Goal: Task Accomplishment & Management: Use online tool/utility

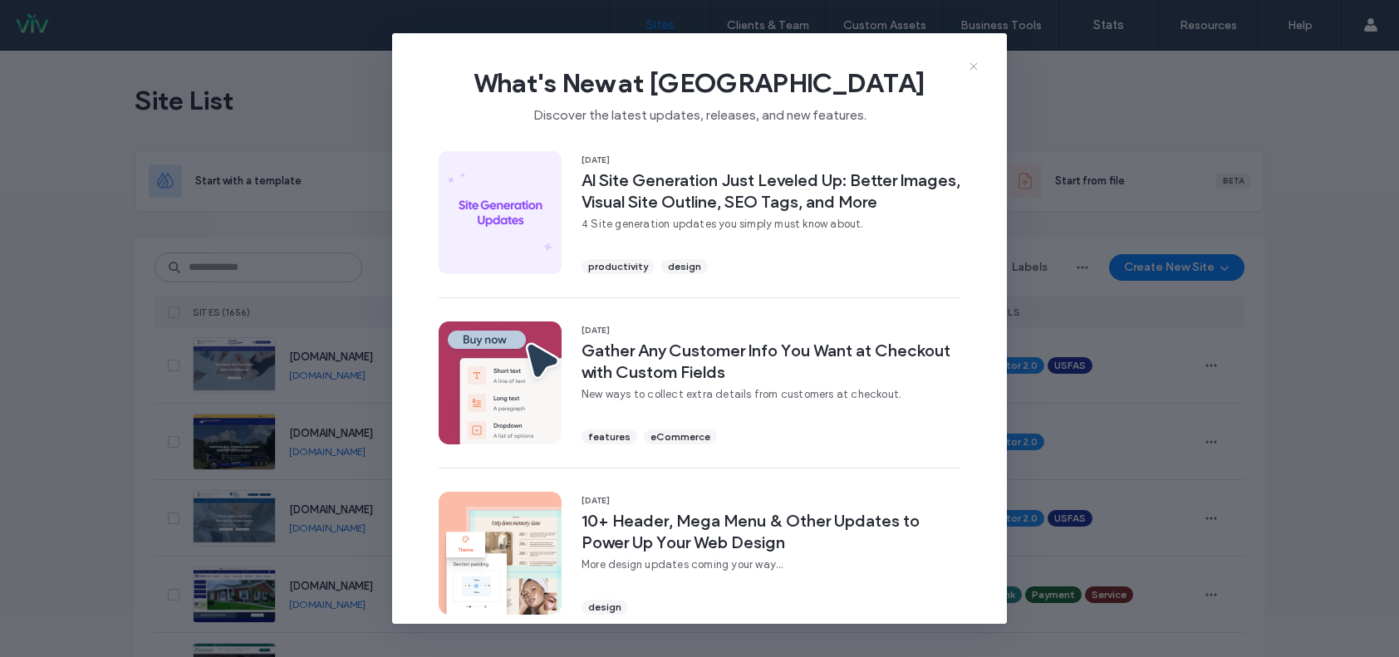
click at [972, 66] on icon at bounding box center [973, 66] width 13 height 13
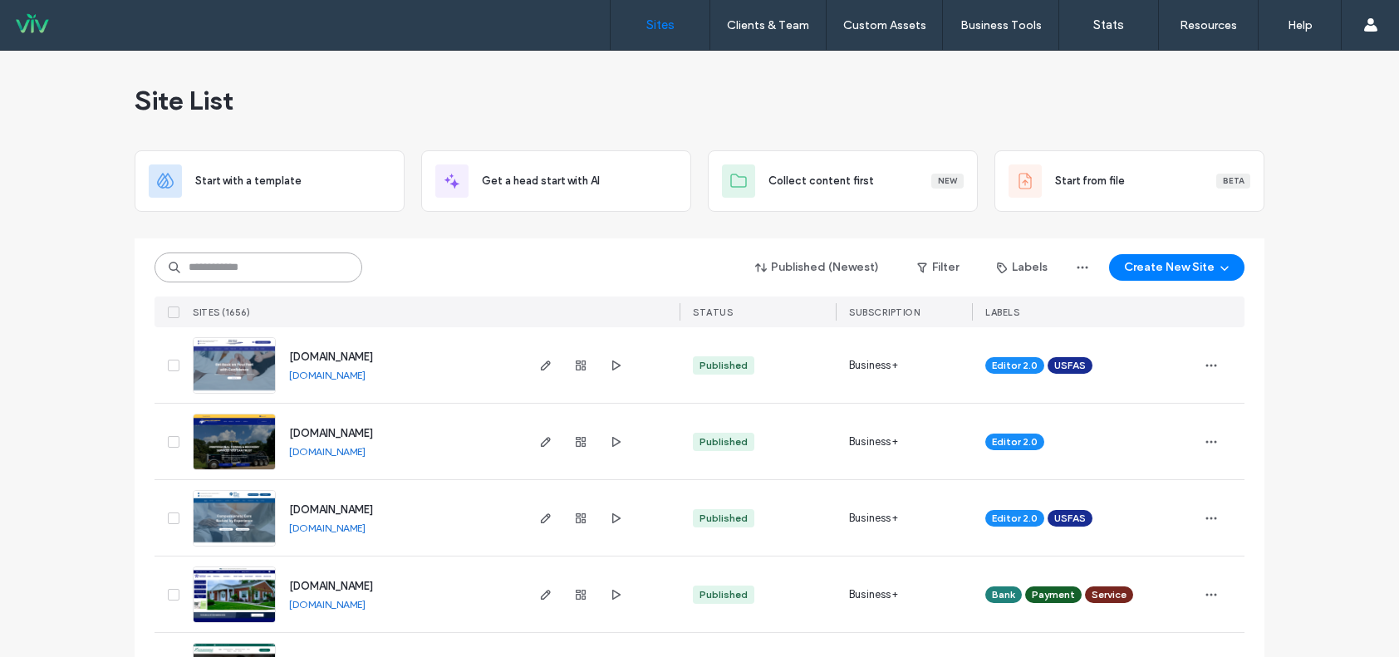
click at [237, 264] on input at bounding box center [259, 268] width 208 height 30
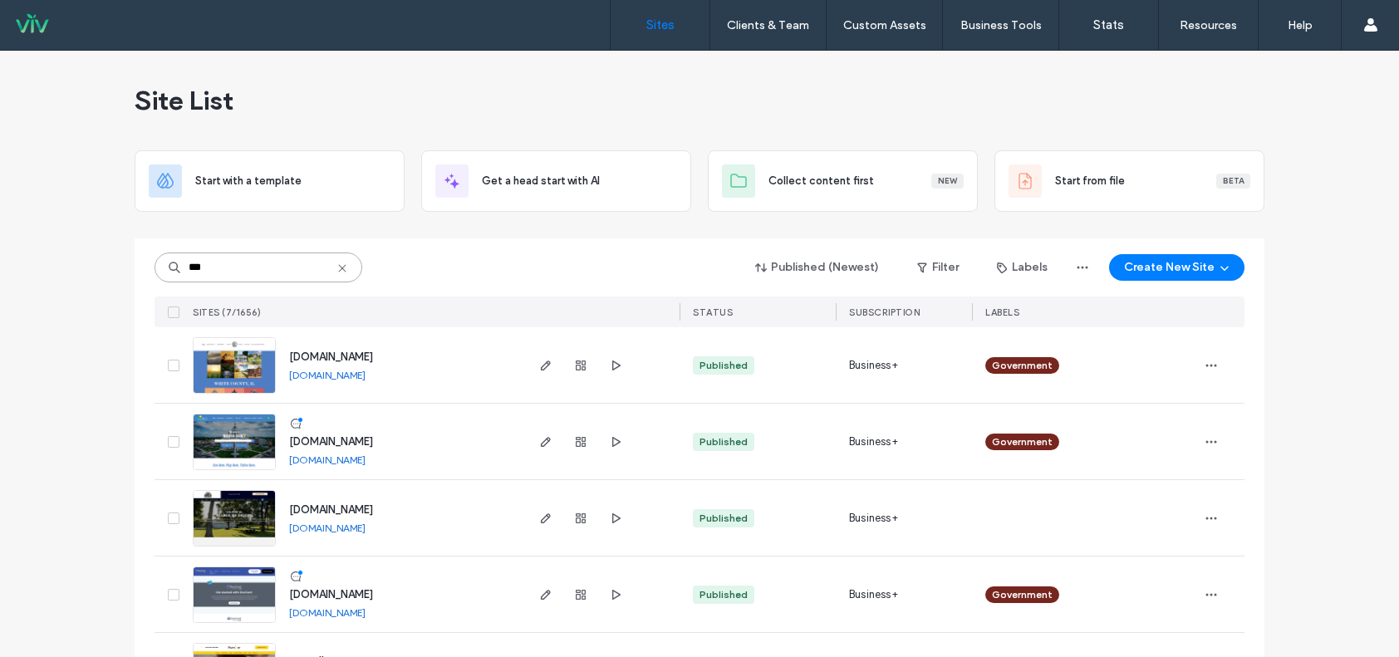
type input "***"
click at [224, 604] on img at bounding box center [234, 624] width 81 height 113
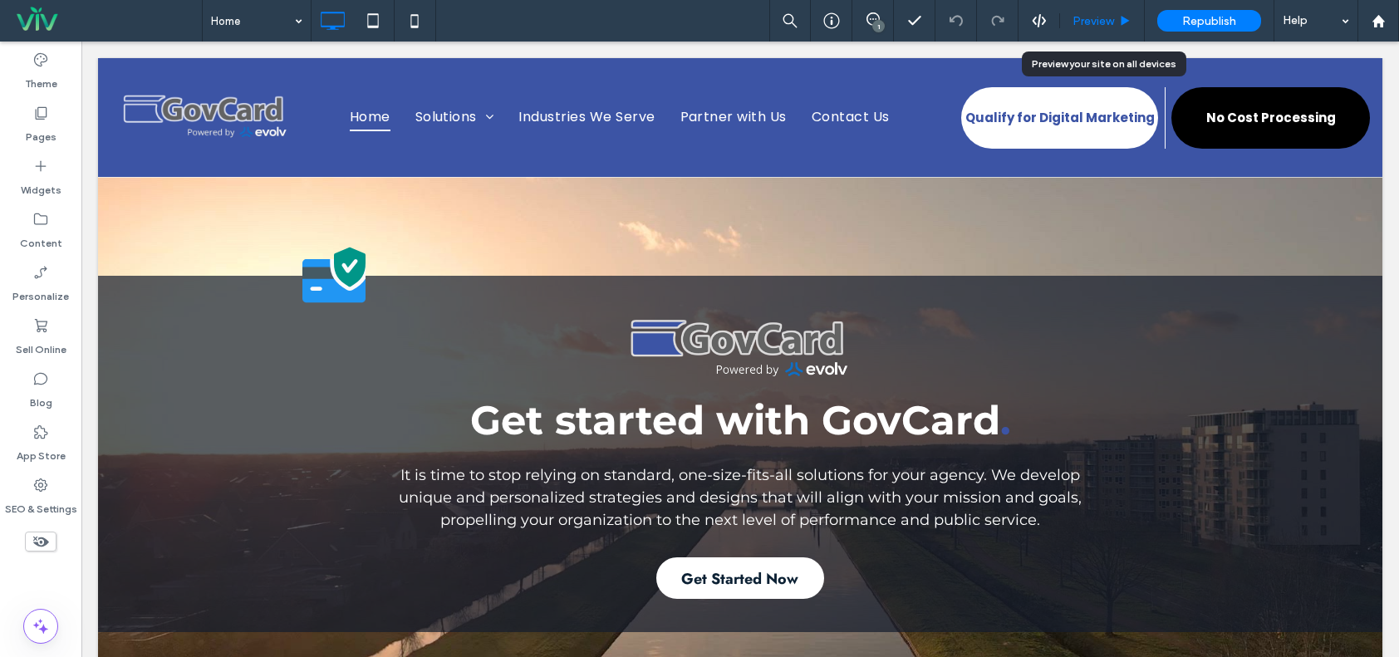
click at [1091, 32] on div "Preview" at bounding box center [1102, 21] width 85 height 42
click at [1096, 22] on span "Preview" at bounding box center [1094, 21] width 42 height 14
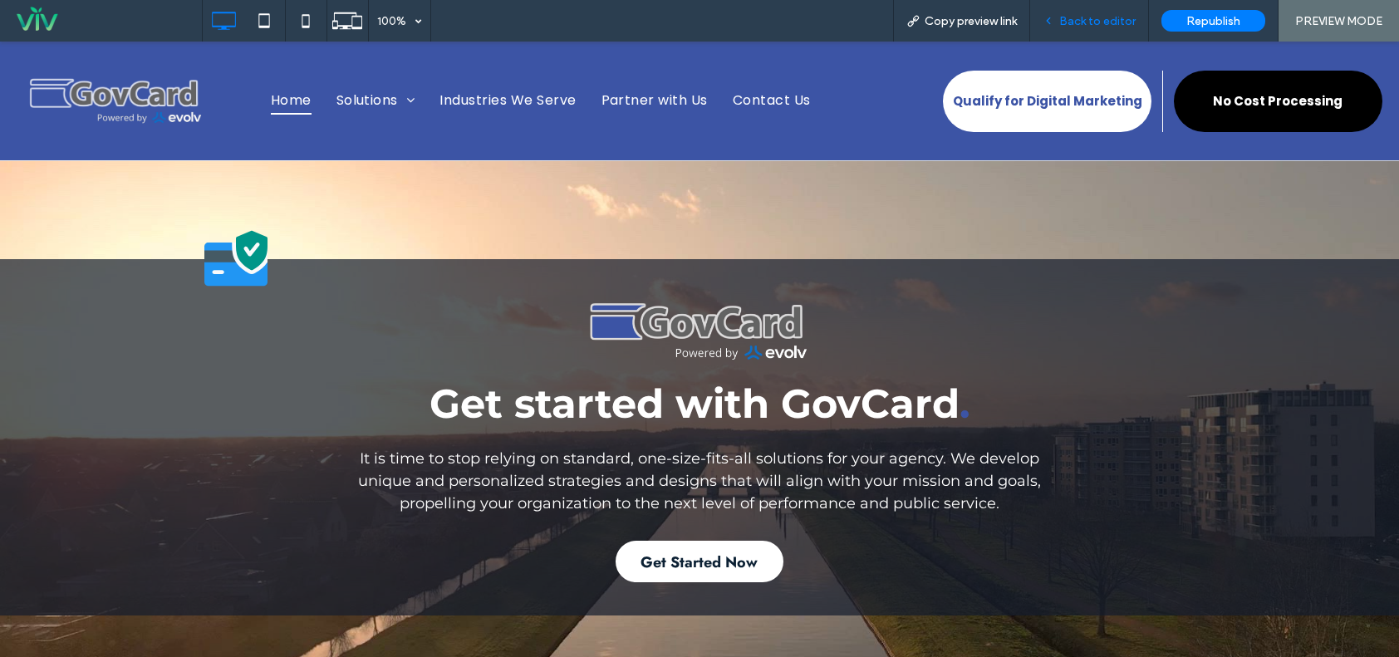
click at [1112, 17] on span "Back to editor" at bounding box center [1098, 21] width 76 height 14
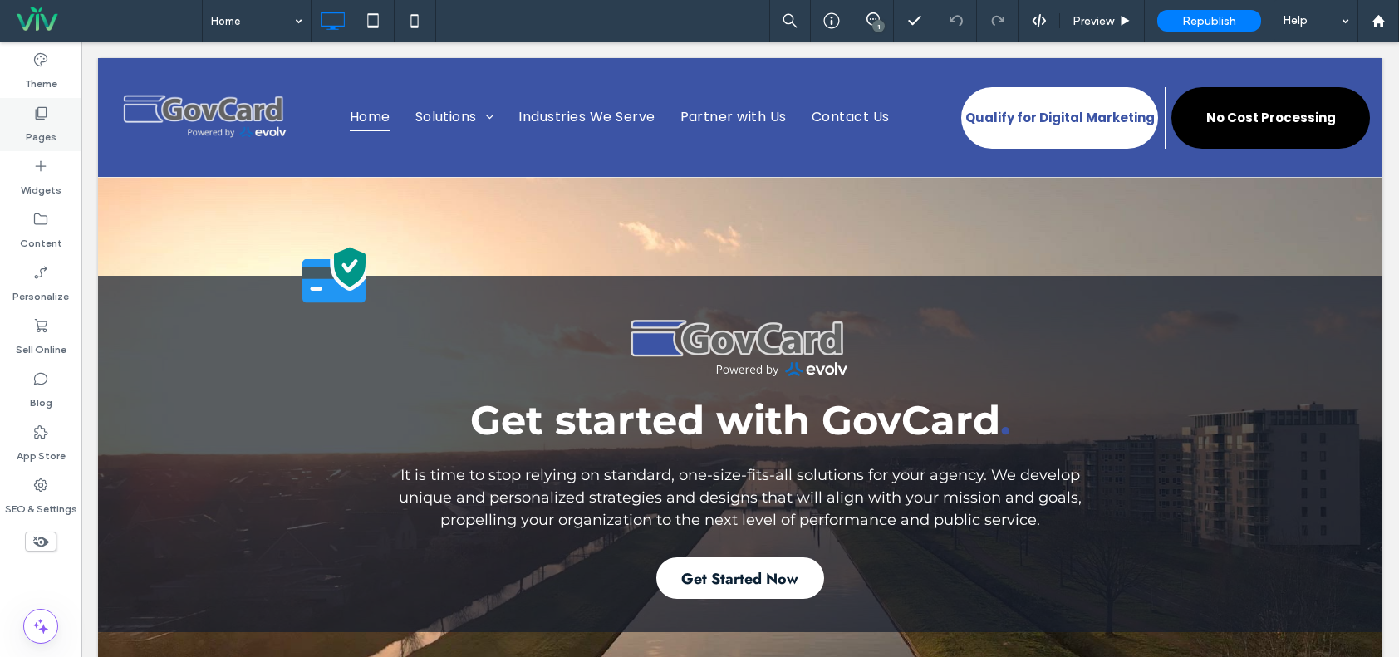
click at [37, 110] on icon at bounding box center [40, 113] width 17 height 17
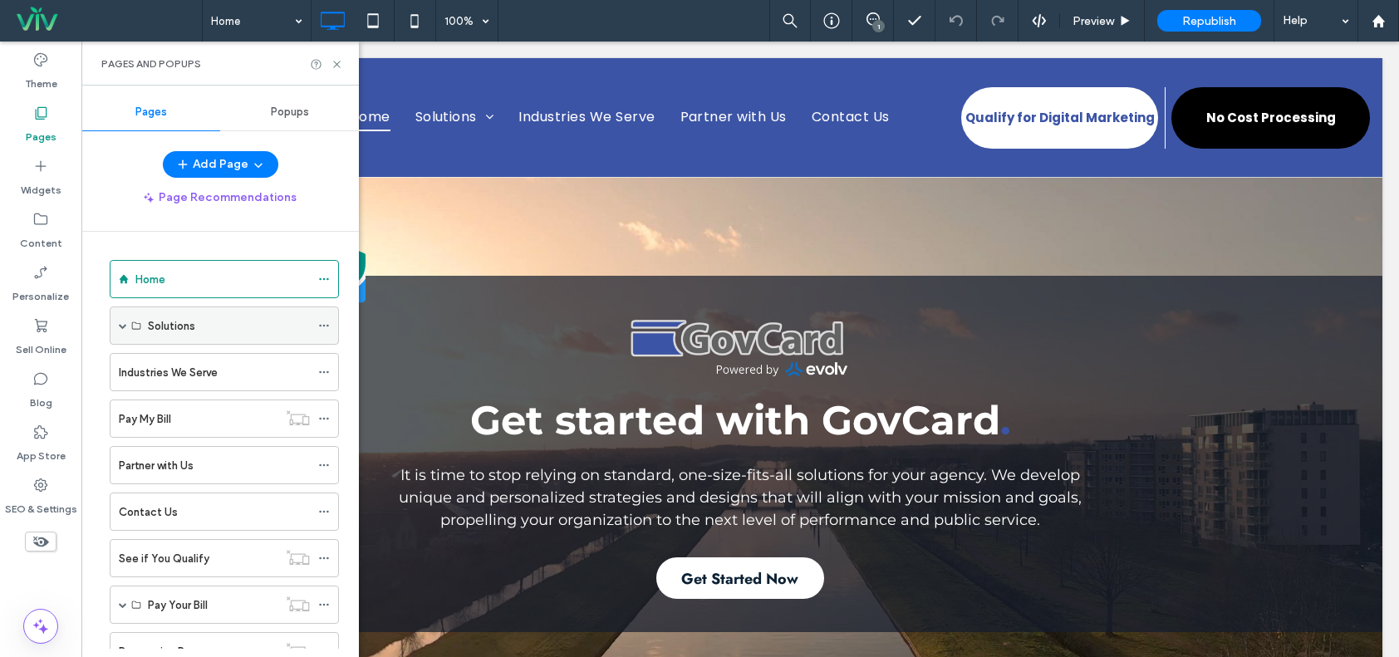
click at [121, 323] on span at bounding box center [123, 326] width 8 height 8
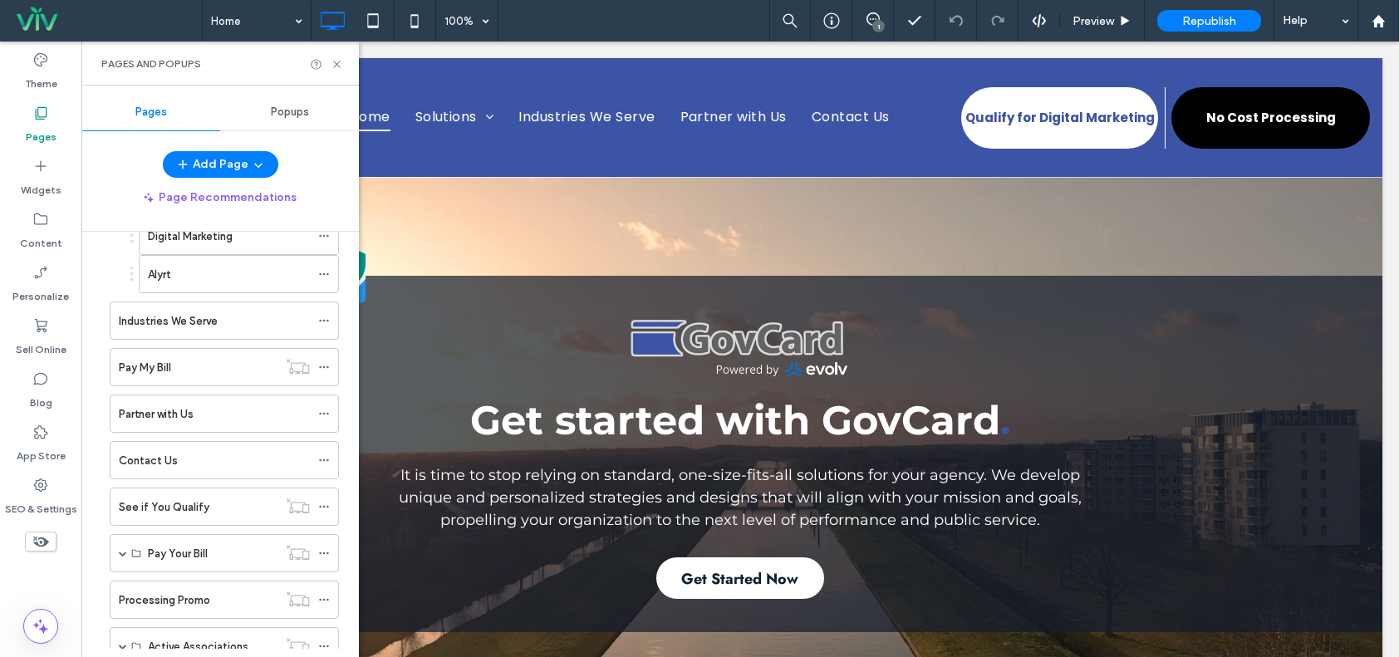
scroll to position [411, 0]
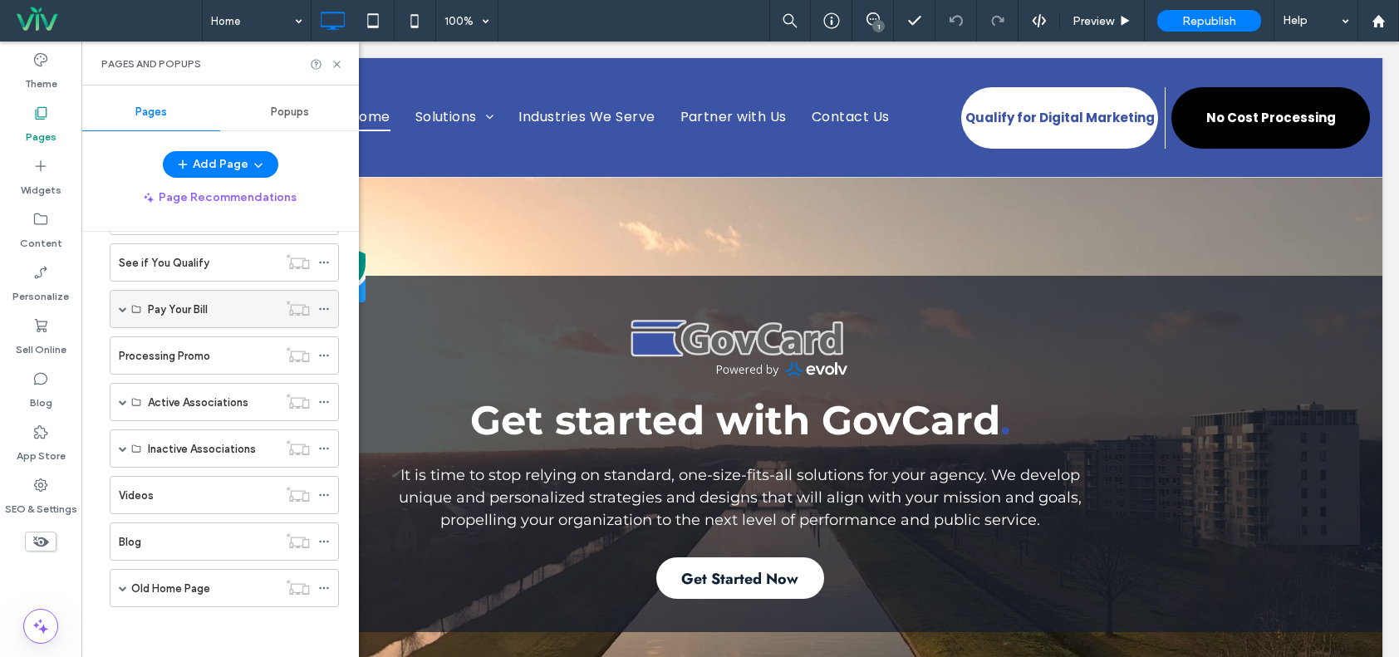
click at [121, 309] on span at bounding box center [123, 309] width 8 height 8
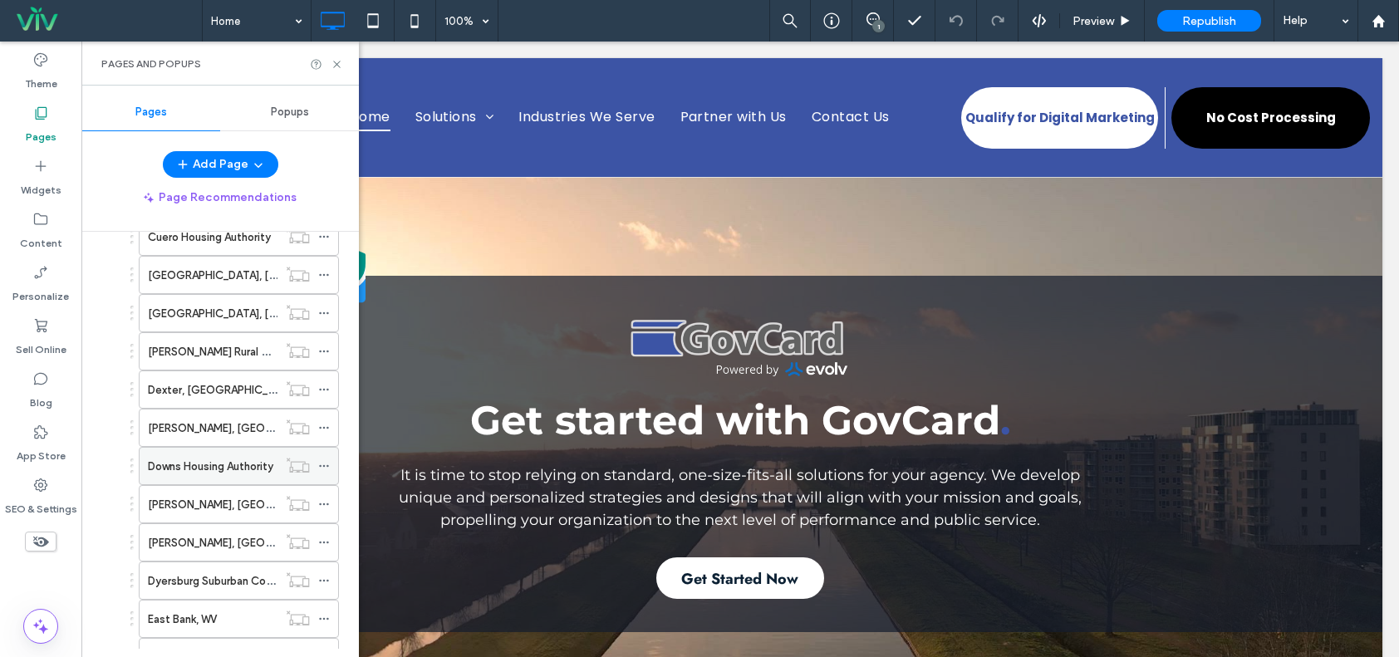
scroll to position [2357, 0]
drag, startPoint x: 195, startPoint y: 400, endPoint x: 463, endPoint y: -57, distance: 528.9
click at [463, 0] on html ".wqwq-1{fill:#231f20;} .cls-1q, .cls-2q { fill-rule: evenodd; } .cls-2q { fill:…" at bounding box center [699, 328] width 1399 height 657
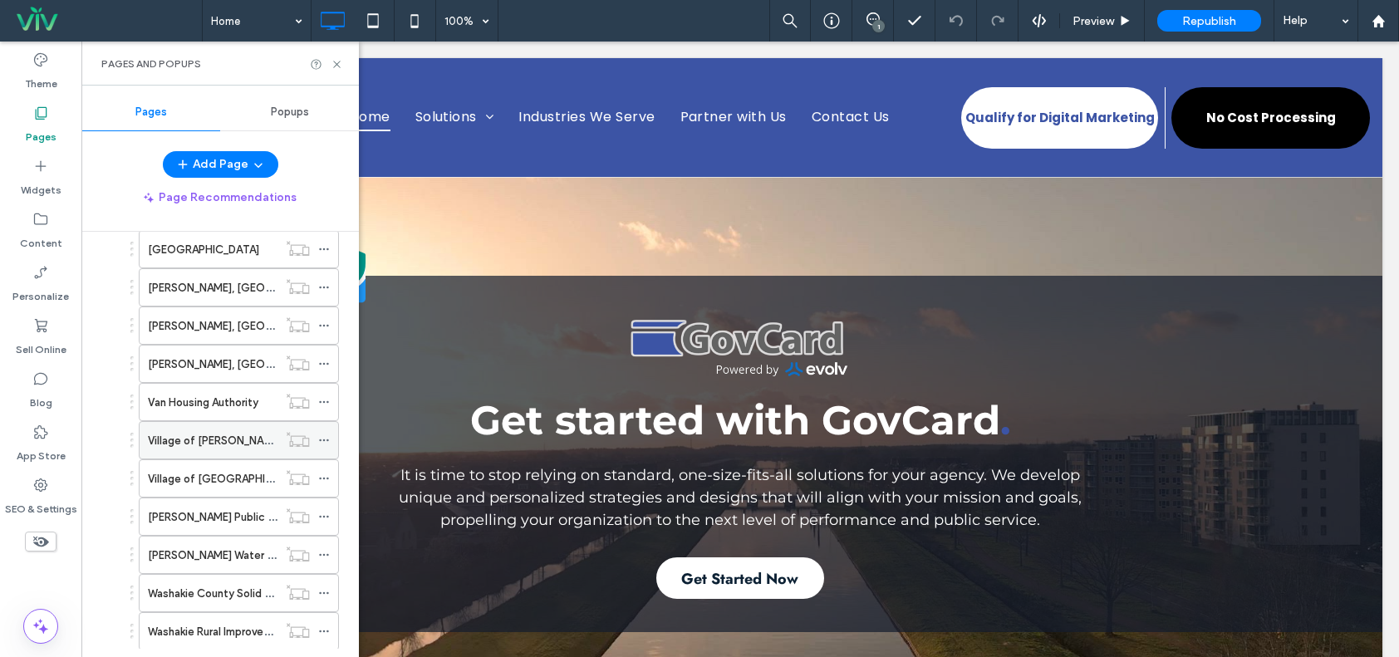
click at [245, 440] on div "Village of Diggins" at bounding box center [213, 440] width 130 height 17
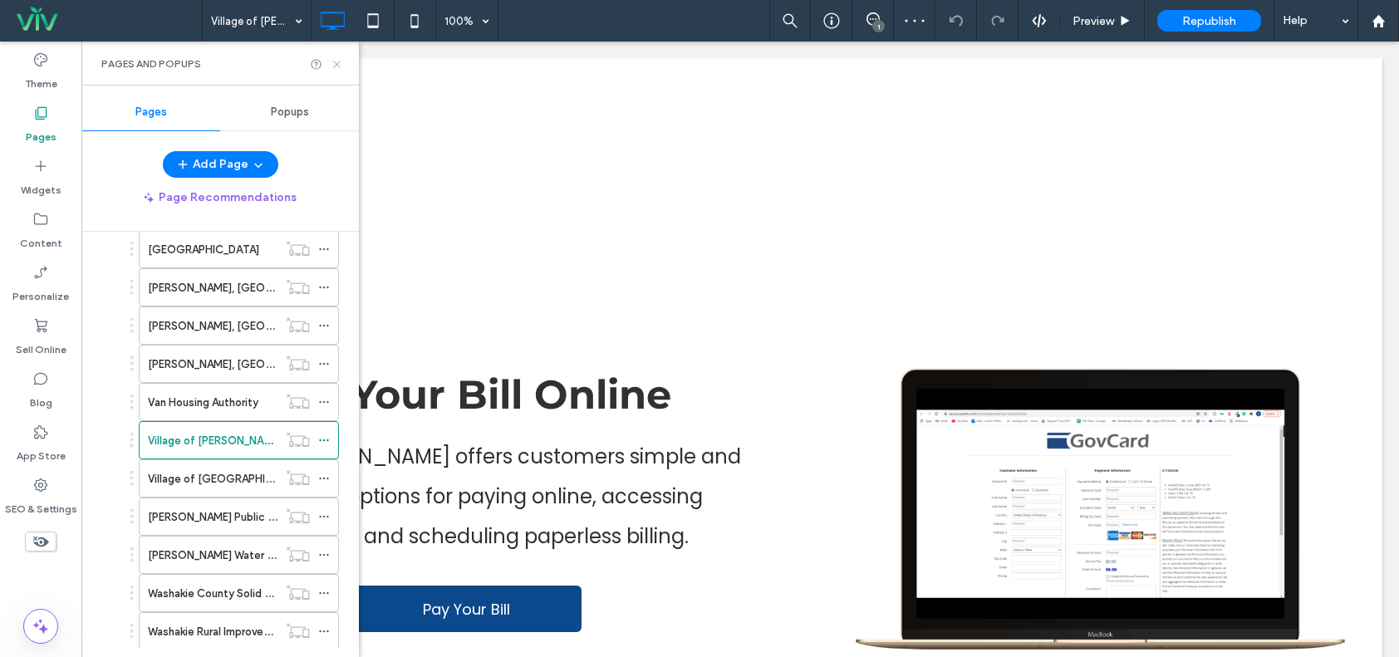
drag, startPoint x: 337, startPoint y: 63, endPoint x: 871, endPoint y: 116, distance: 536.9
click at [337, 63] on use at bounding box center [336, 64] width 7 height 7
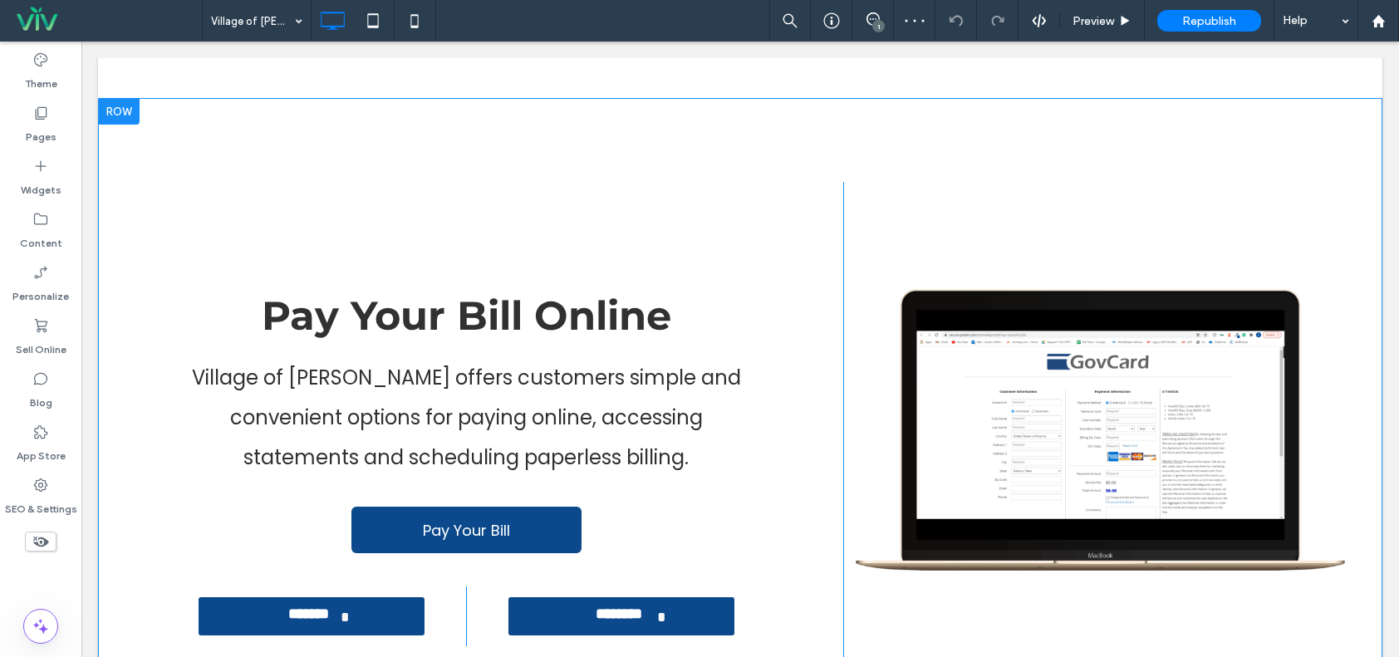
scroll to position [166, 0]
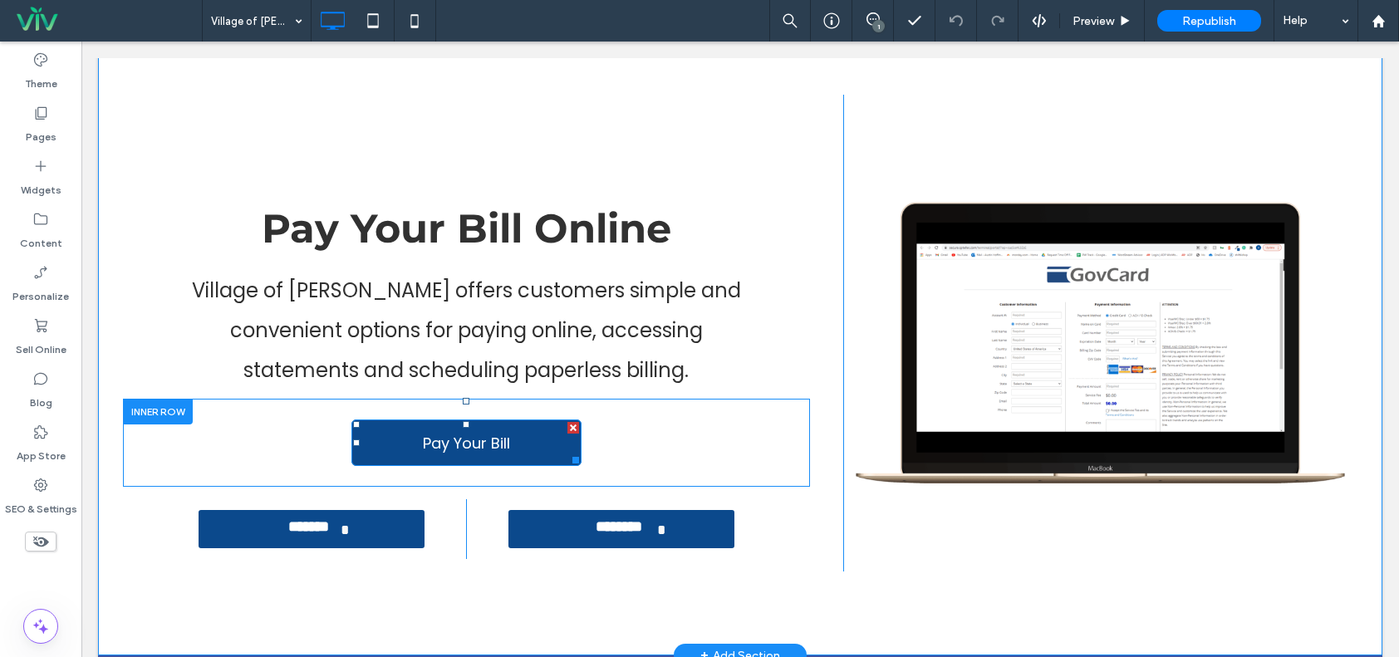
click at [481, 452] on span "Pay Your Bill" at bounding box center [466, 443] width 99 height 39
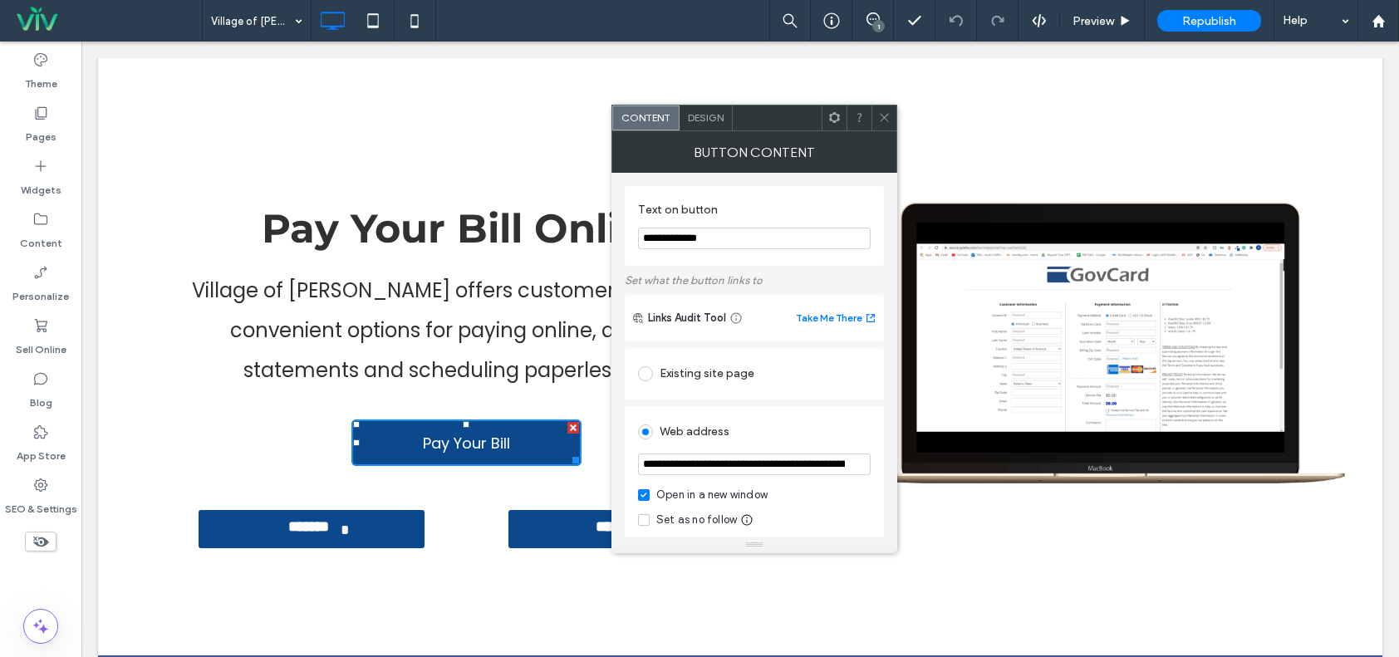
scroll to position [0, 123]
drag, startPoint x: 641, startPoint y: 464, endPoint x: 877, endPoint y: 464, distance: 236.0
click at [877, 464] on div "**********" at bounding box center [754, 504] width 259 height 197
paste input "*"
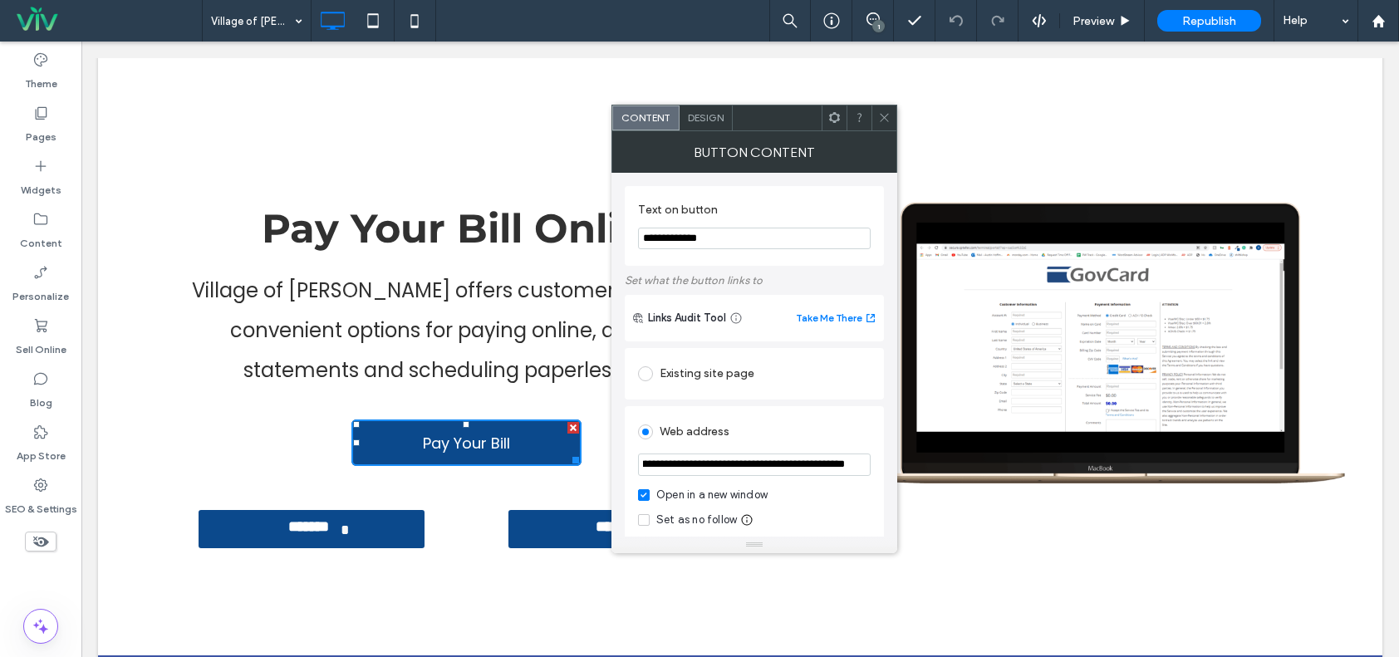
type input "**********"
click at [781, 399] on div "Existing site page" at bounding box center [754, 374] width 259 height 52
click at [875, 117] on div at bounding box center [884, 118] width 25 height 25
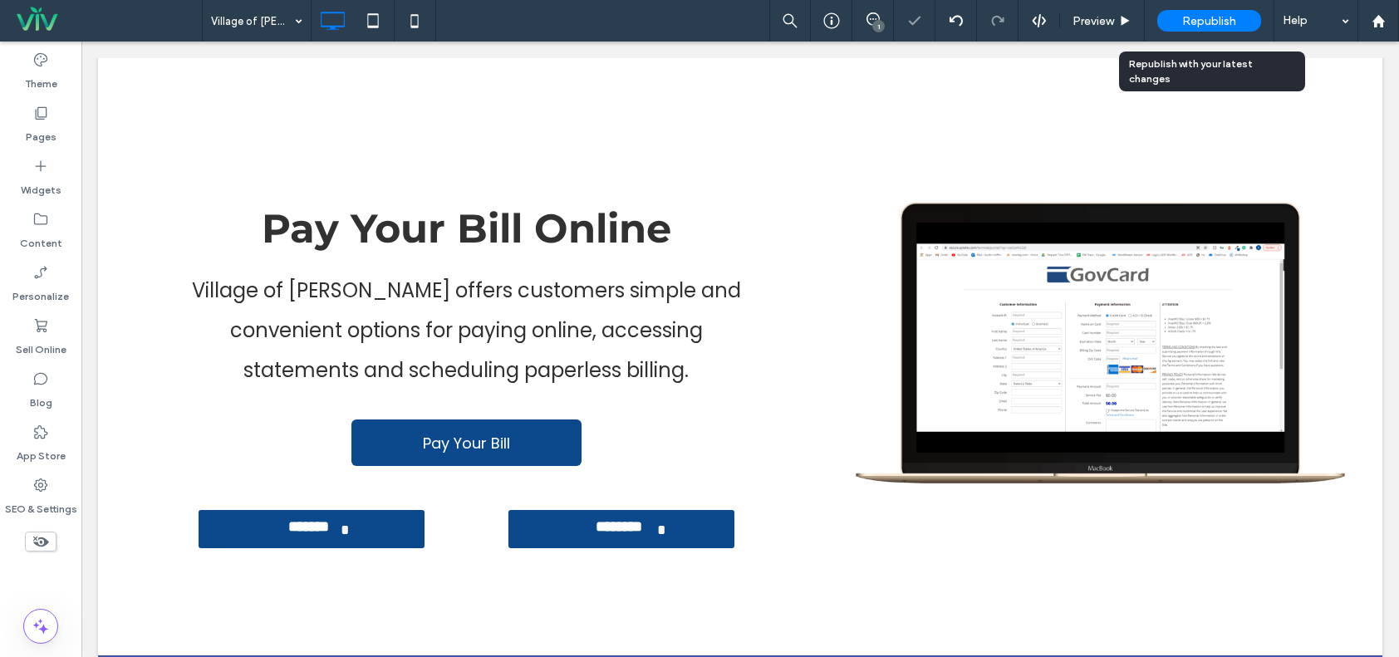
click at [1183, 14] on span "Republish" at bounding box center [1210, 21] width 54 height 14
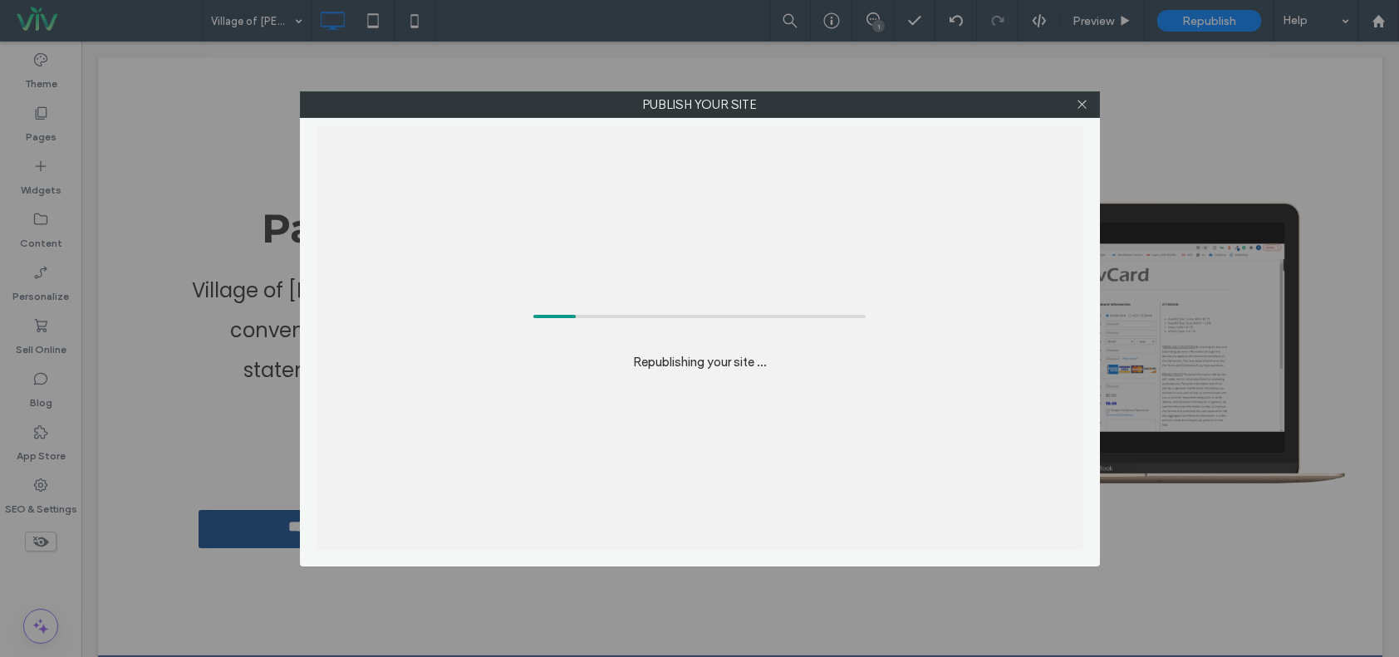
click at [887, 344] on div "Republishing your site ..." at bounding box center [700, 338] width 767 height 424
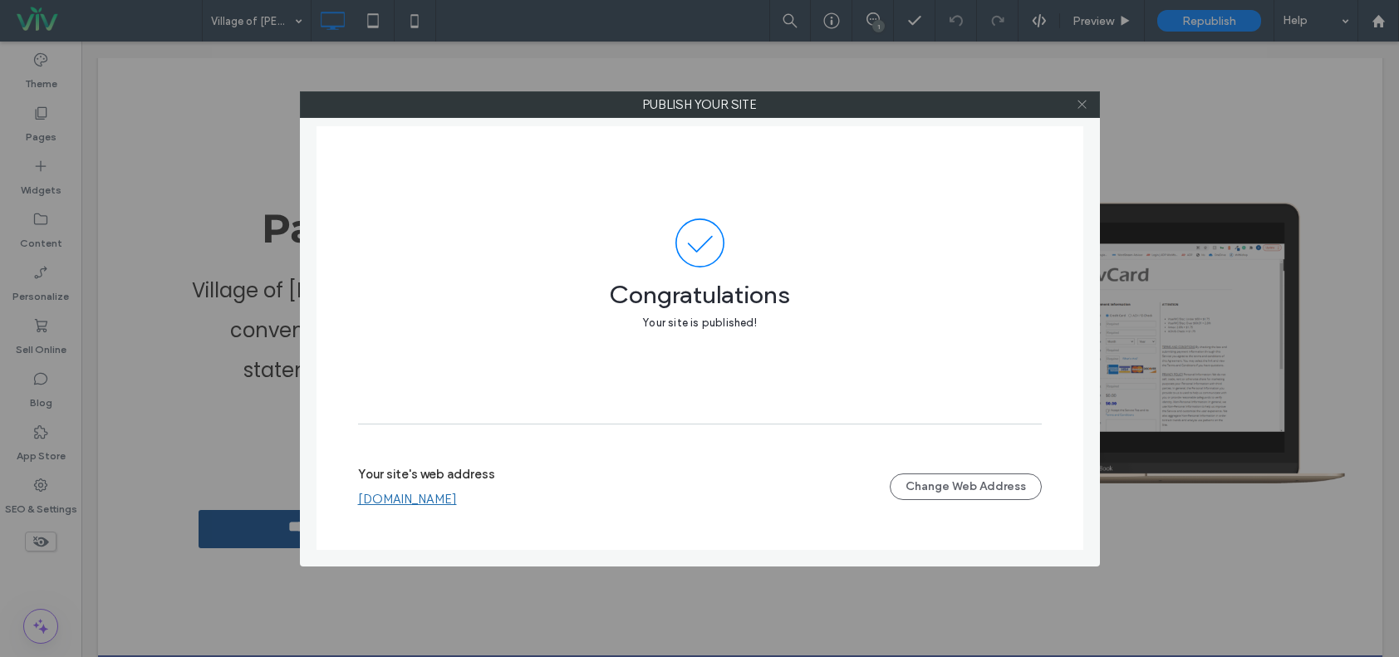
click at [1089, 102] on div at bounding box center [1082, 104] width 25 height 25
click at [1080, 100] on icon at bounding box center [1082, 104] width 12 height 12
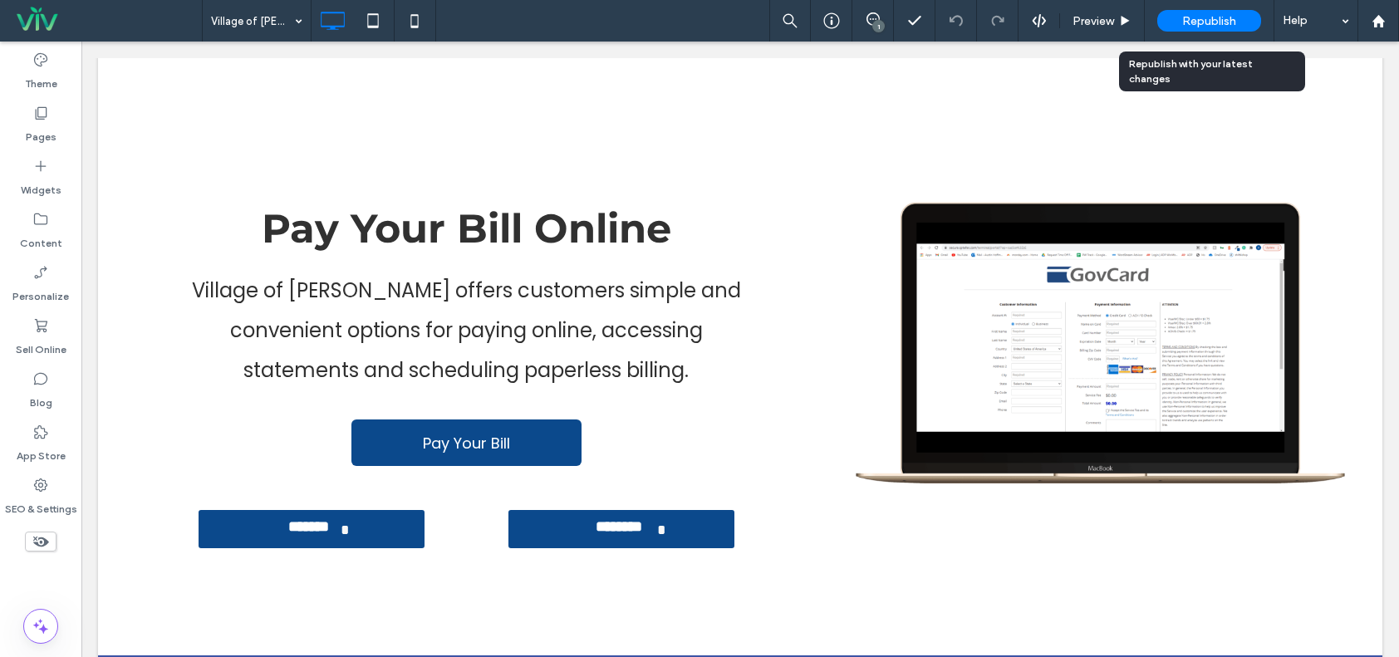
click at [1200, 38] on div "Republish" at bounding box center [1210, 21] width 104 height 42
click at [1200, 21] on span "Republish" at bounding box center [1210, 21] width 54 height 14
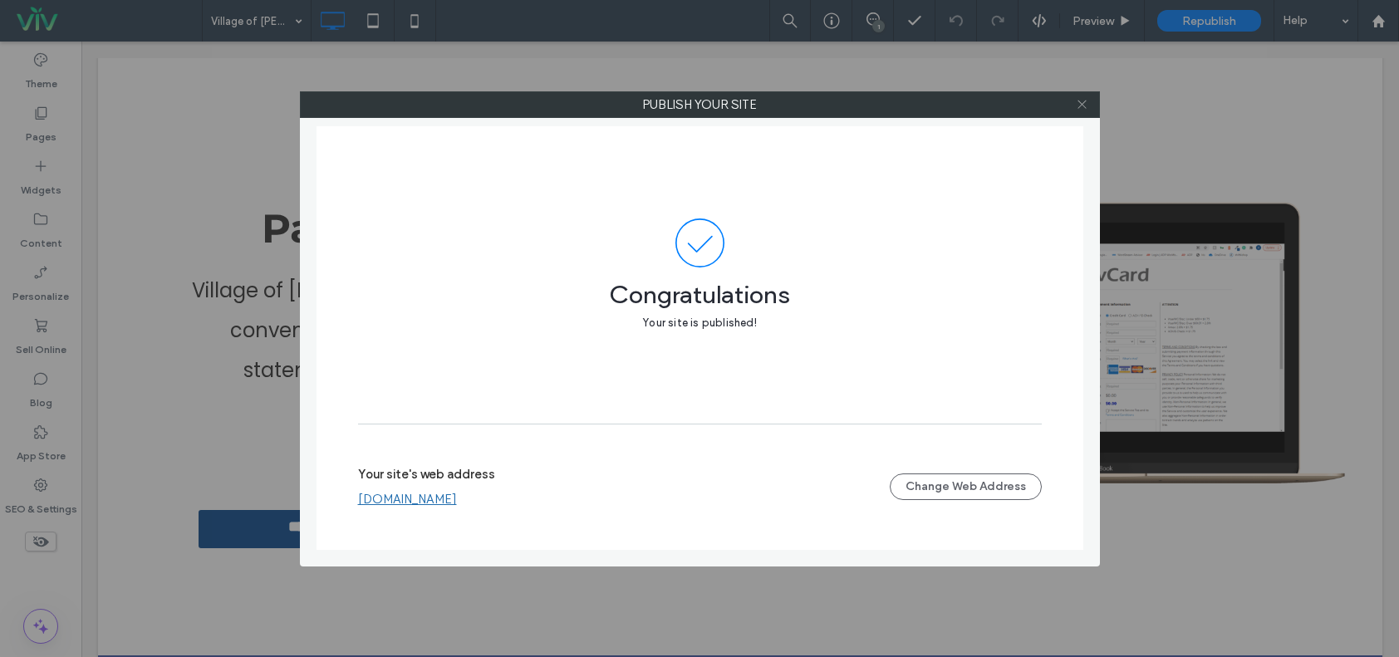
click at [1085, 105] on icon at bounding box center [1082, 104] width 12 height 12
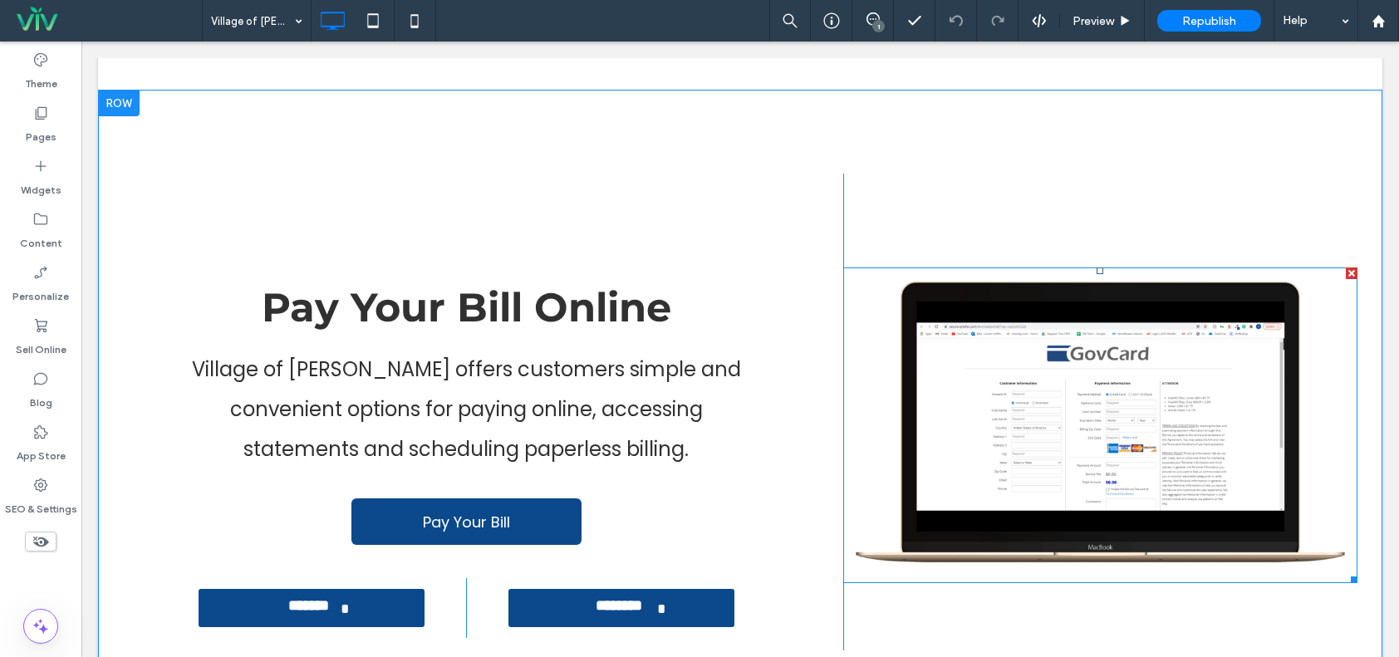
scroll to position [166, 0]
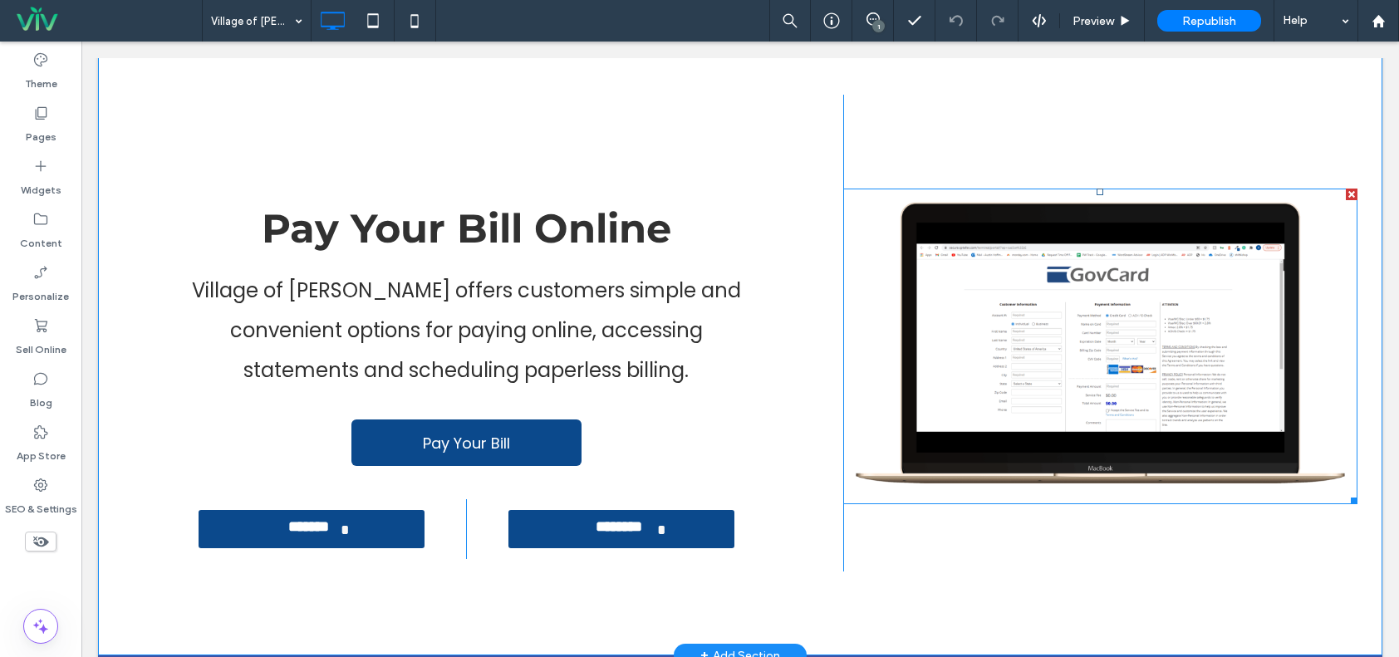
drag, startPoint x: 991, startPoint y: 342, endPoint x: 989, endPoint y: 333, distance: 8.5
click at [990, 339] on img at bounding box center [1101, 347] width 514 height 316
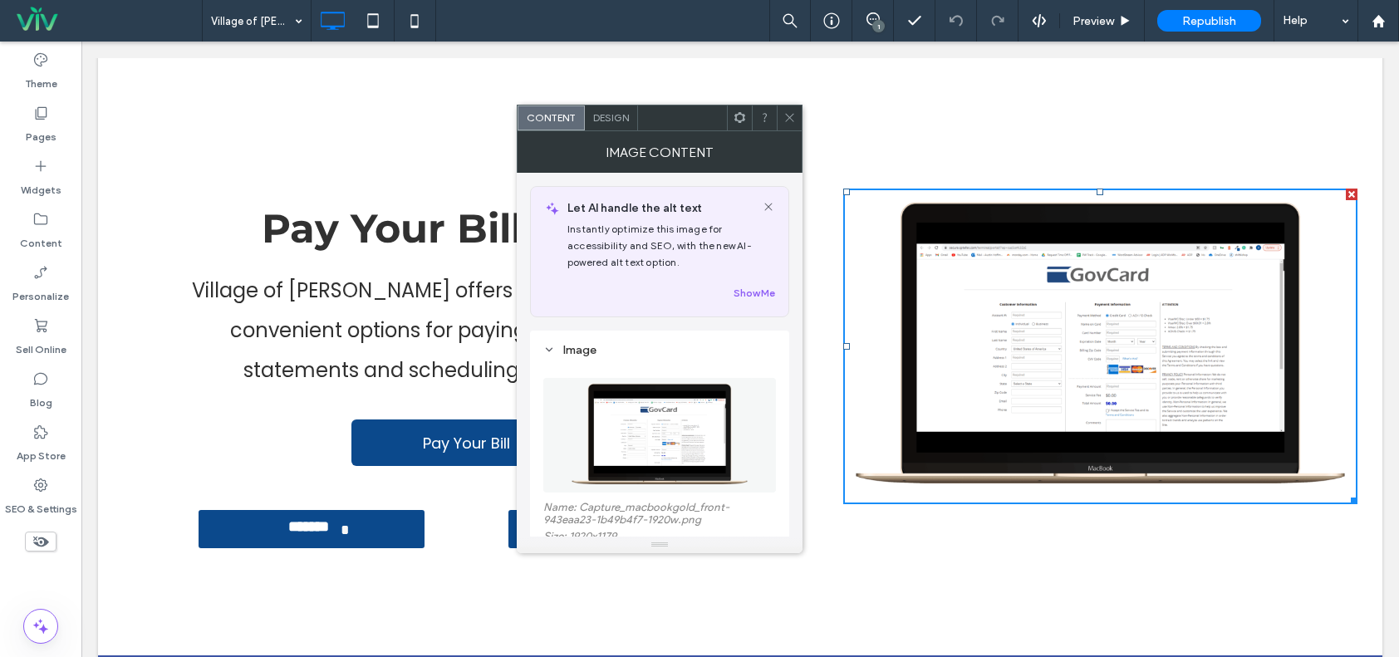
click at [787, 109] on span at bounding box center [790, 118] width 12 height 25
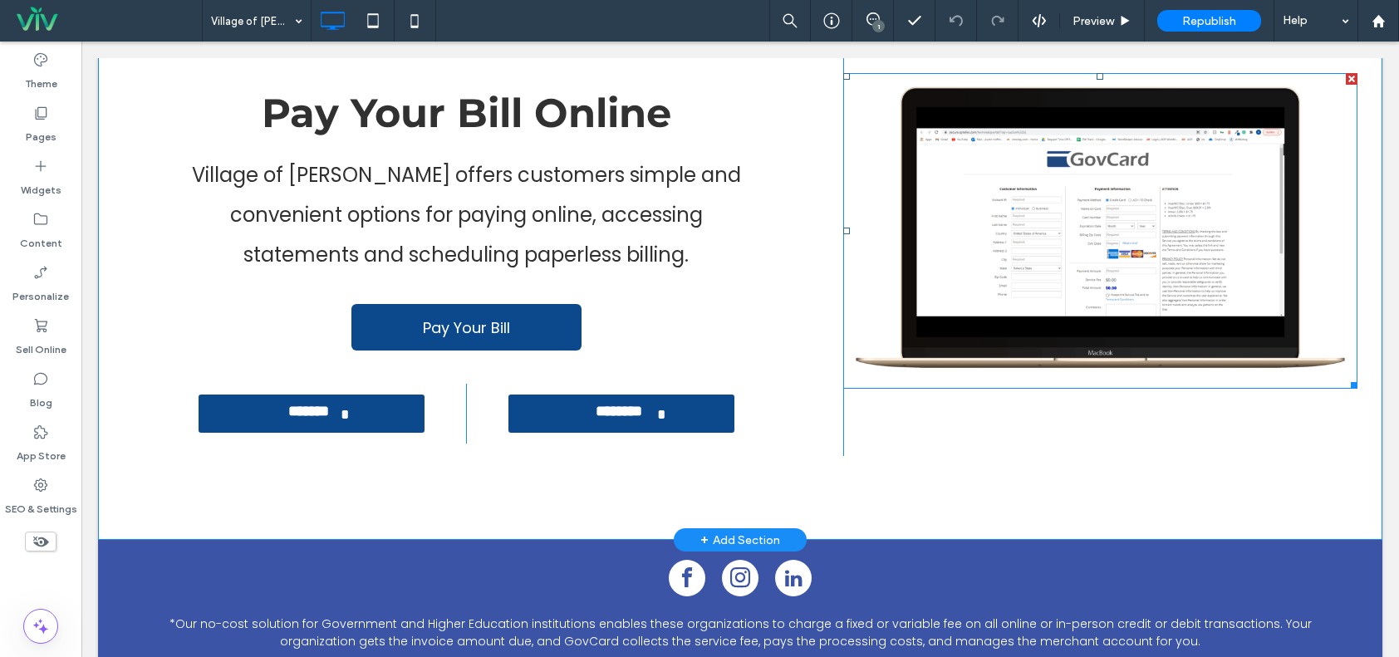
scroll to position [390, 0]
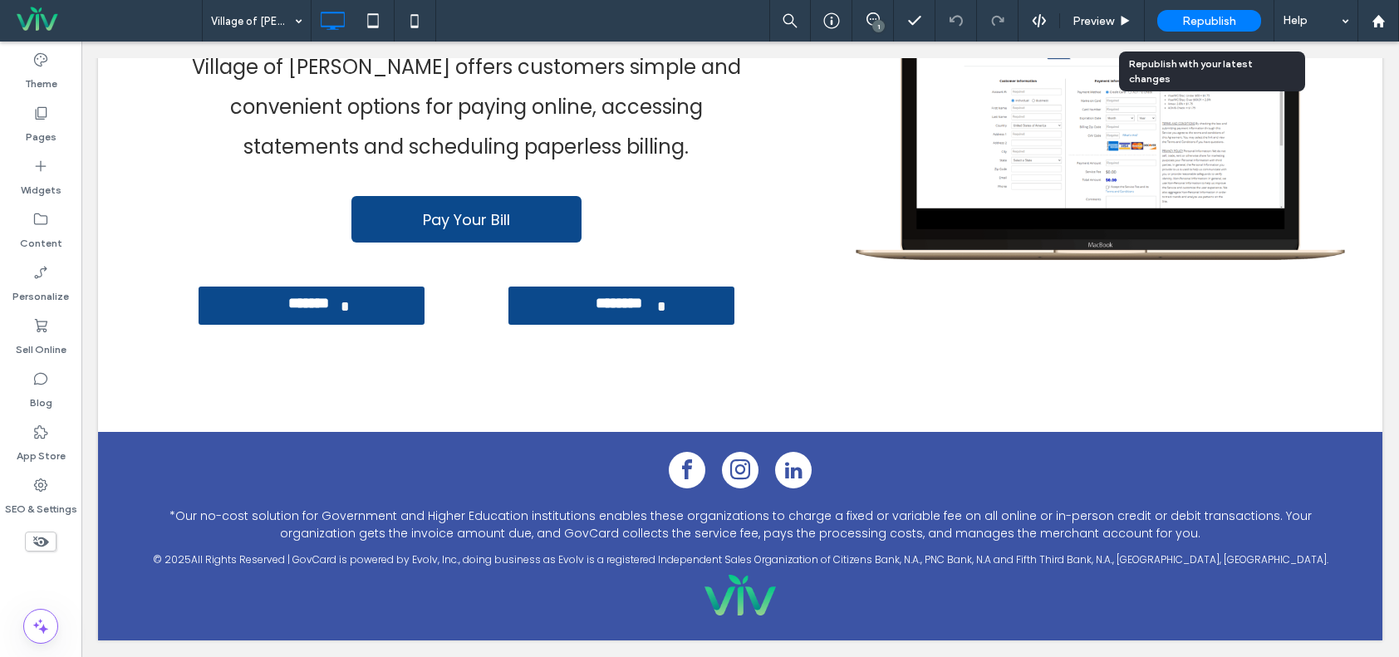
click at [1203, 11] on div "Republish" at bounding box center [1210, 21] width 104 height 22
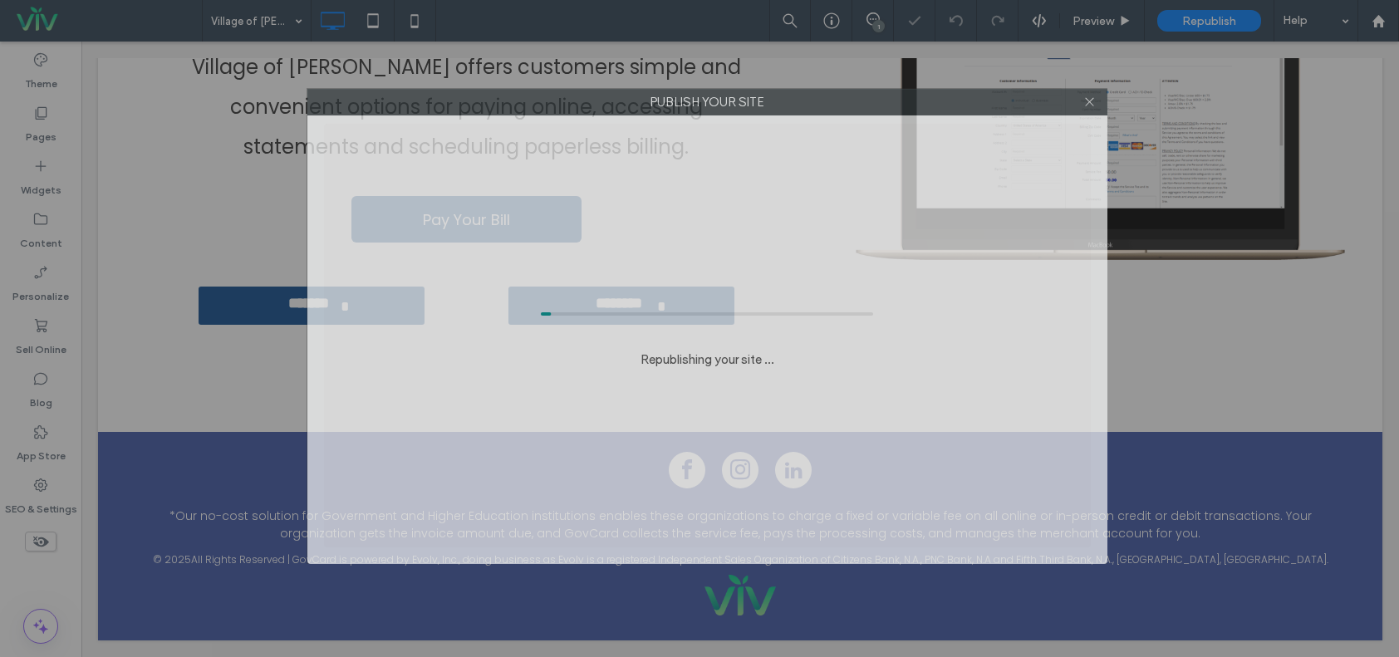
drag, startPoint x: 772, startPoint y: 104, endPoint x: 780, endPoint y: 101, distance: 8.7
click at [780, 101] on label "Publish your site" at bounding box center [707, 102] width 799 height 25
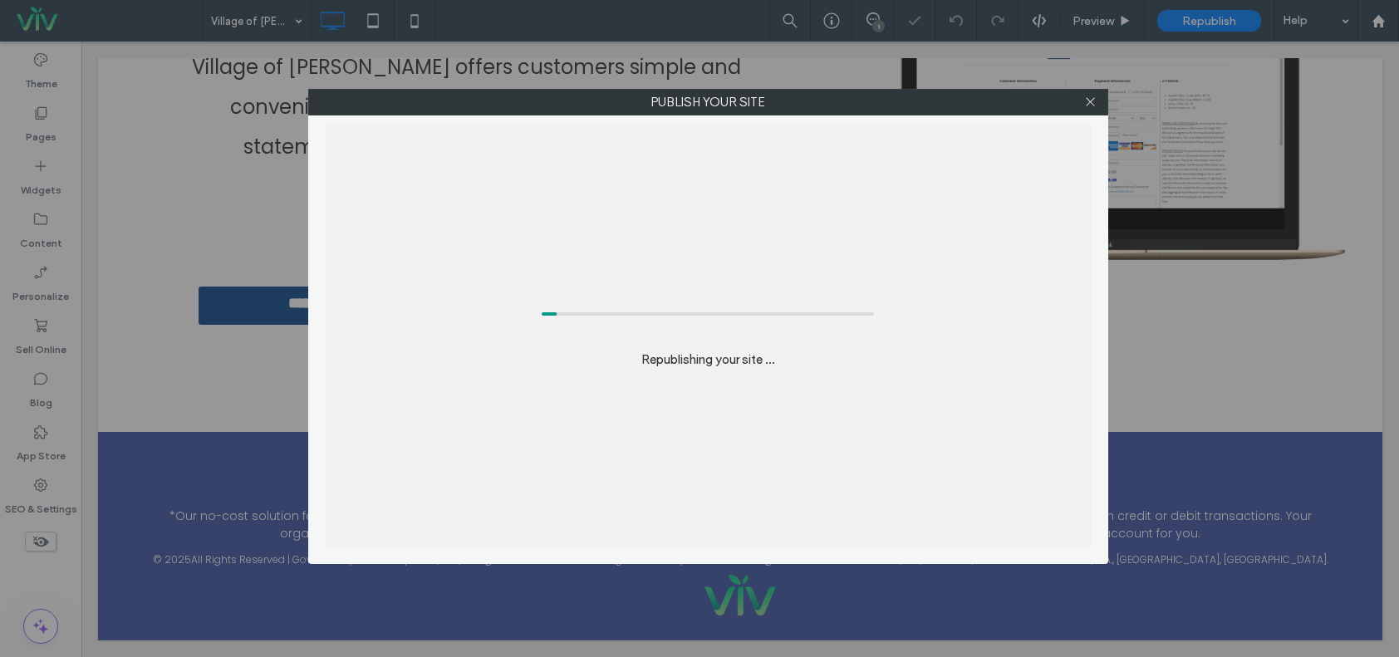
click at [686, 105] on label "Publish your site" at bounding box center [708, 102] width 799 height 25
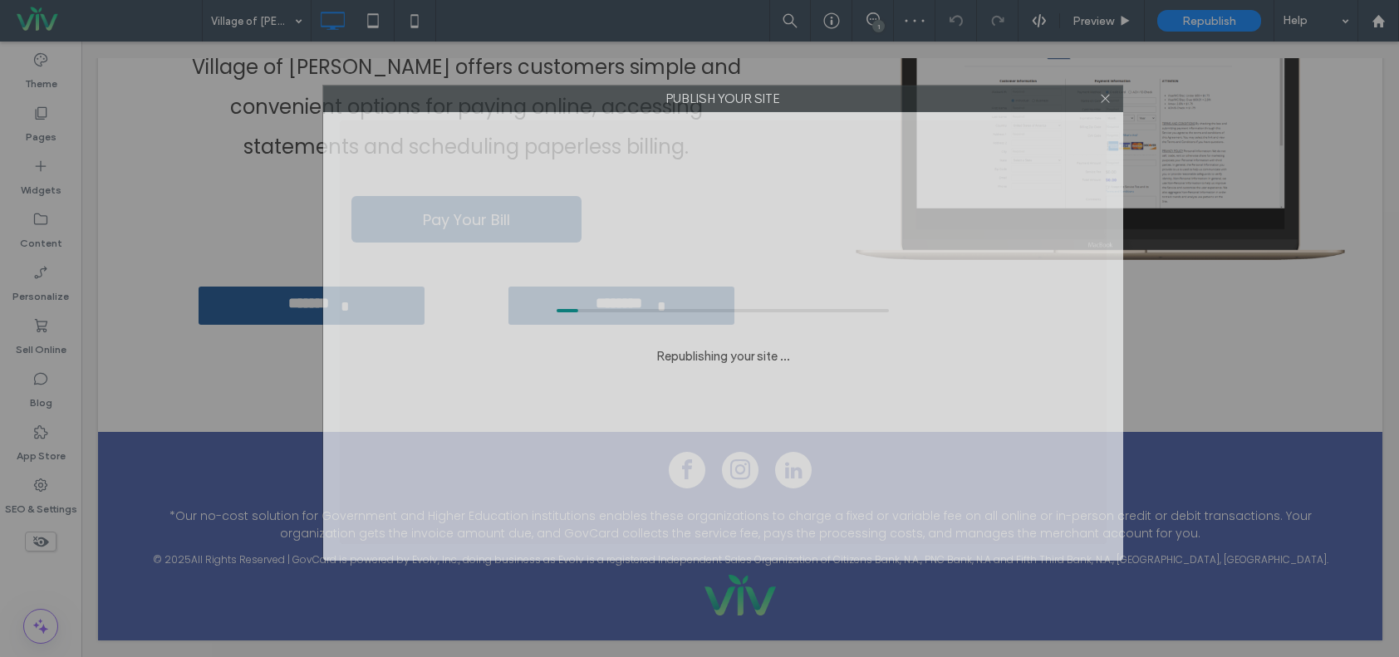
drag, startPoint x: 686, startPoint y: 105, endPoint x: 702, endPoint y: 101, distance: 16.3
click at [702, 101] on label "Publish your site" at bounding box center [723, 98] width 799 height 25
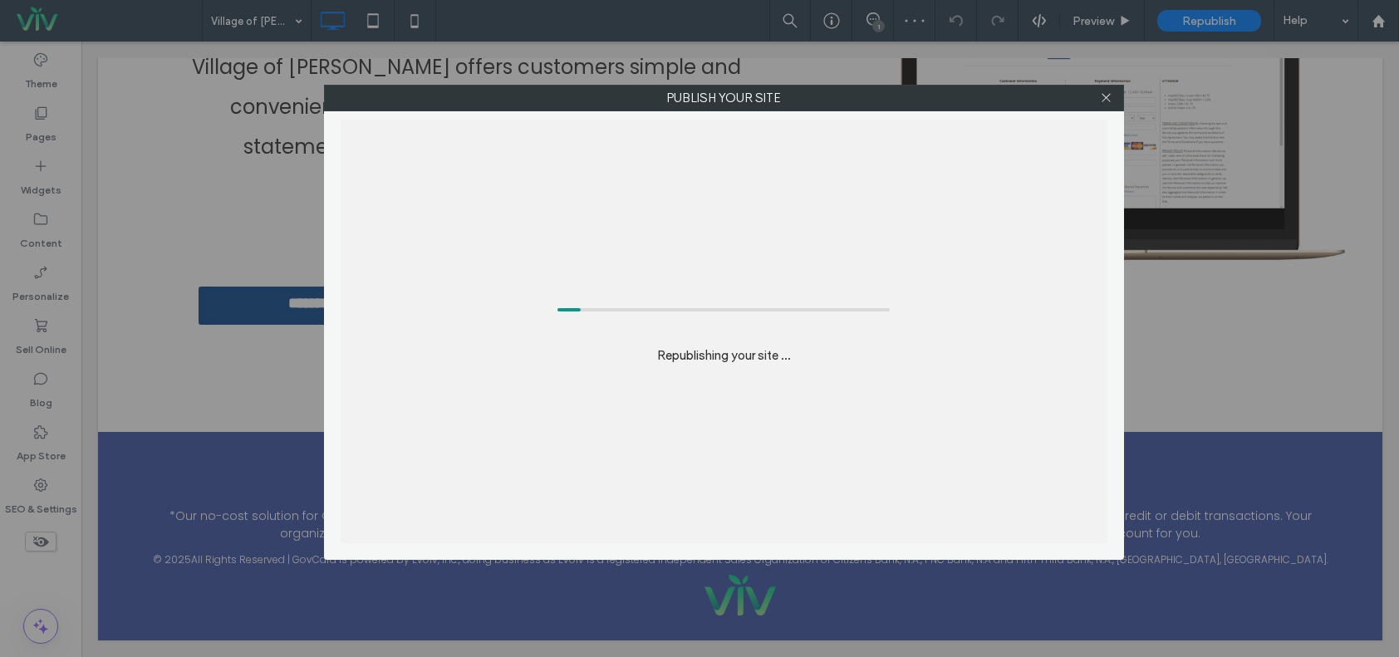
click at [702, 101] on label "Publish your site" at bounding box center [724, 98] width 799 height 25
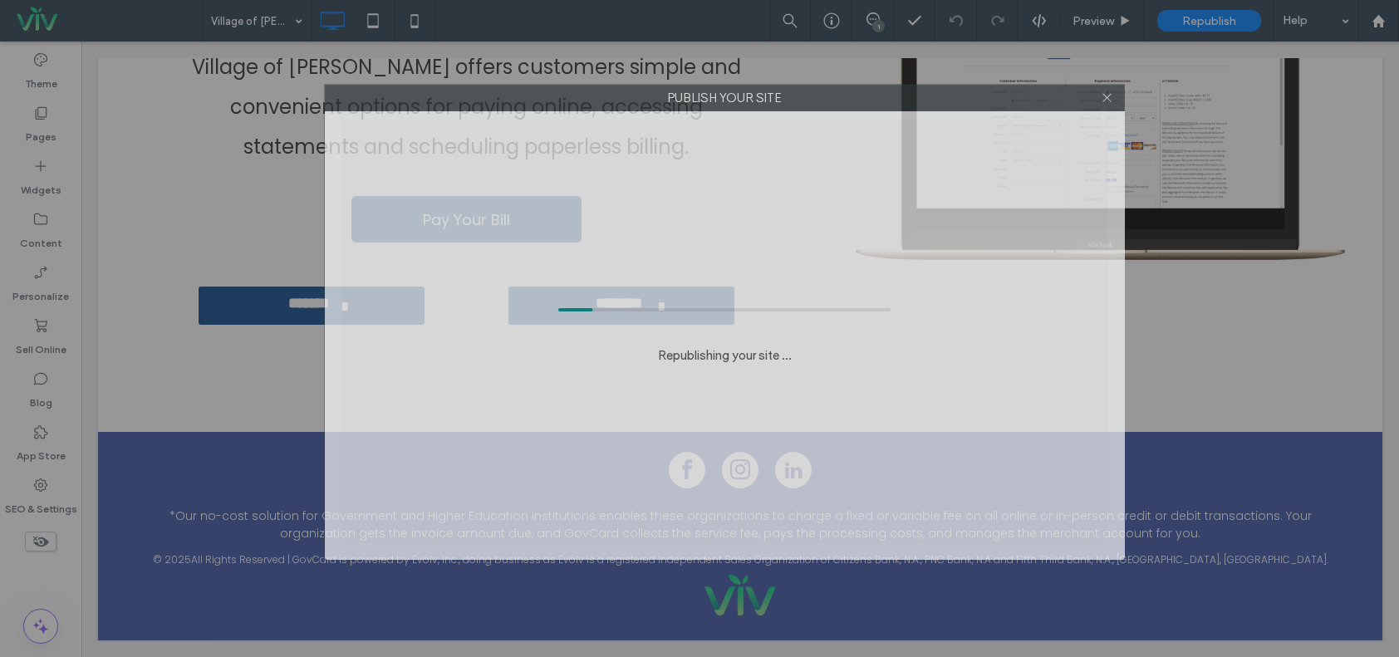
drag, startPoint x: 694, startPoint y: 99, endPoint x: 668, endPoint y: 99, distance: 25.8
click at [668, 99] on label "Publish your site" at bounding box center [725, 98] width 799 height 25
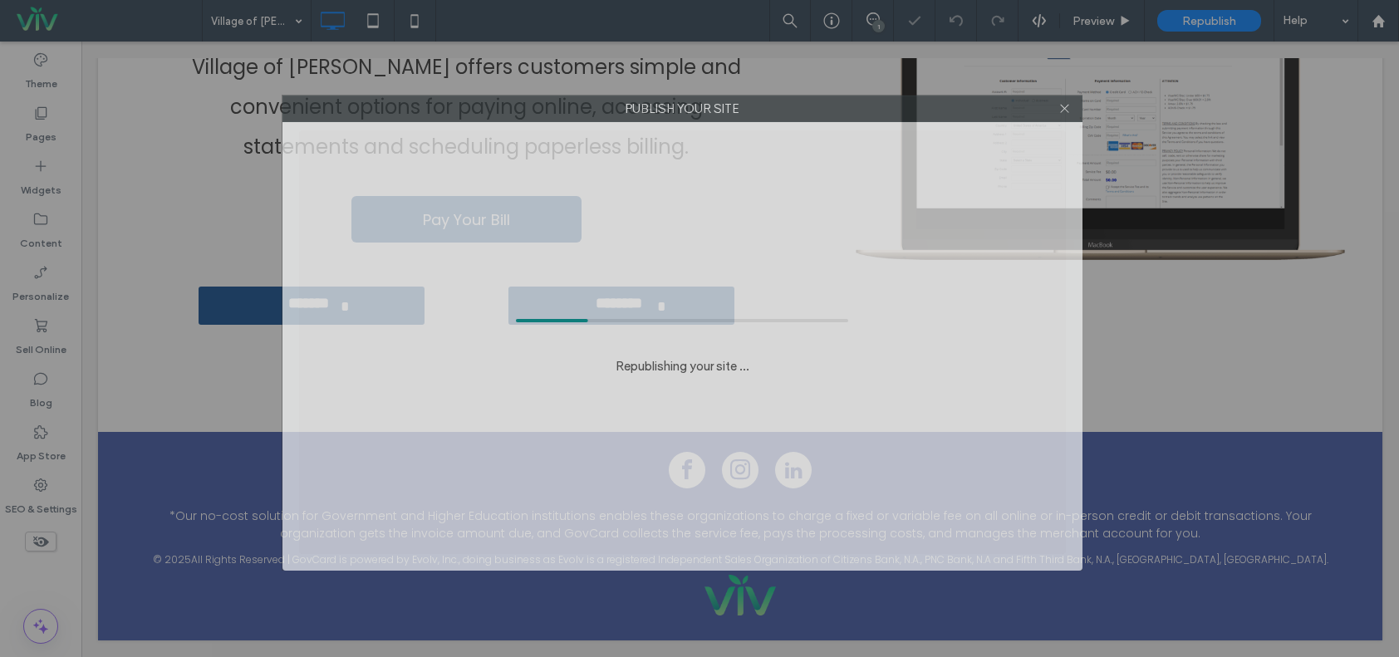
drag, startPoint x: 667, startPoint y: 99, endPoint x: 651, endPoint y: 110, distance: 19.8
click at [651, 110] on label "Publish your site" at bounding box center [682, 108] width 799 height 25
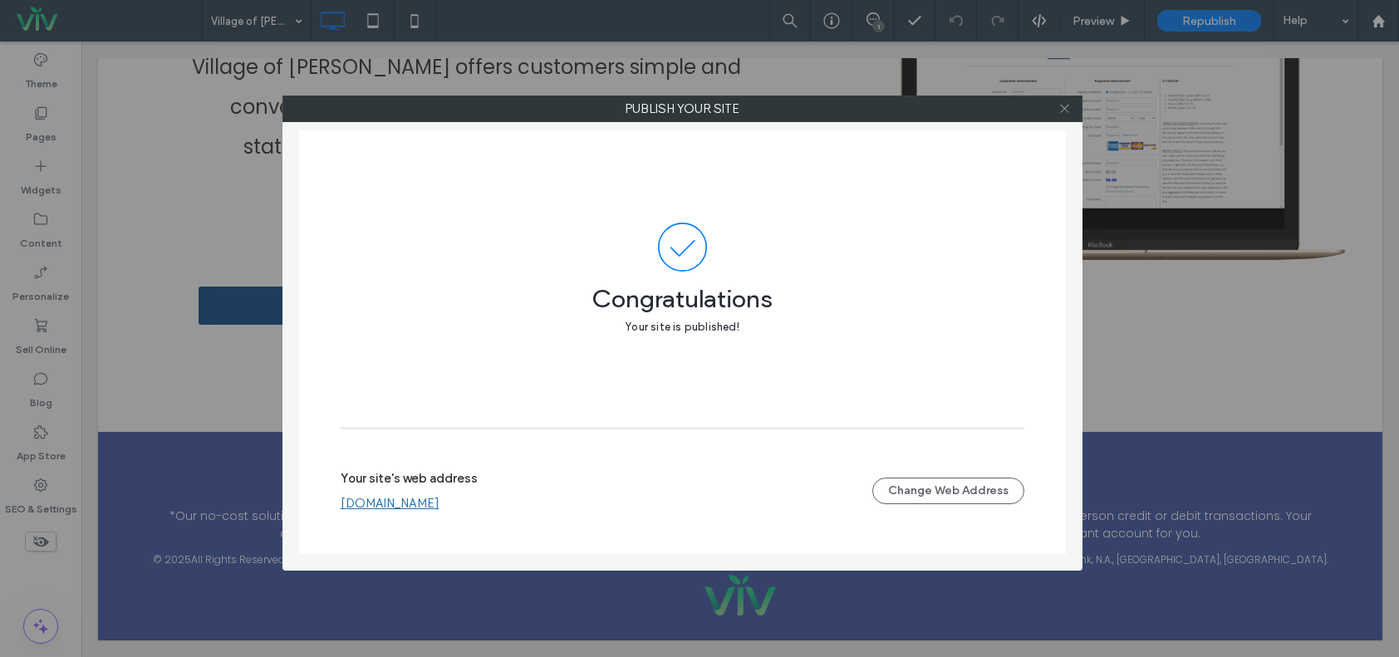
click at [1065, 104] on icon at bounding box center [1065, 108] width 12 height 12
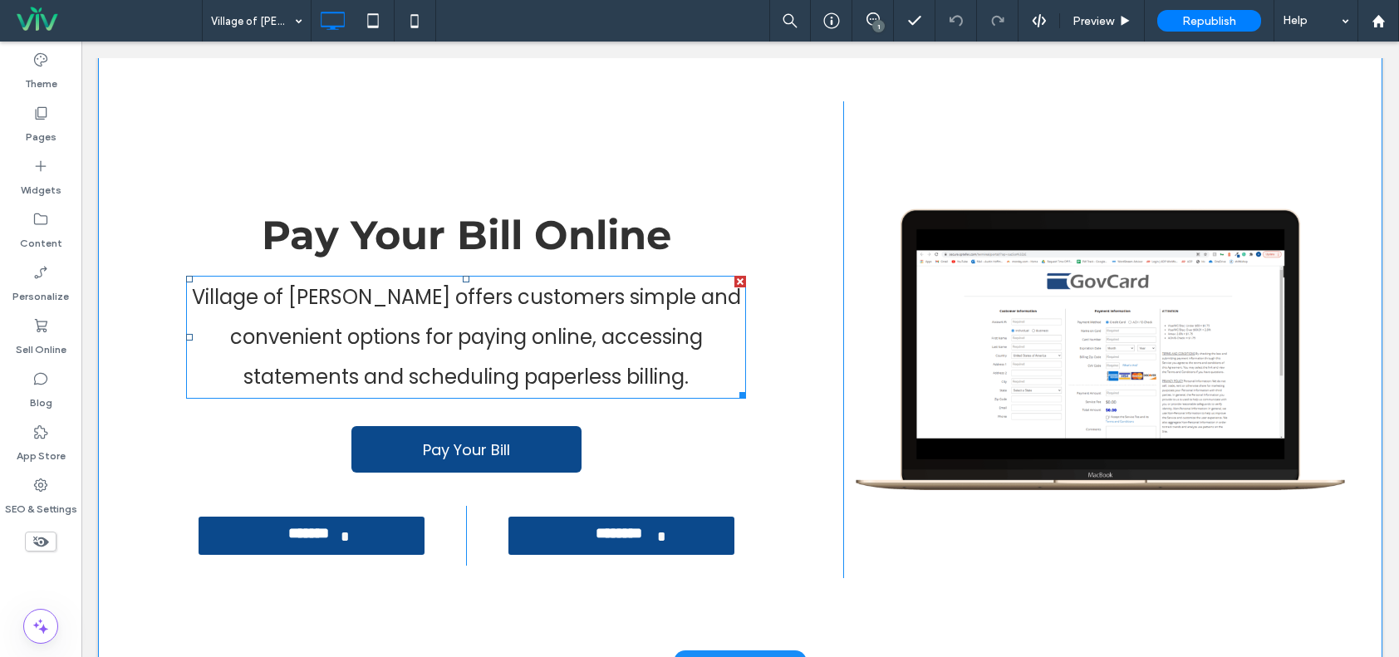
scroll to position [0, 0]
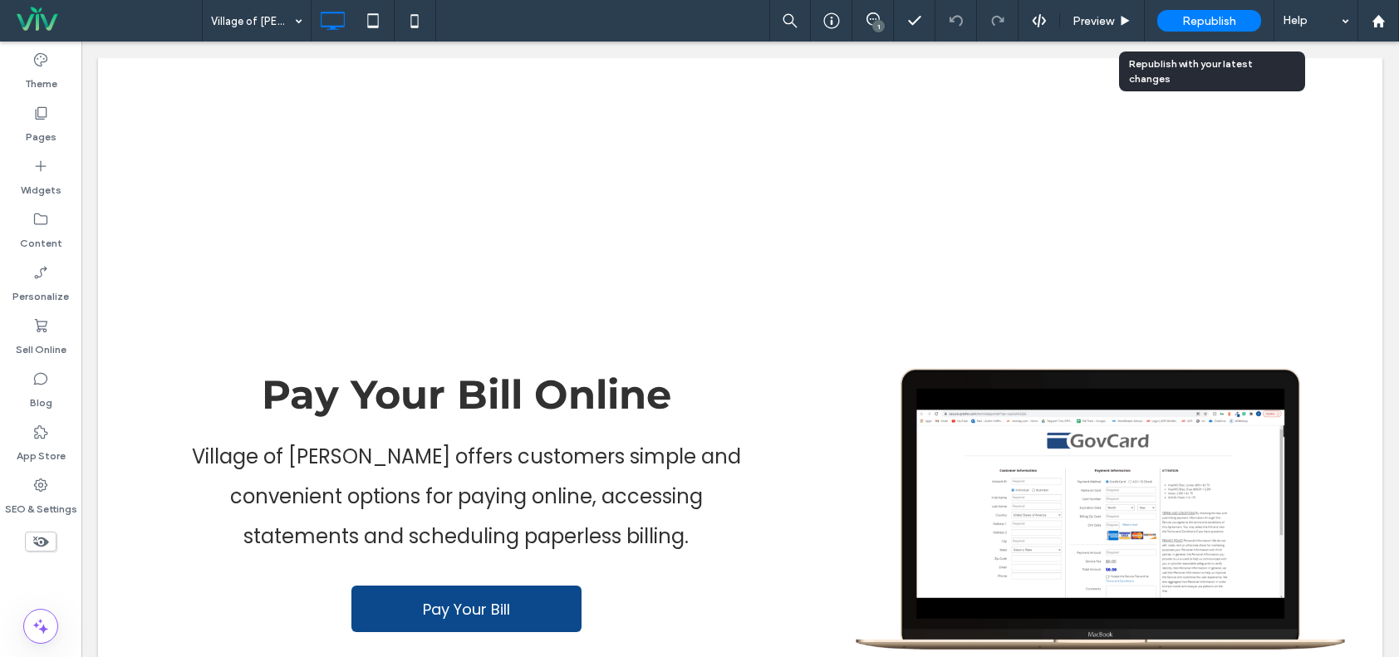
click at [1206, 5] on div "Republish" at bounding box center [1210, 21] width 104 height 42
click at [1208, 11] on div "Republish" at bounding box center [1210, 21] width 104 height 22
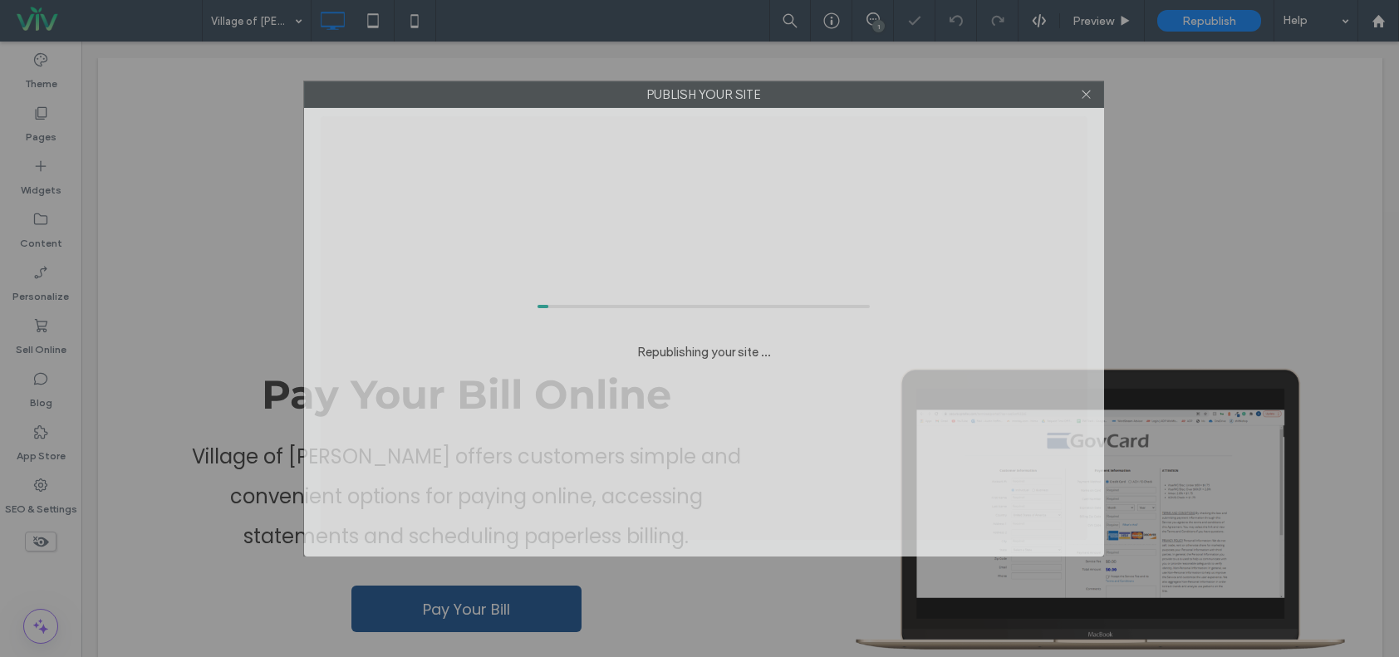
drag, startPoint x: 768, startPoint y: 98, endPoint x: 772, endPoint y: 86, distance: 12.4
click at [772, 86] on label "Publish your site" at bounding box center [704, 94] width 799 height 25
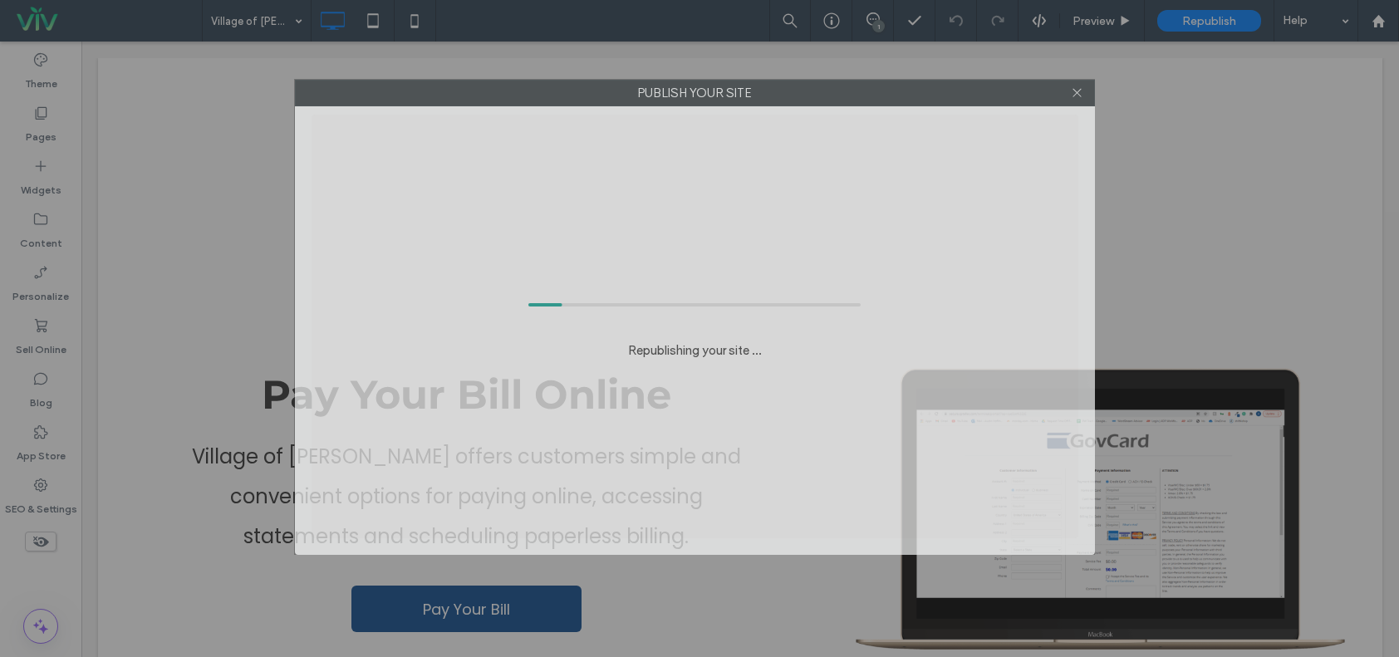
click at [768, 95] on label "Publish your site" at bounding box center [695, 93] width 799 height 25
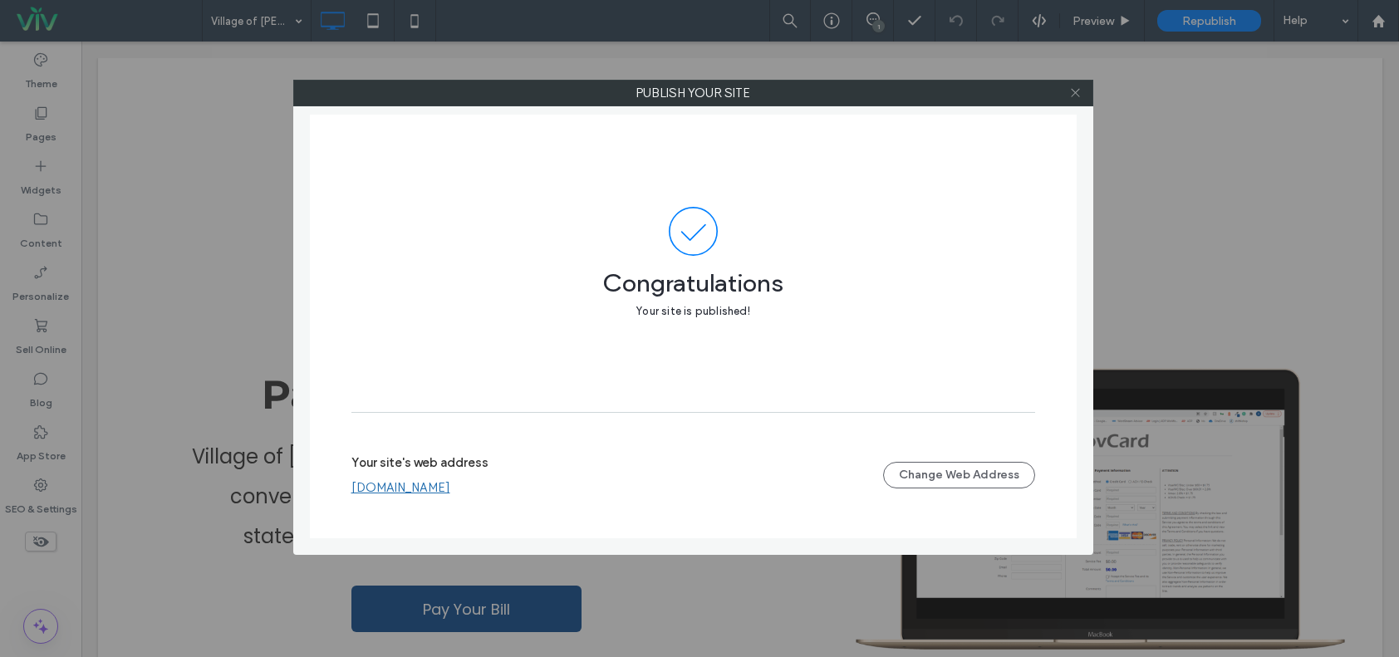
click at [1081, 91] on div at bounding box center [1076, 93] width 25 height 25
click at [1078, 92] on icon at bounding box center [1076, 92] width 12 height 12
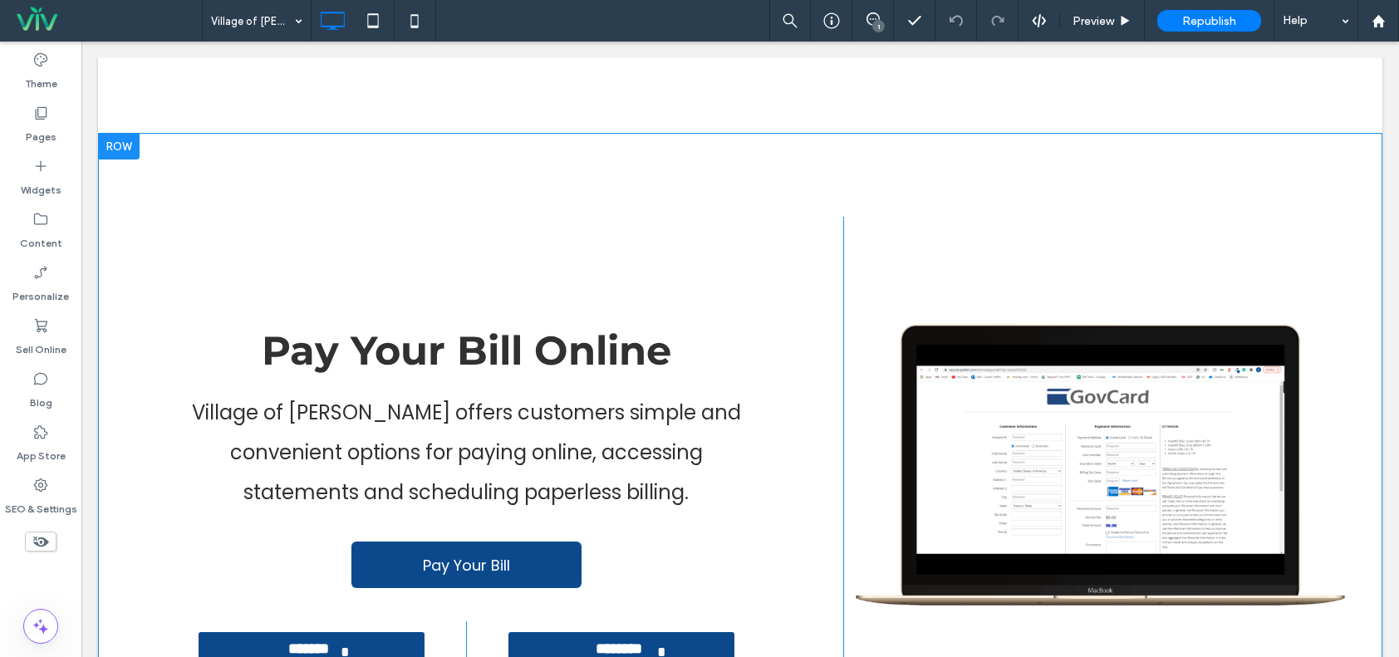
scroll to position [83, 0]
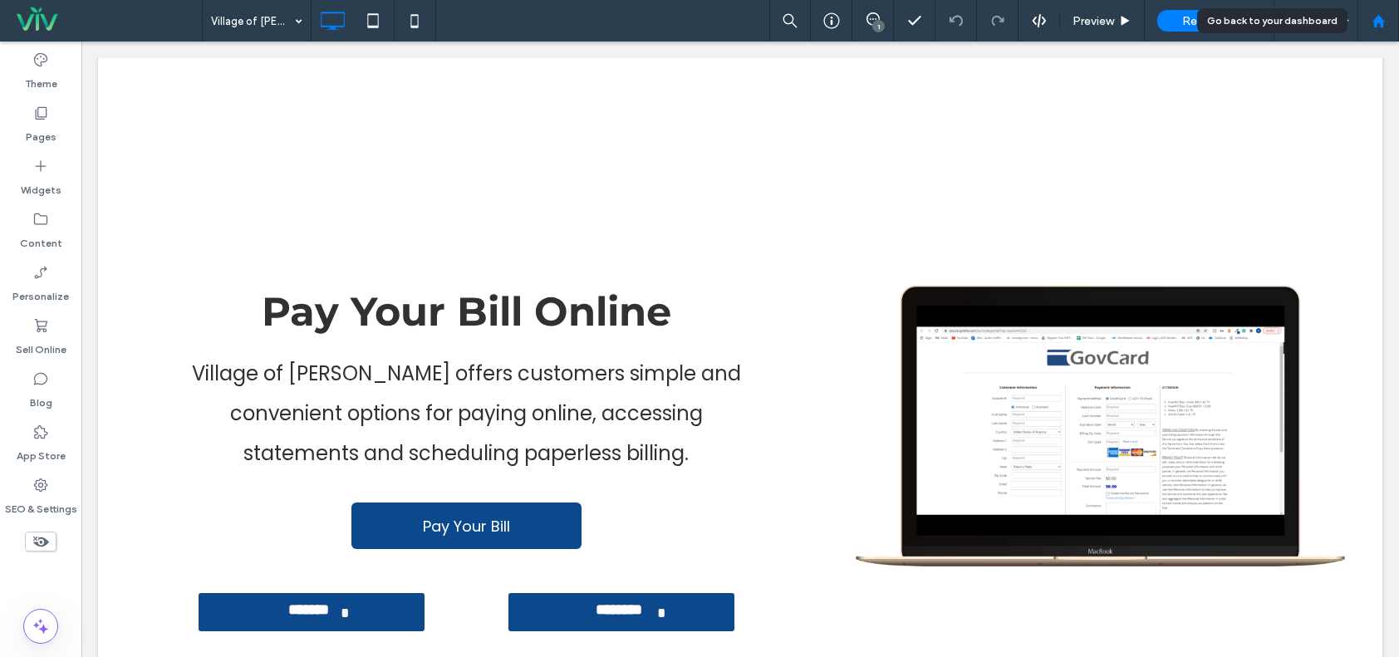
click at [1373, 20] on icon at bounding box center [1379, 21] width 14 height 14
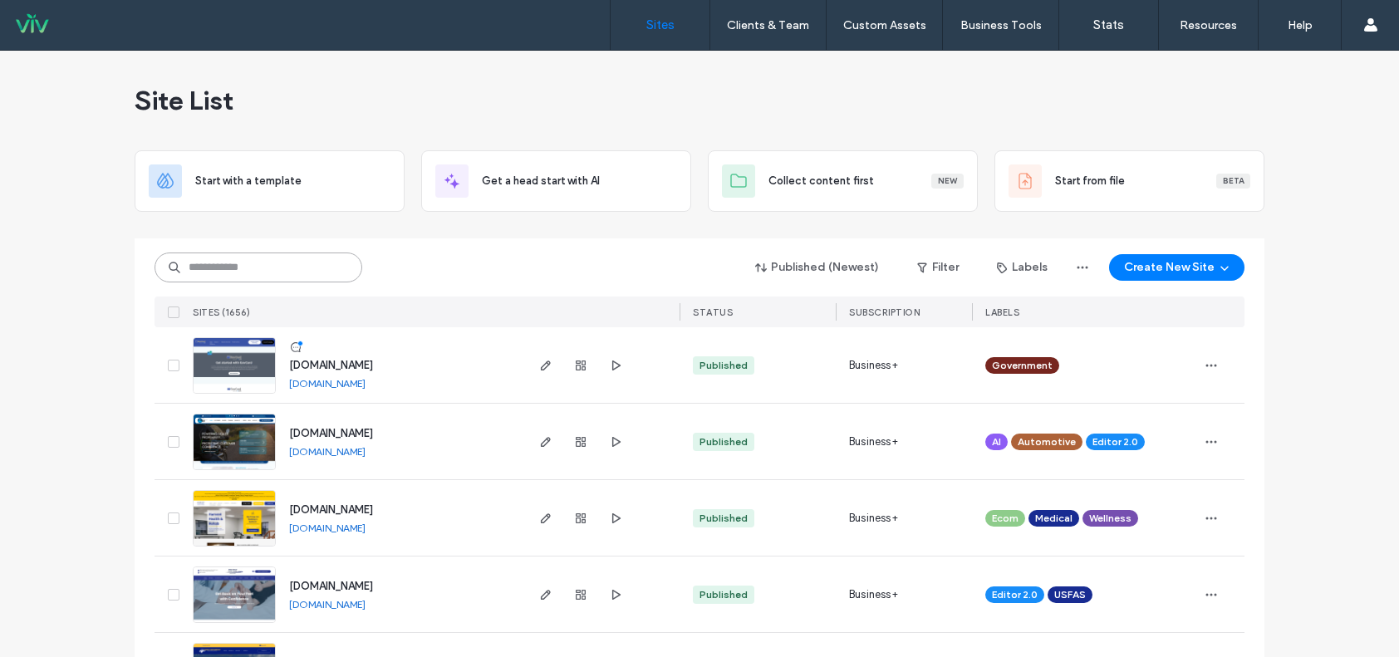
click at [284, 263] on input at bounding box center [259, 268] width 208 height 30
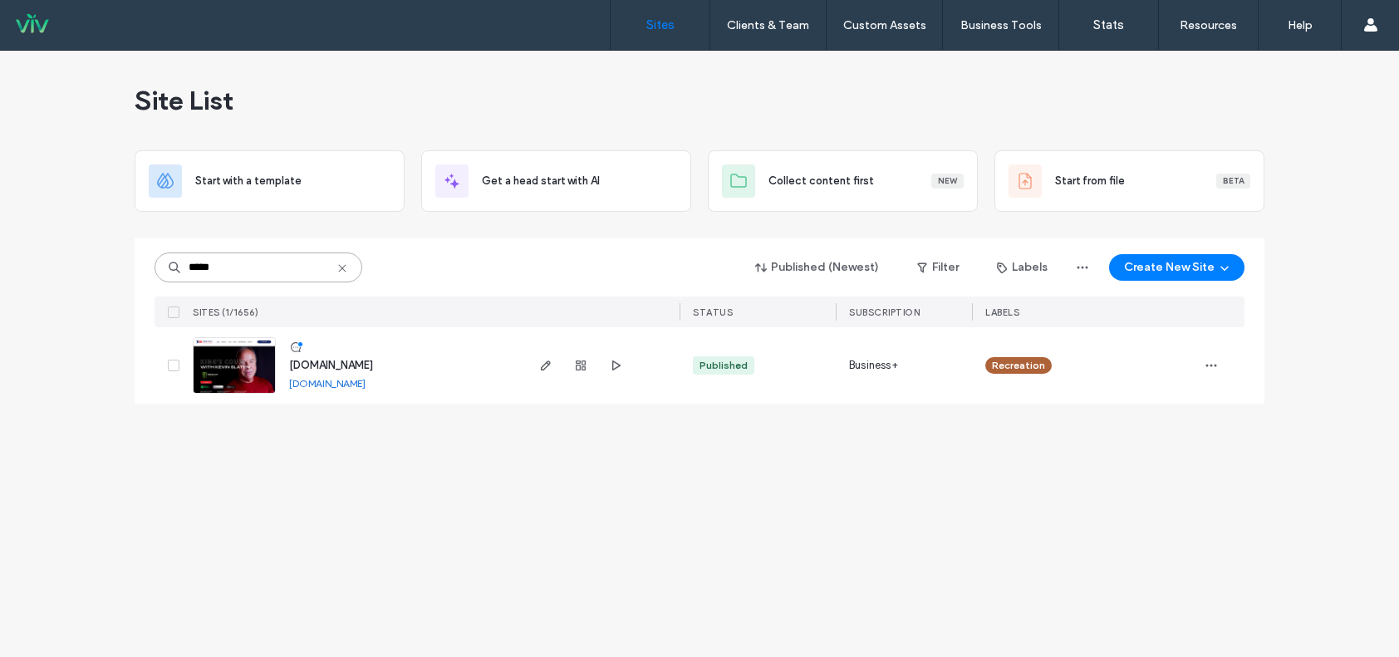
type input "*****"
click at [247, 386] on img at bounding box center [234, 394] width 81 height 113
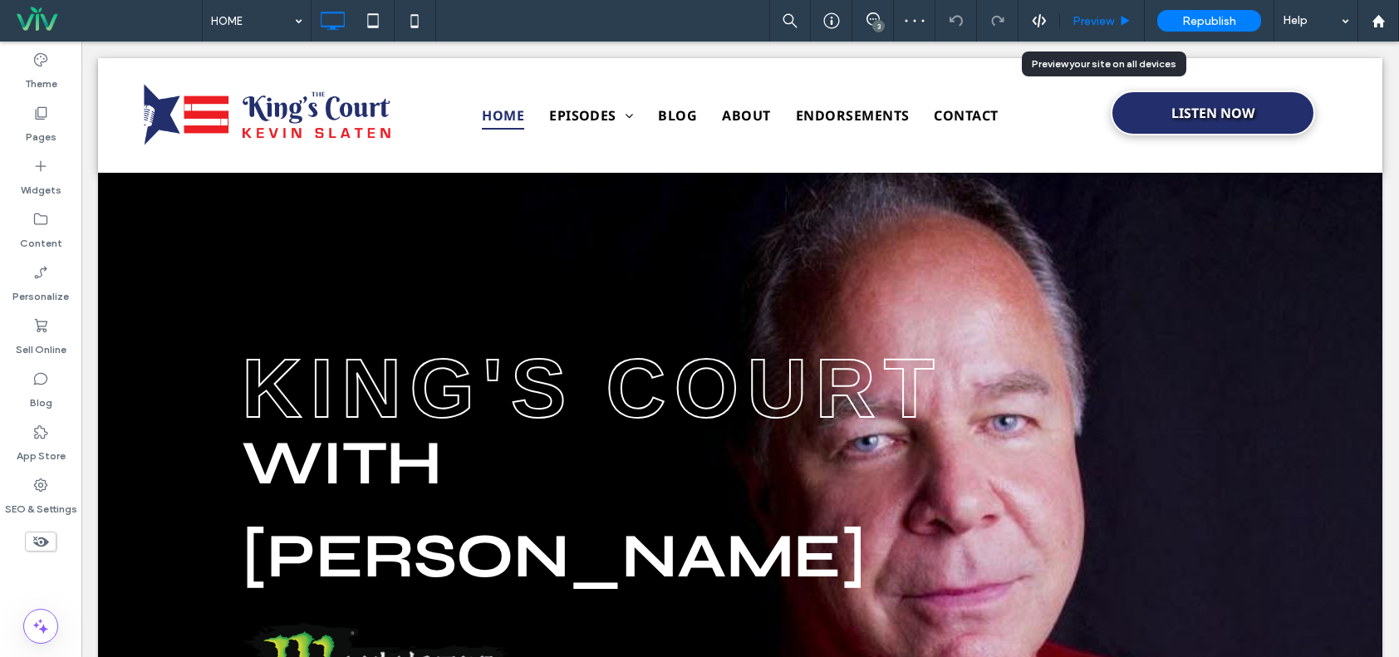
click at [1109, 20] on span "Preview" at bounding box center [1094, 21] width 42 height 14
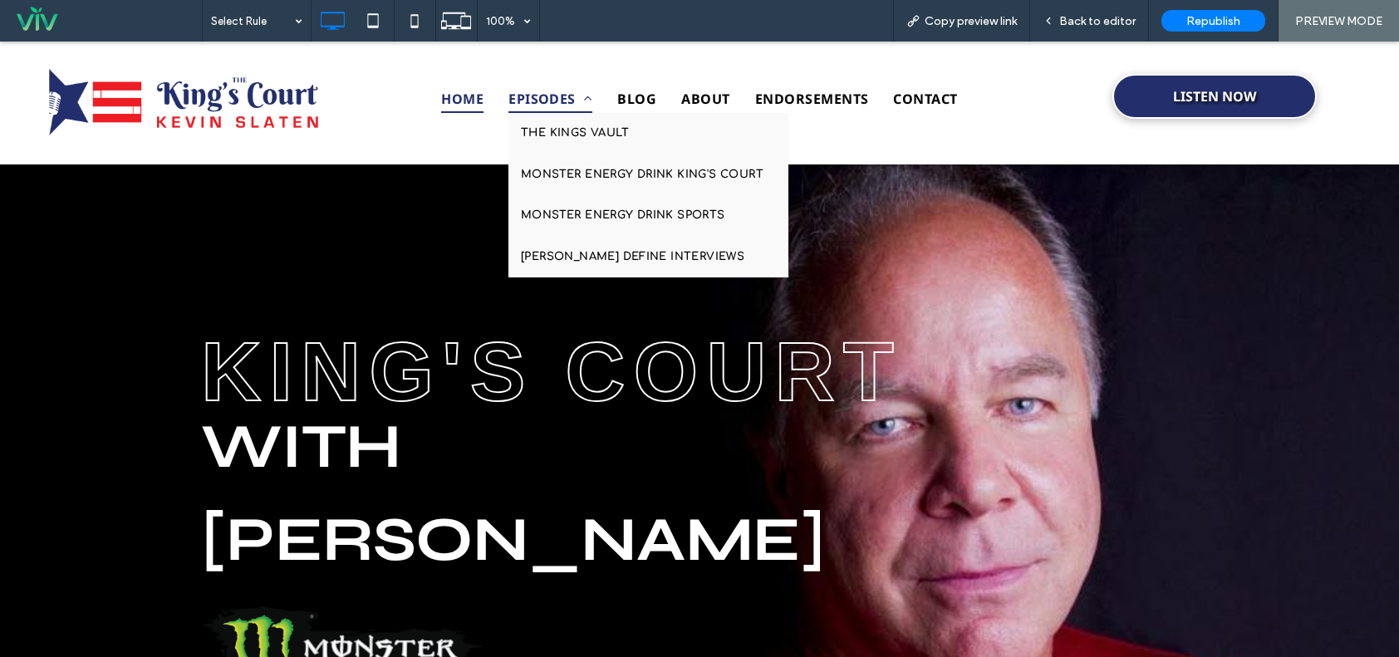
click at [546, 96] on span "EPISODES" at bounding box center [551, 99] width 84 height 28
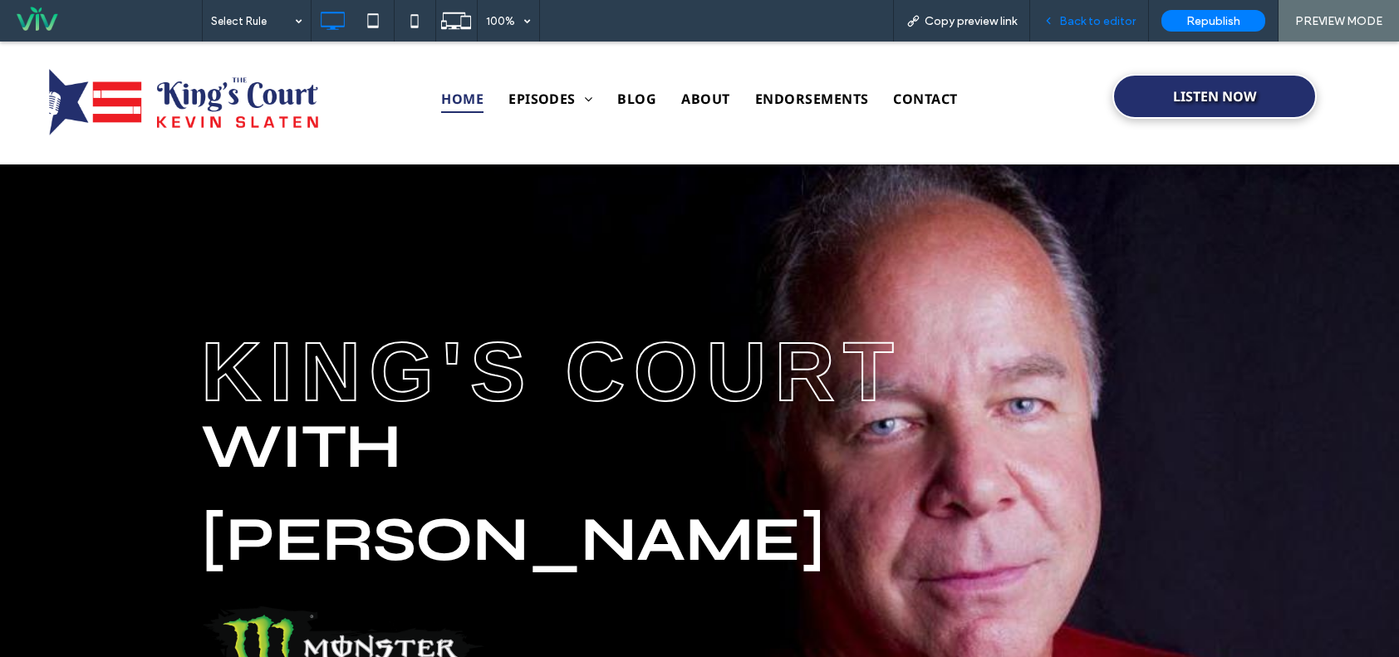
click at [1073, 12] on div "Back to editor" at bounding box center [1089, 21] width 119 height 42
click at [1088, 15] on span "Back to editor" at bounding box center [1098, 21] width 76 height 14
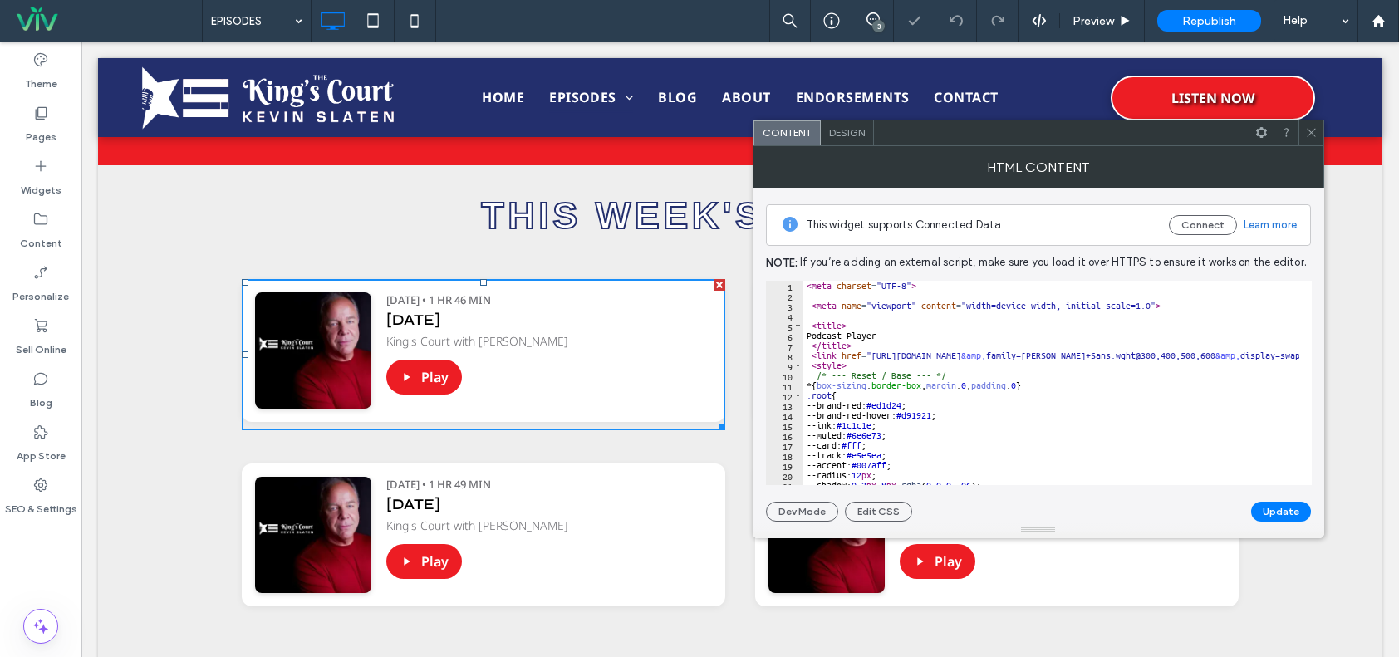
scroll to position [582, 0]
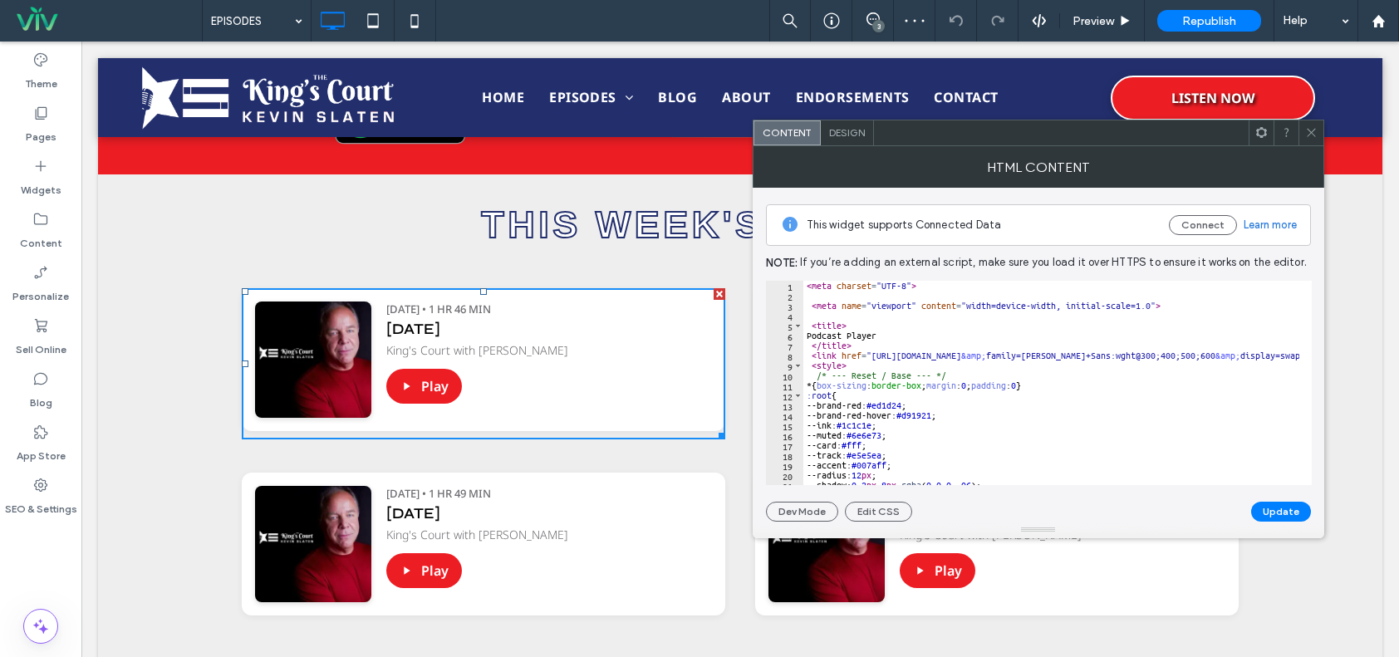
click at [1308, 139] on span at bounding box center [1312, 133] width 12 height 25
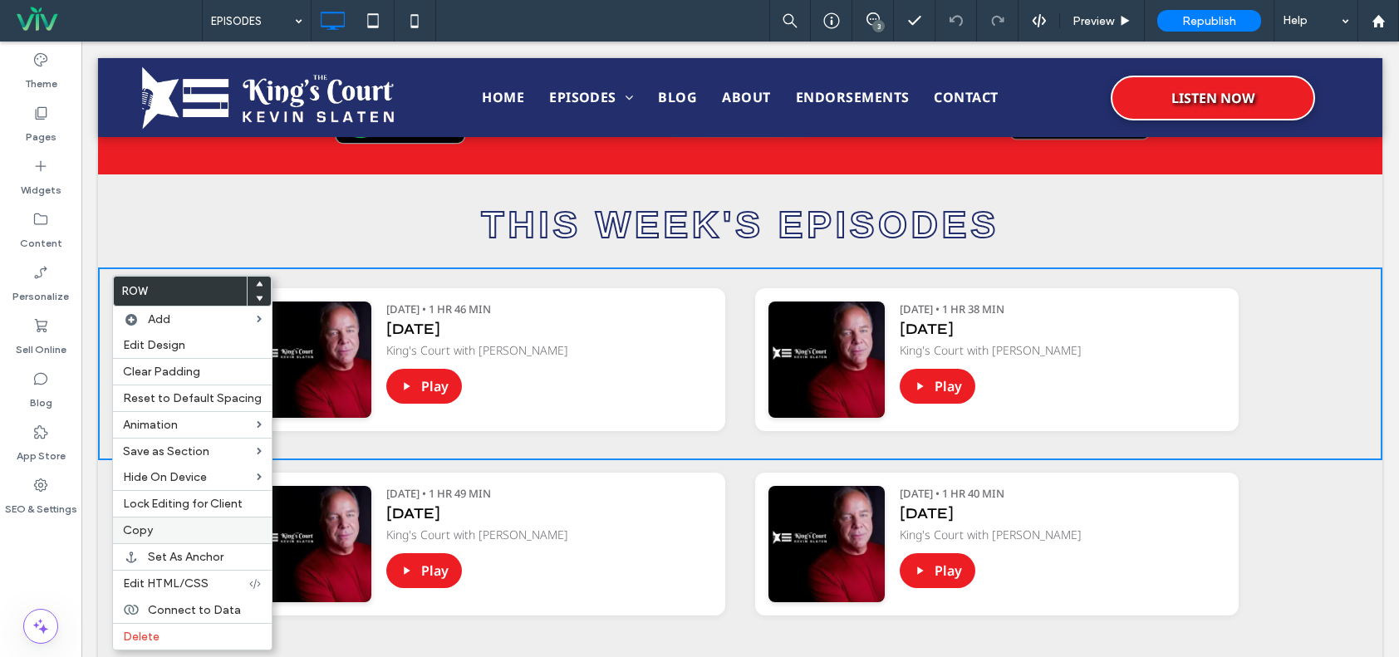
click at [171, 524] on label "Copy" at bounding box center [192, 531] width 139 height 14
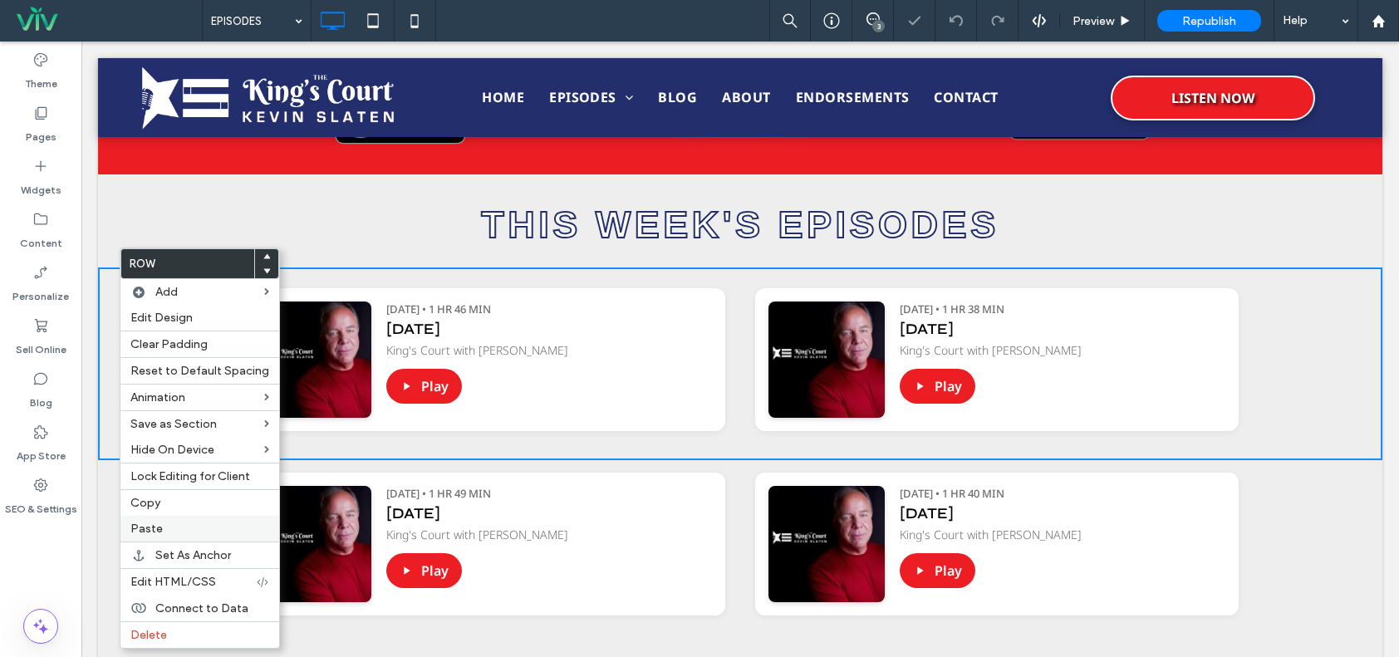
click at [167, 524] on label "Paste" at bounding box center [199, 529] width 139 height 14
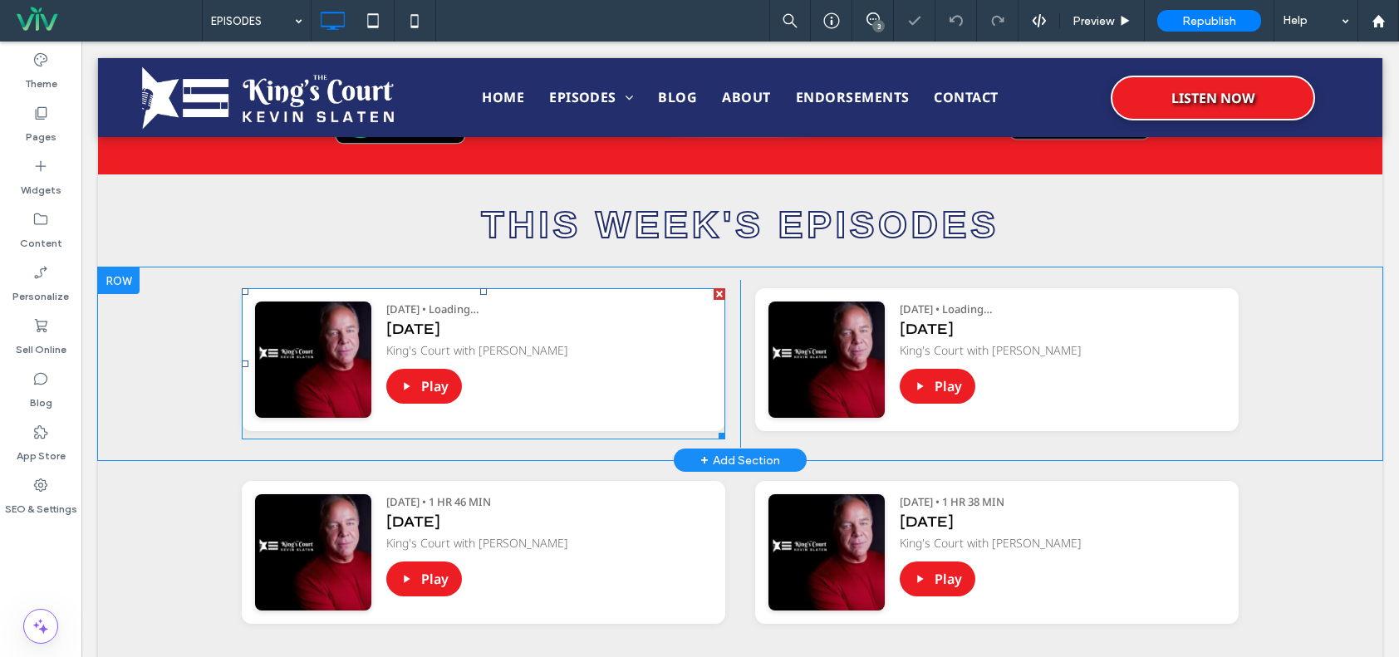
click at [714, 290] on div at bounding box center [720, 294] width 12 height 12
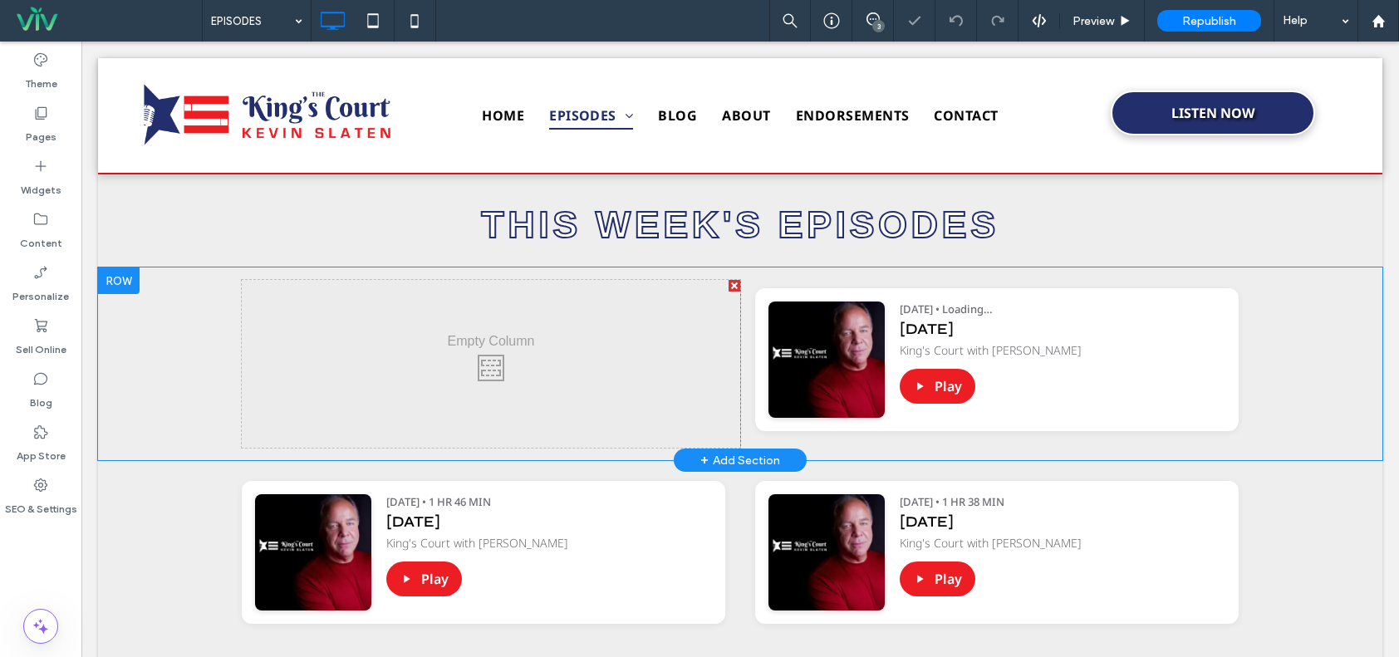
click at [729, 281] on div at bounding box center [735, 286] width 12 height 12
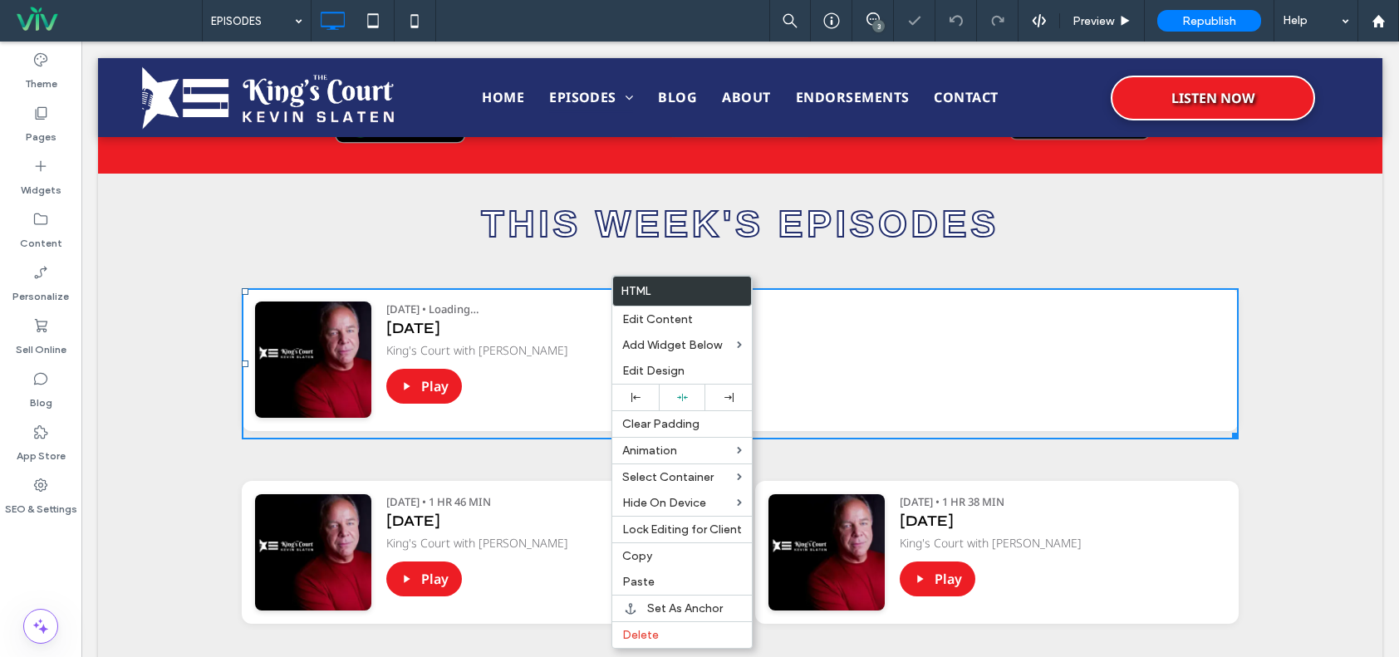
click at [1047, 384] on div "Play" at bounding box center [805, 386] width 839 height 35
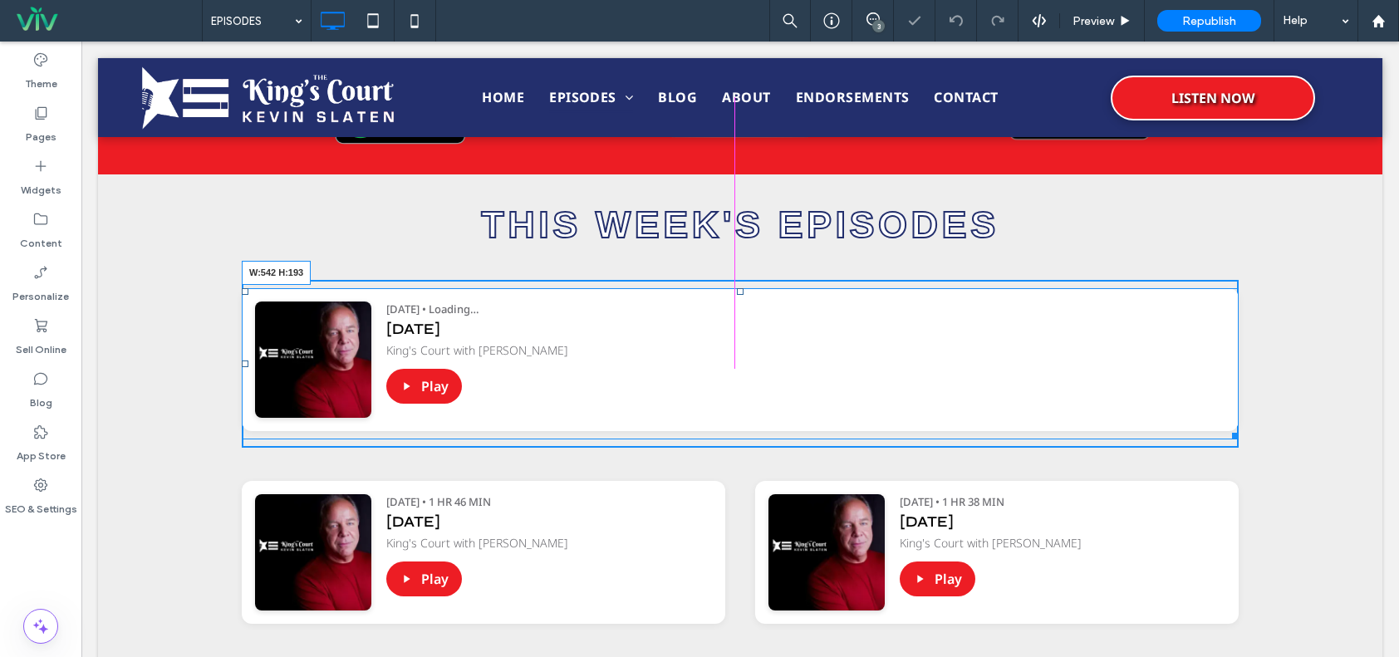
drag, startPoint x: 1225, startPoint y: 431, endPoint x: 952, endPoint y: 440, distance: 273.6
click at [1227, 440] on div at bounding box center [1233, 433] width 12 height 12
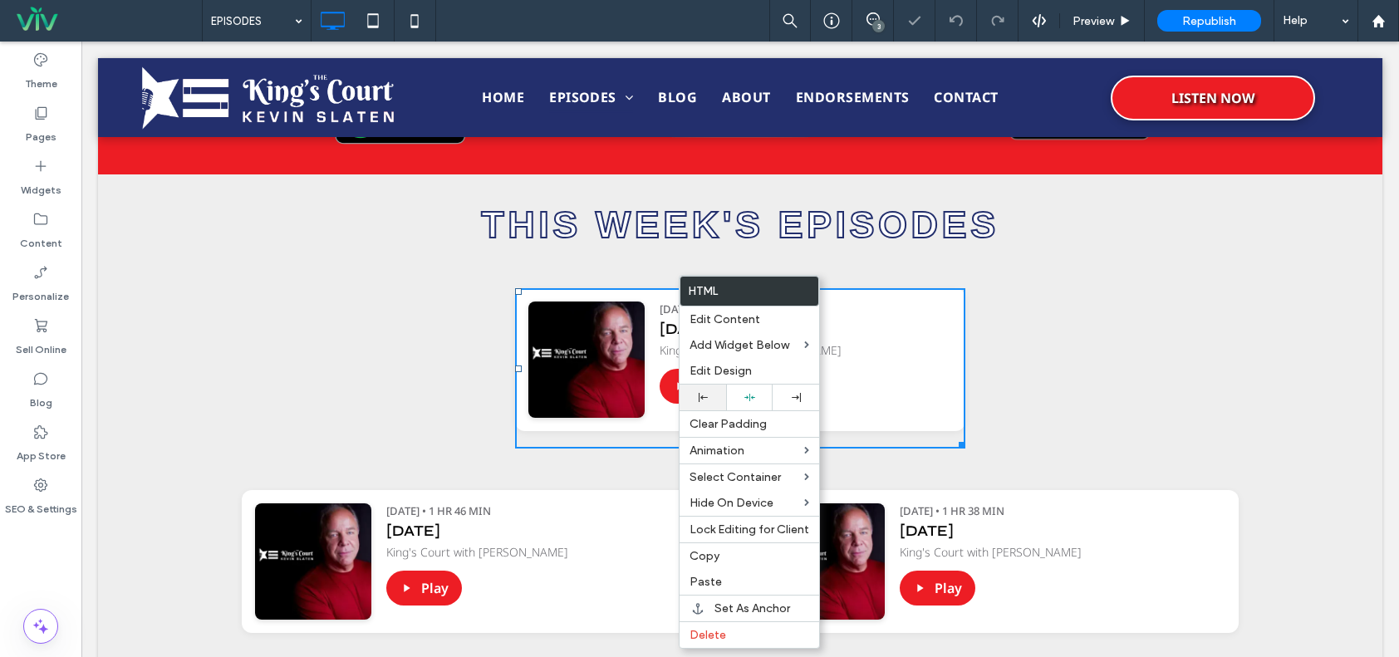
click at [714, 399] on div at bounding box center [703, 397] width 30 height 9
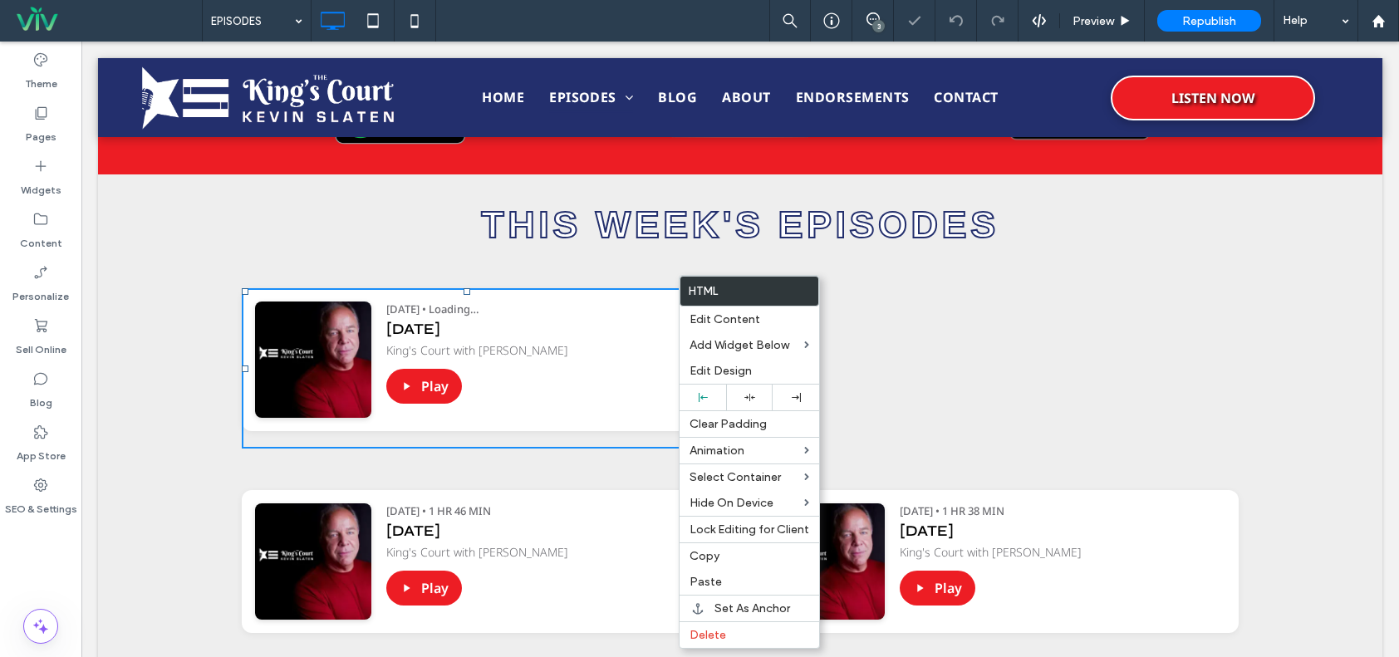
click at [541, 480] on div "Podcast Player https://irp.cdn-website.com/e4f27ade/files/uploaded/Slaten+Show+…" at bounding box center [740, 566] width 1285 height 193
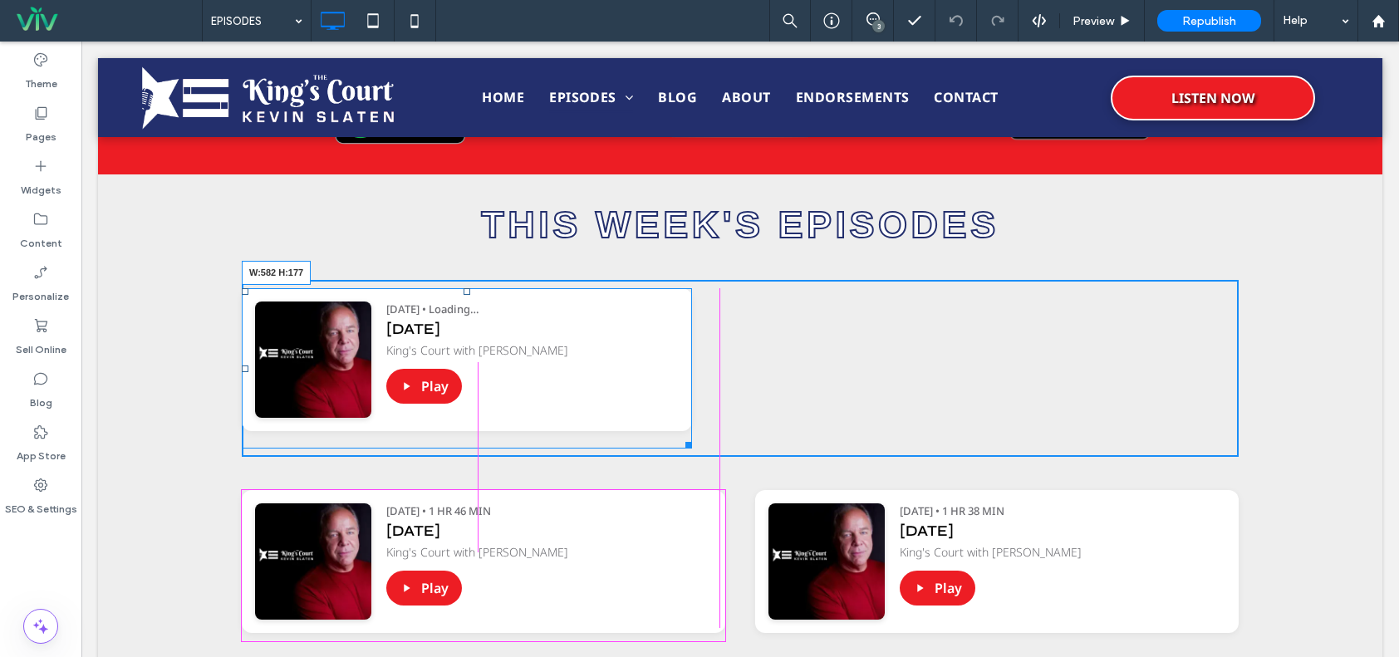
drag, startPoint x: 681, startPoint y: 440, endPoint x: 716, endPoint y: 426, distance: 37.4
click at [692, 436] on div at bounding box center [686, 442] width 12 height 12
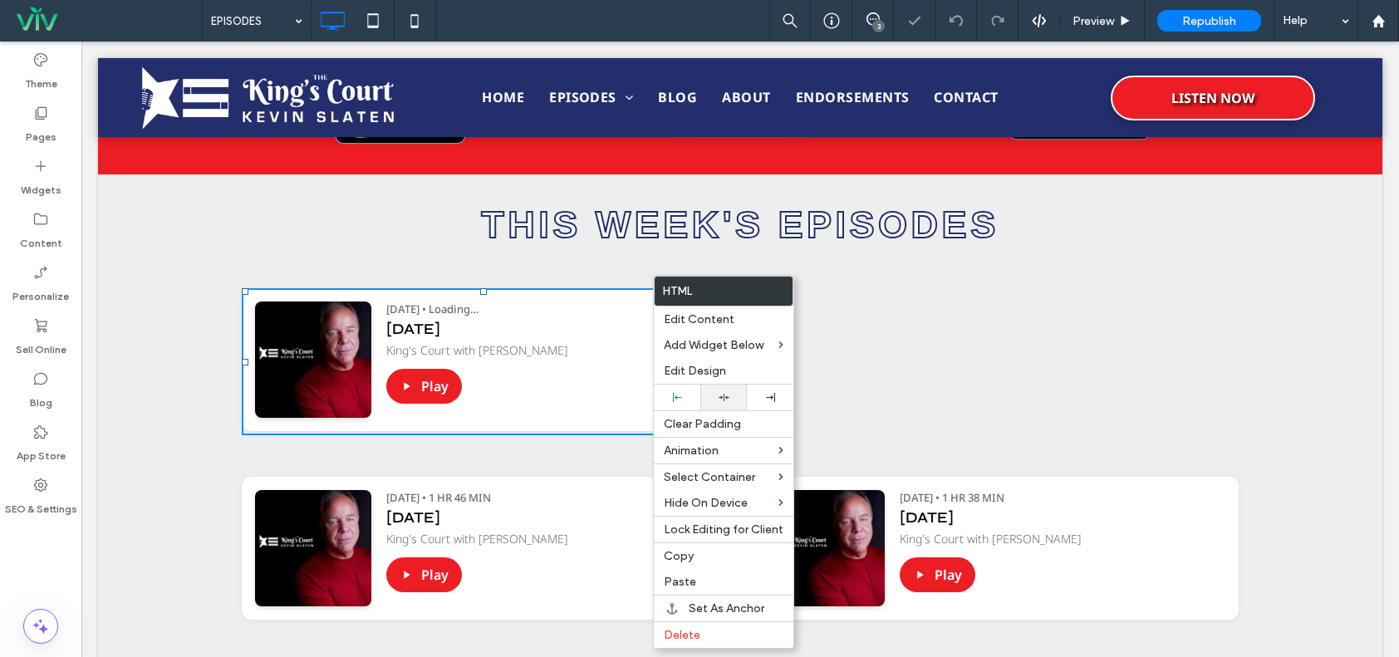
click at [721, 408] on div at bounding box center [724, 398] width 47 height 26
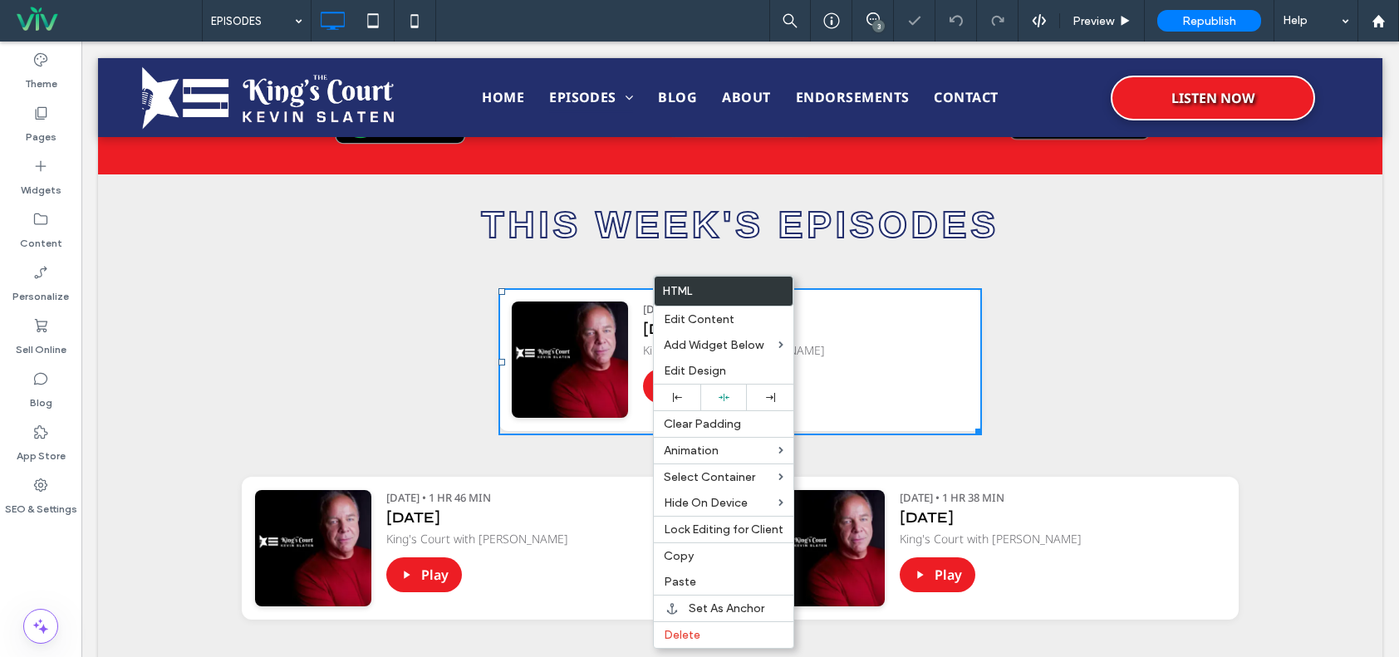
click at [1137, 419] on div "Podcast Player https://irp.cdn-website.com/e4f27ade/files/uploaded/Slaten+Show+…" at bounding box center [740, 362] width 997 height 164
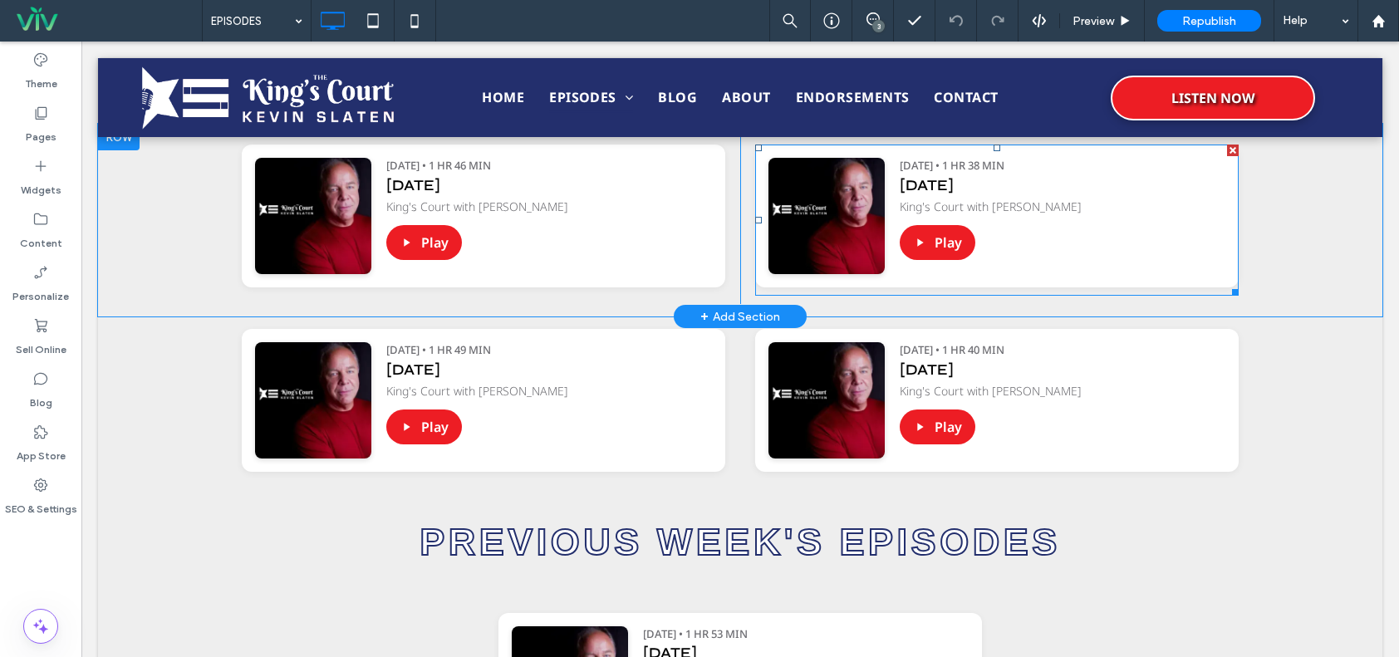
scroll to position [665, 0]
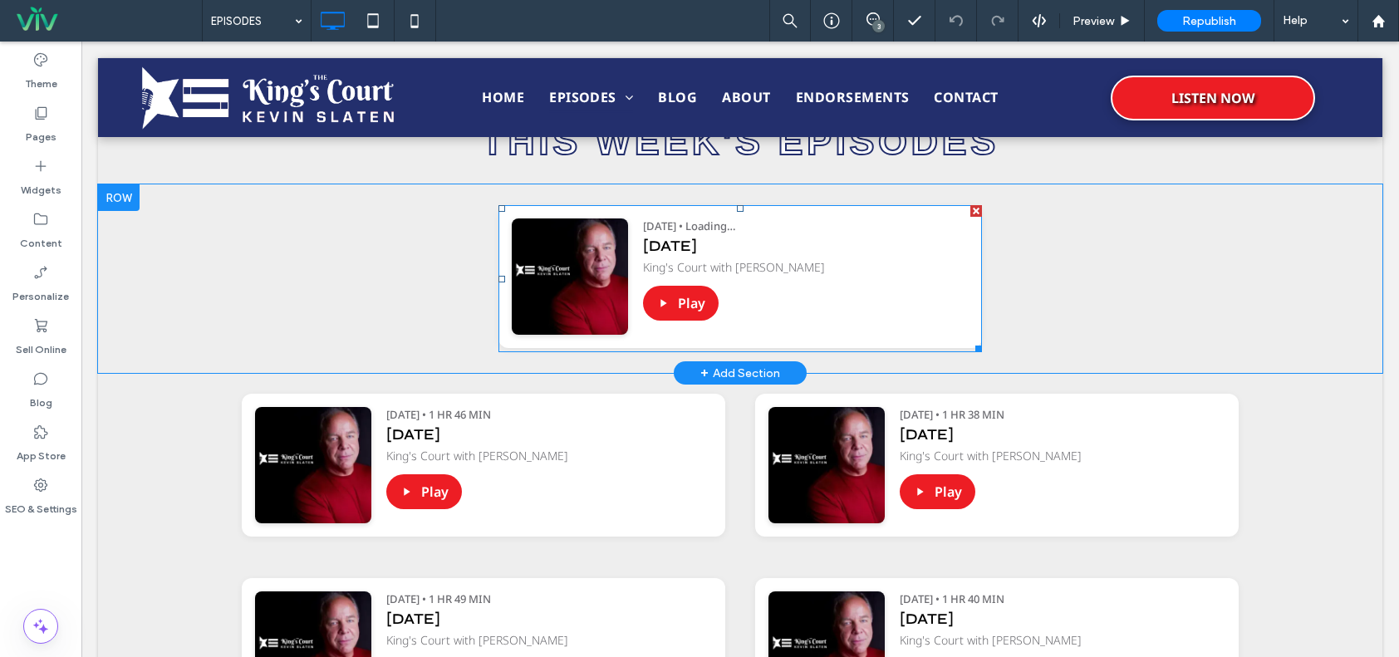
click at [879, 280] on span at bounding box center [741, 278] width 484 height 147
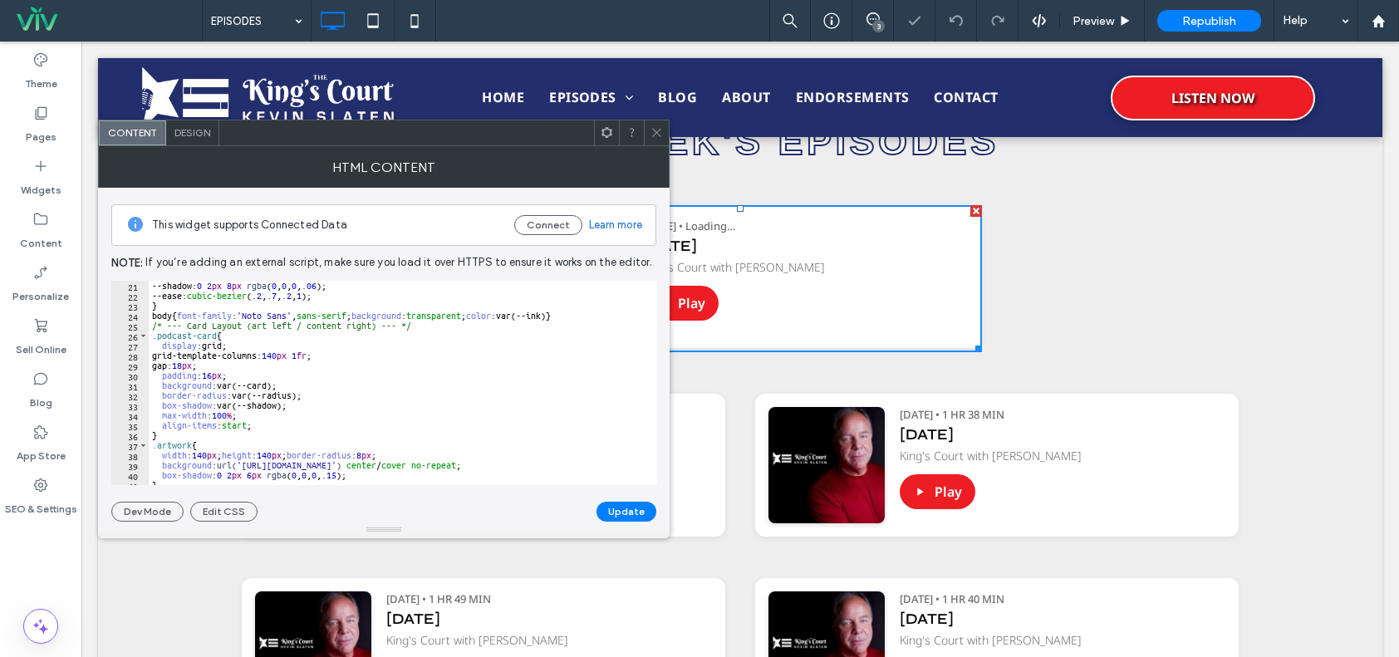
scroll to position [199, 0]
click at [652, 140] on span at bounding box center [657, 133] width 12 height 25
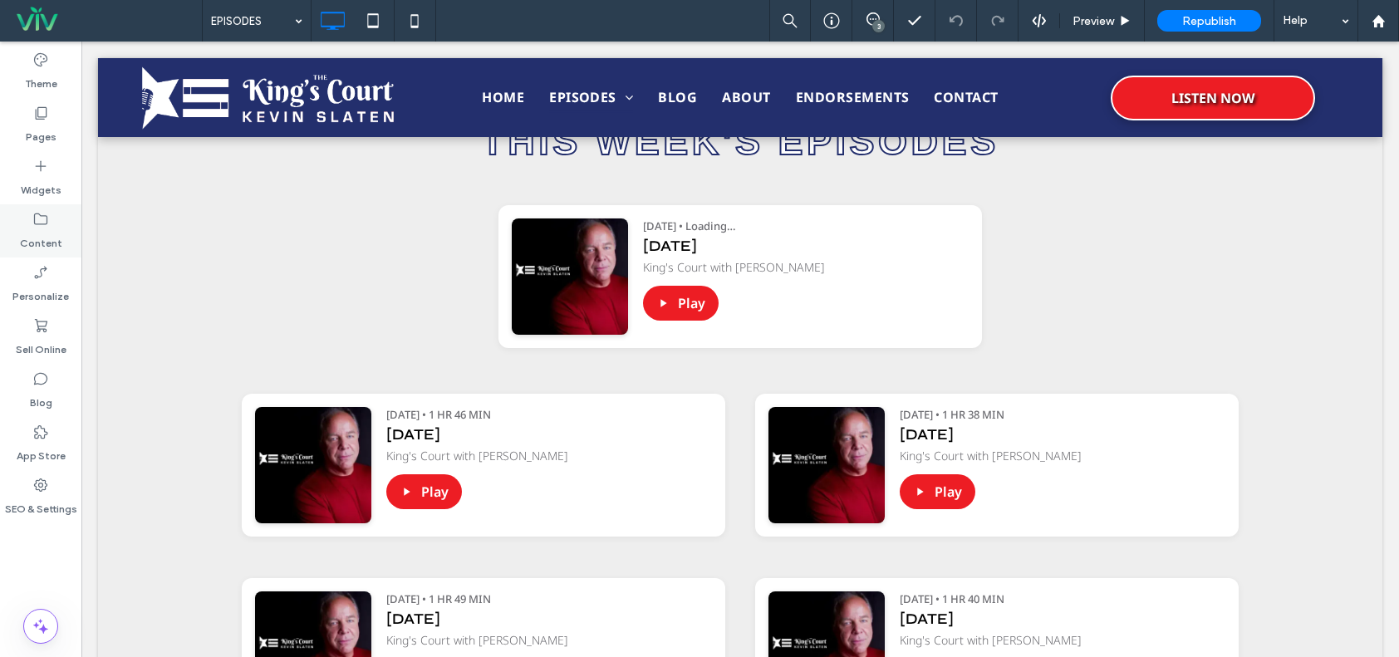
click at [27, 221] on div "Content" at bounding box center [40, 230] width 81 height 53
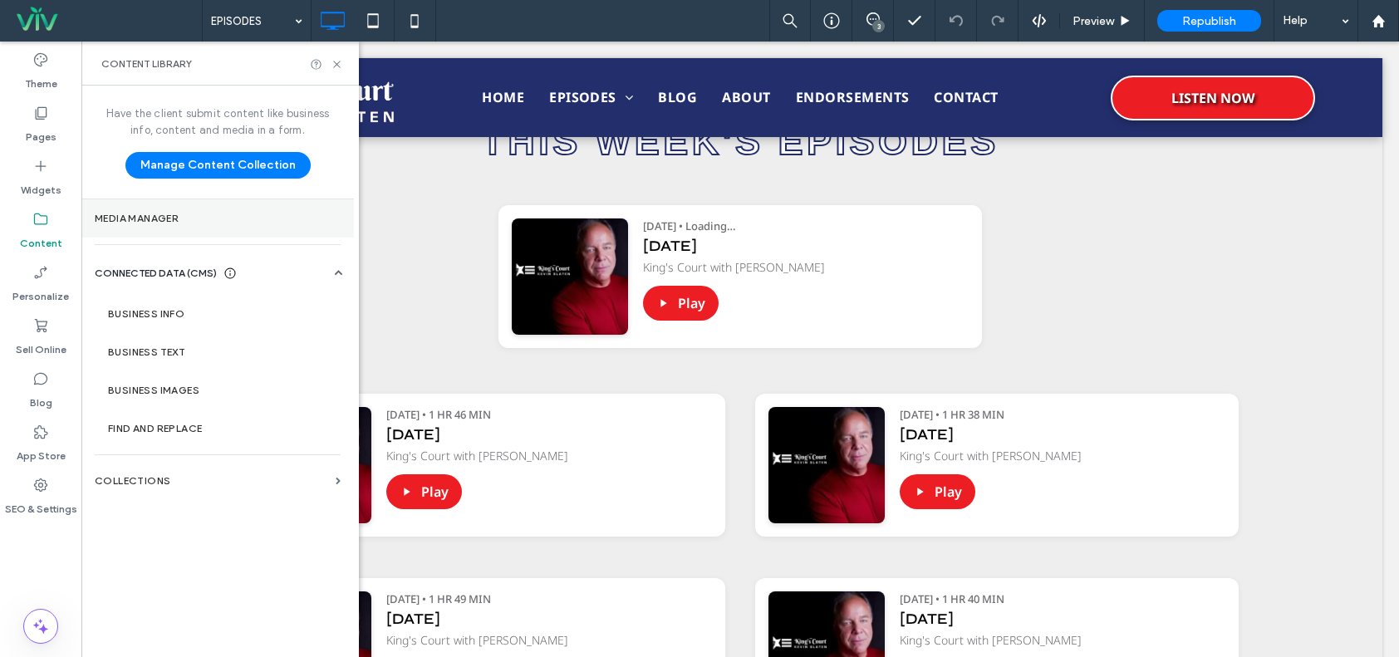
click at [143, 209] on section "Media Manager" at bounding box center [217, 218] width 273 height 38
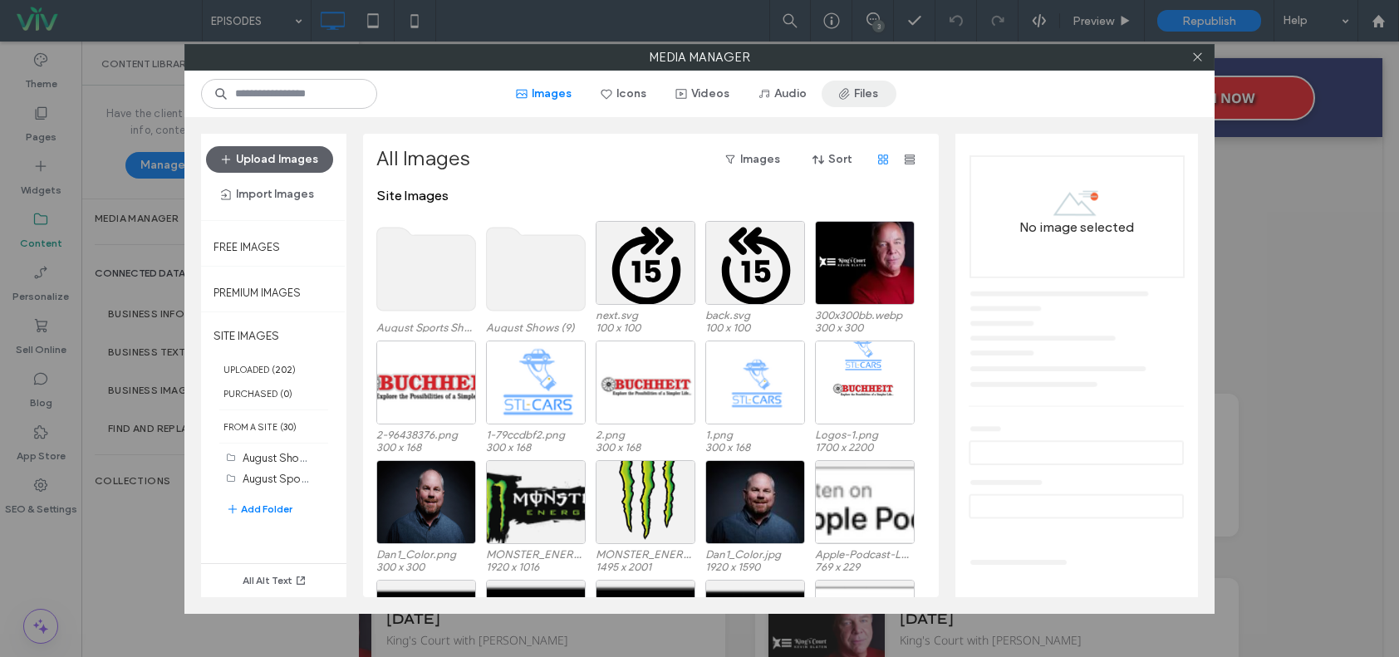
click at [859, 91] on button "Files" at bounding box center [859, 94] width 75 height 27
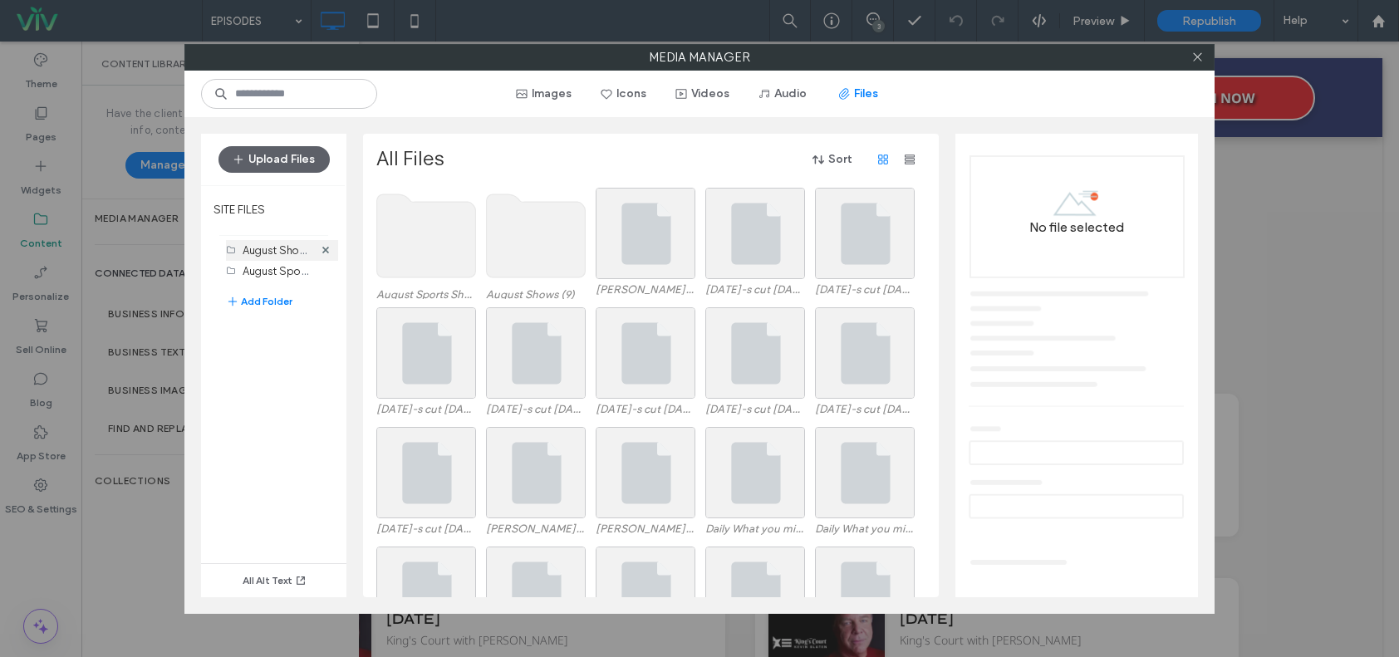
click at [261, 247] on label "August Shows (9)" at bounding box center [286, 250] width 86 height 16
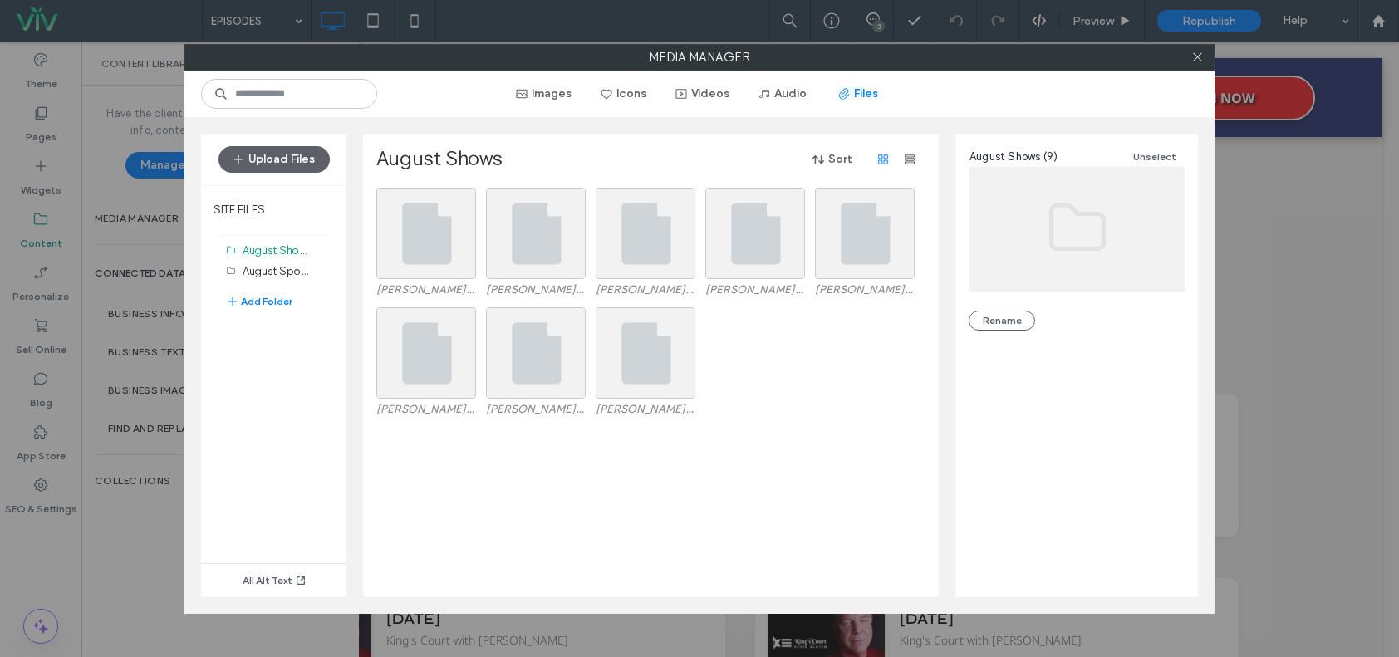
click at [622, 514] on div "Slaten Show 8-7-25.mp3 Slaten Show 8-5-25.mp3 Slaten Show 8-6-25.mp3 Slaten Sho…" at bounding box center [655, 393] width 558 height 410
click at [263, 155] on button "Upload Files" at bounding box center [274, 159] width 111 height 27
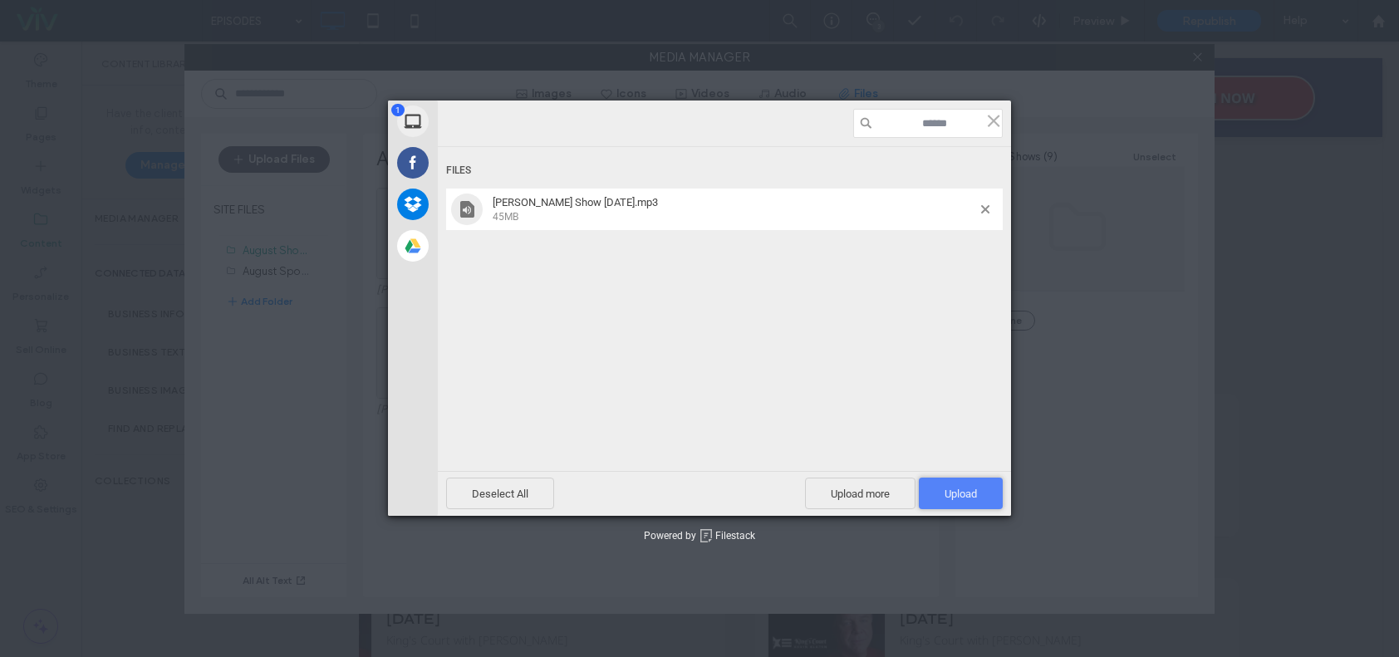
click at [981, 499] on span "Upload 1" at bounding box center [961, 494] width 84 height 32
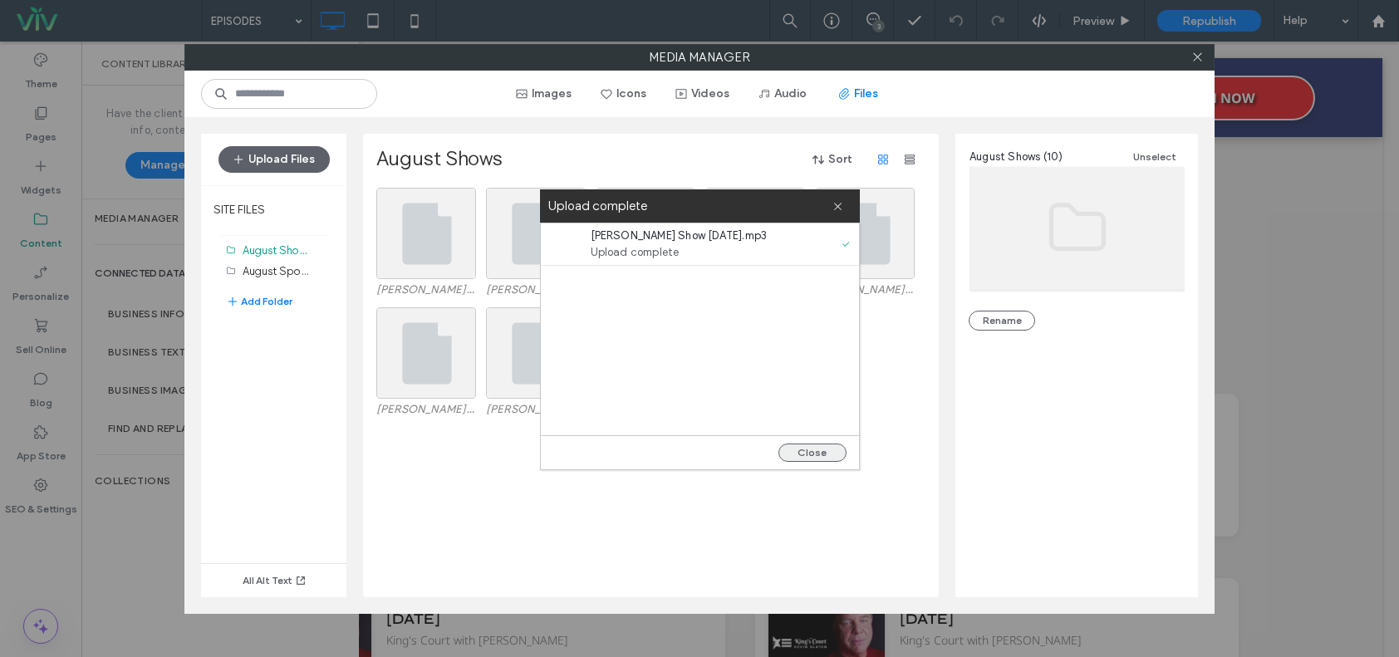
click at [826, 453] on button "Close" at bounding box center [813, 453] width 68 height 18
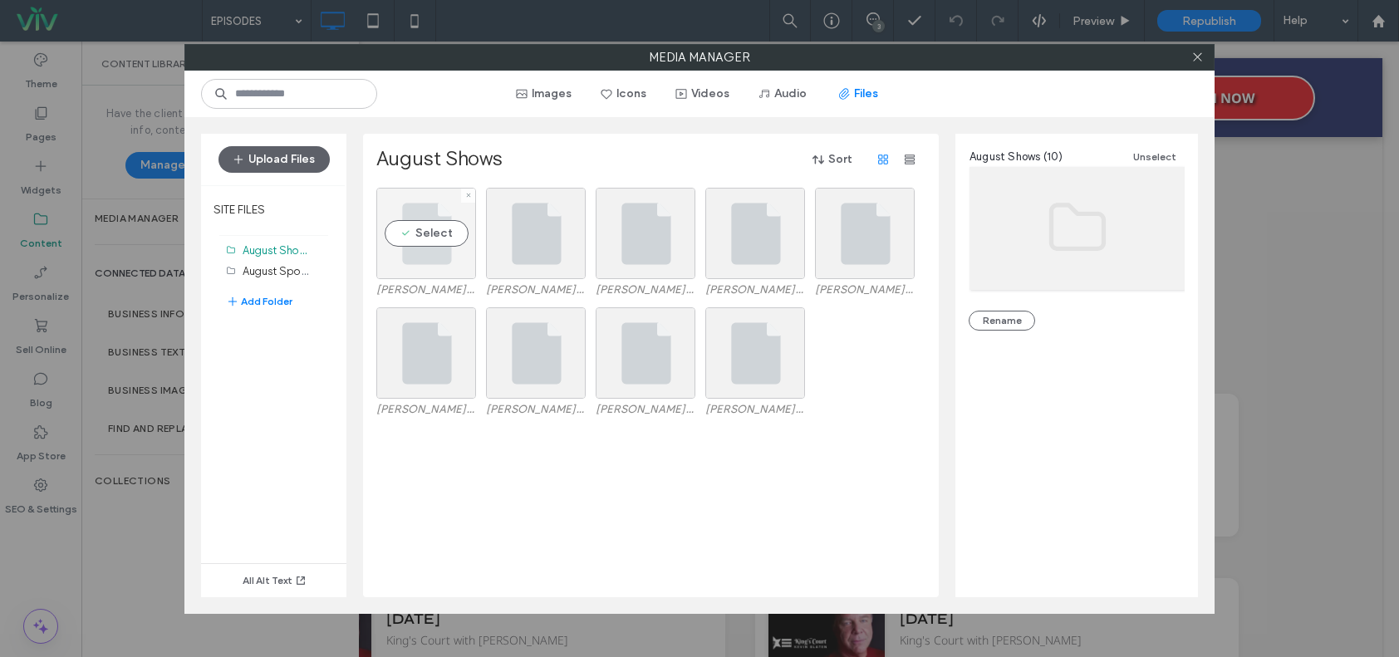
click at [435, 218] on div "Select" at bounding box center [426, 233] width 100 height 91
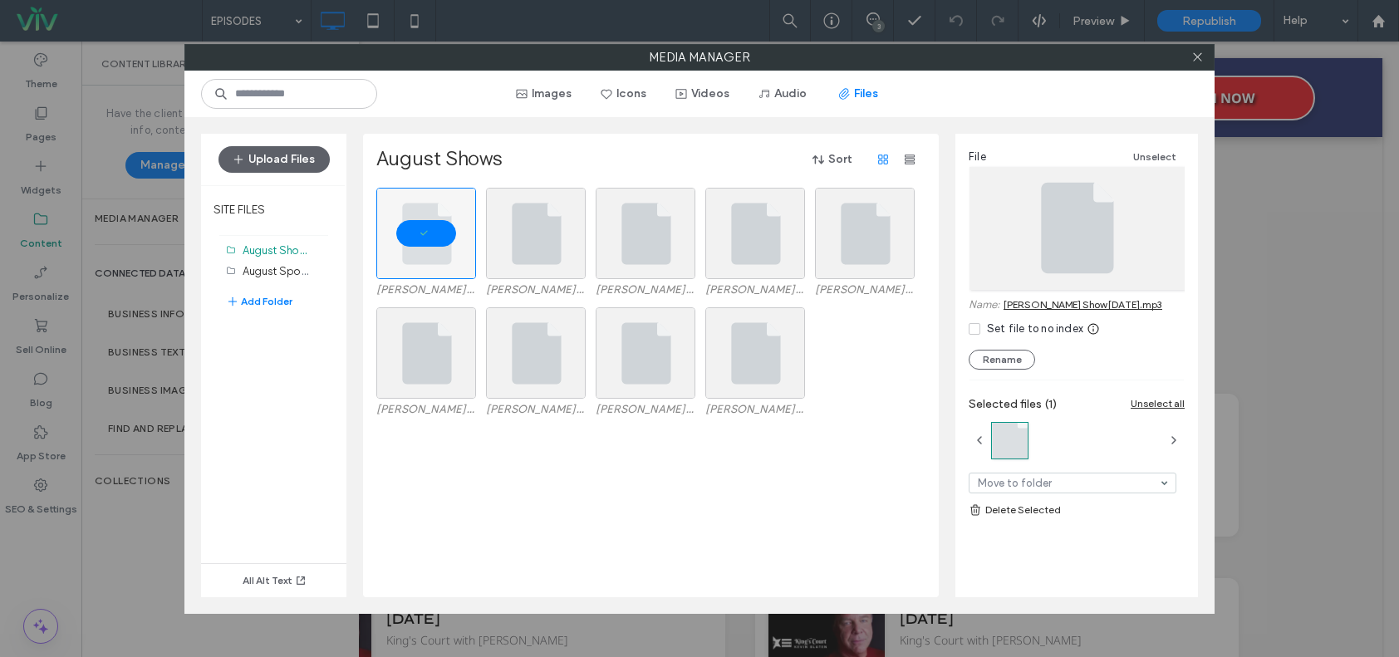
click at [1082, 298] on link "Slaten Show 8-15-25.mp3" at bounding box center [1083, 304] width 159 height 12
click at [1193, 57] on icon at bounding box center [1198, 57] width 12 height 12
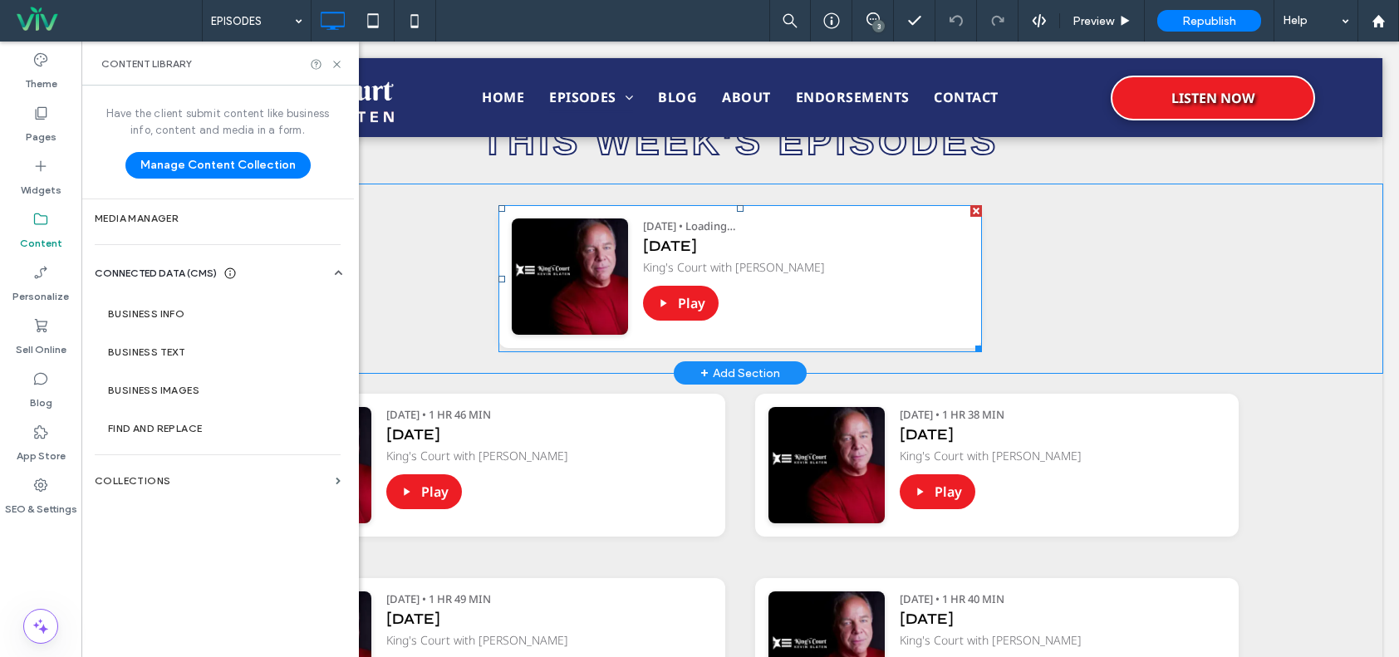
click at [881, 263] on span at bounding box center [741, 278] width 484 height 147
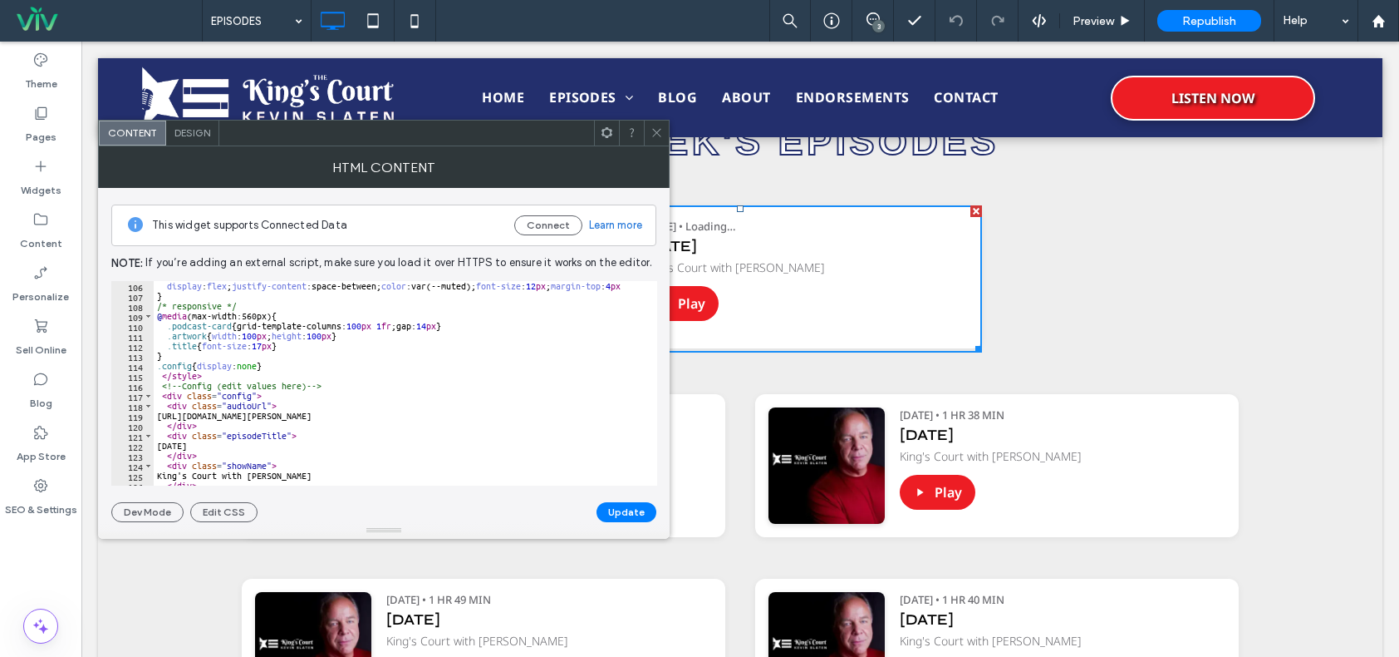
scroll to position [1097, 0]
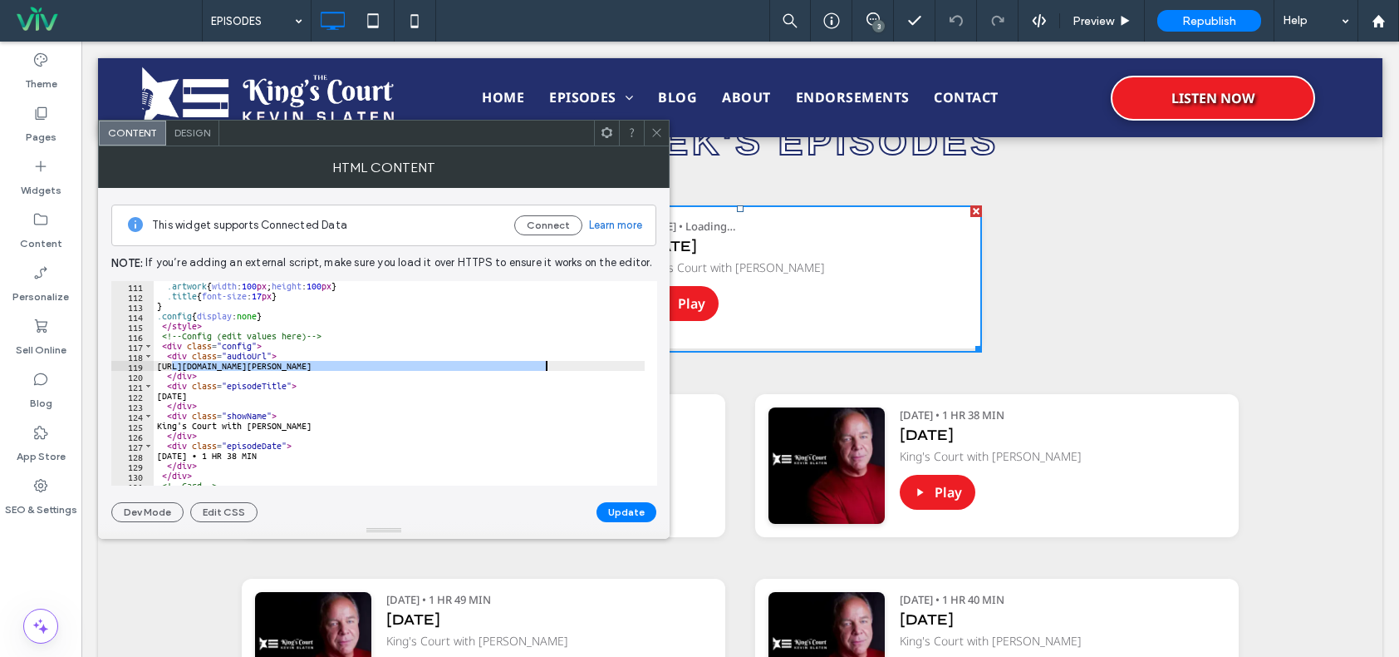
drag, startPoint x: 172, startPoint y: 366, endPoint x: 556, endPoint y: 366, distance: 383.9
click at [556, 366] on div ".artwork { width : 100 px ; height : 100 px } .title { font-size : 17 px } } .c…" at bounding box center [539, 387] width 770 height 212
paste textarea "Cursor at row 119"
click at [214, 395] on div ".artwork { width : 100 px ; height : 100 px } .title { font-size : 17 px } } .c…" at bounding box center [539, 387] width 770 height 212
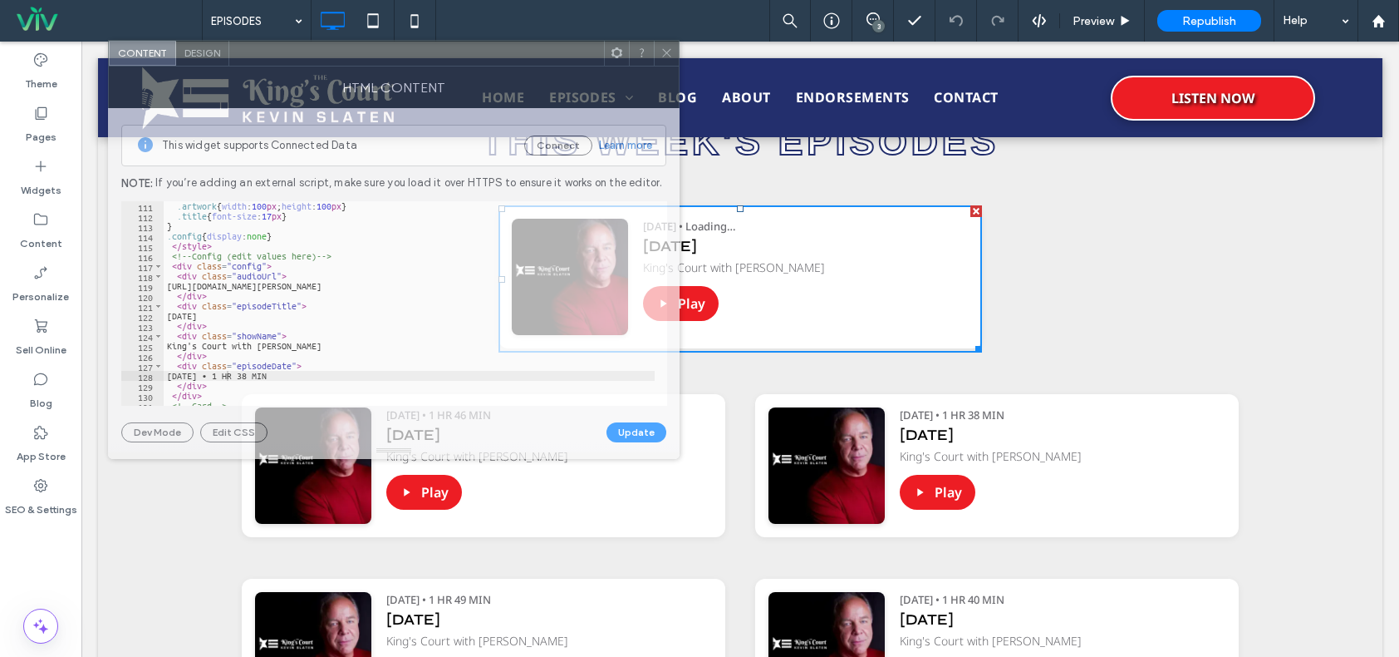
drag, startPoint x: 340, startPoint y: 138, endPoint x: 350, endPoint y: 56, distance: 82.9
click at [350, 56] on div at bounding box center [416, 53] width 375 height 25
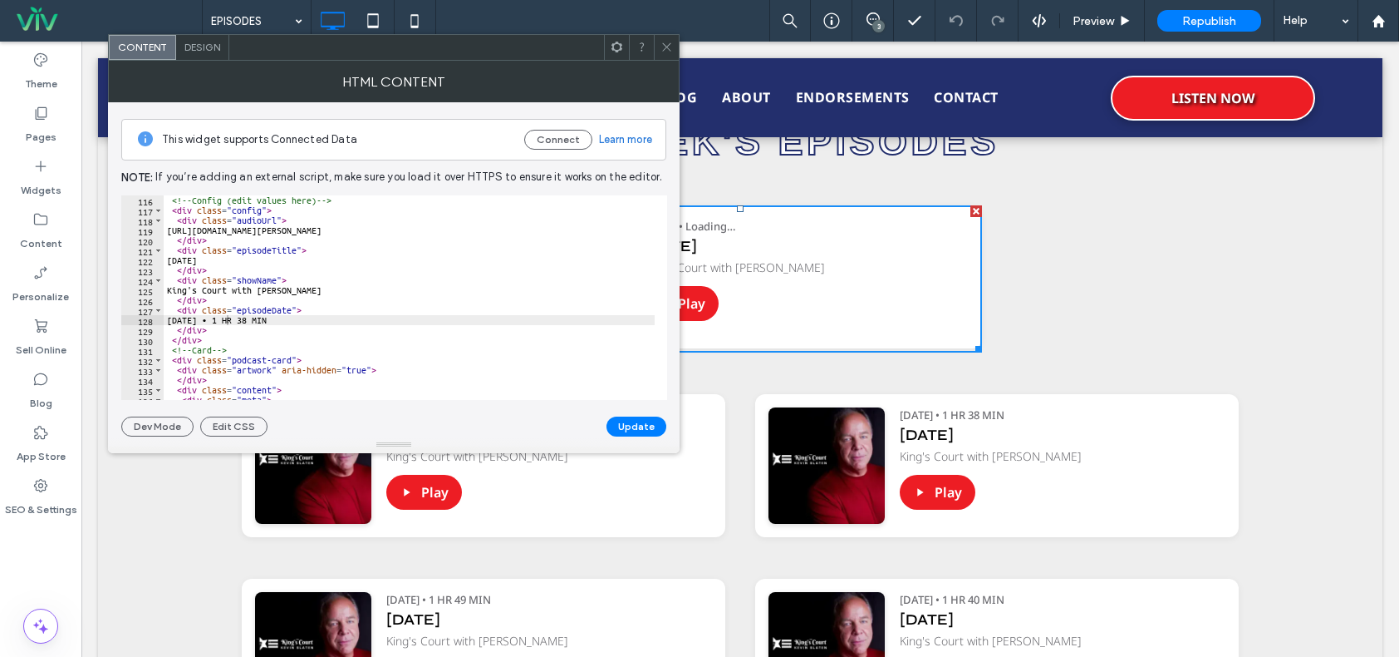
scroll to position [1147, 0]
click at [227, 313] on div "<!-- Config (edit values here) --> < div class = "config" > < div class = "audi…" at bounding box center [549, 301] width 770 height 212
click at [230, 318] on div "<!-- Config (edit values here) --> < div class = "config" > < div class = "audi…" at bounding box center [549, 301] width 770 height 212
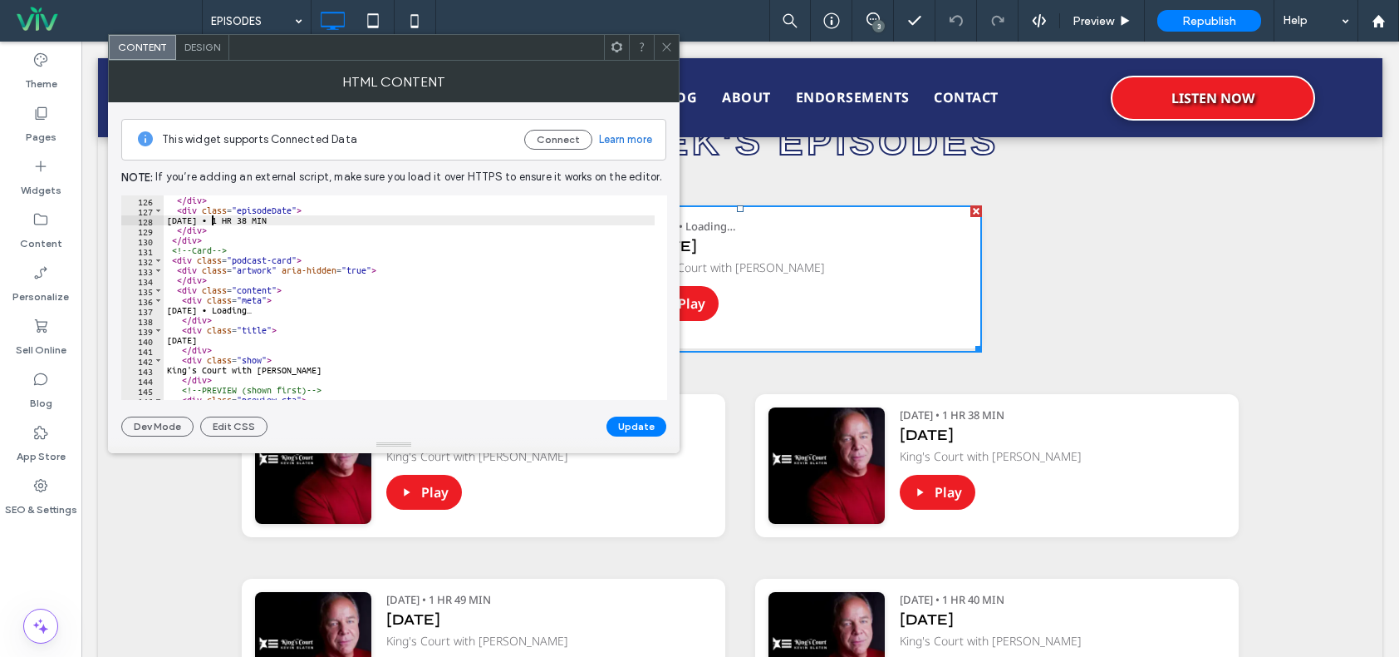
scroll to position [1247, 0]
click at [230, 309] on div "</ div > < div class = "episodeDate" > FRIDAY • 1 HR 38 MIN </ div > </ div > <…" at bounding box center [549, 301] width 770 height 212
click at [229, 336] on div "</ div > < div class = "episodeDate" > FRIDAY • 1 HR 38 MIN </ div > </ div > <…" at bounding box center [549, 301] width 770 height 212
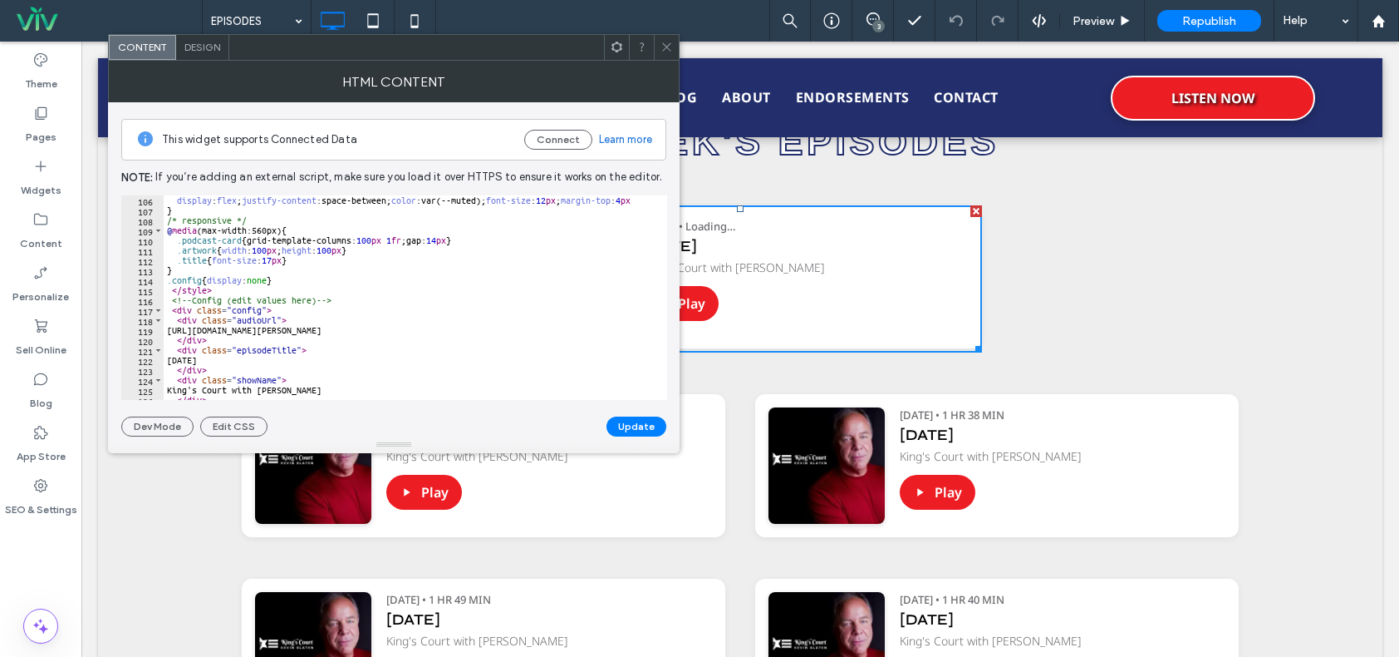
scroll to position [1047, 0]
type textarea "**********"
click at [641, 433] on button "Update" at bounding box center [637, 426] width 60 height 20
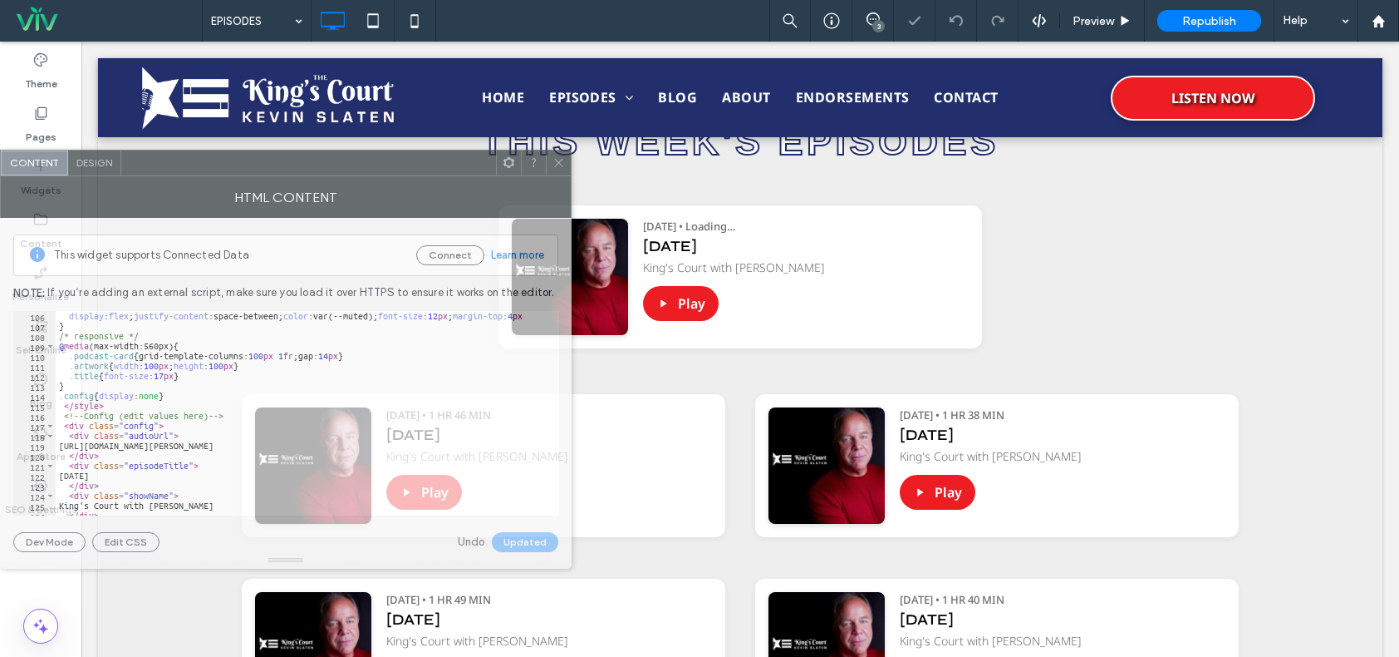
drag, startPoint x: 512, startPoint y: 48, endPoint x: 327, endPoint y: 164, distance: 217.7
click at [294, 160] on div at bounding box center [308, 162] width 375 height 25
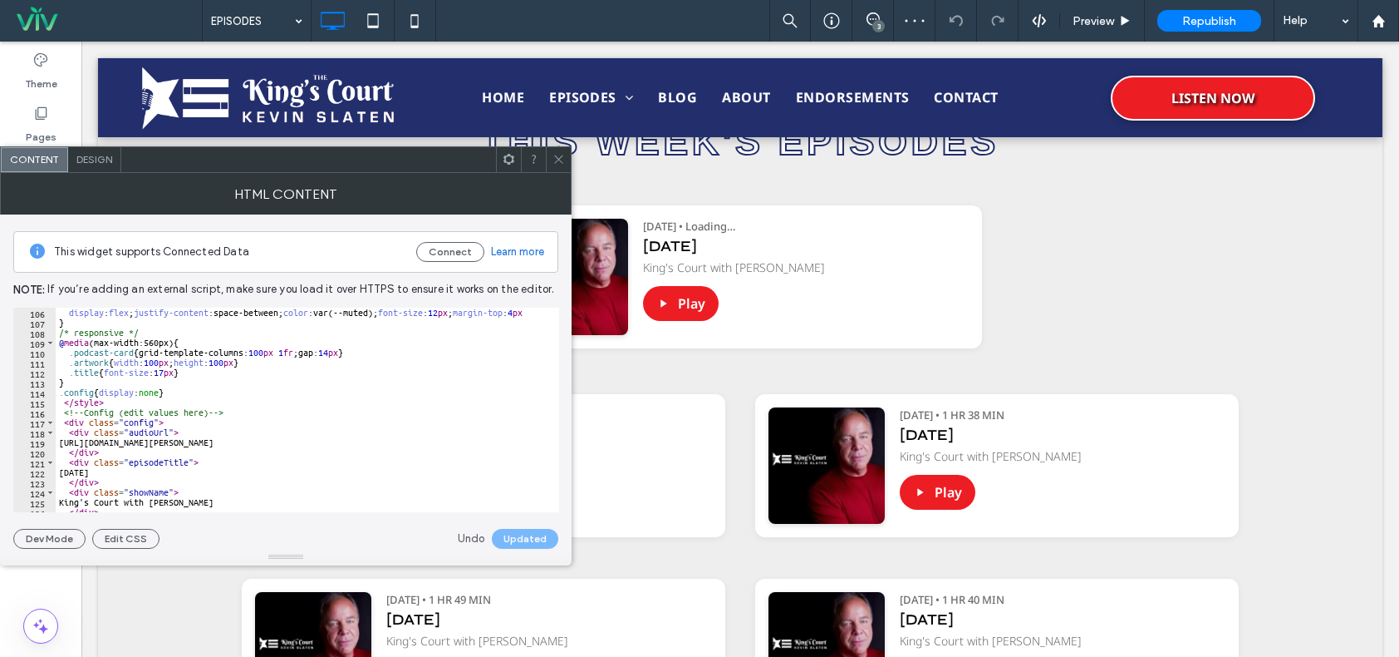
click at [561, 154] on icon at bounding box center [559, 159] width 12 height 12
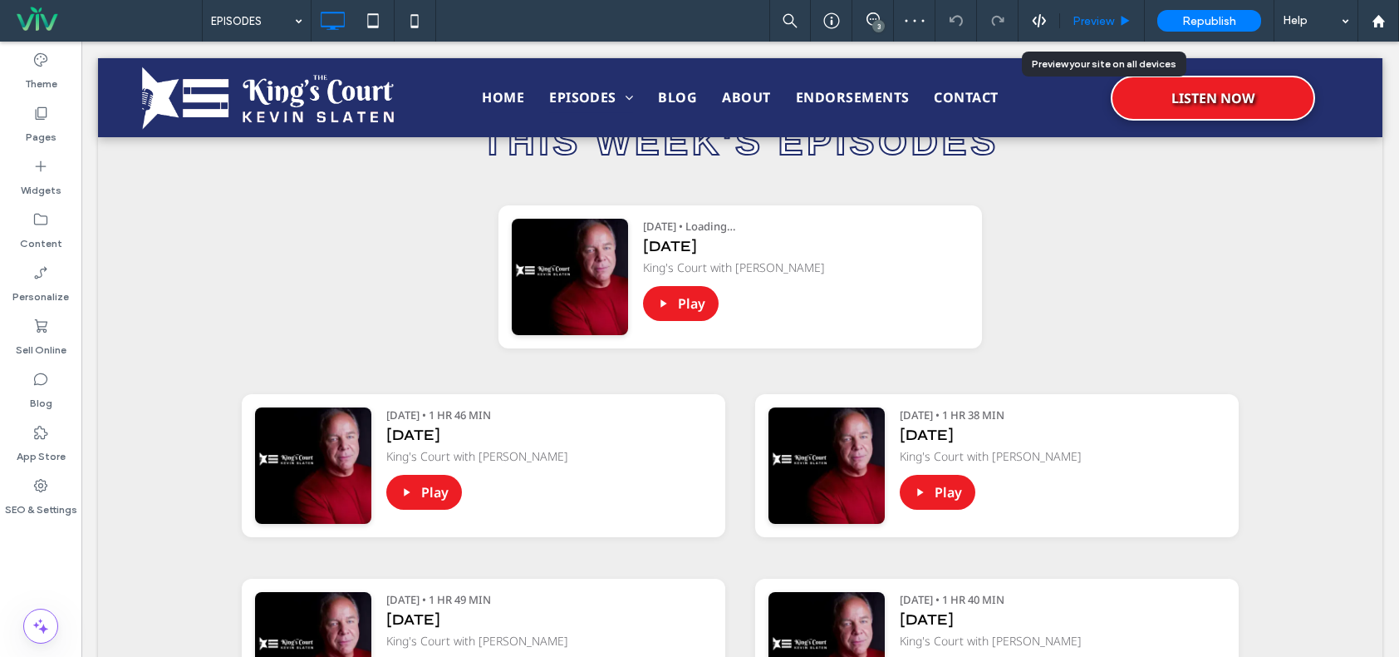
click at [1131, 23] on icon at bounding box center [1125, 21] width 12 height 12
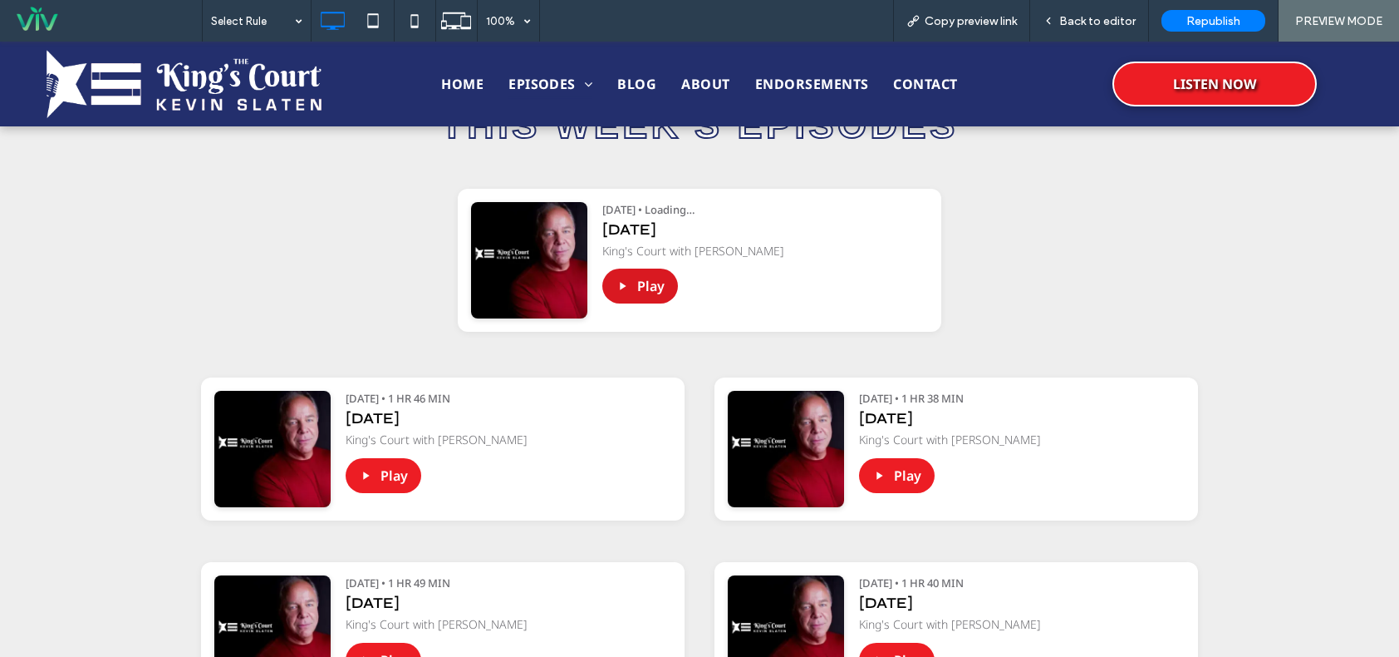
click at [616, 290] on icon "Play episode" at bounding box center [622, 285] width 13 height 13
click at [633, 283] on button "Play" at bounding box center [641, 285] width 76 height 35
click at [1099, 23] on span "Back to editor" at bounding box center [1098, 21] width 76 height 14
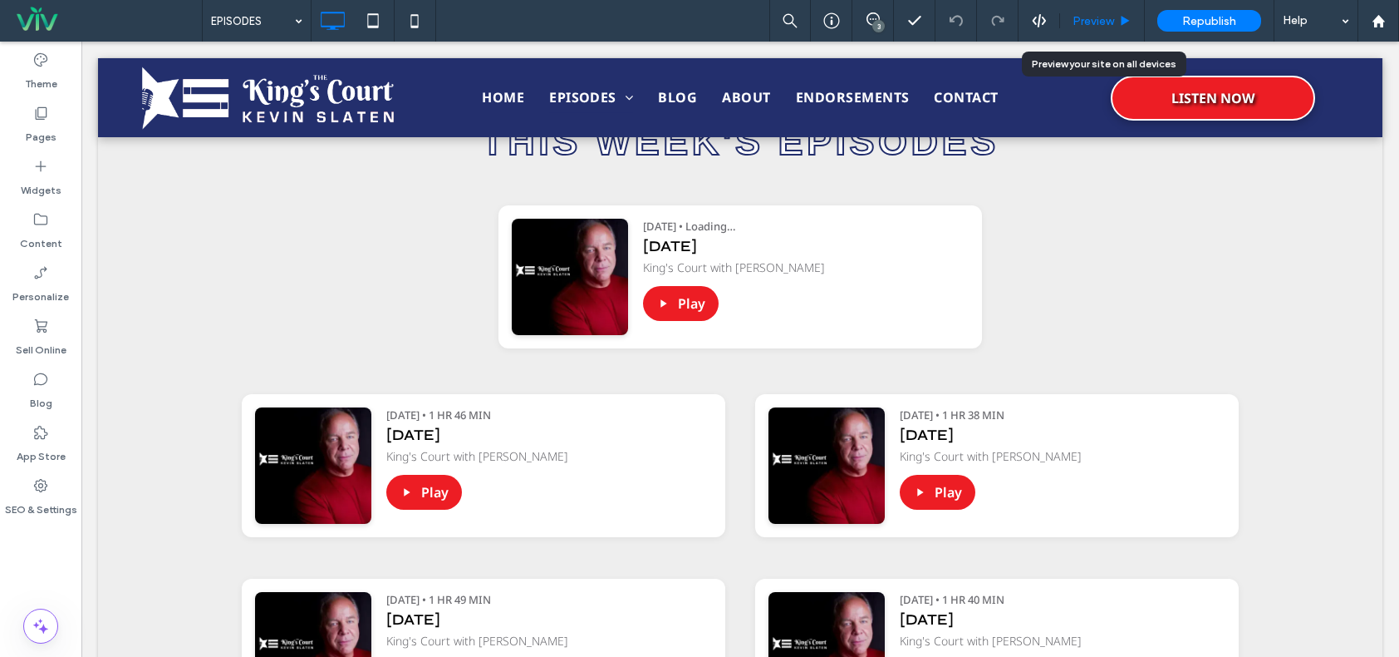
click at [1097, 24] on span "Preview" at bounding box center [1094, 21] width 42 height 14
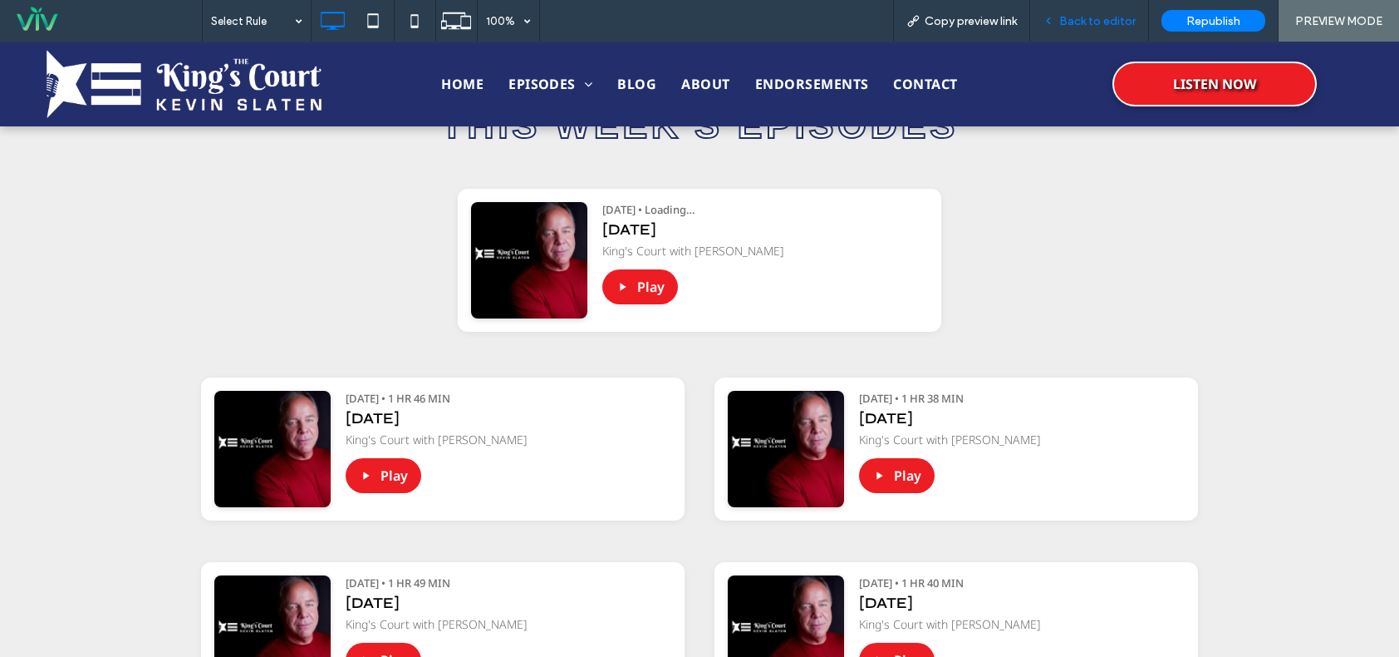
click at [1096, 17] on span "Back to editor" at bounding box center [1098, 21] width 76 height 14
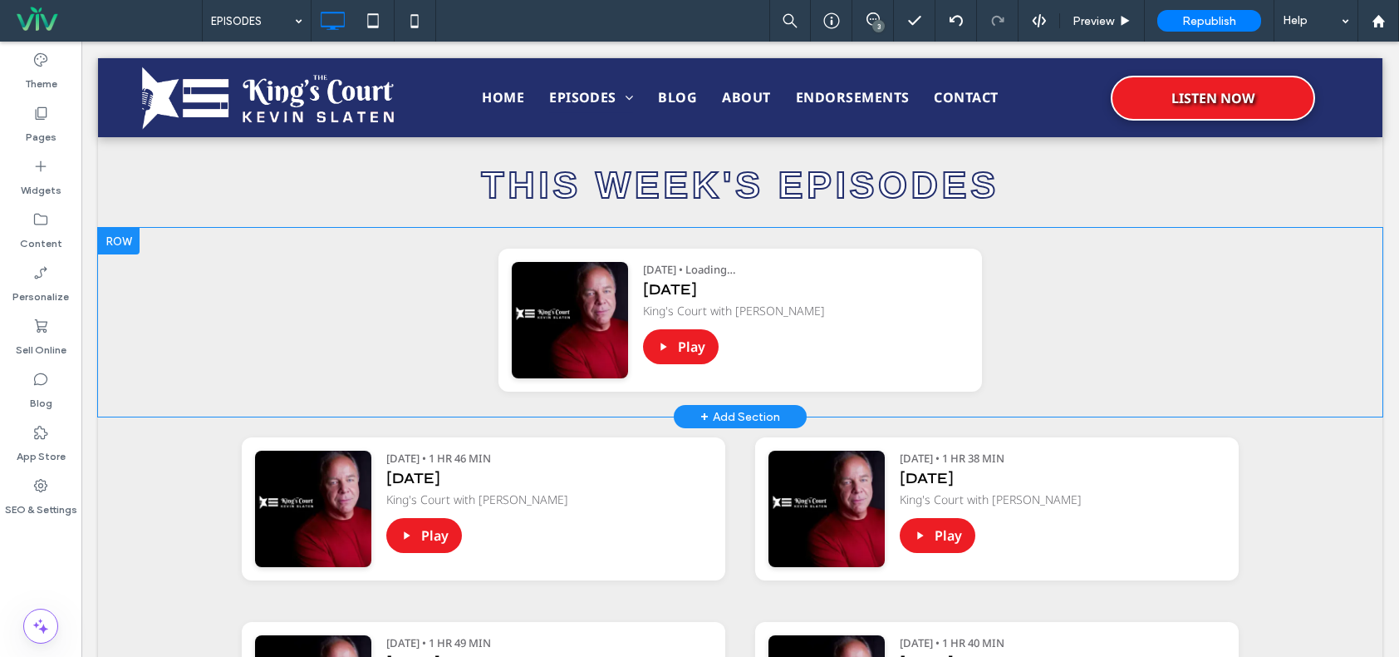
scroll to position [582, 0]
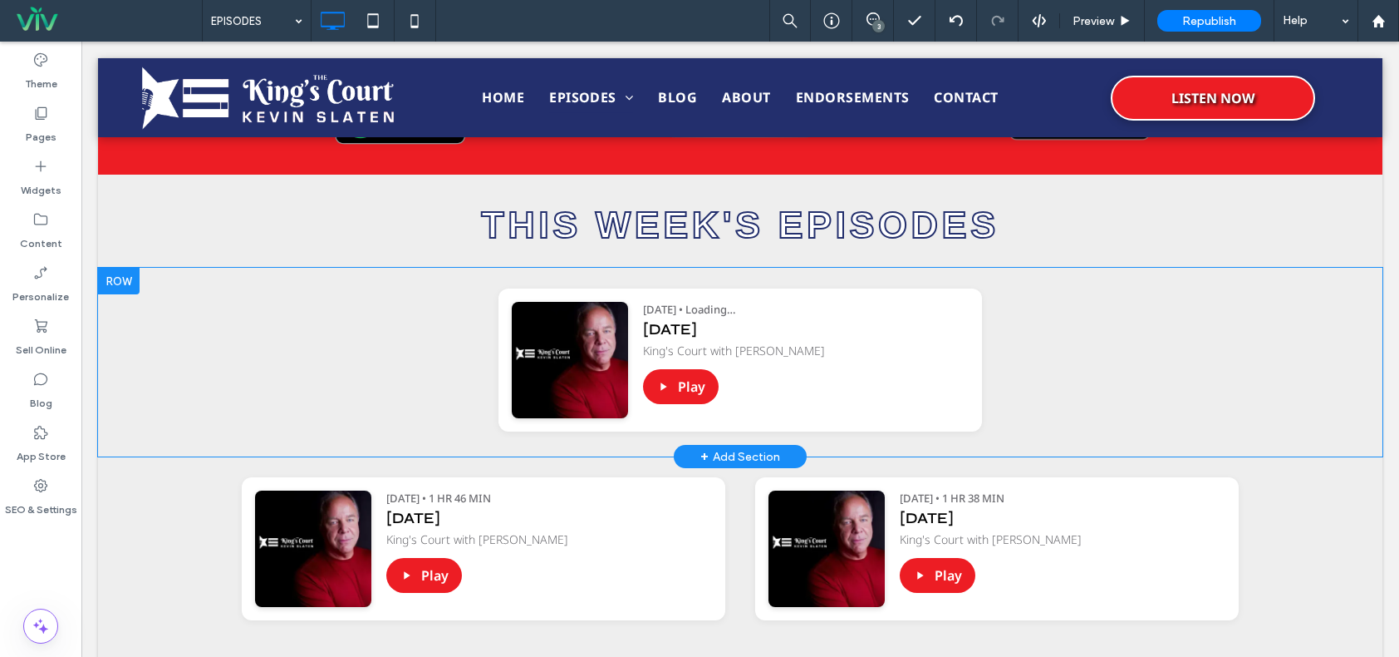
click at [834, 333] on div "[DATE]" at bounding box center [806, 329] width 326 height 19
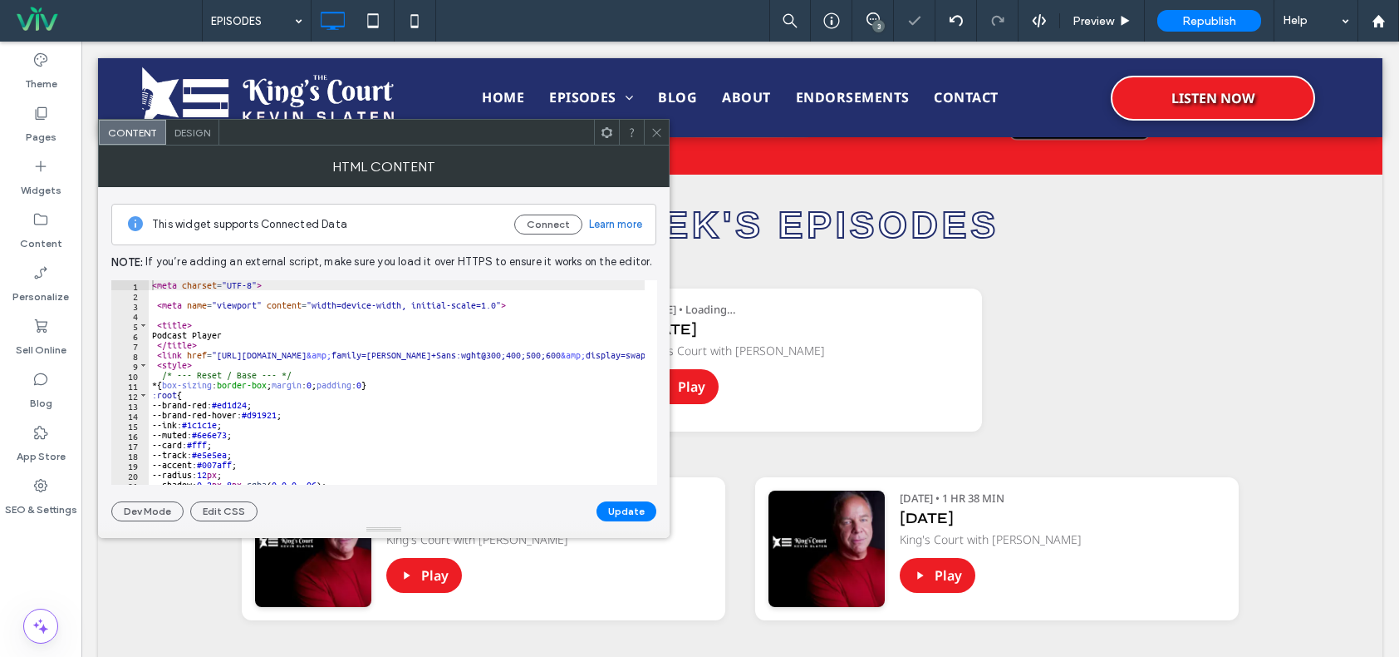
click at [661, 132] on icon at bounding box center [657, 132] width 12 height 12
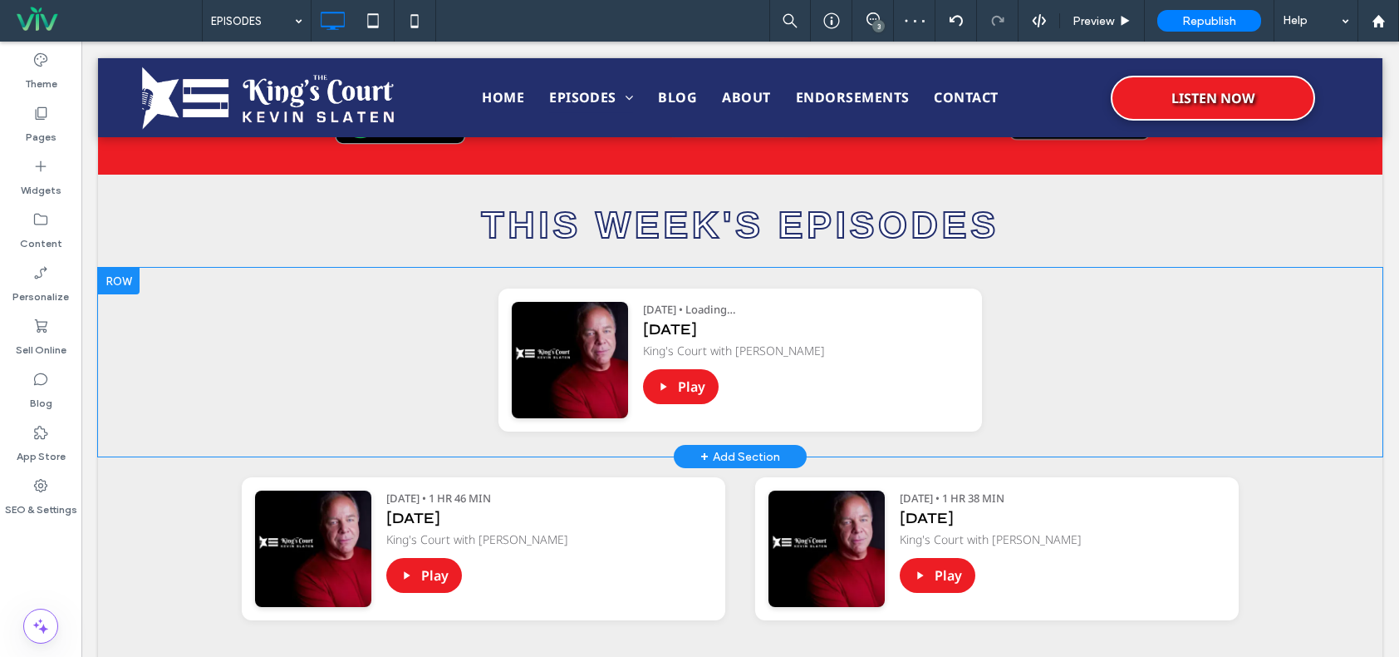
click at [903, 342] on div "King's Court with [PERSON_NAME]" at bounding box center [806, 350] width 326 height 17
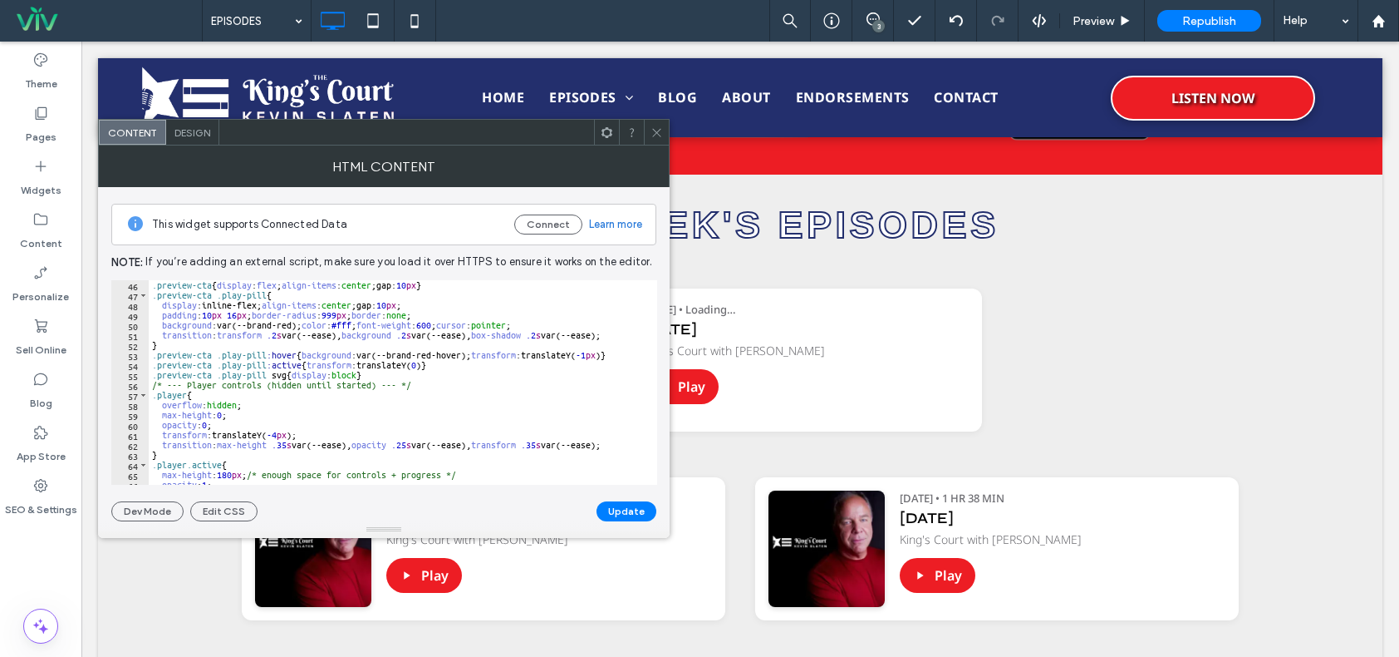
scroll to position [449, 0]
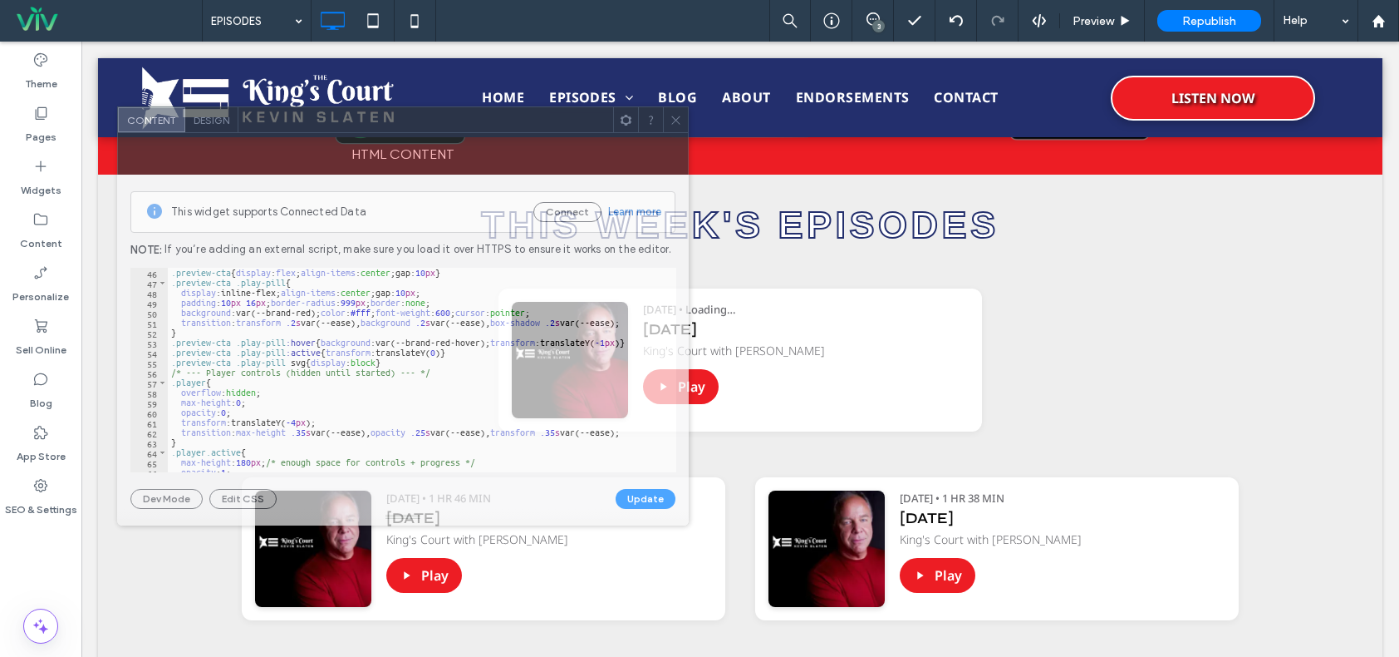
drag, startPoint x: 346, startPoint y: 135, endPoint x: 365, endPoint y: 121, distance: 23.8
click at [365, 121] on div at bounding box center [426, 119] width 375 height 25
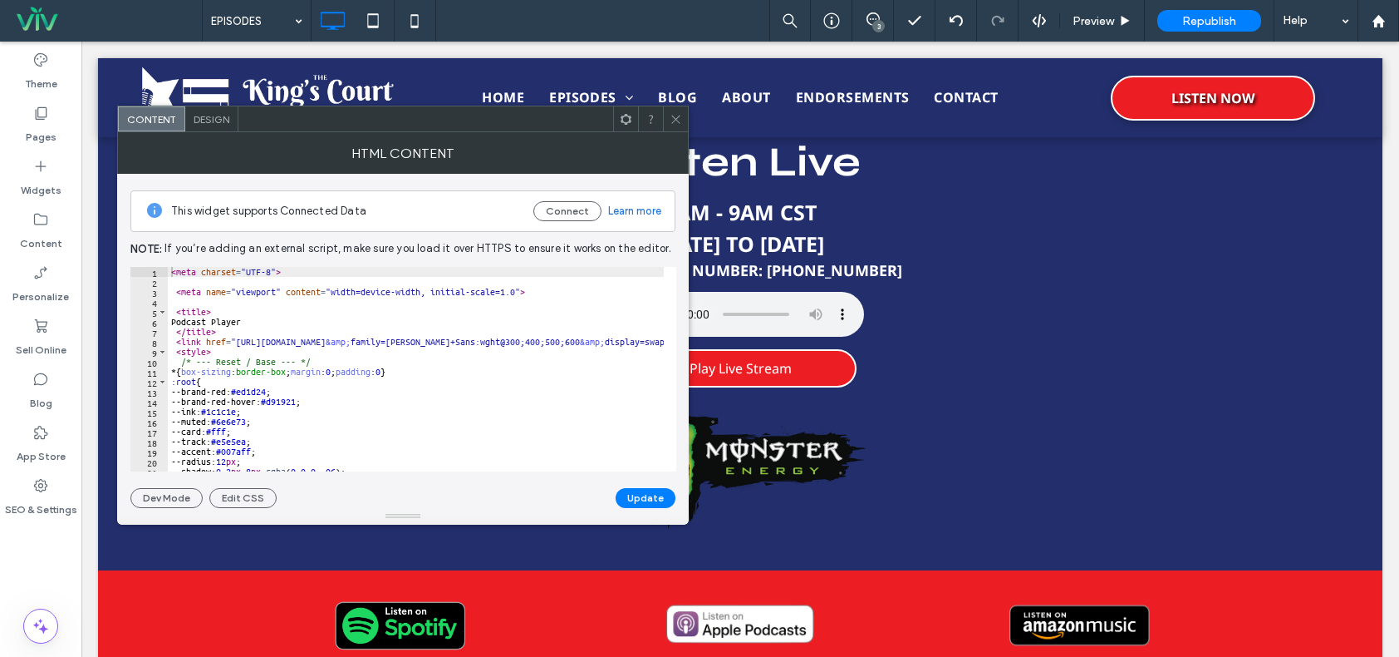
scroll to position [0, 0]
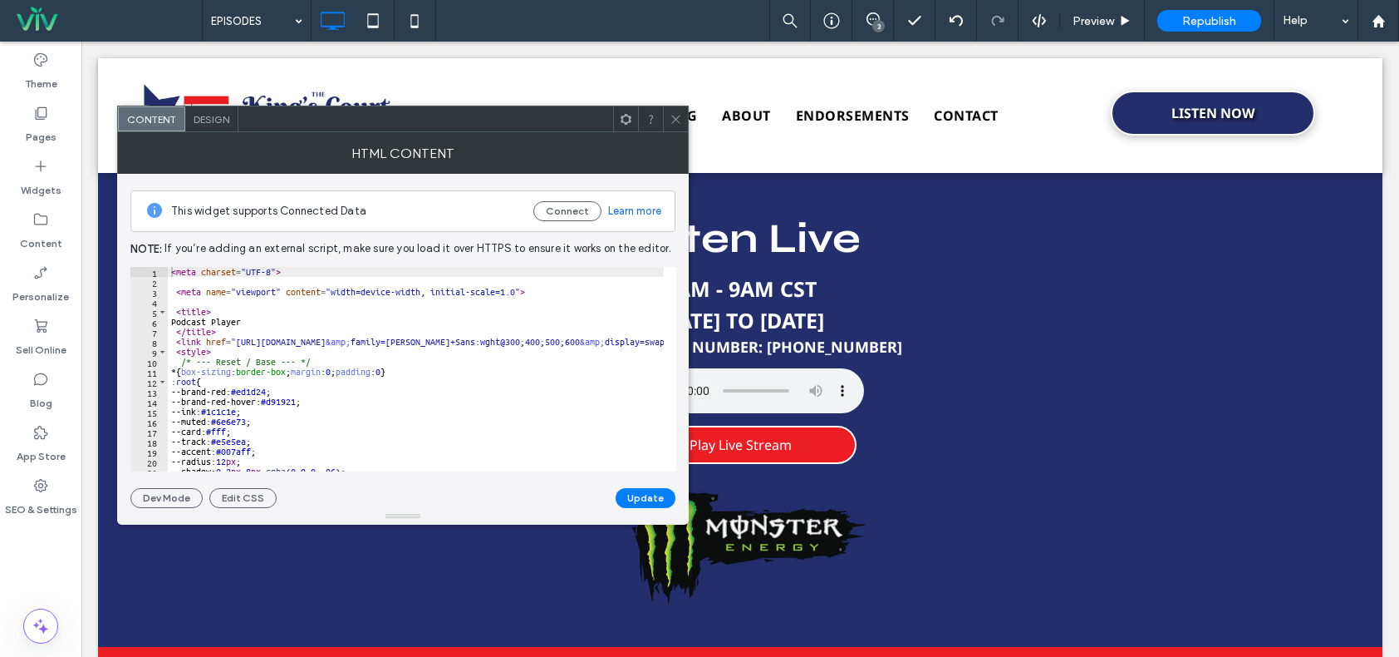
click at [645, 494] on button "Update" at bounding box center [646, 498] width 60 height 20
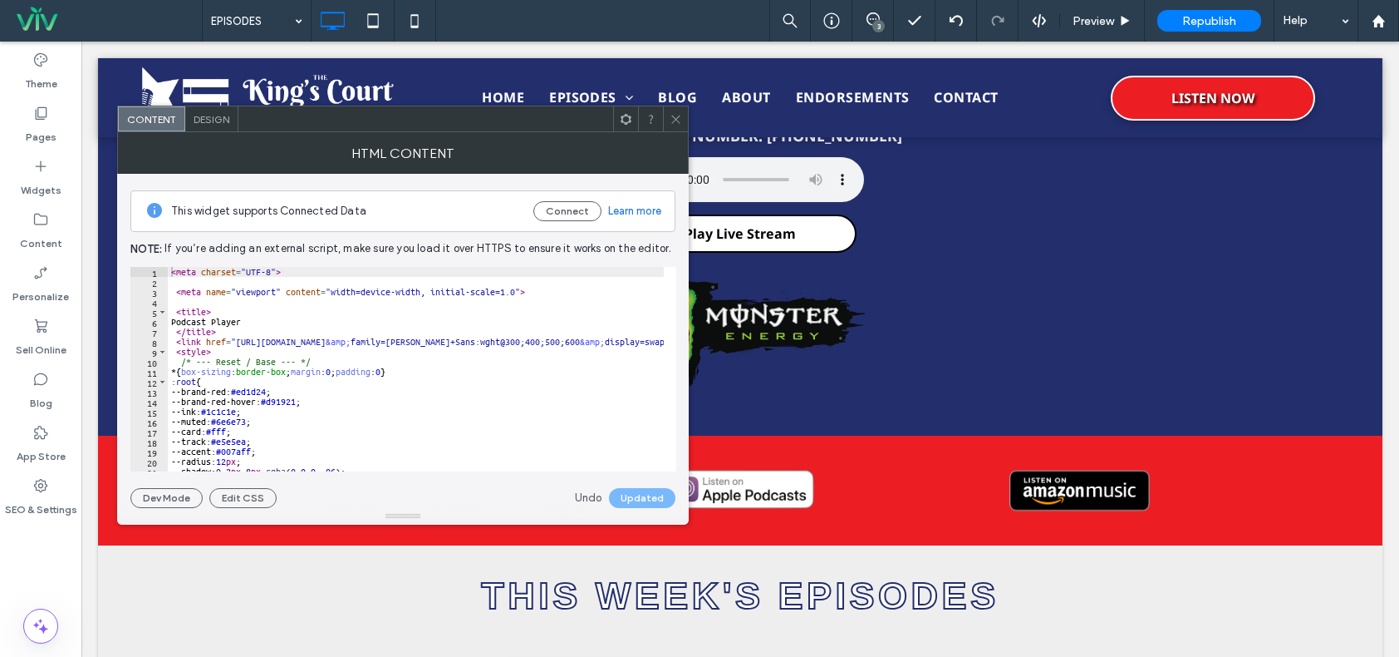
scroll to position [416, 0]
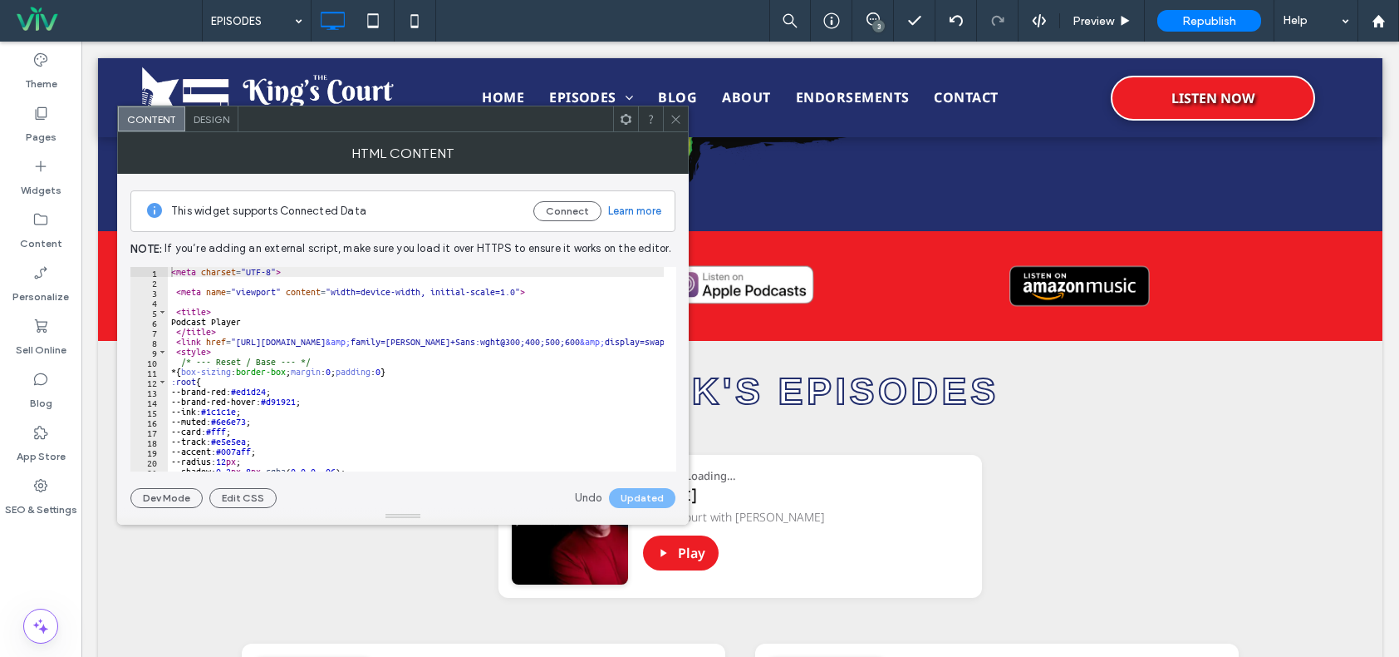
click at [674, 118] on icon at bounding box center [676, 119] width 12 height 12
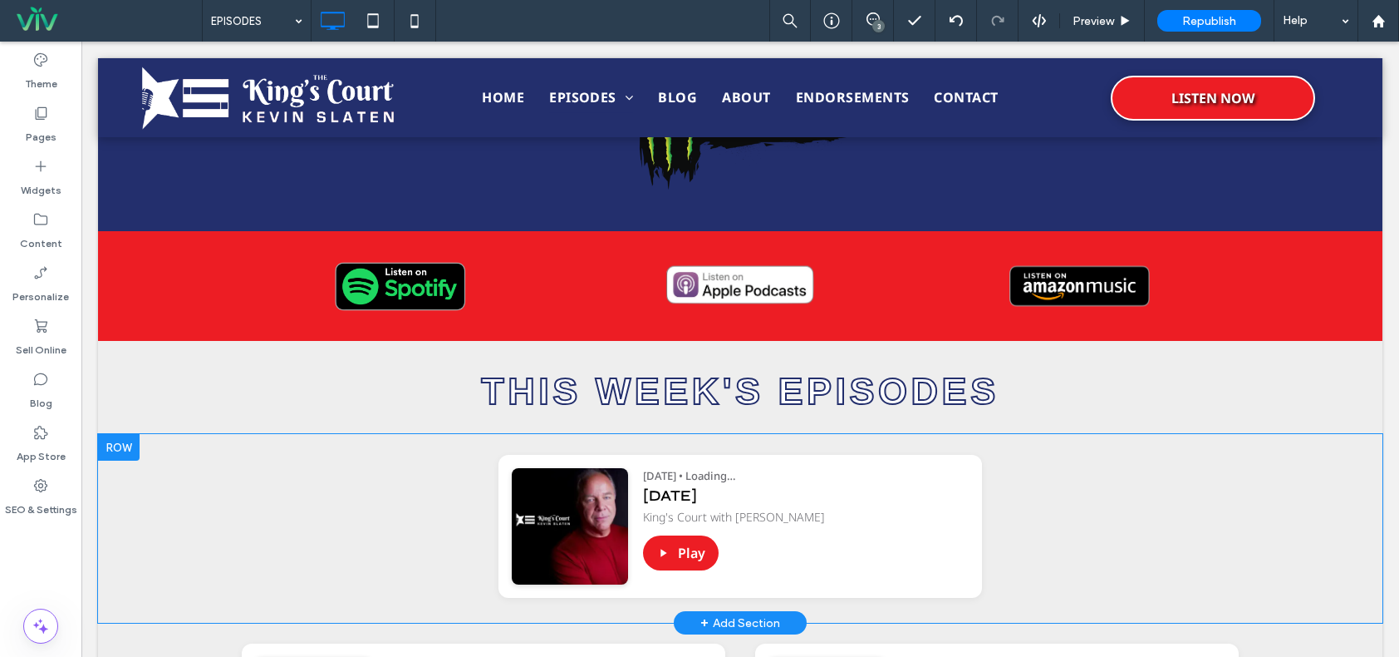
click at [764, 537] on div "Play" at bounding box center [806, 552] width 326 height 35
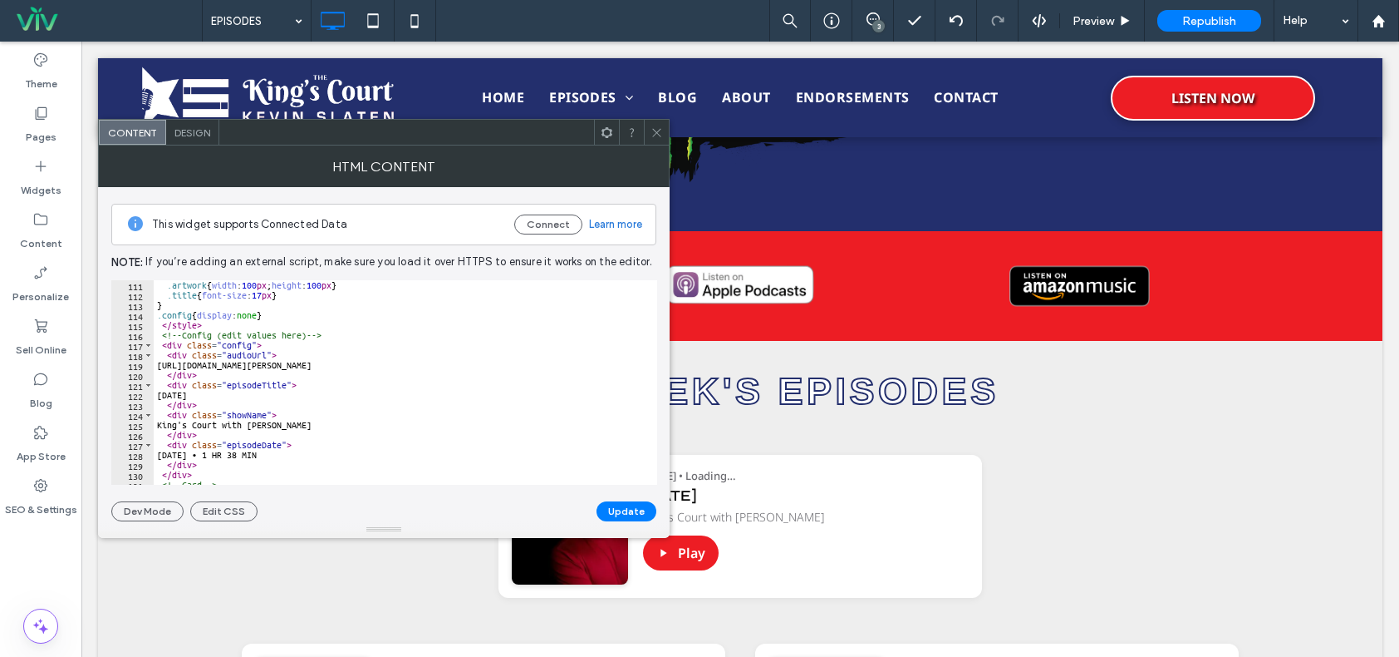
scroll to position [1097, 0]
type textarea "**********"
click at [588, 363] on div ".artwork { width : 100 px ; height : 100 px } .title { font-size : 17 px } } .c…" at bounding box center [539, 386] width 770 height 212
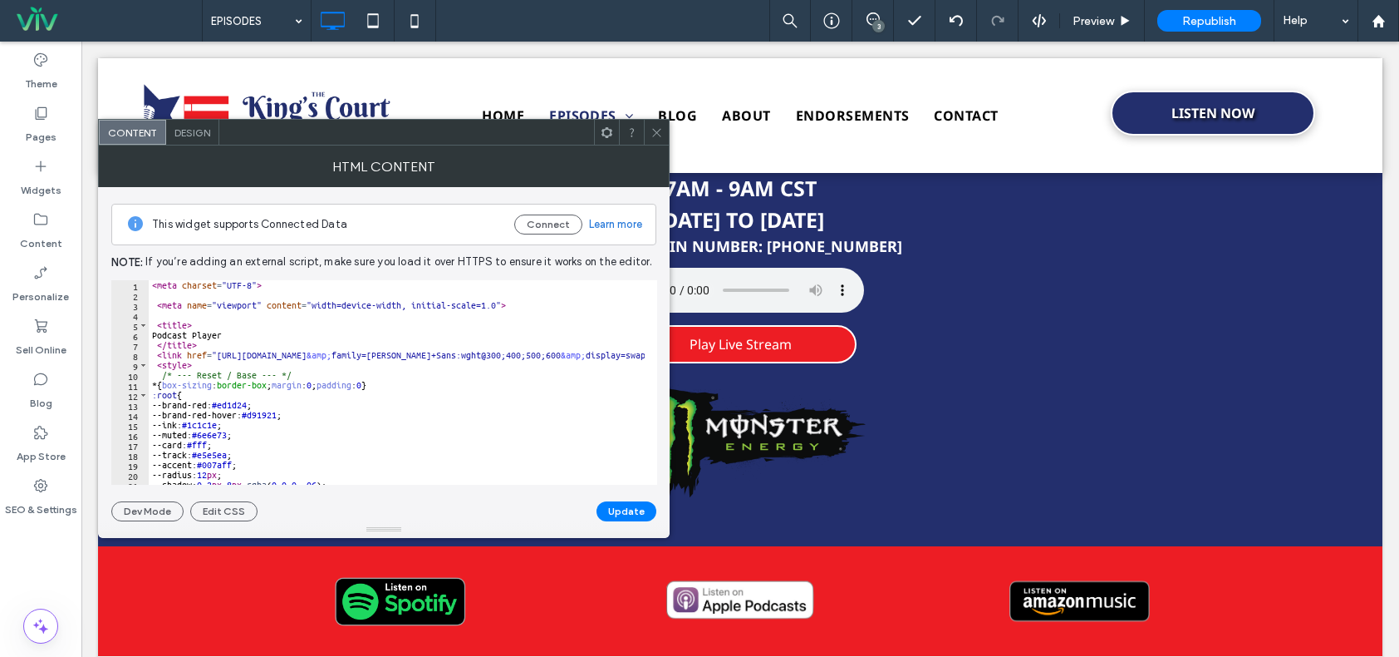
scroll to position [0, 0]
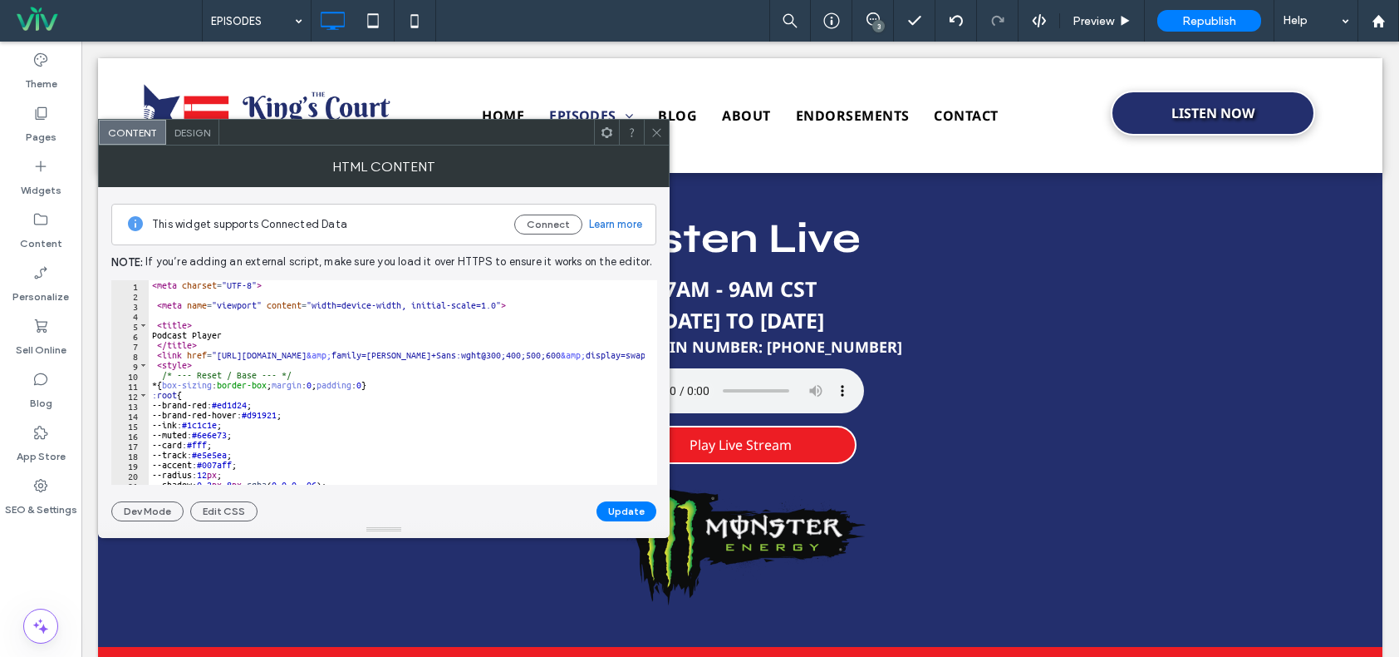
click at [662, 127] on icon at bounding box center [657, 132] width 12 height 12
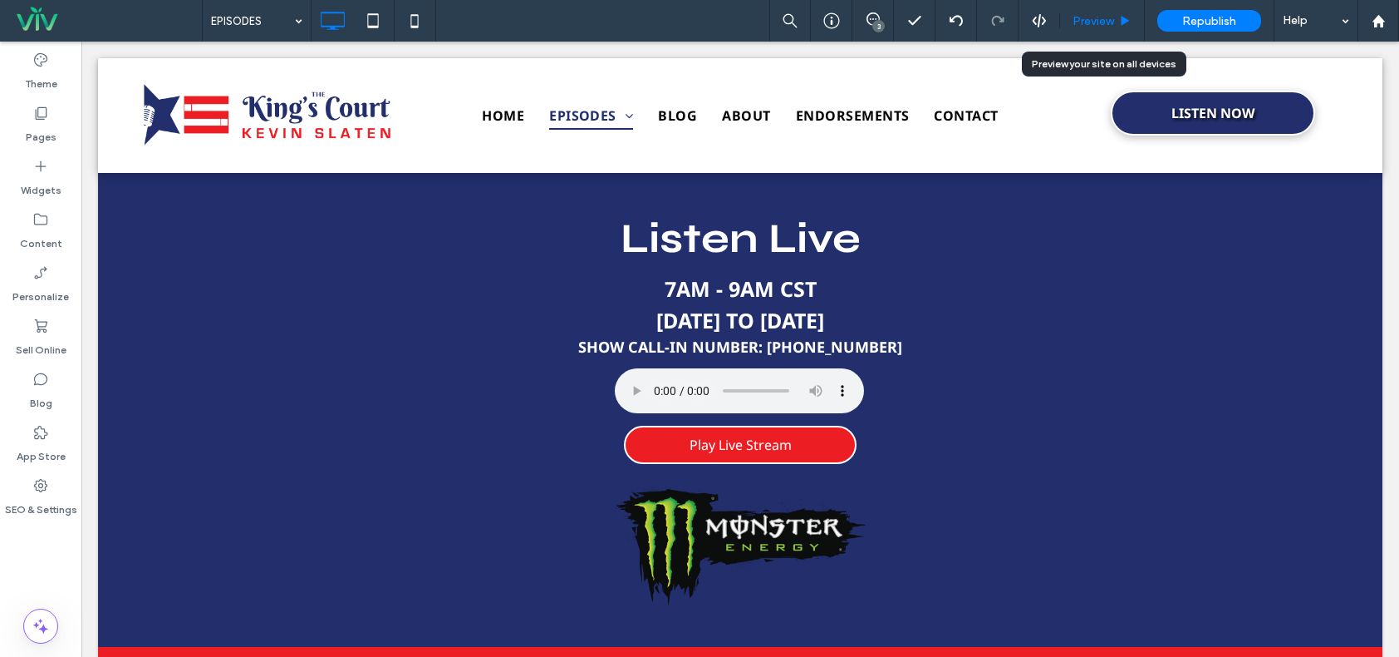
click at [1099, 7] on div "Preview" at bounding box center [1102, 21] width 85 height 42
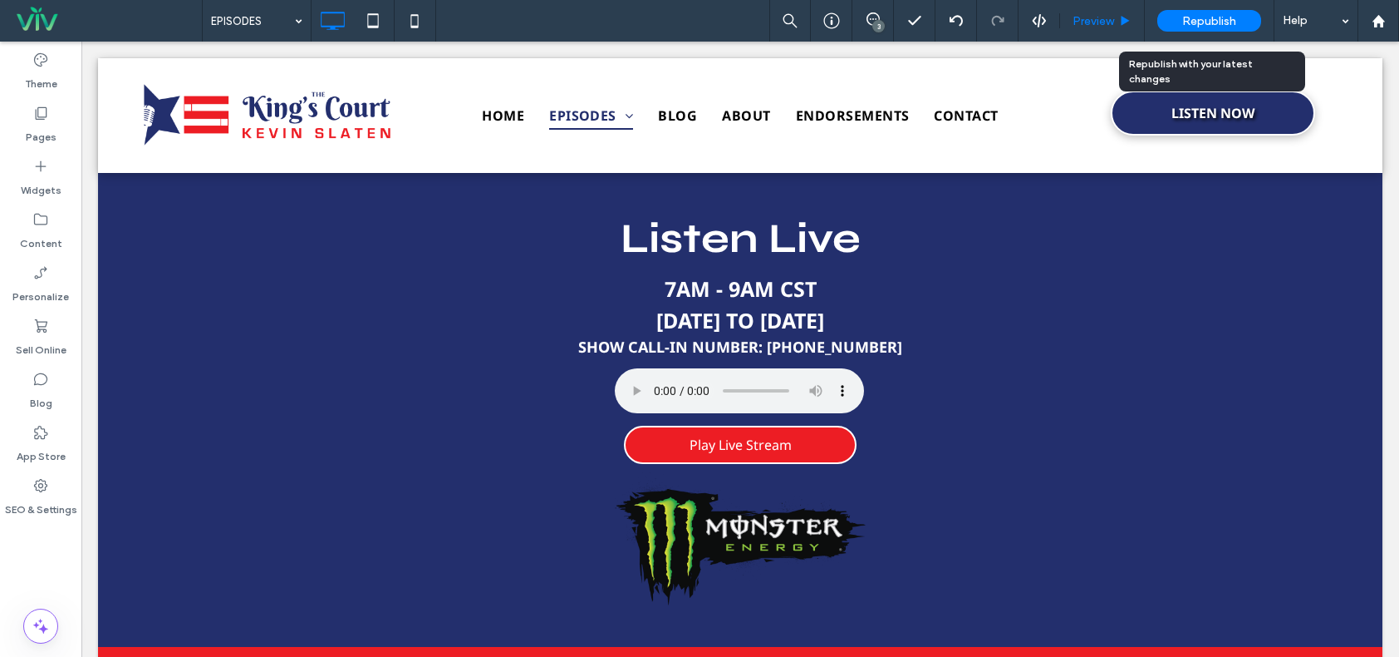
click at [1103, 17] on span "Preview" at bounding box center [1094, 21] width 42 height 14
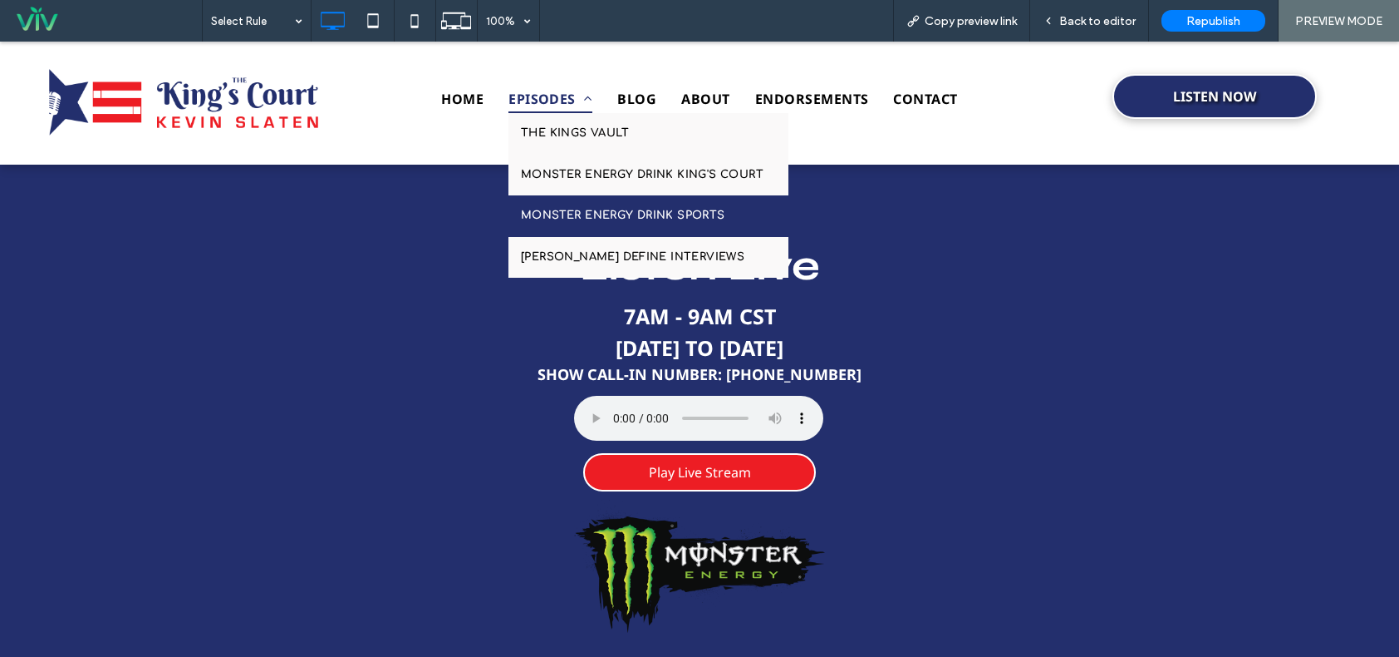
click at [612, 209] on span "MONSTER ENERGY DRINK SPORTS" at bounding box center [623, 216] width 204 height 17
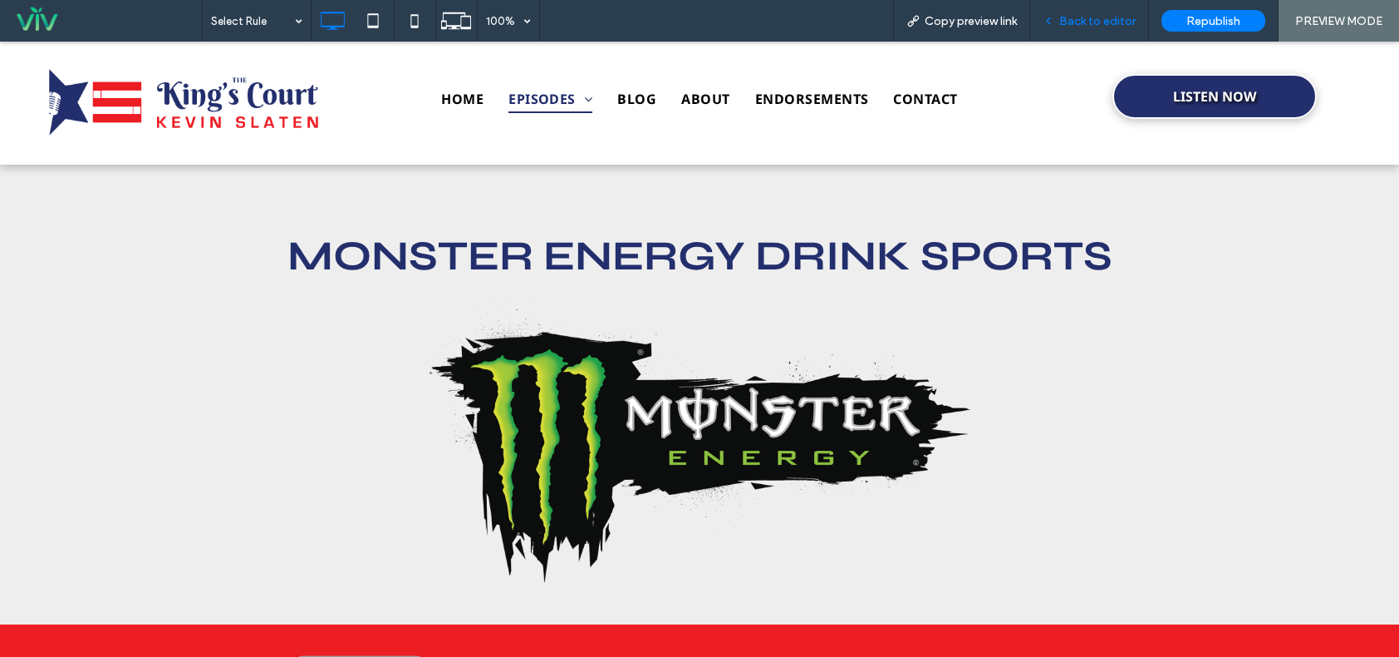
click at [1074, 22] on span "Back to editor" at bounding box center [1098, 21] width 76 height 14
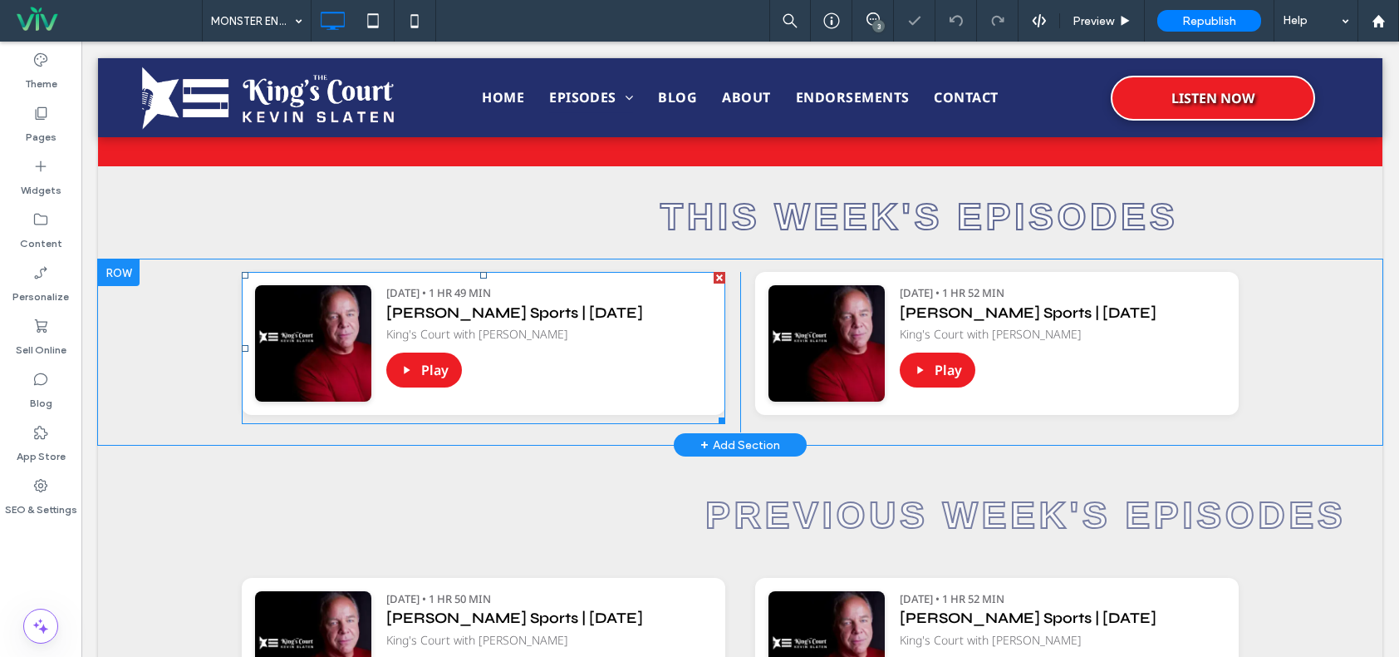
scroll to position [538, 0]
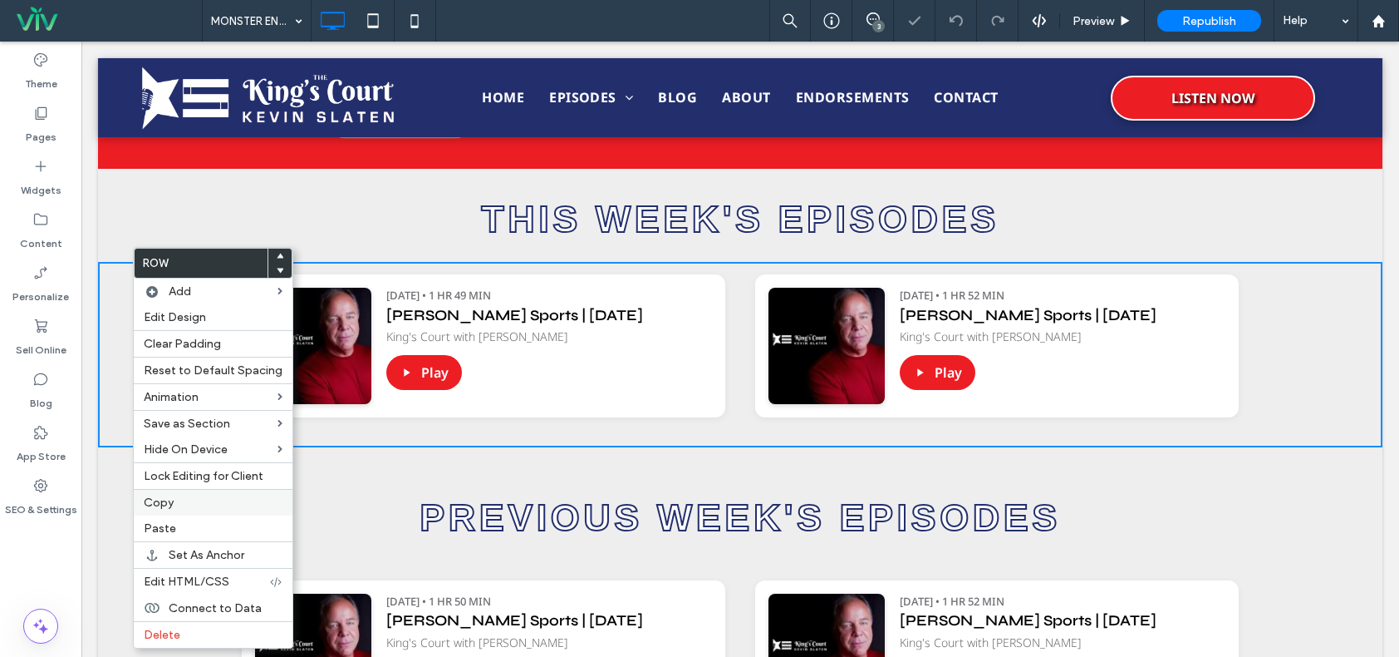
click at [197, 495] on label "Copy" at bounding box center [213, 502] width 139 height 14
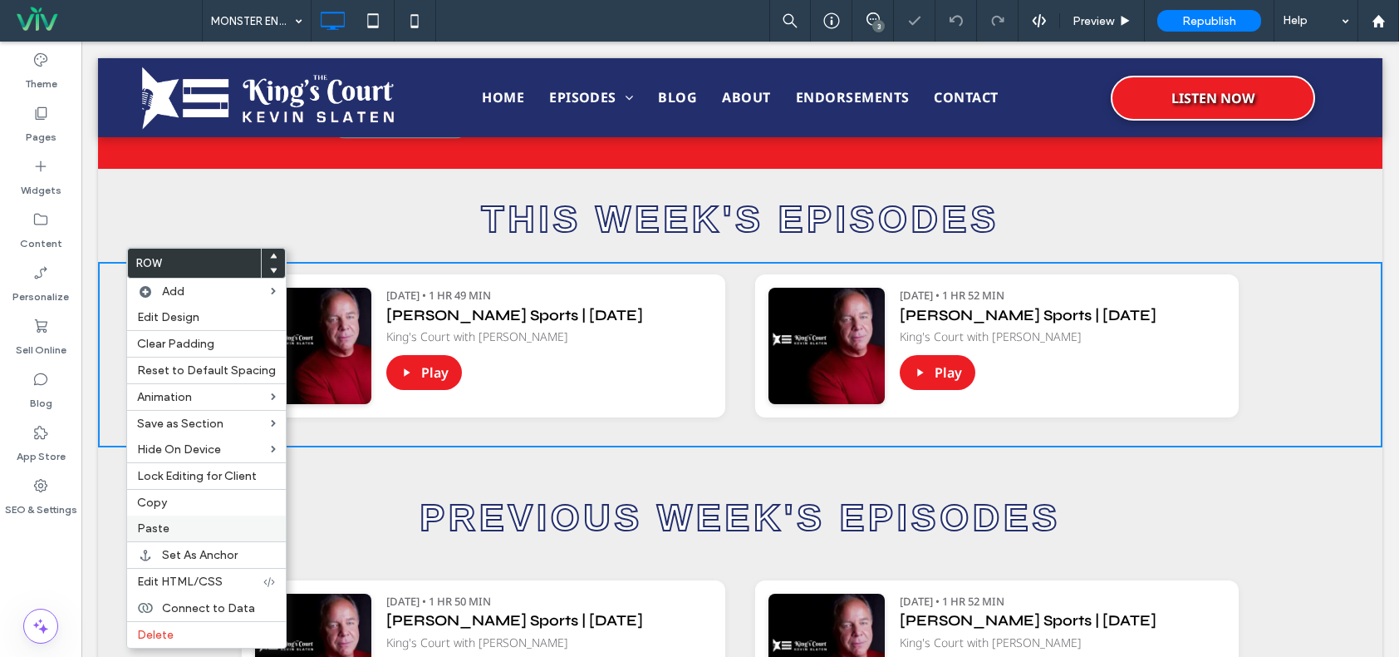
click at [213, 528] on label "Paste" at bounding box center [206, 528] width 139 height 14
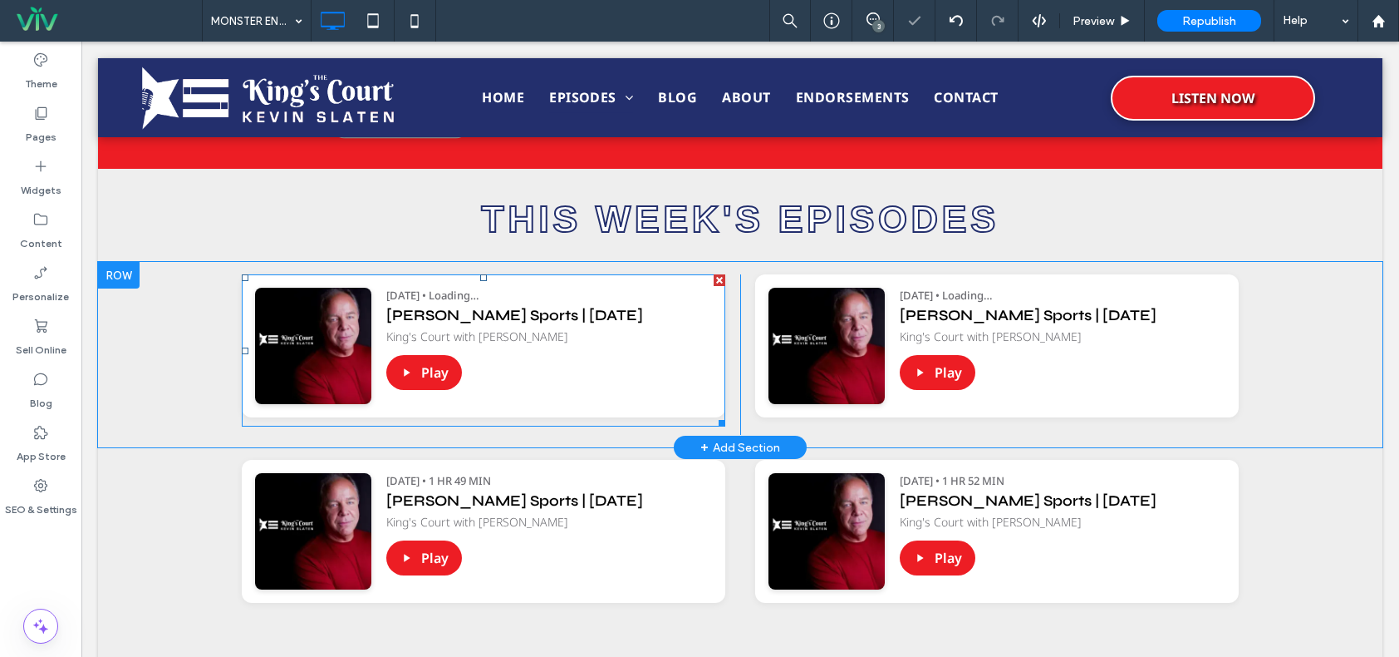
click at [714, 279] on div at bounding box center [720, 280] width 12 height 12
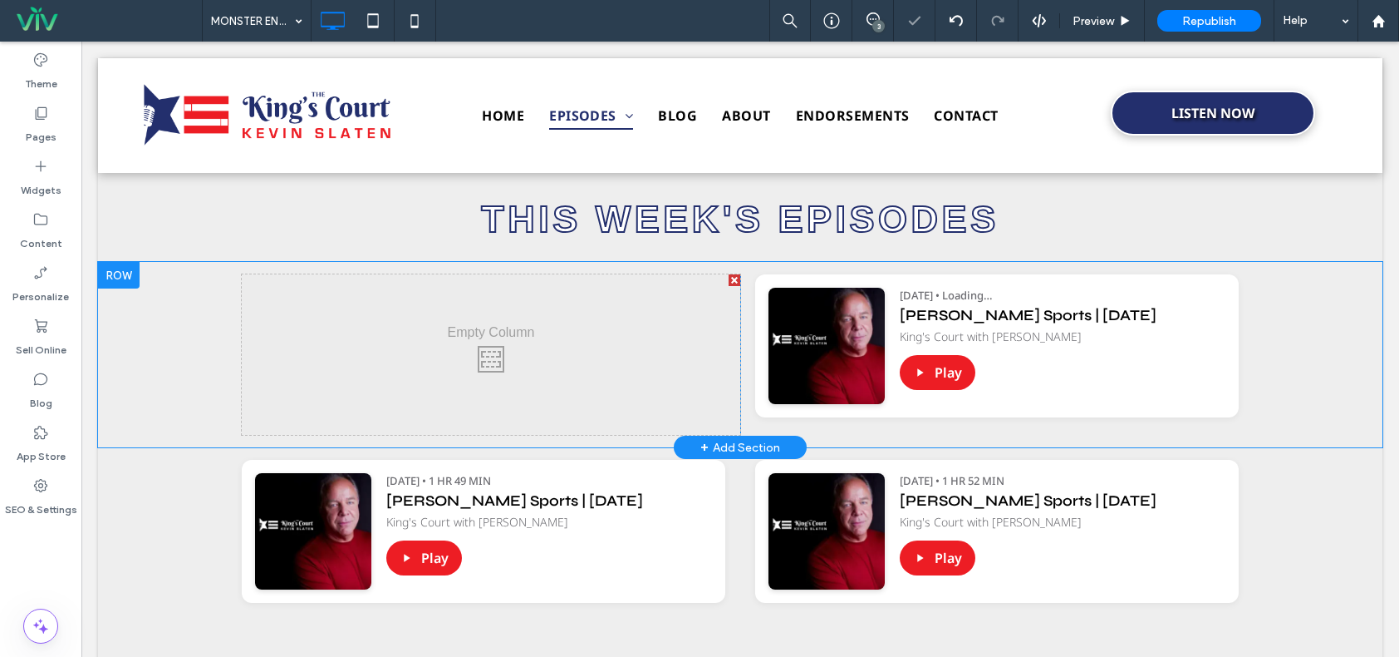
click at [729, 278] on div at bounding box center [735, 280] width 12 height 12
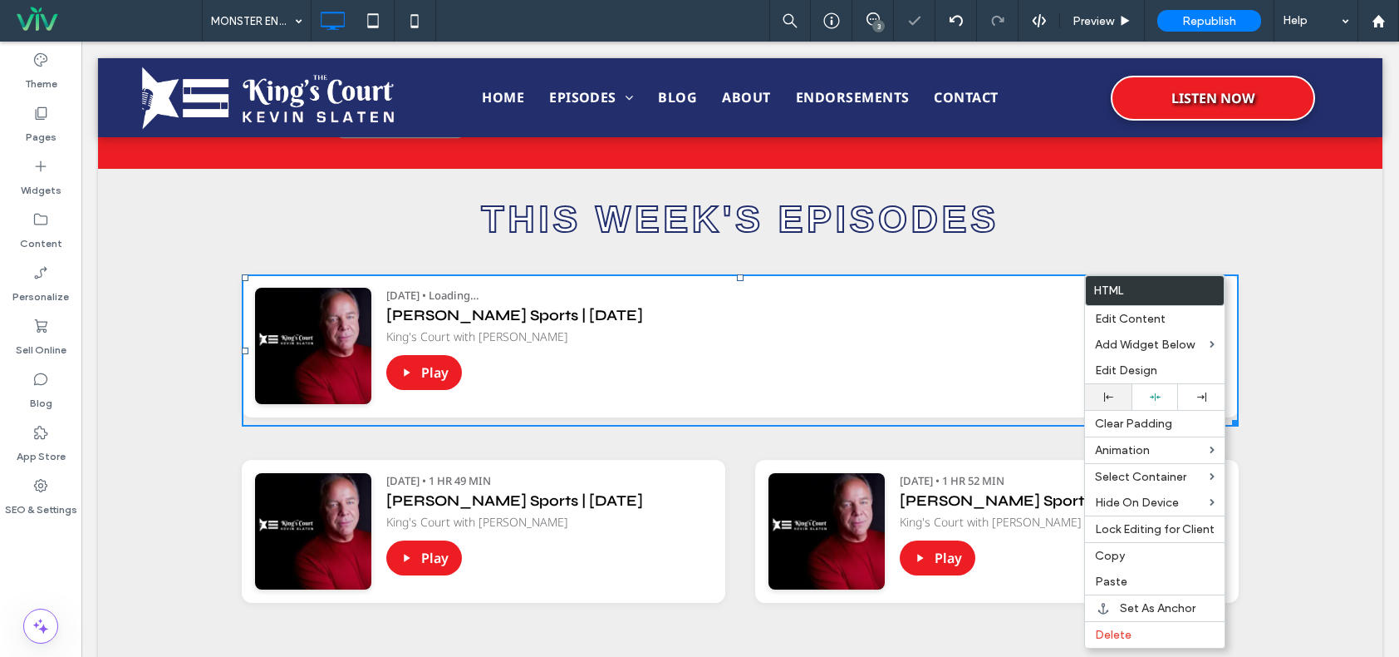
click at [1120, 388] on div at bounding box center [1108, 397] width 47 height 26
click at [901, 335] on div "King's Court with [PERSON_NAME]" at bounding box center [805, 335] width 839 height 17
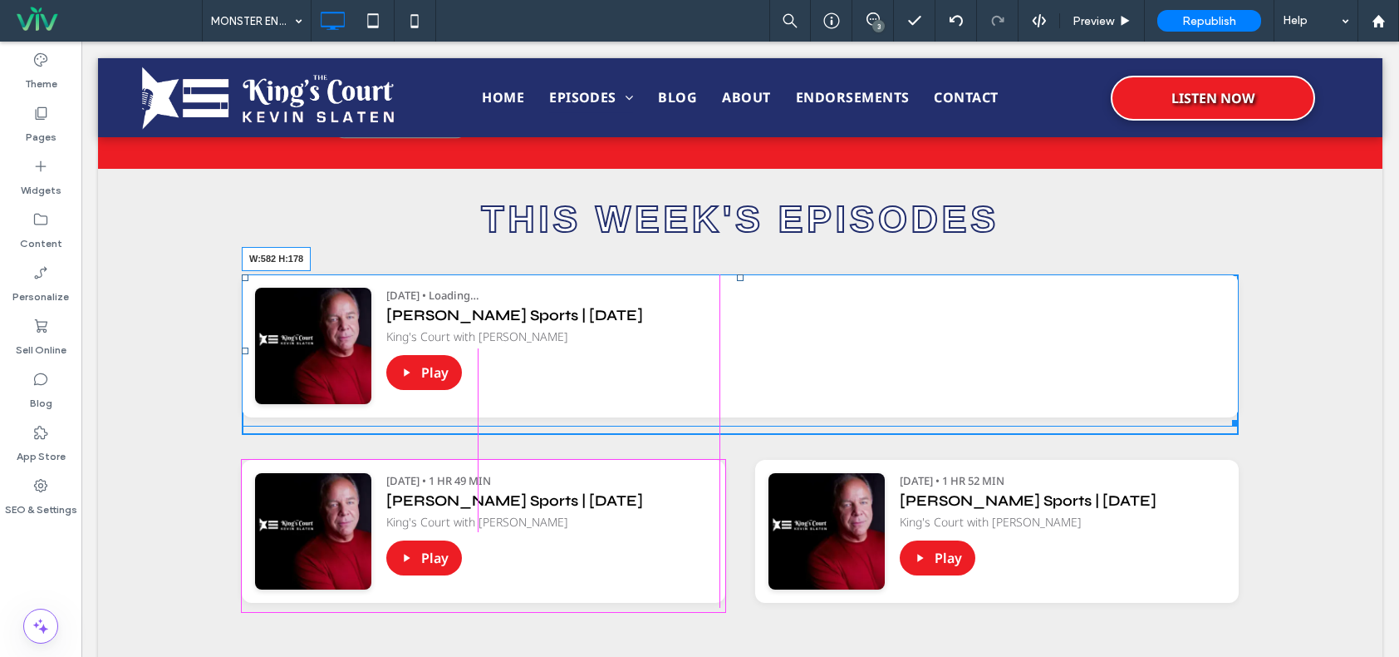
drag, startPoint x: 1231, startPoint y: 421, endPoint x: 716, endPoint y: 417, distance: 515.3
click at [1227, 417] on div at bounding box center [1233, 420] width 12 height 12
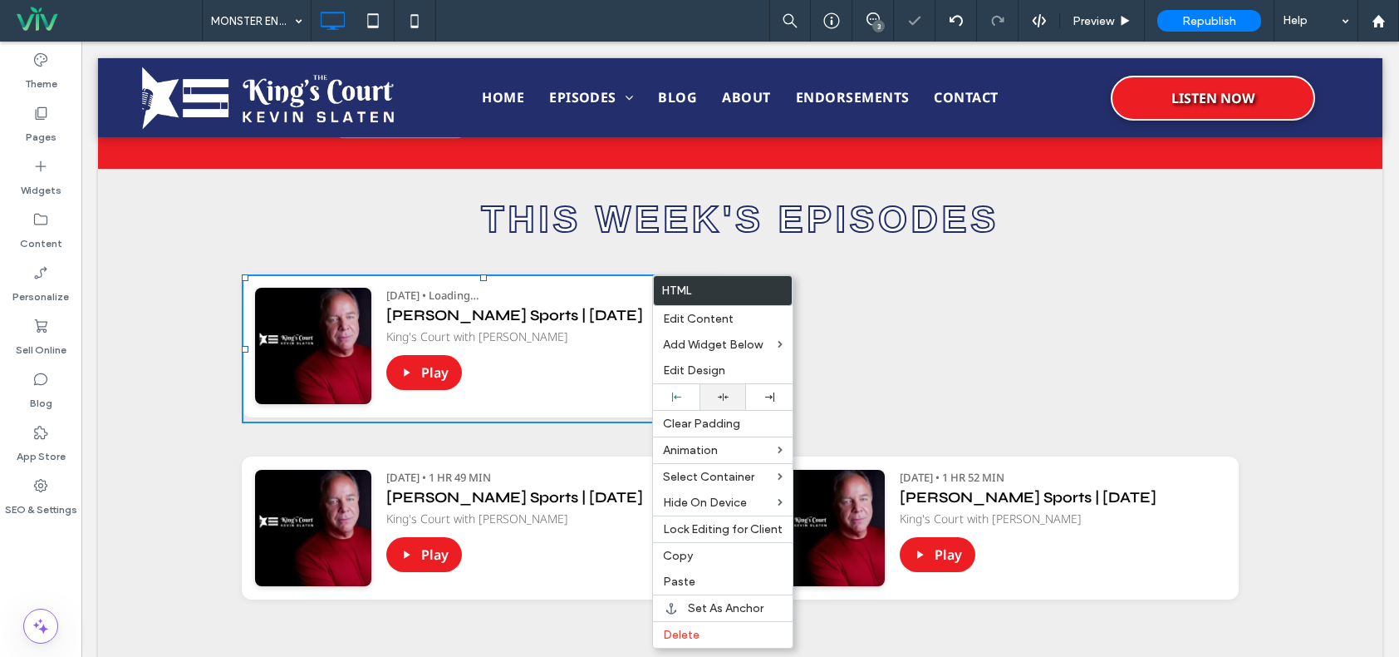
click at [710, 386] on div at bounding box center [723, 397] width 47 height 26
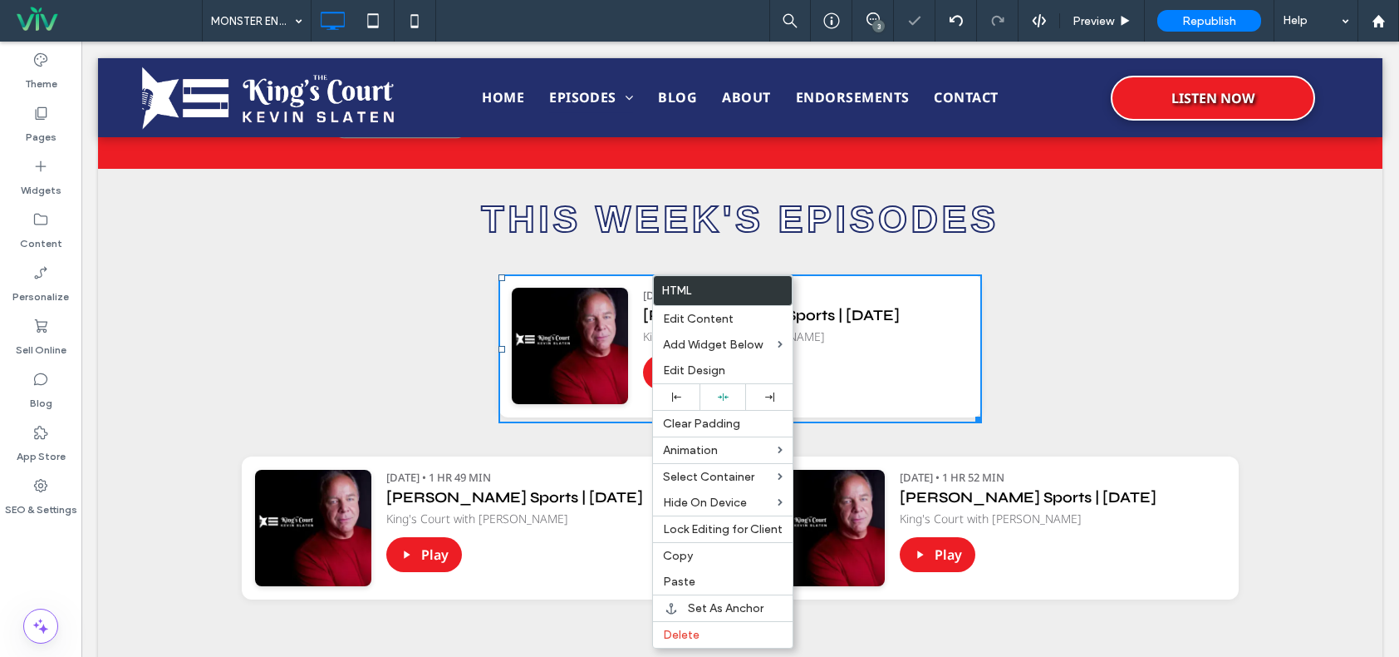
click at [1278, 343] on div "Podcast Player https://irp.cdn-website.com/e4f27ade/files/uploaded/Slaten+Sport…" at bounding box center [740, 353] width 1285 height 182
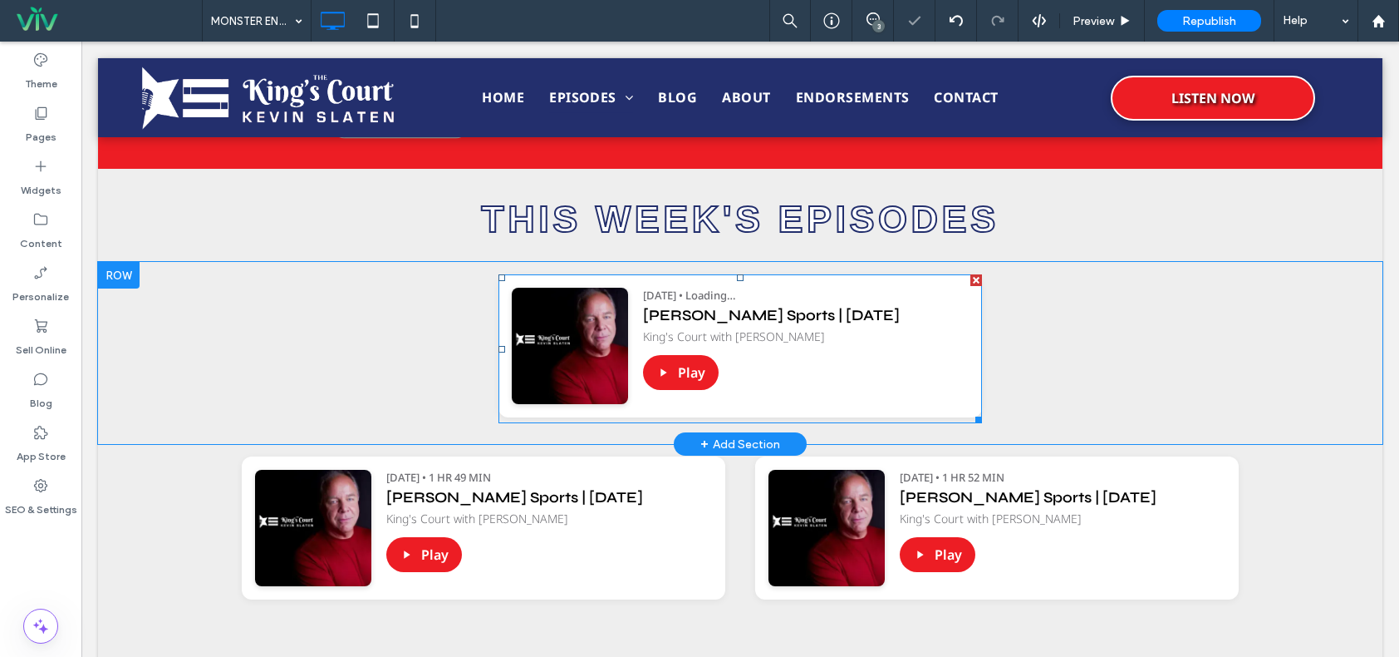
click at [887, 352] on span at bounding box center [741, 348] width 484 height 149
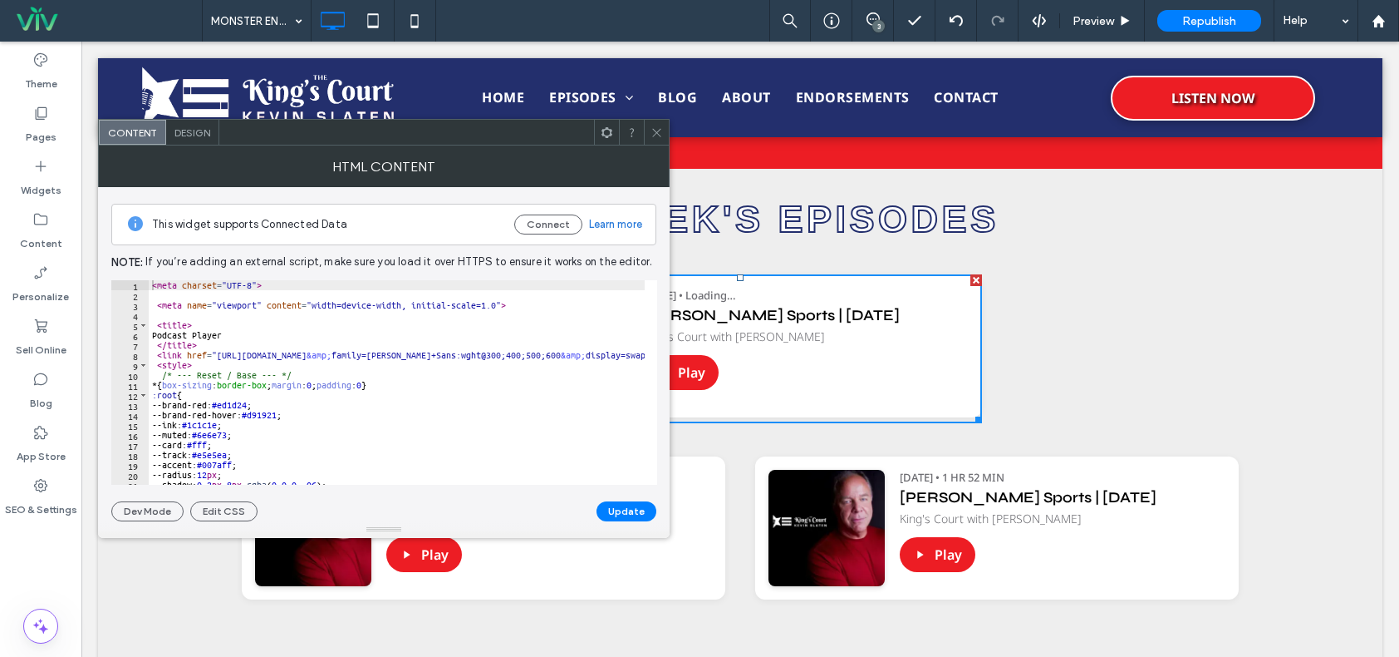
click at [660, 130] on icon at bounding box center [657, 132] width 12 height 12
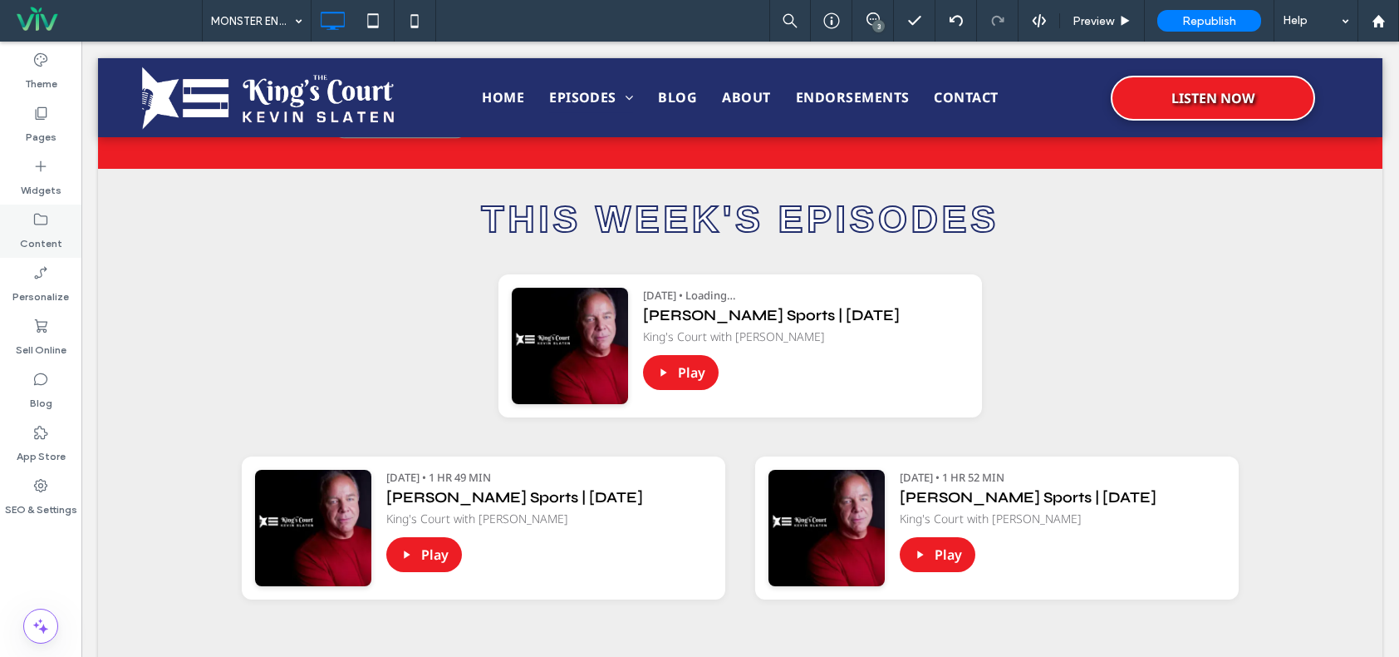
click at [27, 228] on label "Content" at bounding box center [41, 239] width 42 height 23
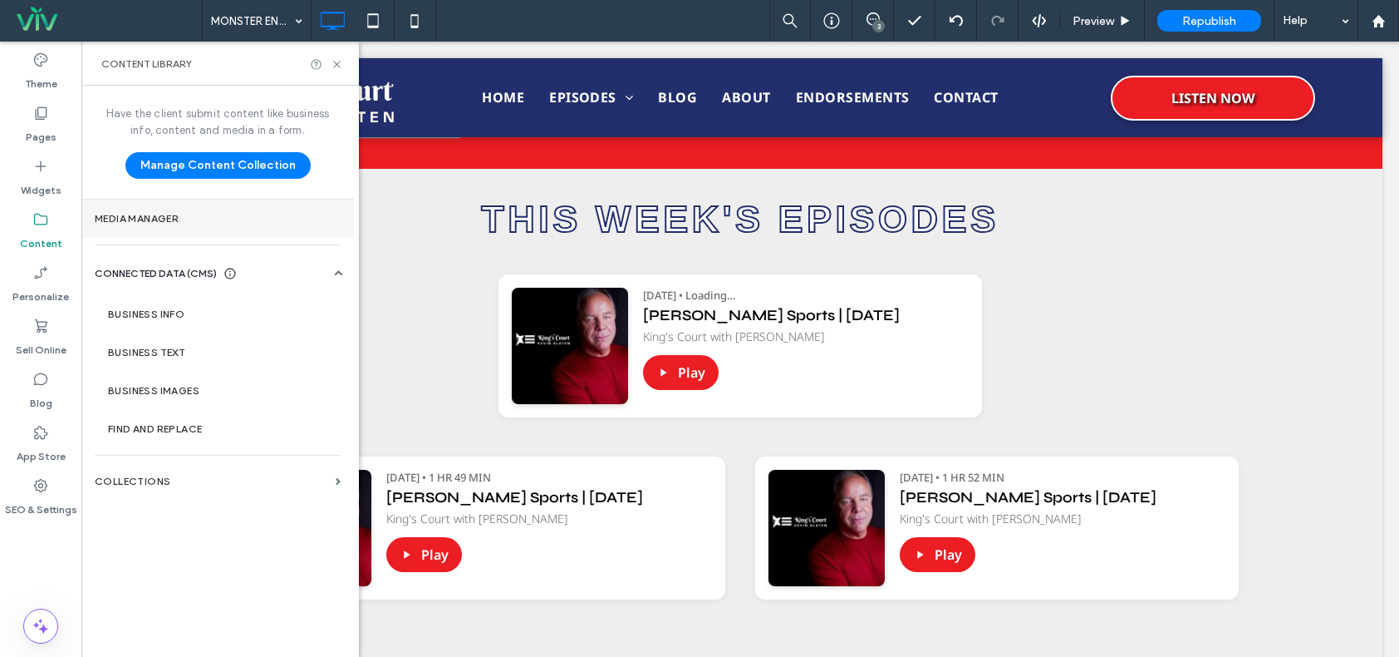
click at [169, 219] on label "Media Manager" at bounding box center [218, 219] width 246 height 12
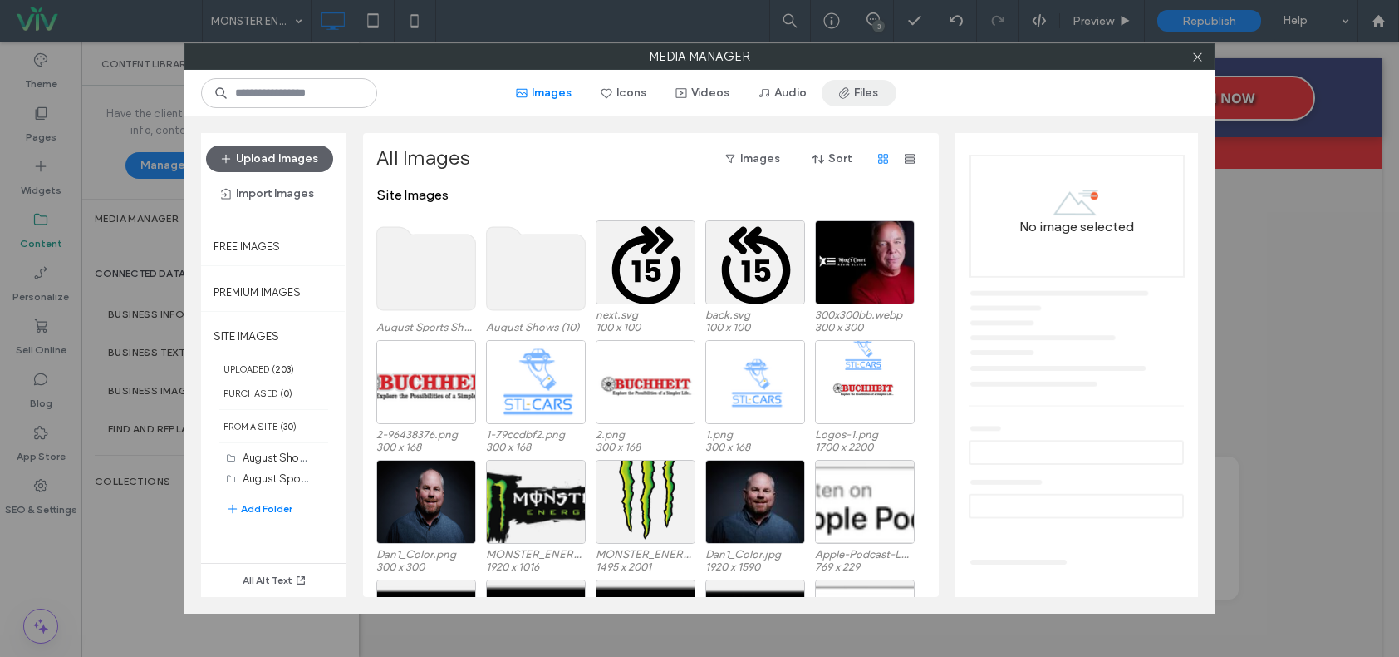
click at [872, 96] on button "Files" at bounding box center [859, 93] width 75 height 27
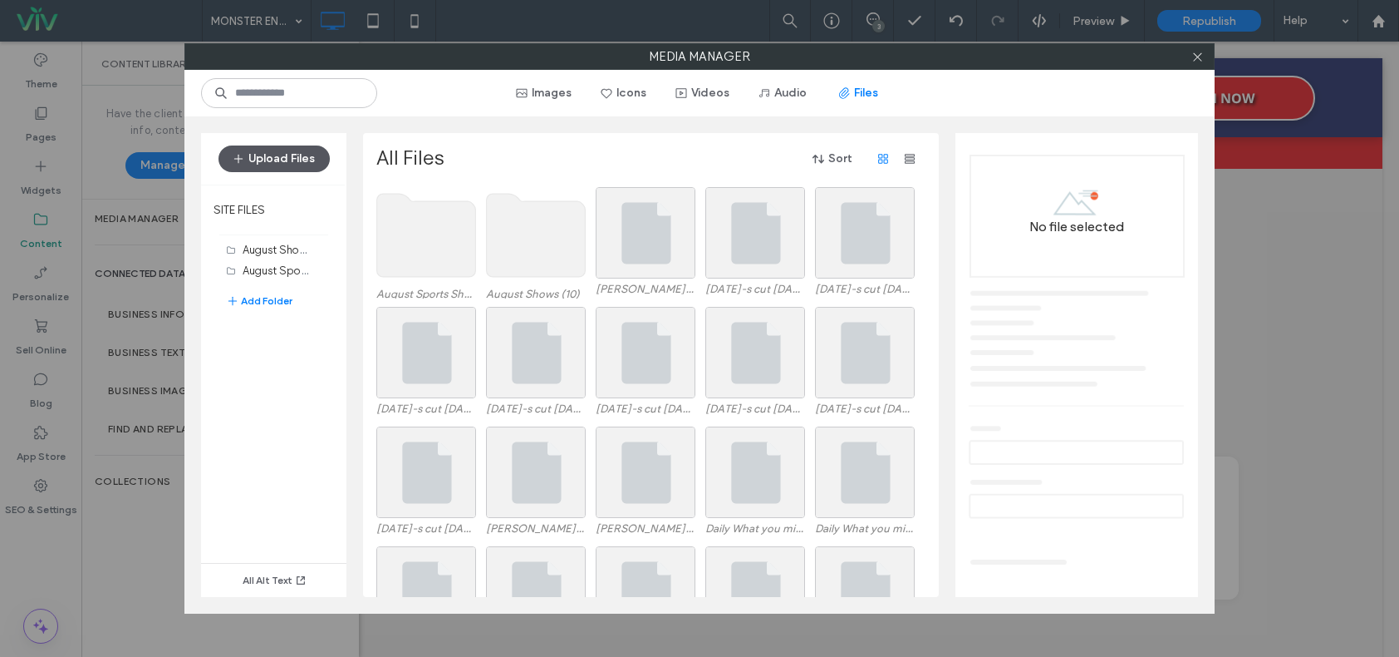
click at [305, 156] on button "Upload Files" at bounding box center [274, 158] width 111 height 27
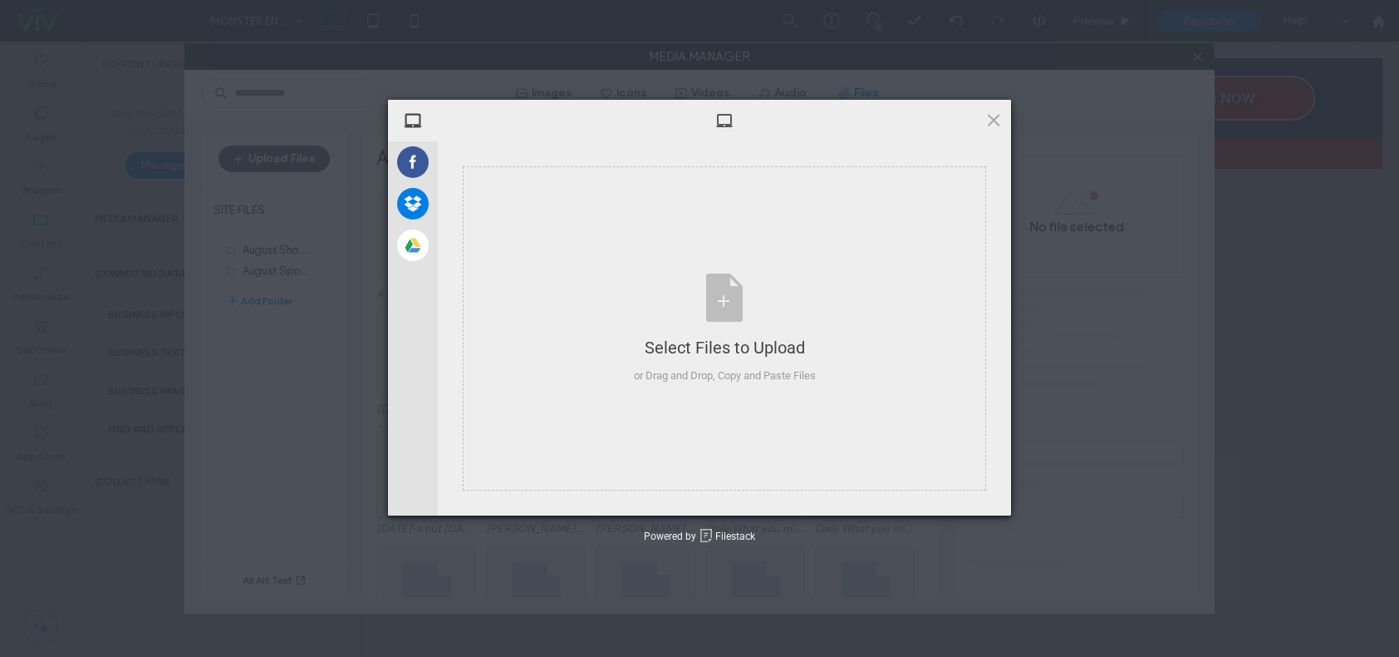
click at [991, 116] on span at bounding box center [994, 120] width 18 height 18
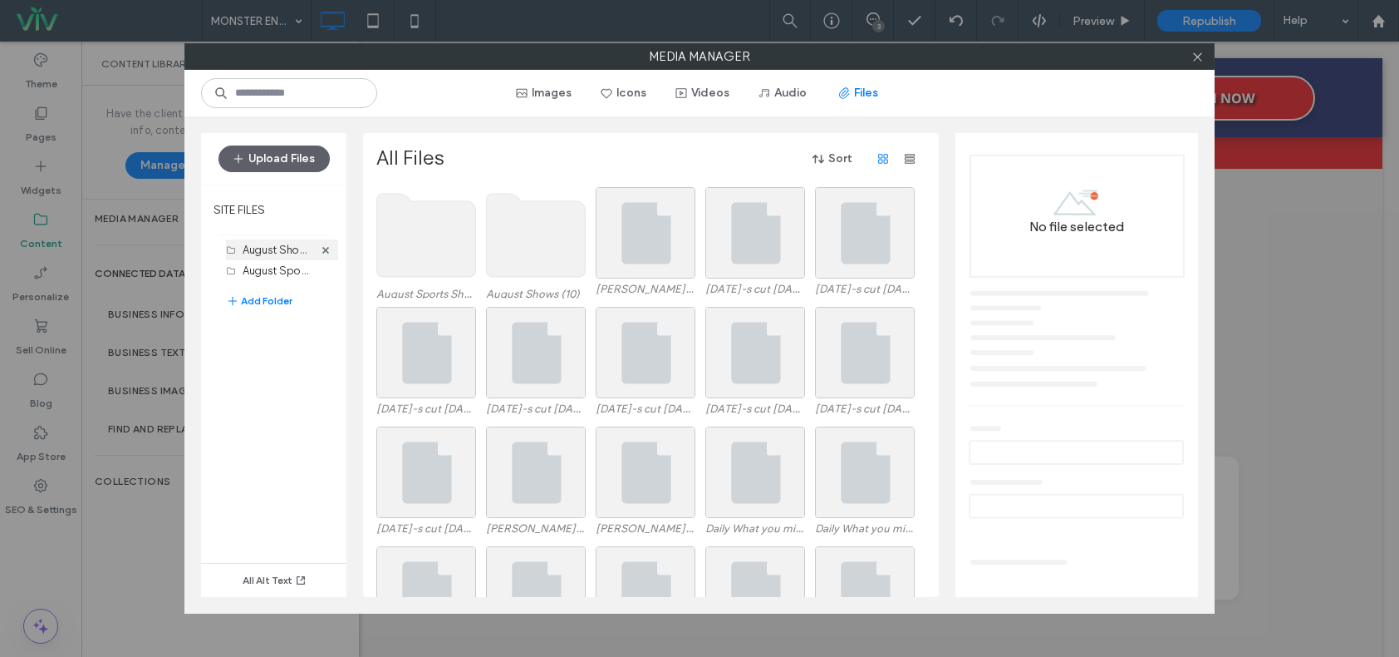
click at [303, 247] on label "August Shows (10)" at bounding box center [288, 249] width 91 height 16
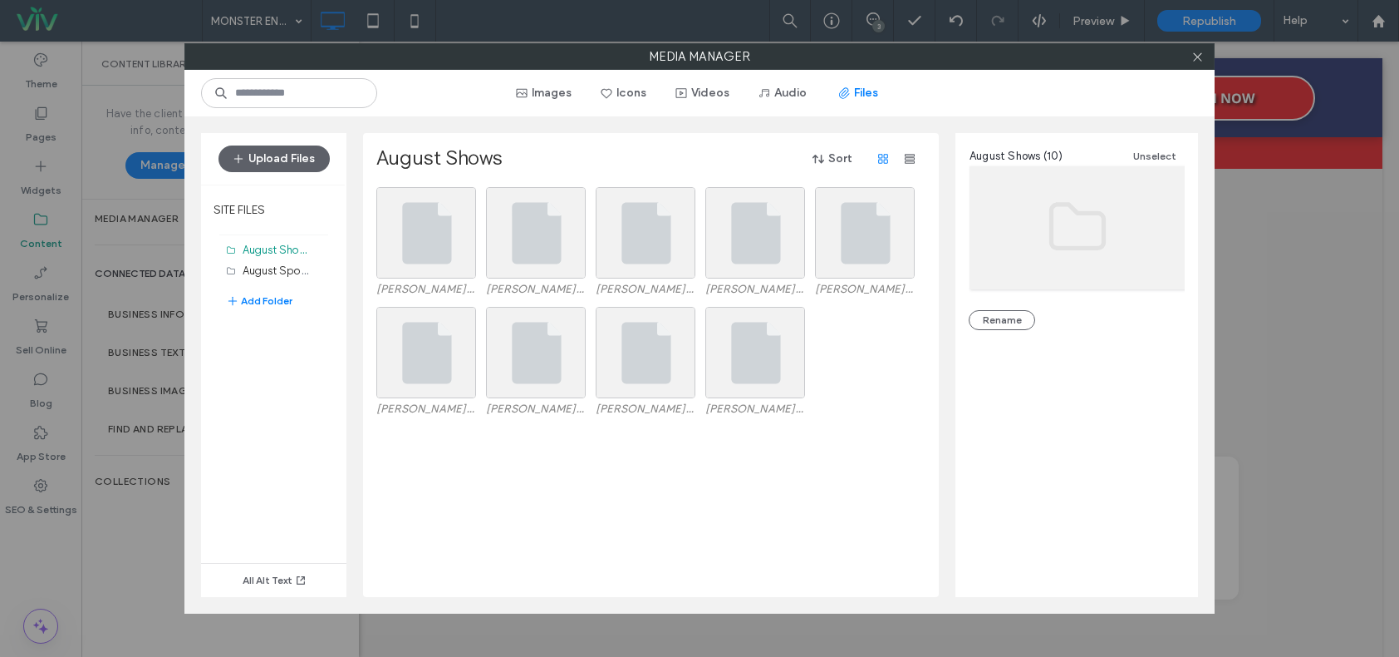
click at [655, 126] on div "Upload Files SITE FILES August Shows (10) August Sports Shows (5) Add Folder Al…" at bounding box center [699, 364] width 1030 height 497
click at [262, 157] on button "Upload Files" at bounding box center [274, 158] width 111 height 27
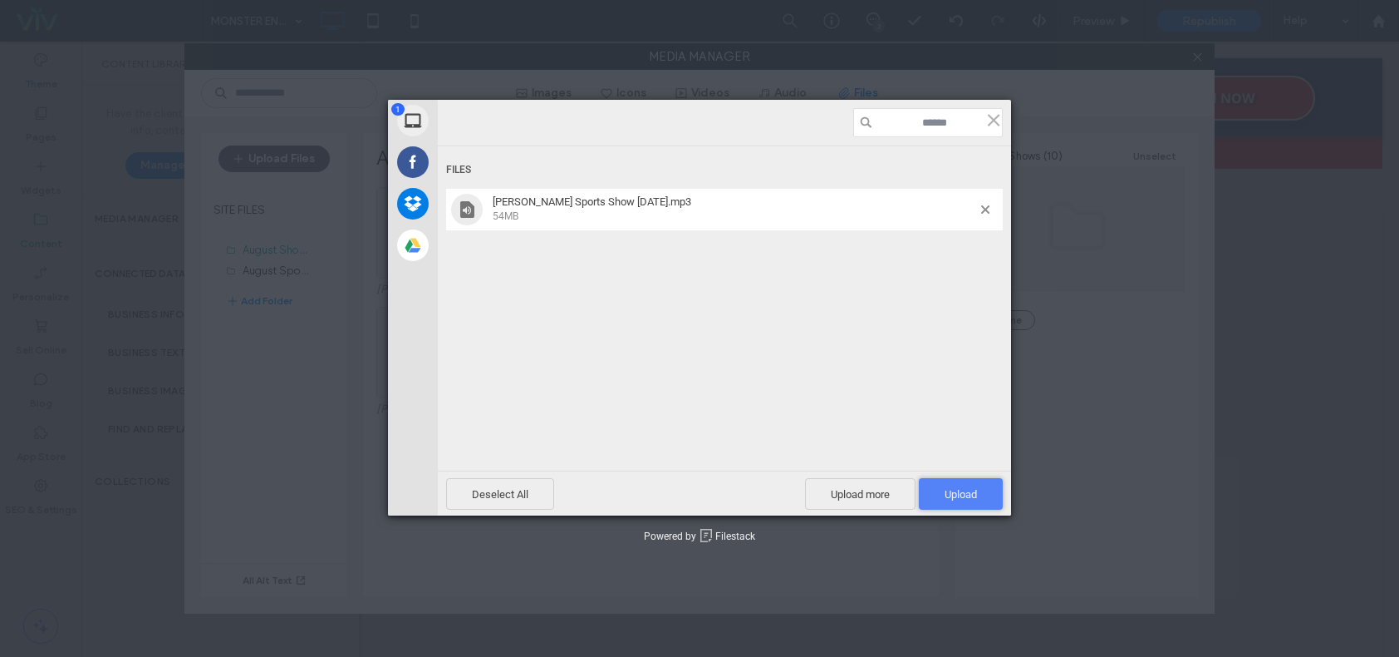
click at [952, 491] on span "Upload 1" at bounding box center [961, 494] width 32 height 12
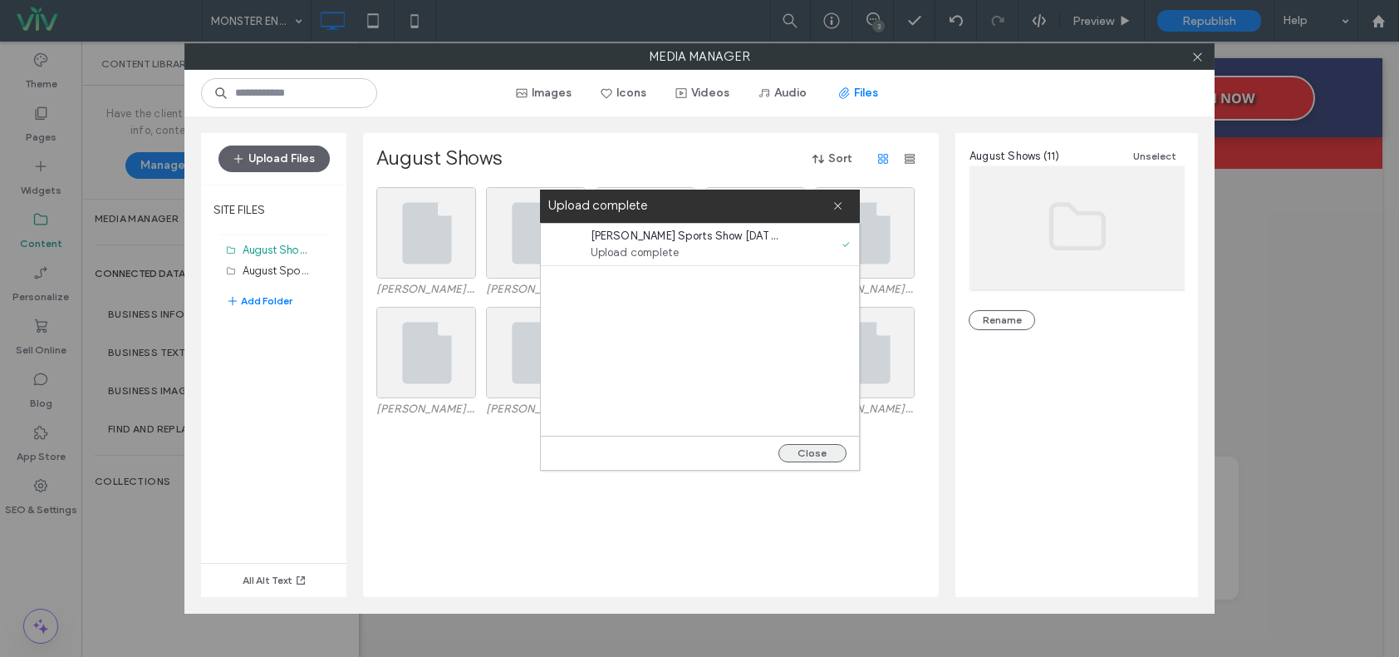
click at [809, 458] on button "Close" at bounding box center [813, 453] width 68 height 18
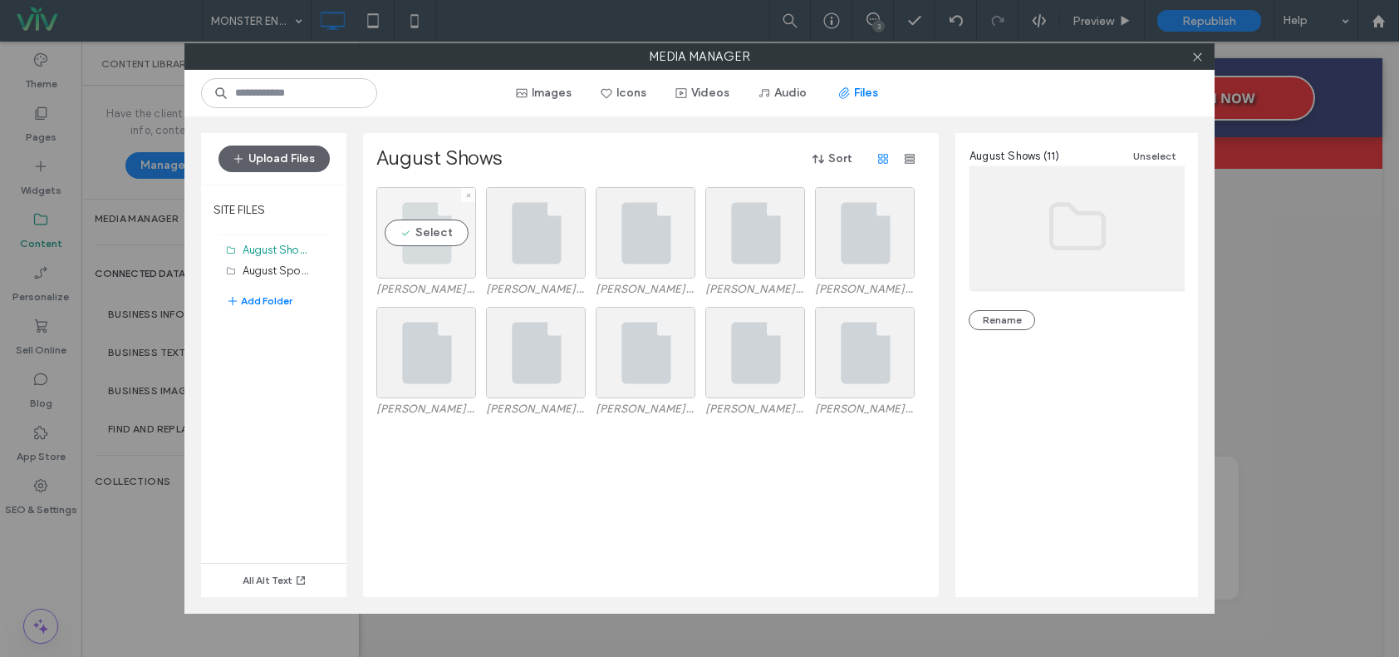
click at [437, 250] on div "Select" at bounding box center [426, 232] width 100 height 91
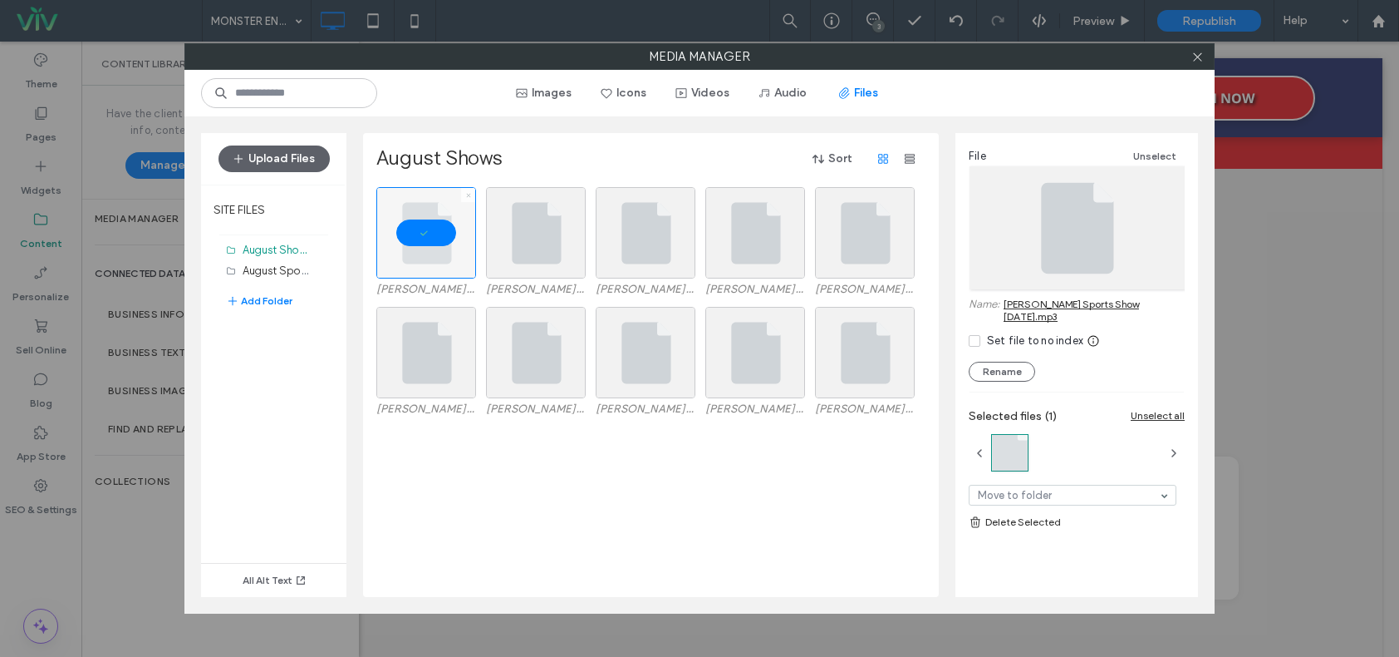
click at [467, 194] on icon at bounding box center [468, 195] width 7 height 7
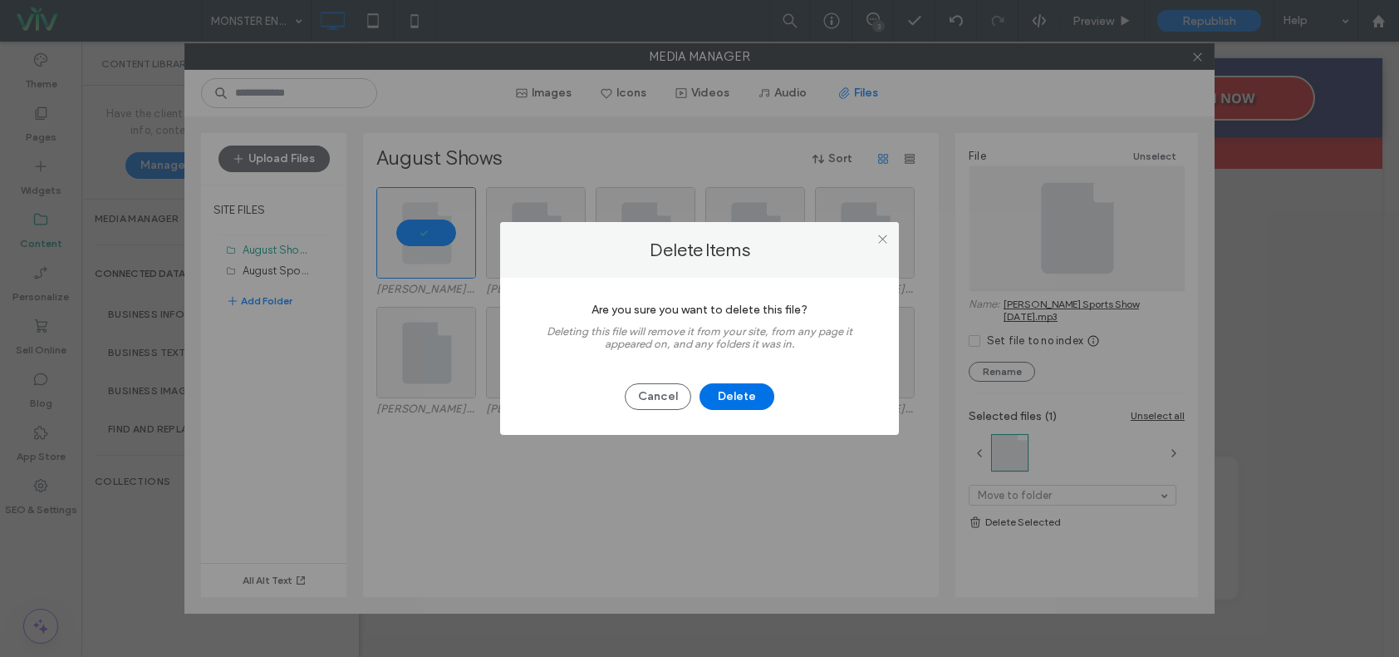
click at [730, 400] on button "Delete" at bounding box center [737, 396] width 75 height 27
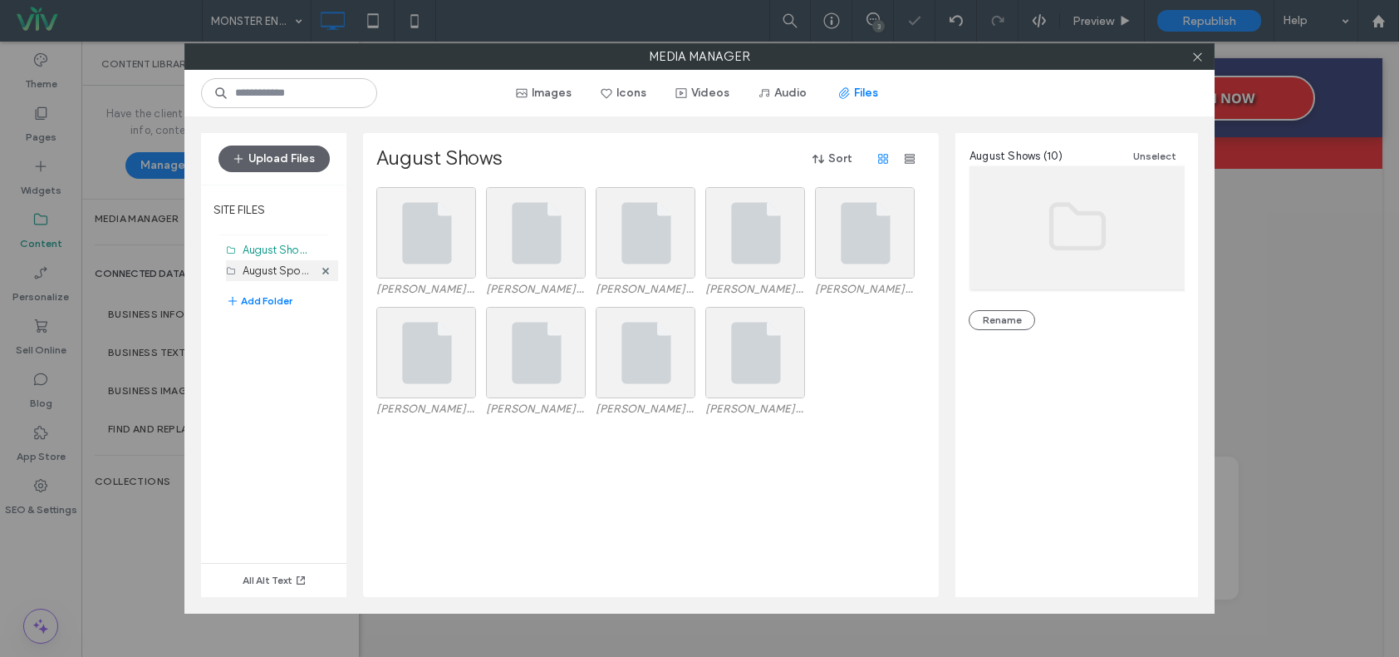
click at [267, 276] on label "August Sports Shows (5)" at bounding box center [304, 270] width 122 height 16
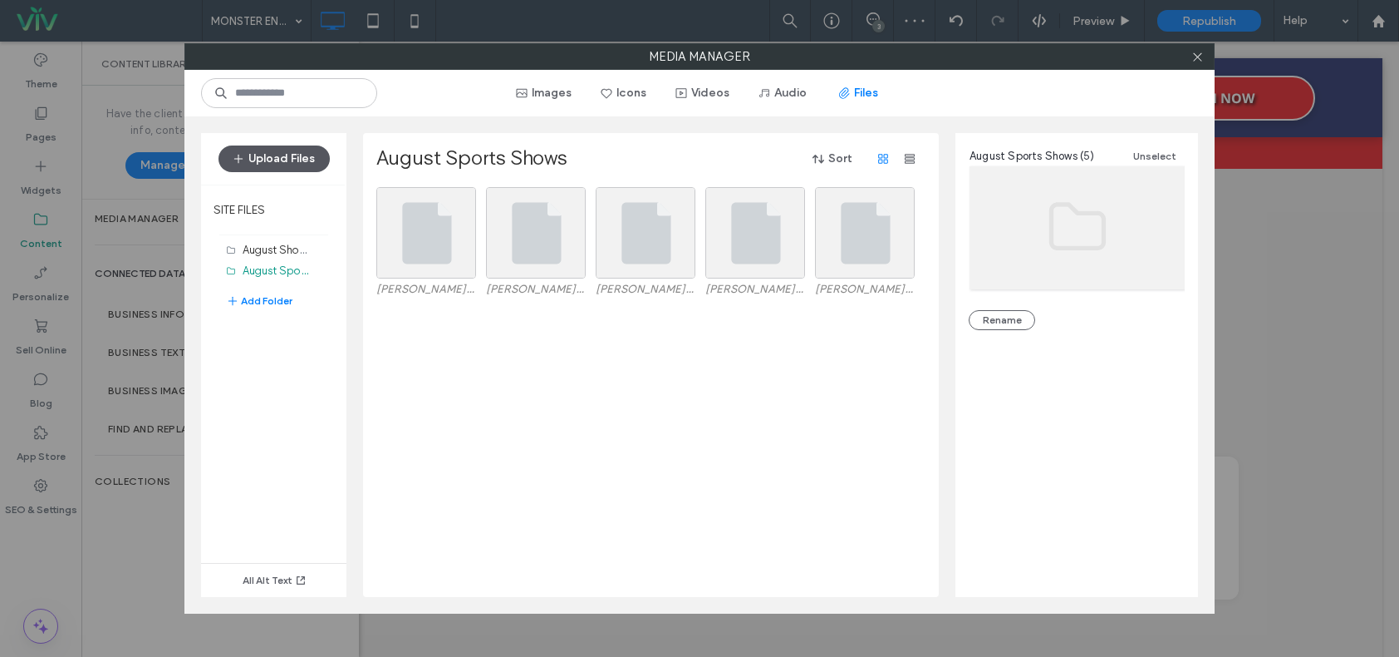
click at [281, 156] on button "Upload Files" at bounding box center [274, 158] width 111 height 27
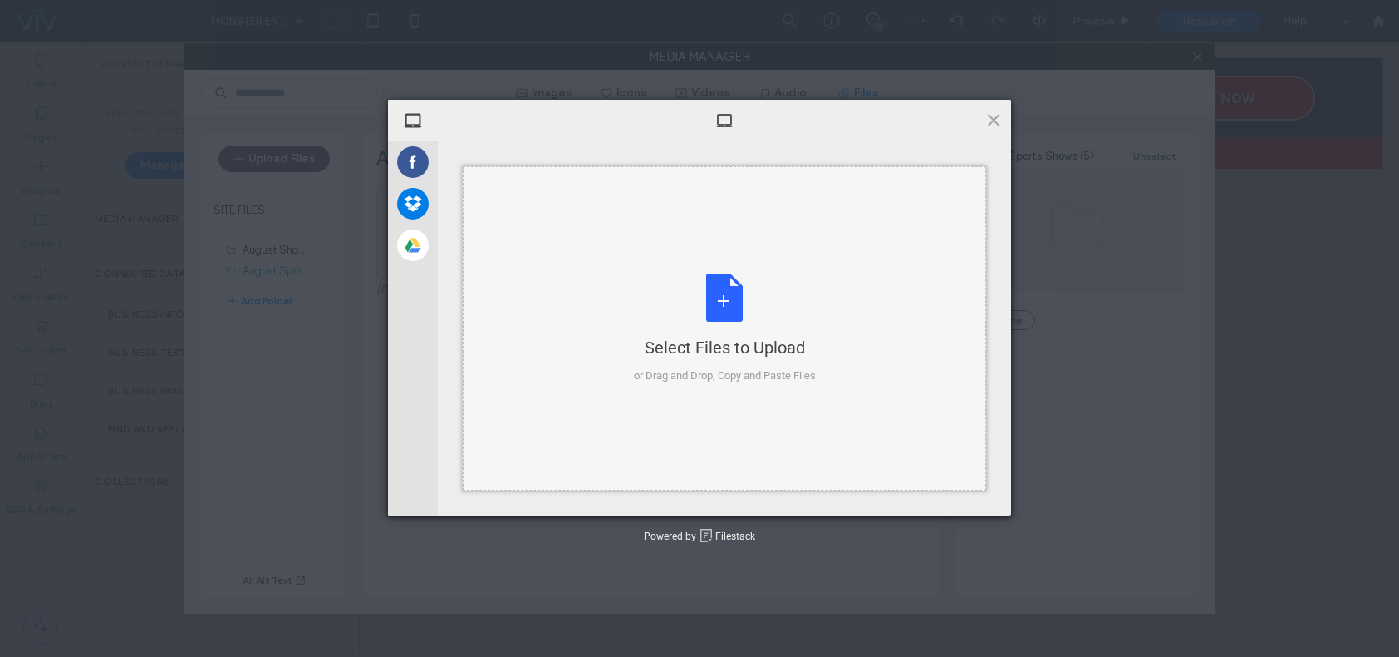
click at [608, 262] on div "Select Files to Upload or Drag and Drop, Copy and Paste Files" at bounding box center [725, 328] width 524 height 324
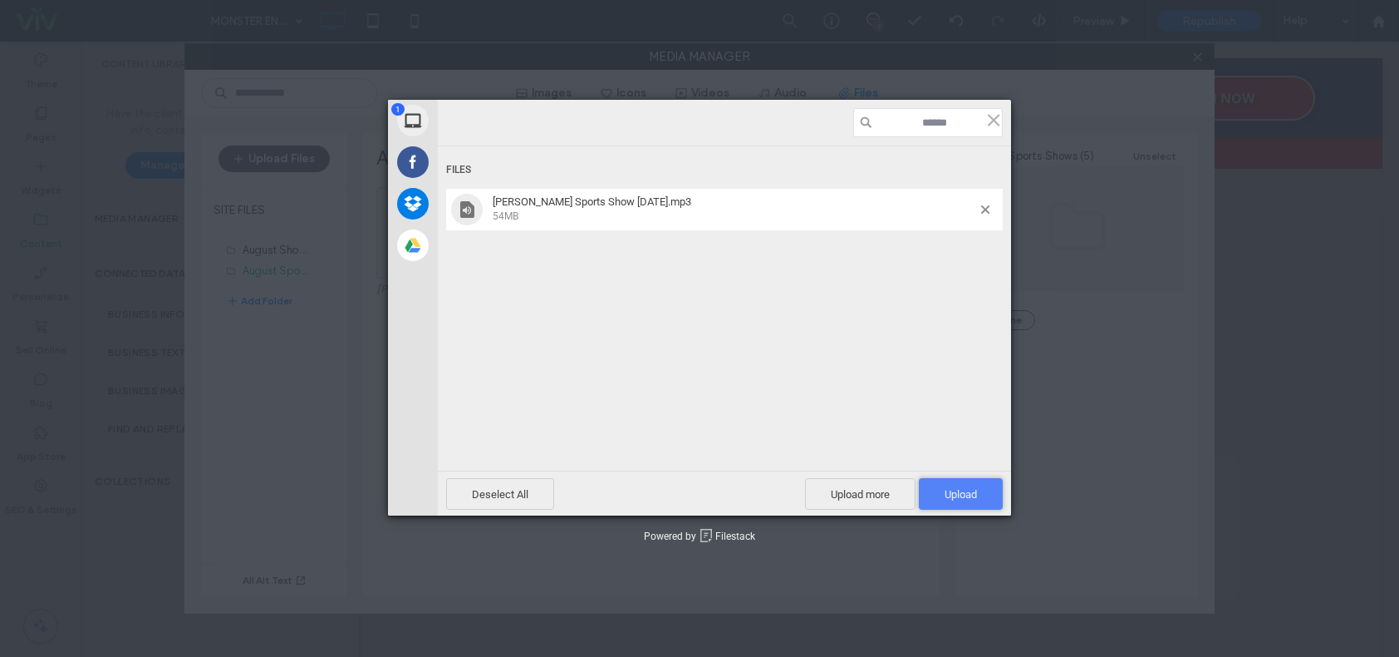
click at [971, 488] on span "Upload 1" at bounding box center [961, 494] width 32 height 12
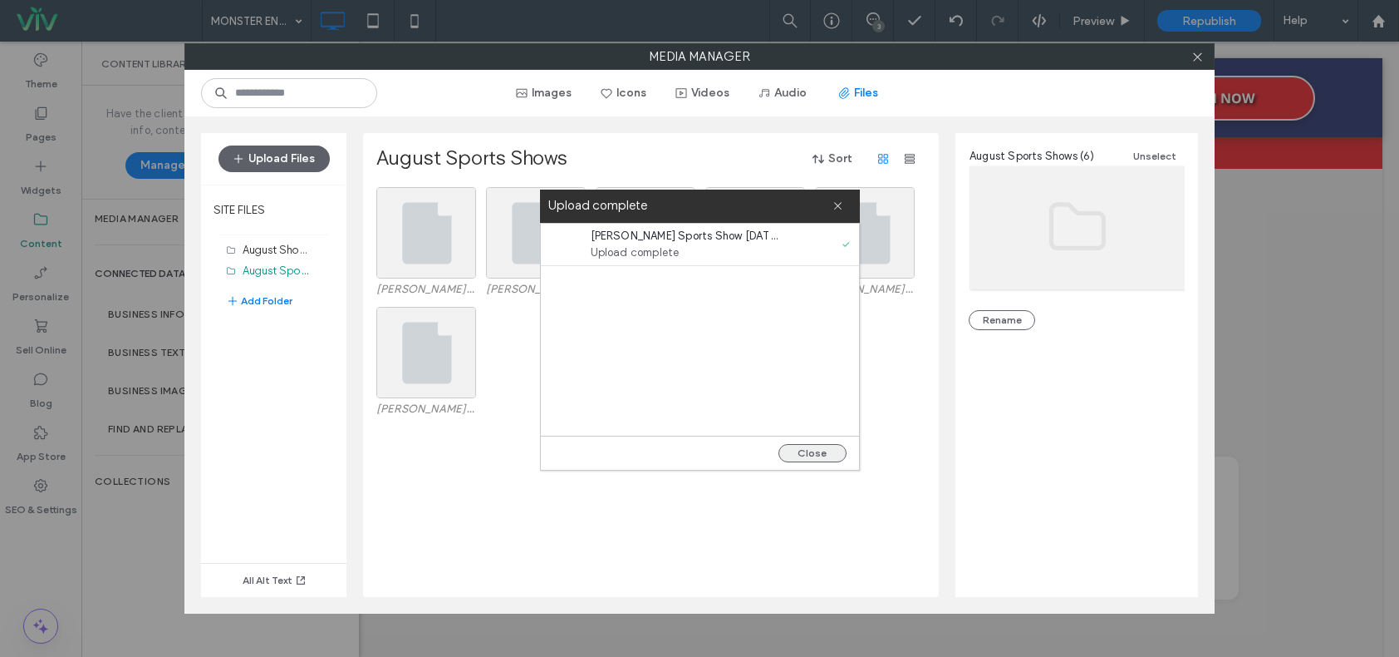
click at [798, 450] on button "Close" at bounding box center [813, 453] width 68 height 18
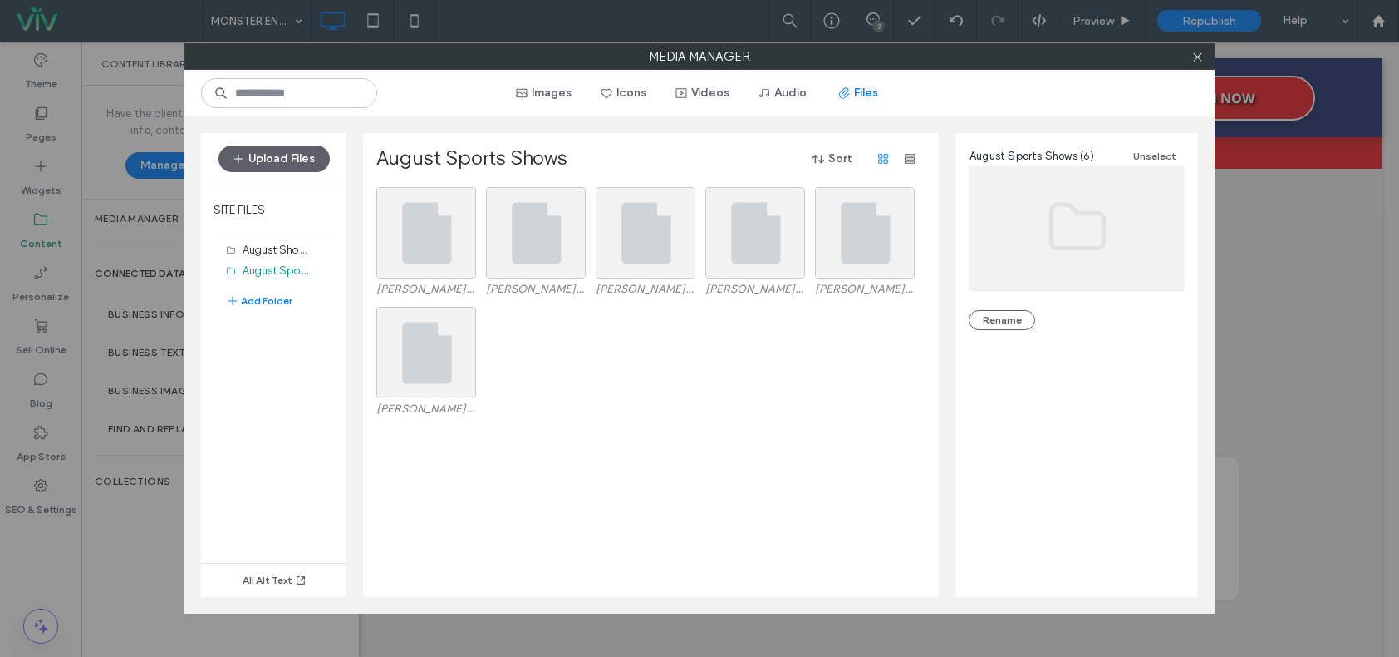
click at [256, 312] on div "August Shows (10) August Sports Shows (6) Add Folder" at bounding box center [282, 283] width 112 height 88
click at [253, 303] on button "Add Folder" at bounding box center [259, 301] width 66 height 20
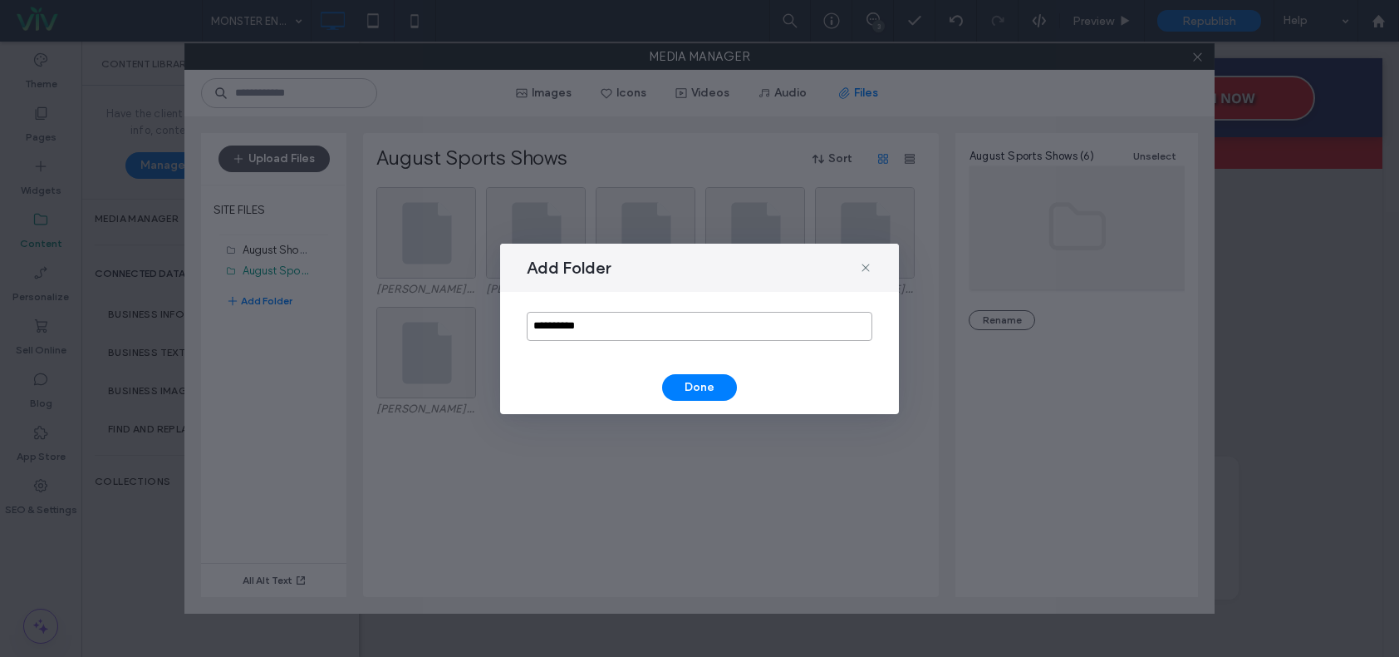
drag, startPoint x: 626, startPoint y: 324, endPoint x: 521, endPoint y: 321, distance: 104.8
click at [521, 321] on div "**********" at bounding box center [699, 326] width 399 height 69
type input "**********"
drag, startPoint x: 704, startPoint y: 389, endPoint x: 708, endPoint y: 380, distance: 10.0
click at [705, 389] on button "Done" at bounding box center [699, 387] width 75 height 27
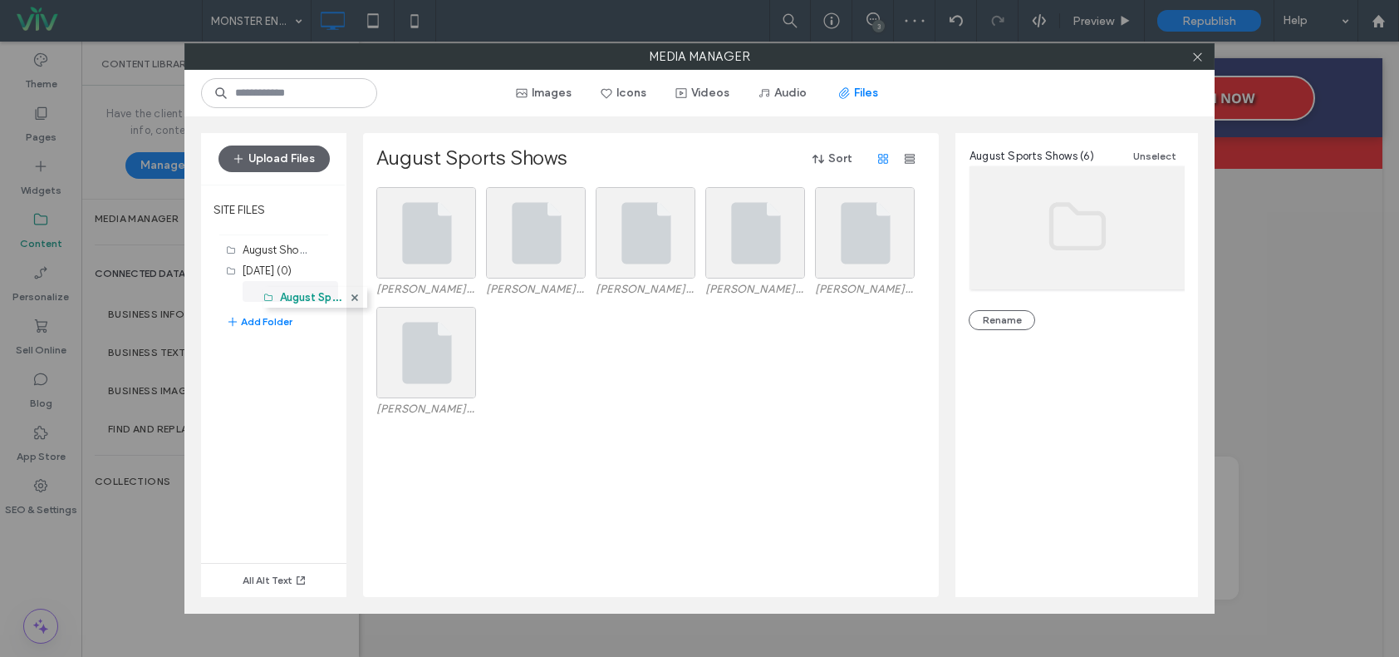
drag, startPoint x: 273, startPoint y: 270, endPoint x: 289, endPoint y: 288, distance: 24.7
drag, startPoint x: 267, startPoint y: 248, endPoint x: 288, endPoint y: 295, distance: 51.3
click at [278, 268] on label "August Sports Shows (6)" at bounding box center [320, 270] width 122 height 16
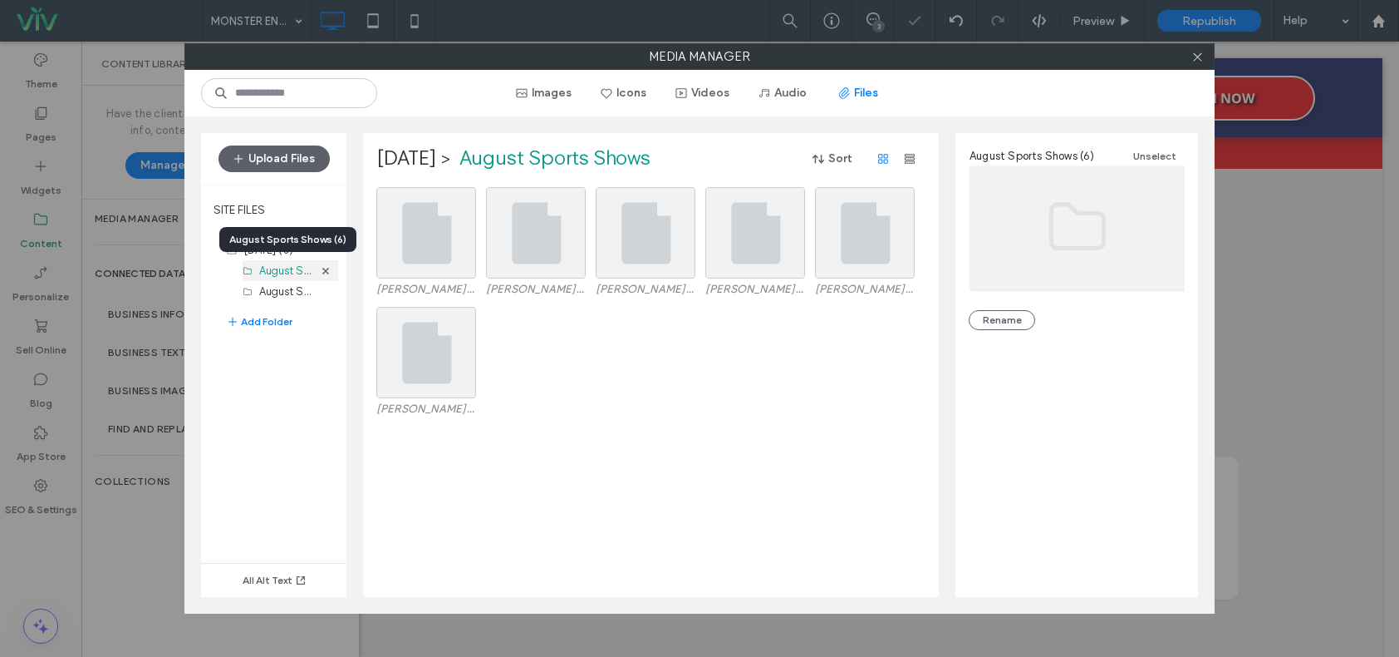
click at [271, 269] on label "August Sports Shows (6)" at bounding box center [320, 270] width 122 height 16
click at [996, 313] on button "Rename" at bounding box center [1002, 320] width 66 height 20
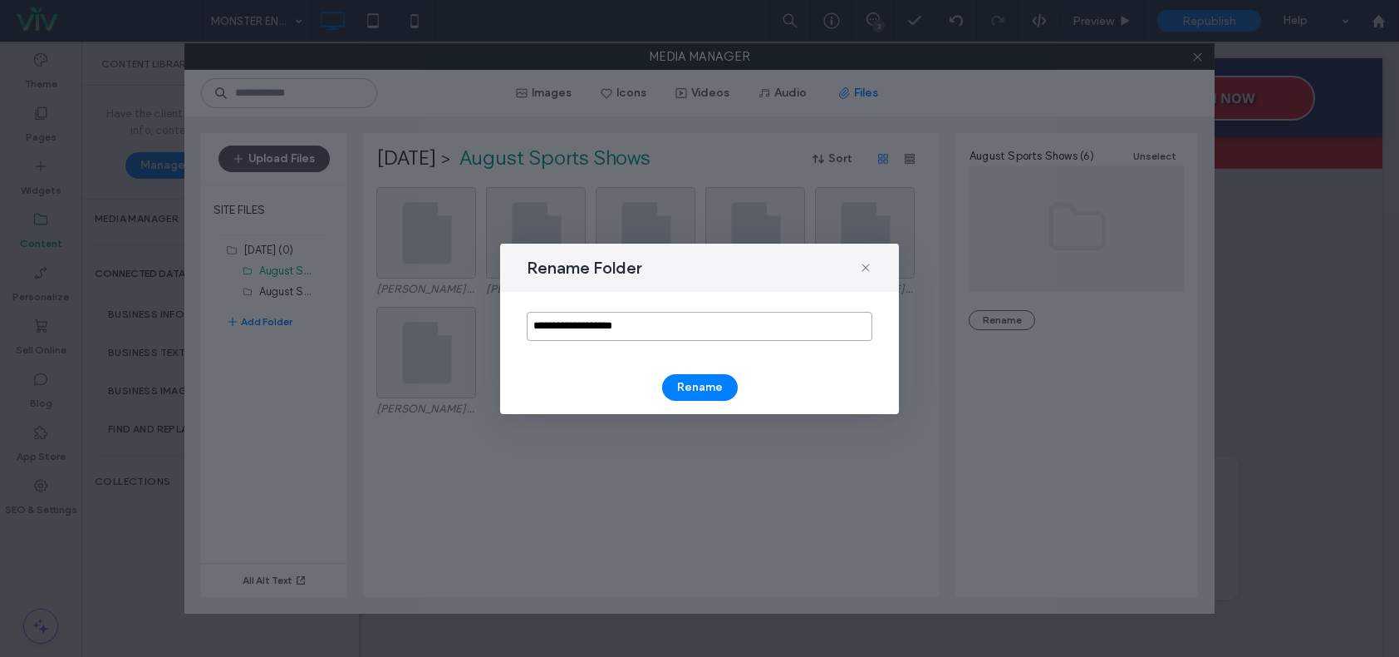
drag, startPoint x: 570, startPoint y: 327, endPoint x: 538, endPoint y: 320, distance: 33.1
click at [534, 323] on input "**********" at bounding box center [700, 326] width 346 height 29
type input "**********"
click at [681, 381] on button "Rename" at bounding box center [700, 387] width 76 height 27
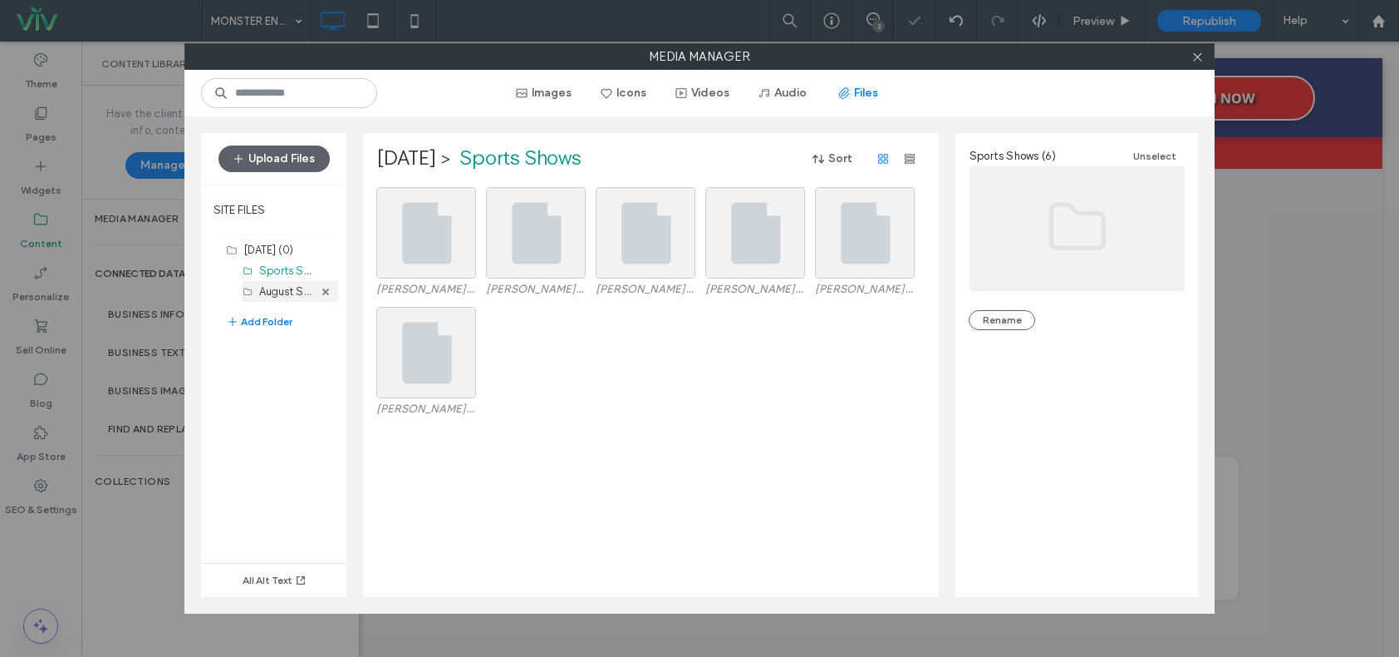
click at [270, 289] on label "August Shows (10)" at bounding box center [304, 291] width 91 height 16
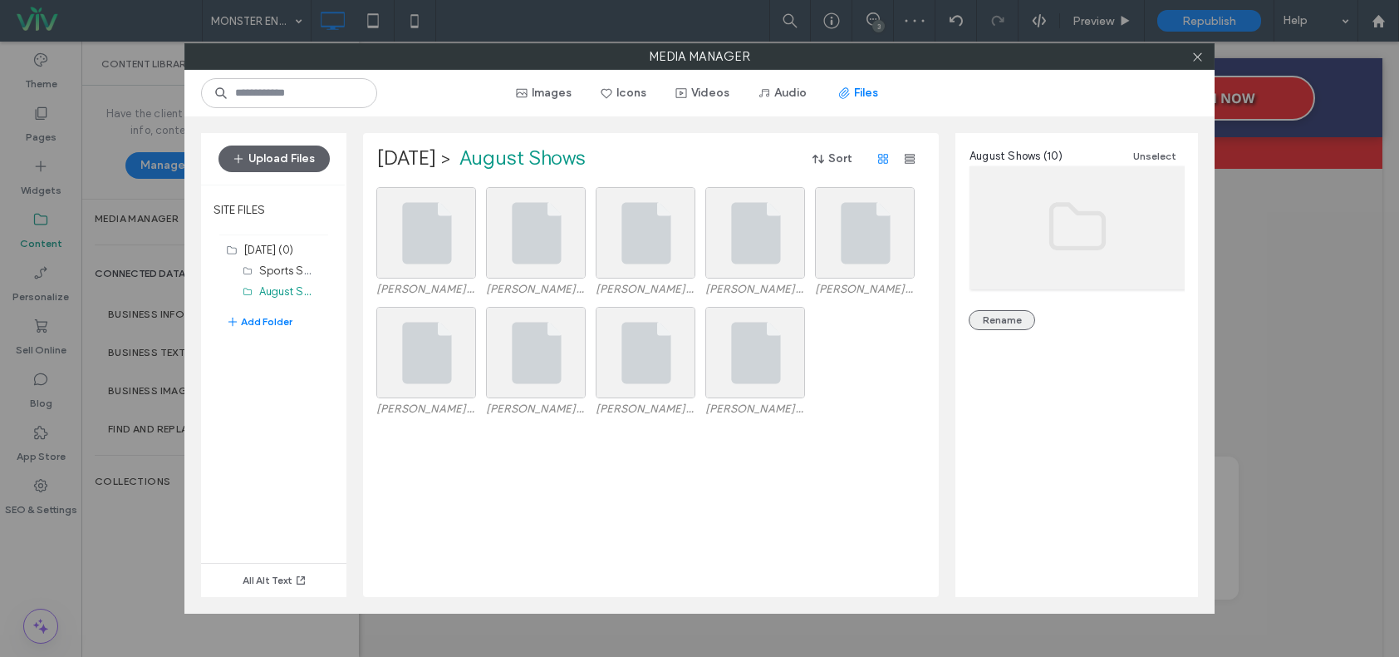
click at [1005, 313] on button "Rename" at bounding box center [1002, 320] width 66 height 20
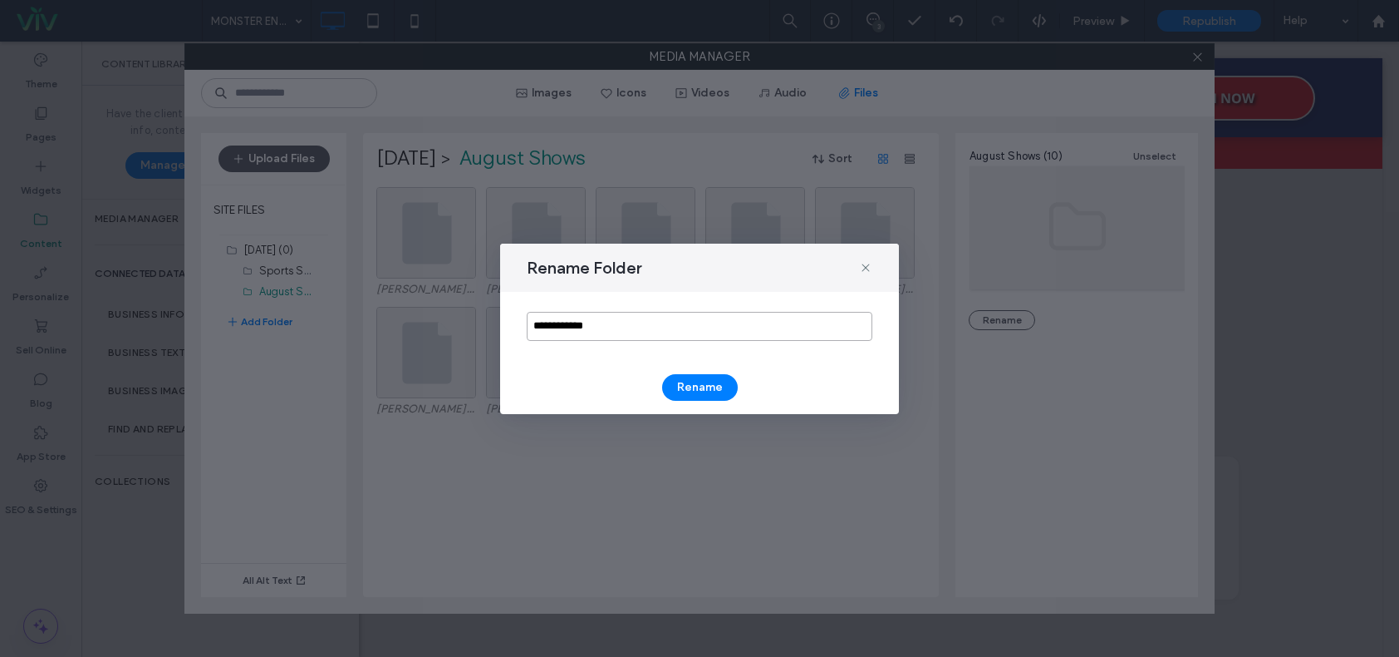
drag, startPoint x: 569, startPoint y: 328, endPoint x: 509, endPoint y: 321, distance: 61.1
click at [509, 321] on div "**********" at bounding box center [699, 326] width 399 height 69
type input "**********"
click at [696, 386] on button "Rename" at bounding box center [700, 387] width 76 height 27
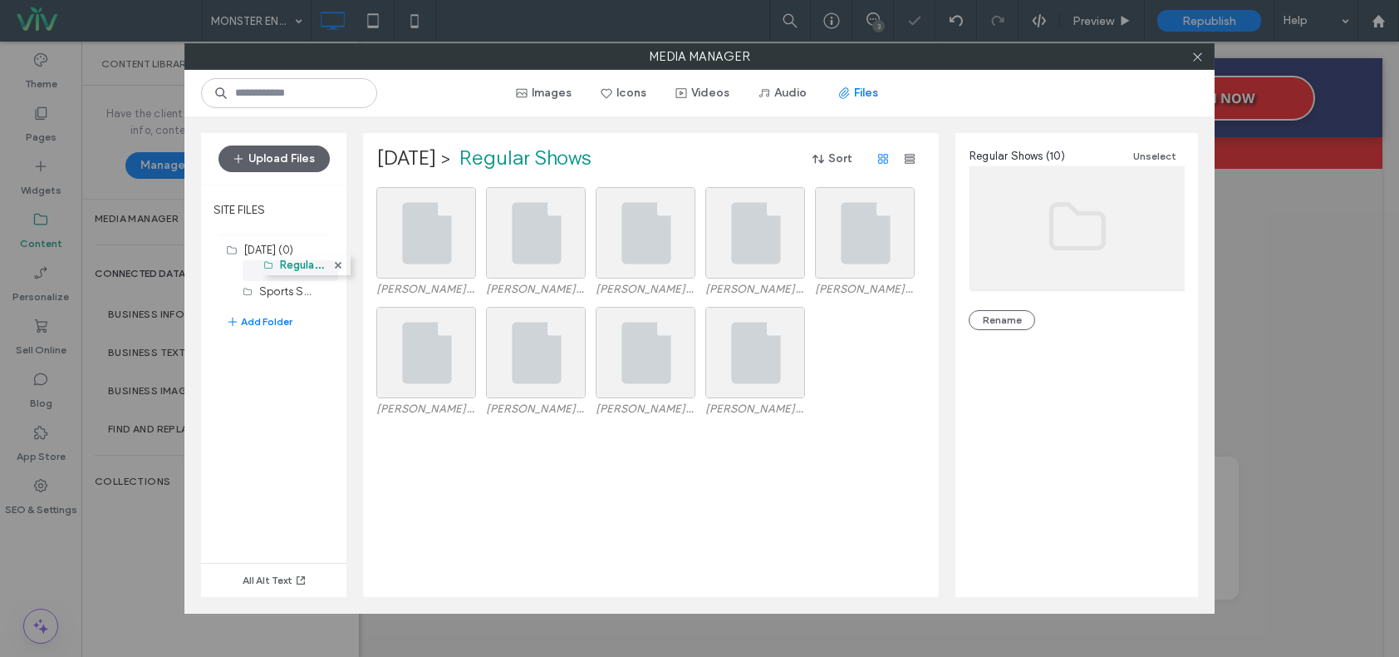
drag, startPoint x: 265, startPoint y: 291, endPoint x: 265, endPoint y: 256, distance: 34.9
click at [277, 286] on label "Sports Shows (6)" at bounding box center [302, 291] width 86 height 16
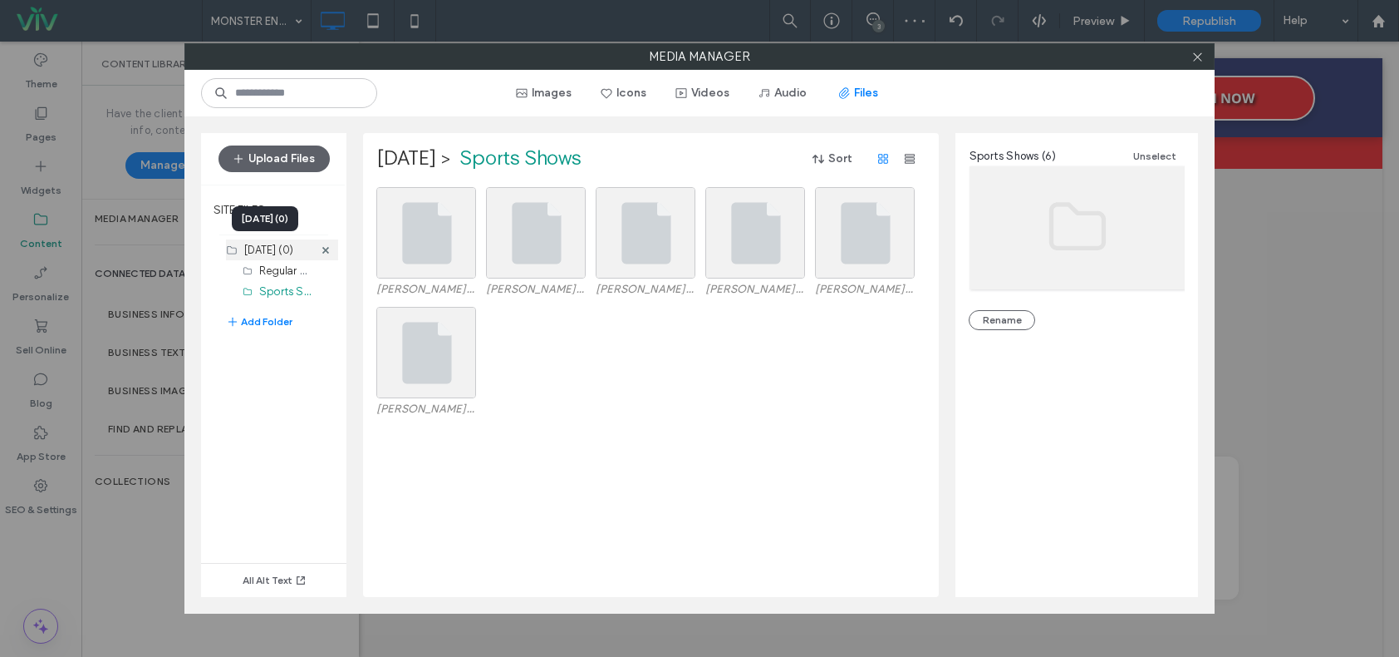
click at [258, 248] on label "August 2025 (0)" at bounding box center [268, 249] width 49 height 12
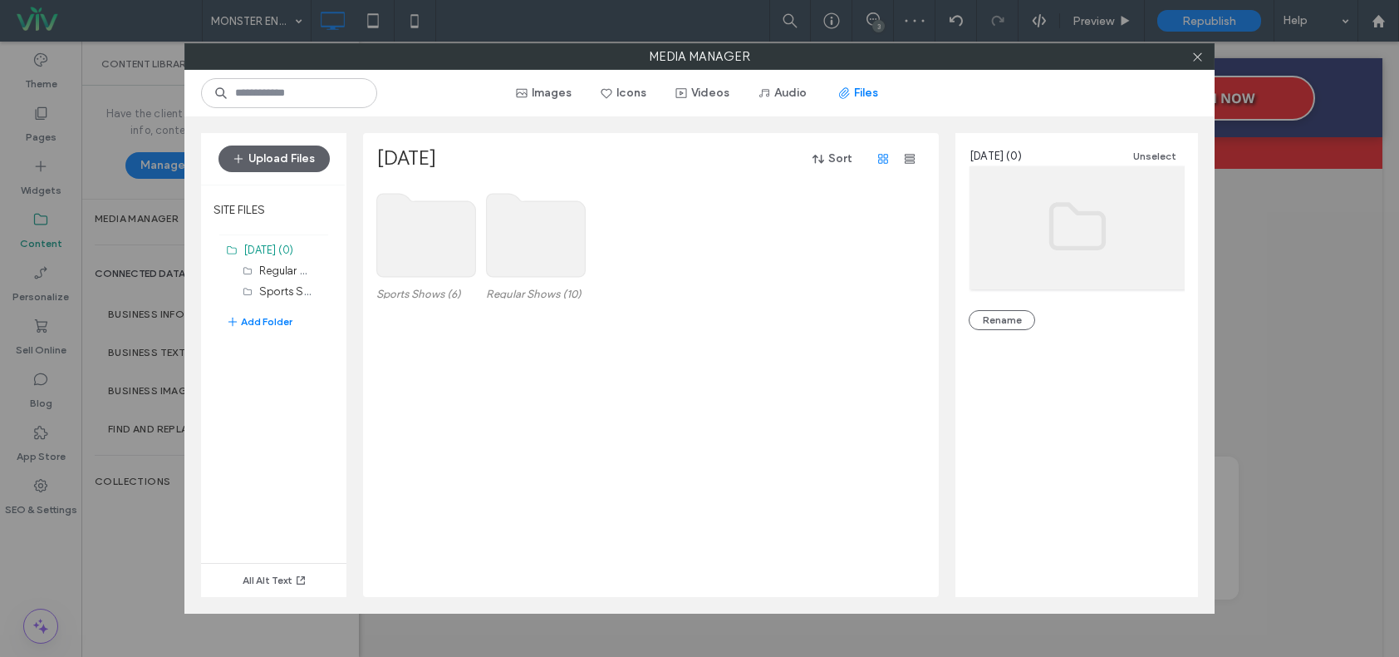
click at [629, 474] on div "Sports Shows (6) Regular Shows (10)" at bounding box center [655, 392] width 558 height 410
click at [457, 243] on use at bounding box center [426, 235] width 99 height 83
click at [456, 241] on use at bounding box center [426, 235] width 99 height 83
click at [440, 243] on use at bounding box center [426, 235] width 99 height 83
click at [438, 241] on use at bounding box center [426, 235] width 99 height 83
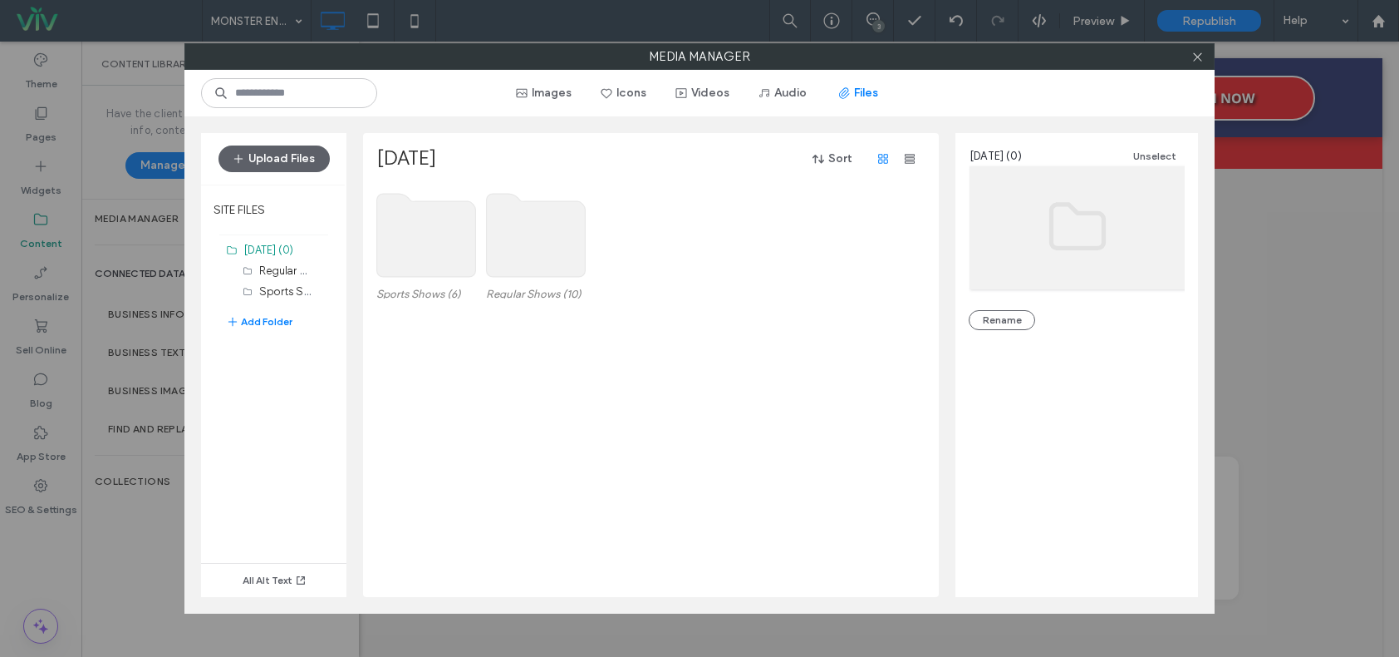
click at [438, 241] on use at bounding box center [426, 235] width 99 height 83
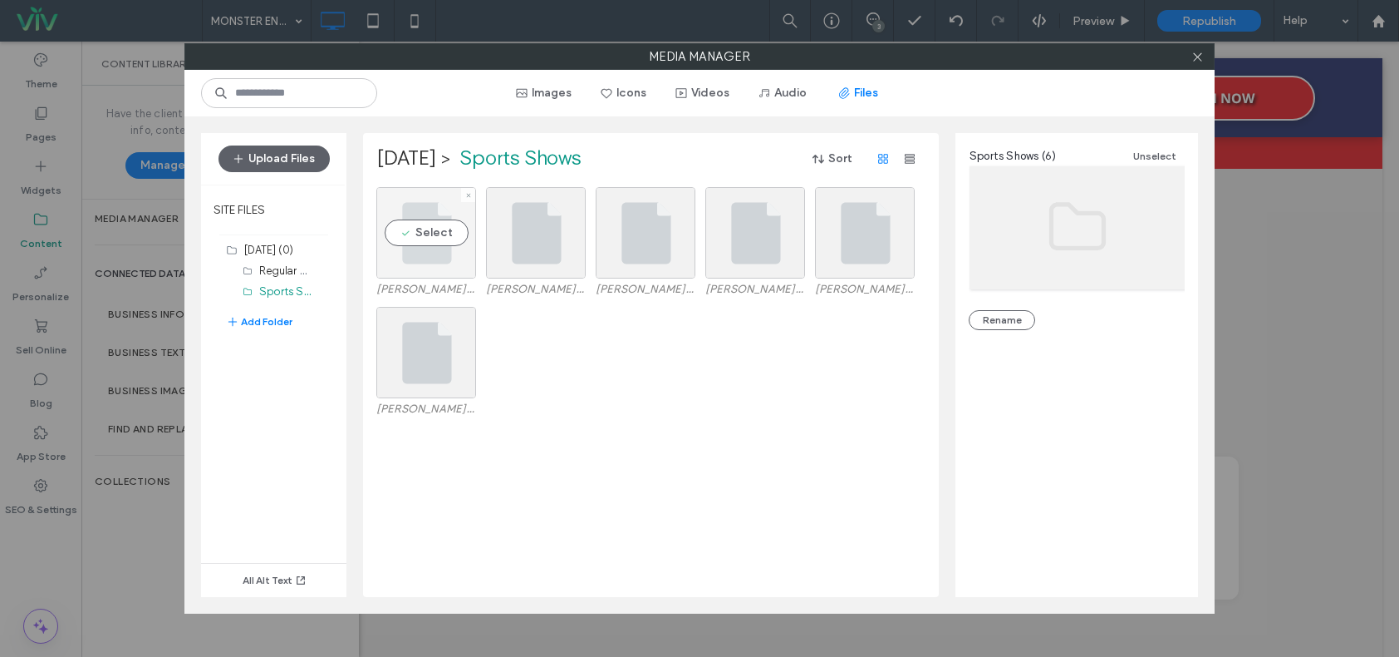
click at [439, 231] on div "Select" at bounding box center [426, 232] width 100 height 91
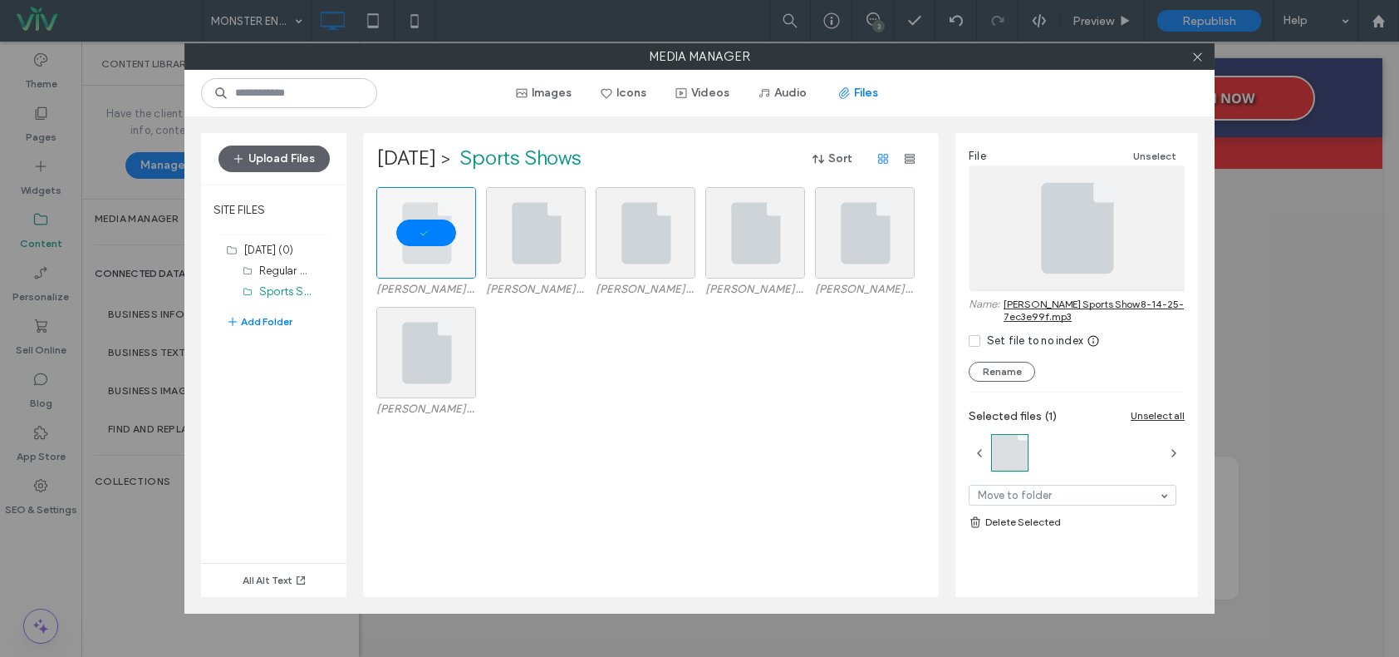
click at [1029, 309] on link "Slaten Sports Show 8-14-25-7ec3e99f.mp3" at bounding box center [1094, 310] width 181 height 25
click at [1198, 57] on icon at bounding box center [1198, 57] width 12 height 12
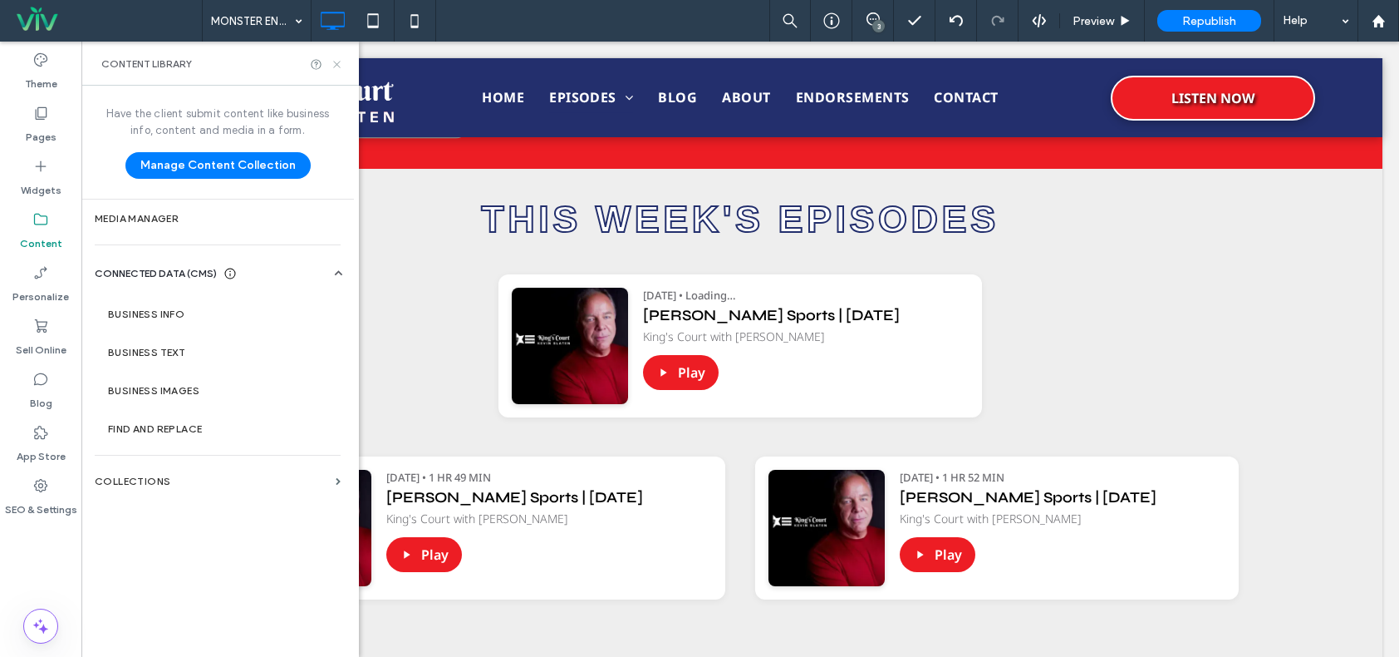
click at [332, 60] on icon at bounding box center [337, 64] width 12 height 12
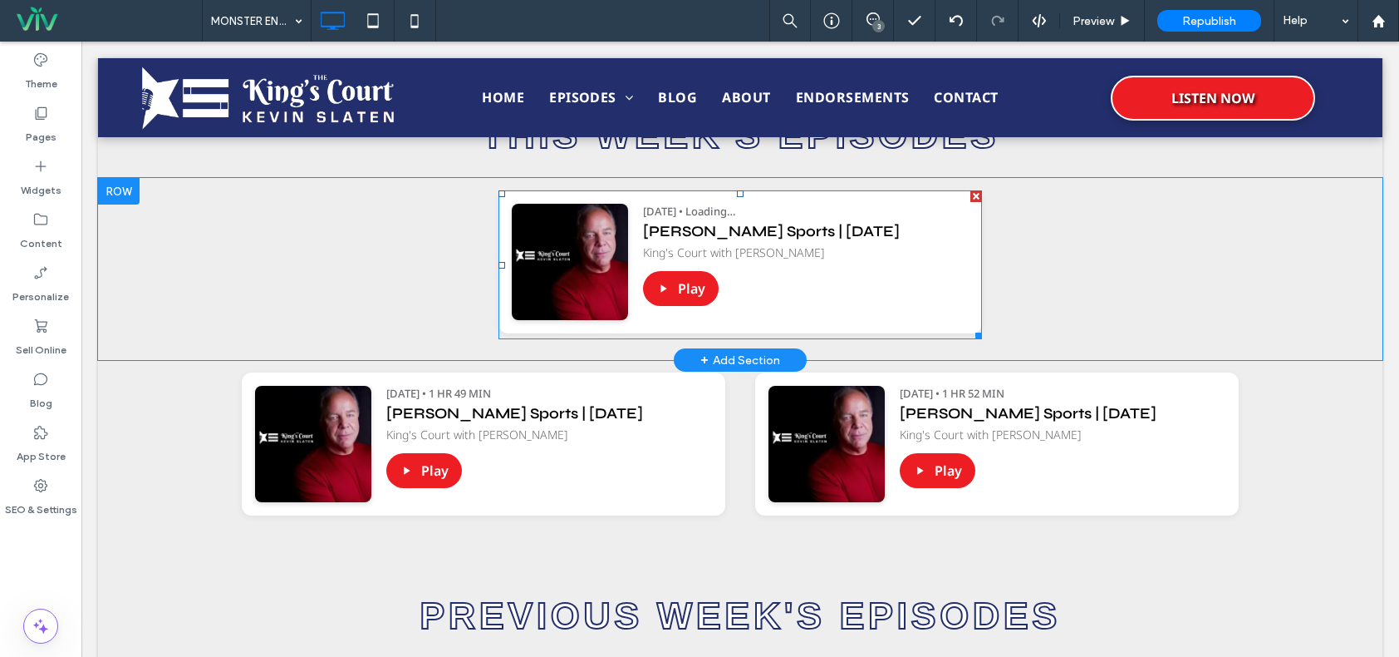
scroll to position [621, 0]
click at [848, 256] on span at bounding box center [741, 265] width 484 height 149
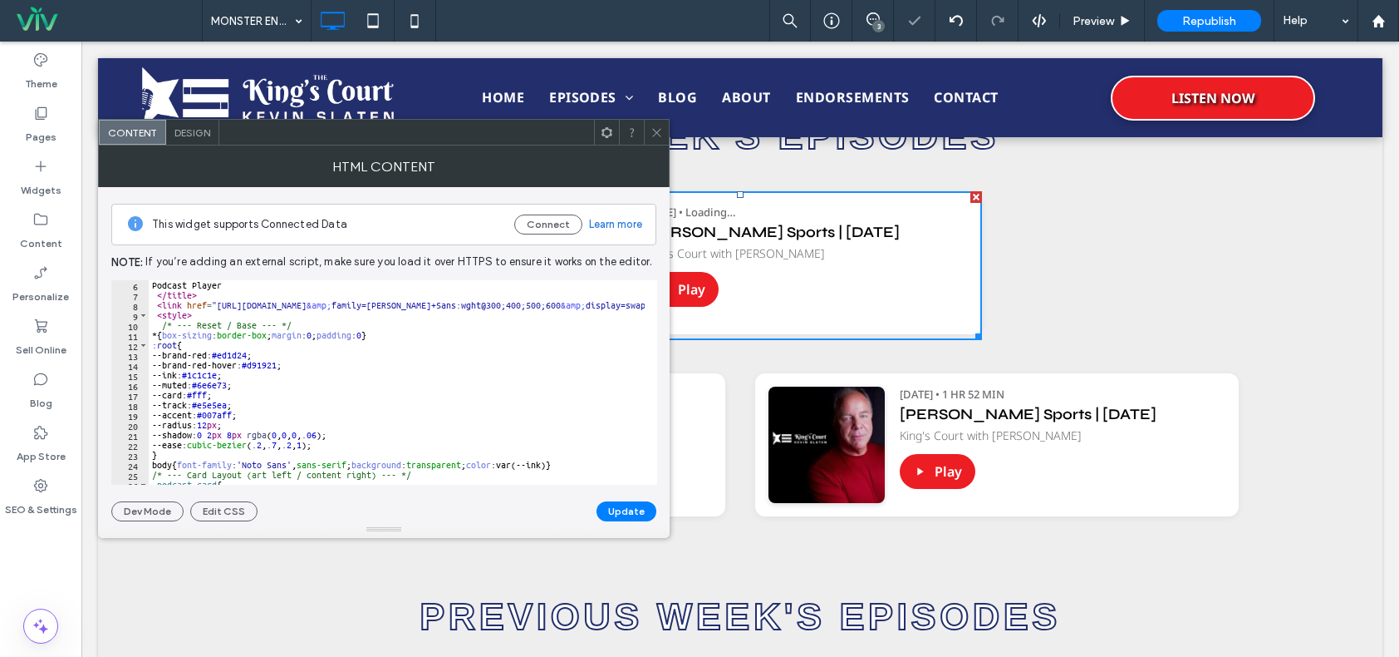
scroll to position [150, 0]
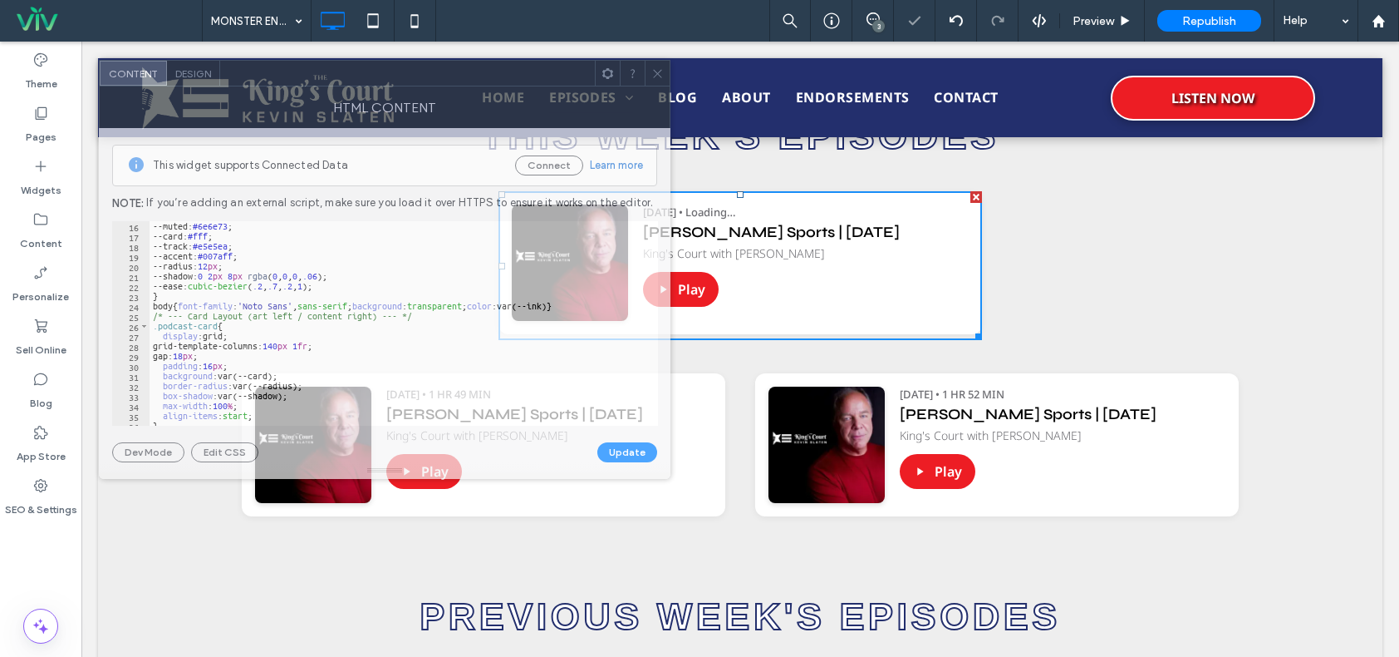
drag, startPoint x: 492, startPoint y: 130, endPoint x: 497, endPoint y: 58, distance: 72.5
click at [497, 61] on div at bounding box center [407, 73] width 375 height 25
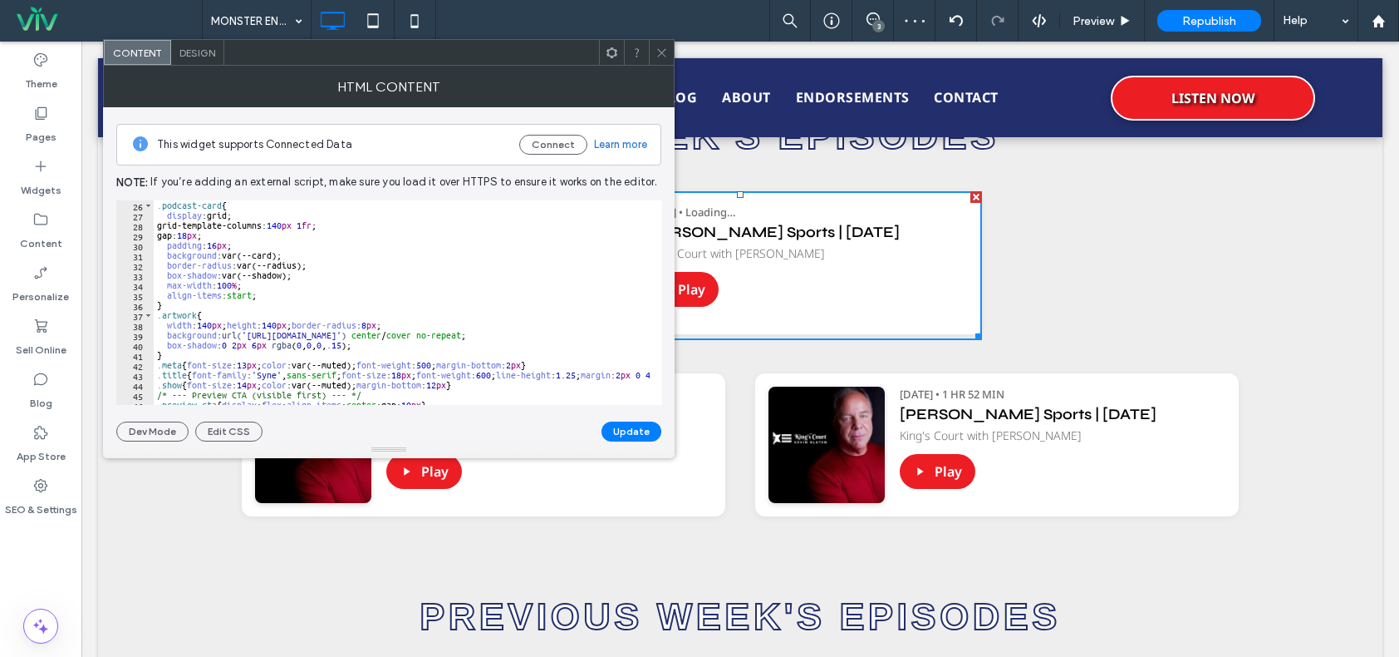
scroll to position [299, 0]
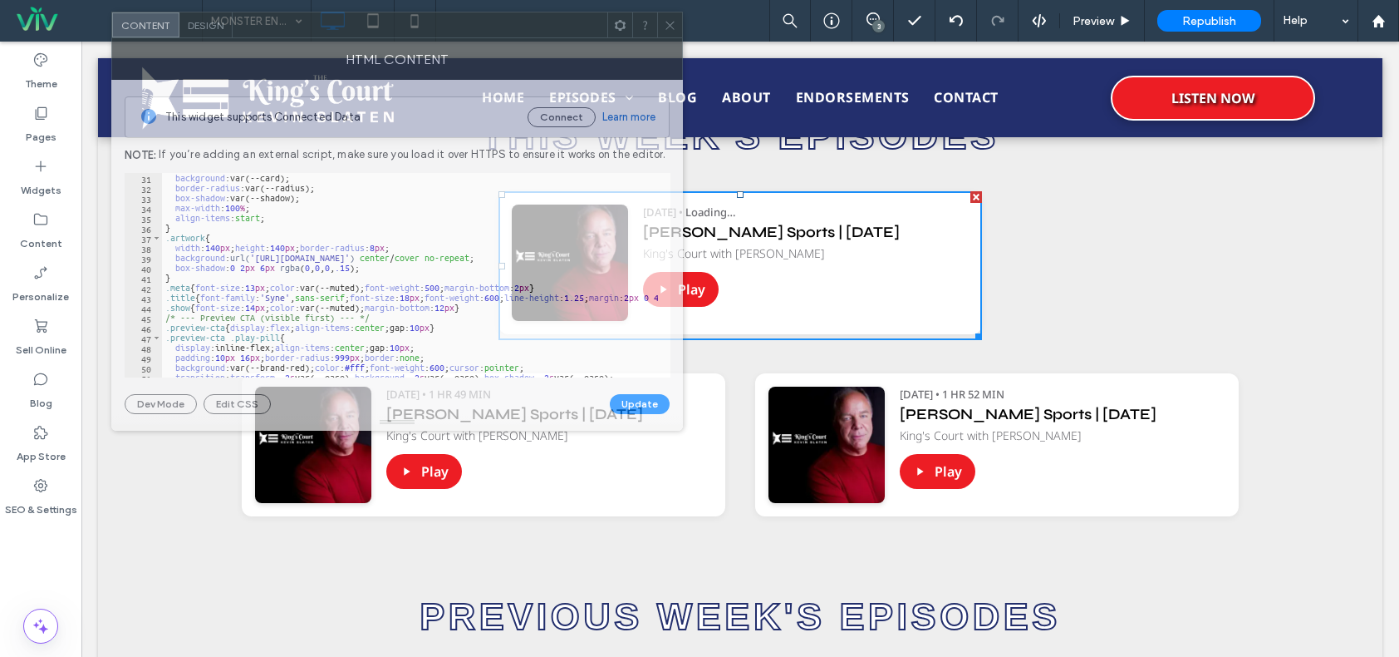
drag, startPoint x: 521, startPoint y: 66, endPoint x: 529, endPoint y: 38, distance: 28.7
click at [529, 38] on div "HTML Content" at bounding box center [397, 59] width 572 height 42
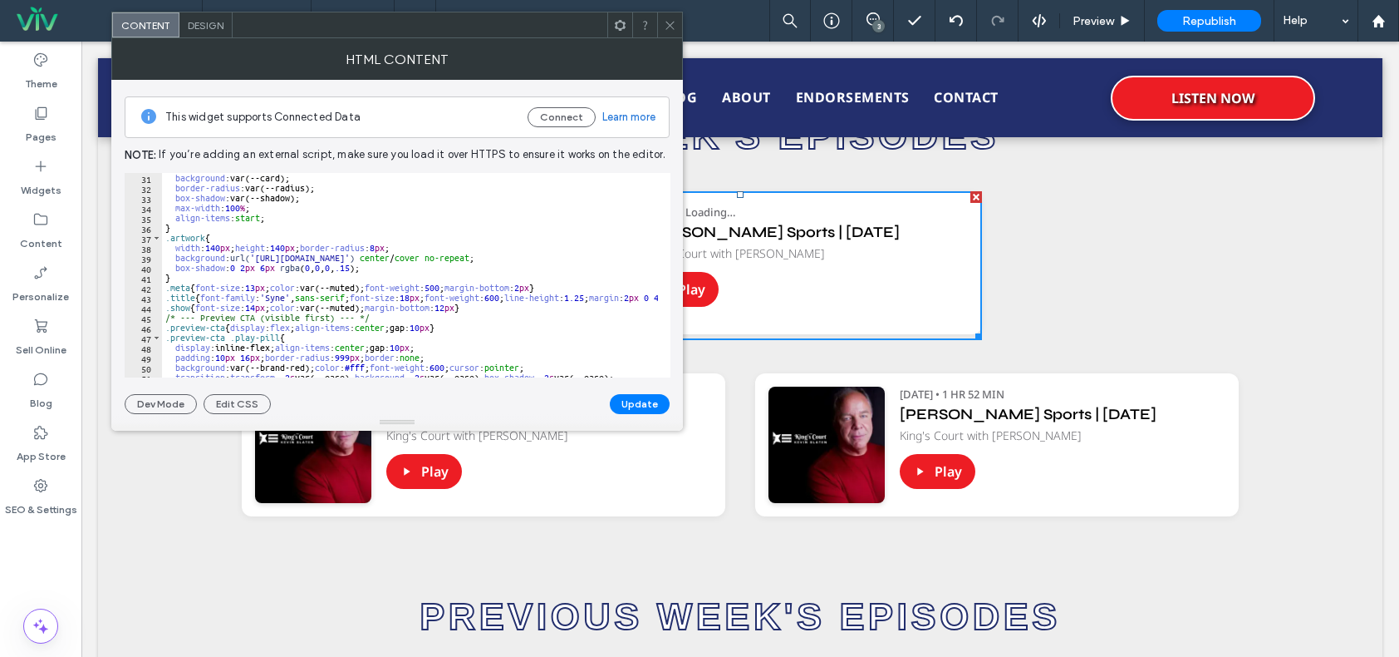
type textarea "**********"
click at [503, 268] on div "background :var(--card); border-radius :var(--radius); box-shadow :var(--shadow…" at bounding box center [547, 279] width 770 height 212
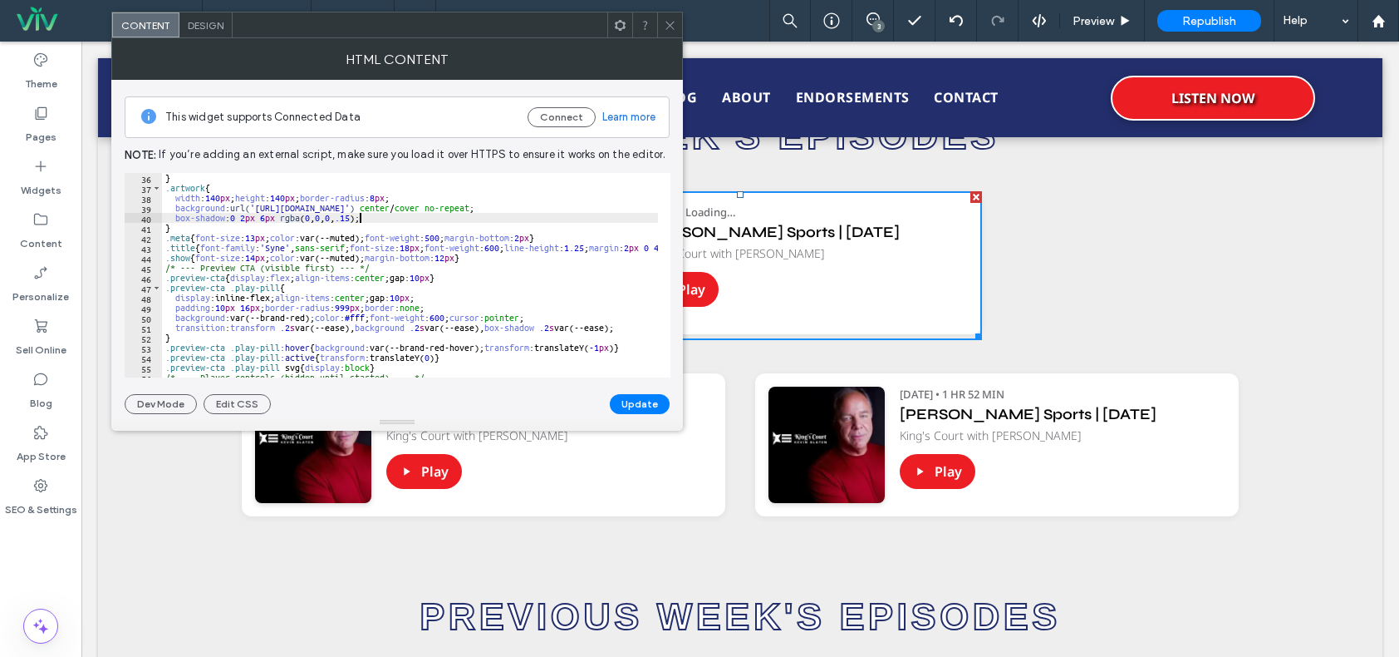
drag, startPoint x: 663, startPoint y: 22, endPoint x: 673, endPoint y: 42, distance: 21.6
click at [664, 22] on div at bounding box center [669, 24] width 25 height 25
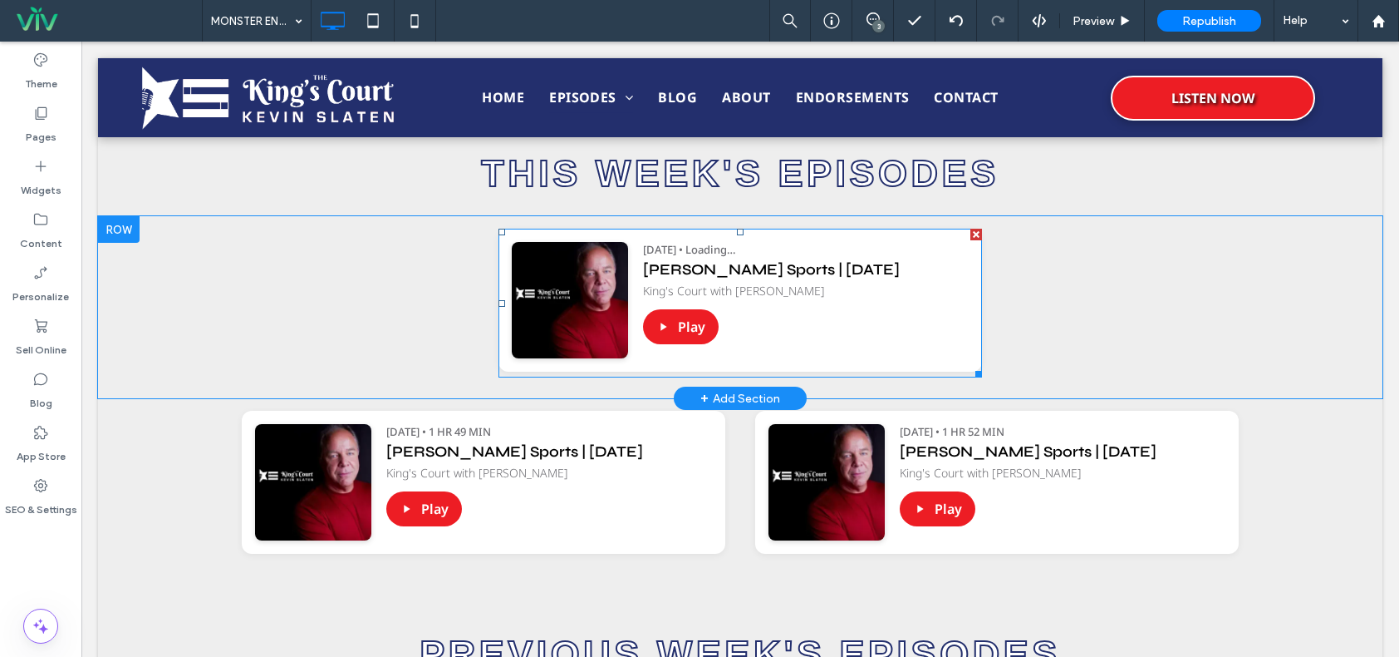
scroll to position [621, 0]
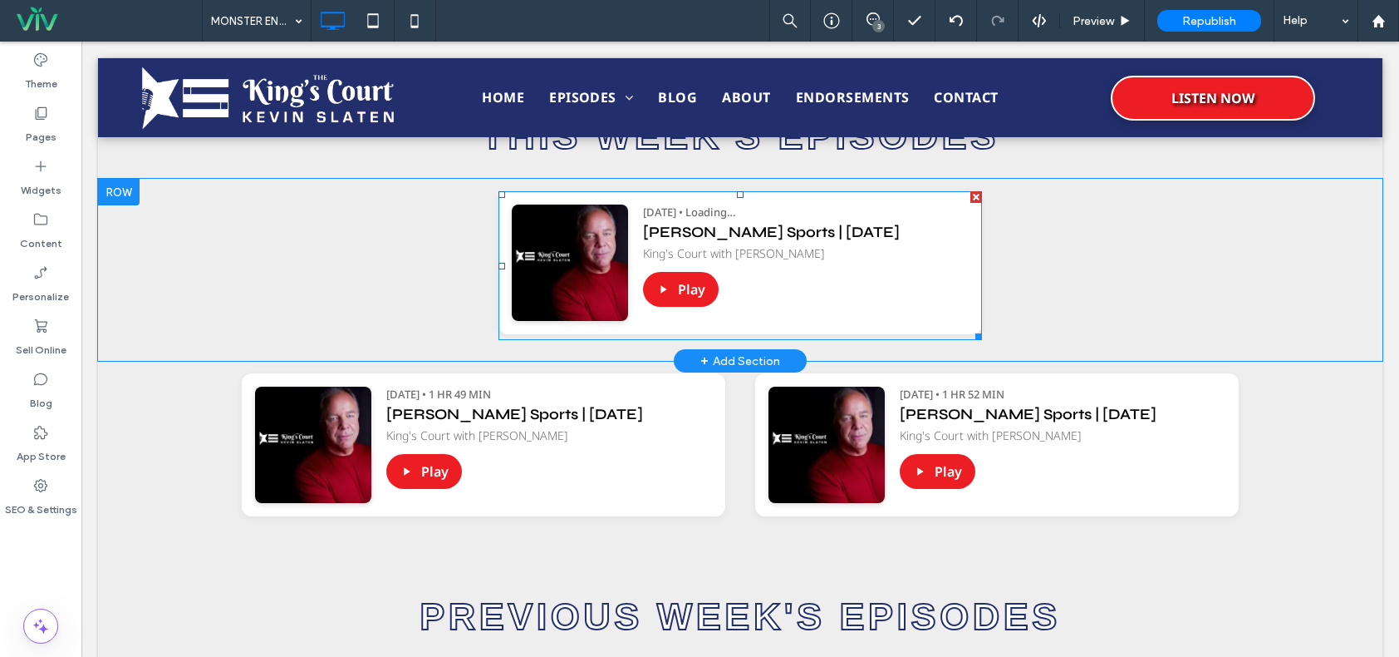
click at [744, 256] on span at bounding box center [741, 265] width 484 height 149
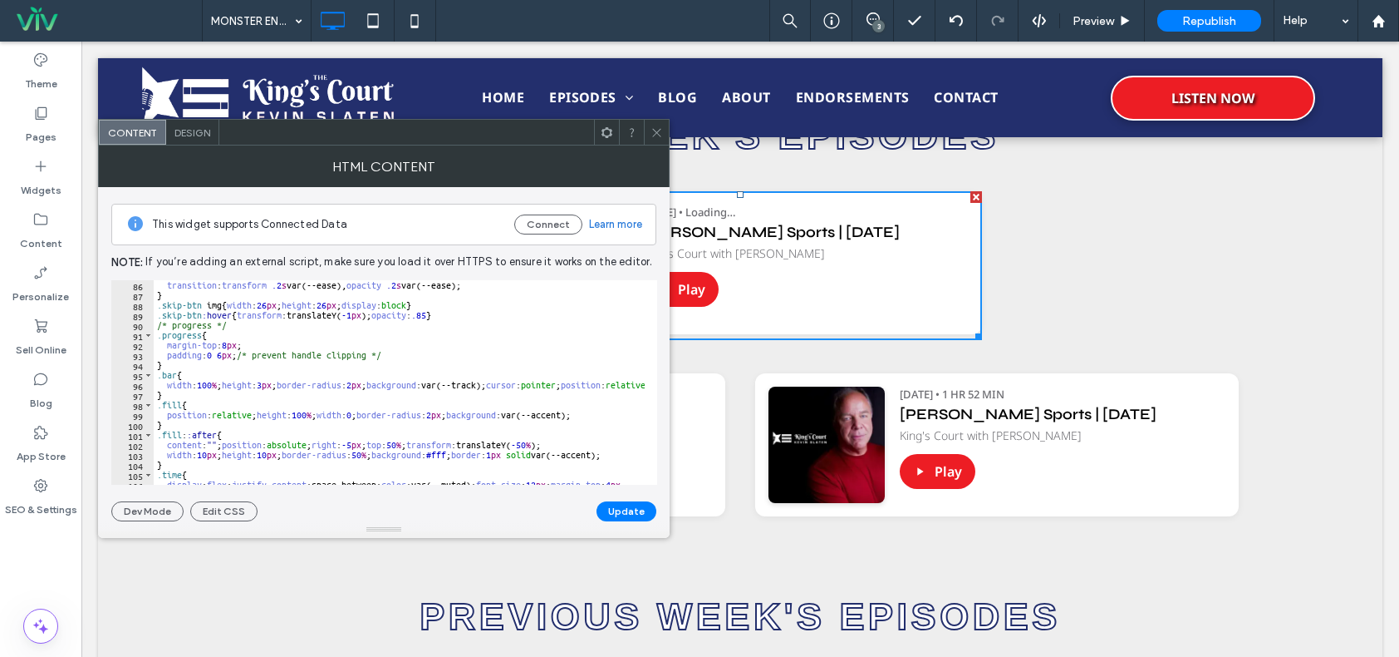
scroll to position [997, 0]
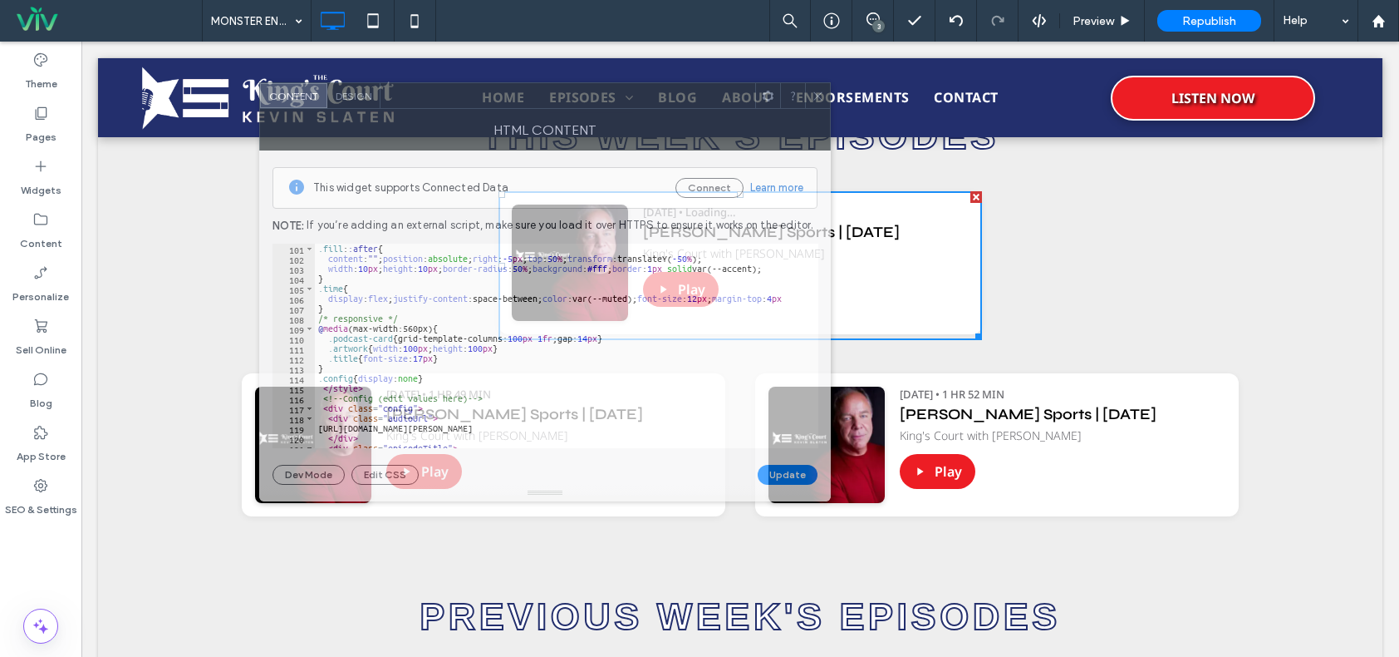
drag, startPoint x: 481, startPoint y: 142, endPoint x: 749, endPoint y: 80, distance: 274.8
click at [752, 83] on div at bounding box center [568, 95] width 375 height 25
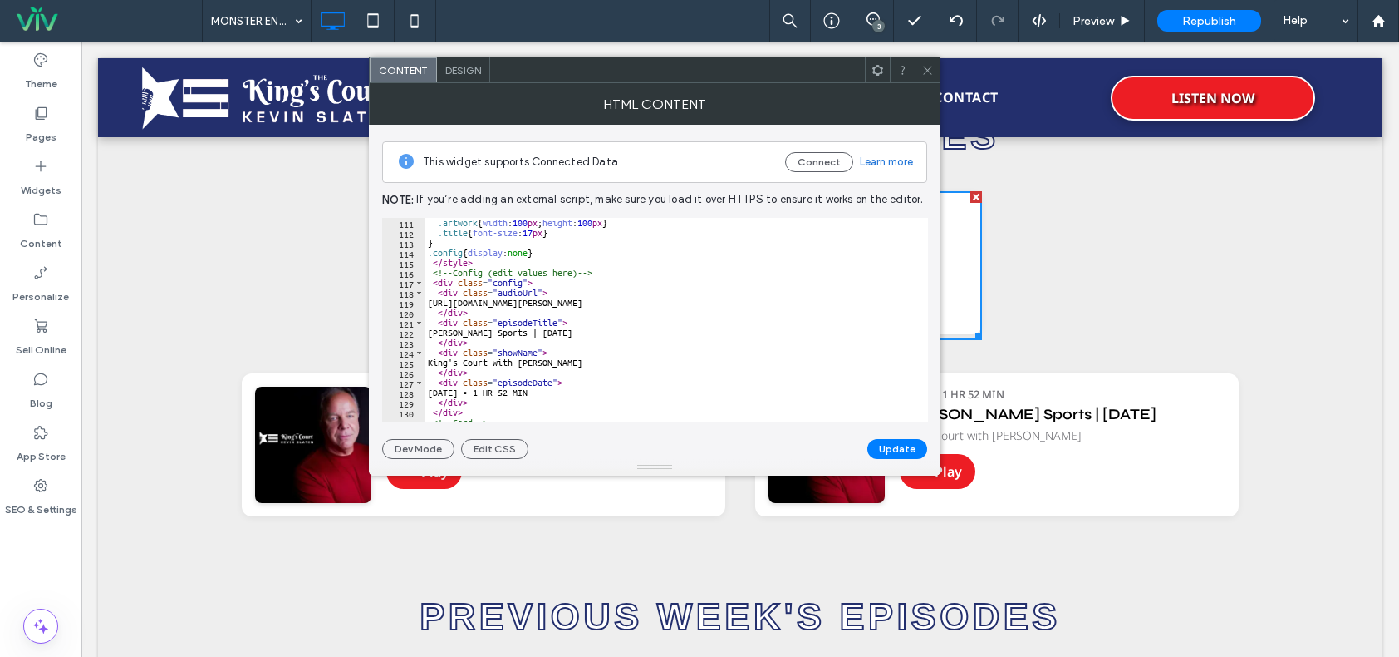
scroll to position [1147, 0]
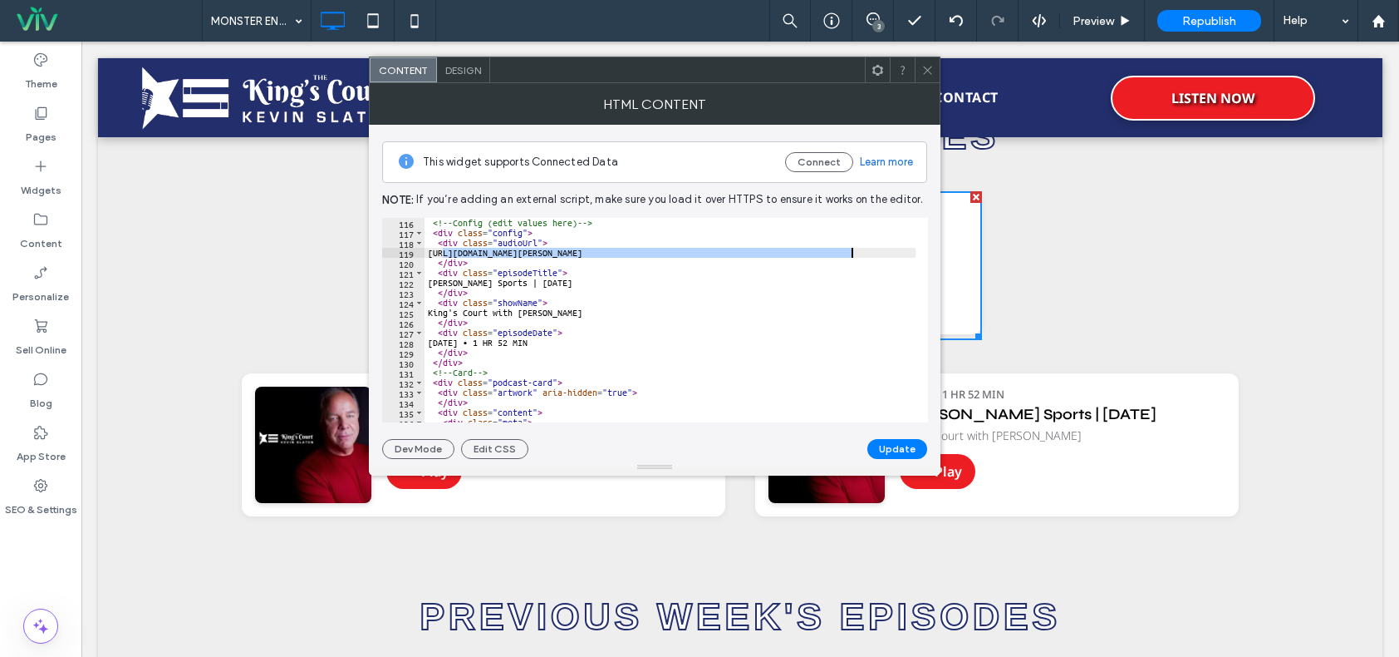
drag, startPoint x: 443, startPoint y: 249, endPoint x: 858, endPoint y: 248, distance: 414.7
click at [858, 248] on div "<!-- Config (edit values here) --> < div class = "config" > < div class = "audi…" at bounding box center [810, 324] width 770 height 212
paste textarea "*********"
click at [566, 278] on div "<!-- Config (edit values here) --> < div class = "config" > < div class = "audi…" at bounding box center [810, 324] width 770 height 212
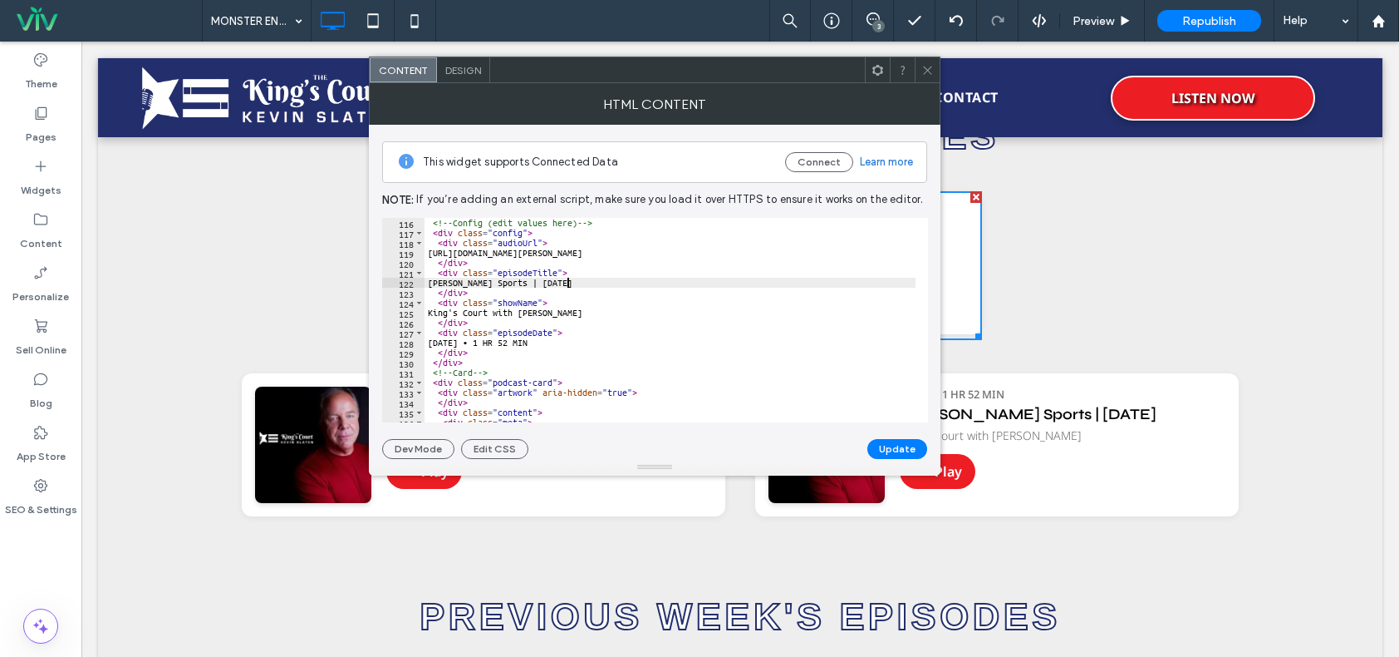
scroll to position [1197, 0]
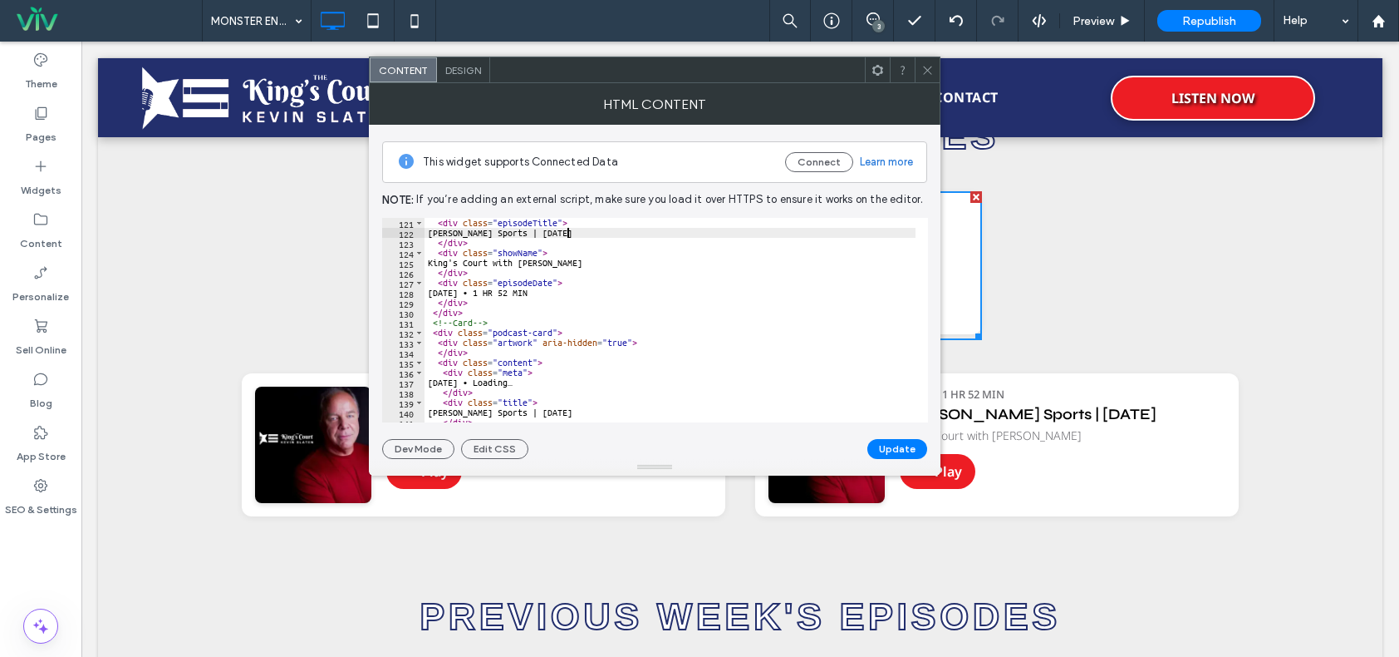
click at [471, 289] on div "< div class = "episodeTitle" > Slaten Sports | August 14th, 2025 </ div > < div…" at bounding box center [810, 324] width 770 height 212
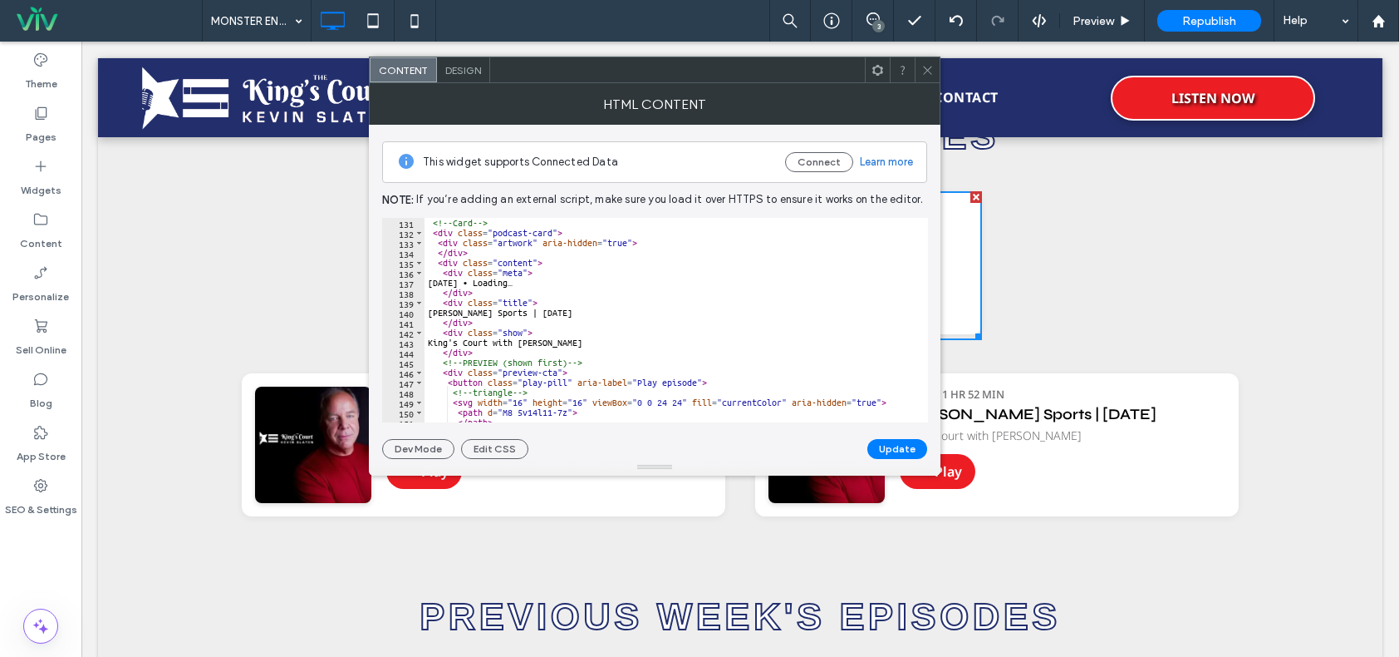
scroll to position [1296, 0]
click at [476, 279] on div "<!-- Card --> < div class = "podcast-card" > < div class = "artwork" aria-hidde…" at bounding box center [810, 324] width 770 height 212
click at [569, 312] on div "<!-- Card --> < div class = "podcast-card" > < div class = "artwork" aria-hidde…" at bounding box center [810, 324] width 770 height 212
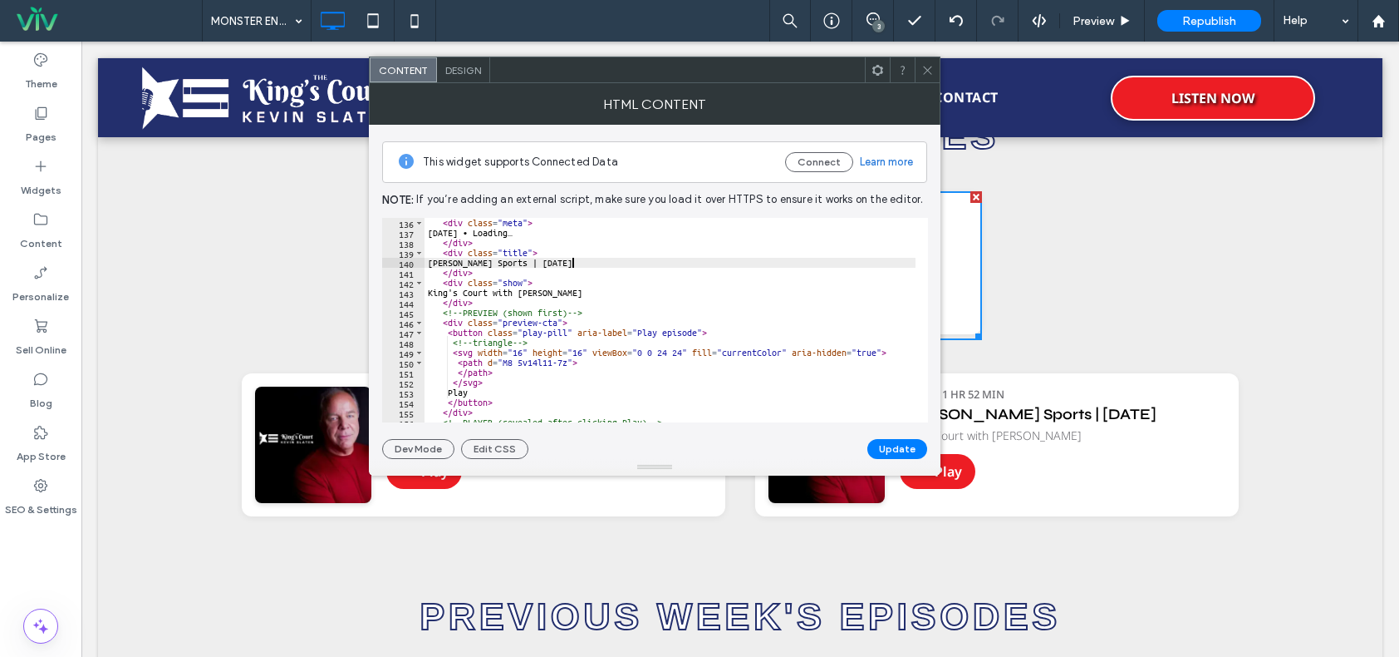
scroll to position [1346, 0]
click at [598, 297] on div "< div class = "meta" > THURSDAY • Loading… </ div > < div class = "title" > Sla…" at bounding box center [810, 324] width 770 height 212
click at [583, 306] on div "< div class = "meta" > THURSDAY • Loading… </ div > < div class = "title" > Sla…" at bounding box center [810, 324] width 770 height 212
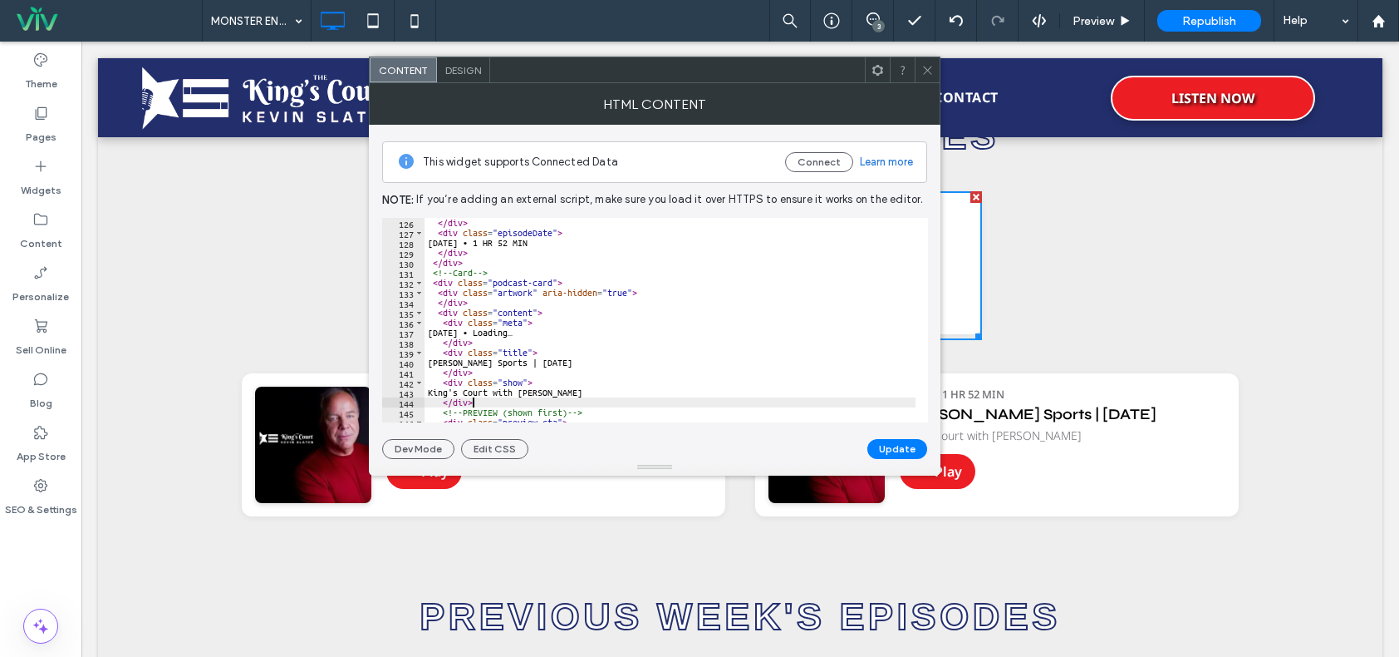
scroll to position [1247, 0]
click at [673, 288] on div "</ div > < div class = "episodeDate" > THURSDAY • 1 HR 52 MIN </ div > </ div >…" at bounding box center [810, 324] width 770 height 212
click at [502, 253] on div "</ div > < div class = "episodeDate" > THURSDAY • 1 HR 52 MIN </ div > </ div >…" at bounding box center [810, 324] width 770 height 212
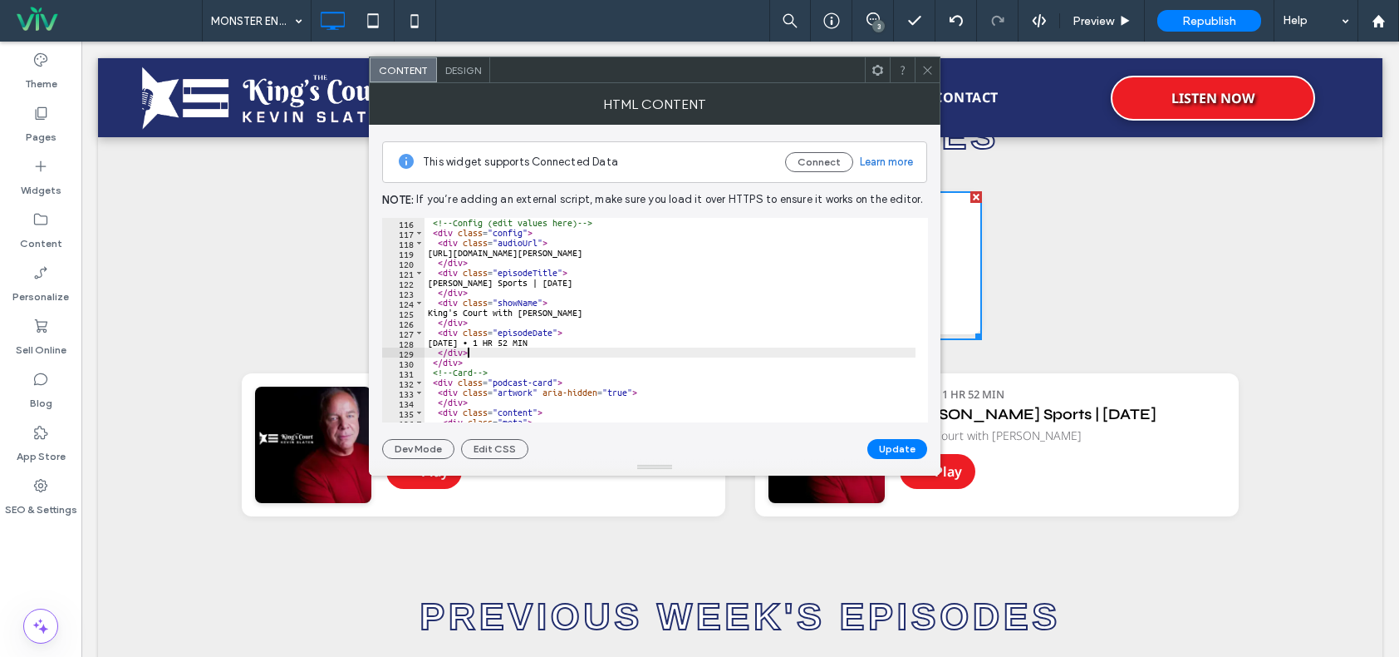
scroll to position [1097, 0]
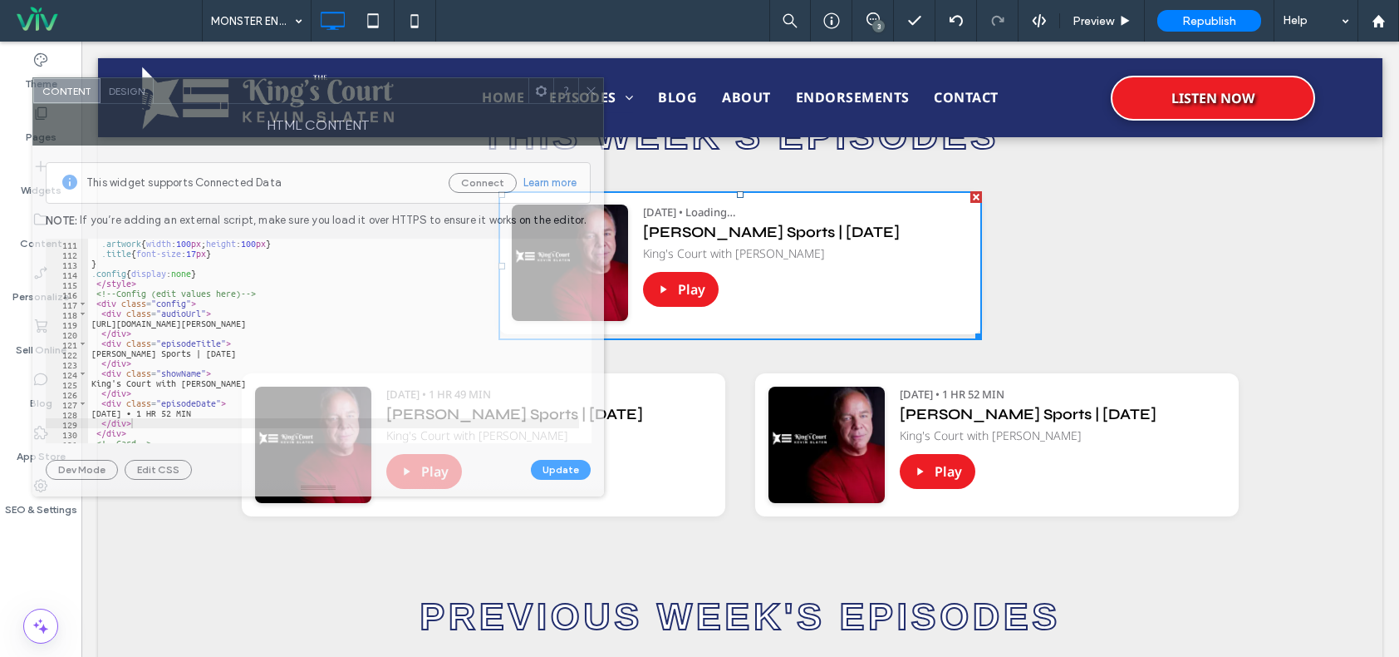
drag, startPoint x: 687, startPoint y: 81, endPoint x: 428, endPoint y: 94, distance: 259.6
click at [428, 94] on div at bounding box center [341, 90] width 375 height 25
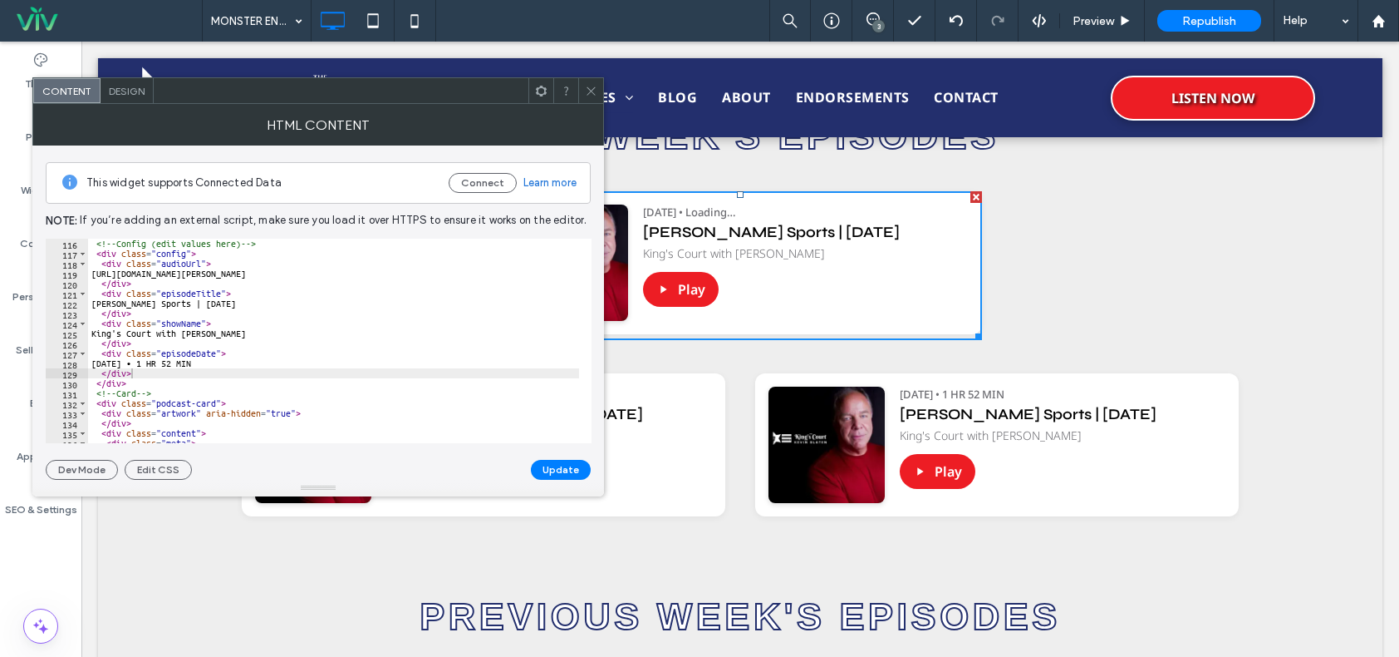
scroll to position [1147, 0]
click at [555, 465] on button "Update" at bounding box center [561, 470] width 60 height 20
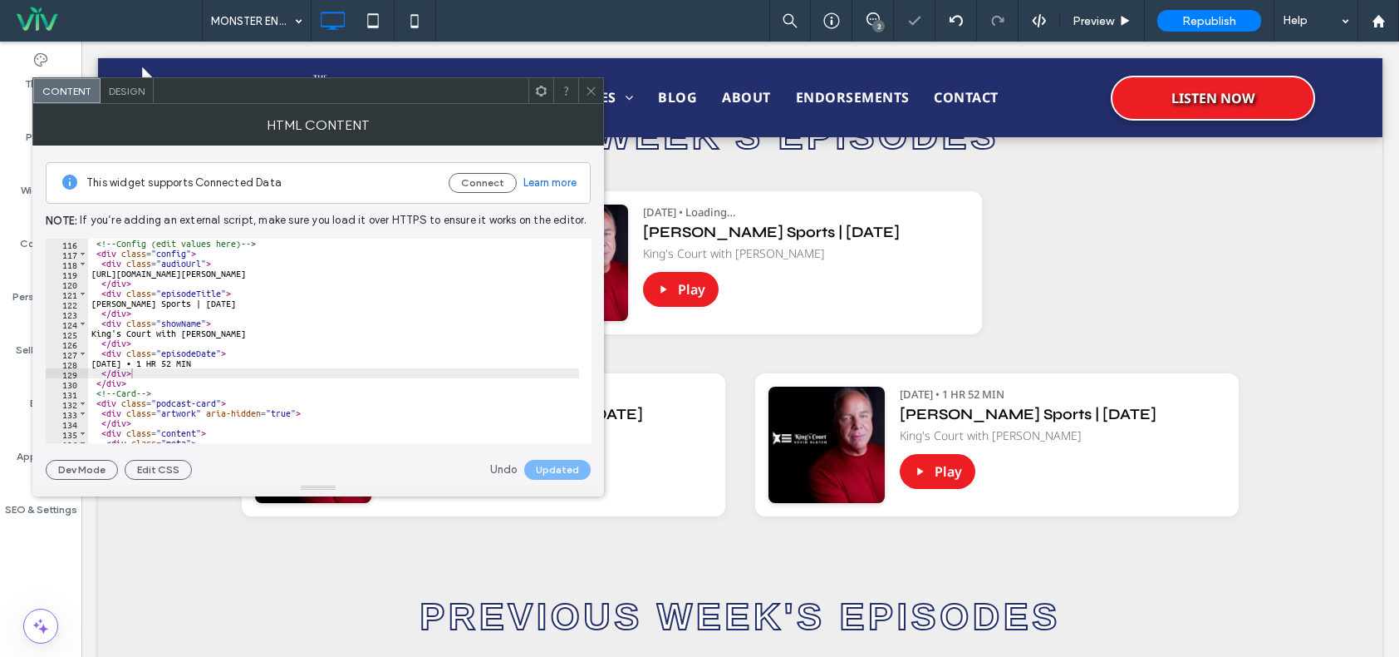
click at [447, 356] on div "<!-- Config (edit values here) --> < div class = "config" > < div class = "audi…" at bounding box center [473, 345] width 770 height 212
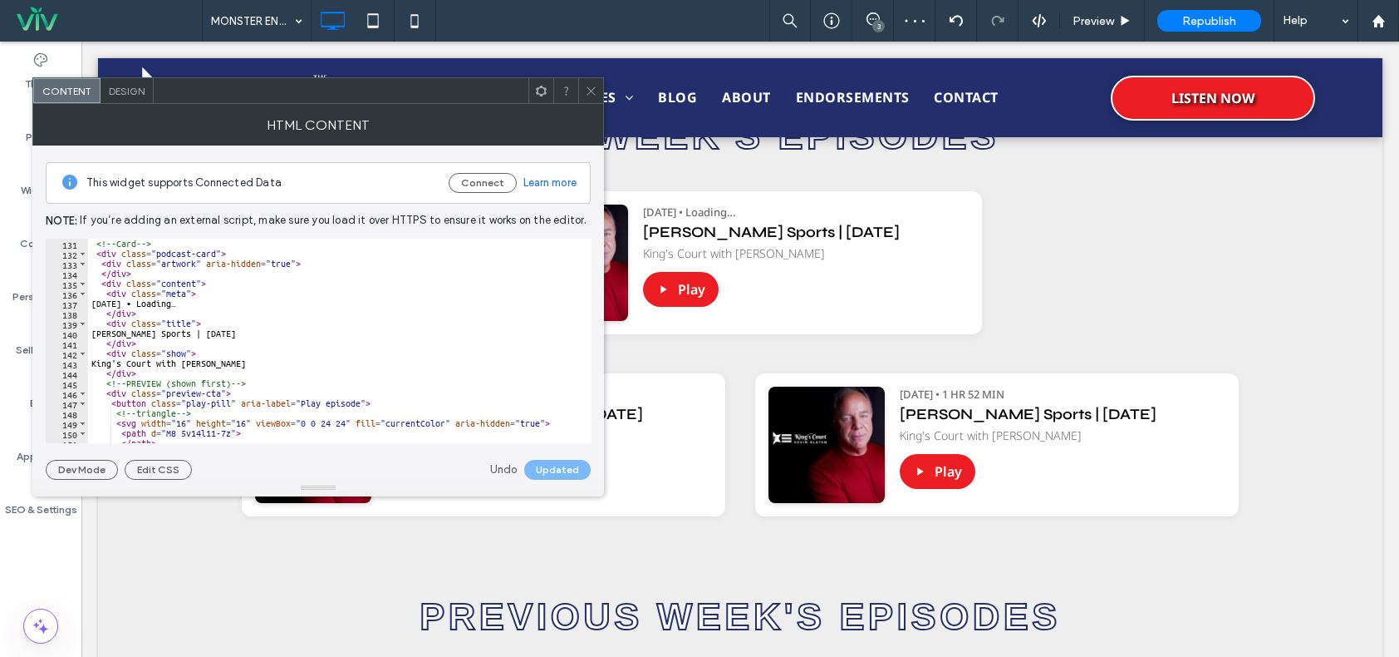
scroll to position [1296, 0]
click at [338, 355] on div "<!-- Card --> < div class = "podcast-card" > < div class = "artwork" aria-hidde…" at bounding box center [473, 345] width 770 height 212
click at [310, 362] on div "<!-- Card --> < div class = "podcast-card" > < div class = "artwork" aria-hidde…" at bounding box center [473, 345] width 770 height 212
click at [228, 362] on div "<!-- Card --> < div class = "podcast-card" > < div class = "artwork" aria-hidde…" at bounding box center [473, 345] width 770 height 212
click at [209, 372] on div "<!-- Card --> < div class = "podcast-card" > < div class = "artwork" aria-hidde…" at bounding box center [473, 345] width 770 height 212
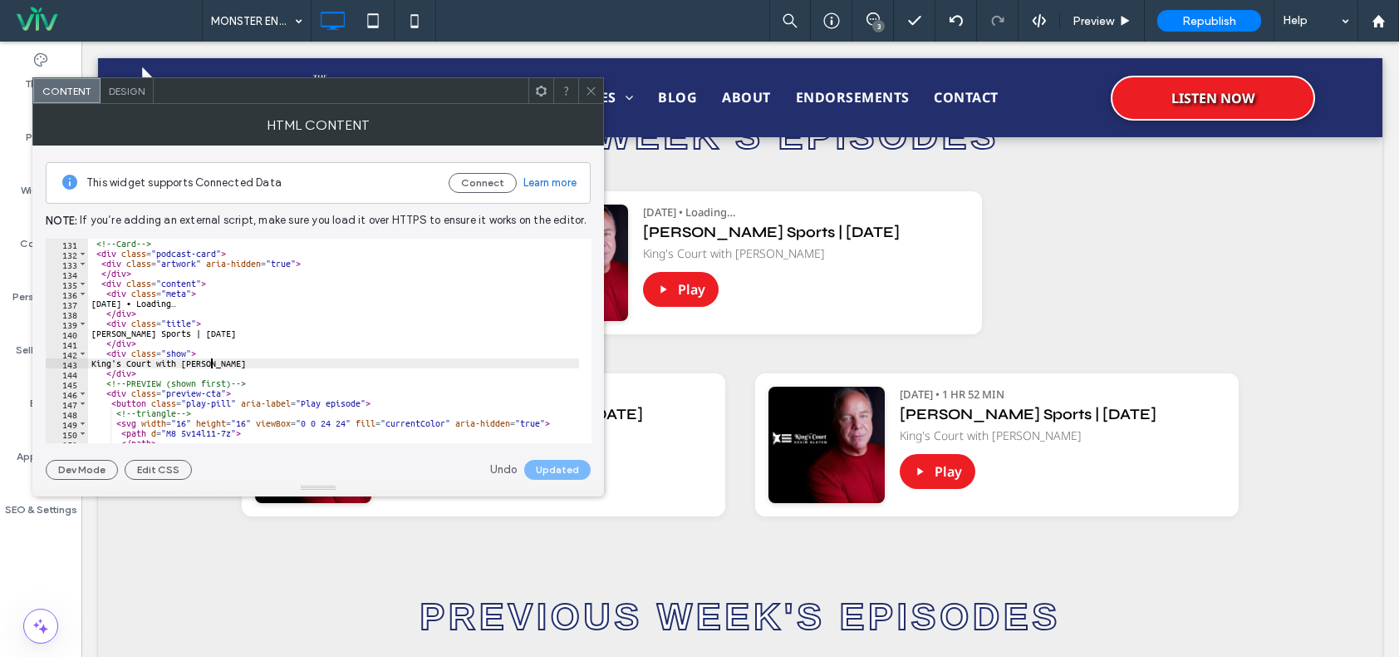
drag, startPoint x: 213, startPoint y: 361, endPoint x: 220, endPoint y: 354, distance: 10.0
click at [213, 357] on div "<!-- Card --> < div class = "podcast-card" > < div class = "artwork" aria-hidde…" at bounding box center [473, 345] width 770 height 212
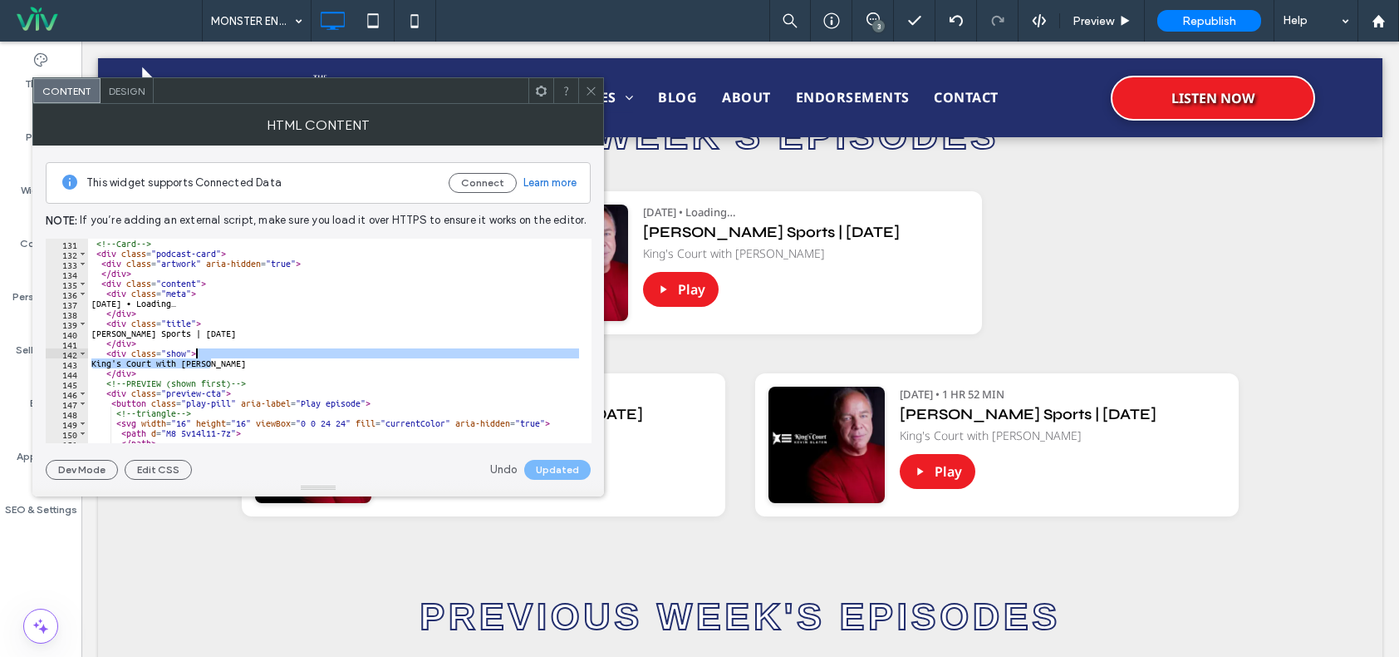
click at [221, 347] on div "<!-- Card --> < div class = "podcast-card" > < div class = "artwork" aria-hidde…" at bounding box center [473, 345] width 770 height 212
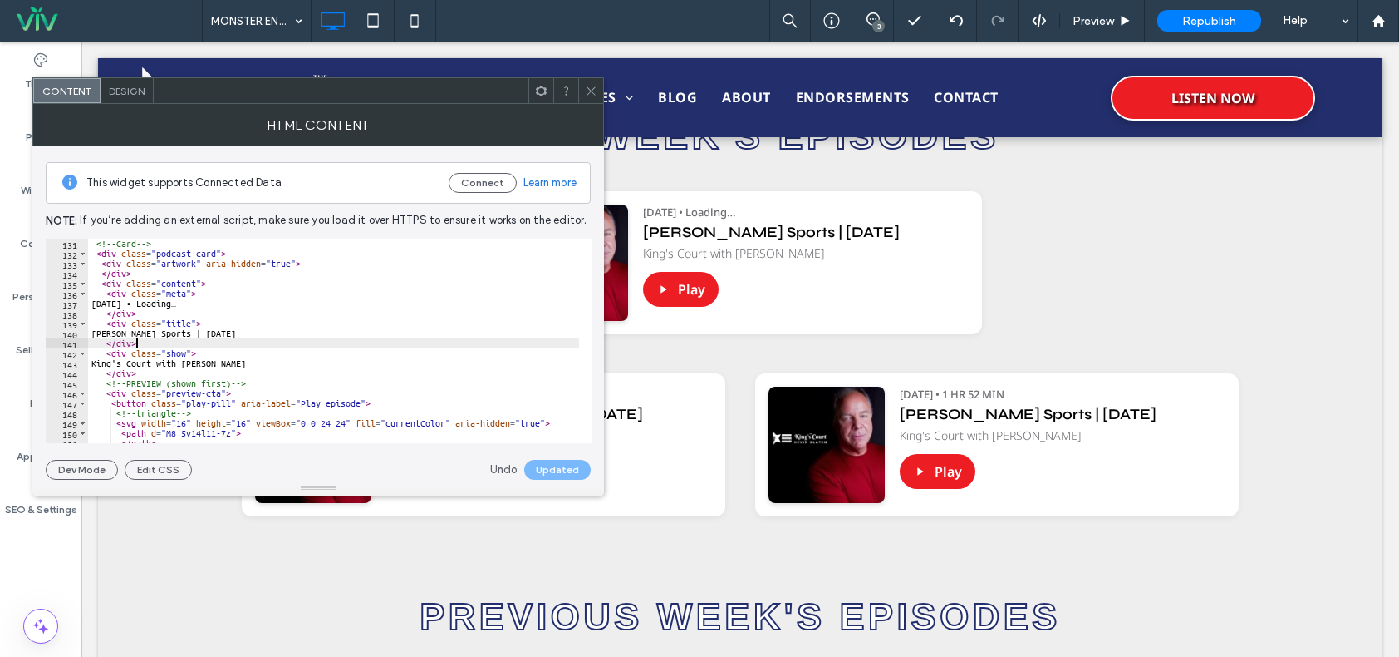
click at [214, 316] on div "<!-- Card --> < div class = "podcast-card" > < div class = "artwork" aria-hidde…" at bounding box center [473, 345] width 770 height 212
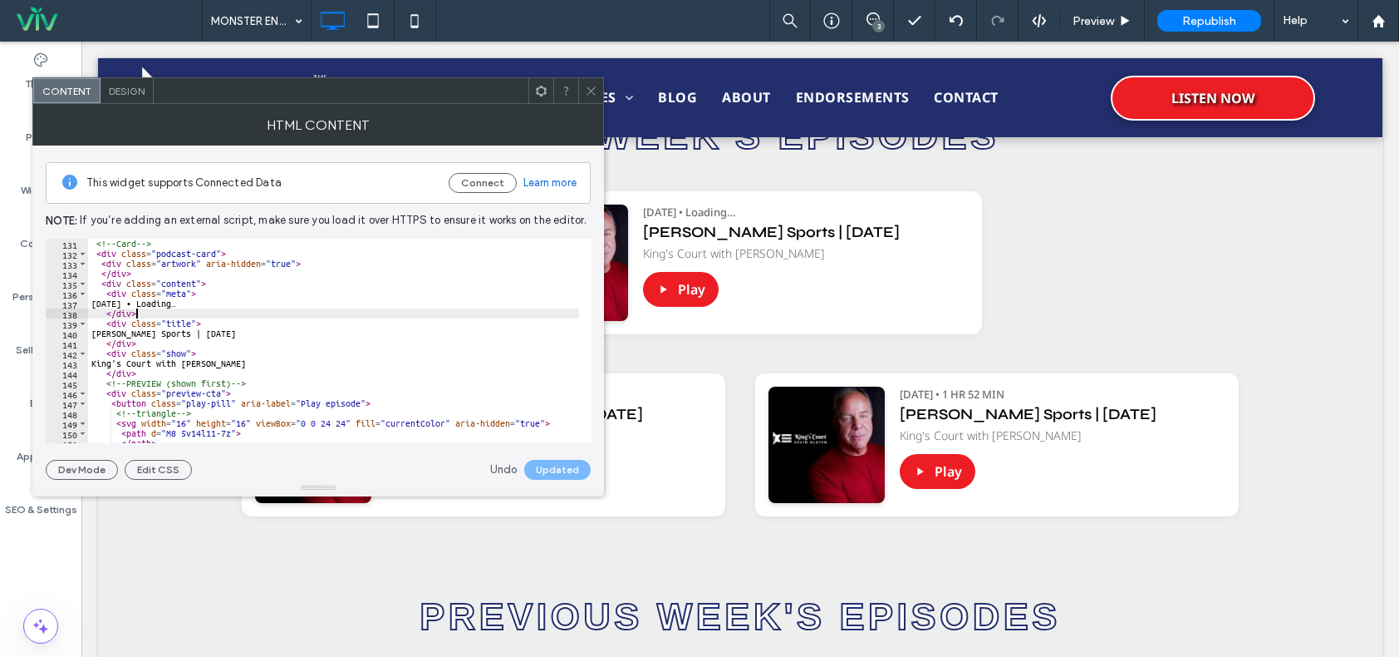
click at [214, 317] on div "<!-- Card --> < div class = "podcast-card" > < div class = "artwork" aria-hidde…" at bounding box center [473, 345] width 770 height 212
click at [199, 294] on div "<!-- Card --> < div class = "podcast-card" > < div class = "artwork" aria-hidde…" at bounding box center [473, 345] width 770 height 212
click at [214, 305] on div "<!-- Card --> < div class = "podcast-card" > < div class = "artwork" aria-hidde…" at bounding box center [473, 345] width 770 height 212
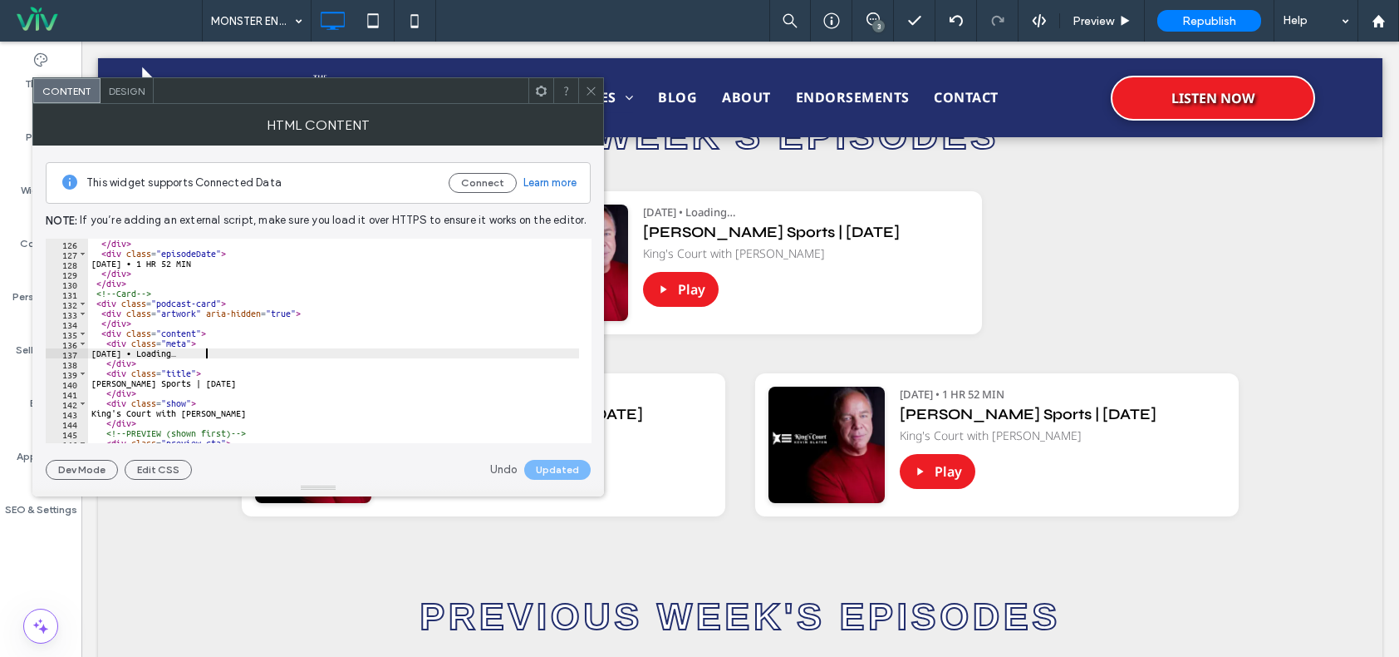
scroll to position [1147, 0]
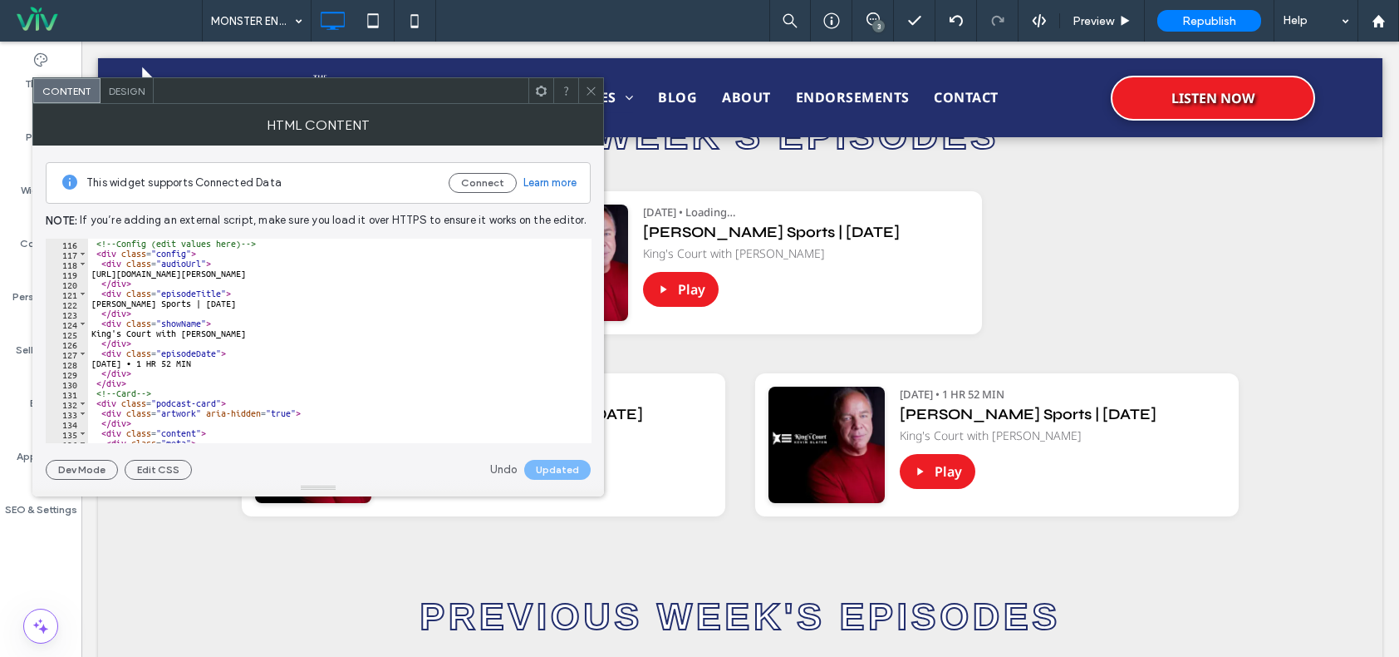
click at [194, 364] on div "<!-- Config (edit values here) --> < div class = "config" > < div class = "audi…" at bounding box center [473, 345] width 770 height 212
type textarea "**********"
click at [560, 473] on button "Update" at bounding box center [561, 470] width 60 height 20
drag, startPoint x: 593, startPoint y: 81, endPoint x: 652, endPoint y: 0, distance: 101.1
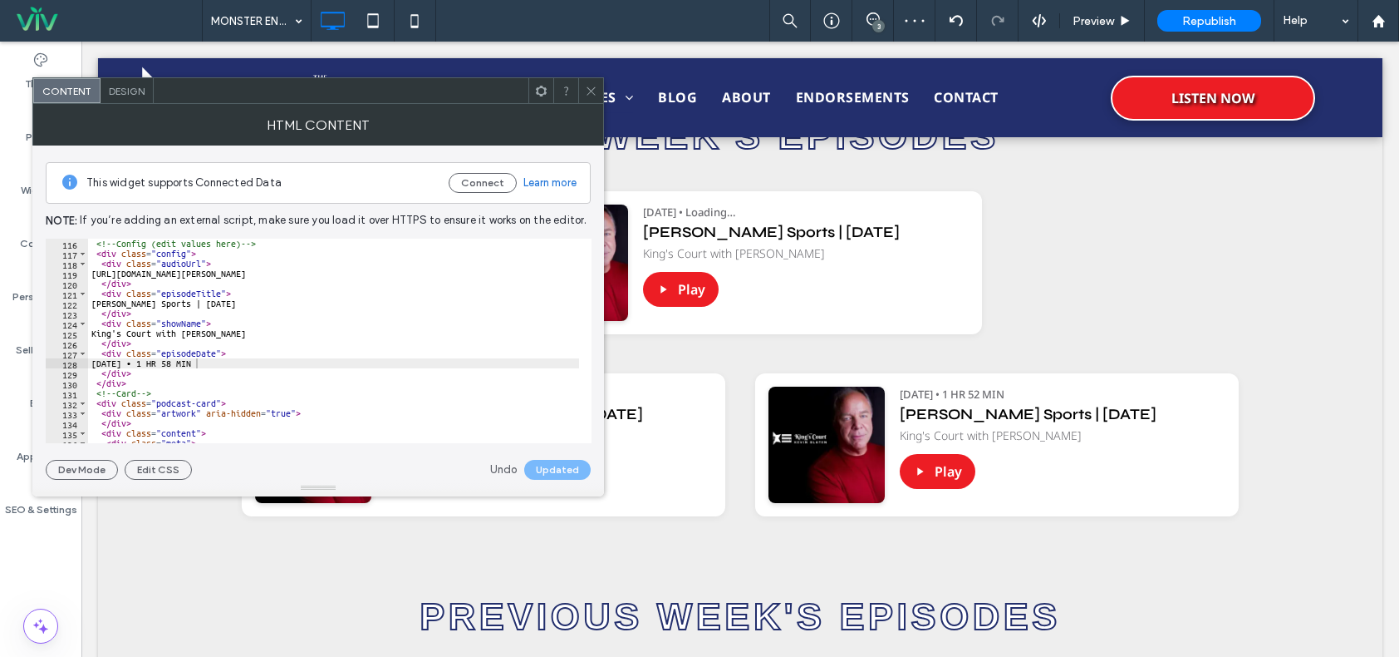
click at [593, 81] on span at bounding box center [591, 90] width 12 height 25
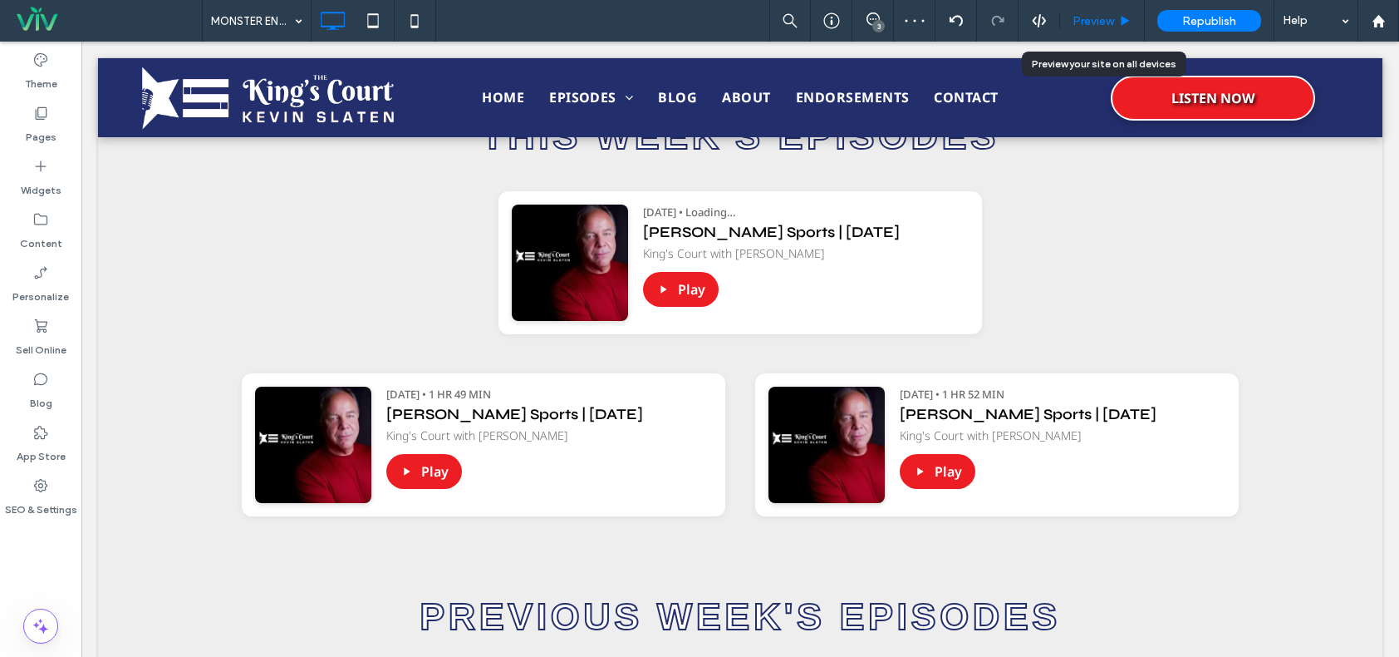
click at [1108, 19] on span "Preview" at bounding box center [1094, 21] width 42 height 14
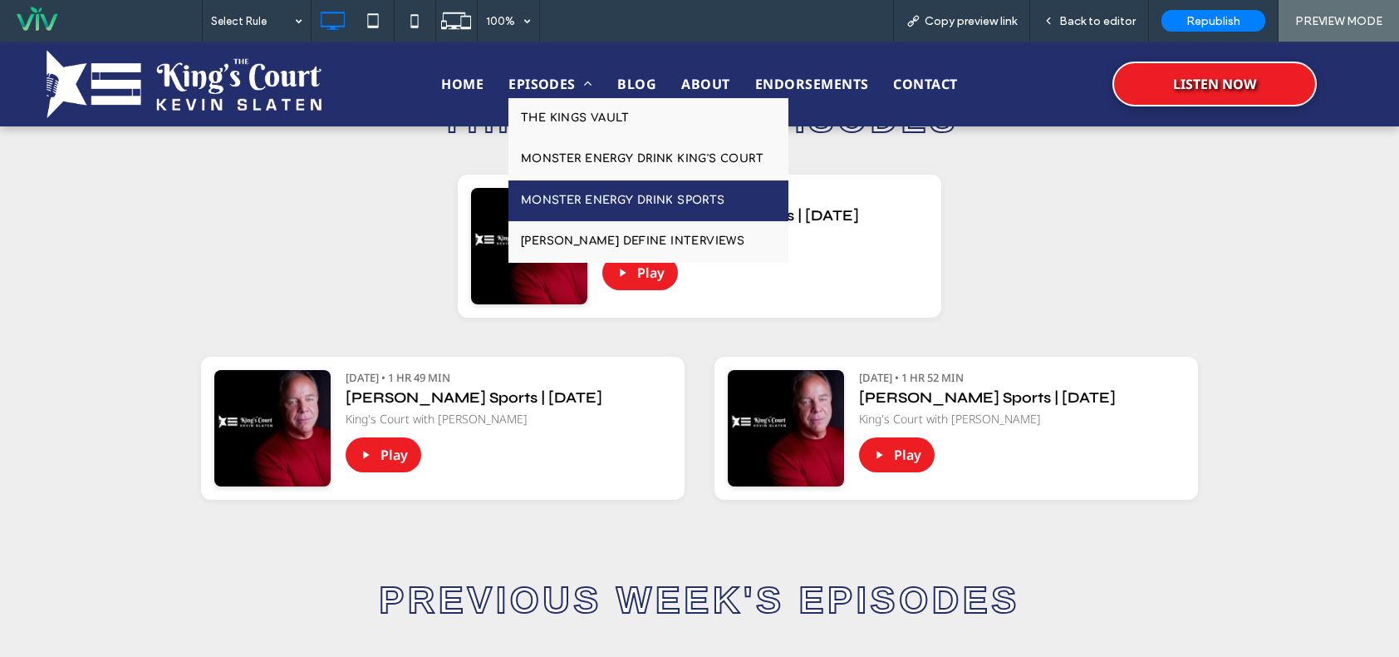
click at [537, 81] on span "EPISODES" at bounding box center [551, 84] width 84 height 28
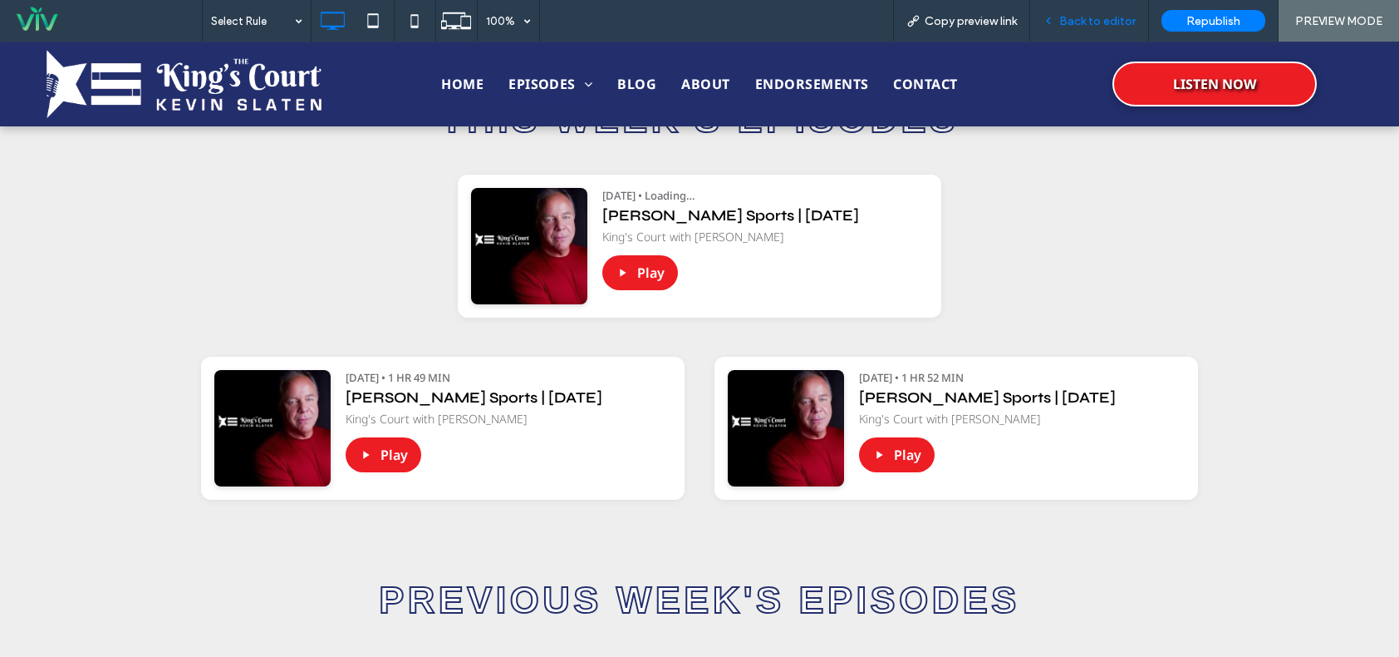
click at [1064, 17] on span "Back to editor" at bounding box center [1098, 21] width 76 height 14
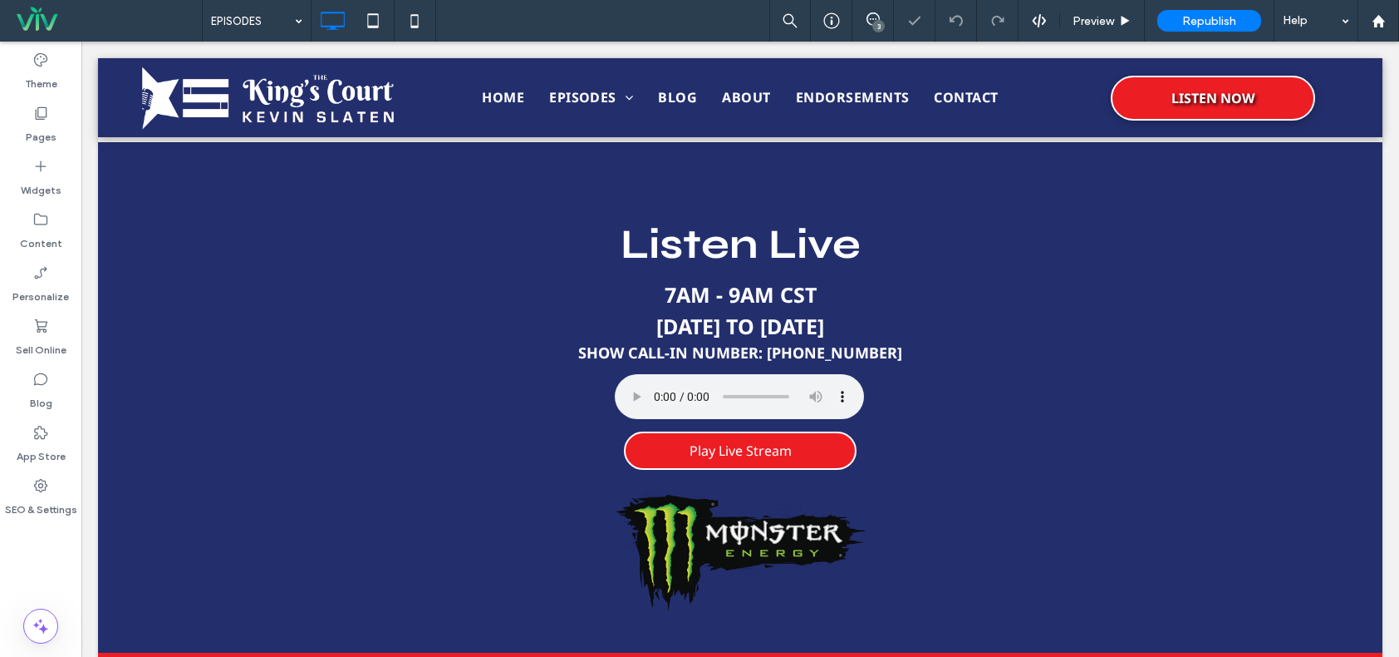
scroll to position [671, 0]
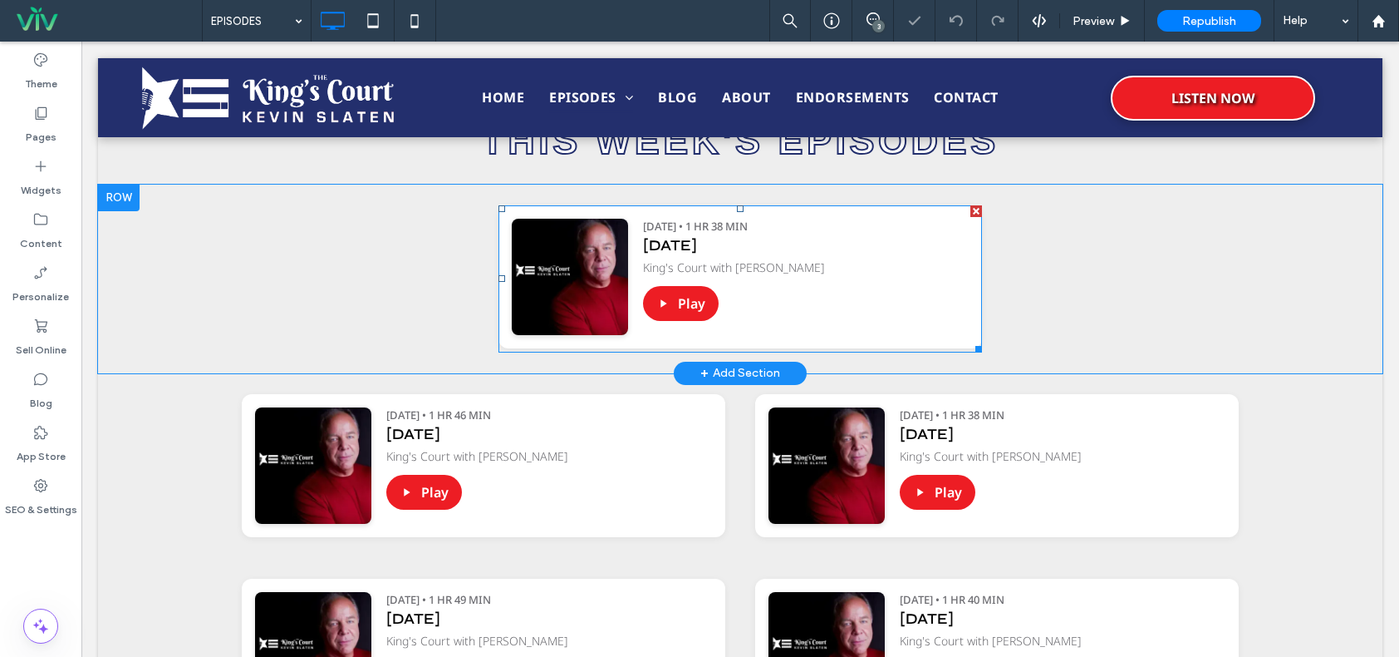
click at [765, 314] on span at bounding box center [741, 278] width 484 height 147
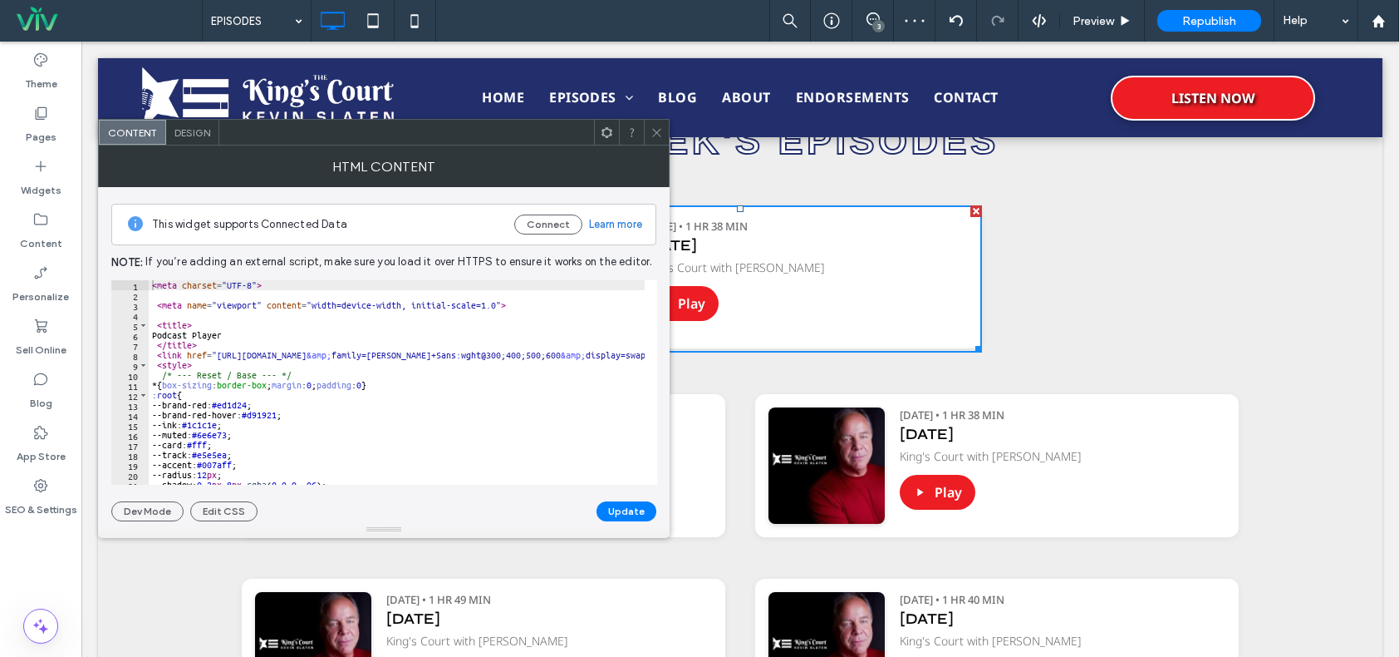
click at [661, 133] on icon at bounding box center [657, 132] width 12 height 12
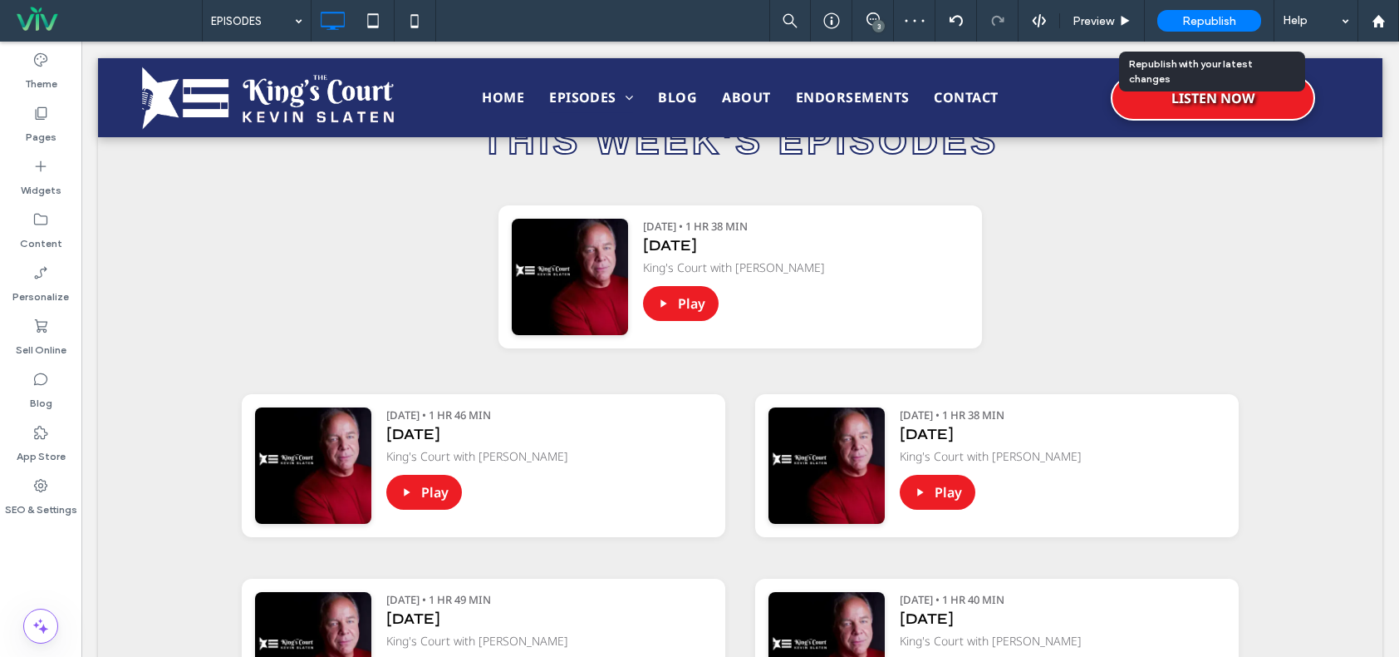
click at [1188, 23] on span "Republish" at bounding box center [1210, 21] width 54 height 14
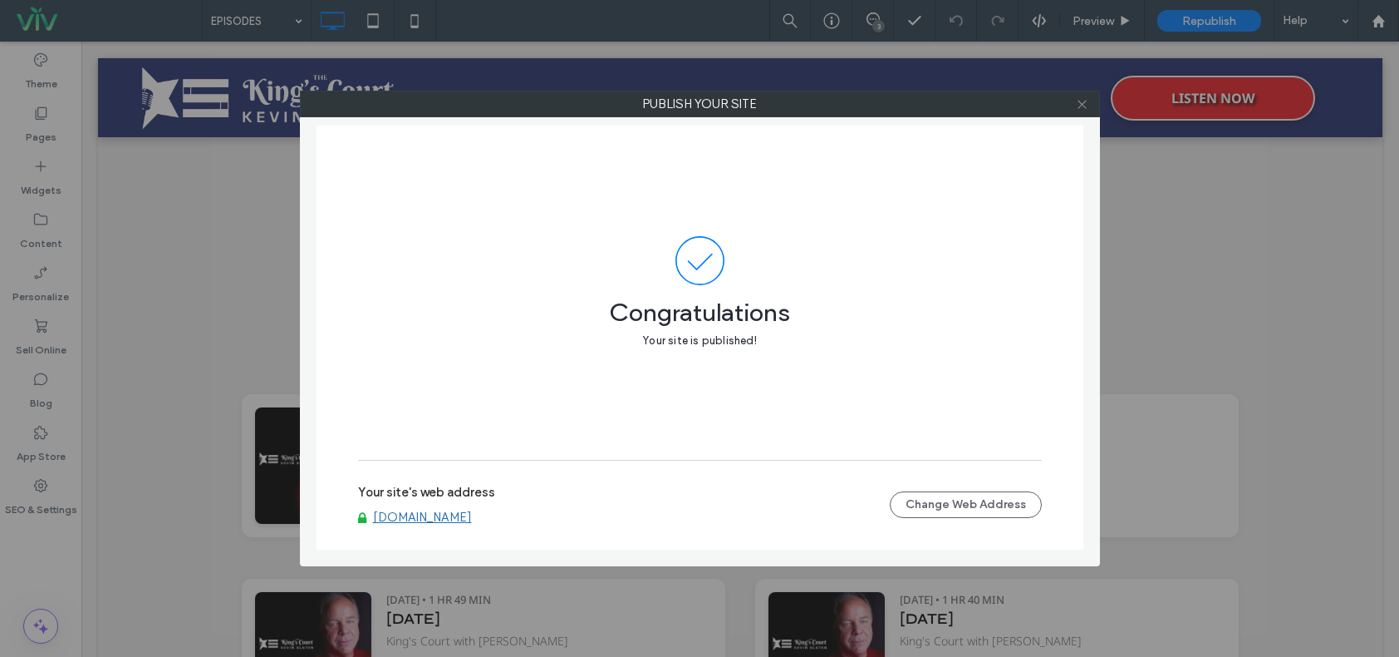
click at [1083, 104] on use at bounding box center [1082, 104] width 8 height 8
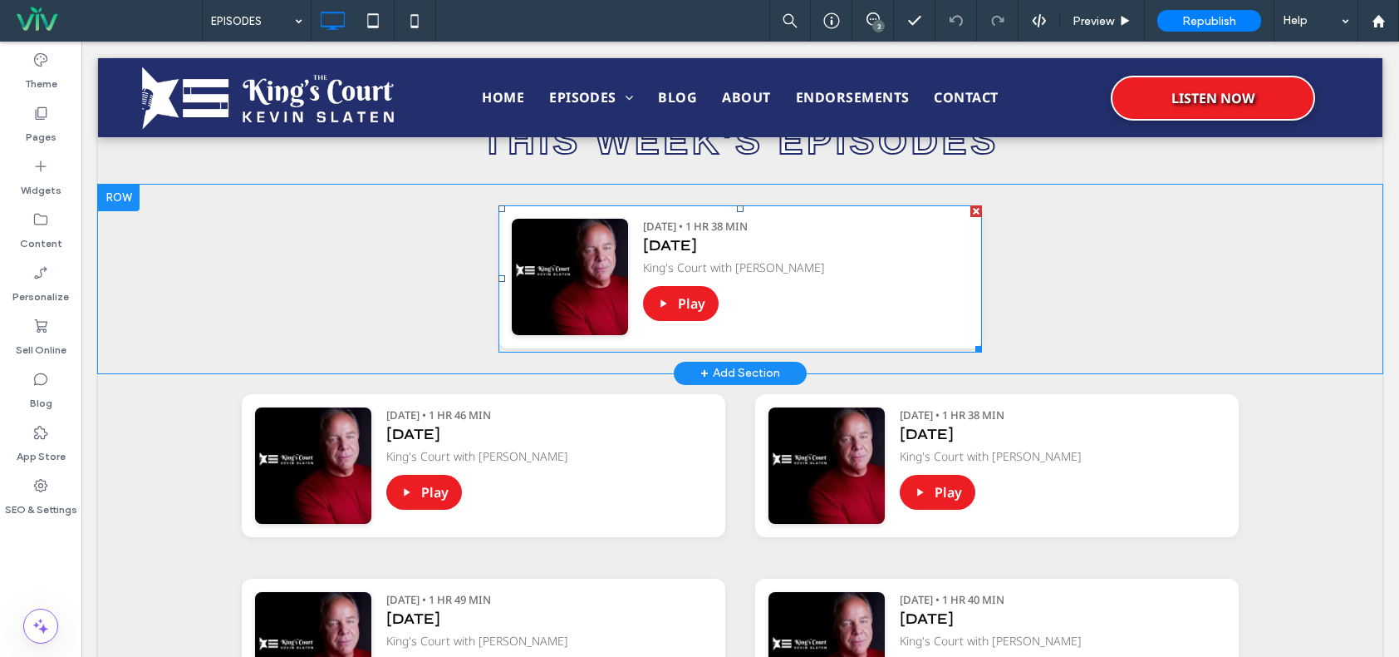
click at [795, 278] on span at bounding box center [741, 278] width 484 height 147
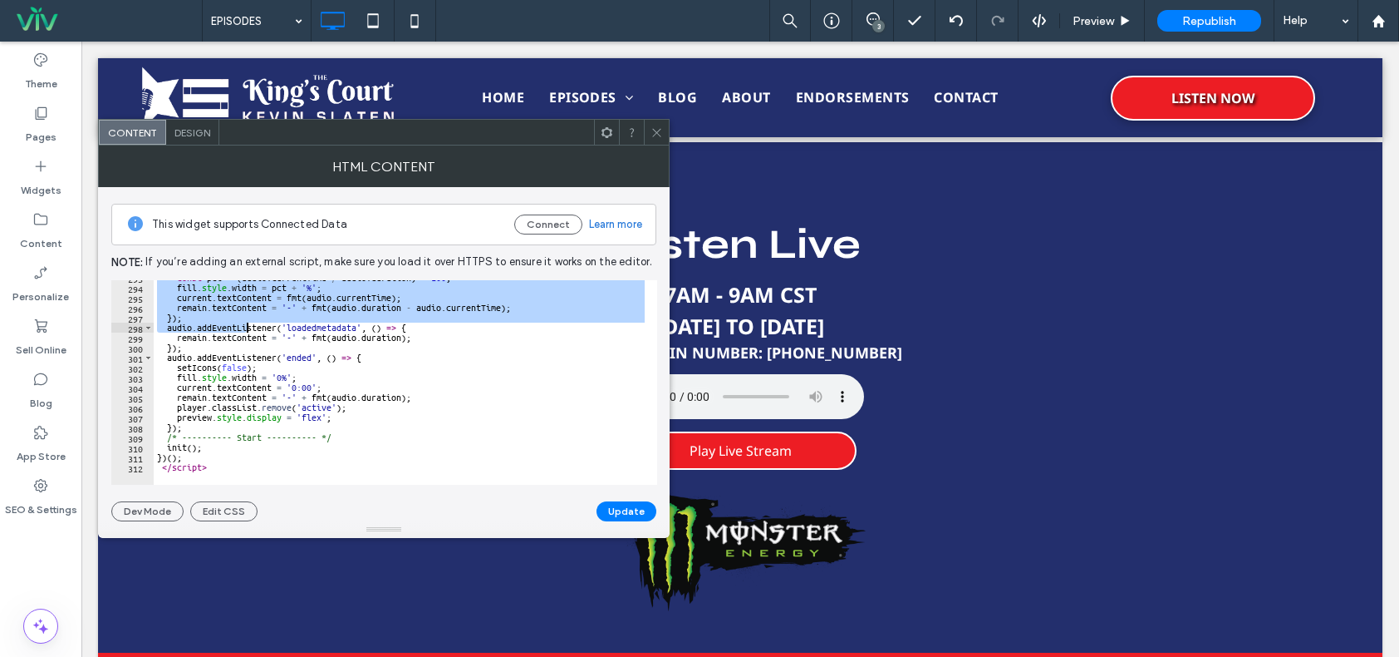
scroll to position [997, 0]
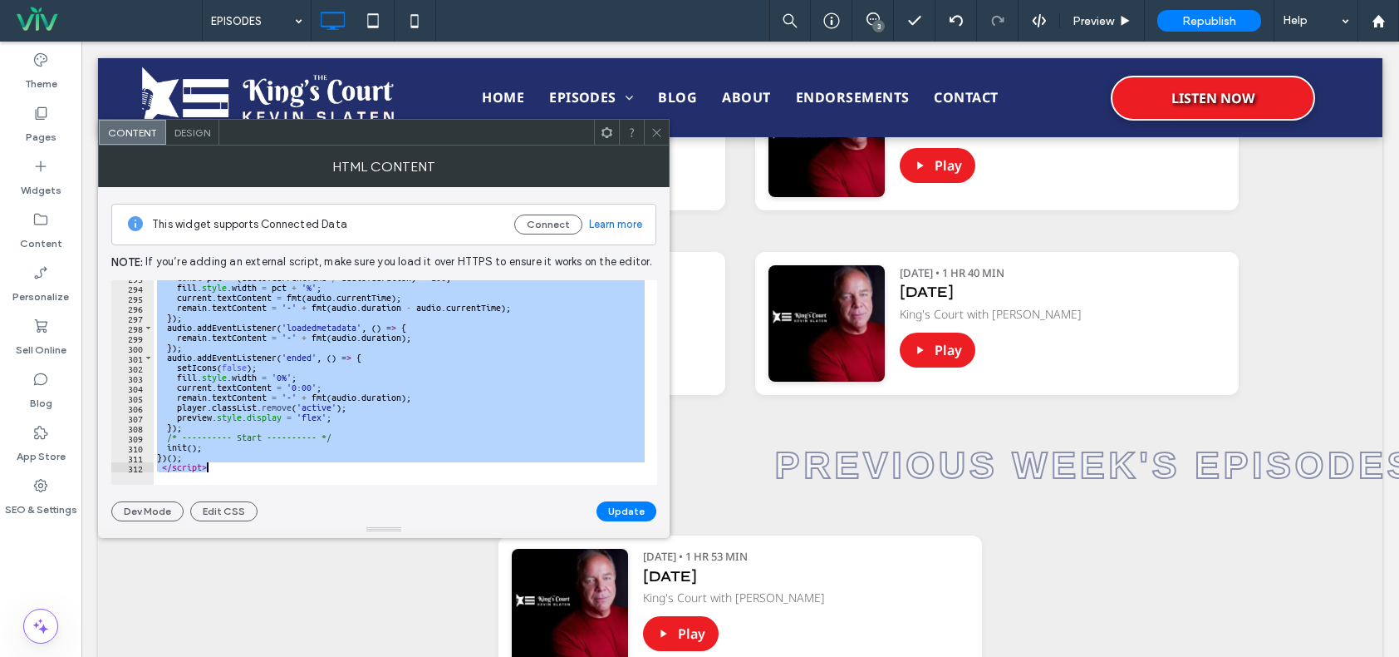
drag, startPoint x: 152, startPoint y: 286, endPoint x: 263, endPoint y: 488, distance: 230.2
click at [263, 488] on div "**********" at bounding box center [383, 354] width 545 height 334
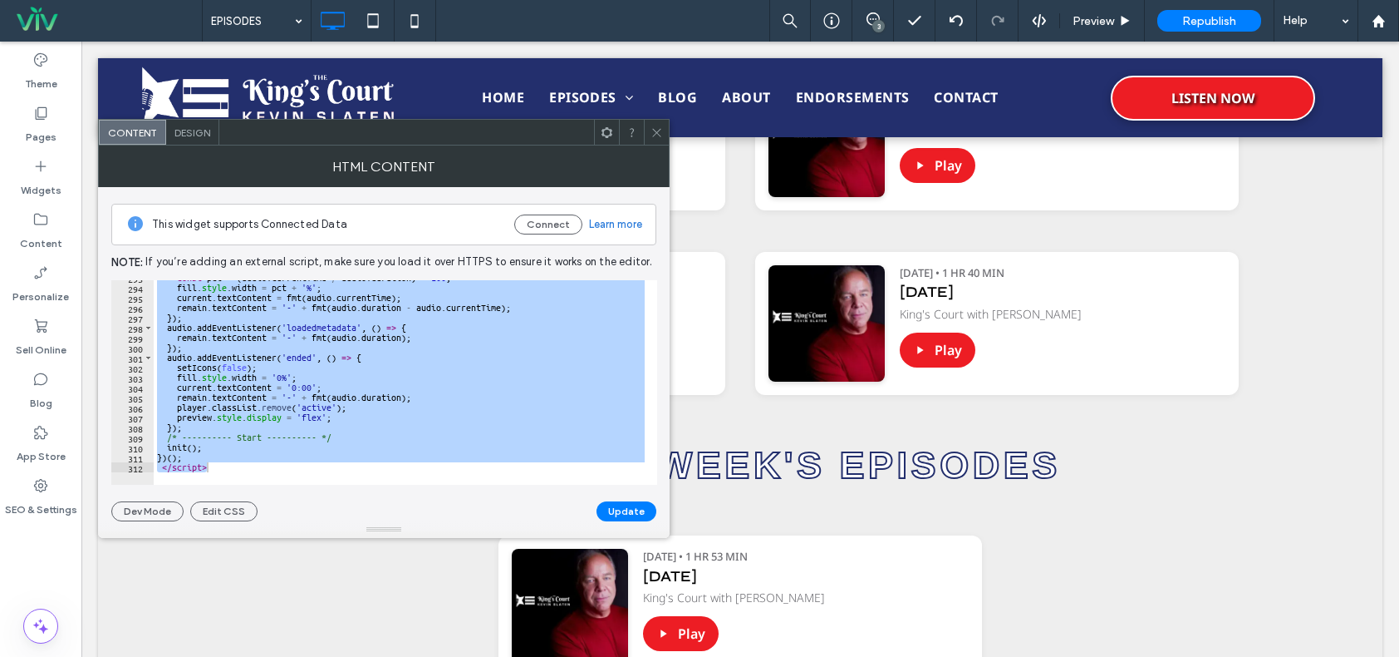
click at [263, 428] on div "const pct = ( audio . currentTime / audio . duration ) * 100 ; fill . style . w…" at bounding box center [399, 382] width 491 height 204
type textarea "***"
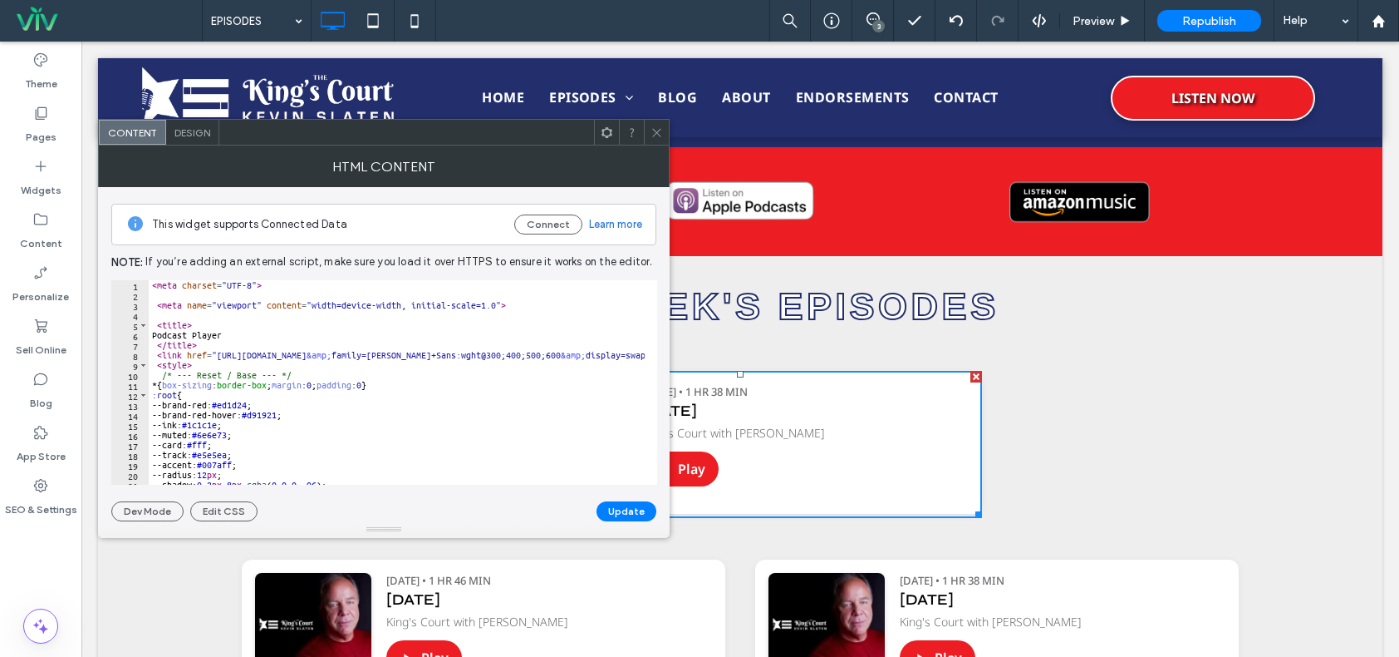
scroll to position [499, 0]
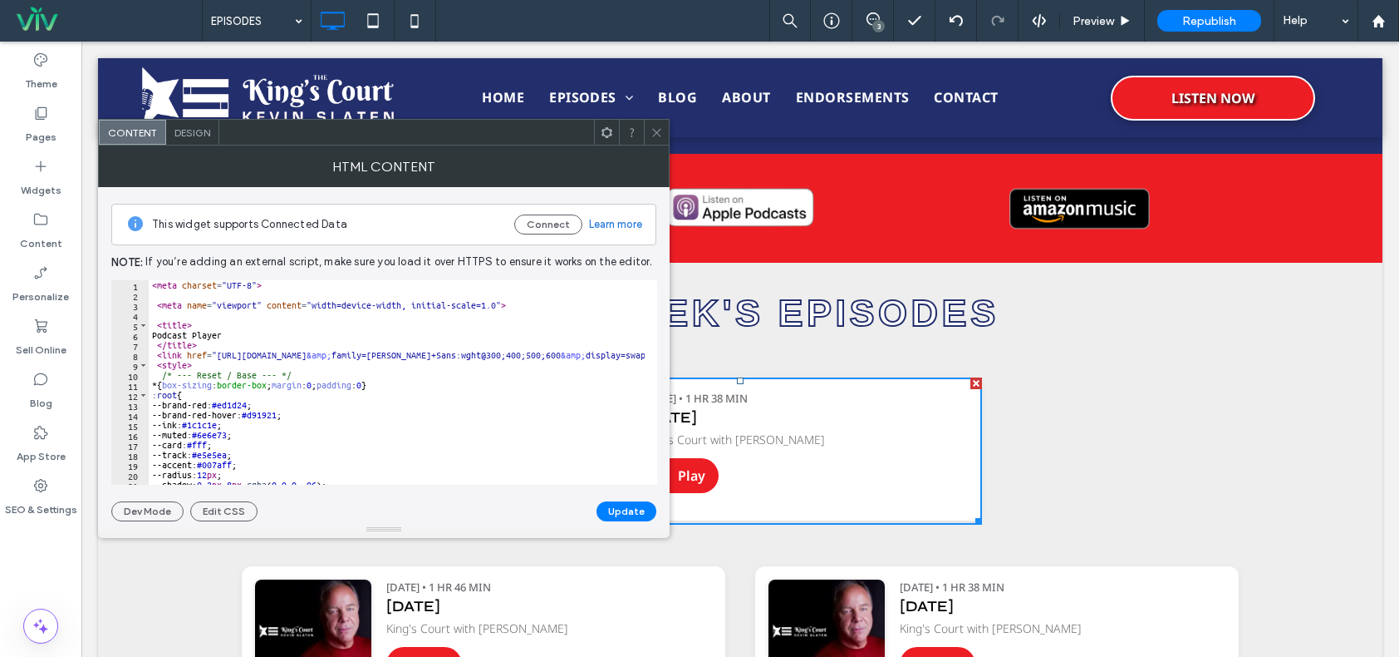
drag, startPoint x: 652, startPoint y: 123, endPoint x: 653, endPoint y: 142, distance: 19.1
click at [652, 123] on span at bounding box center [657, 132] width 12 height 25
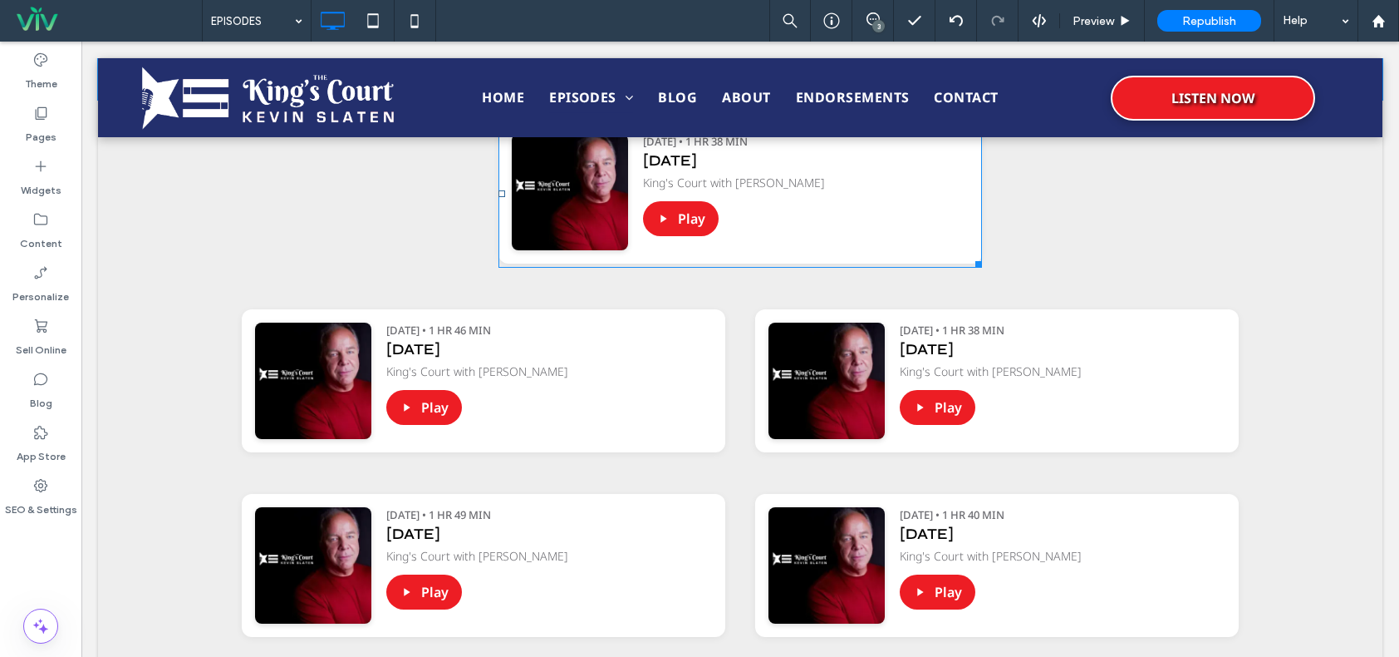
scroll to position [416, 0]
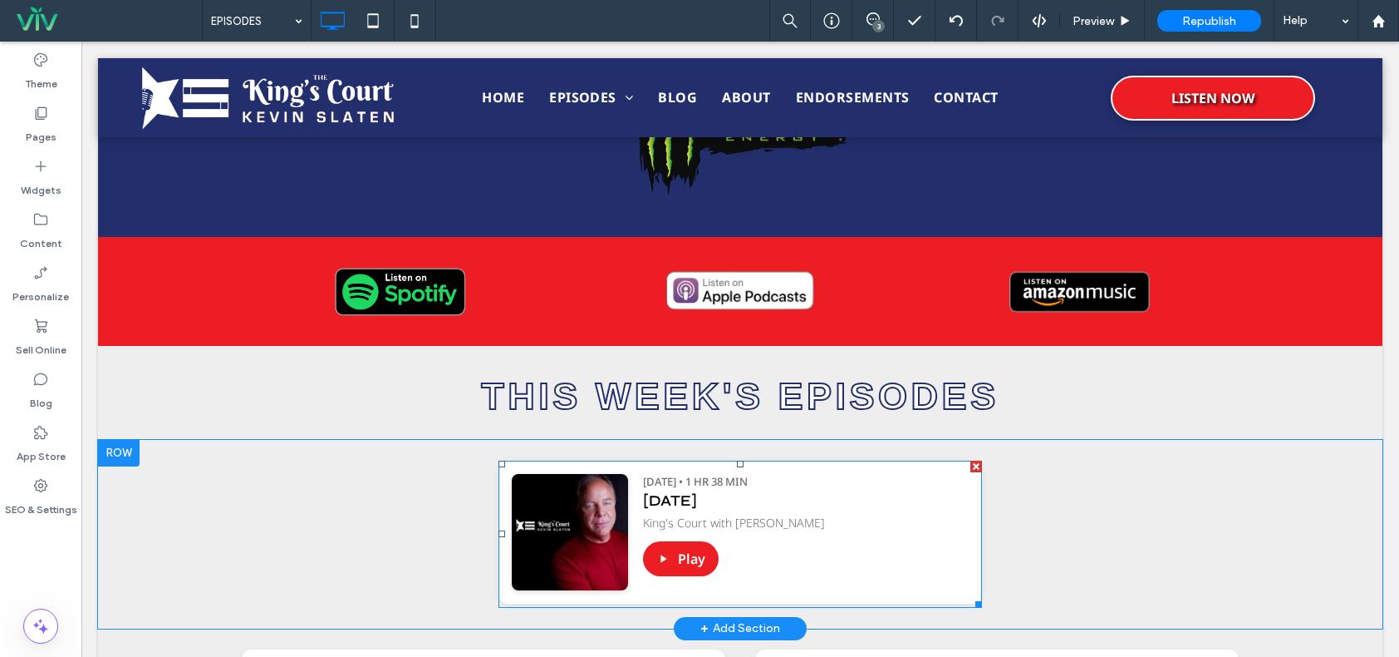
click at [804, 484] on span at bounding box center [741, 533] width 484 height 147
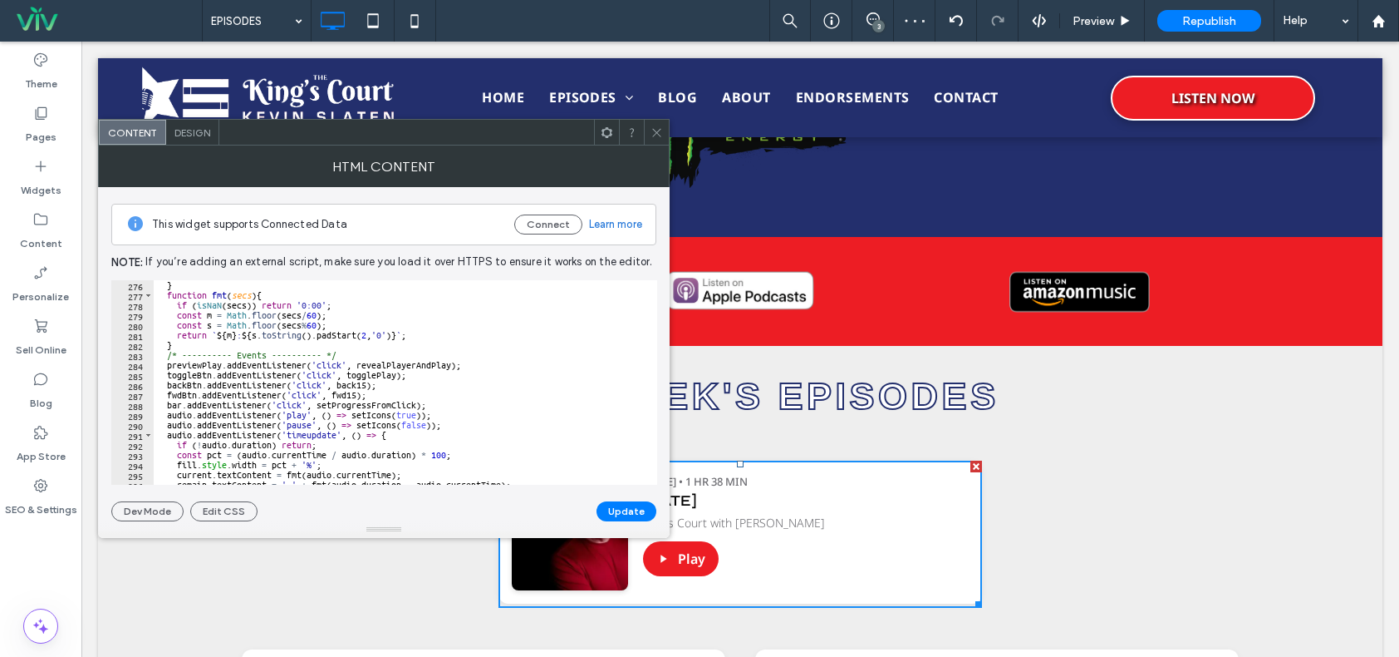
scroll to position [2919, 0]
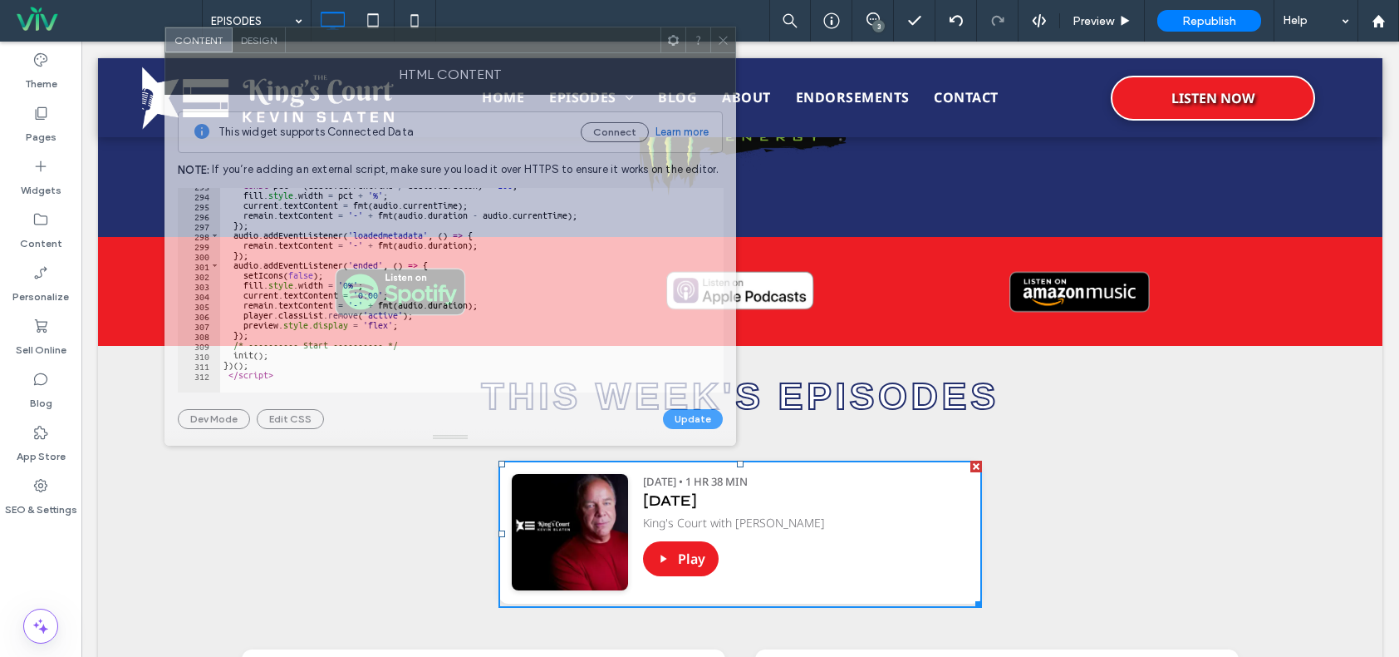
drag, startPoint x: 493, startPoint y: 135, endPoint x: 426, endPoint y: 26, distance: 128.3
click at [554, 43] on div at bounding box center [473, 39] width 375 height 25
drag, startPoint x: 426, startPoint y: 26, endPoint x: 396, endPoint y: 20, distance: 30.5
click at [396, 27] on div at bounding box center [473, 39] width 375 height 25
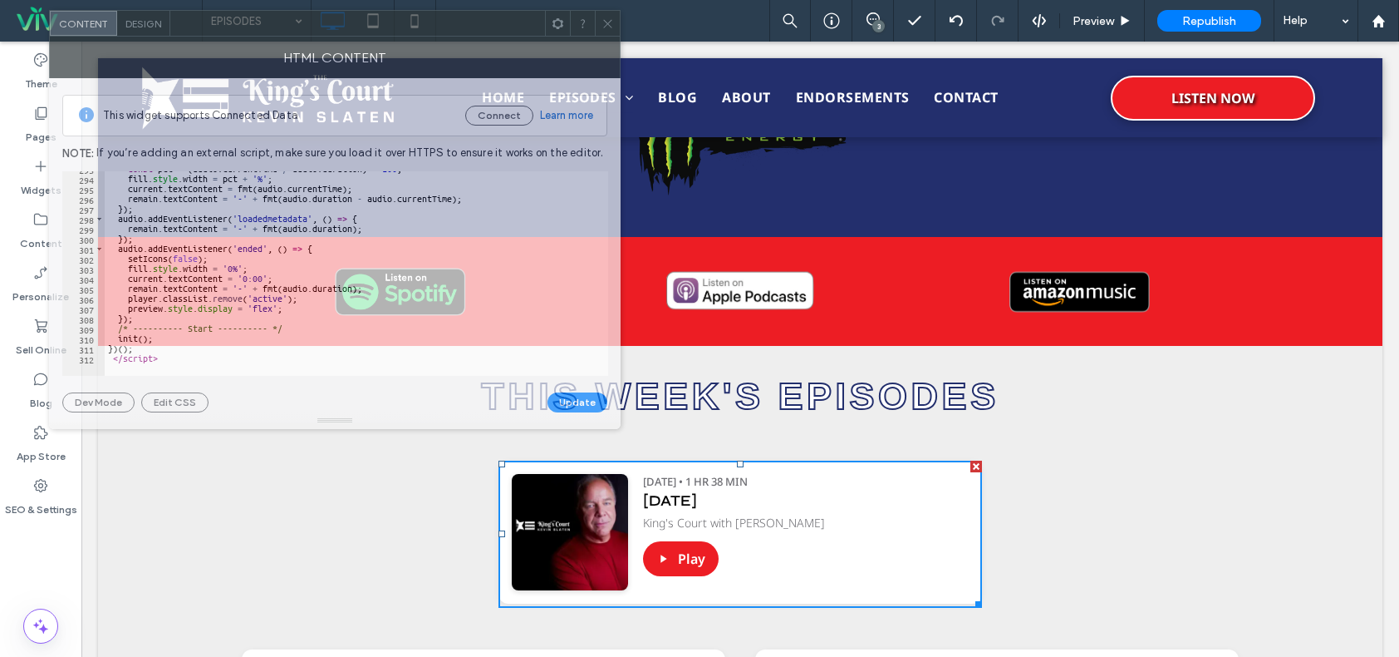
drag, startPoint x: 395, startPoint y: 22, endPoint x: 440, endPoint y: 33, distance: 46.4
click at [440, 33] on div at bounding box center [357, 23] width 375 height 25
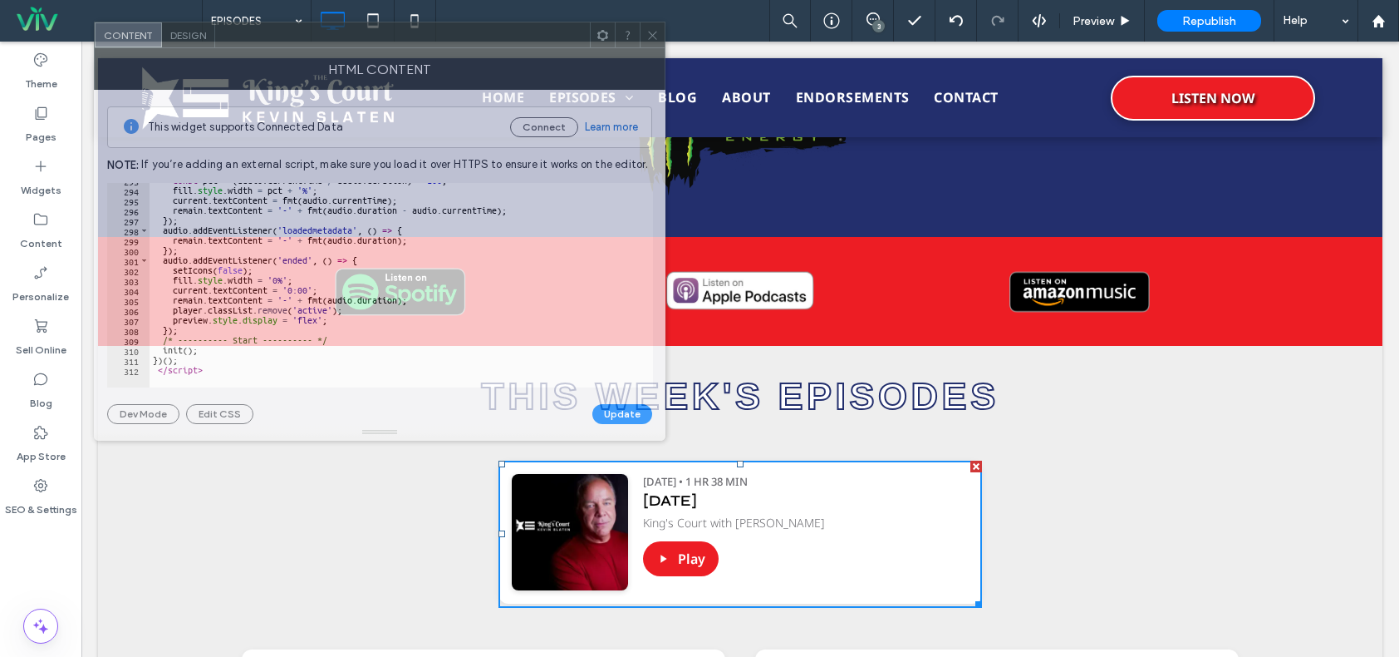
drag, startPoint x: 653, startPoint y: 35, endPoint x: 655, endPoint y: 76, distance: 40.8
click at [654, 35] on icon at bounding box center [653, 35] width 12 height 12
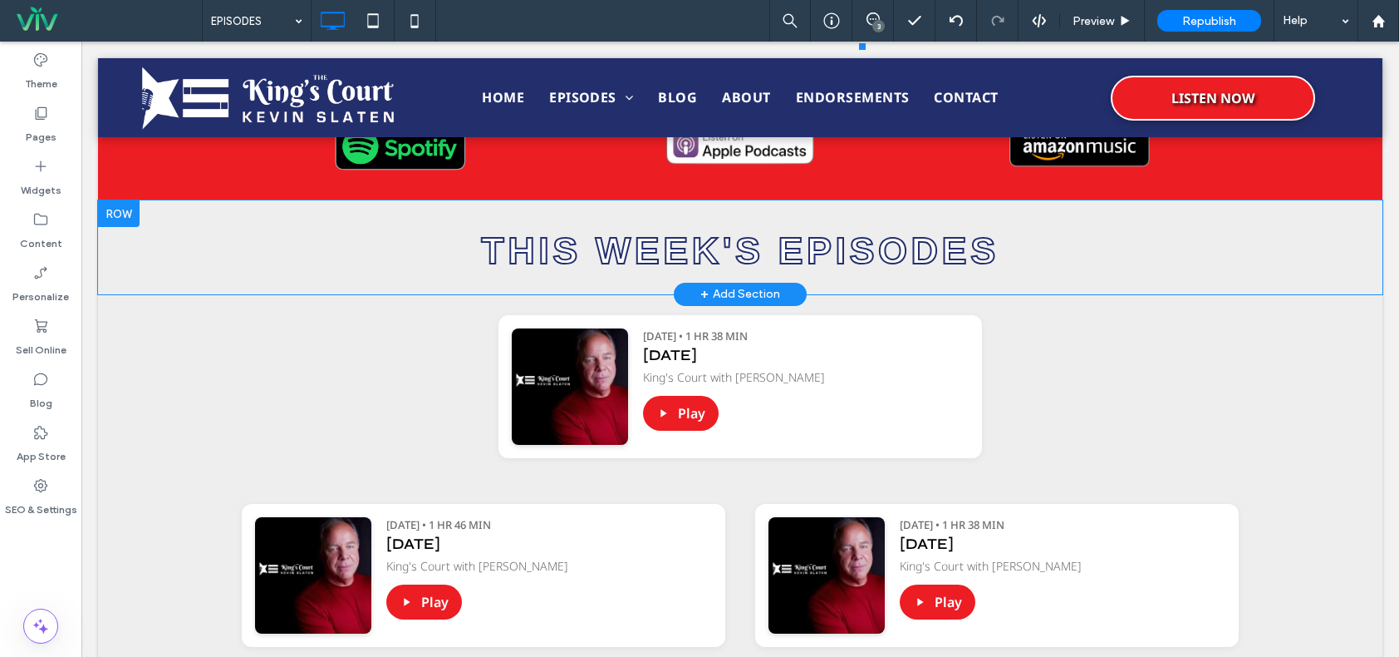
scroll to position [582, 0]
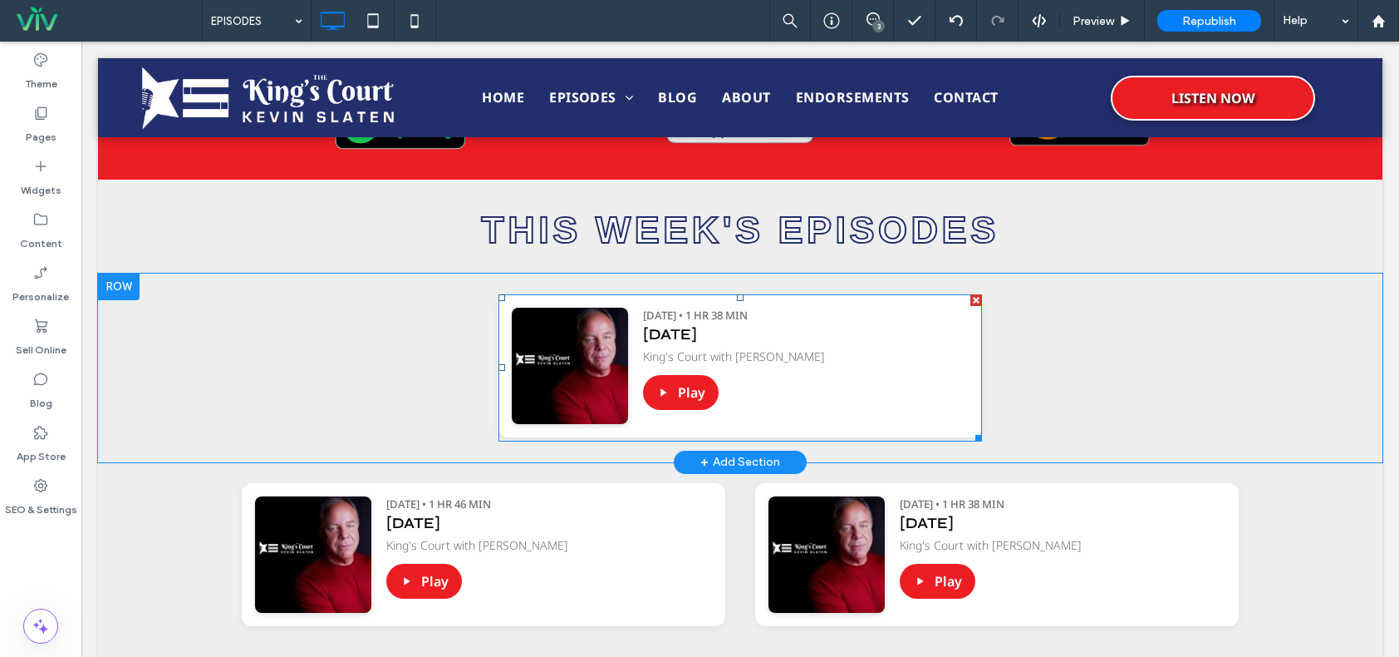
click at [856, 347] on span at bounding box center [741, 367] width 484 height 147
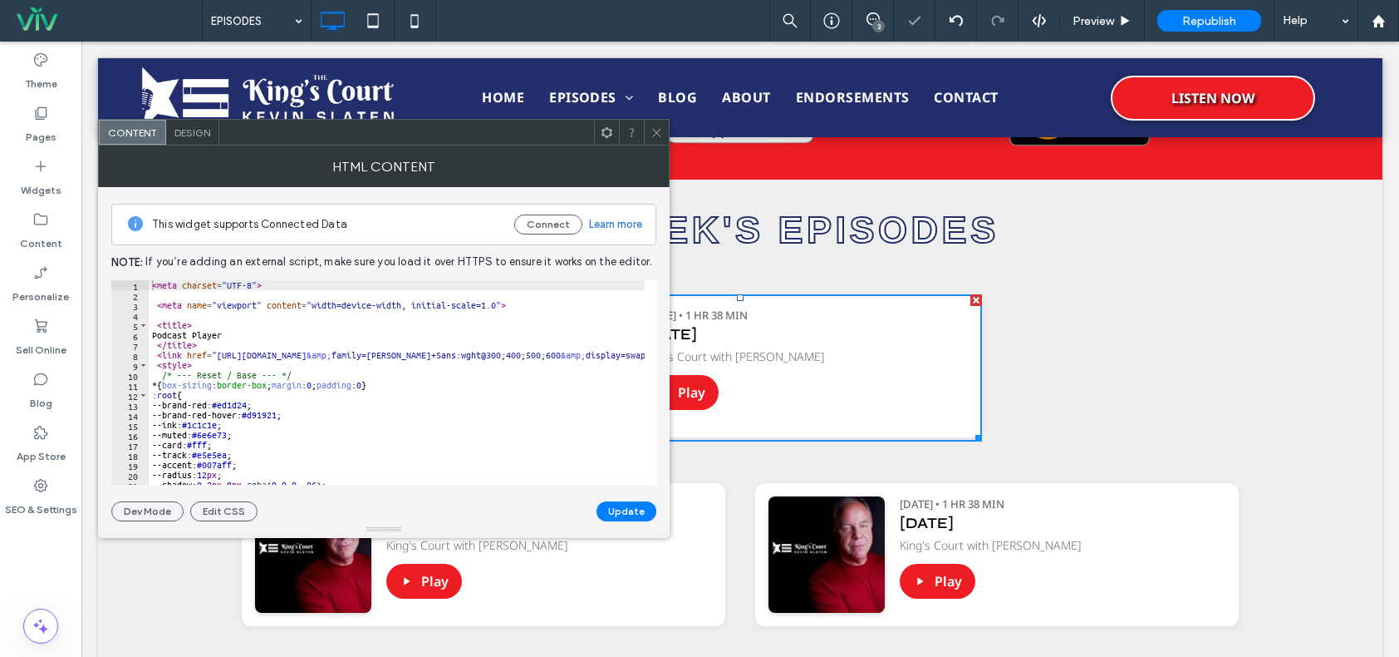
click at [647, 131] on div at bounding box center [656, 132] width 25 height 25
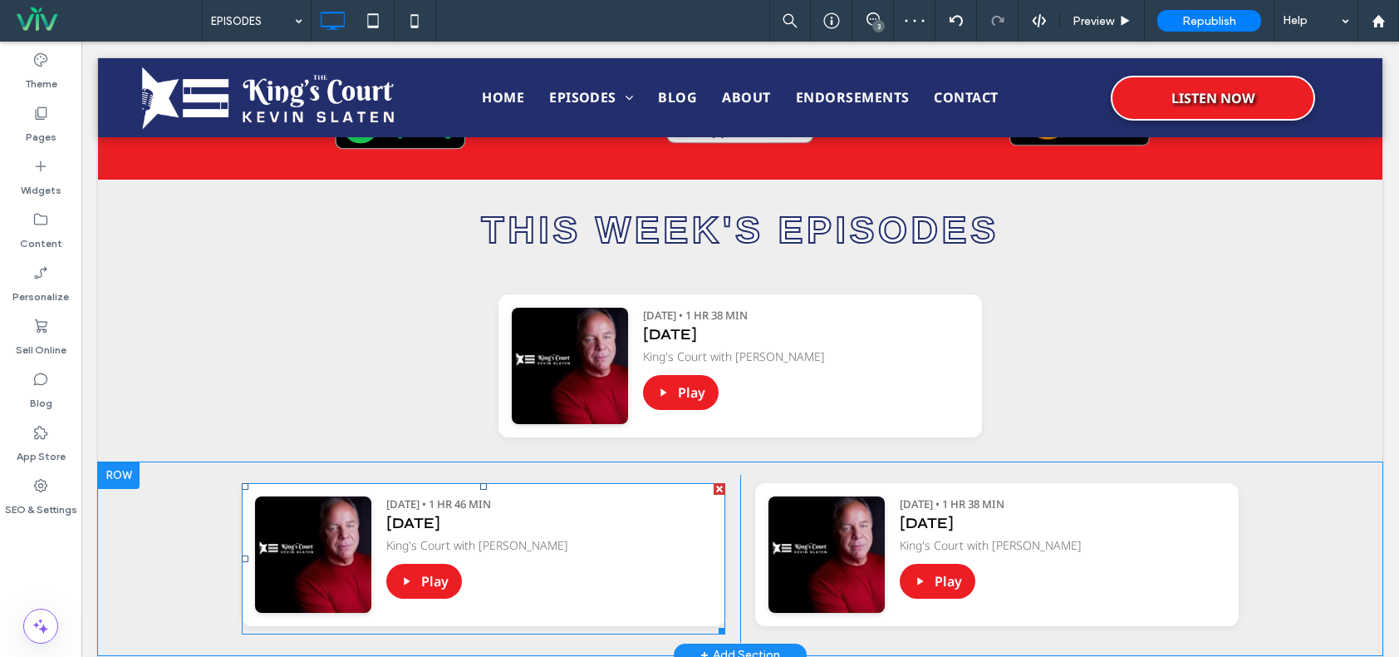
click at [686, 563] on span at bounding box center [484, 558] width 484 height 151
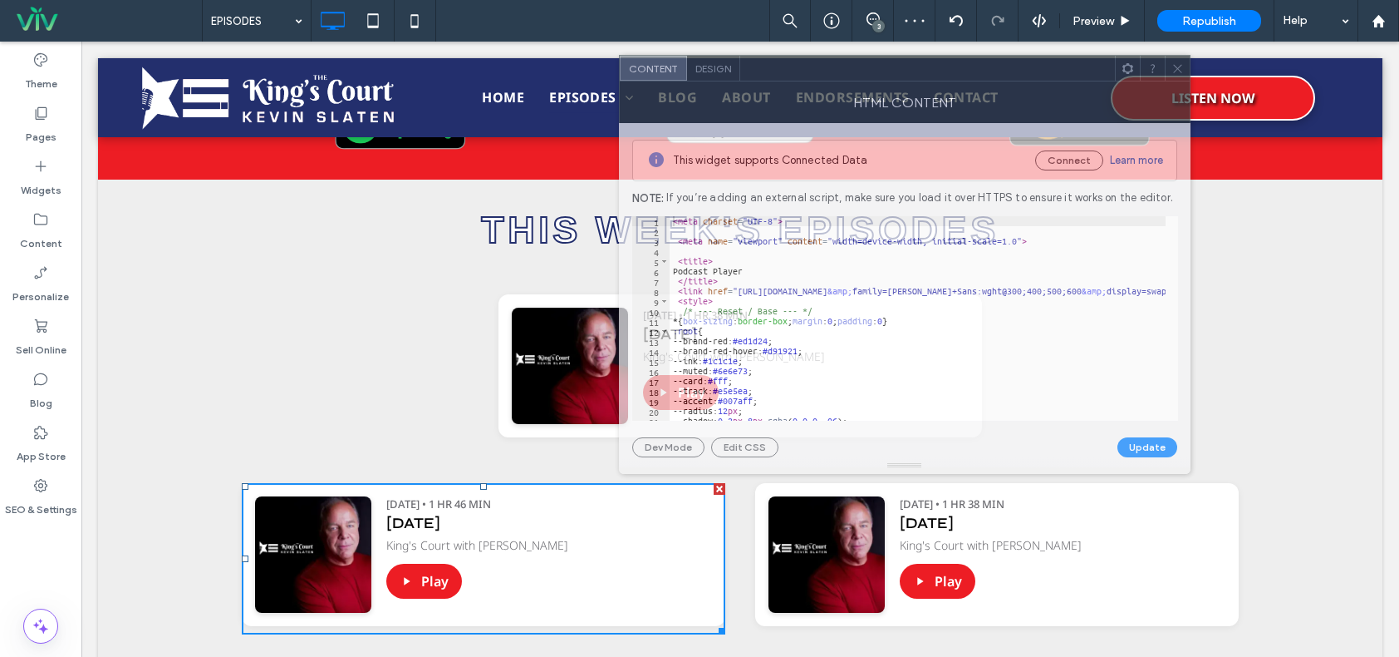
drag, startPoint x: 1063, startPoint y: 114, endPoint x: 910, endPoint y: 52, distance: 164.8
click at [910, 81] on div "HTML Content" at bounding box center [905, 102] width 572 height 42
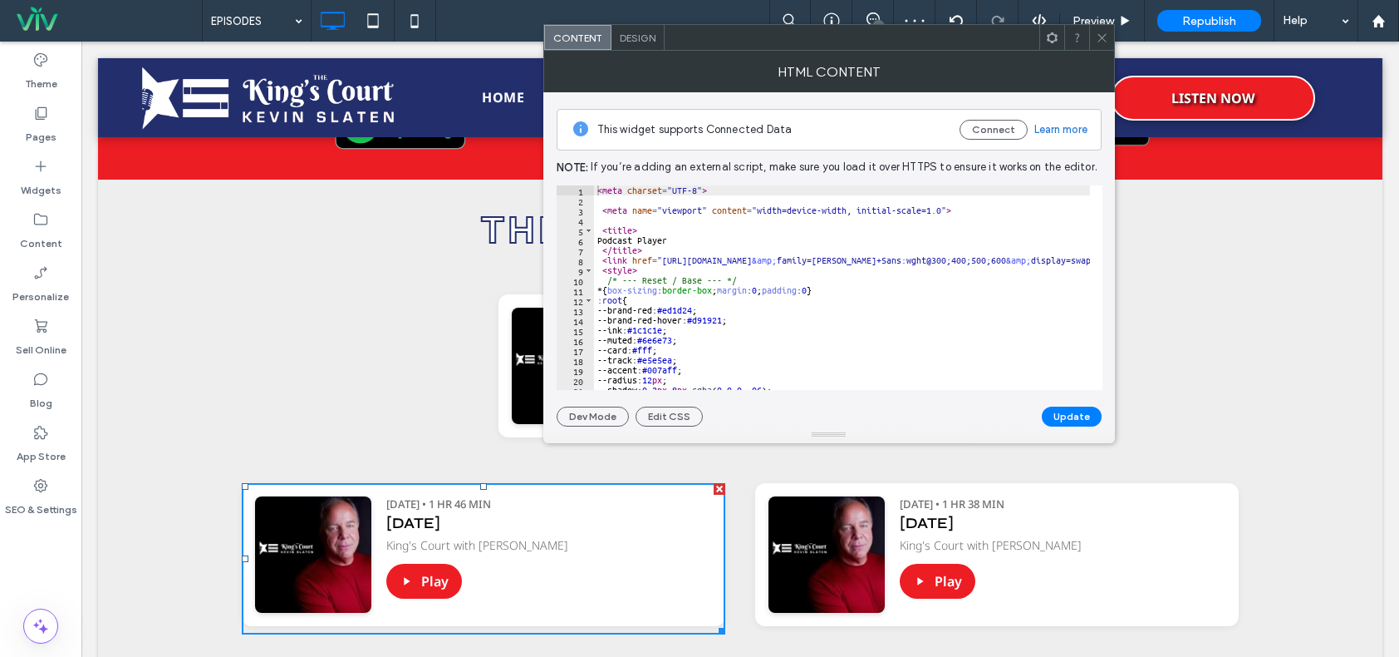
click at [1097, 38] on icon at bounding box center [1102, 38] width 12 height 12
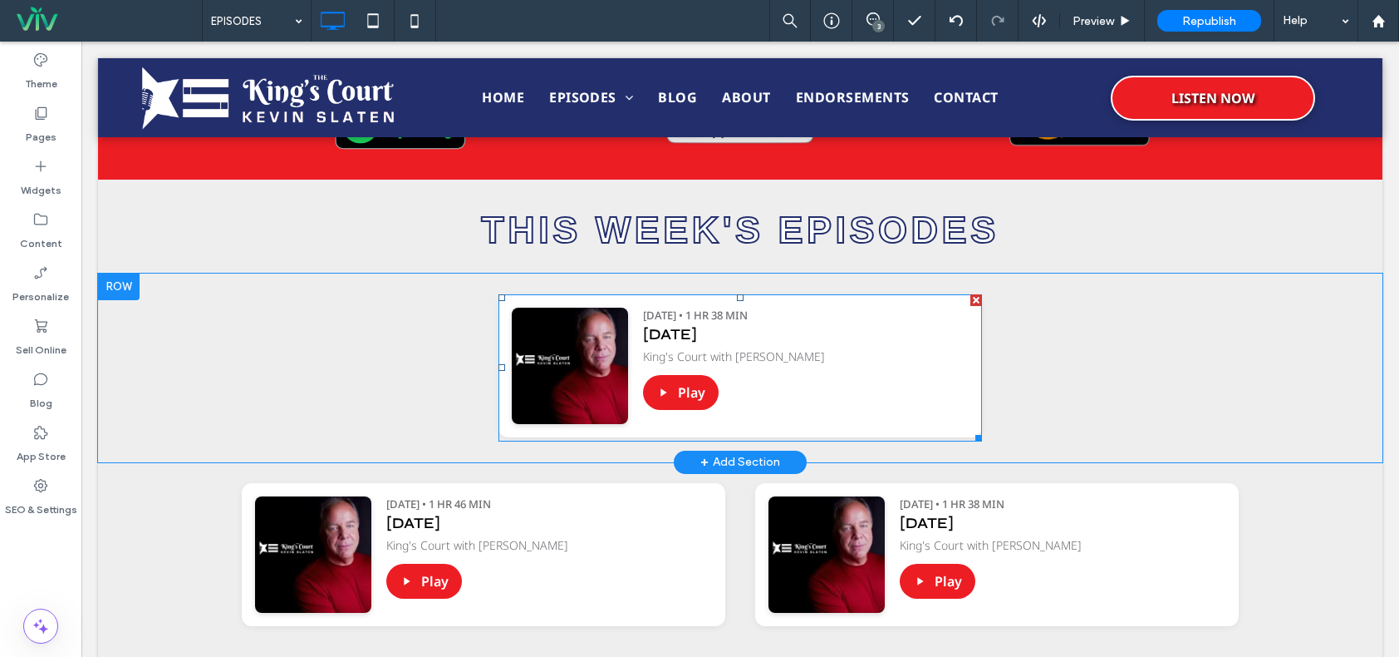
click at [863, 359] on span at bounding box center [741, 367] width 484 height 147
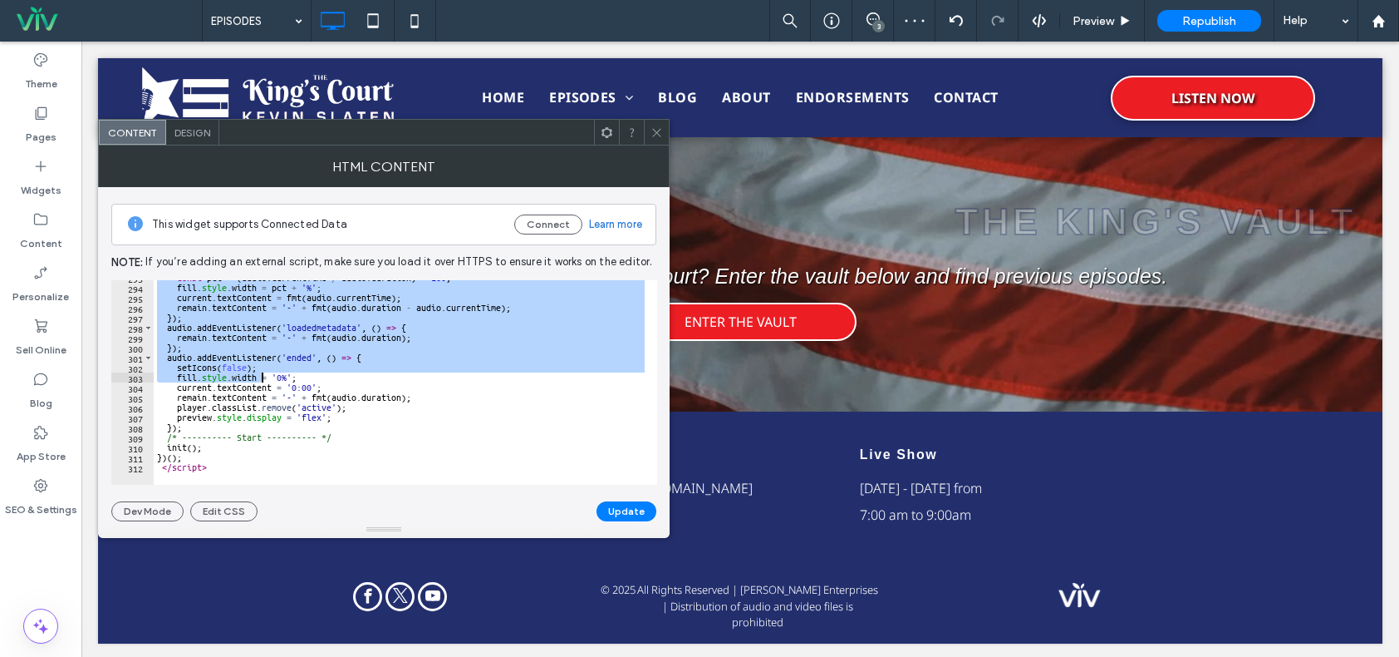
scroll to position [2678, 0]
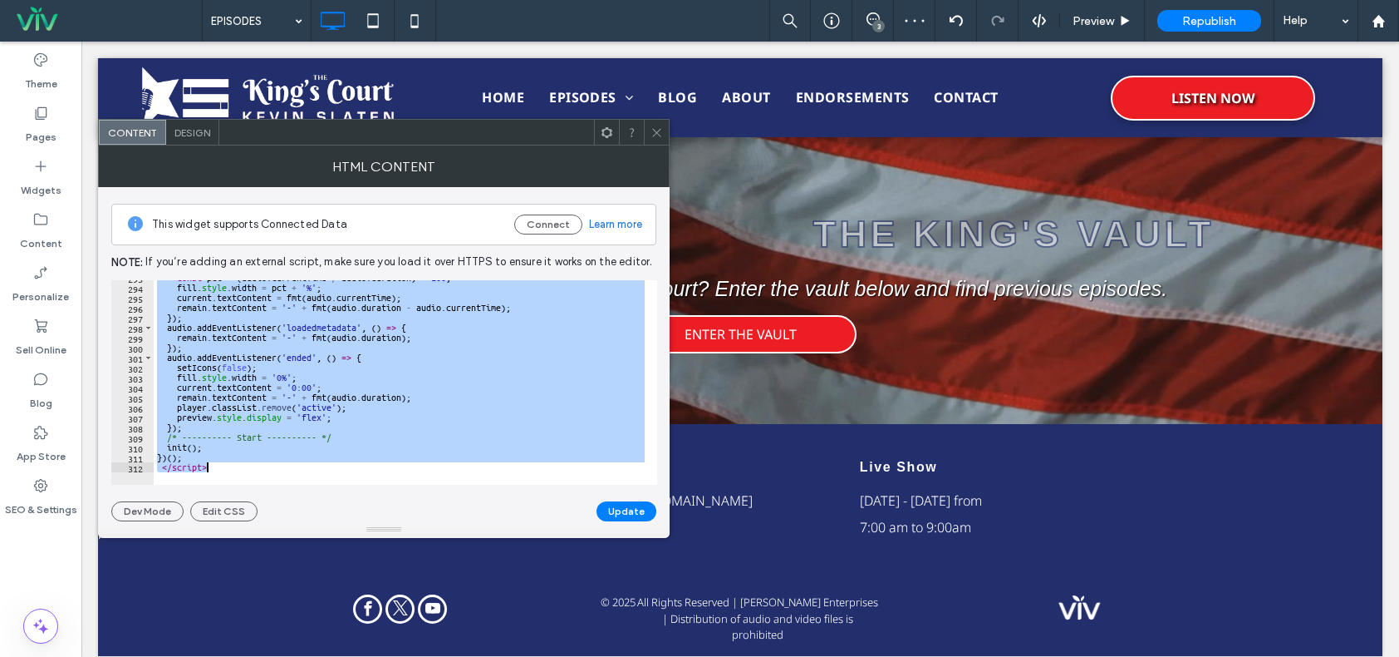
drag, startPoint x: 150, startPoint y: 280, endPoint x: 269, endPoint y: 480, distance: 232.2
click at [269, 480] on div "**********" at bounding box center [384, 382] width 546 height 204
type textarea "**********"
paste textarea "Cursor at row 312"
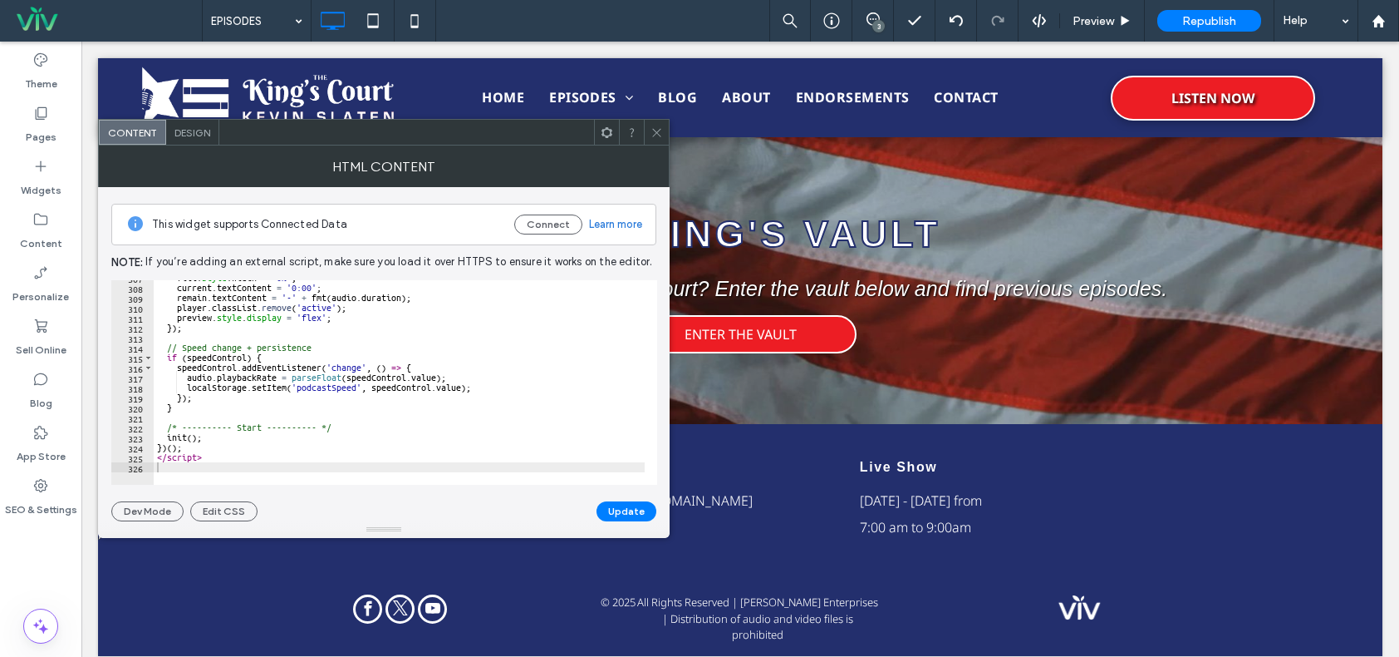
click at [617, 500] on div "This widget supports Connected Data Connect Learn more Note: If you’re adding a…" at bounding box center [383, 354] width 545 height 334
click at [617, 510] on button "Update" at bounding box center [627, 511] width 60 height 20
click at [657, 135] on icon at bounding box center [657, 132] width 12 height 12
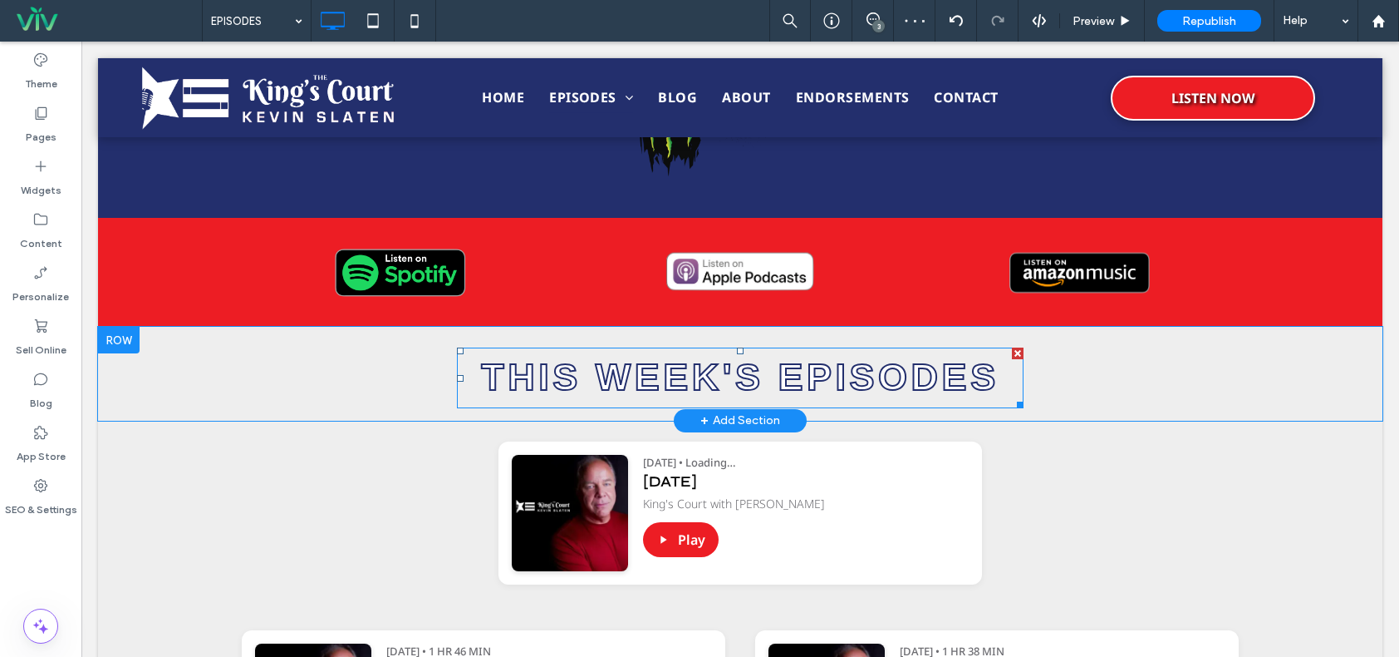
scroll to position [684, 0]
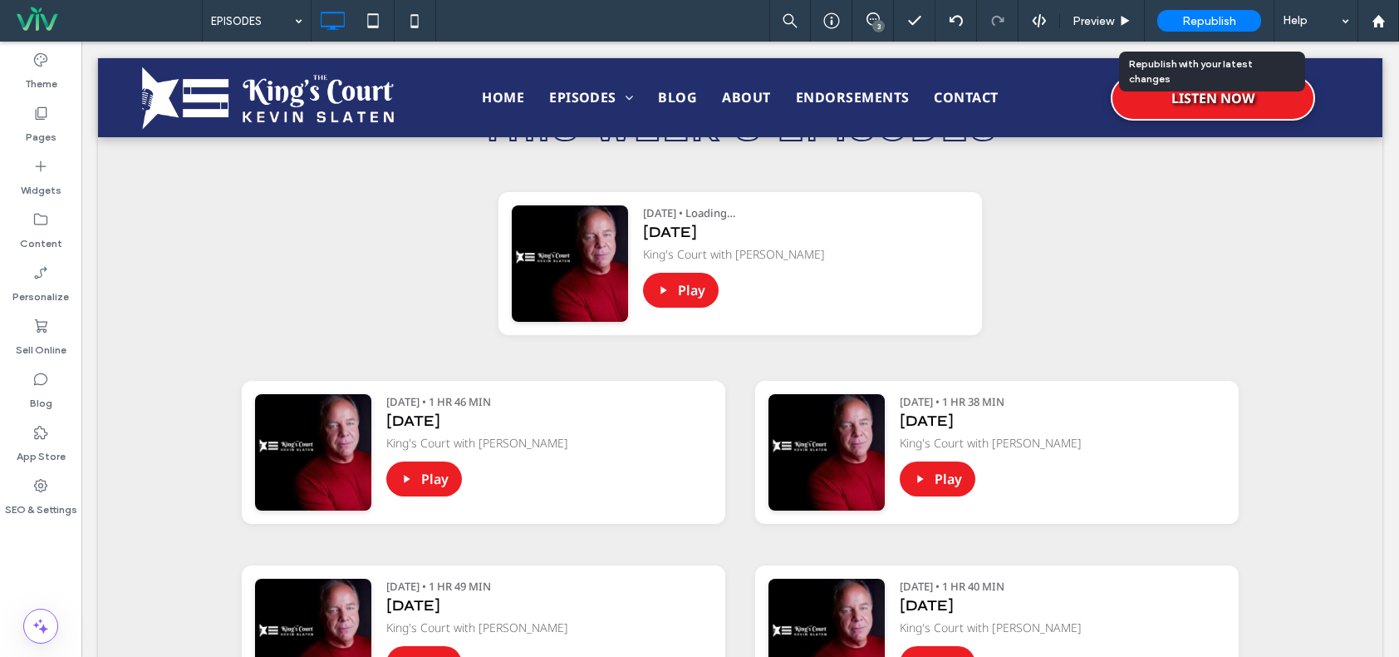
click at [1223, 12] on div "Republish" at bounding box center [1210, 21] width 104 height 22
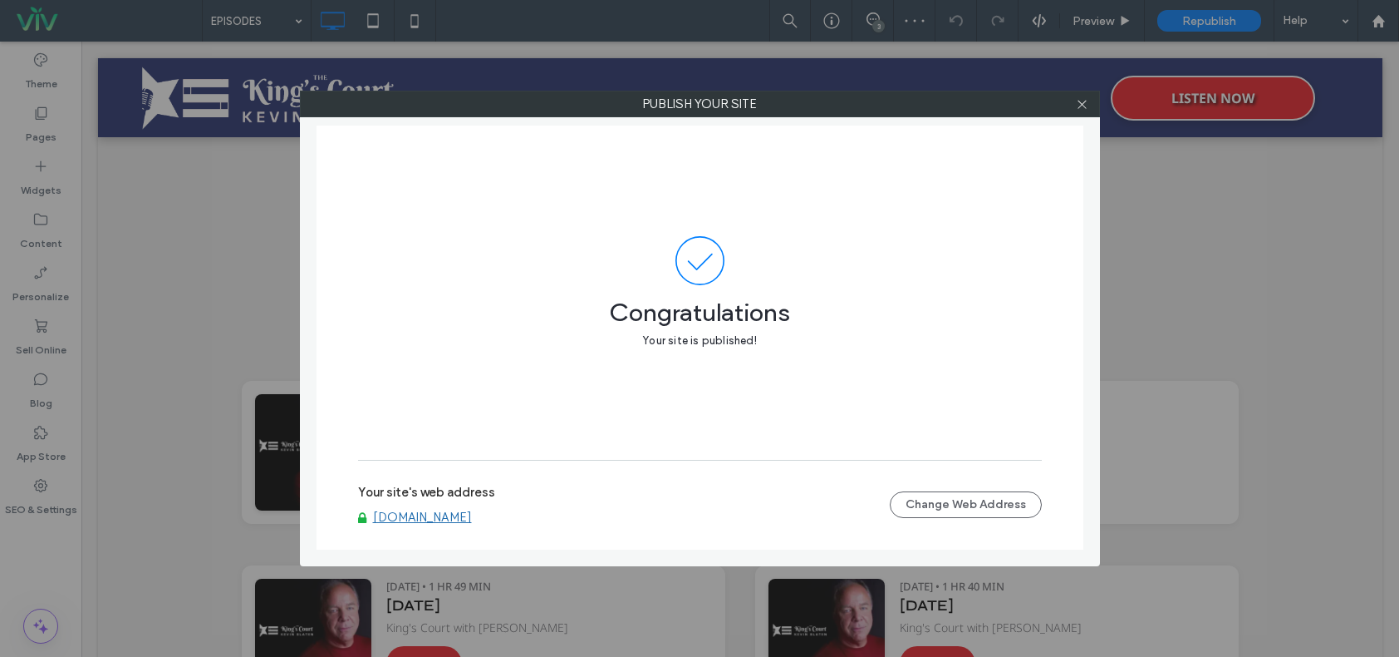
click at [433, 509] on label "Your site's web address" at bounding box center [426, 496] width 137 height 25
click at [438, 519] on link "[DOMAIN_NAME]" at bounding box center [422, 516] width 99 height 15
click at [1084, 101] on icon at bounding box center [1082, 104] width 12 height 12
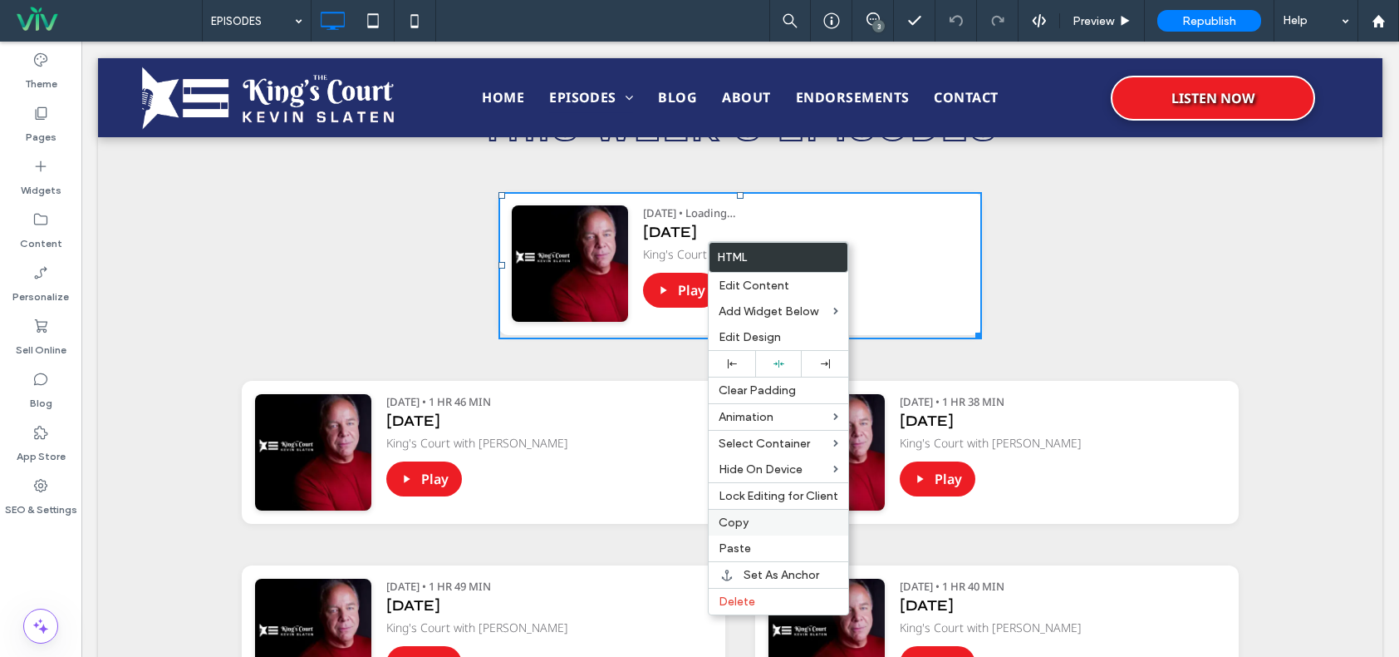
click at [772, 520] on label "Copy" at bounding box center [779, 522] width 120 height 14
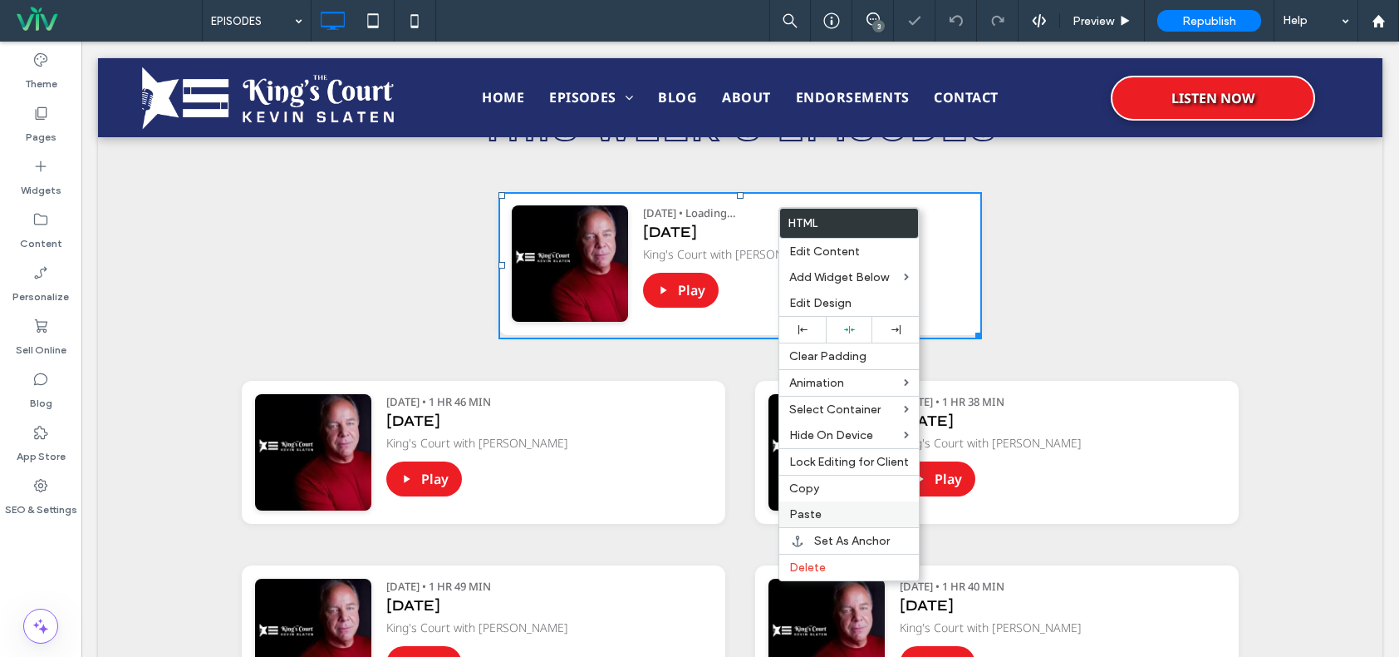
click at [836, 512] on label "Paste" at bounding box center [849, 514] width 120 height 14
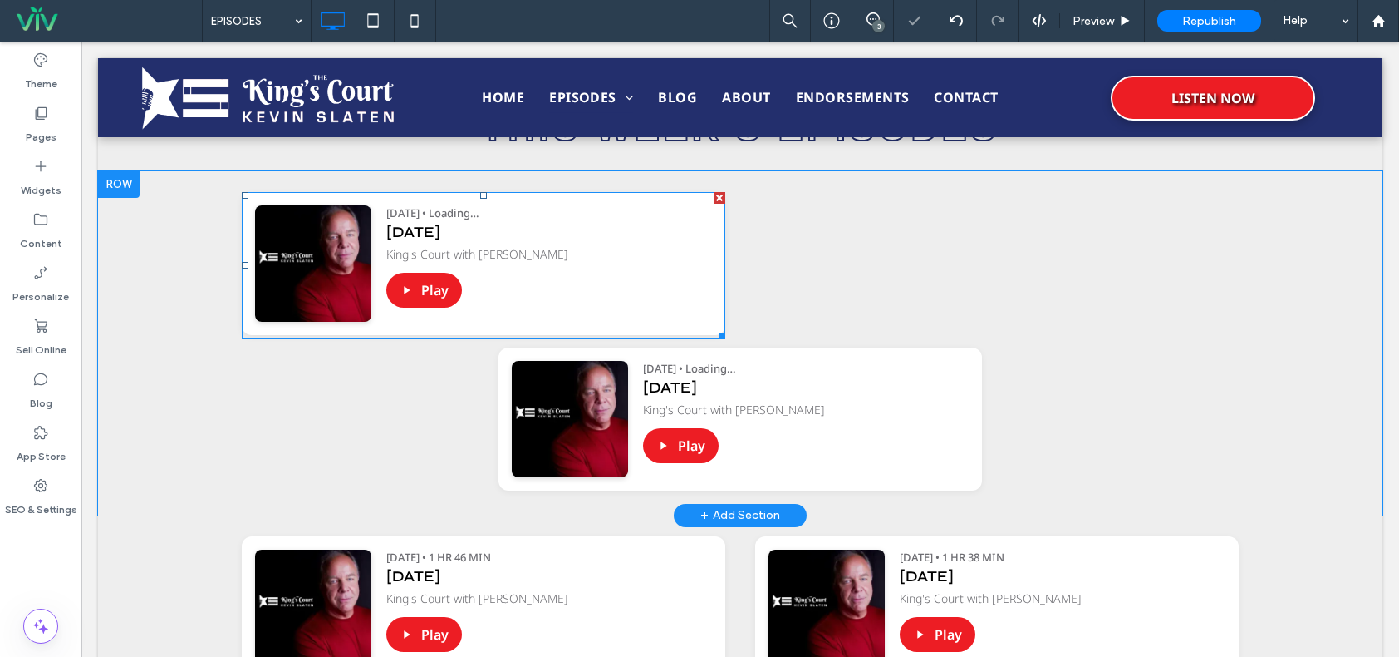
click at [553, 275] on span at bounding box center [484, 265] width 484 height 147
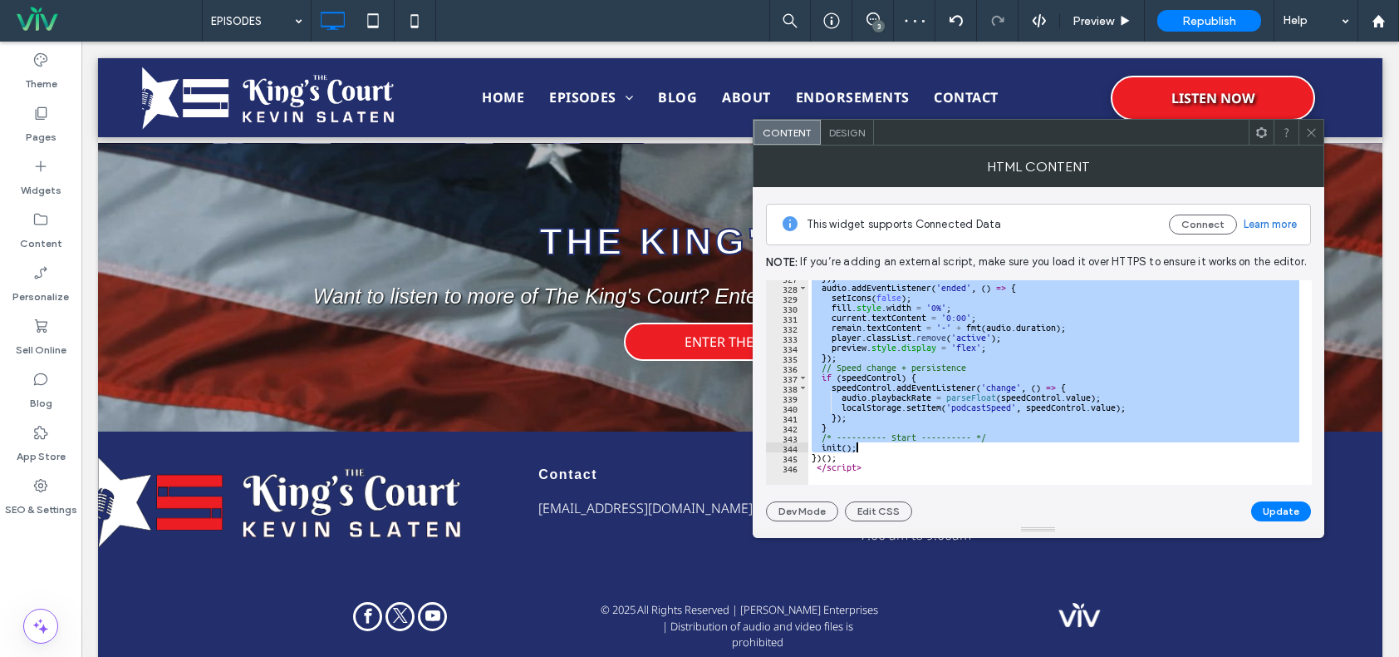
scroll to position [2834, 0]
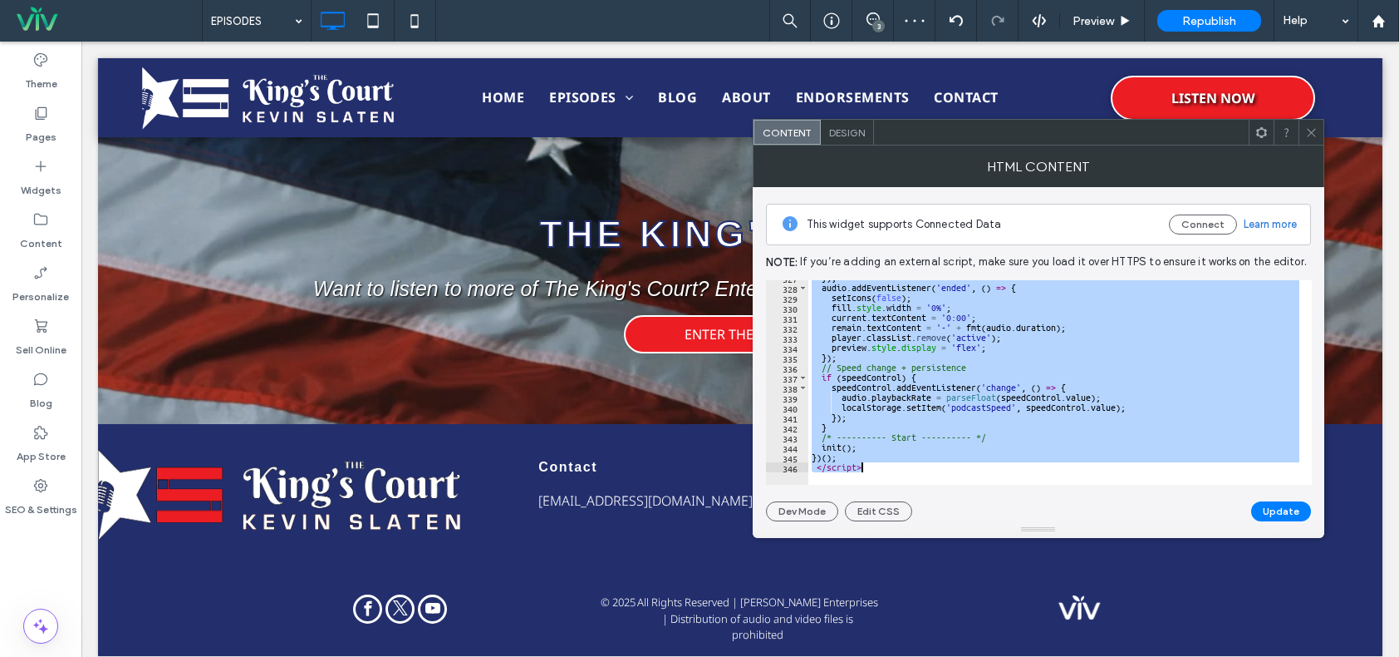
drag, startPoint x: 807, startPoint y: 283, endPoint x: 901, endPoint y: 484, distance: 222.0
click at [901, 484] on div "**********" at bounding box center [1039, 382] width 546 height 204
type textarea "**********"
paste textarea "Cursor at row 346"
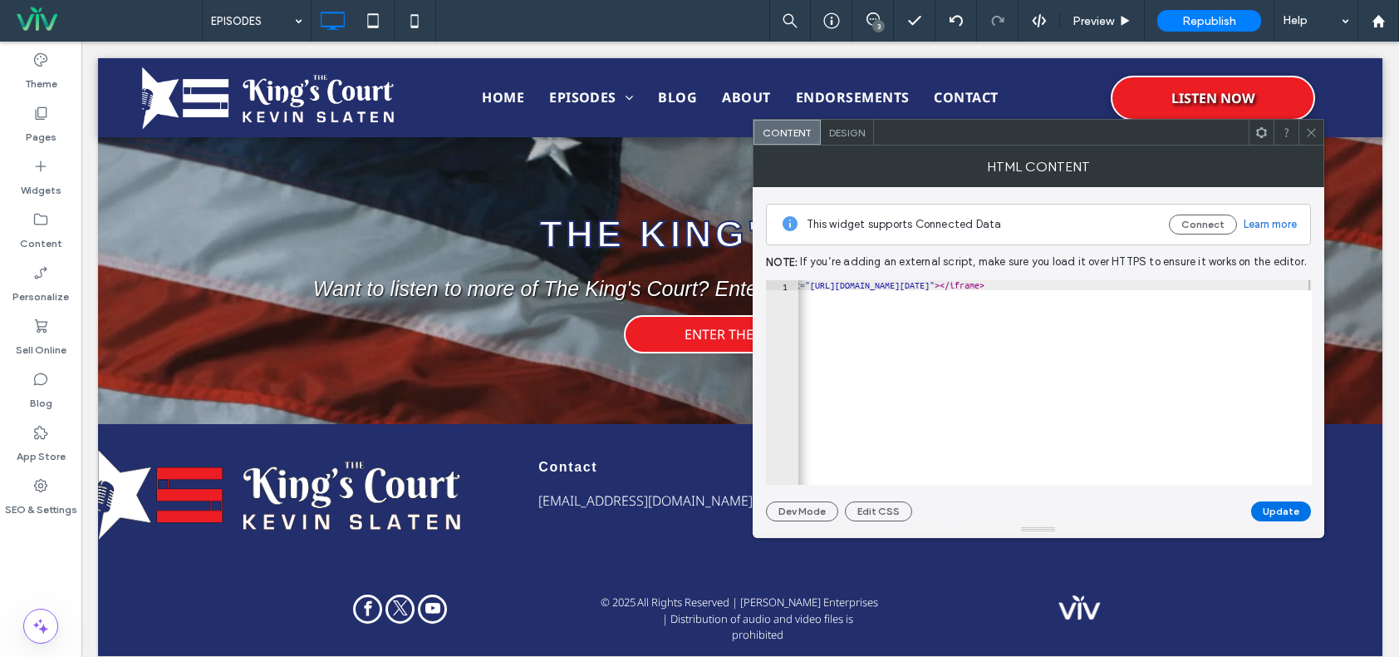
click at [1289, 514] on button "Update" at bounding box center [1282, 511] width 60 height 20
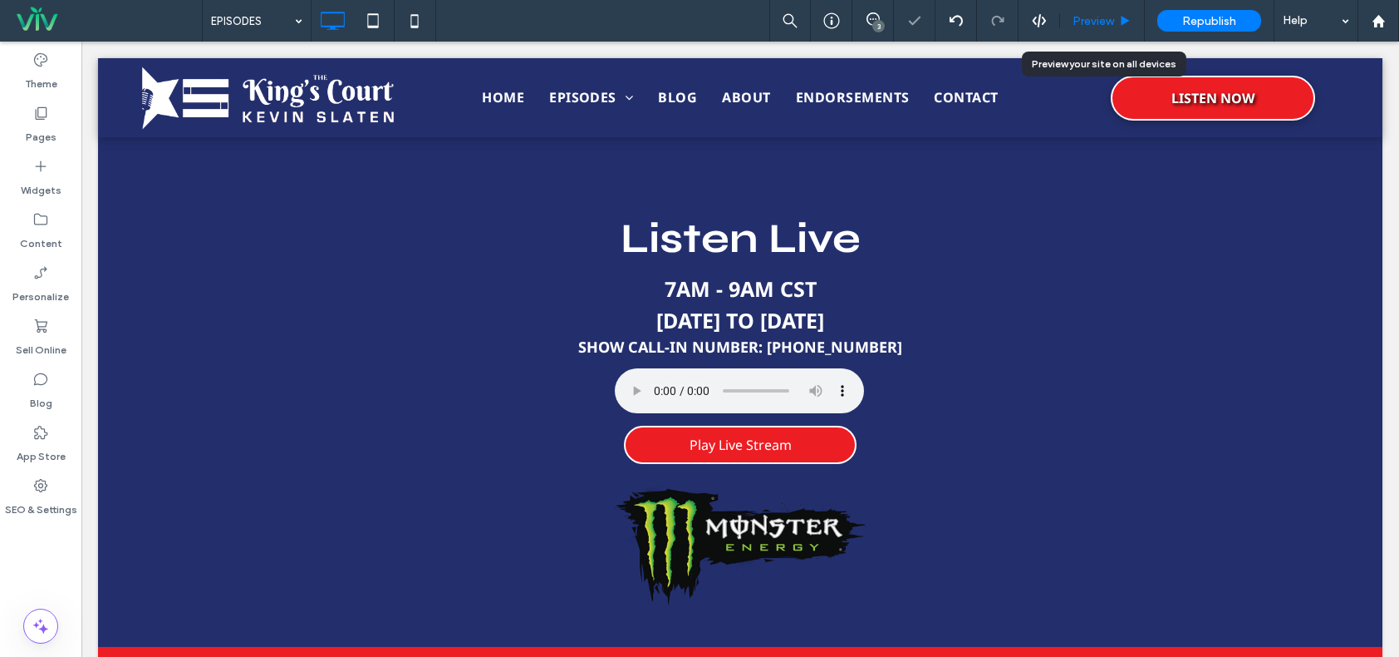
scroll to position [659, 0]
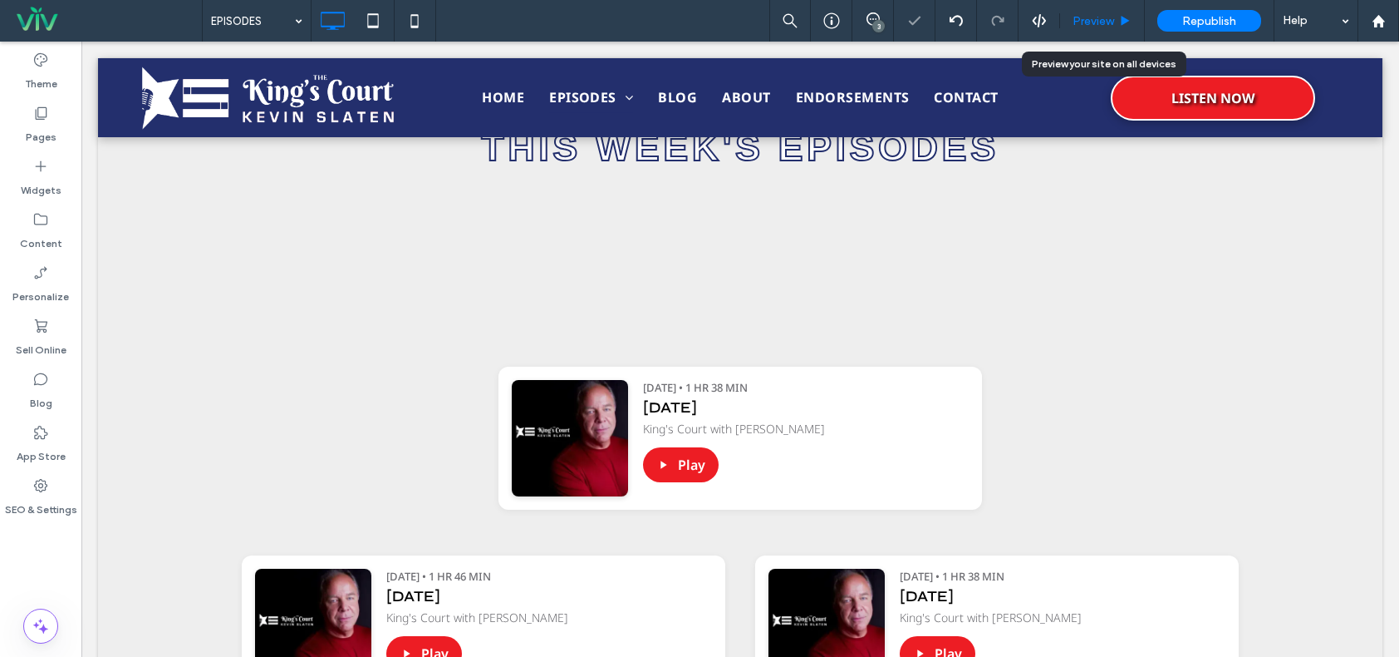
click at [1109, 16] on span "Preview" at bounding box center [1094, 21] width 42 height 14
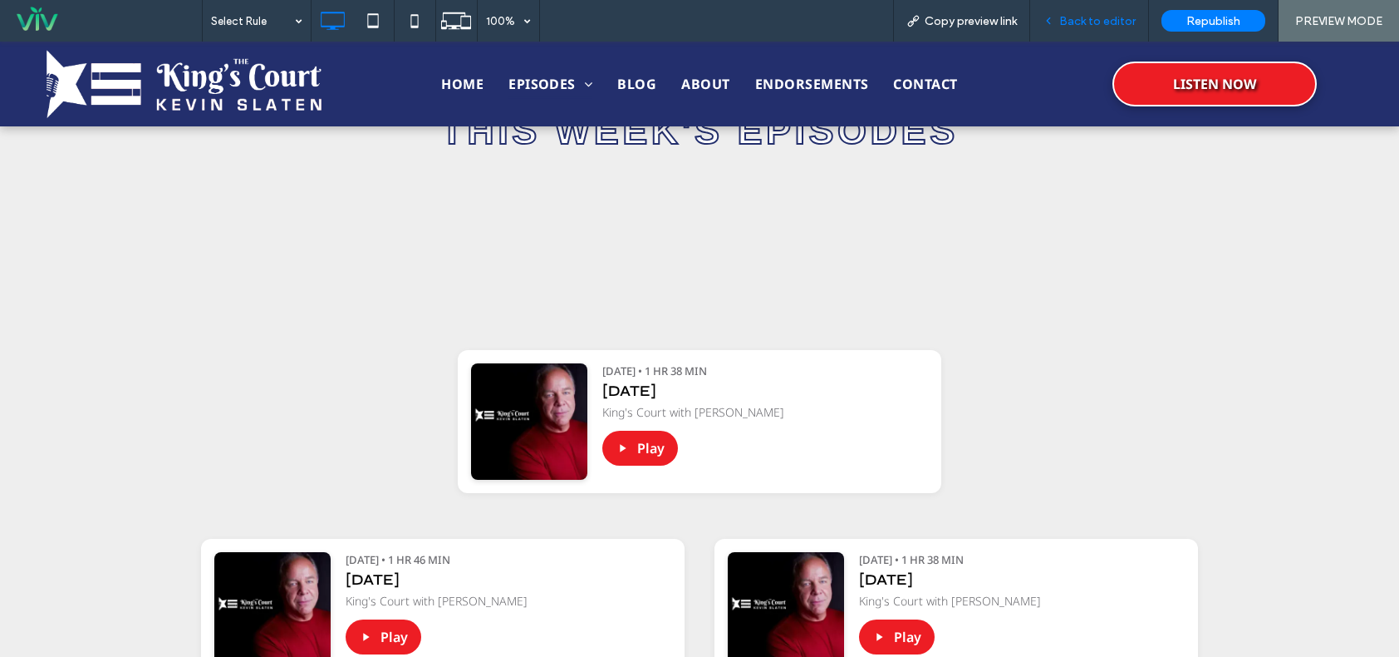
click at [1093, 14] on span "Back to editor" at bounding box center [1098, 21] width 76 height 14
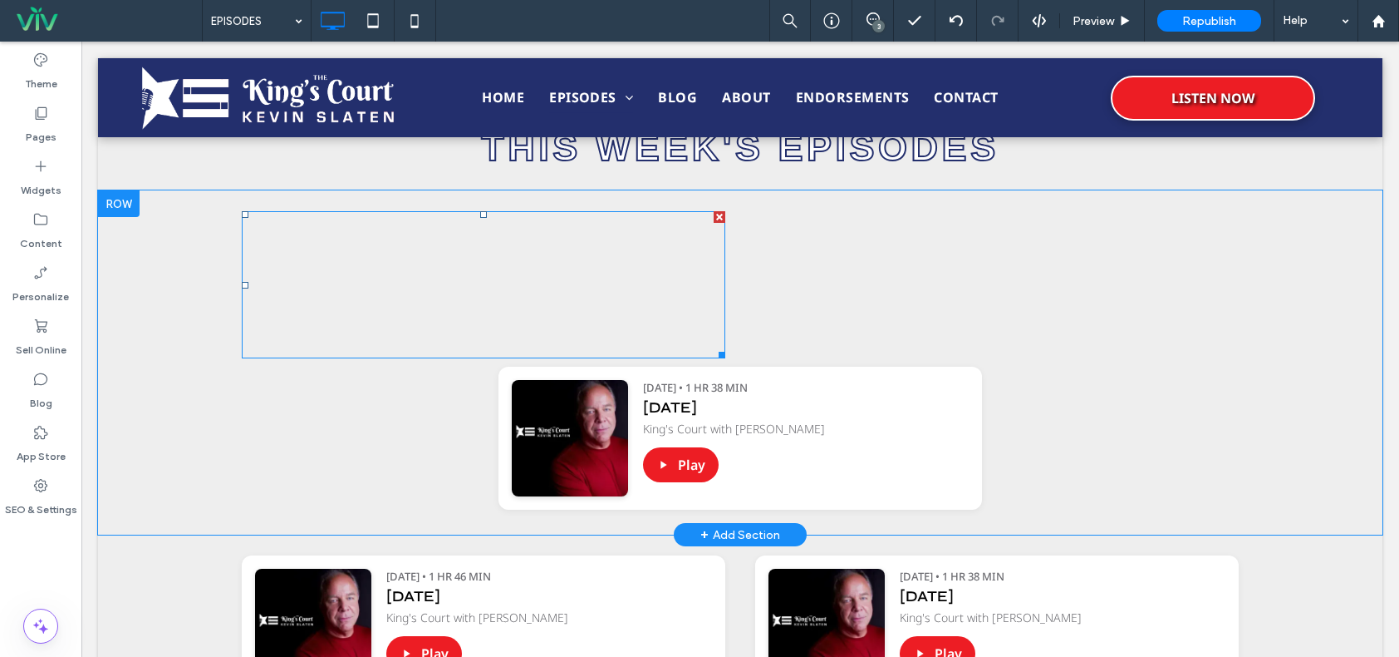
click at [711, 210] on div "Podcast Player https://irp.cdn-website.com/e4f27ade/files/uploaded/Slaten+Show+…" at bounding box center [740, 362] width 997 height 319
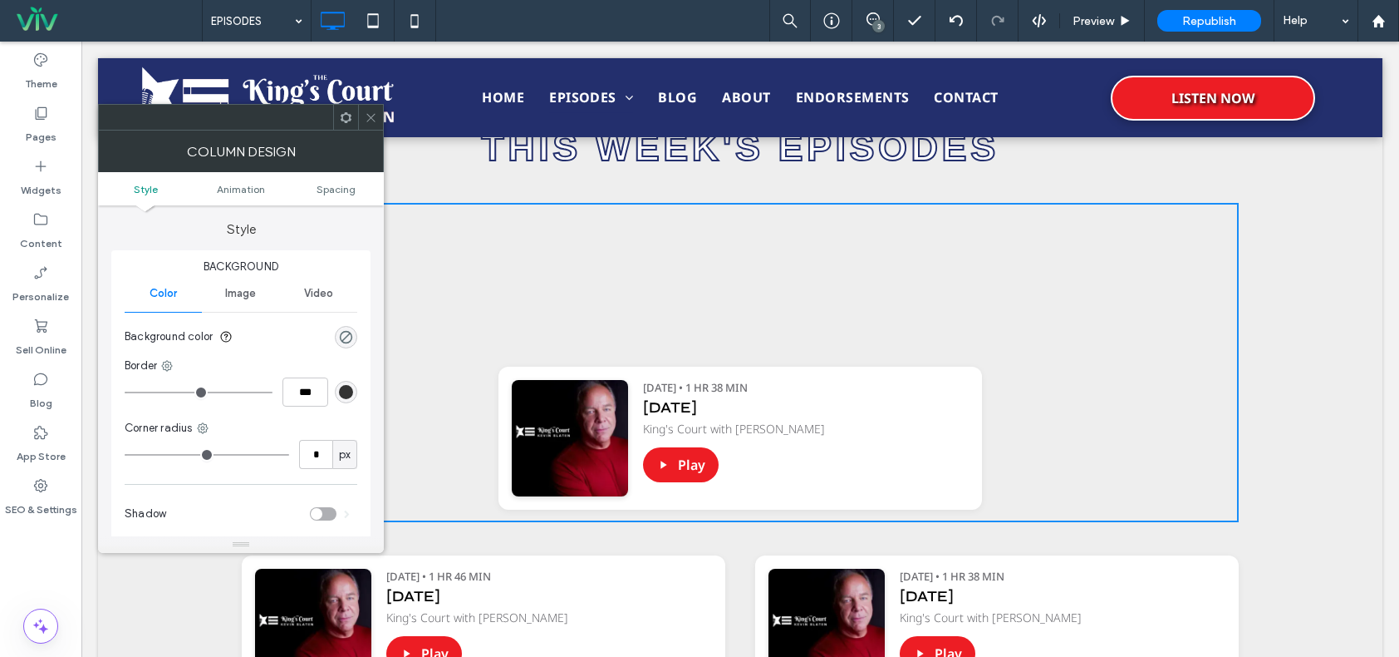
click at [370, 115] on icon at bounding box center [371, 117] width 12 height 12
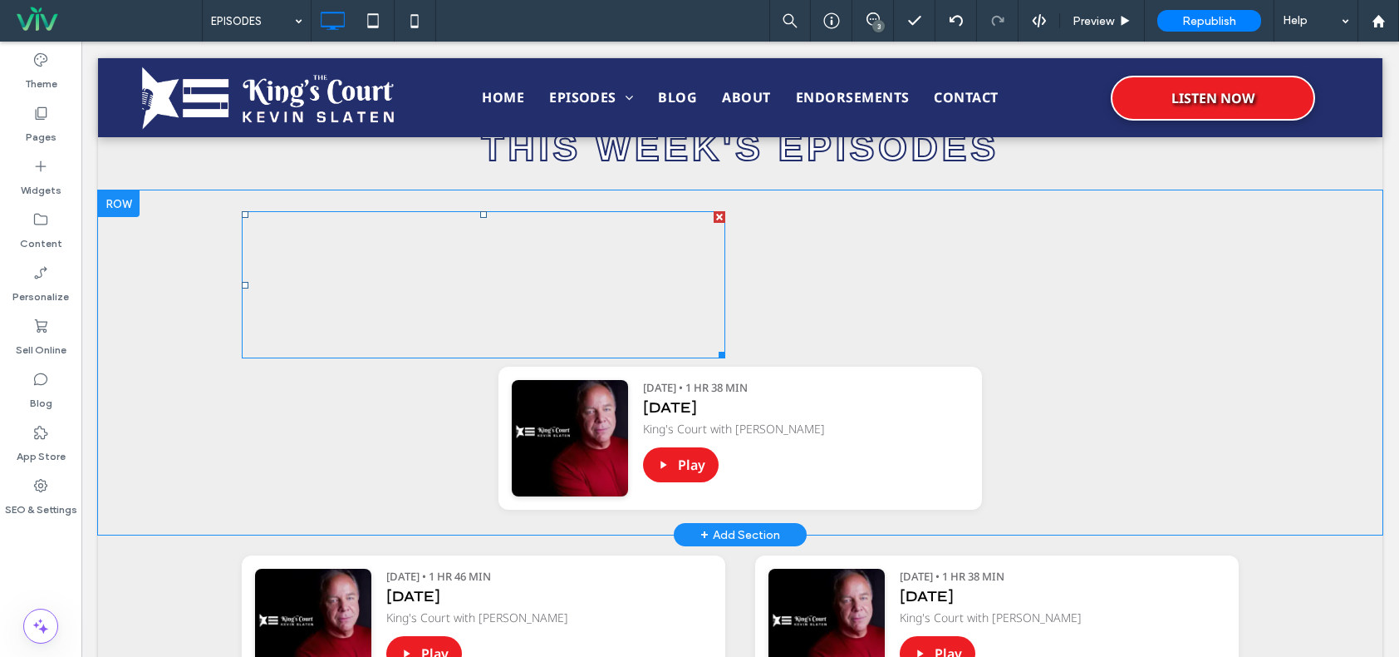
click at [714, 216] on div at bounding box center [720, 217] width 12 height 12
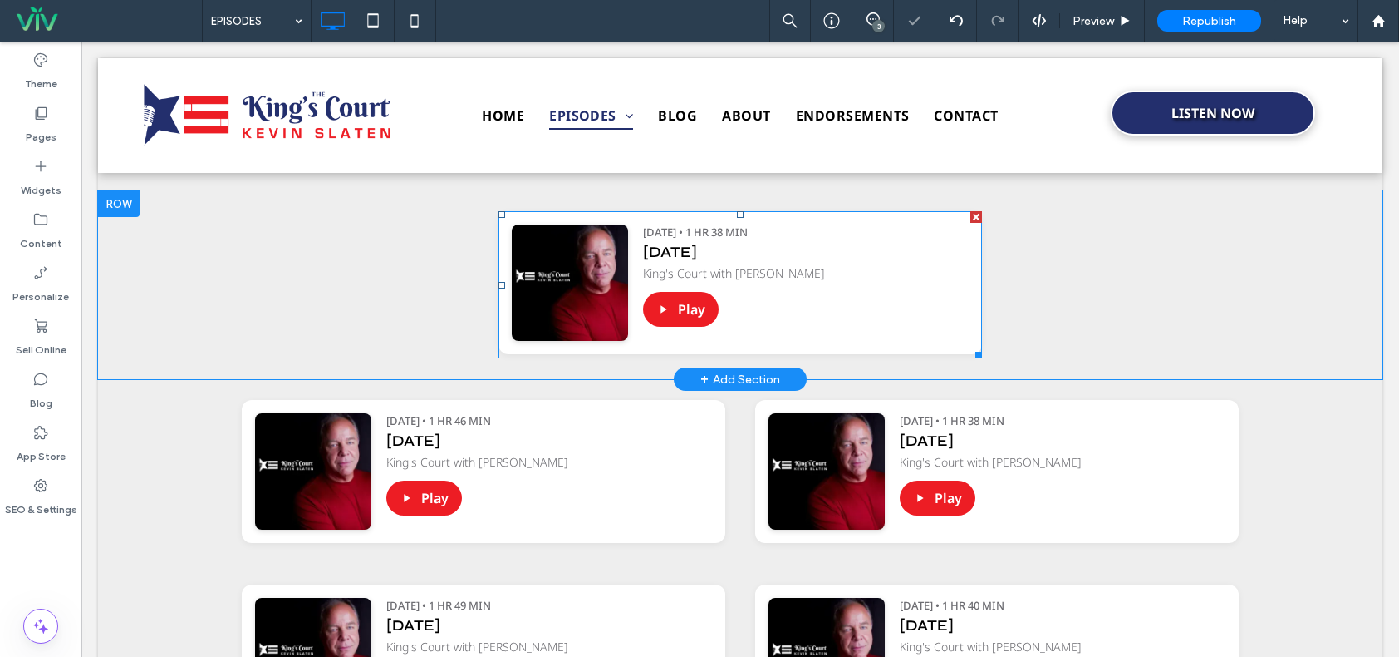
click at [906, 299] on span at bounding box center [741, 284] width 484 height 147
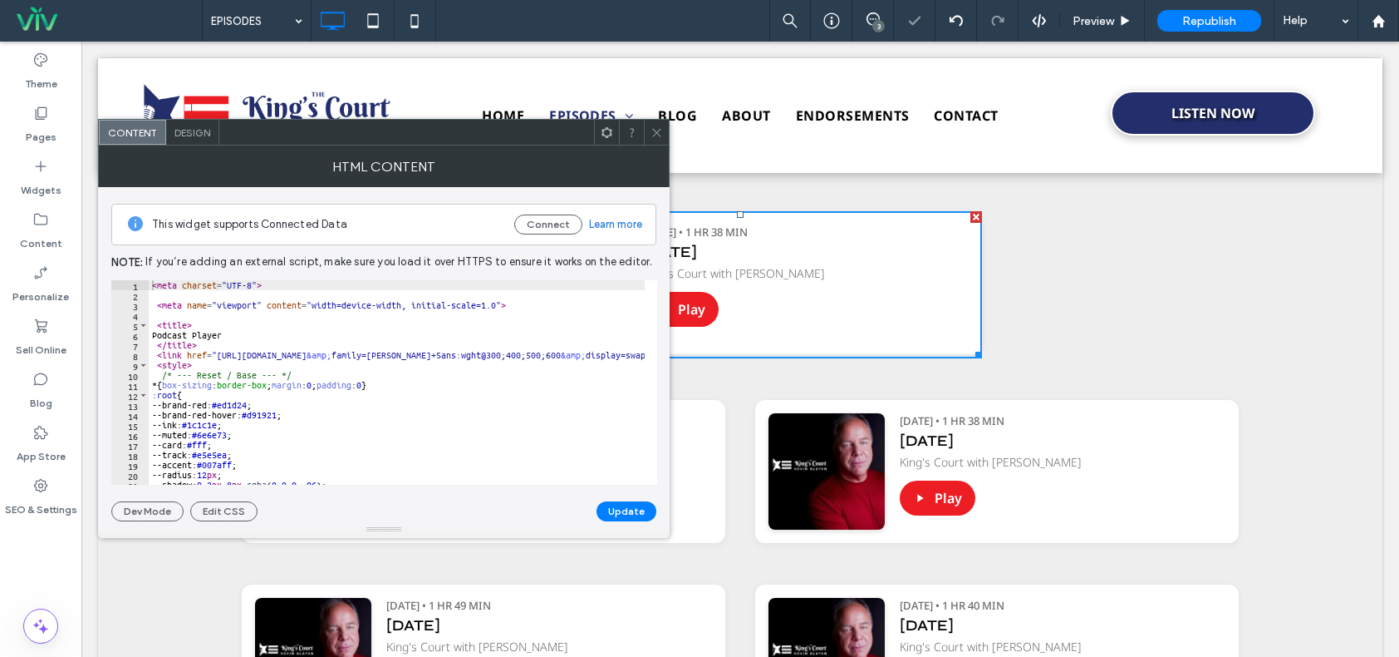
scroll to position [695, 0]
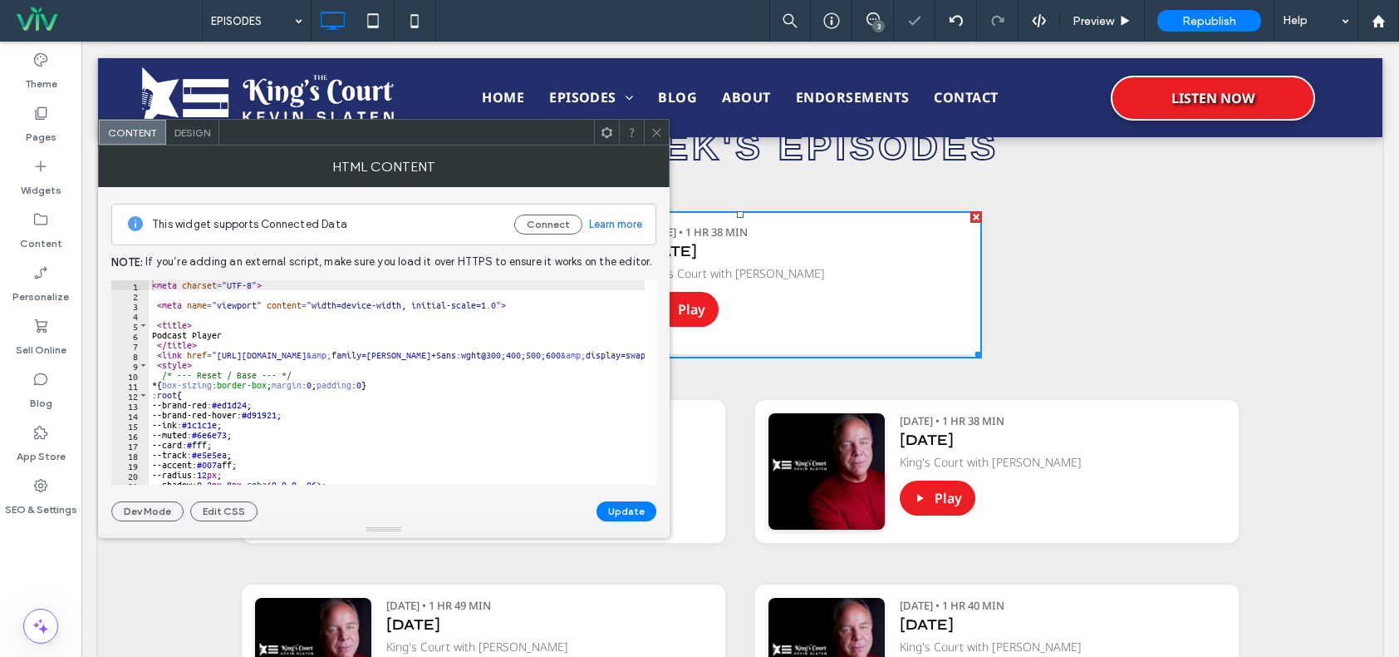
click at [654, 138] on icon at bounding box center [657, 132] width 12 height 12
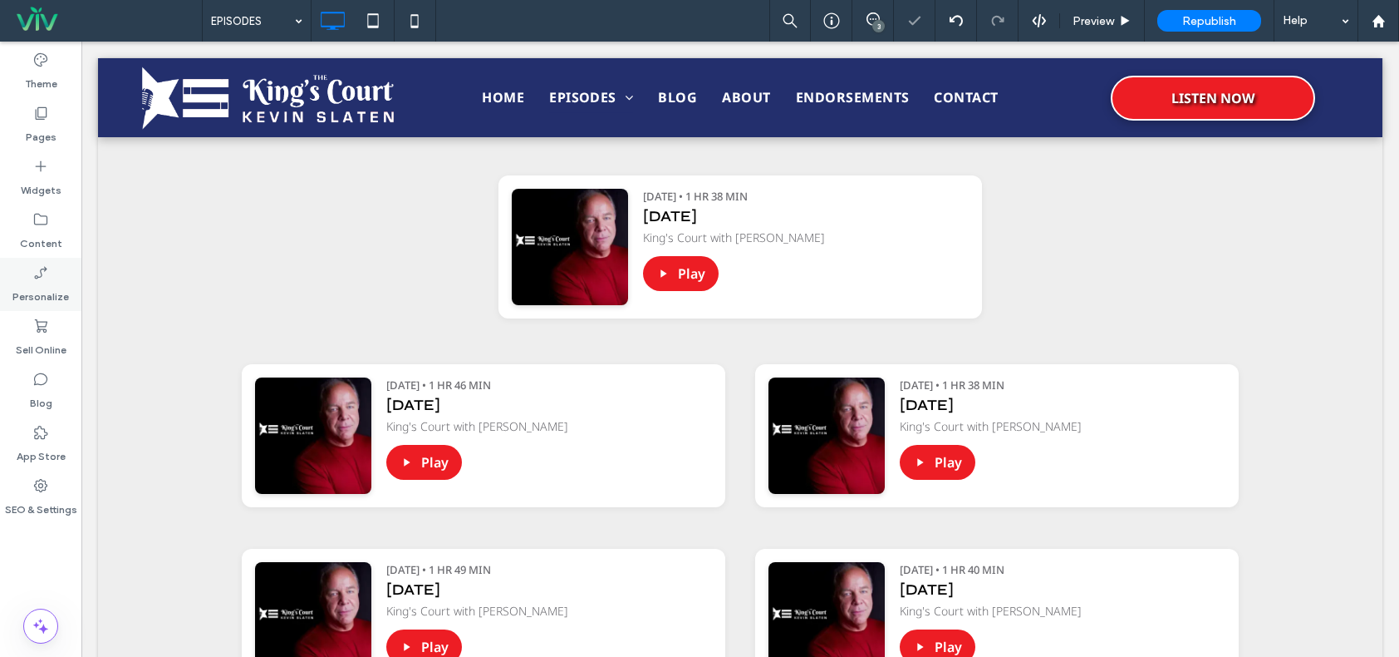
scroll to position [659, 0]
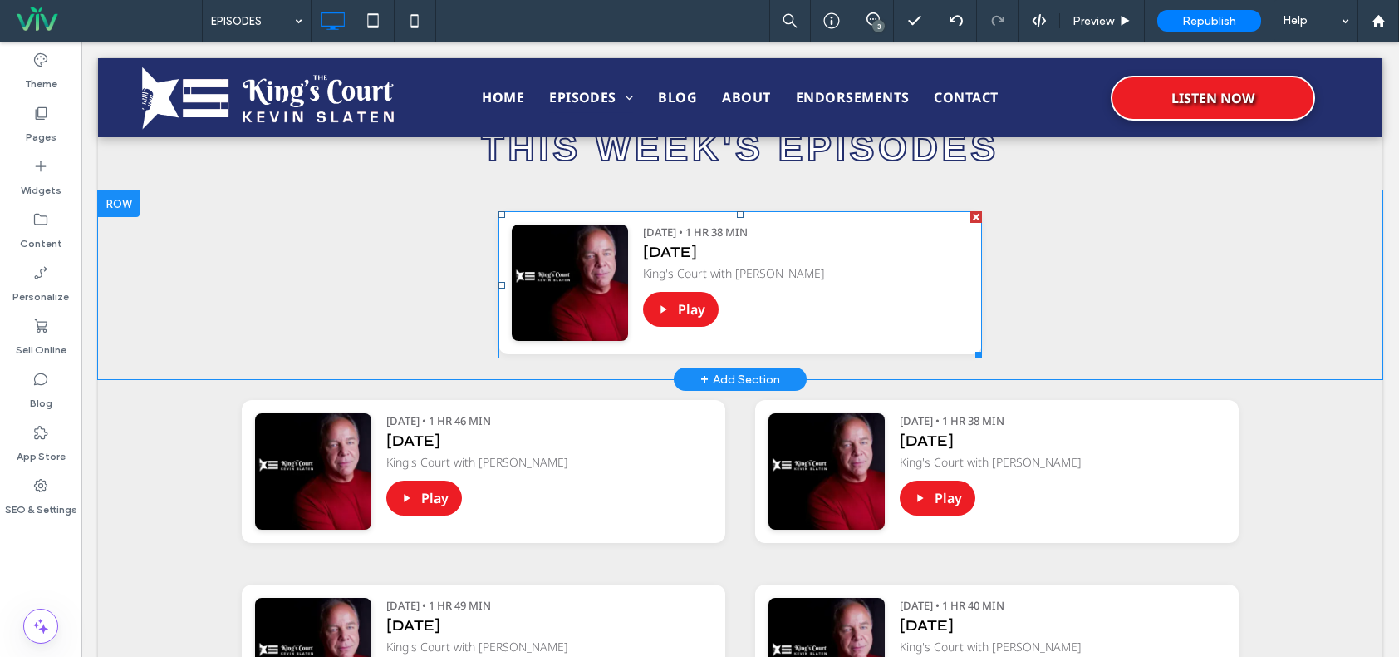
click at [829, 304] on span at bounding box center [741, 284] width 484 height 147
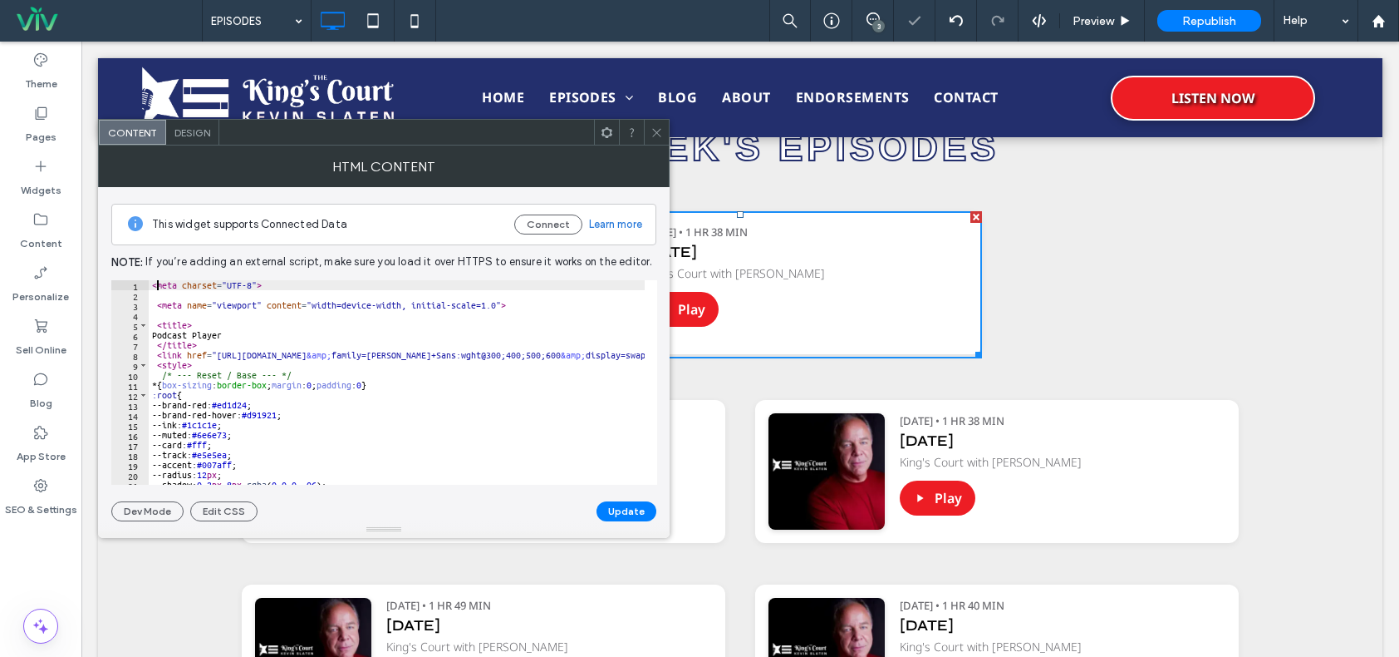
click at [163, 283] on div "< meta charset = "UTF-8" > < meta name = "viewport" content = "width=device-wid…" at bounding box center [534, 386] width 770 height 212
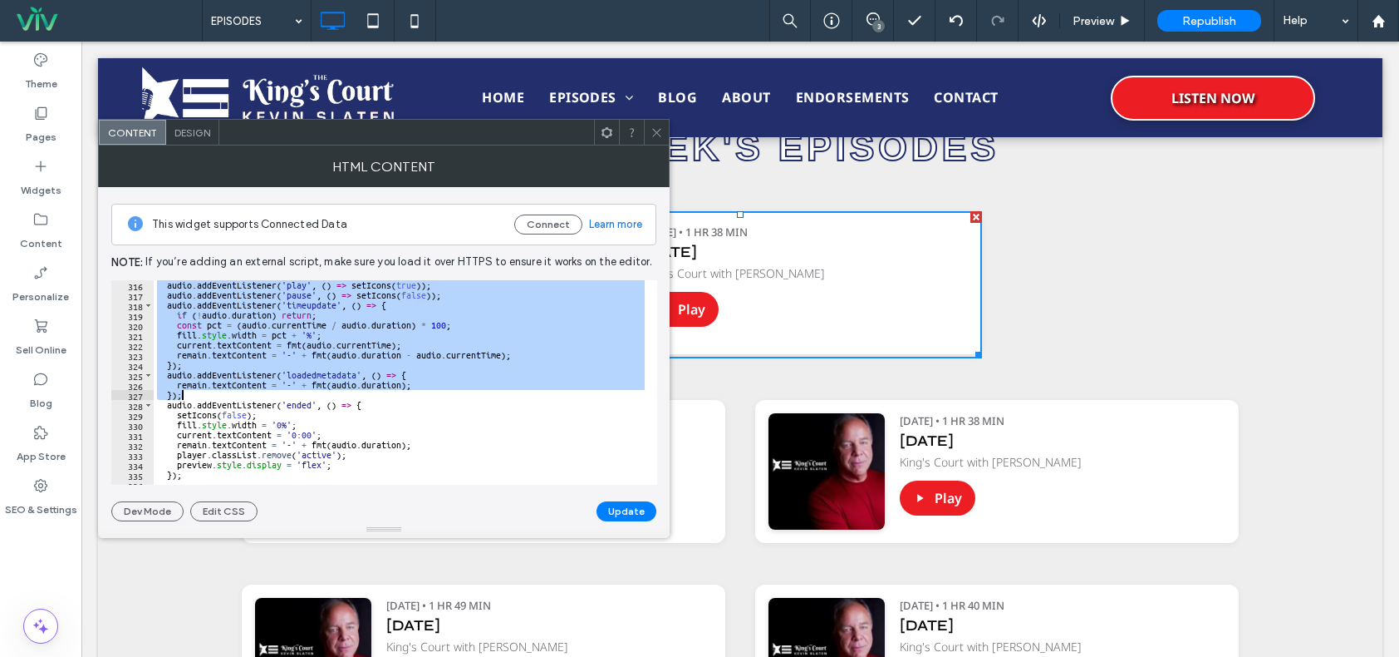
scroll to position [3259, 0]
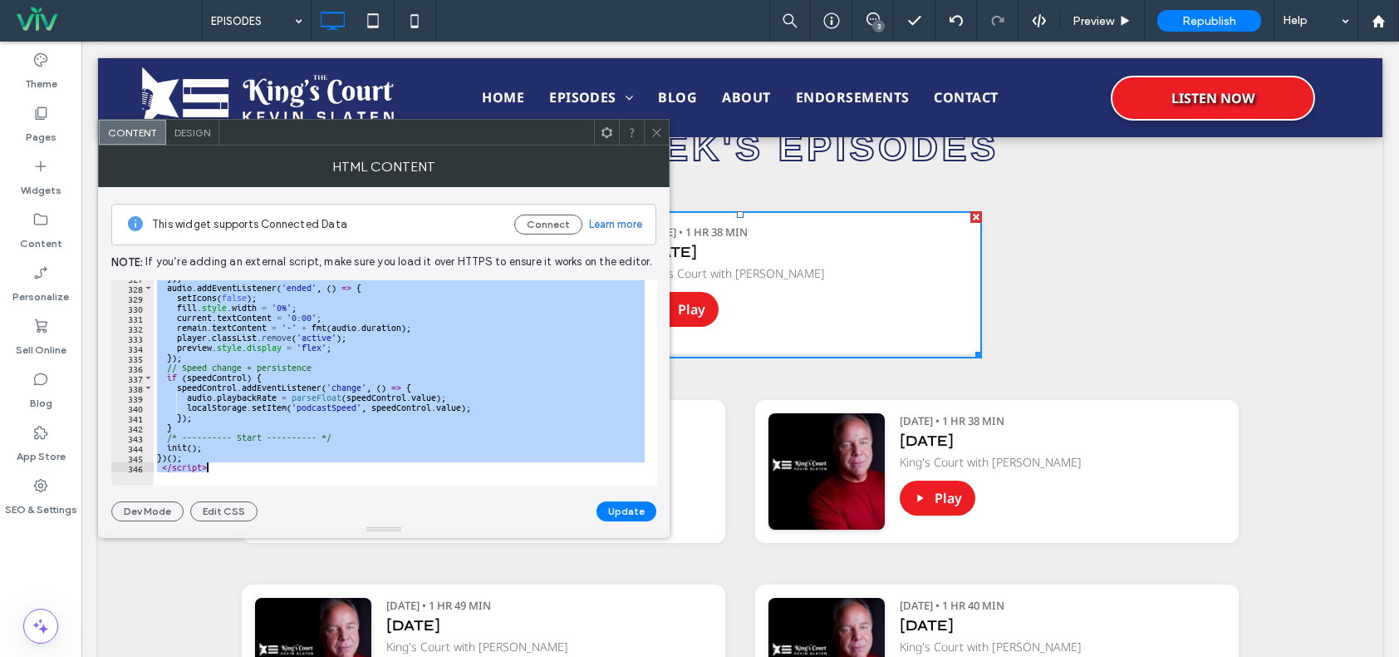
drag, startPoint x: 150, startPoint y: 282, endPoint x: 265, endPoint y: 463, distance: 214.4
click at [265, 463] on div "}) ; audio . addEventListener ( 'ended' , ( ) => { setIcons ( false ) ; fill . …" at bounding box center [539, 379] width 770 height 212
type textarea "**********"
paste textarea "Cursor at row 346"
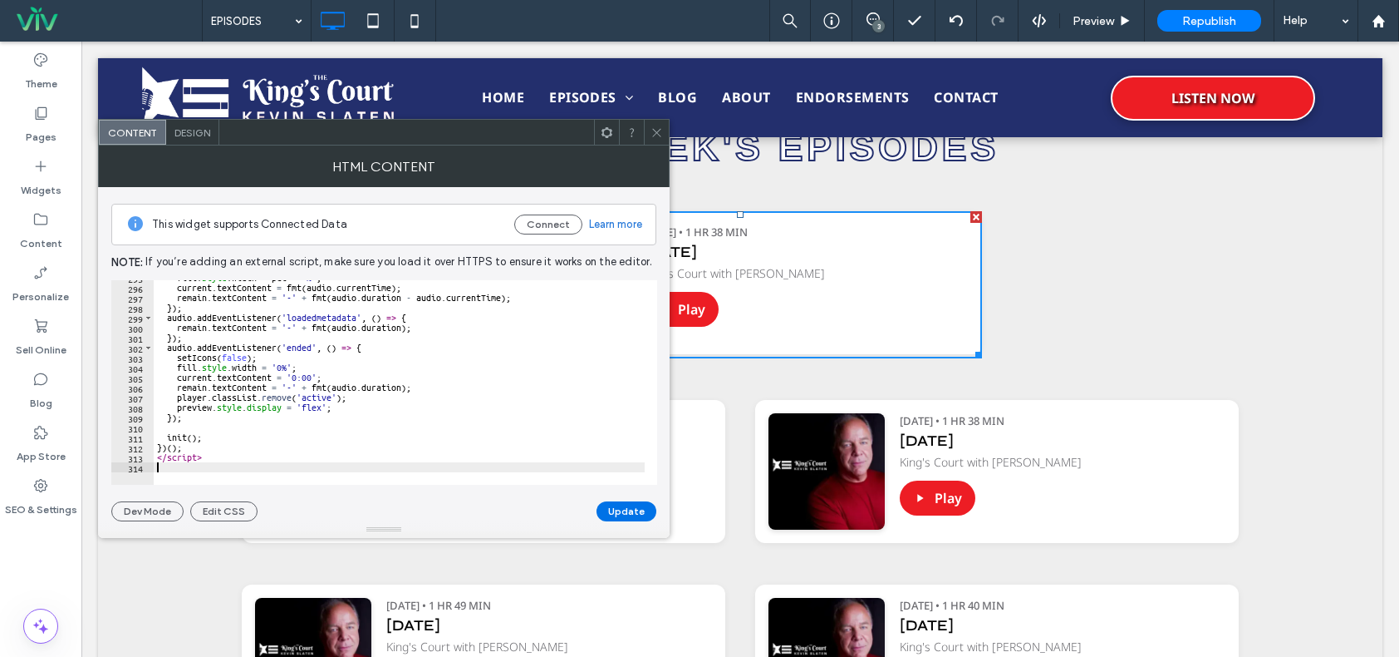
click at [620, 513] on button "Update" at bounding box center [627, 511] width 60 height 20
click at [646, 127] on div at bounding box center [656, 132] width 25 height 25
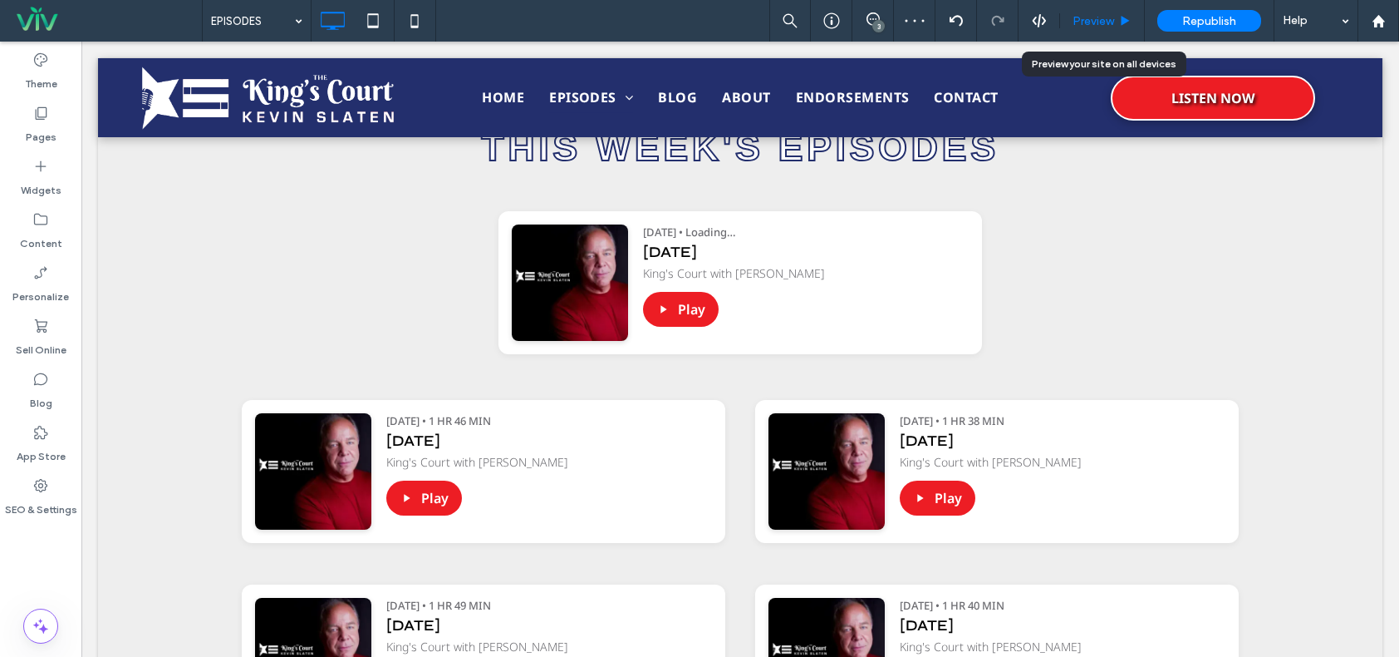
click at [1110, 17] on span "Preview" at bounding box center [1094, 21] width 42 height 14
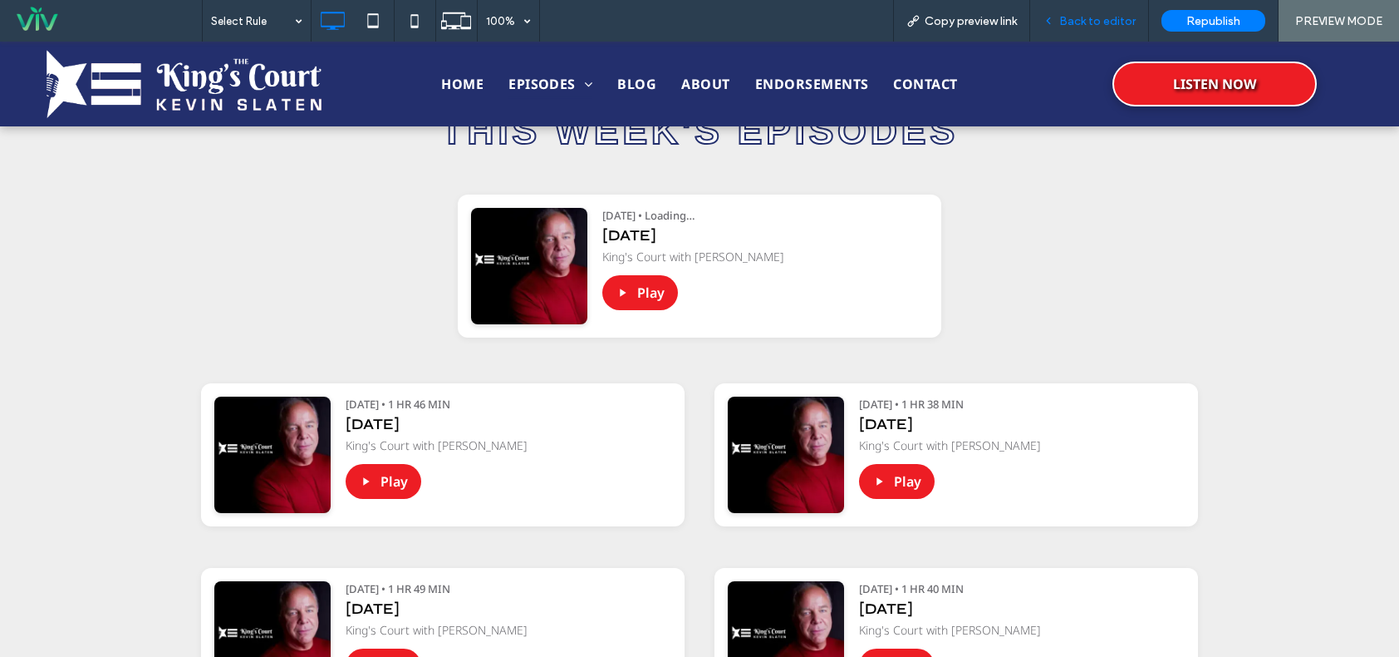
click at [1111, 19] on span "Back to editor" at bounding box center [1098, 21] width 76 height 14
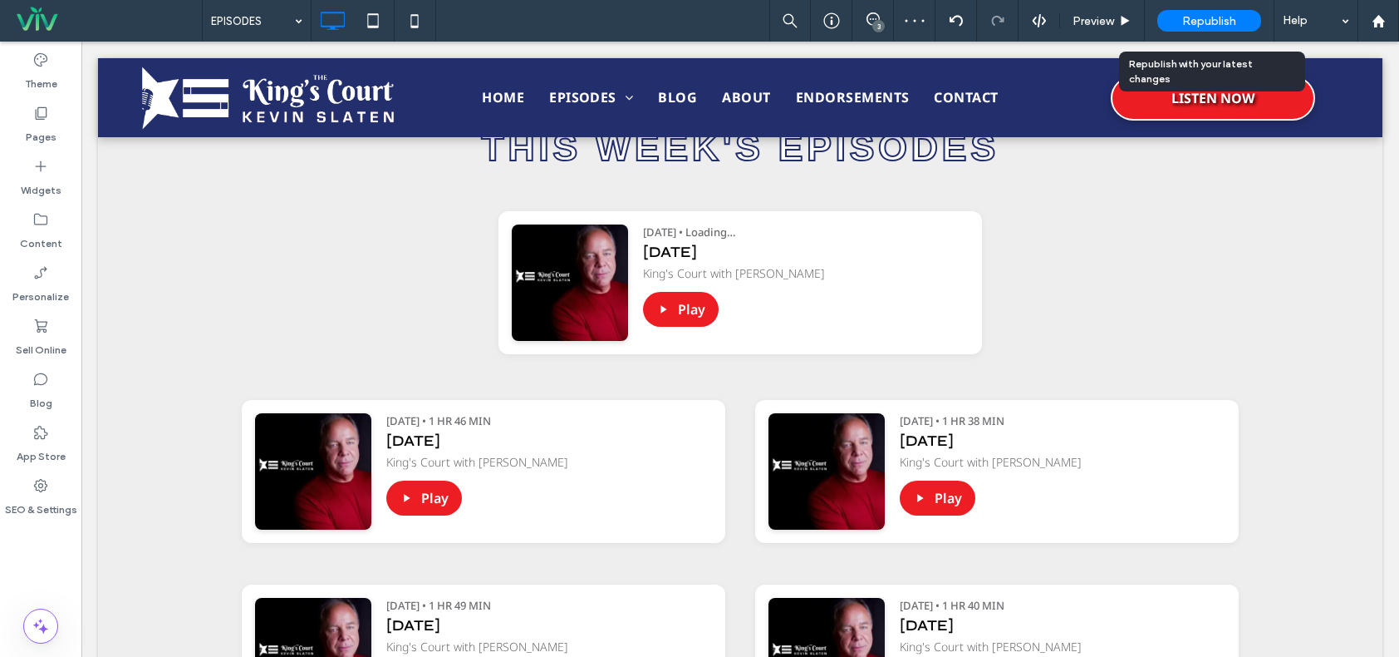
click at [1187, 17] on span "Republish" at bounding box center [1210, 21] width 54 height 14
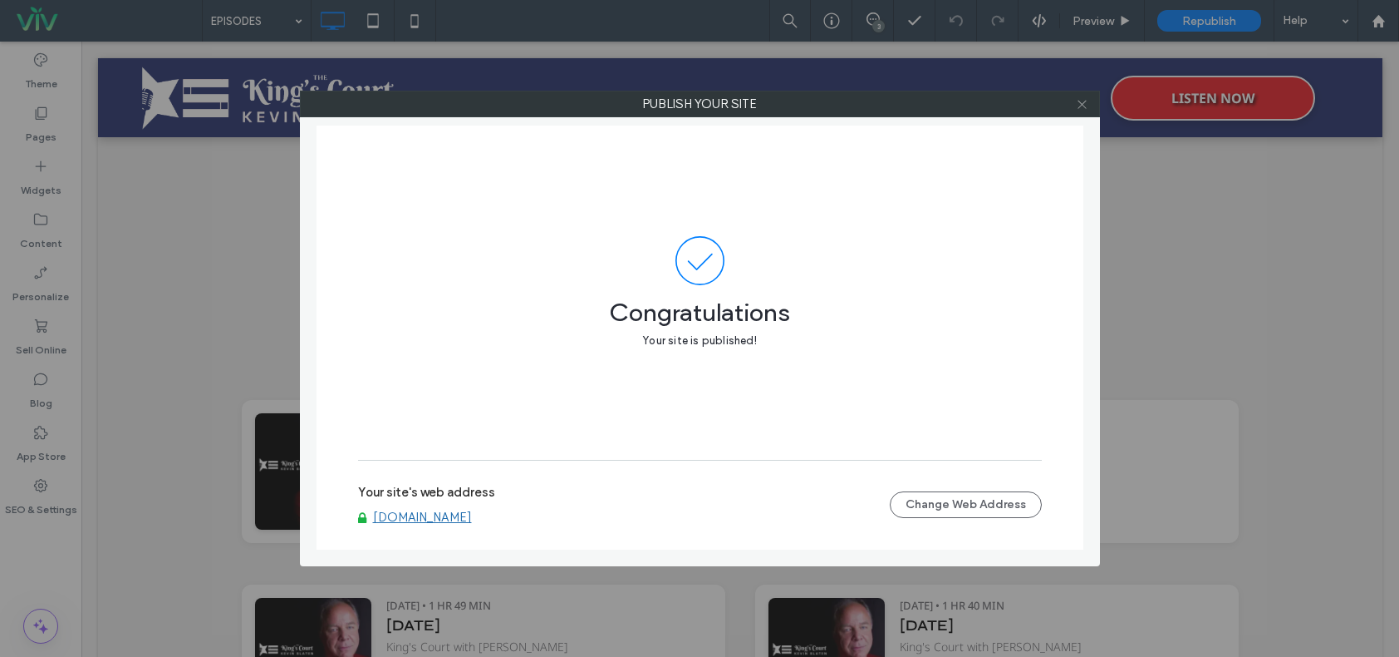
click at [1080, 99] on icon at bounding box center [1082, 104] width 12 height 12
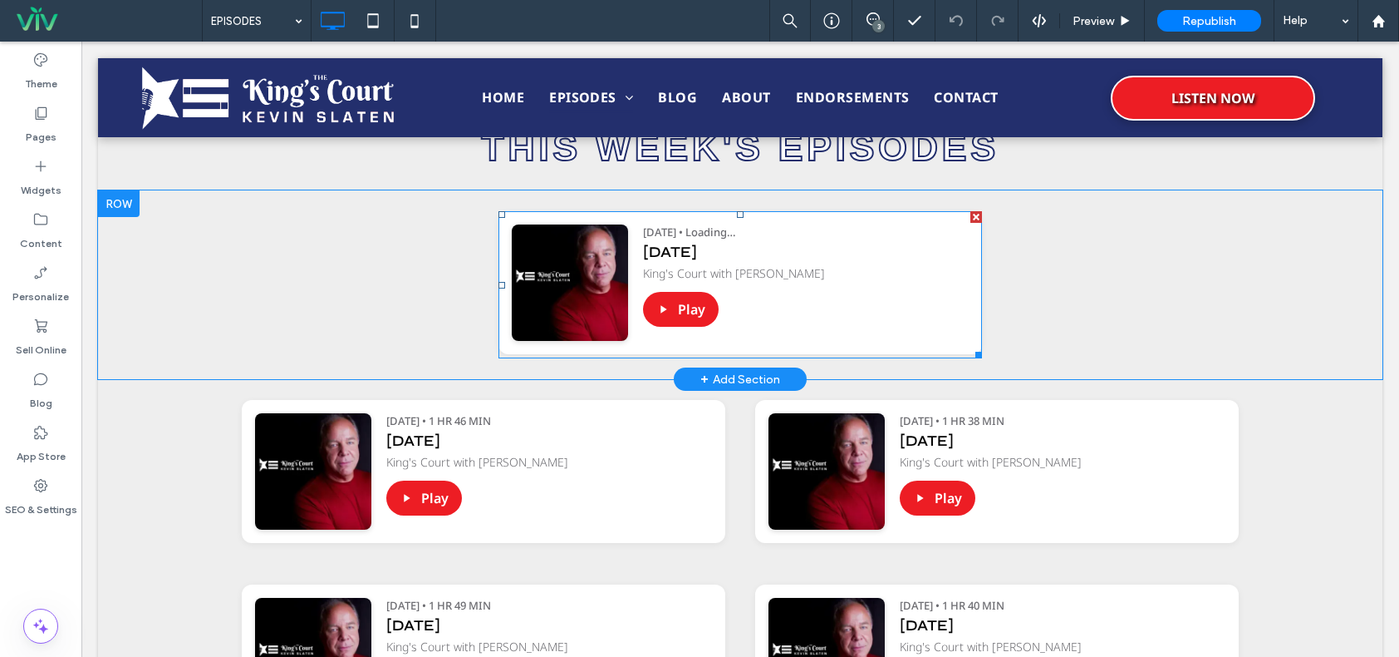
click at [649, 264] on span at bounding box center [741, 284] width 484 height 147
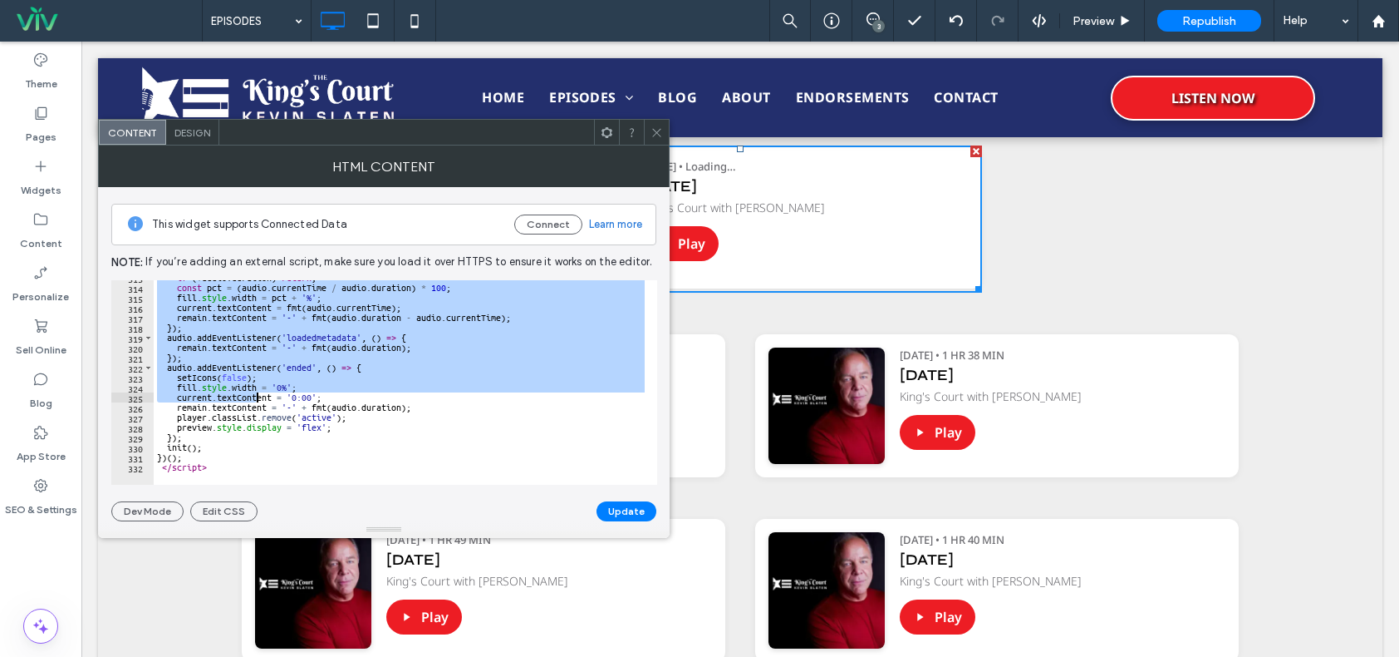
scroll to position [742, 0]
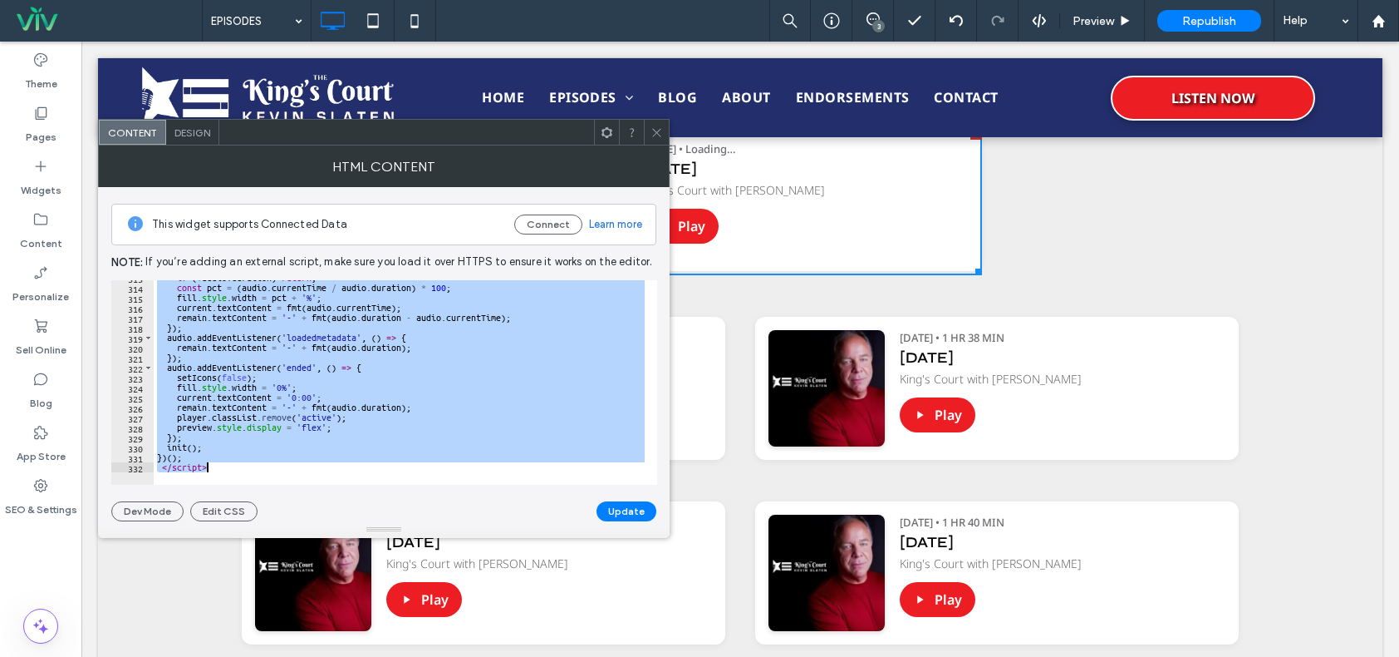
drag, startPoint x: 150, startPoint y: 284, endPoint x: 229, endPoint y: 462, distance: 194.2
click at [227, 464] on div "if ( ! audio . duration ) return ; const pct = ( audio . currentTime / audio . …" at bounding box center [539, 379] width 770 height 212
type textarea "**********"
paste textarea "Cursor at row 332"
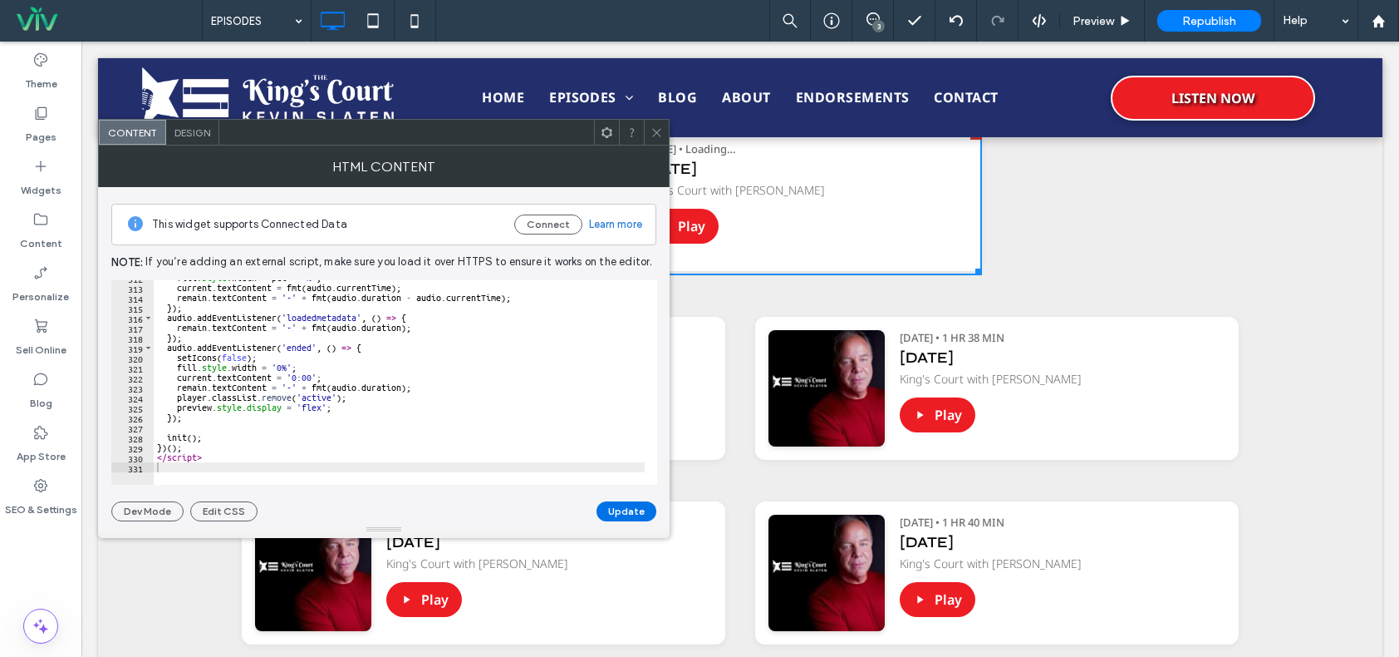
click at [632, 512] on button "Update" at bounding box center [627, 511] width 60 height 20
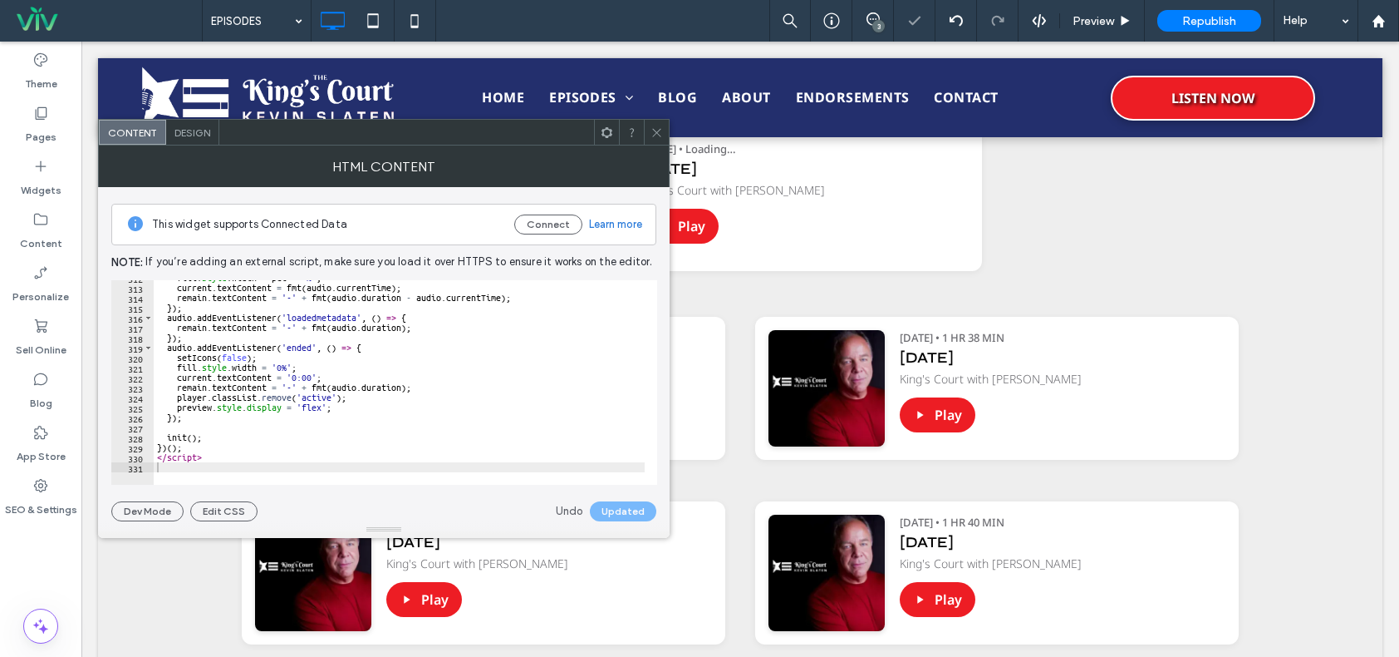
click at [657, 131] on icon at bounding box center [657, 132] width 12 height 12
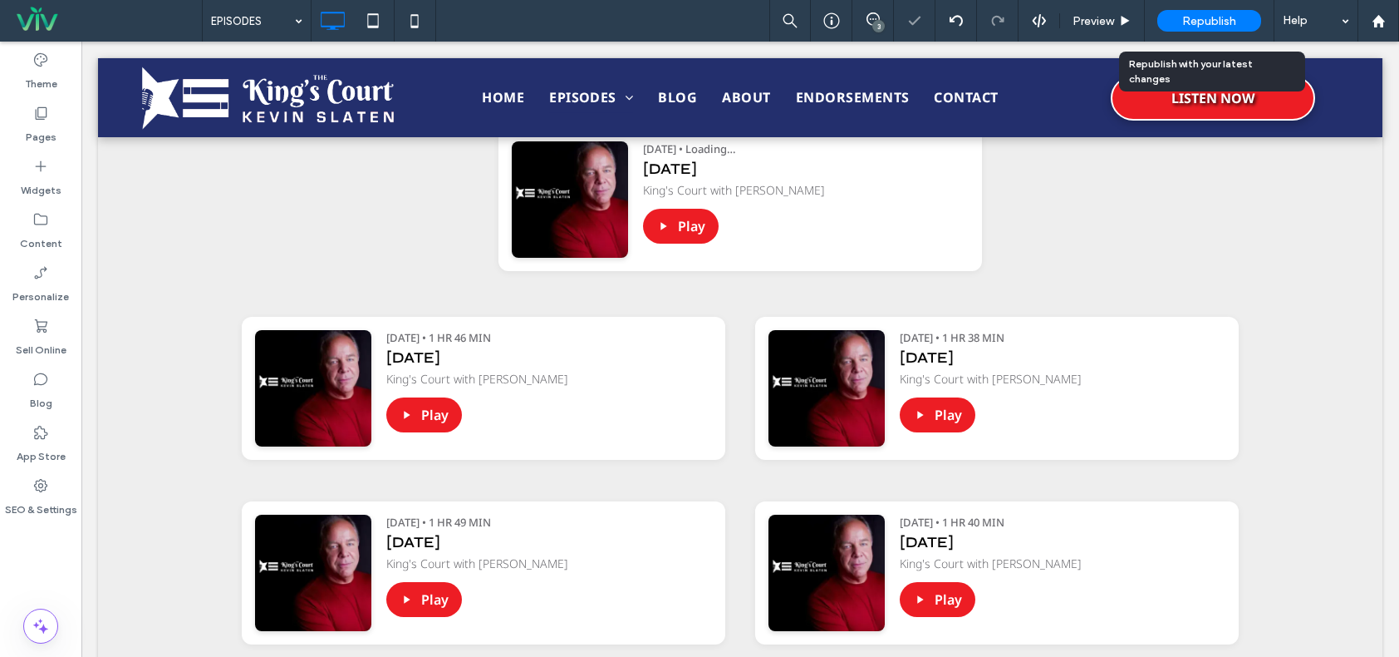
click at [1183, 22] on span "Republish" at bounding box center [1210, 21] width 54 height 14
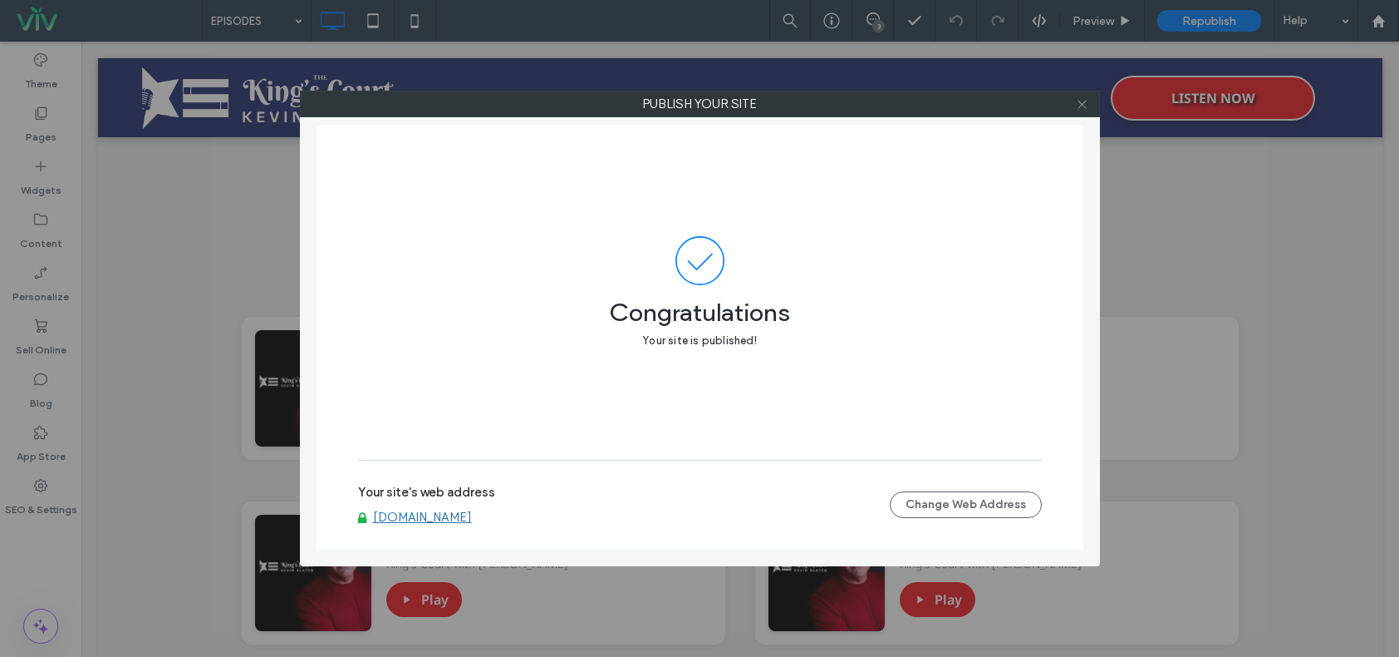
click at [1082, 103] on icon at bounding box center [1082, 104] width 12 height 12
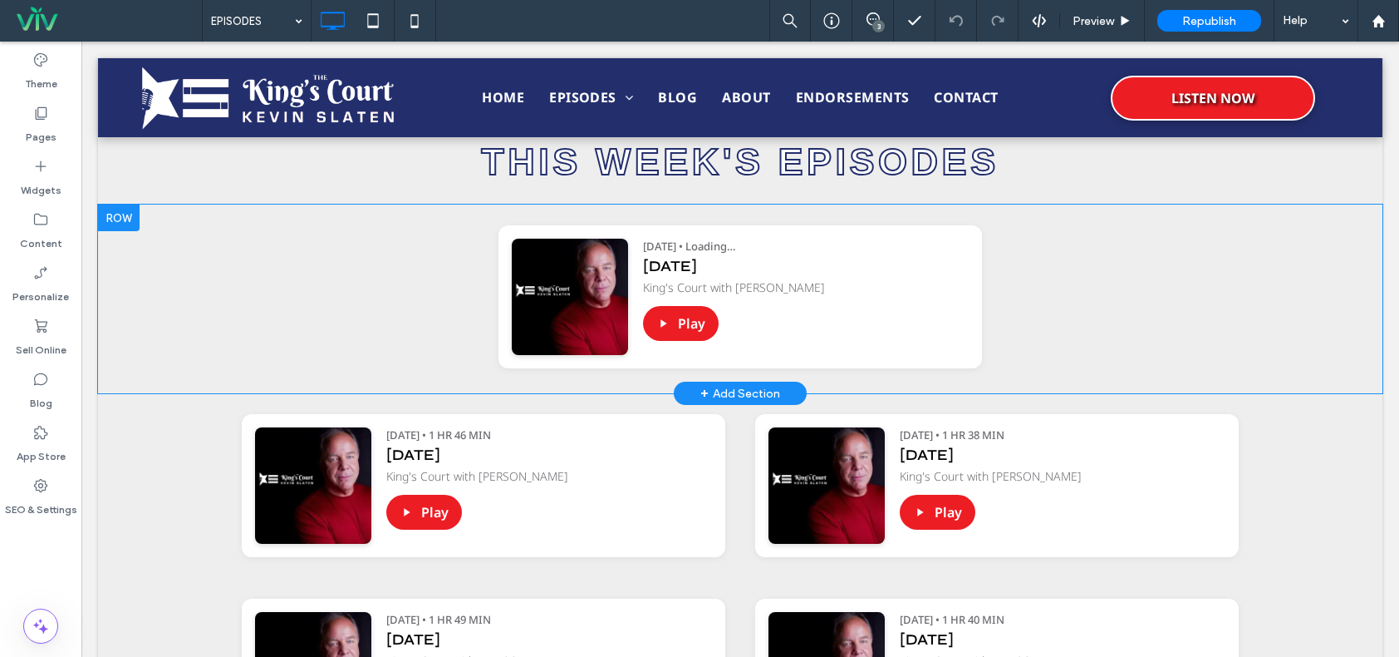
scroll to position [576, 0]
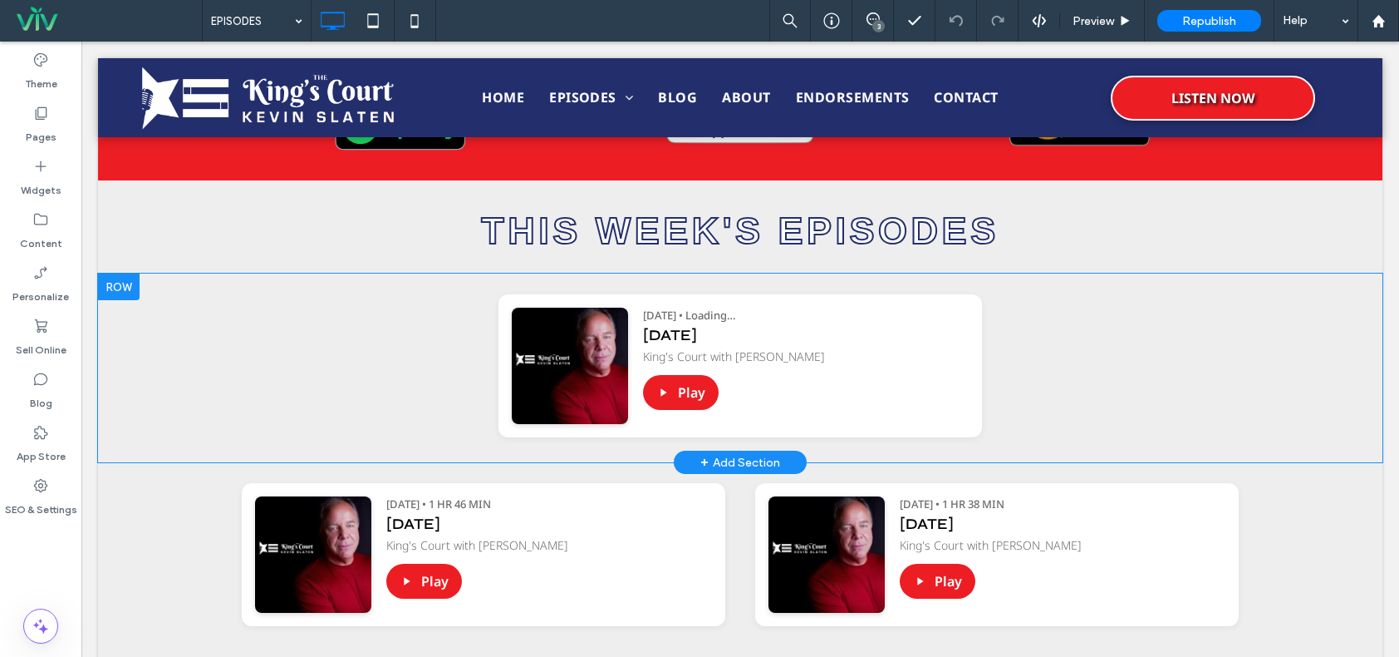
click at [840, 376] on div "Play" at bounding box center [806, 392] width 326 height 35
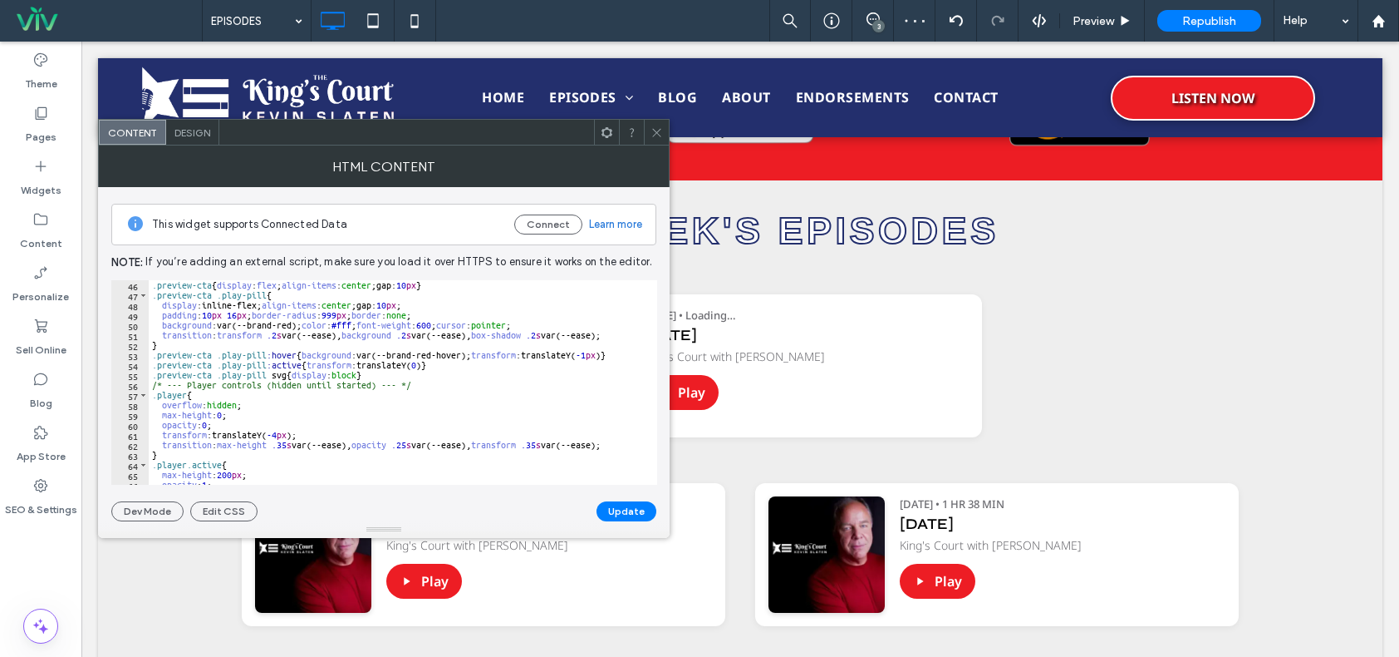
scroll to position [499, 0]
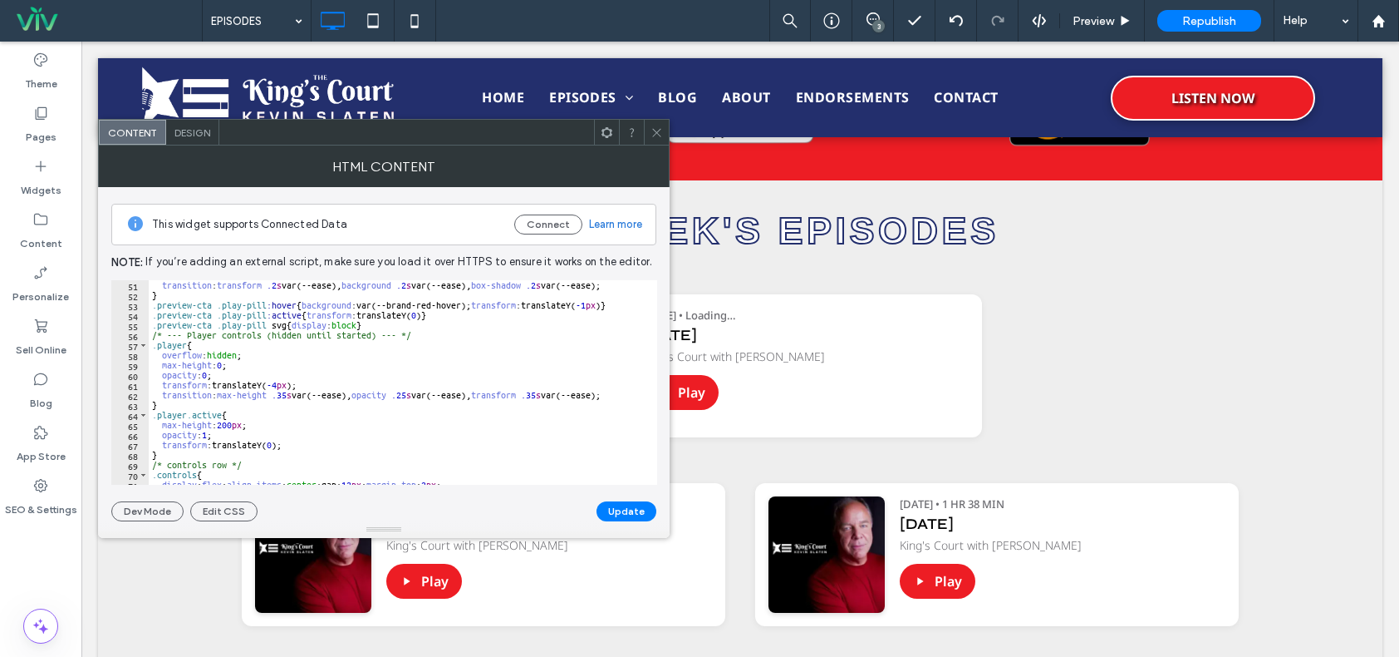
click at [441, 393] on div "transition : transform .2 s var(--ease), background .2 s var(--ease), box-shado…" at bounding box center [534, 386] width 770 height 212
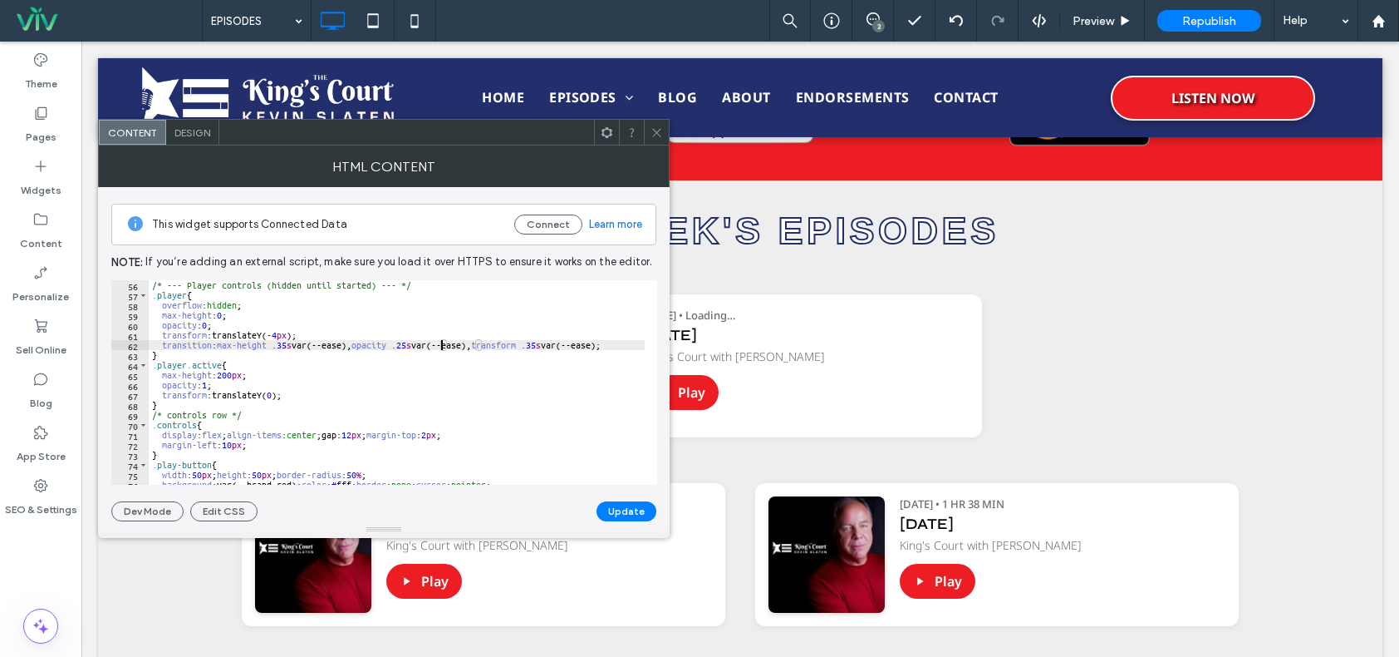
click at [439, 390] on div "/* --- Player controls (hidden until started) --- */ .player { overflow : hidde…" at bounding box center [534, 386] width 770 height 212
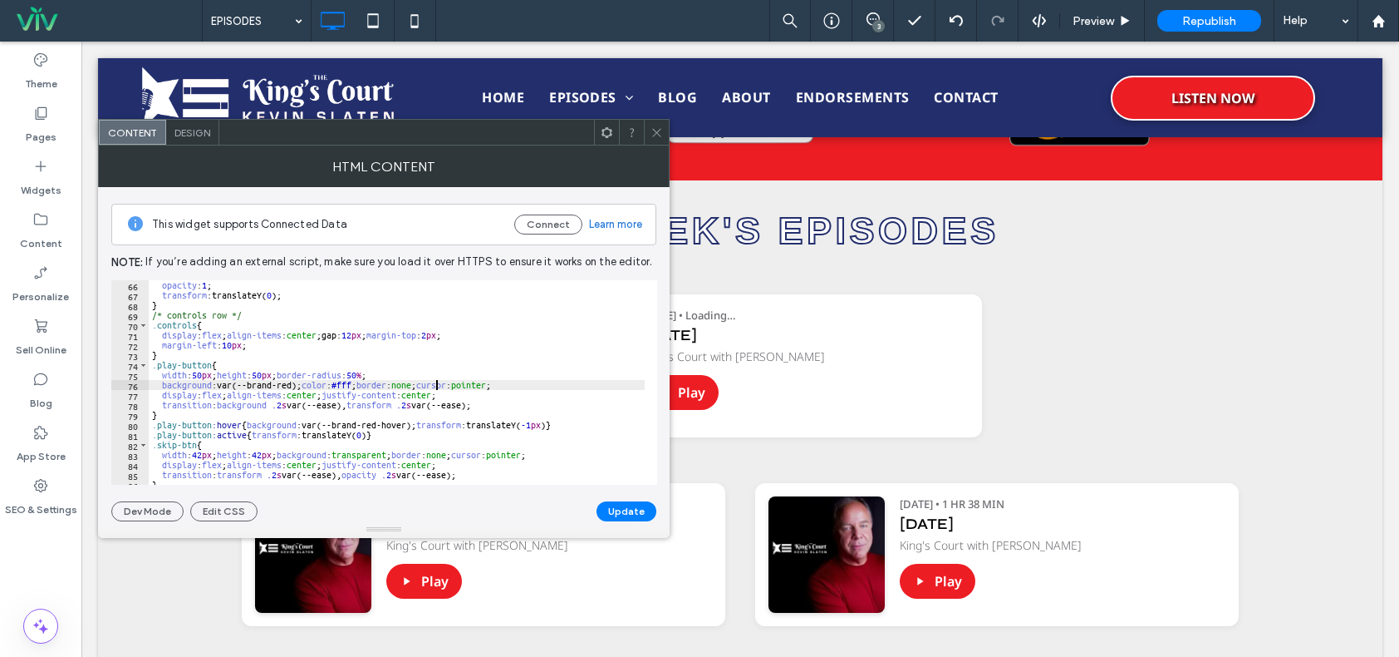
click at [438, 387] on div "opacity : 1 ; transform :translateY( 0 ); } /* controls row */ .controls { disp…" at bounding box center [534, 386] width 770 height 212
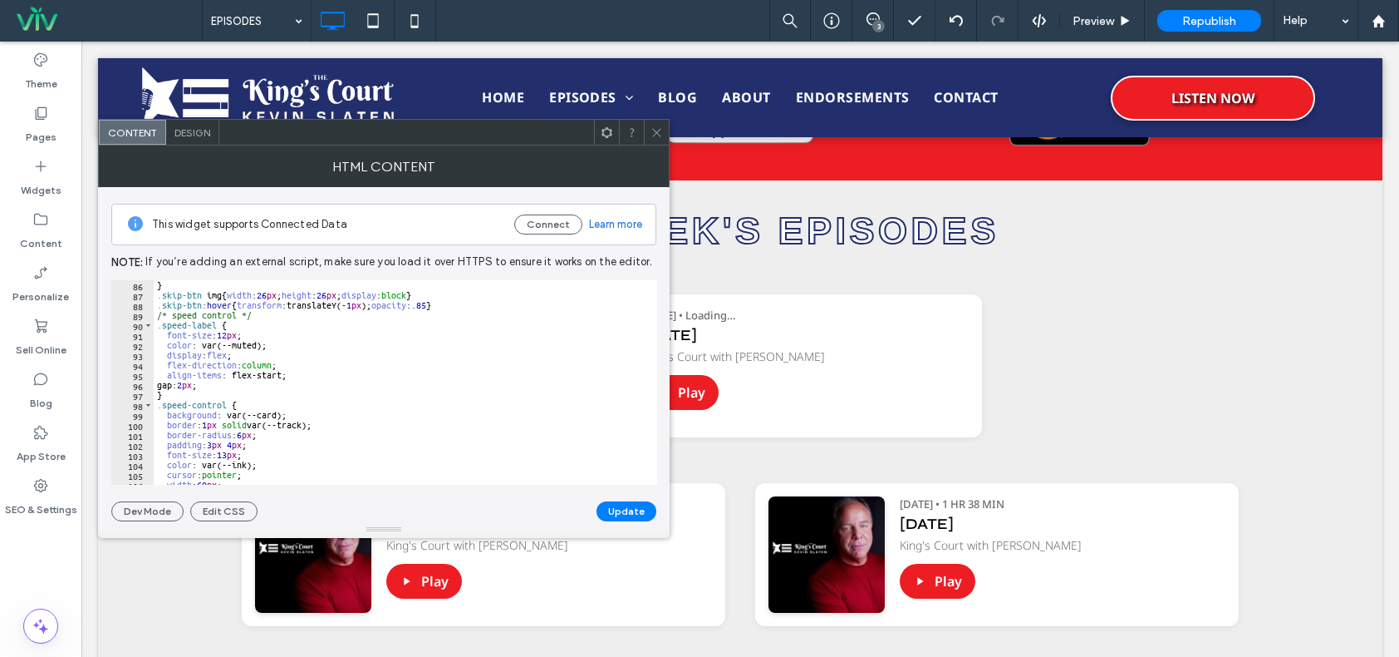
scroll to position [898, 0]
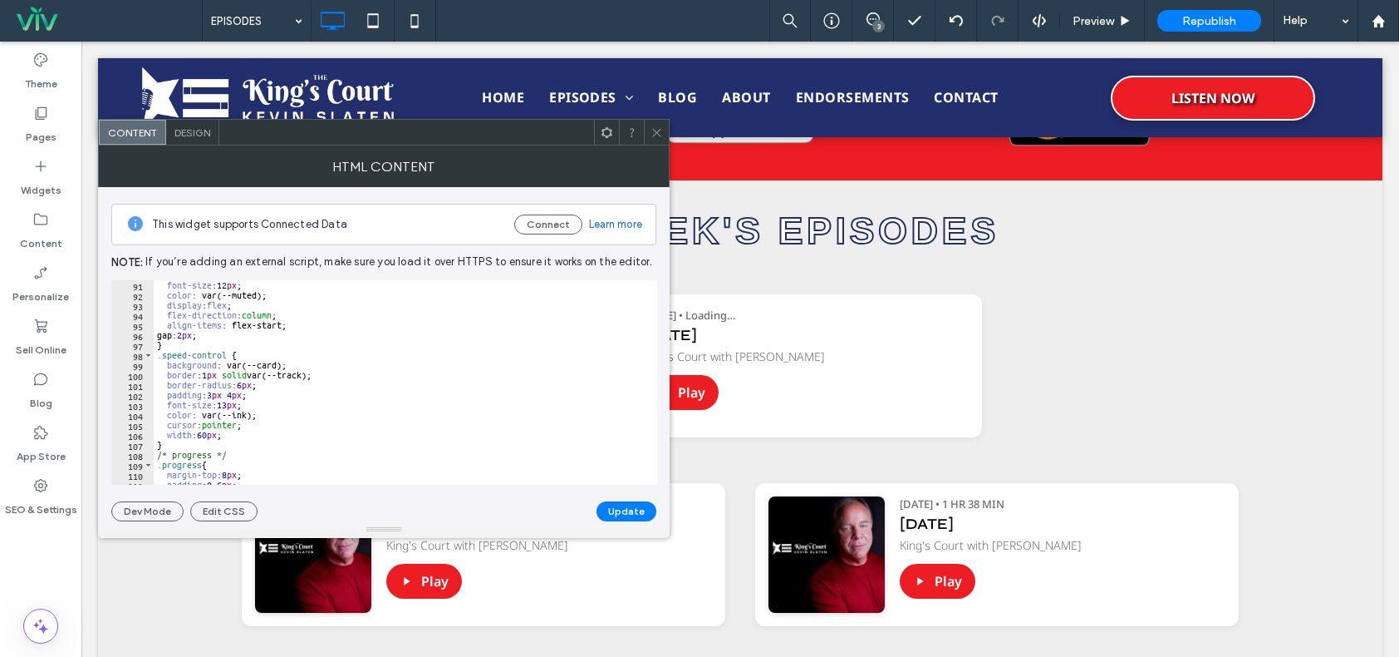
click at [435, 369] on div "font-size : 12 px ; color : var(--muted); display : flex ; flex-direction : col…" at bounding box center [539, 386] width 770 height 212
click at [435, 381] on div "font-size : 12 px ; color : var(--muted); display : flex ; flex-direction : col…" at bounding box center [539, 386] width 770 height 212
click at [431, 401] on div "font-size : 12 px ; color : var(--muted); display : flex ; flex-direction : col…" at bounding box center [539, 386] width 770 height 212
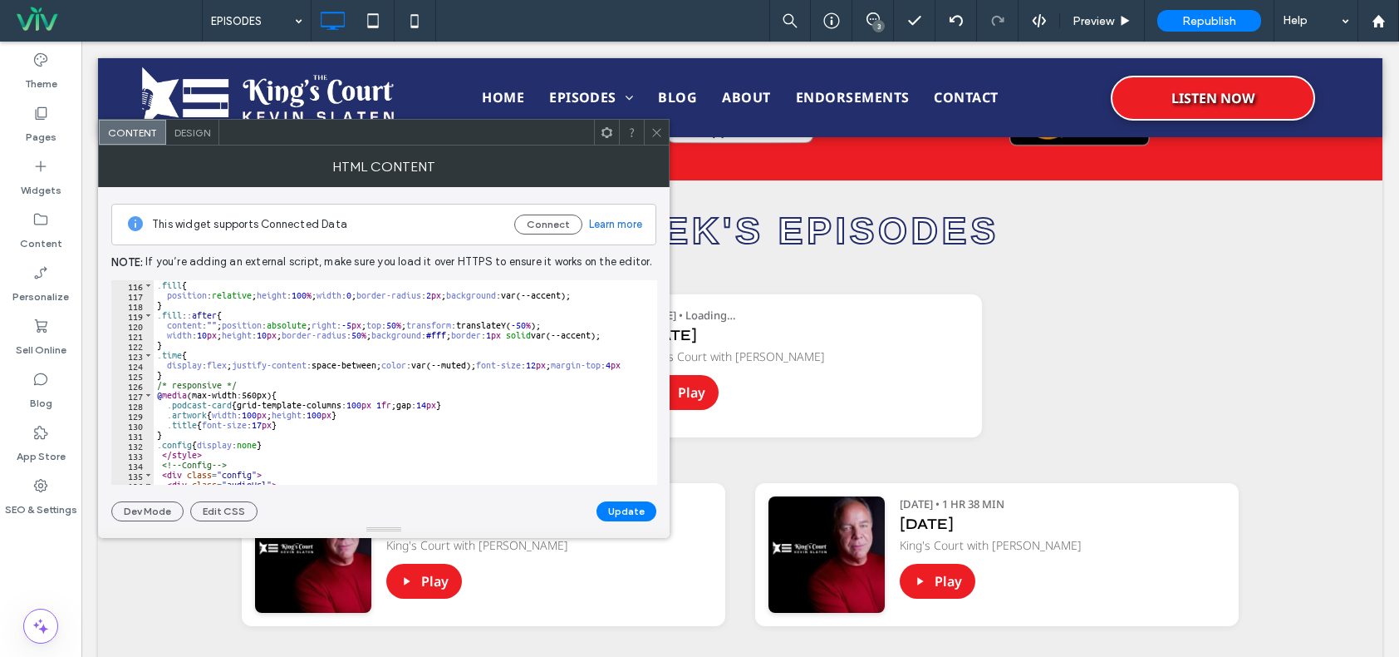
scroll to position [1147, 0]
click at [424, 372] on div ".fill { position : relative ; height : 100 % ; width : 0 ; border-radius : 2 px…" at bounding box center [539, 386] width 770 height 212
click at [411, 387] on div ".fill { position : relative ; height : 100 % ; width : 0 ; border-radius : 2 px…" at bounding box center [539, 386] width 770 height 212
click at [409, 394] on div ".fill { position : relative ; height : 100 % ; width : 0 ; border-radius : 2 px…" at bounding box center [539, 386] width 770 height 212
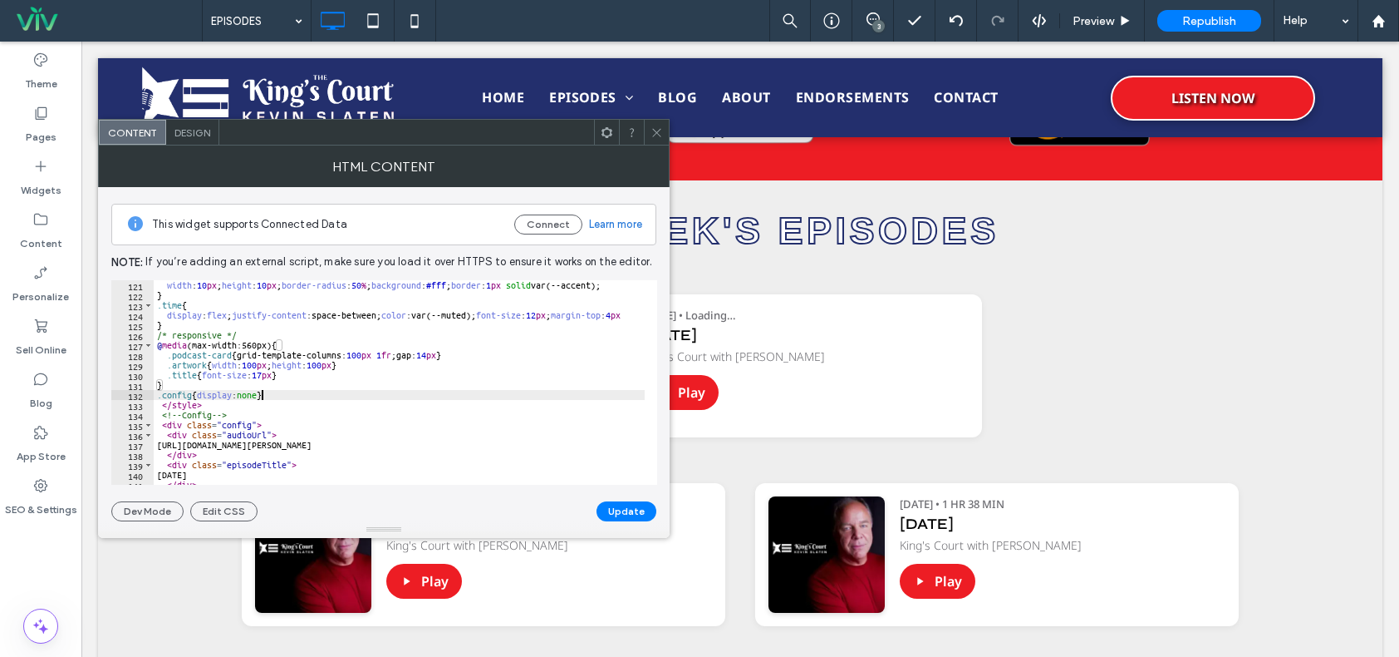
click at [409, 392] on div "width : 10 px ; height : 10 px ; border-radius : 50 % ; background : #fff ; bor…" at bounding box center [539, 386] width 770 height 212
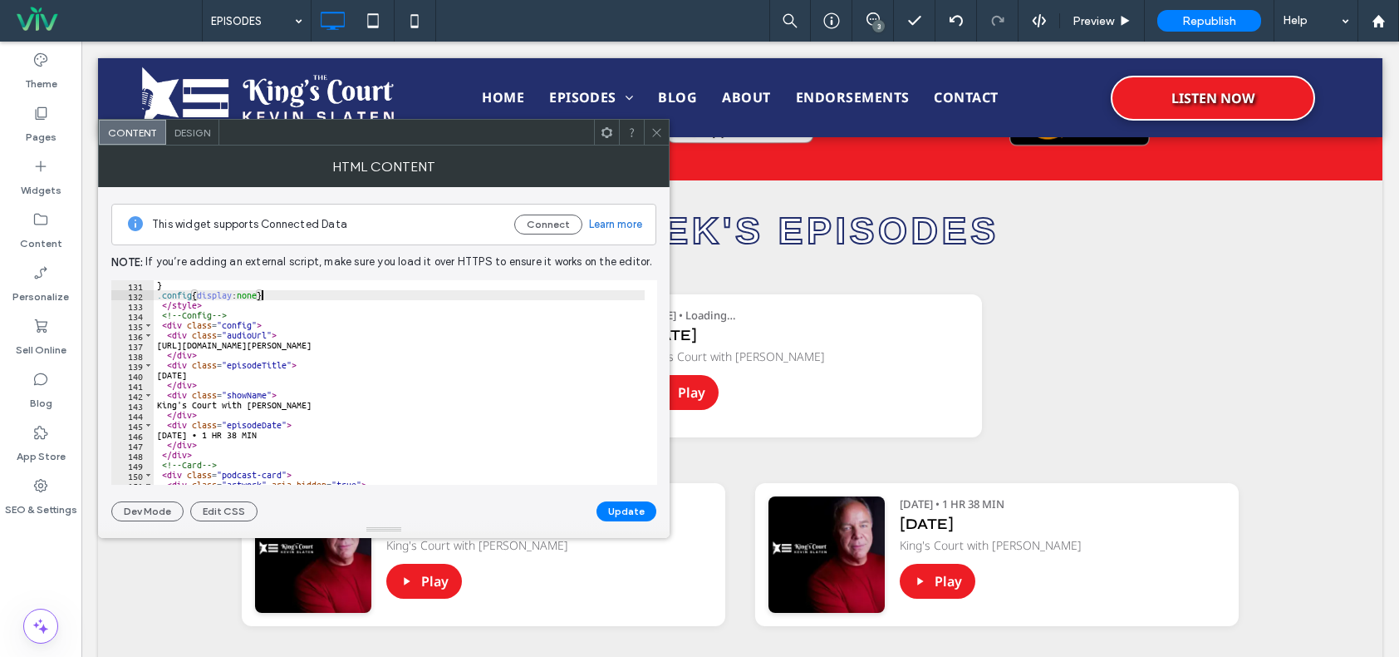
scroll to position [1346, 0]
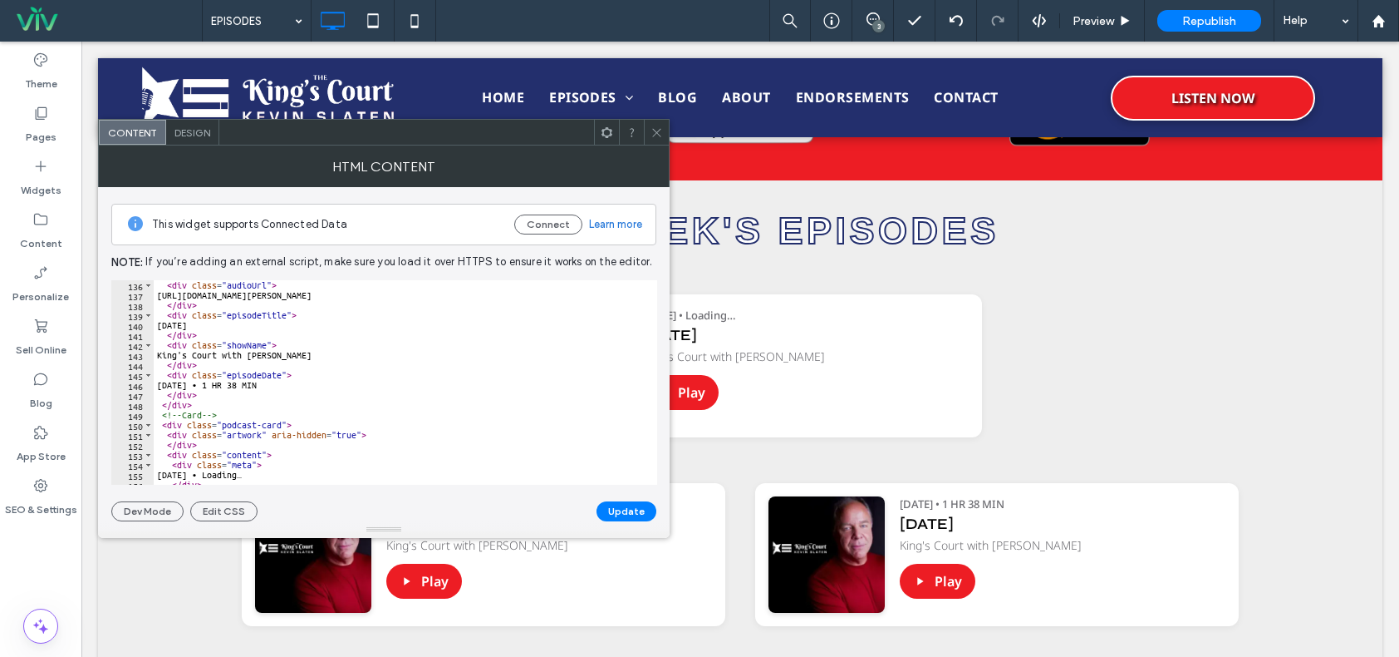
click at [367, 383] on div "< div class = "audioUrl" > https://irp.cdn-website.com/e4f27ade/files/uploaded/…" at bounding box center [539, 386] width 770 height 212
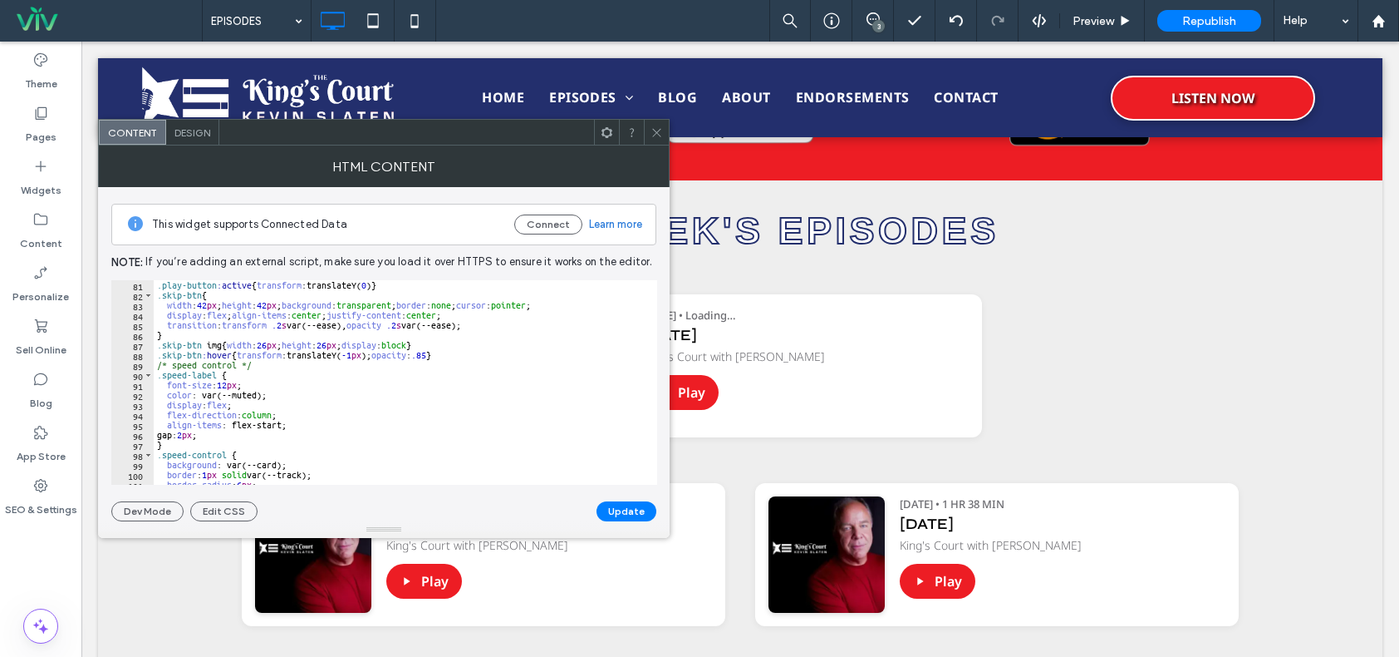
scroll to position [798, 0]
click at [307, 421] on div ".play-button :active { transform :translateY( 0 ) } .skip-btn { width : 42 px ;…" at bounding box center [539, 386] width 770 height 212
type textarea "**********"
click at [622, 515] on button "Update" at bounding box center [627, 511] width 60 height 20
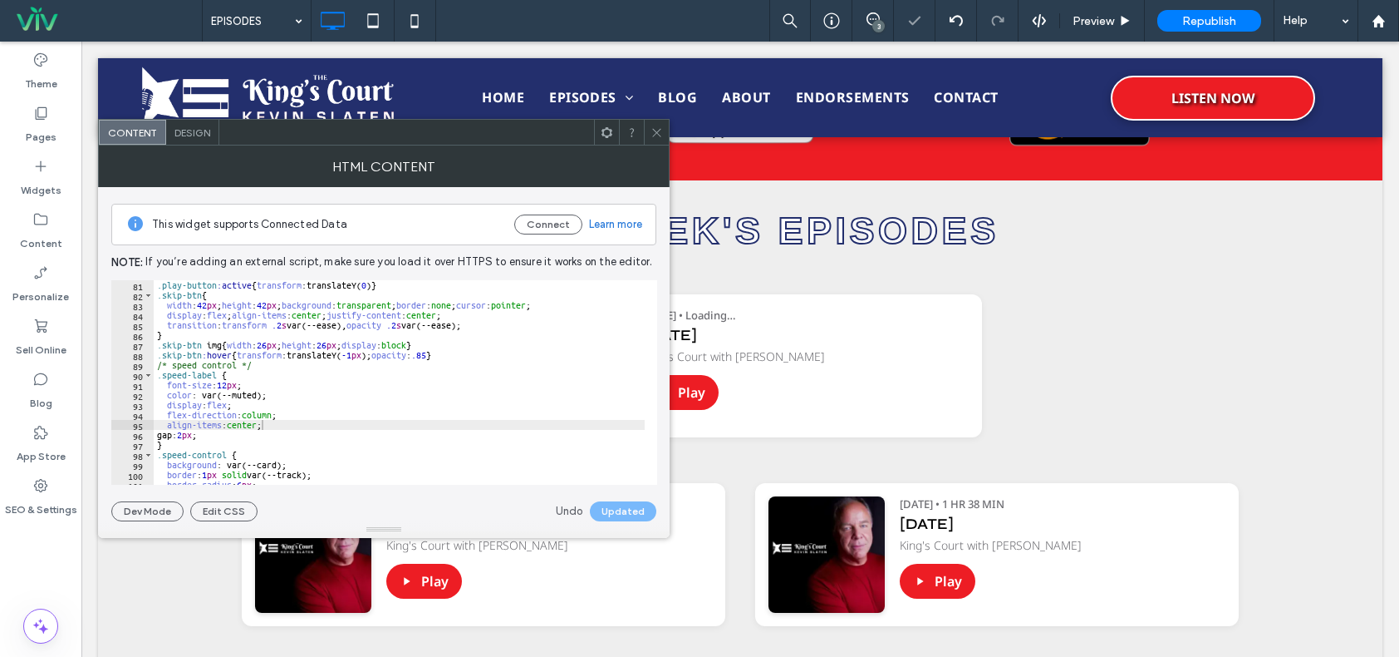
click at [652, 127] on icon at bounding box center [657, 132] width 12 height 12
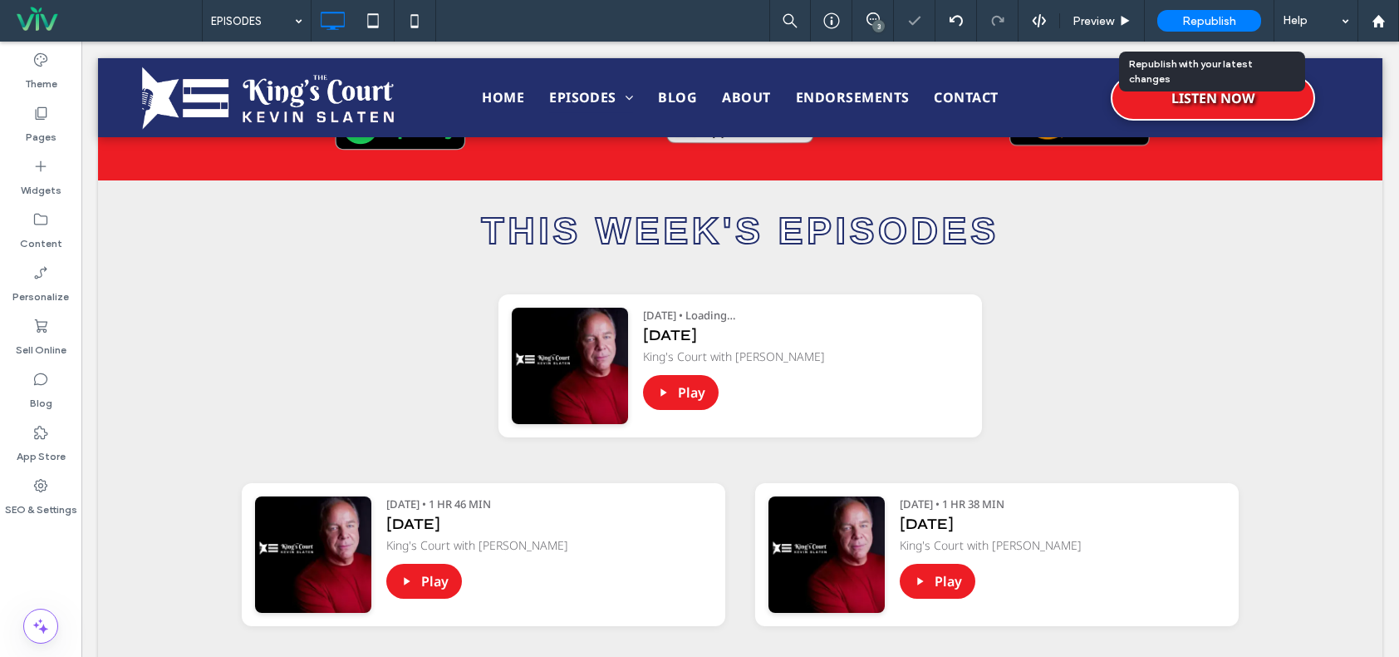
click at [1226, 20] on span "Republish" at bounding box center [1210, 21] width 54 height 14
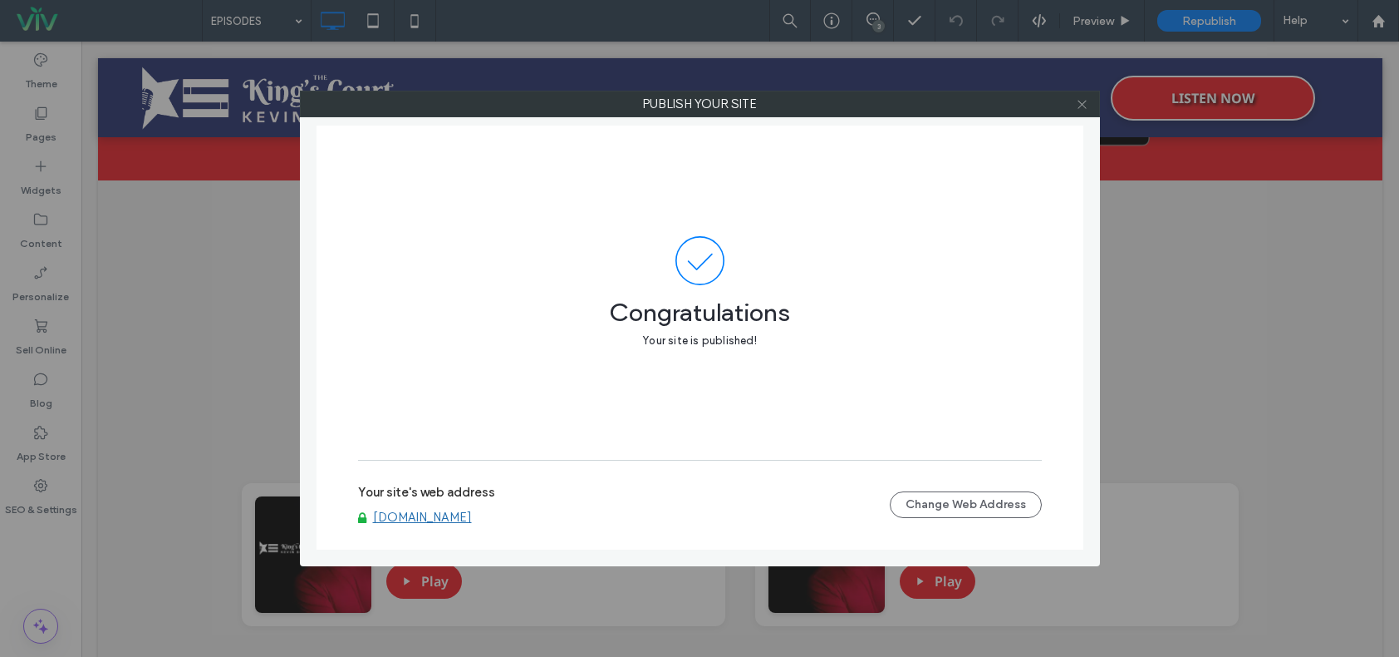
click at [1079, 100] on icon at bounding box center [1082, 104] width 12 height 12
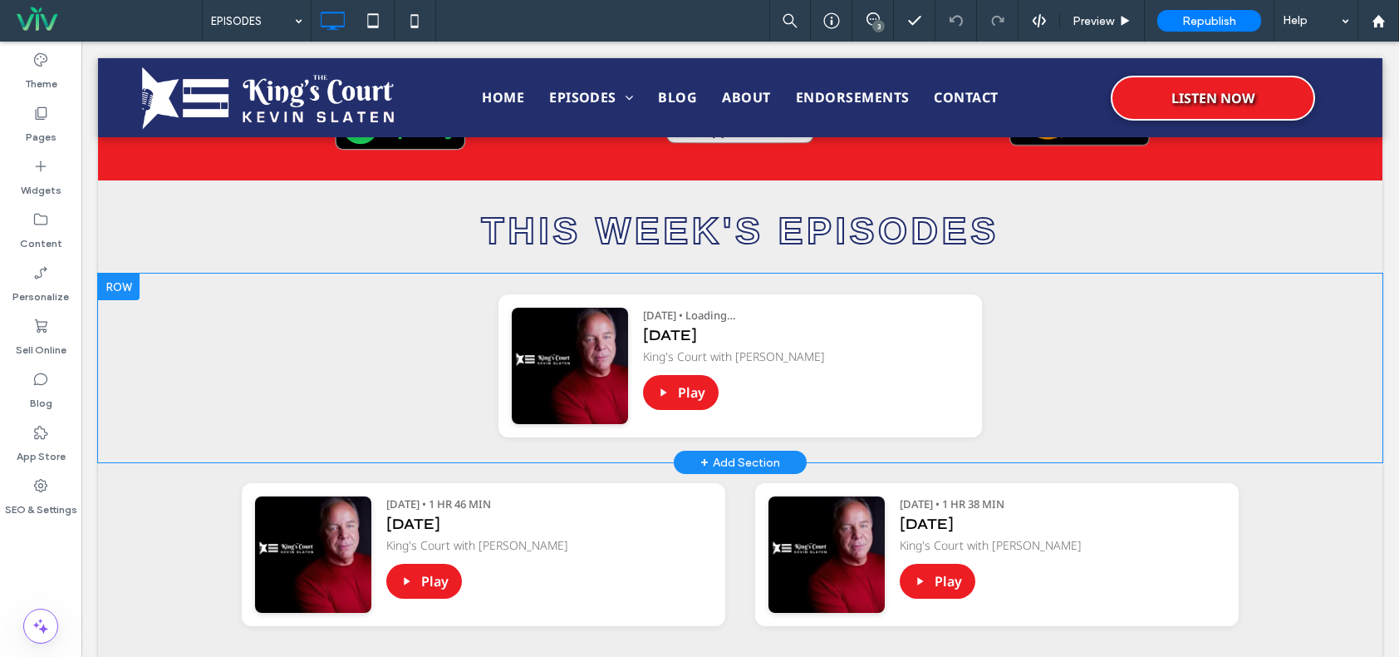
click at [760, 337] on div "[DATE]" at bounding box center [806, 335] width 326 height 19
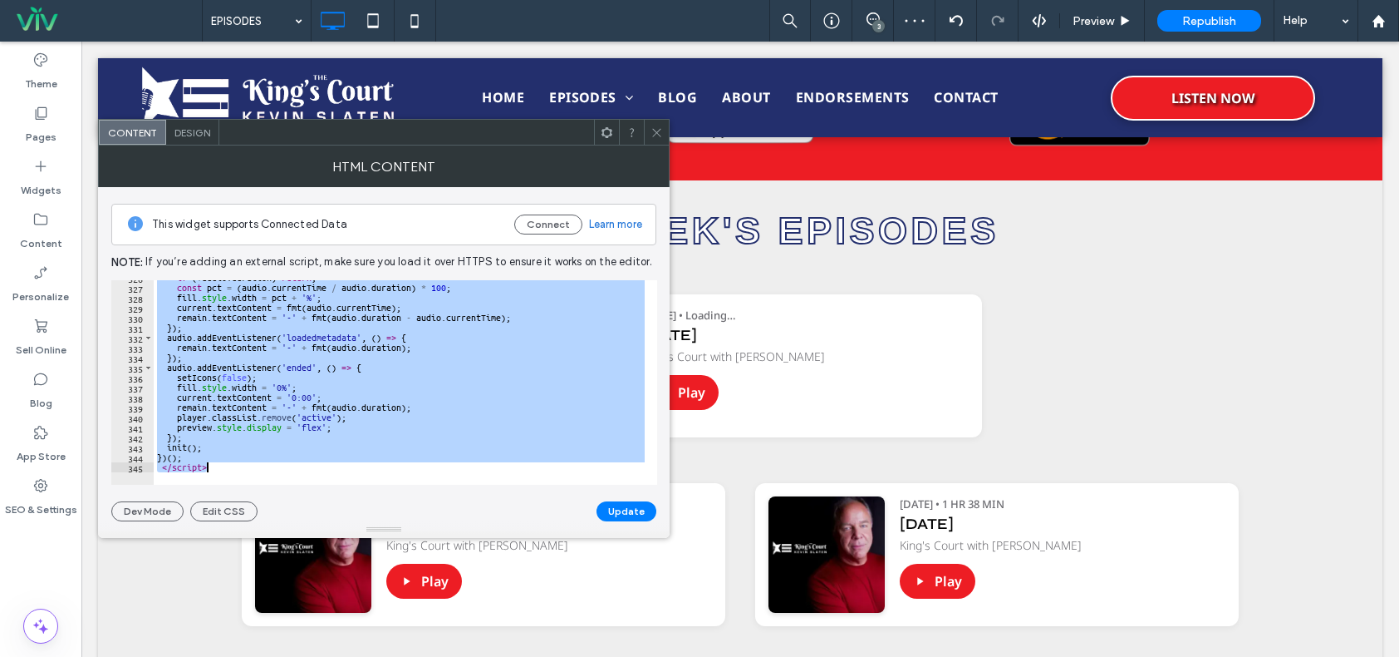
scroll to position [908, 0]
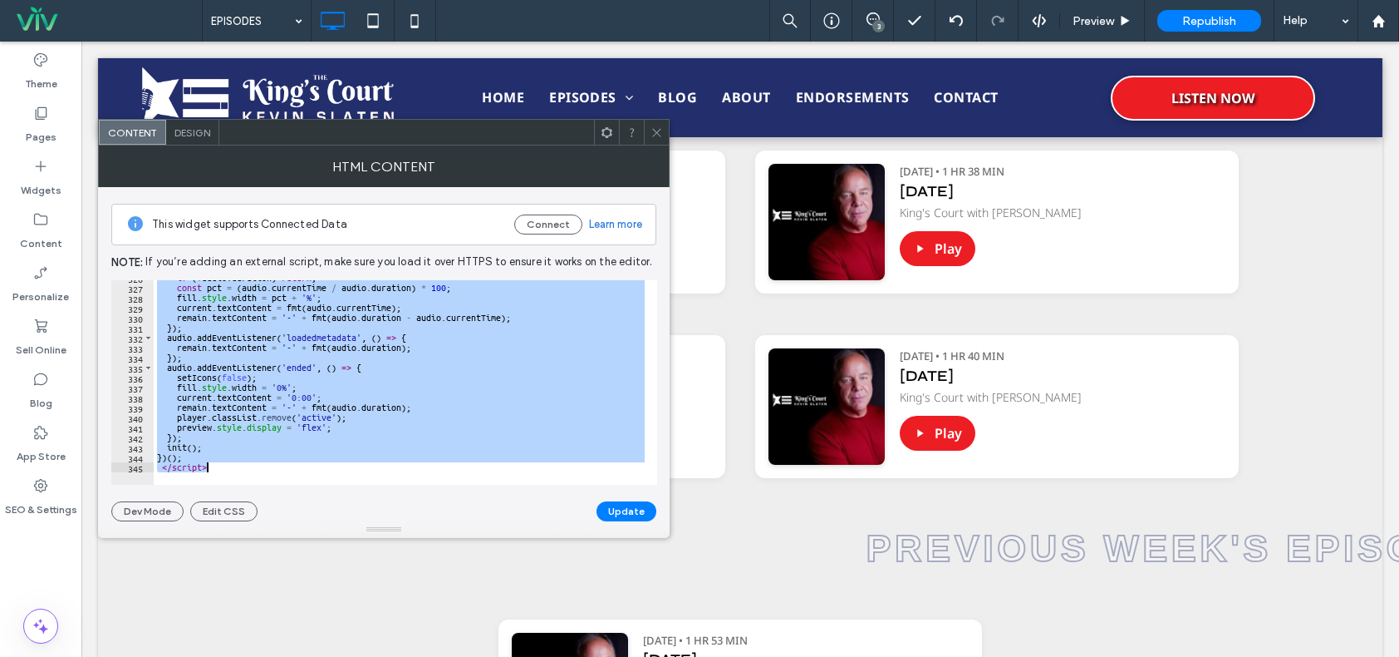
drag, startPoint x: 153, startPoint y: 284, endPoint x: 266, endPoint y: 481, distance: 227.1
click at [266, 481] on div "**********" at bounding box center [384, 382] width 546 height 204
type textarea "**********"
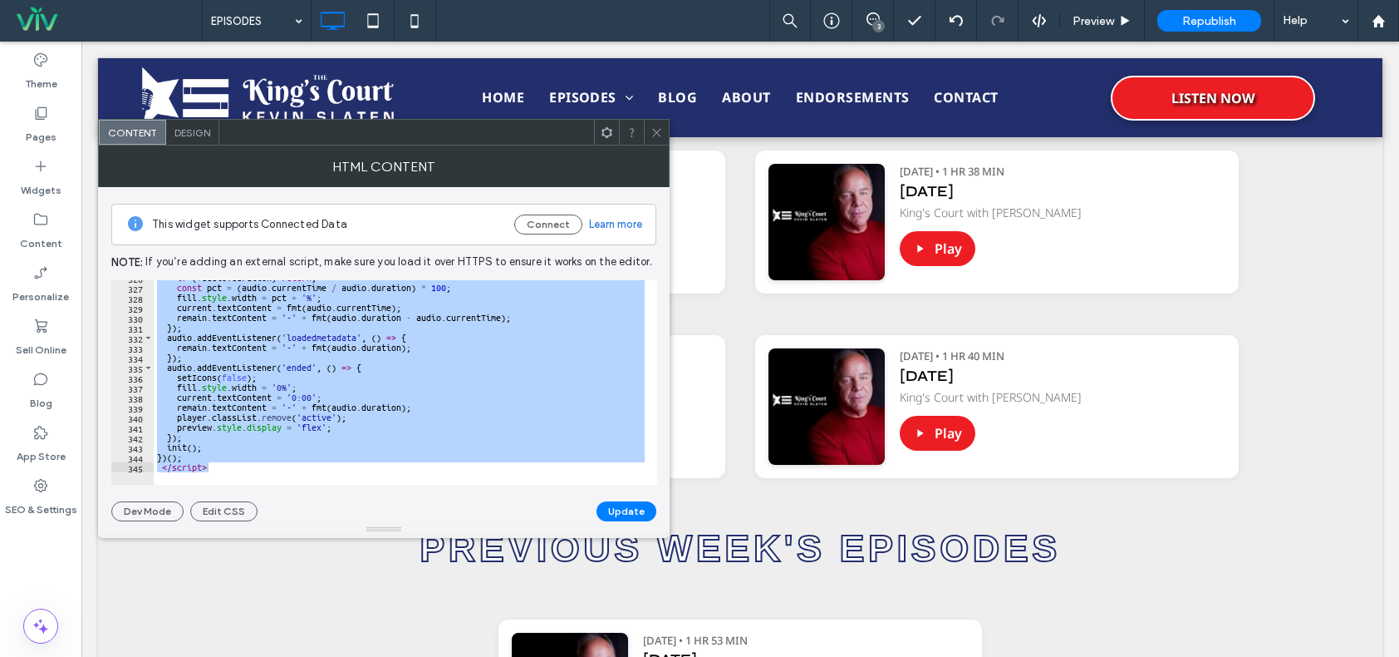
click at [655, 130] on icon at bounding box center [657, 132] width 12 height 12
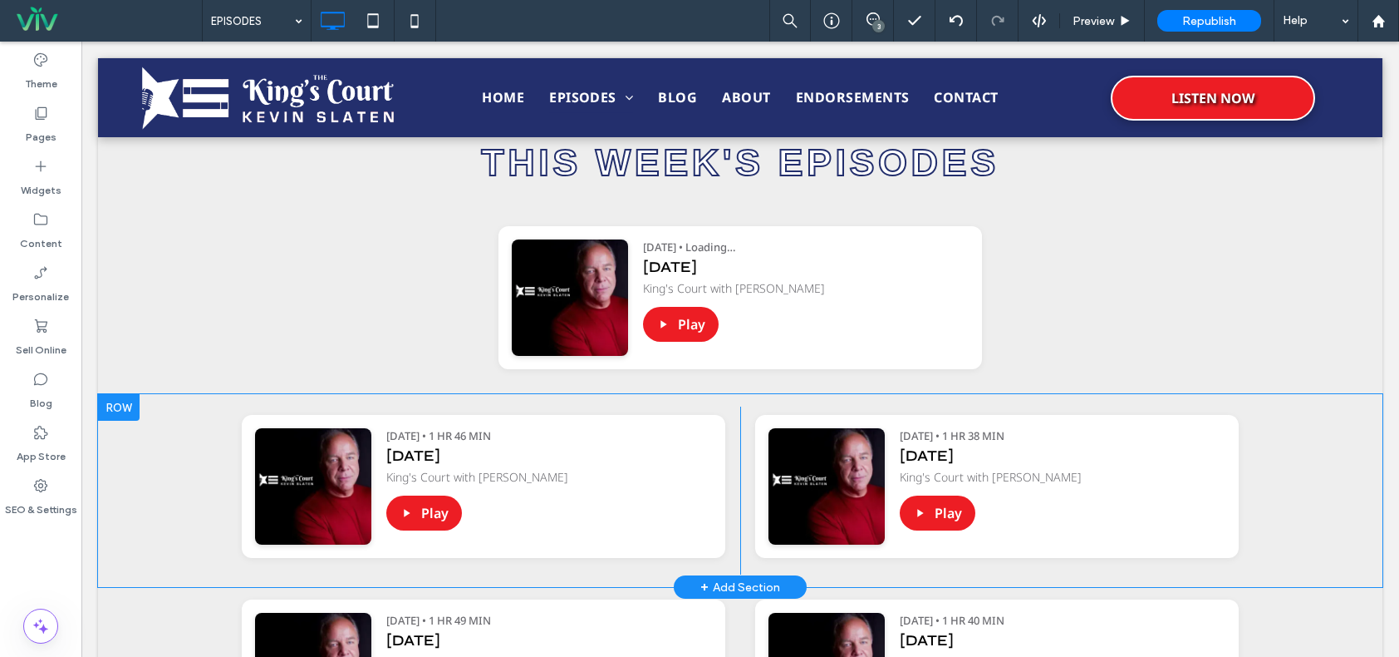
scroll to position [659, 0]
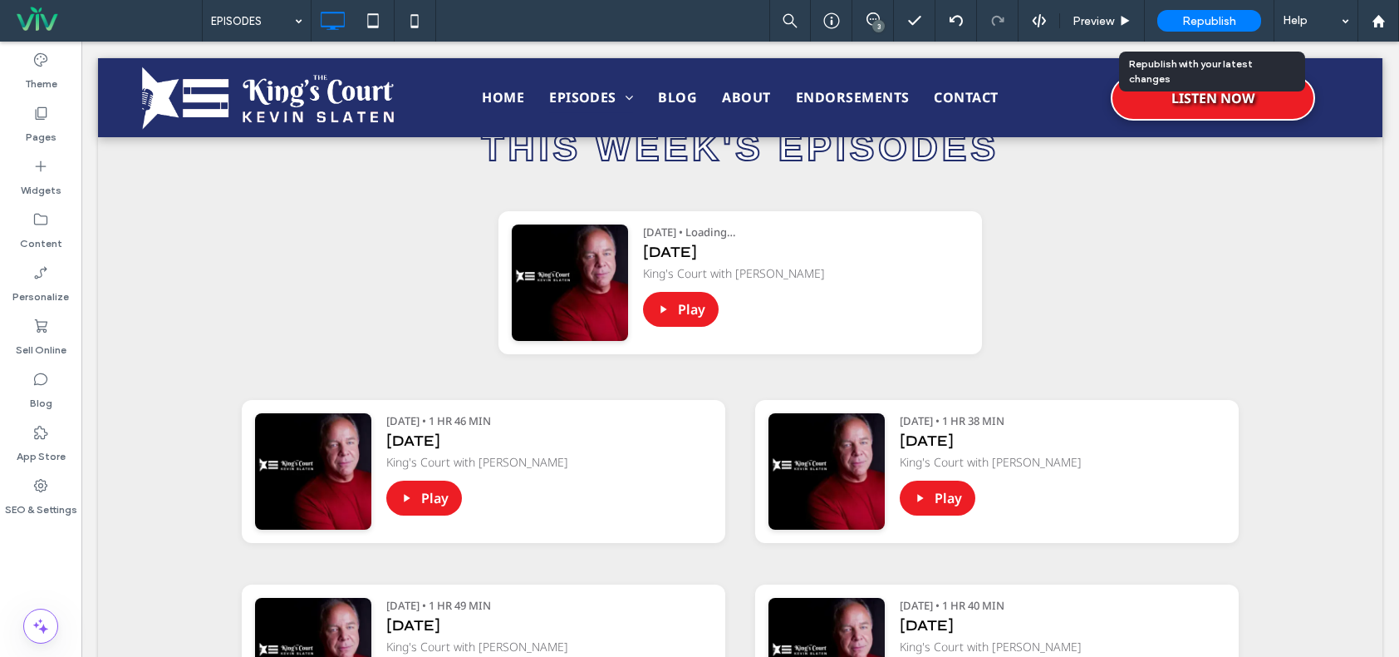
click at [1196, 9] on div "Republish" at bounding box center [1210, 21] width 104 height 42
click at [1200, 18] on span "Republish" at bounding box center [1210, 21] width 54 height 14
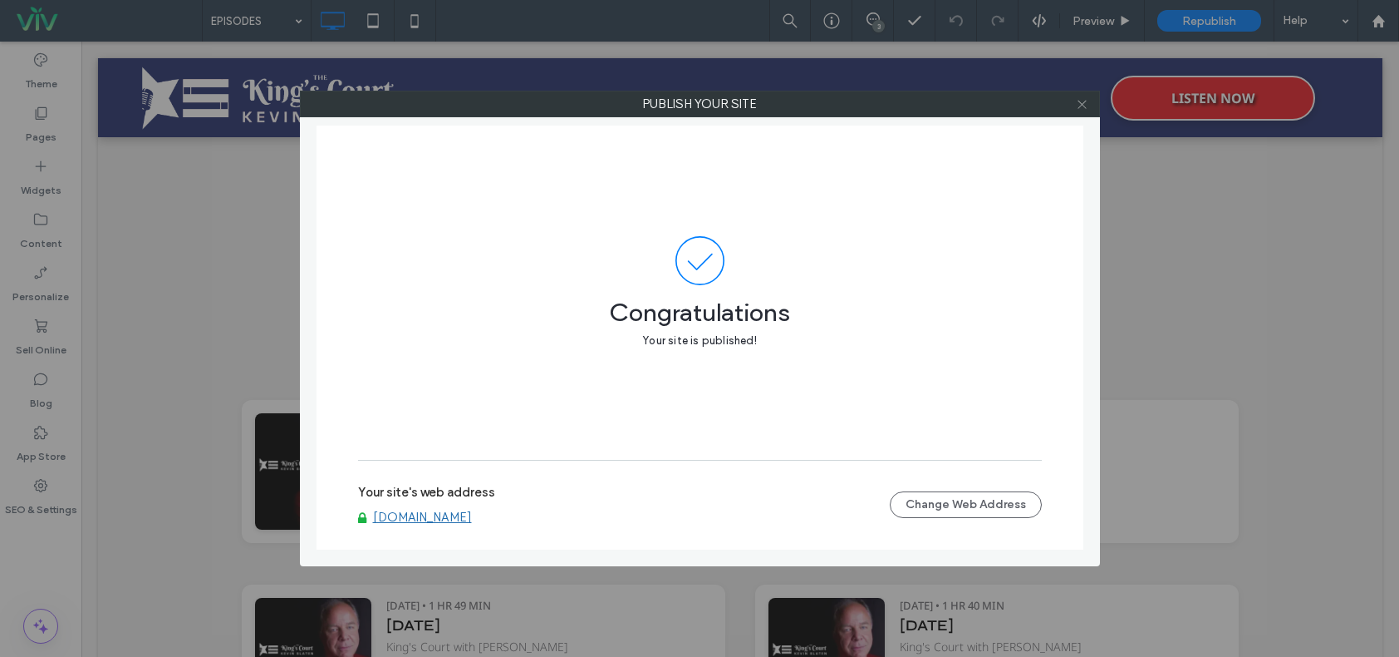
click at [1080, 106] on use at bounding box center [1082, 104] width 8 height 8
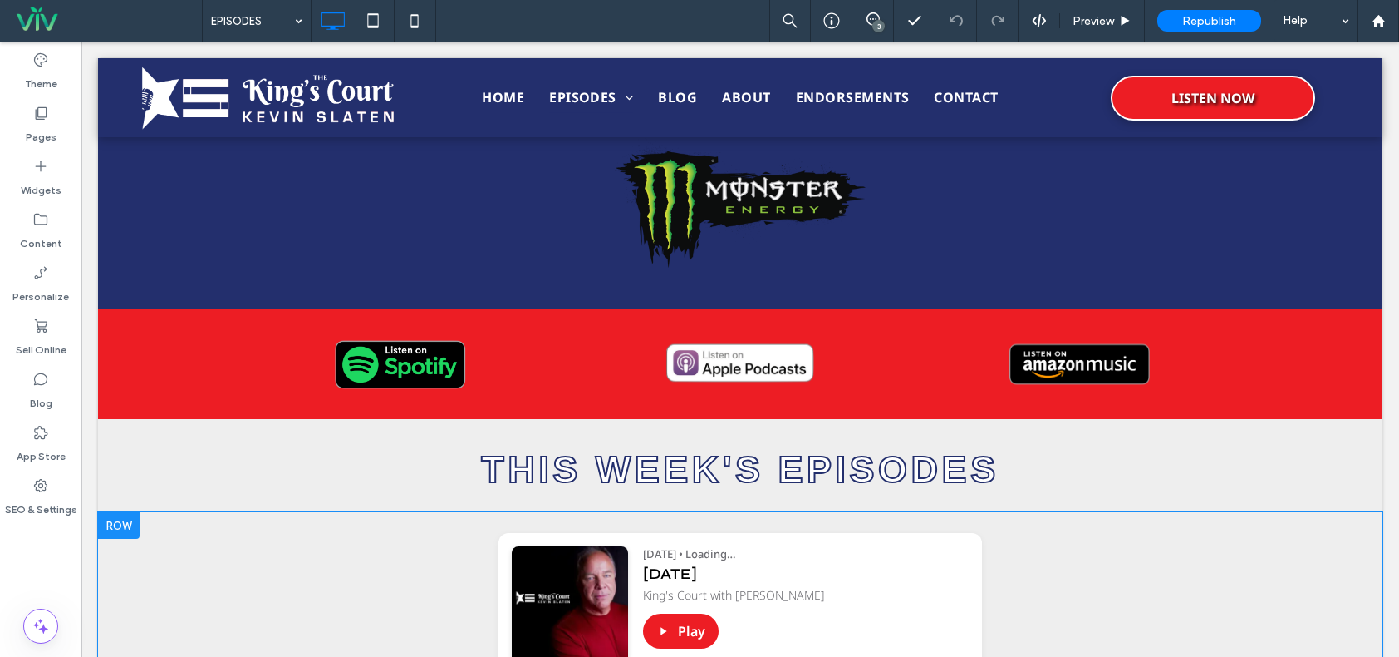
scroll to position [576, 0]
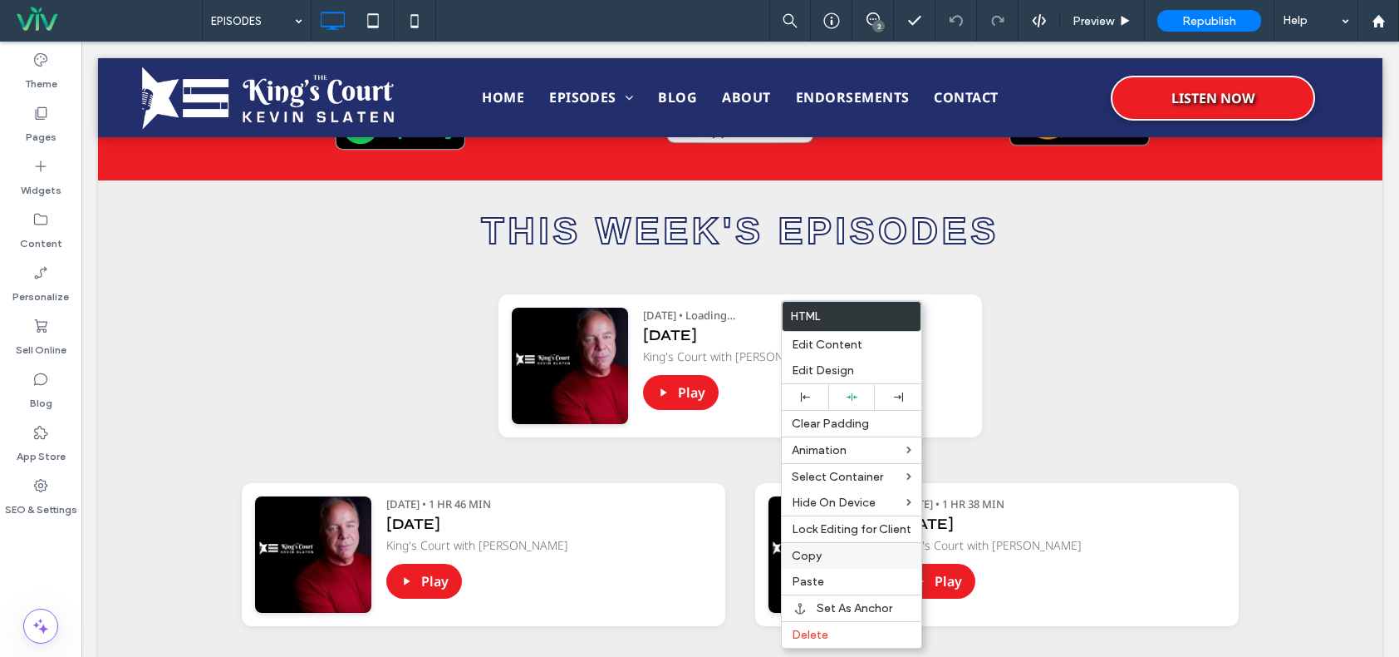
click at [848, 561] on label "Copy" at bounding box center [852, 555] width 120 height 14
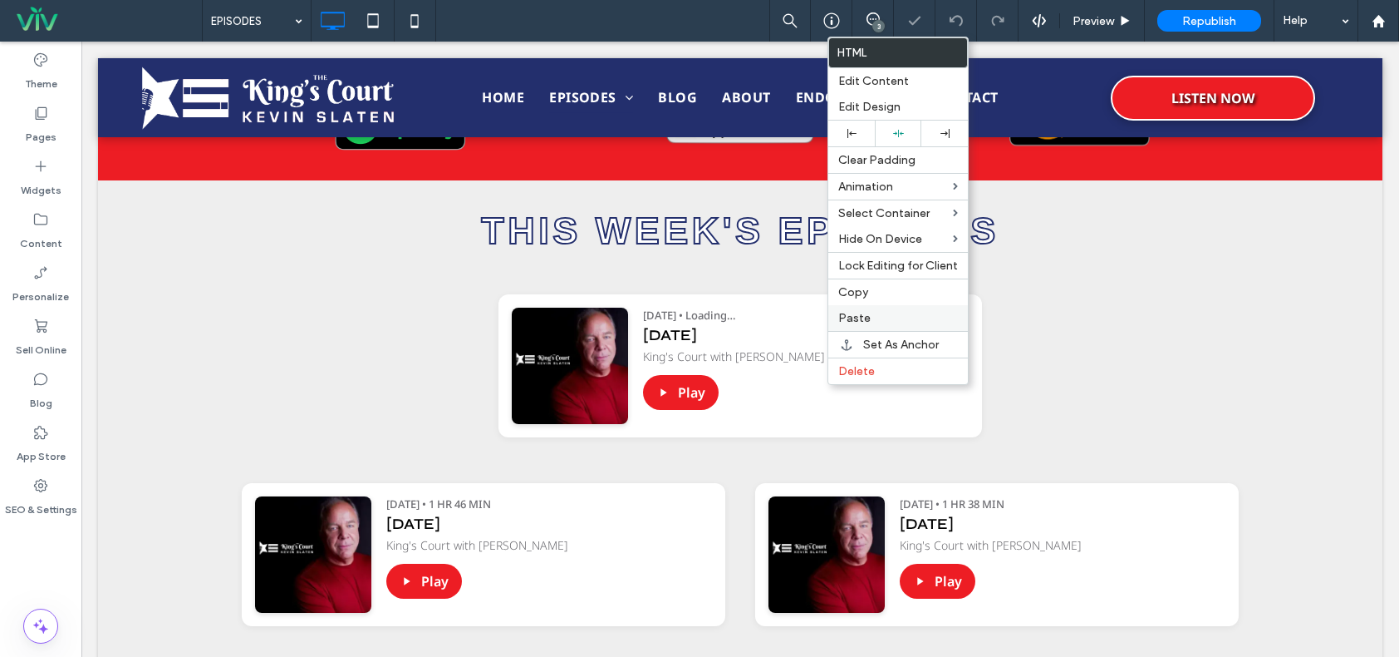
click at [876, 308] on div "Paste" at bounding box center [899, 318] width 140 height 26
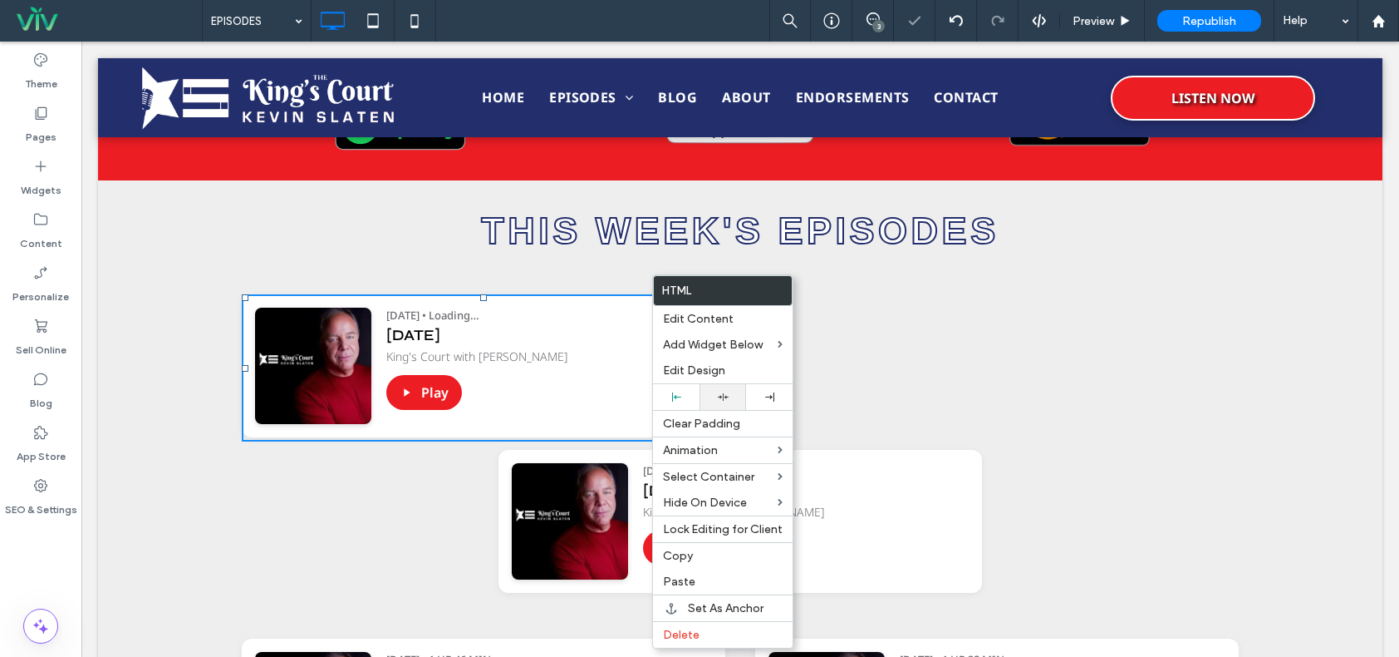
click at [720, 386] on div at bounding box center [723, 397] width 47 height 26
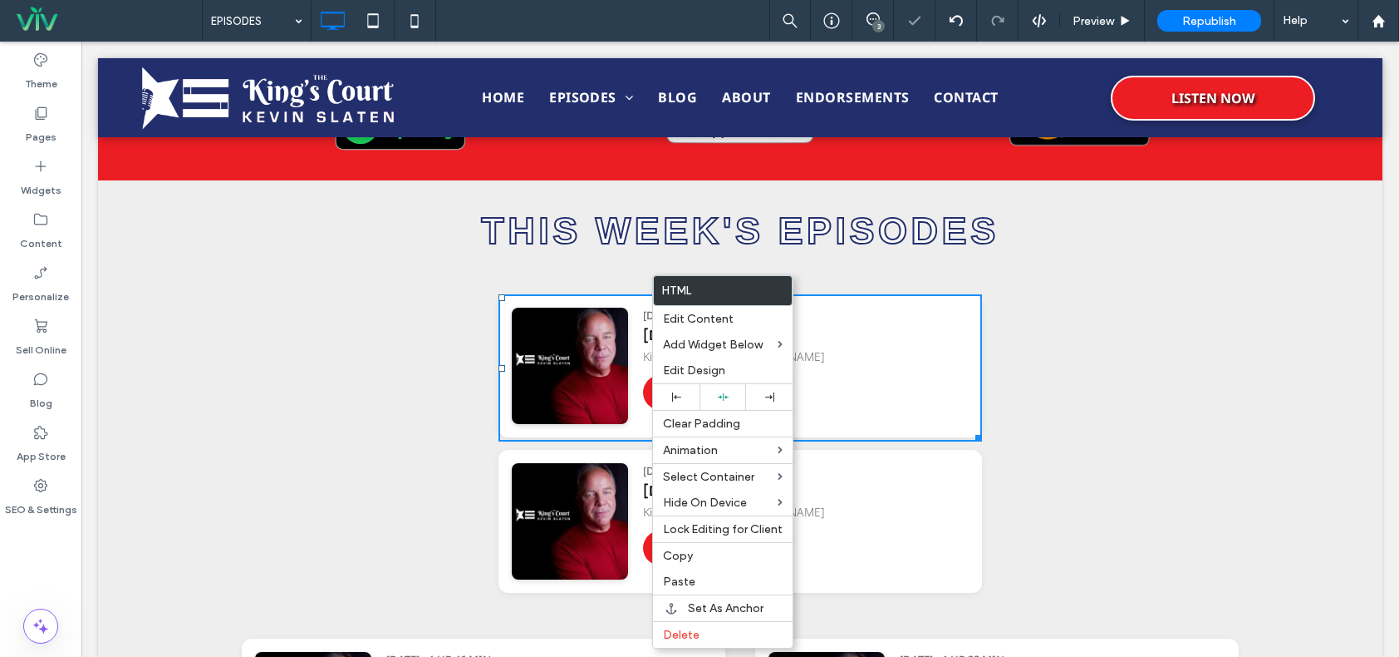
click at [957, 351] on div "King's Court with [PERSON_NAME]" at bounding box center [806, 355] width 326 height 17
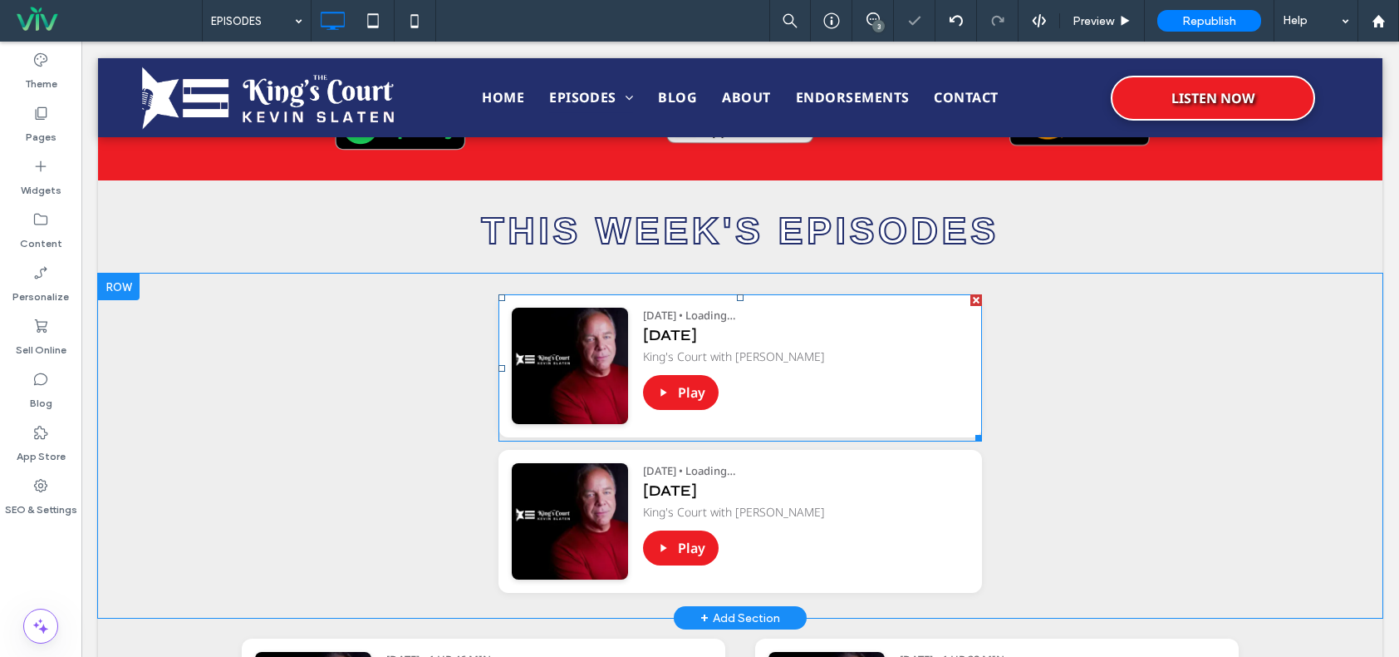
click at [945, 350] on span at bounding box center [741, 367] width 484 height 147
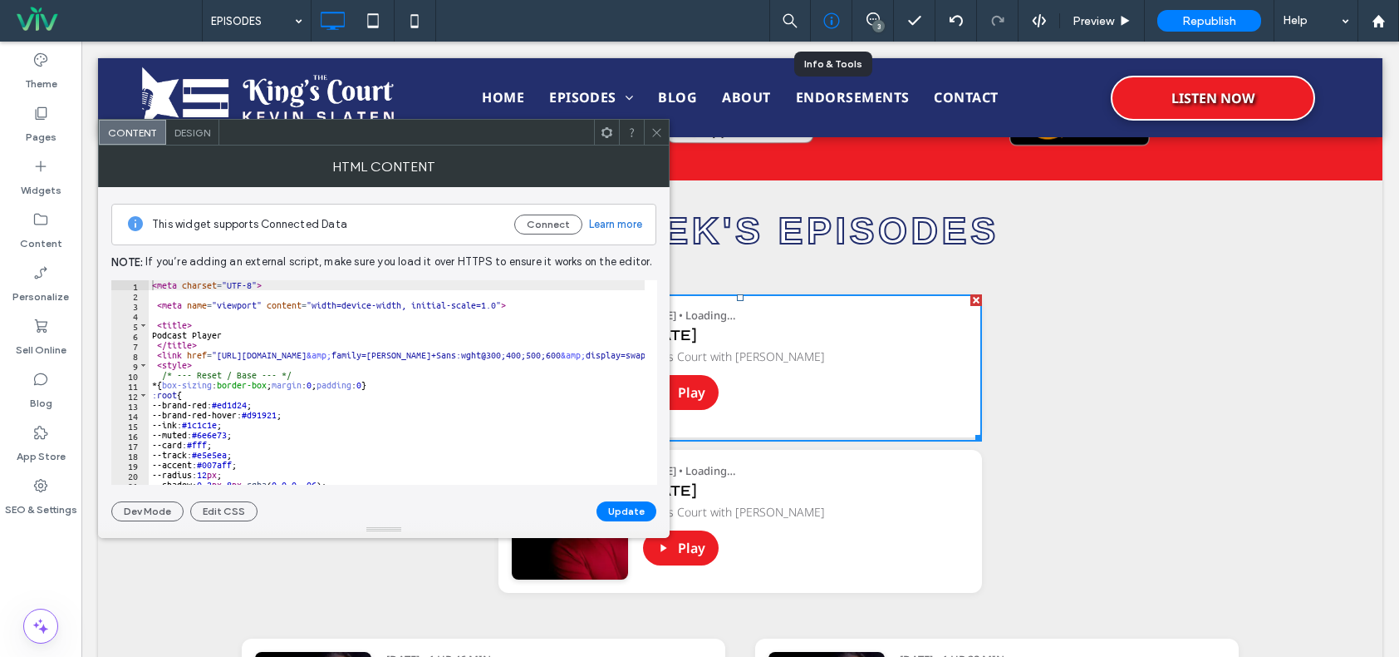
click at [830, 26] on icon at bounding box center [832, 20] width 17 height 17
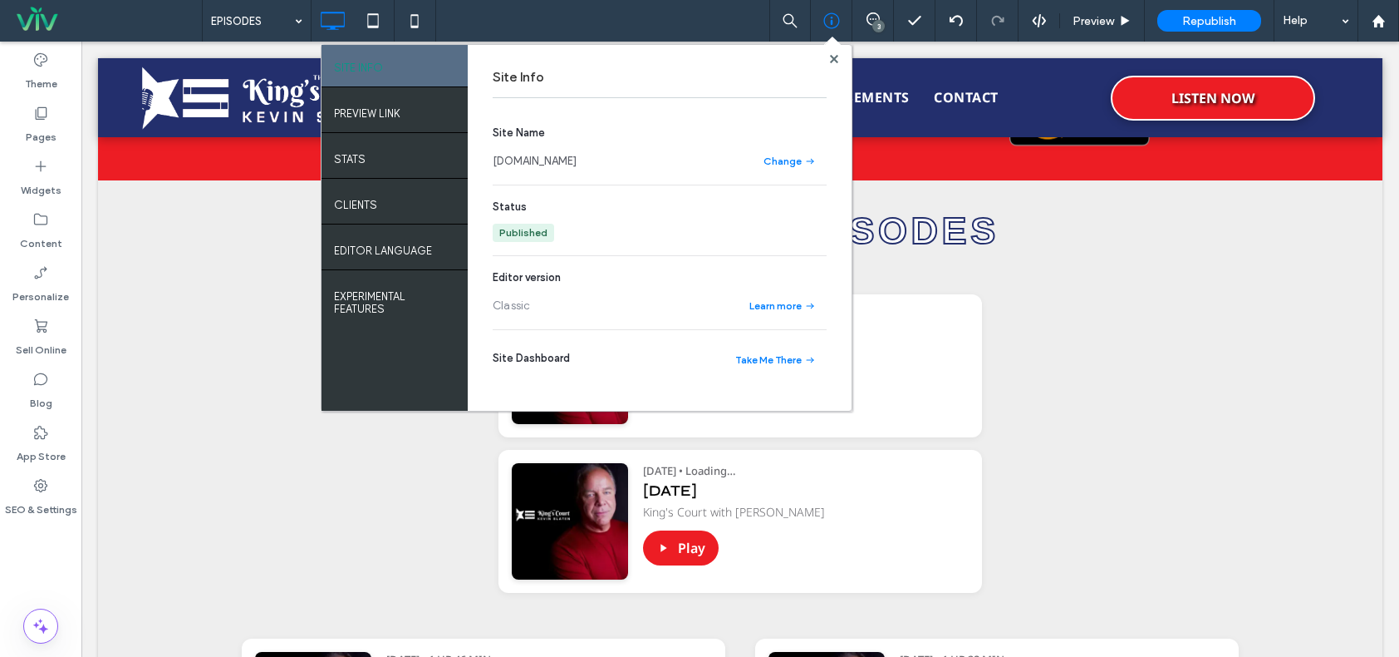
click at [561, 165] on link "[DOMAIN_NAME]" at bounding box center [535, 161] width 84 height 17
click at [833, 60] on use at bounding box center [833, 58] width 8 height 8
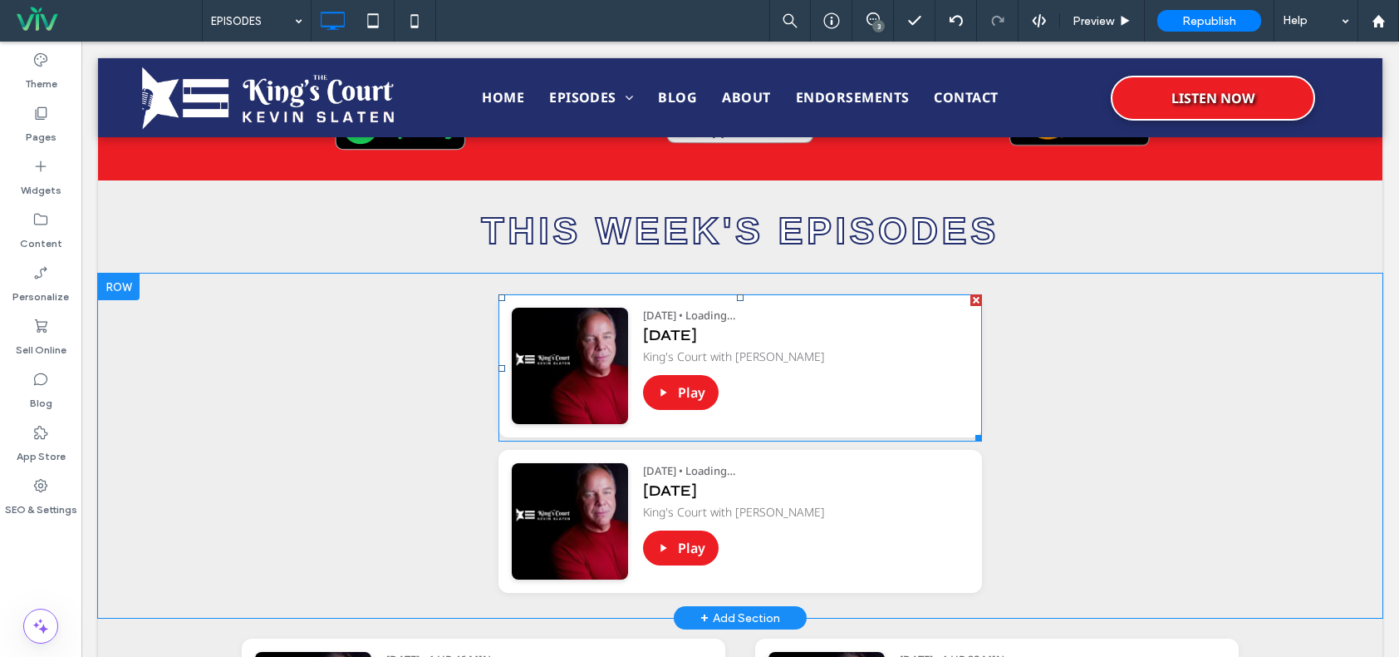
click at [753, 370] on span at bounding box center [741, 367] width 484 height 147
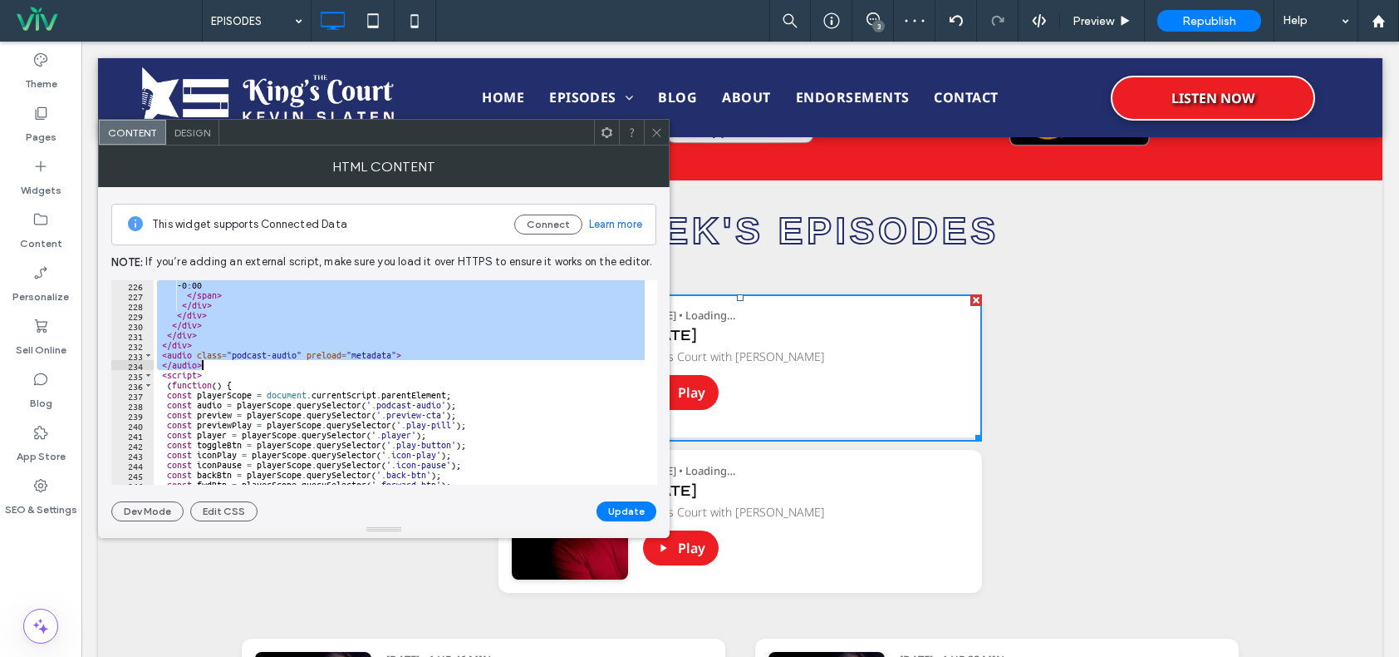
scroll to position [3249, 0]
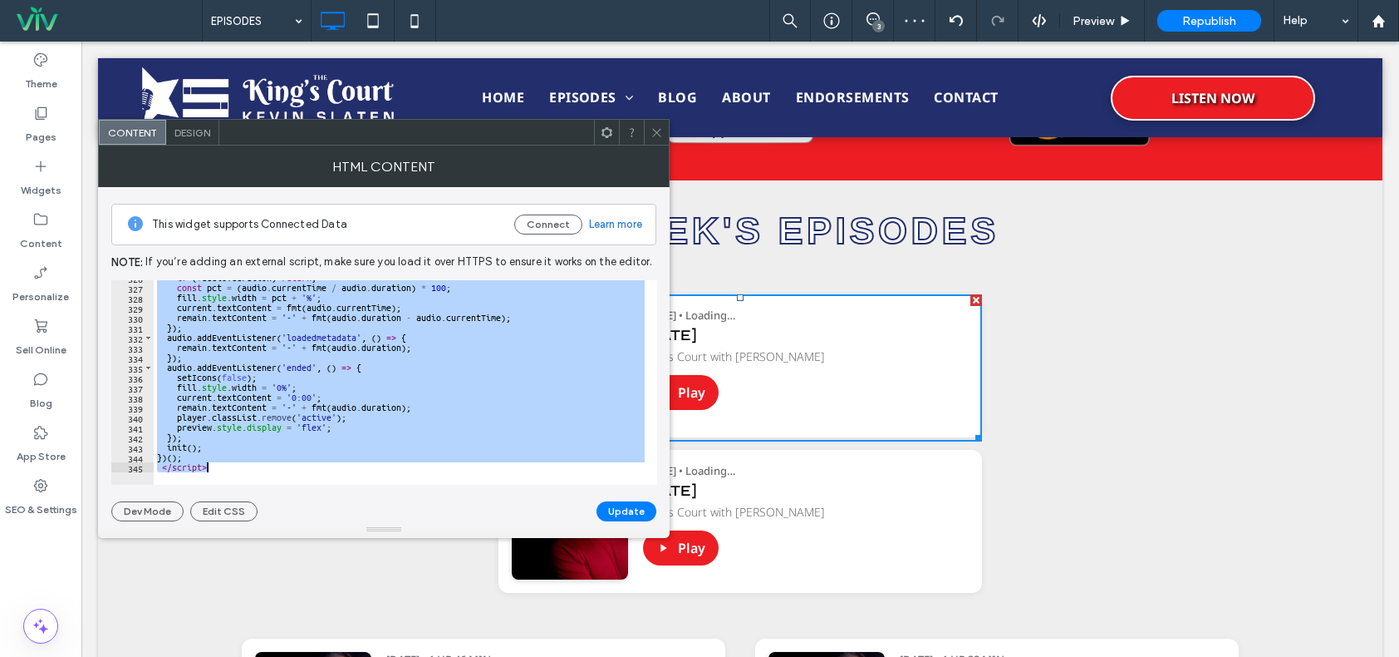
drag, startPoint x: 150, startPoint y: 281, endPoint x: 276, endPoint y: 470, distance: 227.3
click at [276, 470] on div "**********" at bounding box center [384, 382] width 546 height 204
paste textarea "Cursor at row 345"
type textarea "*********"
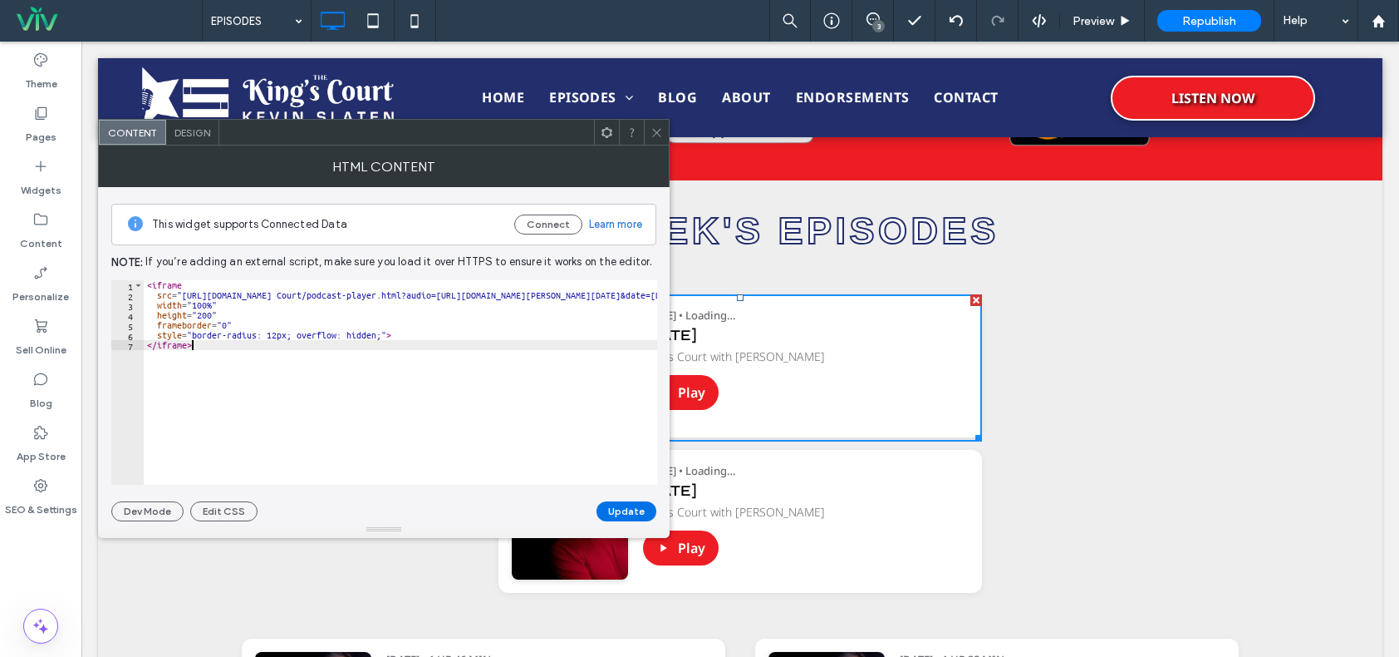
click at [626, 512] on button "Update" at bounding box center [627, 511] width 60 height 20
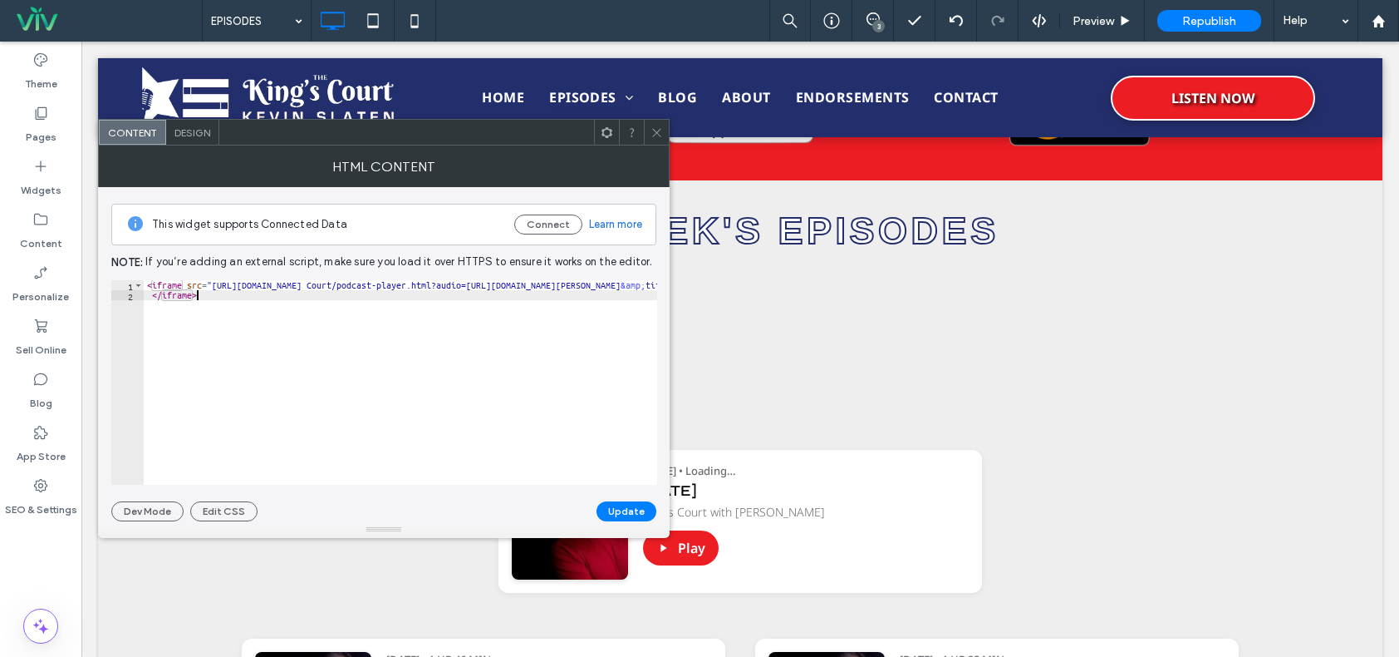
drag, startPoint x: 386, startPoint y: 373, endPoint x: -52, endPoint y: 203, distance: 469.9
click at [0, 203] on html ".wqwq-1{fill:#231f20;} .cls-1q, .cls-2q { fill-rule: evenodd; } .cls-2q { fill:…" at bounding box center [699, 328] width 1399 height 657
type textarea "**********"
paste textarea "Cursor at row 1"
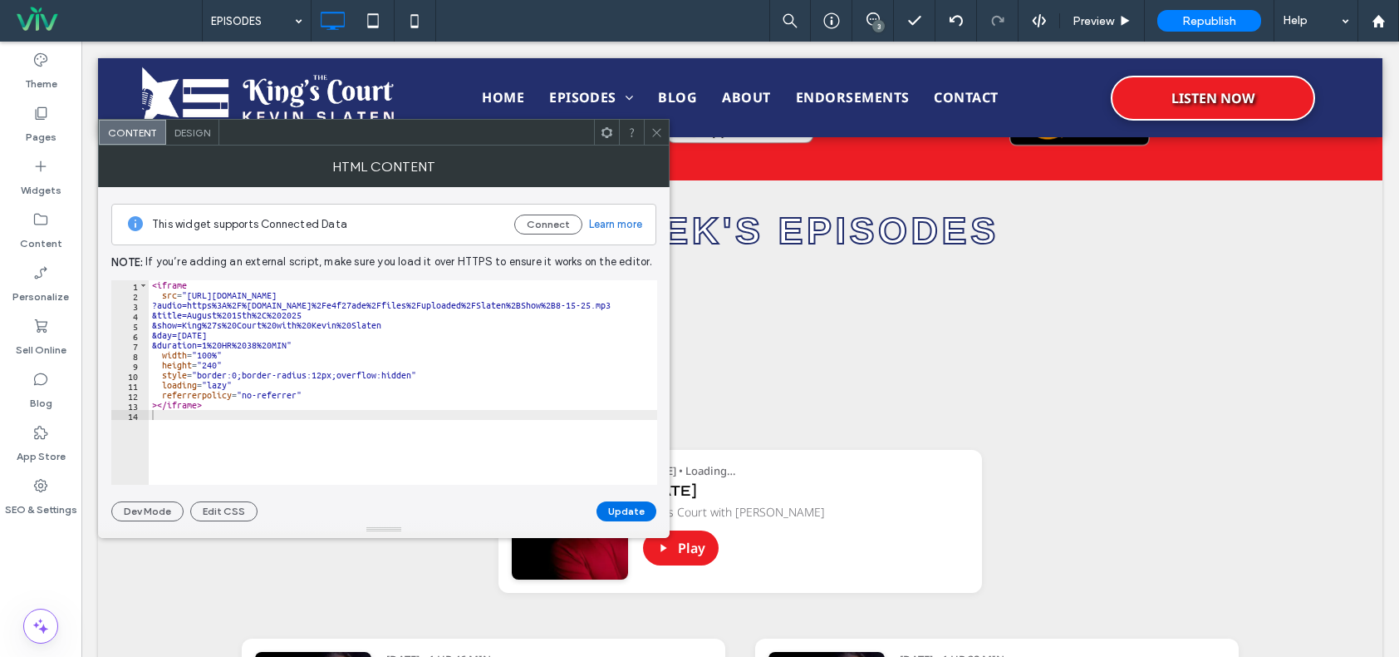
click at [631, 508] on button "Update" at bounding box center [627, 511] width 60 height 20
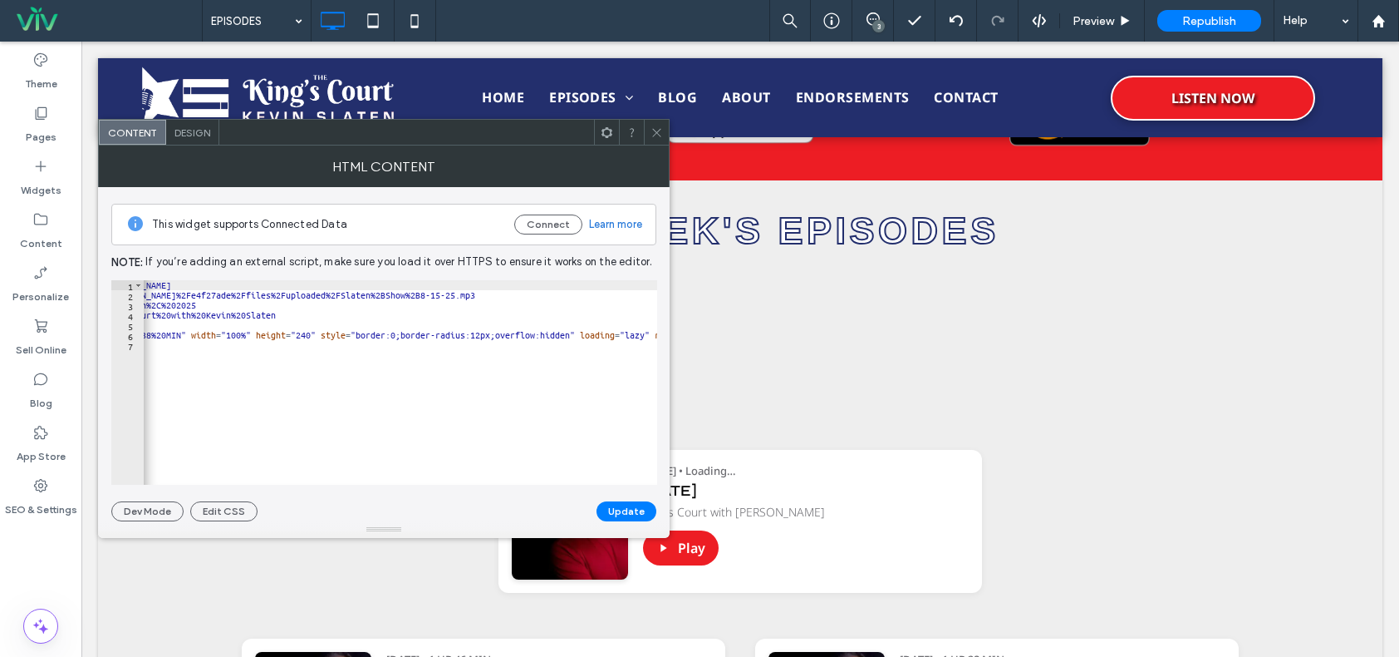
scroll to position [0, 0]
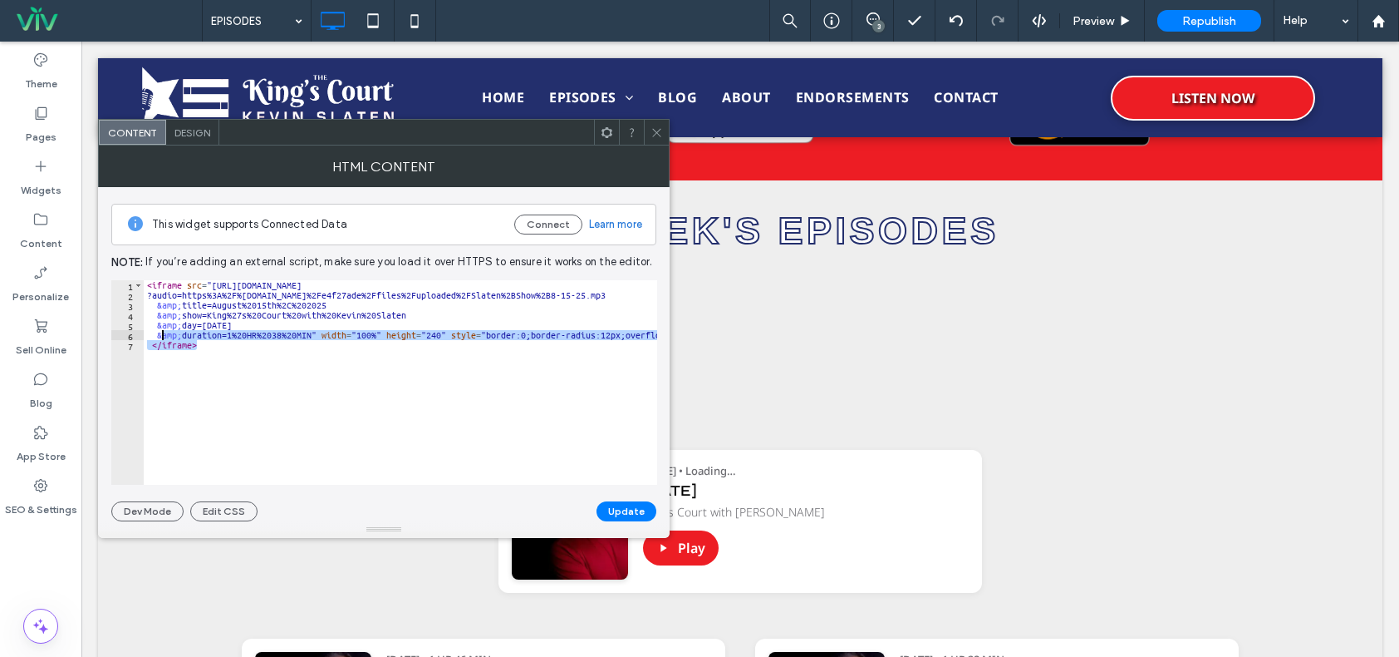
drag, startPoint x: 224, startPoint y: 384, endPoint x: 126, endPoint y: 236, distance: 177.5
click at [125, 236] on div "This widget supports Connected Data Connect Learn more Note: If you’re adding a…" at bounding box center [383, 354] width 545 height 334
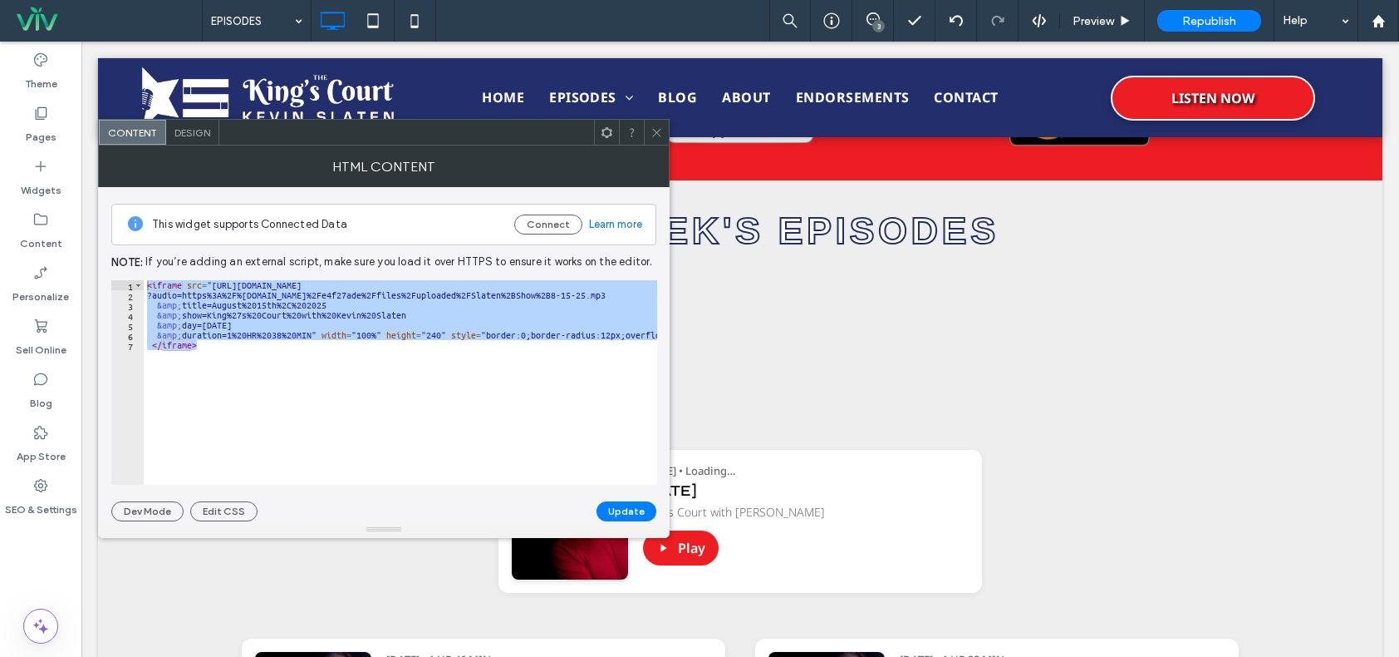
drag, startPoint x: 284, startPoint y: 366, endPoint x: 259, endPoint y: 356, distance: 27.2
click at [284, 366] on div "< iframe src = "https://kevinslatenshow.com/podcast-player.html ?audio=https%3A…" at bounding box center [401, 382] width 514 height 204
drag, startPoint x: 239, startPoint y: 351, endPoint x: 136, endPoint y: 258, distance: 137.7
click at [134, 257] on div "This widget supports Connected Data Connect Learn more Note: If you’re adding a…" at bounding box center [383, 354] width 545 height 334
type textarea "**********"
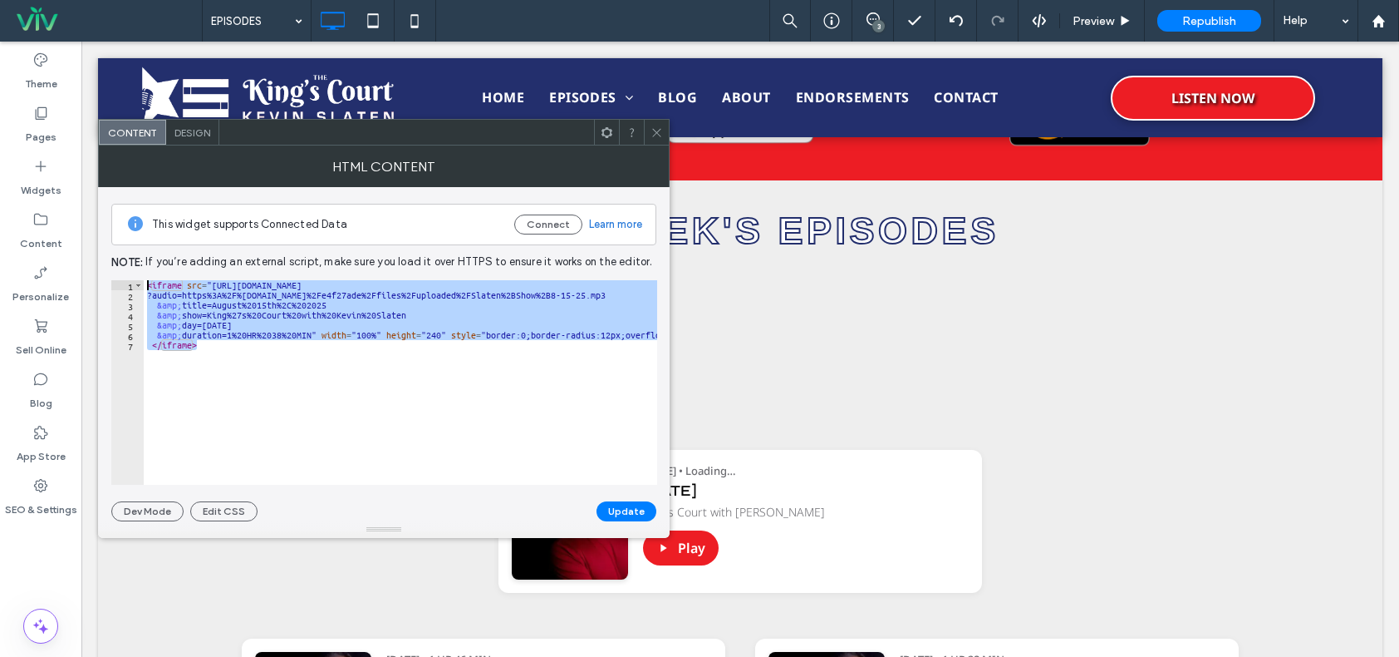
paste textarea "Cursor at row 1"
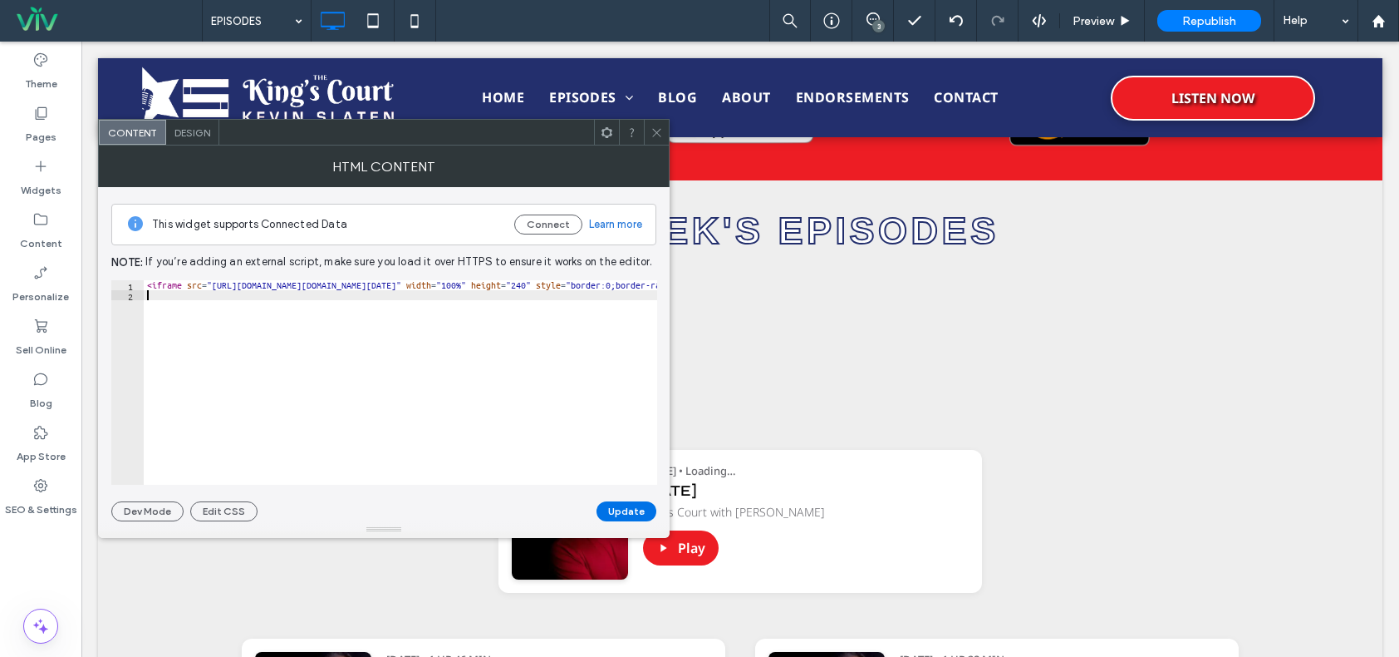
click at [639, 509] on button "Update" at bounding box center [627, 511] width 60 height 20
type textarea "*********"
click at [335, 356] on div "< iframe src = "https://kevinslatenshow.com/podcast-player.html?audio=https%3A%…" at bounding box center [1179, 392] width 2071 height 224
drag, startPoint x: 255, startPoint y: 388, endPoint x: 145, endPoint y: 247, distance: 179.4
click at [145, 247] on div "This widget supports Connected Data Connect Learn more Note: If you’re adding a…" at bounding box center [383, 354] width 545 height 334
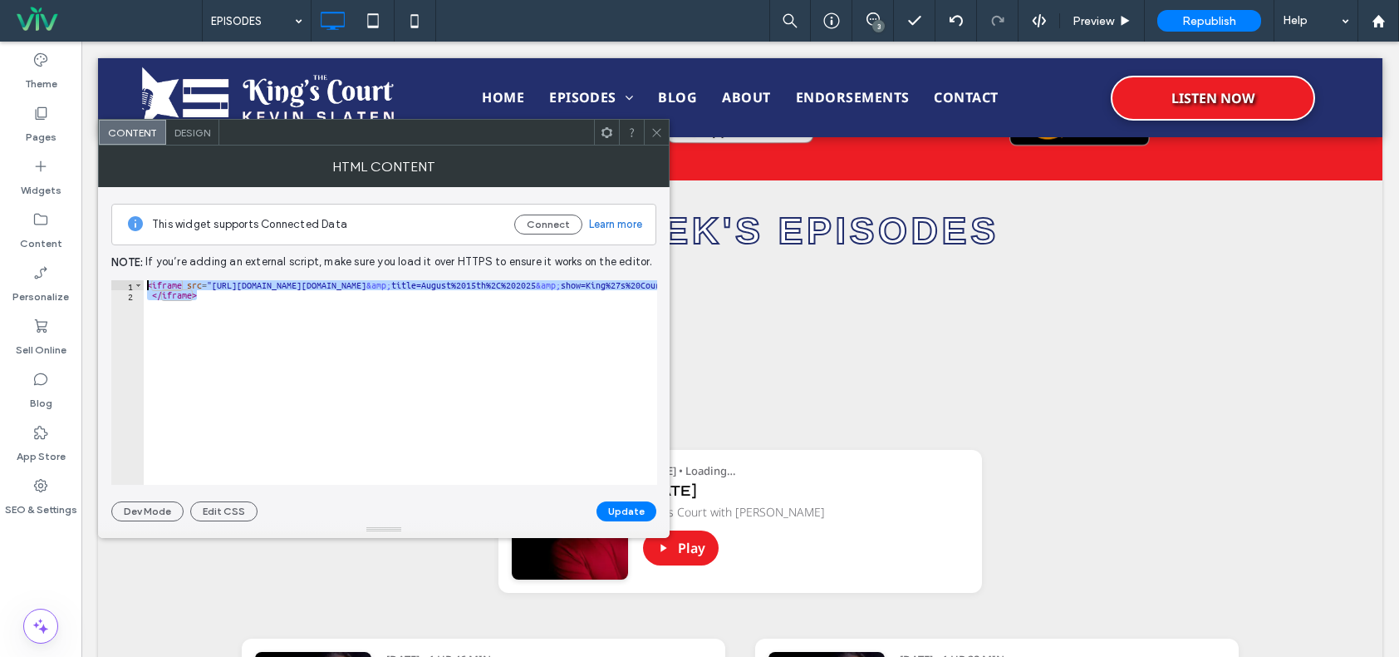
paste textarea "**********"
type textarea "**********"
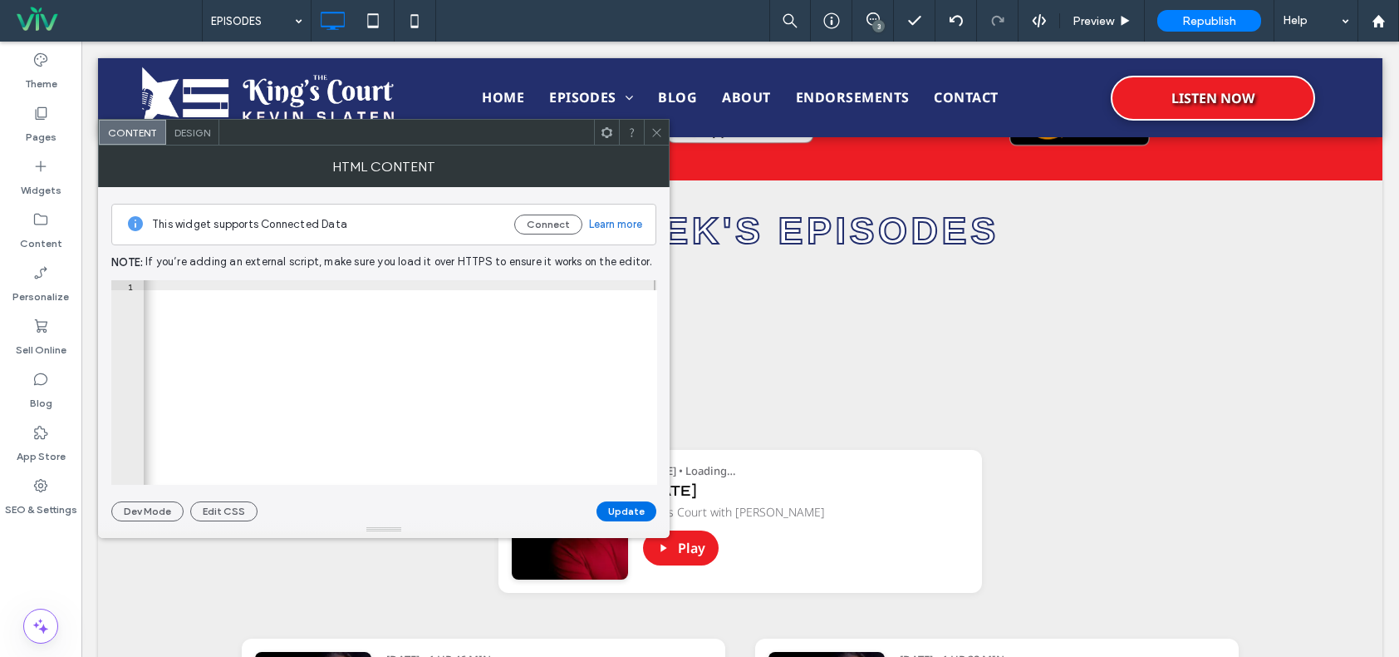
click at [626, 505] on button "Update" at bounding box center [627, 511] width 60 height 20
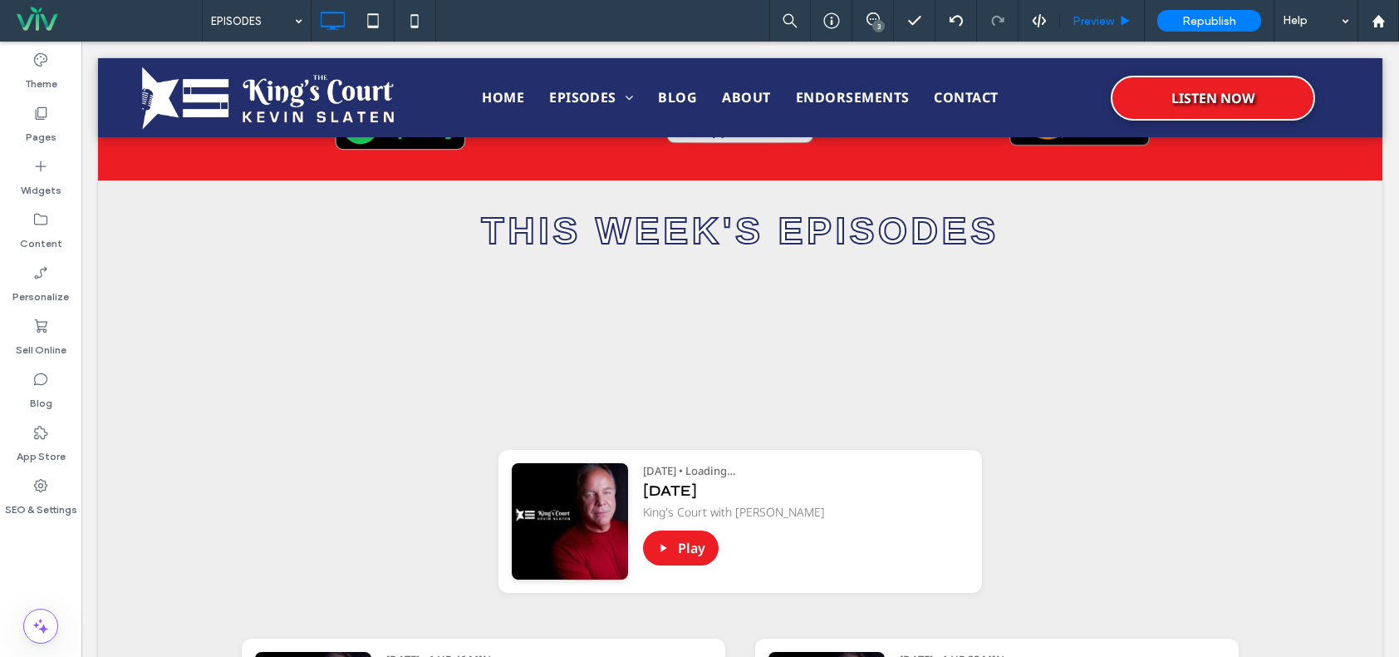
click at [1085, 14] on span "Preview" at bounding box center [1094, 21] width 42 height 14
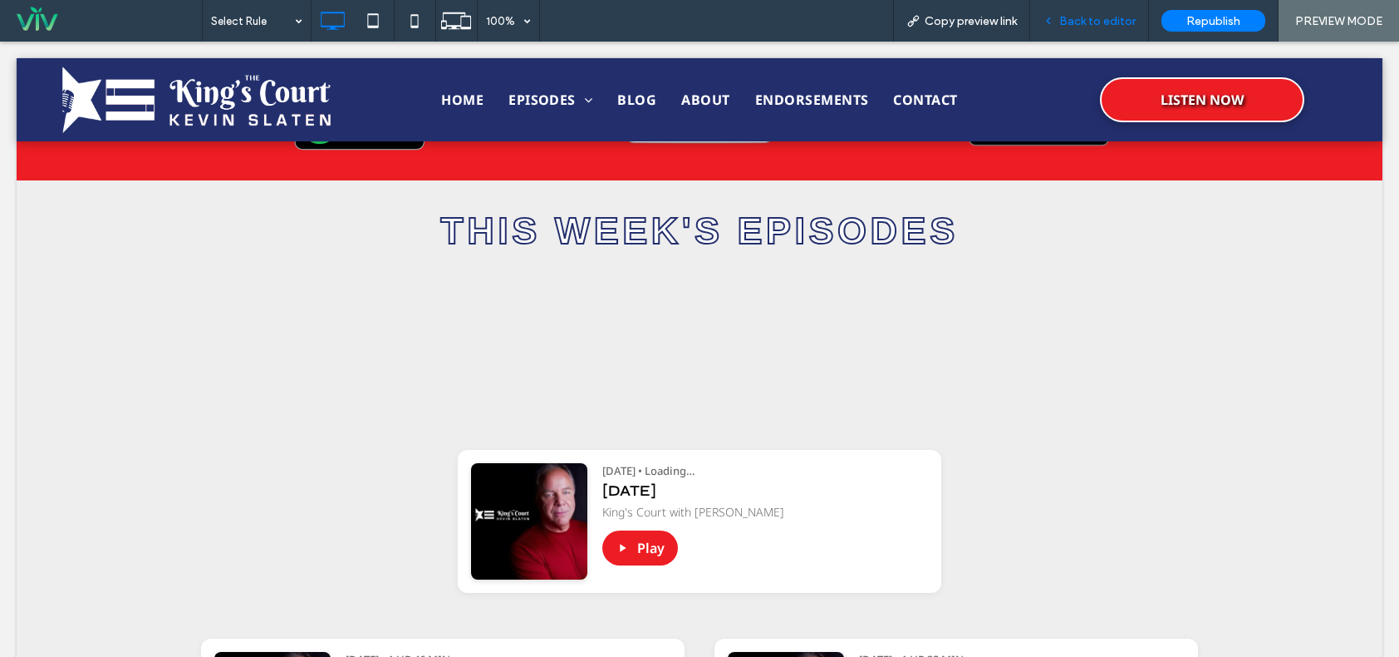
click at [1105, 18] on span "Back to editor" at bounding box center [1098, 21] width 76 height 14
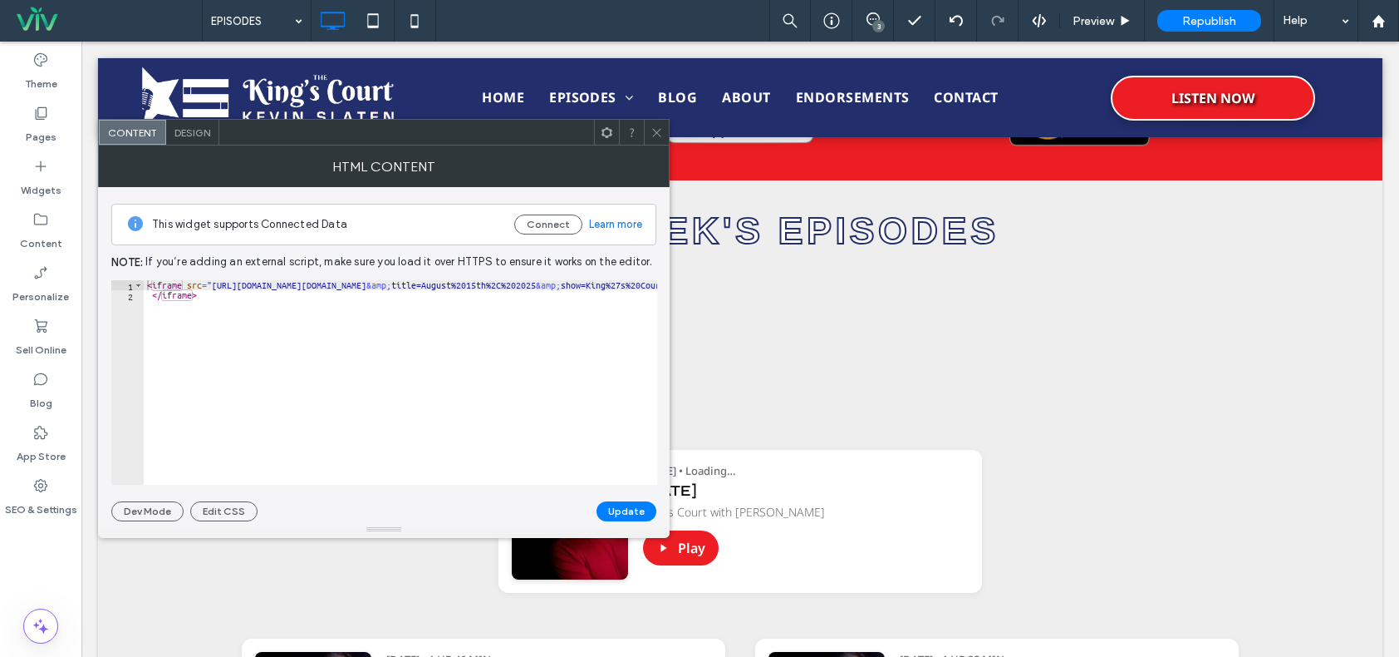
drag, startPoint x: 272, startPoint y: 346, endPoint x: 262, endPoint y: 328, distance: 20.1
click at [271, 342] on div "< iframe src = "https://consumerpay.vivabove.com/podcast-player.html?audio=http…" at bounding box center [1082, 386] width 1877 height 212
drag, startPoint x: 257, startPoint y: 322, endPoint x: 153, endPoint y: 287, distance: 109.9
click at [111, 238] on div "This widget supports Connected Data Connect Learn more Note: If you’re adding a…" at bounding box center [383, 354] width 545 height 334
paste textarea "Cursor at row 1"
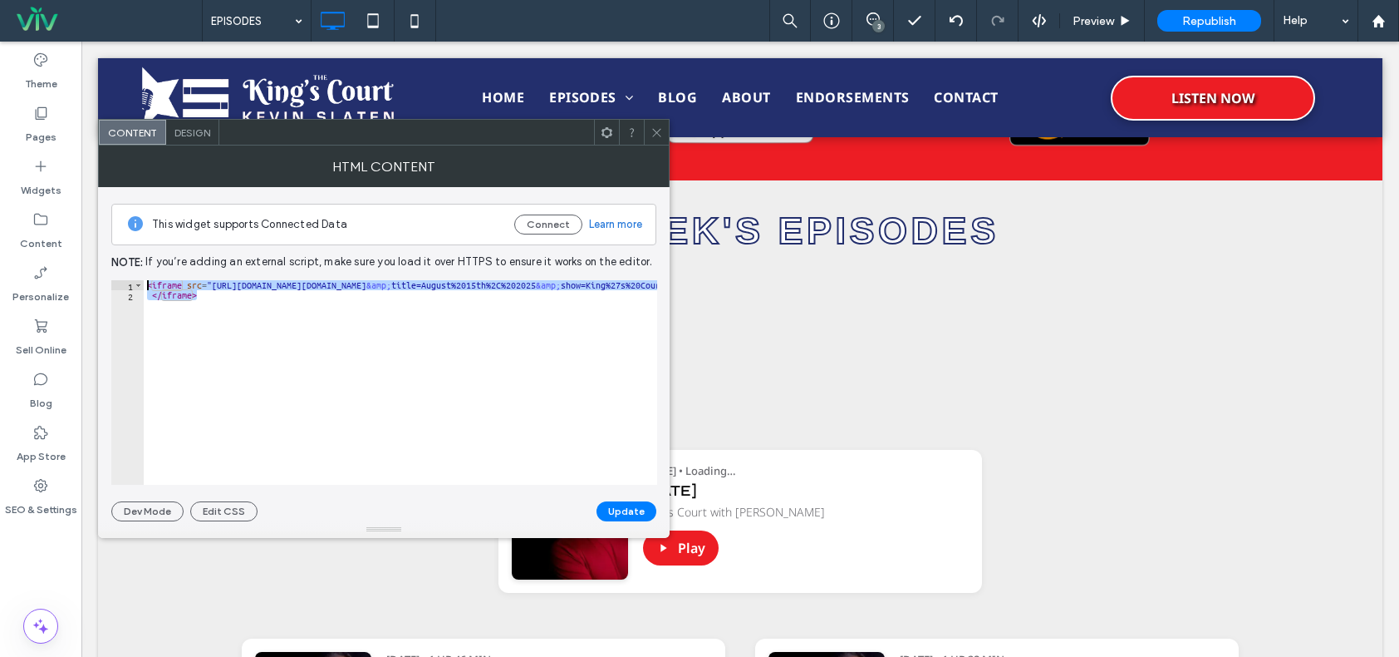
type textarea "*********"
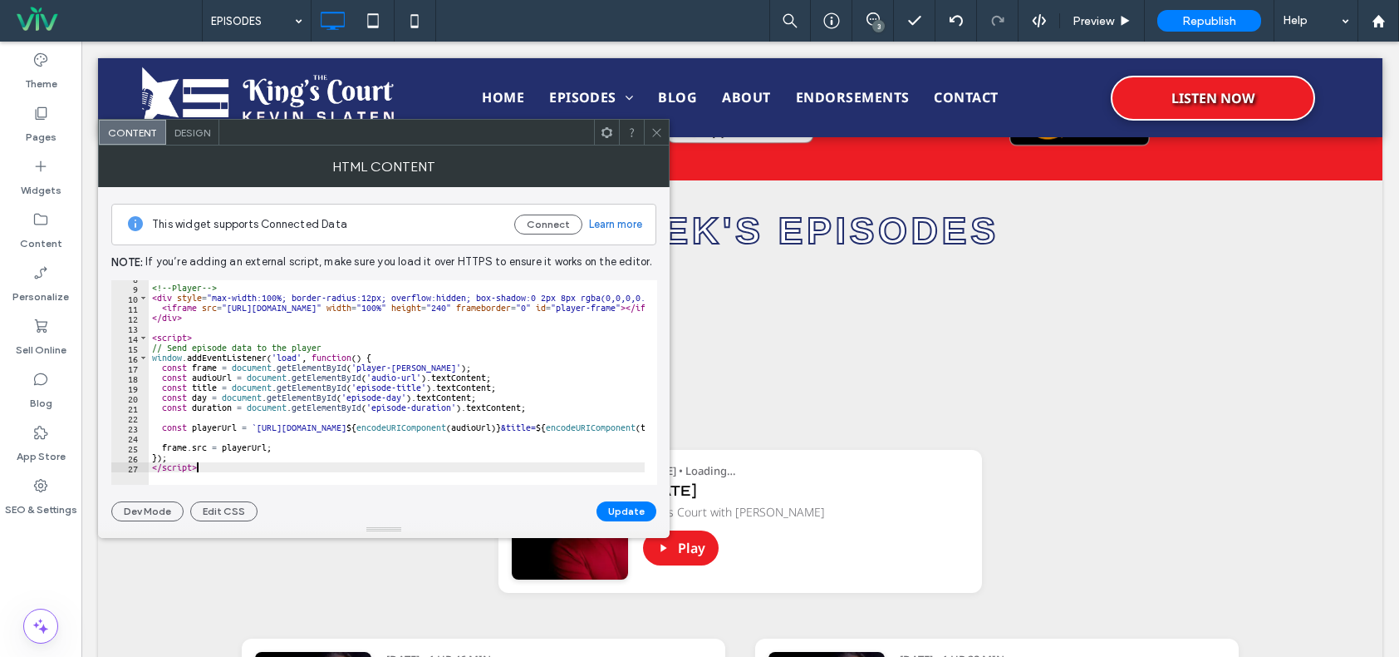
scroll to position [77, 0]
click at [617, 507] on button "Update" at bounding box center [627, 511] width 60 height 20
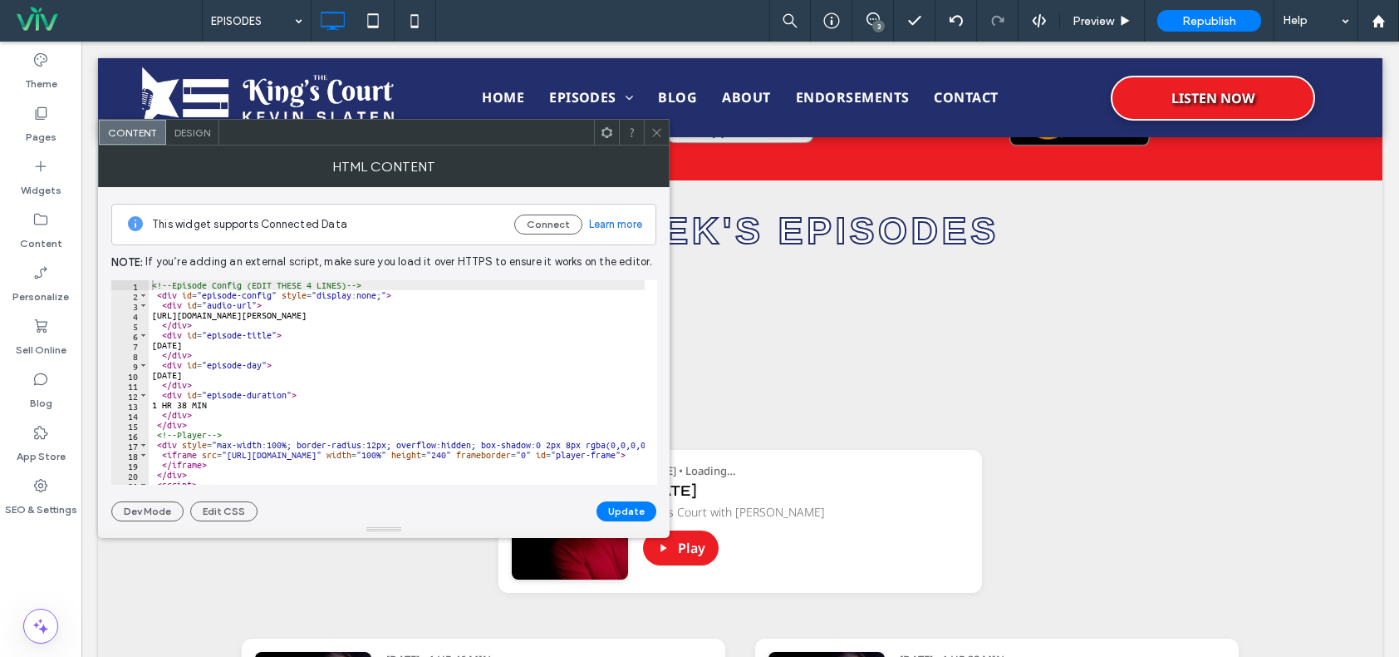
scroll to position [50, 0]
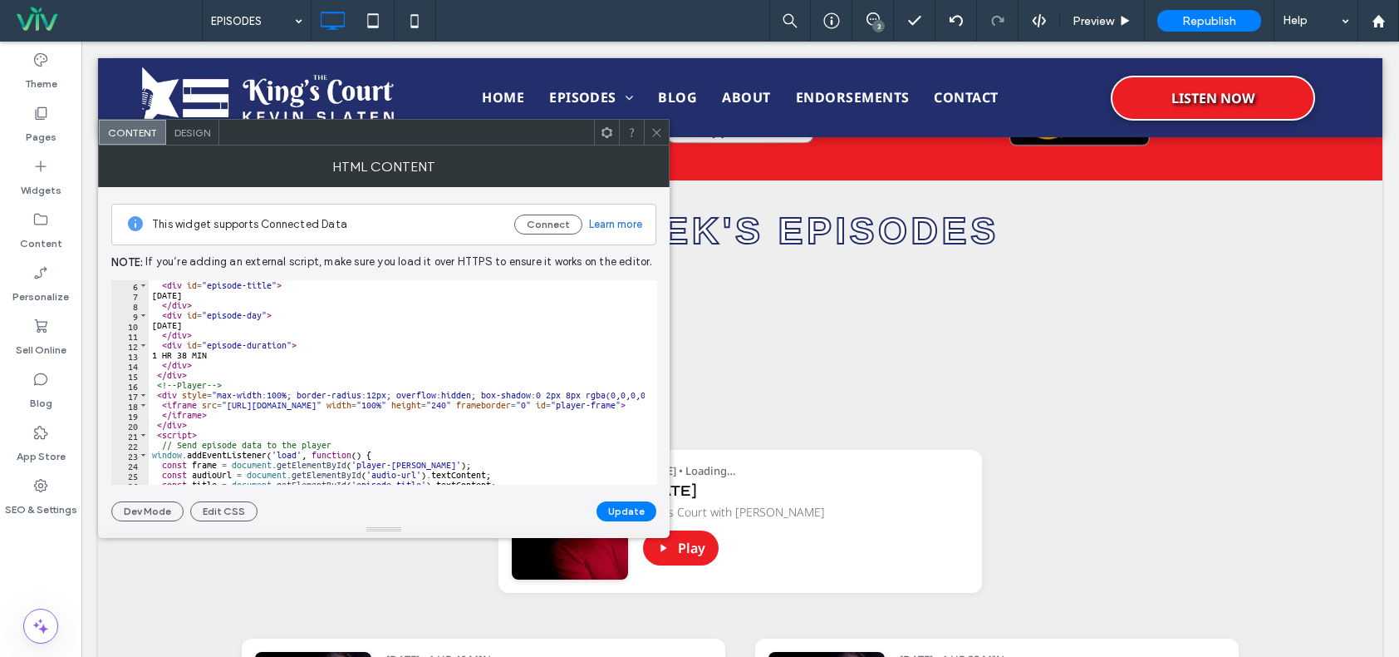
click at [656, 138] on icon at bounding box center [657, 132] width 12 height 12
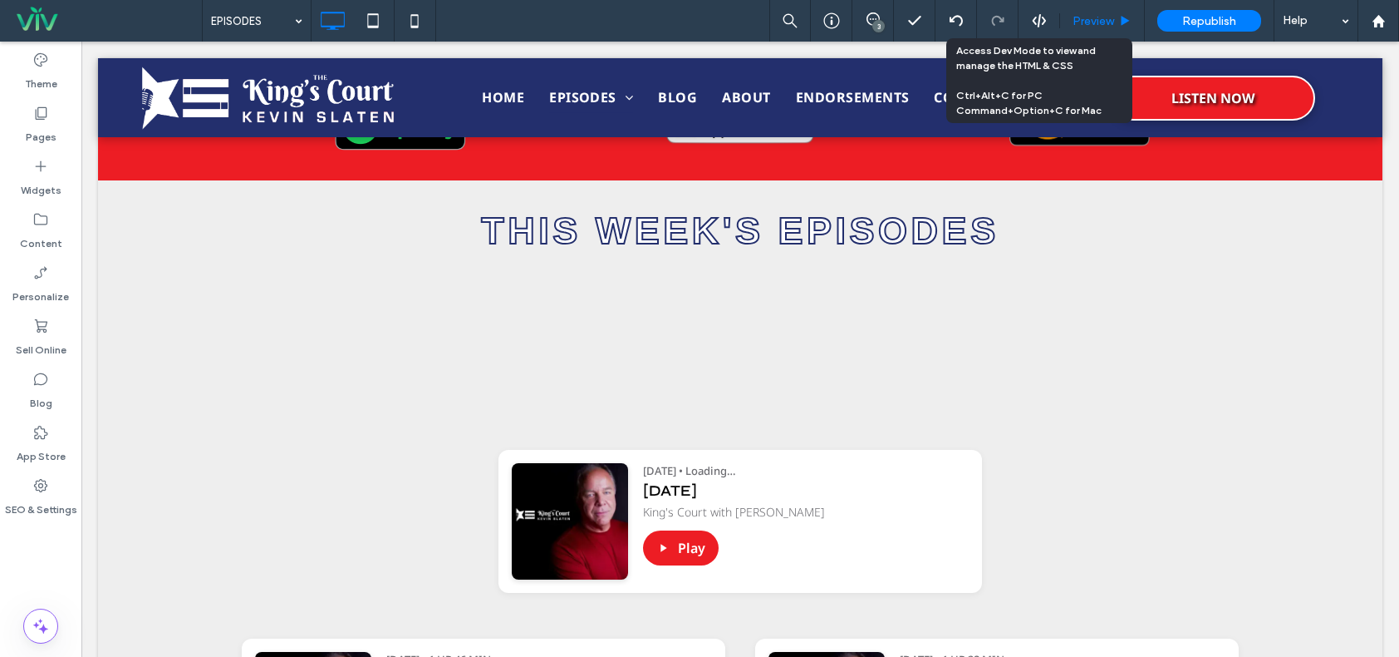
click at [1087, 17] on span "Preview" at bounding box center [1094, 21] width 42 height 14
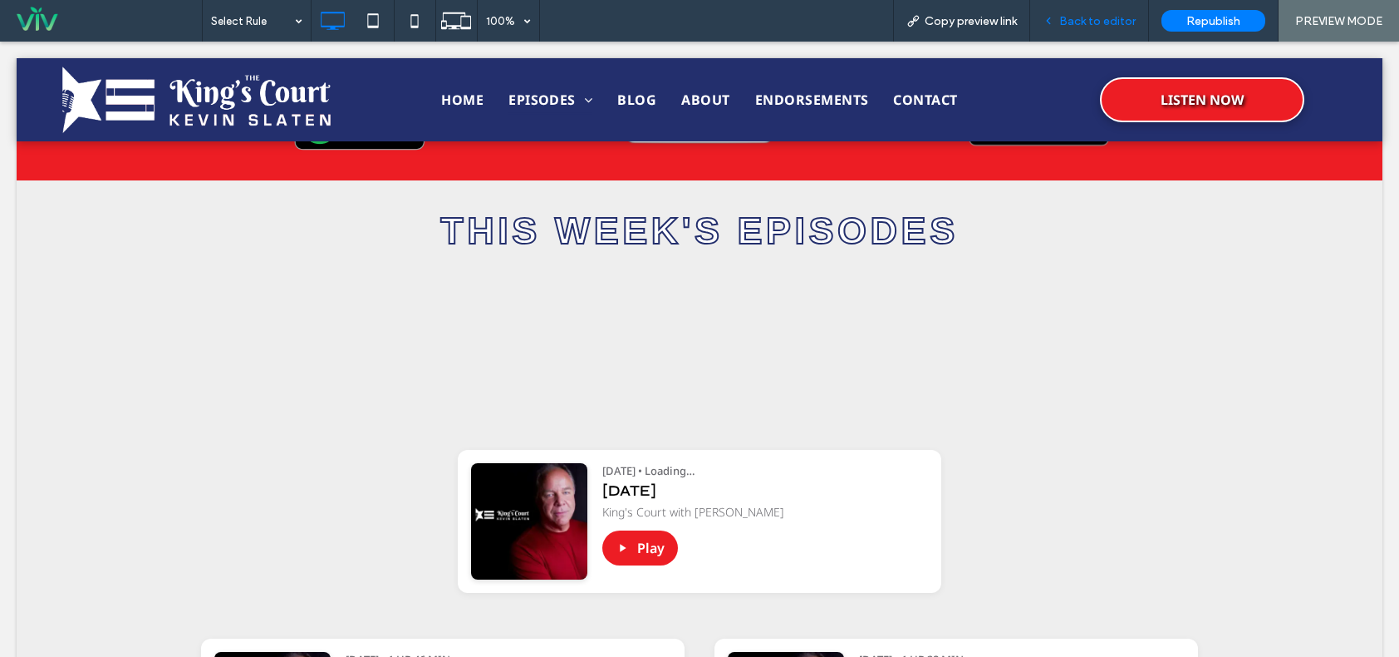
click at [1085, 24] on span "Back to editor" at bounding box center [1098, 21] width 76 height 14
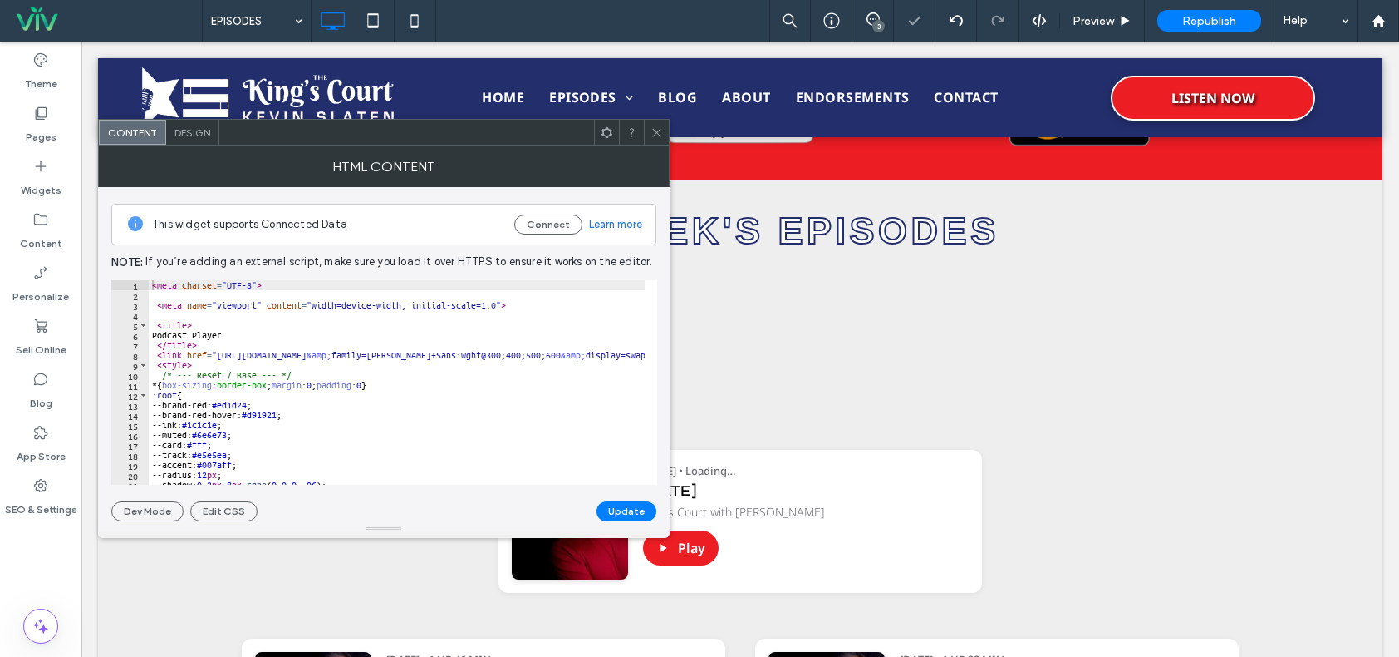
click at [652, 127] on div at bounding box center [656, 132] width 25 height 25
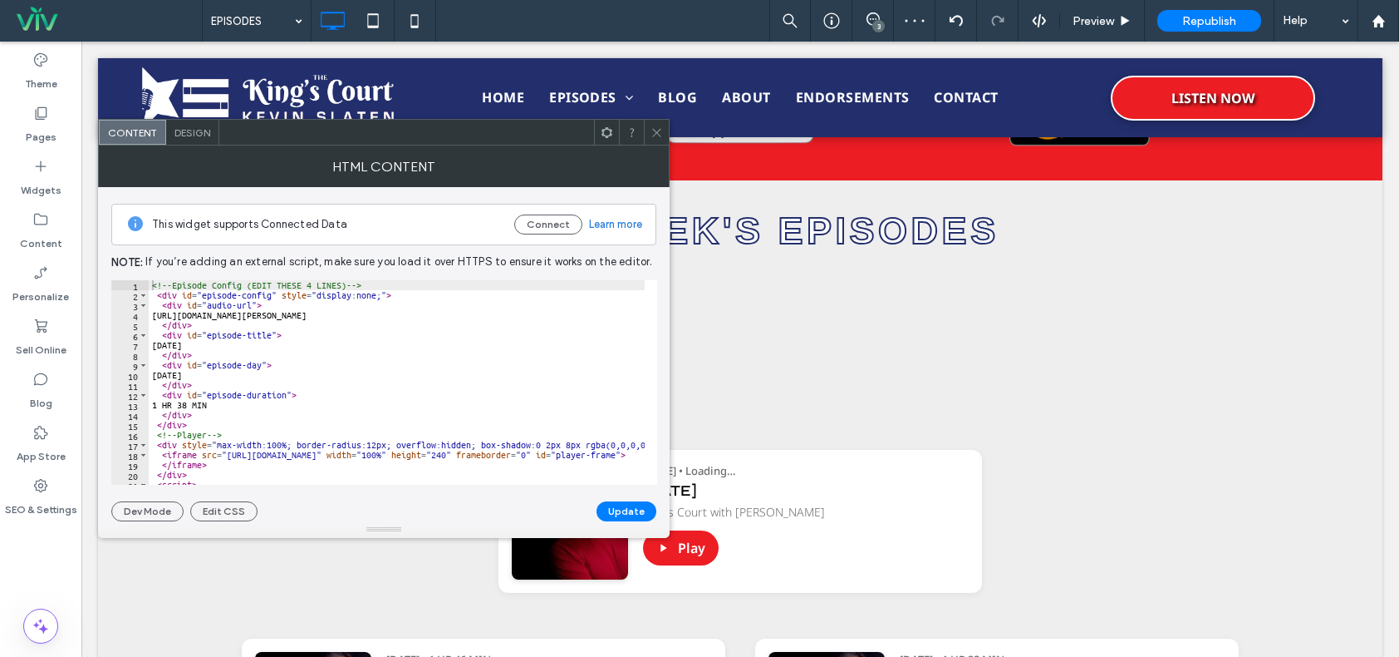
click at [659, 126] on icon at bounding box center [657, 132] width 12 height 12
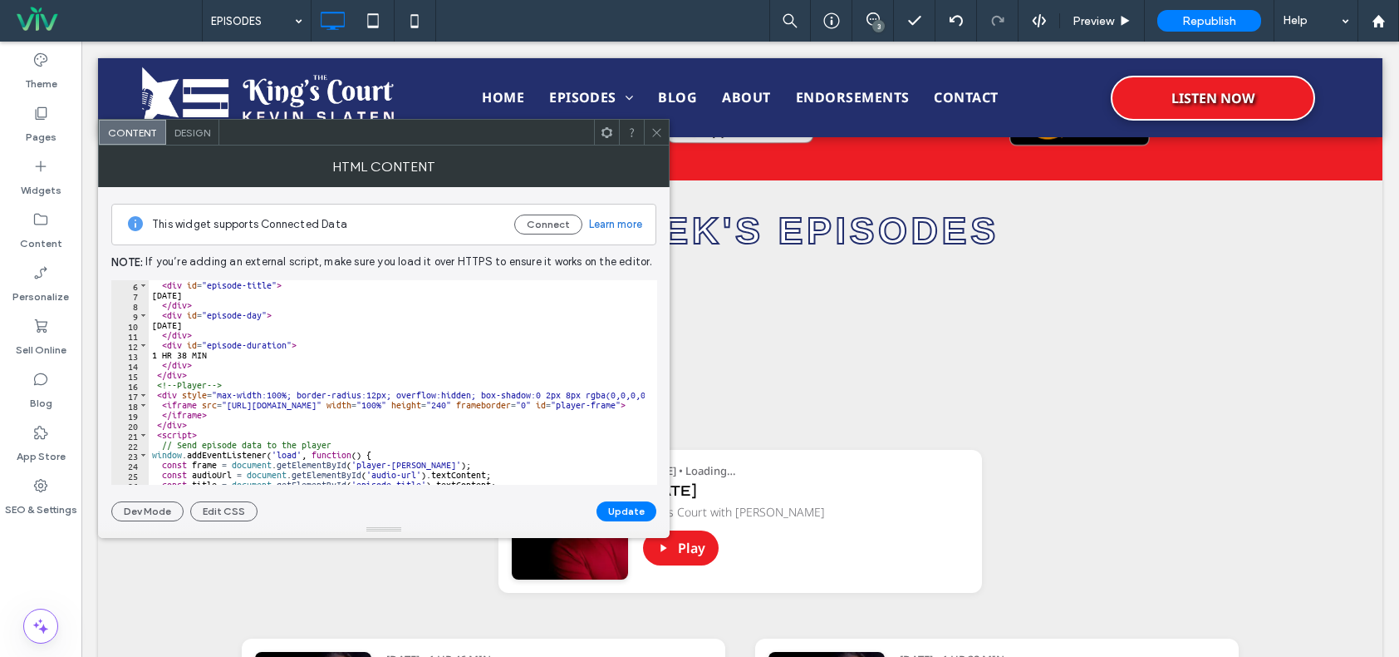
click at [651, 131] on icon at bounding box center [657, 132] width 12 height 12
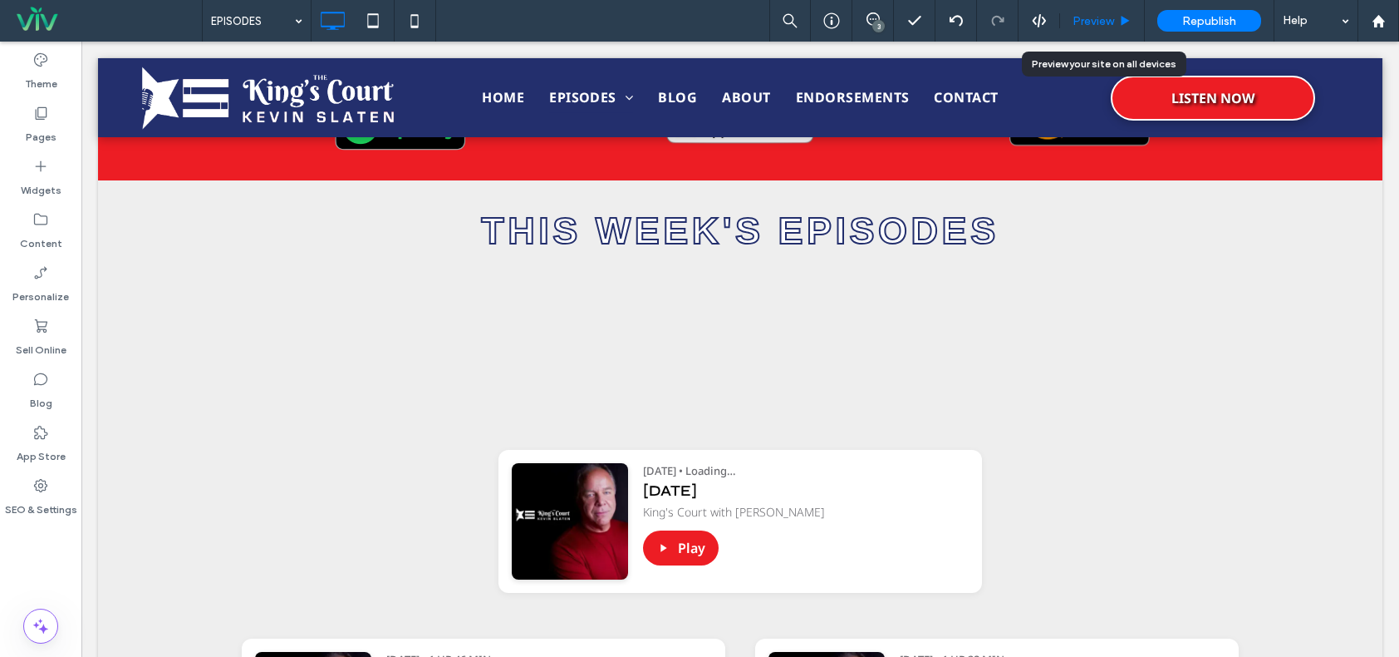
click at [1104, 22] on span "Preview" at bounding box center [1094, 21] width 42 height 14
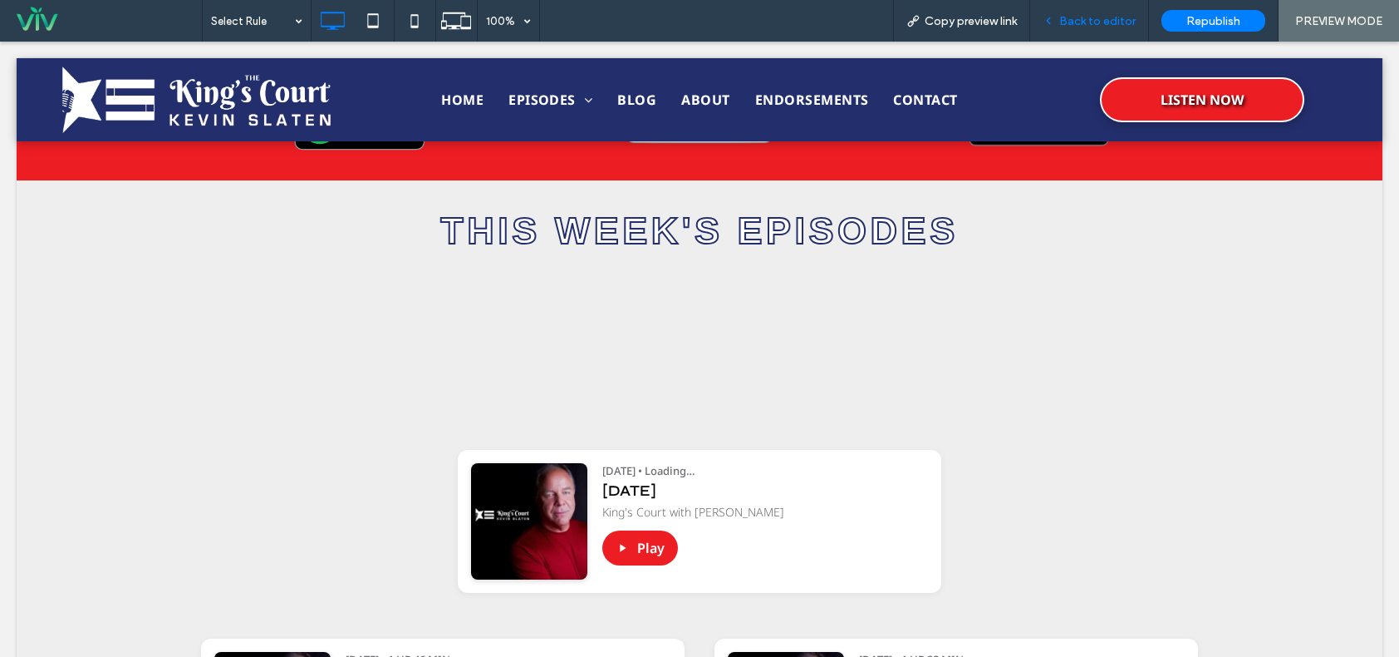
click at [1104, 27] on span "Back to editor" at bounding box center [1098, 21] width 76 height 14
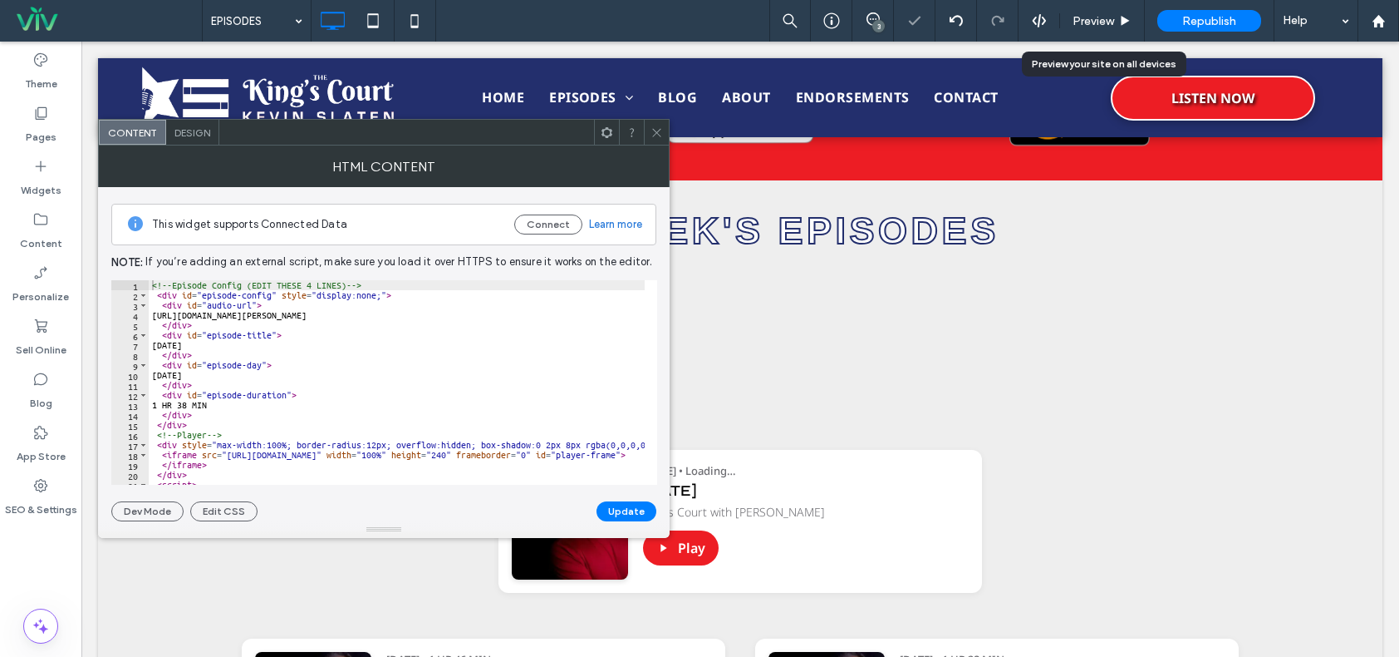
scroll to position [127, 0]
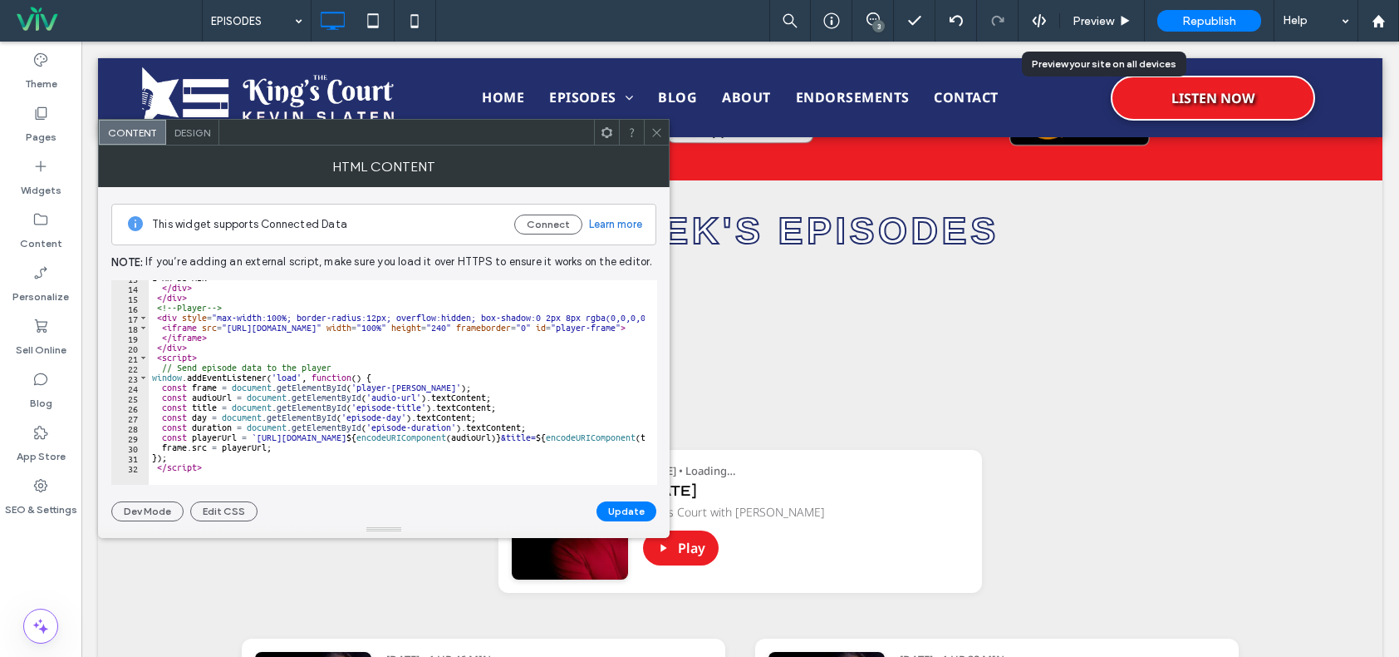
click at [652, 128] on icon at bounding box center [657, 132] width 12 height 12
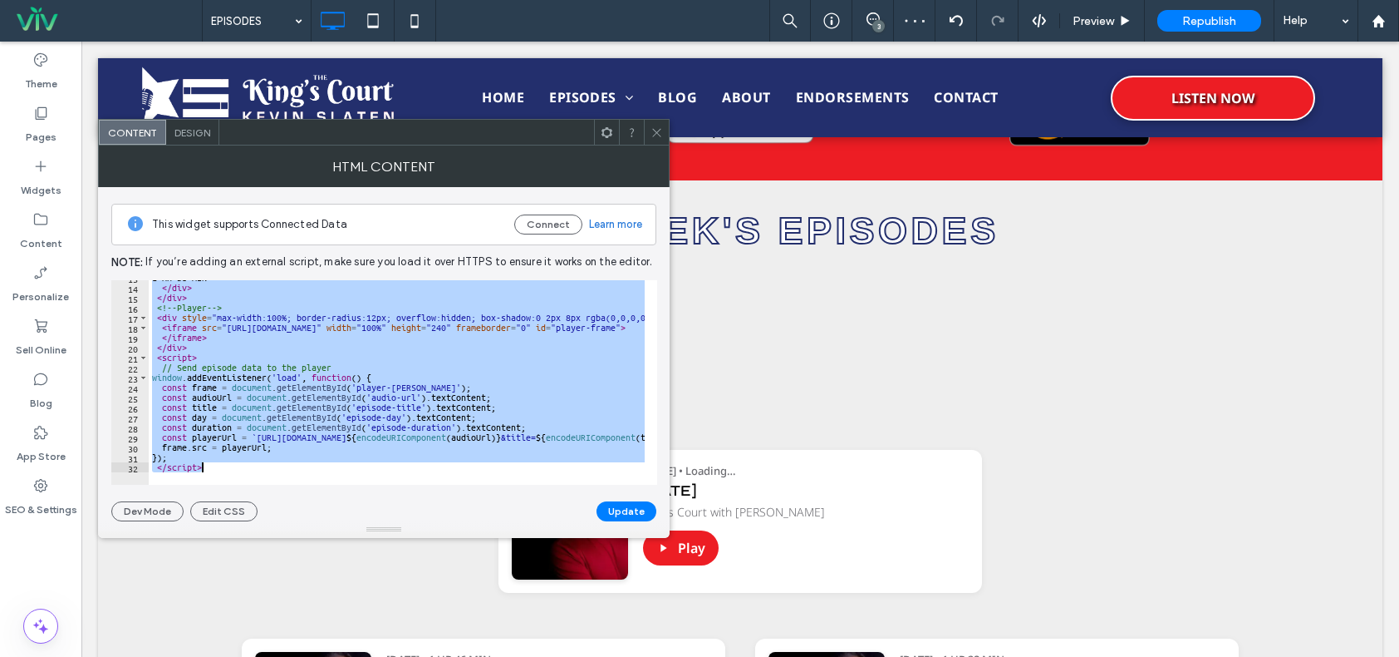
drag, startPoint x: 151, startPoint y: 285, endPoint x: 229, endPoint y: 408, distance: 145.7
click at [234, 485] on div "**********" at bounding box center [383, 354] width 545 height 334
paste textarea "Cursor at row 32"
type textarea "*********"
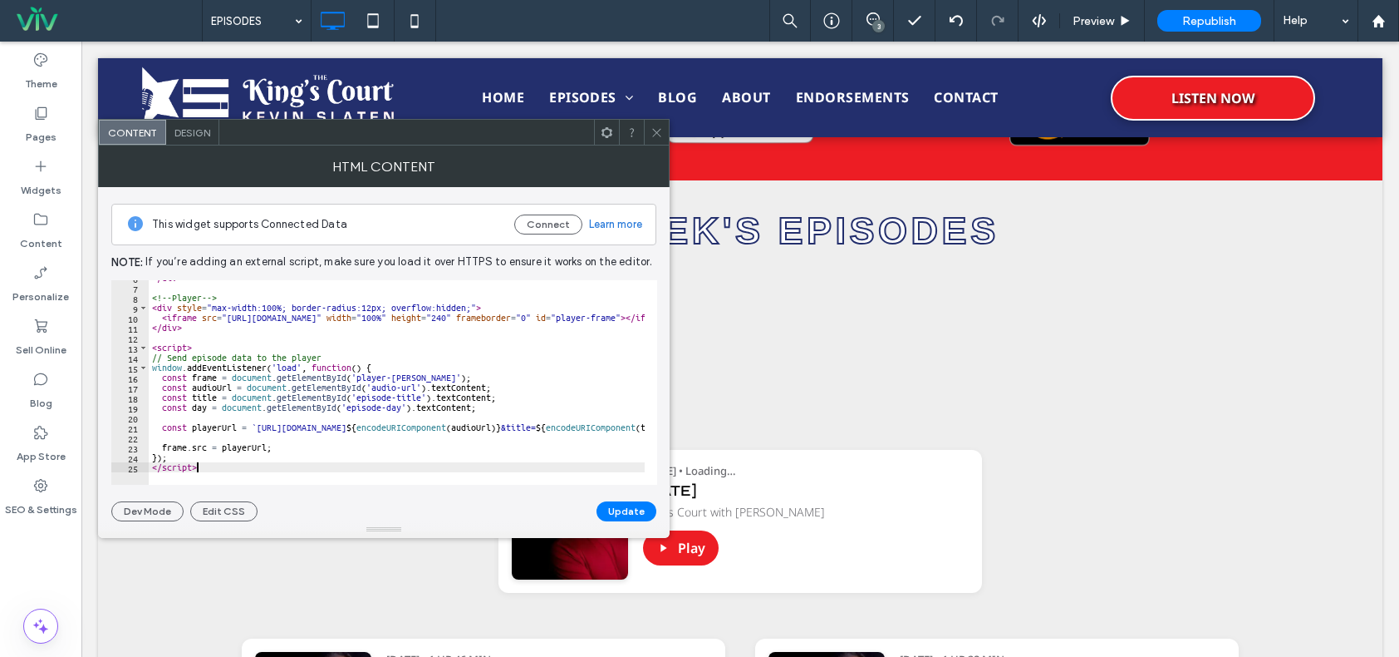
scroll to position [0, 0]
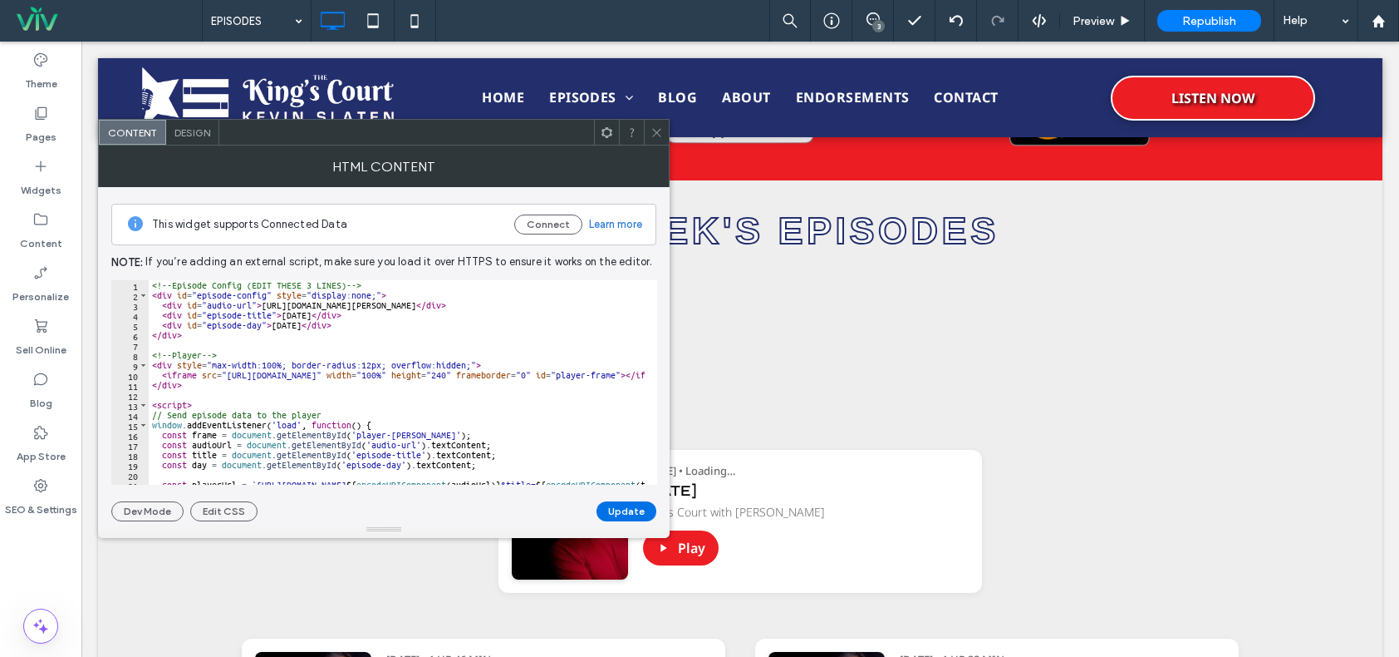
click at [636, 507] on button "Update" at bounding box center [627, 511] width 60 height 20
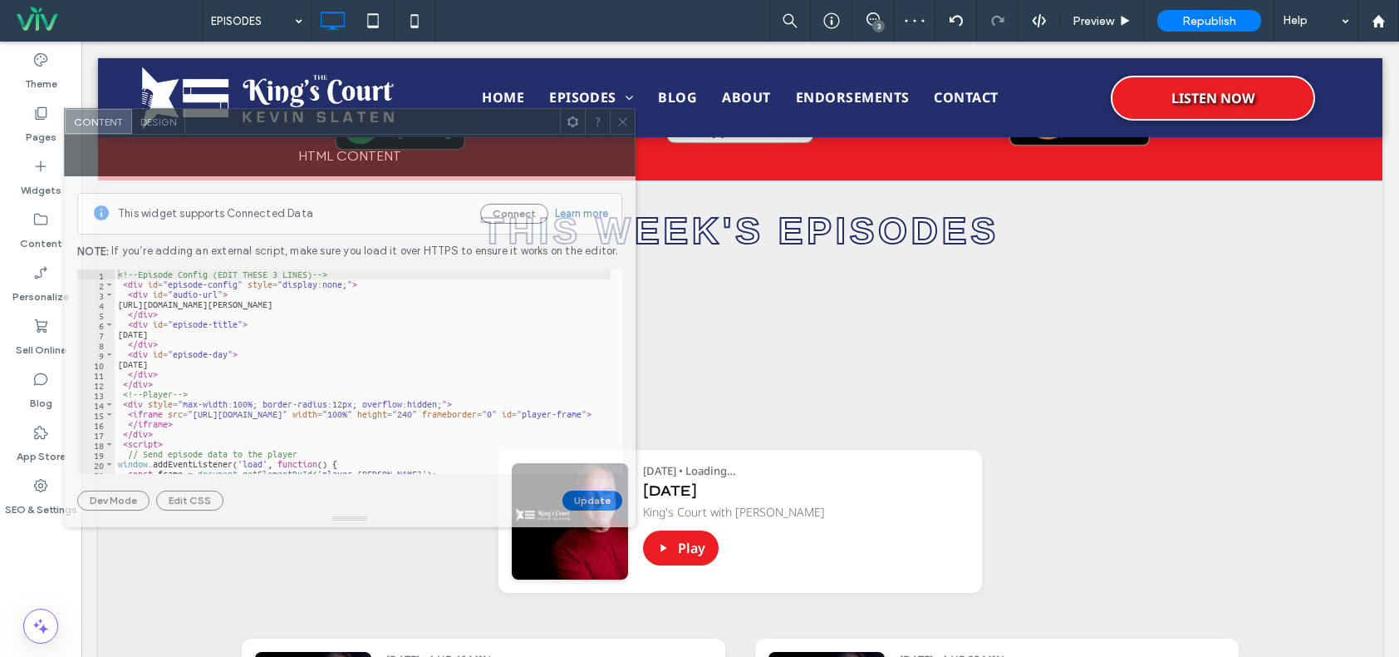
drag, startPoint x: 421, startPoint y: 135, endPoint x: 386, endPoint y: 124, distance: 35.7
click at [386, 124] on div at bounding box center [372, 121] width 375 height 25
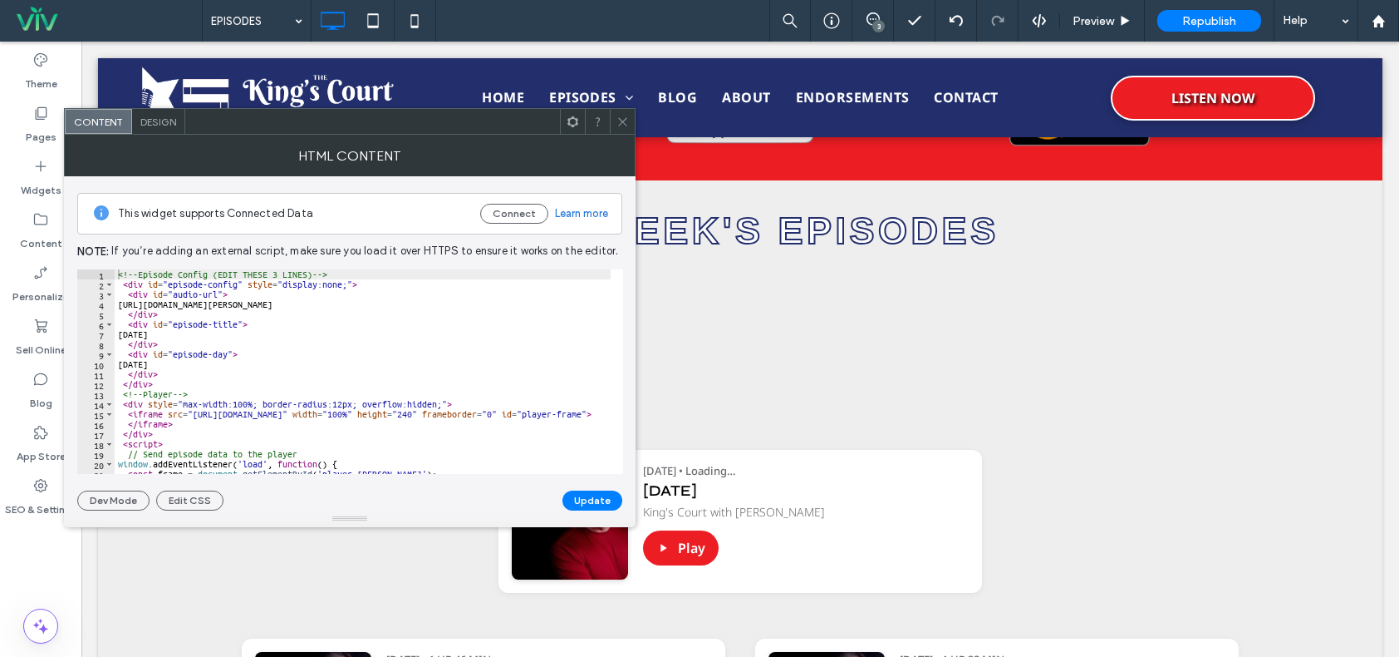
scroll to position [87, 0]
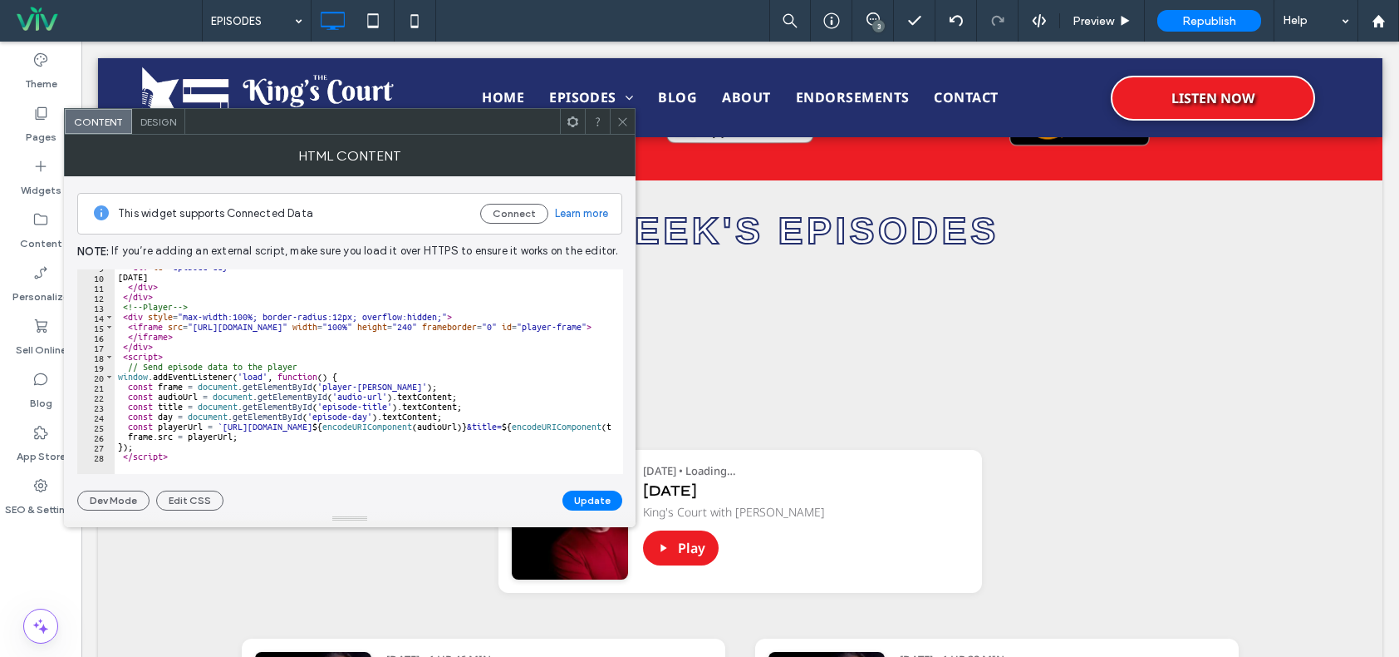
click at [627, 114] on span at bounding box center [623, 121] width 12 height 25
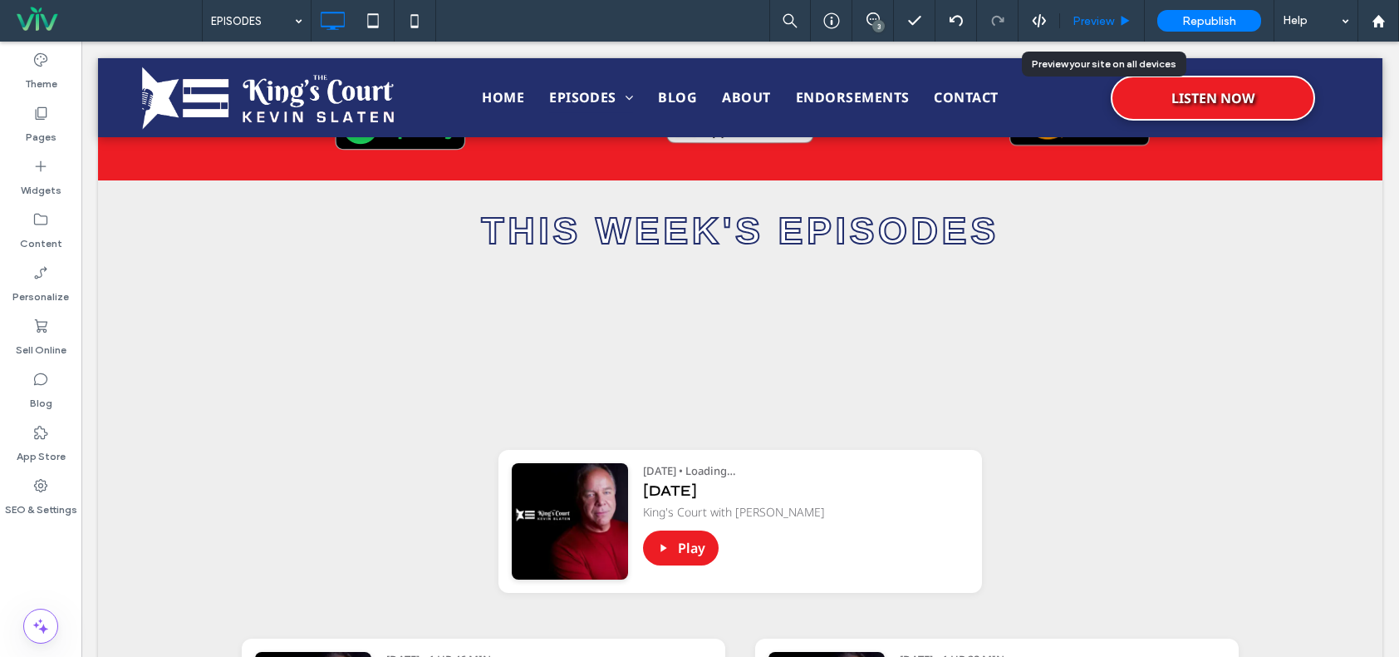
click at [1095, 19] on span "Preview" at bounding box center [1094, 21] width 42 height 14
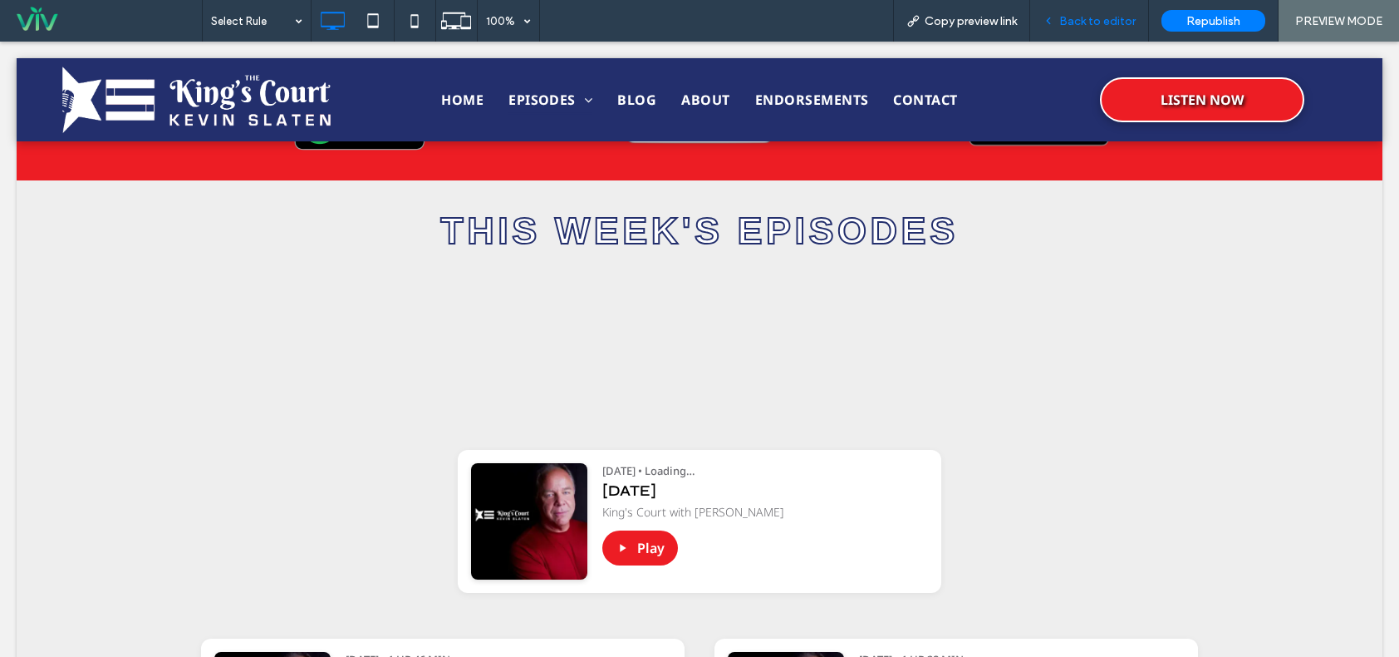
click at [1113, 14] on span "Back to editor" at bounding box center [1098, 21] width 76 height 14
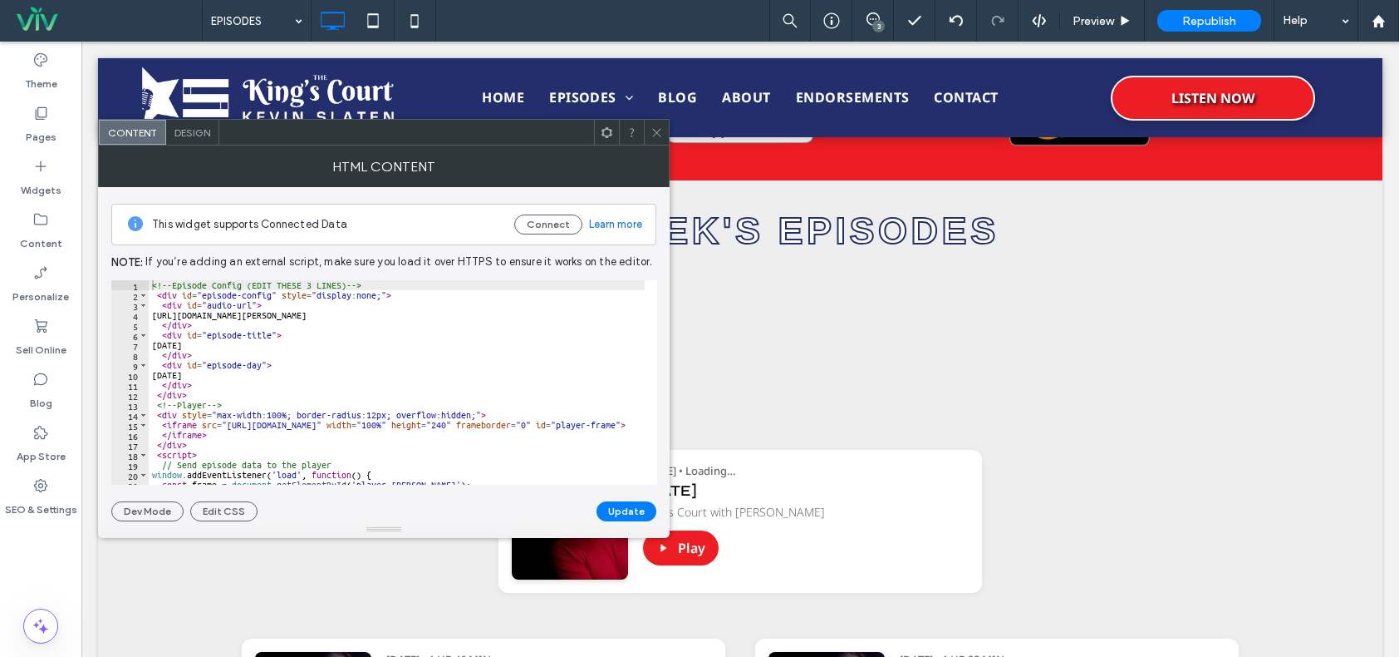
scroll to position [87, 0]
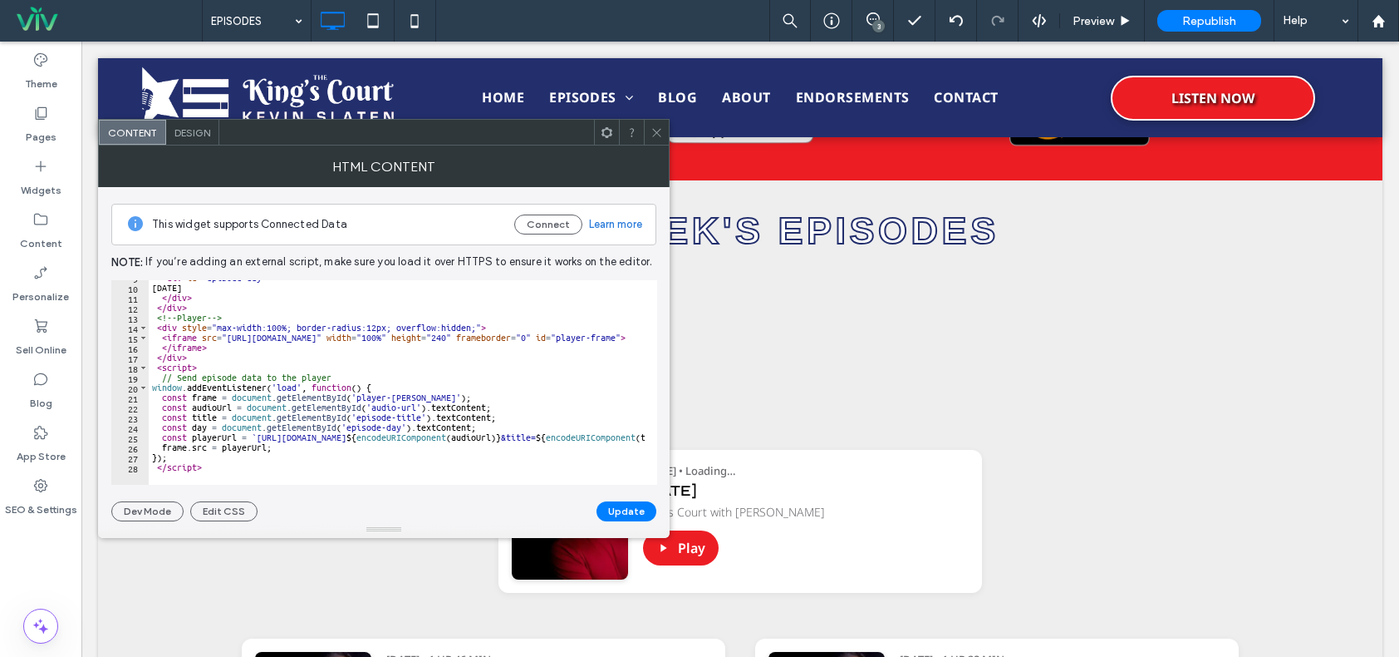
click at [657, 135] on icon at bounding box center [657, 132] width 12 height 12
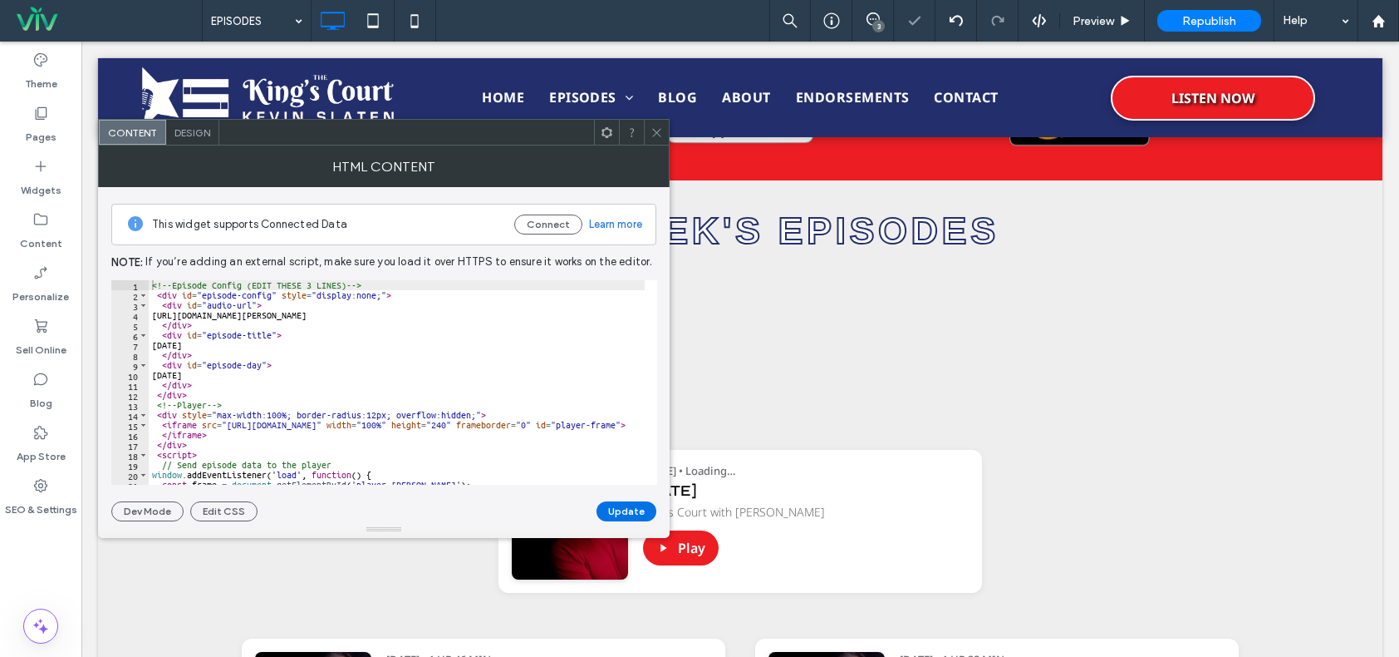
click at [642, 509] on button "Update" at bounding box center [627, 511] width 60 height 20
click at [654, 134] on icon at bounding box center [657, 132] width 12 height 12
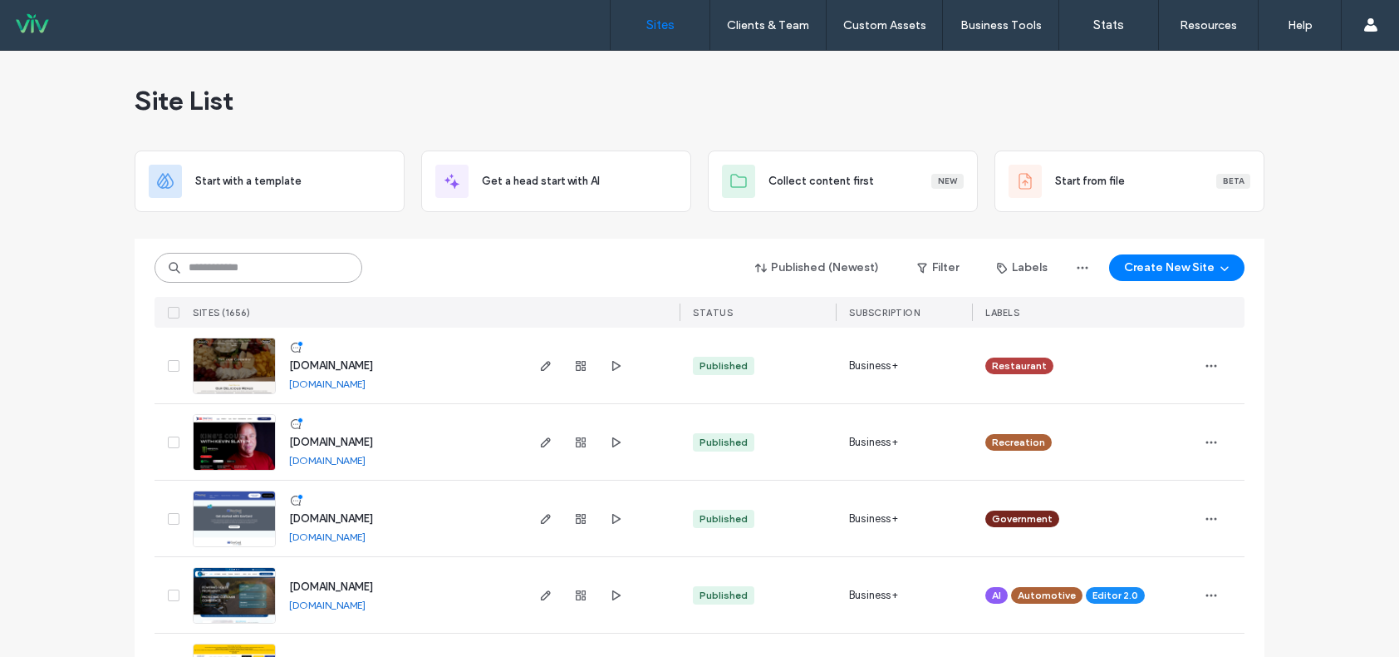
click at [240, 274] on input at bounding box center [259, 268] width 208 height 30
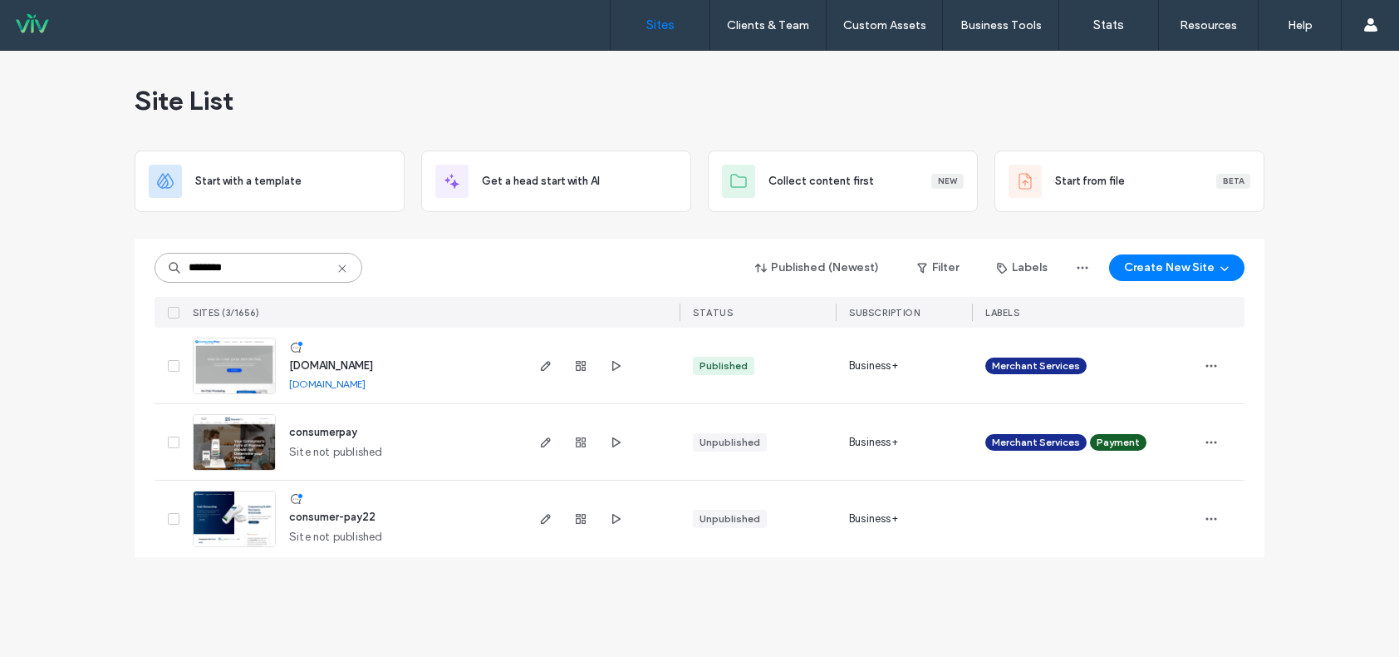
type input "********"
click at [246, 358] on img at bounding box center [234, 394] width 81 height 113
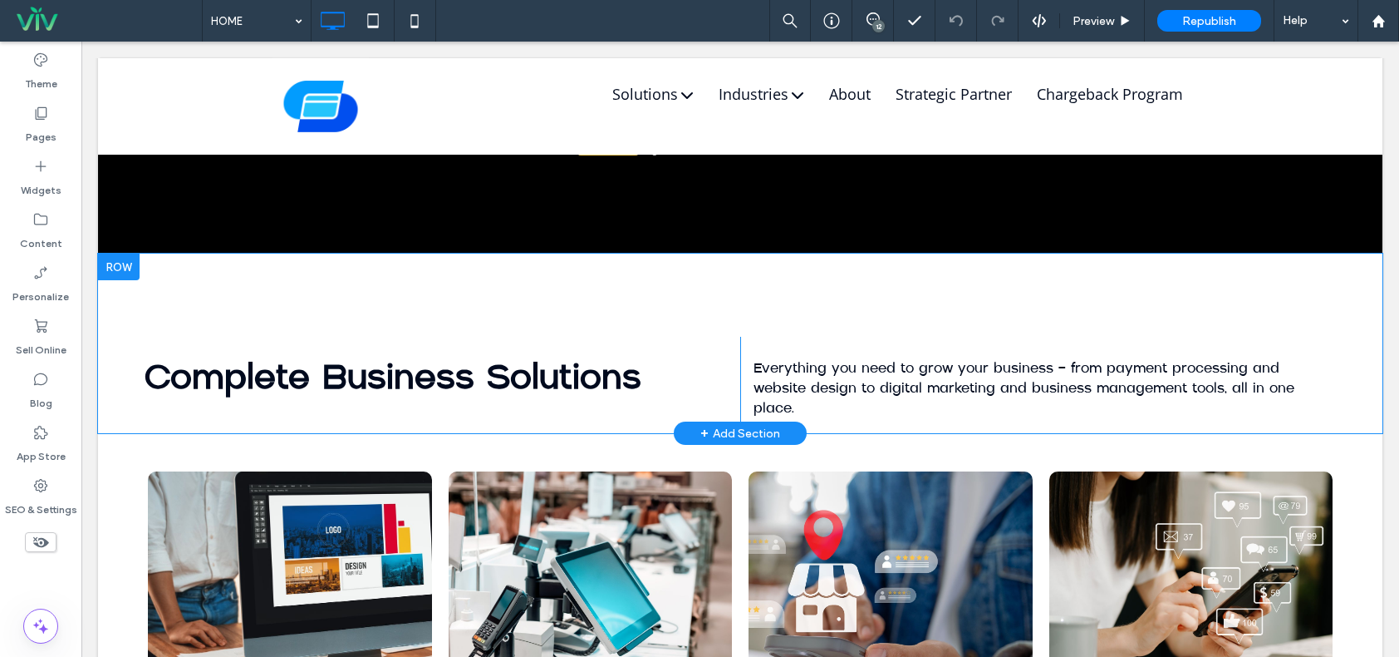
scroll to position [2324, 0]
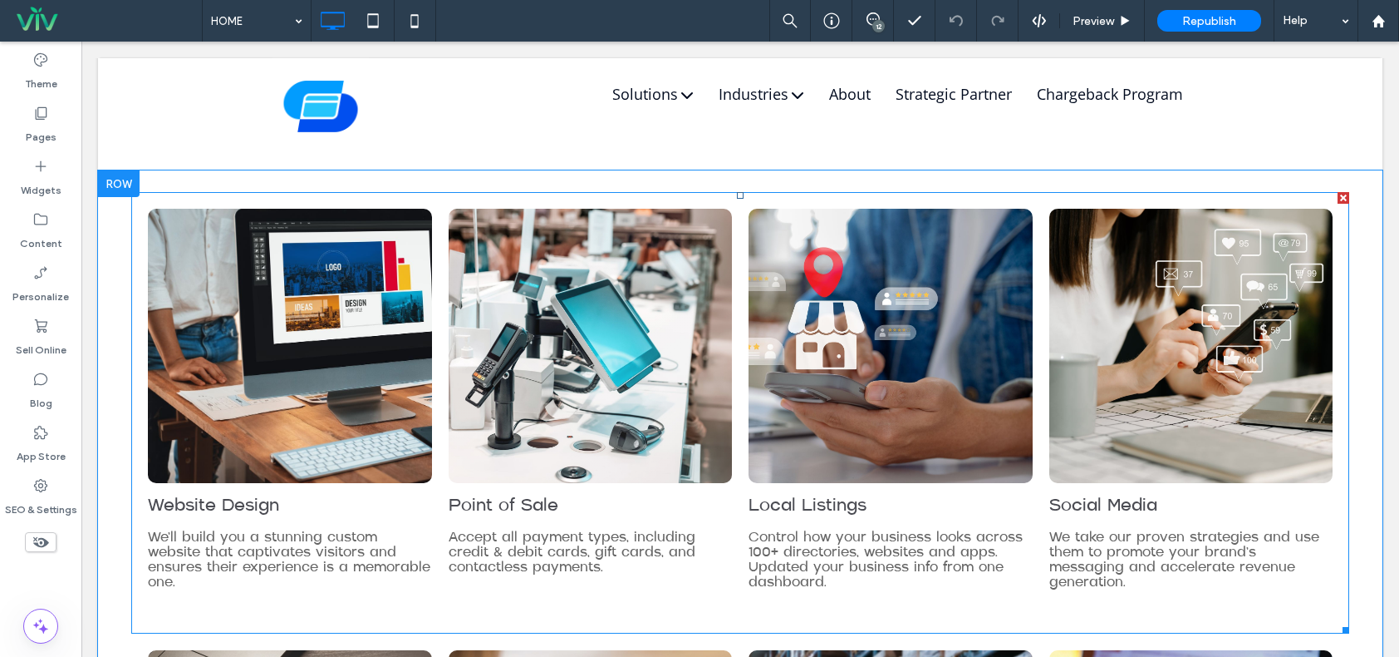
click at [573, 334] on link at bounding box center [591, 346] width 284 height 274
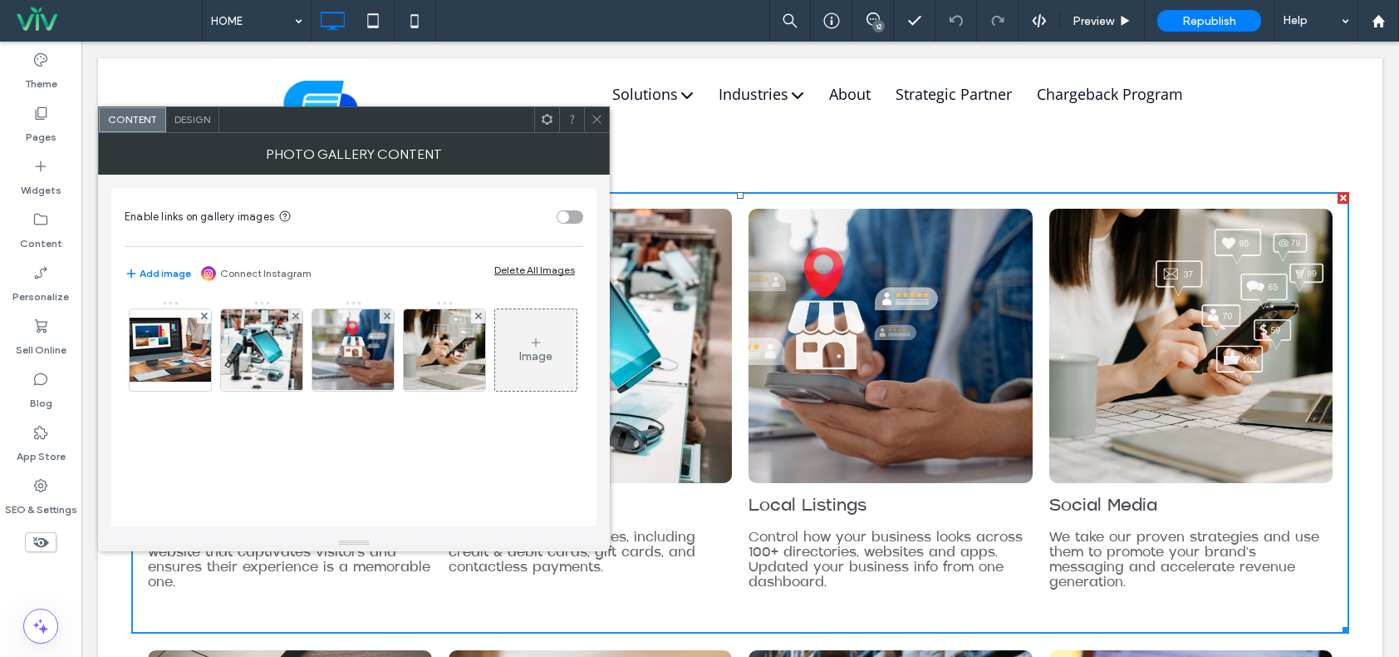
click at [599, 114] on icon at bounding box center [597, 119] width 12 height 12
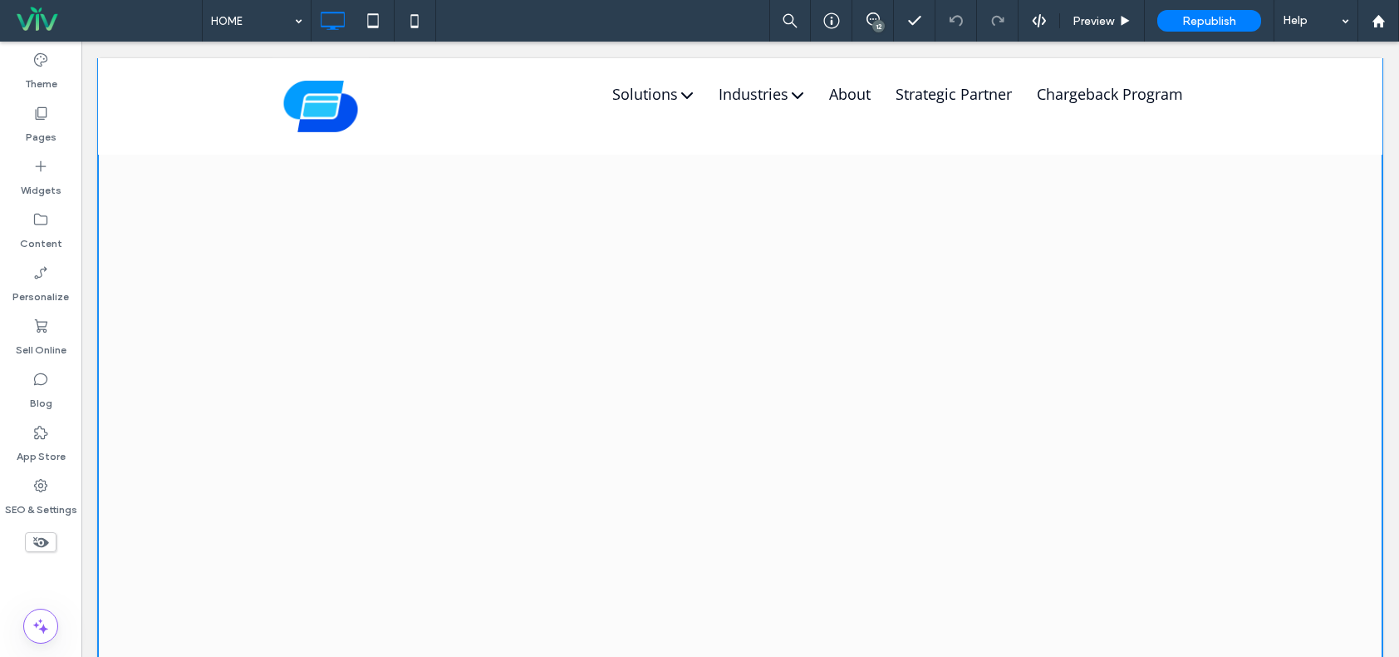
scroll to position [6811, 0]
click at [614, 317] on span at bounding box center [740, 358] width 1285 height 839
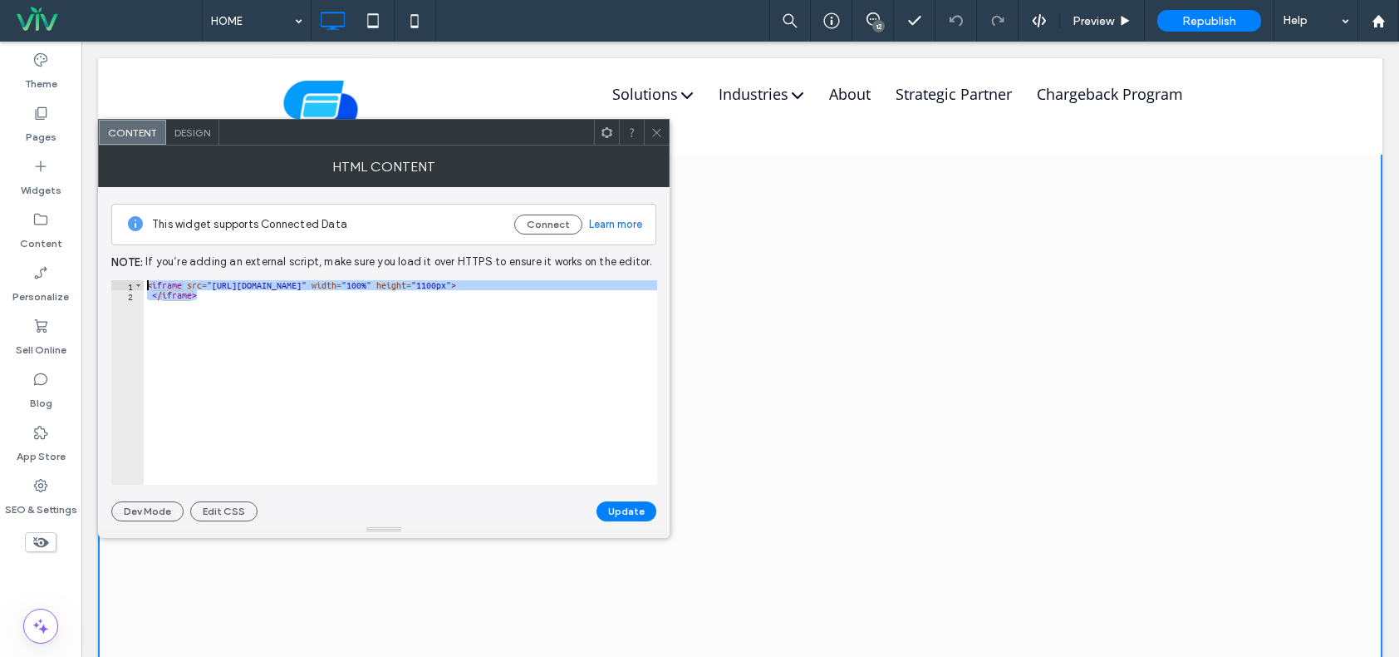
drag, startPoint x: 220, startPoint y: 323, endPoint x: 150, endPoint y: 280, distance: 82.8
click at [144, 276] on div "This widget supports Connected Data Connect Learn more Note: If you’re adding a…" at bounding box center [383, 354] width 545 height 334
type textarea "**********"
click at [661, 126] on icon at bounding box center [657, 132] width 12 height 12
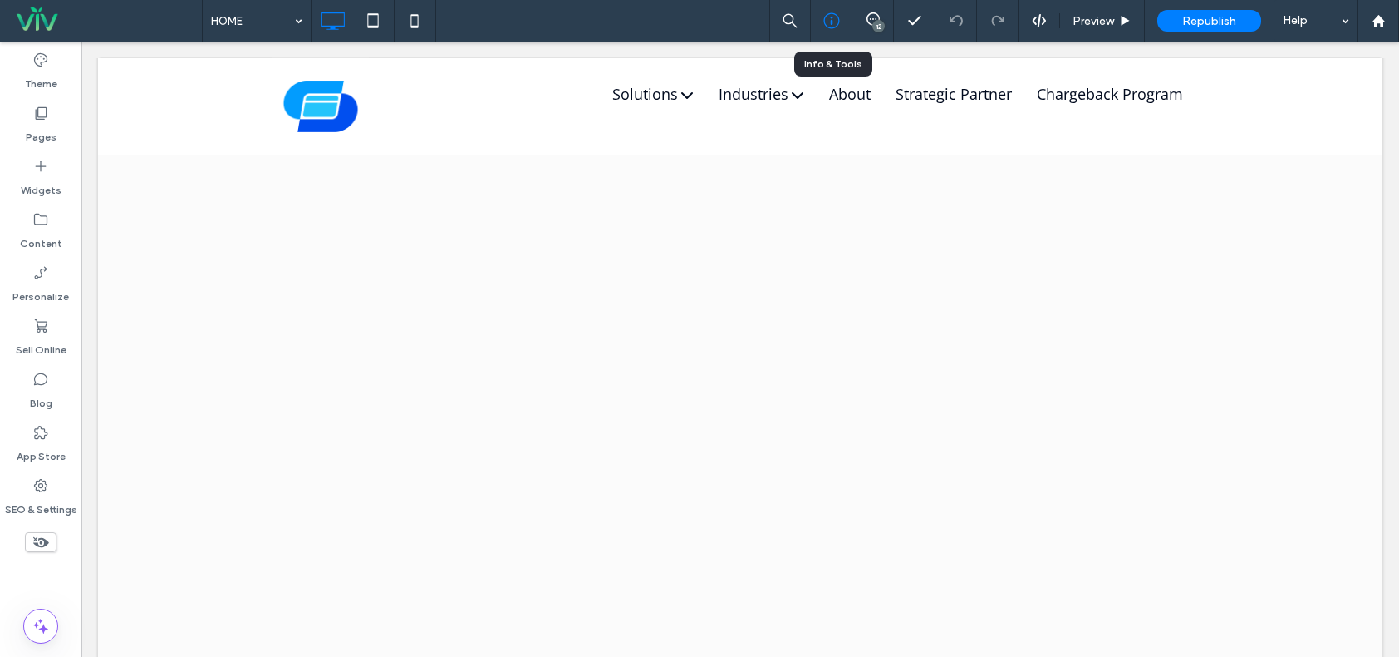
click at [838, 14] on icon at bounding box center [832, 20] width 17 height 17
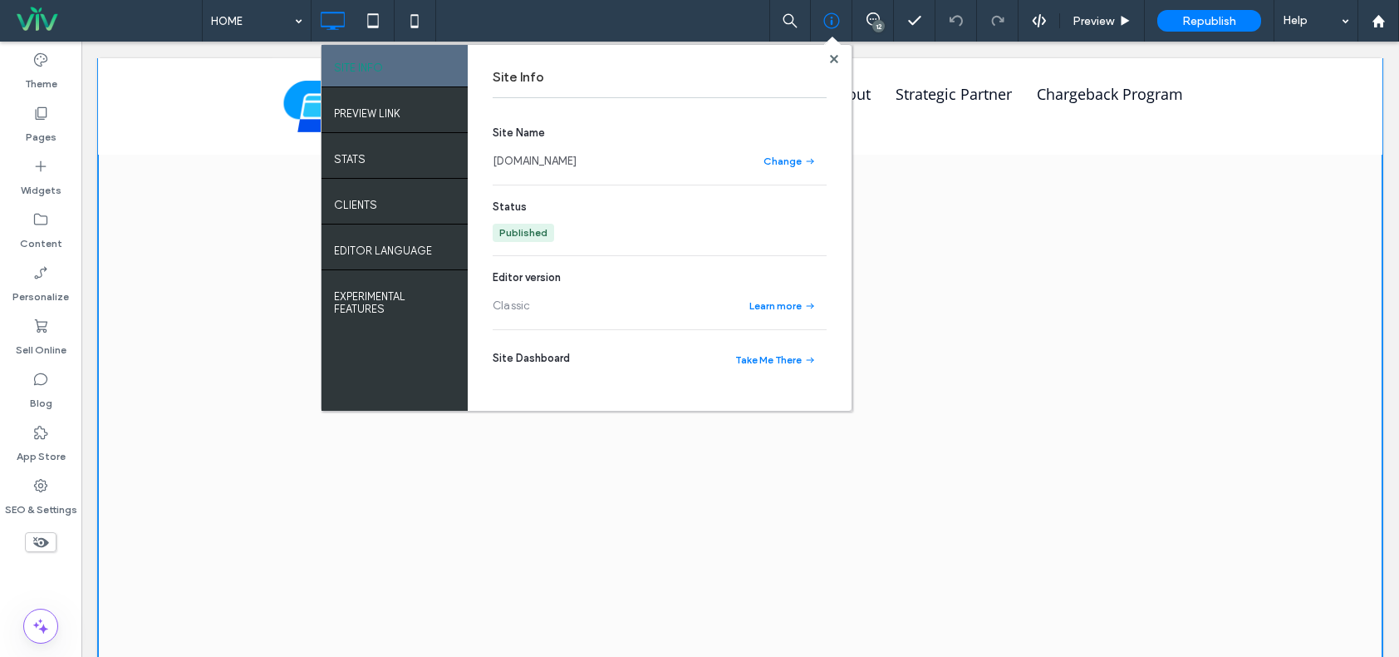
click at [740, 480] on span at bounding box center [740, 358] width 1285 height 839
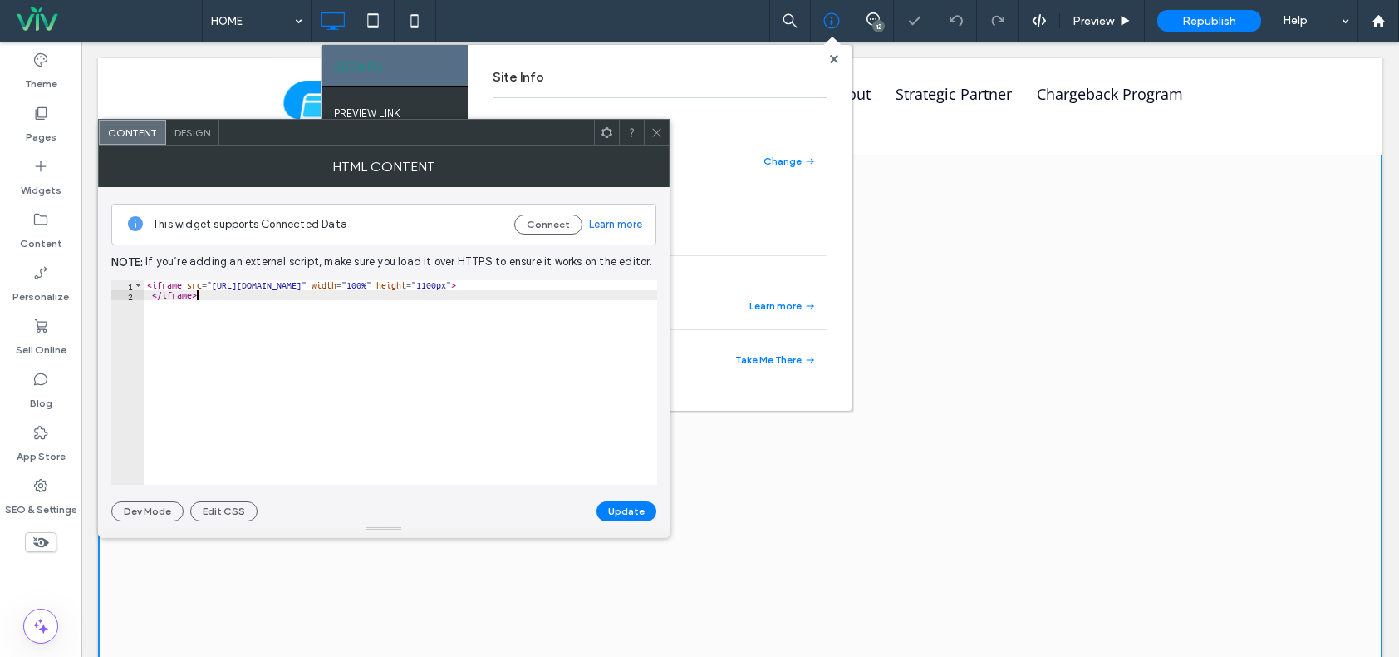
drag, startPoint x: 307, startPoint y: 381, endPoint x: 73, endPoint y: 181, distance: 307.6
click at [71, 180] on body ".wqwq-1{fill:#231f20;} .cls-1q, .cls-2q { fill-rule: evenodd; } .cls-2q { fill:…" at bounding box center [699, 328] width 1399 height 657
type textarea "*********"
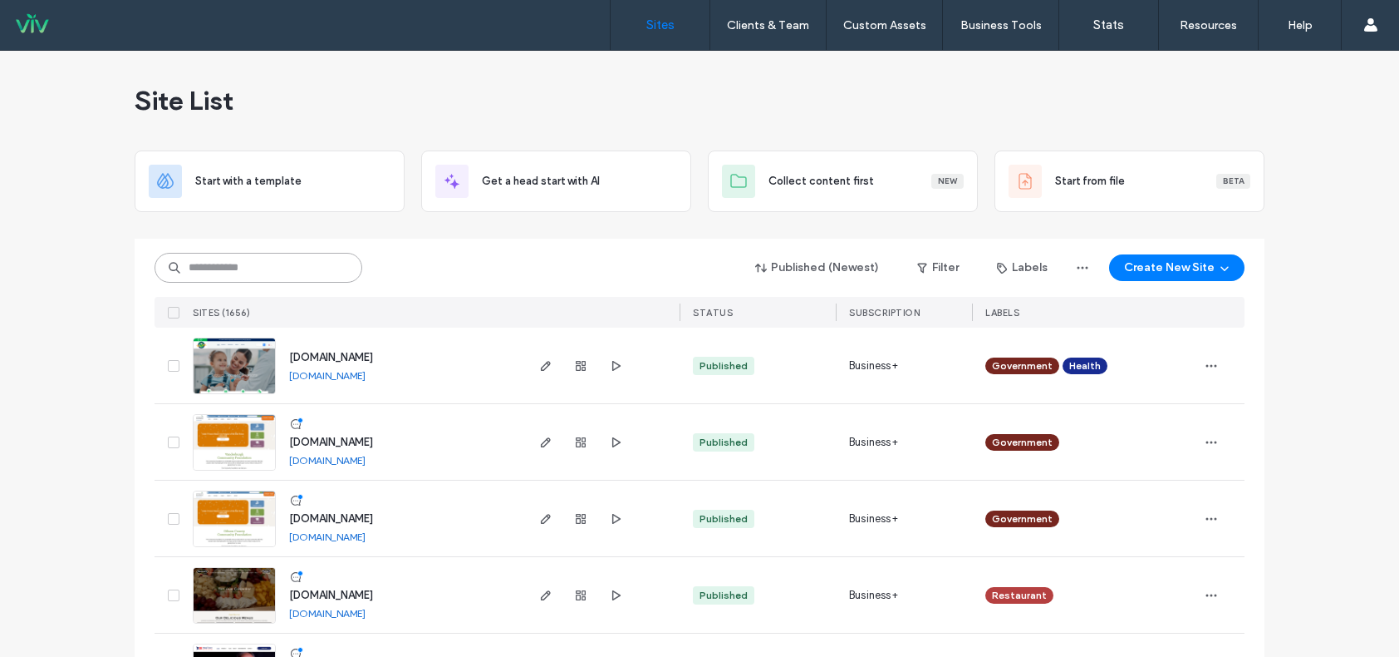
click at [323, 282] on input at bounding box center [259, 268] width 208 height 30
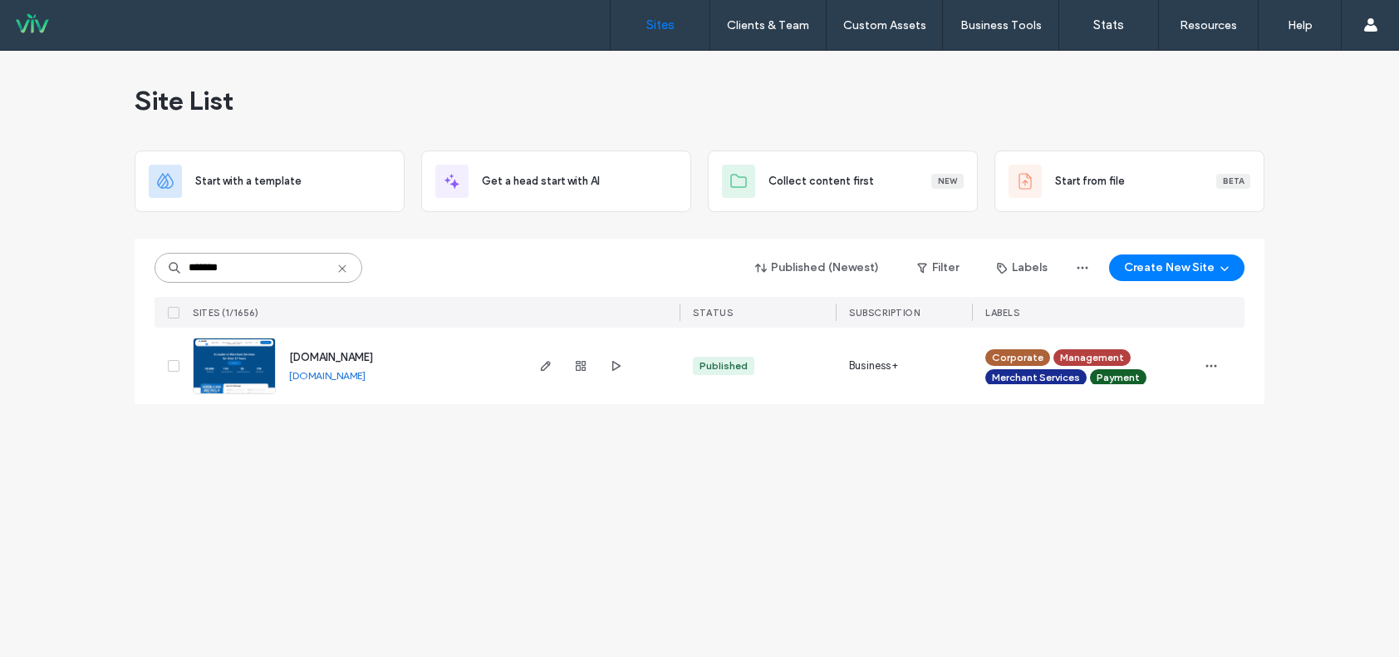
type input "*******"
click at [204, 384] on img at bounding box center [234, 394] width 81 height 113
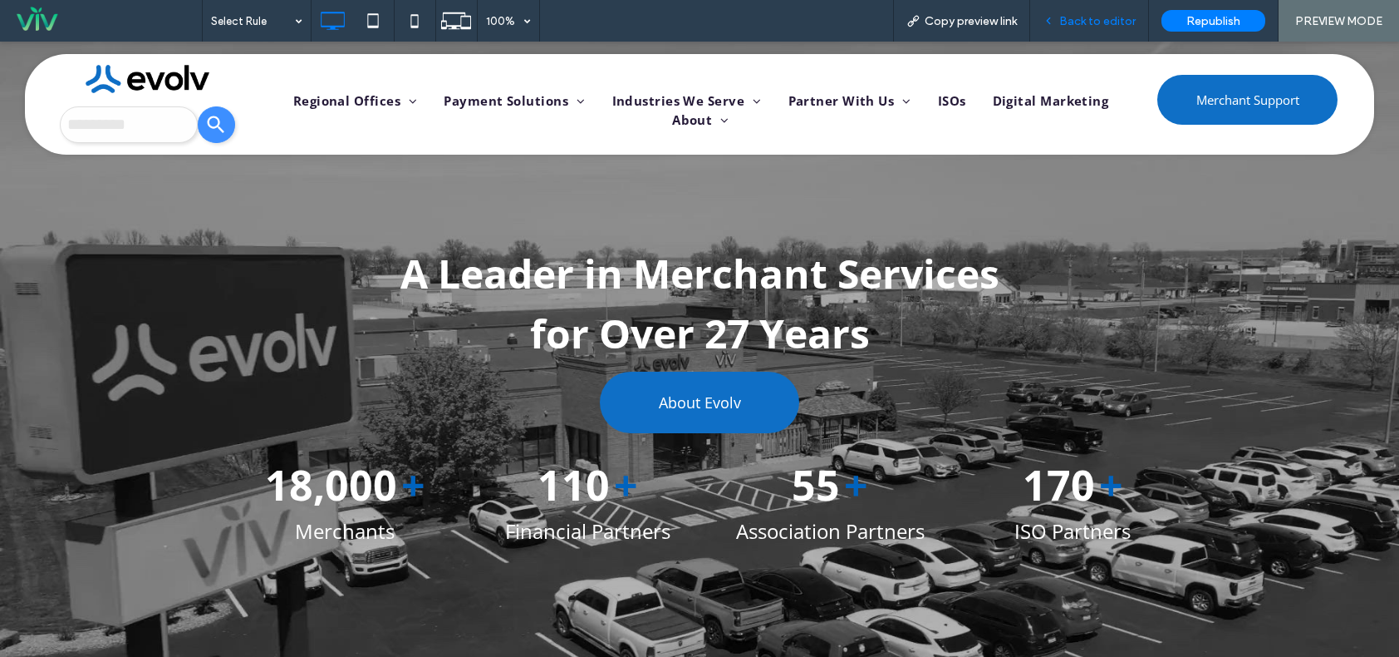
click at [1077, 21] on span "Back to editor" at bounding box center [1098, 21] width 76 height 14
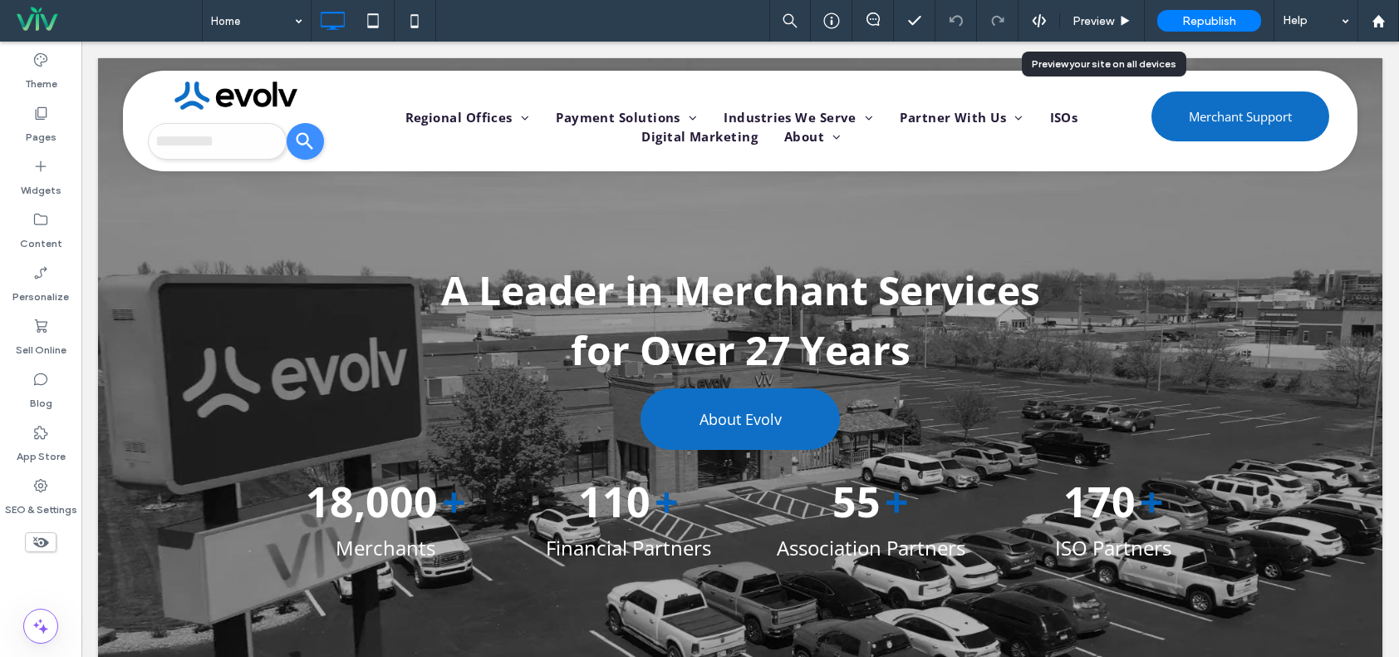
click at [1077, 21] on span "Preview" at bounding box center [1094, 21] width 42 height 14
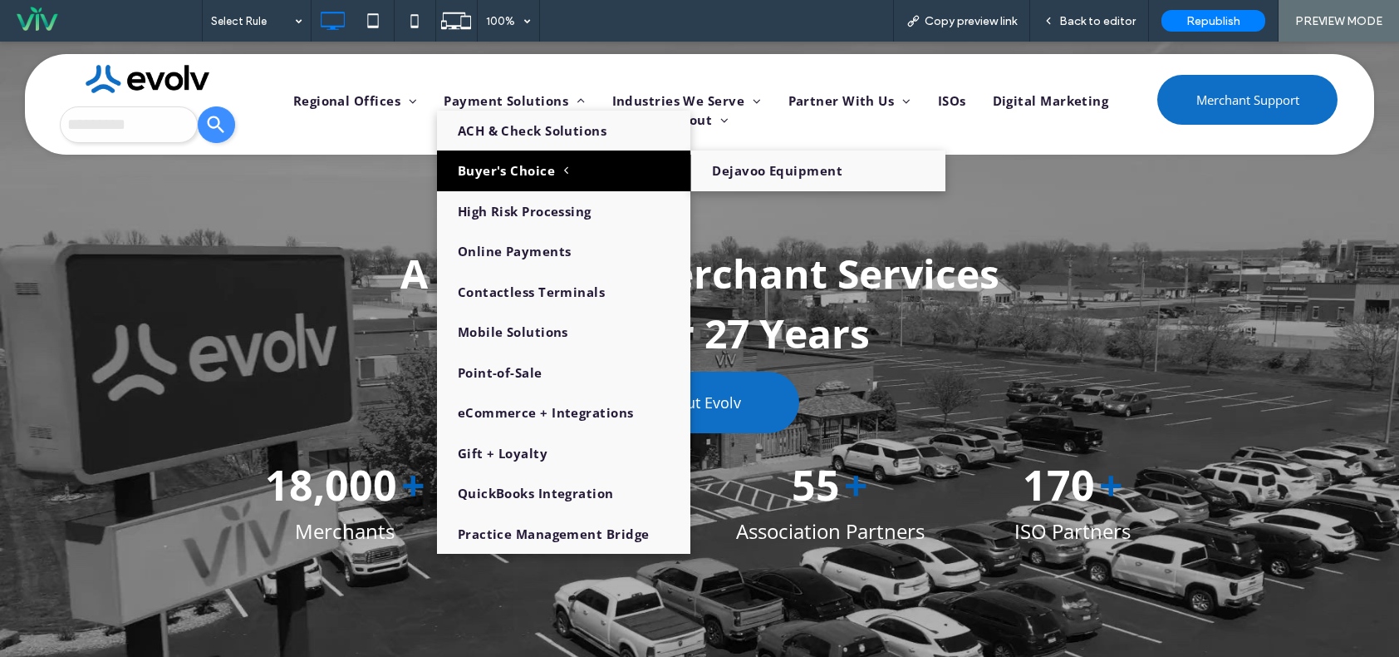
click at [549, 164] on span "Buyer's Choice" at bounding box center [513, 170] width 111 height 19
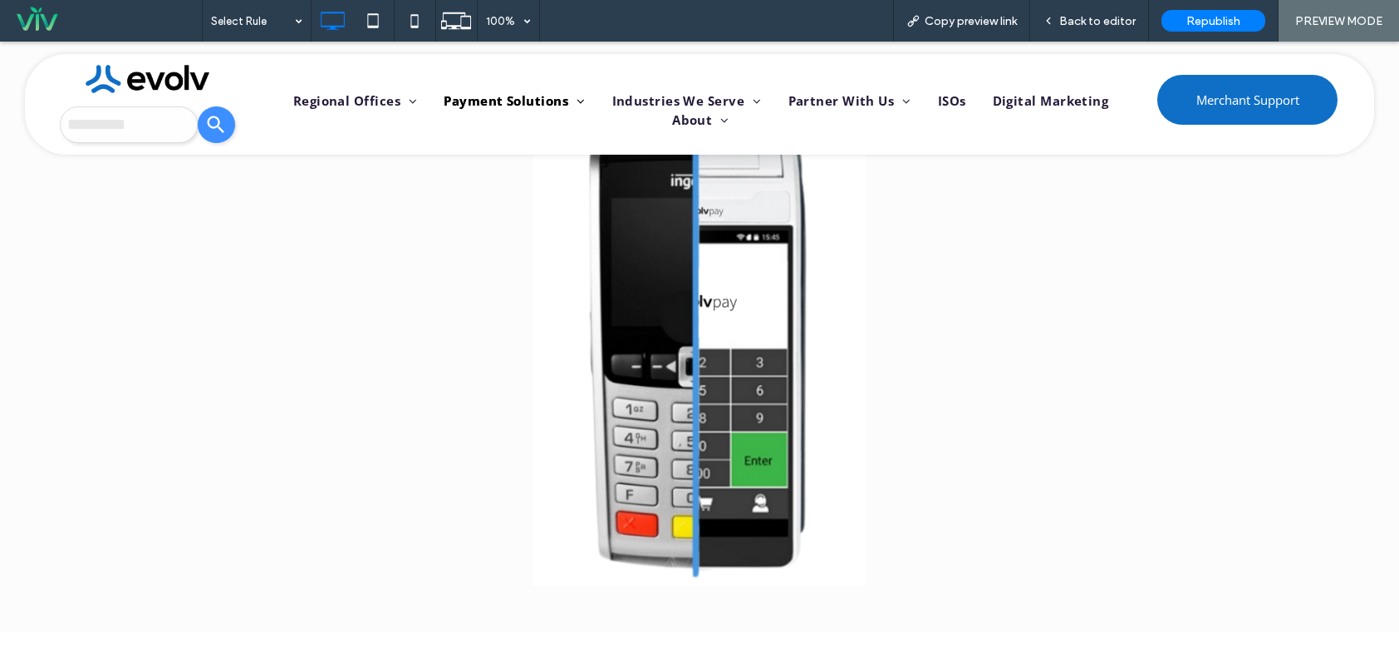
scroll to position [997, 0]
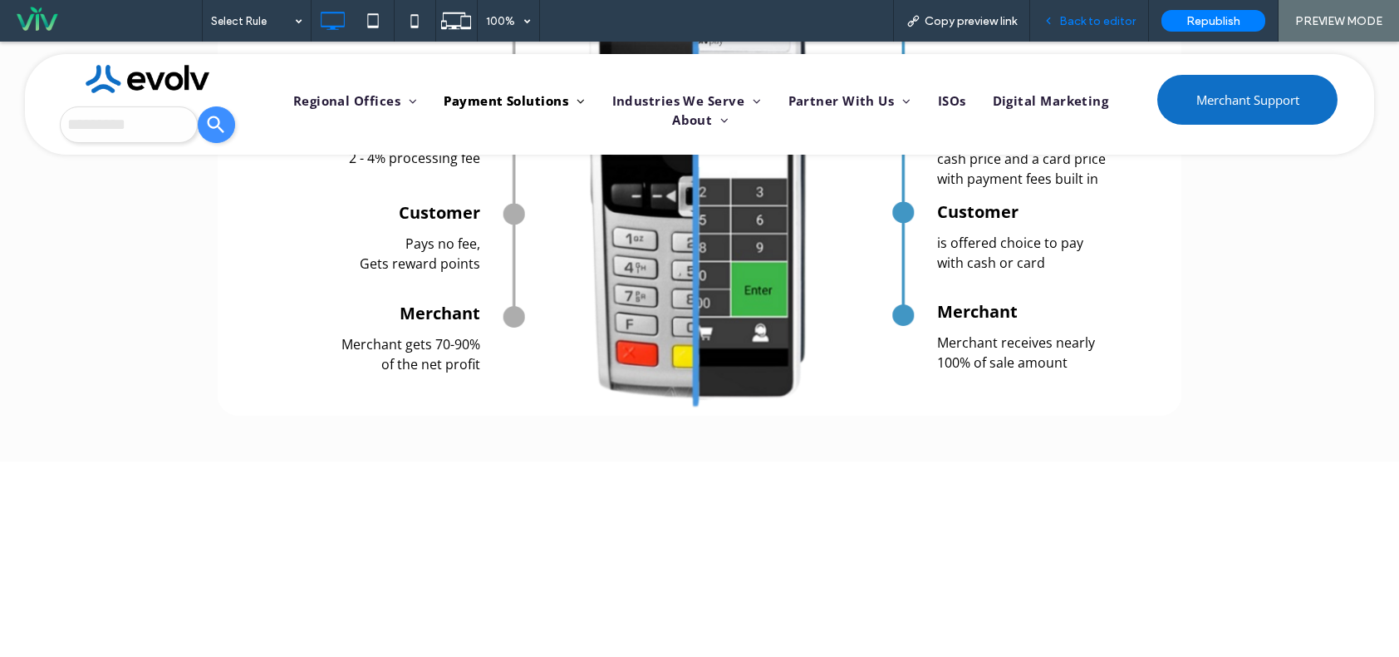
click at [1099, 17] on span "Back to editor" at bounding box center [1098, 21] width 76 height 14
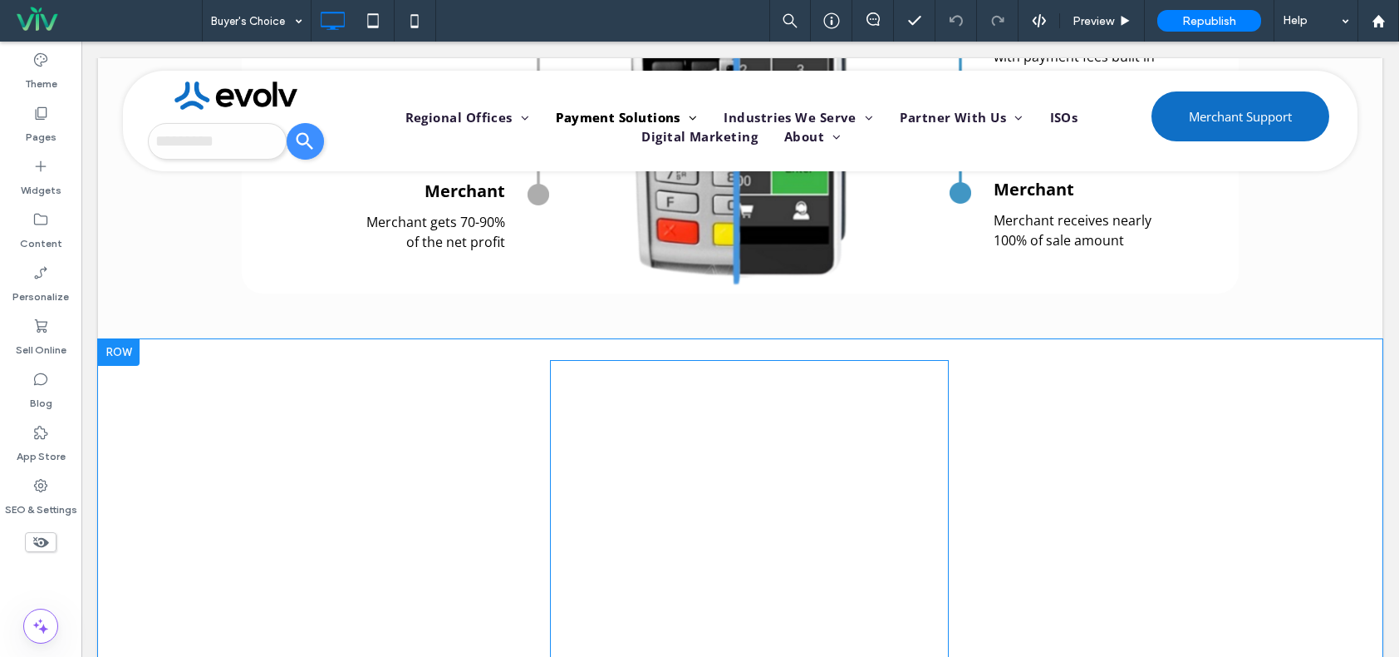
scroll to position [1413, 0]
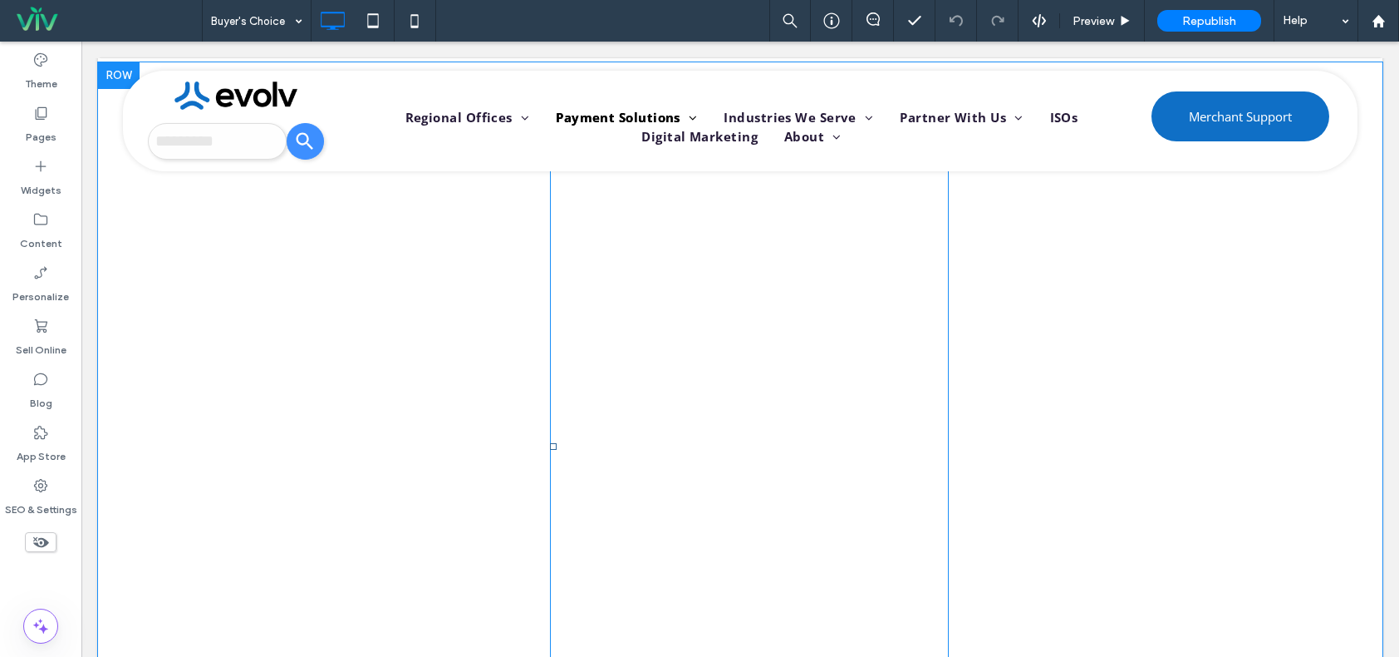
click at [809, 359] on span at bounding box center [749, 446] width 399 height 727
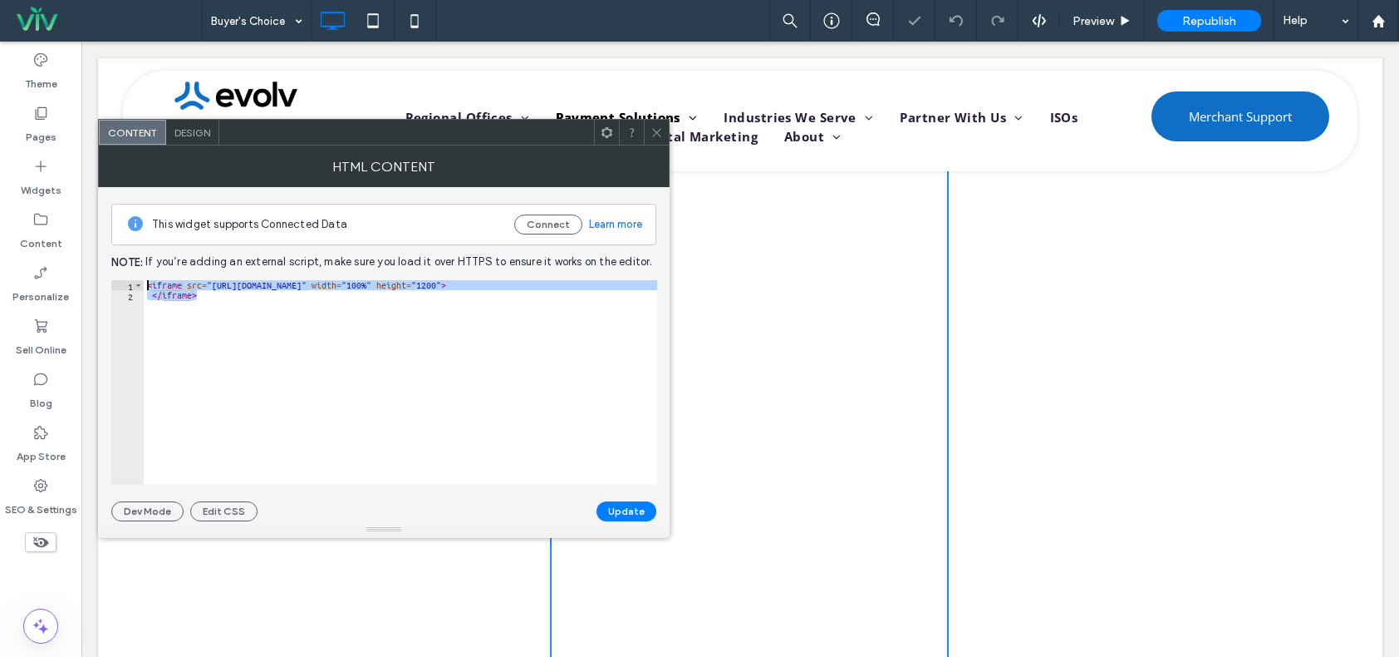
drag, startPoint x: 345, startPoint y: 373, endPoint x: 192, endPoint y: 301, distance: 169.1
click at [32, 239] on body ".wqwq-1{fill:#231f20;} .cls-1q, .cls-2q { fill-rule: evenodd; } .cls-2q { fill:…" at bounding box center [699, 328] width 1399 height 657
type textarea "**********"
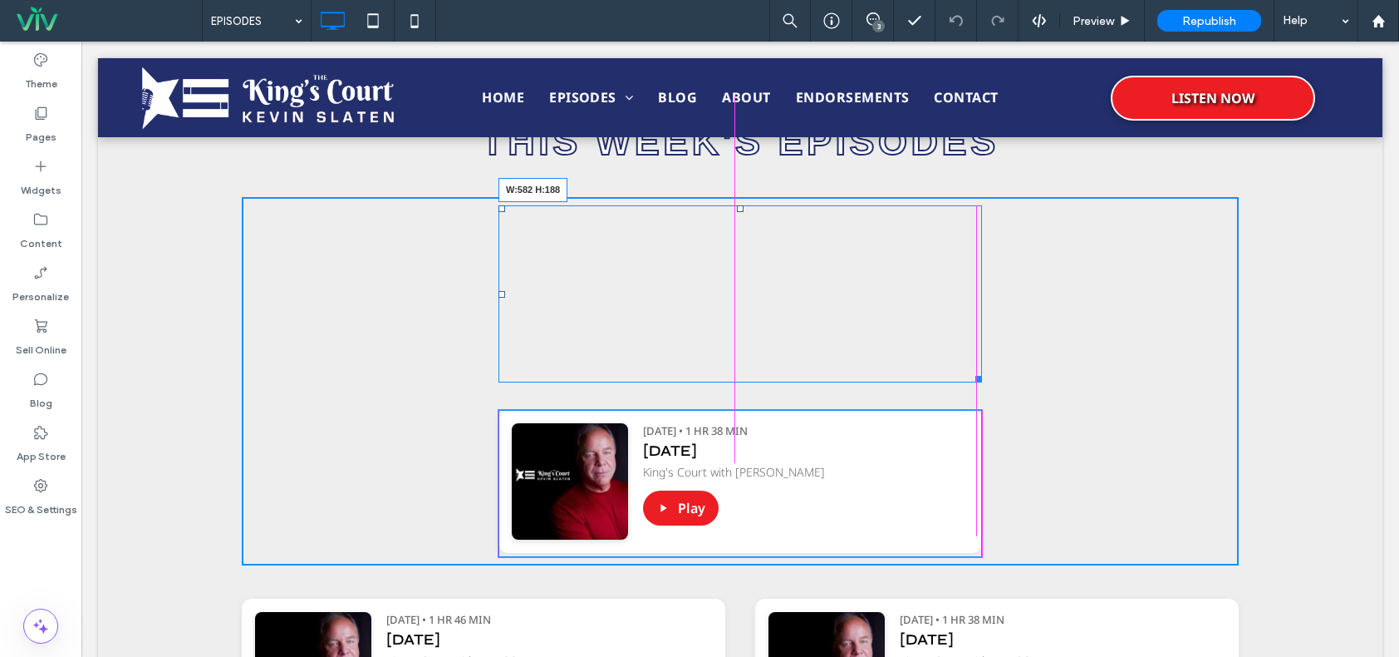
drag, startPoint x: 968, startPoint y: 375, endPoint x: 1051, endPoint y: 396, distance: 85.7
click at [970, 370] on div at bounding box center [976, 376] width 12 height 12
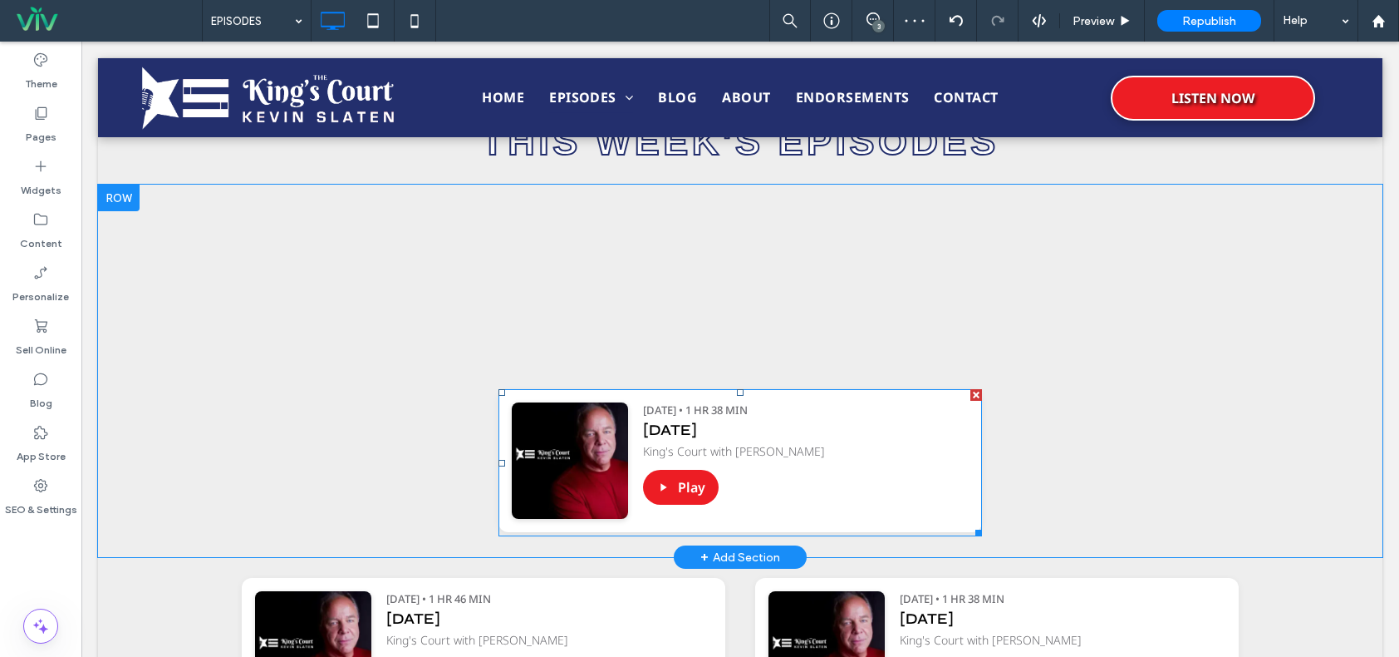
click at [971, 395] on div at bounding box center [977, 395] width 12 height 12
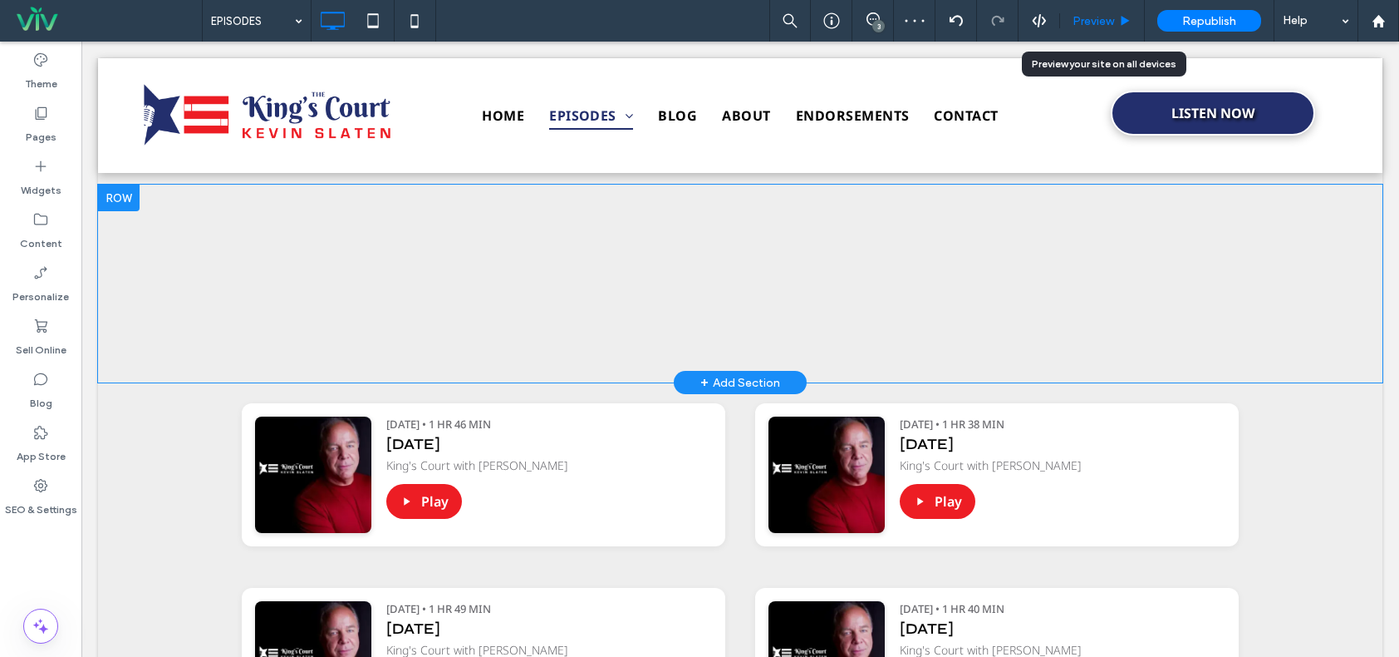
click at [1094, 12] on div "Preview" at bounding box center [1102, 21] width 85 height 42
click at [1109, 26] on span "Preview" at bounding box center [1094, 21] width 42 height 14
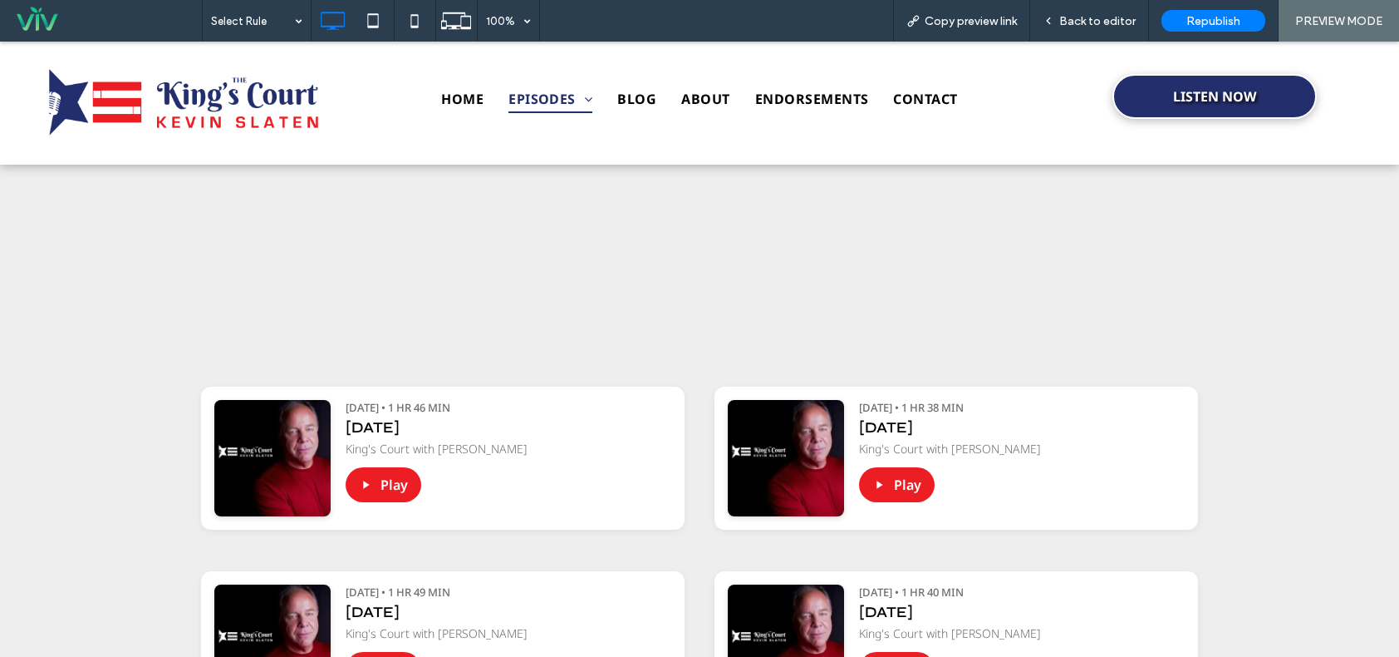
scroll to position [709, 0]
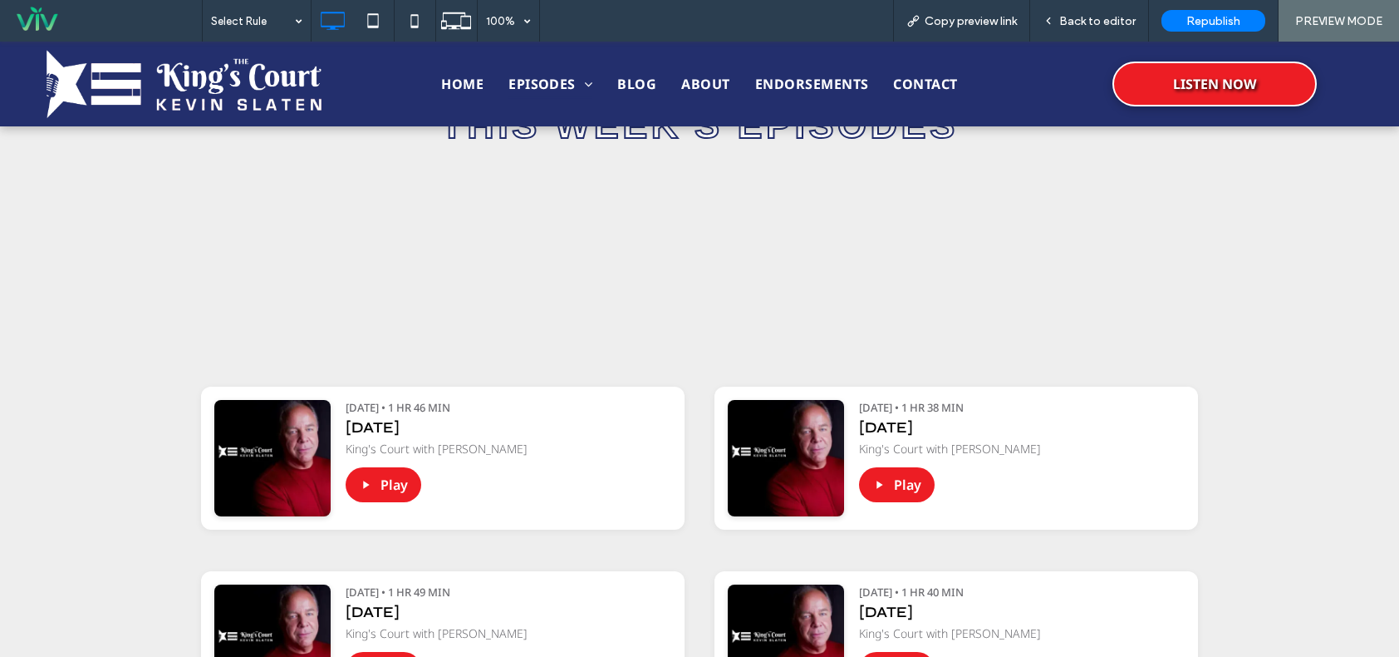
click at [983, 247] on div "[URL][DOMAIN_NAME][PERSON_NAME] [DATE] [DATE] Click To Paste" at bounding box center [699, 266] width 997 height 173
click at [1114, 22] on span "Back to editor" at bounding box center [1098, 21] width 76 height 14
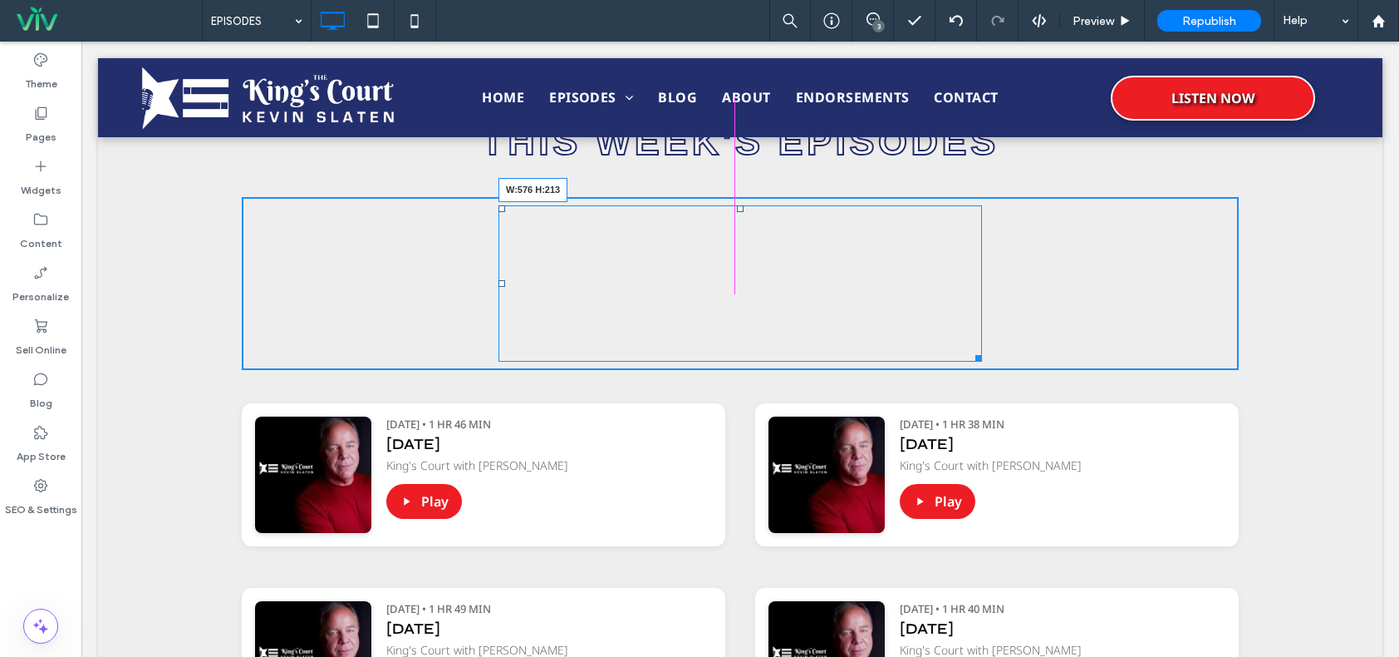
drag, startPoint x: 972, startPoint y: 359, endPoint x: 1039, endPoint y: 420, distance: 90.0
click at [970, 362] on div at bounding box center [976, 355] width 12 height 12
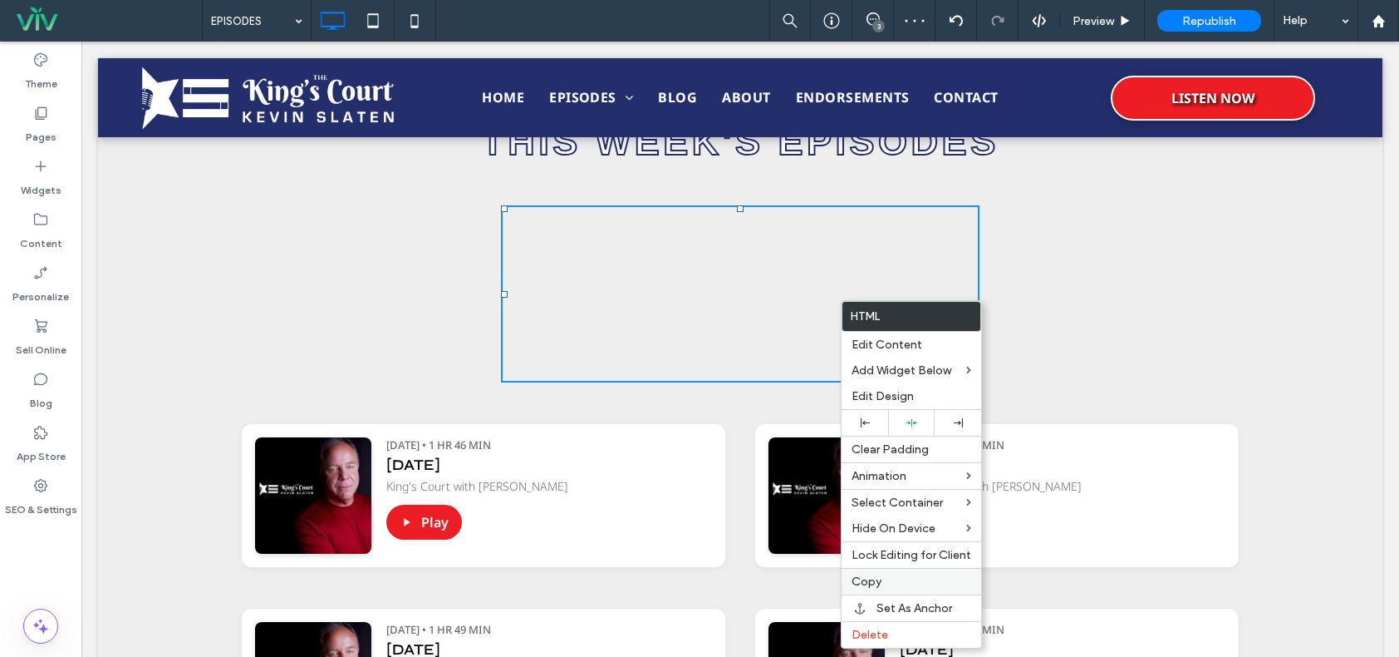
click at [893, 579] on label "Copy" at bounding box center [912, 581] width 120 height 14
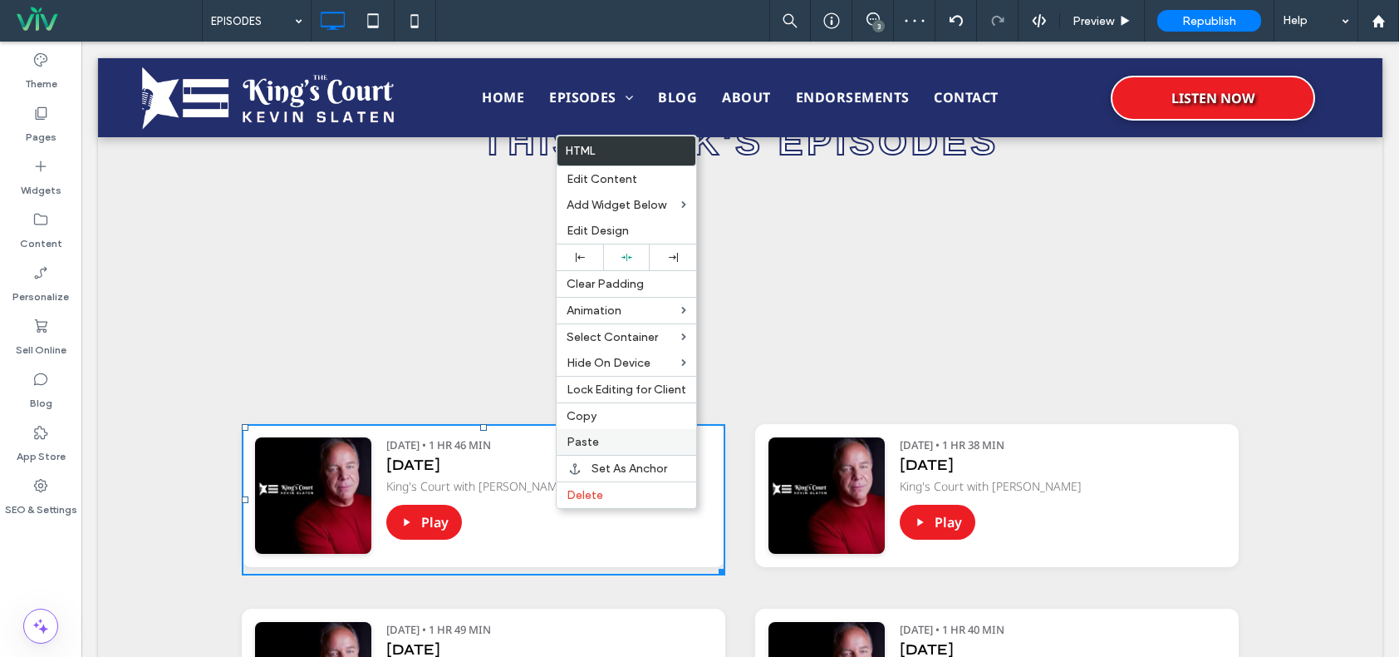
click at [592, 442] on span "Paste" at bounding box center [583, 442] width 32 height 14
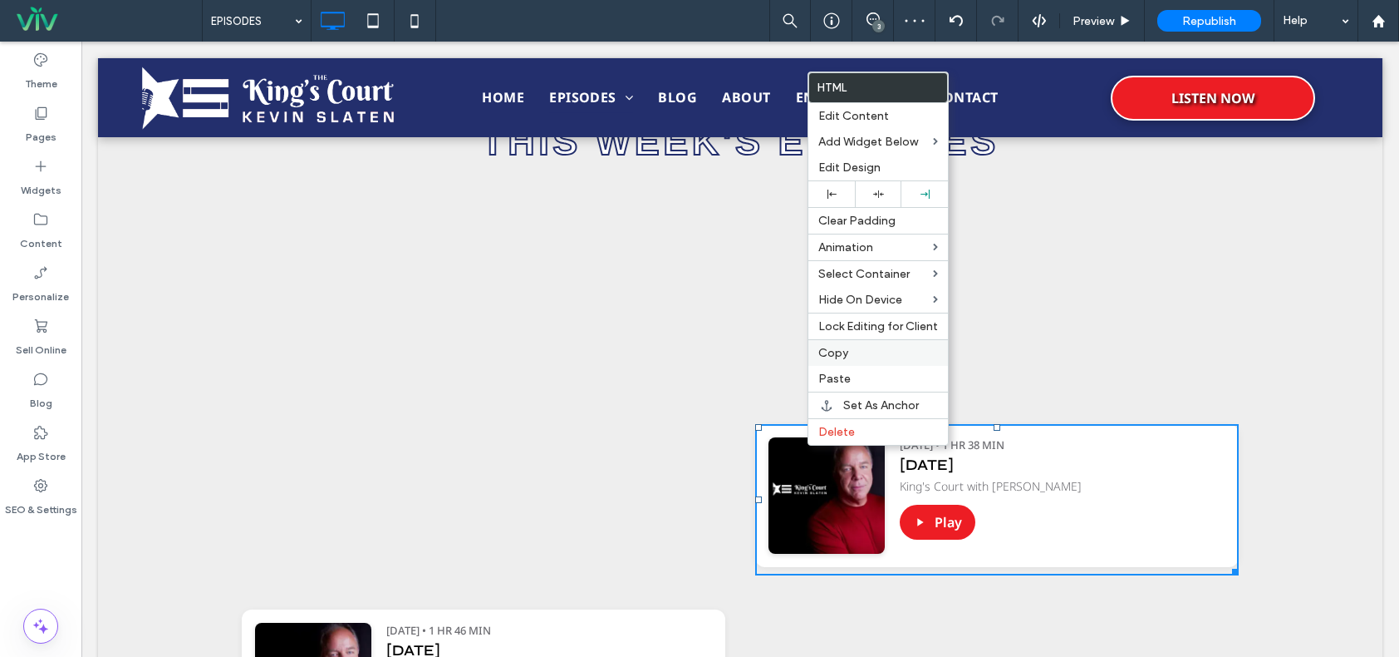
click at [834, 360] on div "Copy" at bounding box center [879, 352] width 140 height 27
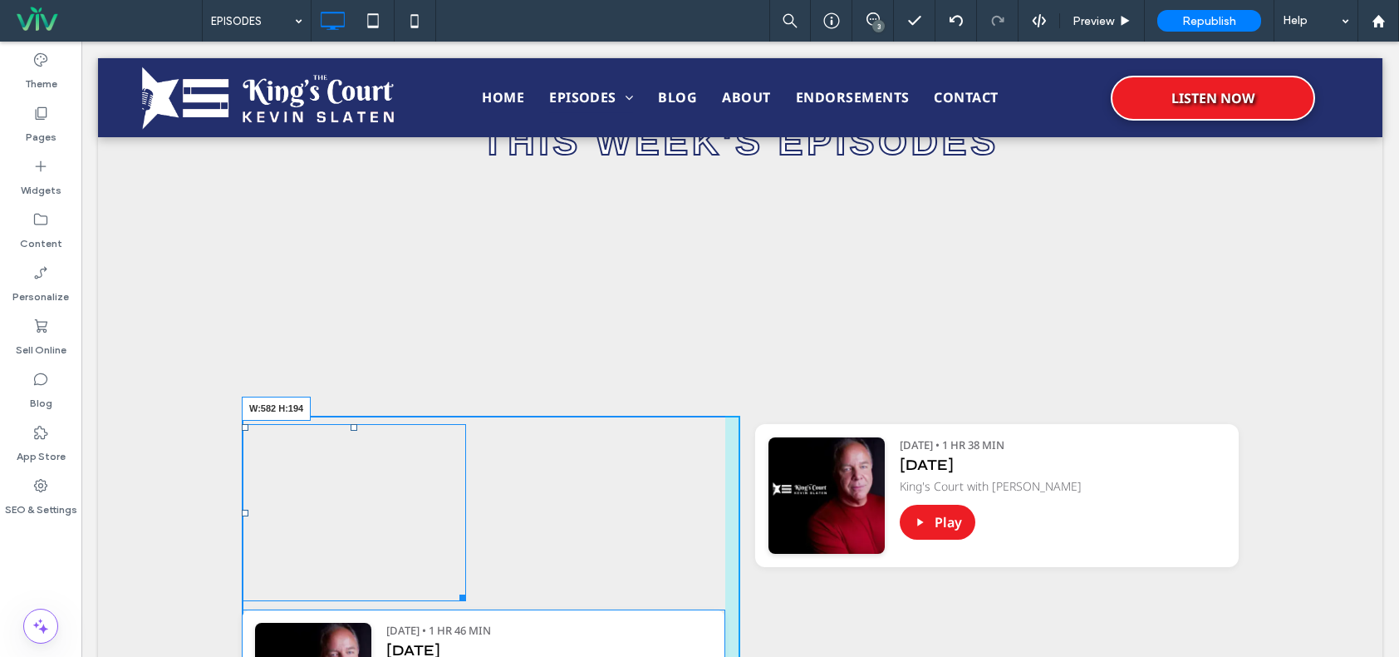
drag, startPoint x: 456, startPoint y: 594, endPoint x: 745, endPoint y: 578, distance: 289.6
click at [745, 578] on div "[URL][DOMAIN_NAME][PERSON_NAME] [DATE] [DATE] W:582 H:194 Podcast Player [URL][…" at bounding box center [740, 592] width 997 height 353
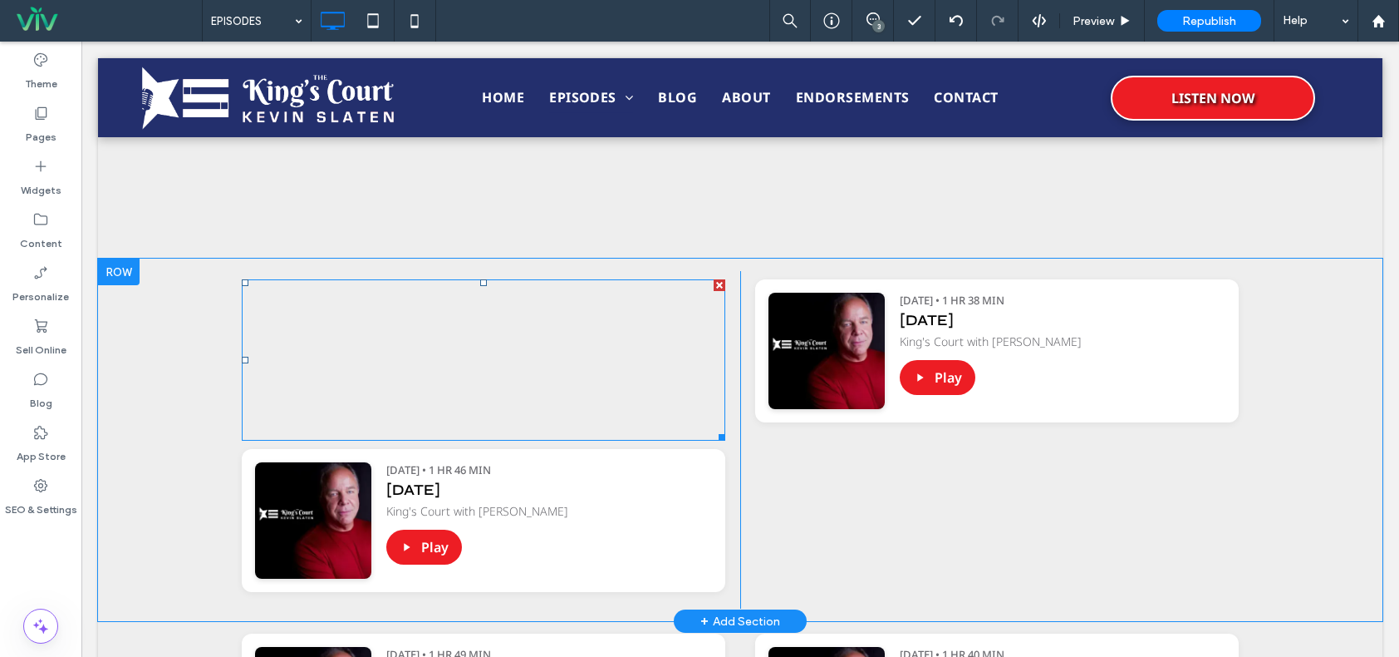
scroll to position [875, 0]
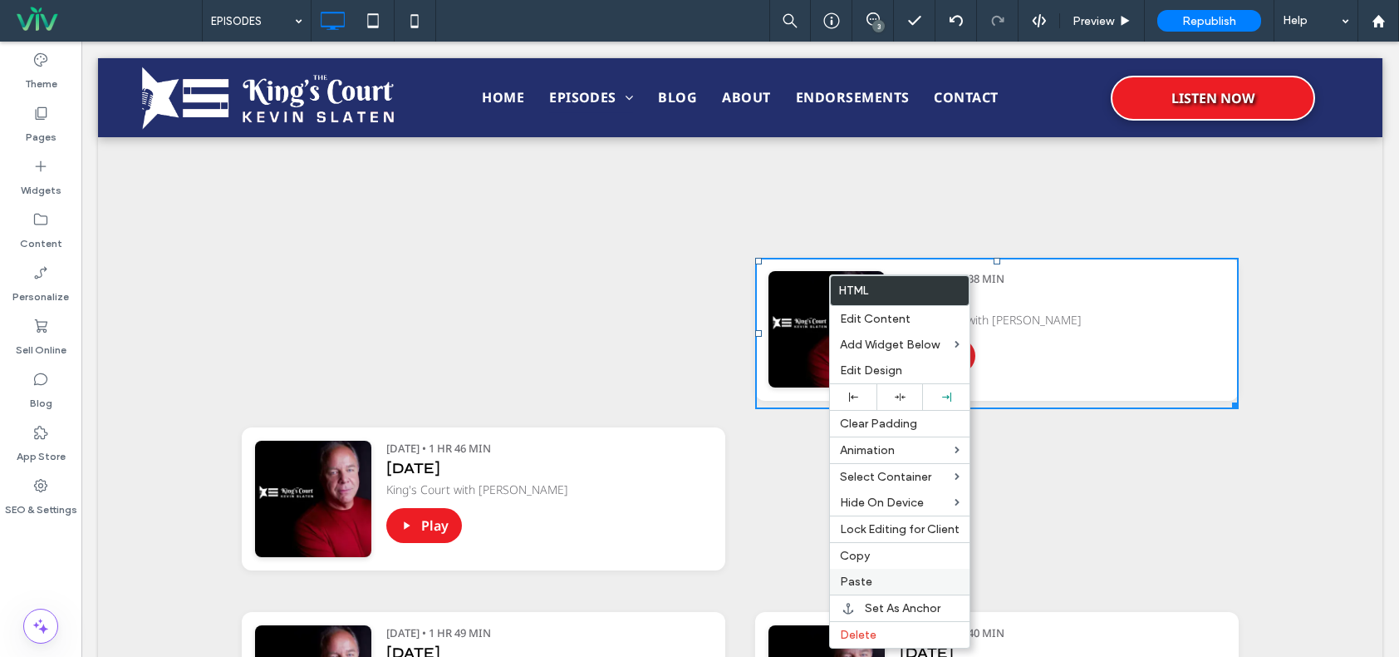
click at [883, 578] on label "Paste" at bounding box center [900, 581] width 120 height 14
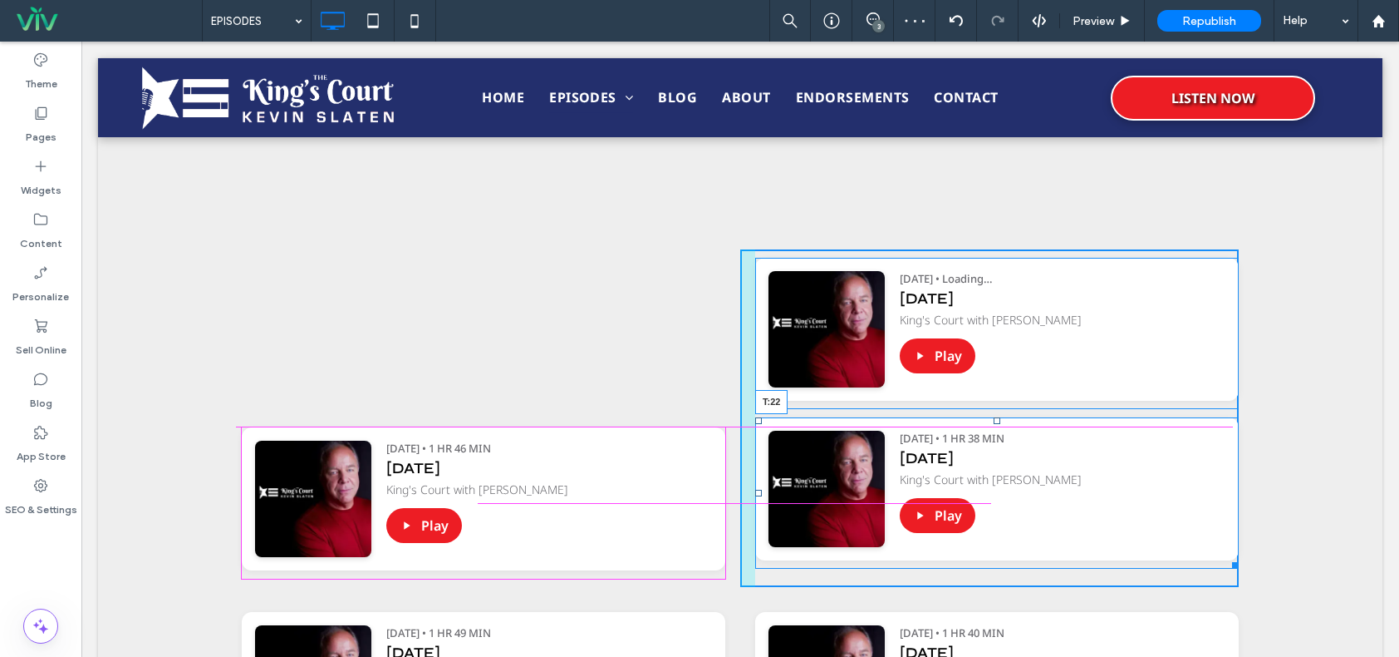
drag, startPoint x: 991, startPoint y: 421, endPoint x: 991, endPoint y: 435, distance: 13.3
click at [991, 435] on div "Podcast Player [URL][DOMAIN_NAME][PERSON_NAME] [DATE] King's Court with [PERSON…" at bounding box center [997, 492] width 484 height 151
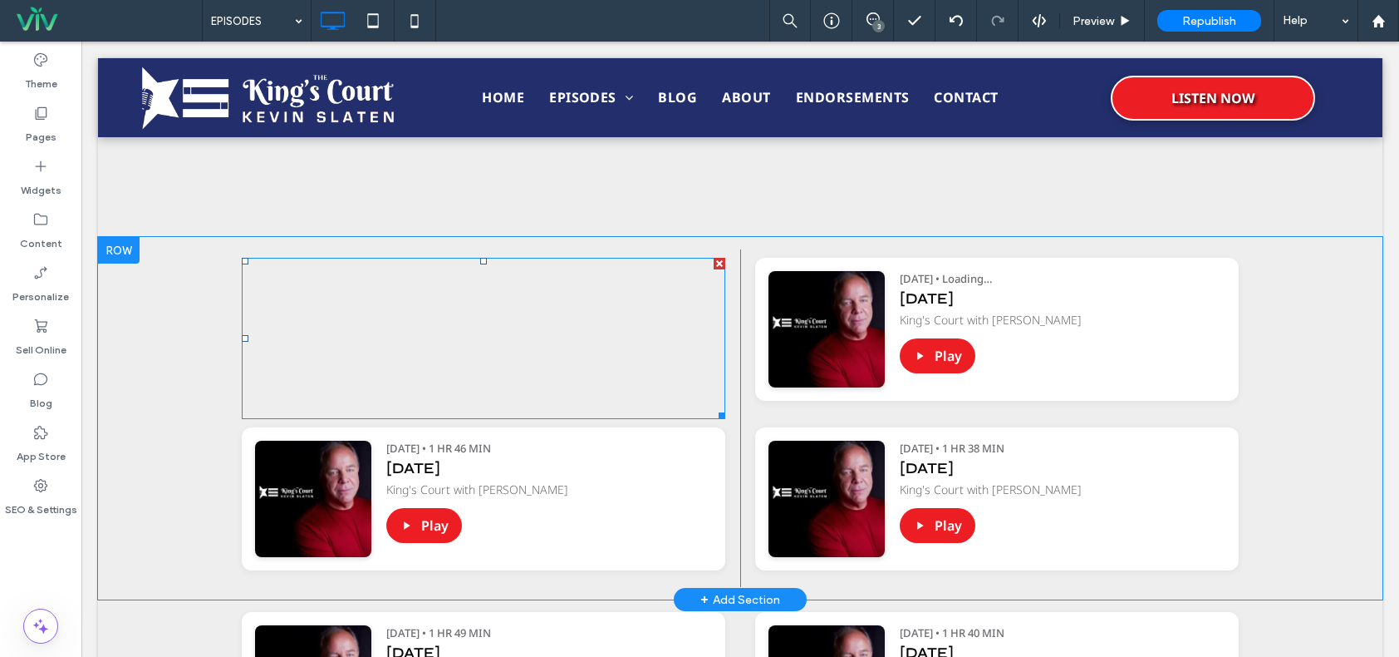
click at [477, 255] on div "[URL][DOMAIN_NAME][PERSON_NAME] [DATE] [DATE] Podcast Player [URL][DOMAIN_NAME]…" at bounding box center [491, 417] width 499 height 337
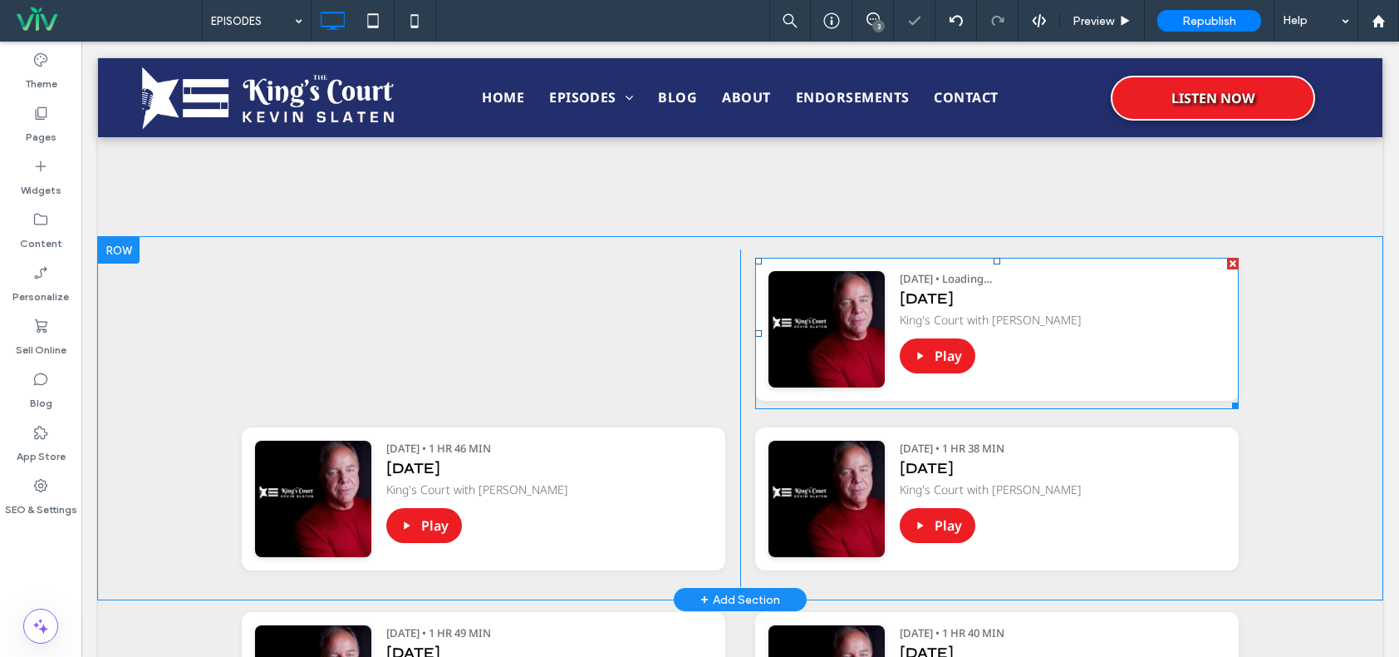
click at [903, 305] on span at bounding box center [997, 333] width 484 height 151
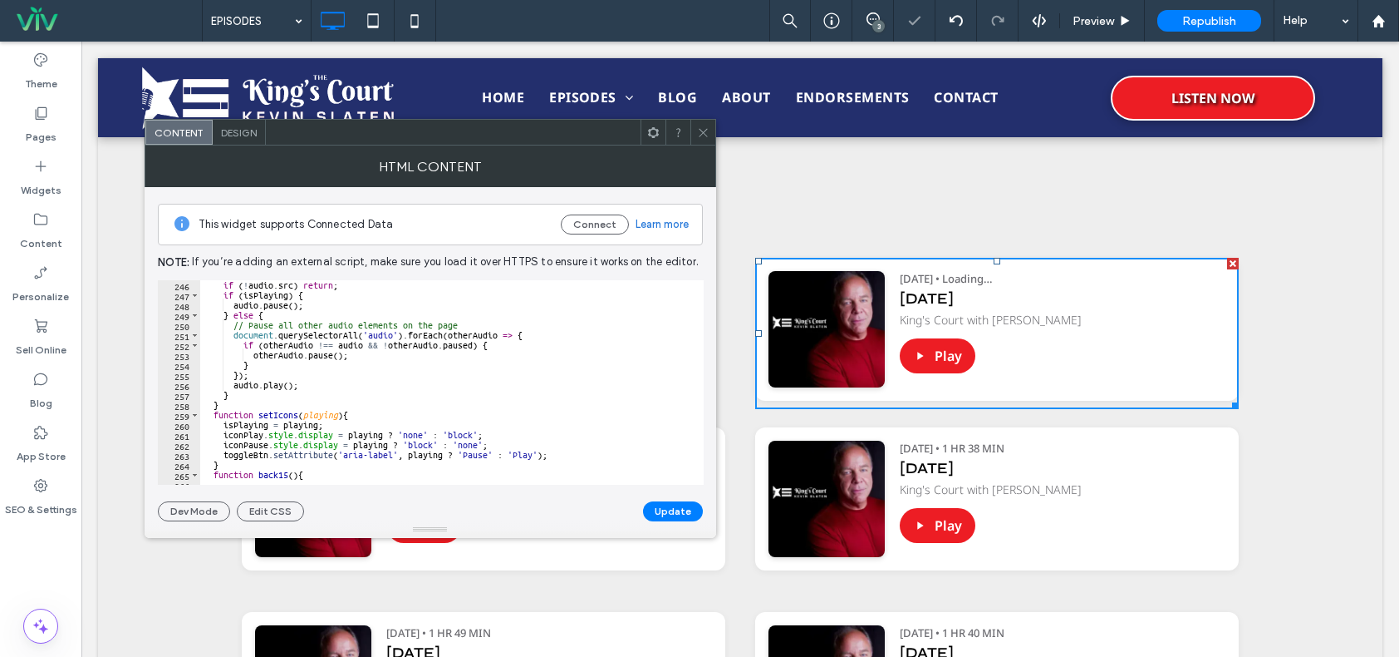
scroll to position [2919, 0]
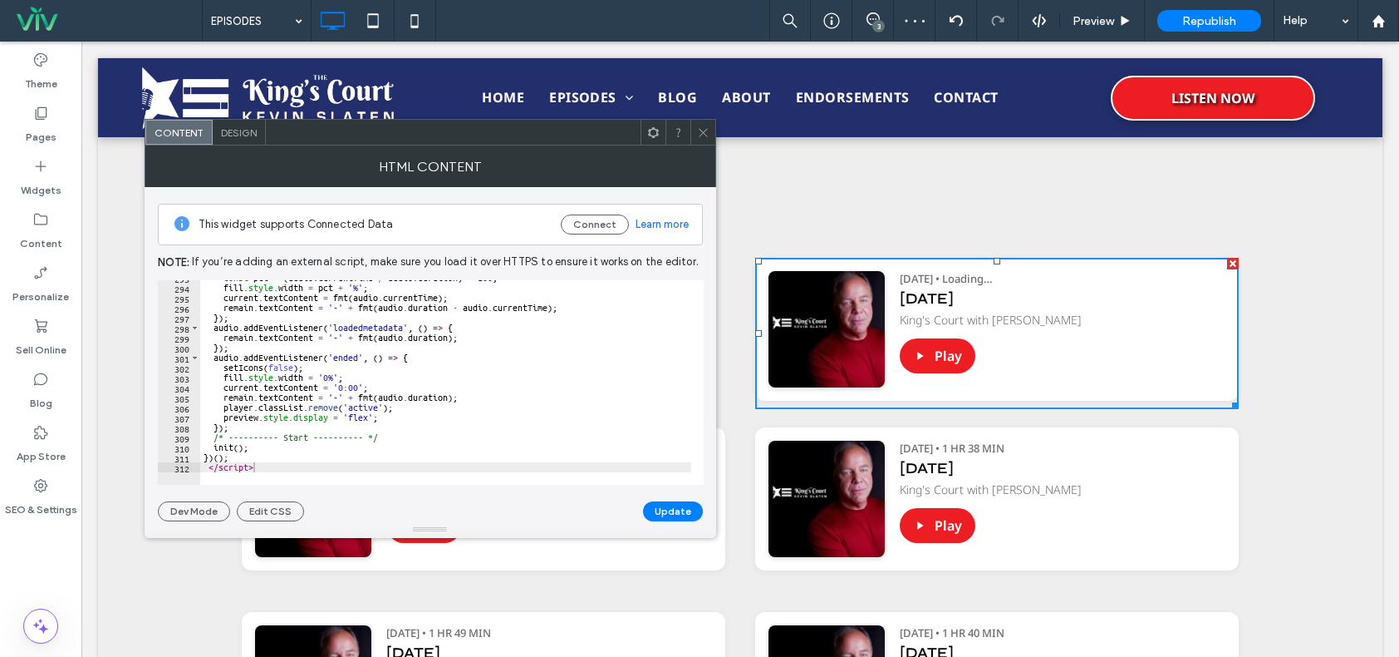
click at [701, 130] on icon at bounding box center [703, 132] width 12 height 12
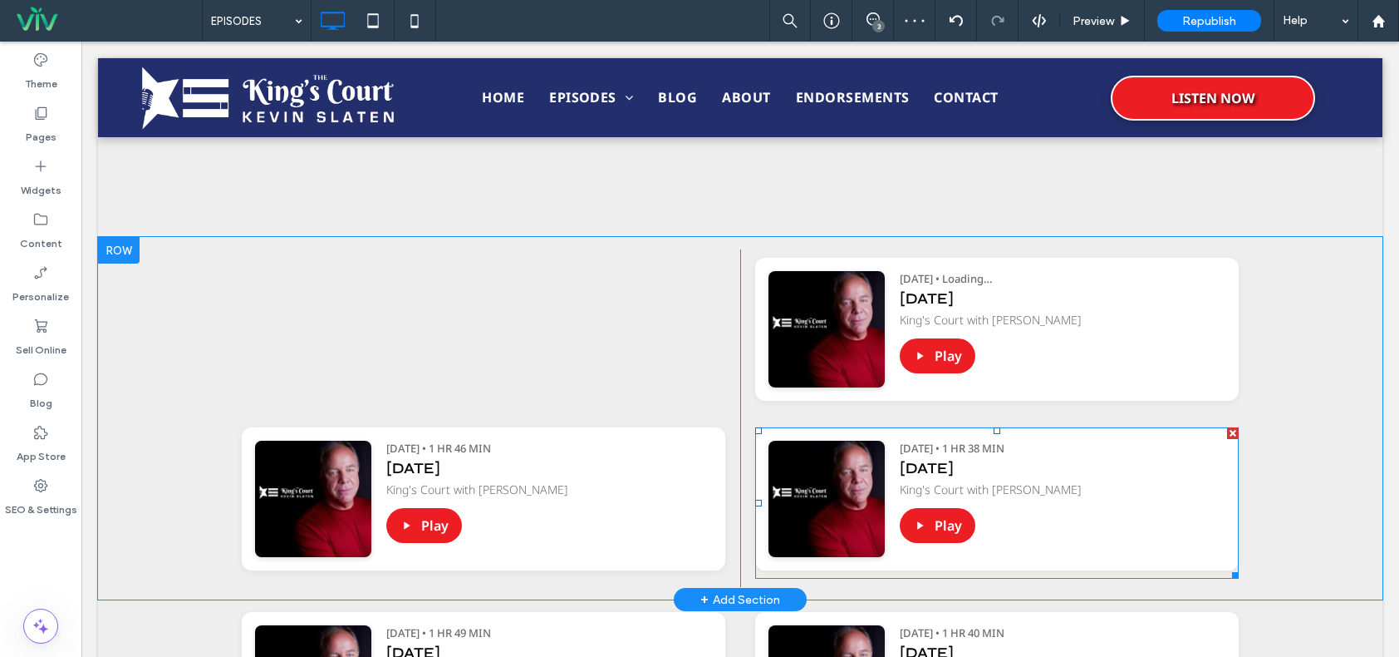
click at [921, 486] on span at bounding box center [997, 502] width 484 height 151
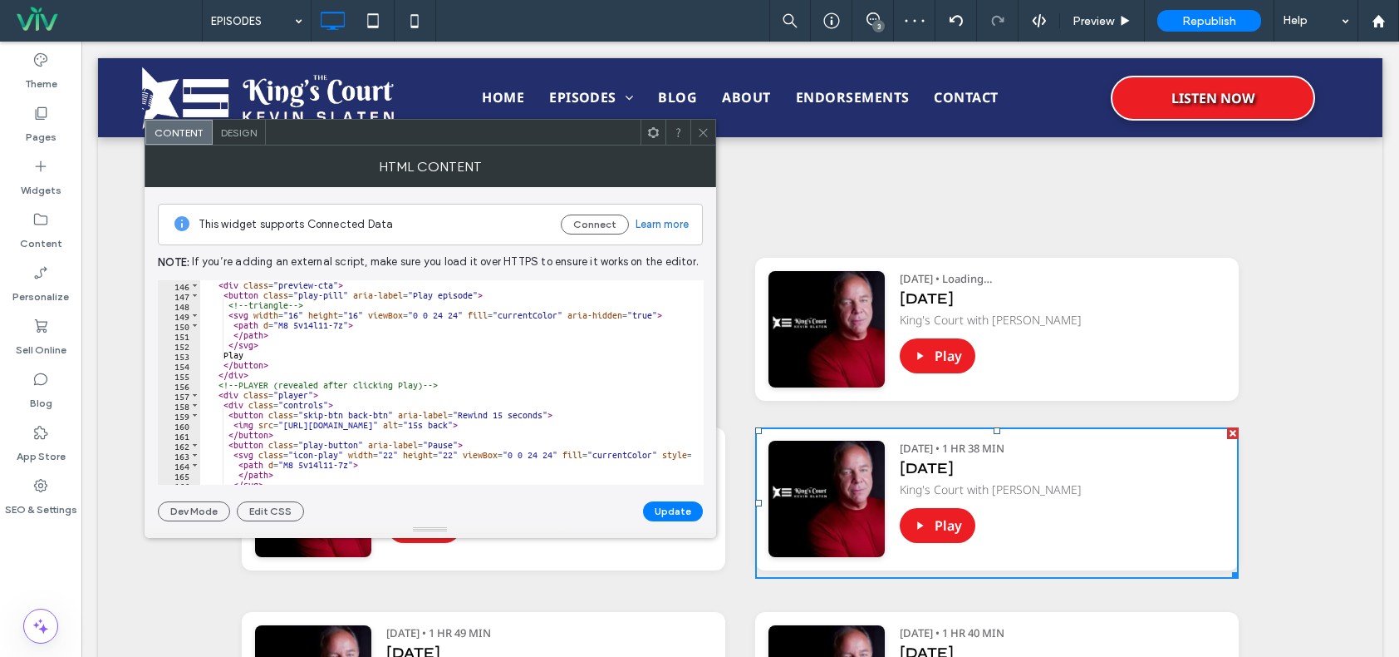
scroll to position [1446, 0]
click at [704, 134] on icon at bounding box center [703, 132] width 12 height 12
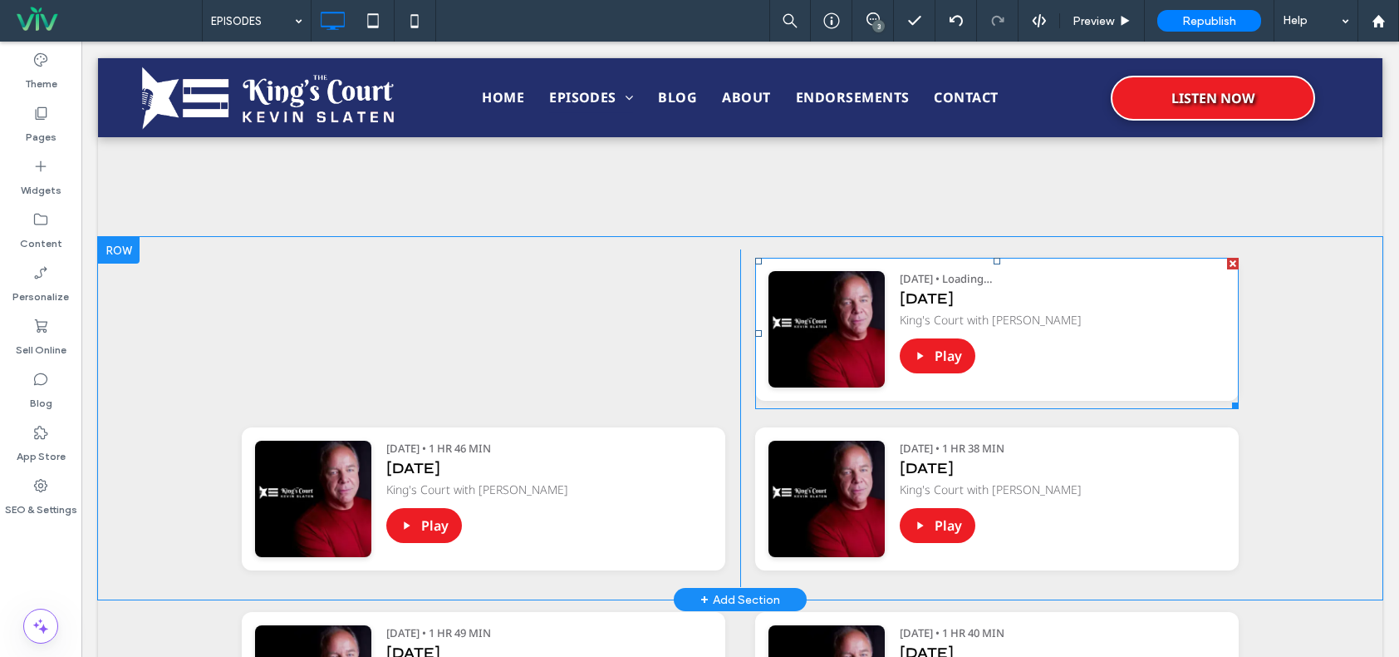
drag, startPoint x: 1227, startPoint y: 261, endPoint x: 1301, endPoint y: 314, distance: 91.8
click at [1227, 261] on div at bounding box center [1233, 264] width 12 height 12
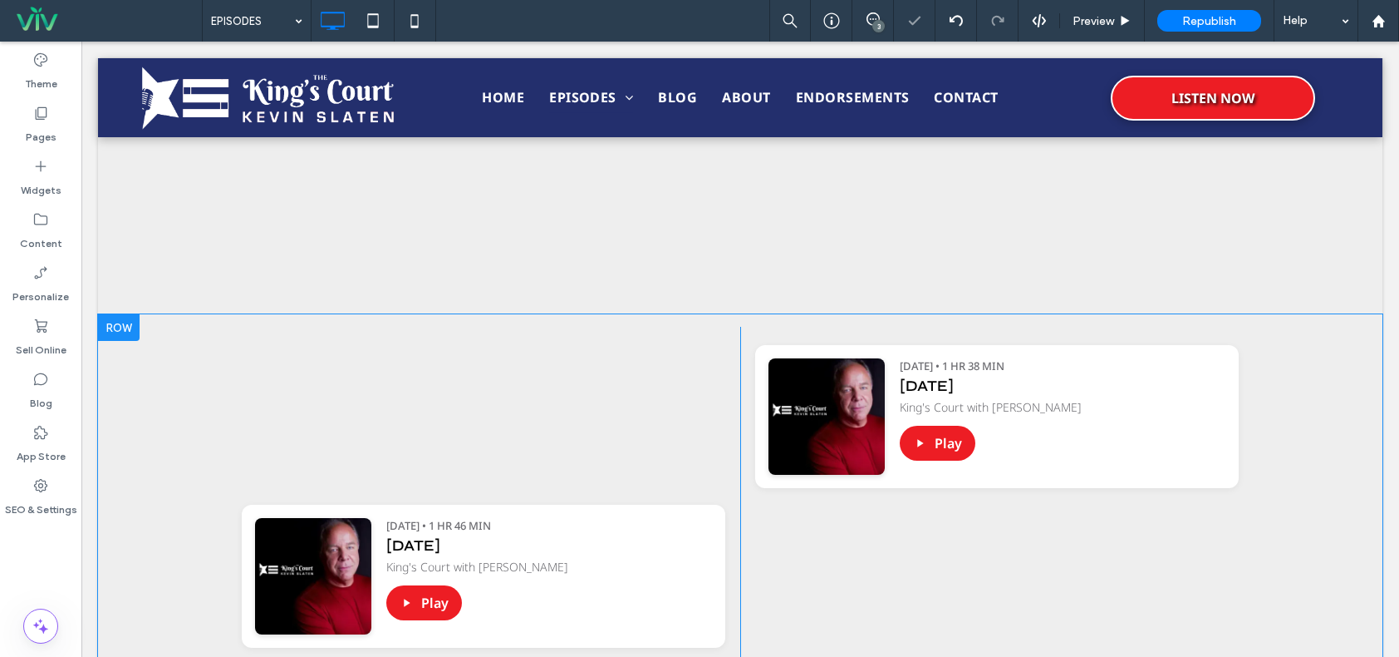
scroll to position [875, 0]
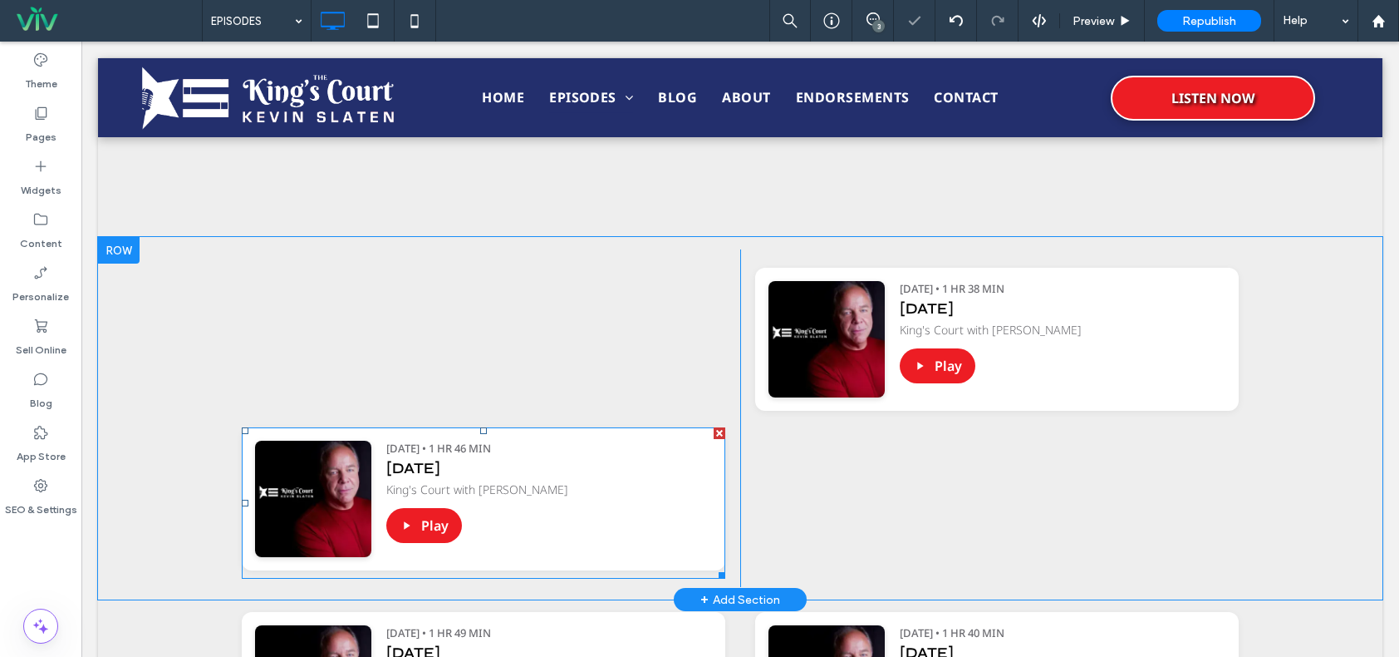
click at [569, 507] on span at bounding box center [484, 502] width 484 height 151
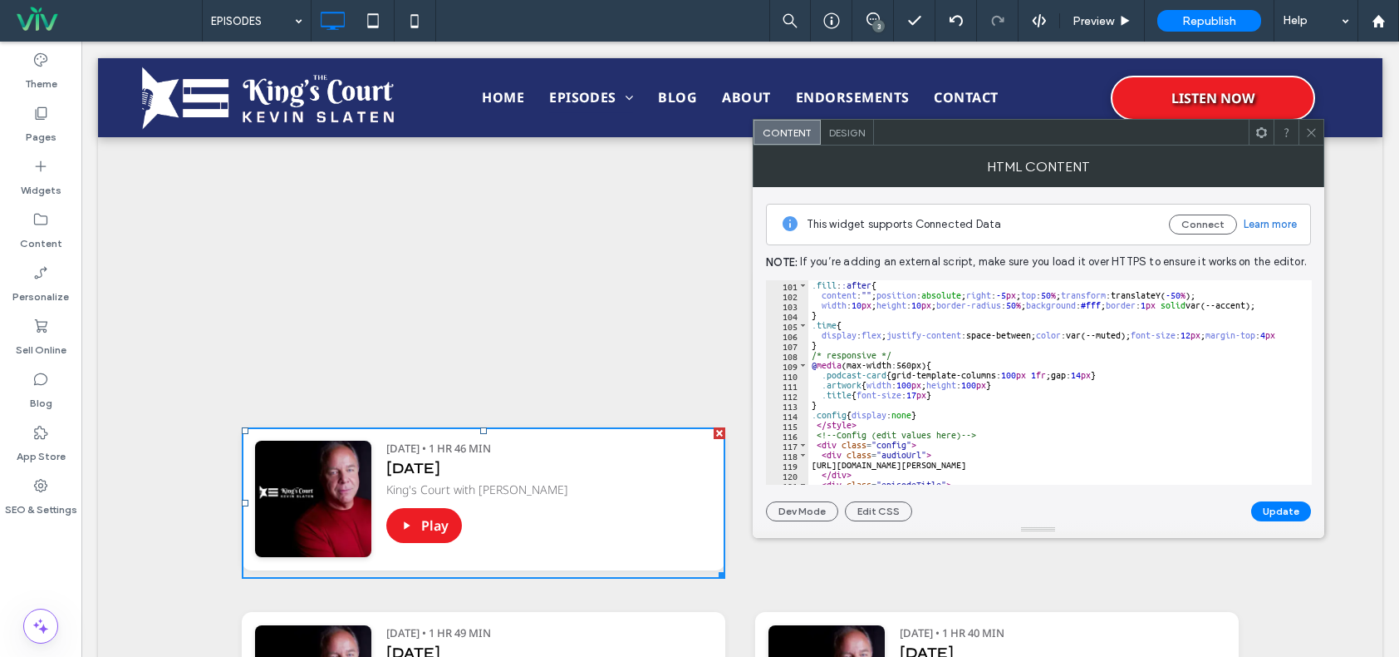
scroll to position [1097, 0]
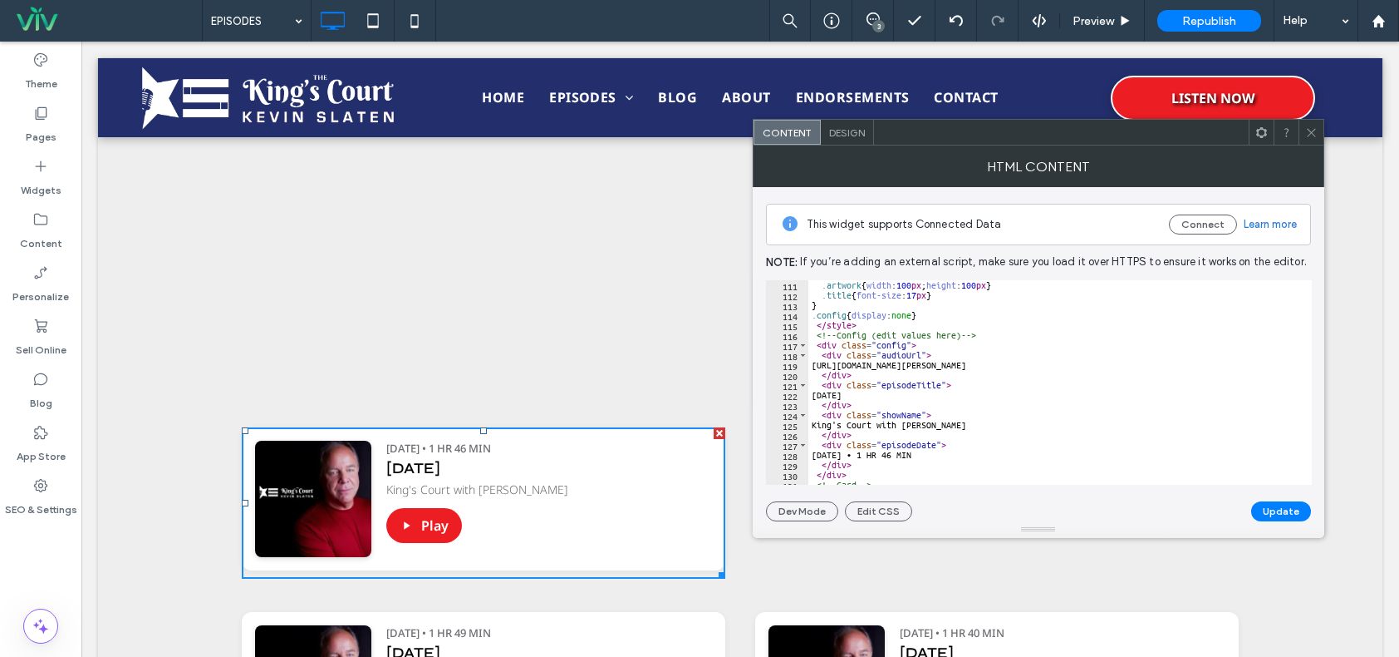
type textarea "**********"
drag, startPoint x: 826, startPoint y: 363, endPoint x: 1198, endPoint y: 365, distance: 372.3
click at [1201, 366] on div ".artwork { width : 100 px ; height : 100 px } .title { font-size : 17 px } } .c…" at bounding box center [1194, 386] width 770 height 212
click at [1310, 126] on icon at bounding box center [1312, 132] width 12 height 12
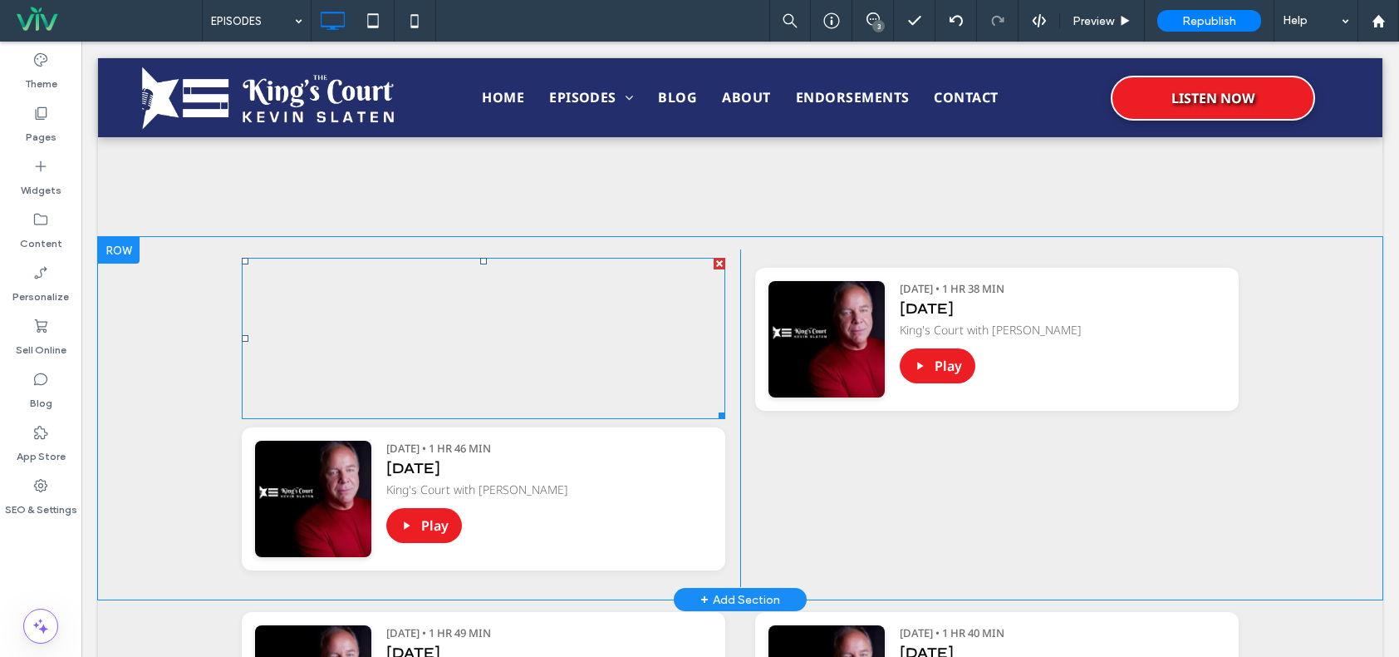
click at [442, 298] on span at bounding box center [484, 338] width 484 height 161
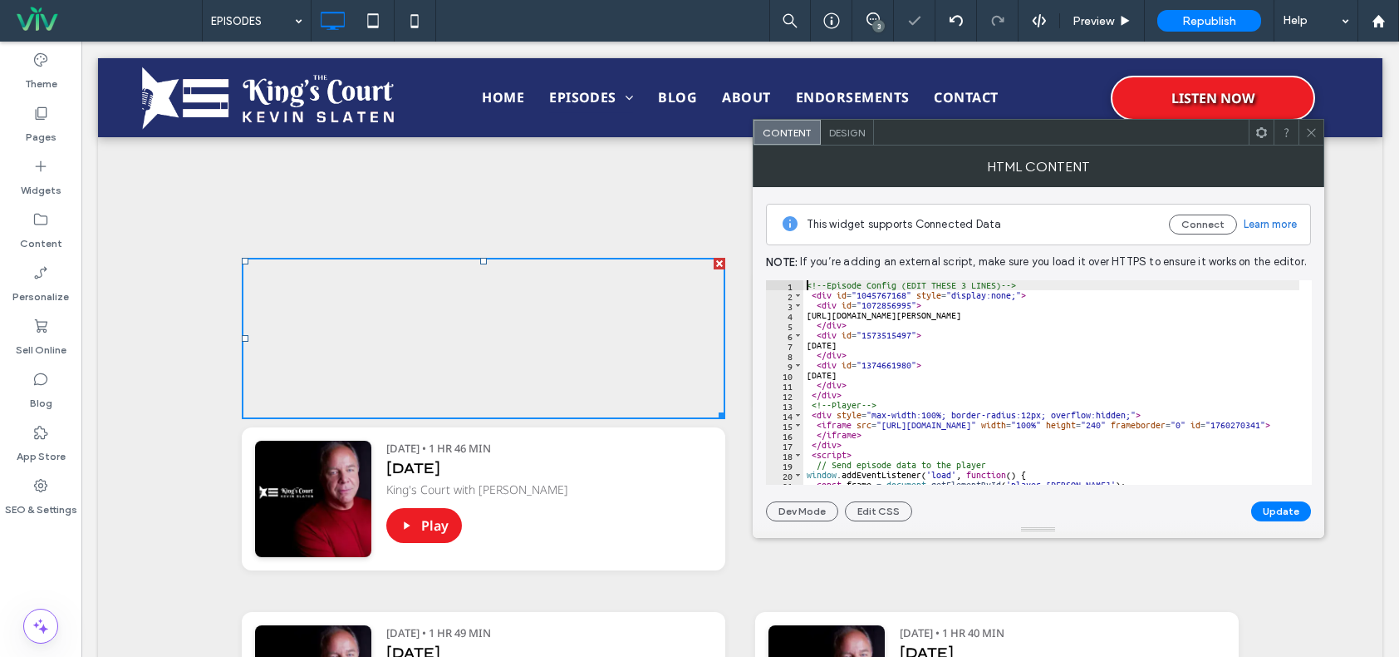
click at [806, 281] on div "**********" at bounding box center [1039, 382] width 546 height 204
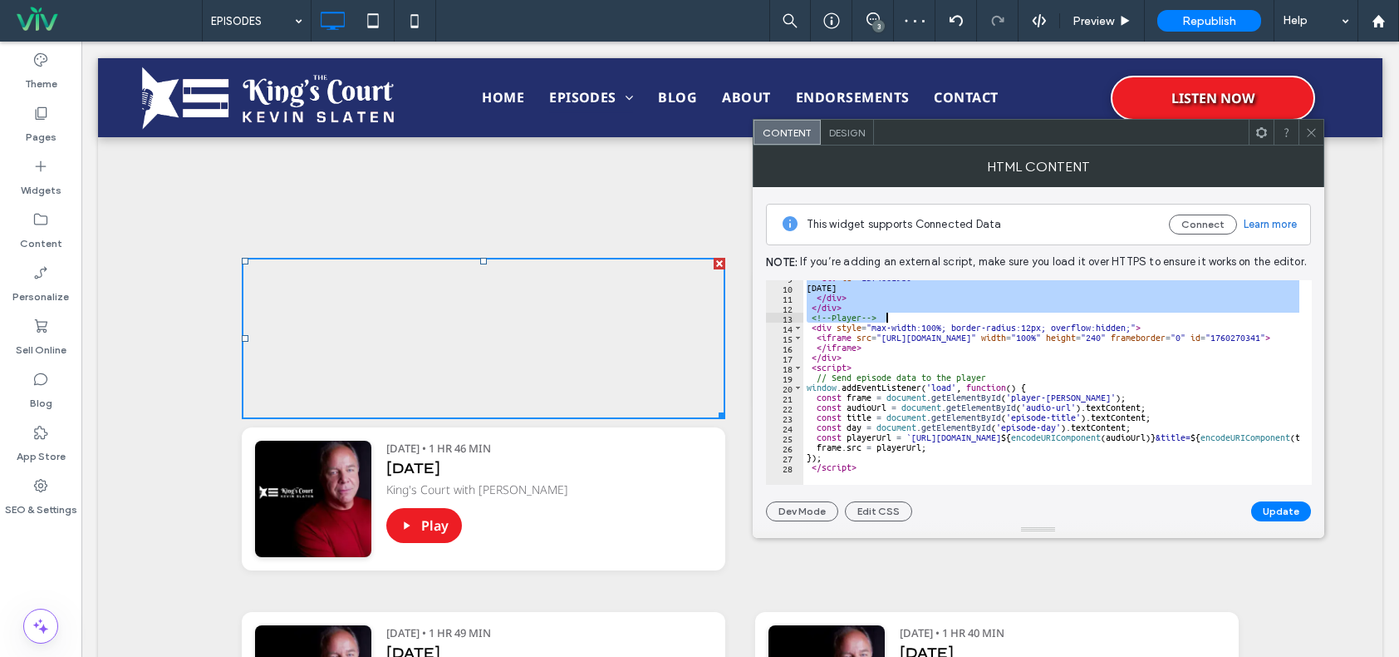
scroll to position [87, 0]
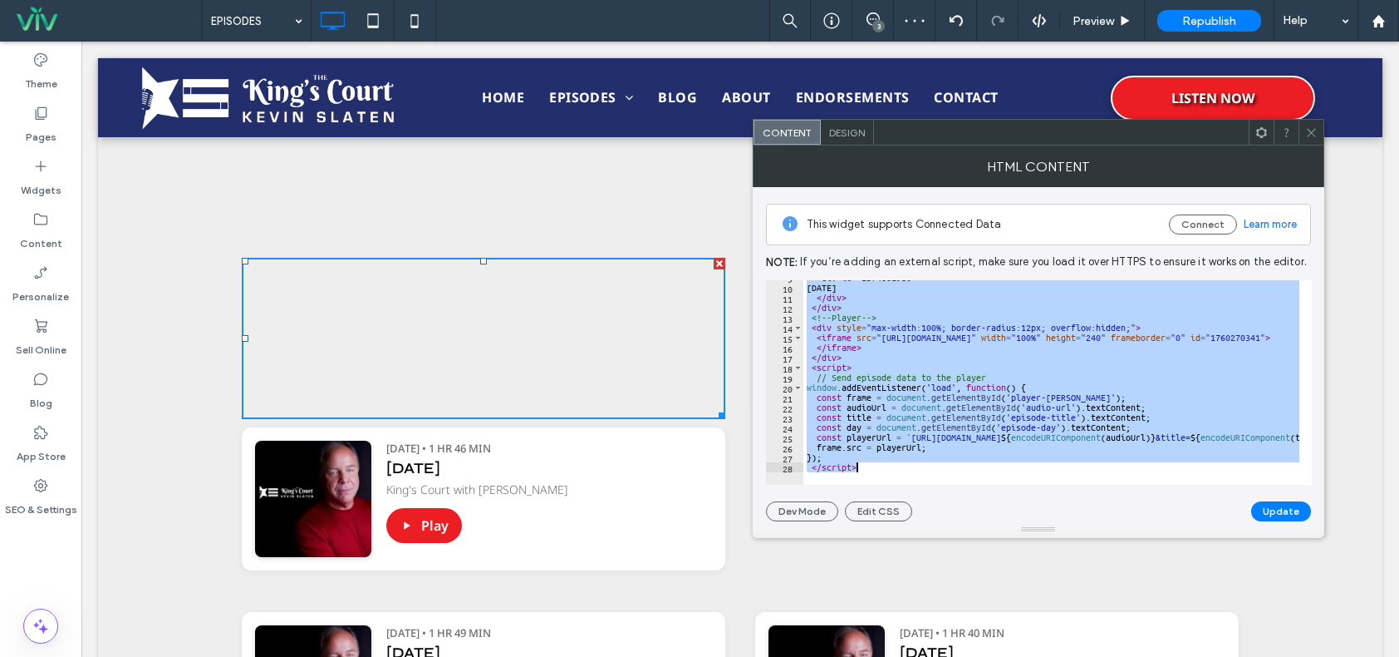
drag, startPoint x: 807, startPoint y: 282, endPoint x: 893, endPoint y: 469, distance: 205.6
click at [893, 469] on div "**********" at bounding box center [1039, 382] width 546 height 204
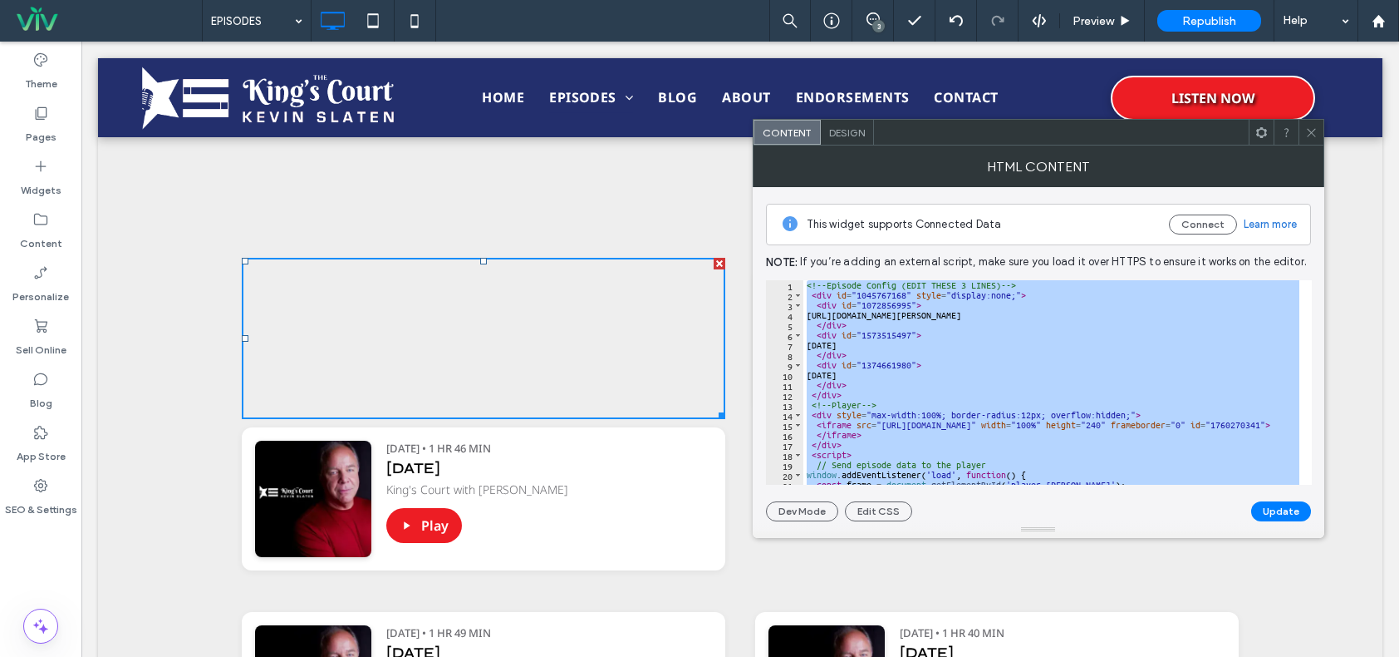
click at [908, 401] on div "<!-- Episode Config (EDIT THESE 3 LINES) --> < div id = "1045767168" style = "d…" at bounding box center [1052, 382] width 496 height 204
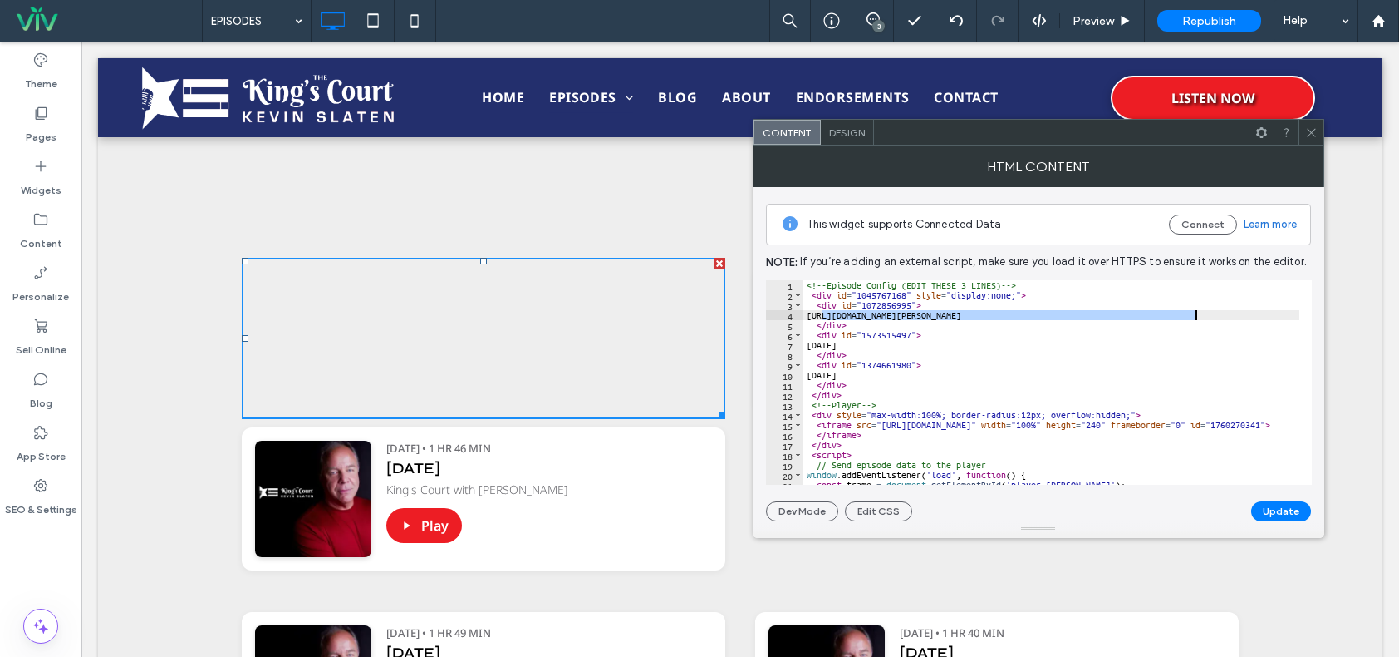
drag, startPoint x: 822, startPoint y: 314, endPoint x: 1198, endPoint y: 312, distance: 376.5
click at [1198, 312] on div "<!-- Episode Config (EDIT THESE 3 LINES) --> < div id = "1045767168" style = "d…" at bounding box center [1253, 386] width 899 height 212
paste textarea "Cursor at row 4"
click at [865, 347] on div "<!-- Episode Config (EDIT THESE 3 LINES) --> < div id = "1045767168" style = "d…" at bounding box center [1253, 386] width 899 height 212
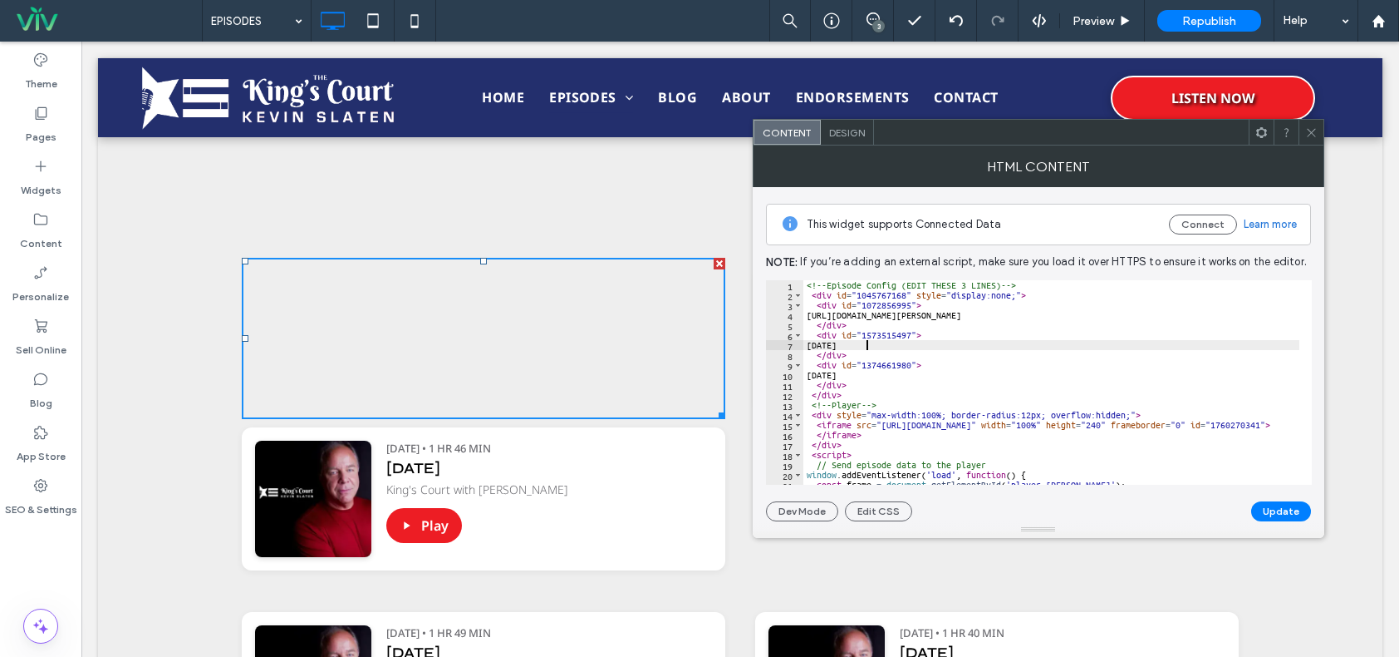
click at [854, 375] on div "<!-- Episode Config (EDIT THESE 3 LINES) --> < div id = "1045767168" style = "d…" at bounding box center [1253, 386] width 899 height 212
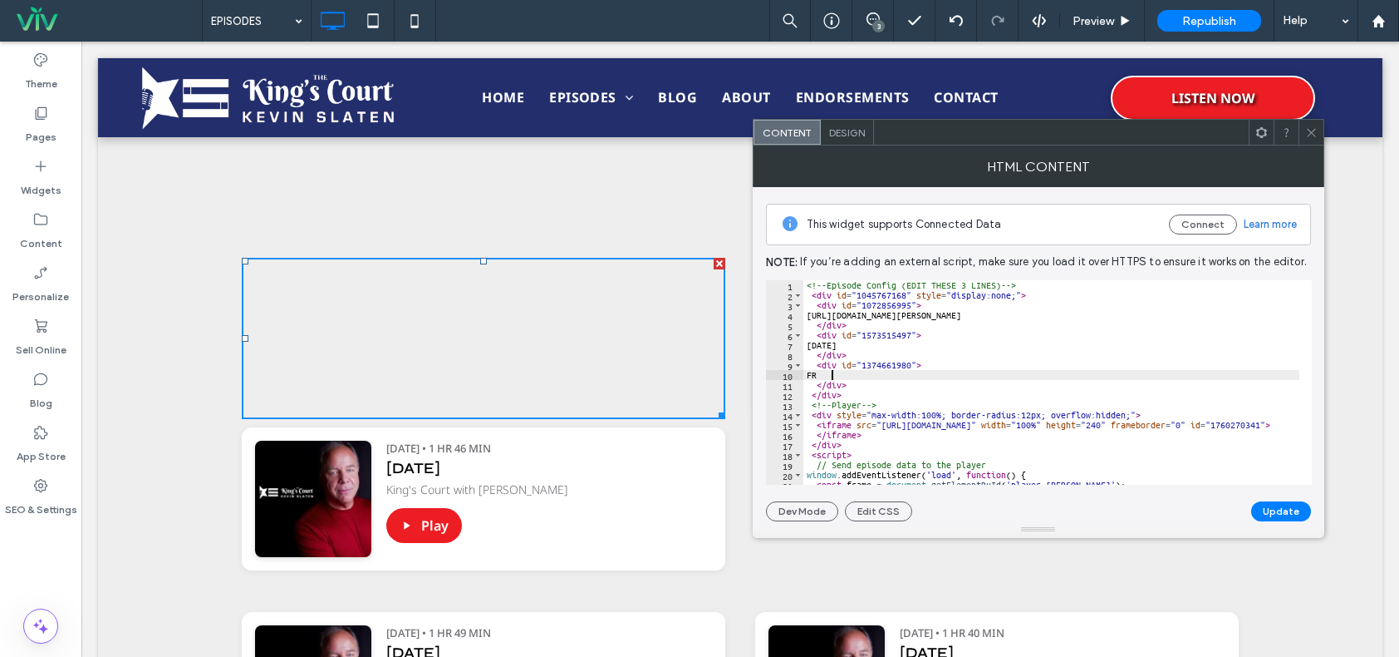
type textarea "*"
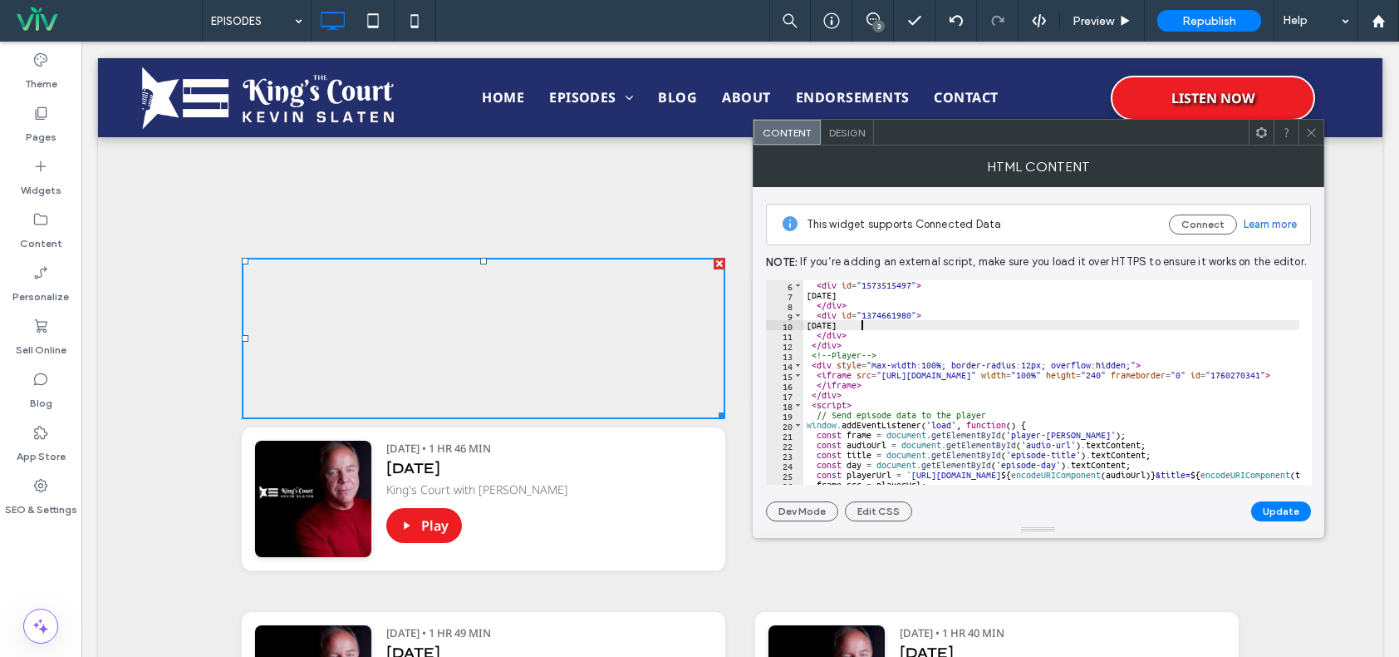
scroll to position [87, 0]
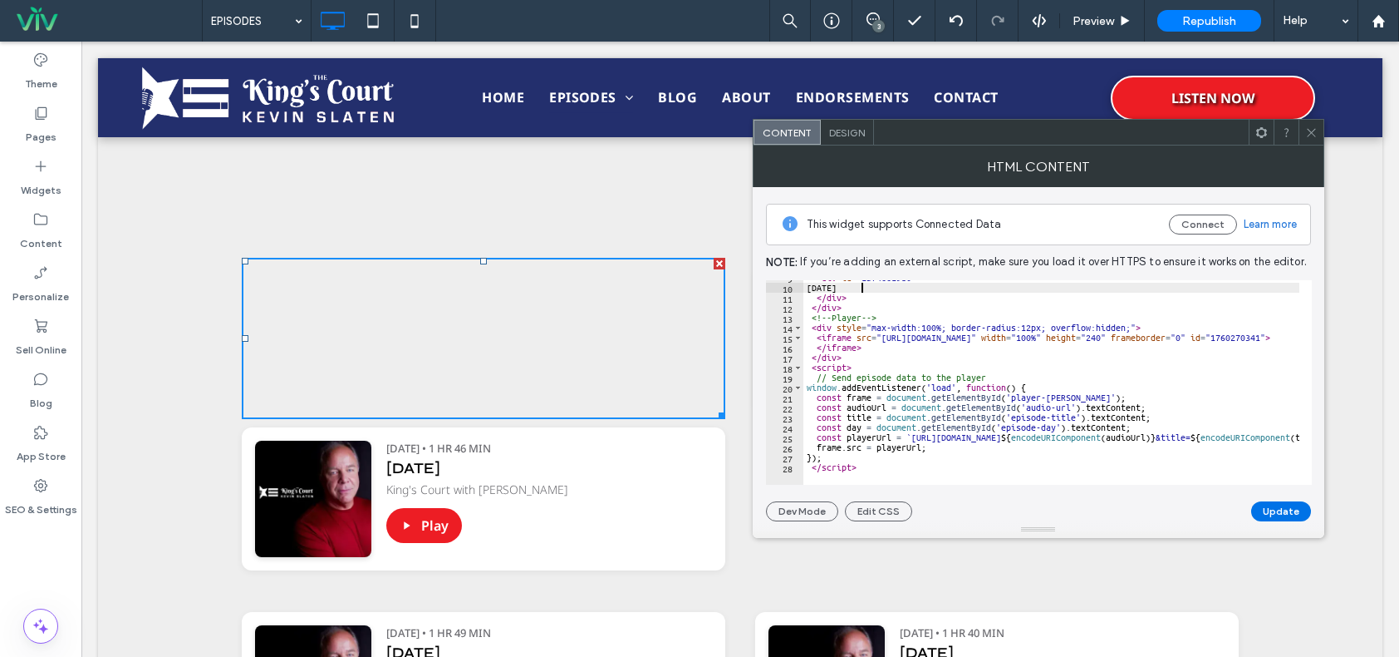
type textarea "********"
click at [1276, 509] on button "Update" at bounding box center [1282, 511] width 60 height 20
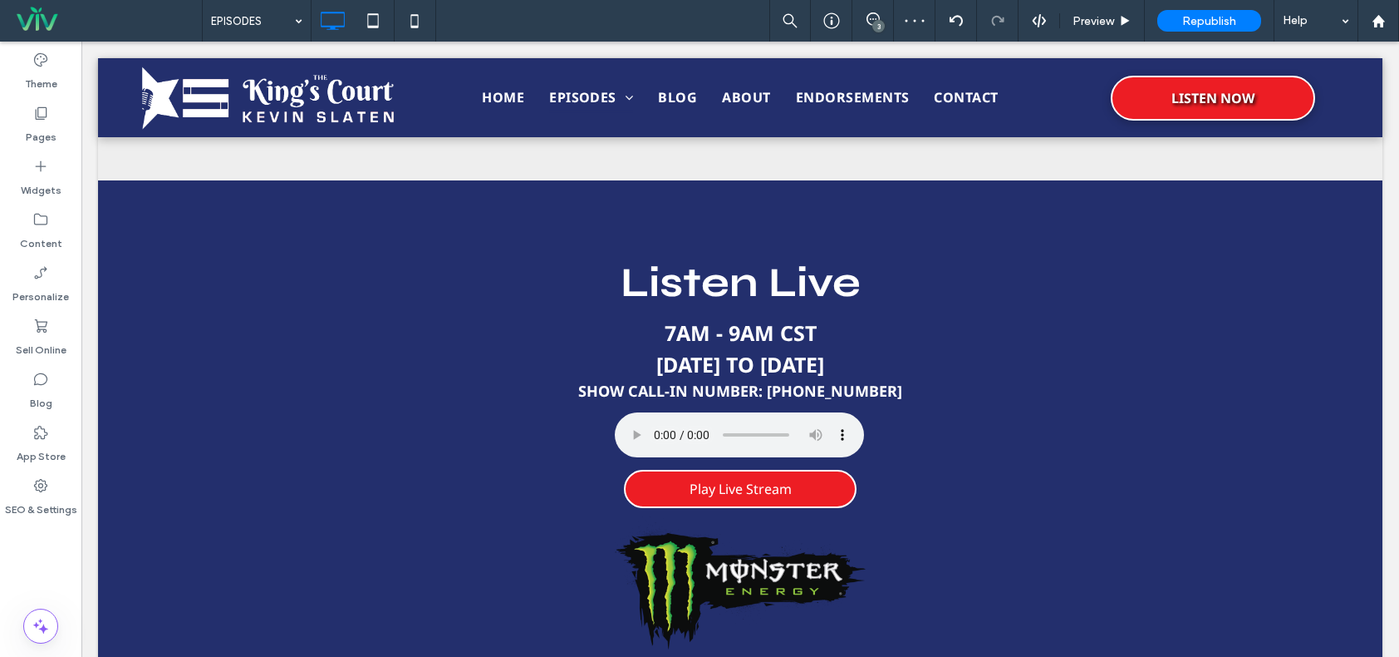
scroll to position [831, 0]
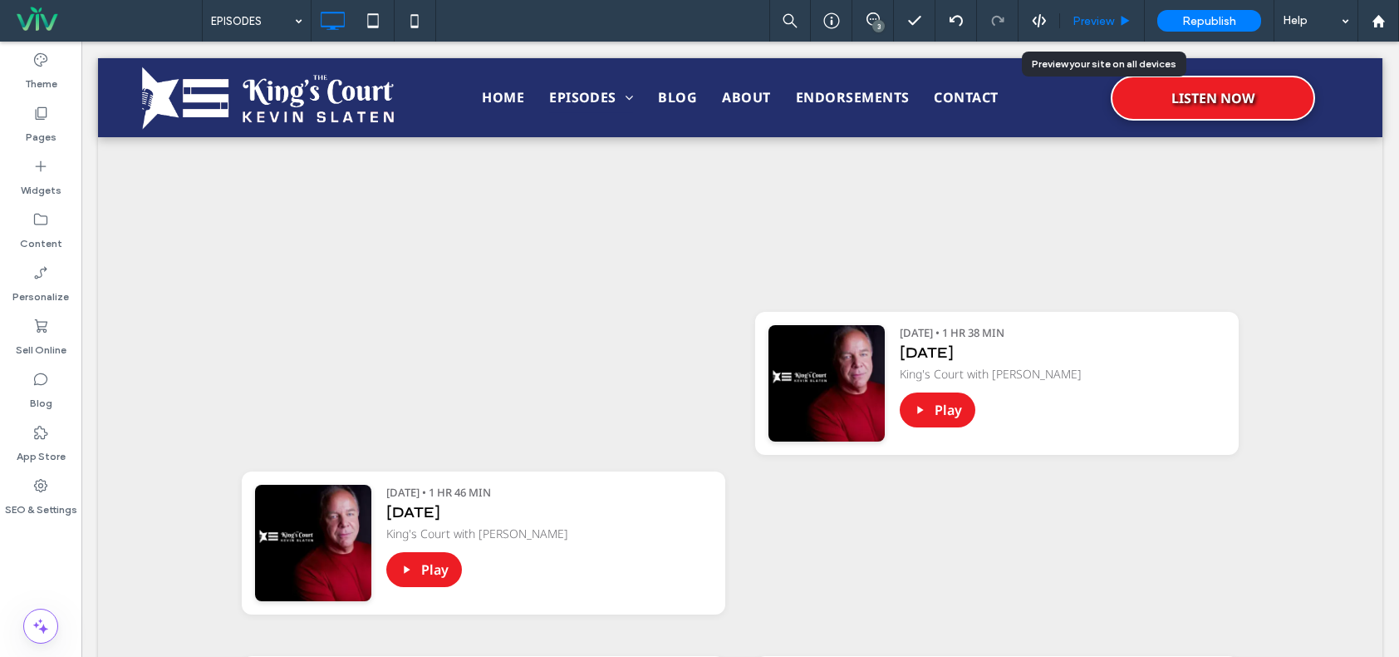
click at [1125, 7] on div "Preview" at bounding box center [1102, 21] width 85 height 42
click at [1106, 15] on span "Preview" at bounding box center [1094, 21] width 42 height 14
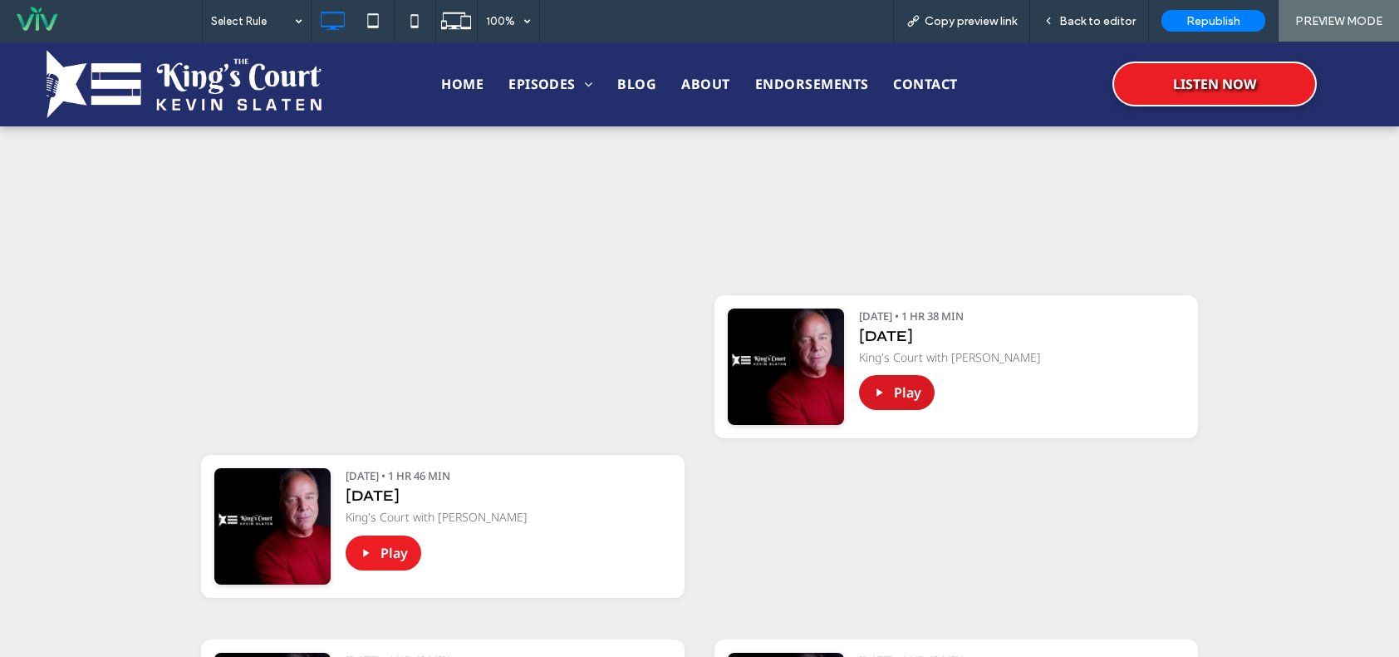
click at [896, 392] on button "Play" at bounding box center [897, 392] width 76 height 35
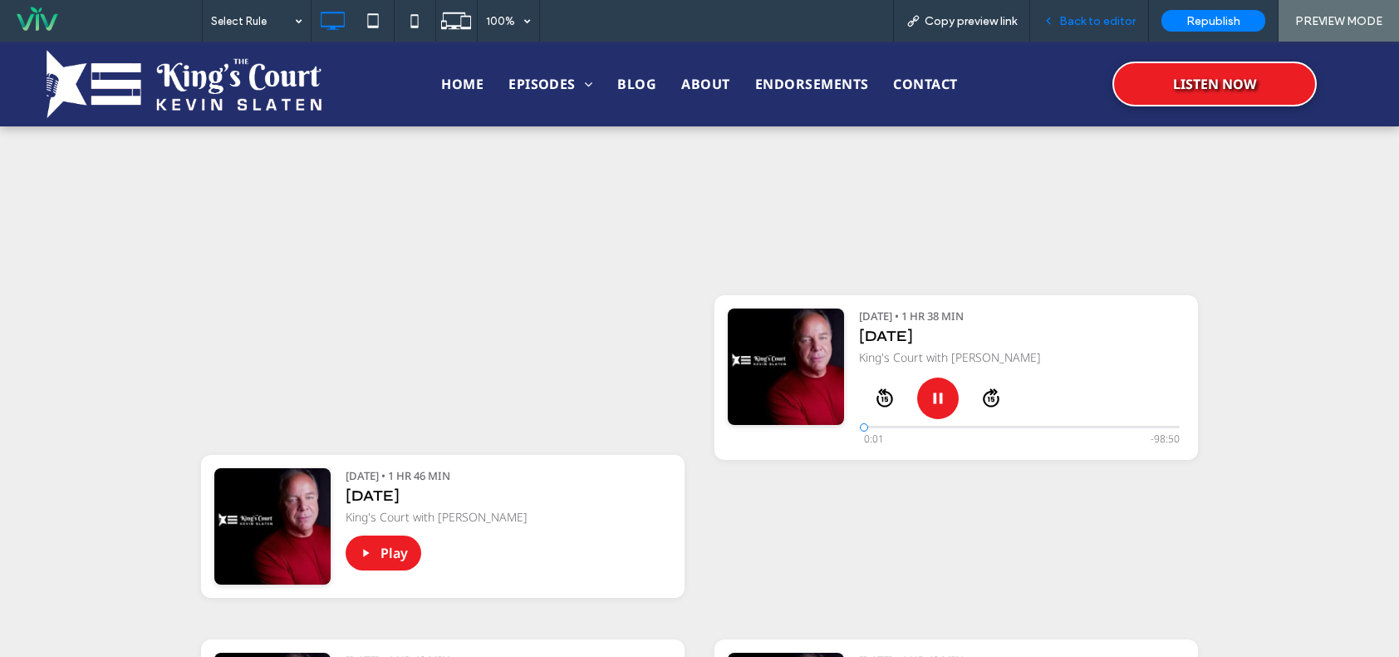
click at [1068, 22] on span "Back to editor" at bounding box center [1098, 21] width 76 height 14
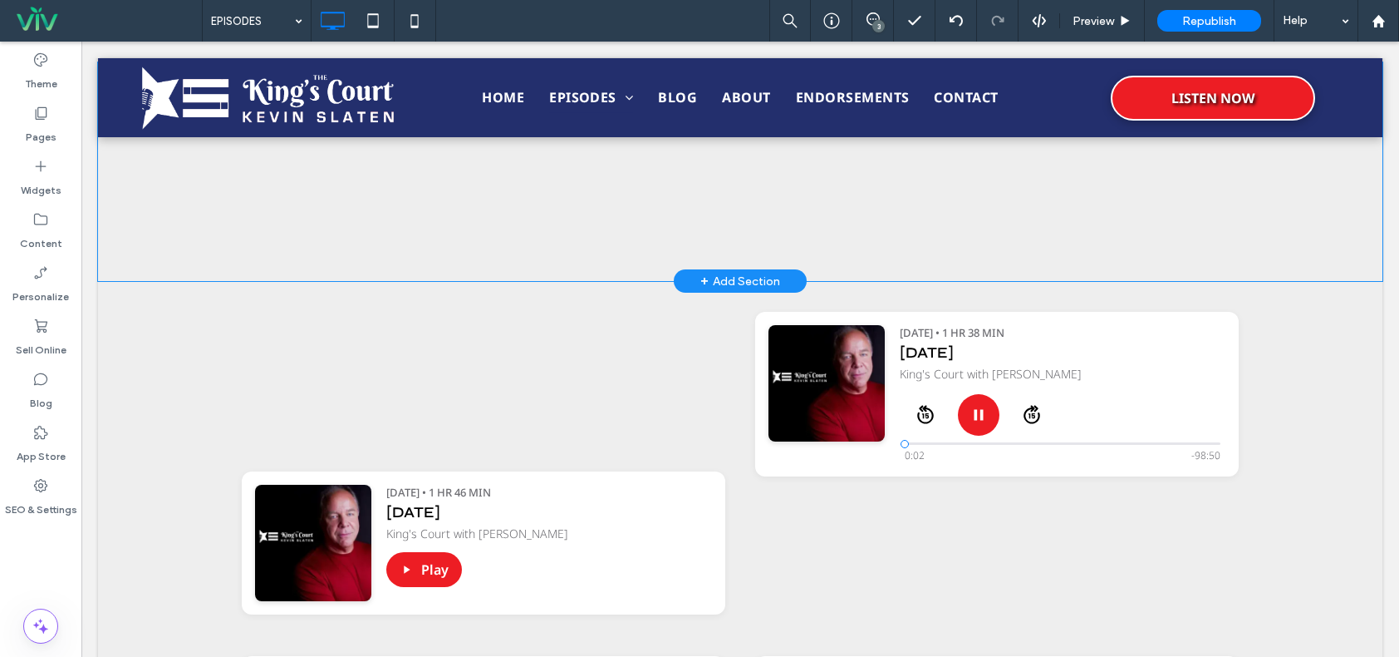
scroll to position [665, 0]
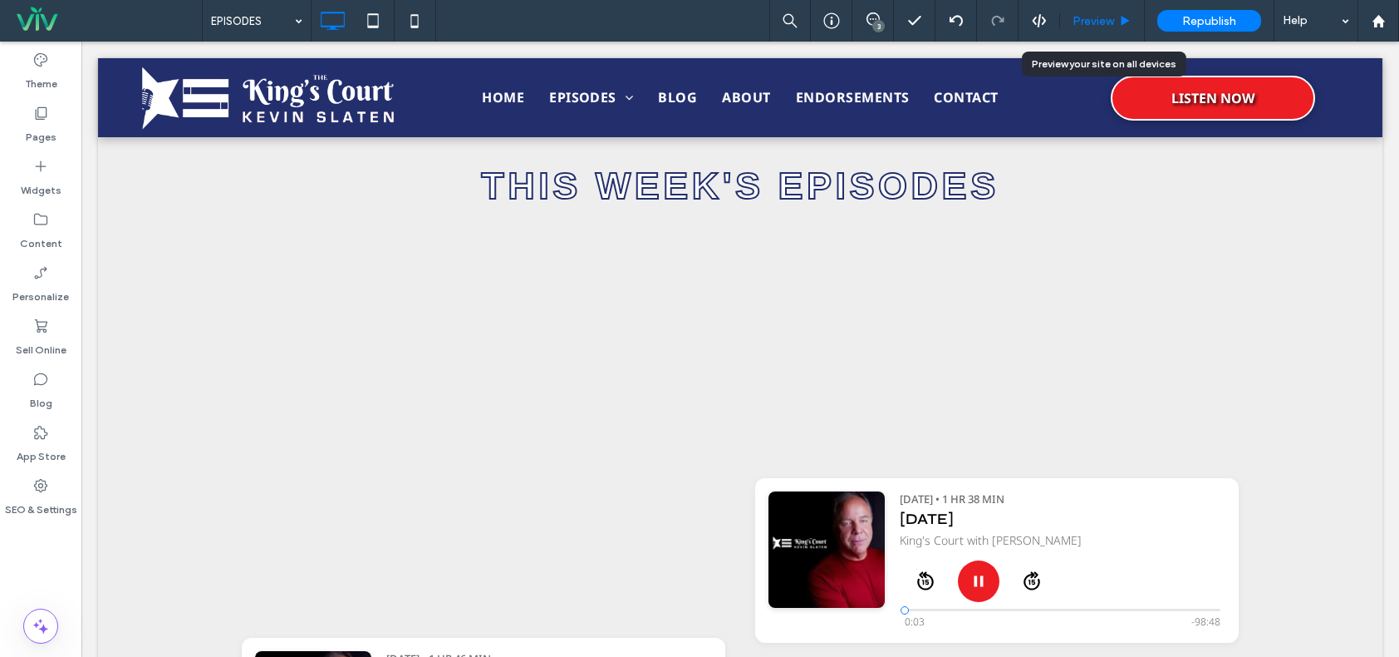
click at [1104, 17] on span "Preview" at bounding box center [1094, 21] width 42 height 14
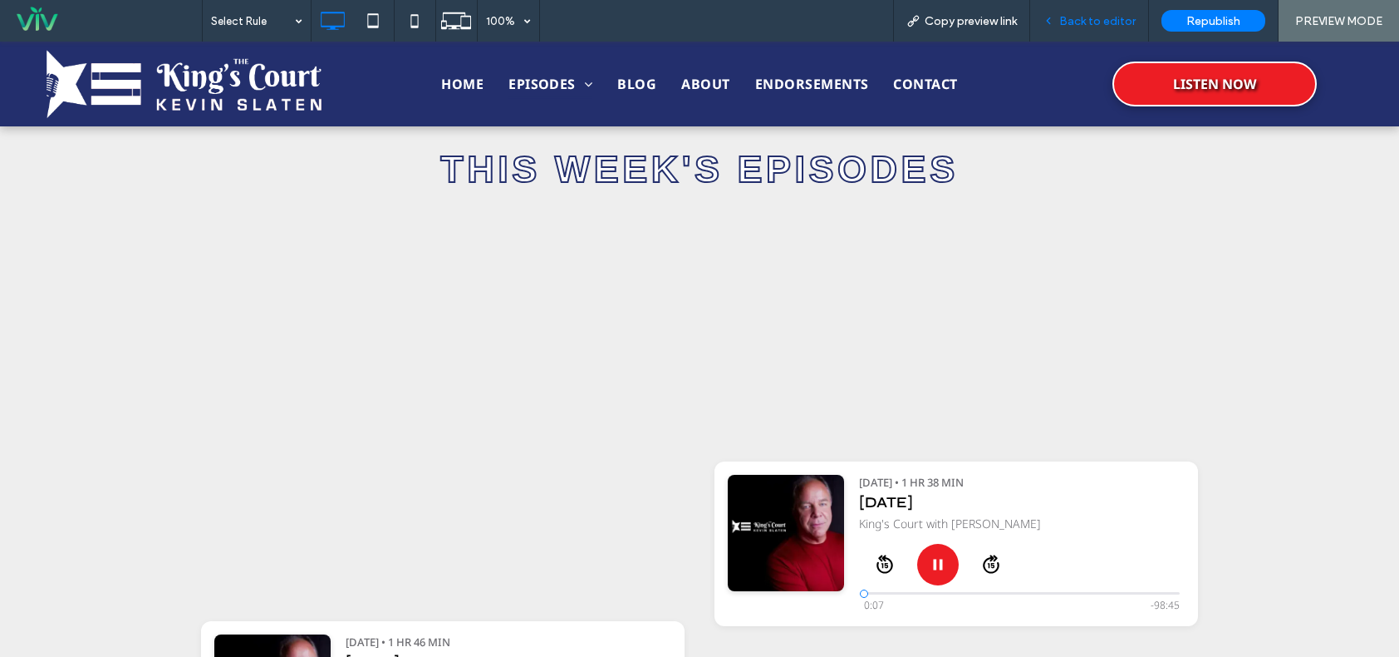
click at [1074, 28] on div "Back to editor" at bounding box center [1089, 21] width 119 height 42
click at [1055, 14] on div "Back to editor" at bounding box center [1089, 21] width 118 height 14
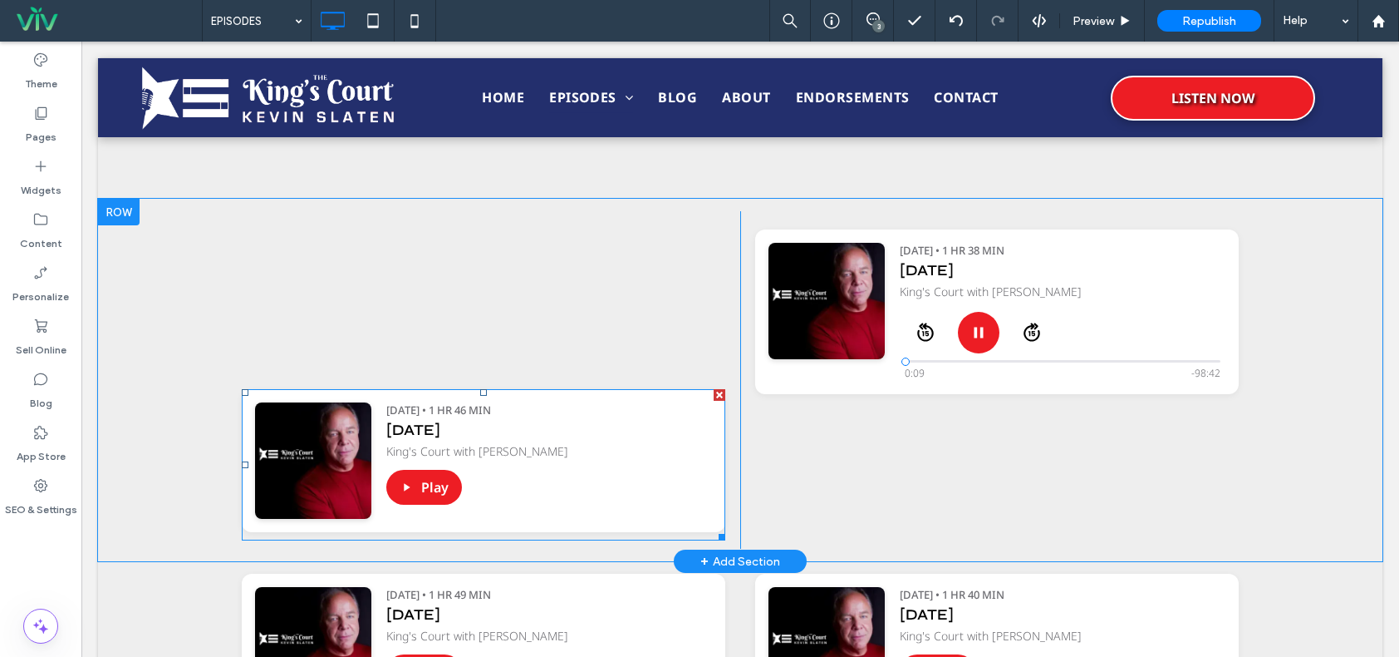
scroll to position [914, 0]
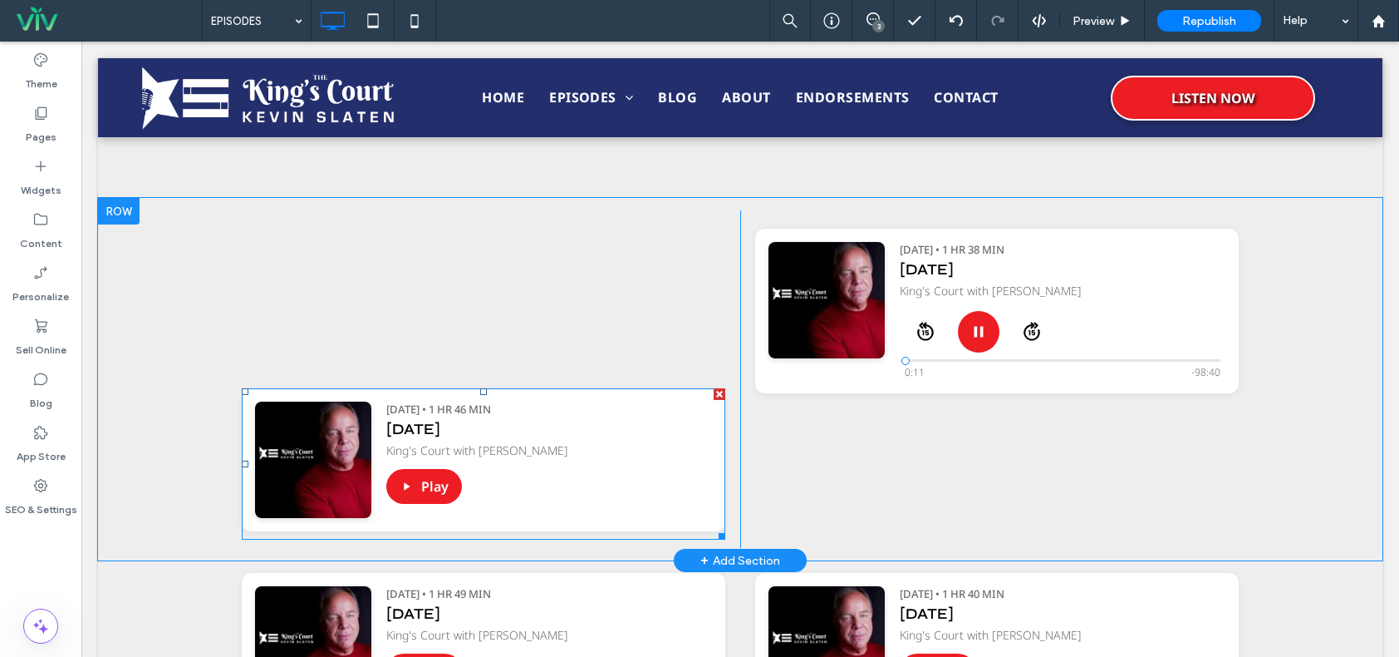
click at [714, 390] on div at bounding box center [720, 394] width 12 height 12
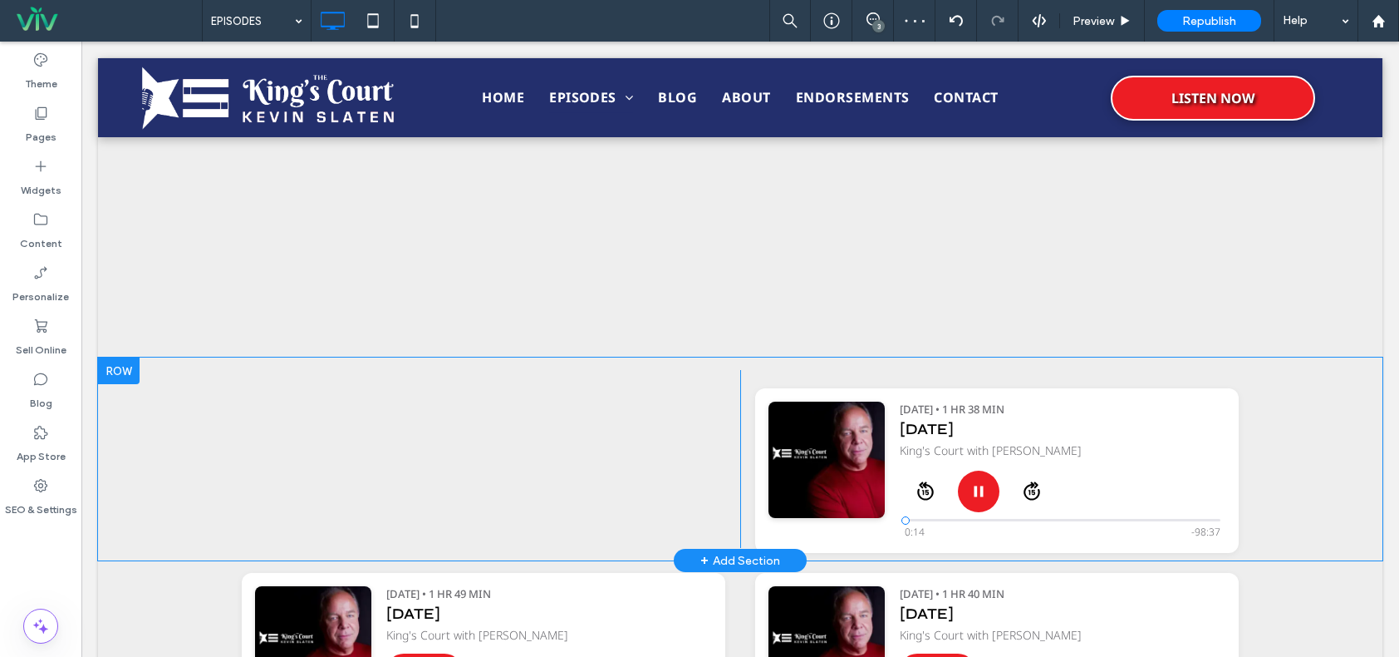
scroll to position [748, 0]
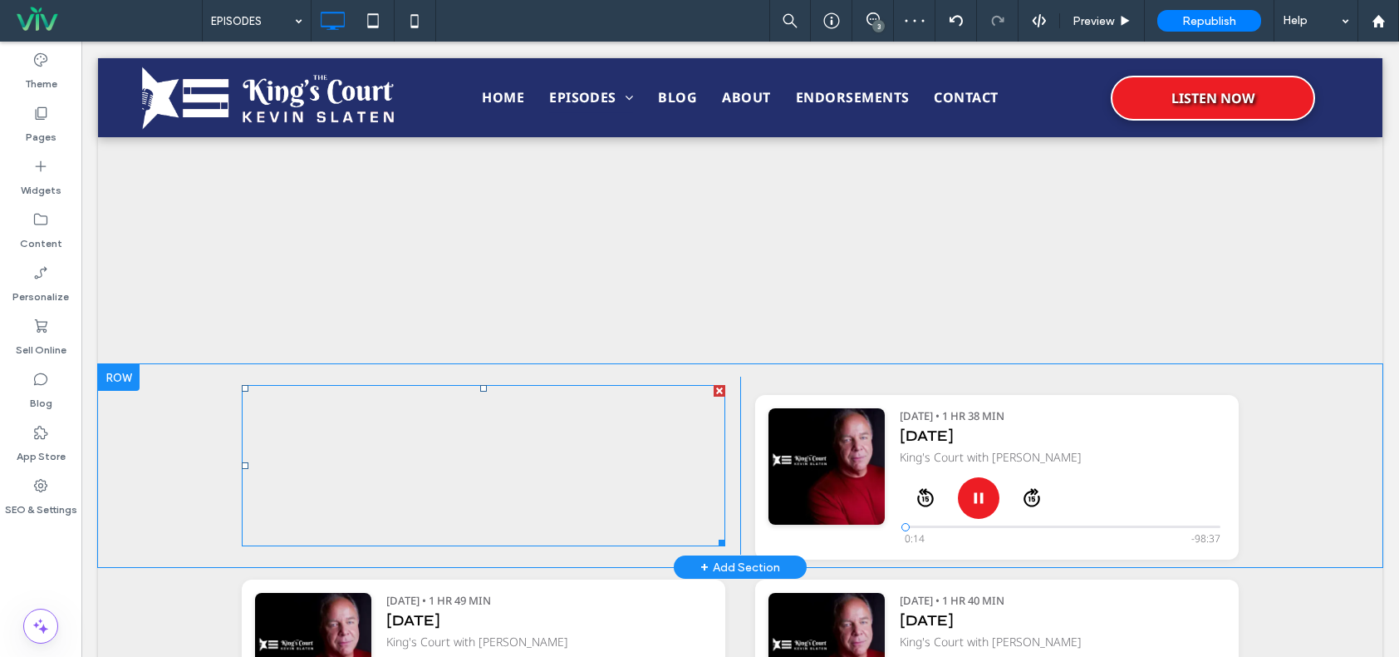
click at [650, 441] on span at bounding box center [484, 465] width 484 height 161
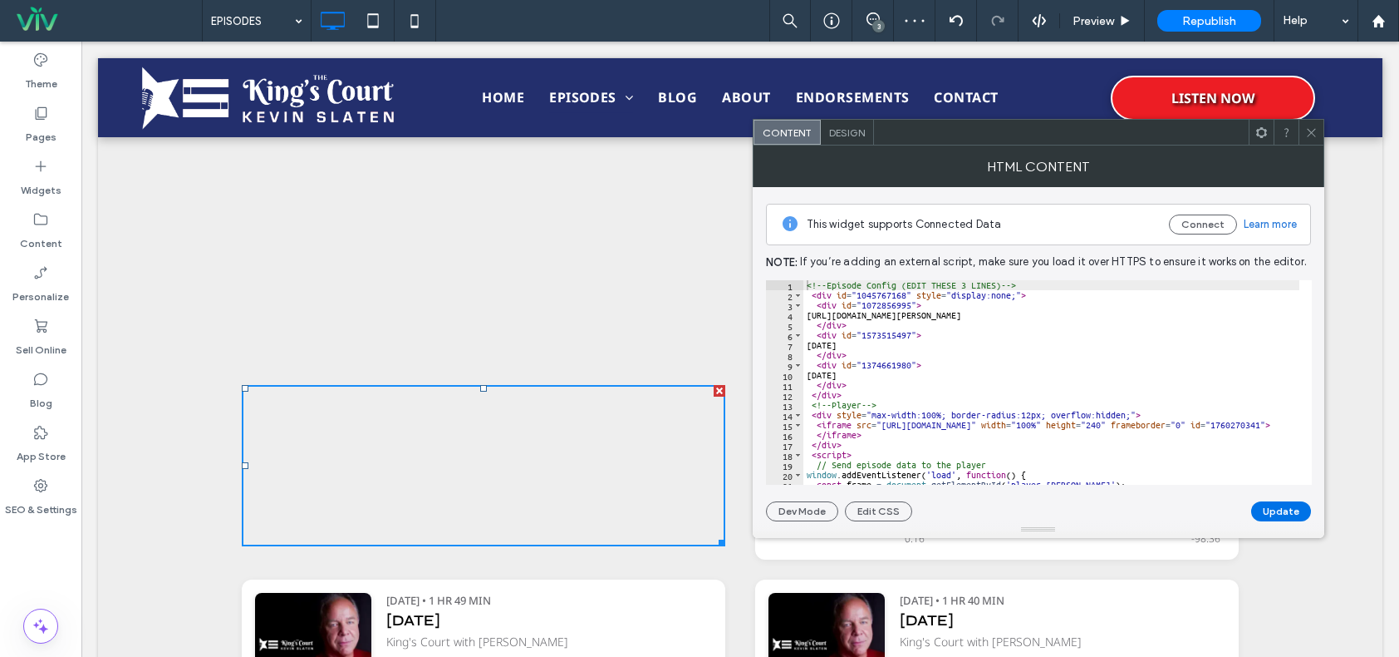
click at [1278, 503] on button "Update" at bounding box center [1282, 511] width 60 height 20
click at [1312, 130] on icon at bounding box center [1312, 132] width 12 height 12
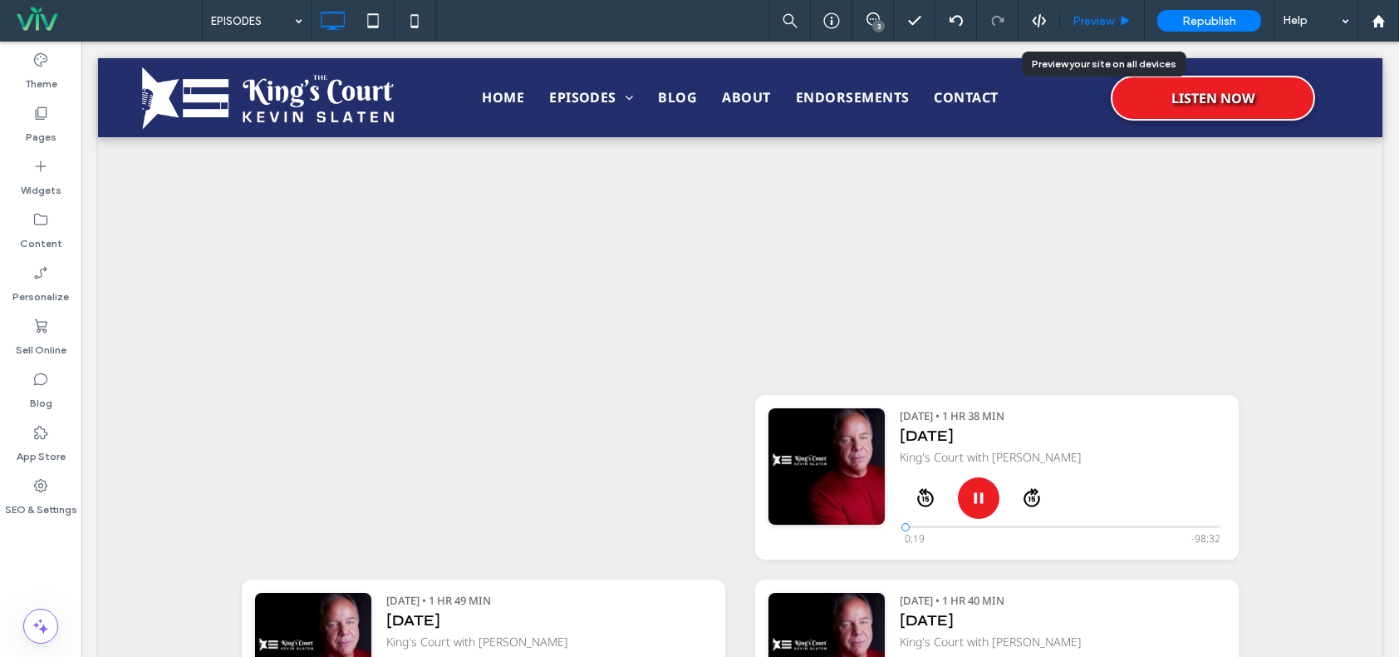
click at [1078, 19] on span "Preview" at bounding box center [1094, 21] width 42 height 14
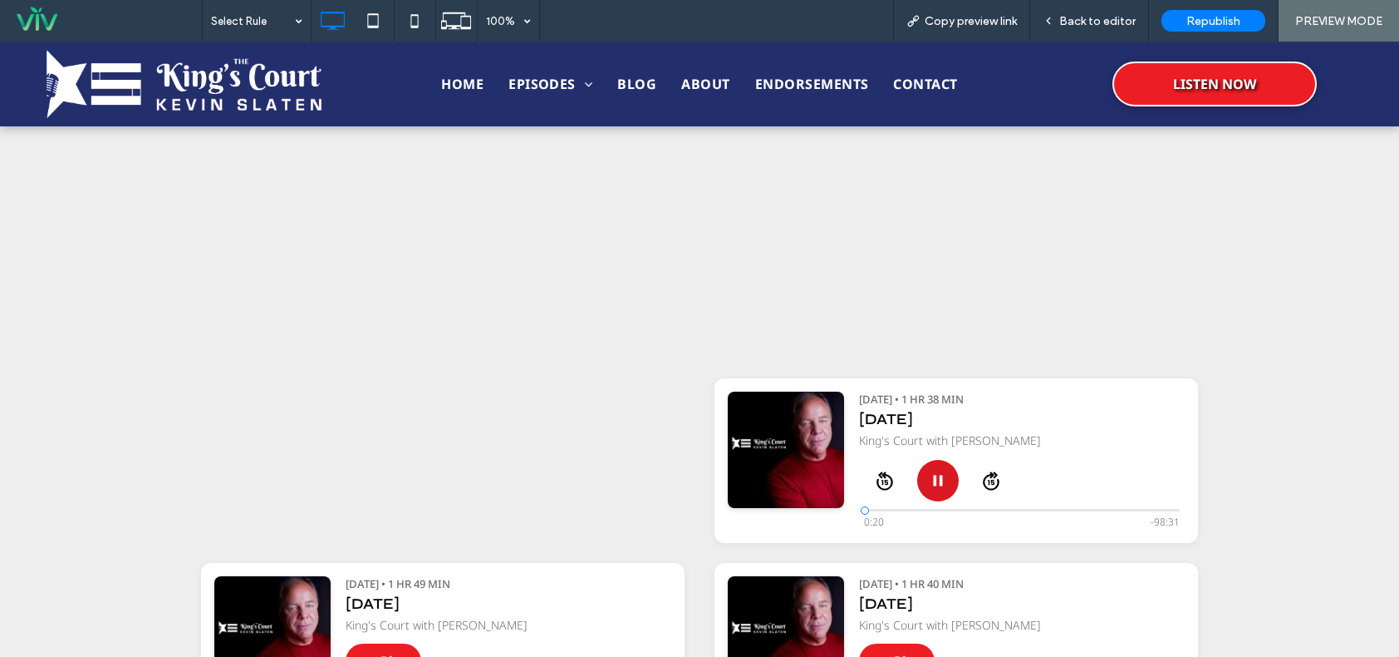
click at [923, 494] on button "Pause" at bounding box center [938, 481] width 42 height 42
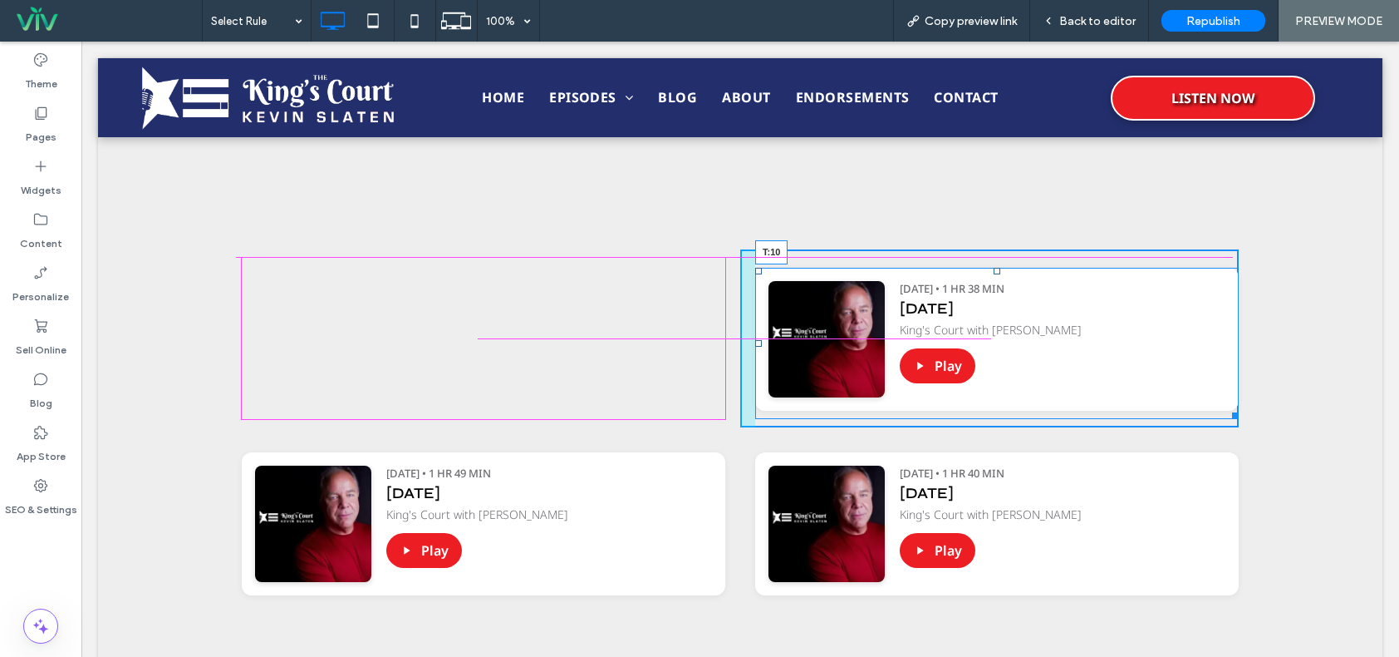
click at [994, 268] on div at bounding box center [997, 271] width 7 height 7
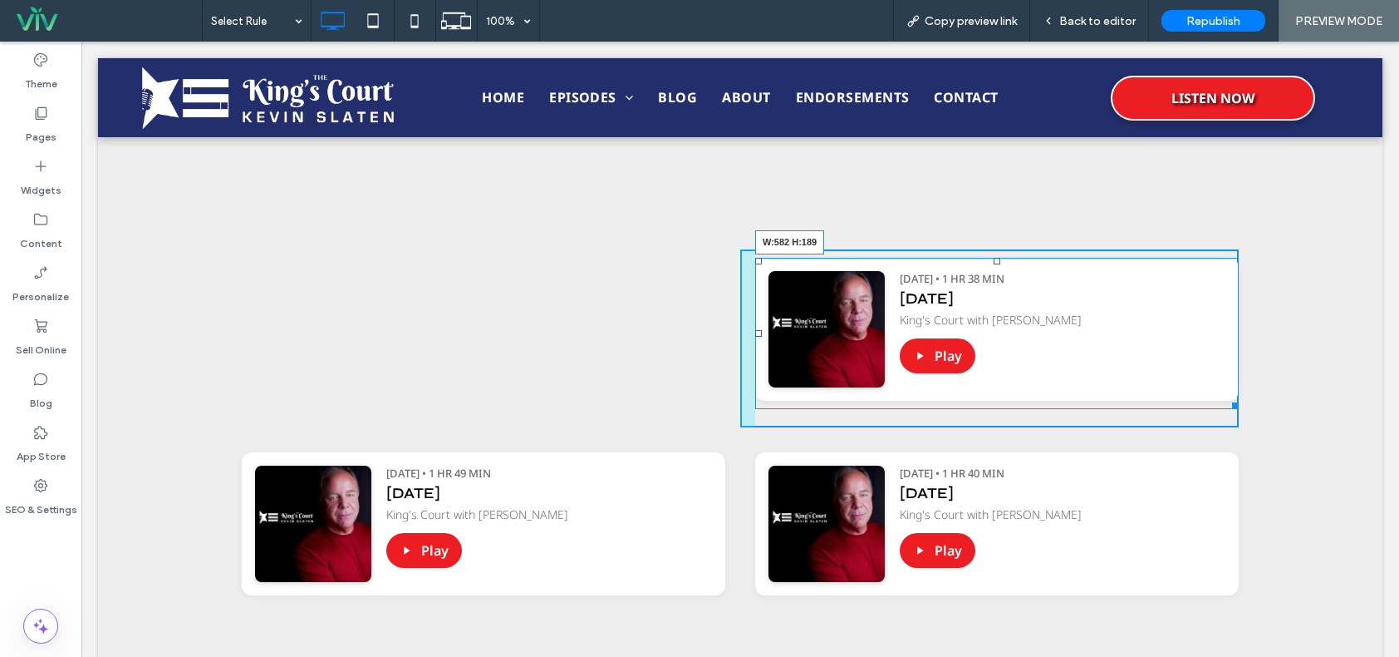
drag, startPoint x: 1223, startPoint y: 398, endPoint x: 1310, endPoint y: 445, distance: 98.6
click at [1228, 404] on div at bounding box center [1233, 402] width 12 height 12
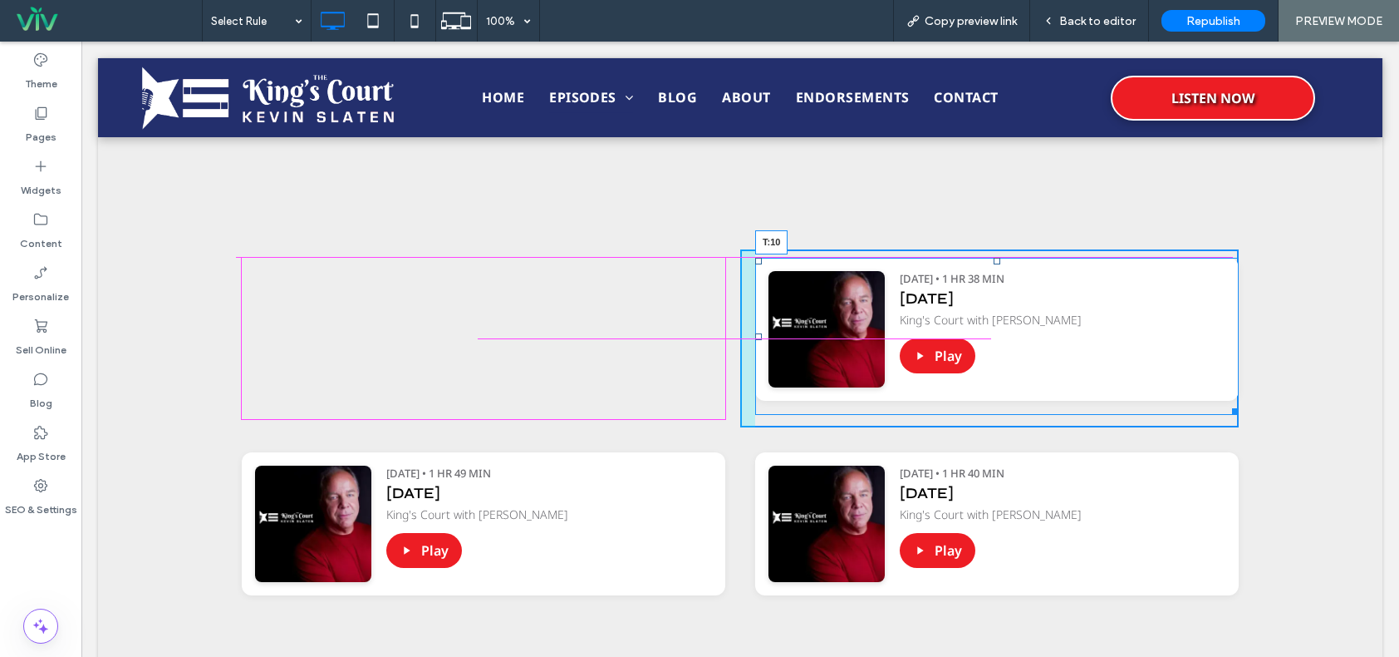
drag, startPoint x: 991, startPoint y: 258, endPoint x: 1063, endPoint y: 327, distance: 99.9
click at [994, 258] on div at bounding box center [997, 261] width 7 height 7
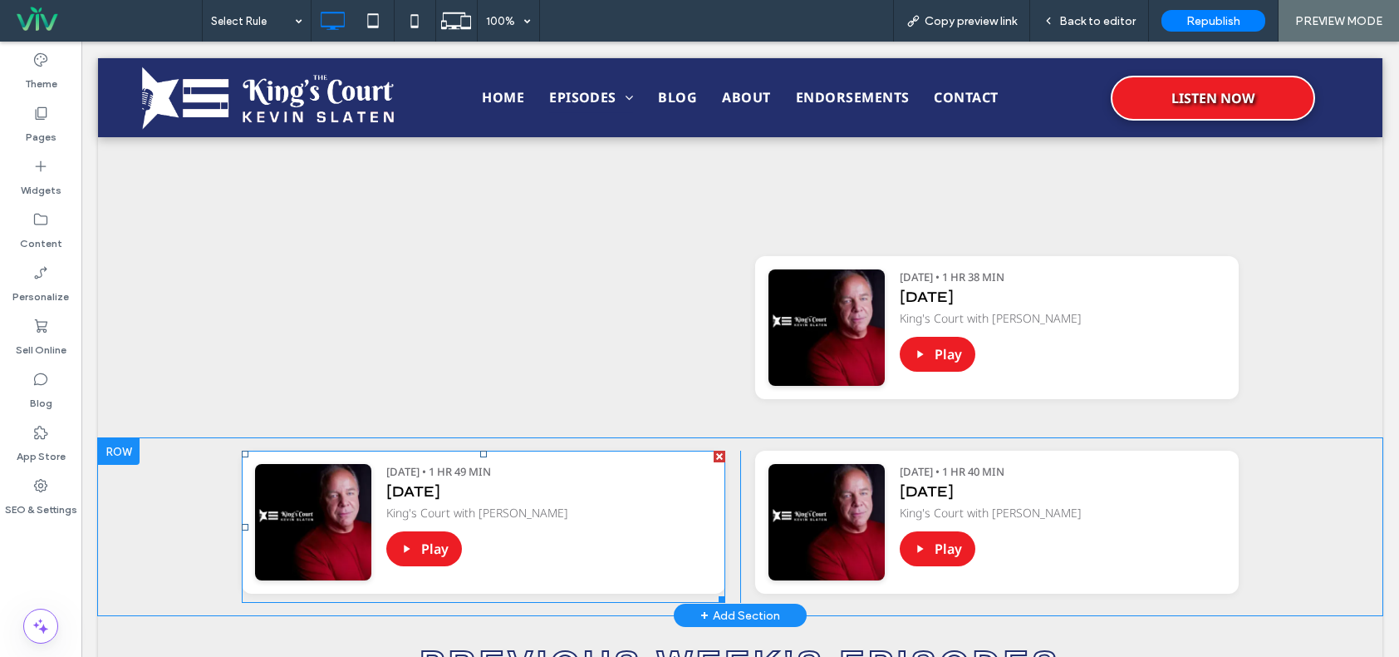
scroll to position [831, 0]
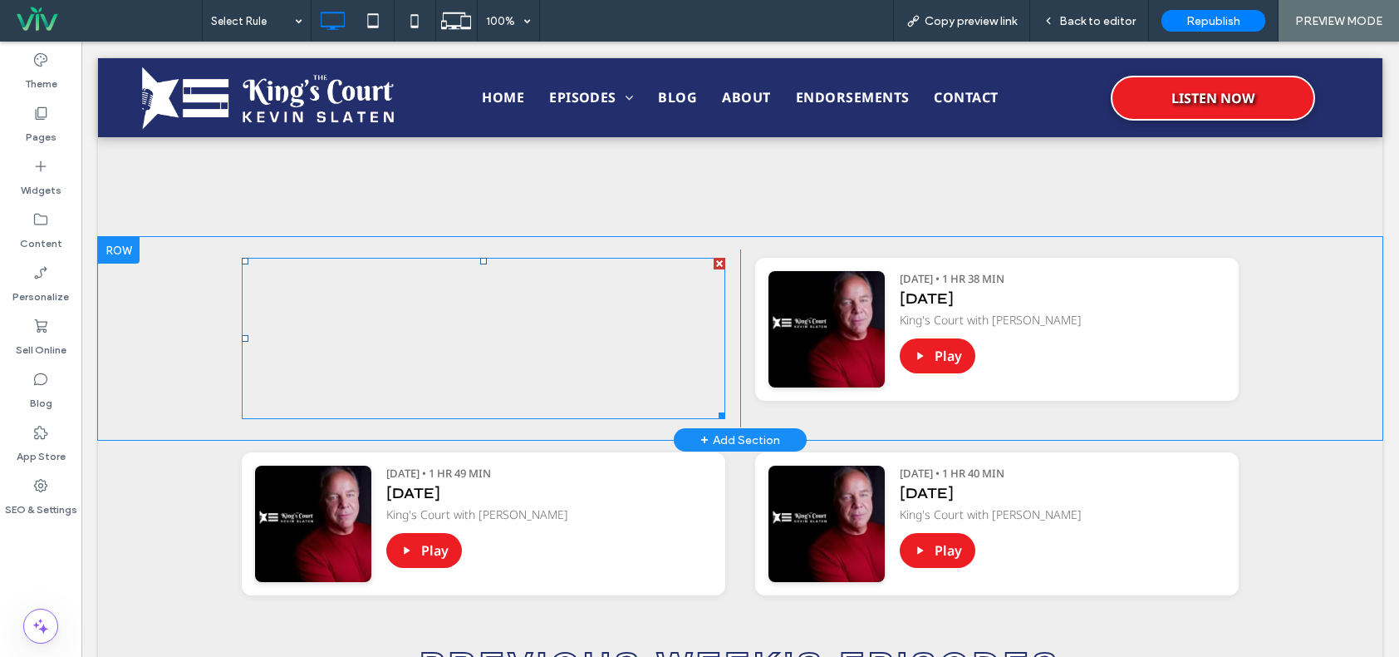
click at [538, 342] on span at bounding box center [484, 338] width 484 height 161
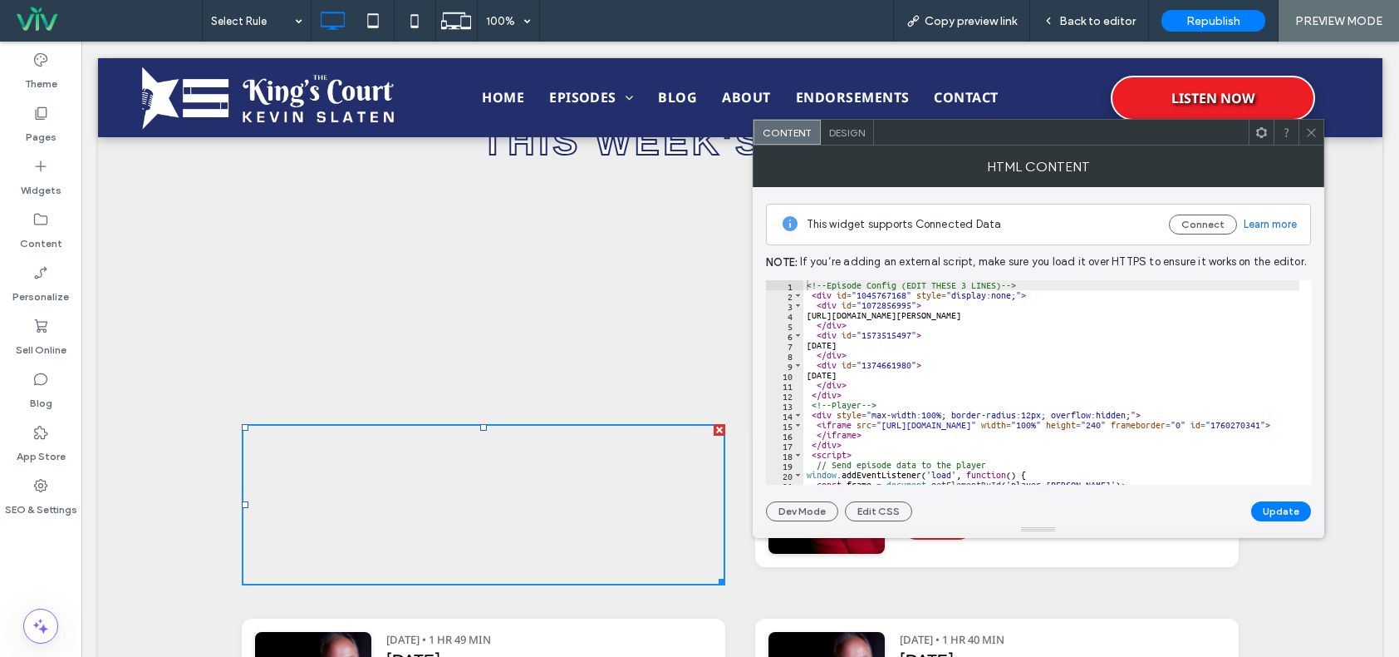
scroll to position [87, 0]
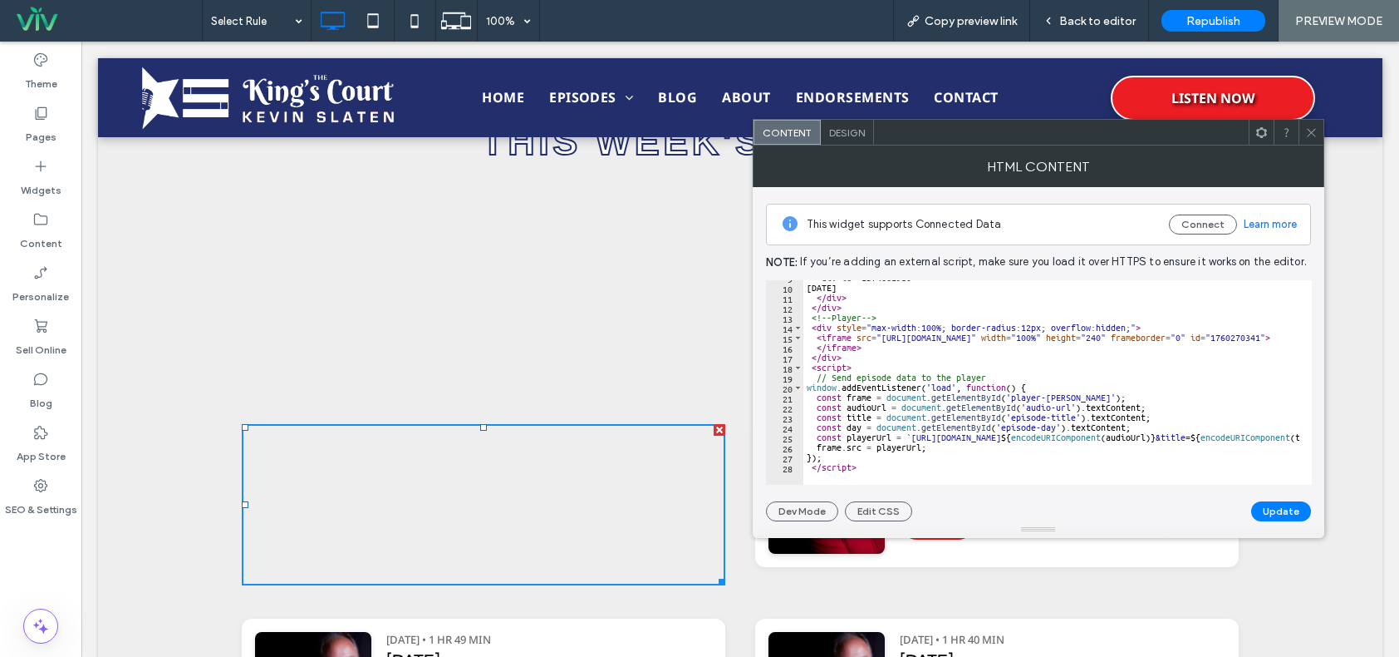
click at [1313, 131] on icon at bounding box center [1312, 132] width 12 height 12
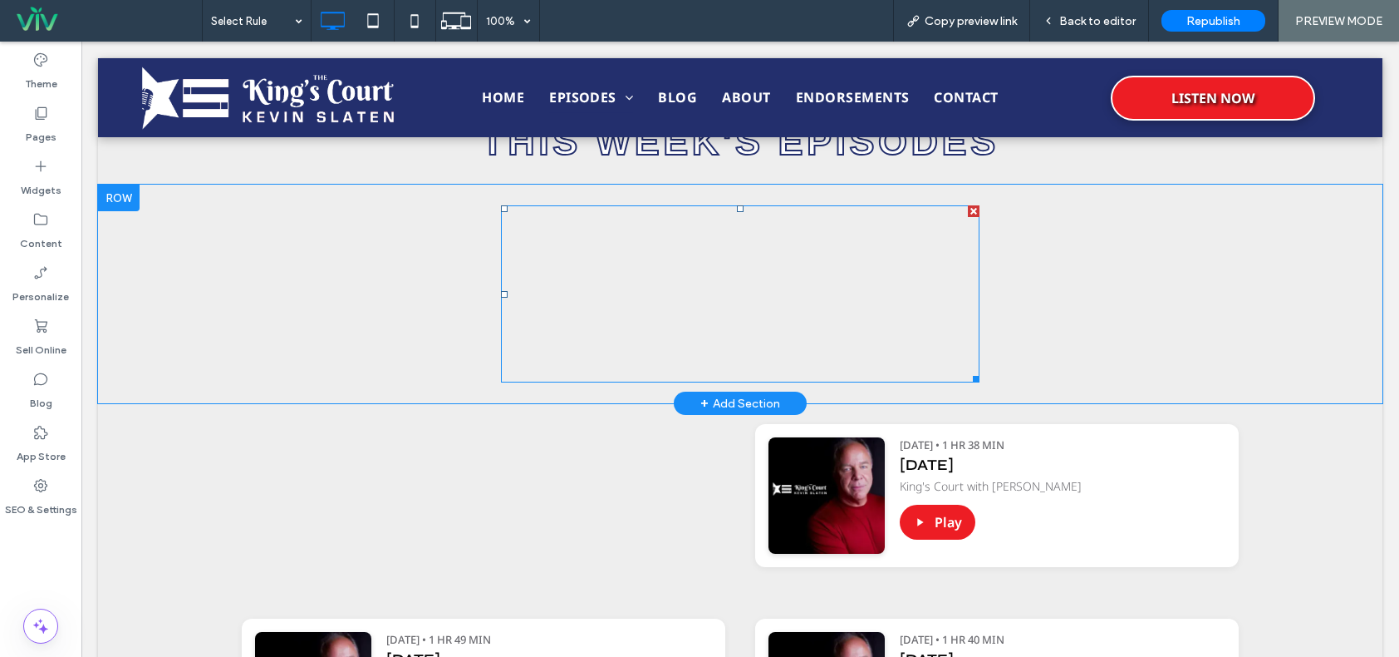
click at [805, 280] on span at bounding box center [740, 293] width 479 height 177
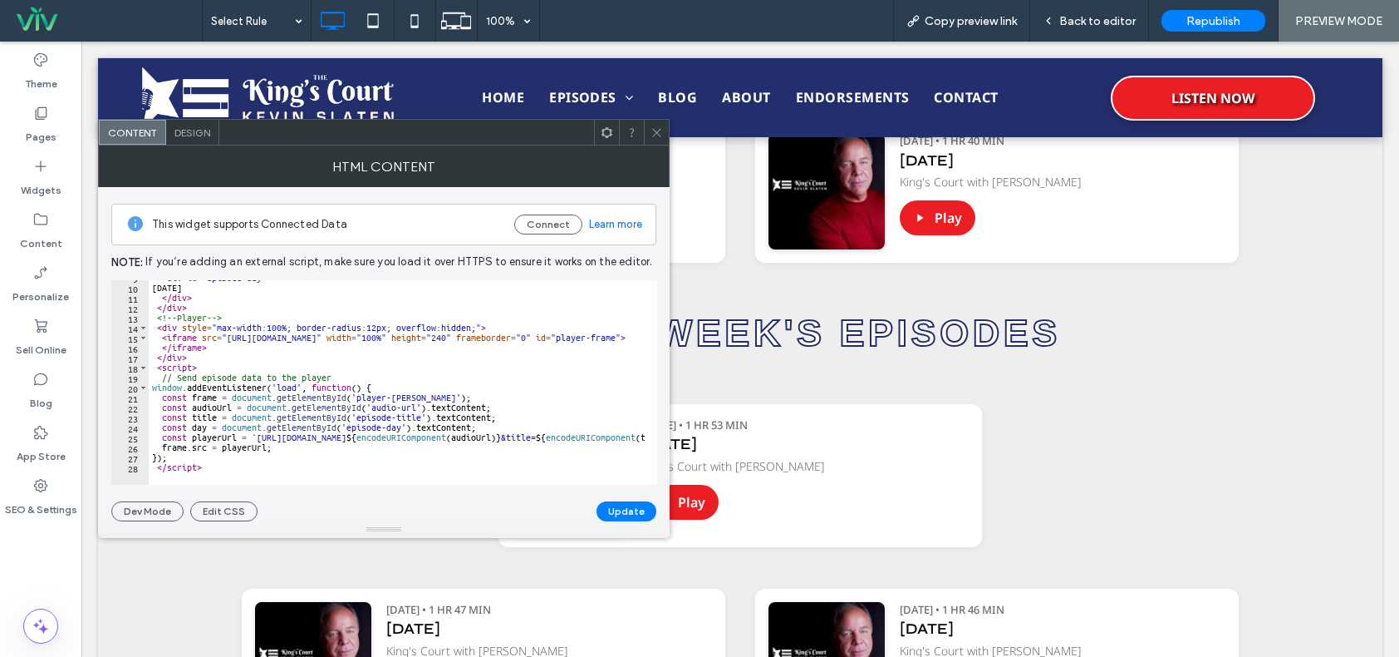
scroll to position [0, 0]
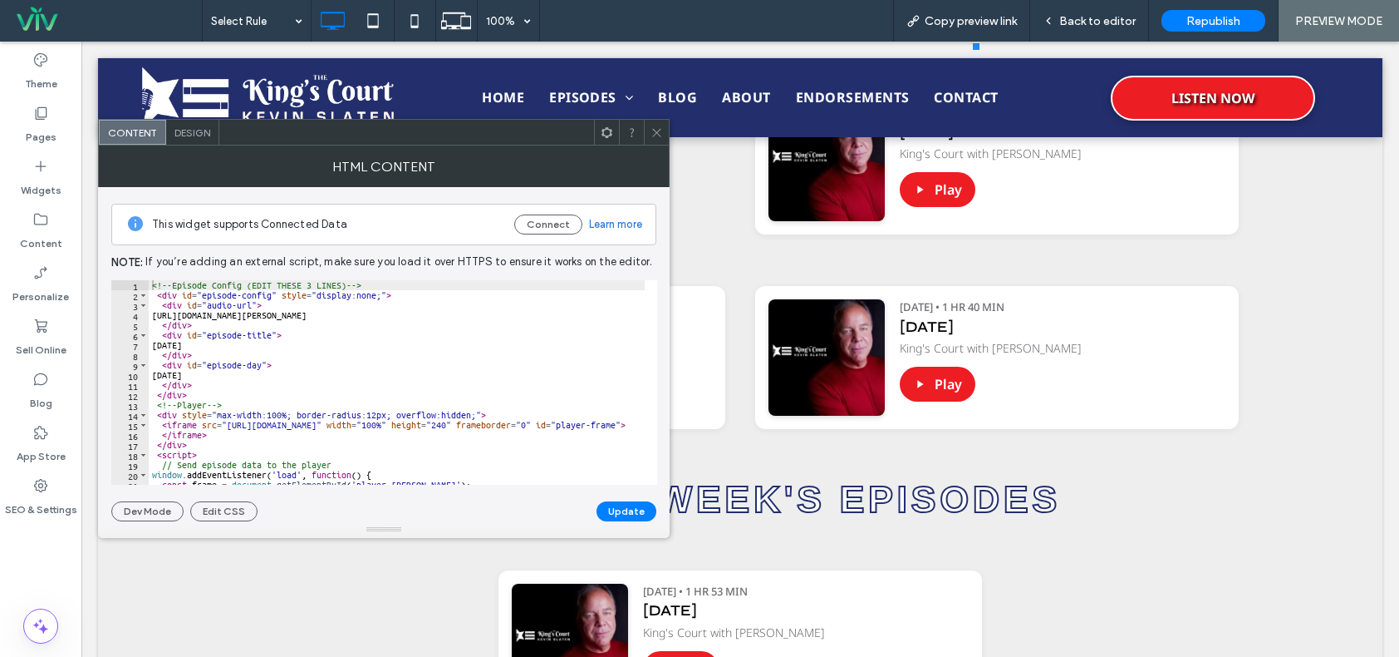
click at [652, 135] on icon at bounding box center [657, 132] width 12 height 12
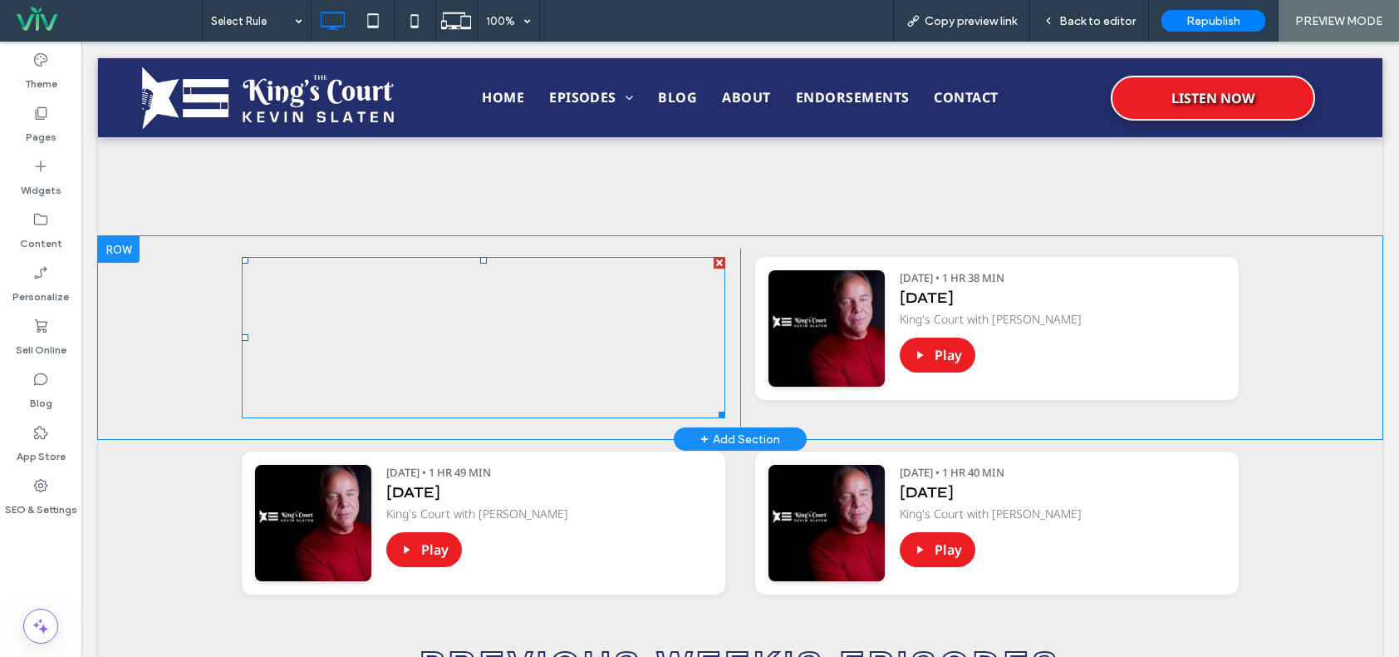
scroll to position [831, 0]
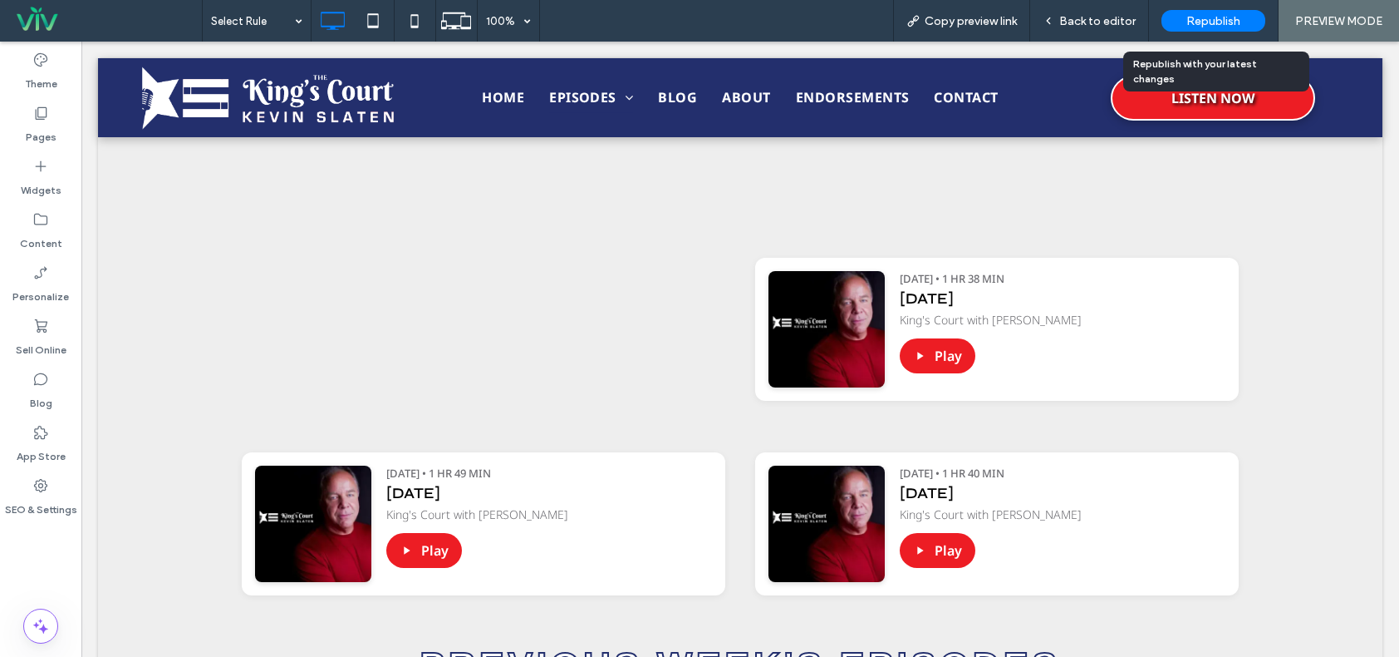
click at [1209, 17] on span "Republish" at bounding box center [1214, 21] width 54 height 14
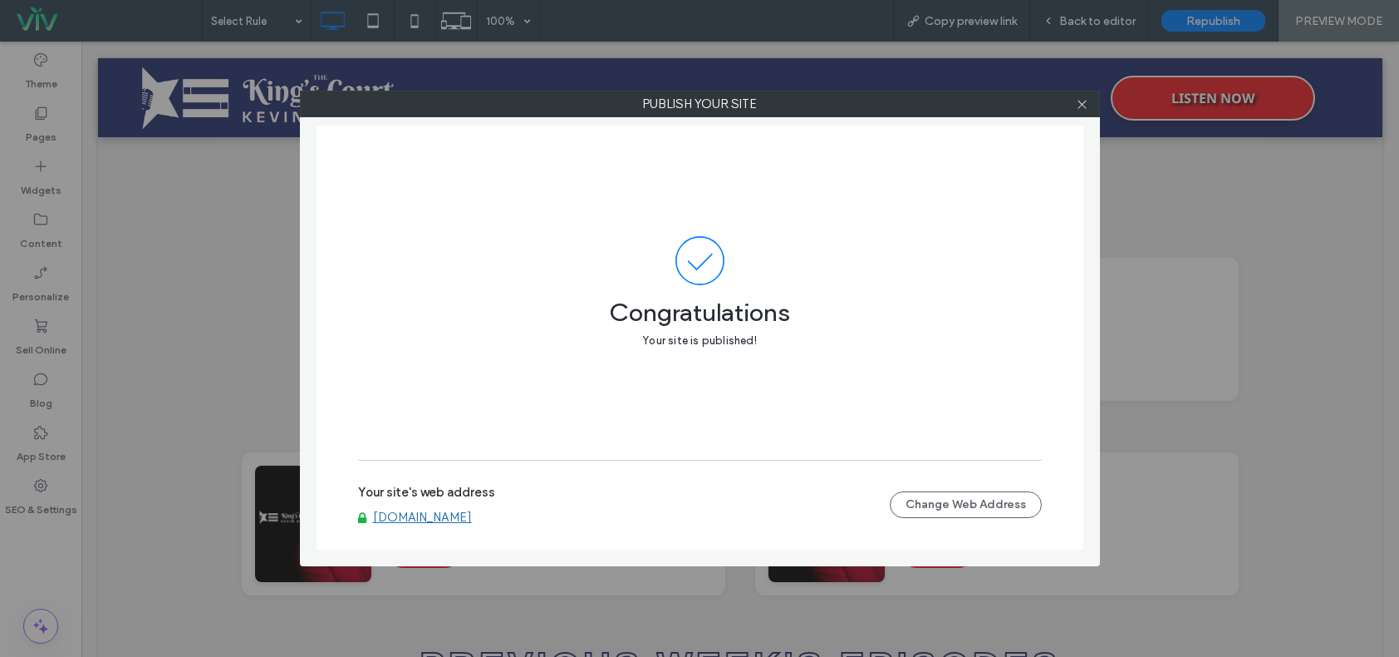
click at [465, 520] on link "[DOMAIN_NAME]" at bounding box center [422, 516] width 99 height 15
click at [1082, 98] on icon at bounding box center [1082, 104] width 12 height 12
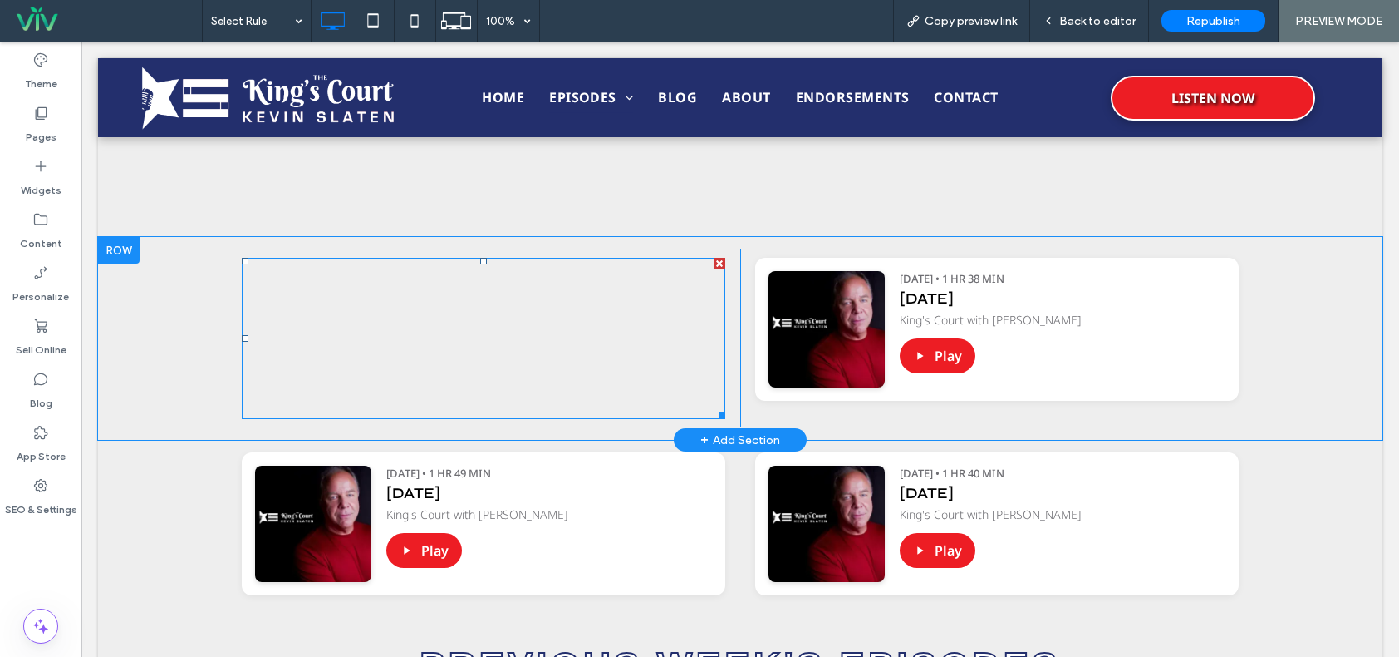
click at [641, 337] on span at bounding box center [484, 338] width 484 height 161
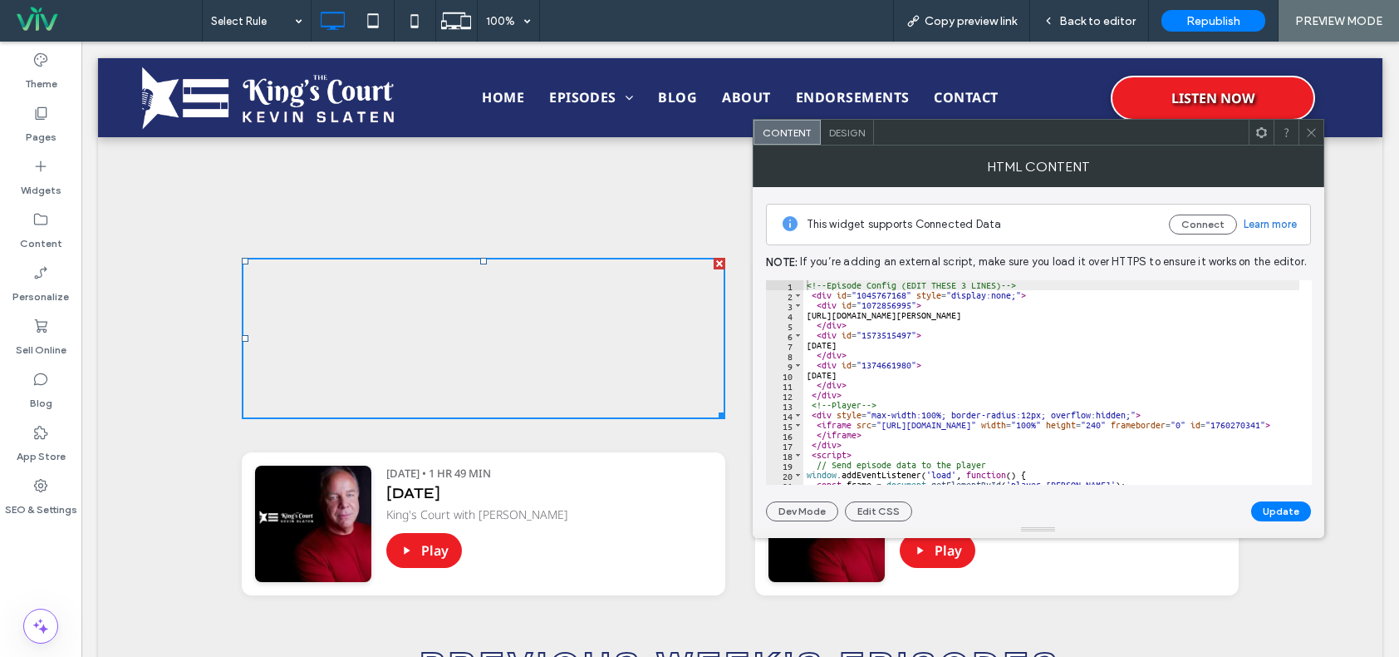
scroll to position [748, 0]
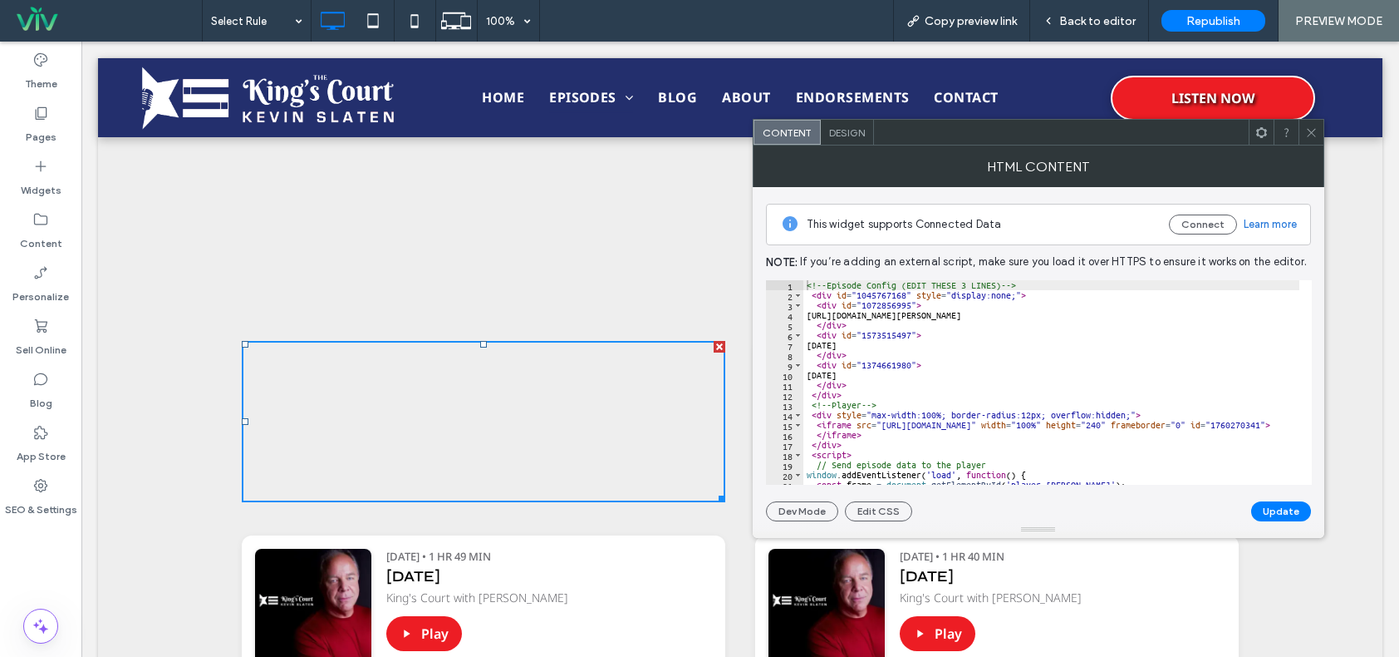
click at [1315, 133] on icon at bounding box center [1312, 132] width 12 height 12
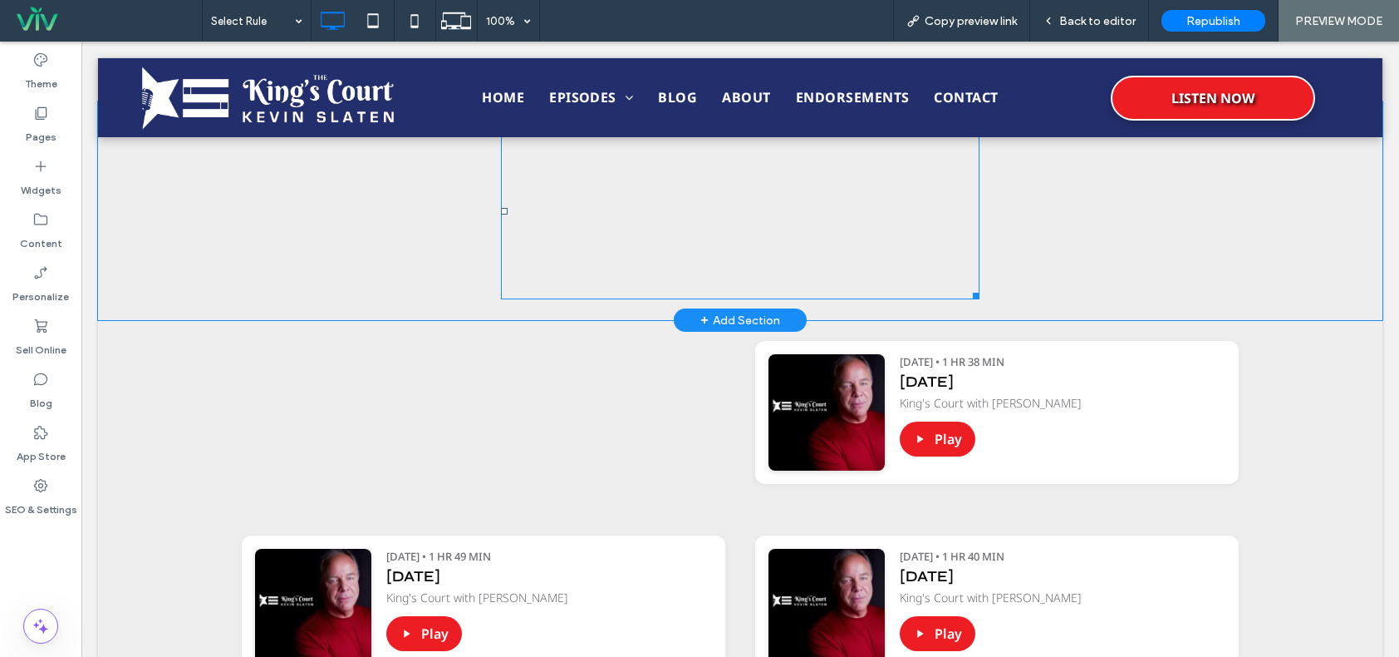
click at [796, 234] on span at bounding box center [740, 210] width 479 height 177
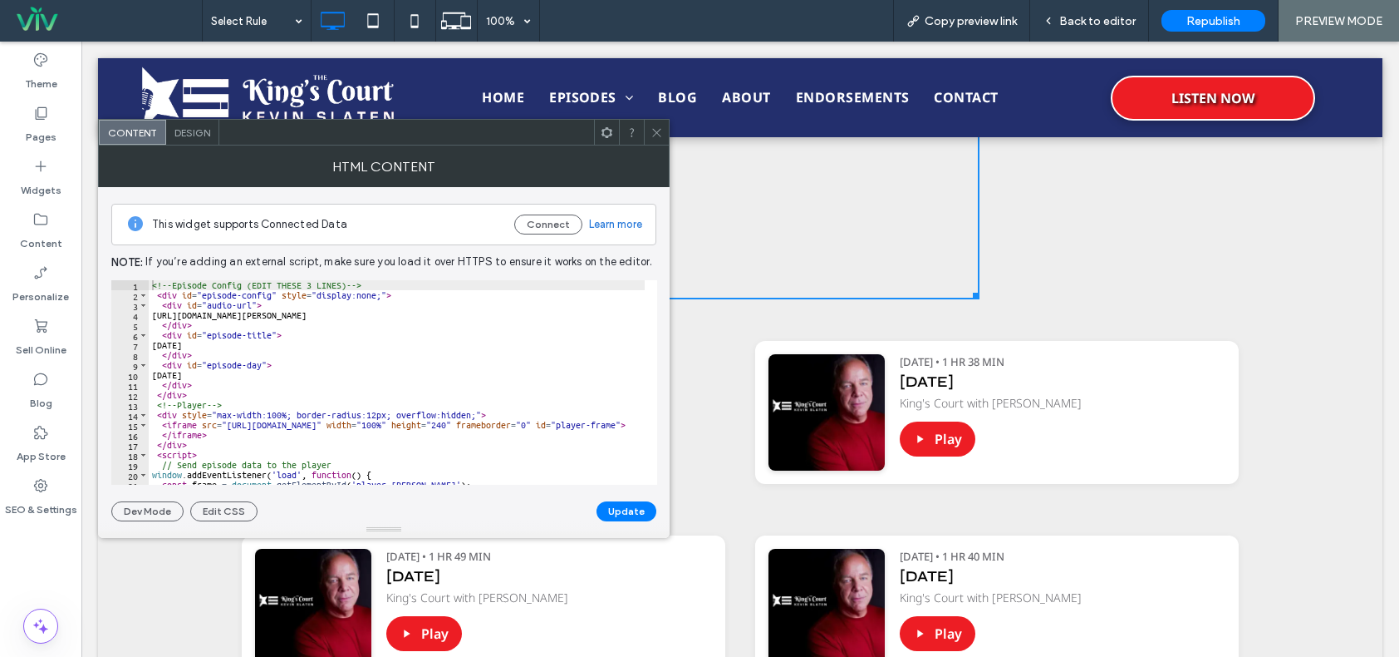
click at [652, 126] on icon at bounding box center [657, 132] width 12 height 12
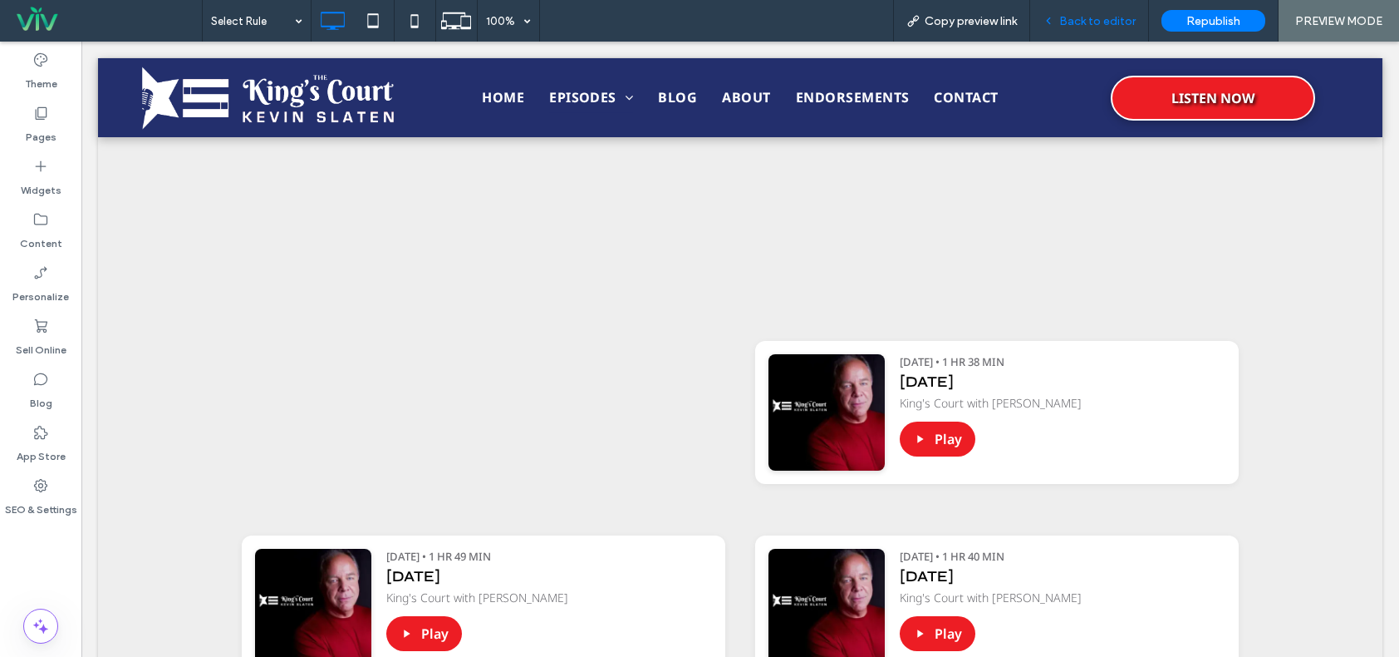
click at [1095, 8] on div "Back to editor" at bounding box center [1089, 21] width 119 height 42
click at [1090, 22] on span "Back to editor" at bounding box center [1098, 21] width 76 height 14
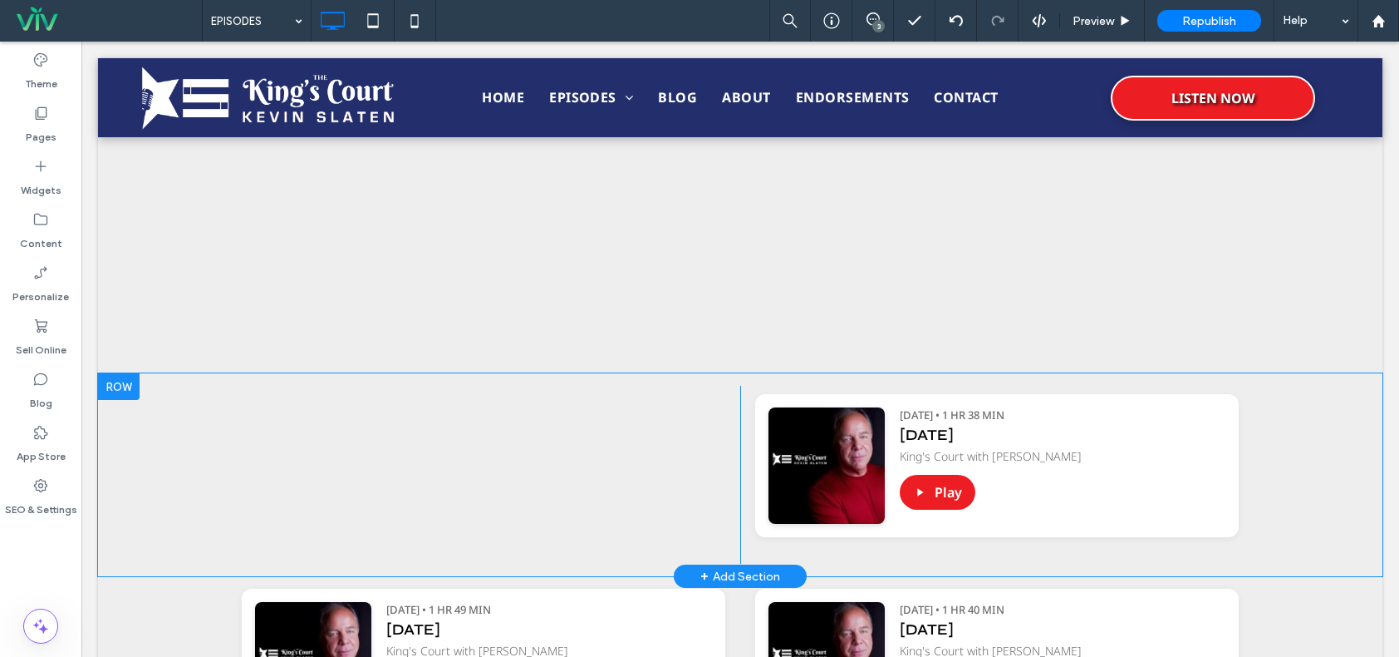
scroll to position [665, 0]
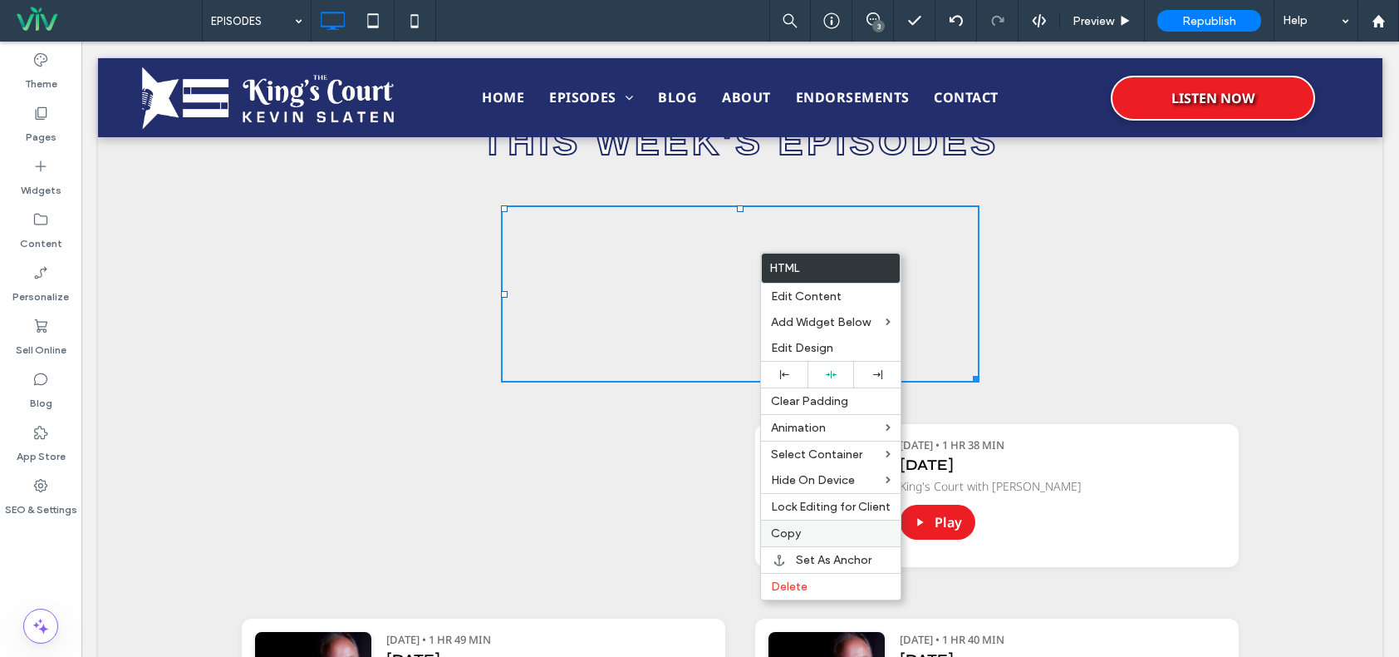
click at [809, 535] on label "Copy" at bounding box center [831, 533] width 120 height 14
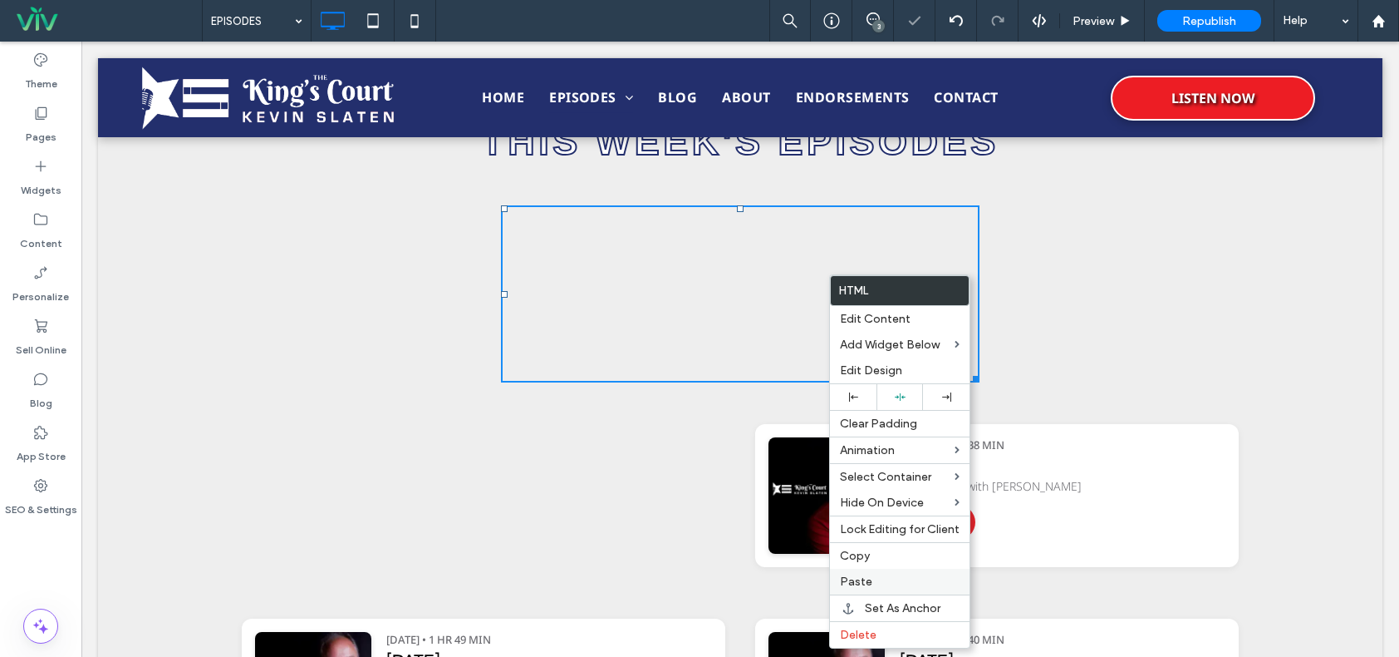
click at [878, 584] on label "Paste" at bounding box center [900, 581] width 120 height 14
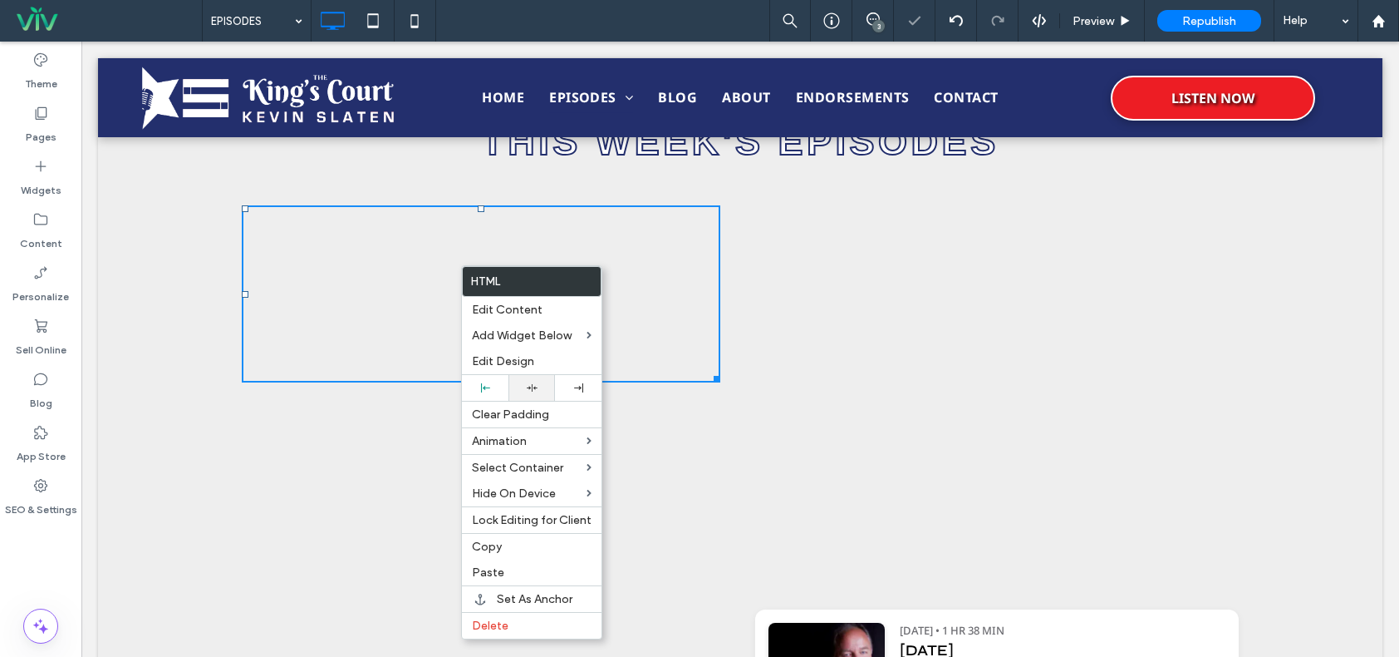
click at [538, 386] on div at bounding box center [532, 387] width 30 height 11
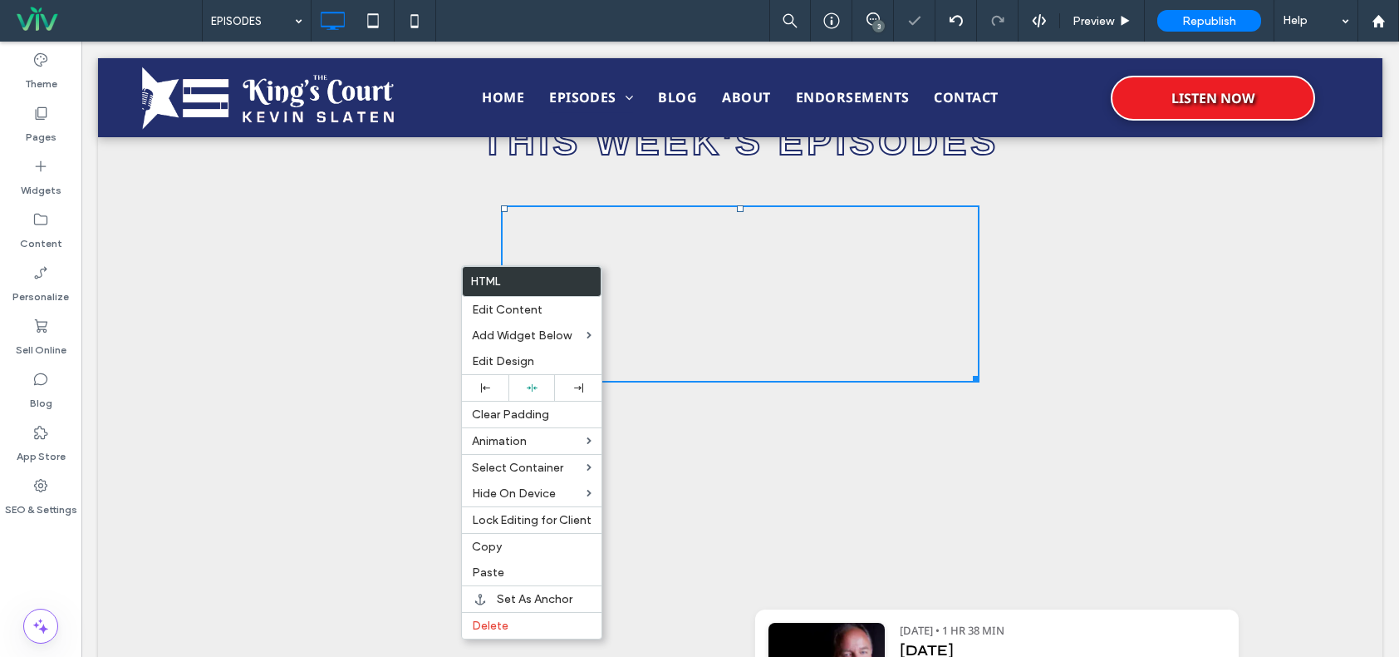
click at [1151, 255] on div "https://irp.cdn-website.com/e4f27ade/files/uploaded/Slaten+Show+8-15-25.mp3 Aug…" at bounding box center [740, 386] width 997 height 379
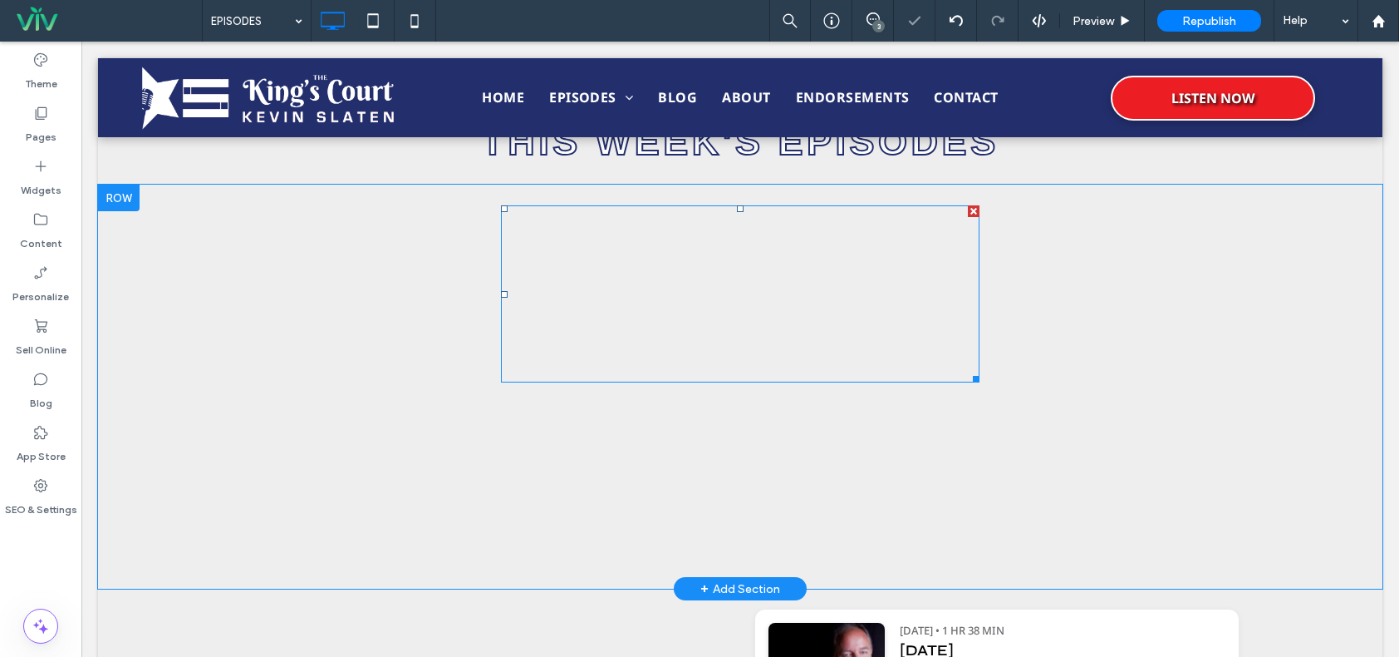
click at [727, 294] on span at bounding box center [740, 293] width 479 height 177
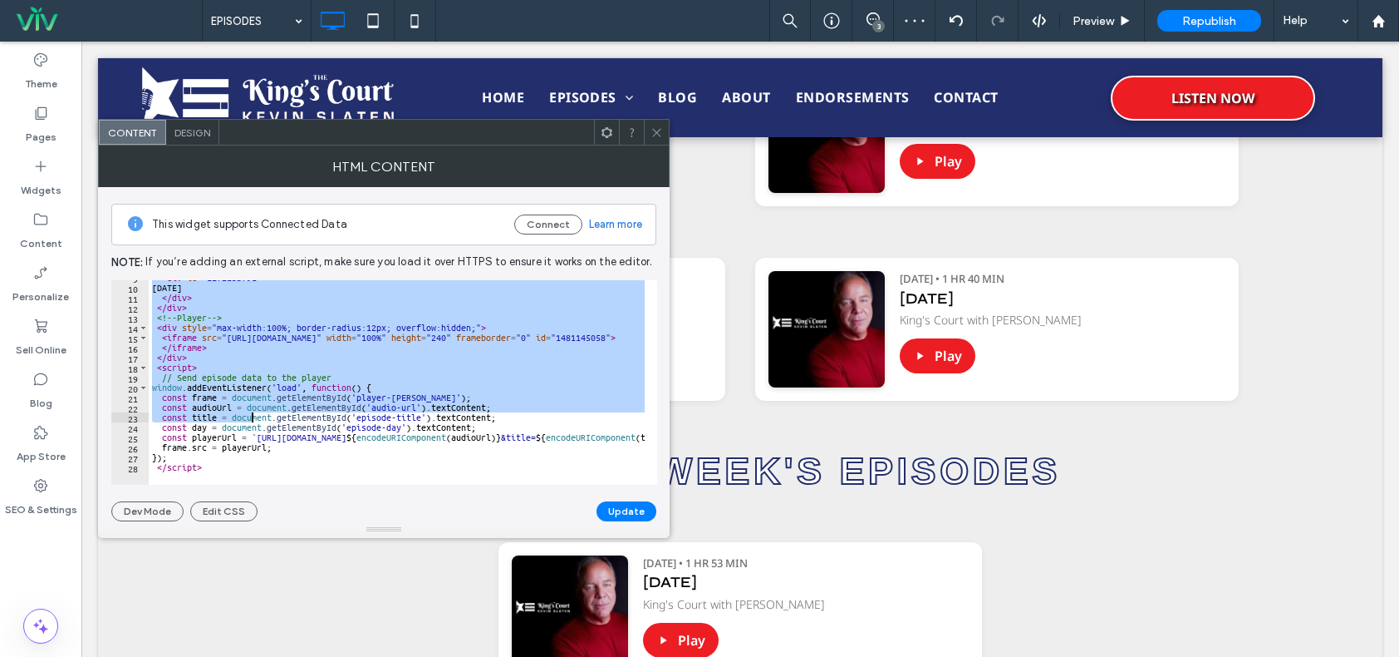
scroll to position [1247, 0]
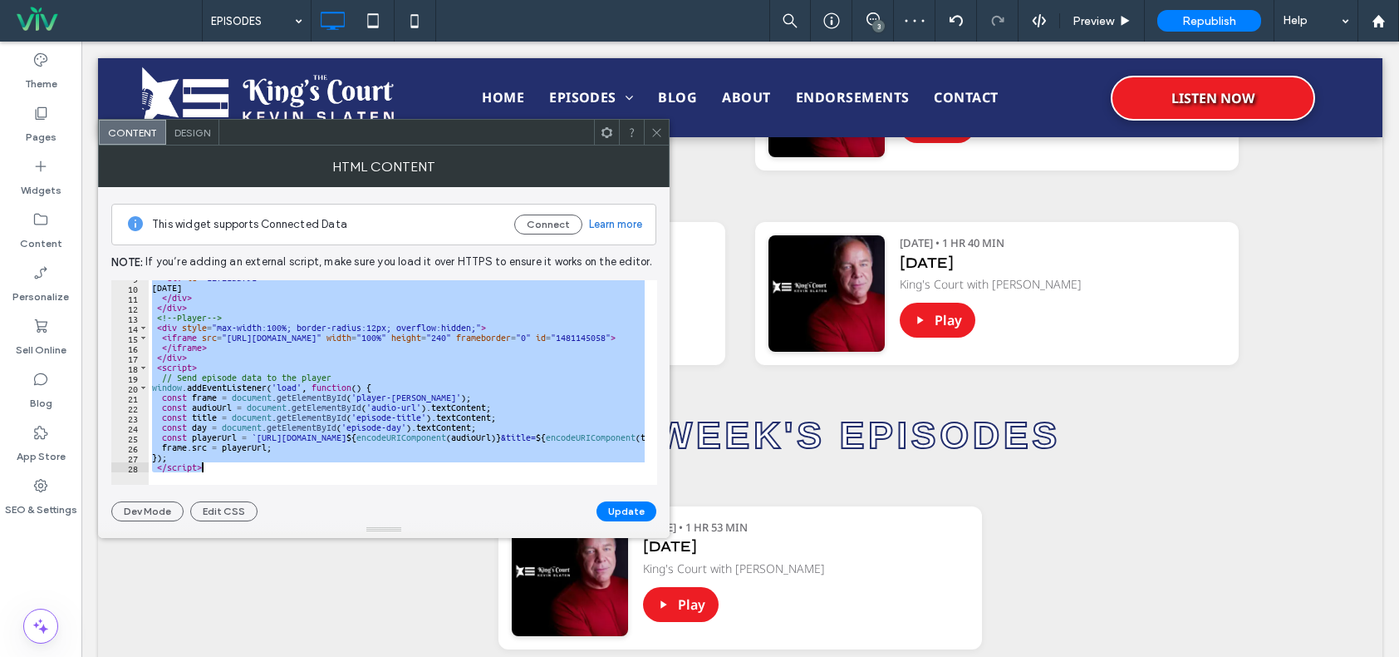
drag, startPoint x: 151, startPoint y: 283, endPoint x: 264, endPoint y: 478, distance: 224.9
click at [264, 478] on div "**********" at bounding box center [384, 382] width 546 height 204
paste textarea "Cursor at row 28"
type textarea "*********"
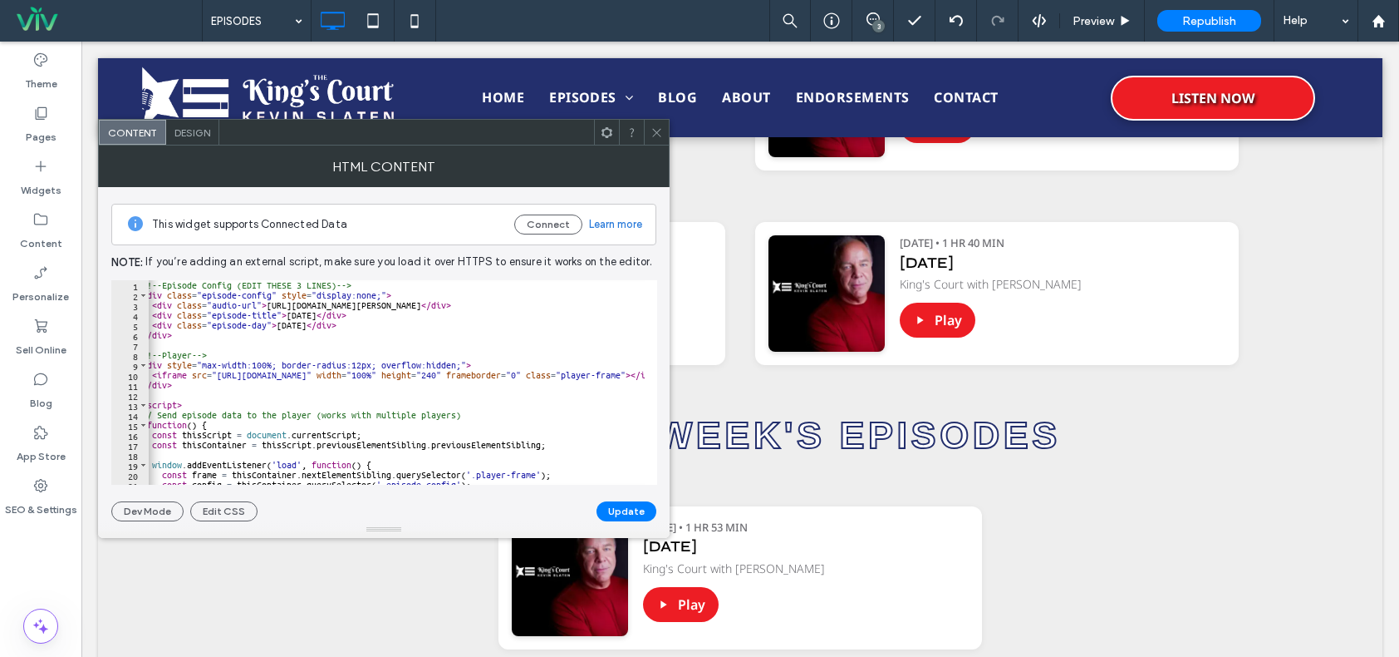
scroll to position [0, 0]
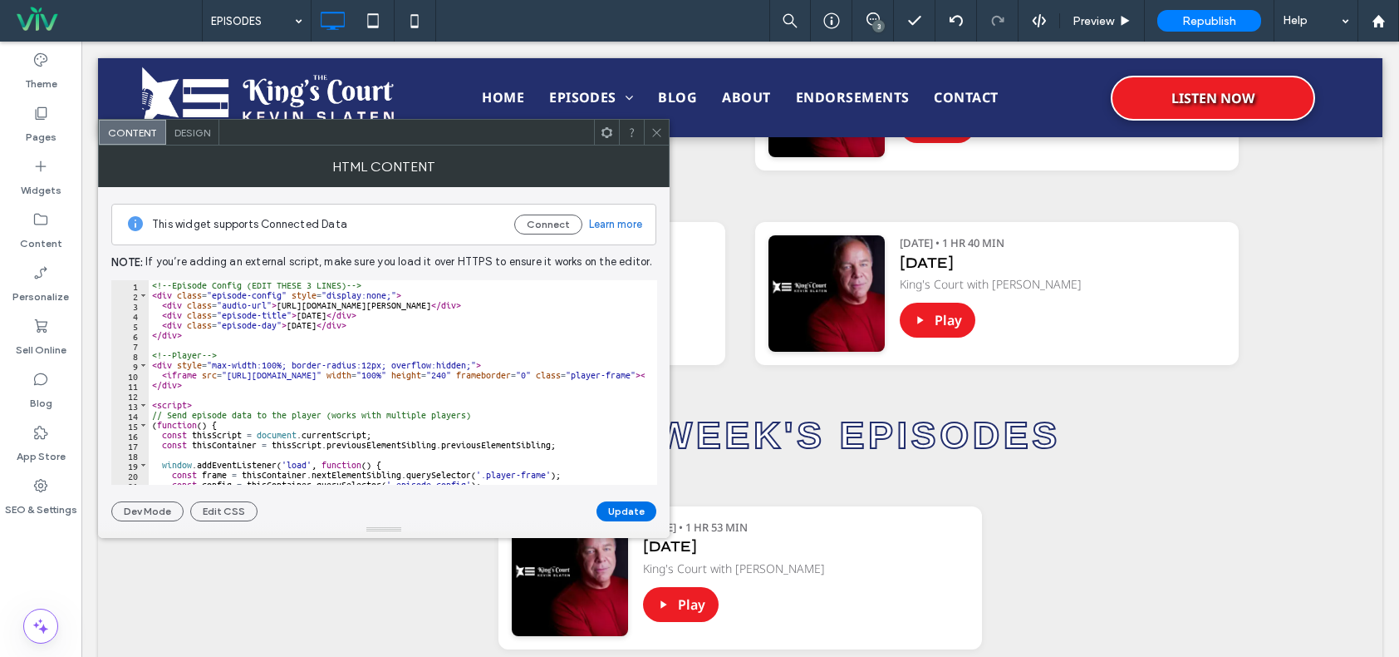
click at [623, 509] on button "Update" at bounding box center [627, 511] width 60 height 20
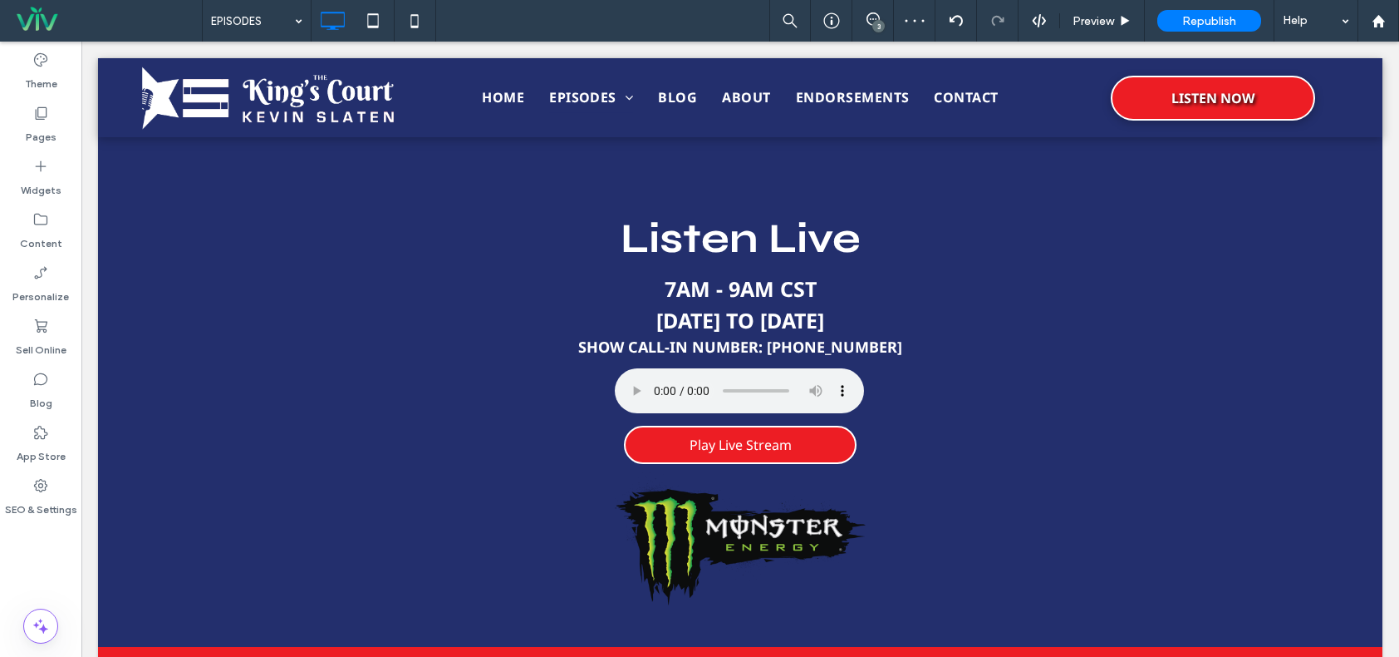
scroll to position [665, 0]
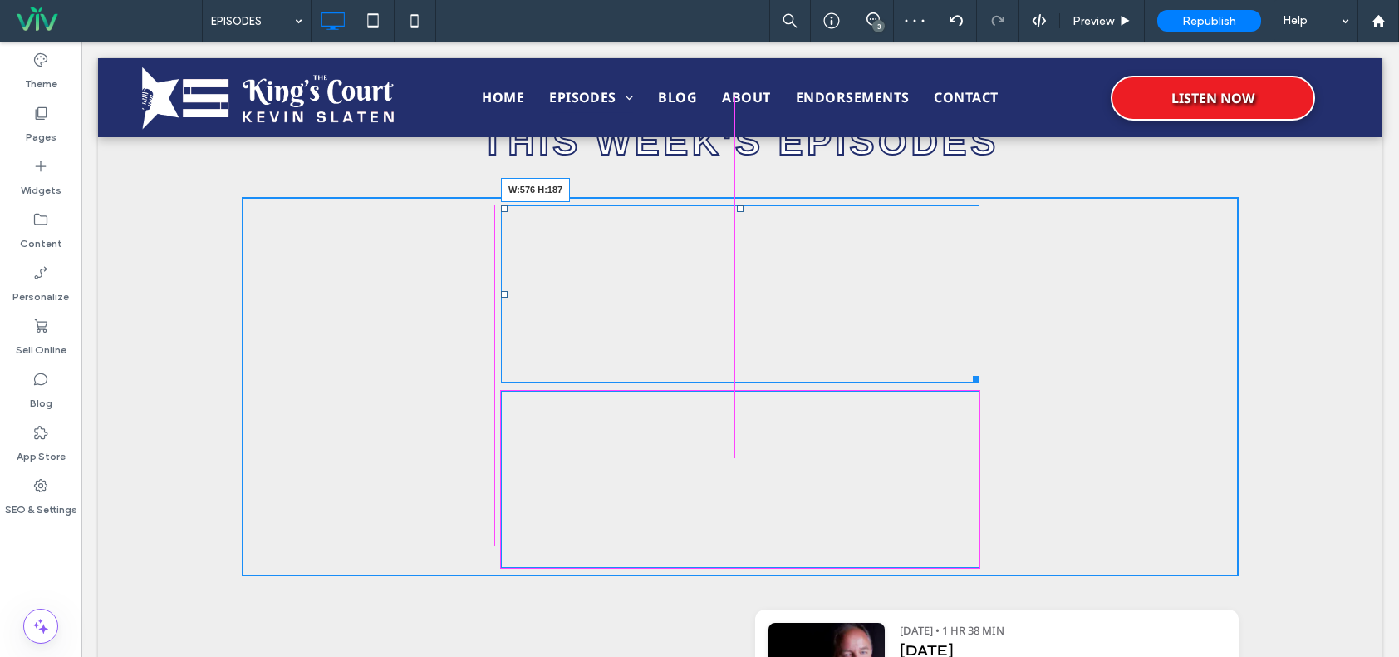
drag, startPoint x: 803, startPoint y: 494, endPoint x: 1050, endPoint y: 401, distance: 263.8
click at [972, 370] on div at bounding box center [973, 376] width 12 height 12
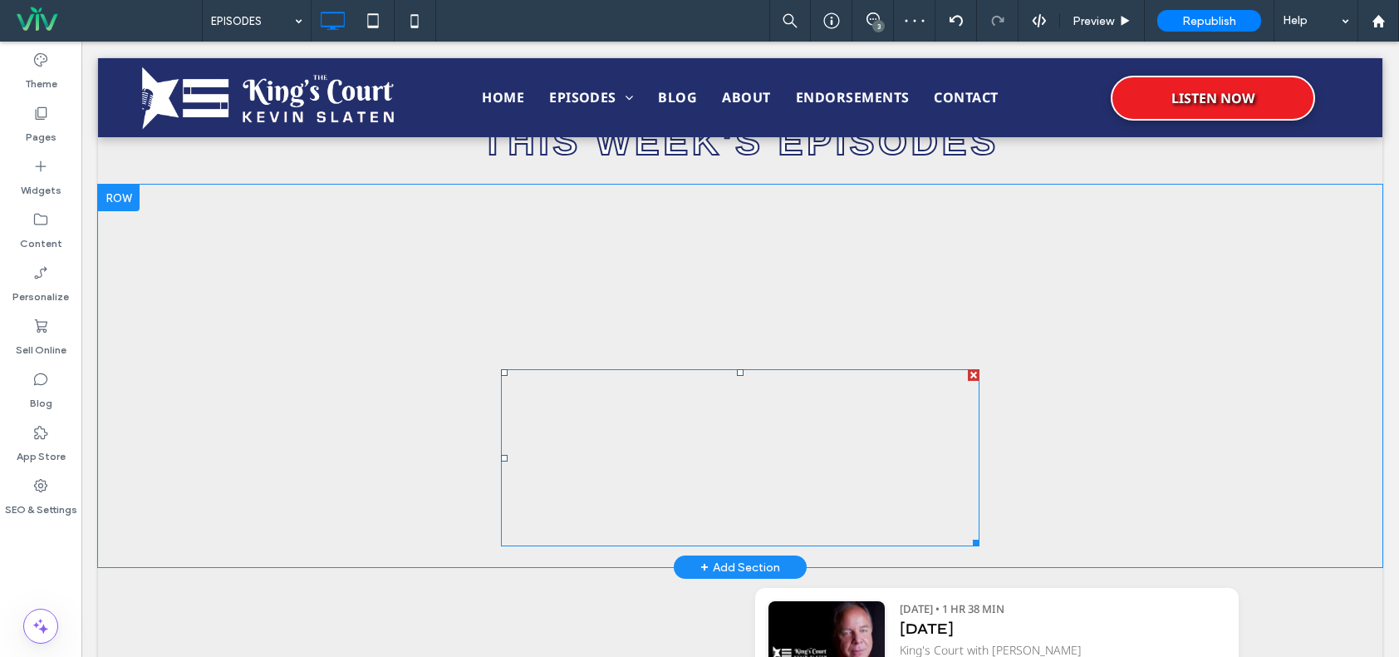
click at [785, 468] on span at bounding box center [740, 457] width 479 height 177
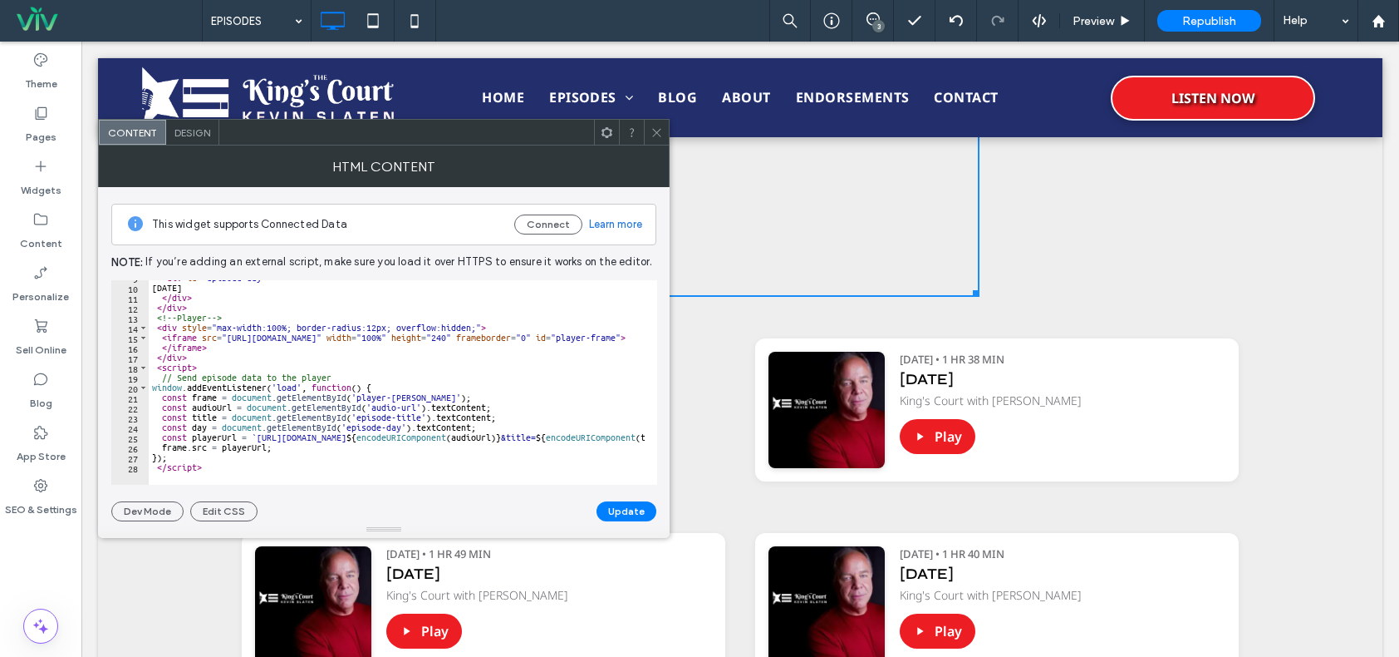
scroll to position [0, 0]
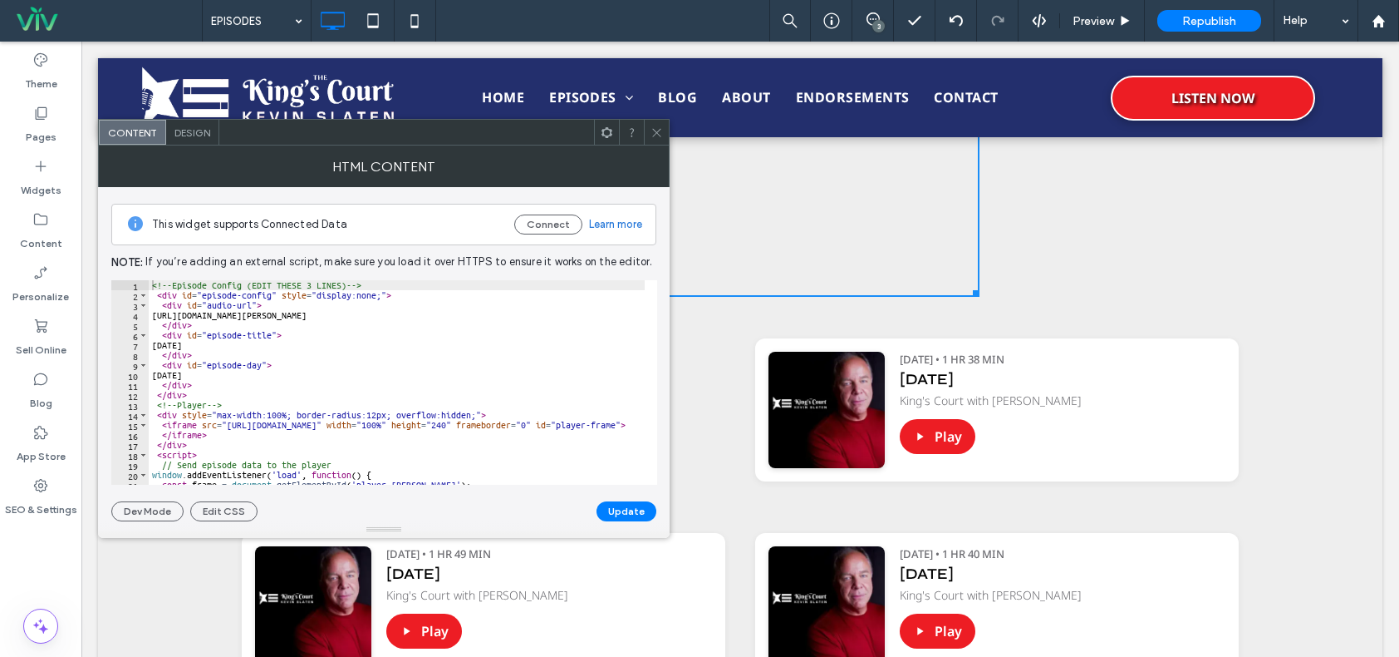
click at [645, 131] on div at bounding box center [656, 132] width 25 height 25
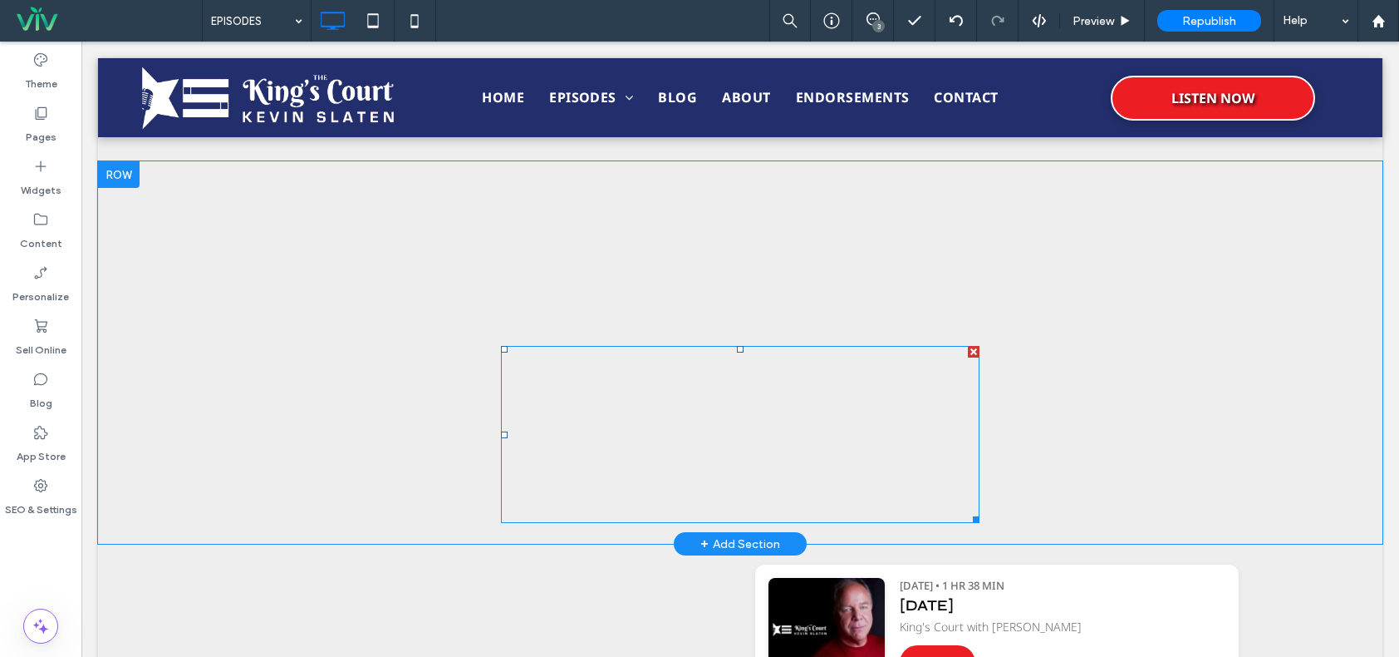
scroll to position [665, 0]
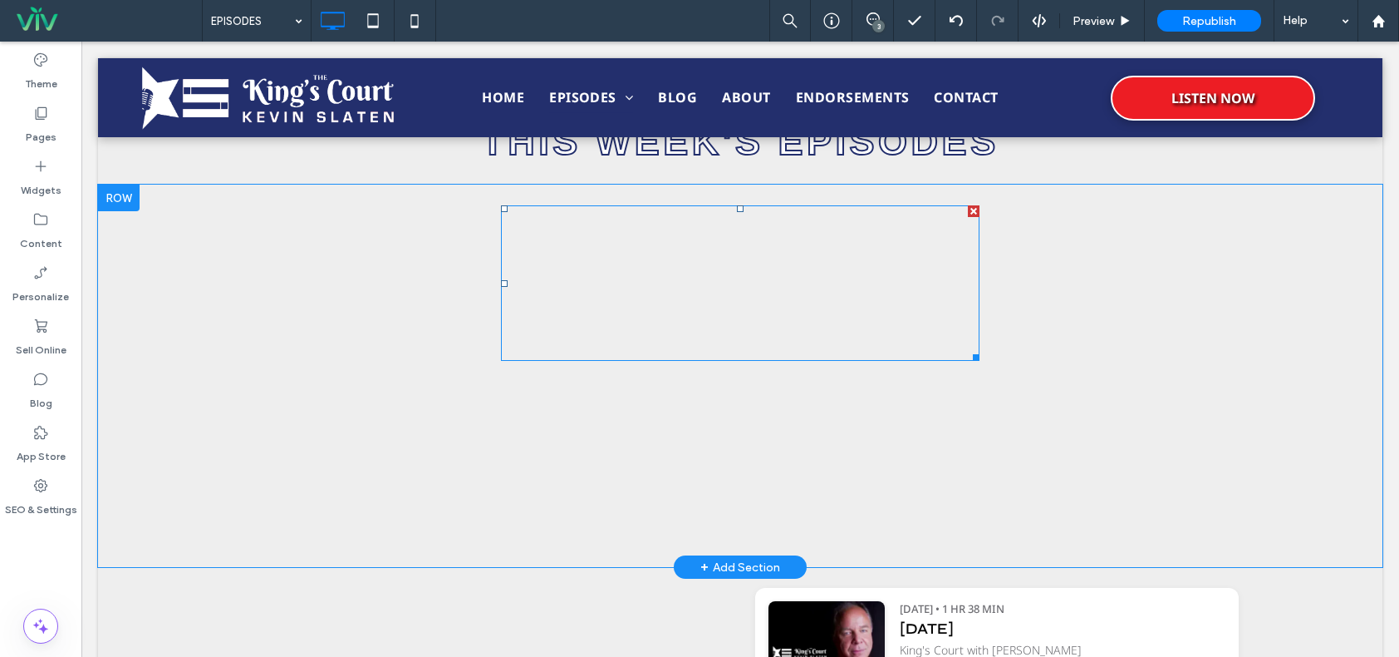
click at [681, 258] on span at bounding box center [740, 282] width 479 height 155
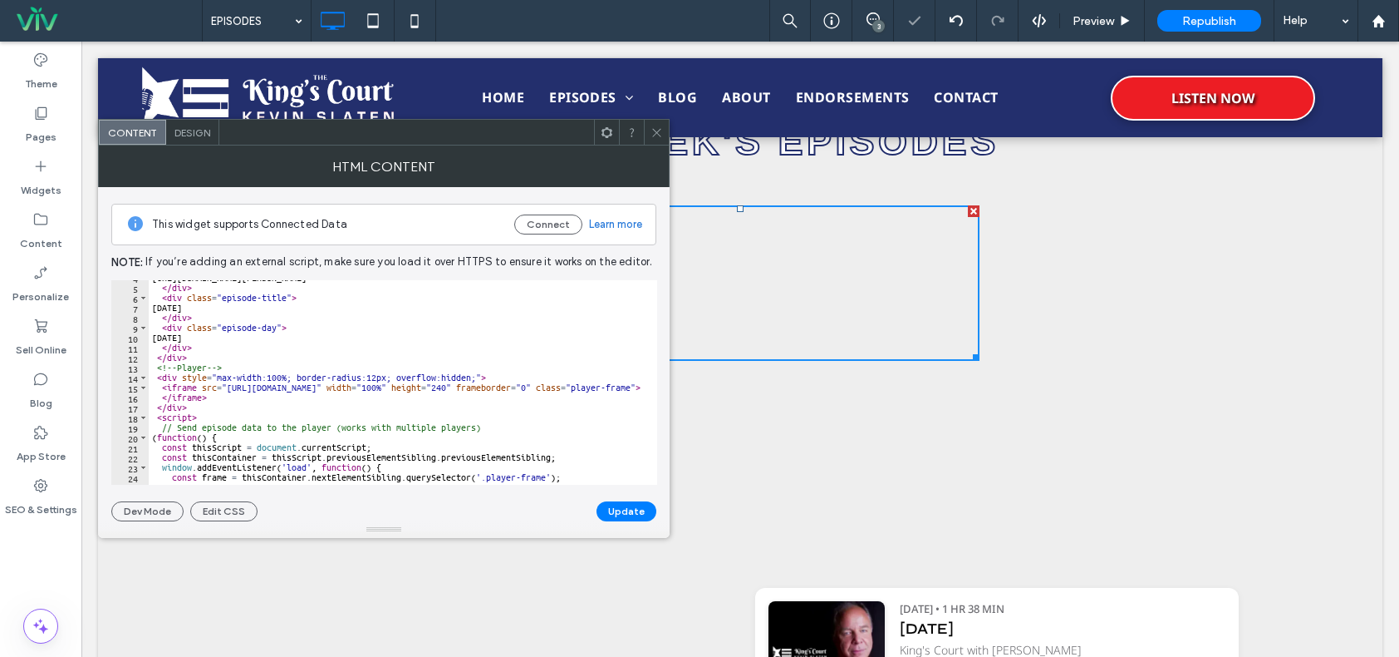
scroll to position [0, 0]
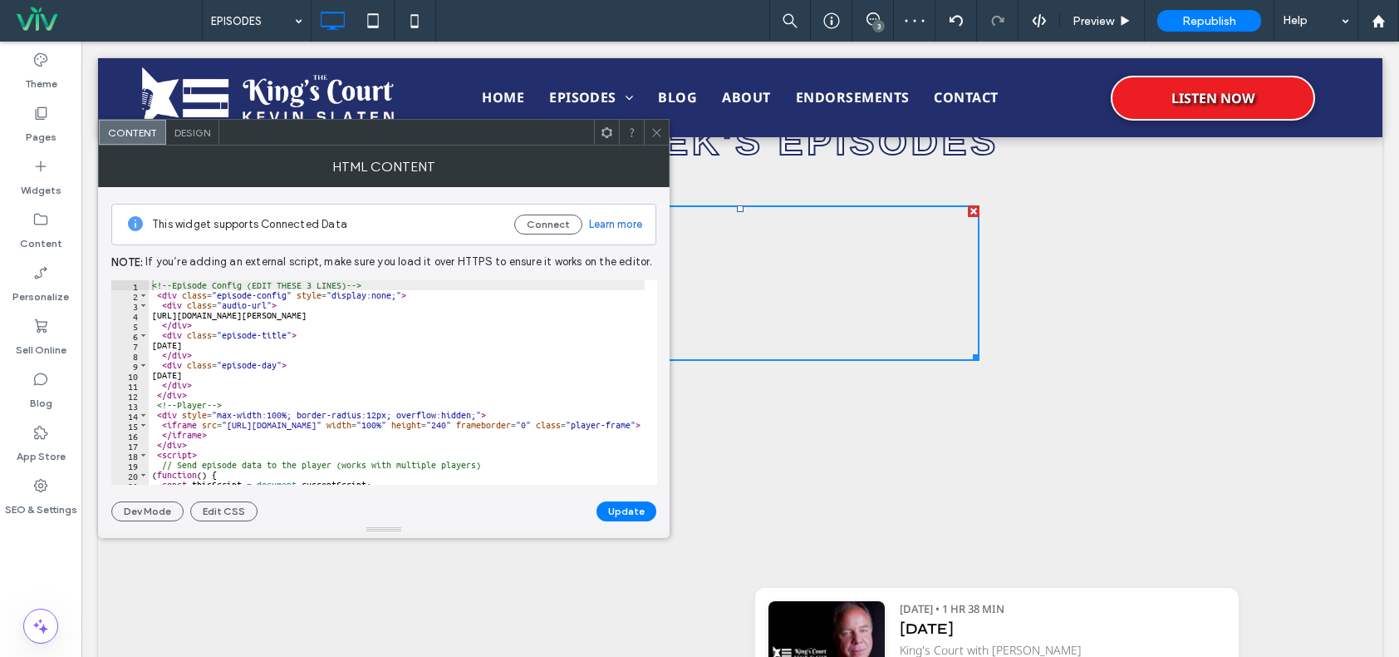
click at [657, 133] on use at bounding box center [656, 132] width 8 height 8
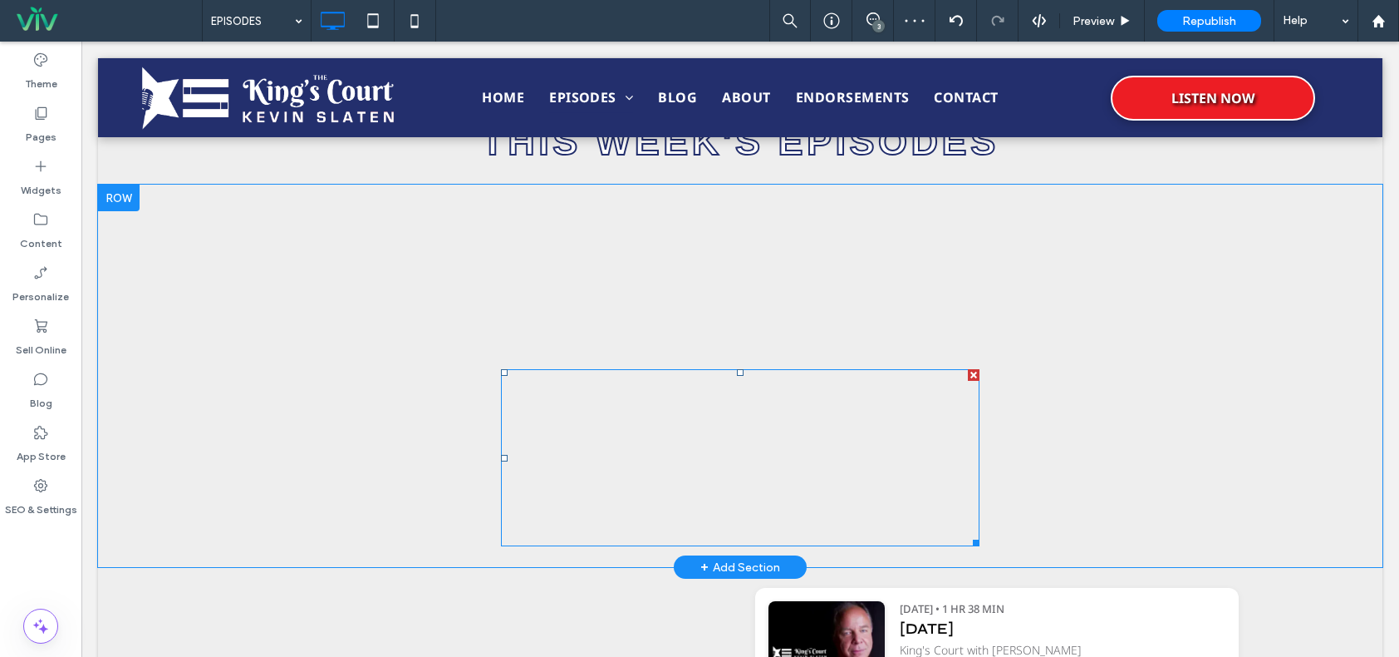
drag, startPoint x: 967, startPoint y: 376, endPoint x: 1048, endPoint y: 416, distance: 91.1
click at [968, 376] on div at bounding box center [974, 375] width 12 height 12
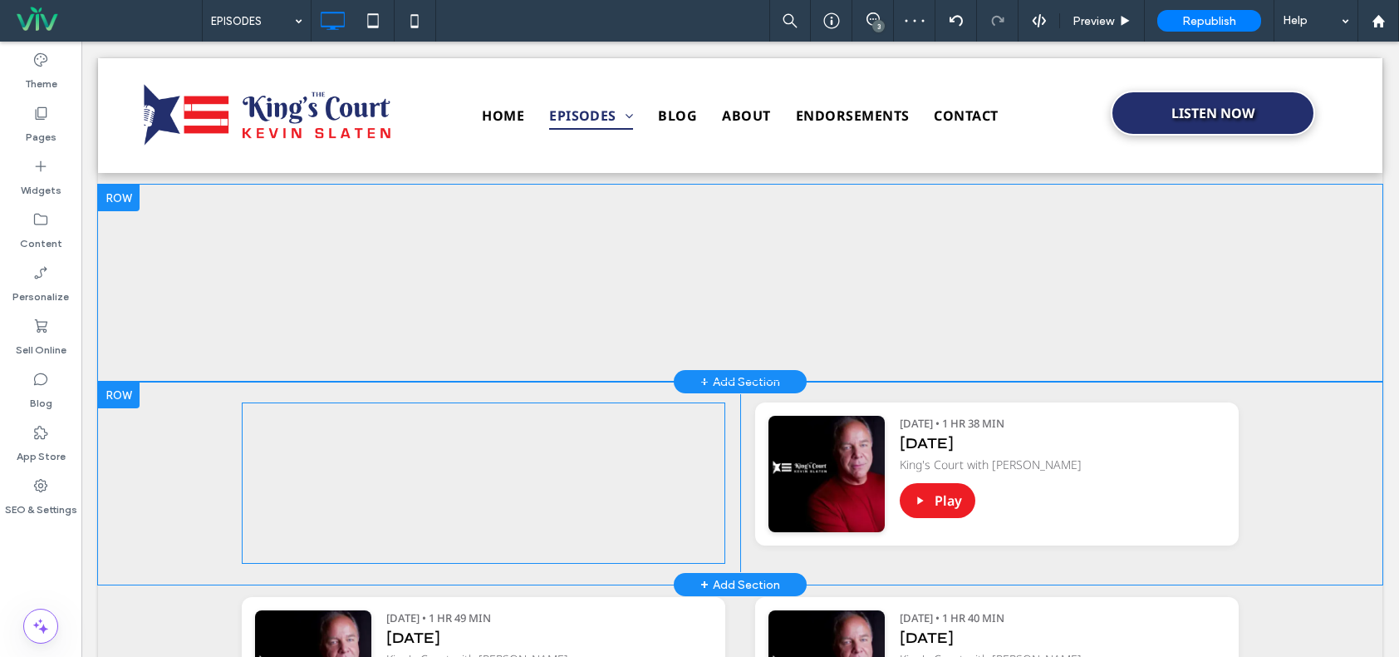
click at [659, 431] on span at bounding box center [484, 482] width 484 height 161
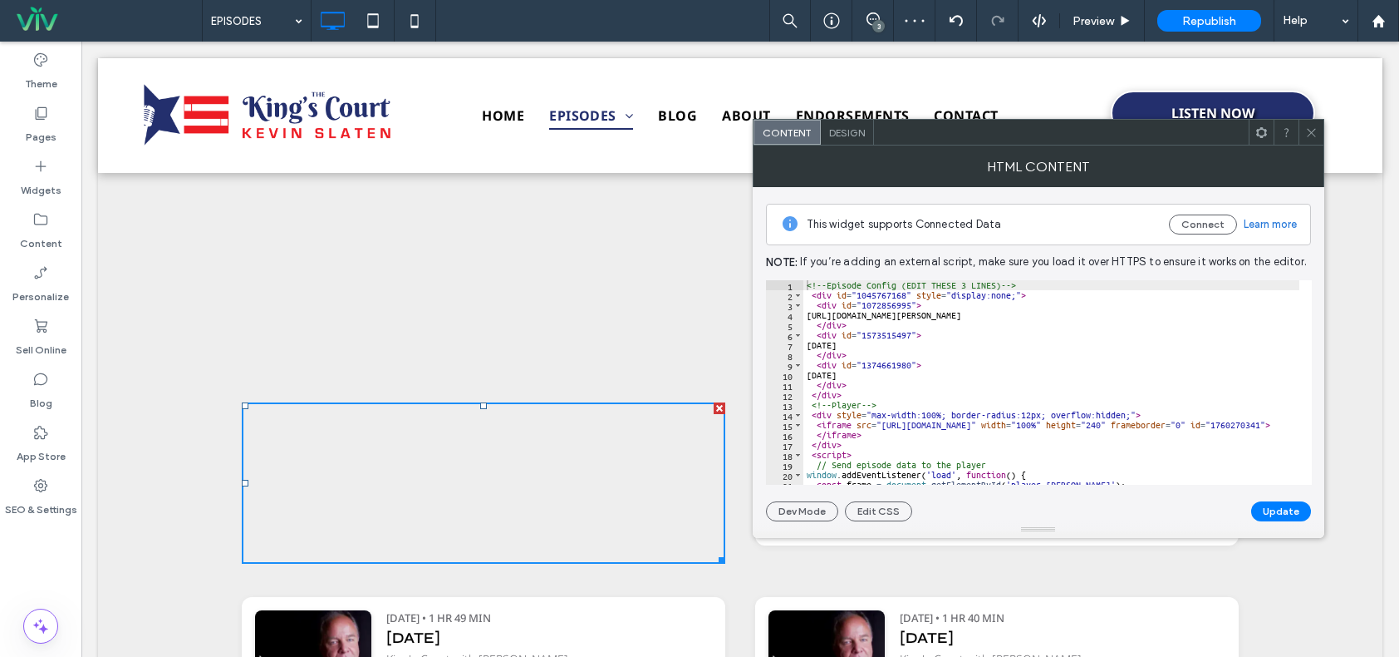
click at [1312, 130] on icon at bounding box center [1312, 132] width 12 height 12
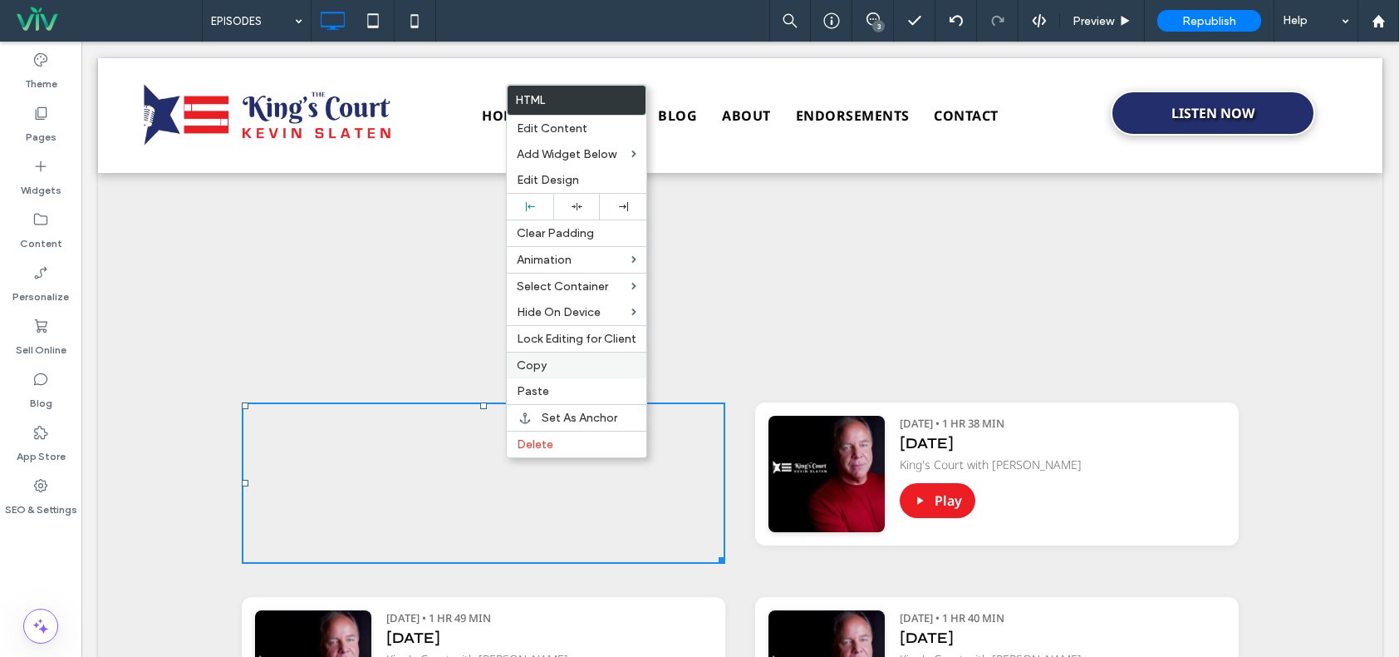
click at [558, 363] on label "Copy" at bounding box center [577, 365] width 120 height 14
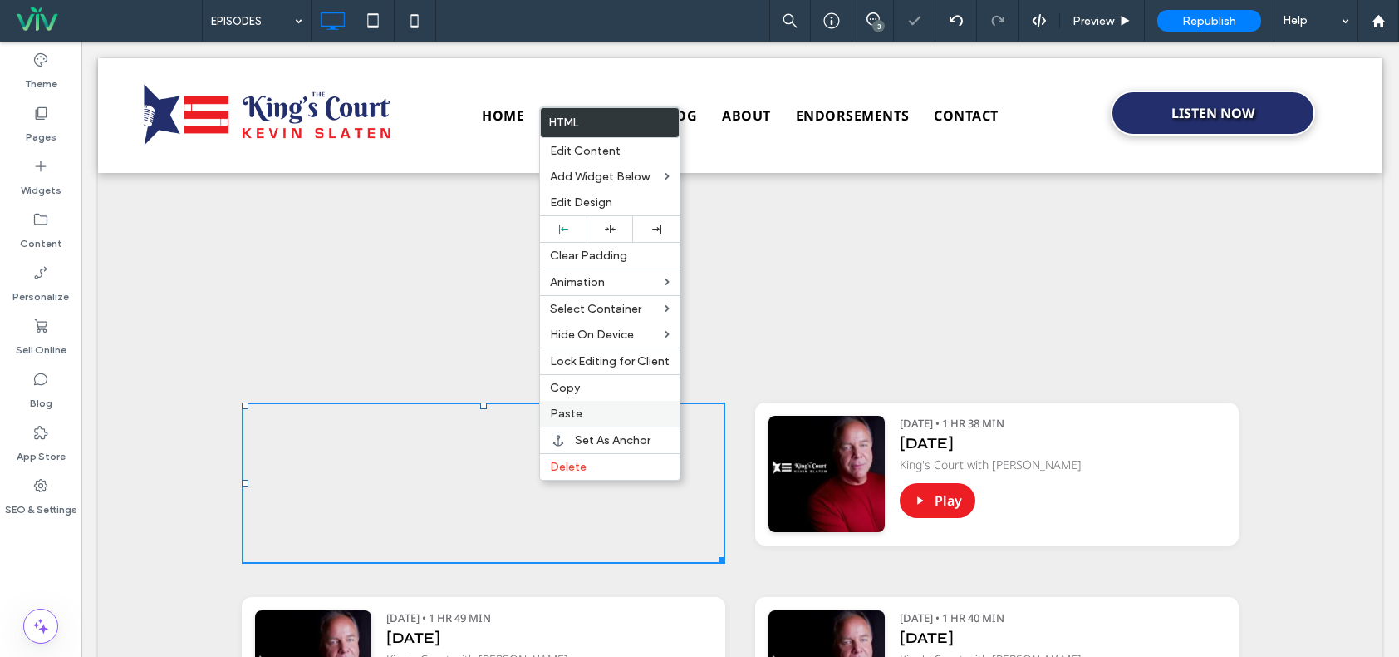
click at [589, 408] on label "Paste" at bounding box center [610, 413] width 120 height 14
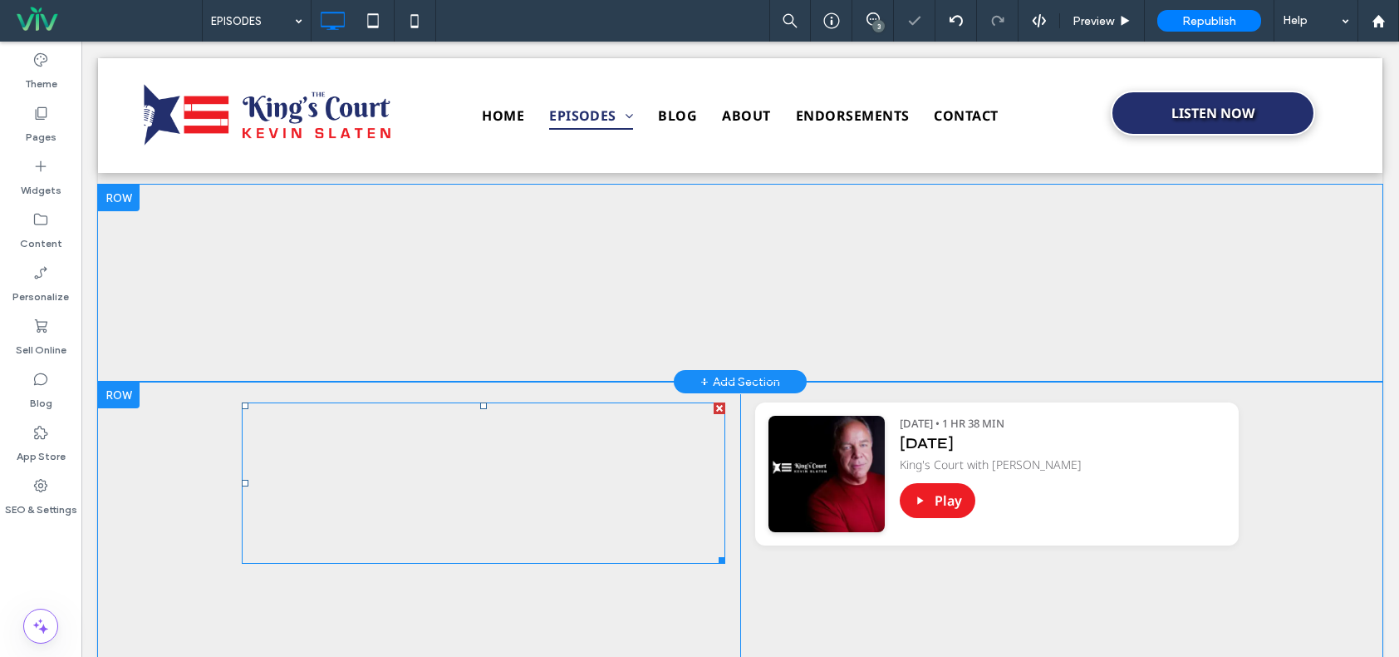
click at [533, 476] on span at bounding box center [484, 482] width 484 height 161
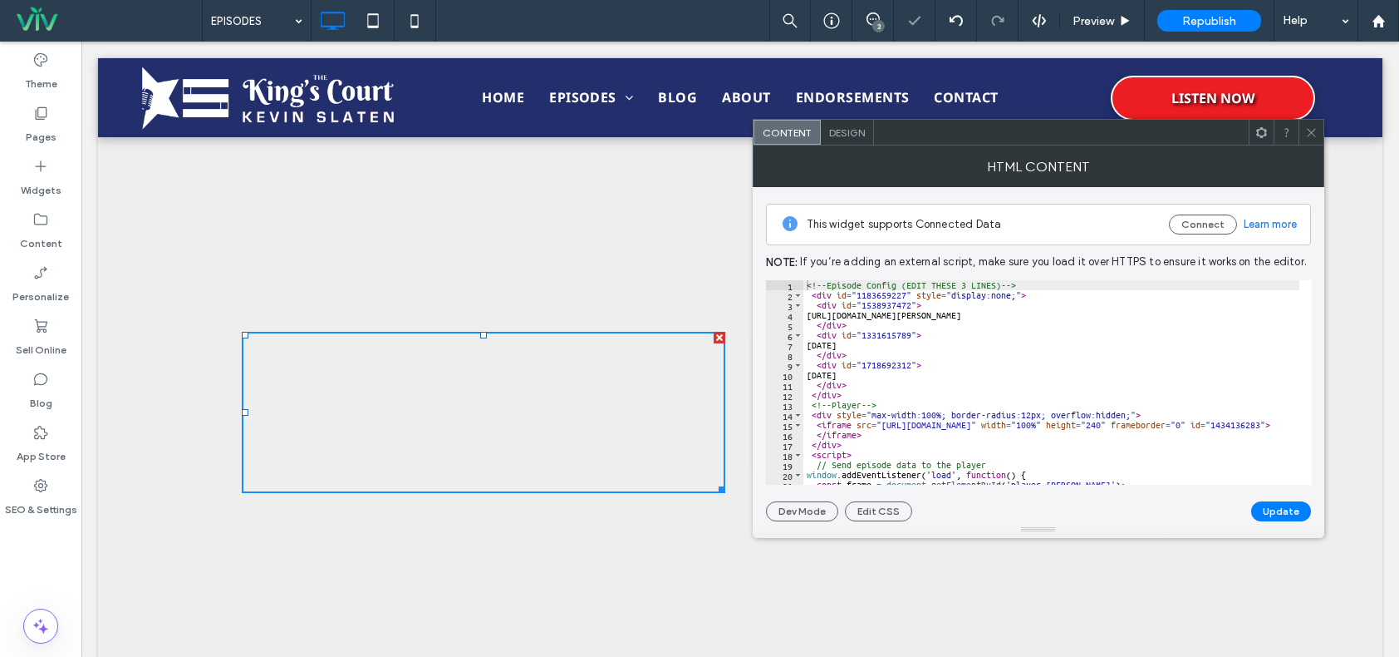
scroll to position [831, 0]
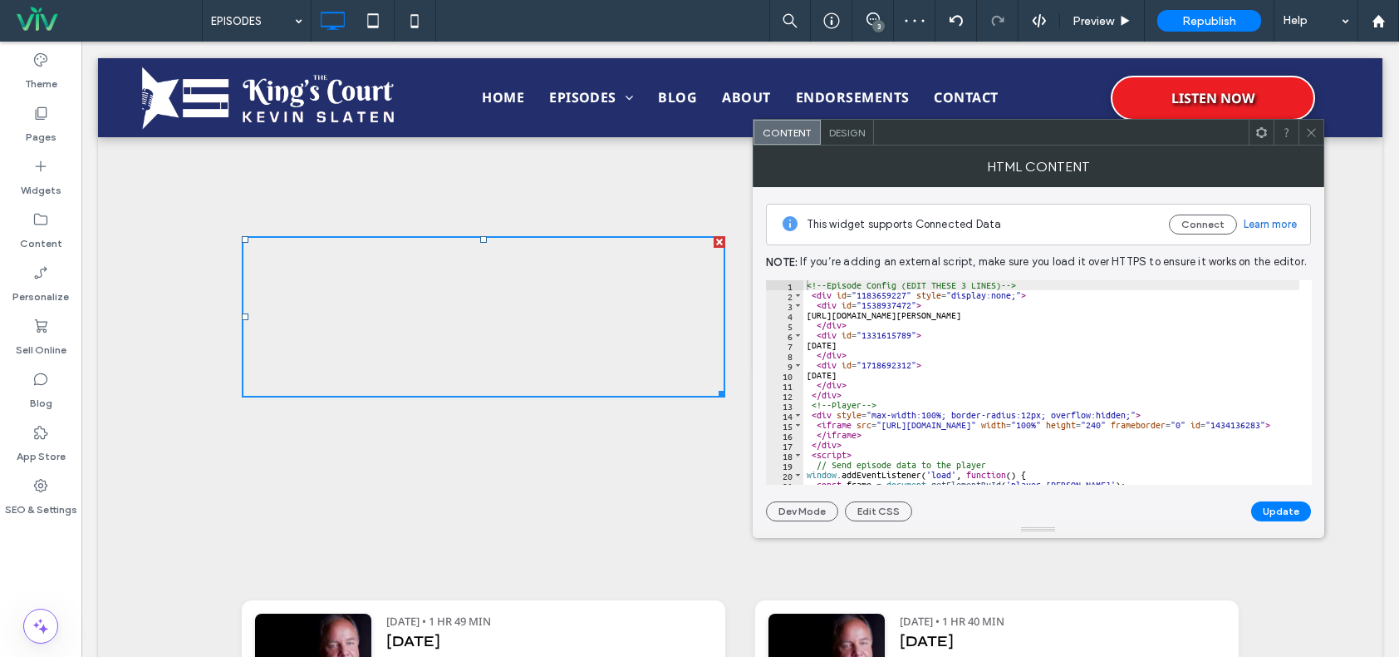
drag, startPoint x: 1309, startPoint y: 132, endPoint x: 1303, endPoint y: 144, distance: 13.0
click at [1310, 132] on icon at bounding box center [1312, 132] width 12 height 12
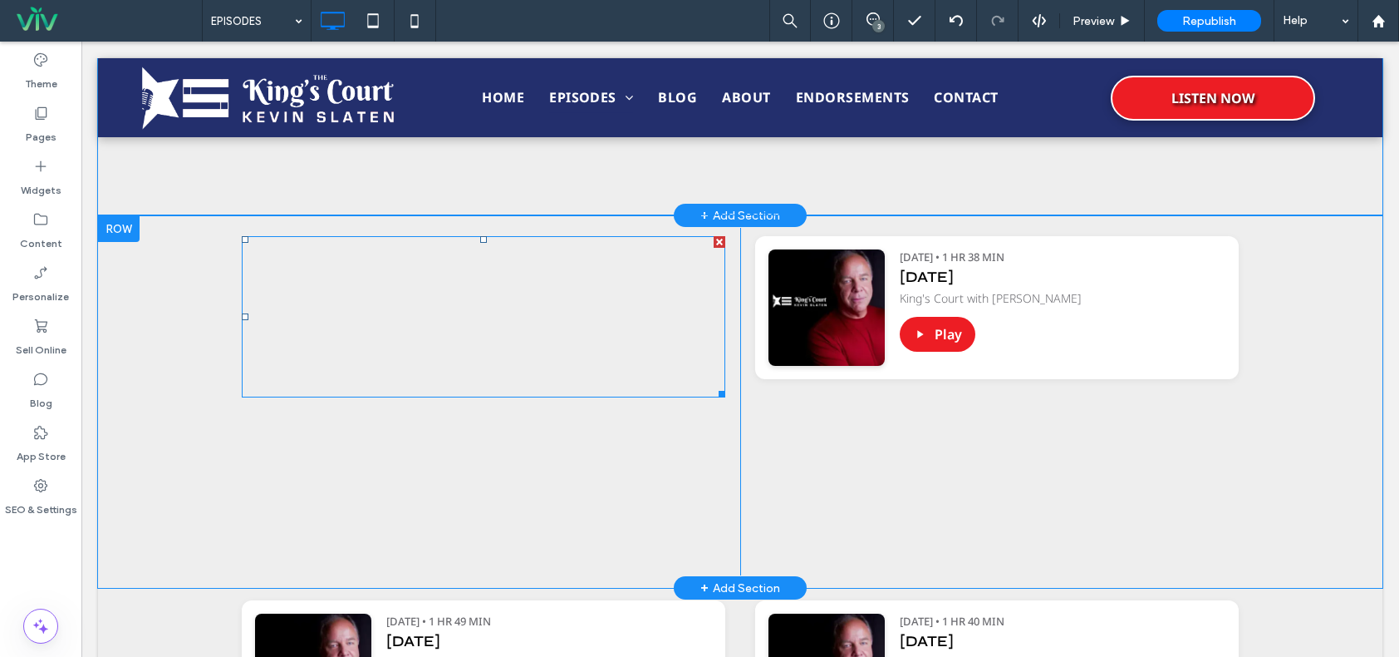
click at [570, 333] on span at bounding box center [484, 316] width 484 height 161
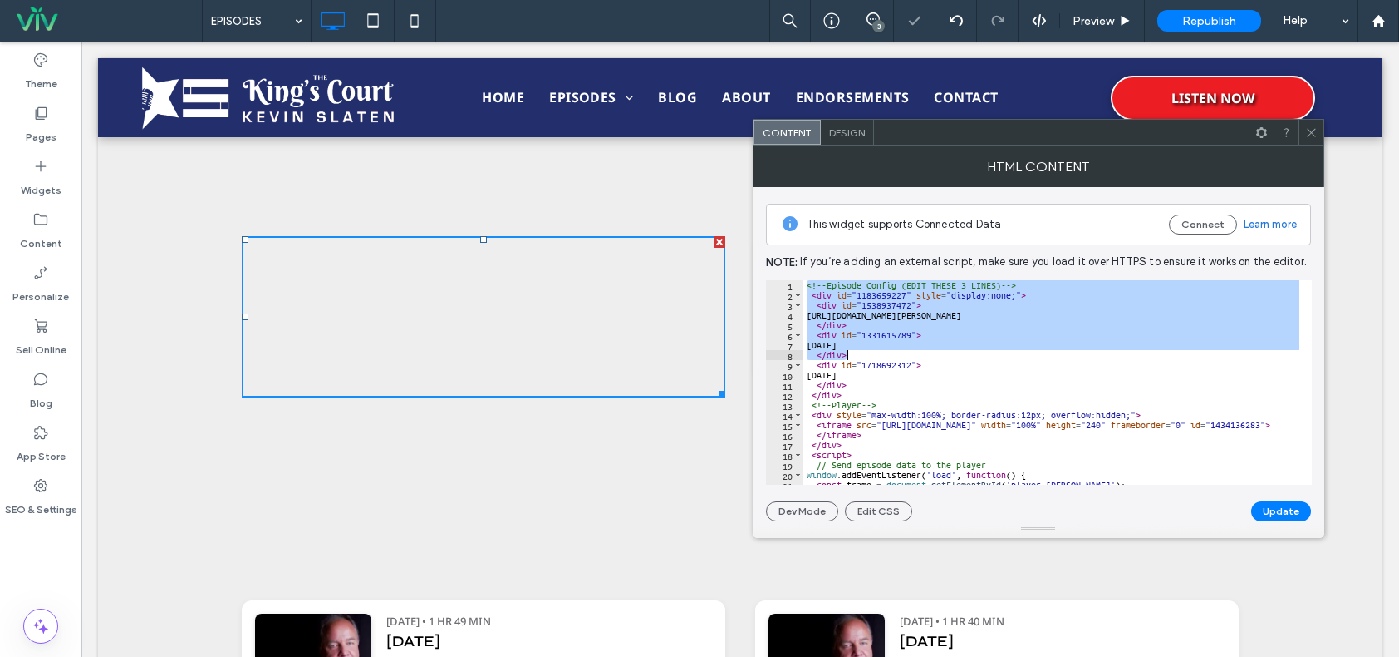
scroll to position [87, 0]
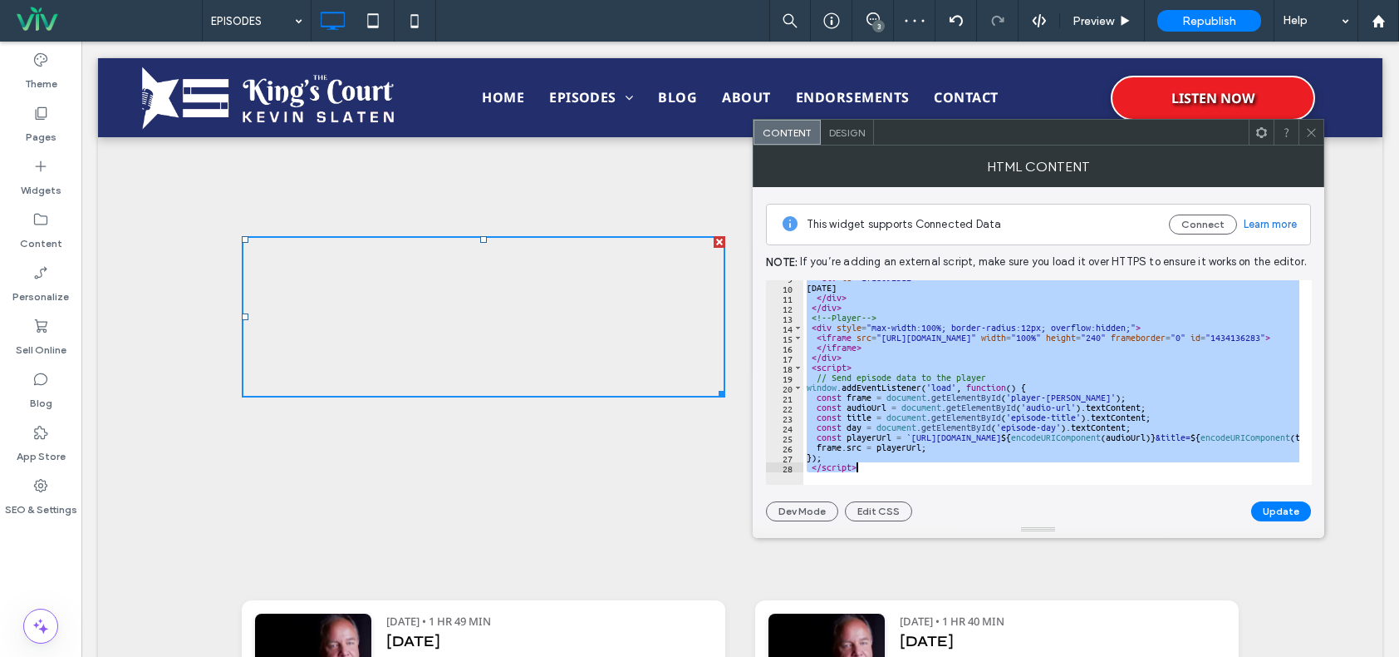
drag, startPoint x: 807, startPoint y: 286, endPoint x: 870, endPoint y: 475, distance: 198.9
click at [870, 475] on div "**********" at bounding box center [1039, 382] width 546 height 204
paste textarea "Cursor at row 28"
type textarea "*********"
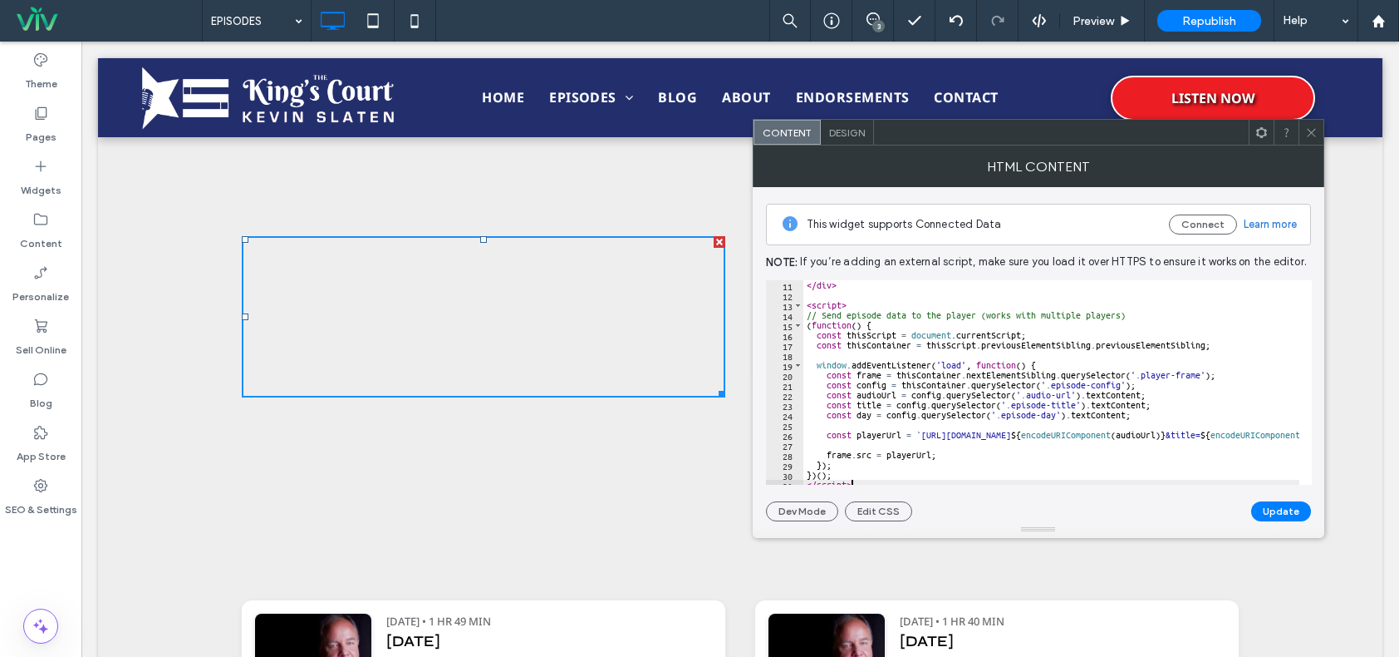
scroll to position [117, 0]
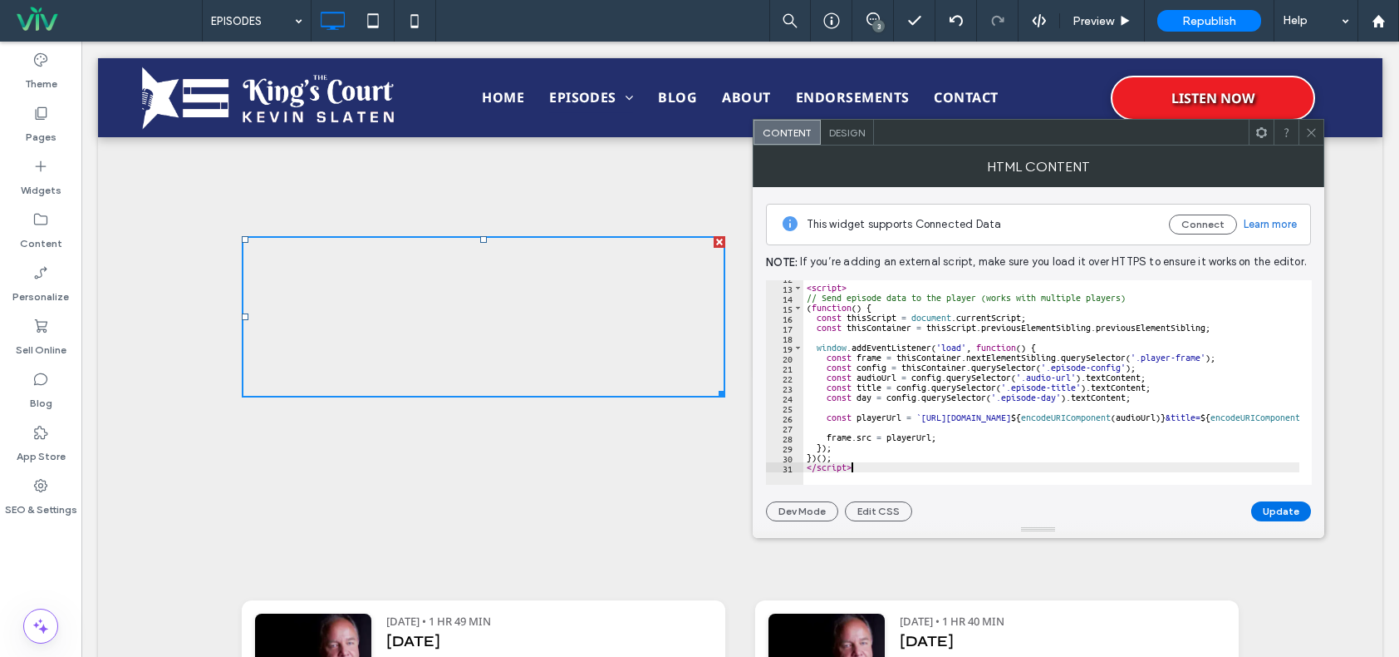
click at [1280, 515] on button "Update" at bounding box center [1282, 511] width 60 height 20
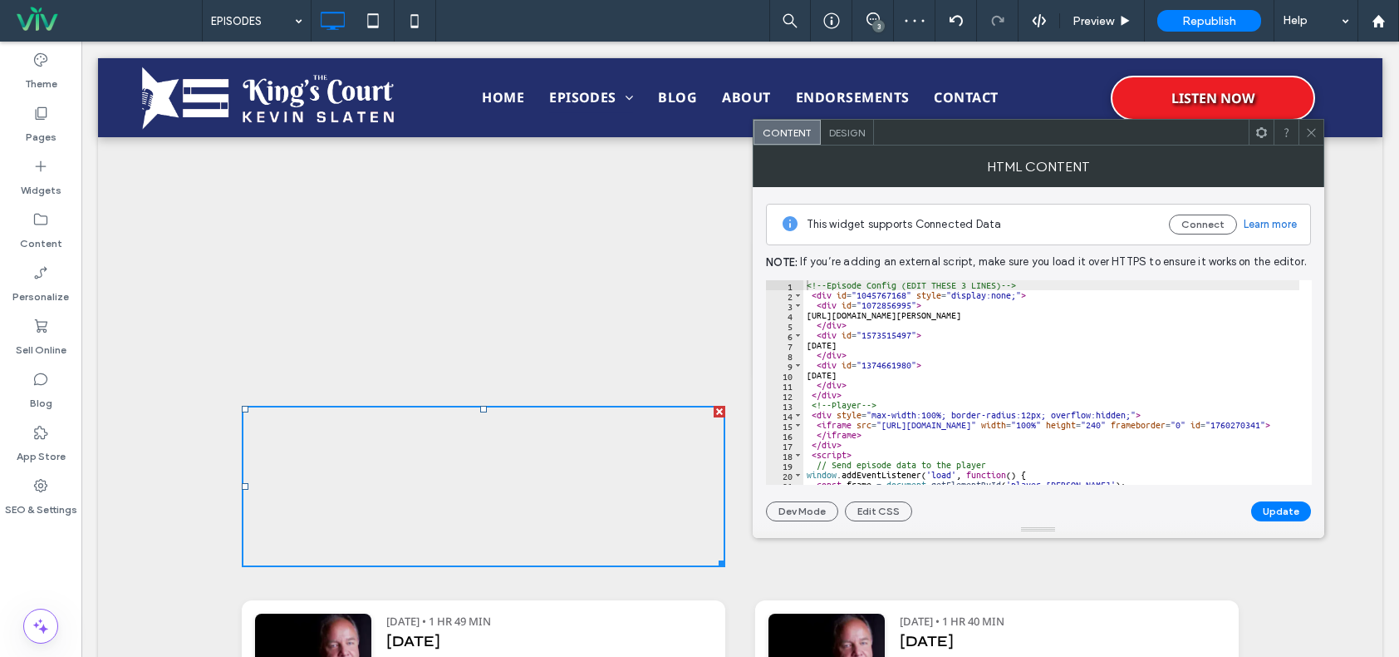
scroll to position [87, 0]
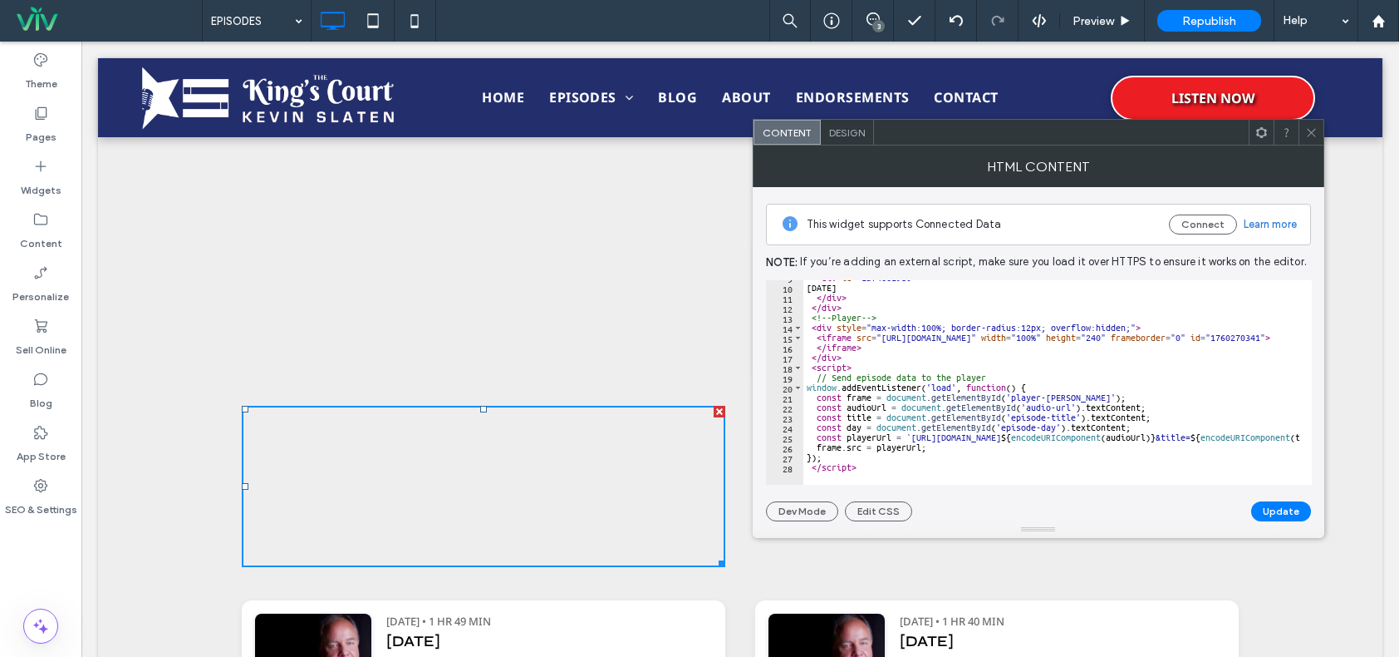
click at [715, 412] on div at bounding box center [720, 412] width 12 height 12
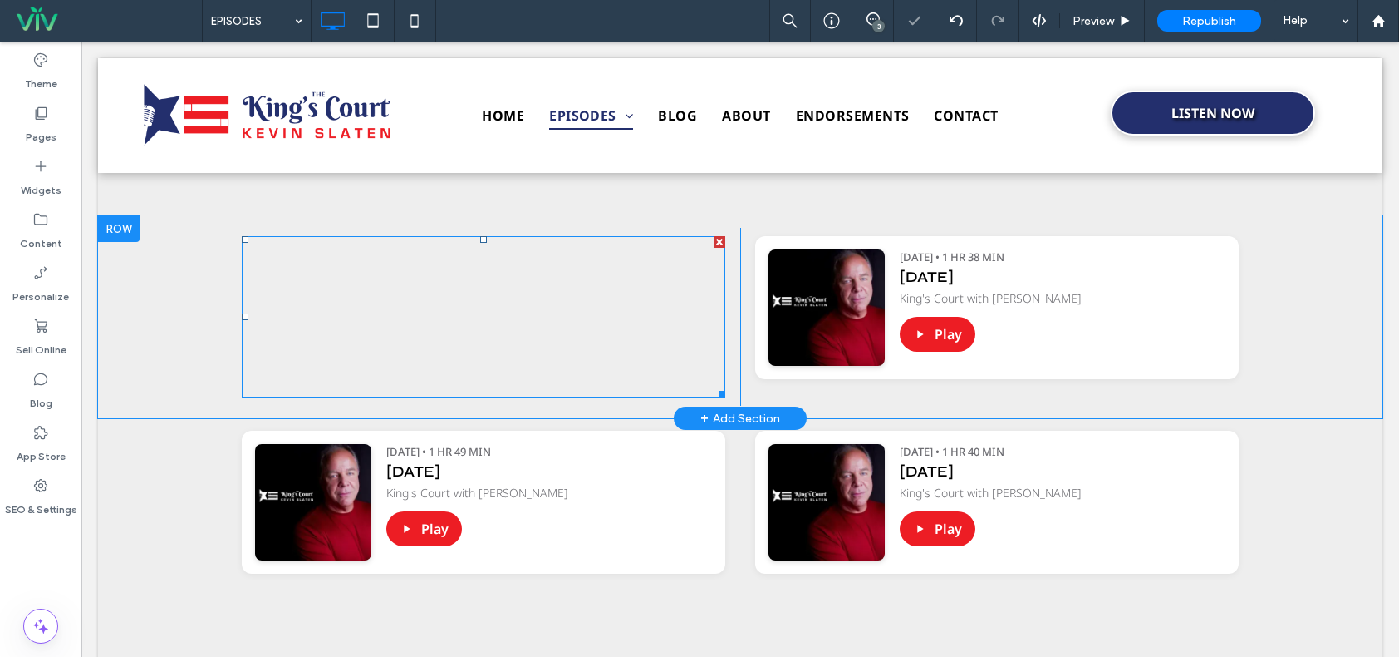
click at [616, 311] on span at bounding box center [484, 316] width 484 height 161
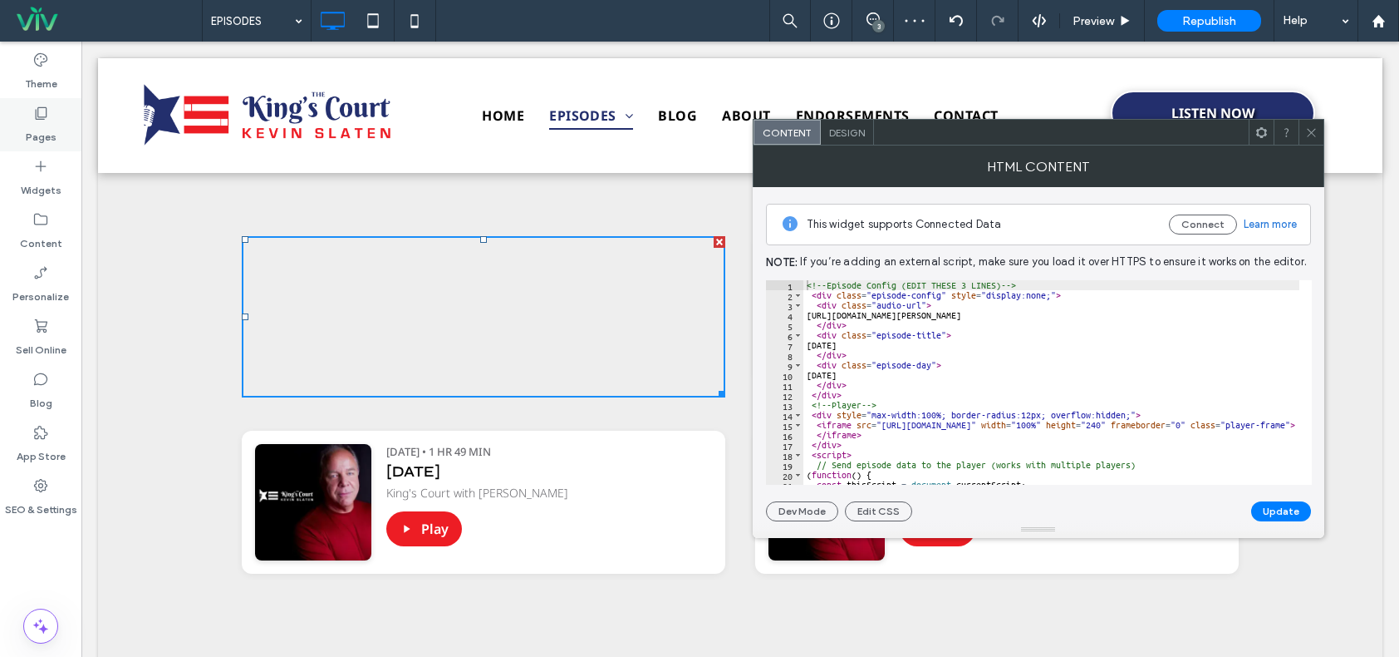
click at [43, 122] on label "Pages" at bounding box center [41, 132] width 31 height 23
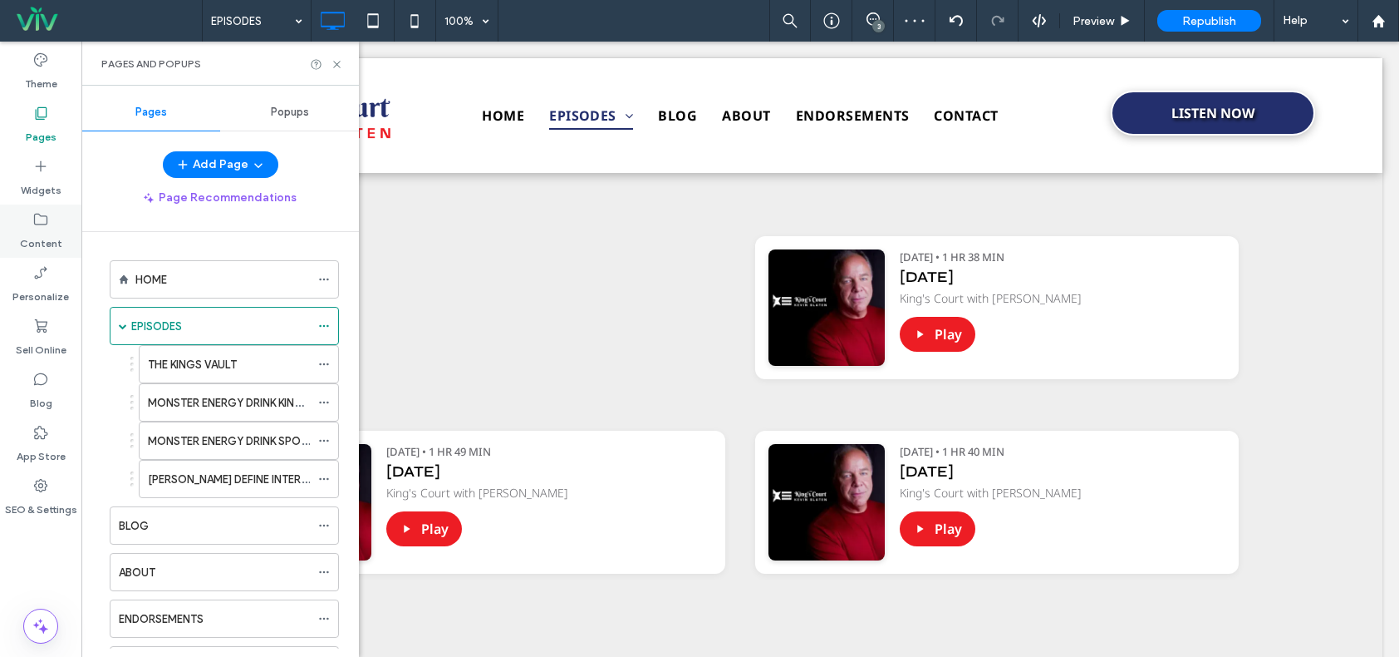
click at [46, 224] on use at bounding box center [40, 220] width 13 height 12
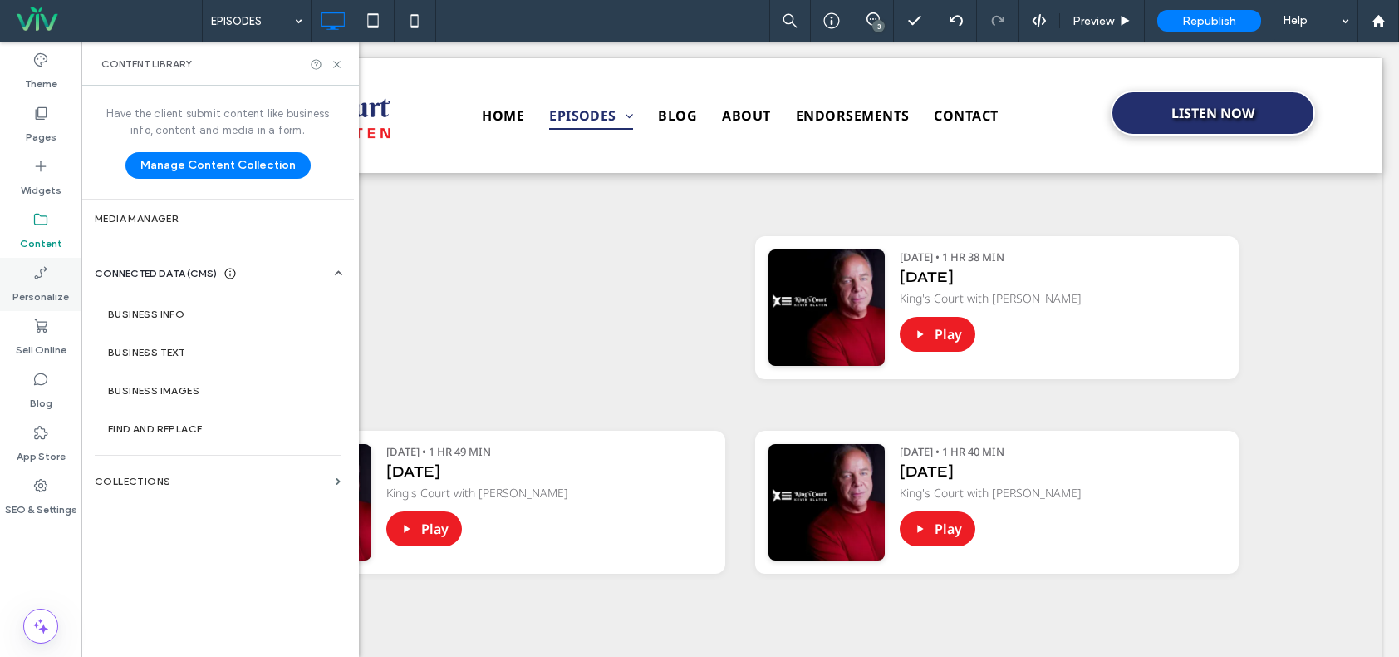
click at [42, 281] on label "Personalize" at bounding box center [40, 292] width 57 height 23
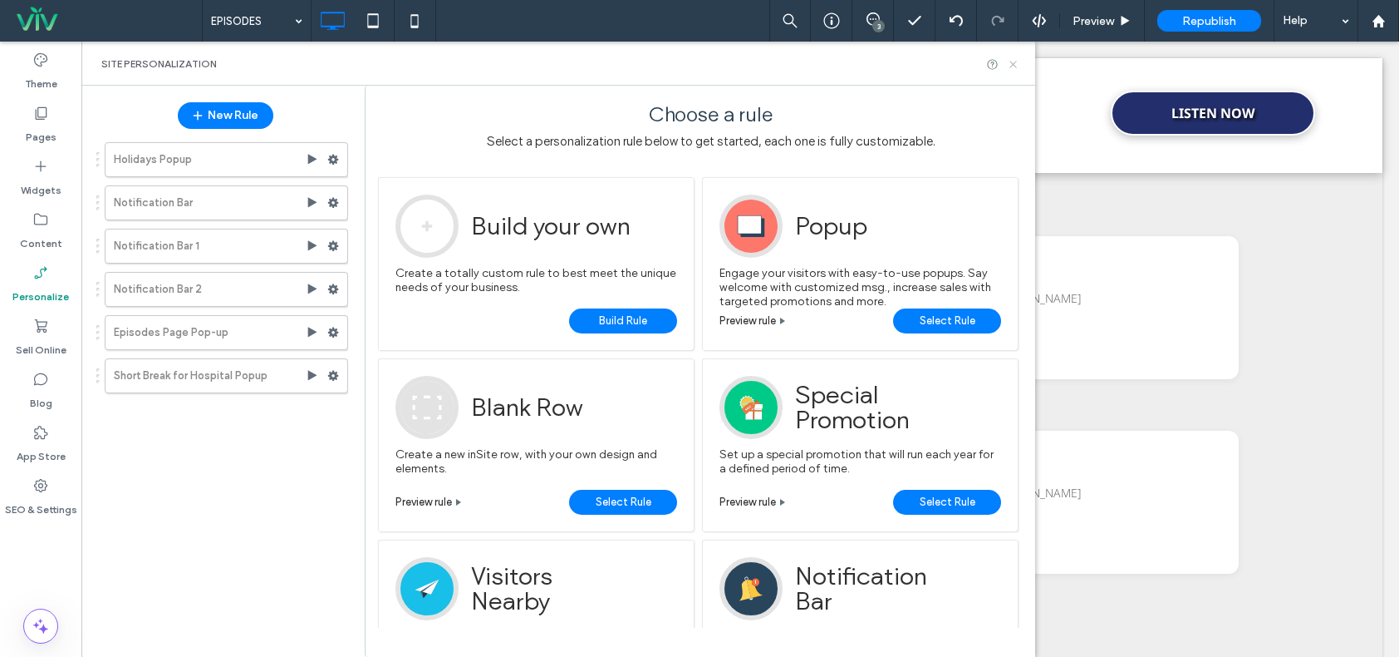
click at [1011, 63] on icon at bounding box center [1013, 64] width 12 height 12
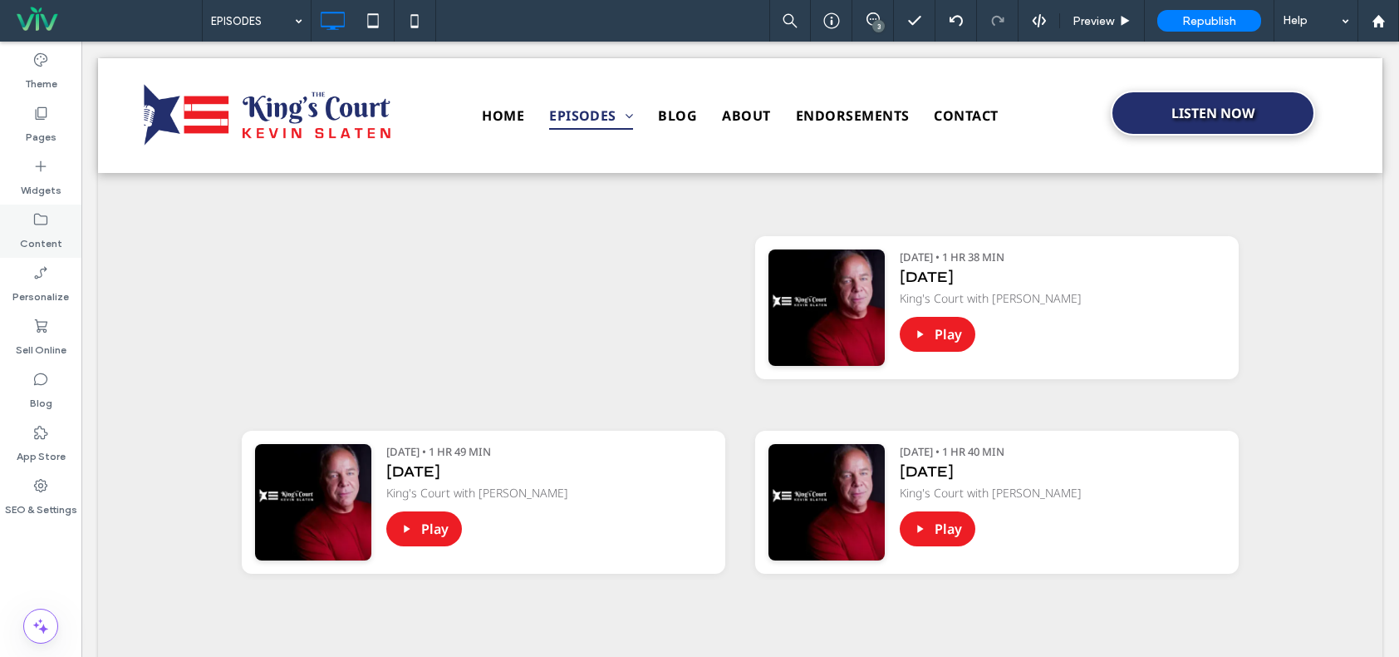
click at [52, 224] on div "Content" at bounding box center [40, 230] width 81 height 53
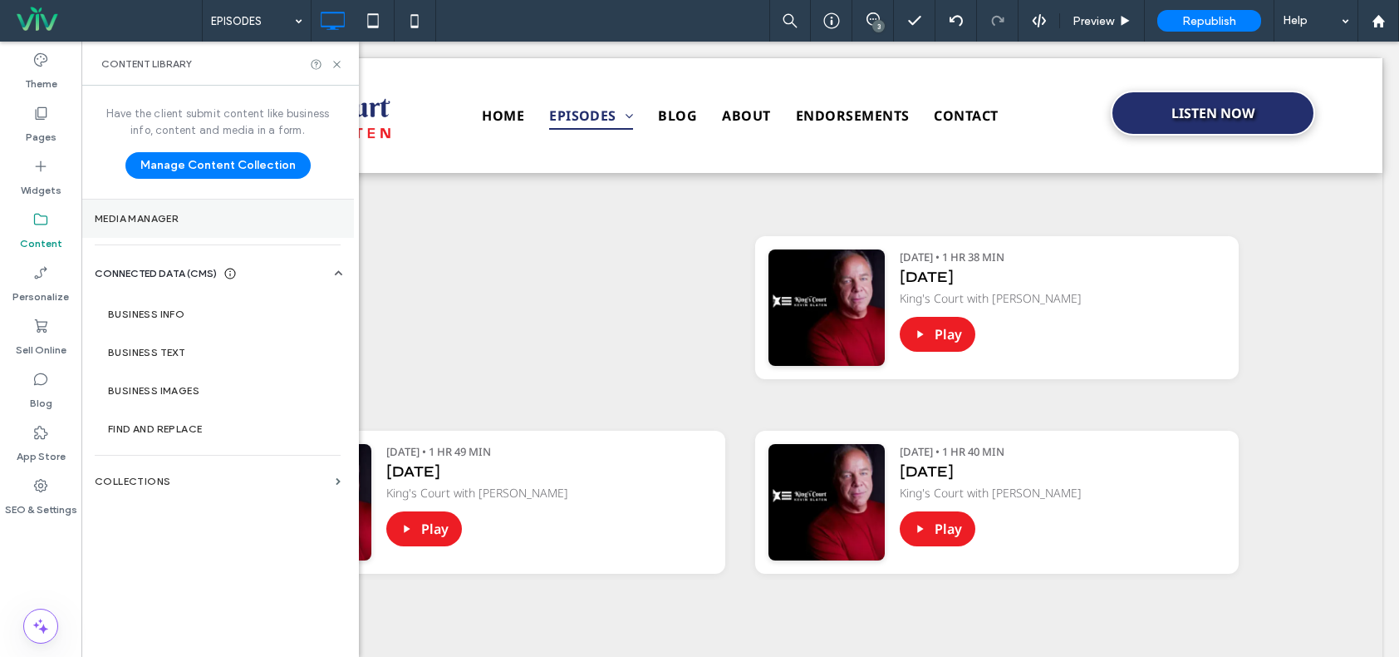
click at [144, 228] on section "Media Manager" at bounding box center [217, 218] width 273 height 38
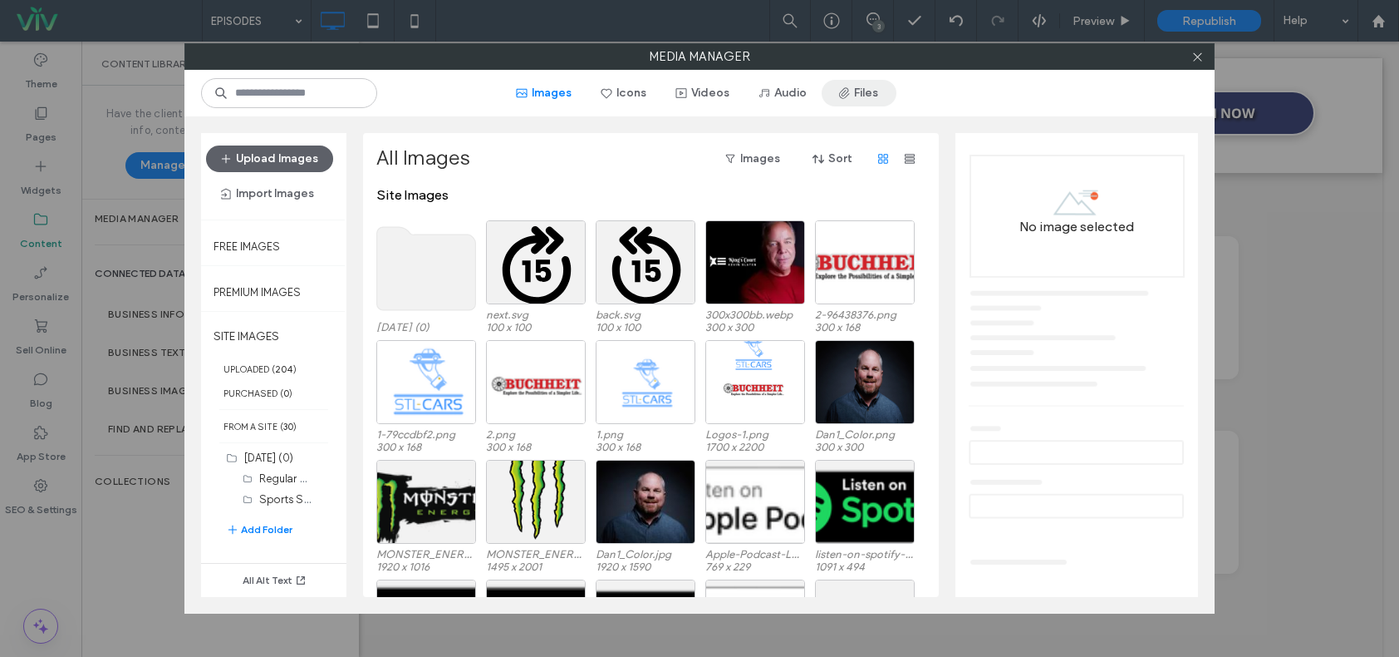
click at [867, 95] on button "Files" at bounding box center [859, 93] width 75 height 27
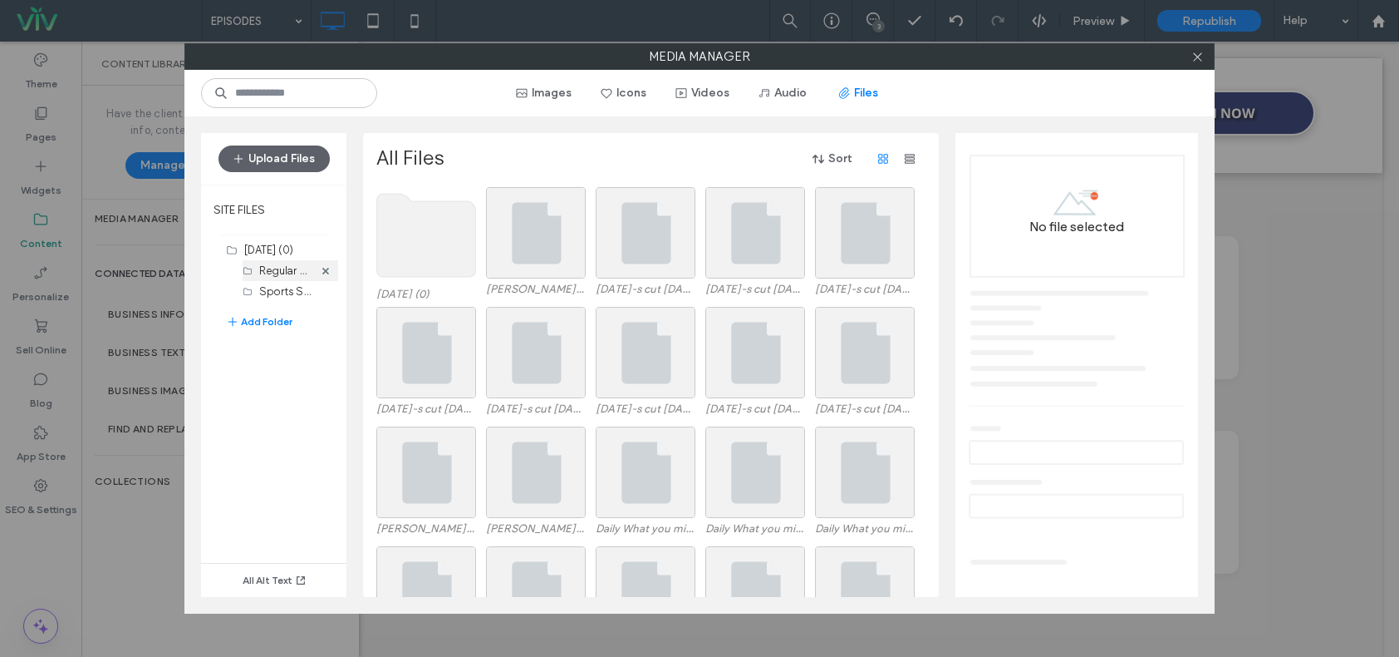
click at [279, 272] on label "Regular Shows (10)" at bounding box center [306, 270] width 94 height 16
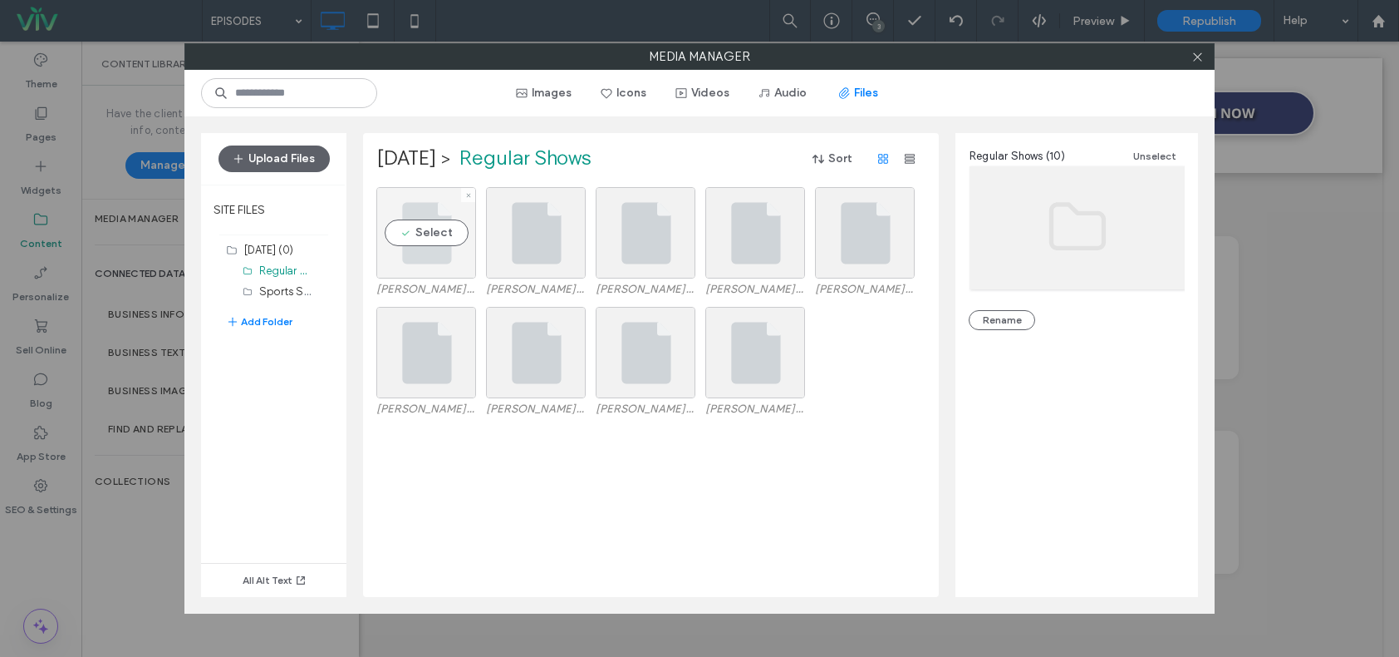
click at [416, 234] on div "Select" at bounding box center [426, 232] width 100 height 91
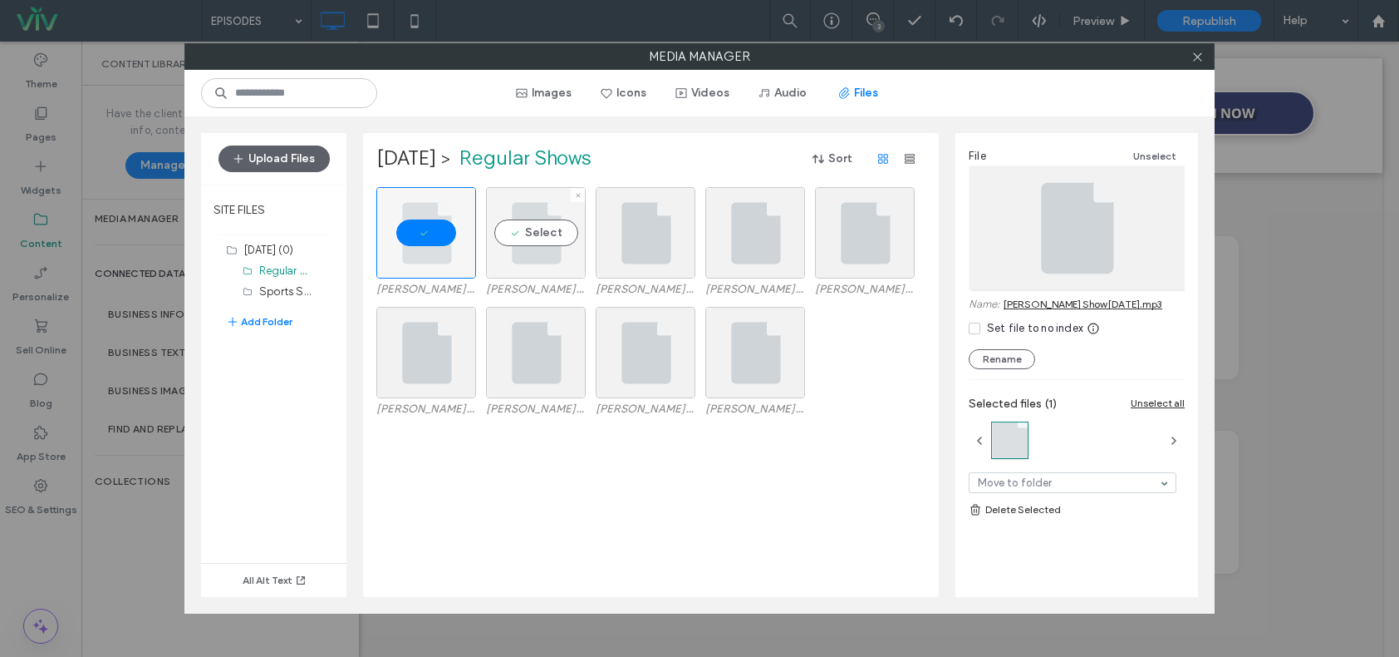
click at [542, 247] on div "Select" at bounding box center [536, 232] width 100 height 91
click at [659, 238] on div "Select" at bounding box center [646, 232] width 100 height 91
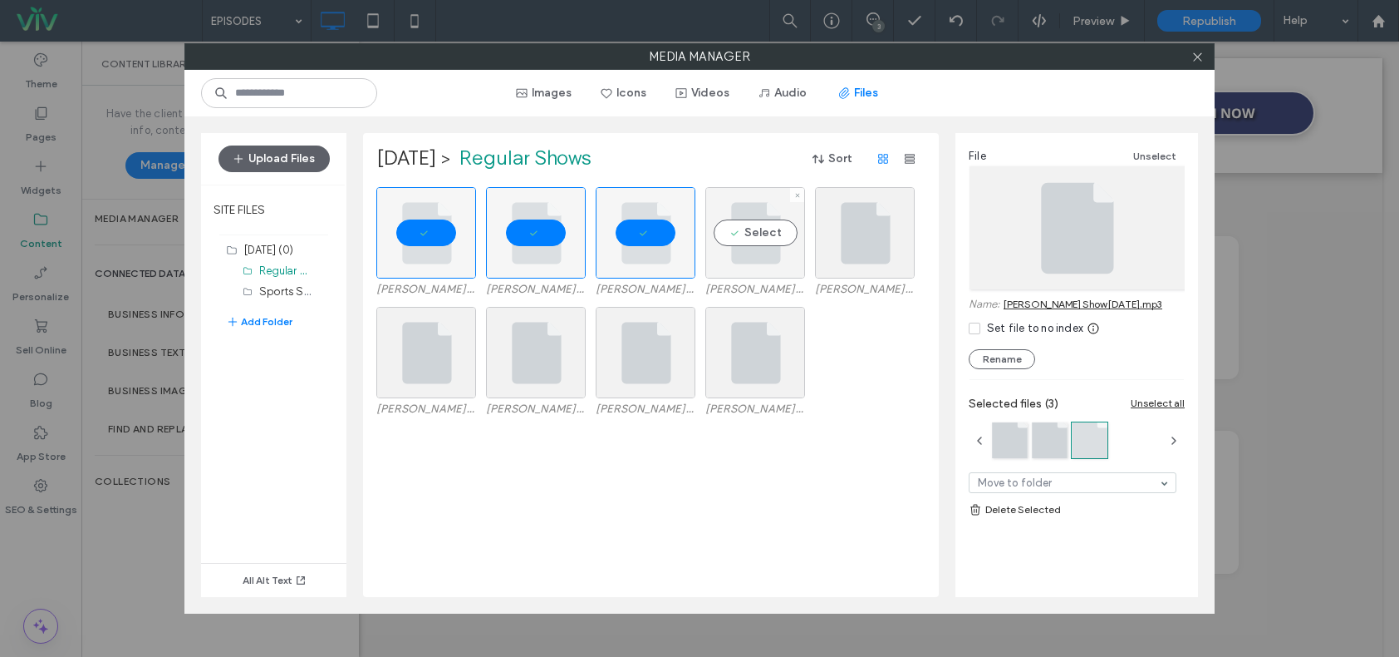
click at [779, 235] on div "Select" at bounding box center [756, 232] width 100 height 91
click at [868, 236] on div at bounding box center [865, 232] width 100 height 91
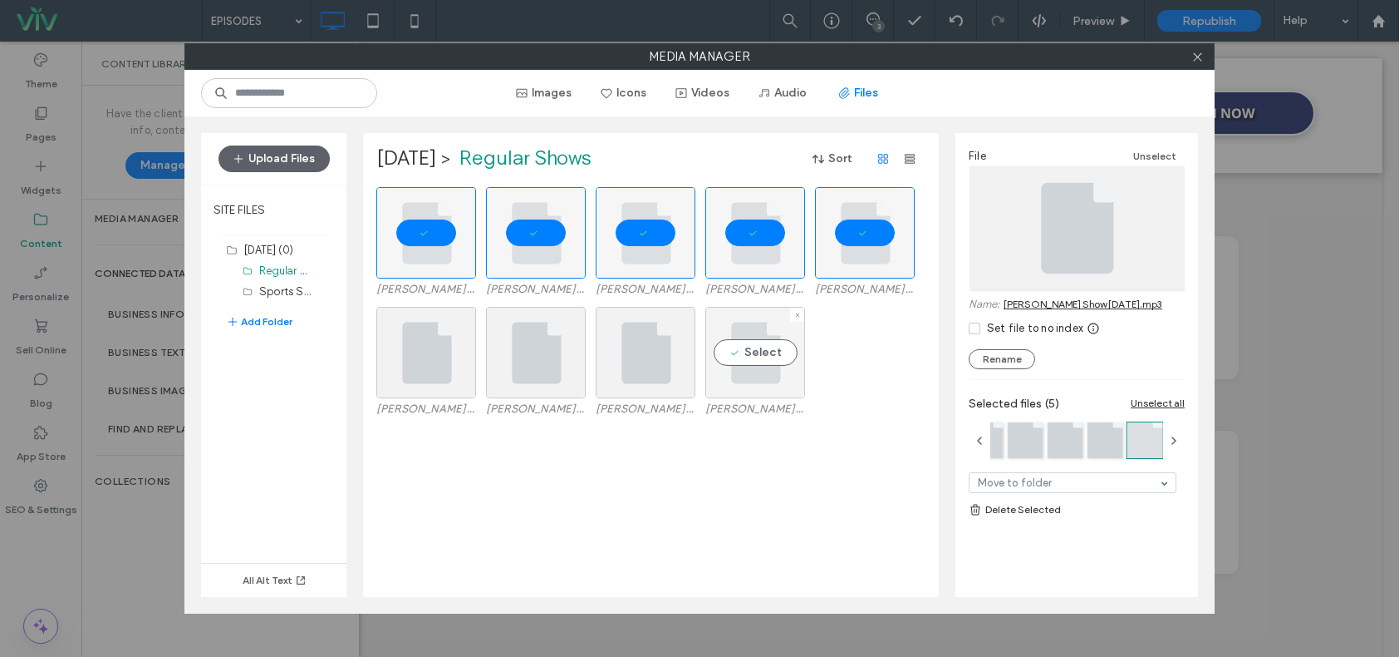
click at [753, 332] on div "Select" at bounding box center [756, 352] width 100 height 91
click at [647, 339] on div "Select" at bounding box center [646, 352] width 100 height 91
click at [542, 346] on div "Select" at bounding box center [536, 352] width 100 height 91
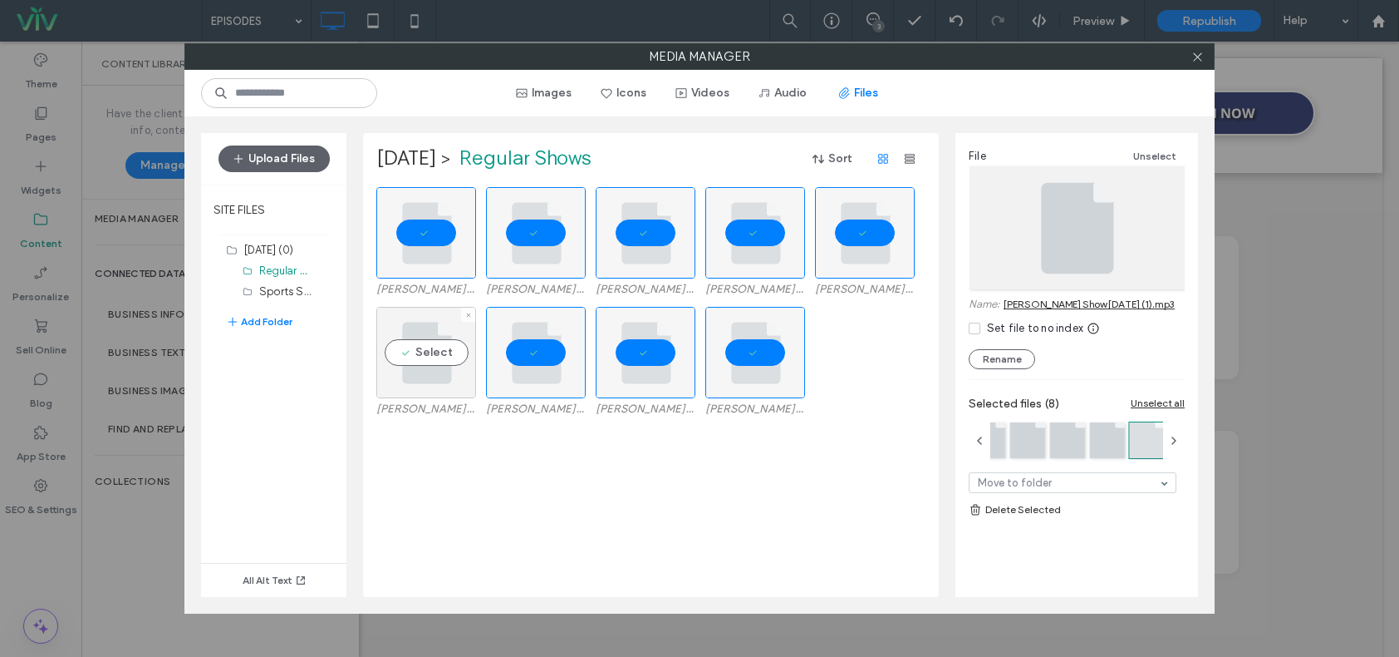
click at [423, 347] on div "Select" at bounding box center [426, 352] width 100 height 91
click at [475, 480] on div "Slaten Show 8-15-25.mp3 Slaten Show 8-7-25.mp3 Slaten Show 8-5-25.mp3 Slaten Sh…" at bounding box center [655, 392] width 558 height 410
click at [292, 283] on div "Sports Shows (6)" at bounding box center [286, 291] width 54 height 17
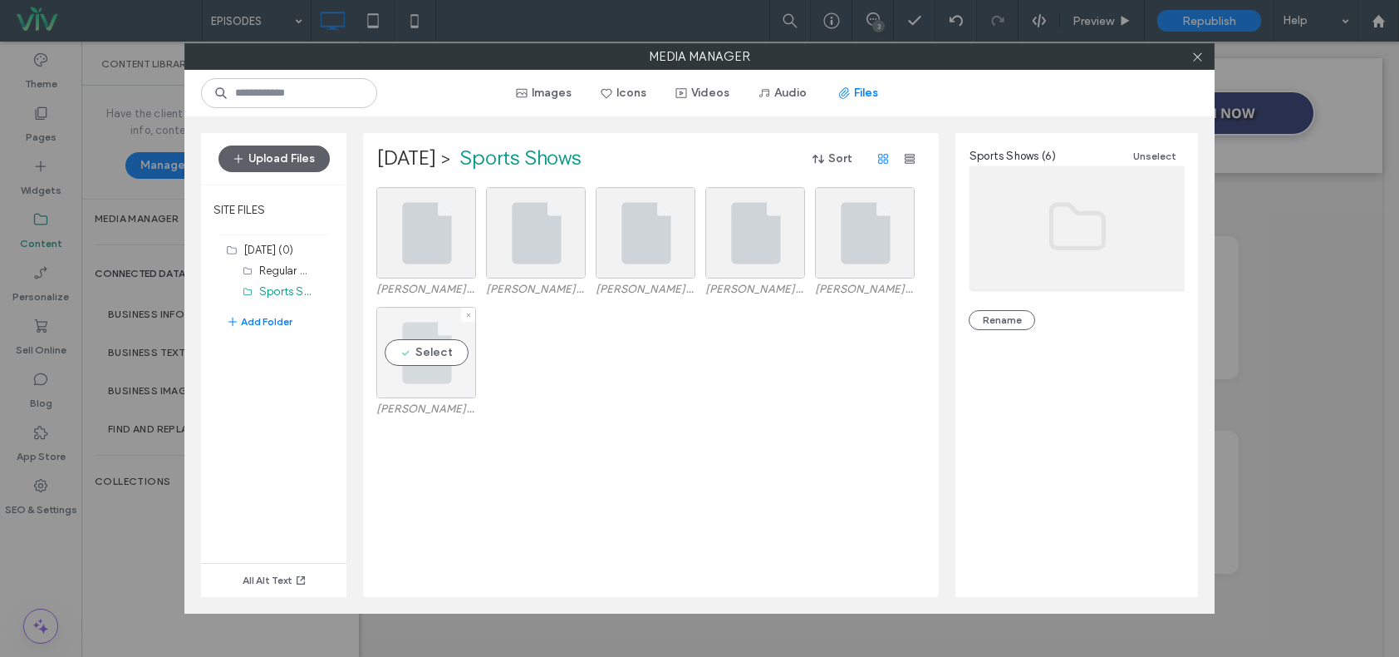
click at [412, 376] on div "Select" at bounding box center [426, 352] width 100 height 91
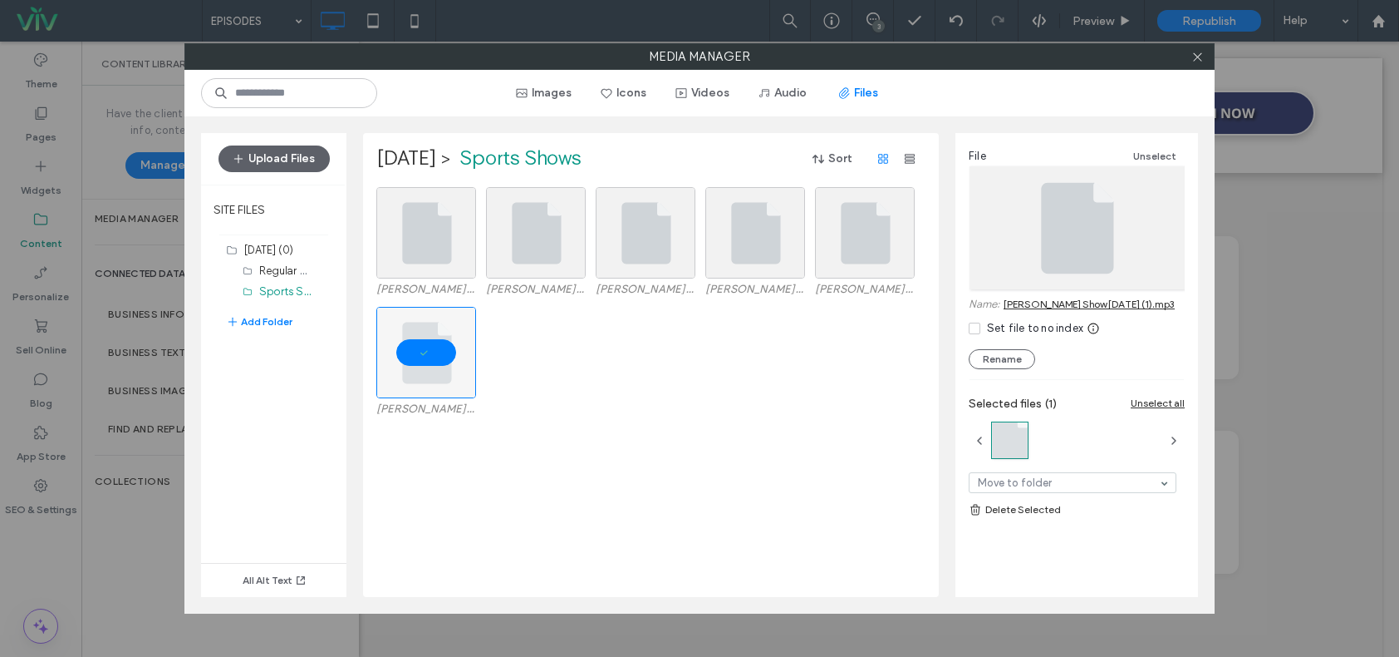
click at [632, 359] on div "Slaten Show 8-13-25 (1).mp3" at bounding box center [655, 367] width 558 height 120
click at [283, 270] on label "Regular Shows (10)" at bounding box center [306, 270] width 94 height 16
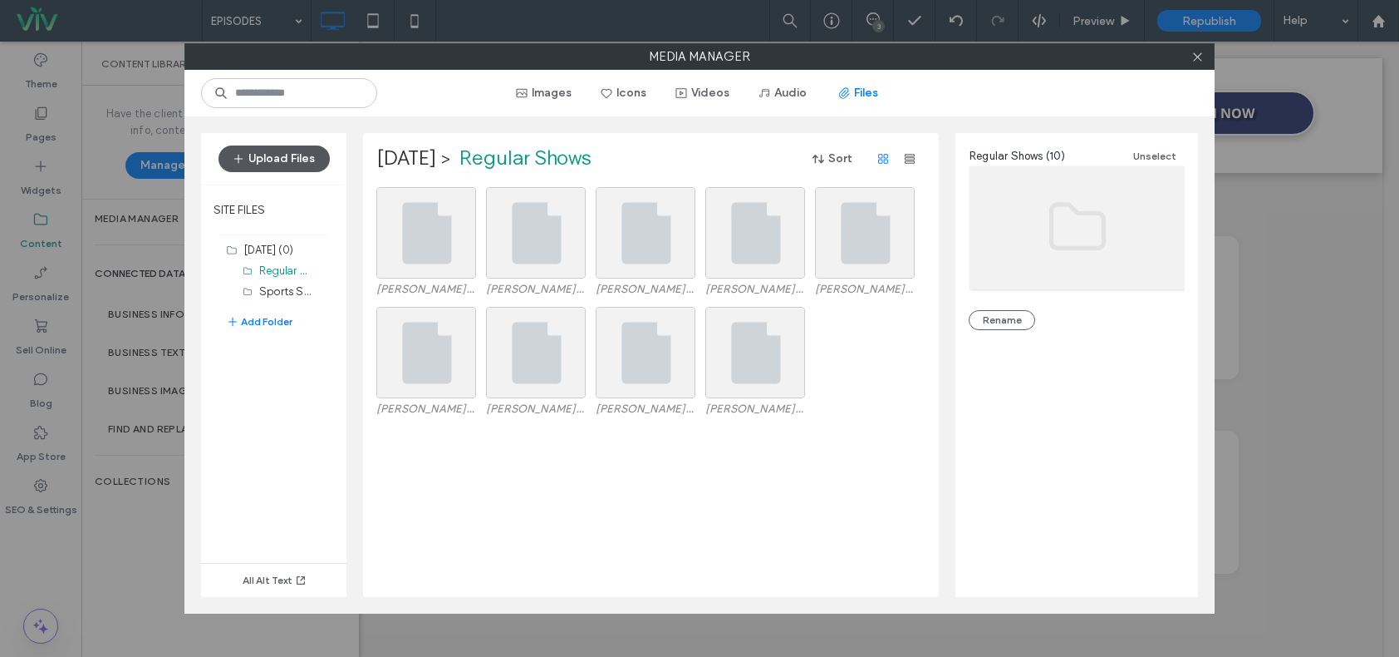
click at [288, 152] on button "Upload Files" at bounding box center [274, 158] width 111 height 27
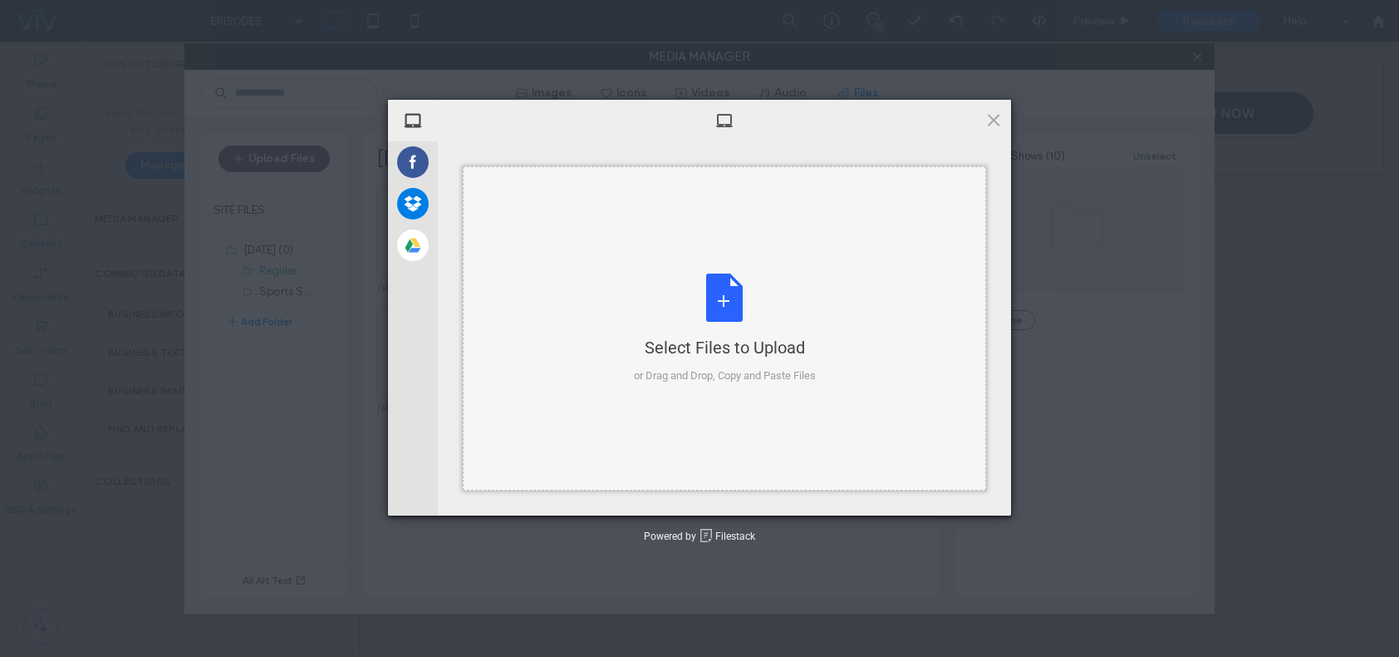
click at [694, 297] on div "Select Files to Upload or Drag and Drop, Copy and Paste Files" at bounding box center [725, 328] width 182 height 111
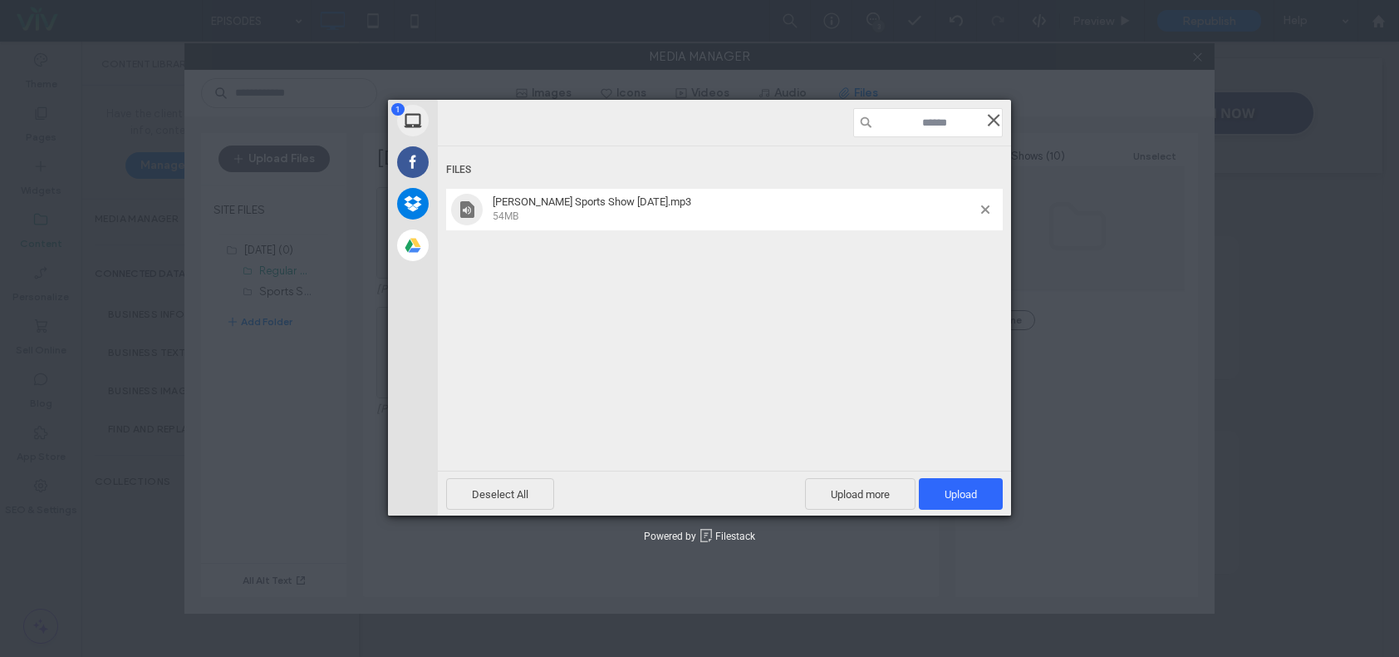
click at [996, 123] on span at bounding box center [994, 120] width 18 height 18
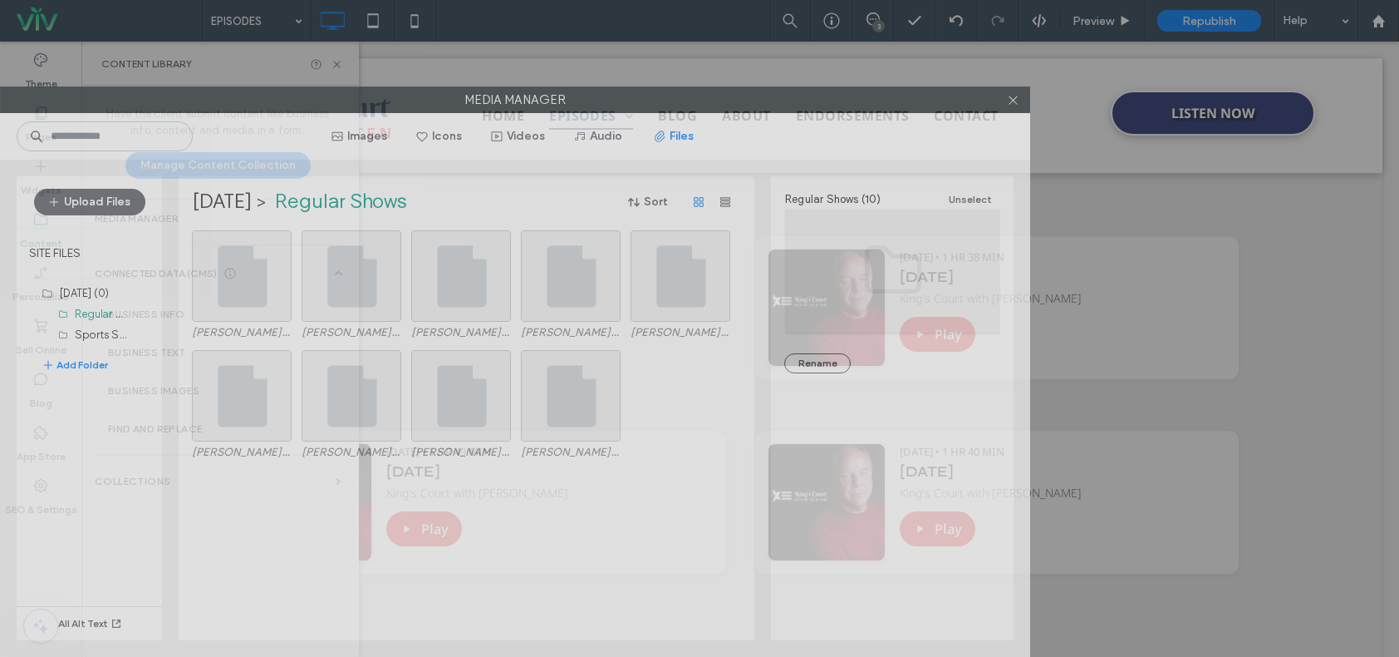
drag, startPoint x: 789, startPoint y: 93, endPoint x: 357, endPoint y: 179, distance: 441.4
click at [356, 179] on div "Media Manager Images Icons Videos Audio Files Upload Files SITE FILES August 20…" at bounding box center [515, 371] width 1030 height 570
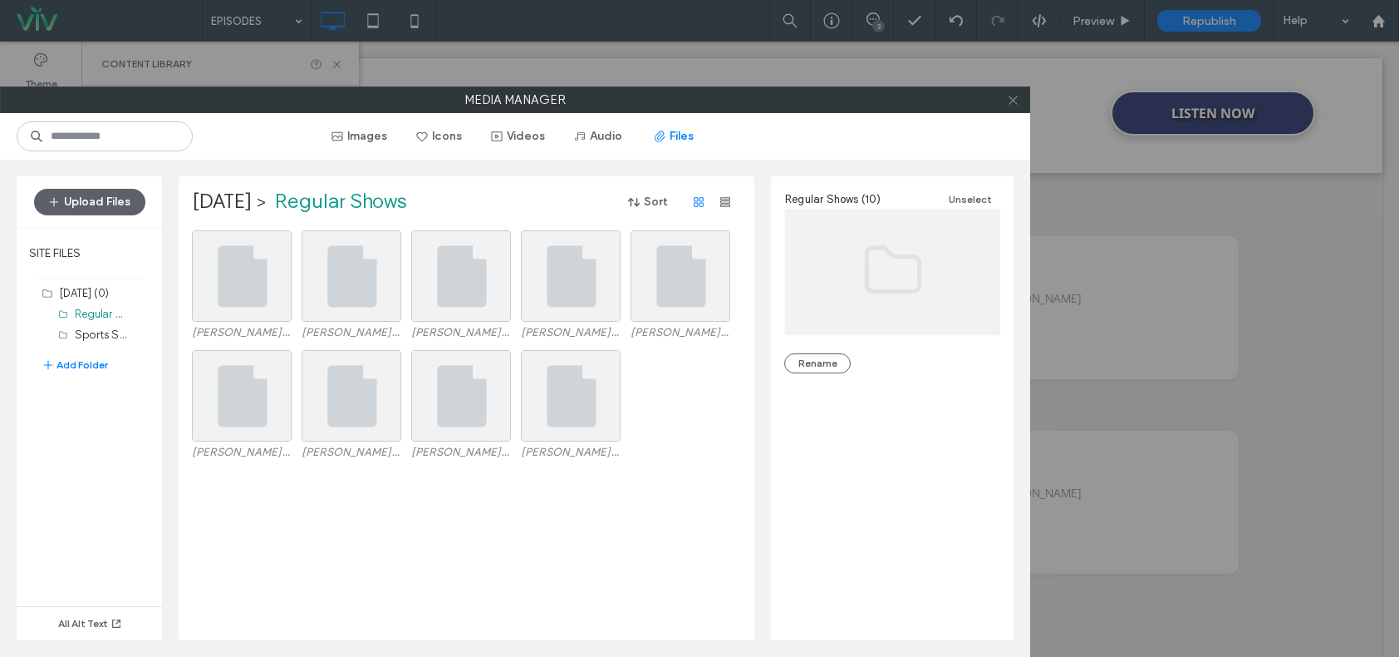
click at [1009, 98] on icon at bounding box center [1013, 100] width 12 height 12
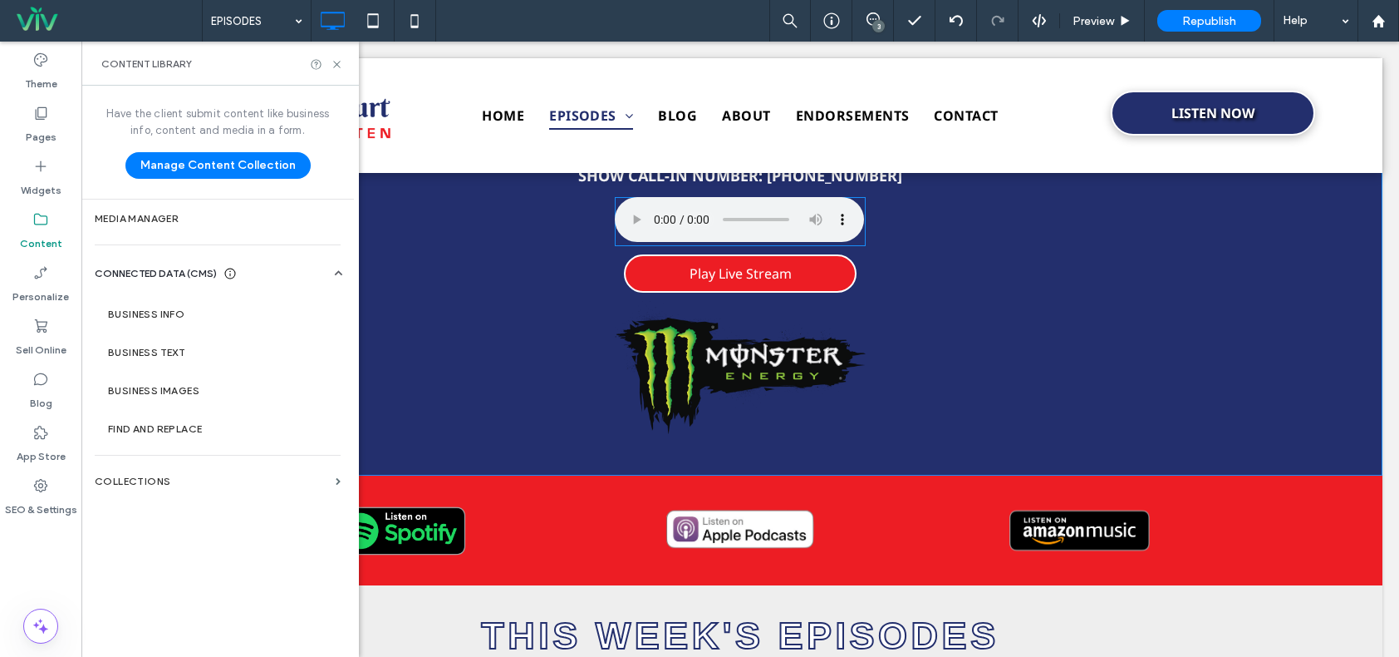
scroll to position [0, 0]
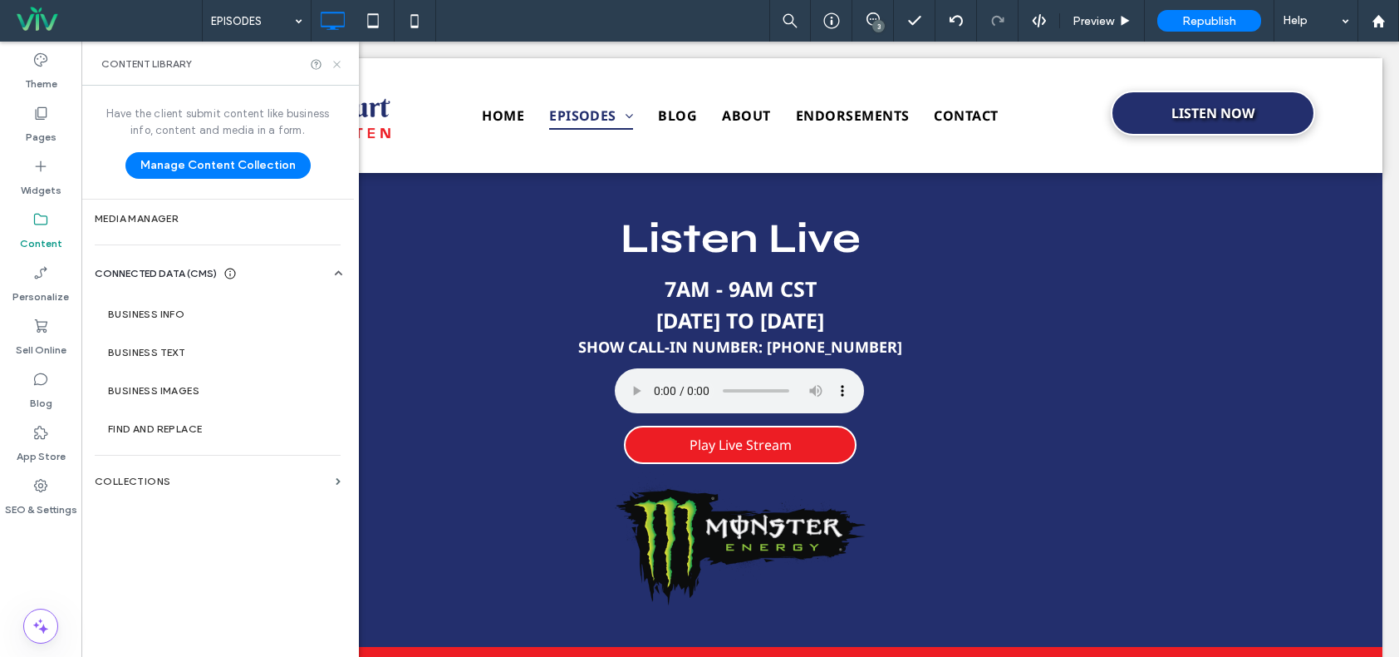
click at [339, 64] on icon at bounding box center [337, 64] width 12 height 12
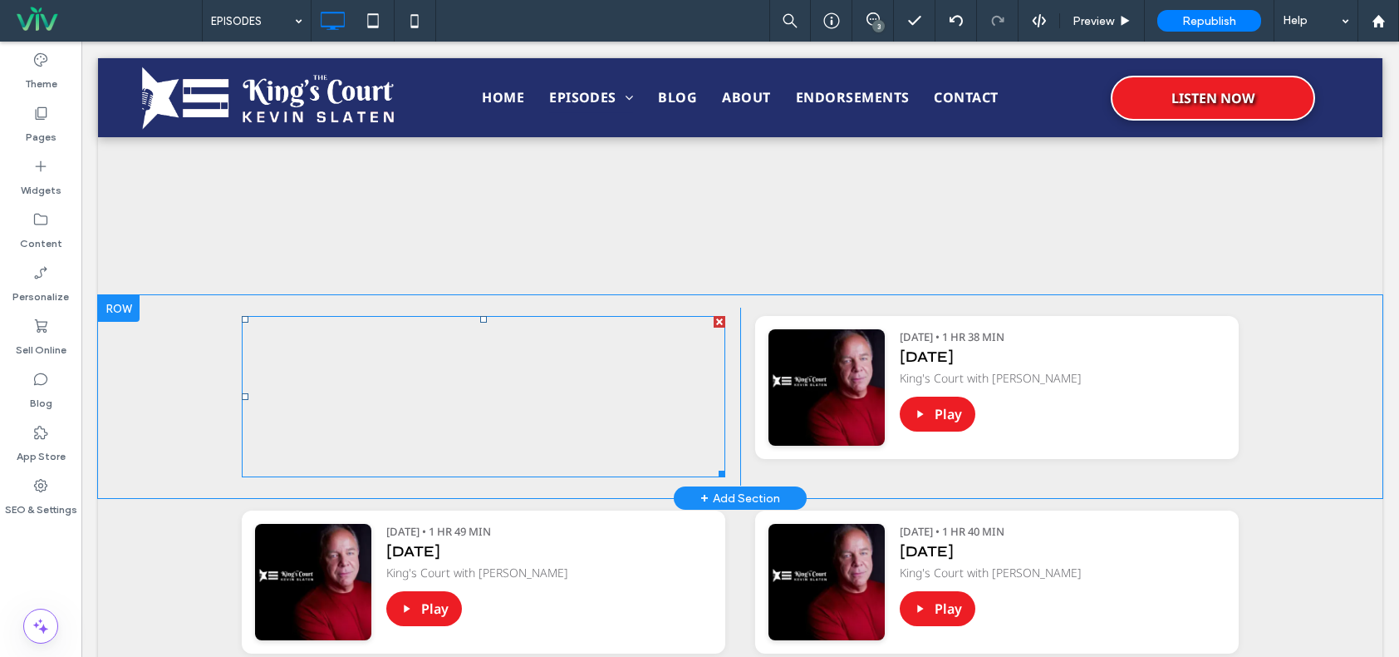
scroll to position [831, 0]
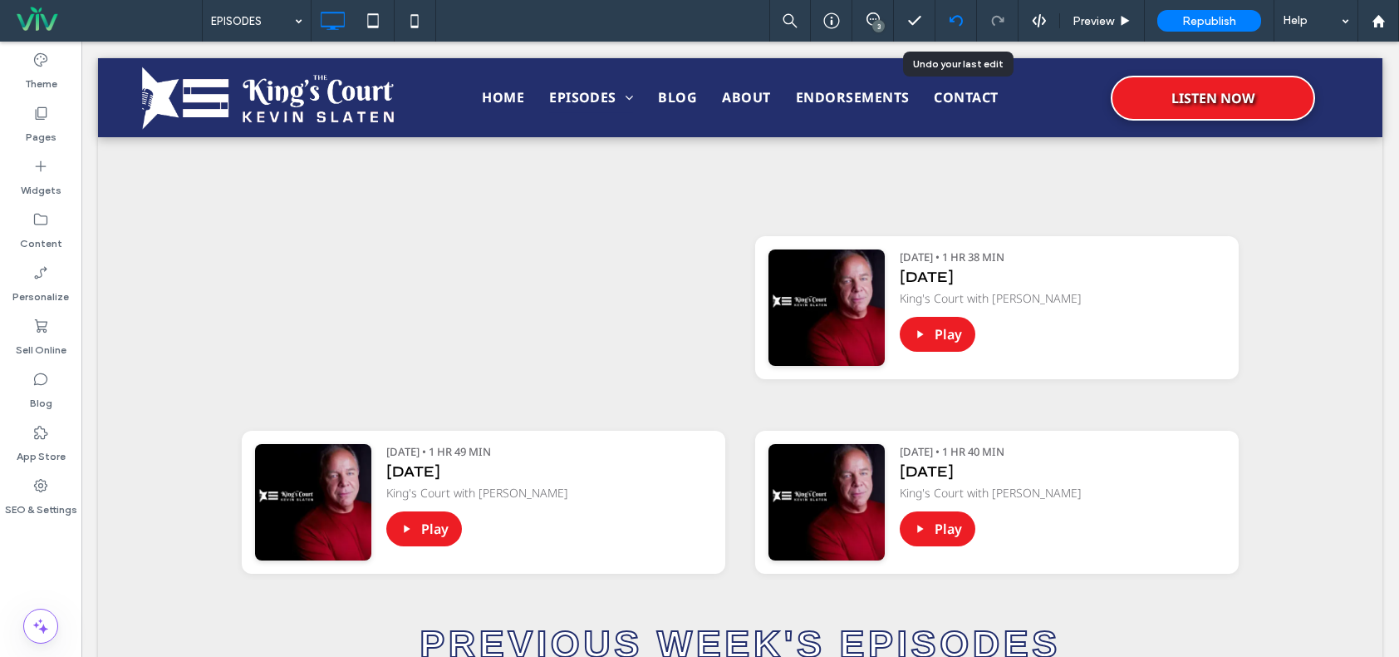
click at [943, 15] on div at bounding box center [956, 20] width 41 height 13
click at [969, 22] on div at bounding box center [956, 20] width 41 height 13
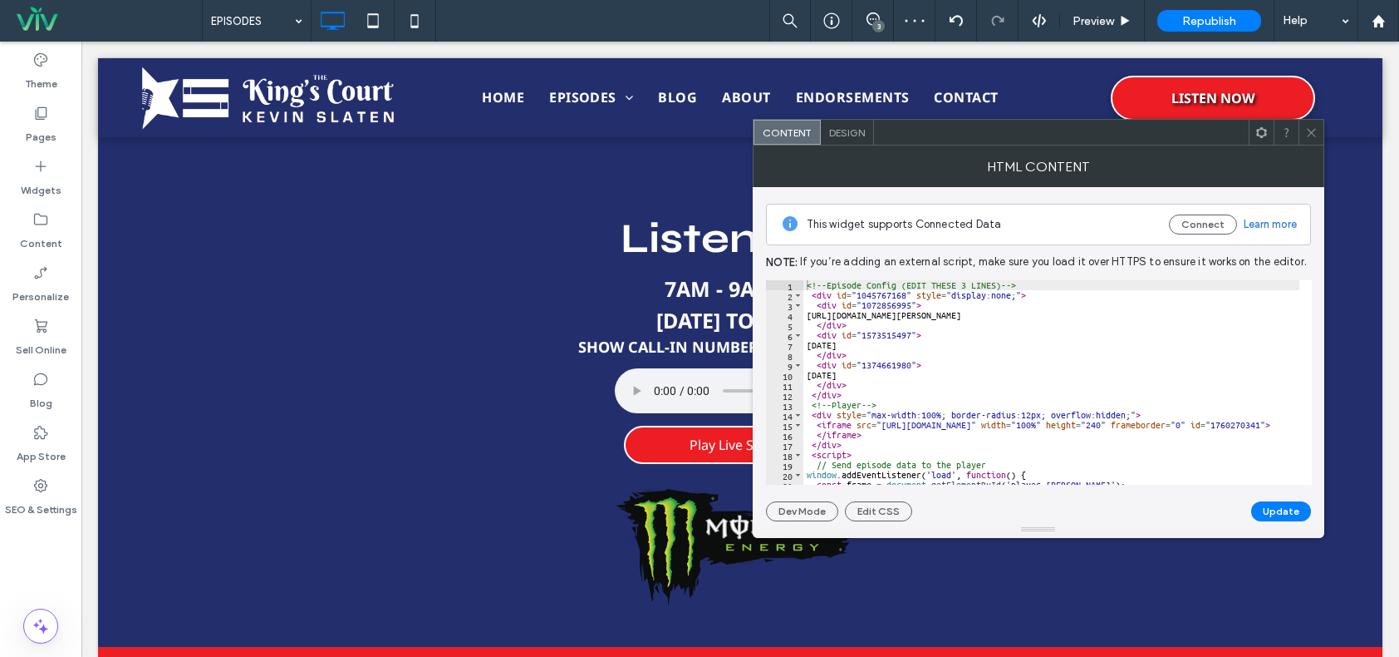
scroll to position [914, 0]
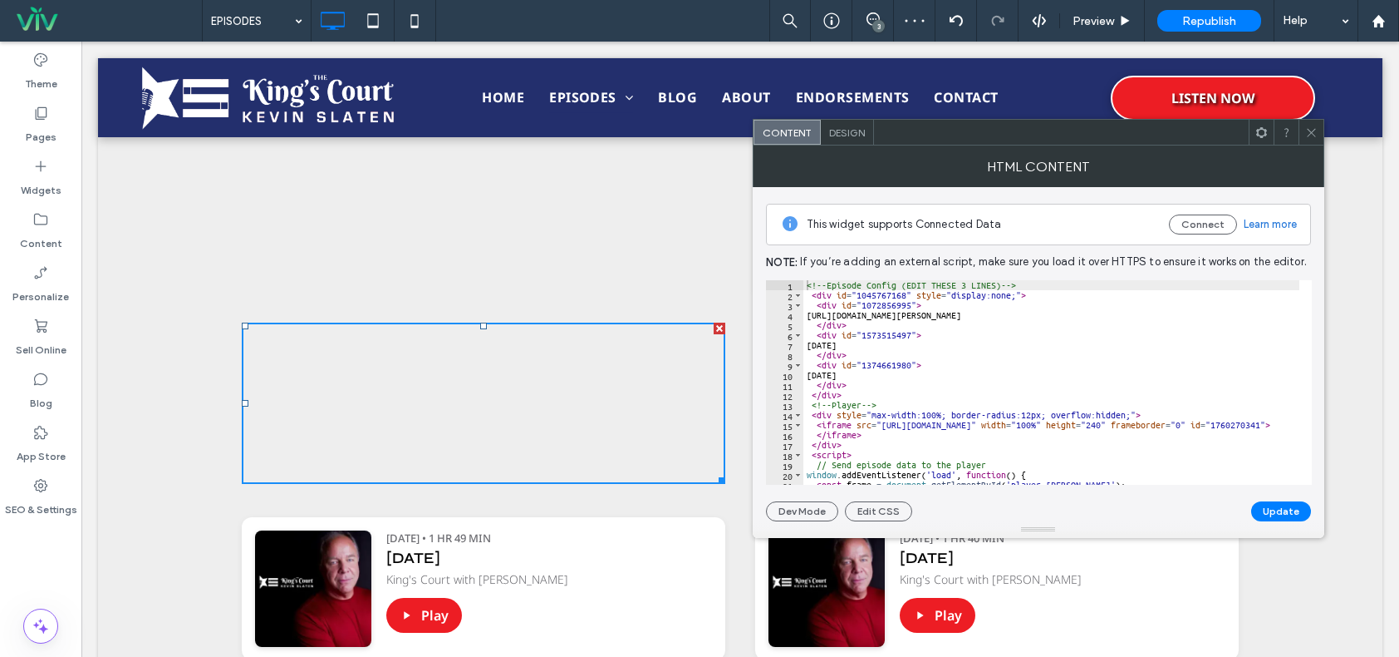
type textarea "**********"
drag, startPoint x: 1208, startPoint y: 316, endPoint x: 818, endPoint y: 316, distance: 390.6
click at [818, 316] on div "<!-- Episode Config (EDIT THESE 3 LINES) --> < div id = "1045767168" style = "d…" at bounding box center [1253, 386] width 899 height 212
click at [824, 315] on div "<!-- Episode Config (EDIT THESE 3 LINES) --> < div id = "1045767168" style = "d…" at bounding box center [1052, 382] width 496 height 204
drag, startPoint x: 822, startPoint y: 315, endPoint x: 1218, endPoint y: 312, distance: 396.4
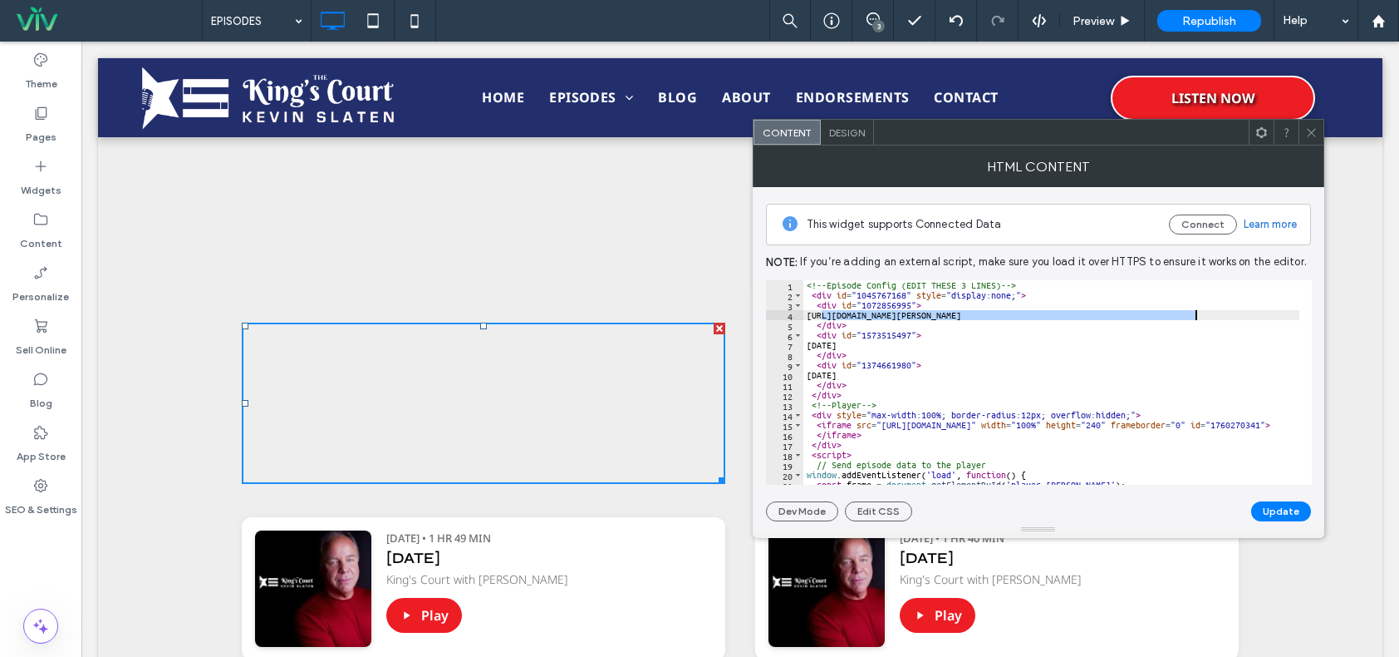
click at [1218, 312] on div "<!-- Episode Config (EDIT THESE 3 LINES) --> < div id = "1045767168" style = "d…" at bounding box center [1253, 386] width 899 height 212
click at [1316, 126] on icon at bounding box center [1312, 132] width 12 height 12
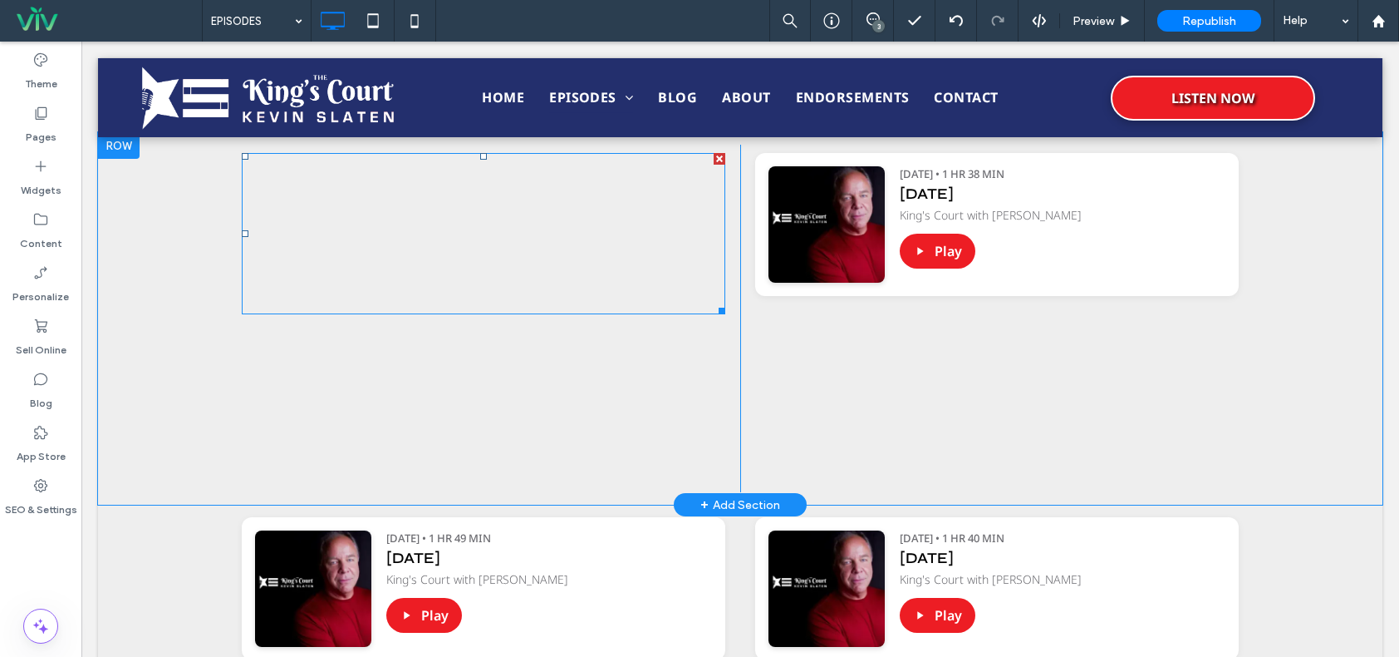
click at [561, 243] on span at bounding box center [484, 233] width 484 height 161
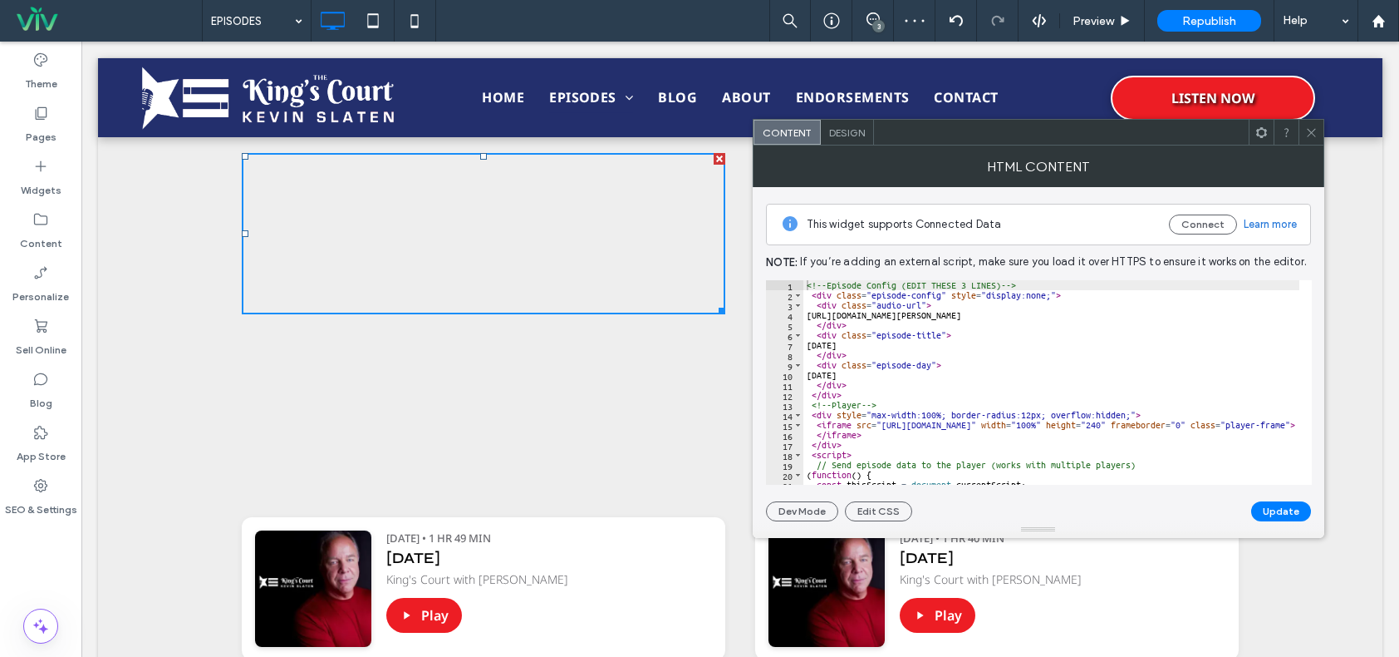
click at [898, 332] on div "<!-- Episode Config (EDIT THESE 3 LINES) --> < div class = "episode-config" sty…" at bounding box center [1258, 392] width 909 height 224
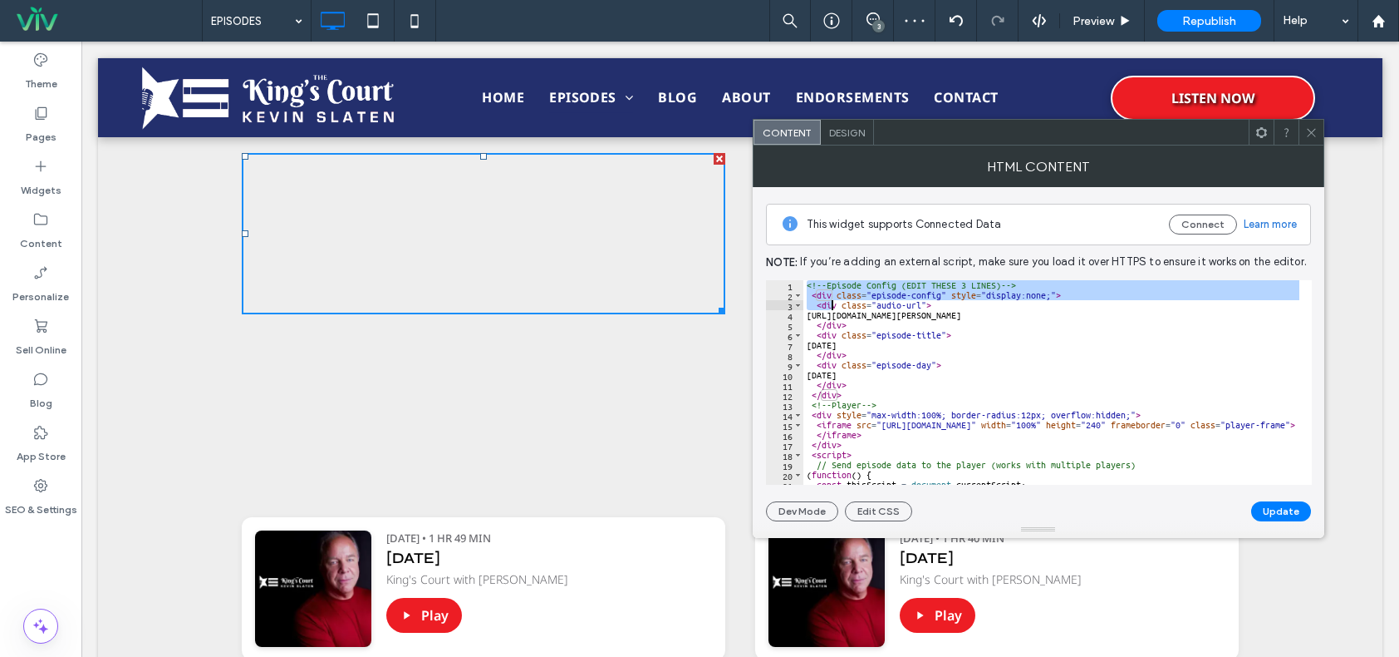
scroll to position [137, 0]
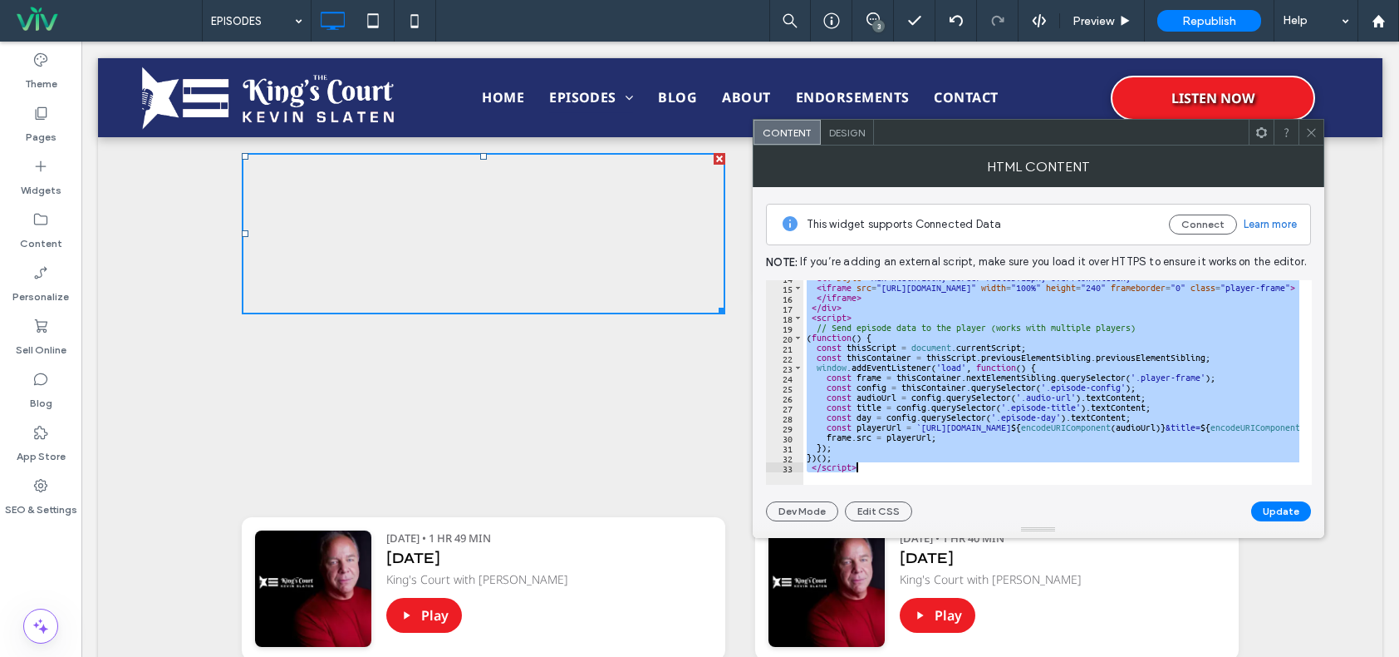
drag, startPoint x: 809, startPoint y: 282, endPoint x: 919, endPoint y: 470, distance: 217.9
click at [919, 470] on div "**********" at bounding box center [1039, 382] width 546 height 204
paste textarea "Cursor at row 33"
type textarea "*********"
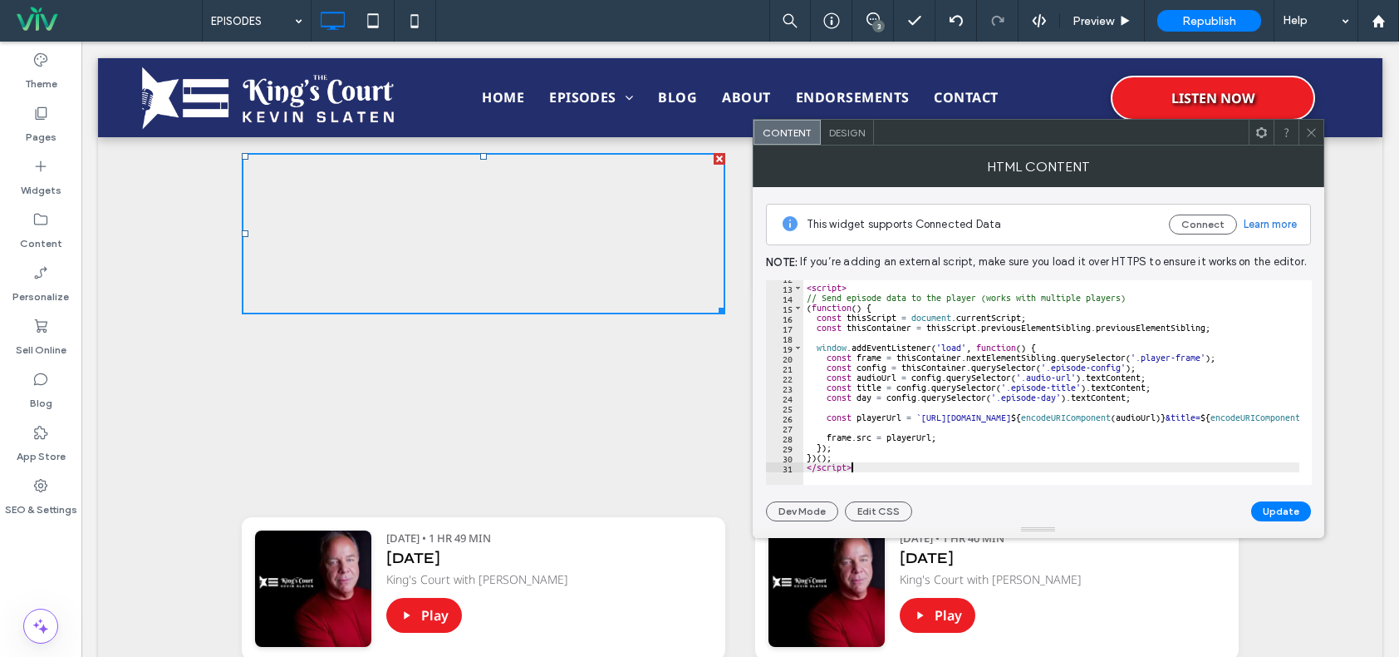
scroll to position [117, 0]
click at [1277, 510] on button "Update" at bounding box center [1282, 511] width 60 height 20
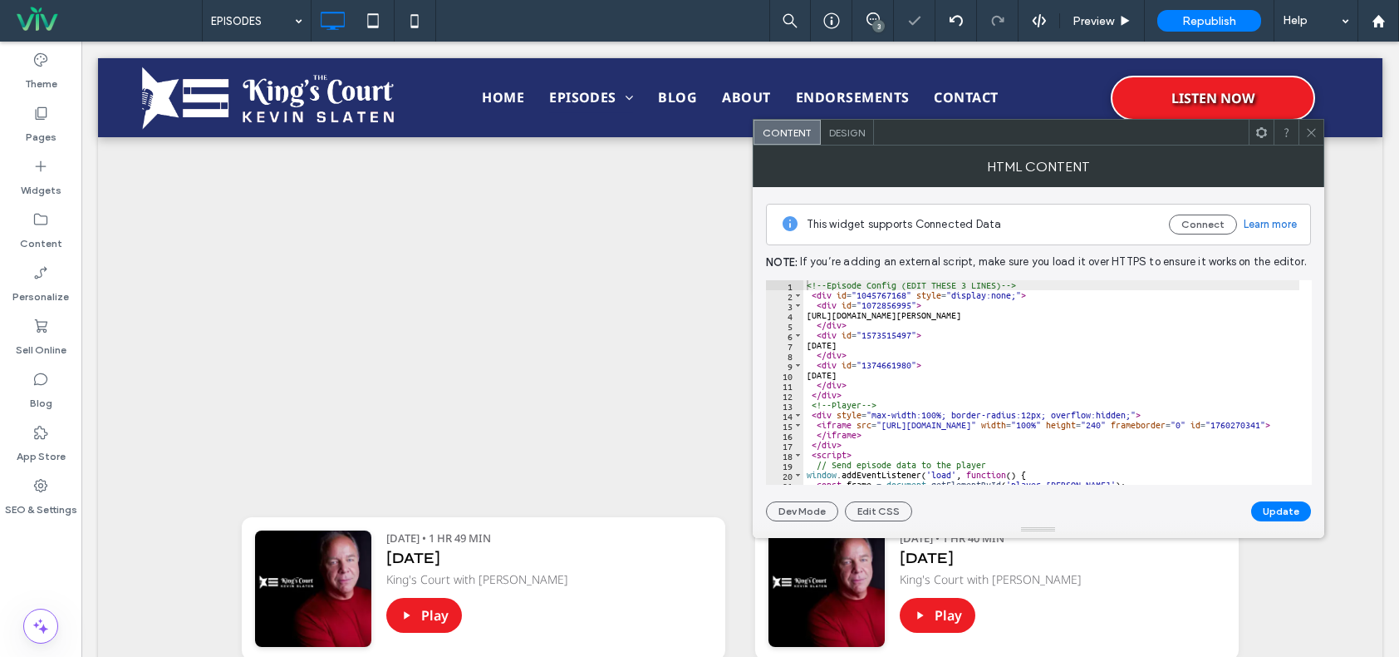
type textarea "**********"
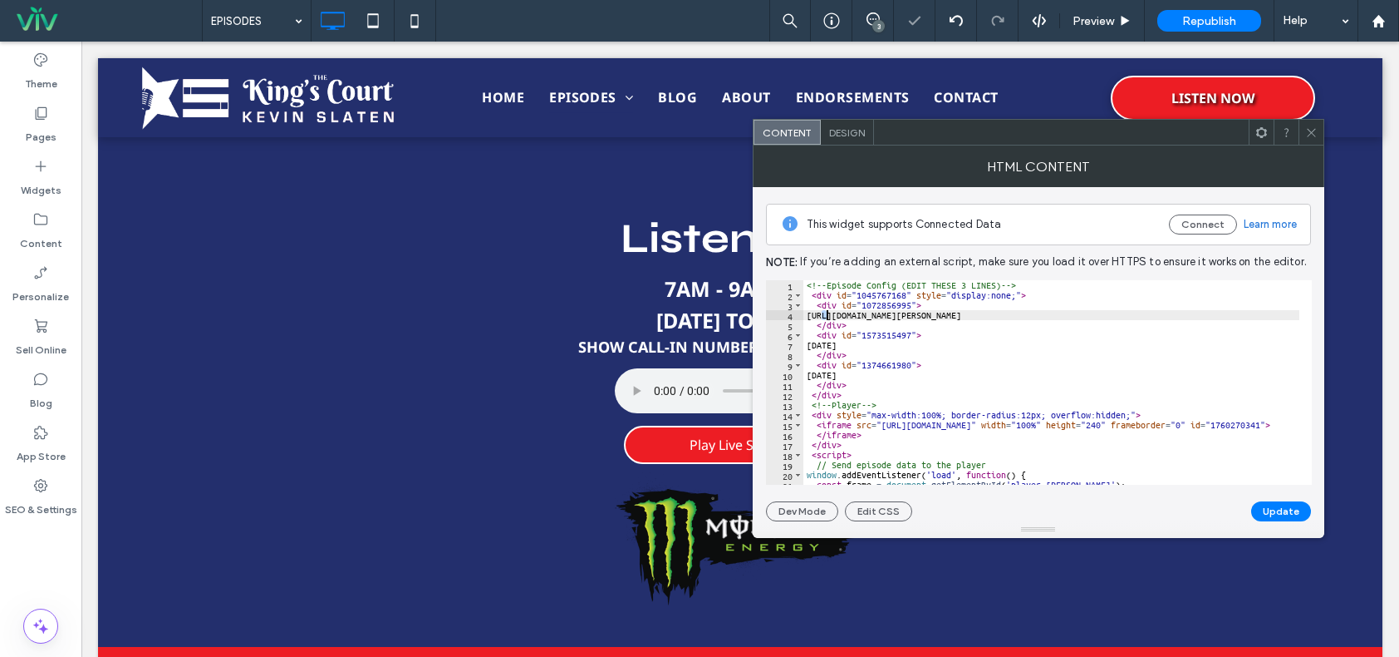
scroll to position [997, 0]
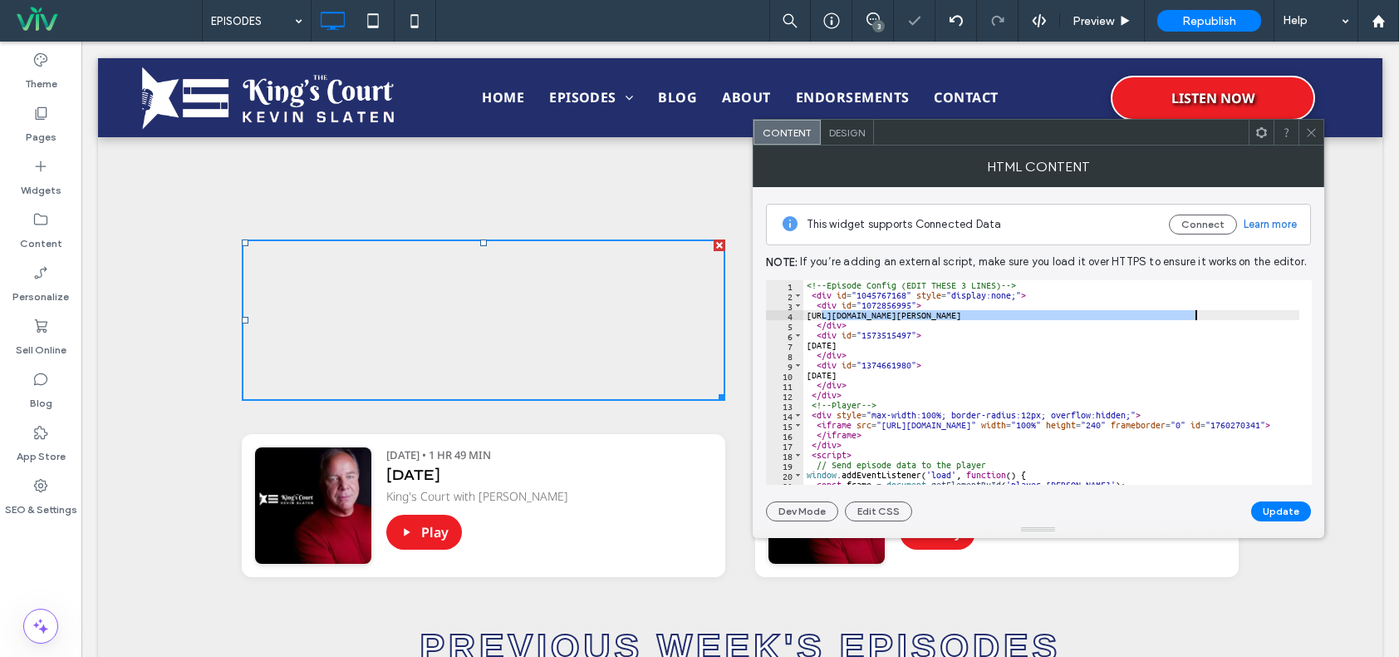
drag, startPoint x: 823, startPoint y: 313, endPoint x: 1211, endPoint y: 314, distance: 388.1
click at [1216, 315] on div "<!-- Episode Config (EDIT THESE 3 LINES) --> < div id = "1045767168" style = "d…" at bounding box center [1253, 386] width 899 height 212
click at [1316, 126] on icon at bounding box center [1312, 132] width 12 height 12
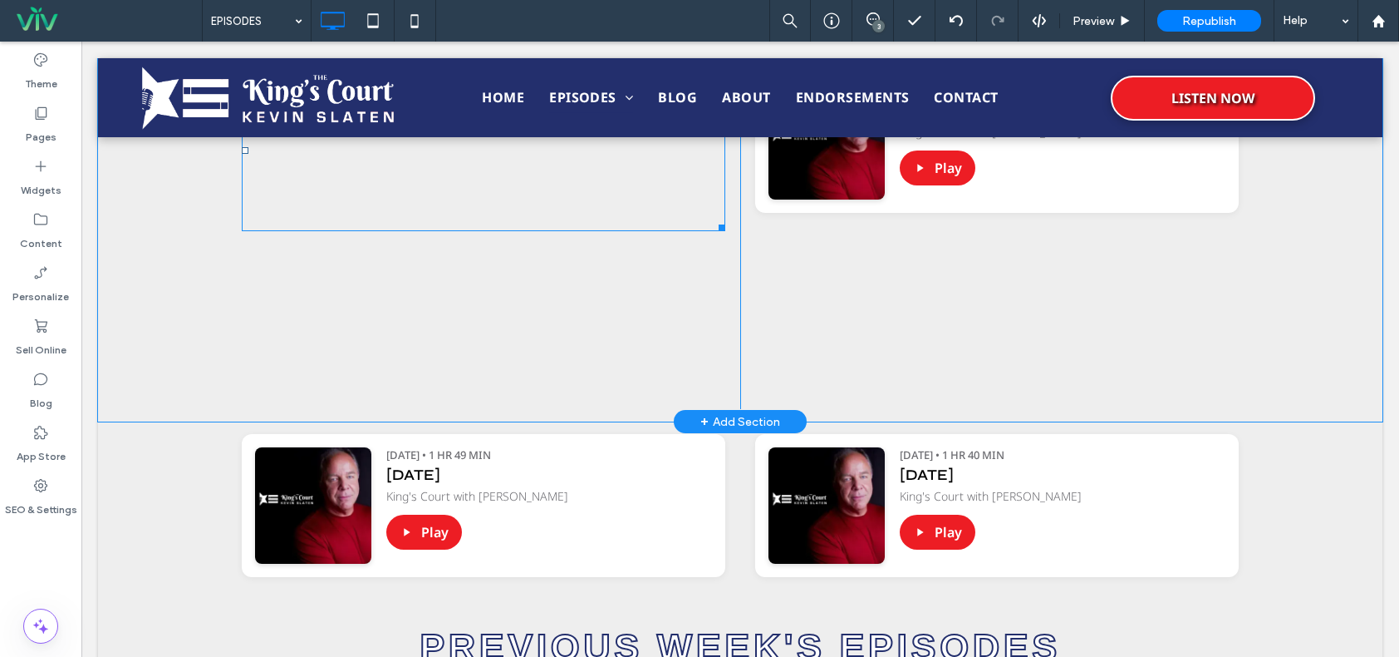
click at [485, 197] on span at bounding box center [484, 150] width 484 height 161
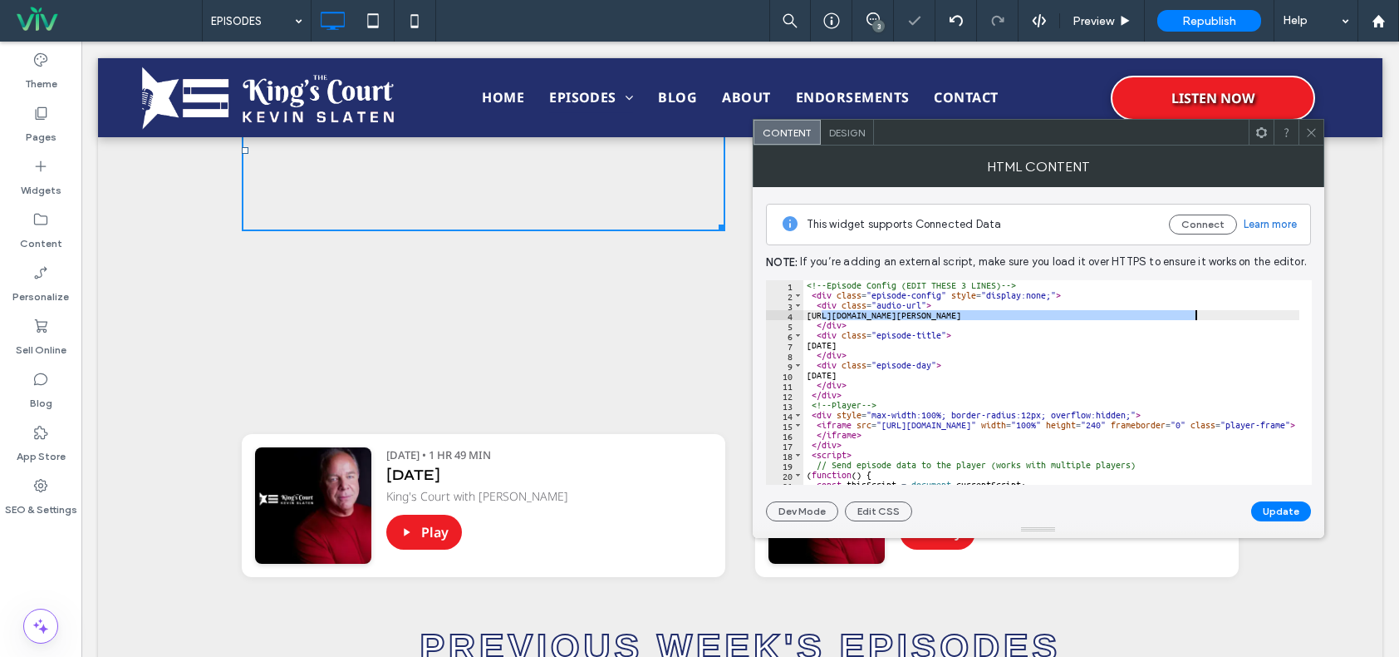
drag, startPoint x: 821, startPoint y: 315, endPoint x: 1198, endPoint y: 313, distance: 376.5
click at [1198, 313] on div "<!-- Episode Config (EDIT THESE 3 LINES) --> < div class = "episode-config" sty…" at bounding box center [1258, 386] width 909 height 212
paste textarea "Cursor at row 4"
type textarea "**********"
click at [1267, 504] on button "Update" at bounding box center [1282, 511] width 60 height 20
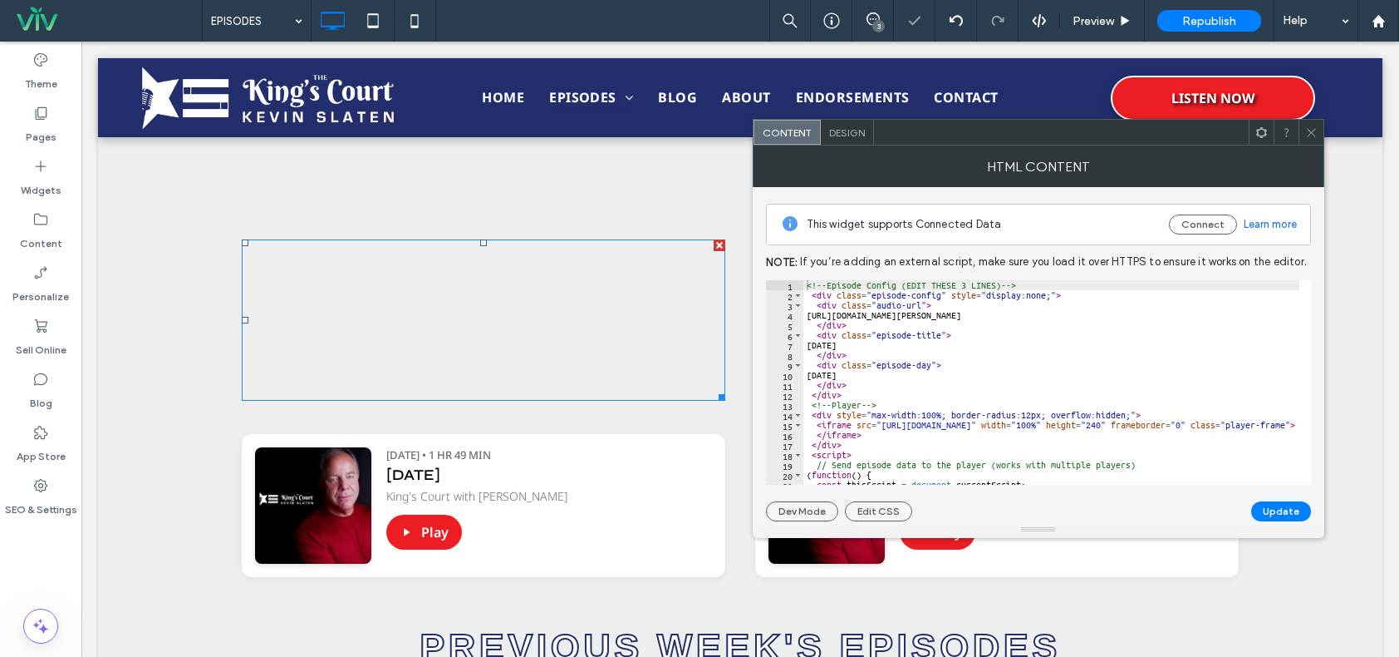
click at [1311, 133] on use at bounding box center [1311, 132] width 8 height 8
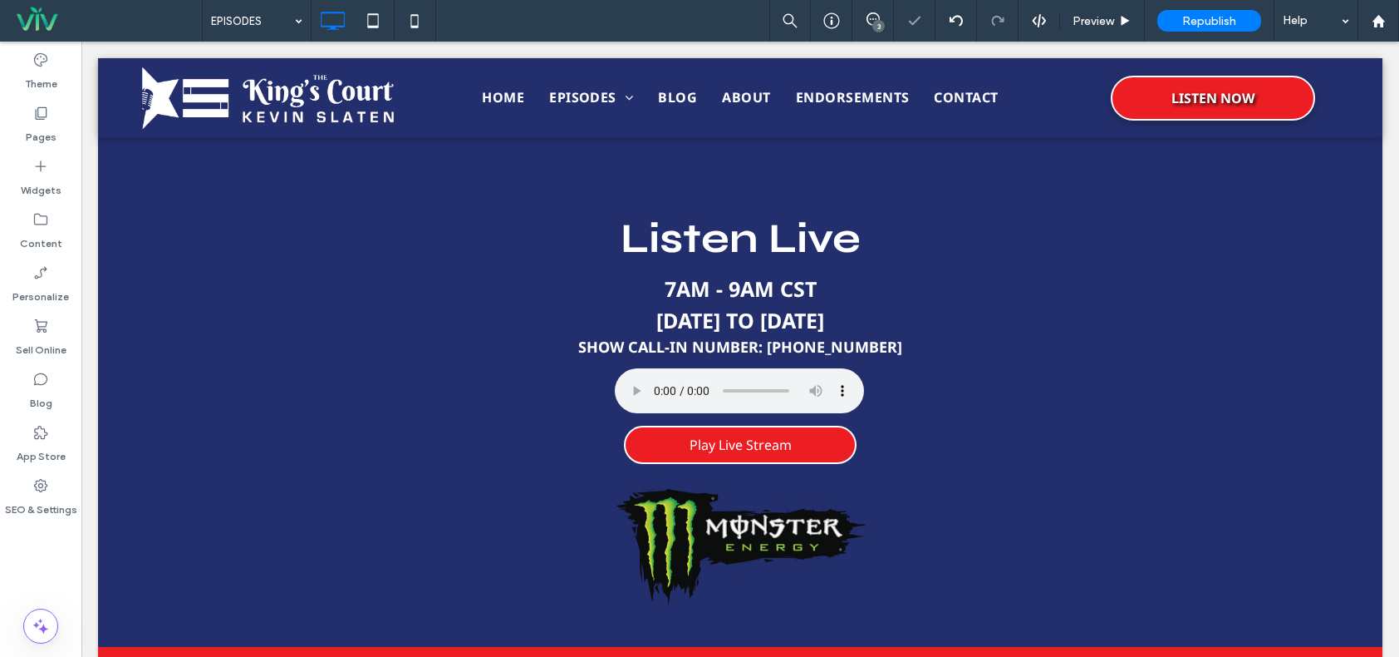
scroll to position [730, 0]
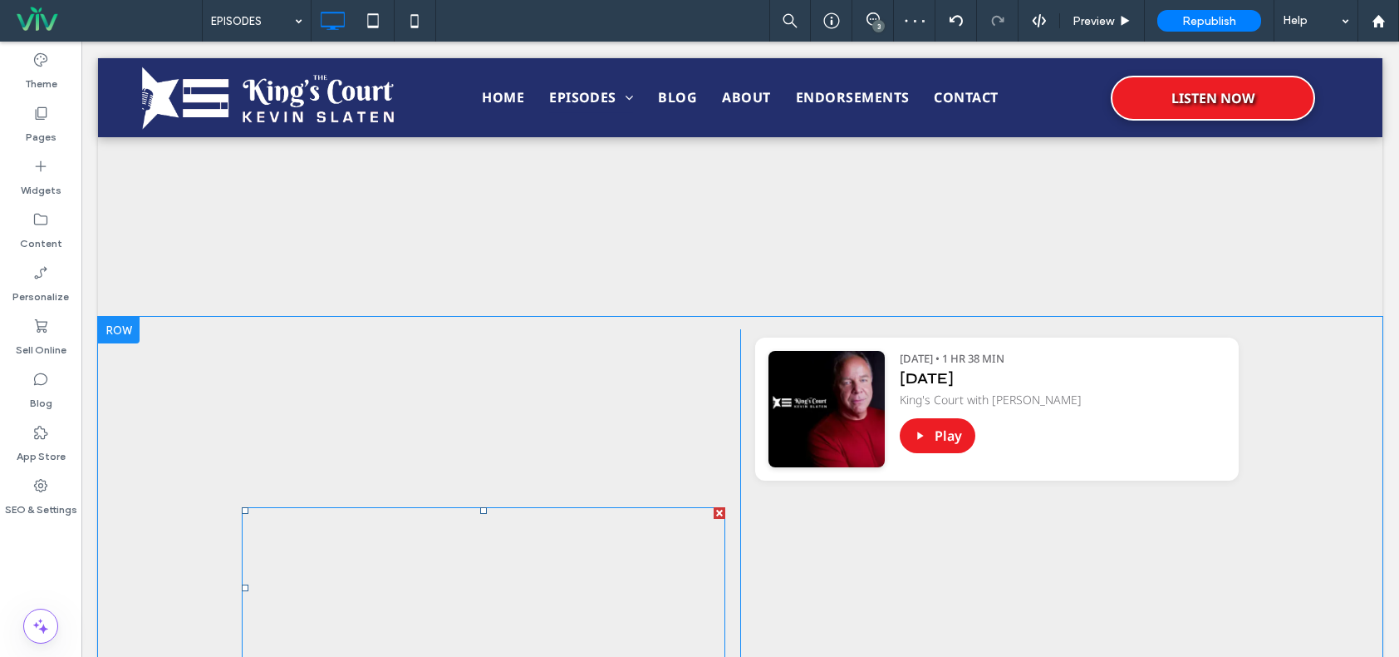
drag, startPoint x: 793, startPoint y: 555, endPoint x: 711, endPoint y: 514, distance: 91.4
click at [714, 514] on div at bounding box center [720, 513] width 12 height 12
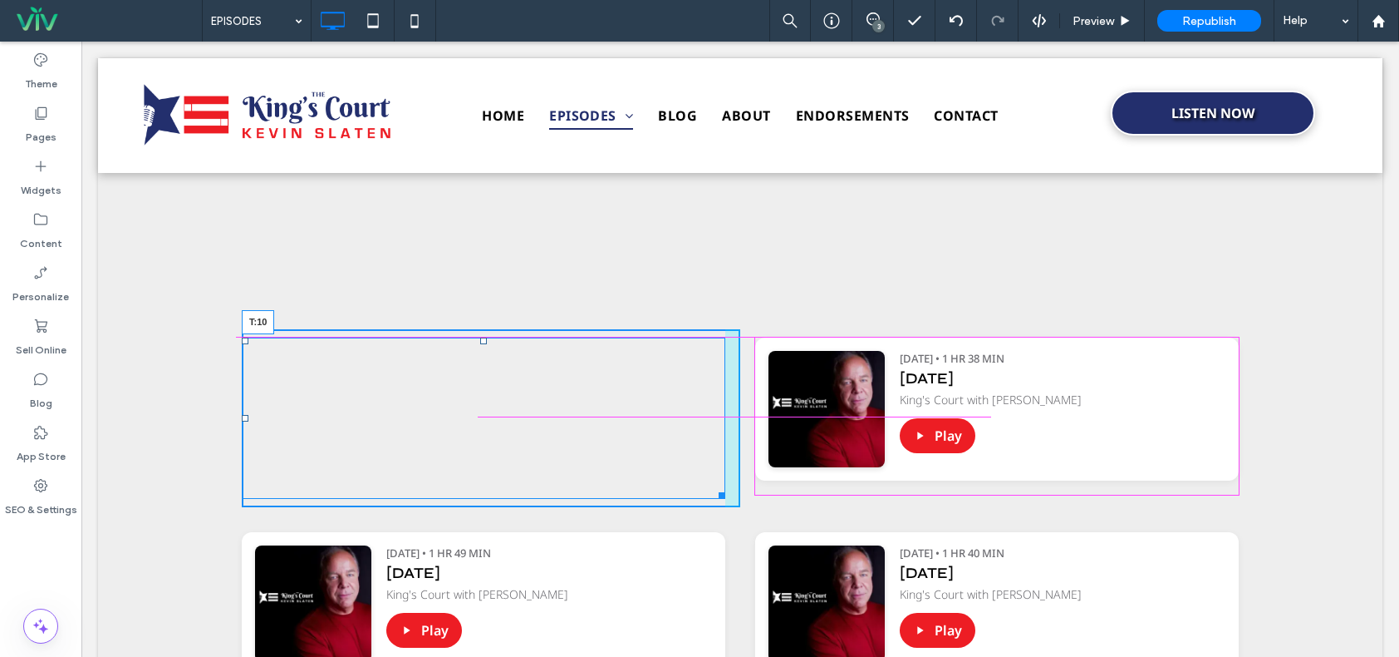
drag, startPoint x: 477, startPoint y: 340, endPoint x: 891, endPoint y: 270, distance: 419.7
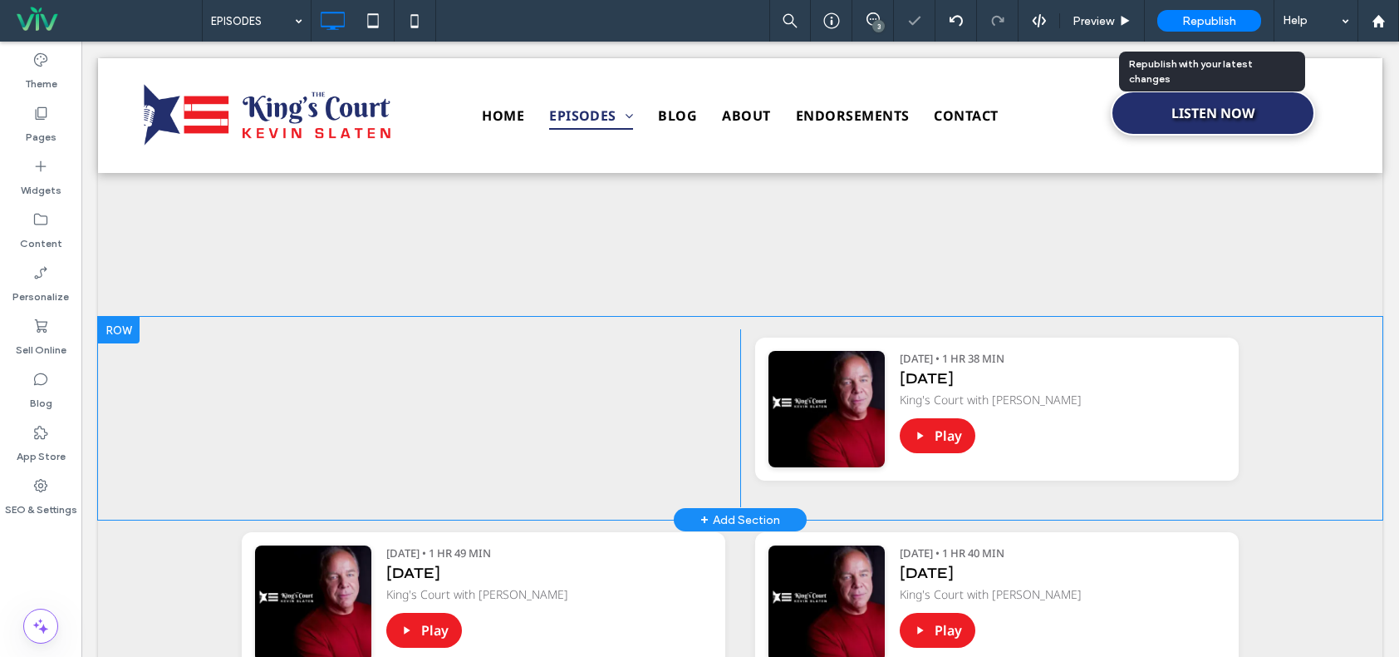
click at [1226, 18] on span "Republish" at bounding box center [1210, 21] width 54 height 14
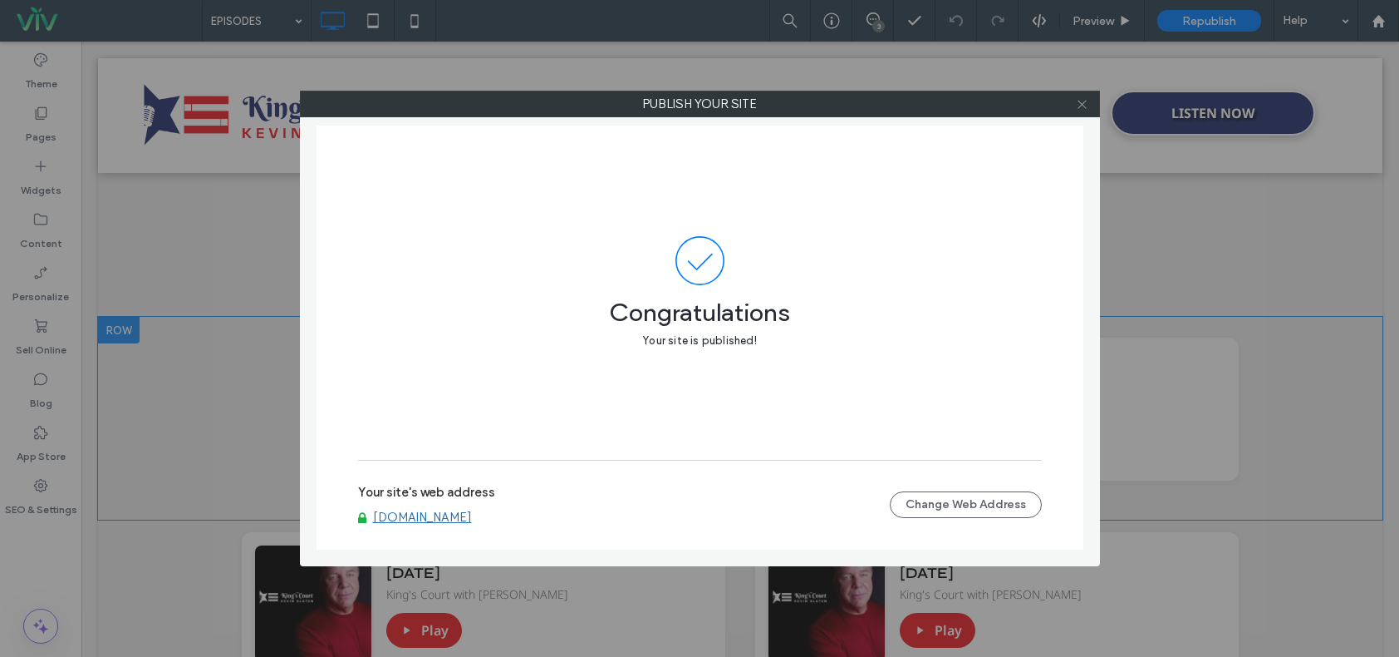
click at [1085, 101] on icon at bounding box center [1082, 104] width 12 height 12
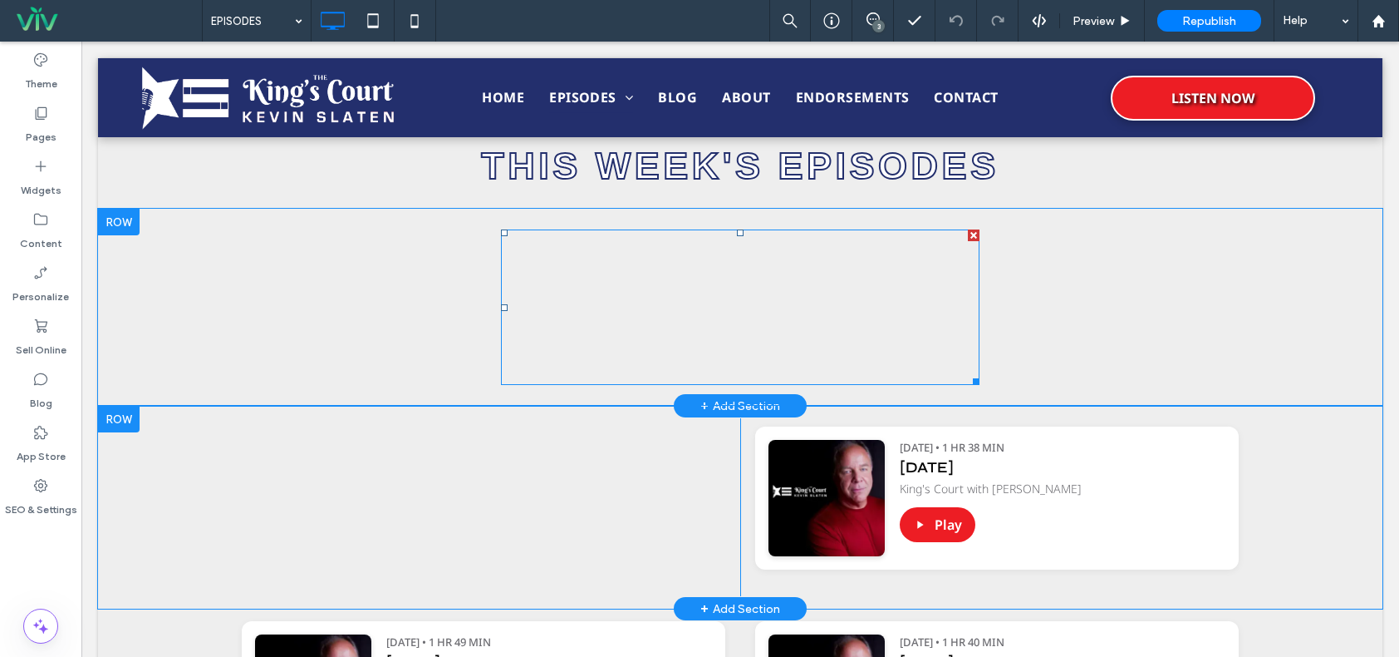
scroll to position [563, 0]
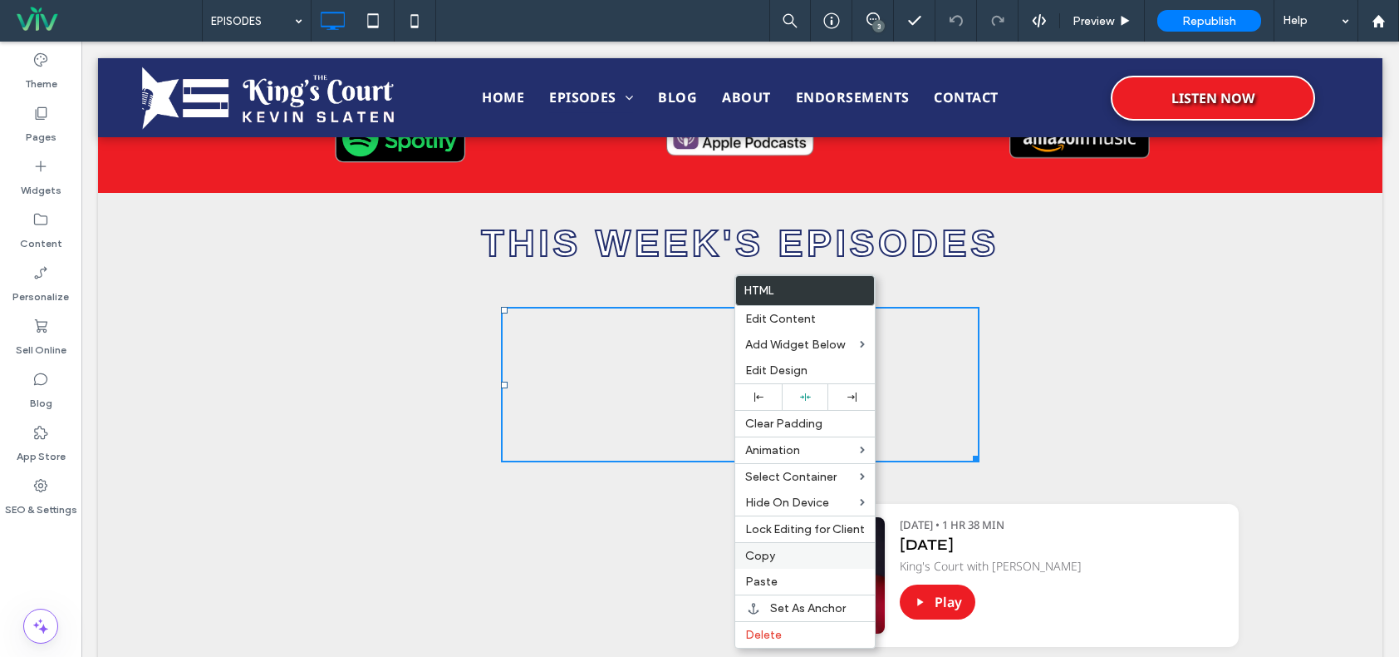
click at [773, 558] on span "Copy" at bounding box center [760, 555] width 30 height 14
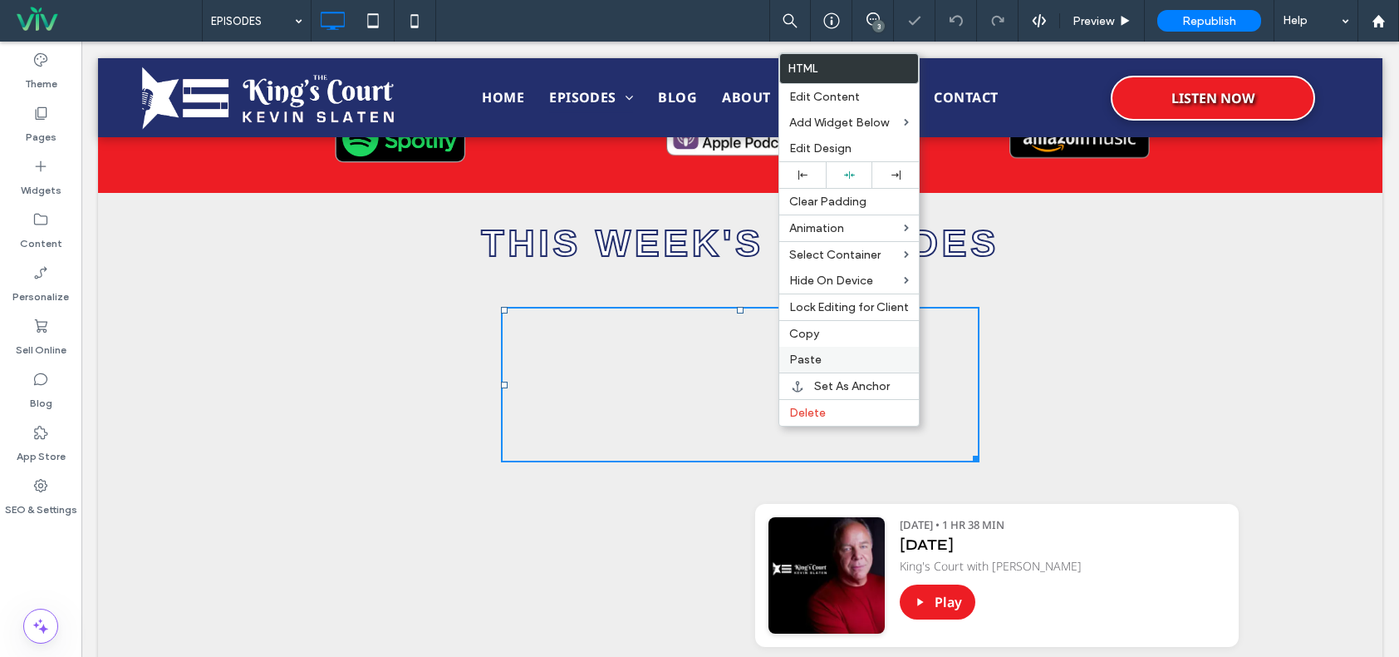
click at [809, 353] on span "Paste" at bounding box center [805, 359] width 32 height 14
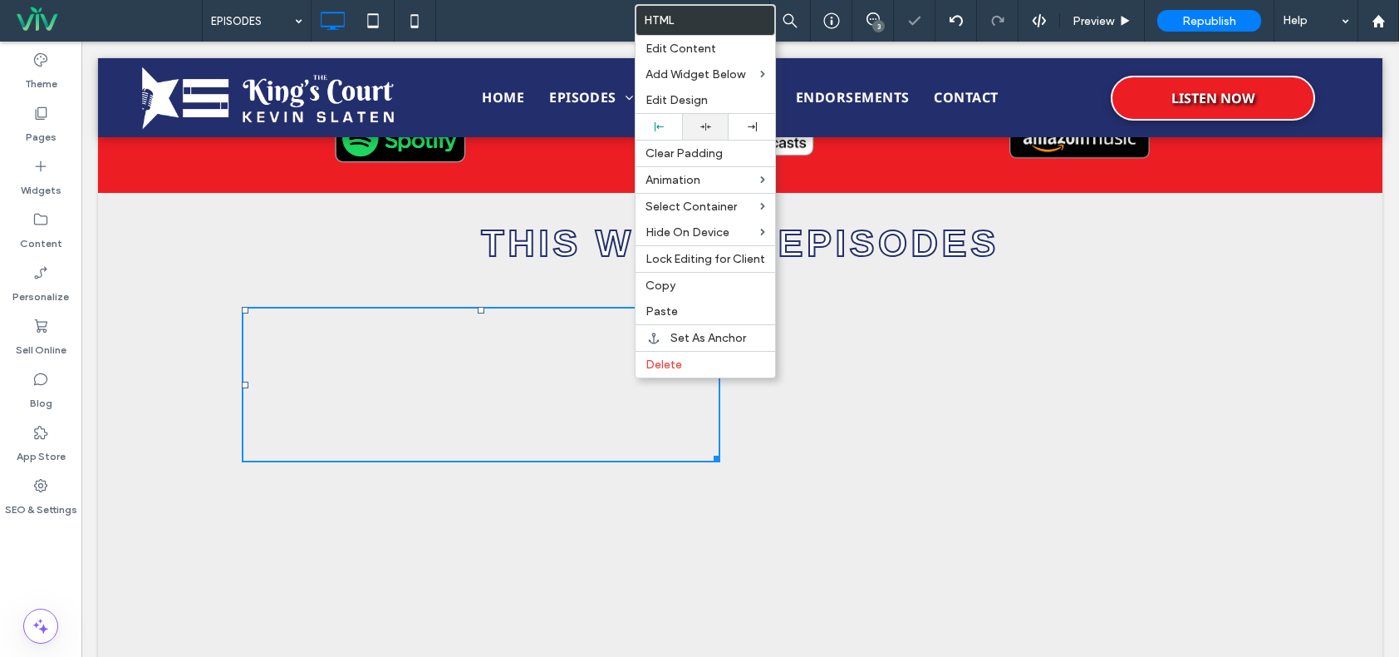
click at [710, 121] on div at bounding box center [705, 127] width 47 height 26
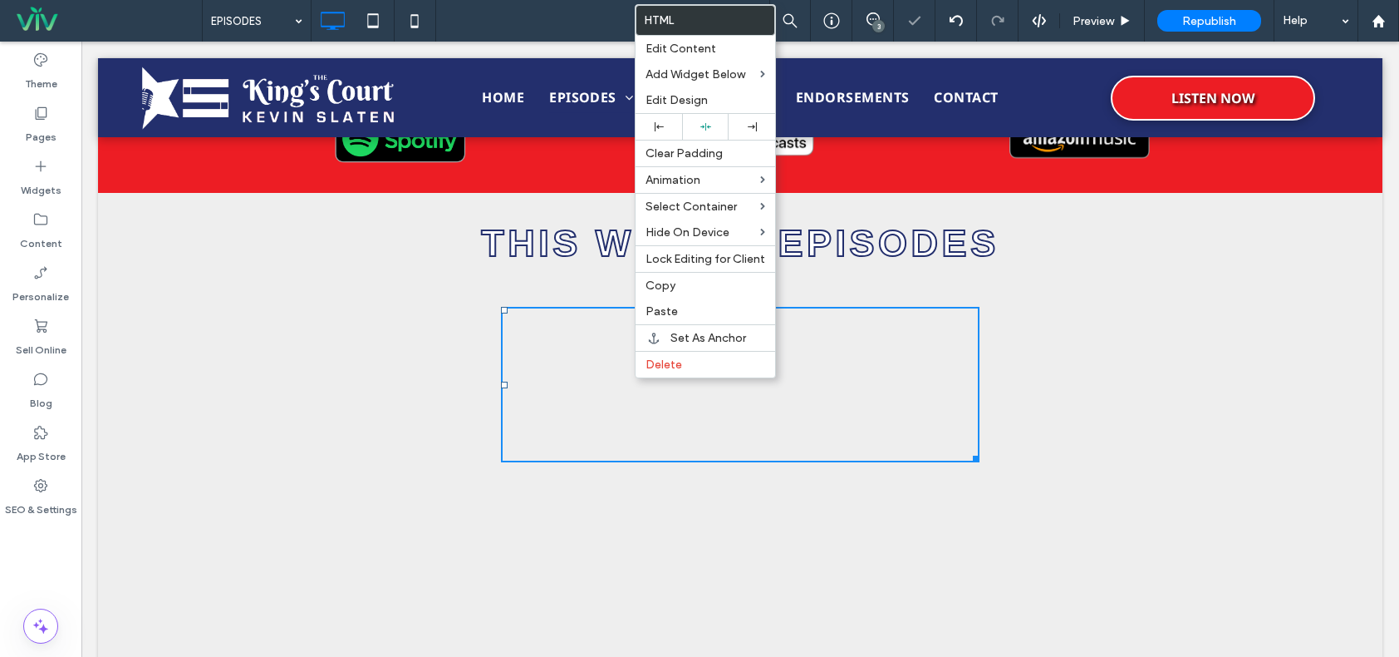
click at [1188, 378] on div "https://irp.cdn-website.com/e4f27ade/files/uploaded/Slaten+Show+8-15-25.mp3 Aug…" at bounding box center [740, 466] width 997 height 336
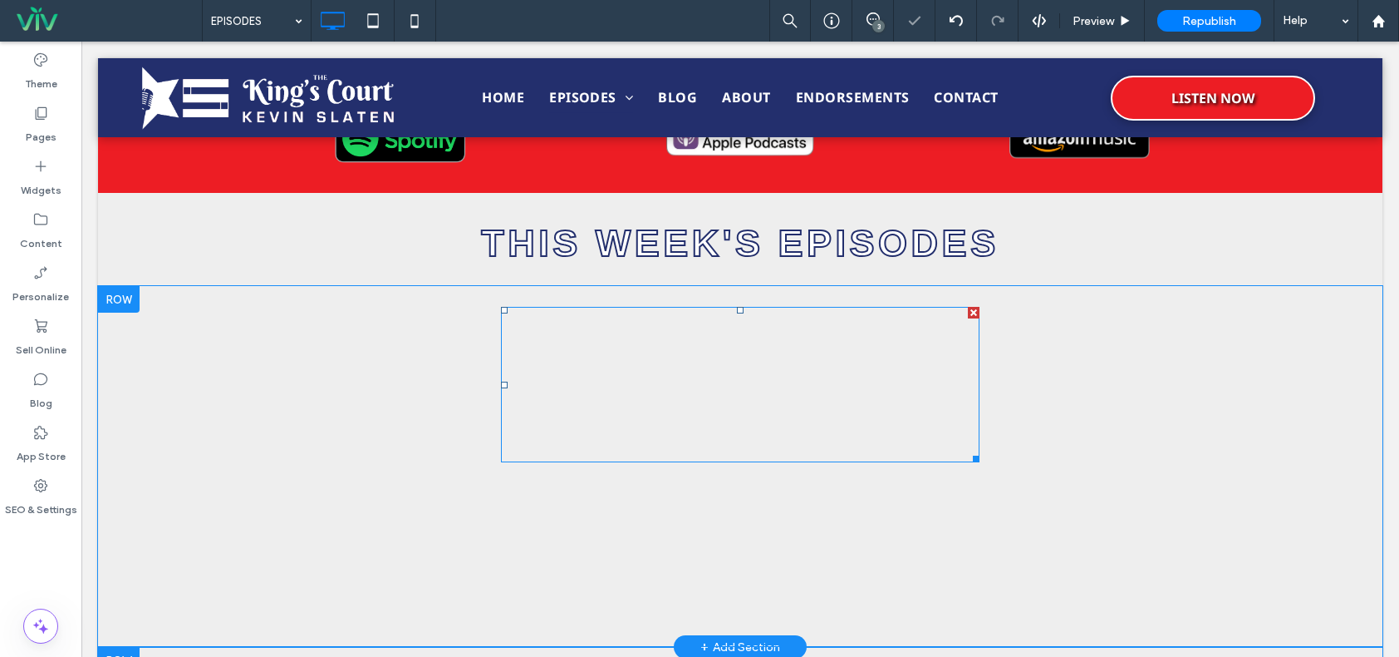
click at [893, 375] on span at bounding box center [740, 384] width 479 height 155
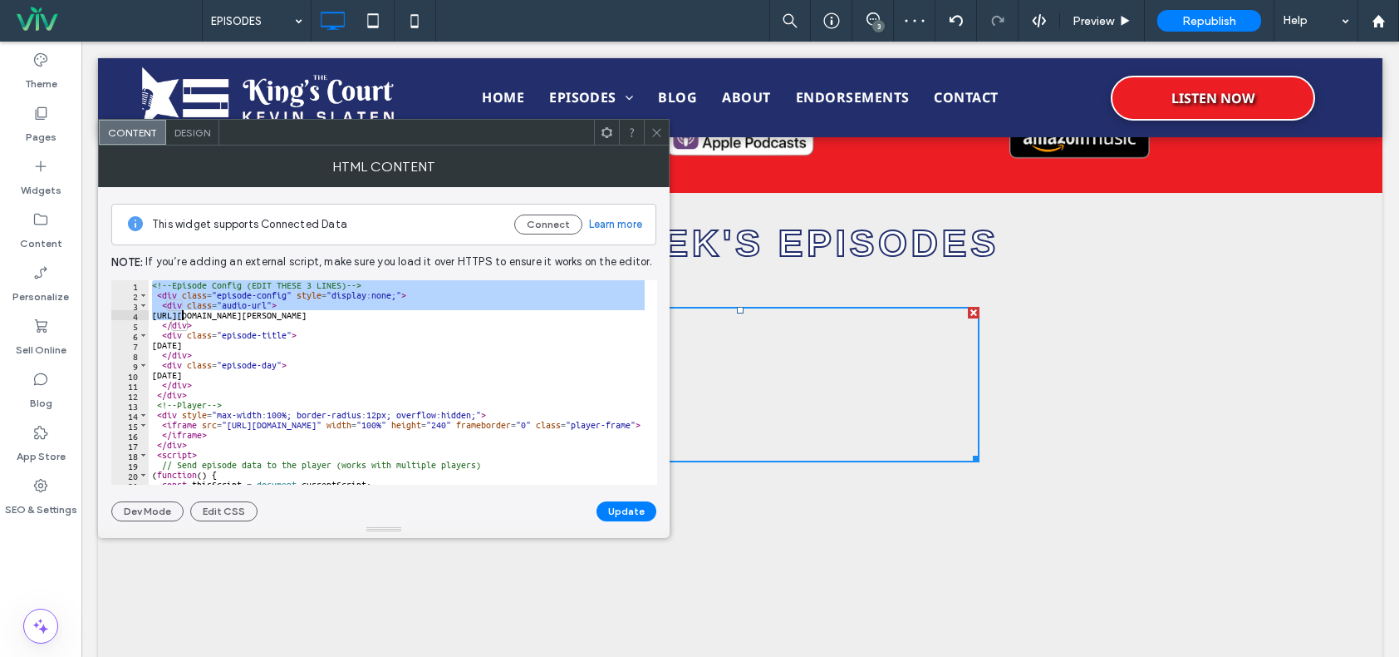
scroll to position [137, 0]
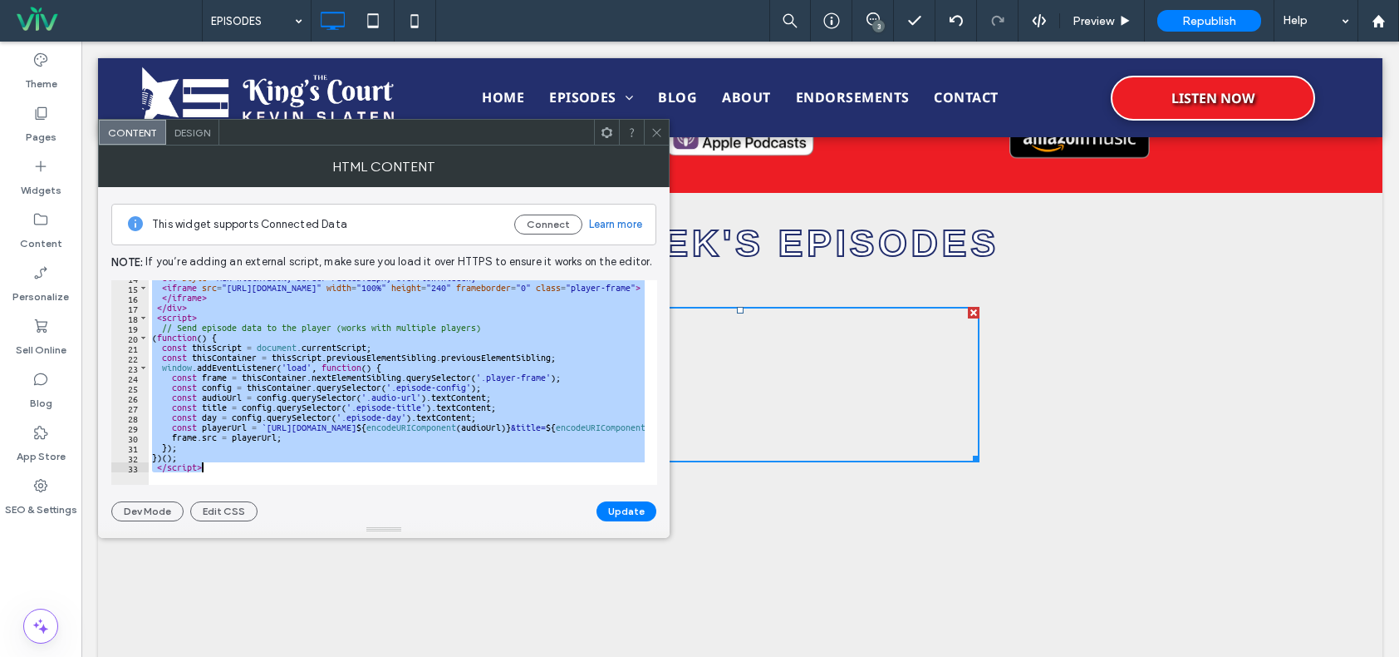
drag, startPoint x: 160, startPoint y: 290, endPoint x: 274, endPoint y: 474, distance: 216.5
click at [274, 474] on div "**********" at bounding box center [384, 382] width 546 height 204
paste textarea "Cursor at row 33"
type textarea "*********"
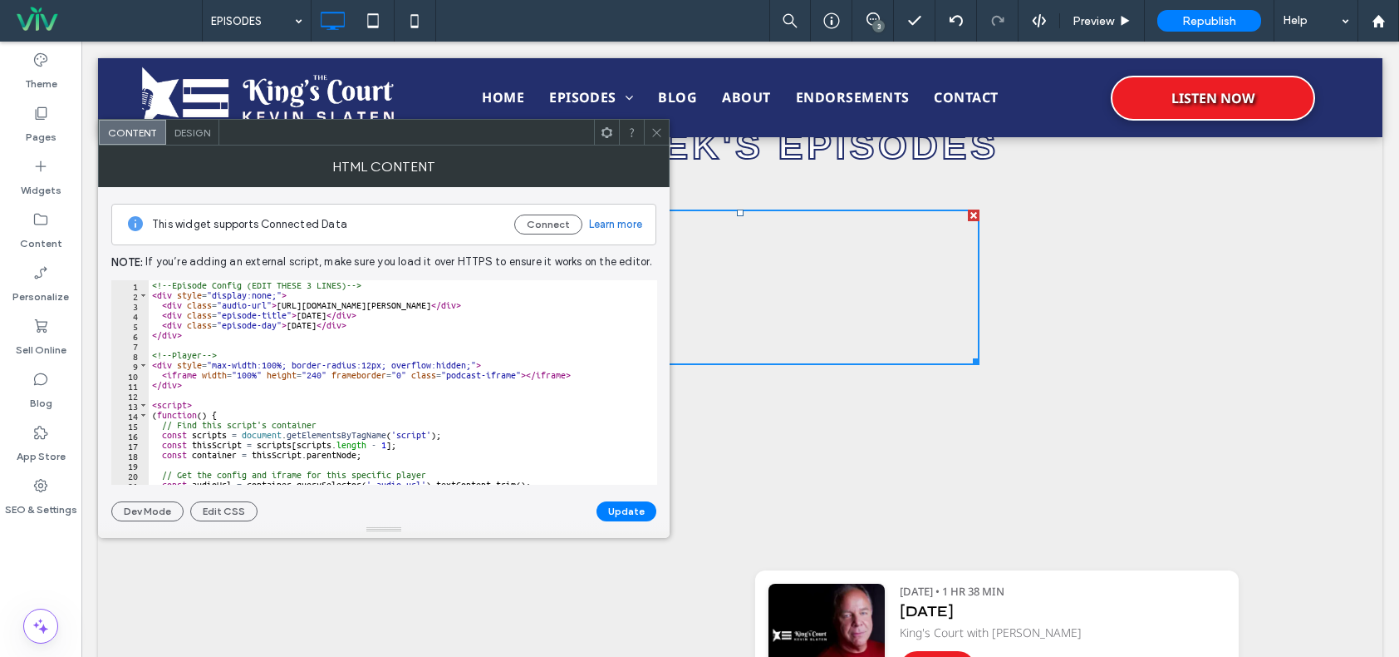
scroll to position [647, 0]
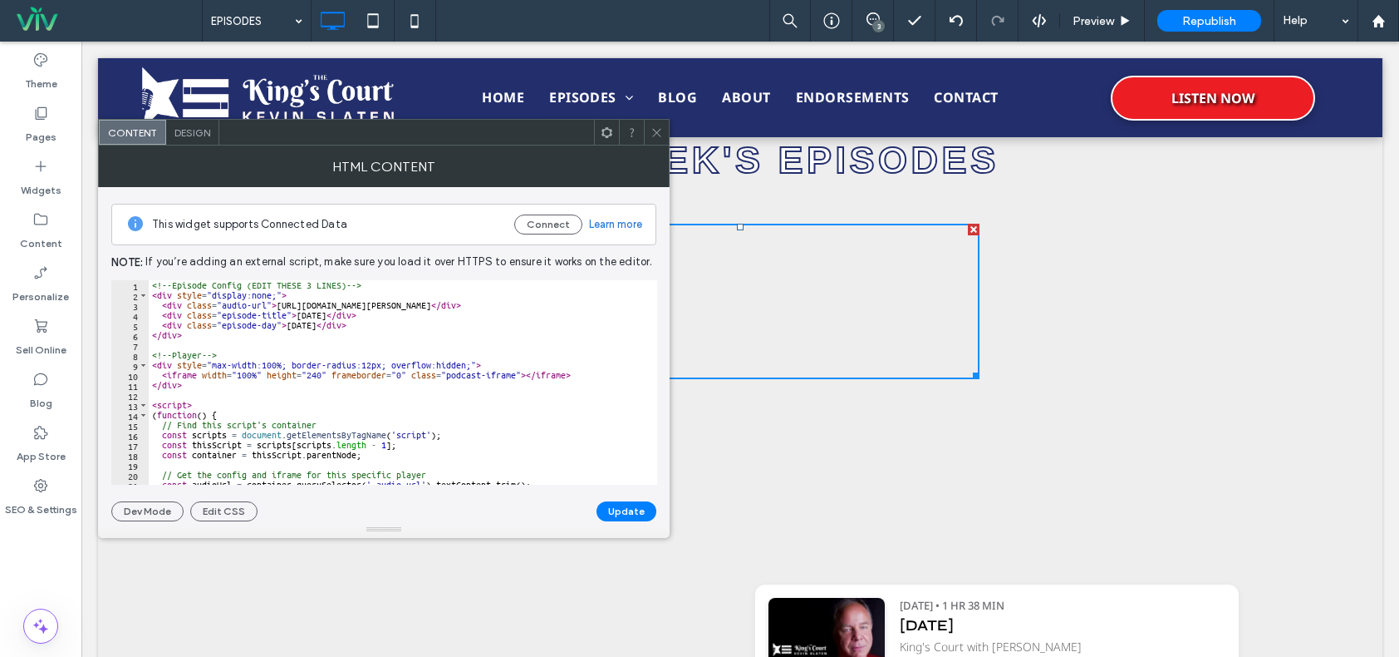
click at [621, 513] on button "Update" at bounding box center [627, 511] width 60 height 20
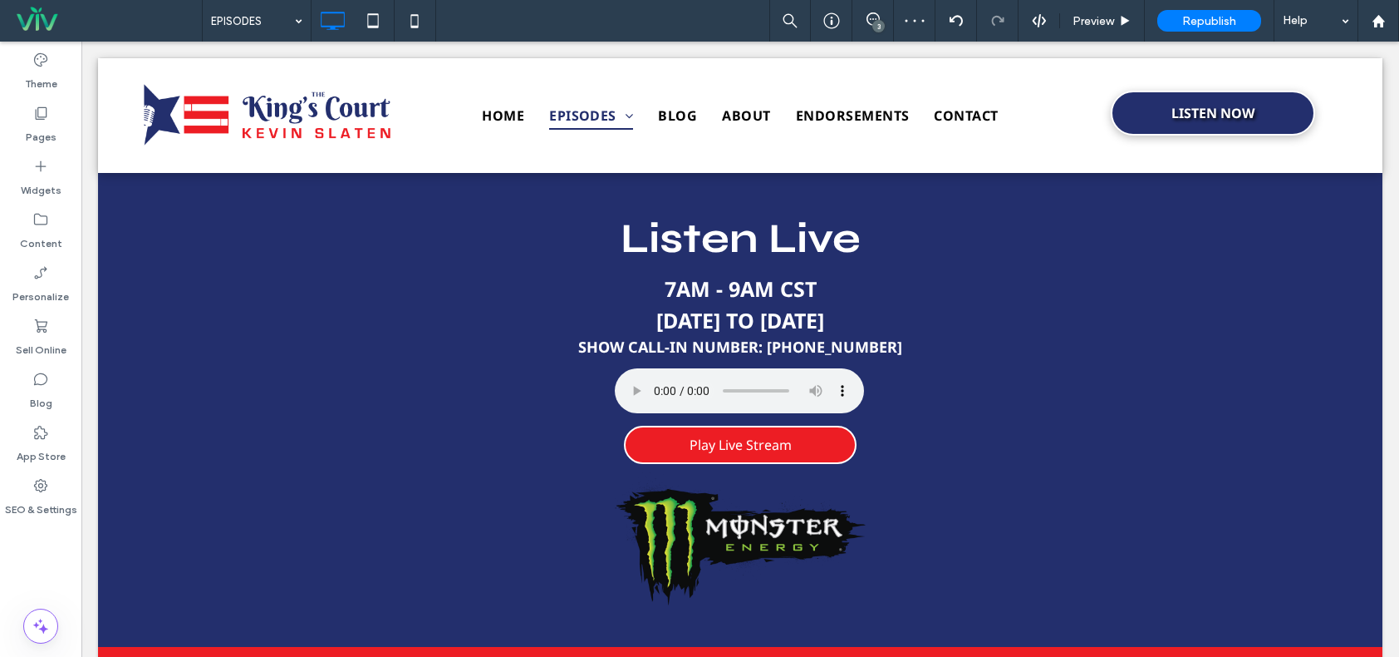
scroll to position [665, 0]
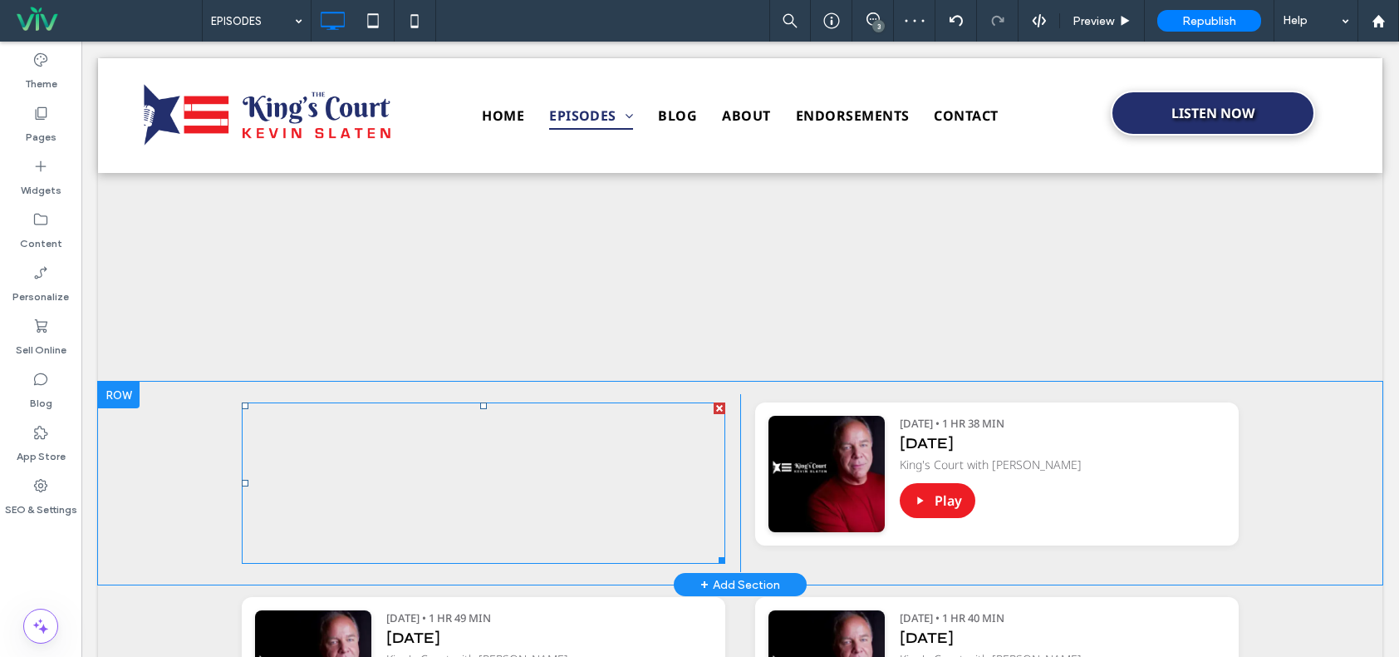
click at [639, 478] on span at bounding box center [484, 482] width 484 height 161
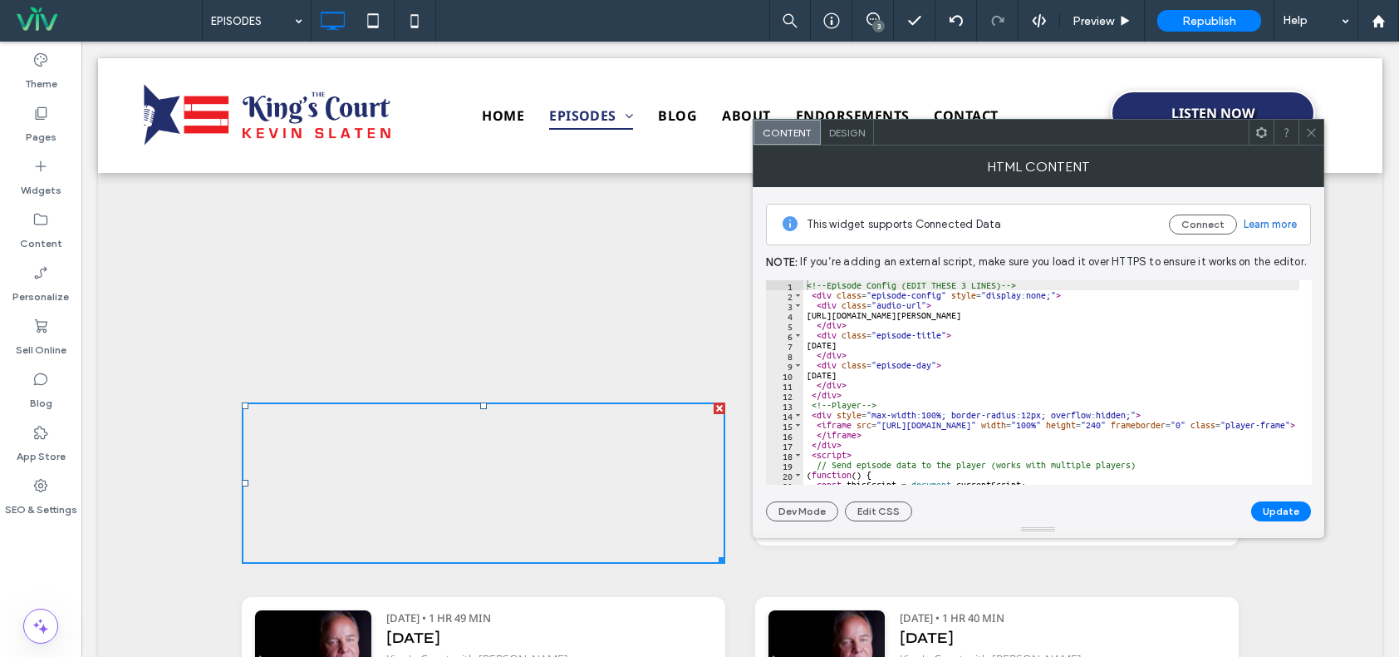
click at [1315, 130] on icon at bounding box center [1312, 132] width 12 height 12
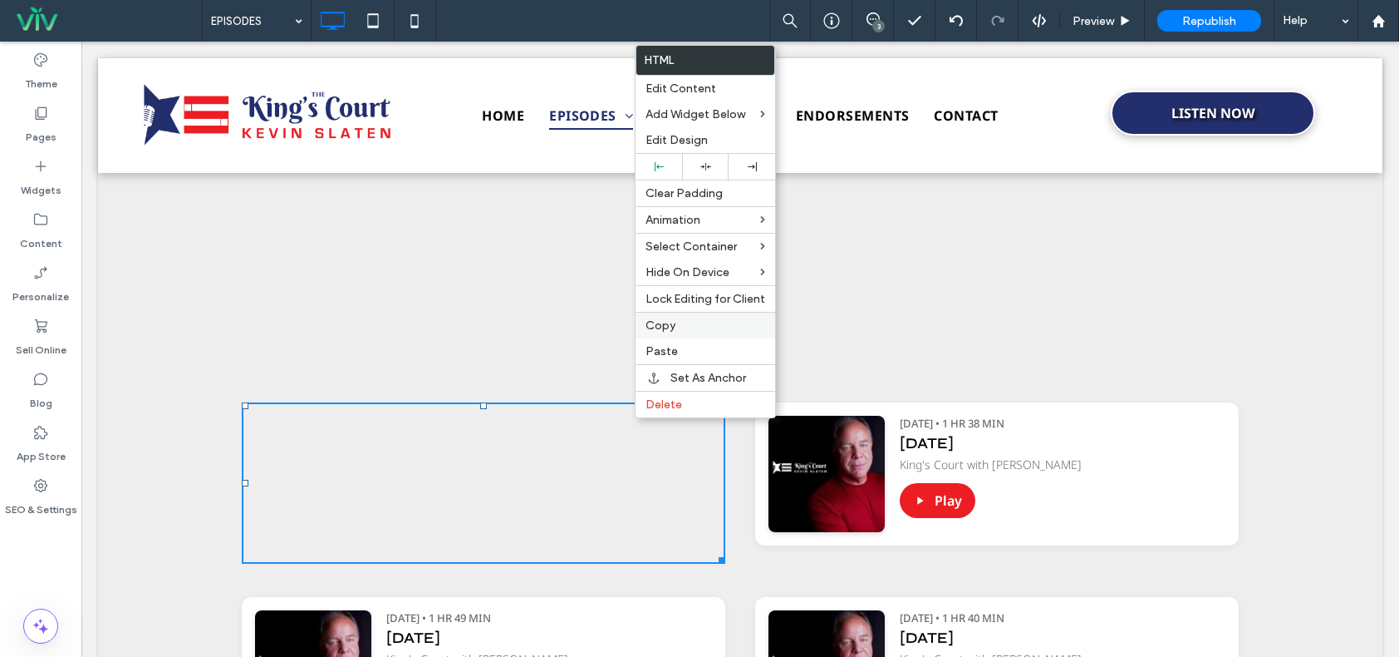
click at [685, 327] on label "Copy" at bounding box center [706, 325] width 120 height 14
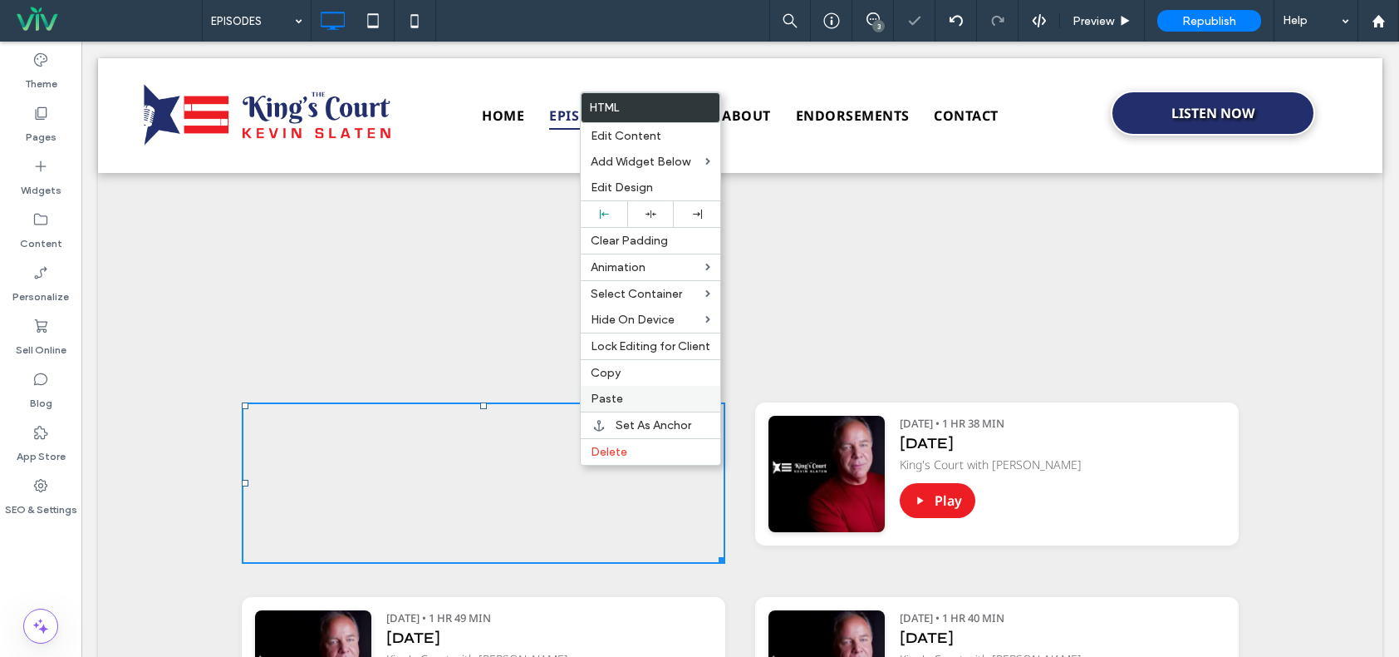
click at [626, 388] on div "Paste" at bounding box center [651, 399] width 140 height 26
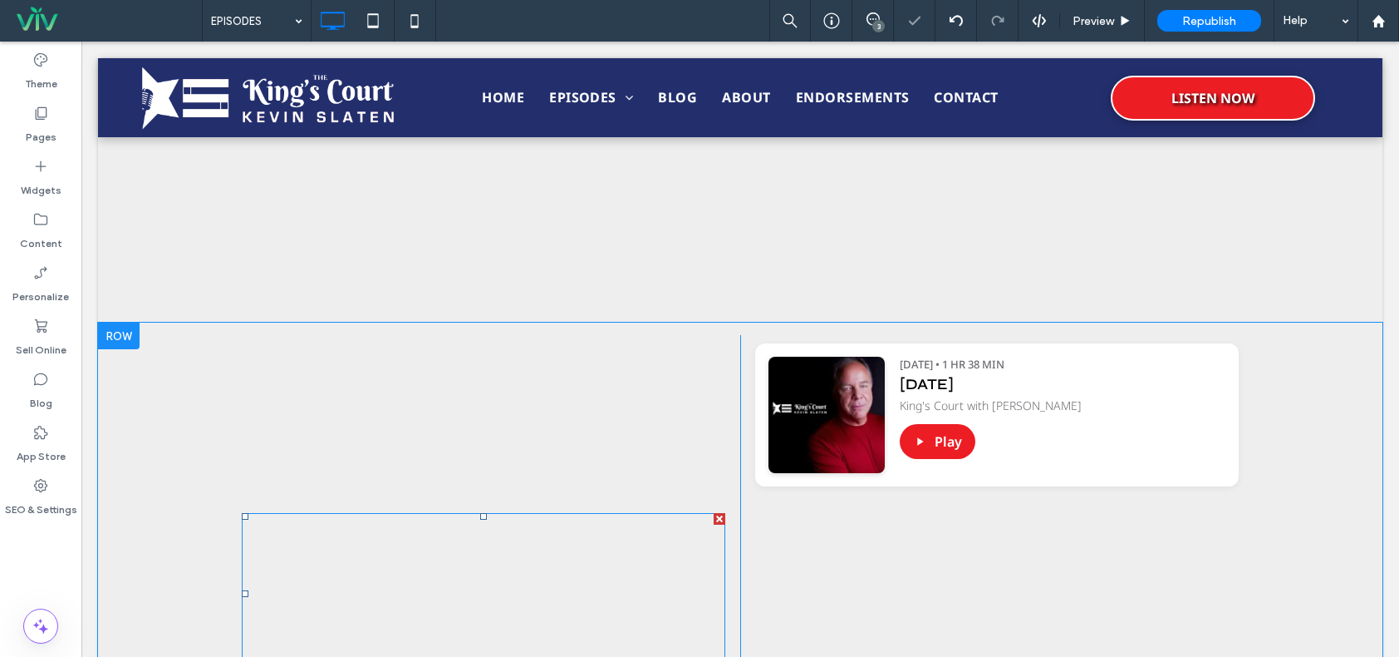
scroll to position [831, 0]
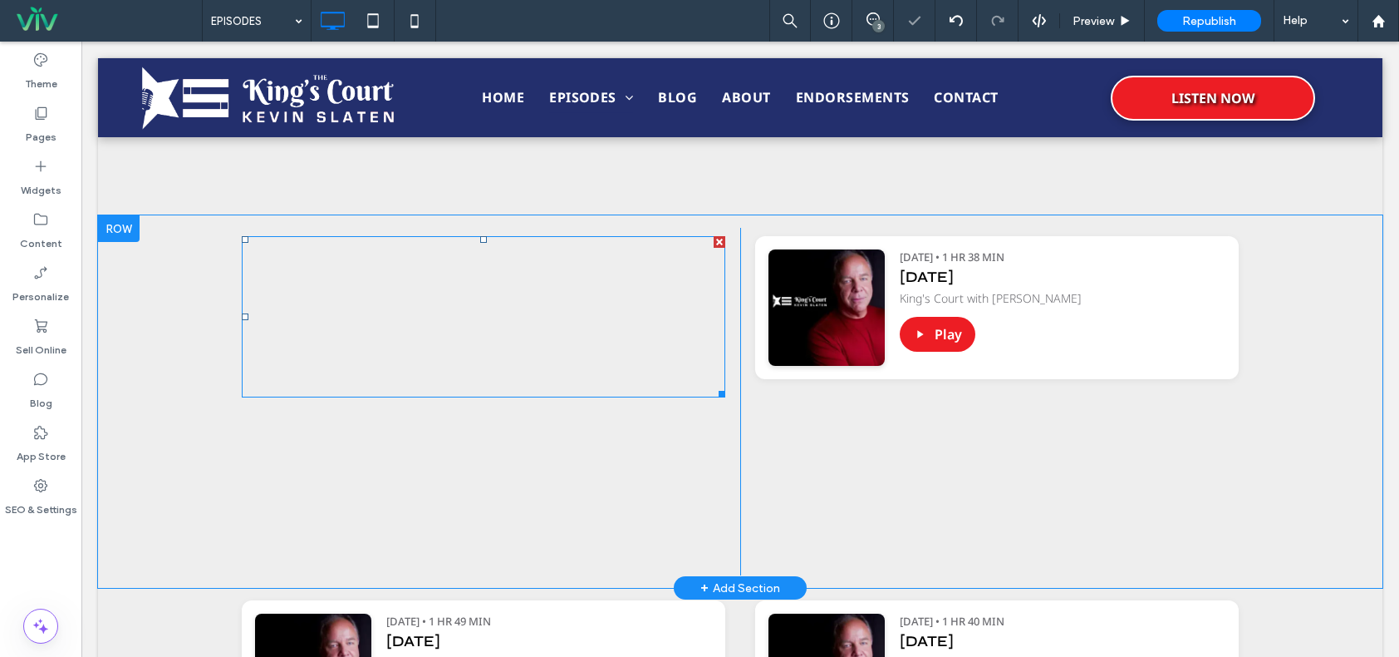
click at [565, 311] on span at bounding box center [484, 316] width 484 height 161
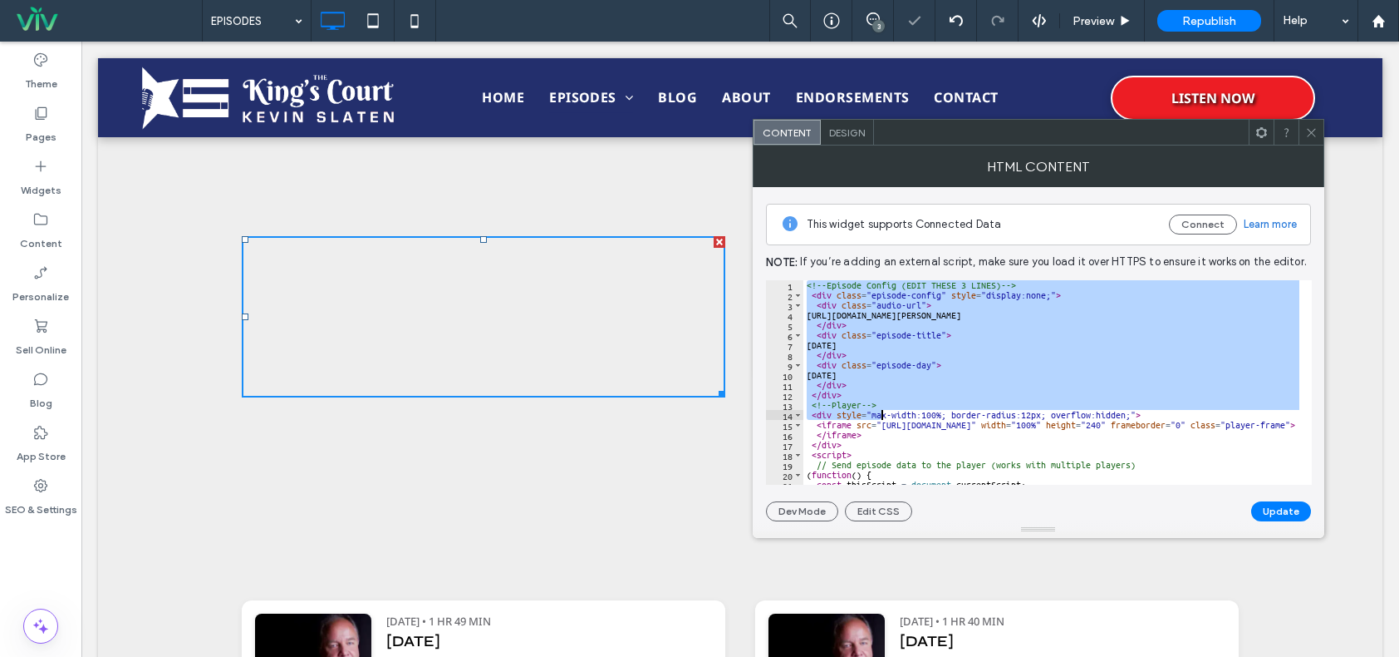
scroll to position [137, 0]
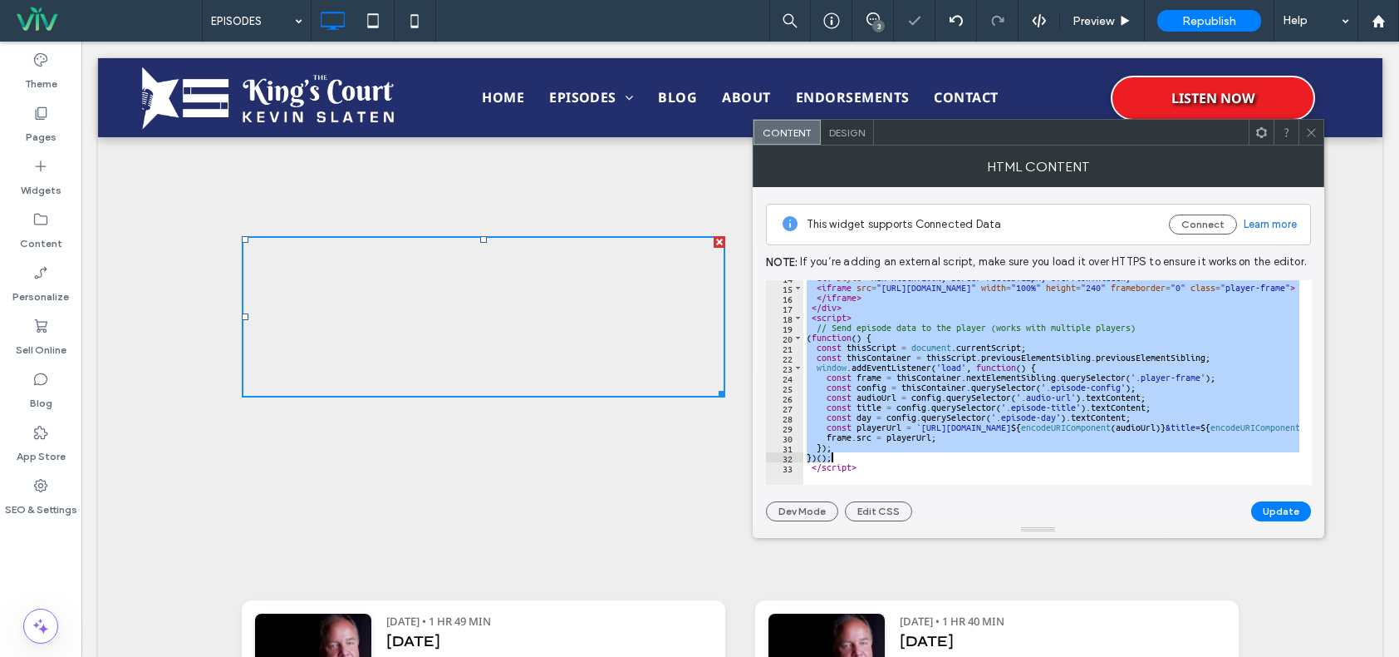
drag, startPoint x: 806, startPoint y: 288, endPoint x: 877, endPoint y: 465, distance: 190.6
click at [877, 465] on div "< div style = "max-width:100%; border-radius:12px; overflow:hidden;" > < iframe…" at bounding box center [1258, 379] width 909 height 212
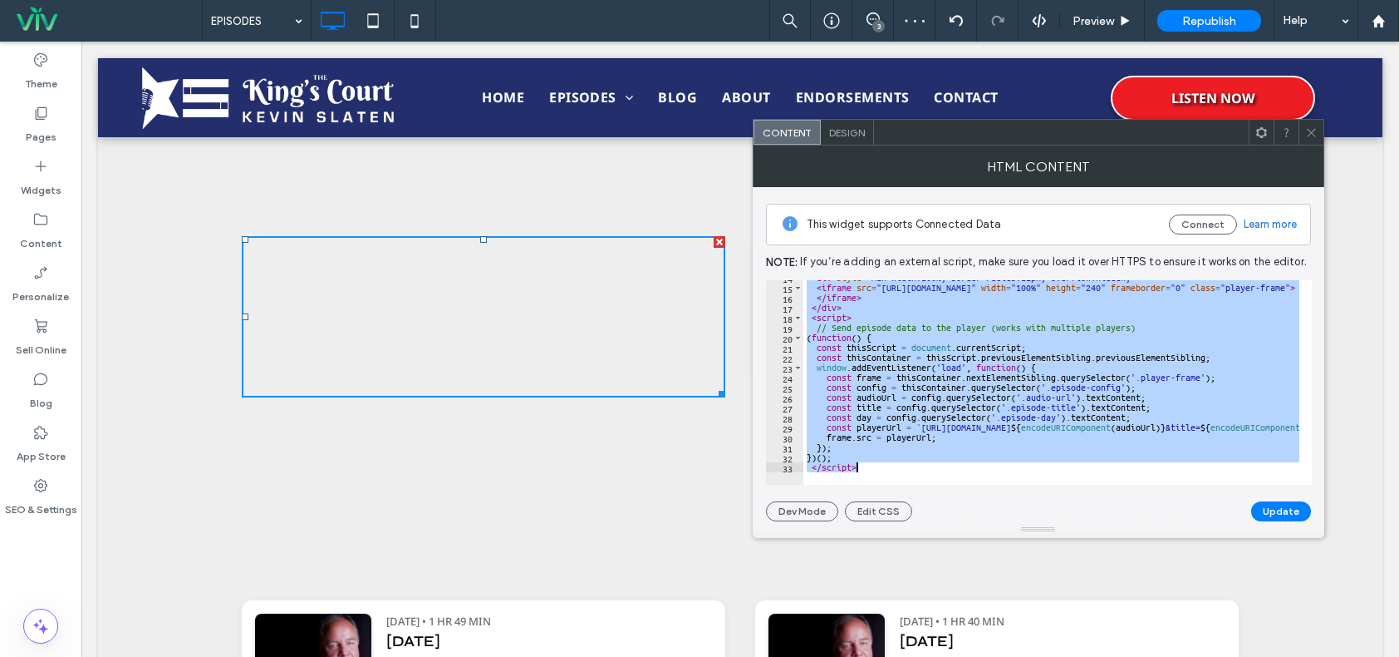
paste textarea "Cursor at row 33"
type textarea "*********"
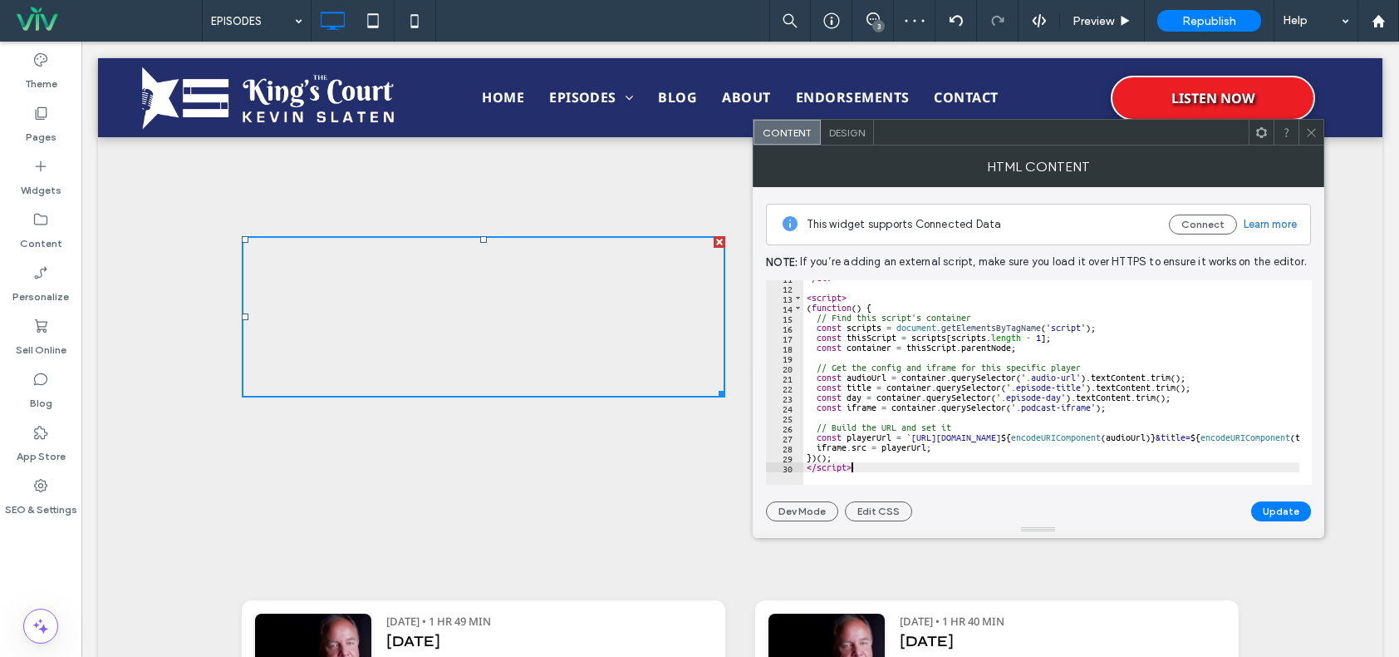
scroll to position [0, 0]
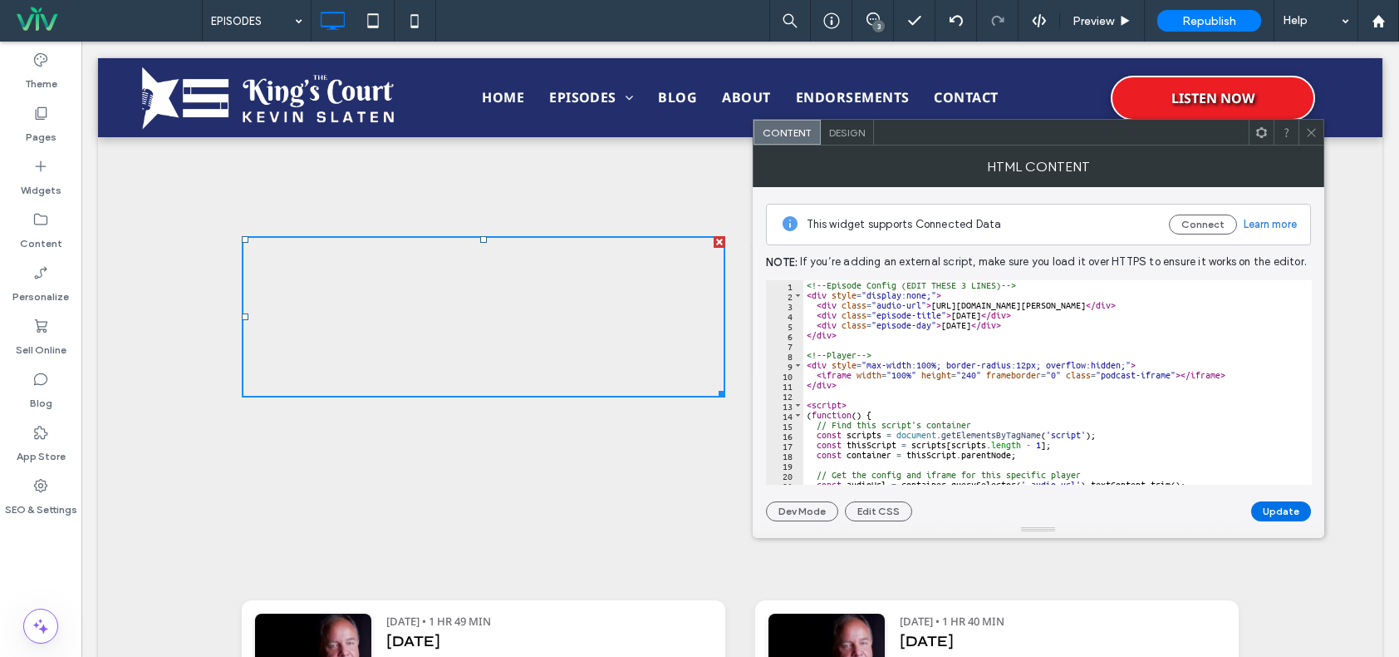
click at [1285, 503] on button "Update" at bounding box center [1282, 511] width 60 height 20
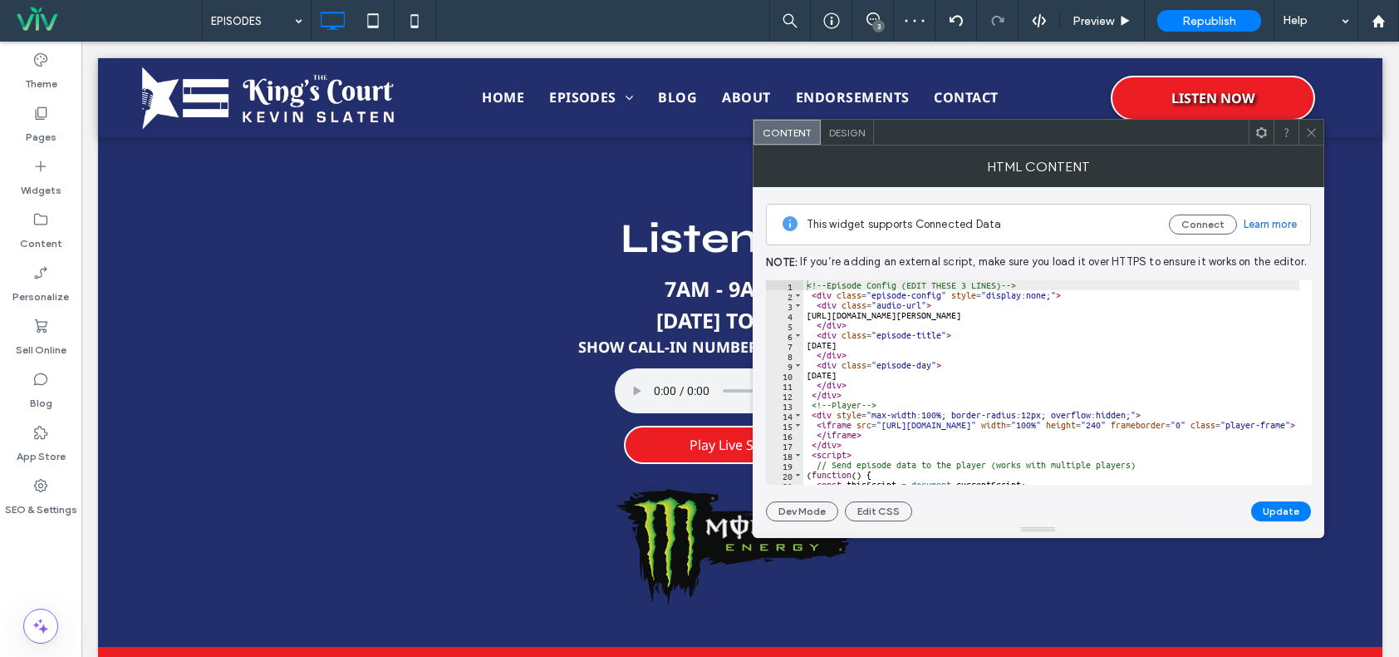
scroll to position [831, 0]
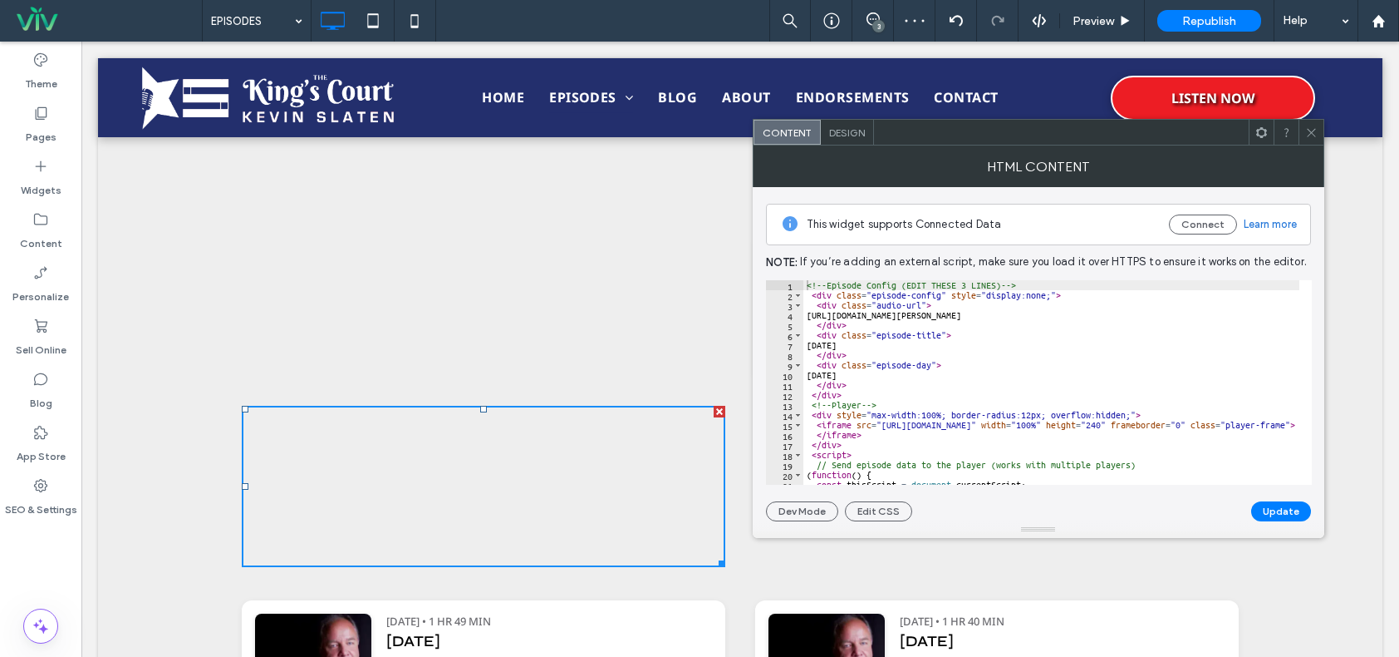
type textarea "**********"
drag, startPoint x: 820, startPoint y: 316, endPoint x: 1212, endPoint y: 312, distance: 391.4
click at [1212, 312] on div "<!-- Episode Config (EDIT THESE 3 LINES) --> < div class = "episode-config" sty…" at bounding box center [1258, 386] width 909 height 212
drag, startPoint x: 1309, startPoint y: 133, endPoint x: 1093, endPoint y: 194, distance: 224.7
click at [1310, 133] on icon at bounding box center [1312, 132] width 12 height 12
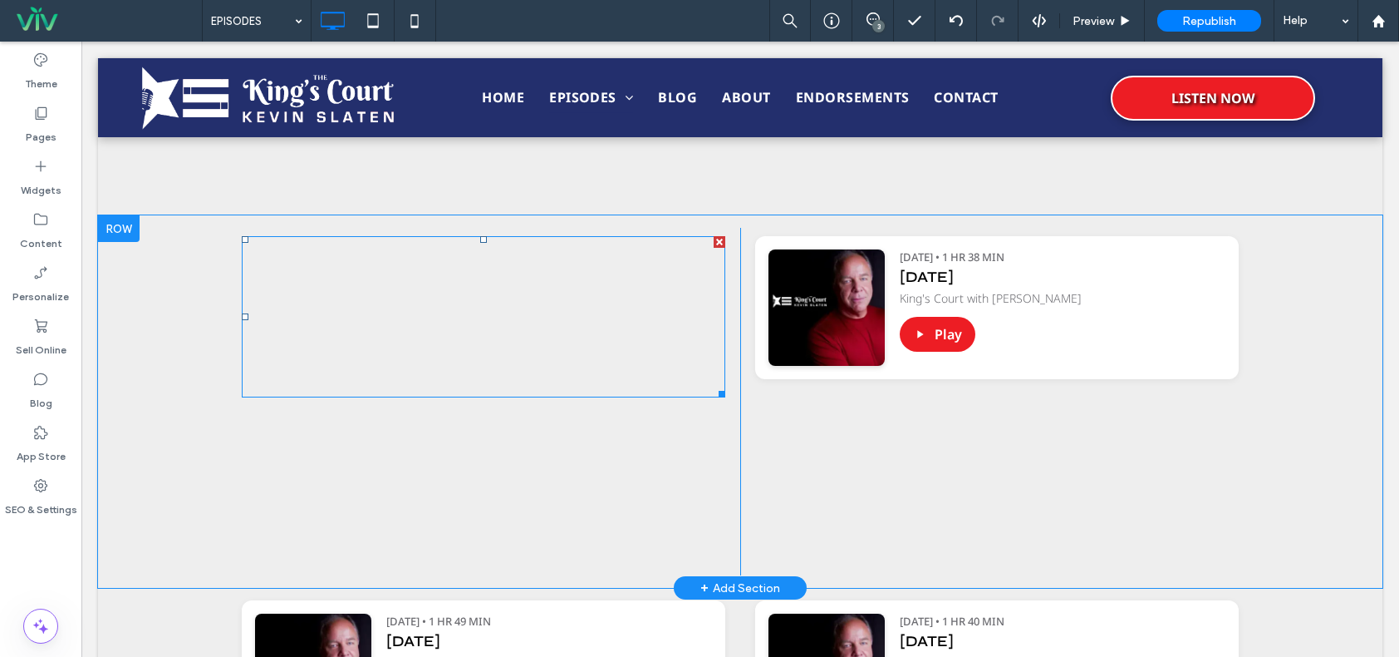
click at [614, 306] on span at bounding box center [484, 316] width 484 height 161
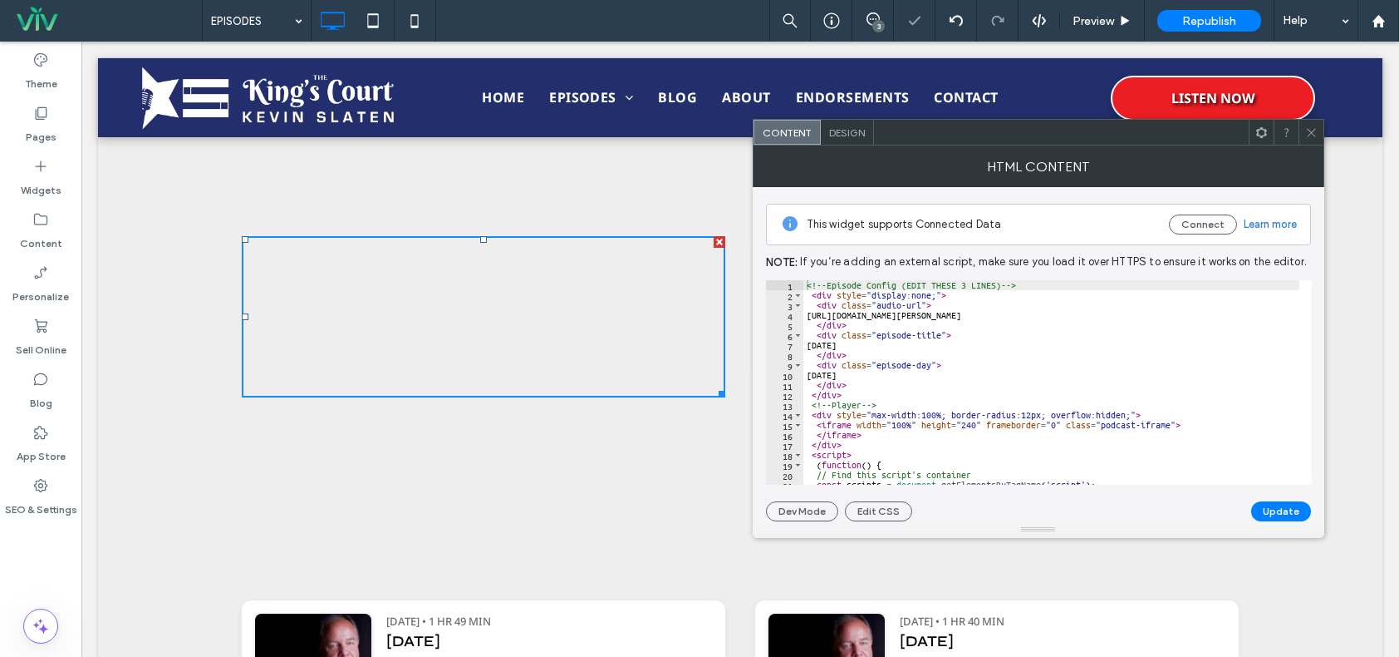
click at [866, 346] on div "<!-- Episode Config (EDIT THESE 3 LINES) --> < div style = "display:none;" > < …" at bounding box center [1253, 392] width 899 height 224
drag, startPoint x: 821, startPoint y: 314, endPoint x: 1197, endPoint y: 317, distance: 375.6
click at [1197, 317] on div "<!-- Episode Config (EDIT THESE 3 LINES) --> < div style = "display:none;" > < …" at bounding box center [1253, 386] width 899 height 212
paste textarea "Cursor at row 4"
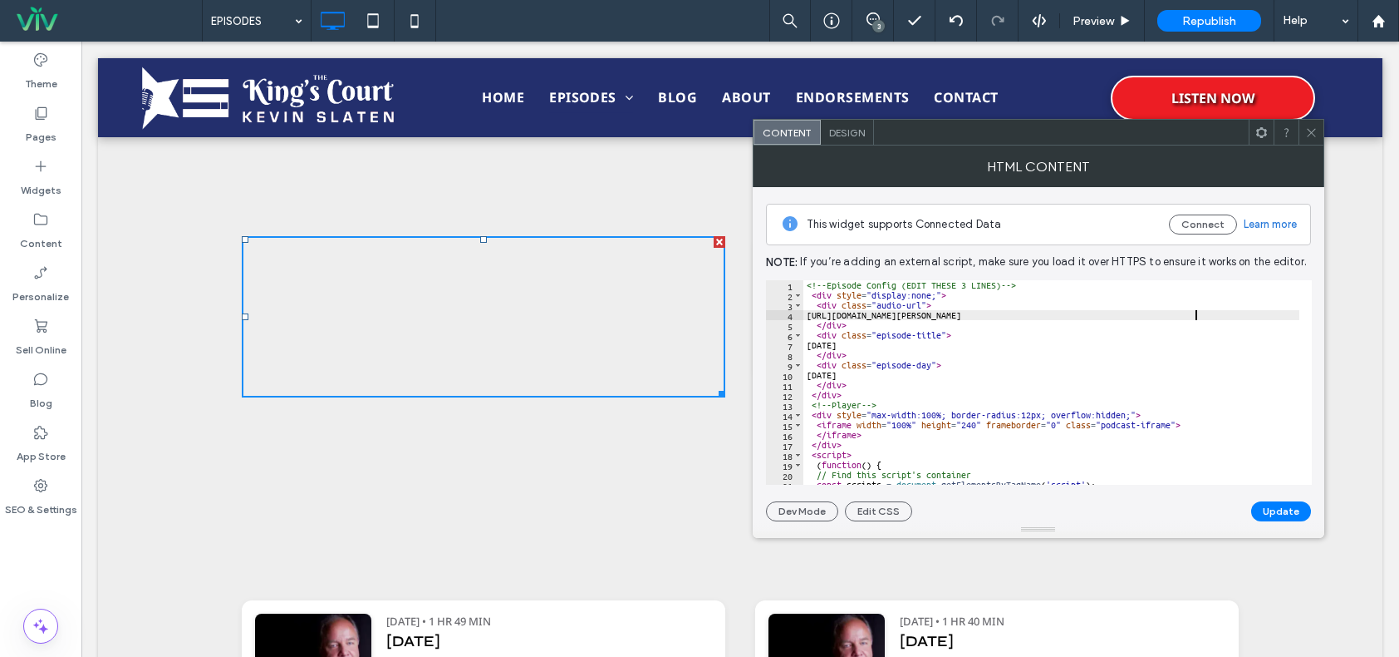
click at [858, 375] on div "<!-- Episode Config (EDIT THESE 3 LINES) --> < div style = "display:none;" > < …" at bounding box center [1253, 386] width 899 height 212
type textarea "*"
type textarea "********"
click at [1277, 508] on button "Update" at bounding box center [1282, 511] width 60 height 20
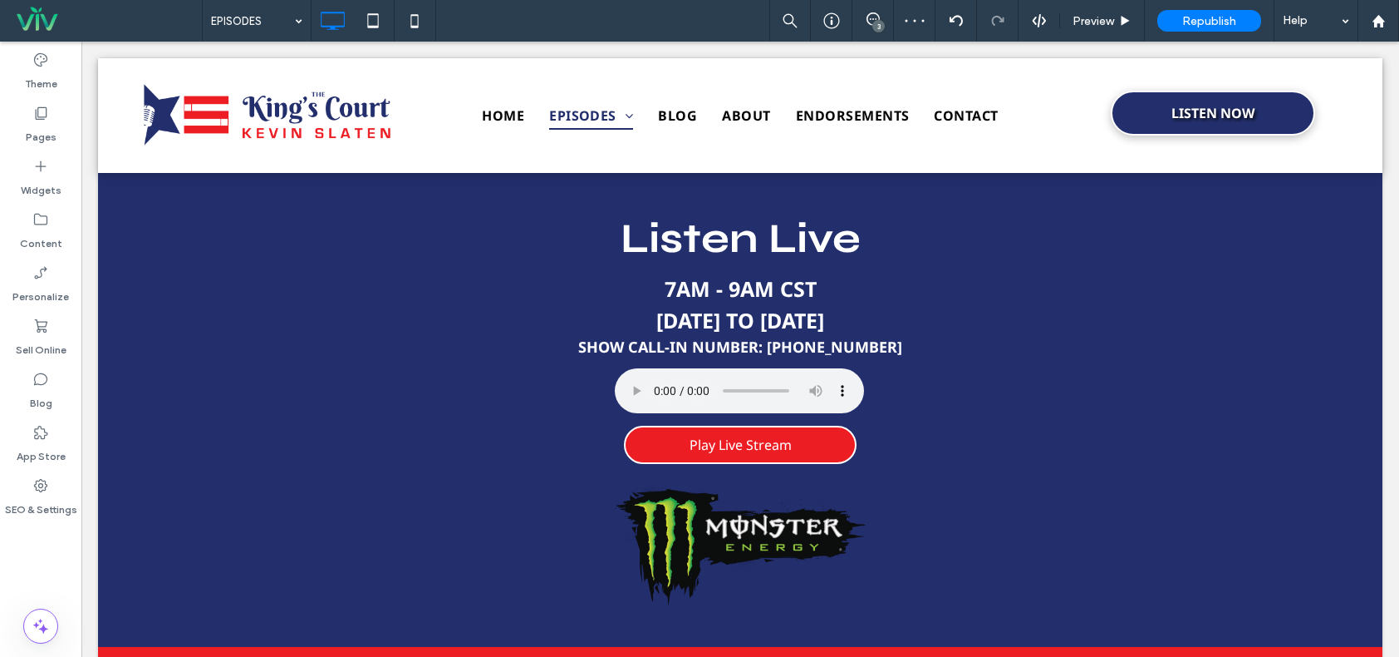
scroll to position [831, 0]
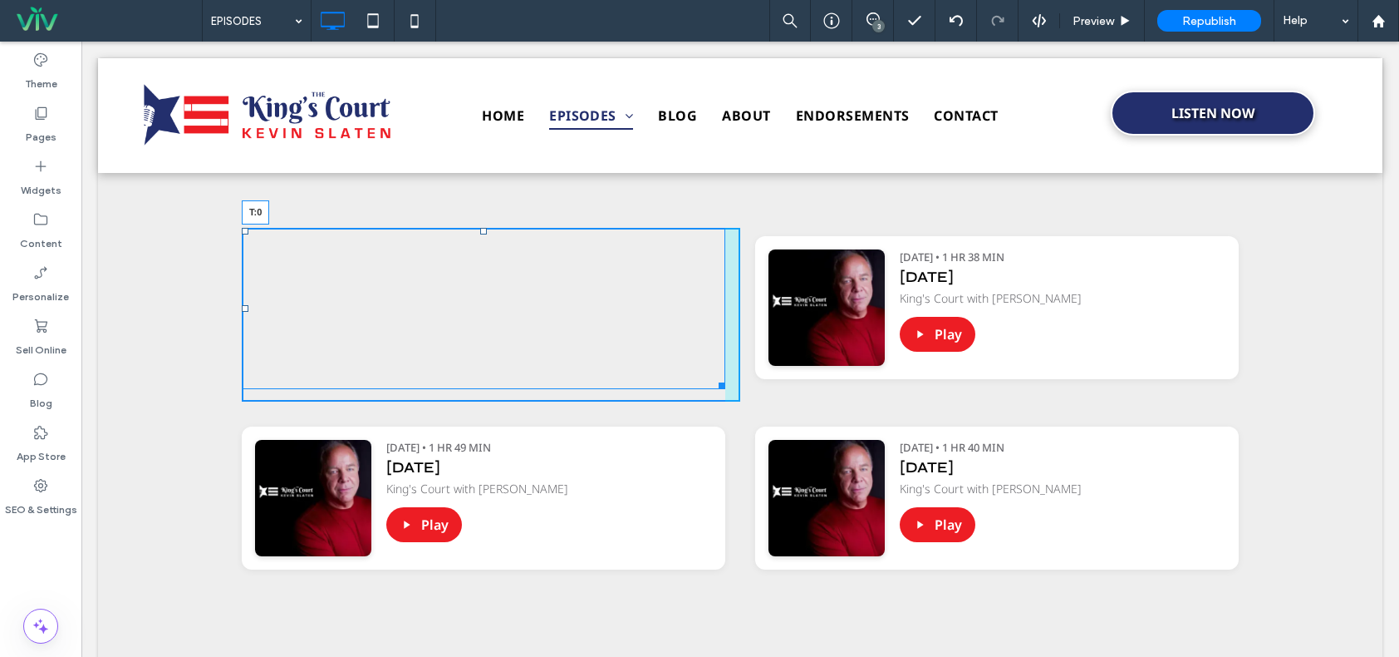
drag, startPoint x: 477, startPoint y: 239, endPoint x: 598, endPoint y: 273, distance: 126.0
click at [480, 231] on div at bounding box center [483, 231] width 7 height 7
drag, startPoint x: 479, startPoint y: 231, endPoint x: 563, endPoint y: 277, distance: 96.3
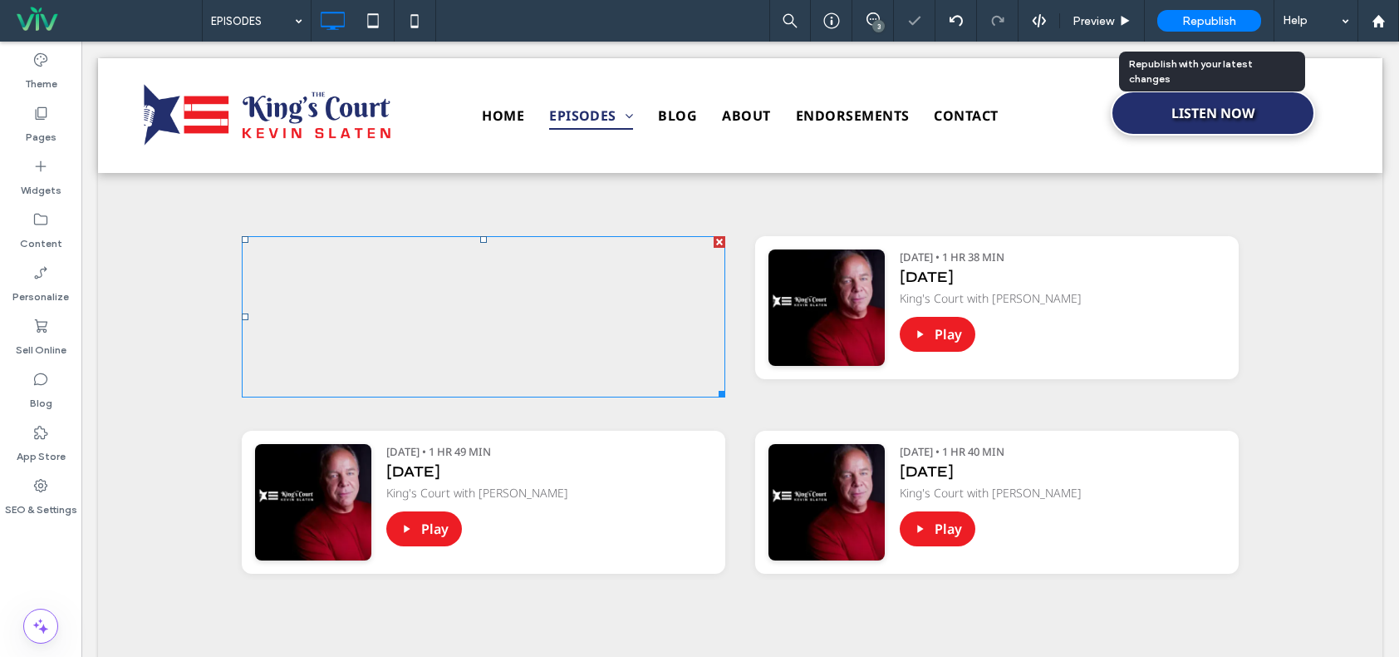
click at [1201, 25] on span "Republish" at bounding box center [1210, 21] width 54 height 14
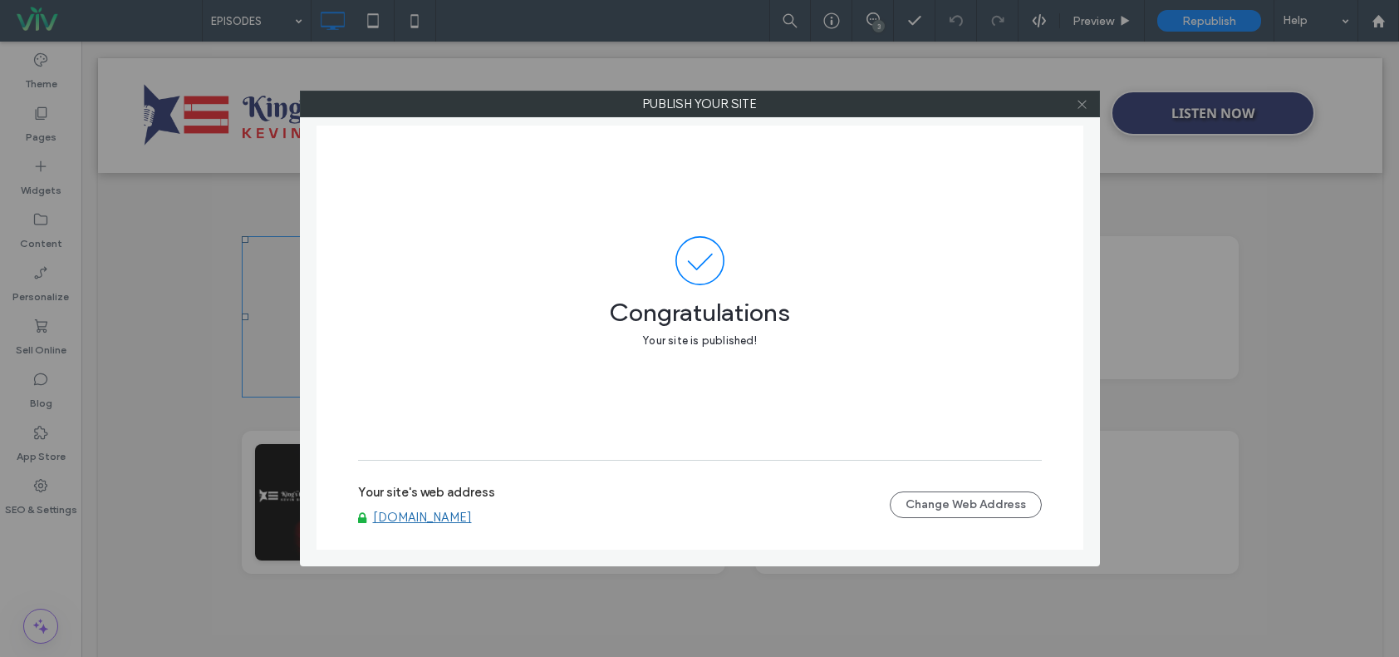
click at [1081, 104] on icon at bounding box center [1082, 104] width 12 height 12
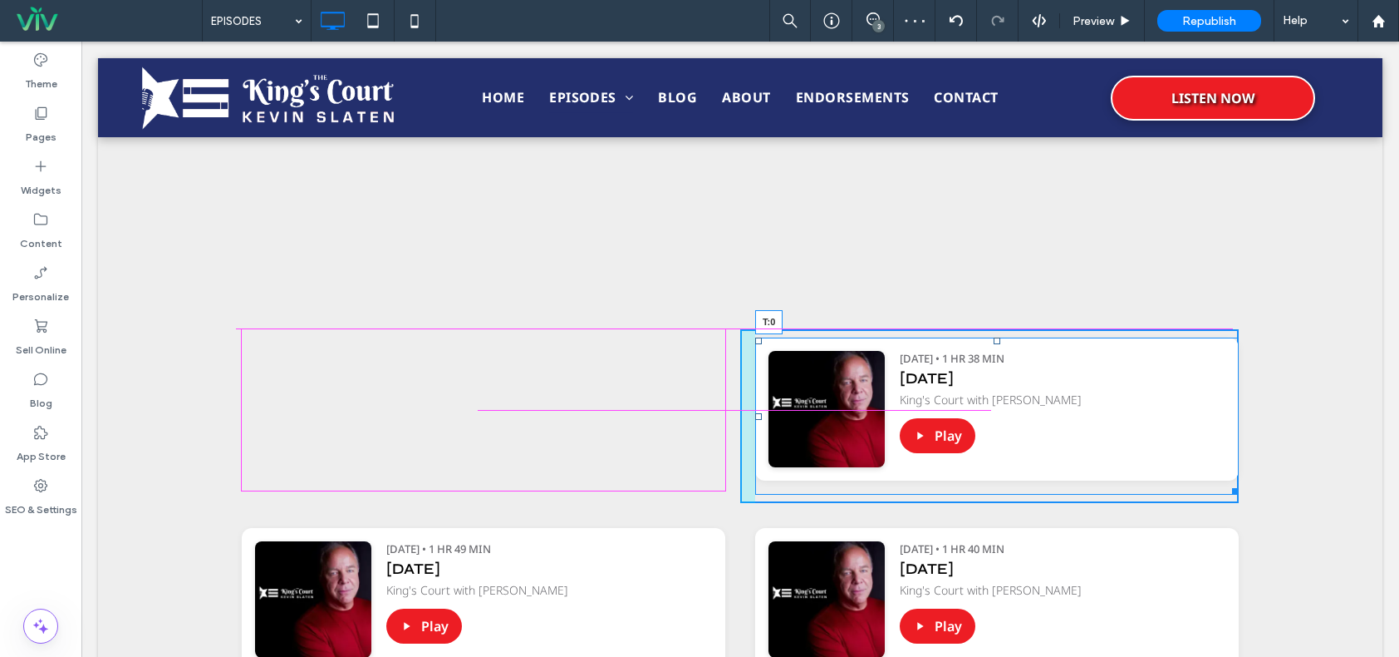
drag, startPoint x: 992, startPoint y: 342, endPoint x: 1074, endPoint y: 378, distance: 88.9
click at [992, 337] on div "Podcast Player [URL][DOMAIN_NAME][PERSON_NAME] [DATE] King's Court with [PERSON…" at bounding box center [997, 415] width 484 height 157
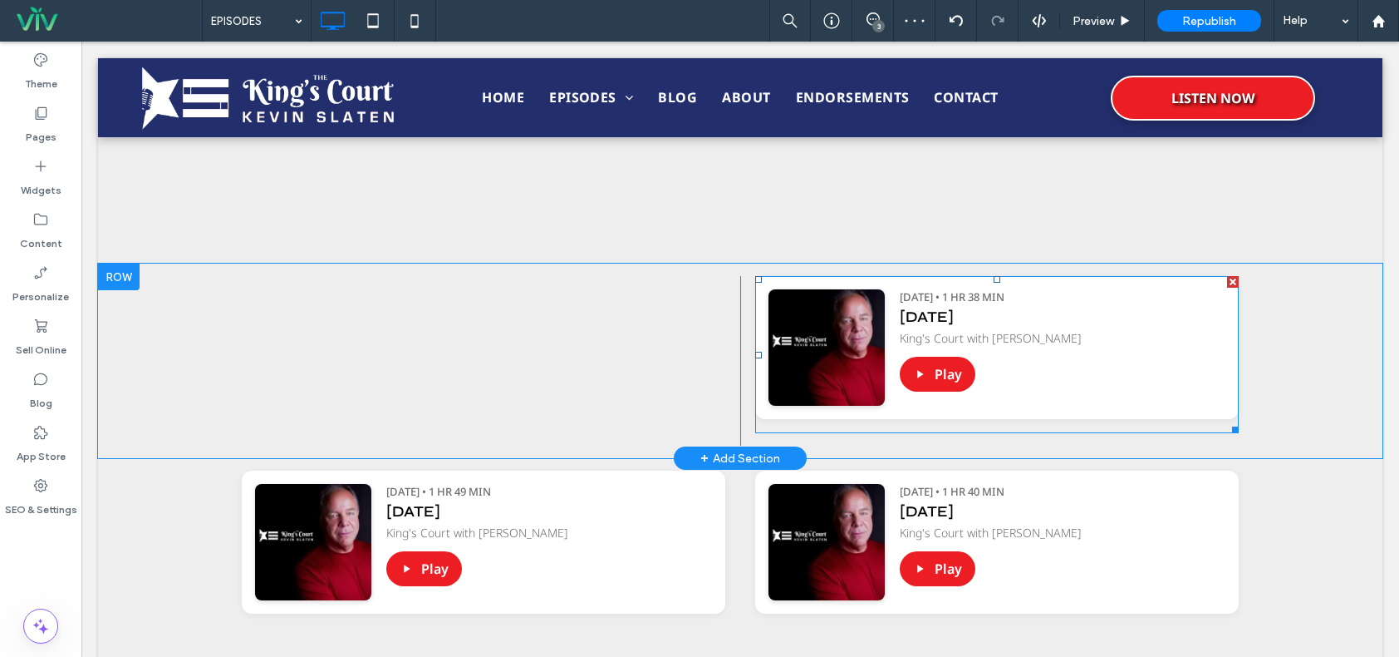
scroll to position [813, 0]
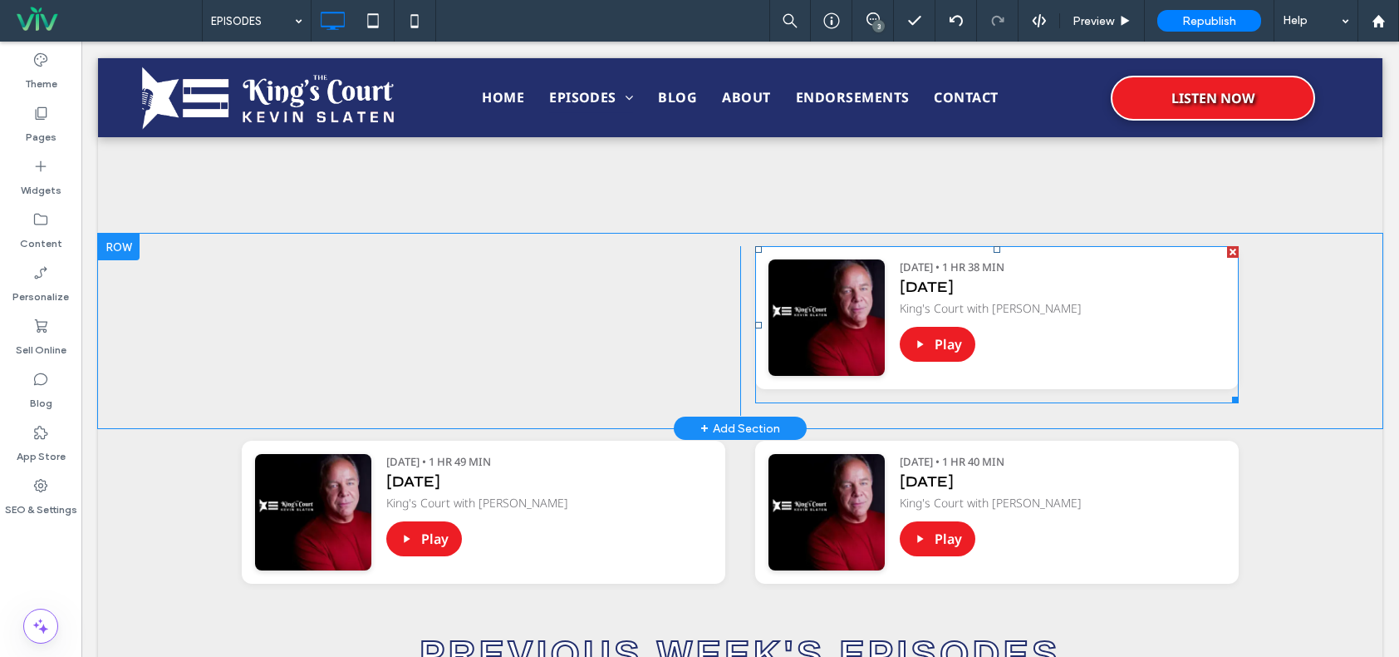
click at [1128, 317] on span at bounding box center [997, 324] width 484 height 157
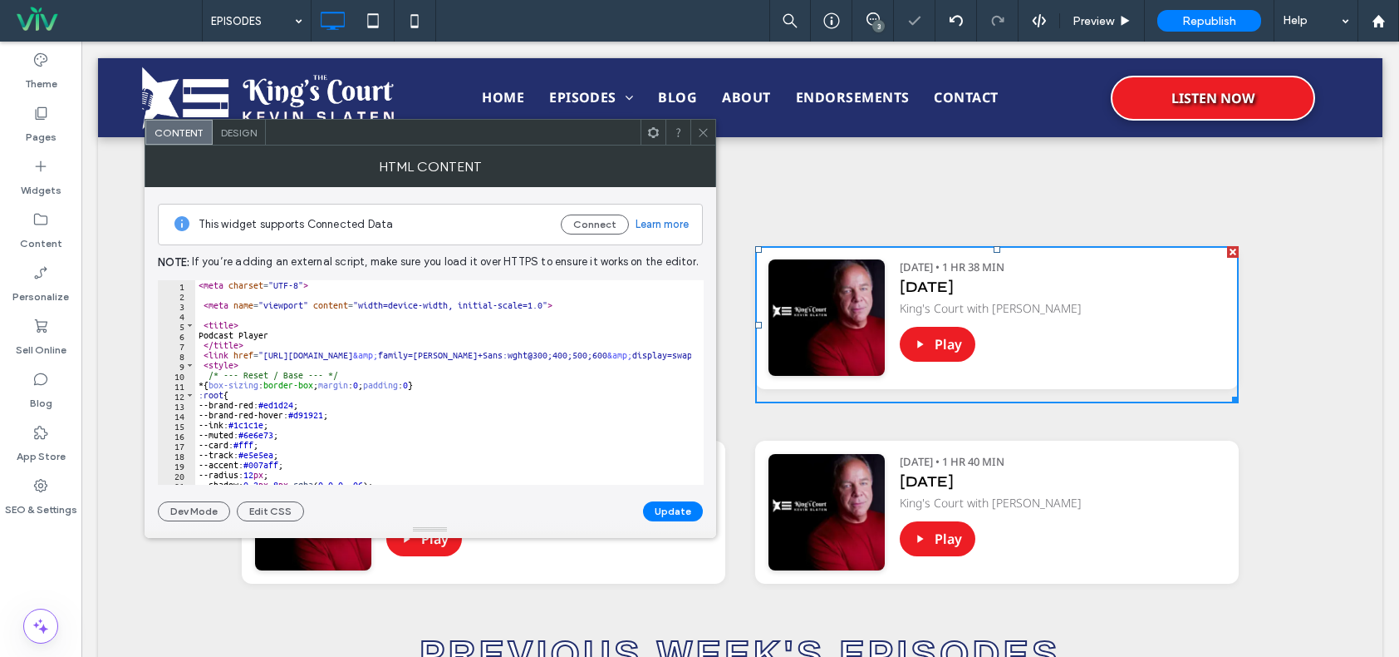
click at [701, 134] on use at bounding box center [703, 132] width 8 height 8
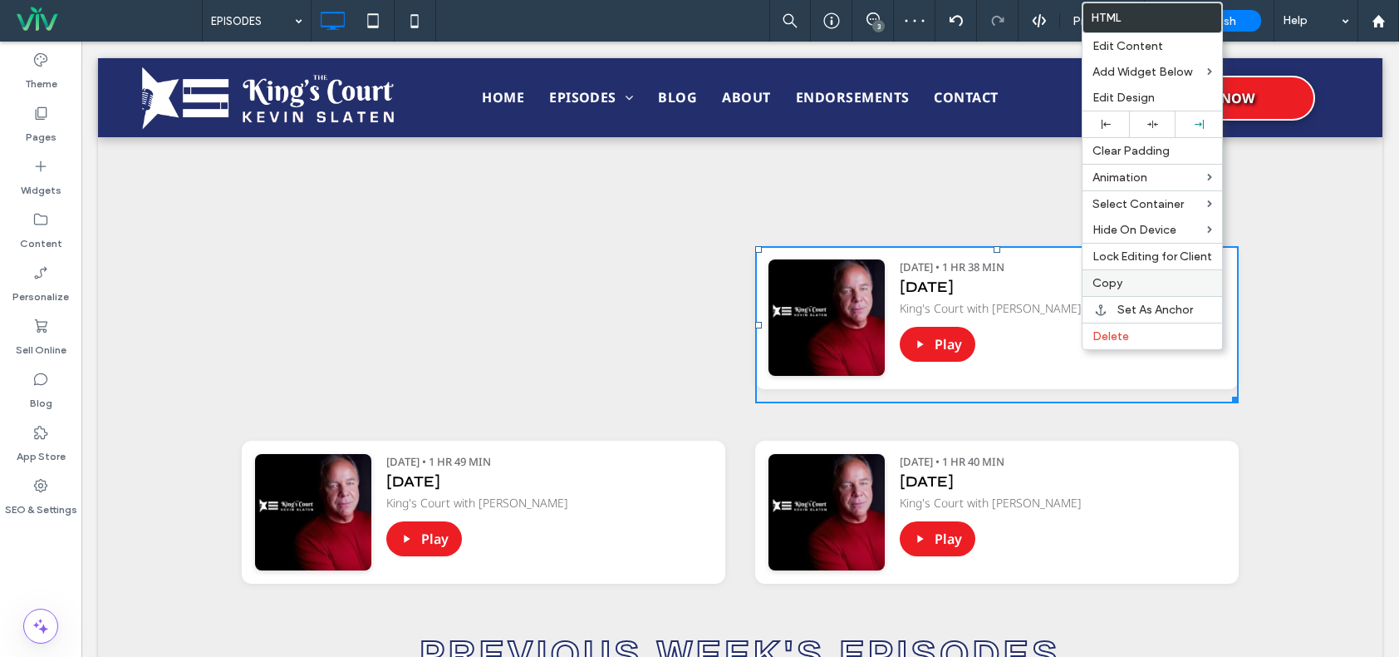
click at [1123, 275] on div "Copy" at bounding box center [1153, 282] width 140 height 27
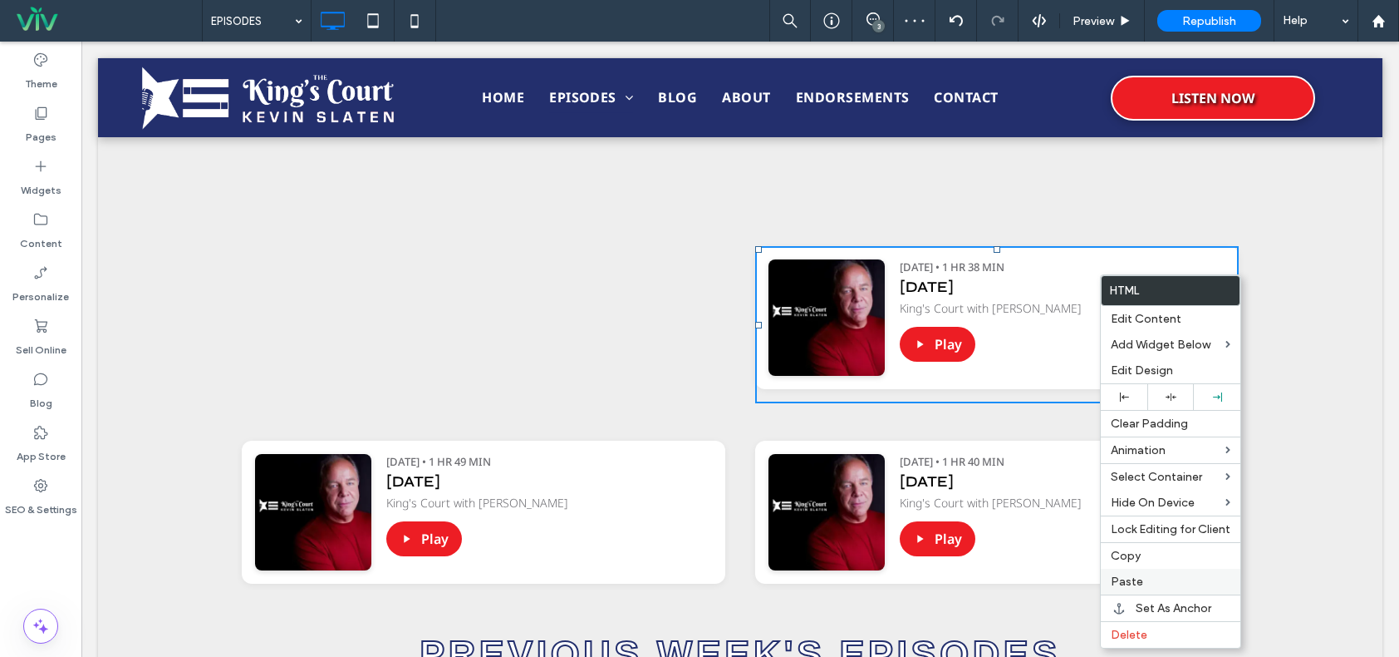
click at [1150, 571] on div "Paste" at bounding box center [1171, 581] width 140 height 26
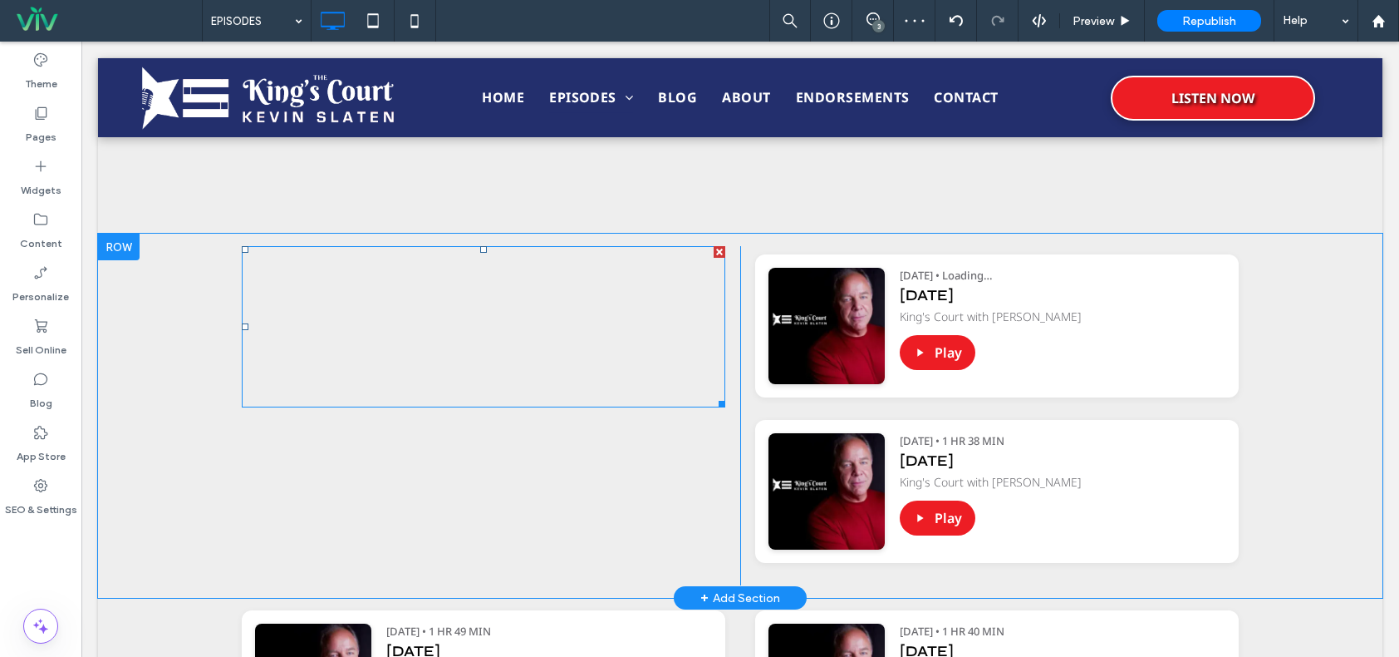
click at [607, 297] on span at bounding box center [484, 326] width 484 height 161
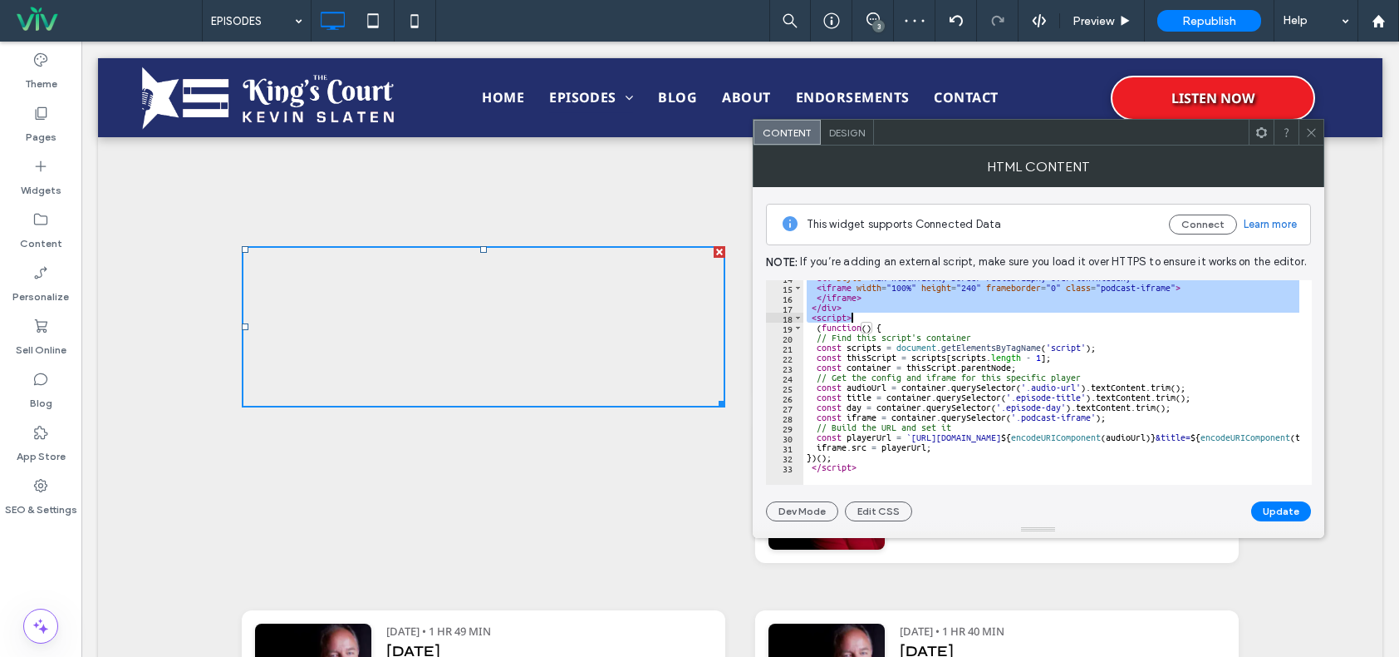
scroll to position [137, 0]
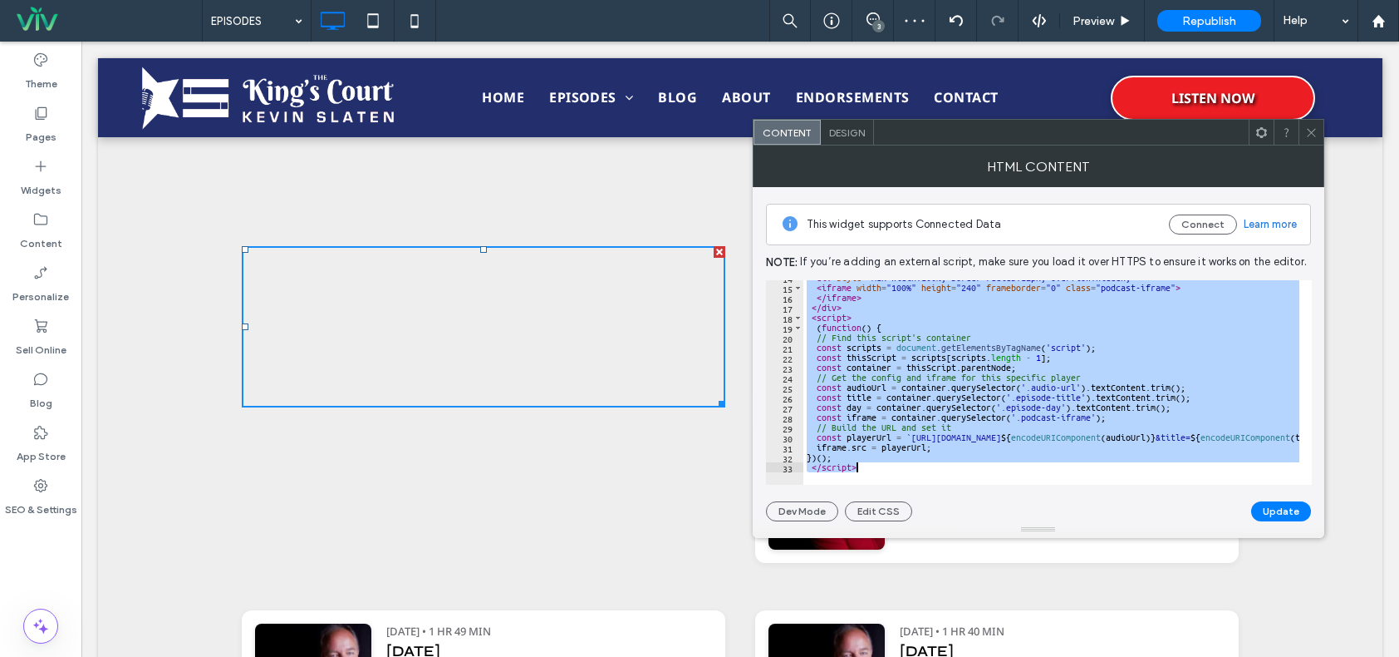
drag, startPoint x: 807, startPoint y: 285, endPoint x: 914, endPoint y: 486, distance: 227.9
click at [914, 486] on div "**********" at bounding box center [1038, 354] width 545 height 334
type textarea "**********"
click at [1312, 123] on span at bounding box center [1312, 132] width 12 height 25
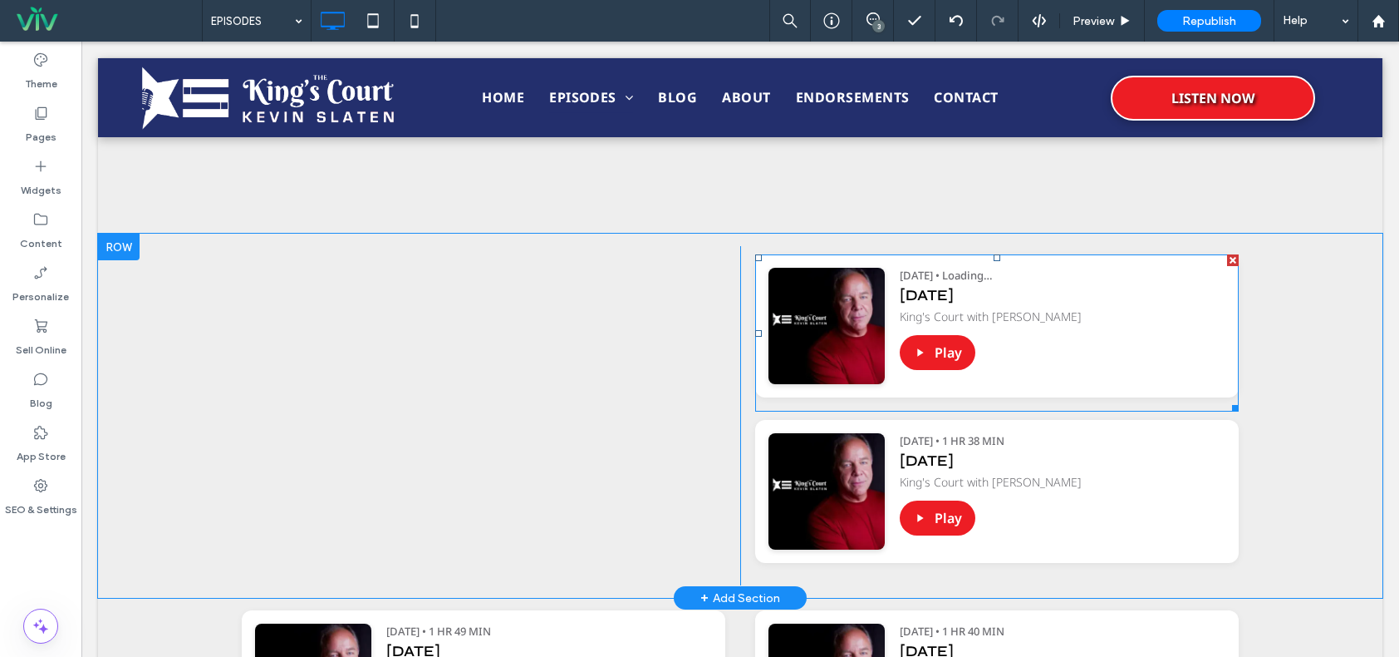
click at [1099, 328] on span at bounding box center [997, 332] width 484 height 157
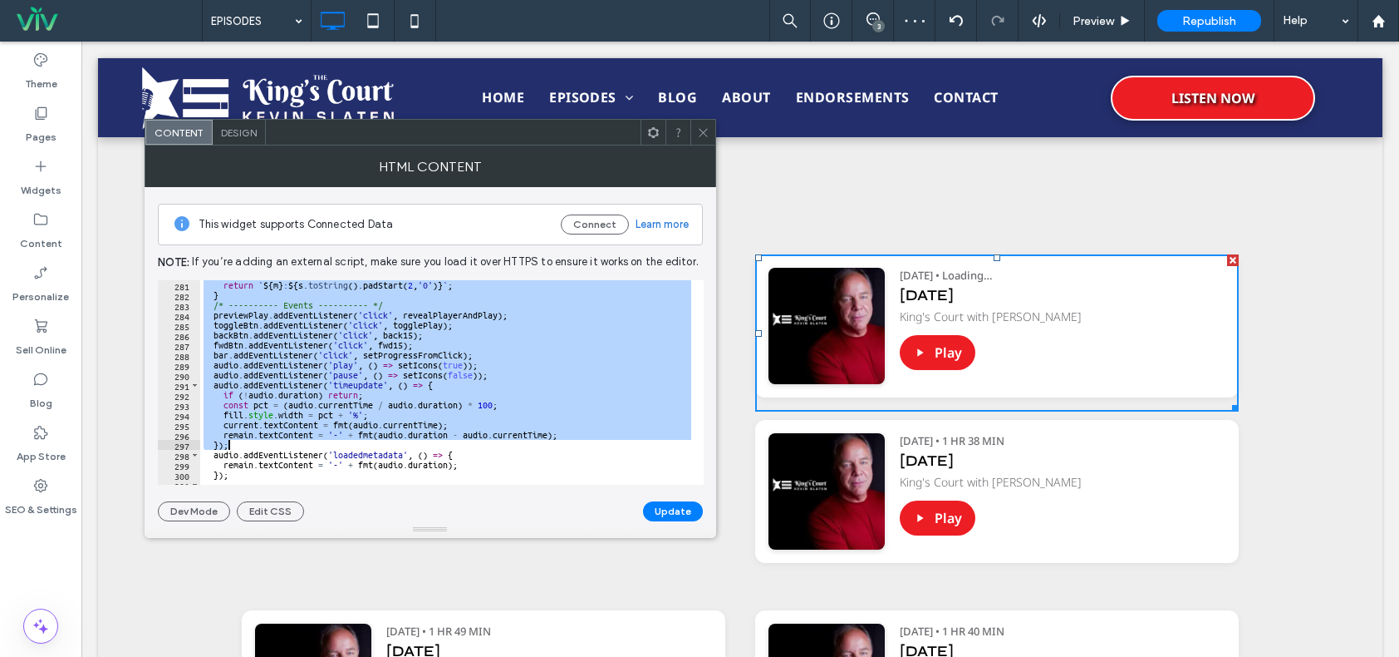
scroll to position [2919, 0]
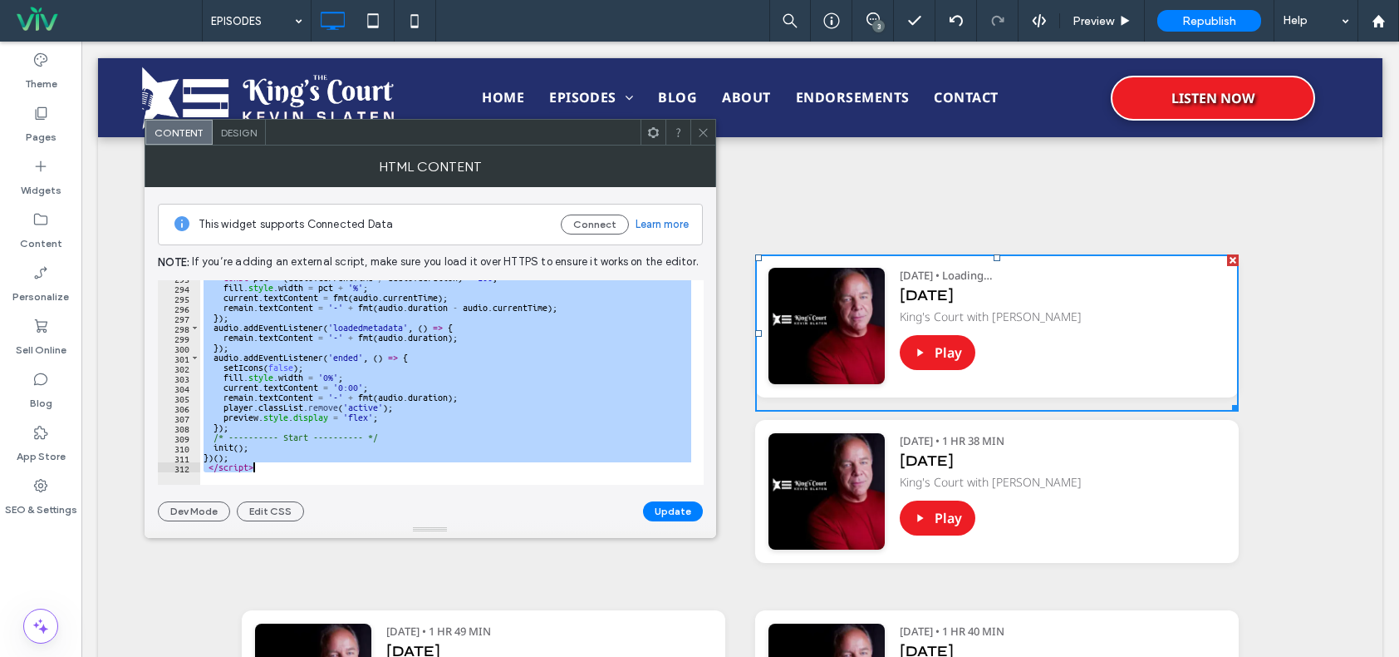
drag, startPoint x: 198, startPoint y: 285, endPoint x: 355, endPoint y: 473, distance: 244.8
click at [355, 473] on div "**********" at bounding box center [431, 382] width 546 height 204
paste textarea "Cursor at row 312"
type textarea "*********"
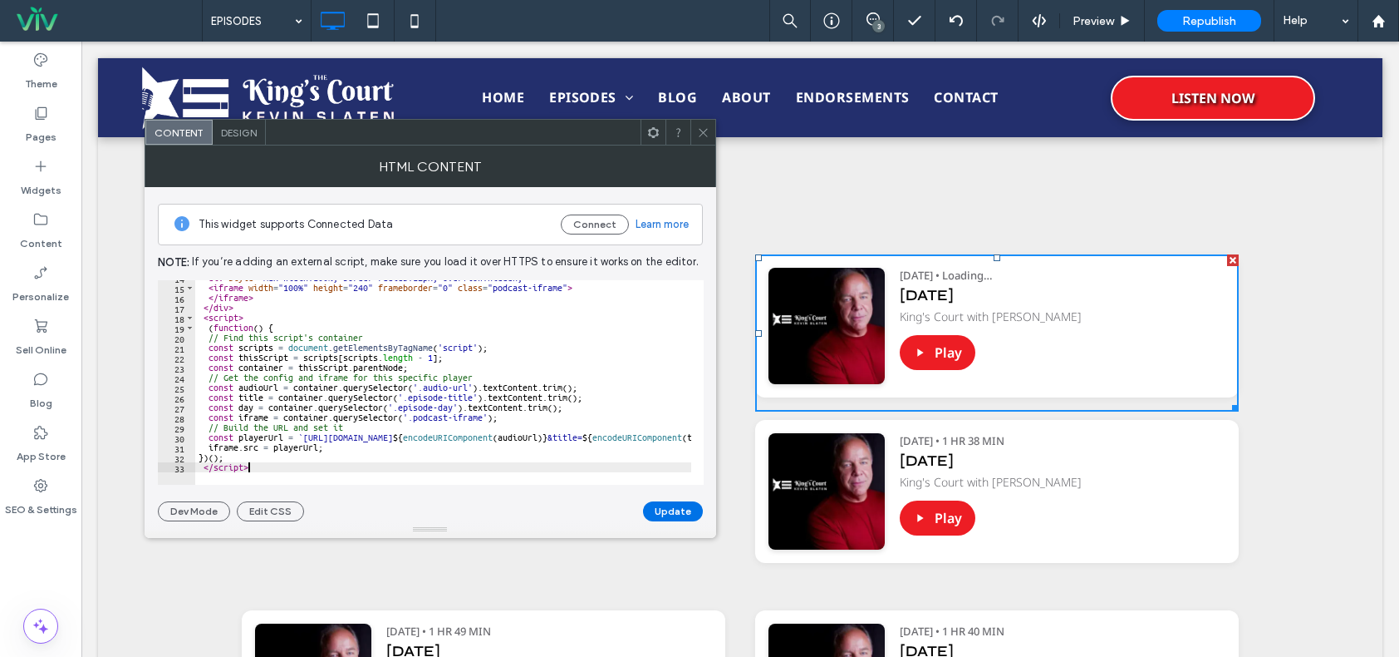
click at [685, 517] on button "Update" at bounding box center [673, 511] width 60 height 20
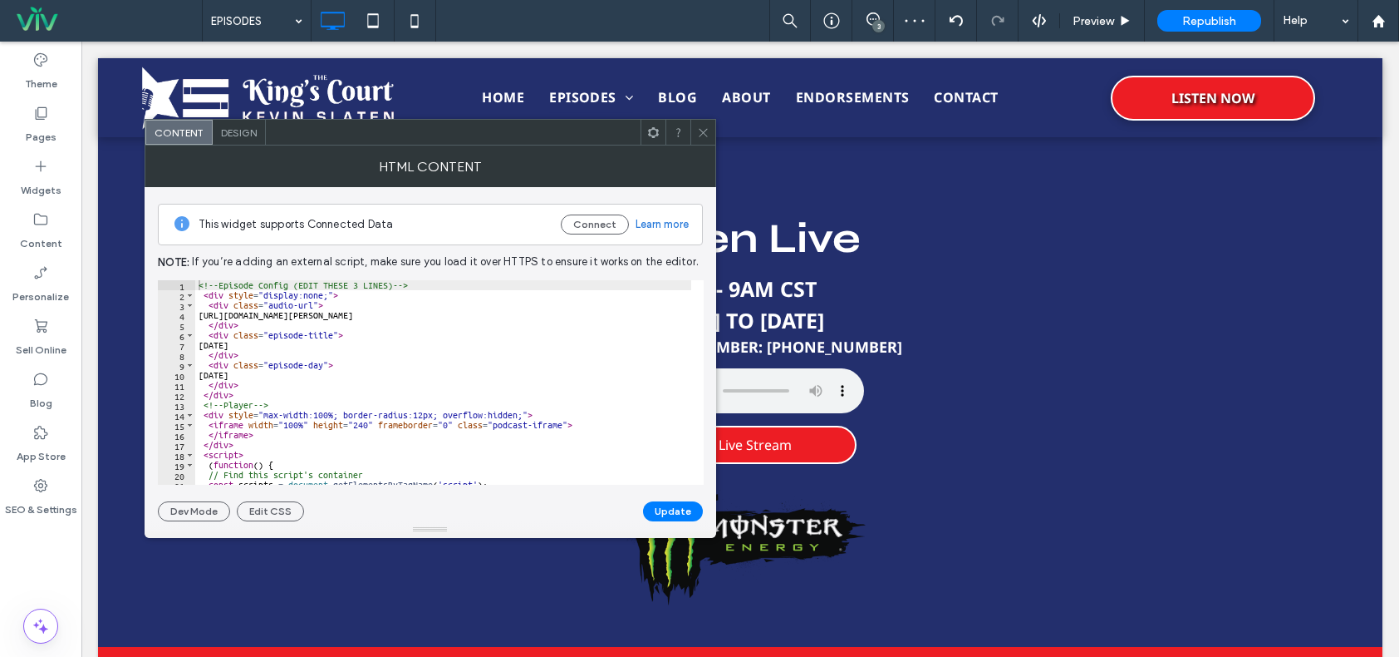
scroll to position [730, 0]
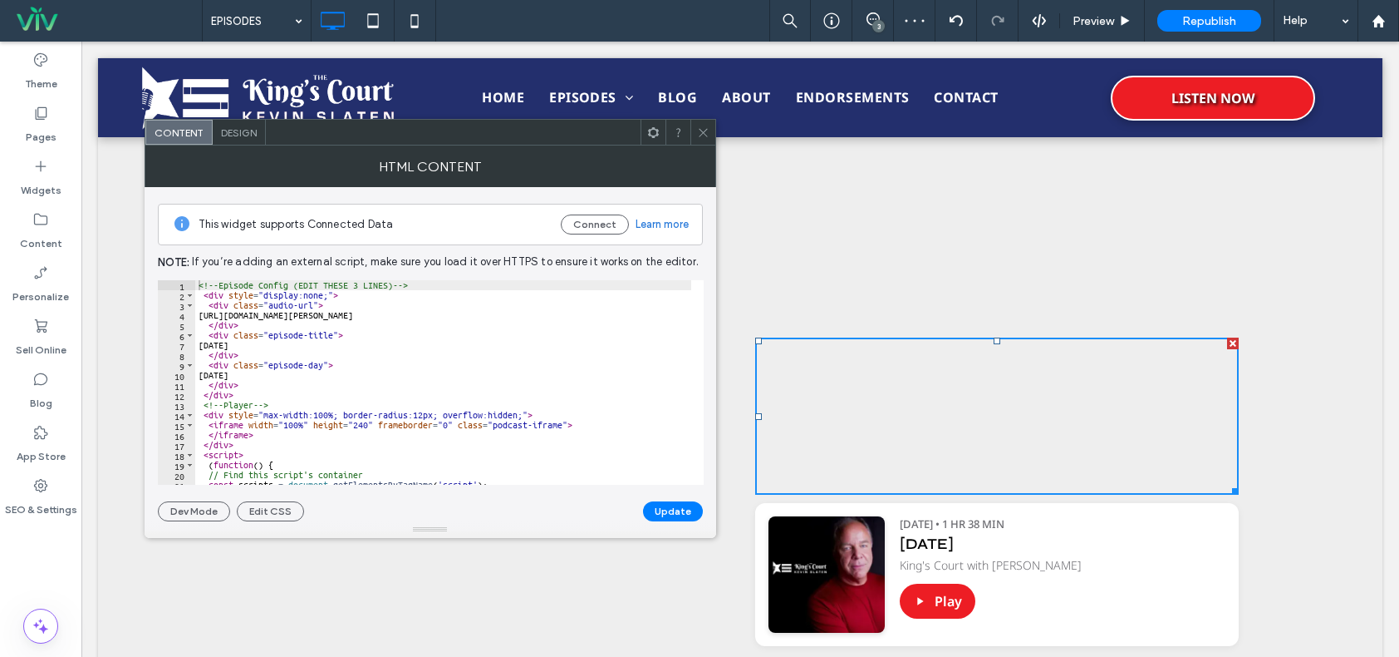
click at [695, 133] on div at bounding box center [703, 132] width 25 height 25
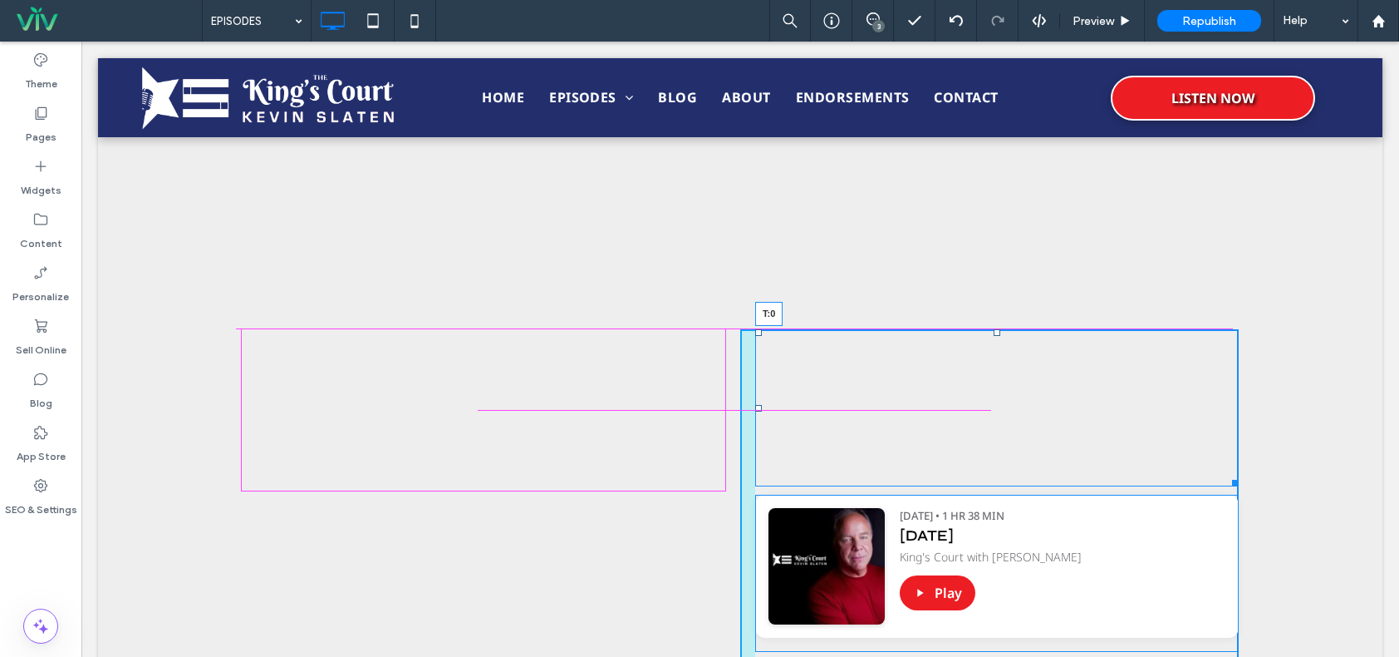
drag, startPoint x: 994, startPoint y: 343, endPoint x: 1068, endPoint y: 373, distance: 79.8
click at [994, 334] on div at bounding box center [997, 332] width 7 height 7
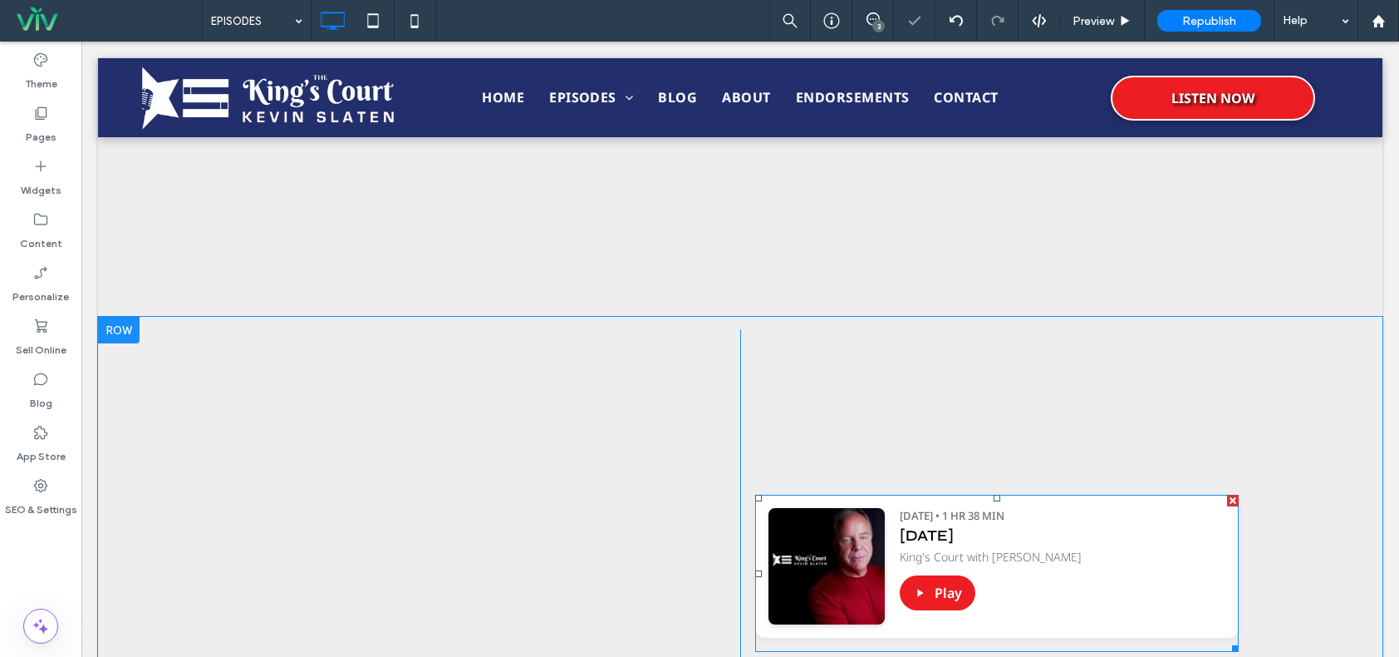
click at [1021, 398] on span at bounding box center [997, 407] width 484 height 157
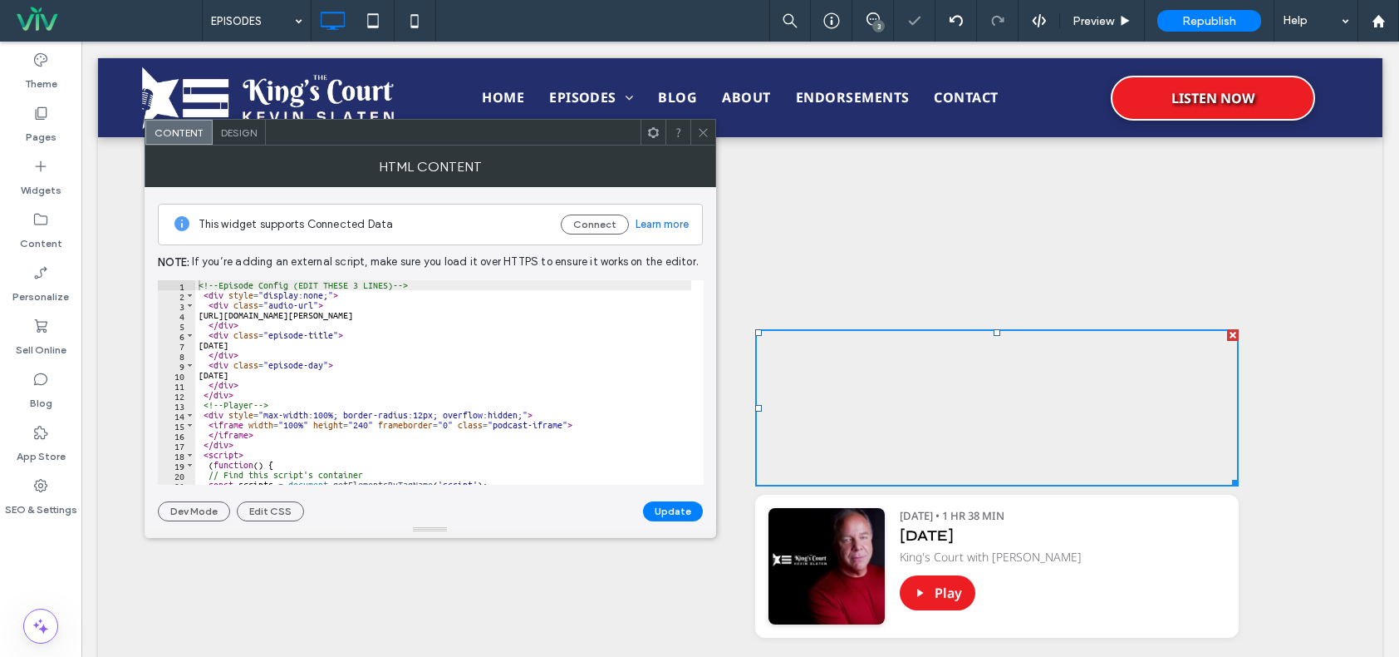
scroll to position [137, 0]
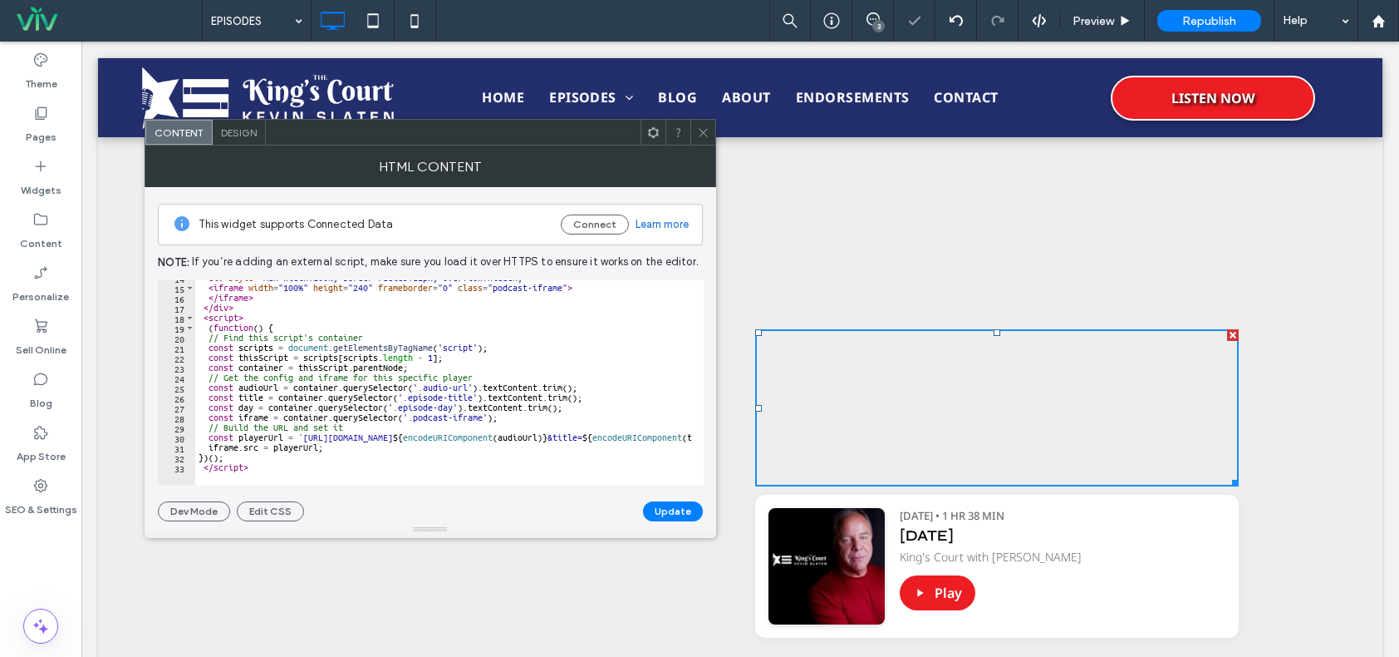
click at [706, 126] on icon at bounding box center [703, 132] width 12 height 12
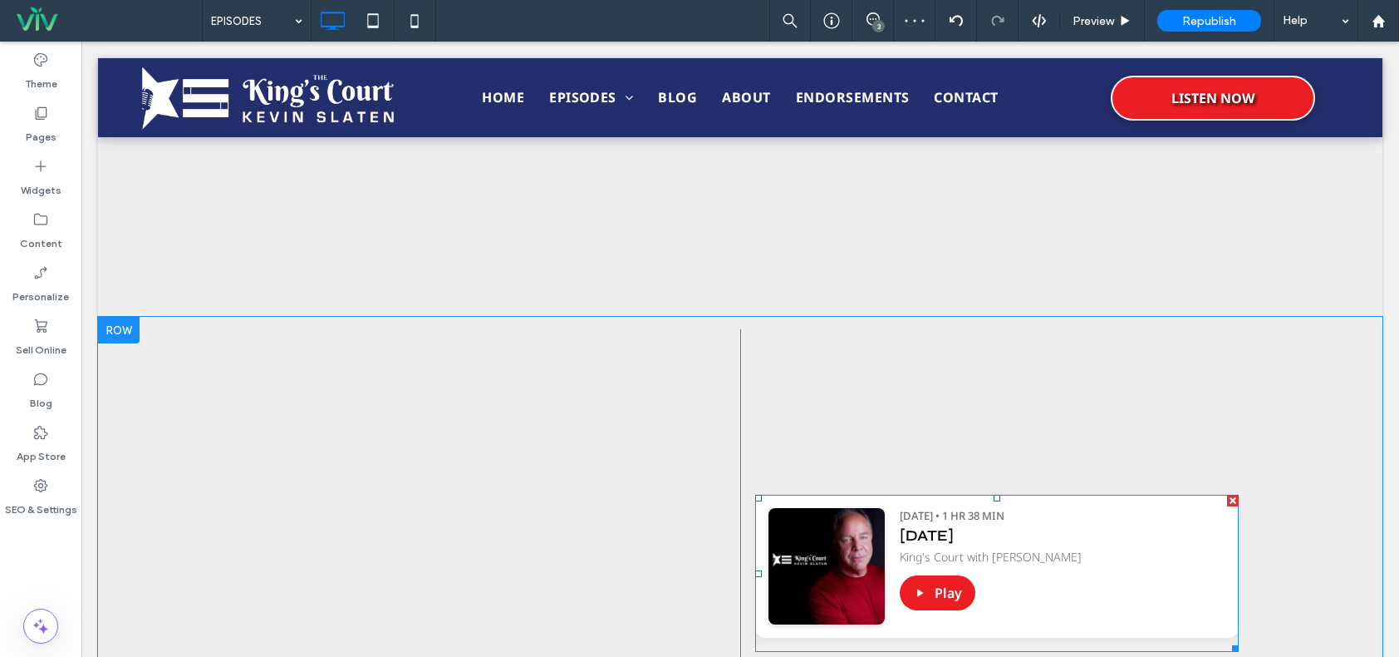
click at [1084, 579] on span at bounding box center [997, 572] width 484 height 157
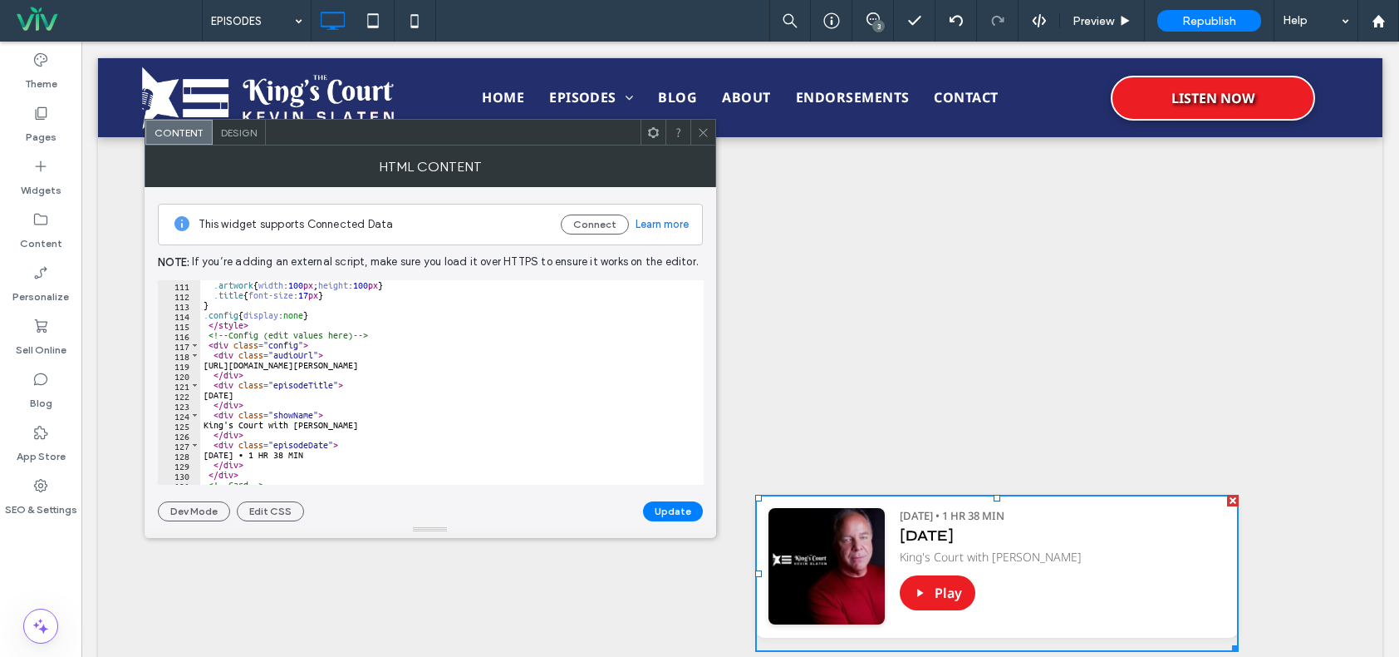
scroll to position [1097, 0]
type textarea "**********"
drag, startPoint x: 603, startPoint y: 363, endPoint x: 217, endPoint y: 365, distance: 386.4
click at [217, 365] on div ".artwork { width : 100 px ; height : 100 px } .title { font-size : 17 px } } .c…" at bounding box center [585, 386] width 770 height 212
click at [704, 140] on span at bounding box center [703, 132] width 12 height 25
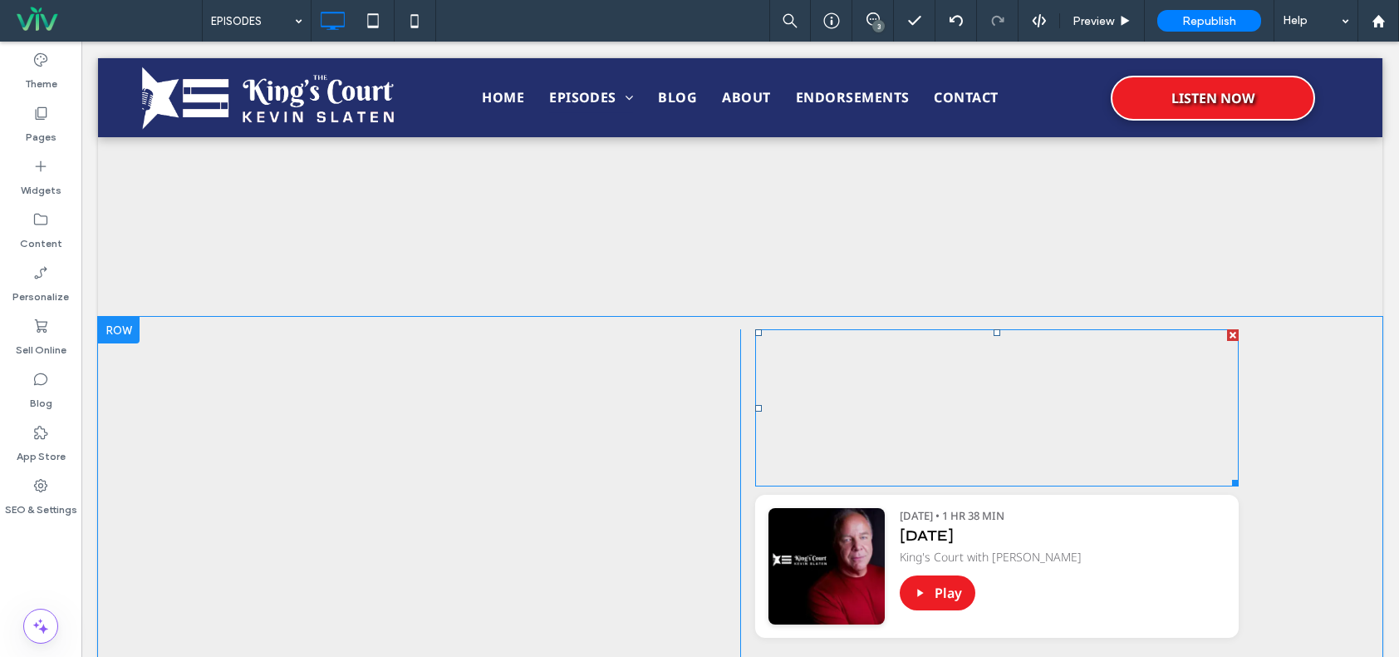
click at [1107, 426] on span at bounding box center [997, 407] width 484 height 157
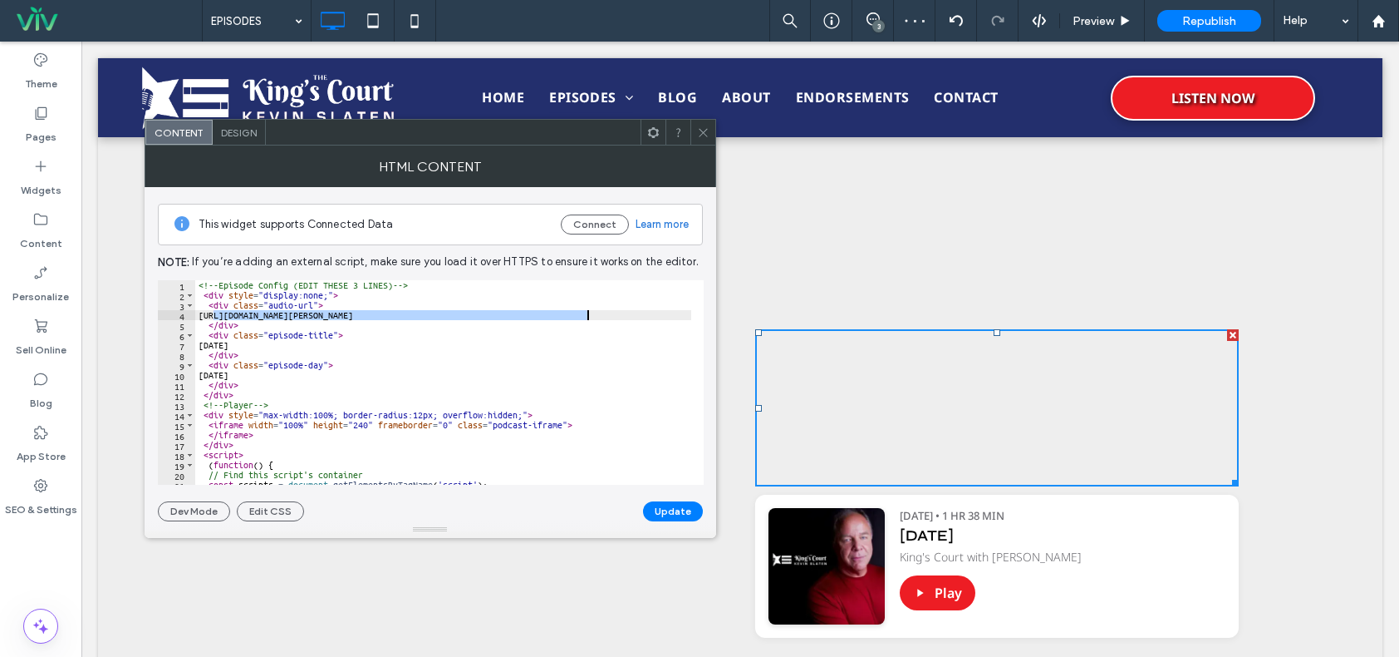
drag, startPoint x: 214, startPoint y: 312, endPoint x: 605, endPoint y: 312, distance: 391.4
click at [605, 312] on div "<!-- Episode Config (EDIT THESE 3 LINES) --> < div style = "display:none;" > < …" at bounding box center [644, 386] width 899 height 212
paste textarea "Cursor at row 4"
click at [259, 342] on div "<!-- Episode Config (EDIT THESE 3 LINES) --> < div style = "display:none;" > < …" at bounding box center [644, 386] width 899 height 212
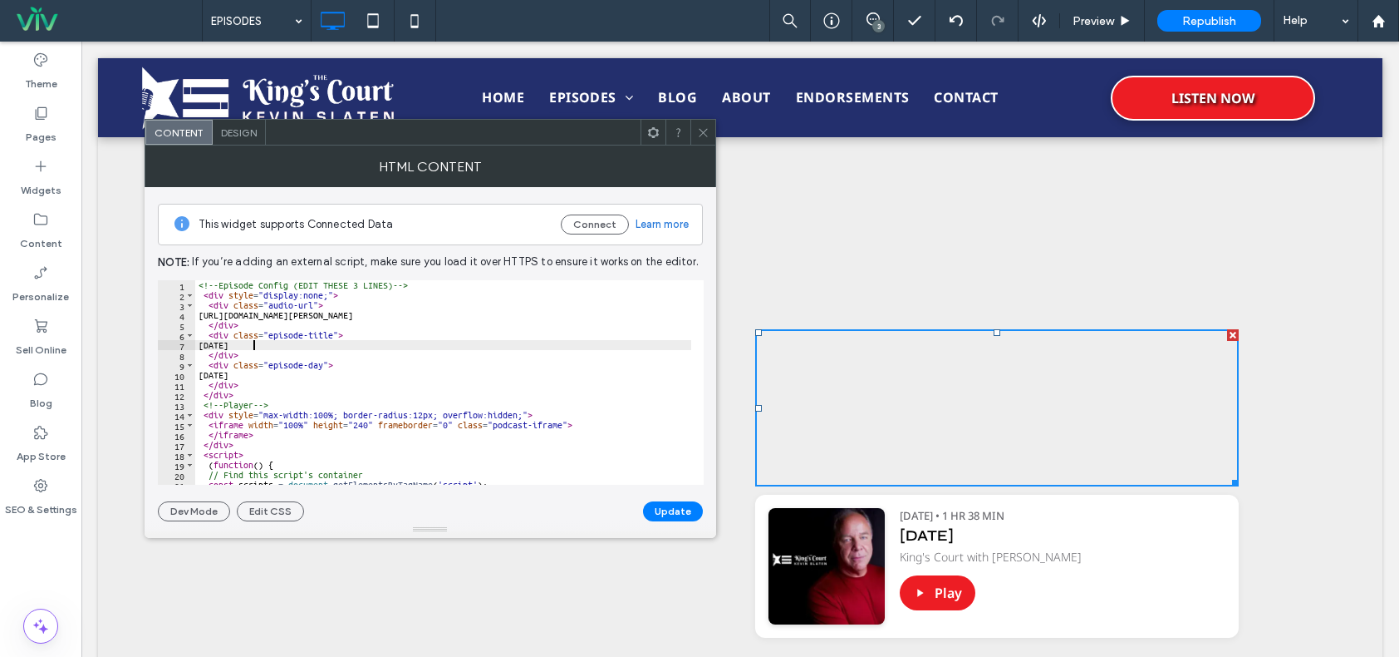
scroll to position [0, 6]
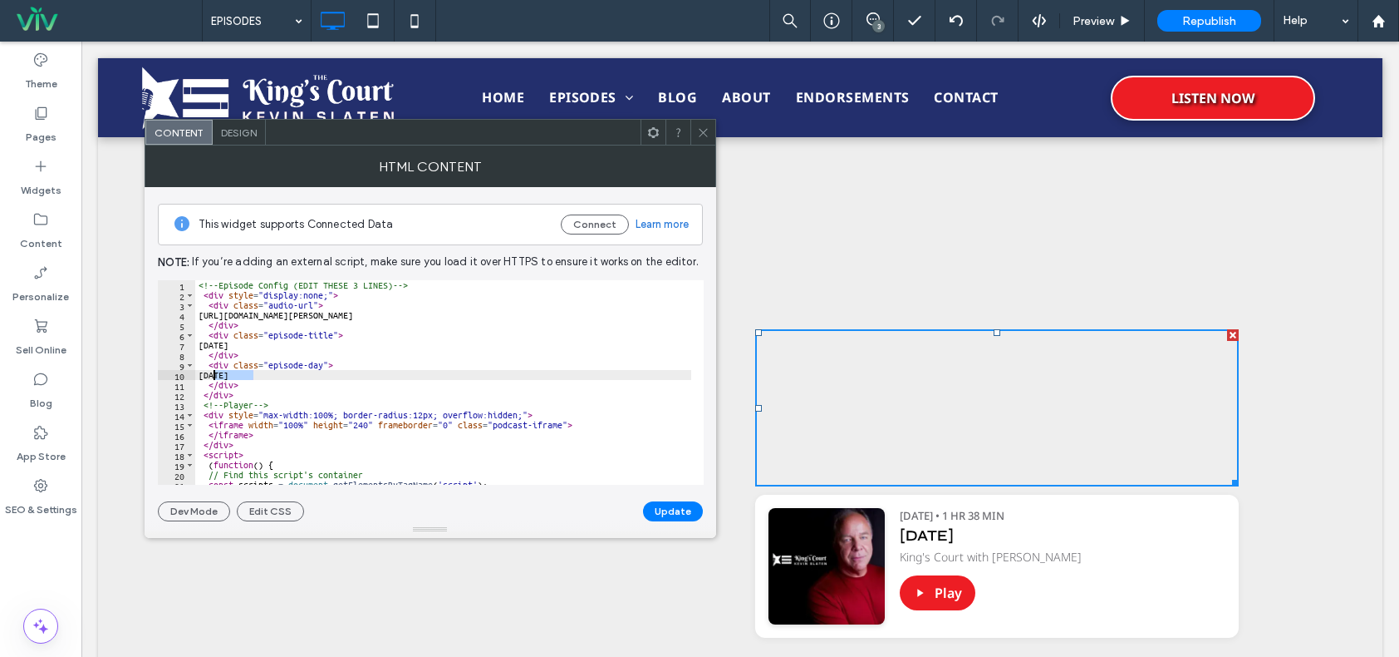
drag, startPoint x: 263, startPoint y: 374, endPoint x: 212, endPoint y: 370, distance: 51.7
click at [212, 370] on div "<!-- Episode Config (EDIT THESE 3 LINES) --> < div style = "display:none;" > < …" at bounding box center [644, 386] width 899 height 212
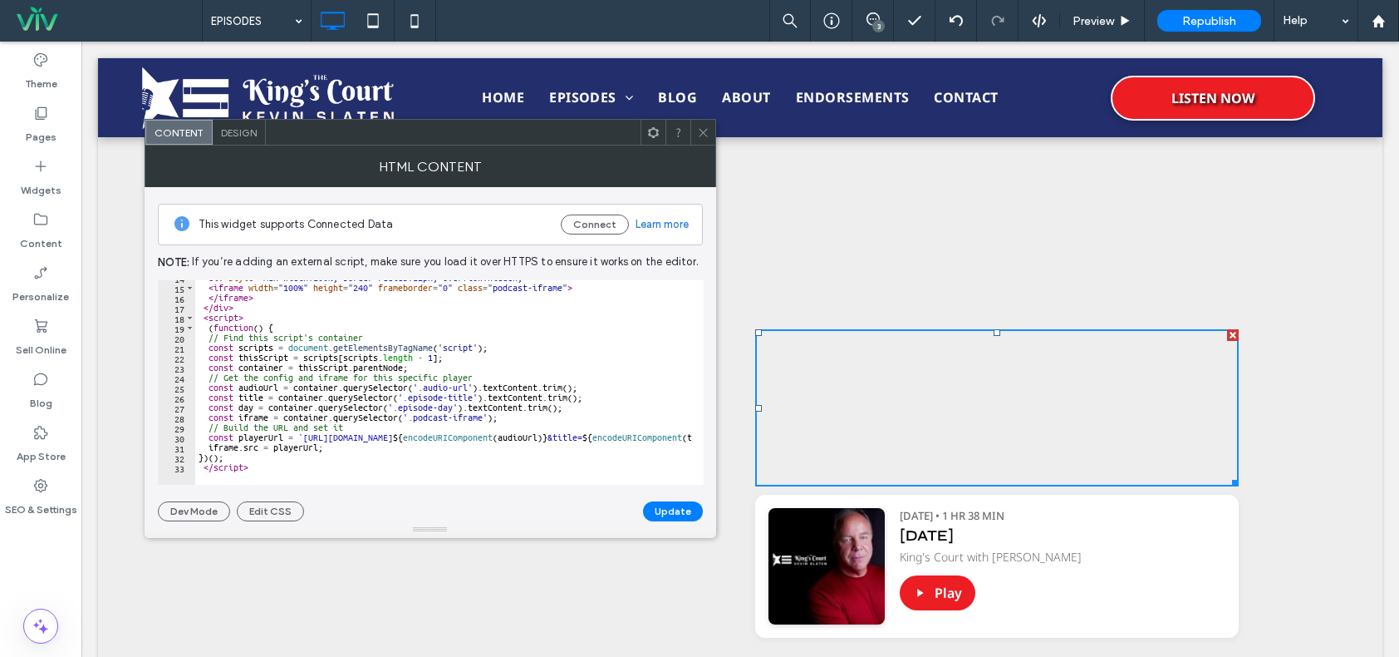
scroll to position [137, 0]
type textarea "*********"
click at [696, 509] on button "Update" at bounding box center [673, 511] width 60 height 20
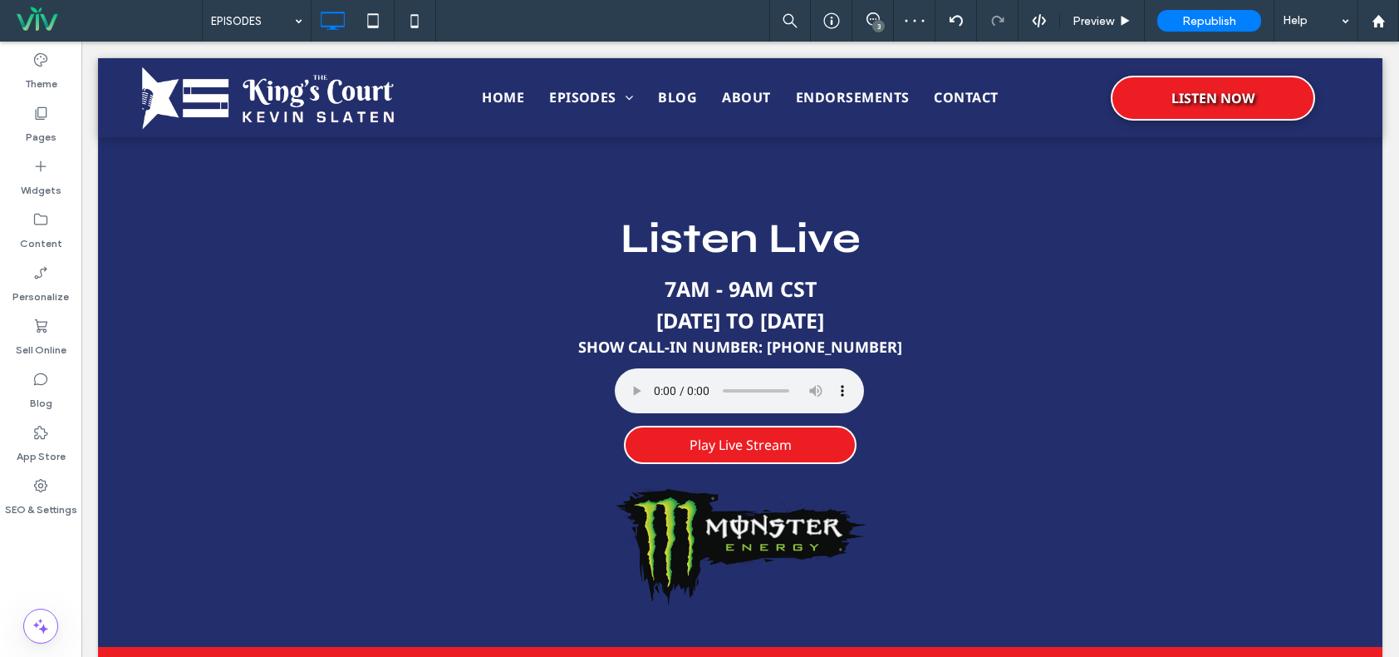
scroll to position [914, 0]
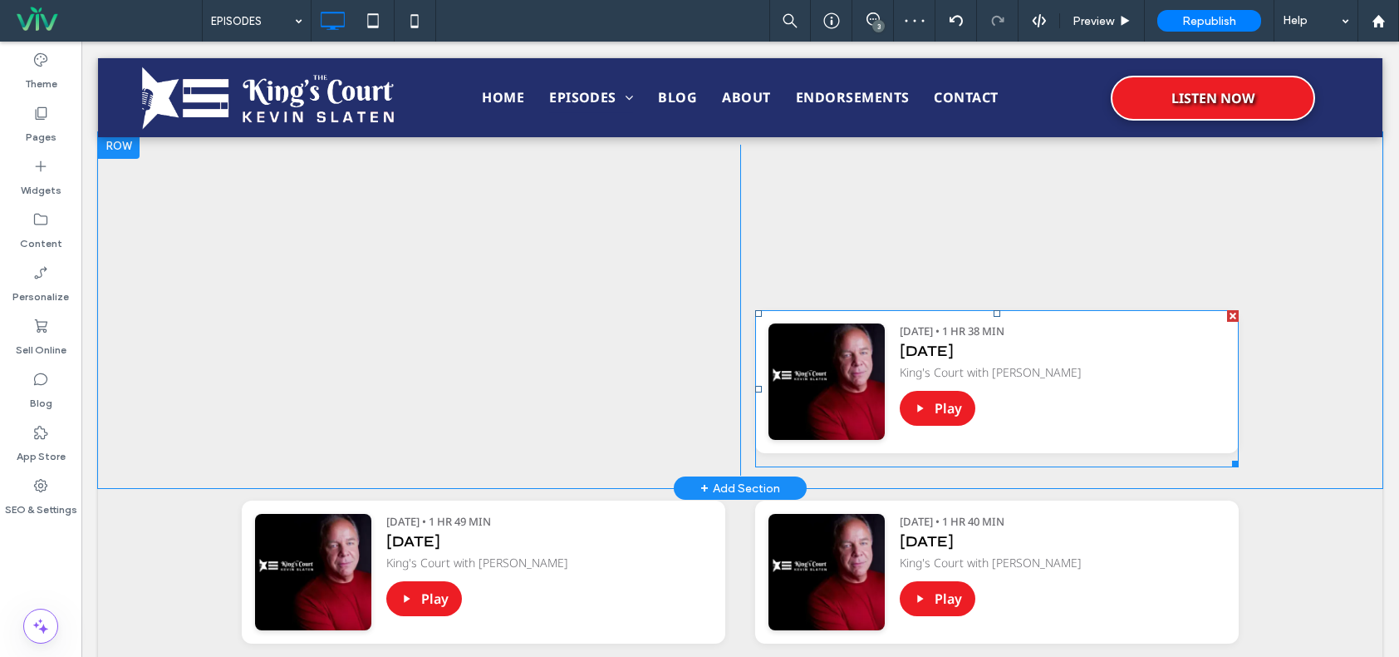
click at [1228, 315] on div at bounding box center [1233, 316] width 12 height 12
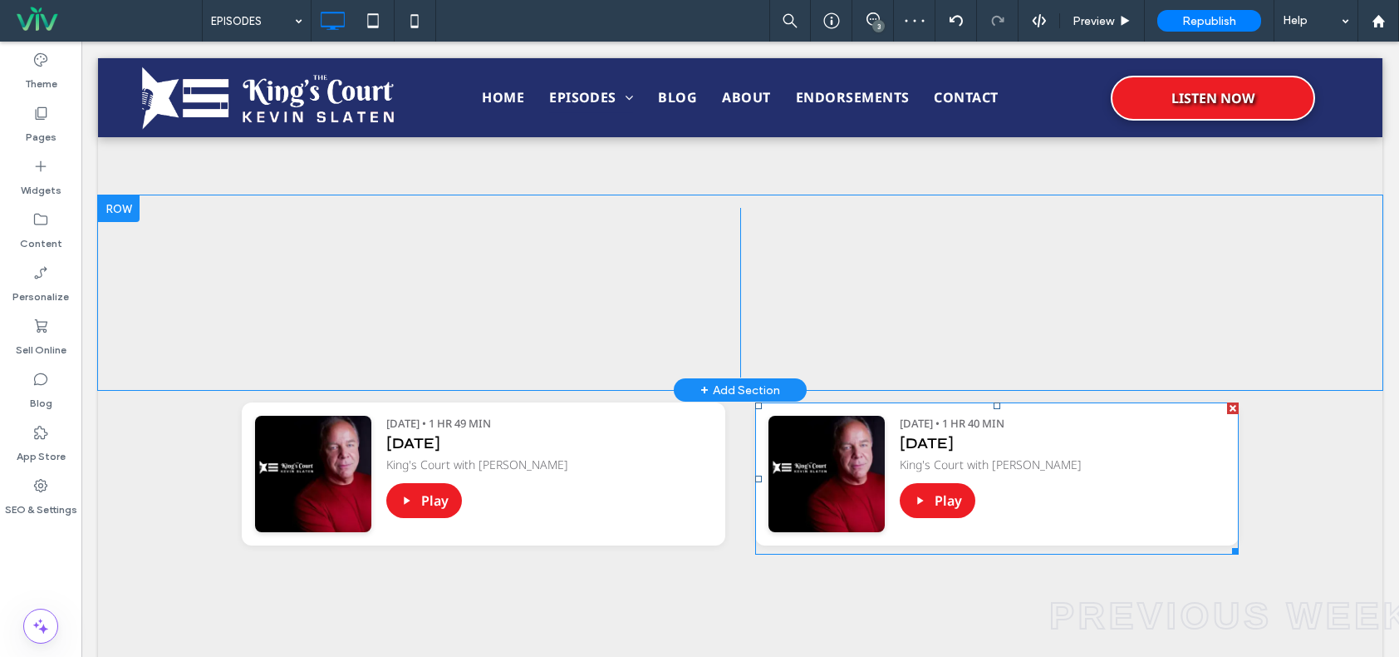
scroll to position [748, 0]
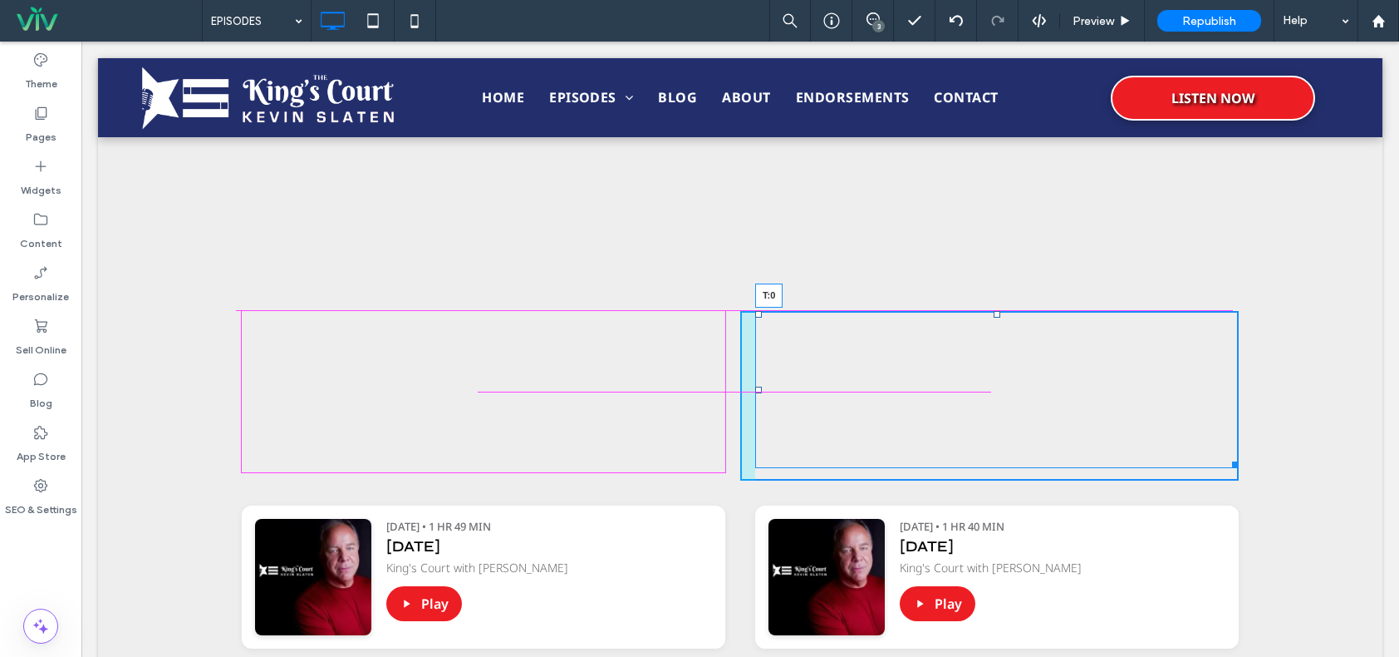
click at [990, 308] on div "[URL][DOMAIN_NAME][PERSON_NAME] [DATE] [DATE] Click To Paste [URL][DOMAIN_NAME]…" at bounding box center [740, 395] width 1285 height 194
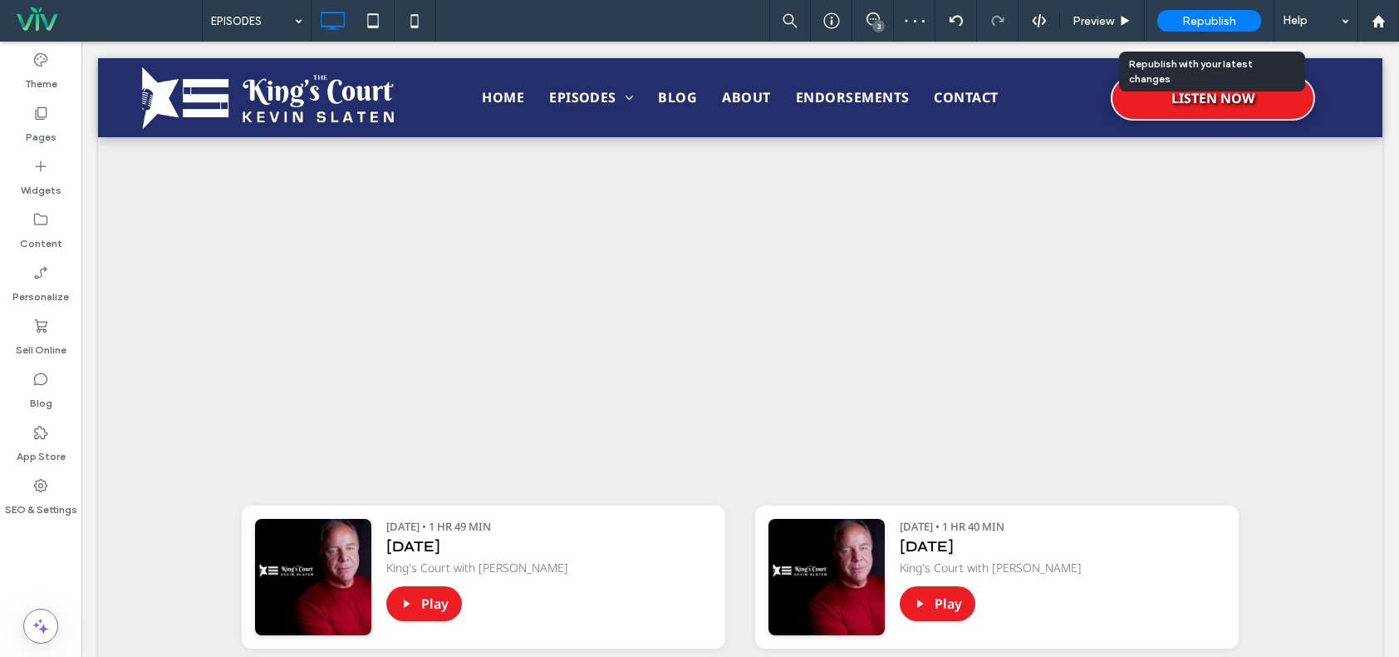
click at [1188, 14] on span "Republish" at bounding box center [1210, 21] width 54 height 14
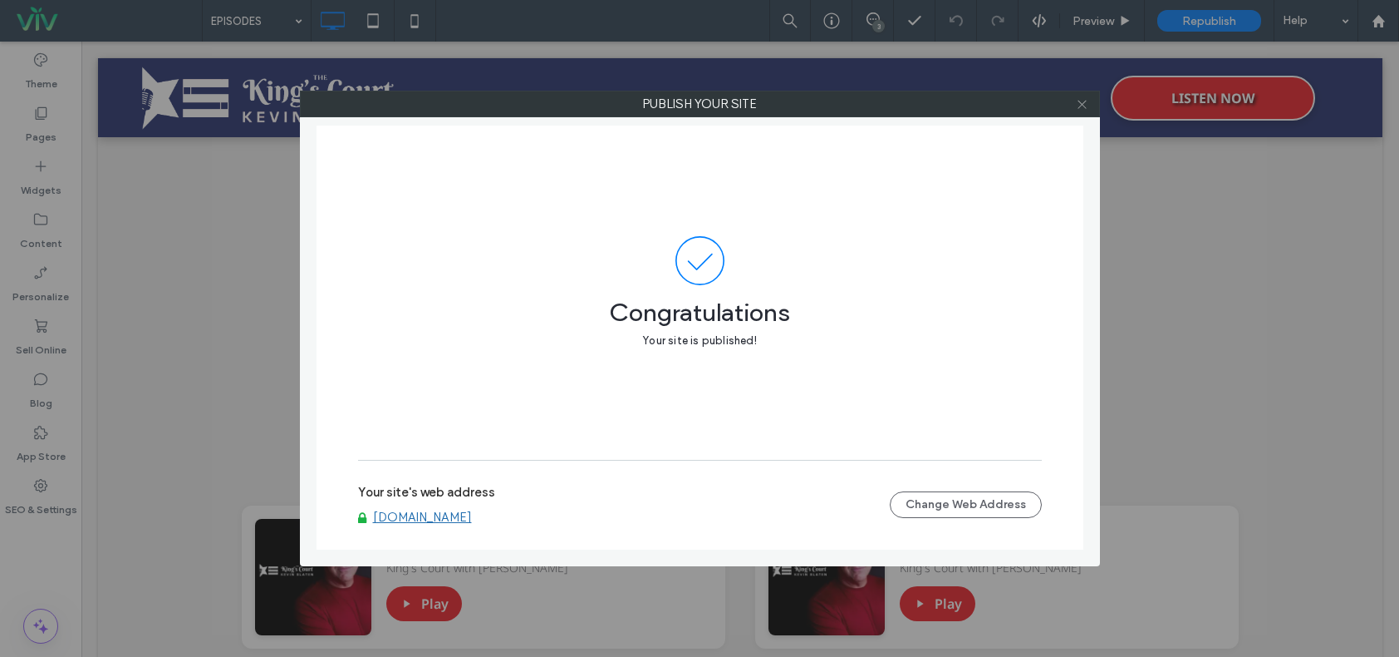
click at [1084, 103] on use at bounding box center [1082, 104] width 8 height 8
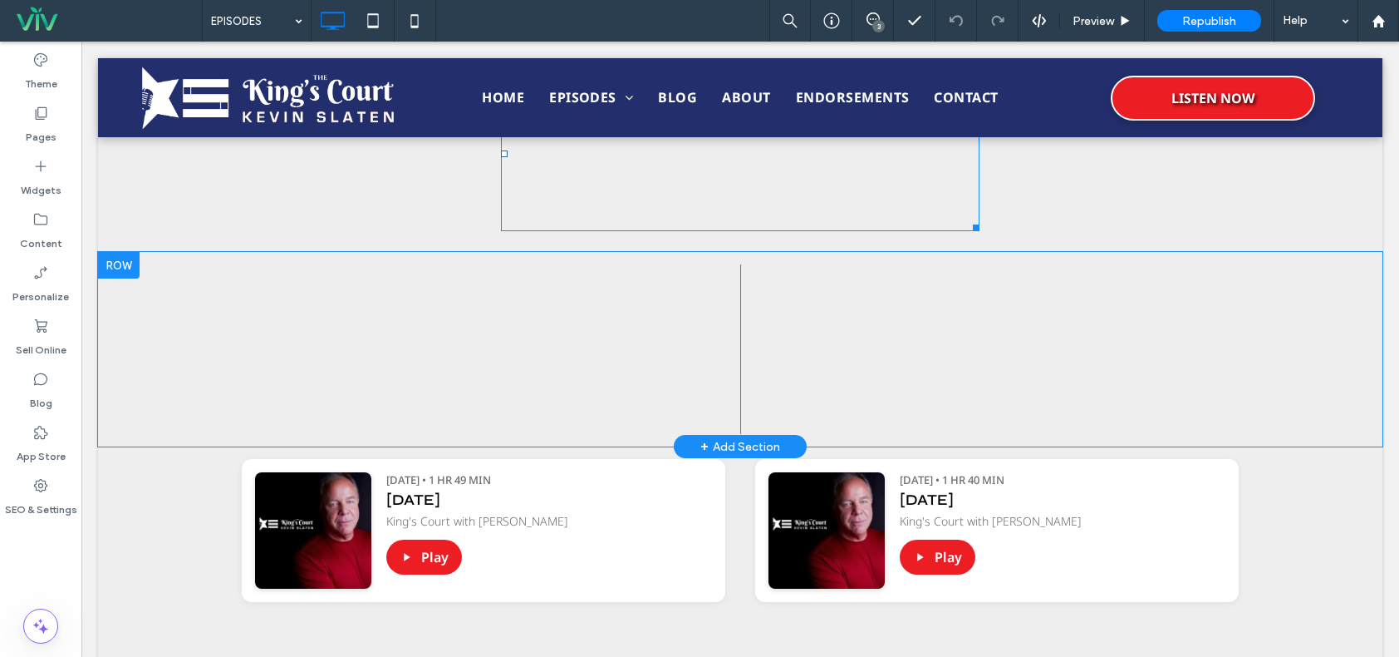
scroll to position [914, 0]
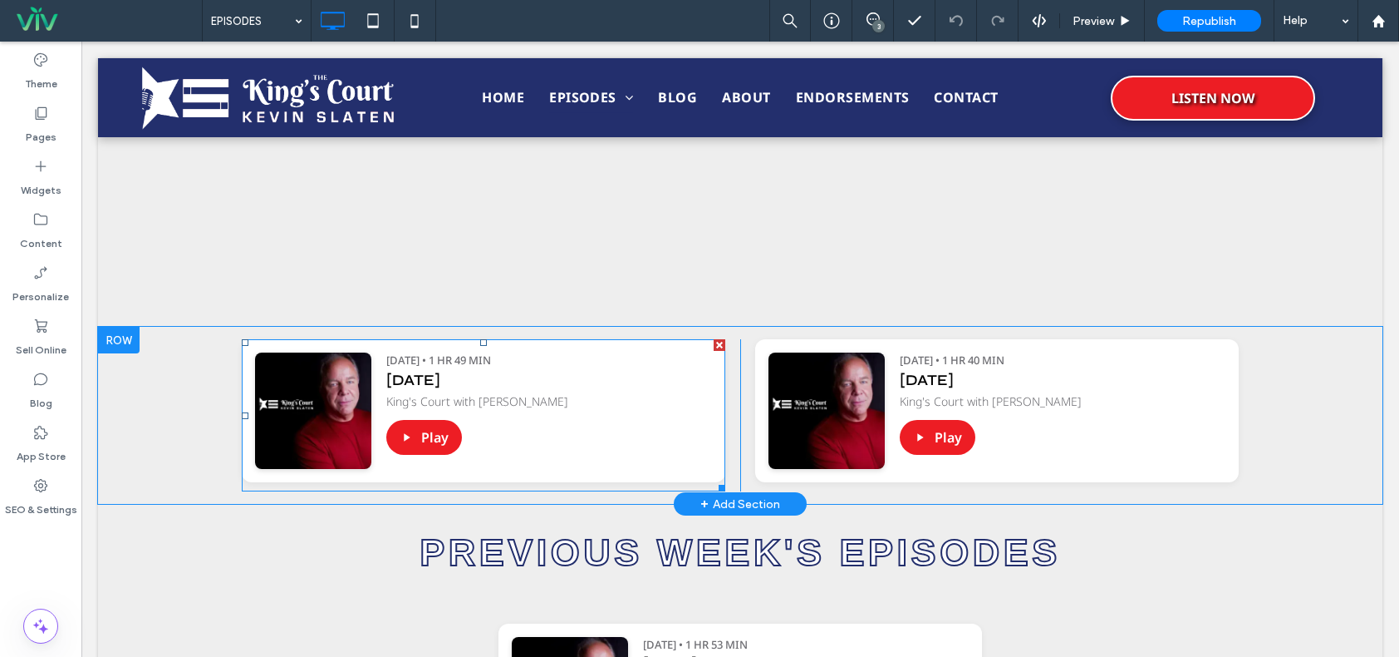
click at [553, 407] on span at bounding box center [484, 415] width 484 height 152
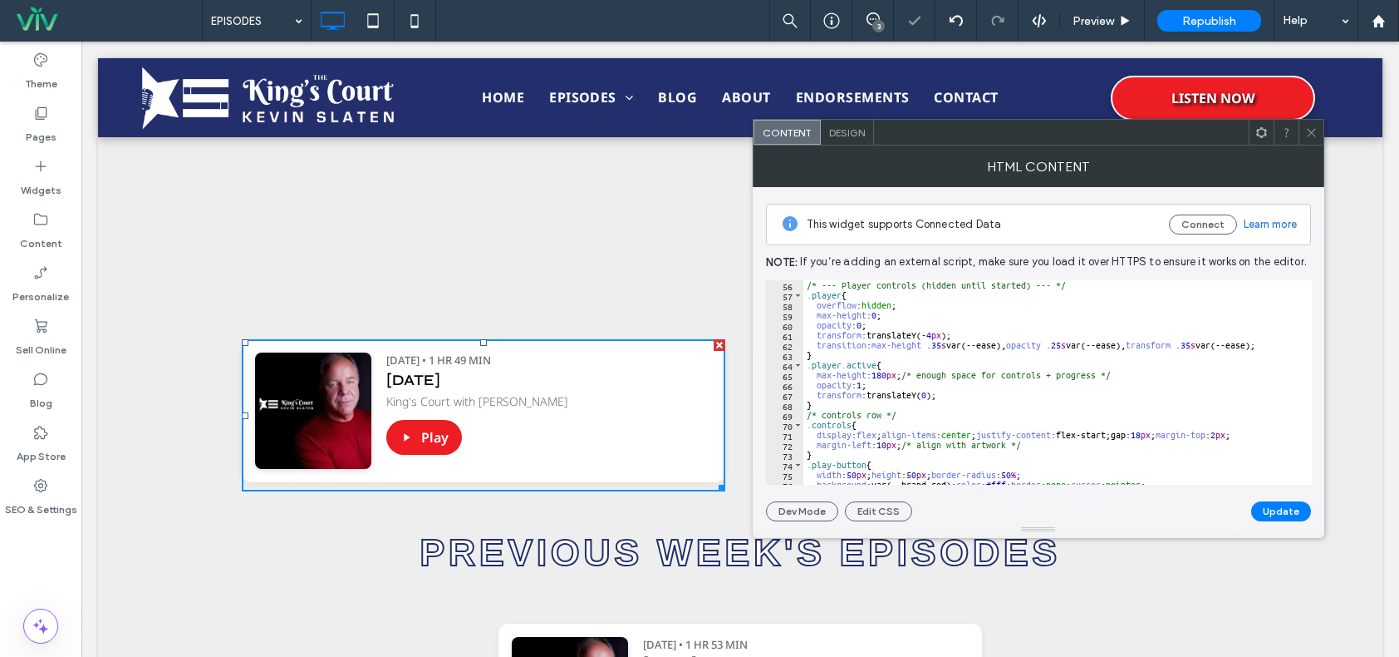
scroll to position [898, 0]
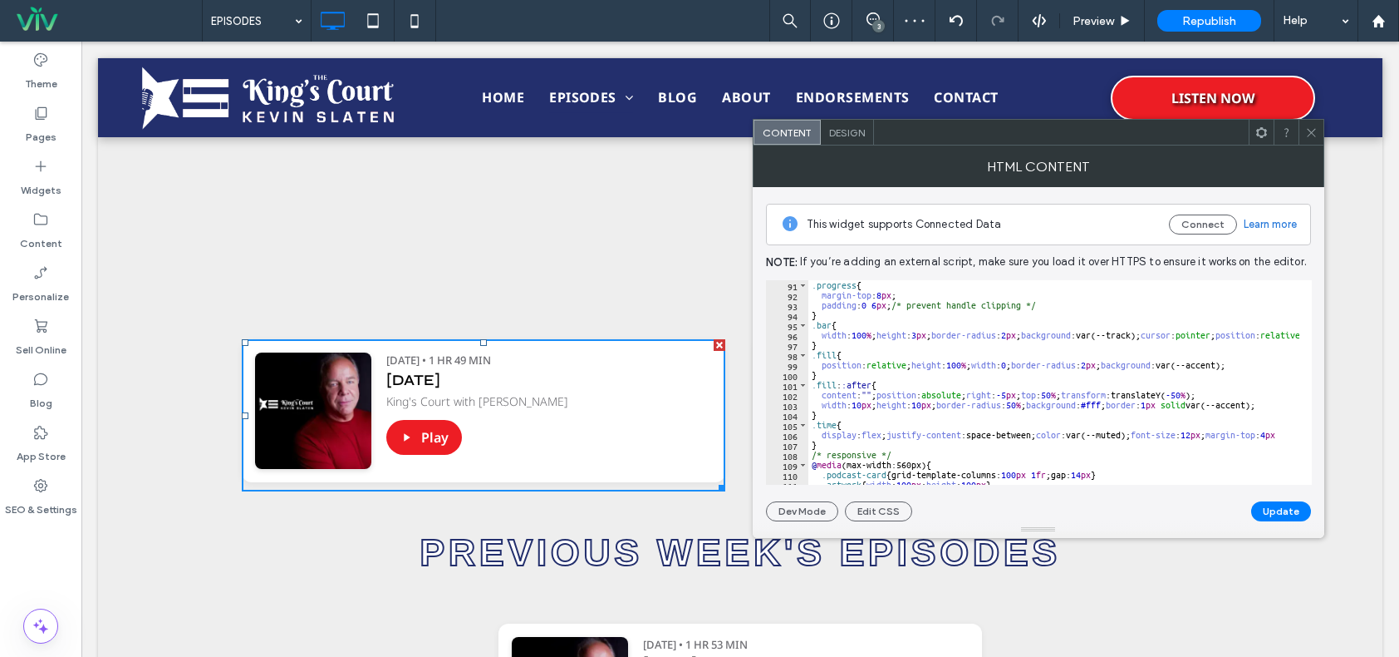
click at [1312, 140] on span at bounding box center [1312, 132] width 12 height 25
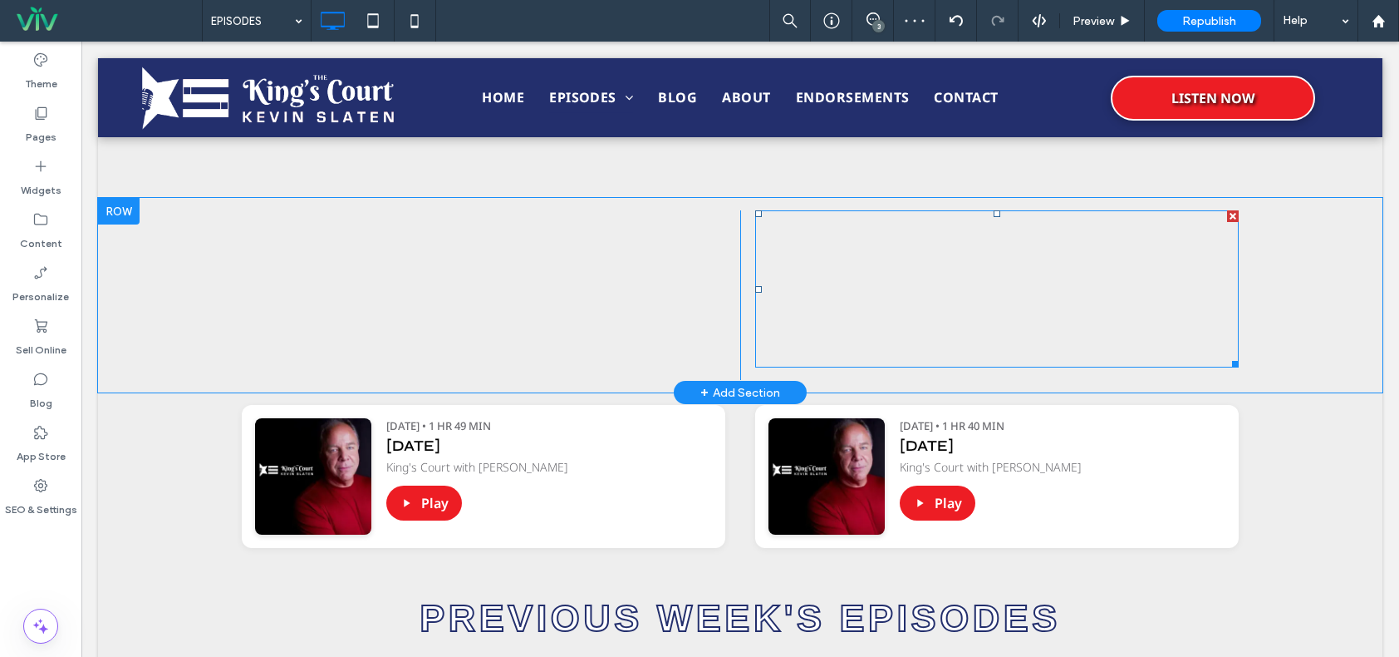
scroll to position [831, 0]
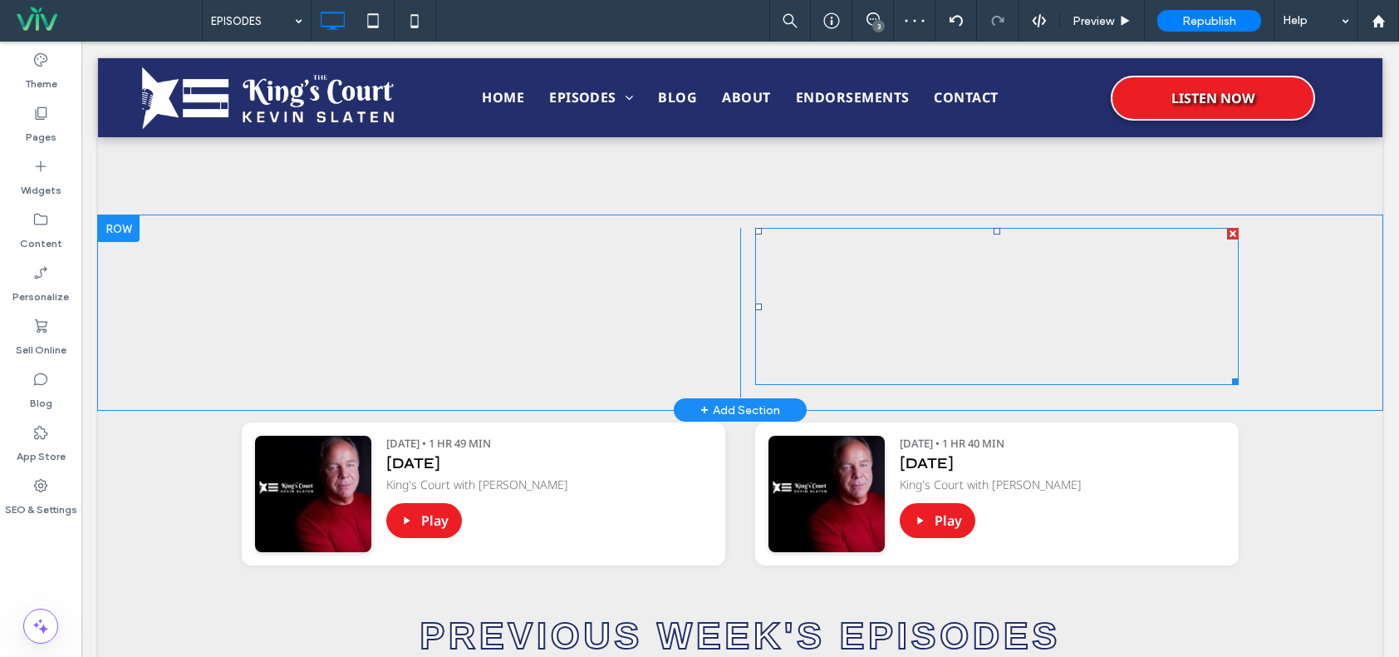
click at [1023, 321] on span at bounding box center [997, 306] width 484 height 157
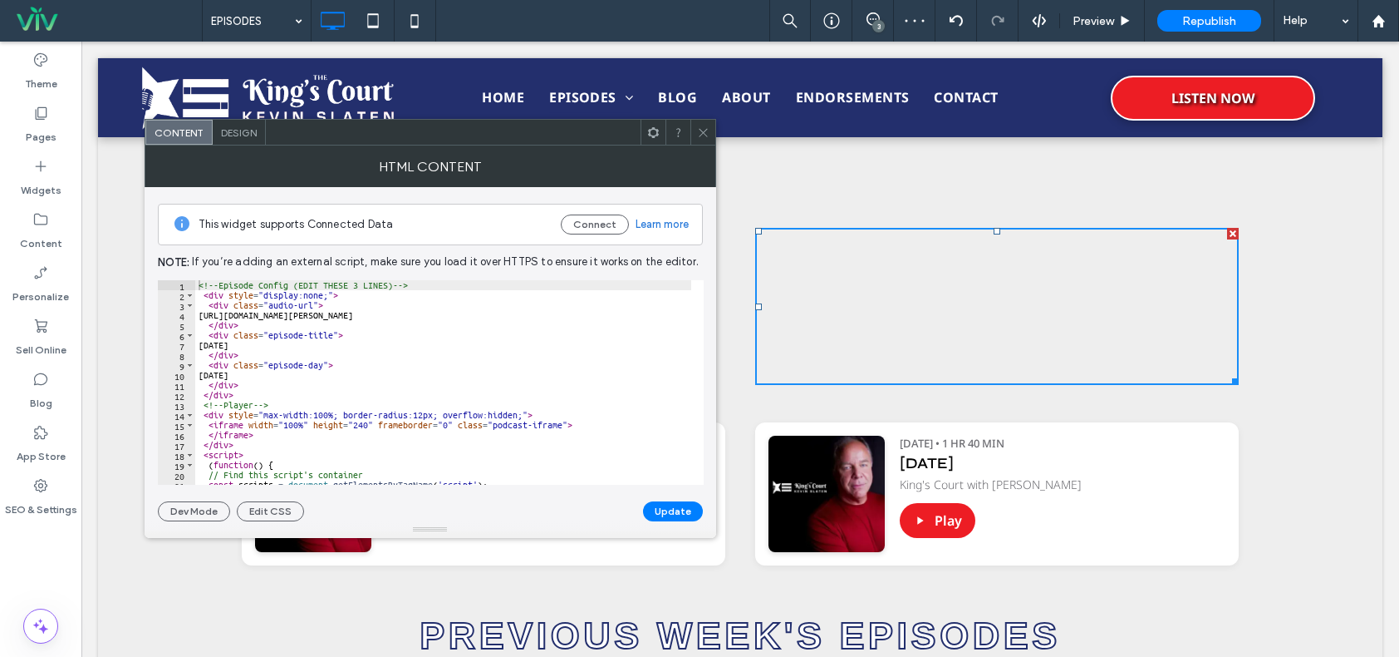
click at [701, 127] on icon at bounding box center [703, 132] width 12 height 12
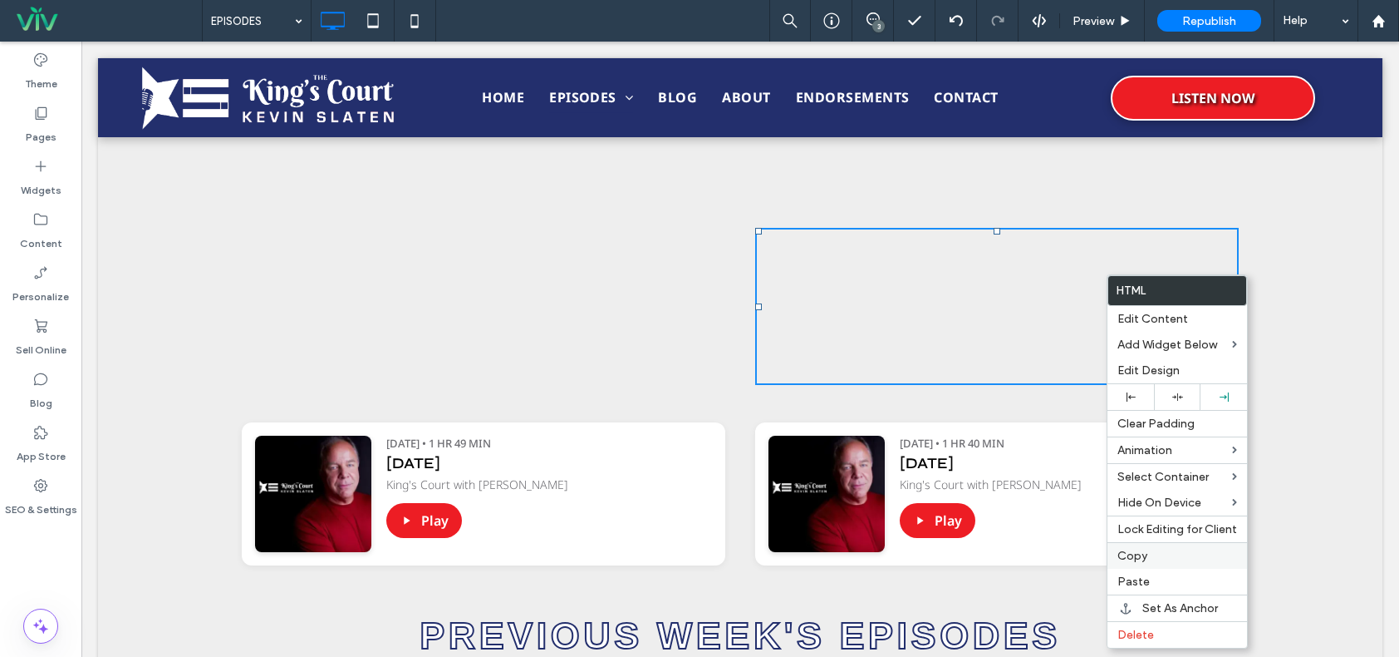
click at [1145, 558] on span "Copy" at bounding box center [1133, 555] width 30 height 14
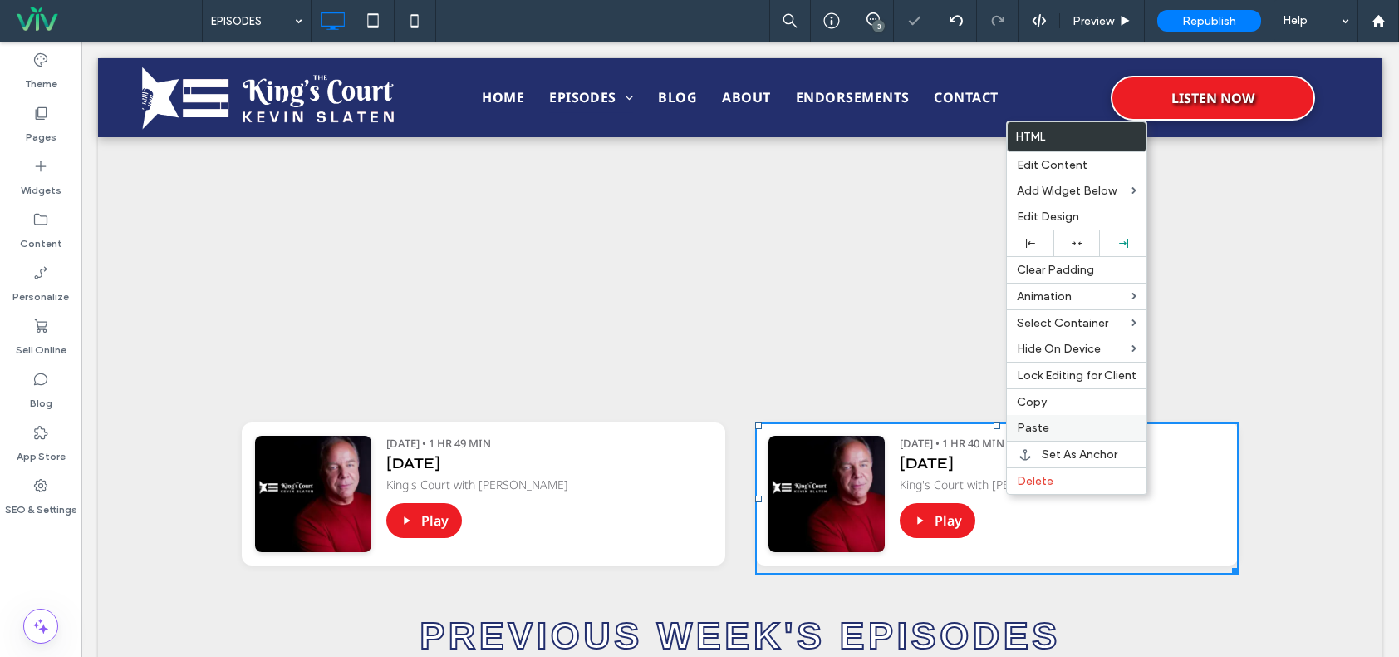
click at [1032, 430] on span "Paste" at bounding box center [1033, 428] width 32 height 14
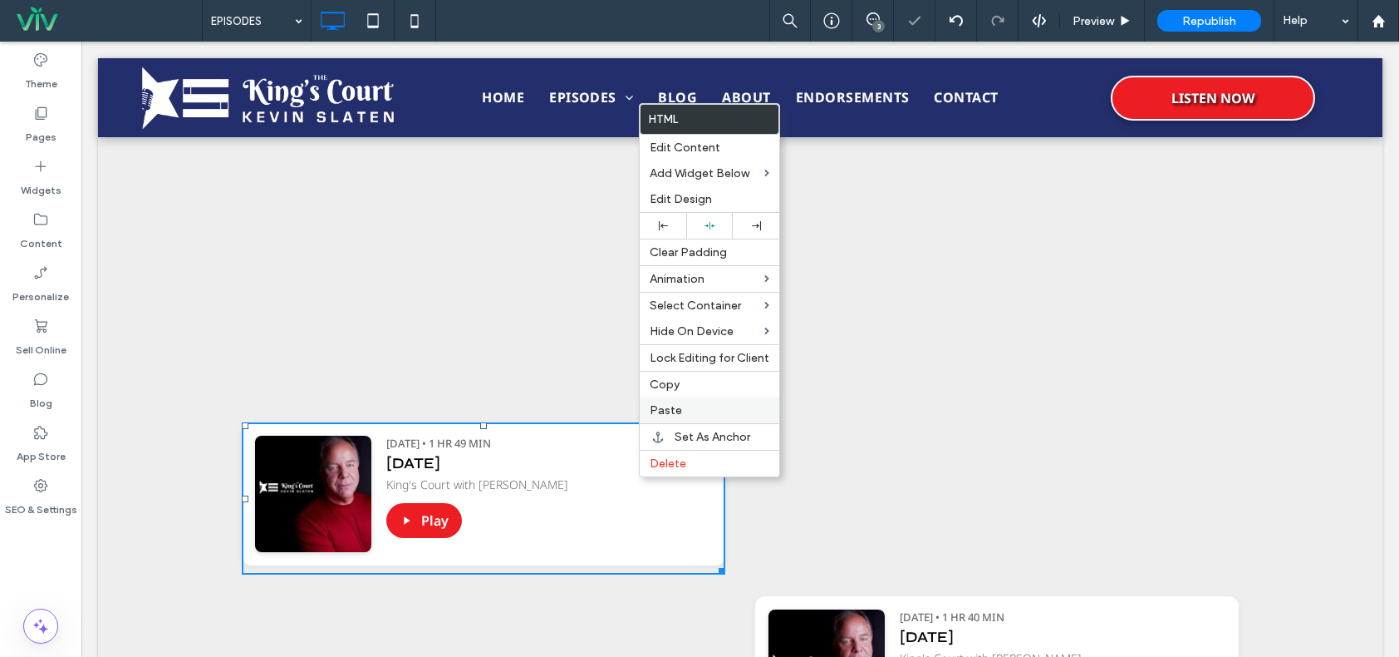
click at [676, 407] on span "Paste" at bounding box center [666, 410] width 32 height 14
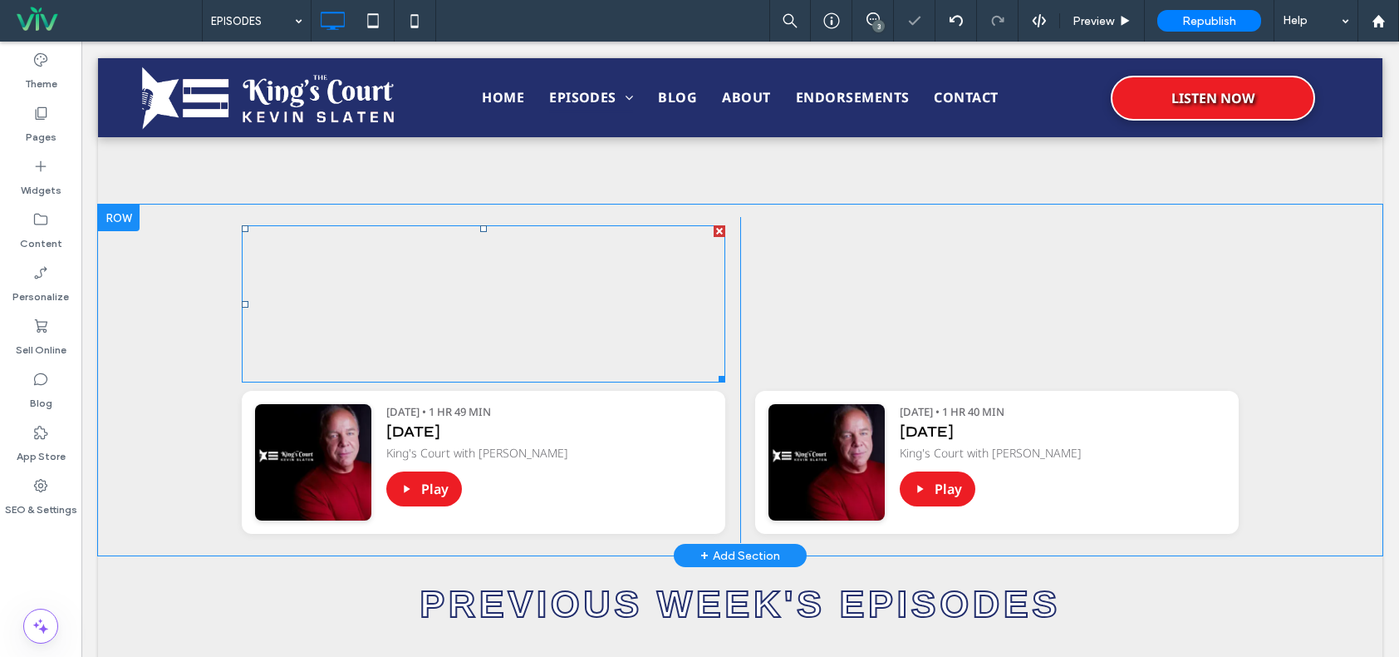
scroll to position [997, 0]
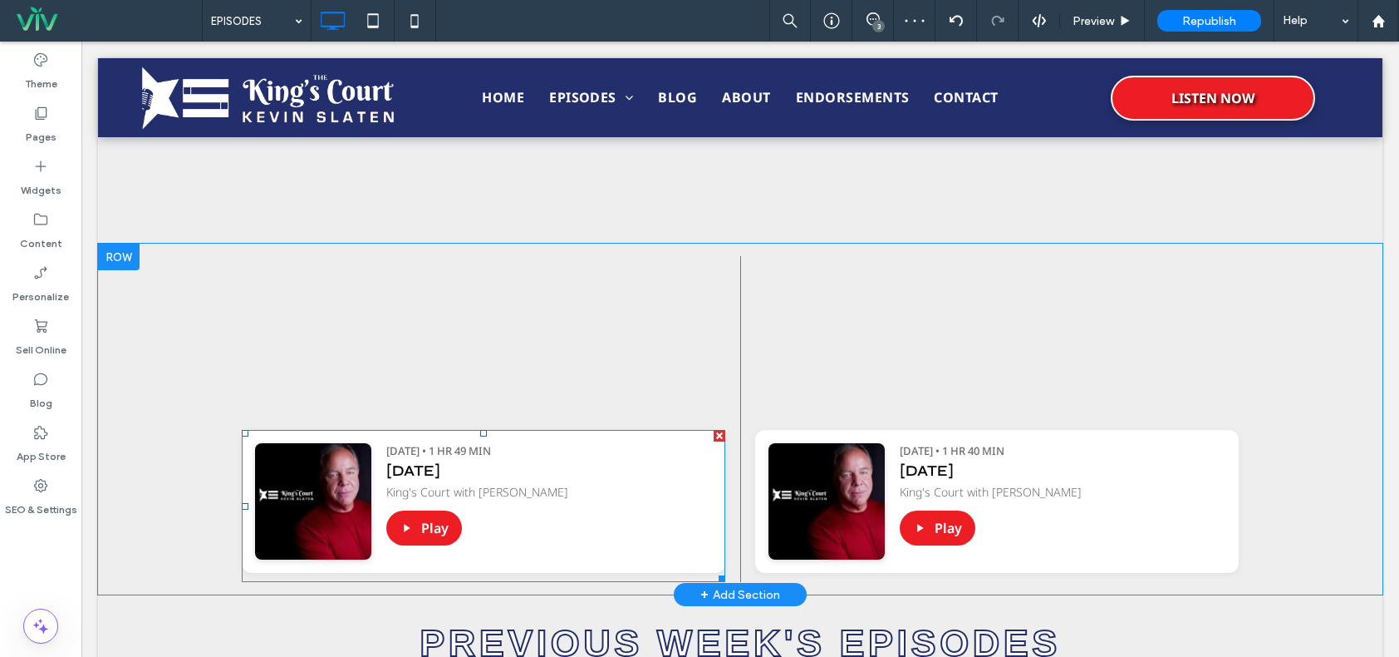
click at [531, 480] on span at bounding box center [484, 506] width 484 height 152
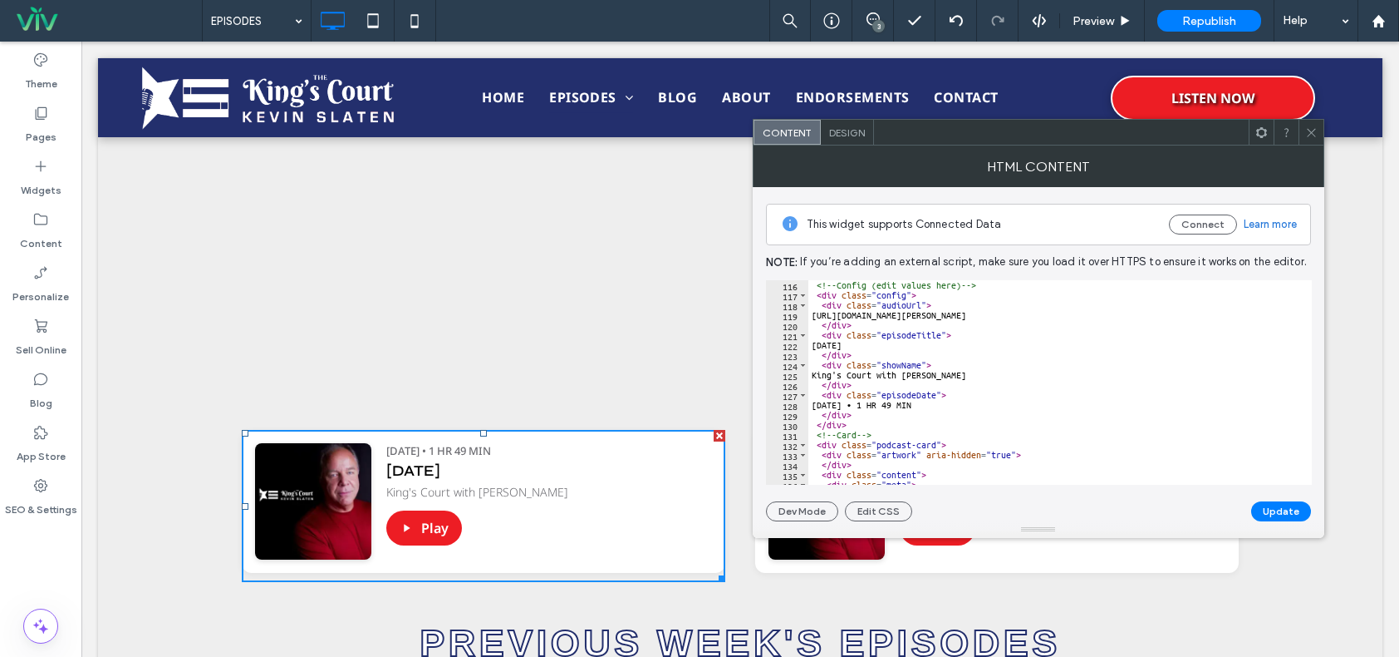
scroll to position [1147, 0]
type textarea "**********"
drag, startPoint x: 827, startPoint y: 313, endPoint x: 1202, endPoint y: 315, distance: 374.8
click at [1202, 315] on div "<!-- Config (edit values here) --> < div class = "config" > < div class = "audi…" at bounding box center [1194, 386] width 770 height 212
drag, startPoint x: 1313, startPoint y: 128, endPoint x: 1295, endPoint y: 134, distance: 19.2
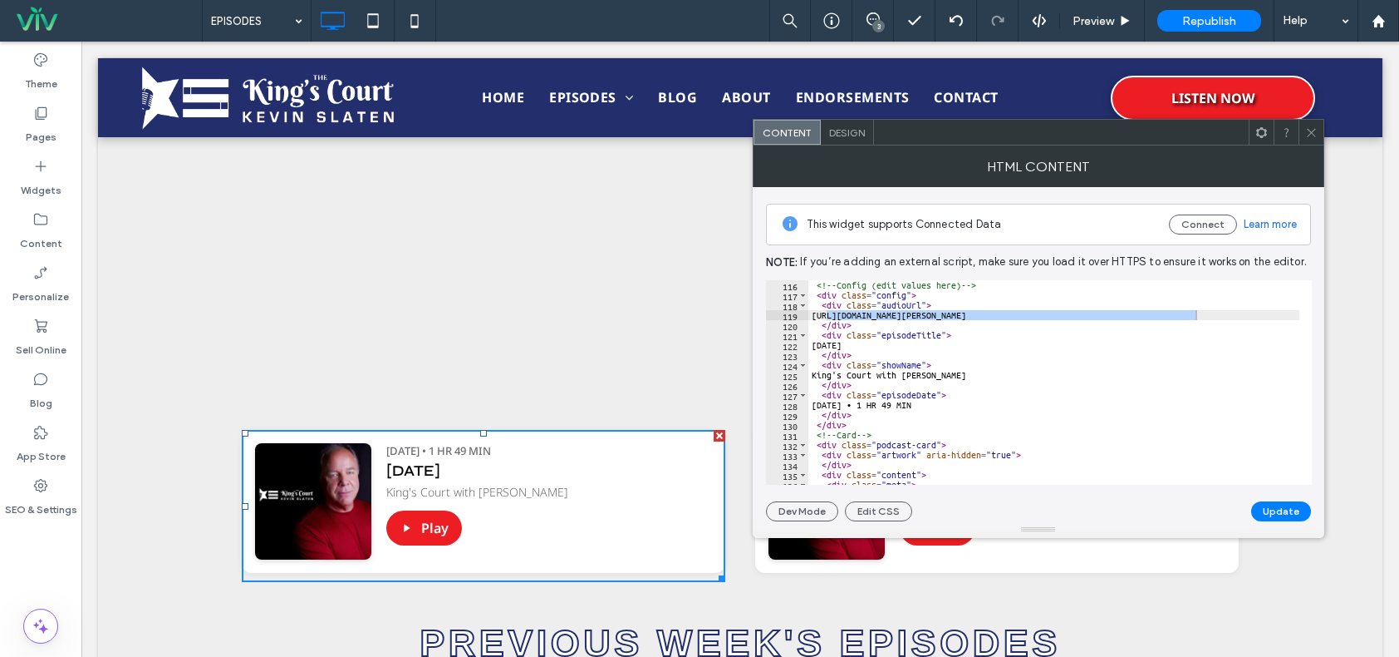
click at [1314, 128] on icon at bounding box center [1312, 132] width 12 height 12
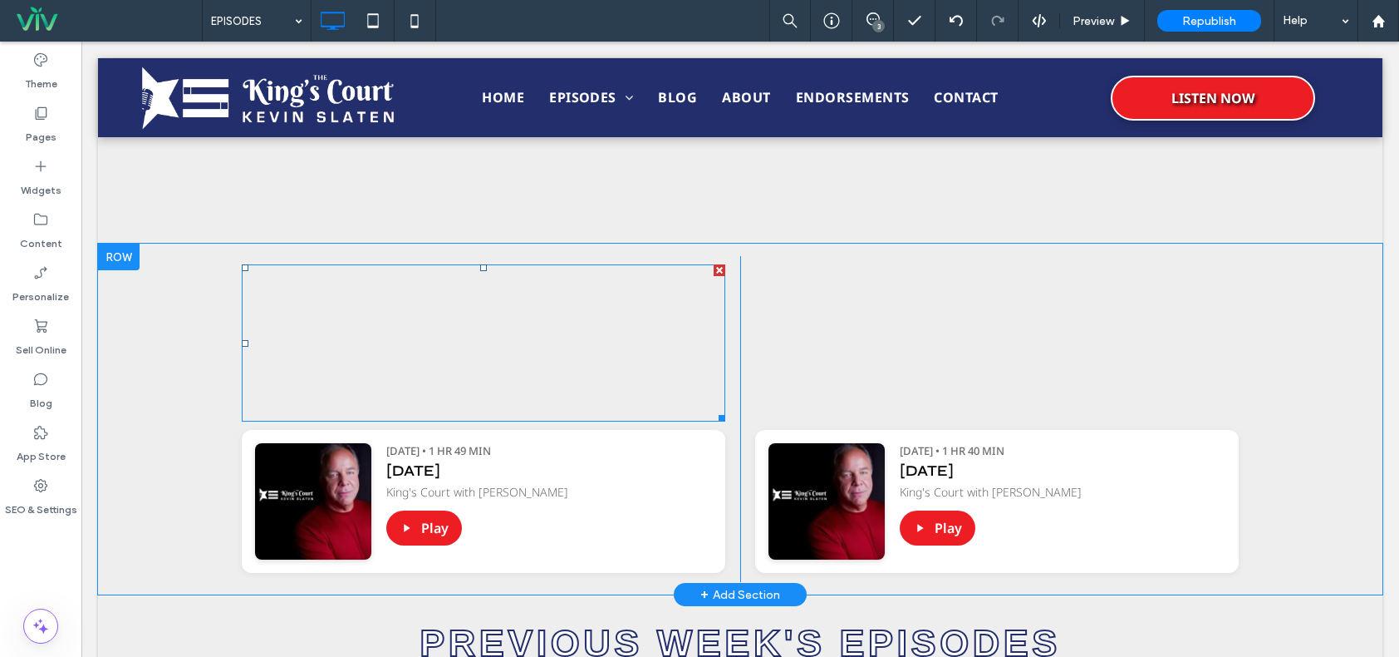
click at [499, 334] on span at bounding box center [484, 342] width 484 height 157
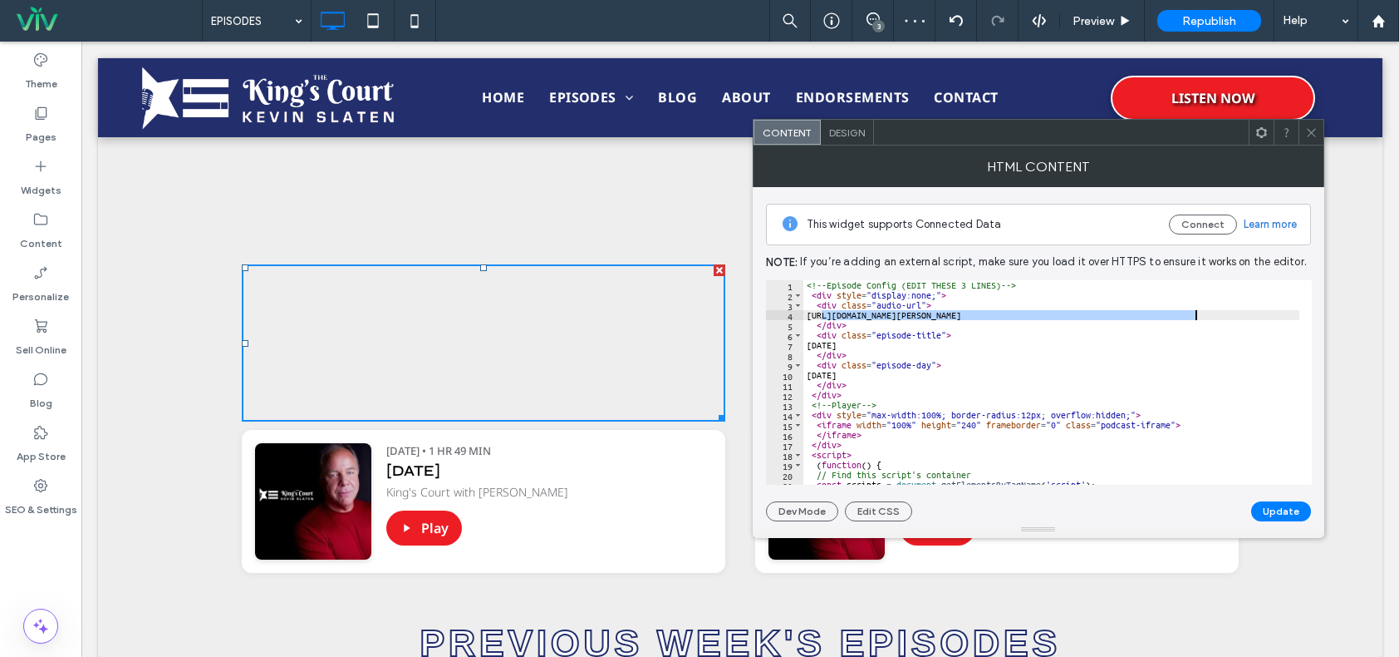
drag, startPoint x: 824, startPoint y: 313, endPoint x: 1208, endPoint y: 318, distance: 383.1
click at [1208, 318] on div "<!-- Episode Config (EDIT THESE 3 LINES) --> < div style = "display:none;" > < …" at bounding box center [1253, 386] width 899 height 212
paste textarea "Cursor at row 4"
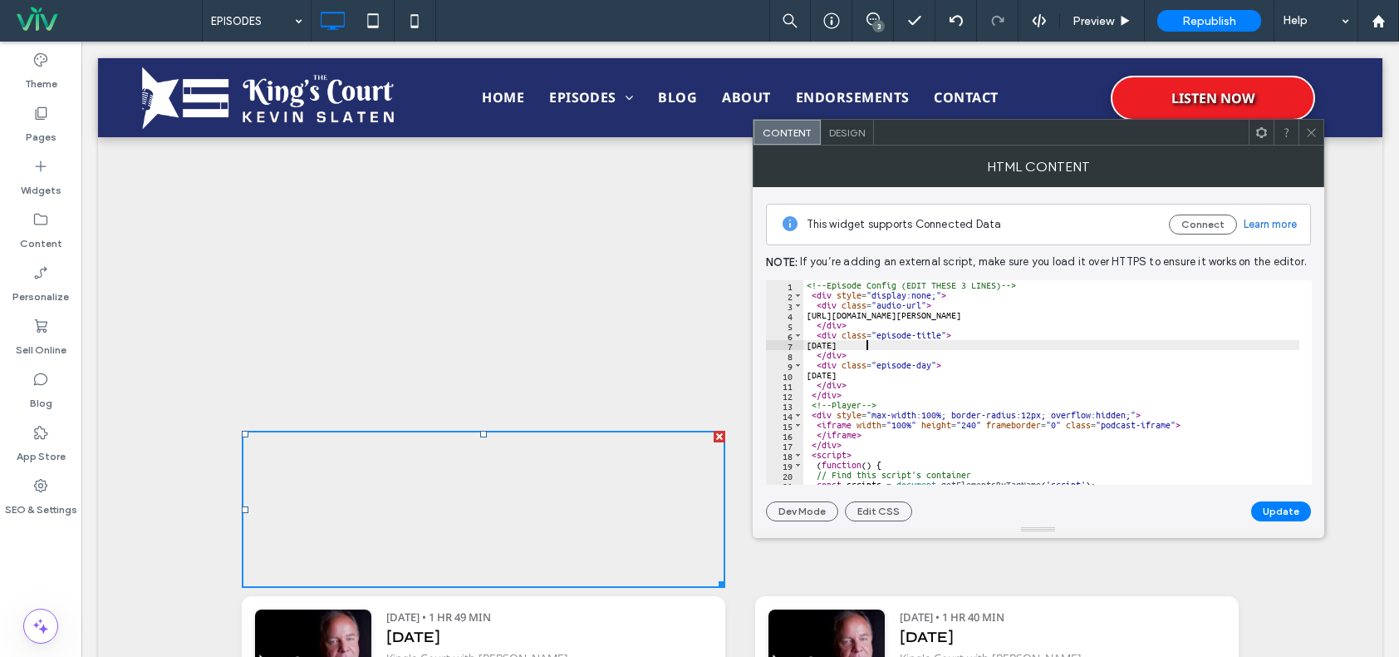
click at [865, 347] on div "<!-- Episode Config (EDIT THESE 3 LINES) --> < div style = "display:none;" > < …" at bounding box center [1253, 386] width 899 height 212
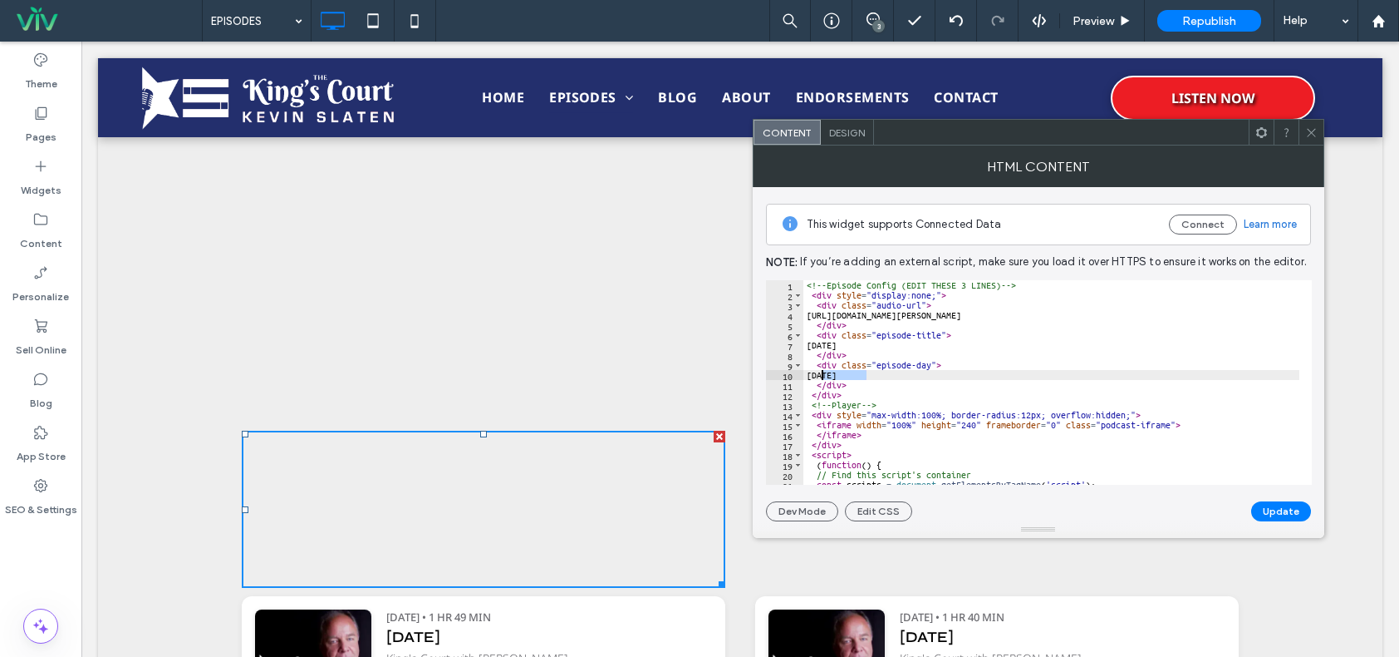
drag, startPoint x: 870, startPoint y: 373, endPoint x: 822, endPoint y: 373, distance: 48.2
click at [822, 373] on div "<!-- Episode Config (EDIT THESE 3 LINES) --> < div style = "display:none;" > < …" at bounding box center [1253, 386] width 899 height 212
type textarea "*******"
click at [1273, 505] on button "Update" at bounding box center [1282, 511] width 60 height 20
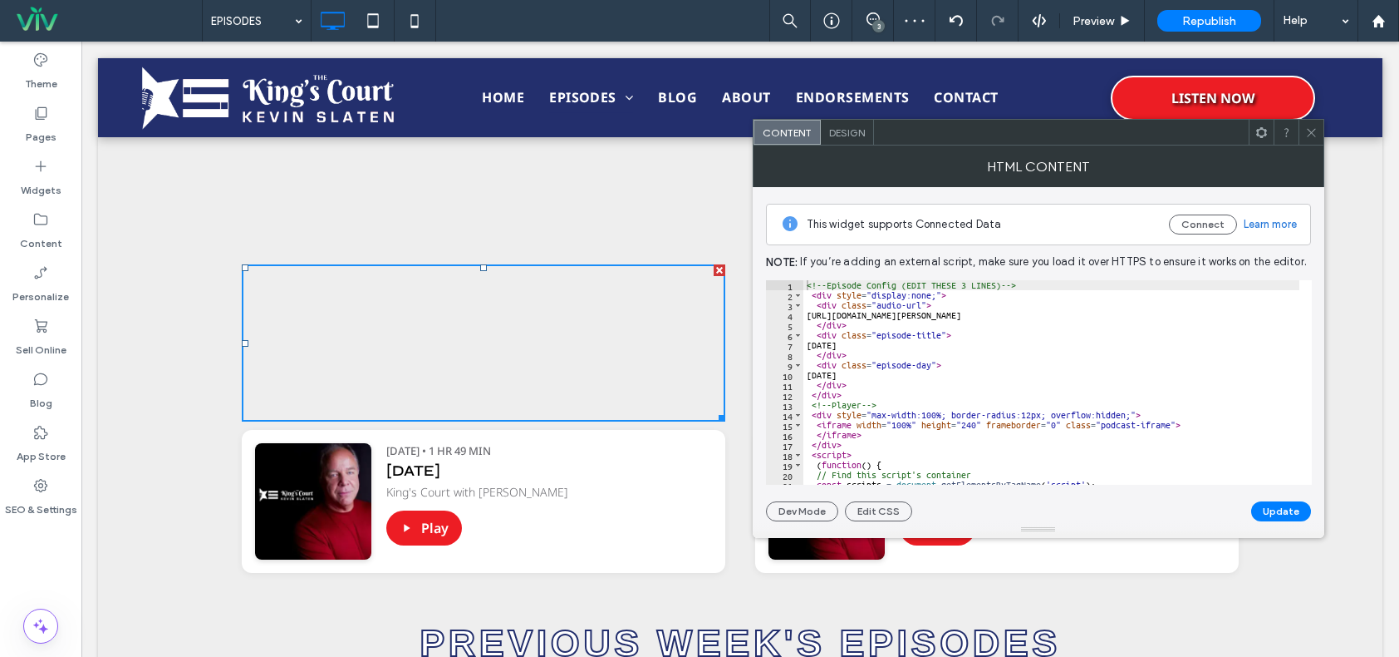
scroll to position [0, 0]
click at [1314, 130] on icon at bounding box center [1312, 132] width 12 height 12
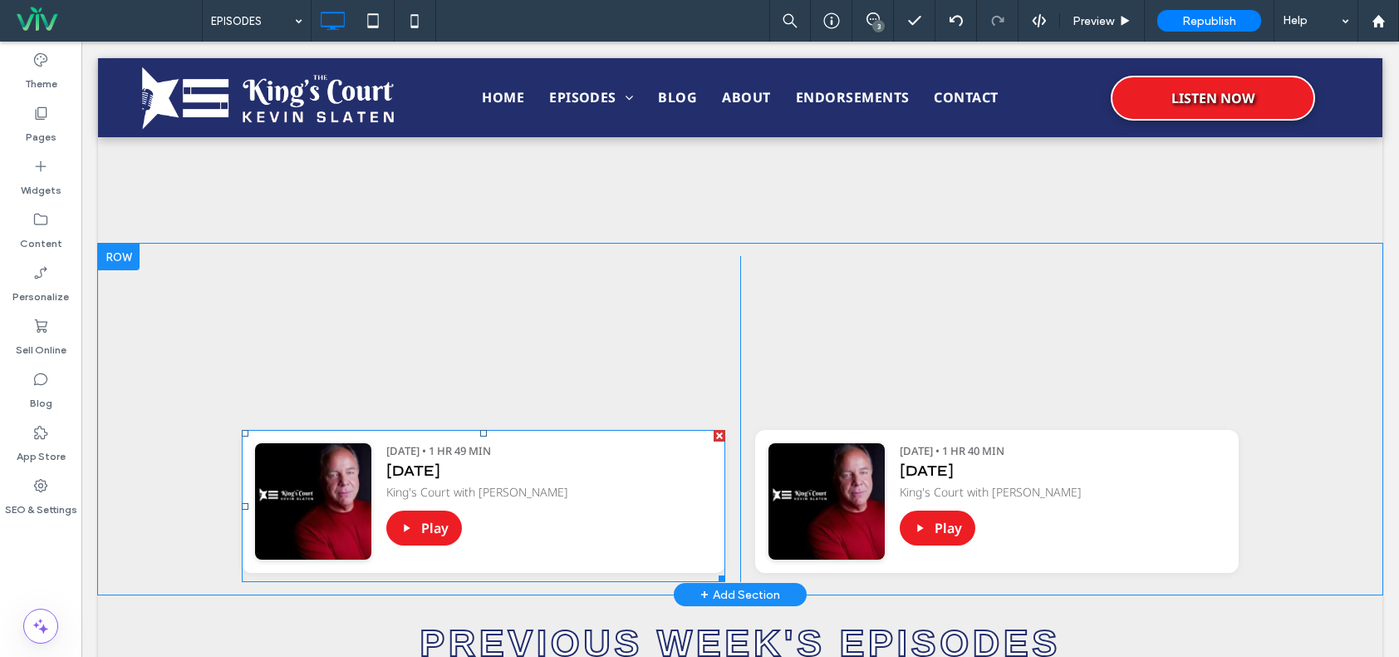
click at [714, 434] on div at bounding box center [720, 436] width 12 height 12
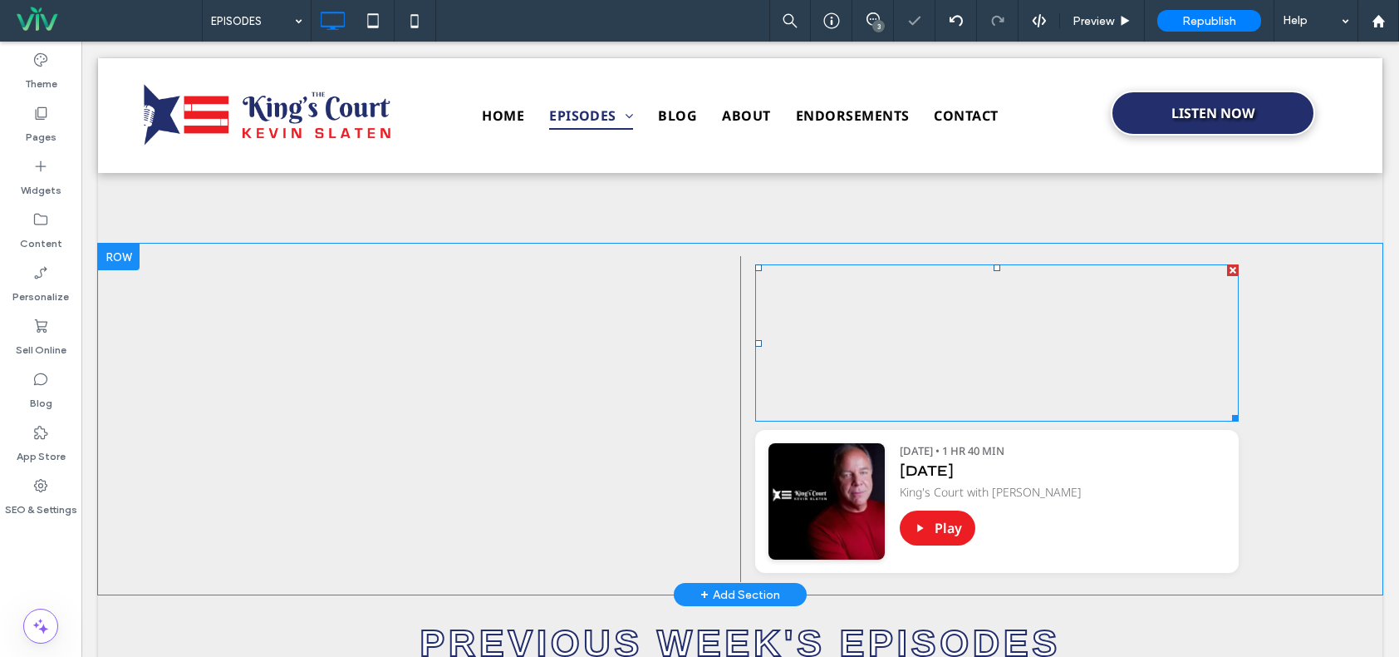
scroll to position [1033, 0]
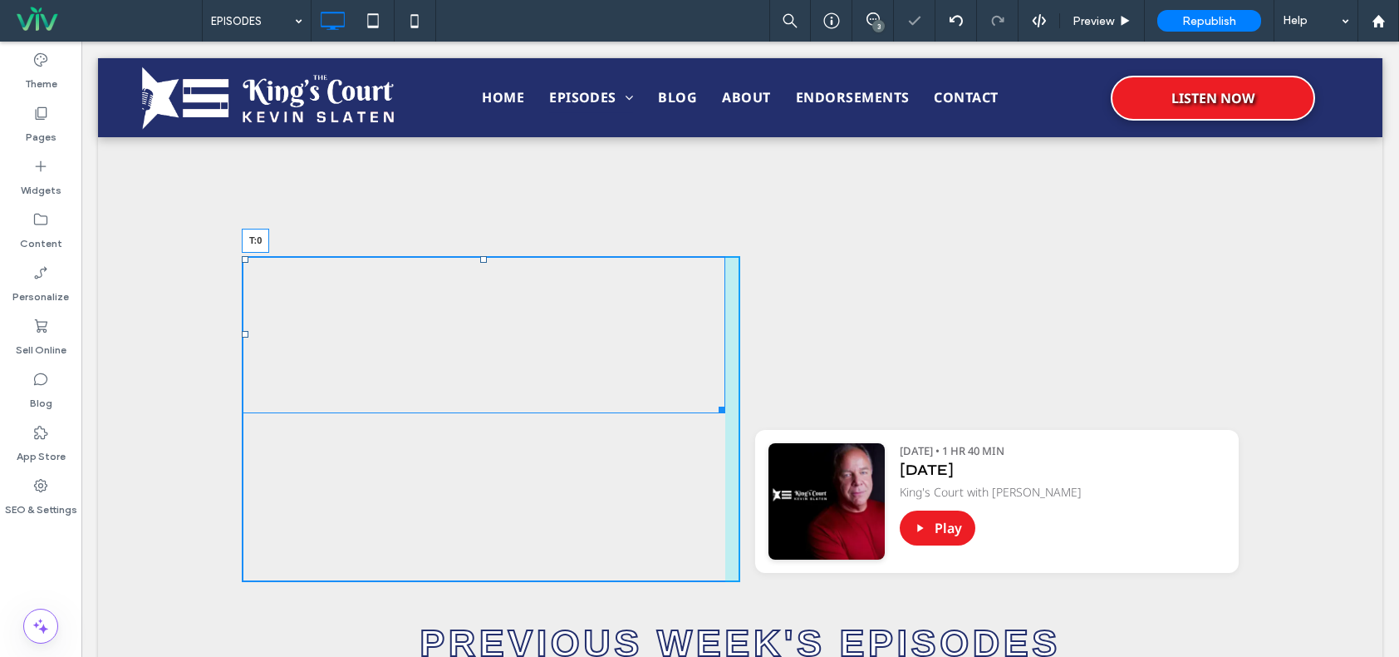
click at [477, 263] on div "[URL][DOMAIN_NAME][PERSON_NAME] [DATE] [DATE] T:0" at bounding box center [484, 334] width 484 height 157
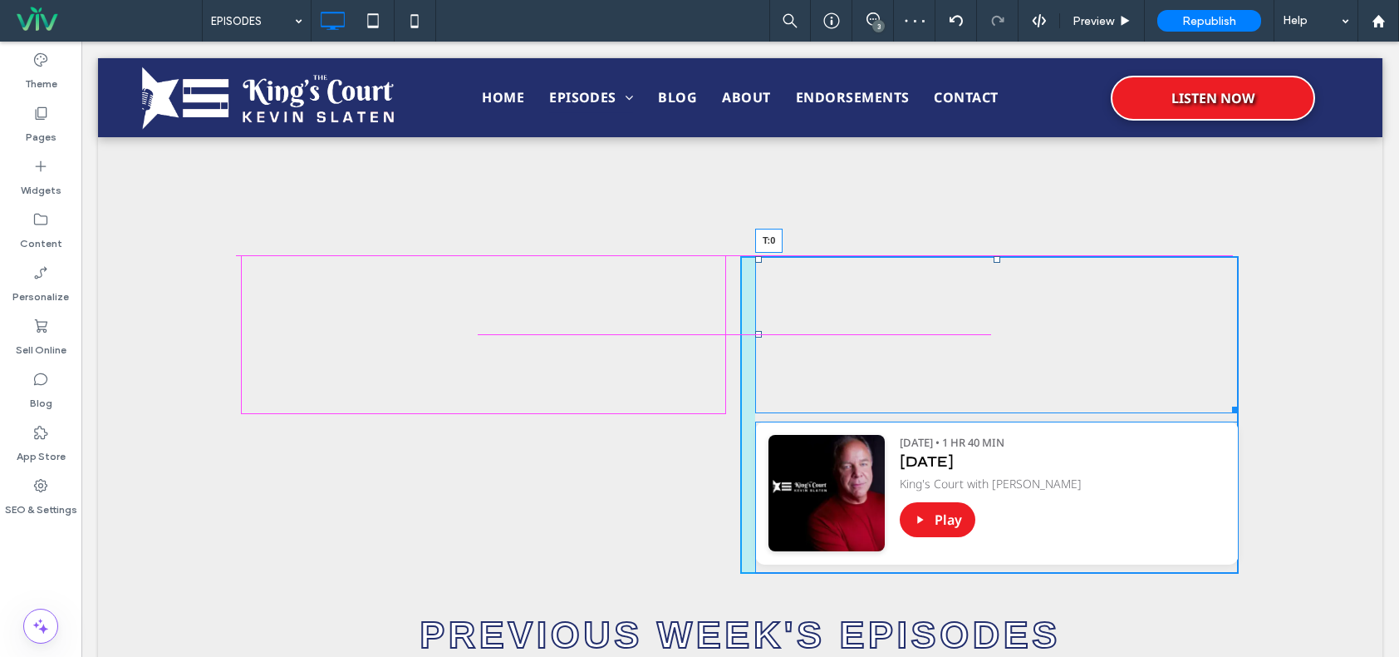
drag, startPoint x: 991, startPoint y: 265, endPoint x: 1072, endPoint y: 303, distance: 90.0
click at [994, 259] on div at bounding box center [997, 259] width 7 height 7
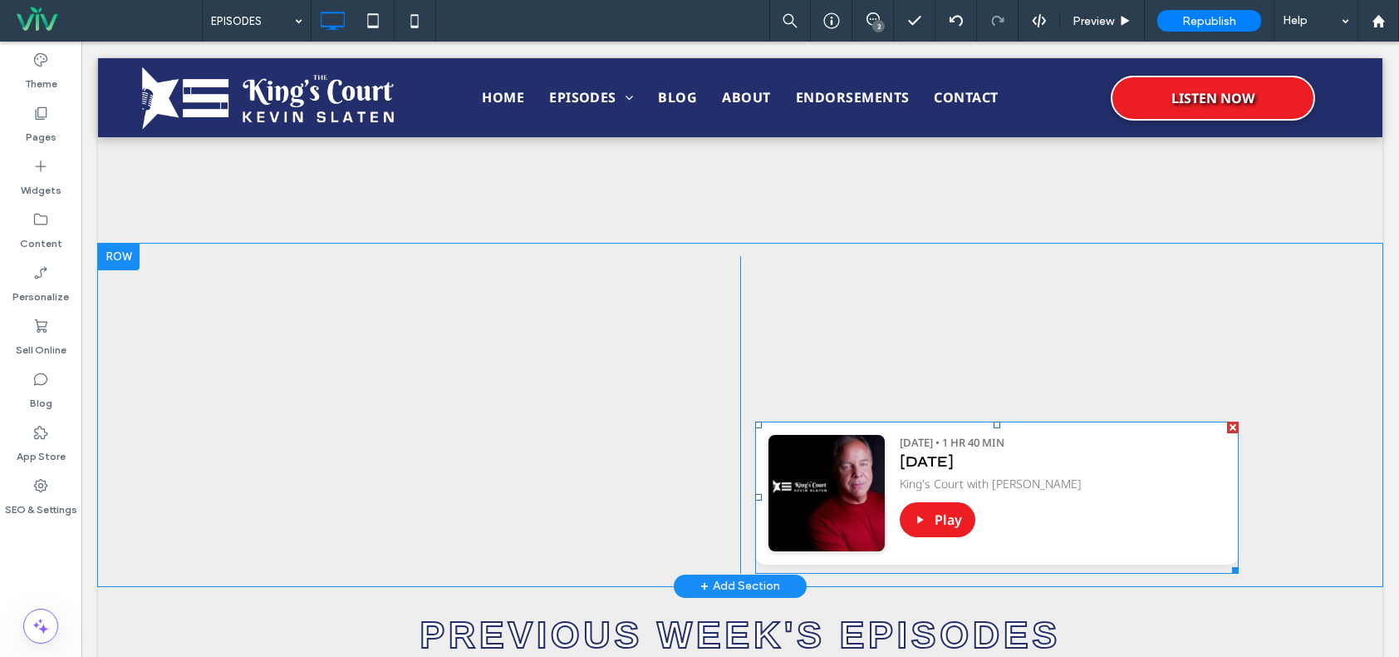
click at [1049, 454] on span at bounding box center [997, 497] width 484 height 152
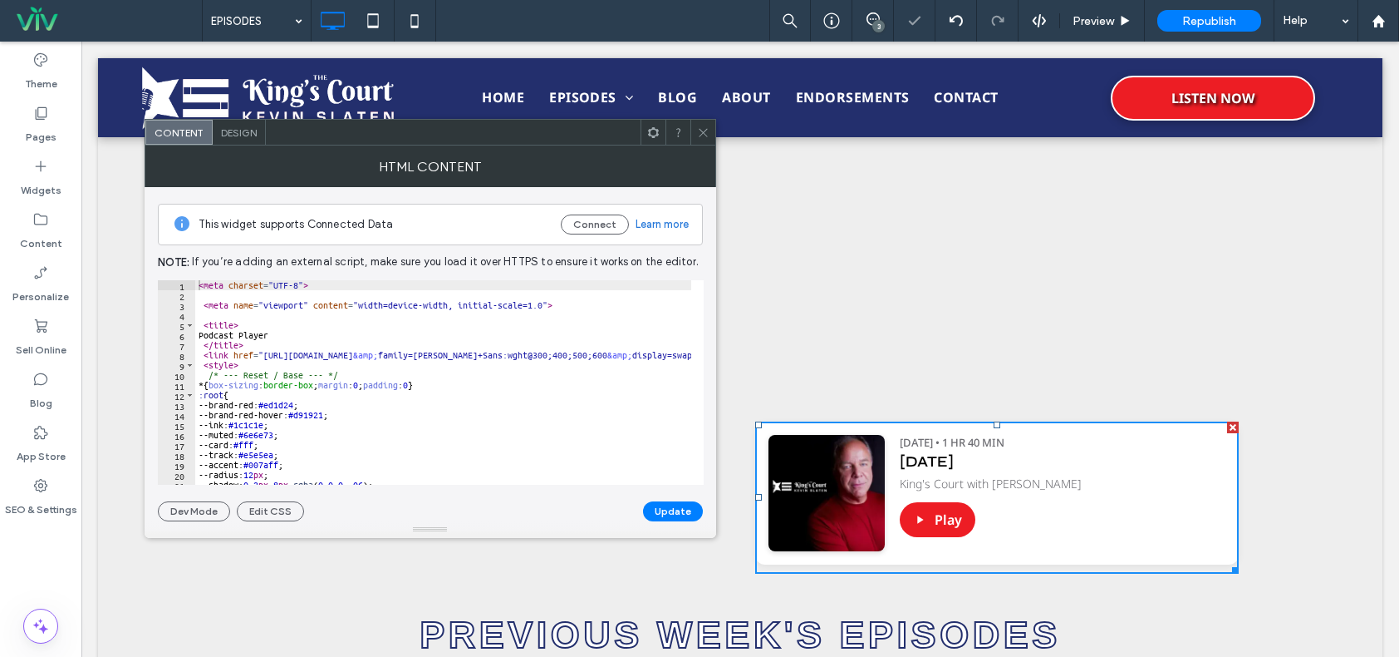
scroll to position [150, 0]
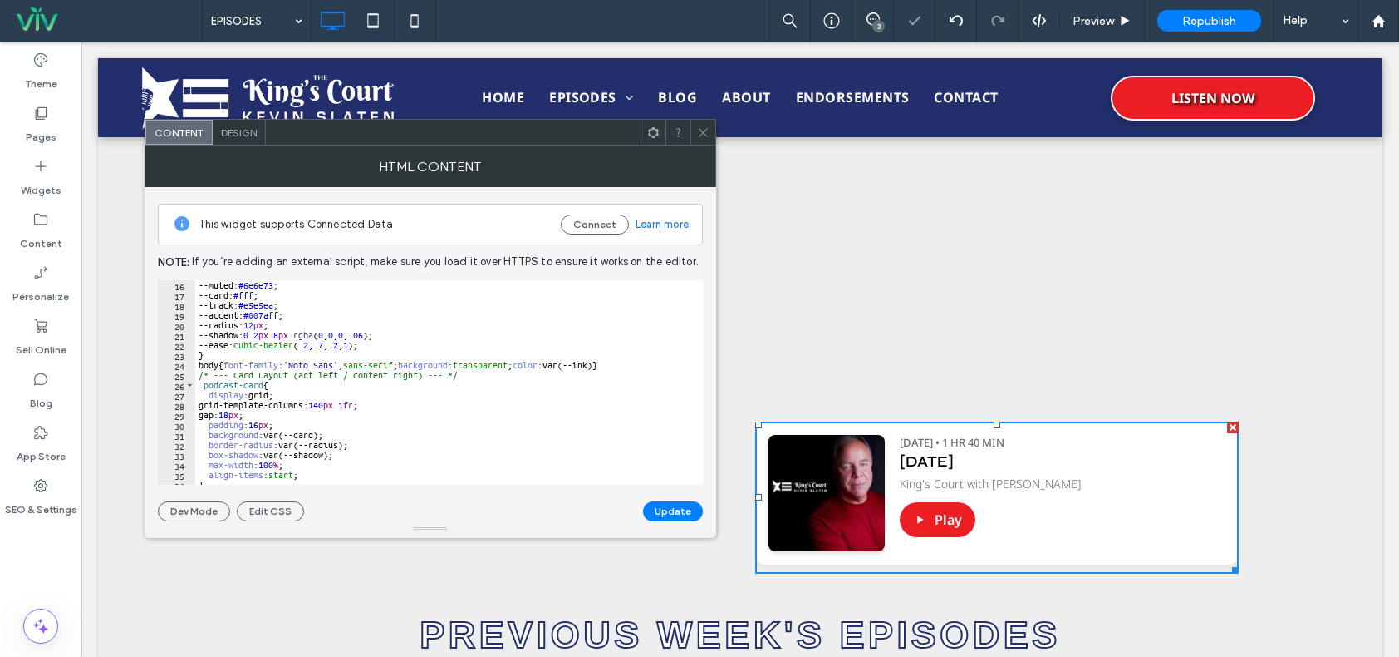
click at [699, 131] on icon at bounding box center [703, 132] width 12 height 12
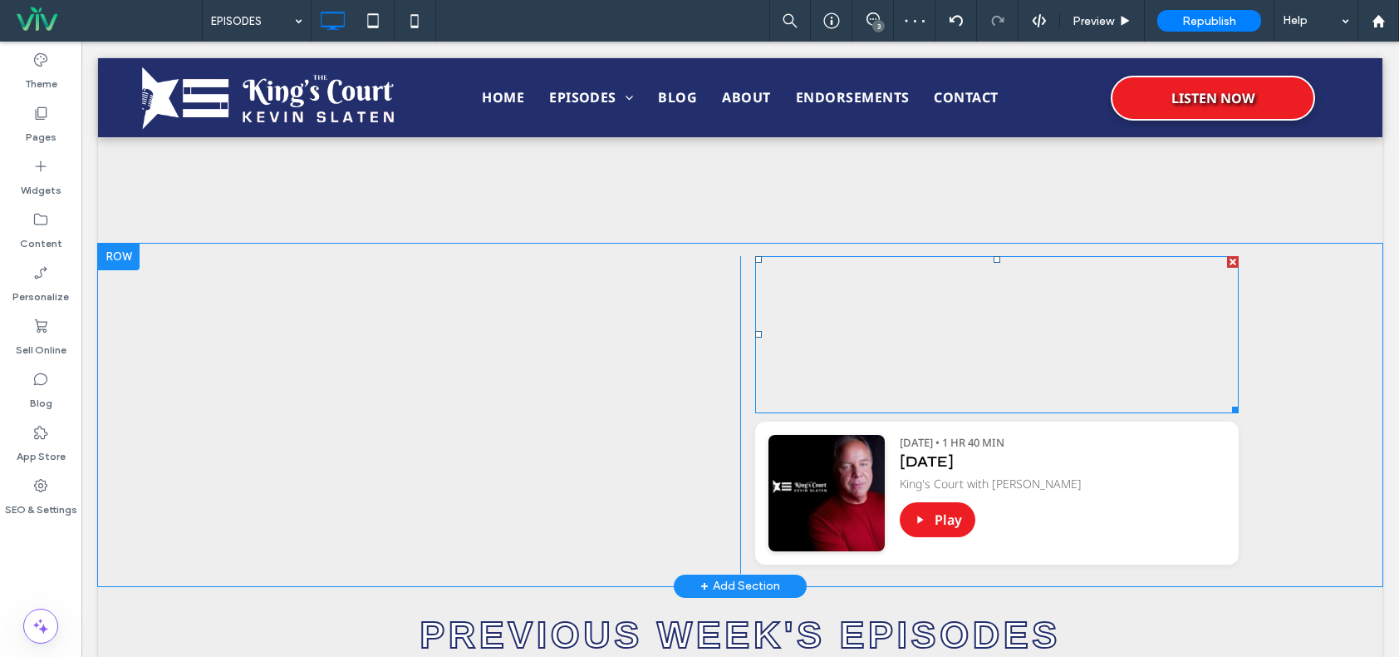
click at [1009, 298] on span at bounding box center [997, 334] width 484 height 157
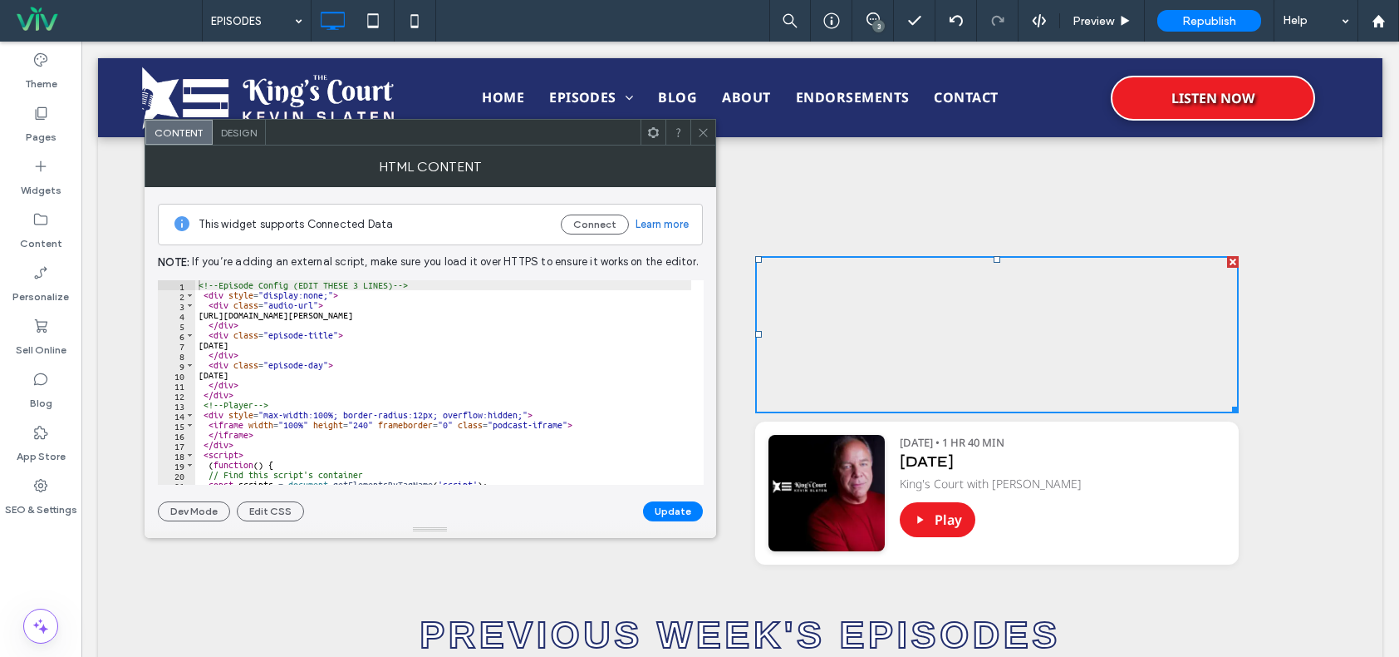
click at [254, 344] on div "<!-- Episode Config (EDIT THESE 3 LINES) --> < div style = "display:none;" > < …" at bounding box center [644, 392] width 899 height 224
click at [267, 368] on div "<!-- Episode Config (EDIT THESE 3 LINES) --> < div style = "display:none;" > < …" at bounding box center [644, 386] width 899 height 212
click at [268, 377] on div "<!-- Episode Config (EDIT THESE 3 LINES) --> < div style = "display:none;" > < …" at bounding box center [644, 386] width 899 height 212
type textarea "*"
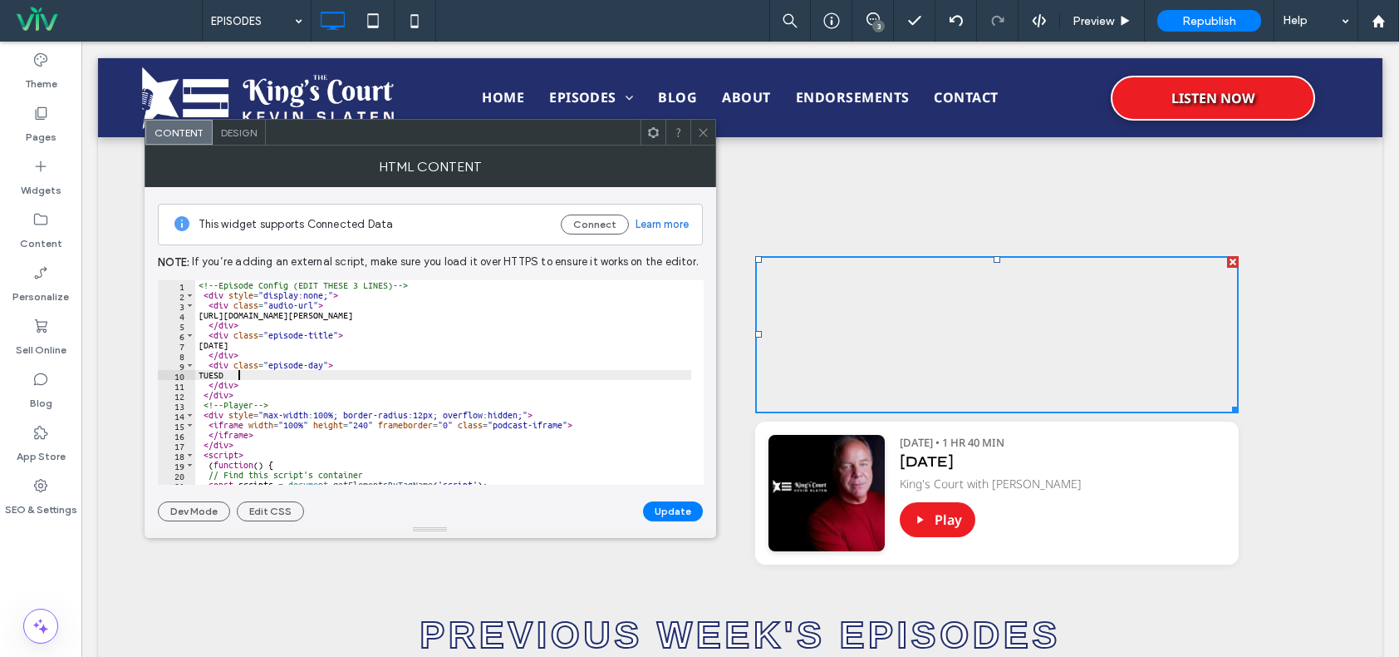
scroll to position [0, 3]
type textarea "*******"
click at [681, 507] on button "Update" at bounding box center [673, 511] width 60 height 20
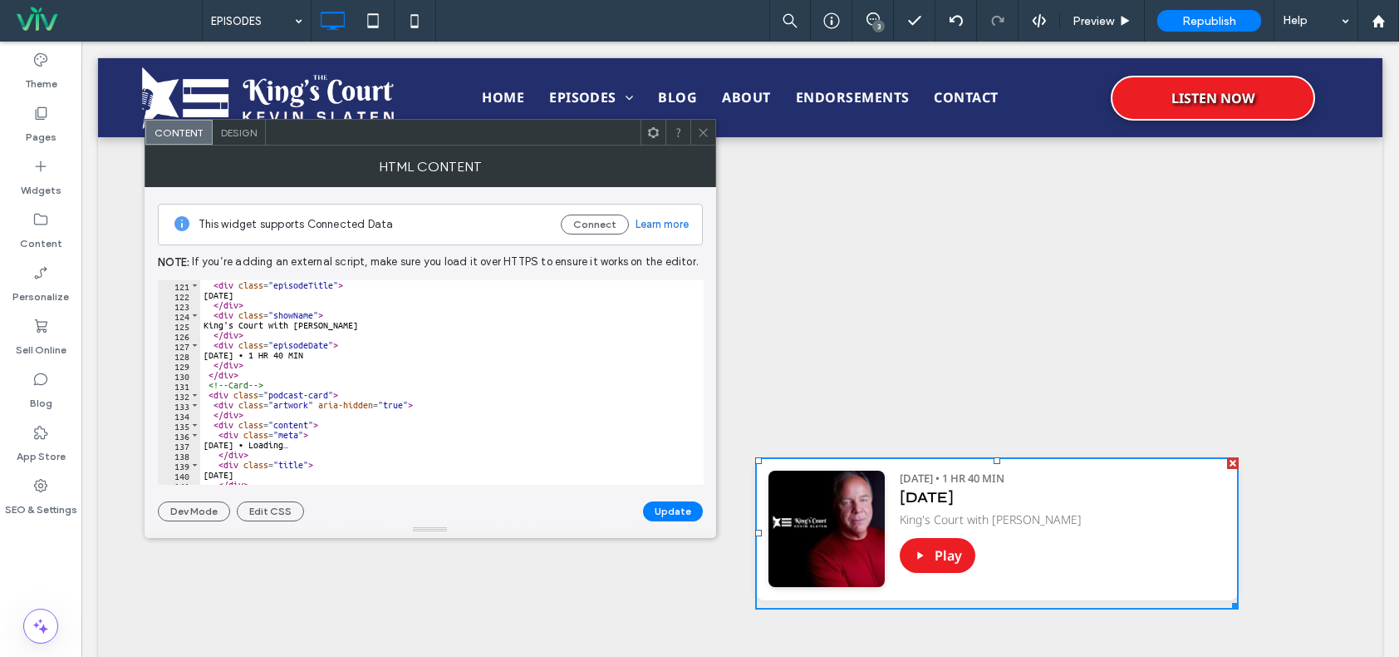
scroll to position [1097, 0]
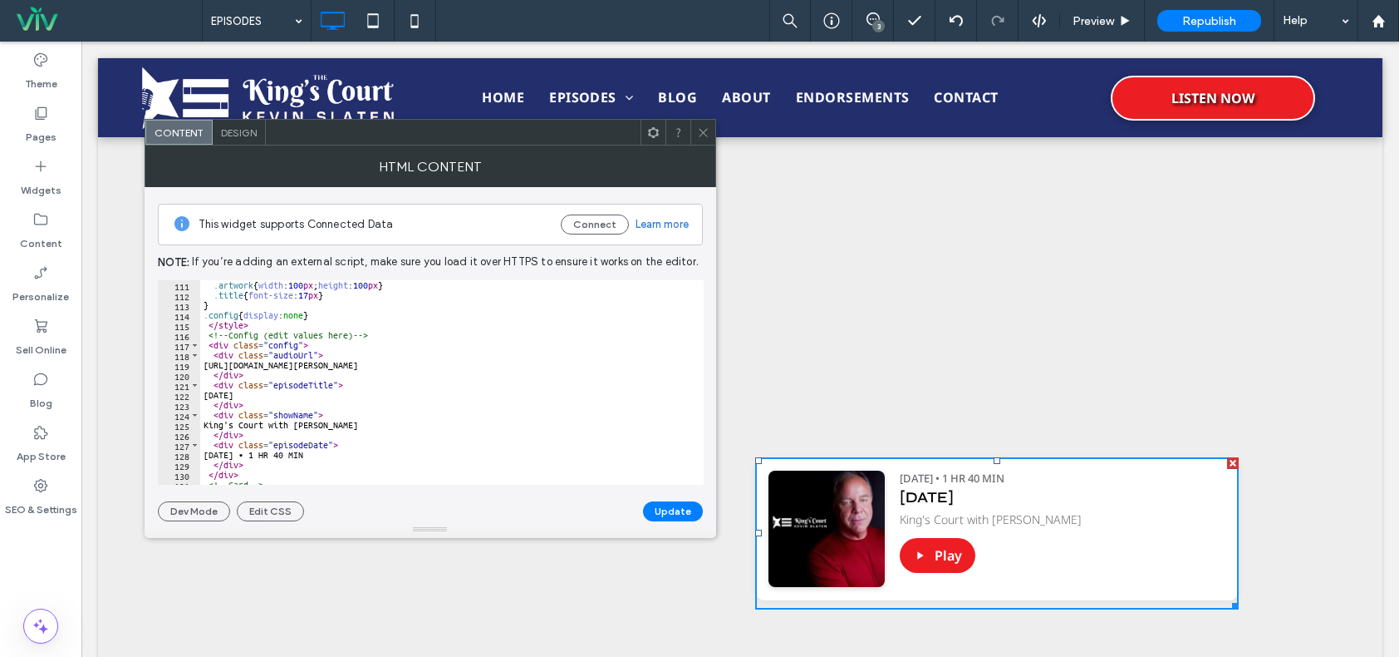
type textarea "**********"
drag, startPoint x: 219, startPoint y: 362, endPoint x: 617, endPoint y: 365, distance: 397.2
click at [622, 367] on div ".artwork { width : 100 px ; height : 100 px } .title { font-size : 17 px } } .c…" at bounding box center [585, 386] width 770 height 212
click at [704, 126] on icon at bounding box center [703, 132] width 12 height 12
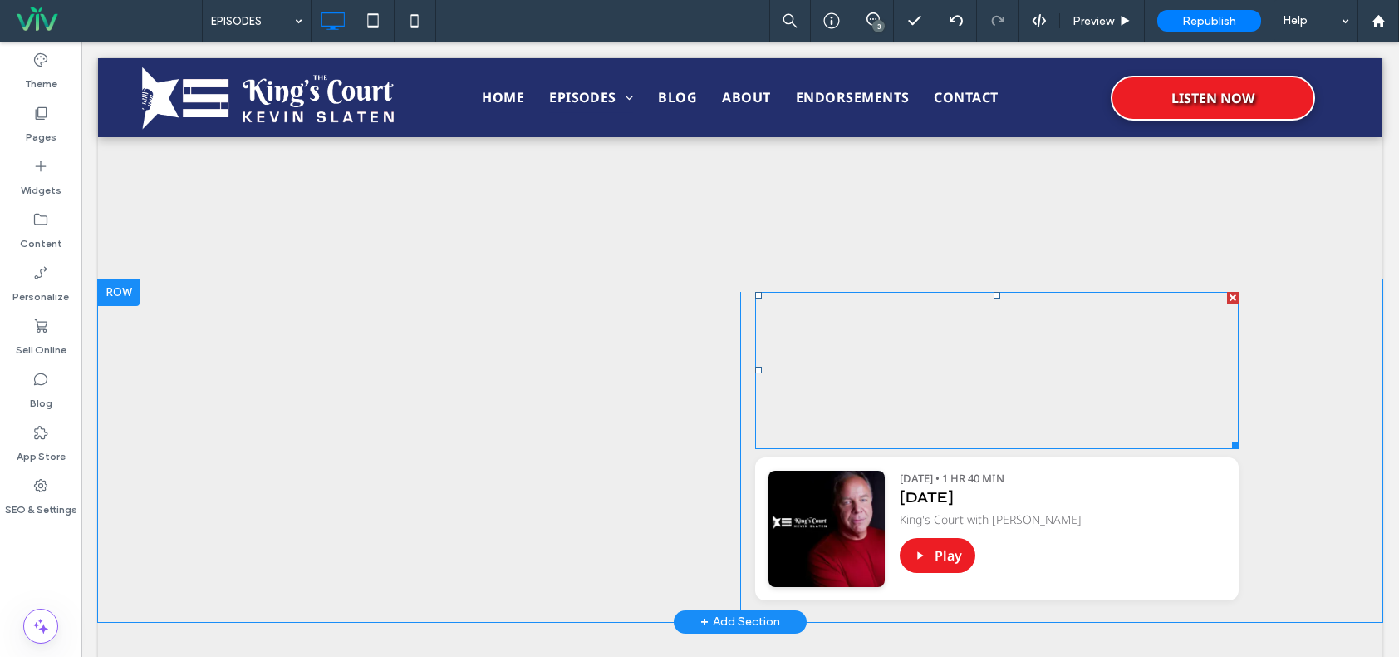
click at [1050, 351] on span at bounding box center [997, 370] width 484 height 157
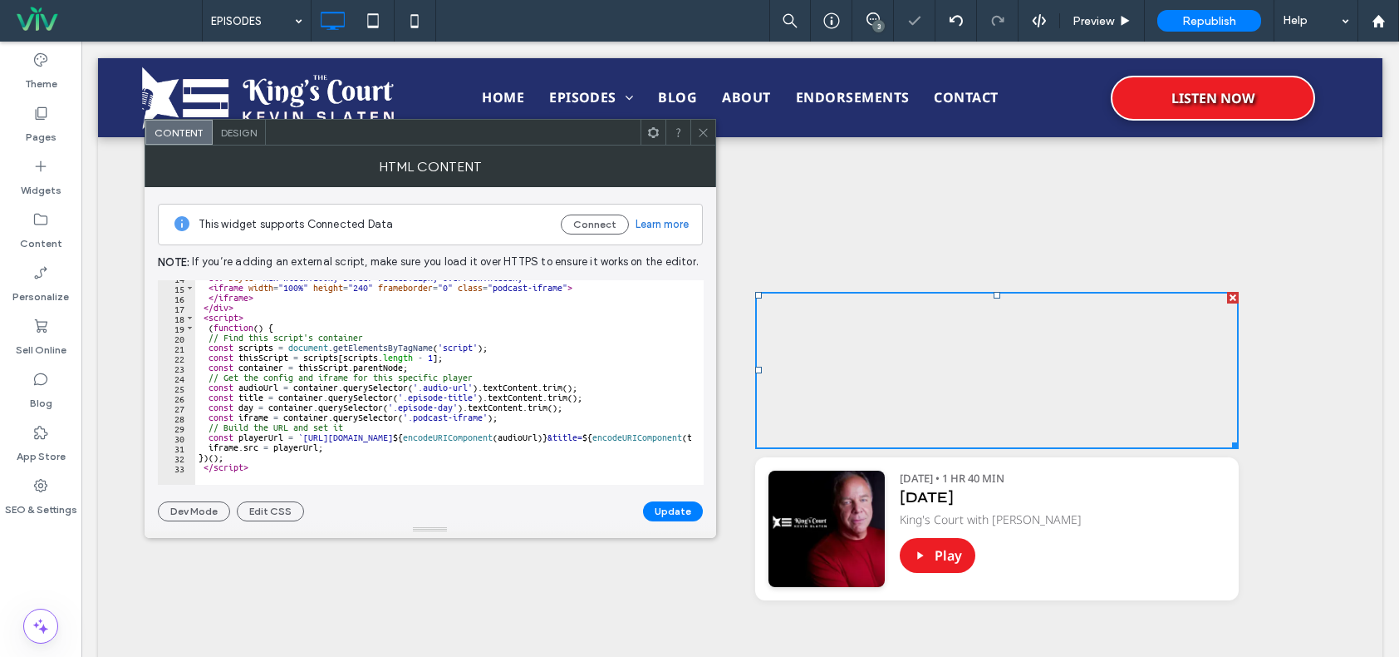
scroll to position [0, 0]
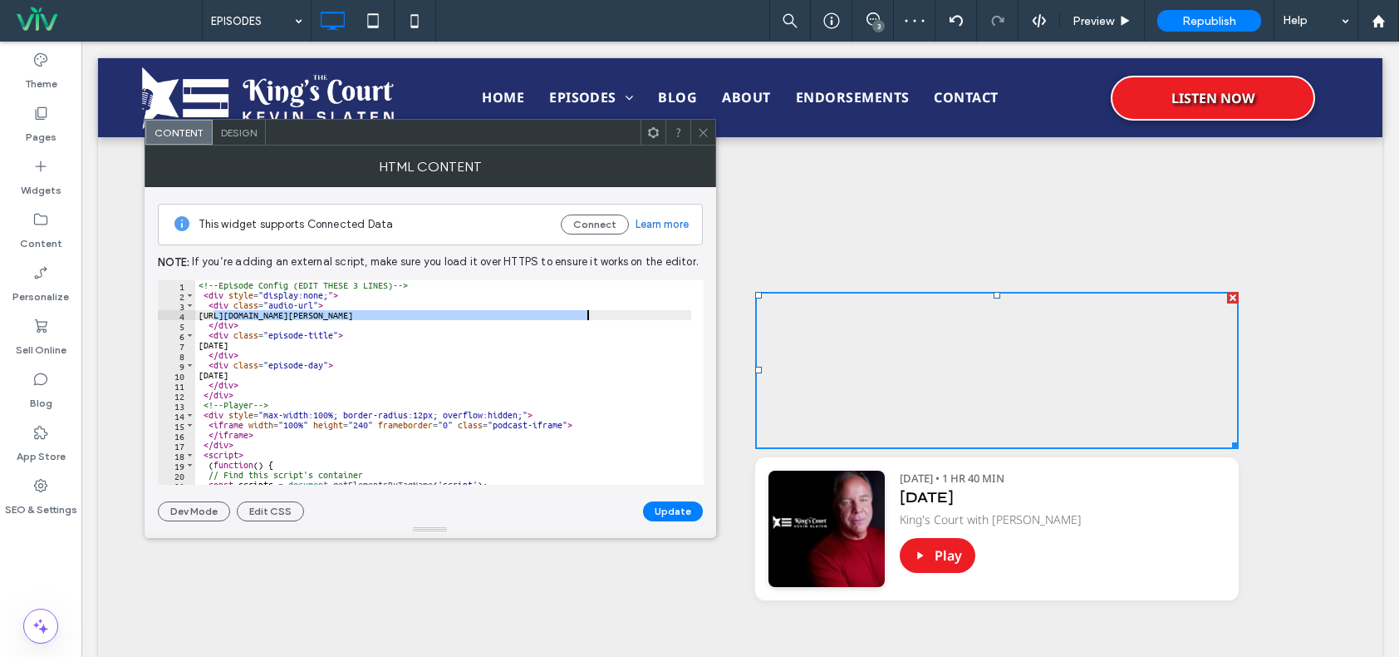
drag, startPoint x: 212, startPoint y: 312, endPoint x: 613, endPoint y: 310, distance: 401.4
click at [613, 310] on div "<!-- Episode Config (EDIT THESE 3 LINES) --> < div style = "display:none;" > < …" at bounding box center [644, 386] width 899 height 212
paste textarea "Cursor at row 4"
type textarea "**********"
click at [657, 513] on button "Update" at bounding box center [673, 511] width 60 height 20
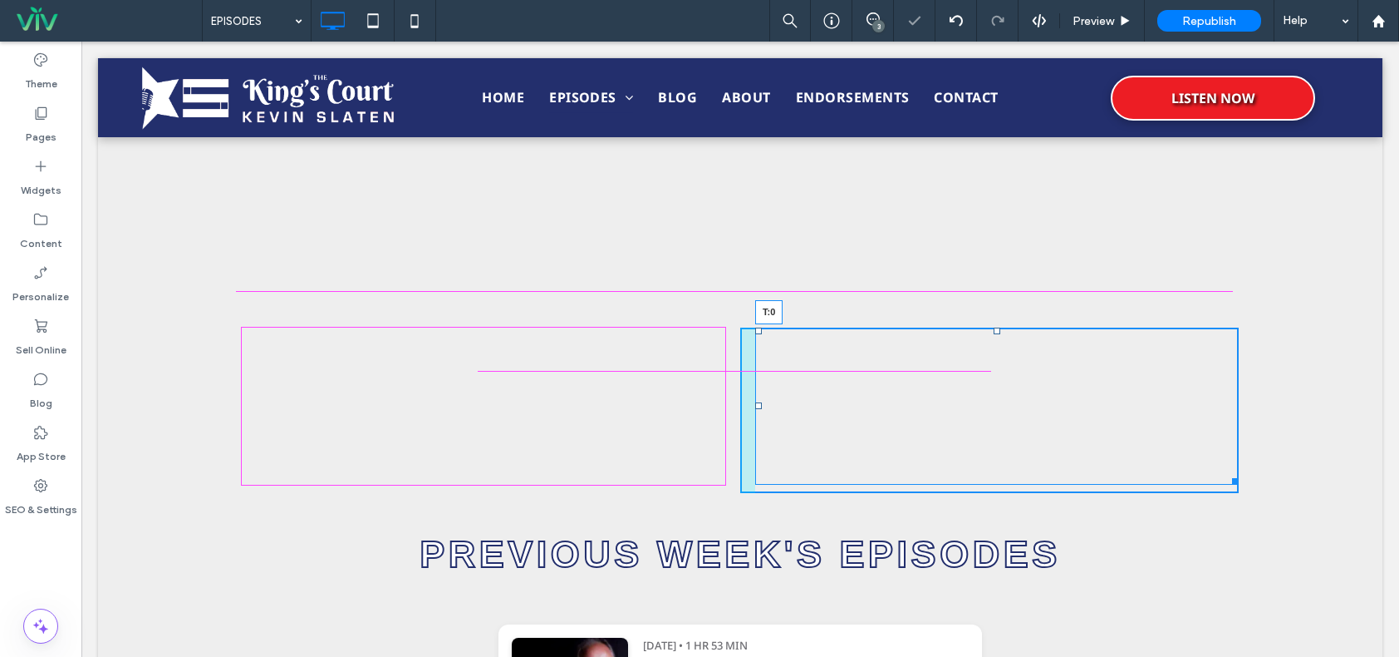
scroll to position [997, 0]
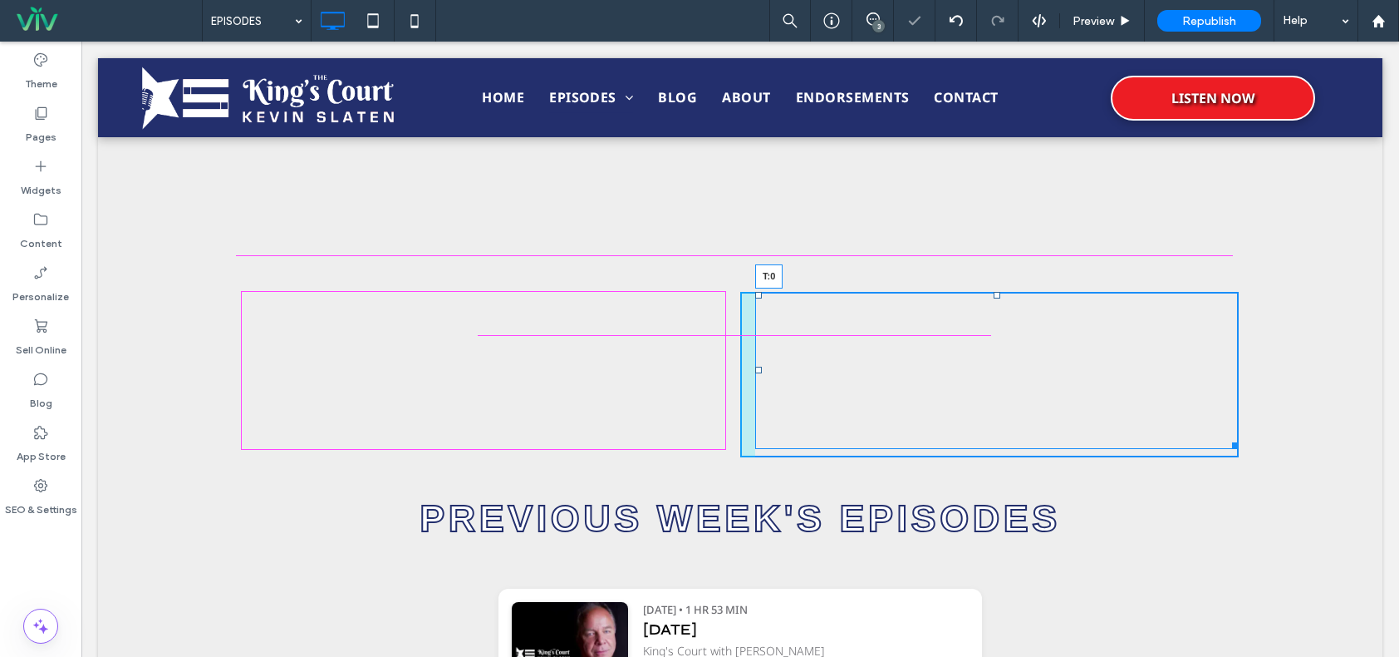
click at [994, 294] on div at bounding box center [997, 295] width 7 height 7
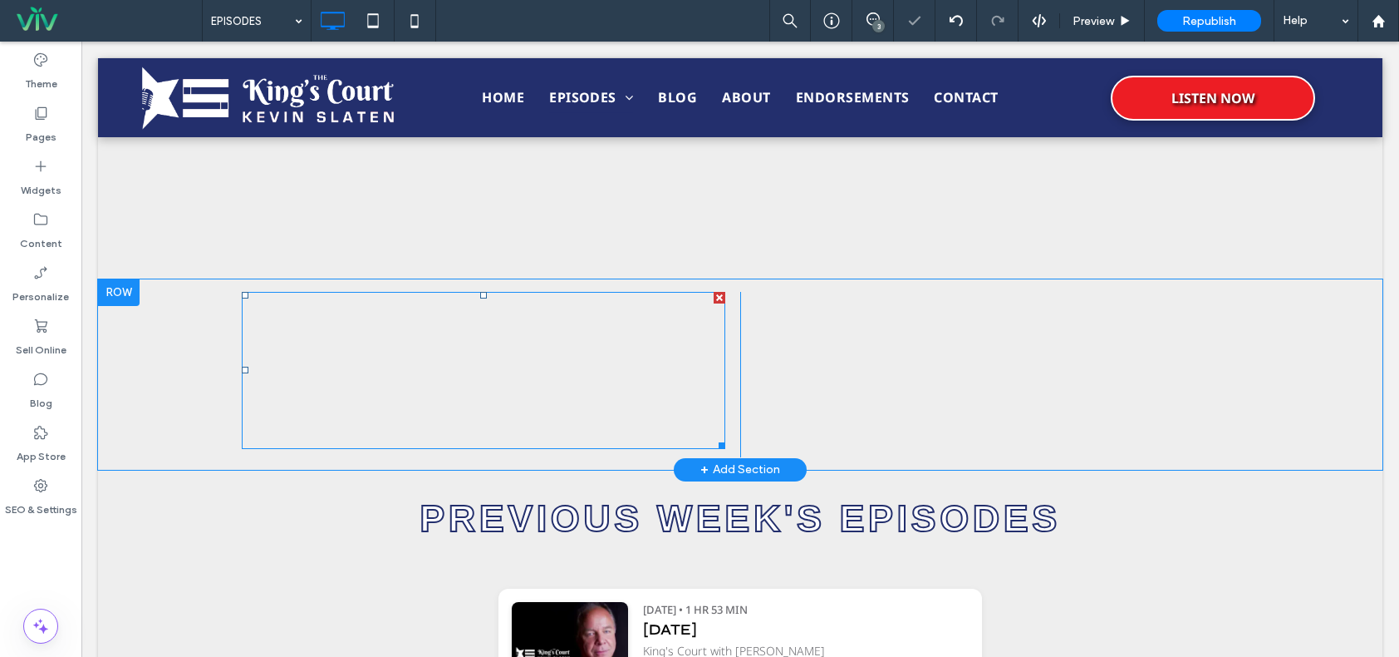
click at [538, 330] on span at bounding box center [484, 370] width 484 height 157
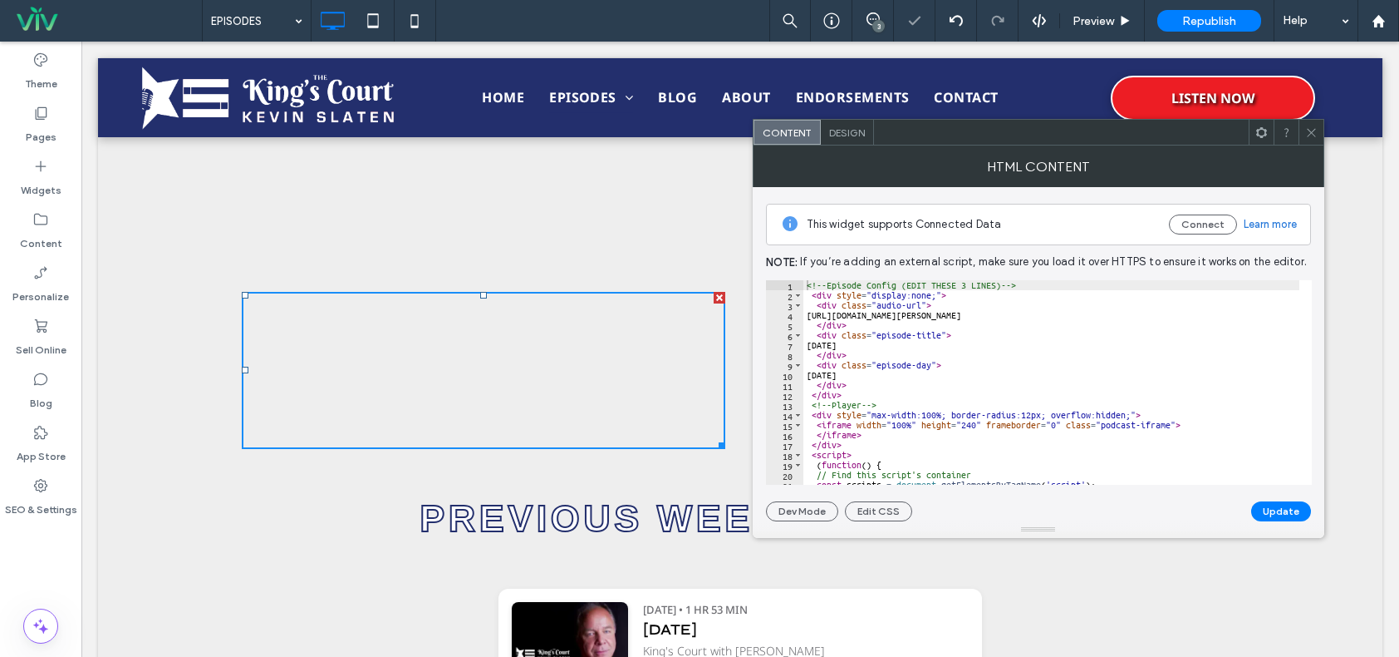
drag, startPoint x: 1311, startPoint y: 138, endPoint x: 1298, endPoint y: 161, distance: 26.4
click at [1310, 138] on icon at bounding box center [1312, 132] width 12 height 12
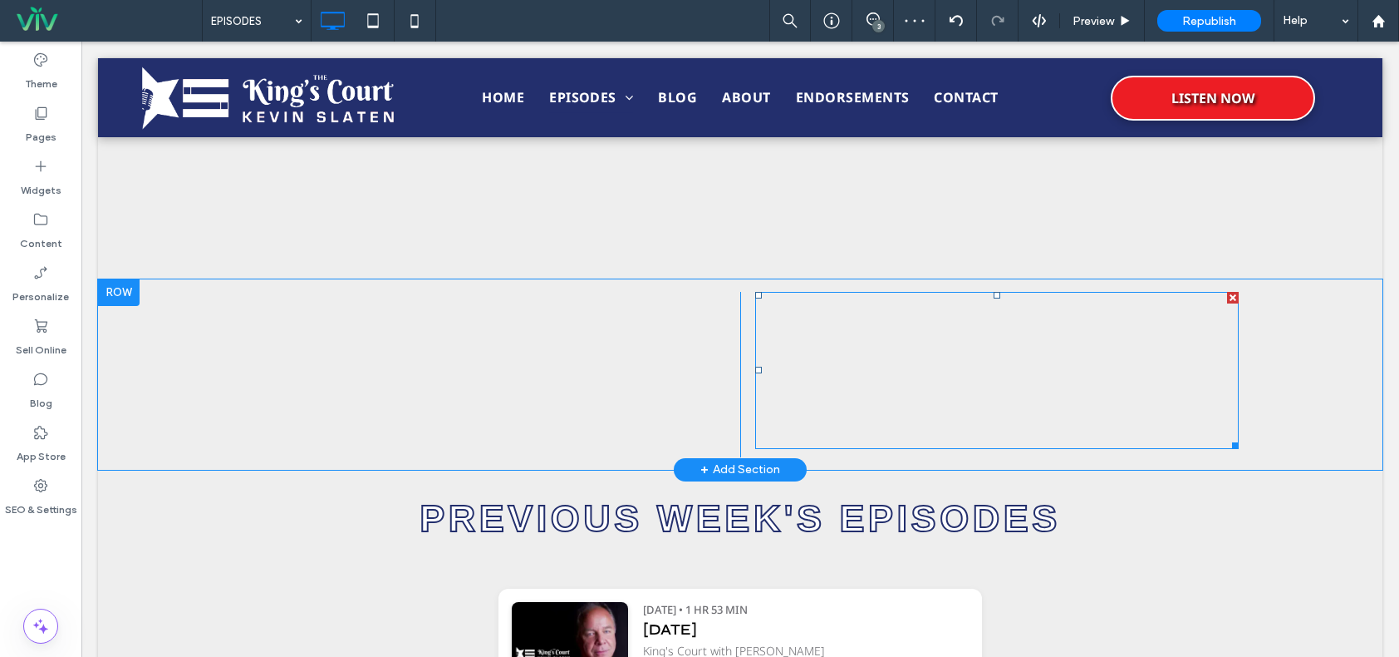
click at [1086, 394] on span at bounding box center [997, 370] width 484 height 157
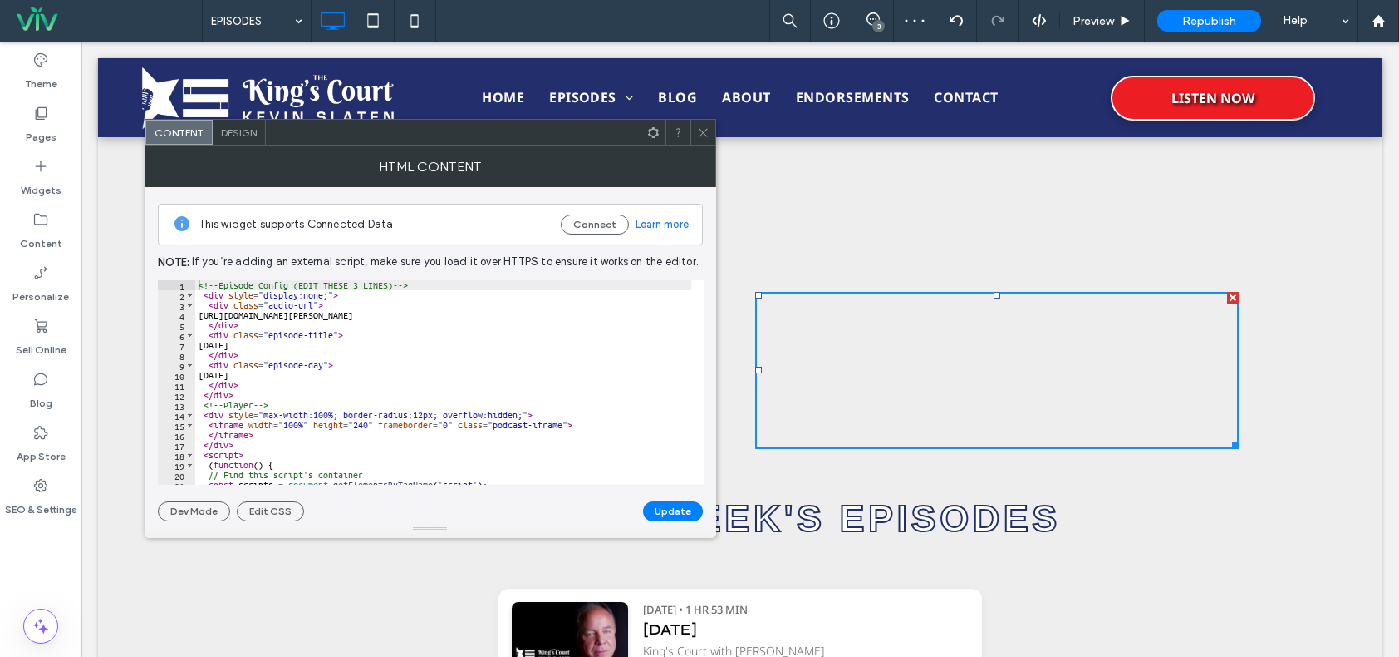
click at [704, 128] on icon at bounding box center [703, 132] width 12 height 12
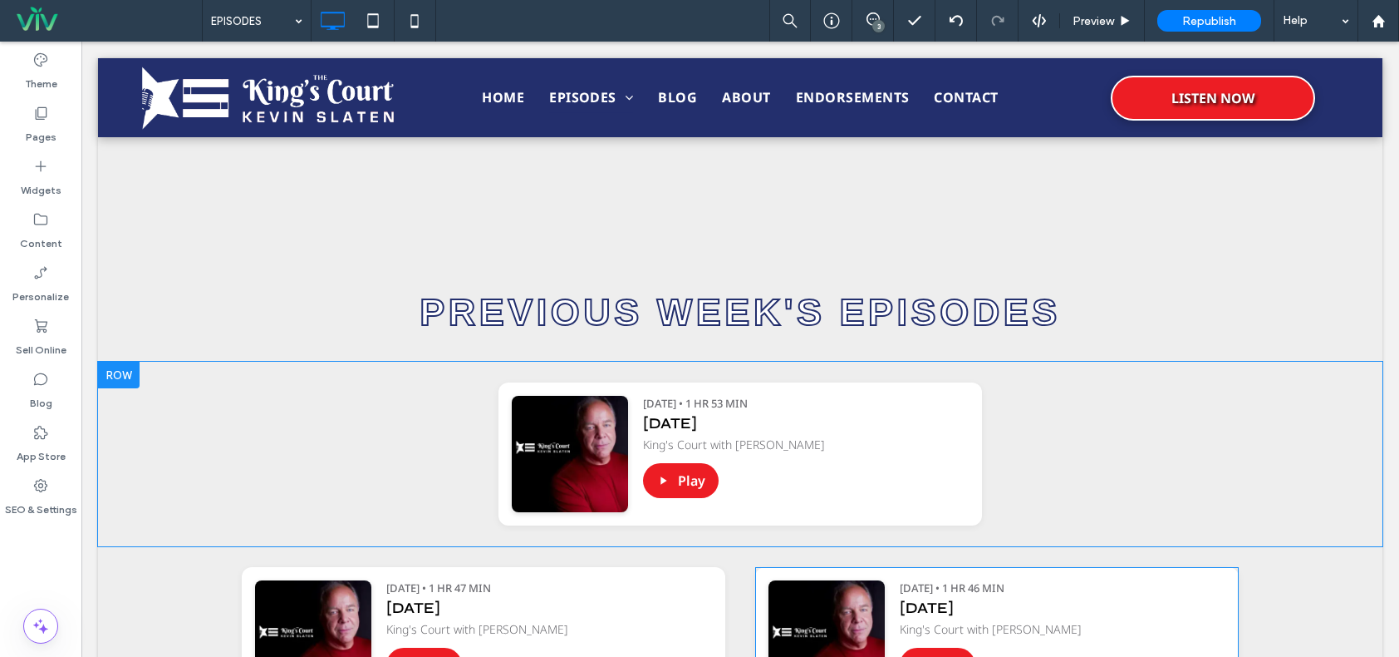
scroll to position [1330, 0]
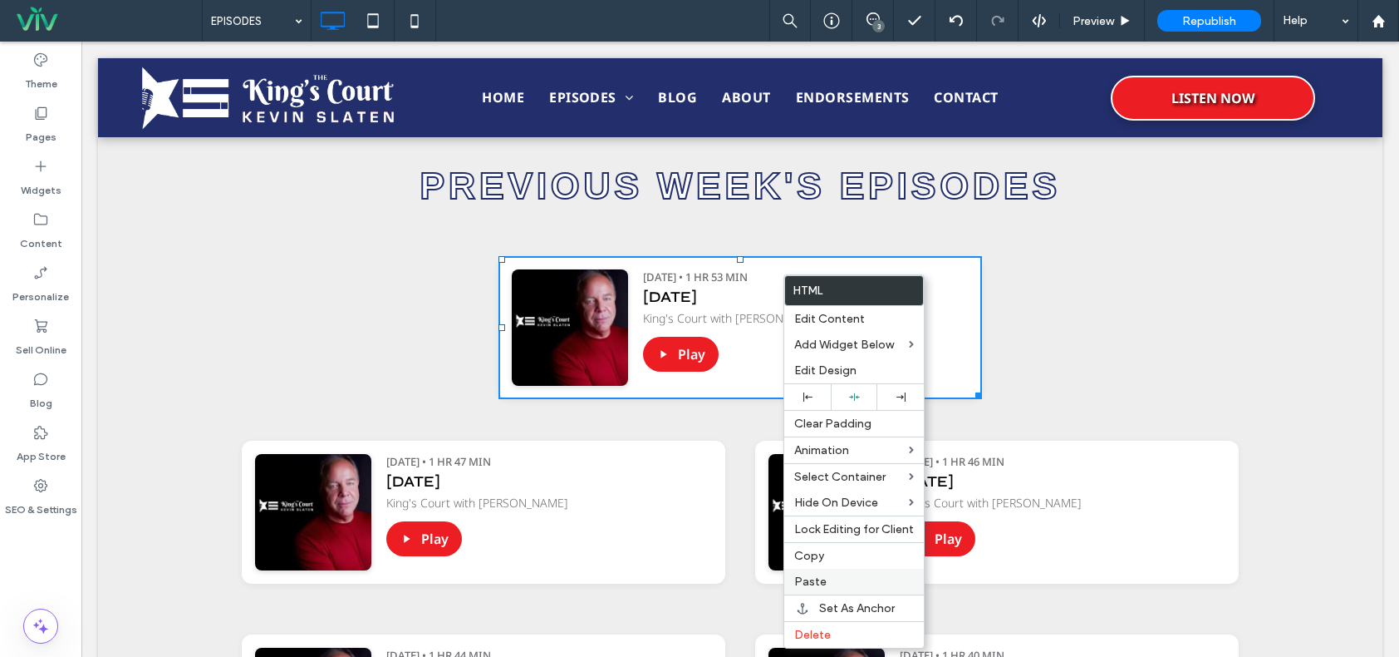
click at [822, 573] on div "Paste" at bounding box center [855, 581] width 140 height 26
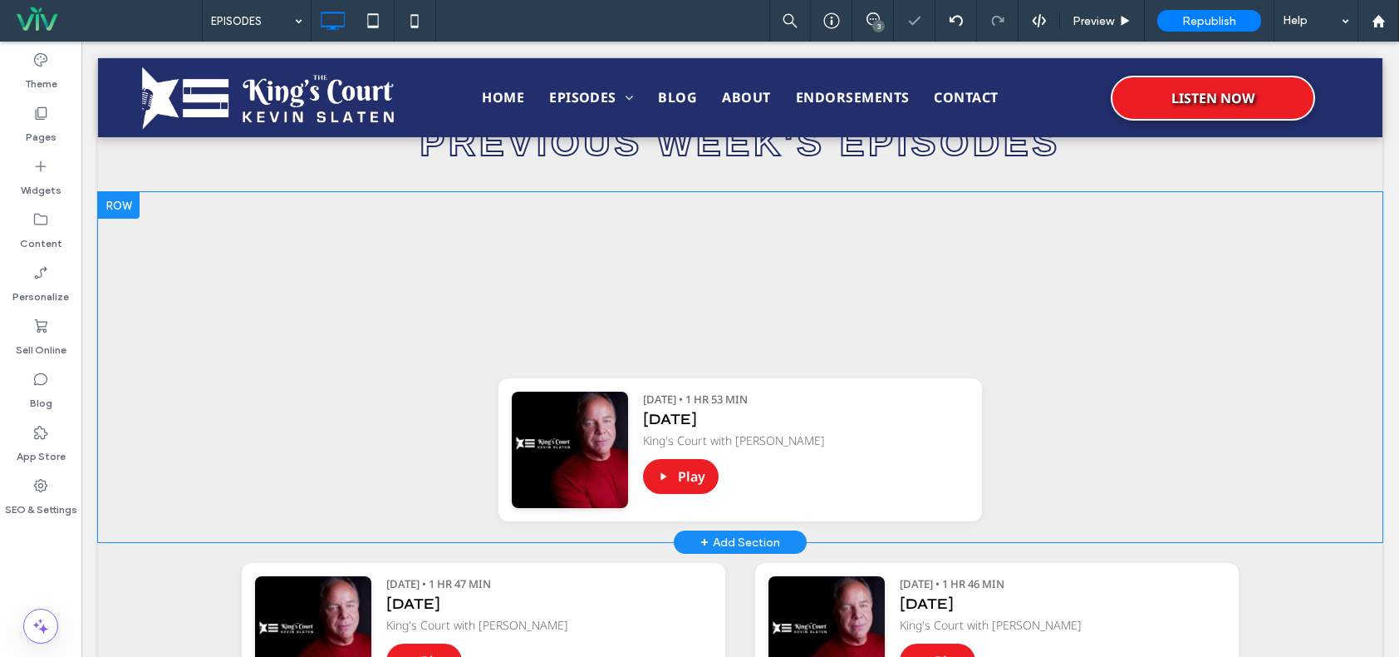
scroll to position [1413, 0]
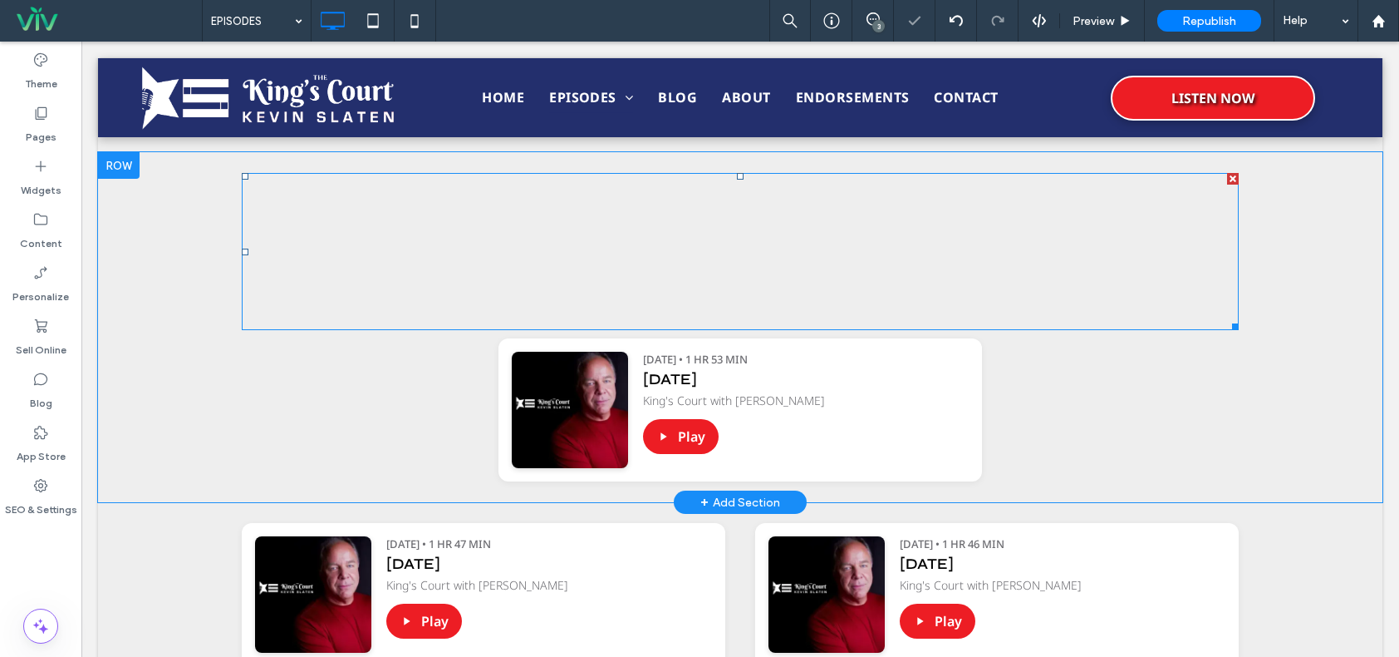
click at [693, 258] on span at bounding box center [740, 251] width 997 height 157
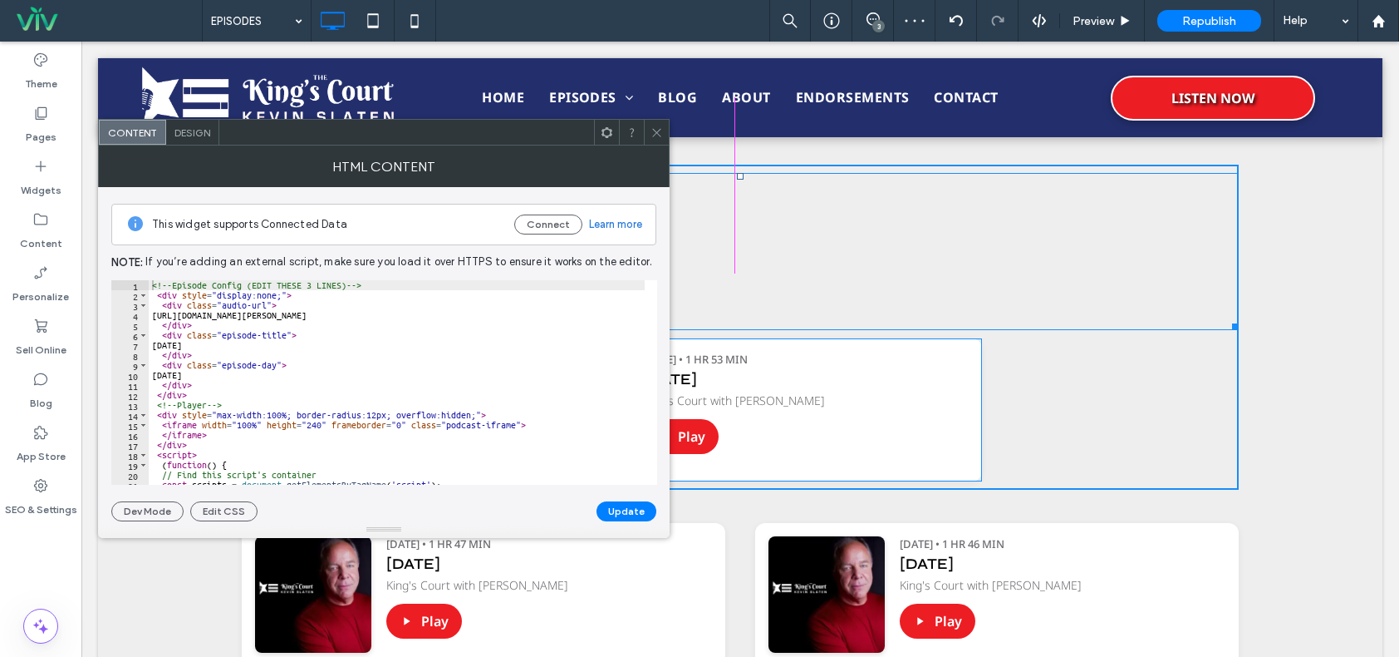
click at [652, 129] on icon at bounding box center [657, 132] width 12 height 12
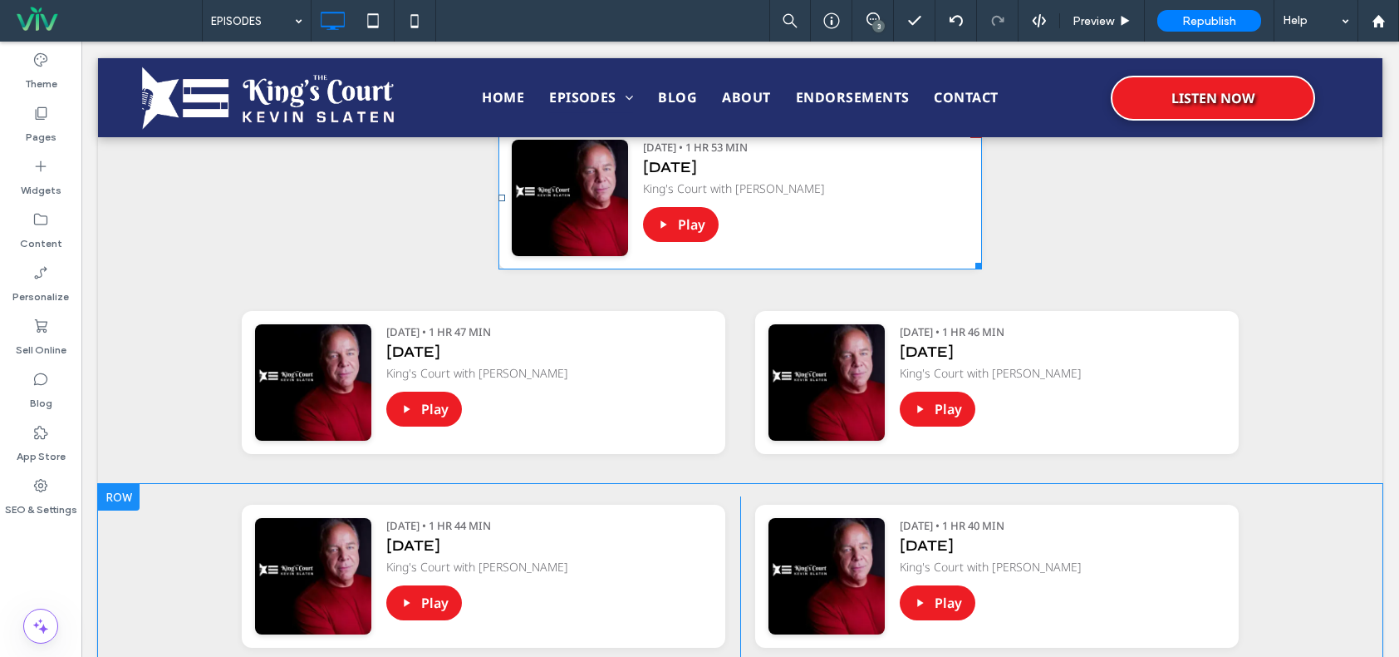
scroll to position [1662, 0]
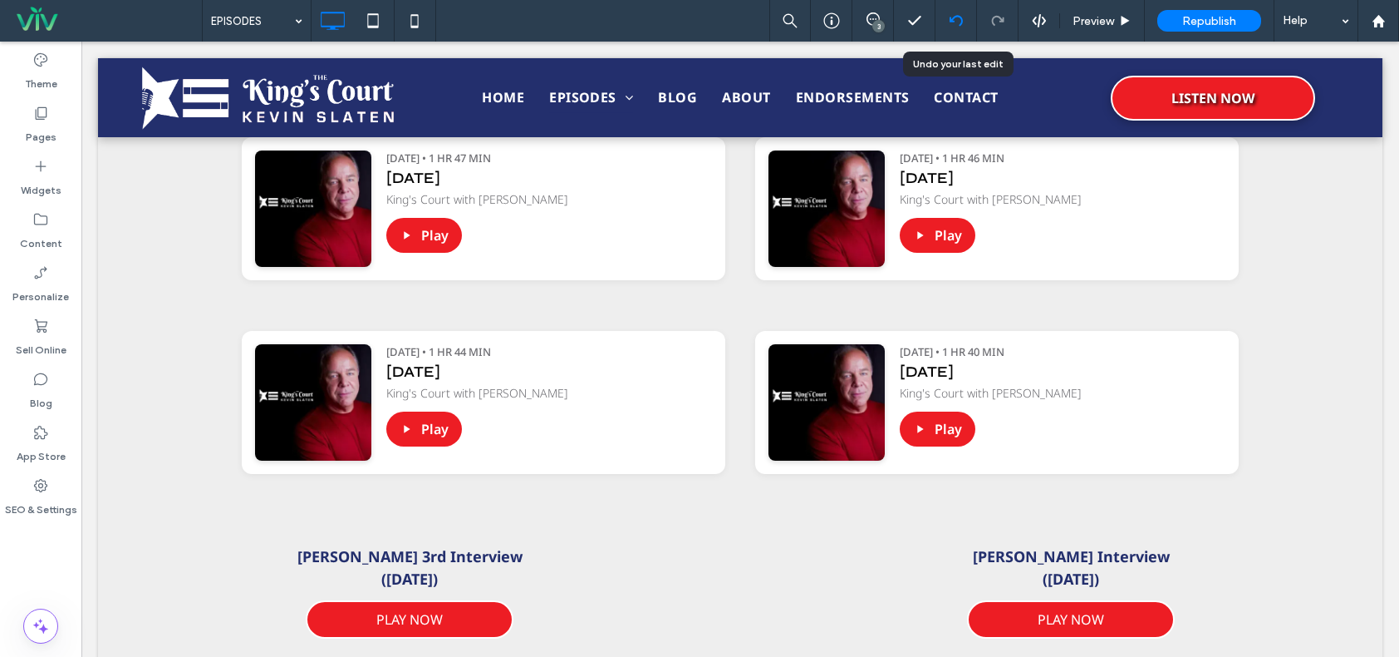
click at [948, 17] on div at bounding box center [956, 20] width 41 height 13
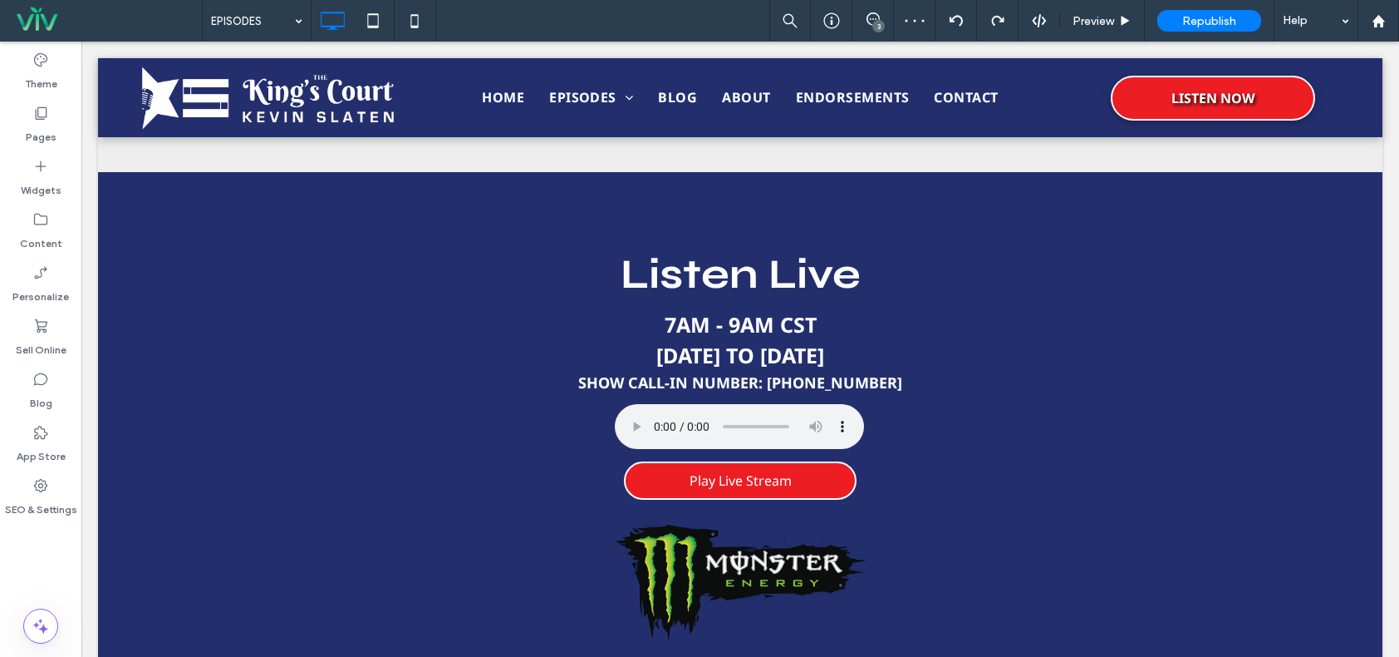
scroll to position [1330, 0]
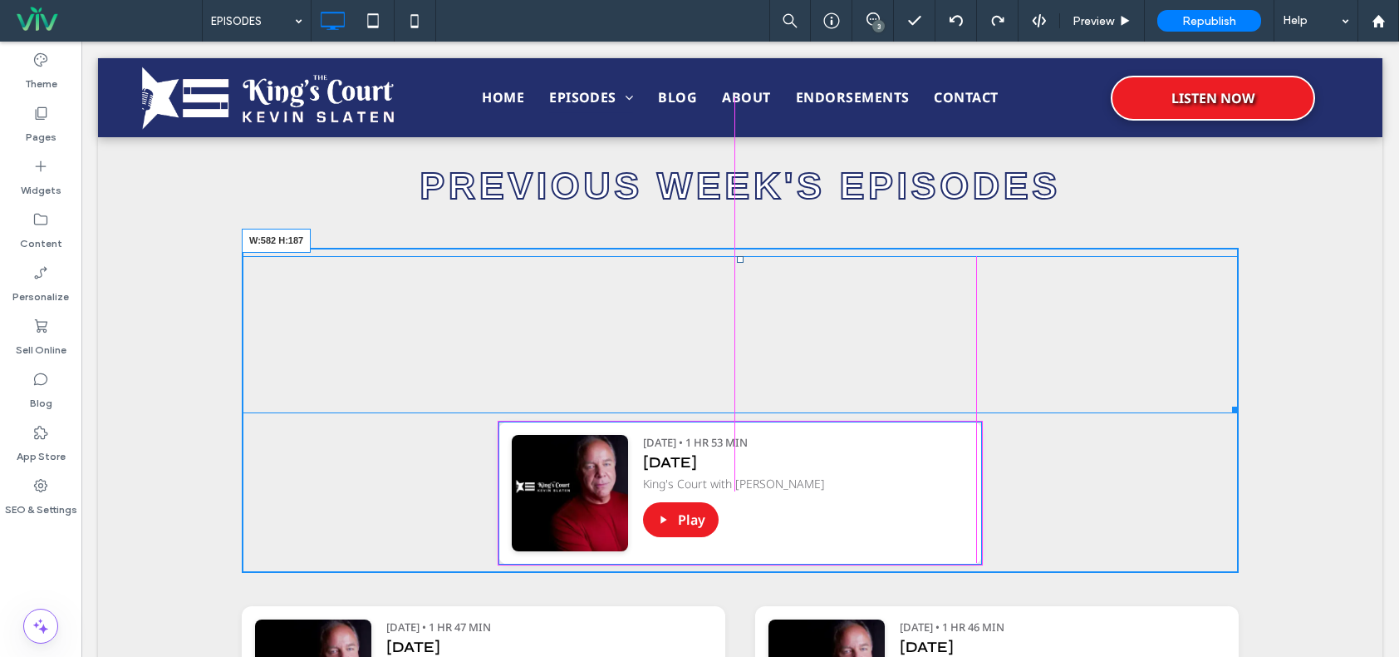
click at [1227, 405] on div at bounding box center [1233, 407] width 12 height 12
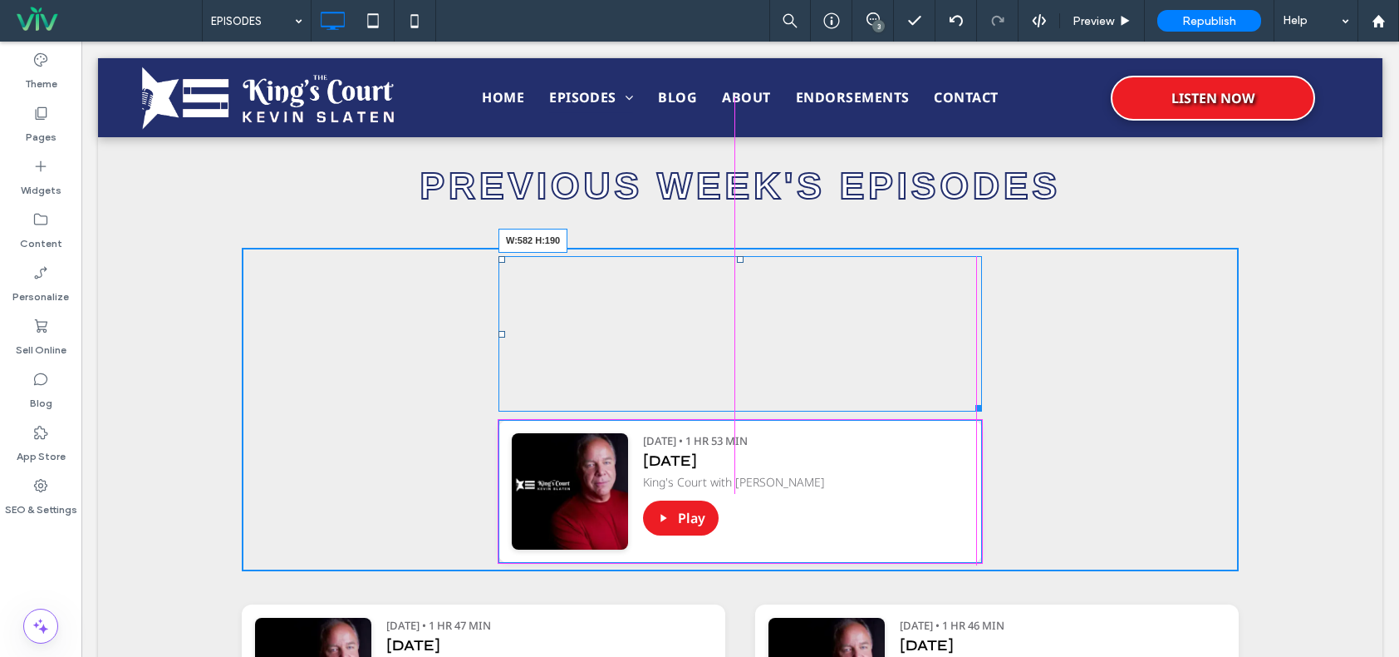
click at [970, 406] on div at bounding box center [976, 405] width 12 height 12
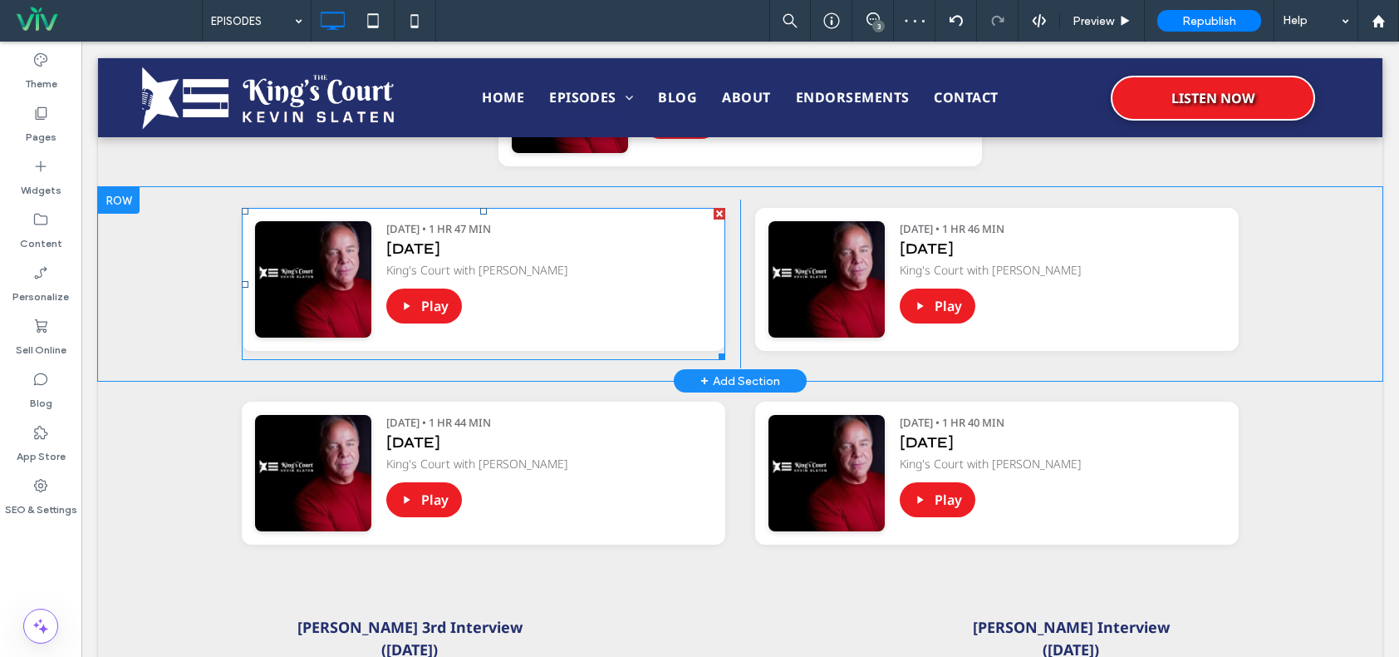
scroll to position [1579, 0]
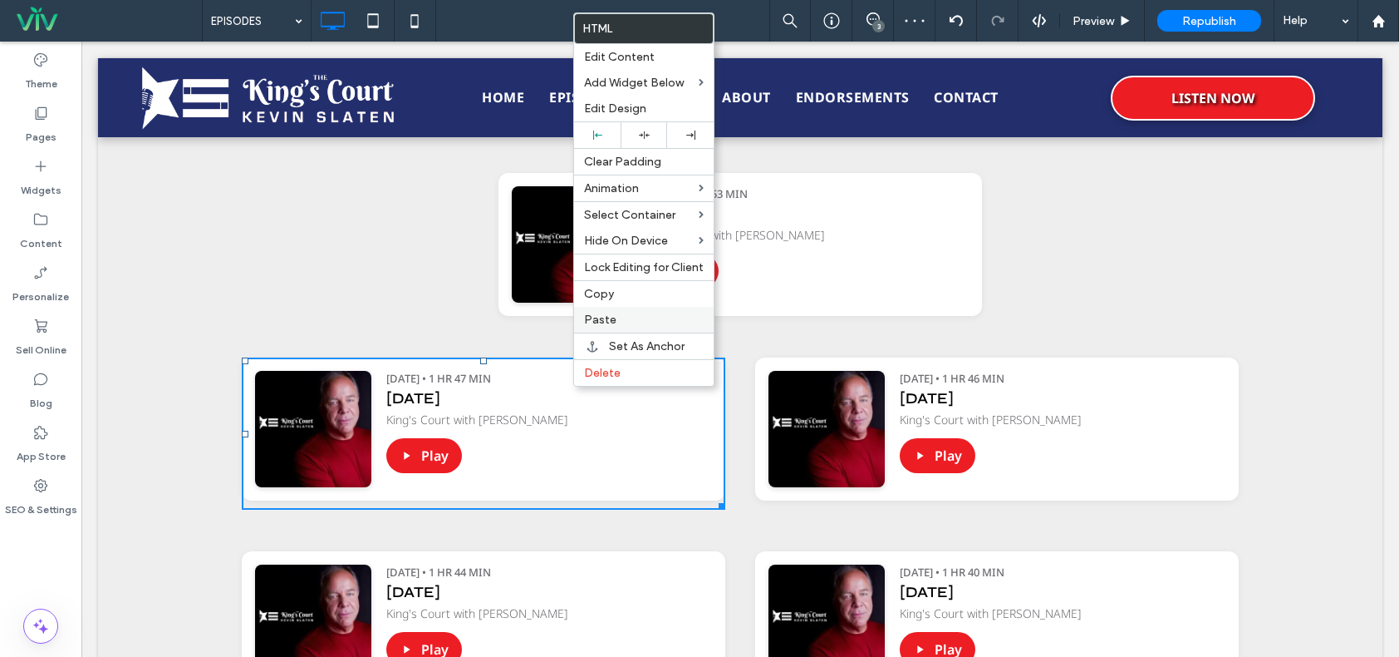
drag, startPoint x: 622, startPoint y: 314, endPoint x: 662, endPoint y: 328, distance: 41.5
click at [622, 313] on label "Paste" at bounding box center [644, 319] width 120 height 14
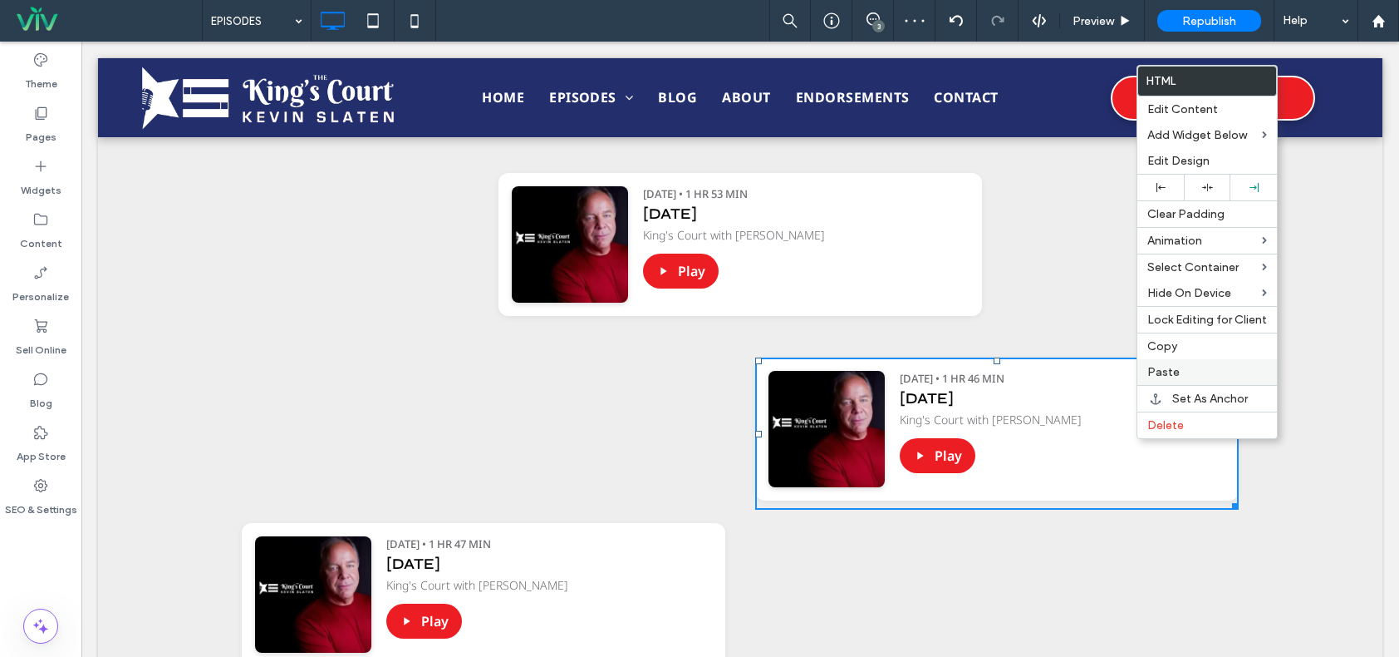
click at [1179, 371] on label "Paste" at bounding box center [1208, 372] width 120 height 14
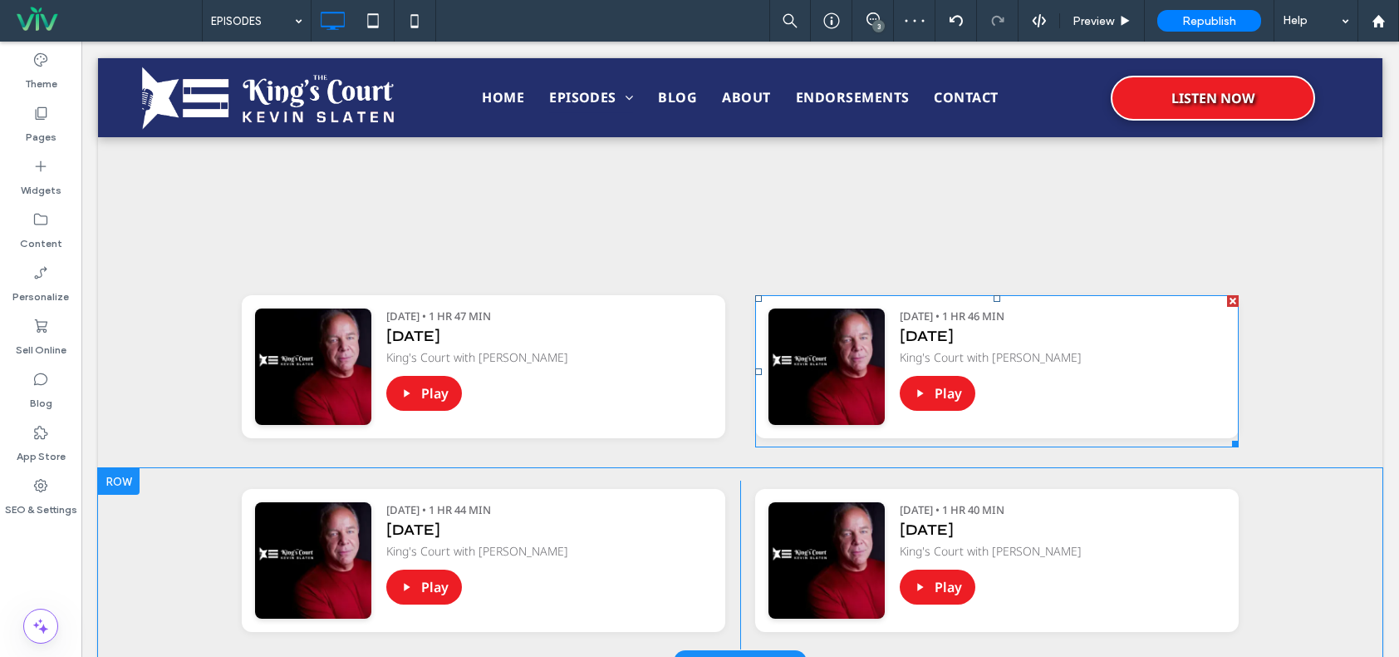
scroll to position [1828, 0]
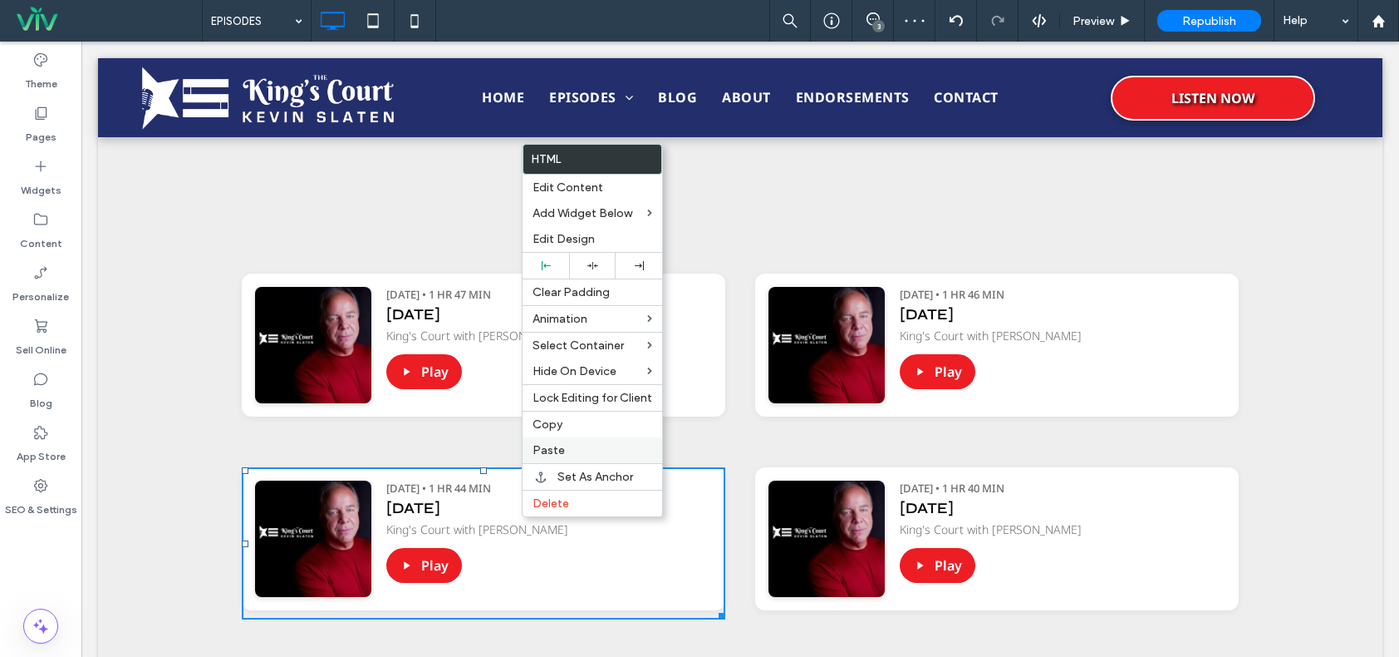
click at [582, 440] on div "Paste" at bounding box center [593, 450] width 140 height 26
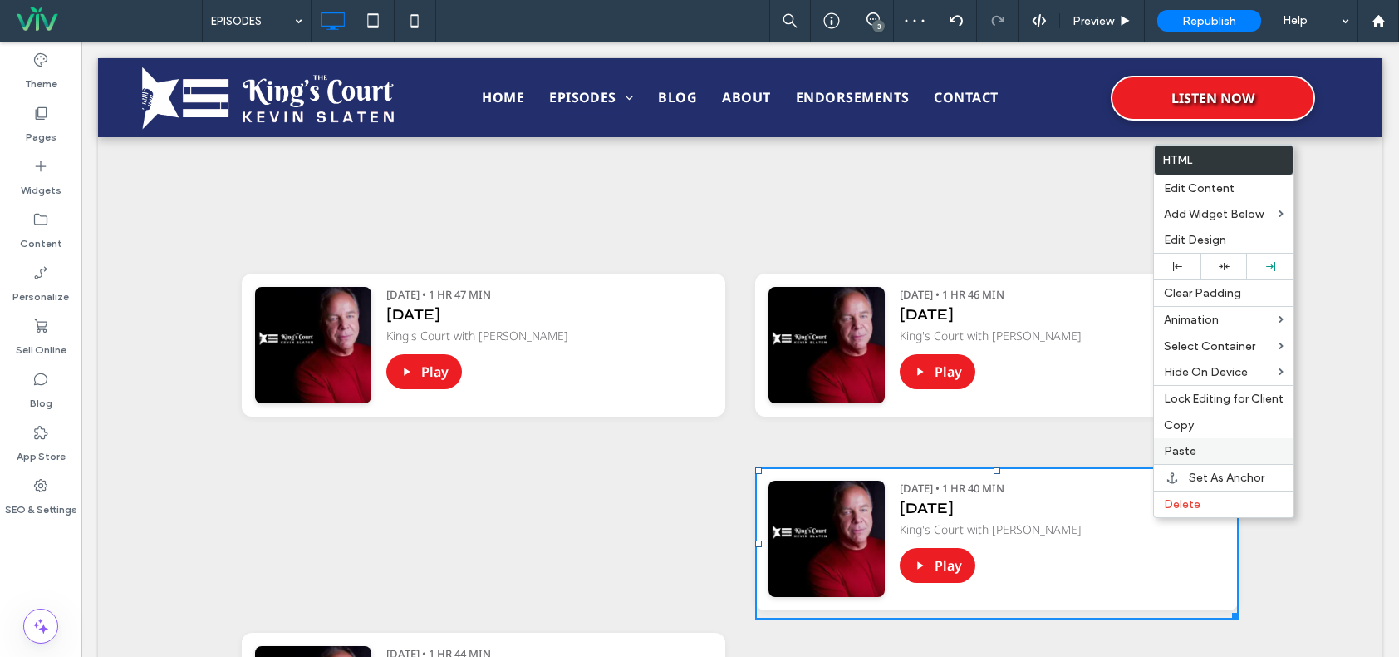
click at [1180, 454] on span "Paste" at bounding box center [1180, 451] width 32 height 14
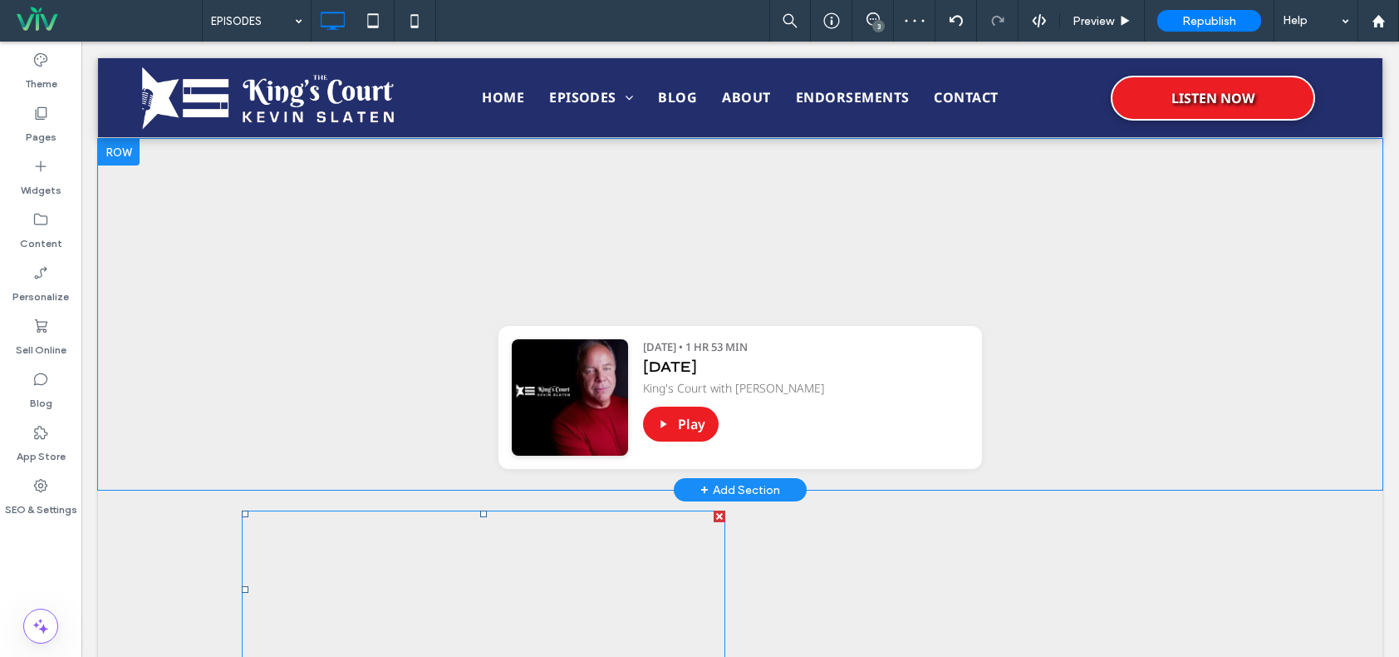
scroll to position [1330, 0]
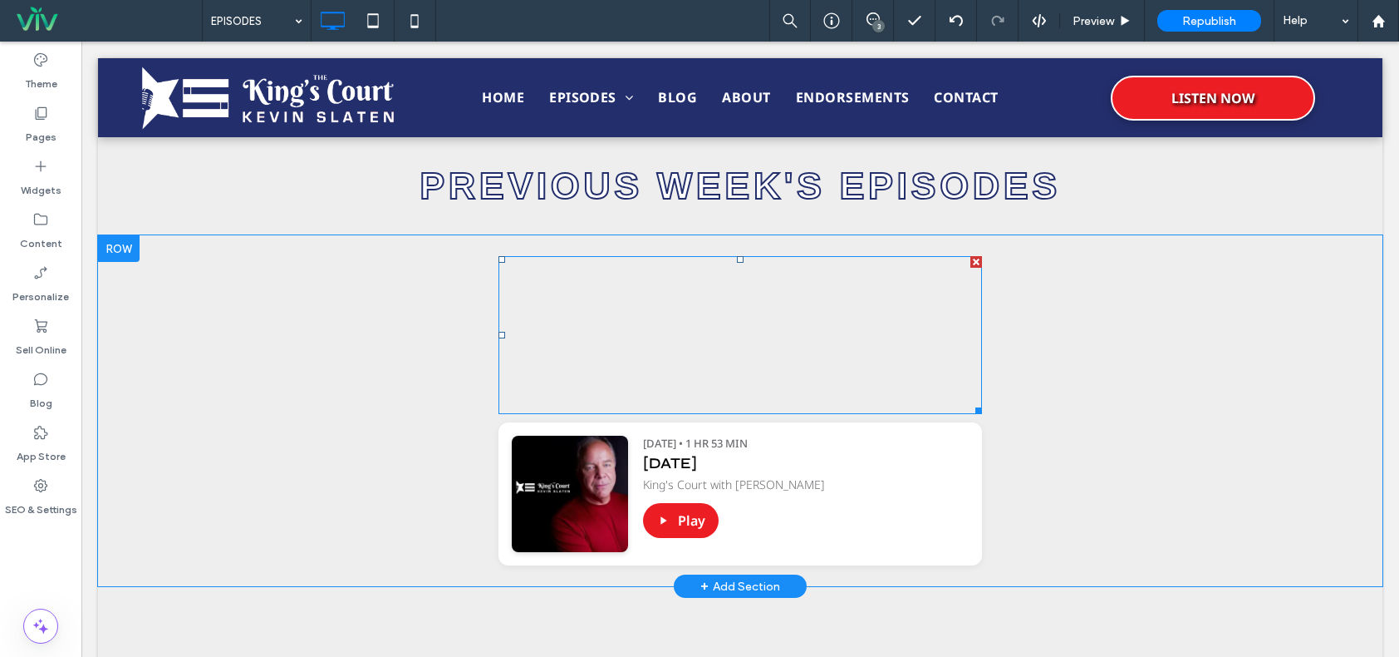
click at [791, 344] on span at bounding box center [741, 335] width 484 height 158
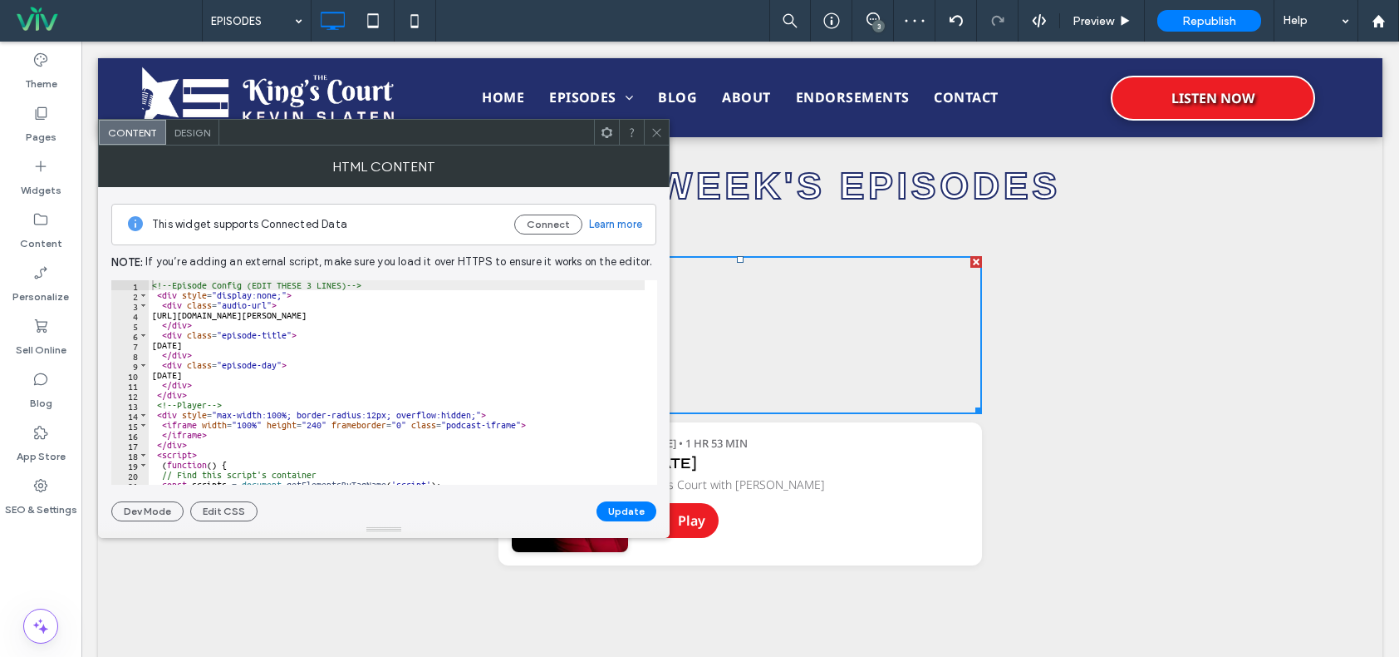
click at [209, 343] on div "<!-- Episode Config (EDIT THESE 3 LINES) --> < div style = "display:none;" > < …" at bounding box center [598, 392] width 899 height 224
click at [219, 376] on div "<!-- Episode Config (EDIT THESE 3 LINES) --> < div style = "display:none;" > < …" at bounding box center [598, 386] width 899 height 212
type textarea "*"
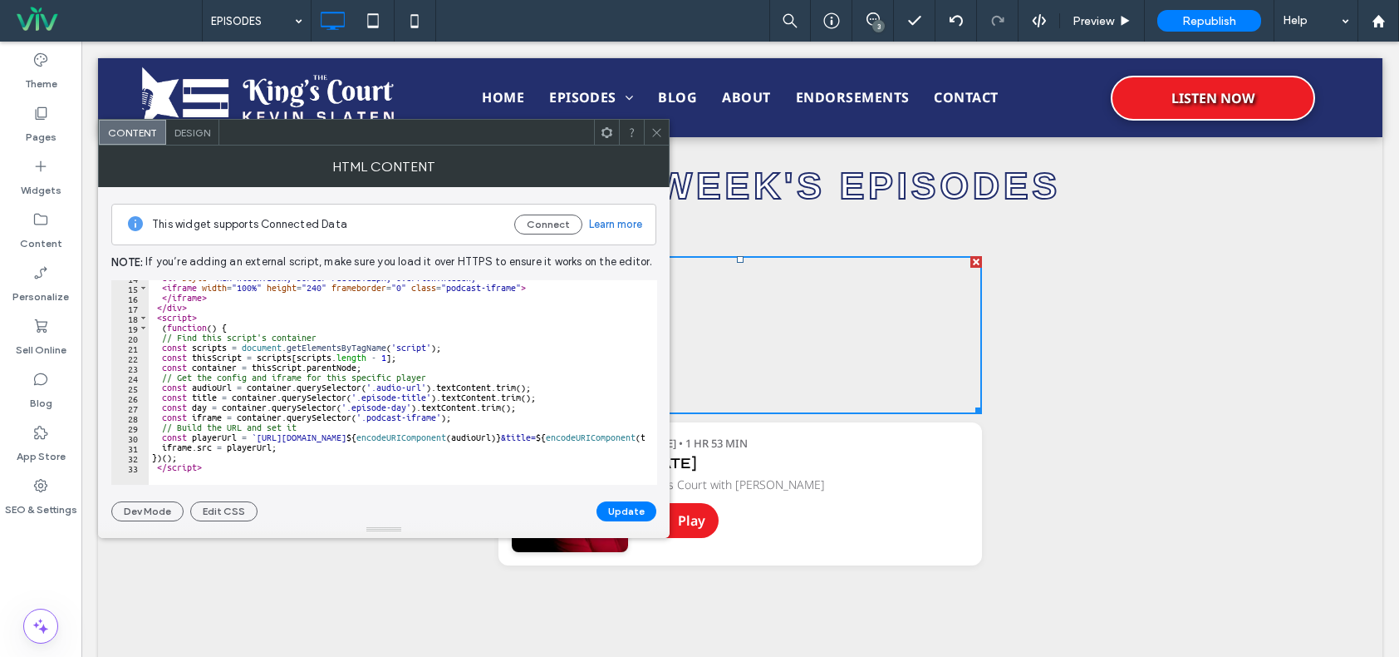
scroll to position [137, 0]
type textarea "******"
click at [616, 506] on button "Update" at bounding box center [627, 511] width 60 height 20
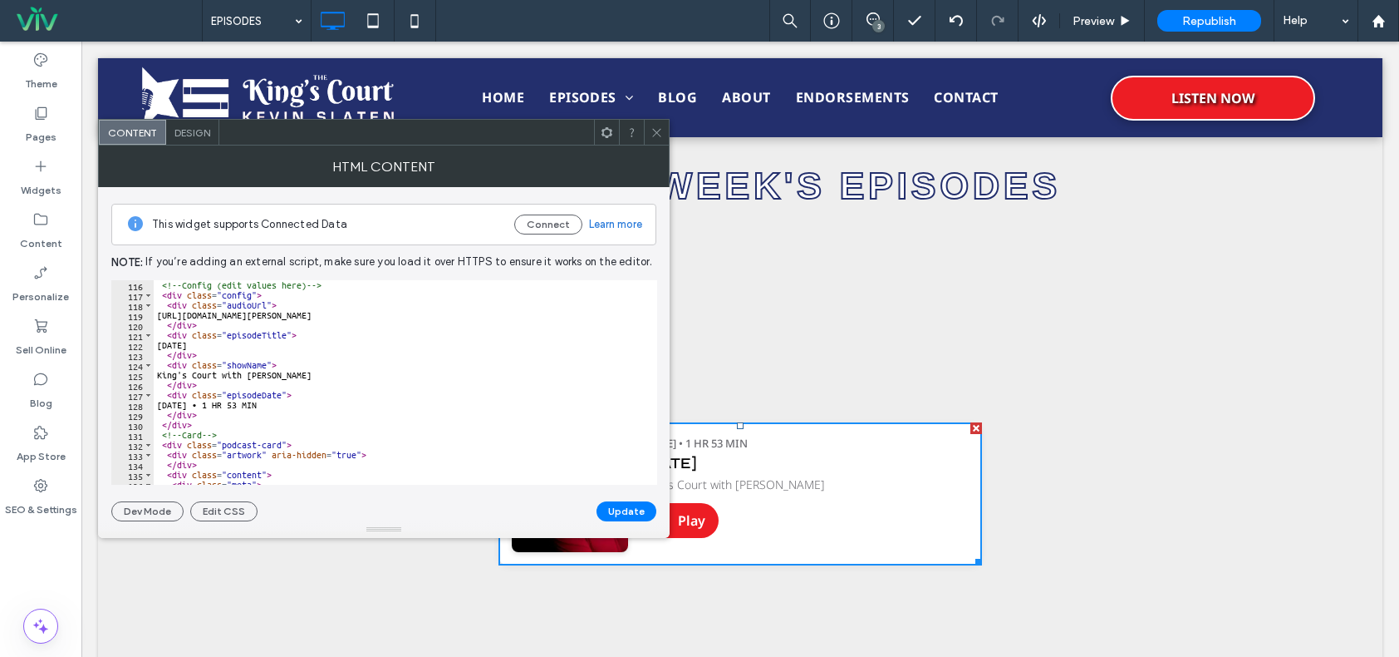
scroll to position [1147, 0]
type textarea "**********"
drag, startPoint x: 170, startPoint y: 314, endPoint x: 557, endPoint y: 314, distance: 387.3
click at [557, 314] on div "<!-- Config (edit values here) --> < div class = "config" > < div class = "audi…" at bounding box center [539, 386] width 770 height 212
click at [655, 128] on icon at bounding box center [657, 132] width 12 height 12
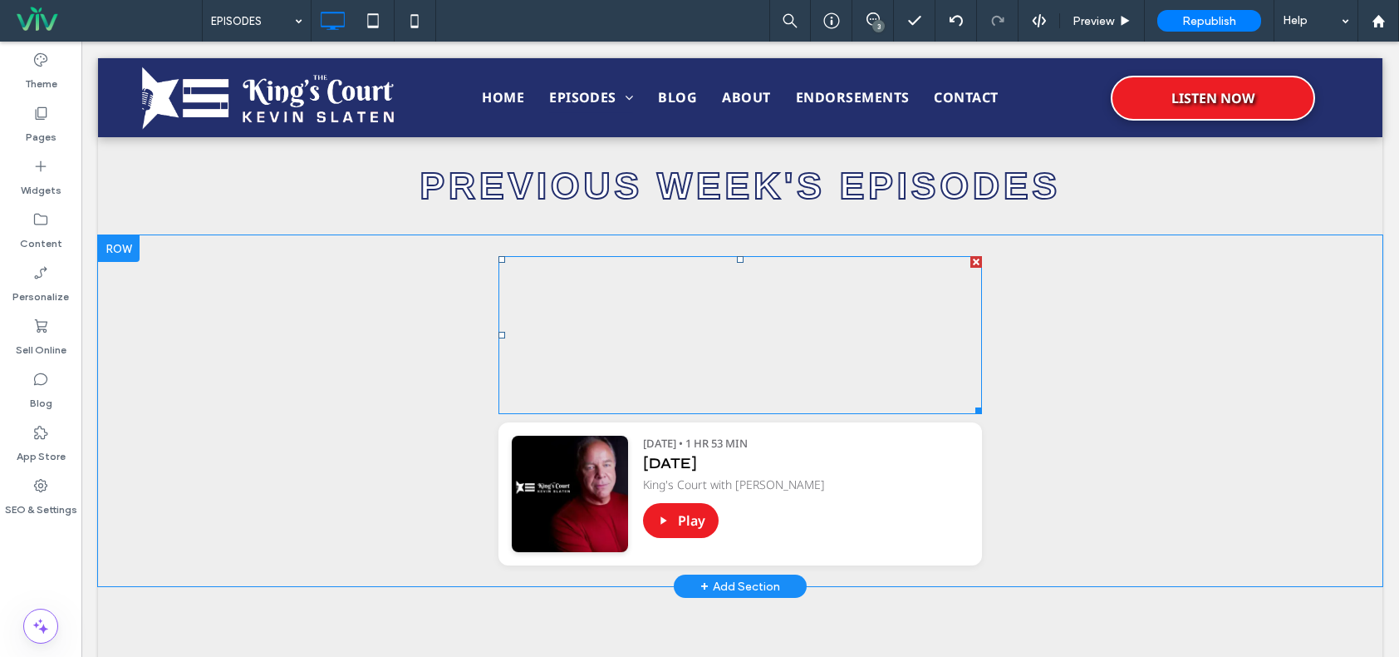
click at [814, 329] on span at bounding box center [741, 335] width 484 height 158
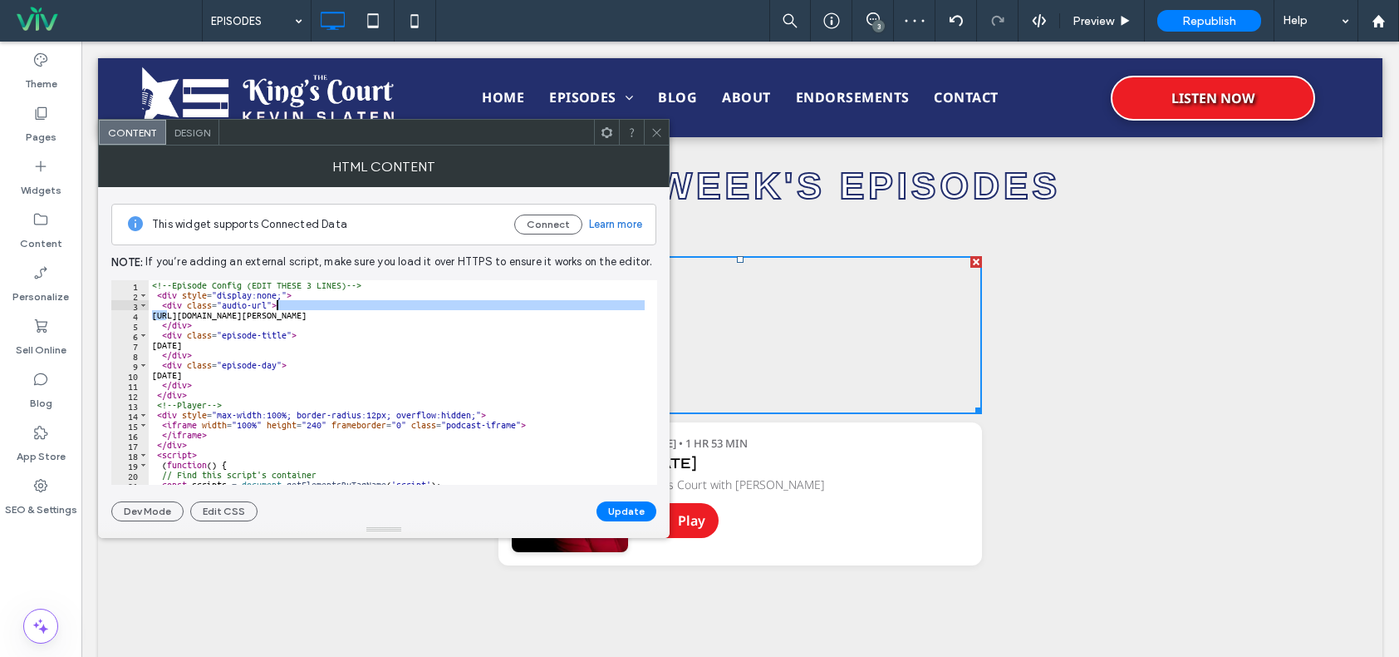
drag, startPoint x: 166, startPoint y: 315, endPoint x: 564, endPoint y: 310, distance: 398.1
click at [564, 310] on div "<!-- Episode Config (EDIT THESE 3 LINES) --> < div style = "display:none;" > < …" at bounding box center [598, 386] width 899 height 212
click at [544, 317] on div "<!-- Episode Config (EDIT THESE 3 LINES) --> < div style = "display:none;" > < …" at bounding box center [397, 382] width 496 height 204
drag, startPoint x: 540, startPoint y: 317, endPoint x: 167, endPoint y: 313, distance: 373.2
click at [167, 313] on div "<!-- Episode Config (EDIT THESE 3 LINES) --> < div style = "display:none;" > < …" at bounding box center [598, 386] width 899 height 212
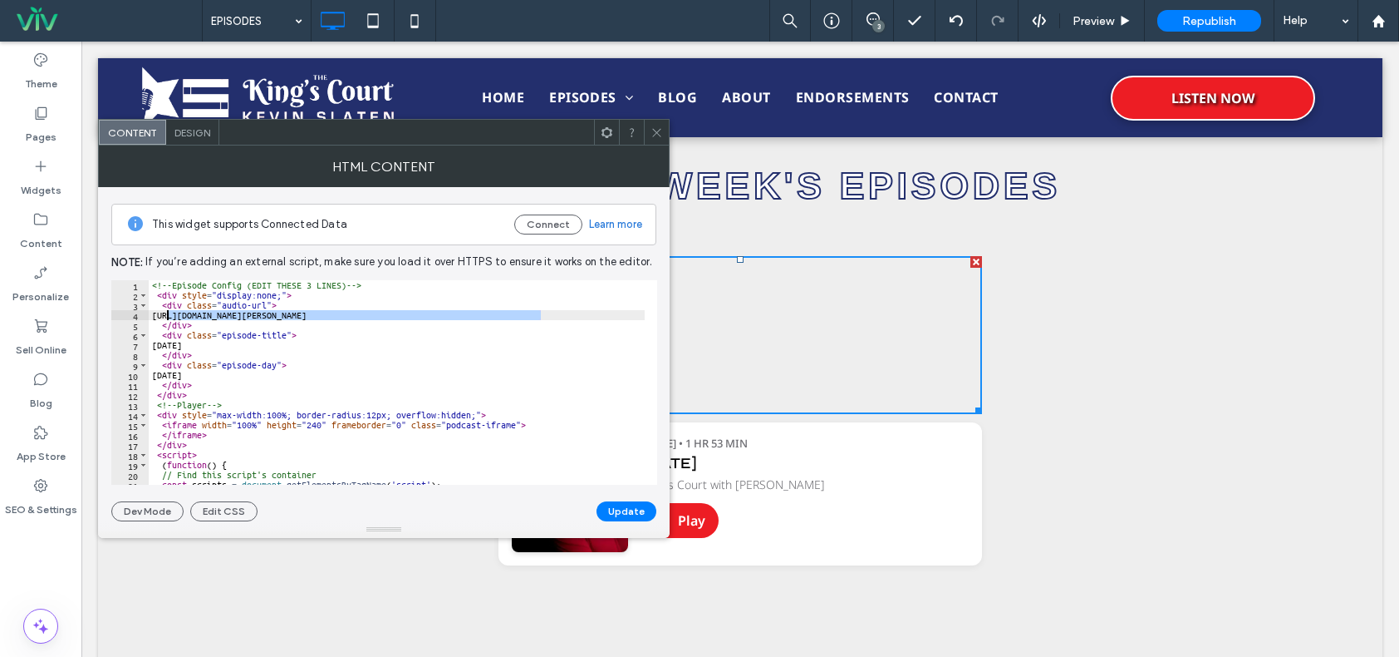
paste textarea "Cursor at row 4"
type textarea "**********"
click at [615, 505] on button "Update" at bounding box center [627, 511] width 60 height 20
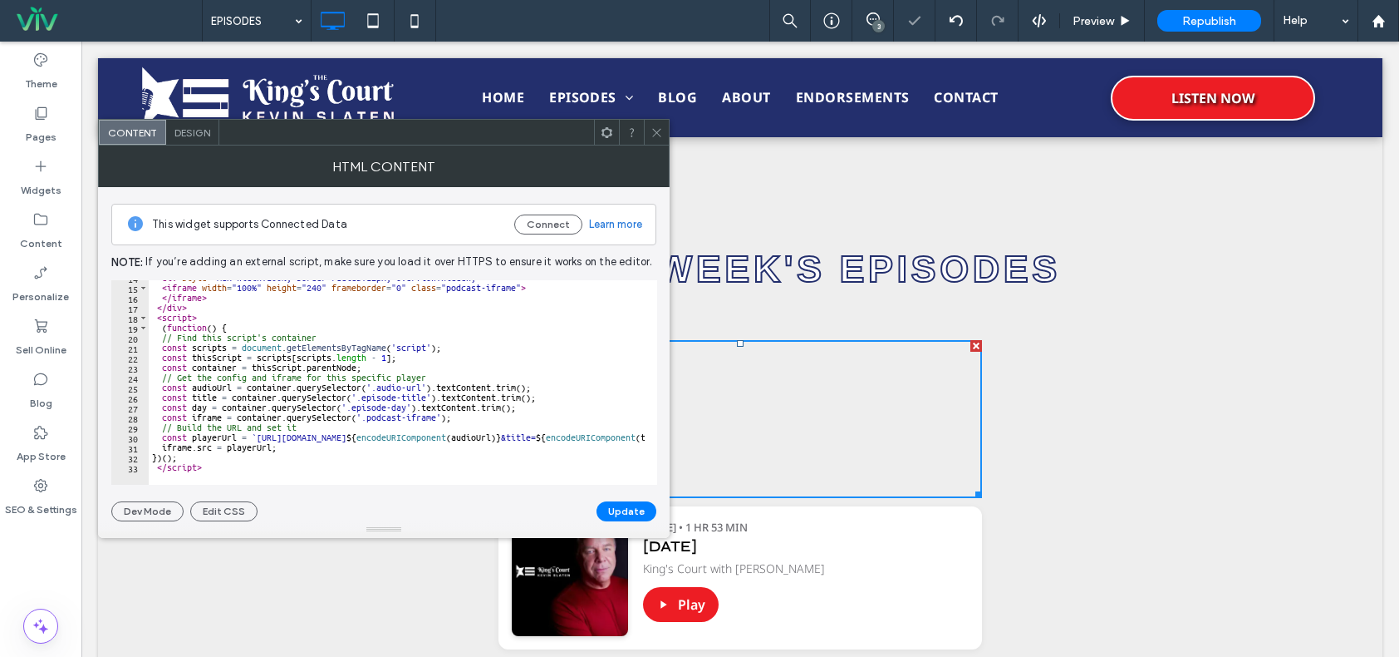
scroll to position [137, 0]
click at [660, 133] on icon at bounding box center [657, 132] width 12 height 12
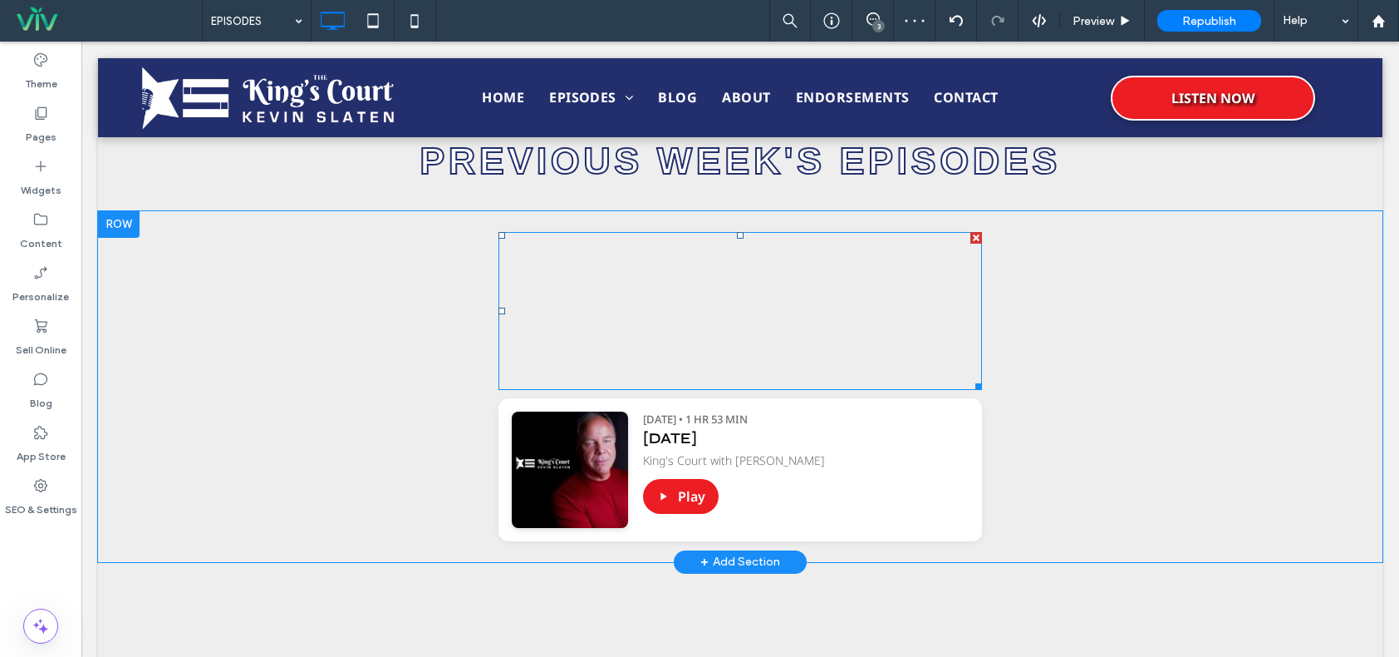
scroll to position [1377, 0]
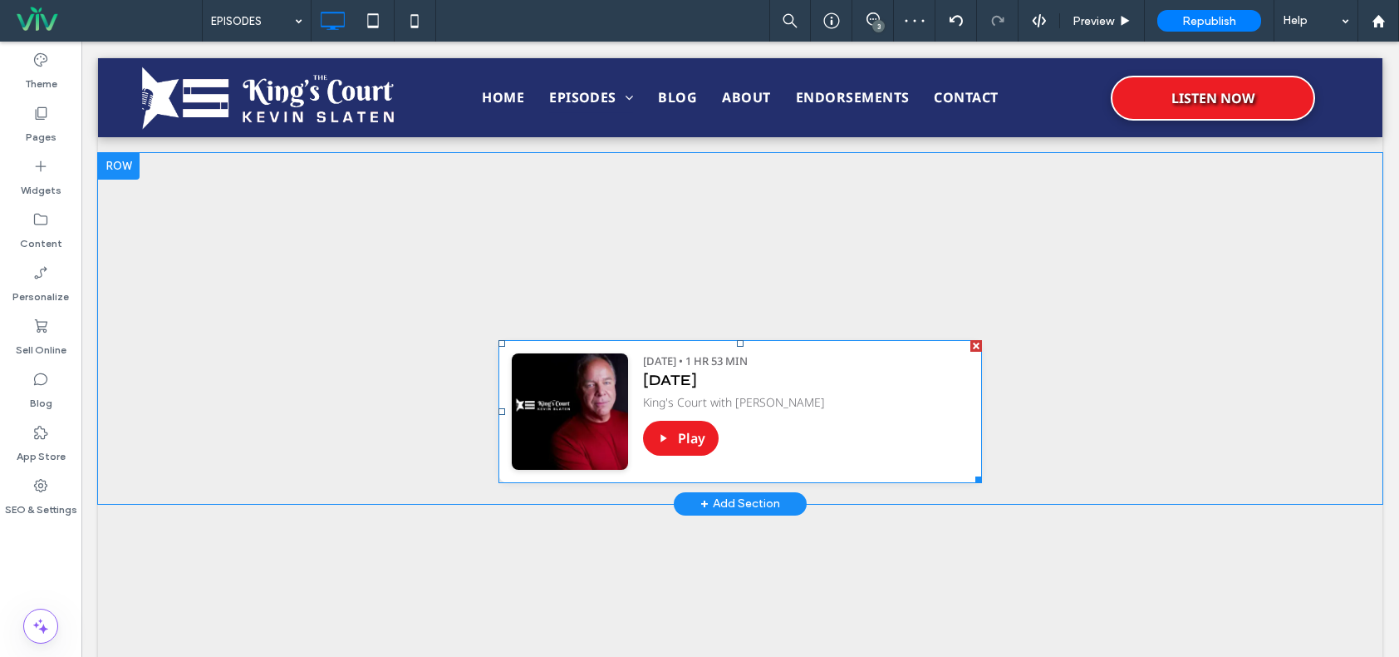
click at [846, 428] on span at bounding box center [741, 411] width 484 height 143
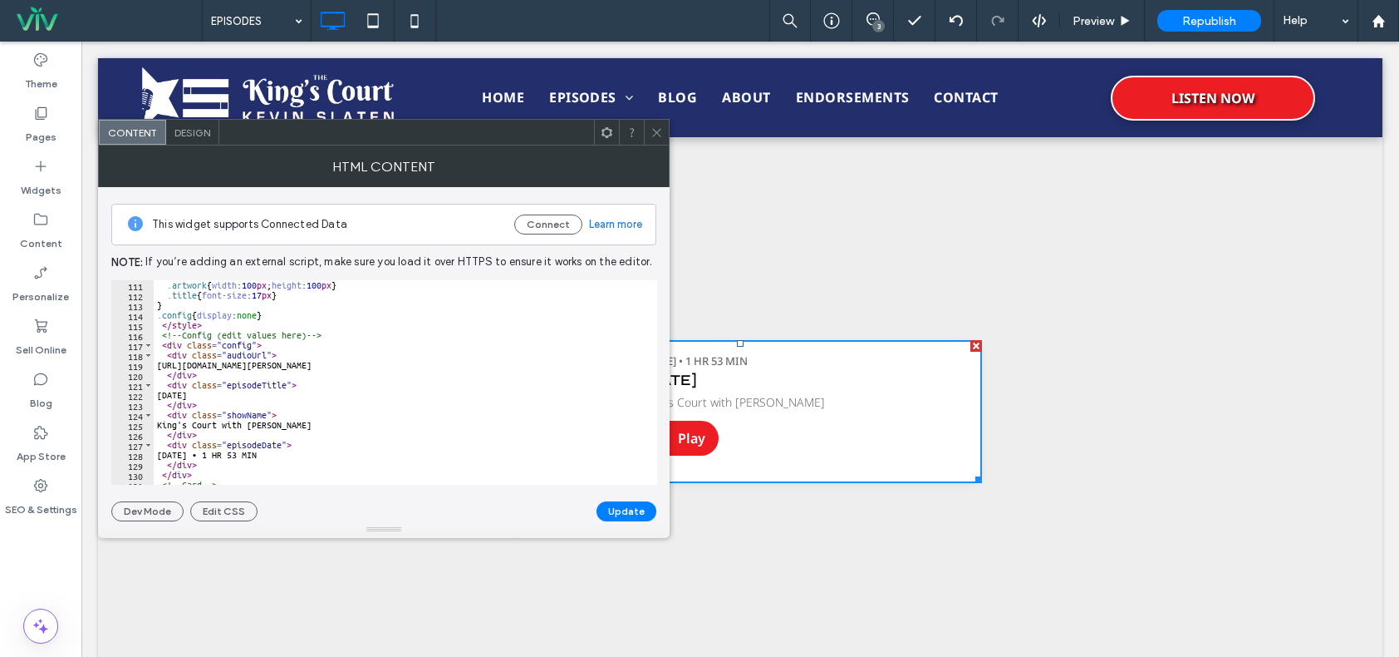
scroll to position [1097, 0]
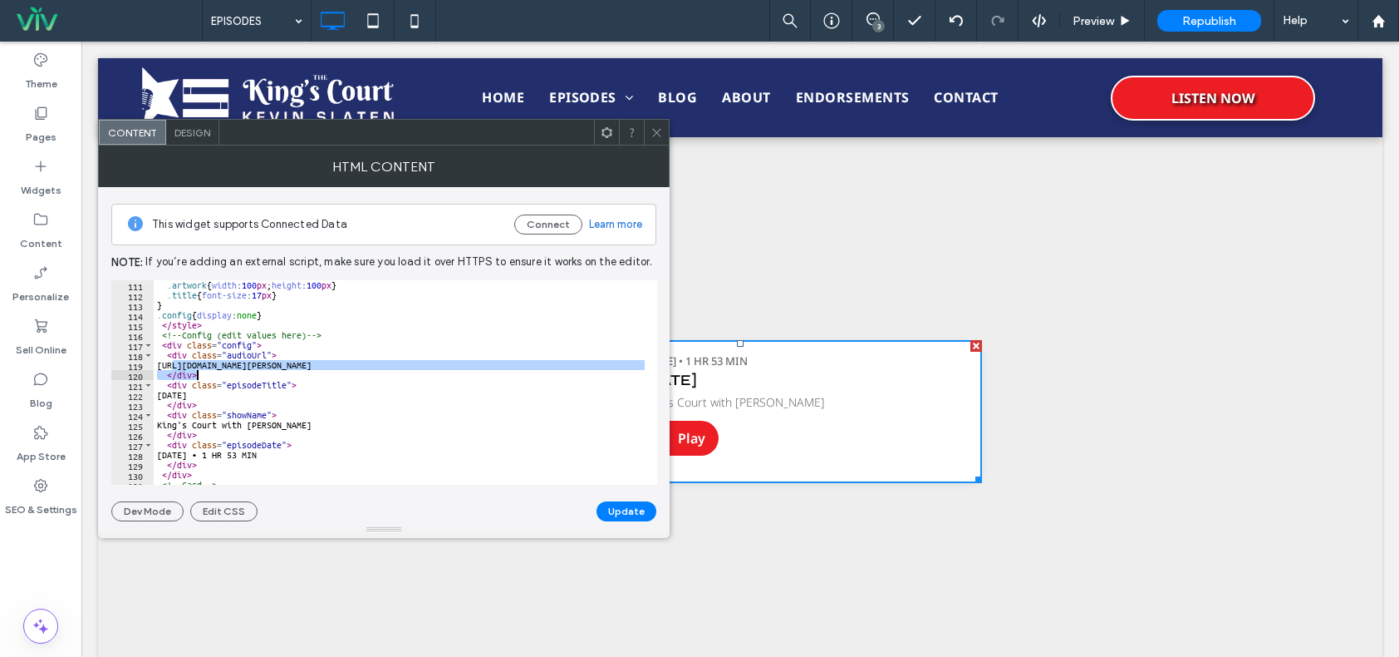
drag, startPoint x: 172, startPoint y: 362, endPoint x: 589, endPoint y: 370, distance: 417.3
click at [589, 370] on div ".artwork { width : 100 px ; height : 100 px } .title { font-size : 17 px } } .c…" at bounding box center [539, 386] width 770 height 212
type textarea "**********"
click at [655, 126] on icon at bounding box center [657, 132] width 12 height 12
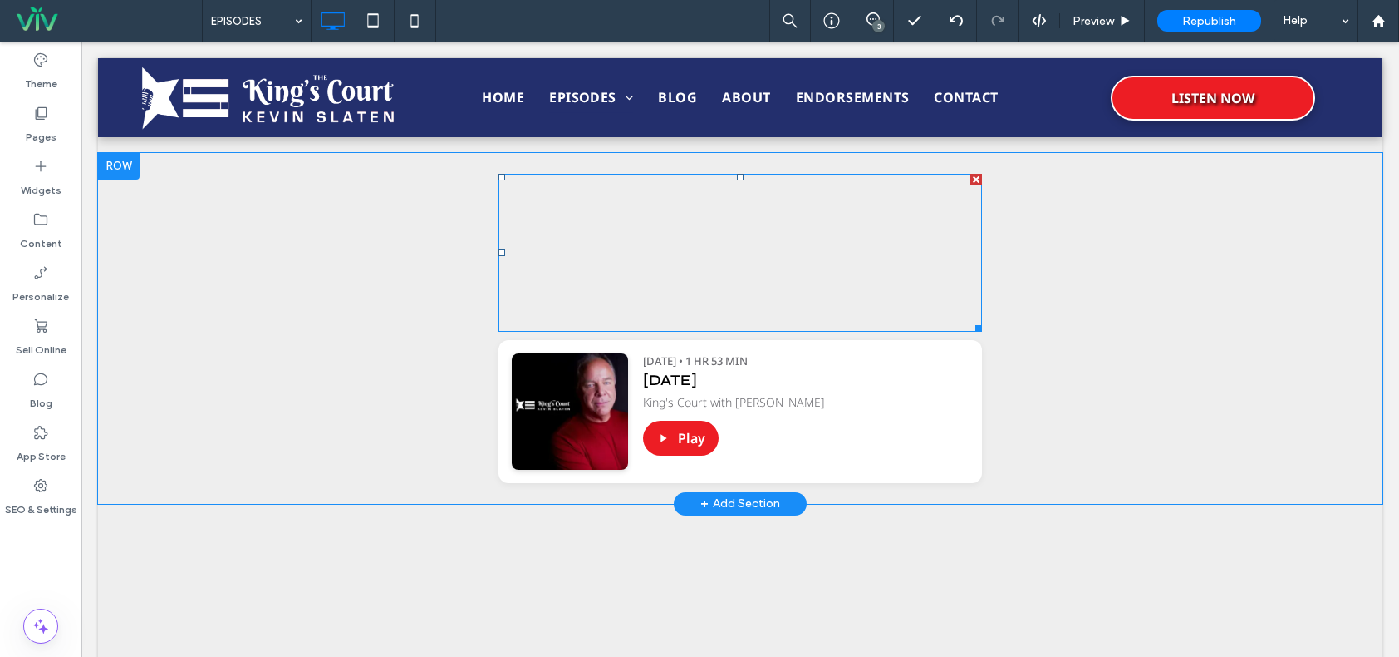
click at [825, 268] on span at bounding box center [741, 253] width 484 height 158
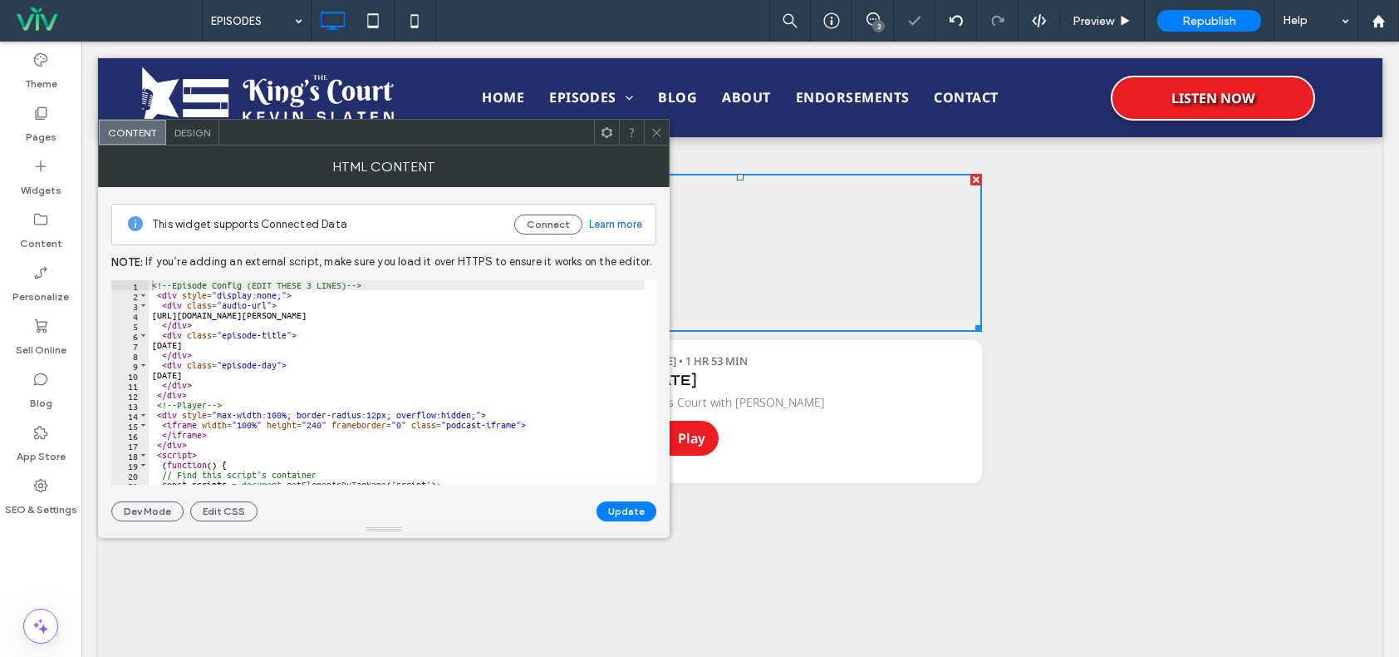
type textarea "**********"
drag, startPoint x: 165, startPoint y: 315, endPoint x: 562, endPoint y: 310, distance: 396.4
click at [562, 310] on div "<!-- Episode Config (EDIT THESE 3 LINES) --> < div style = "display:none;" > < …" at bounding box center [598, 386] width 899 height 212
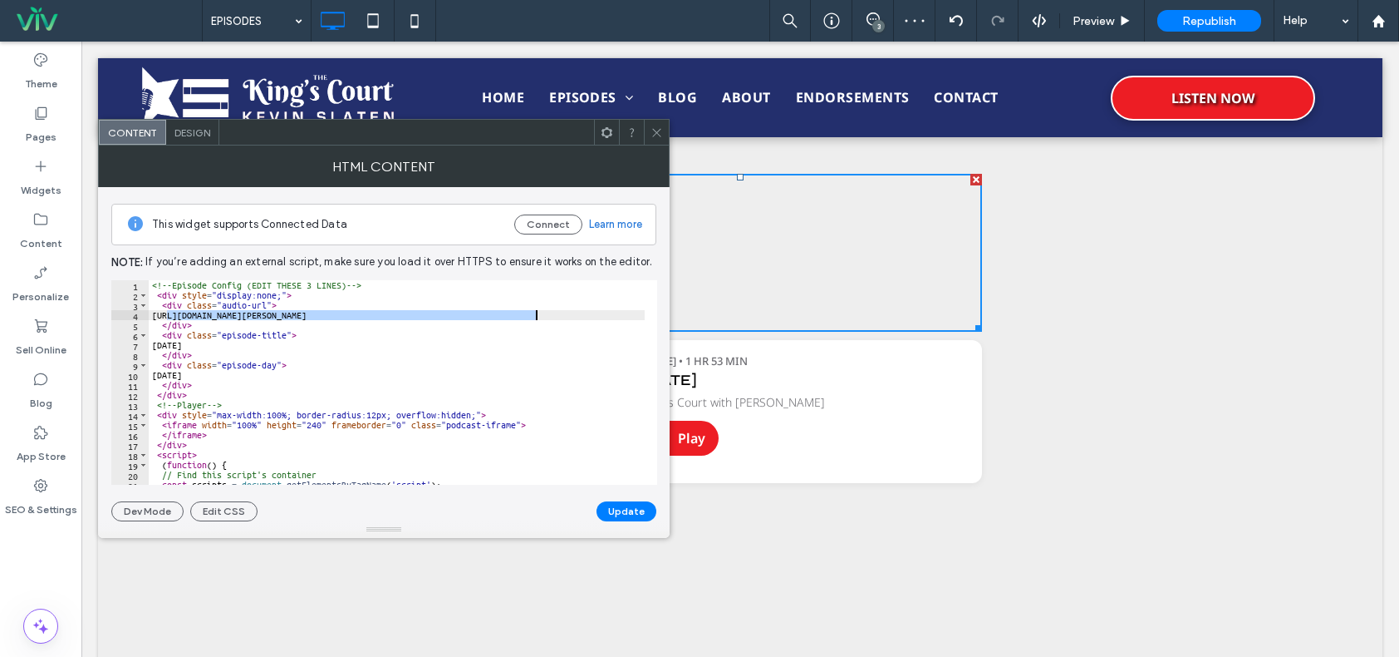
drag, startPoint x: 515, startPoint y: 312, endPoint x: 406, endPoint y: 313, distance: 108.9
click at [406, 313] on div "<!-- Episode Config (EDIT THESE 3 LINES) --> < div style = "display:none;" > < …" at bounding box center [397, 382] width 496 height 204
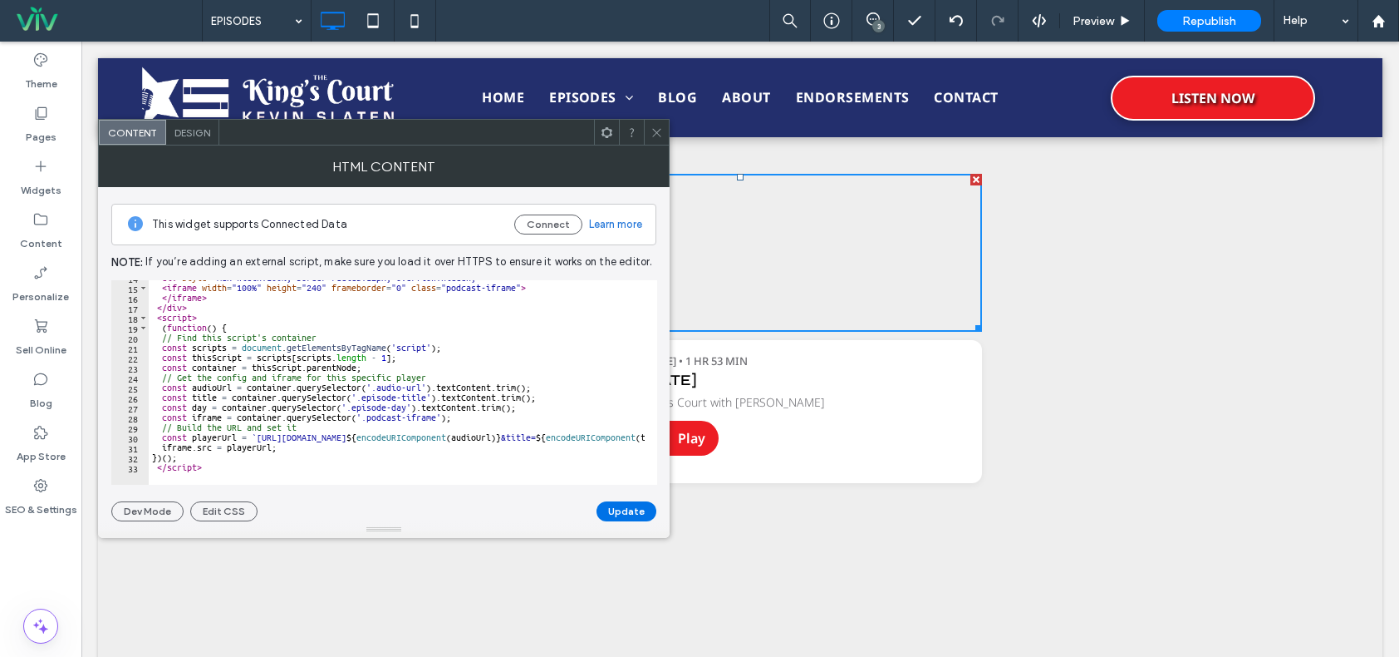
click at [616, 506] on button "Update" at bounding box center [627, 511] width 60 height 20
click at [665, 129] on div at bounding box center [656, 132] width 25 height 25
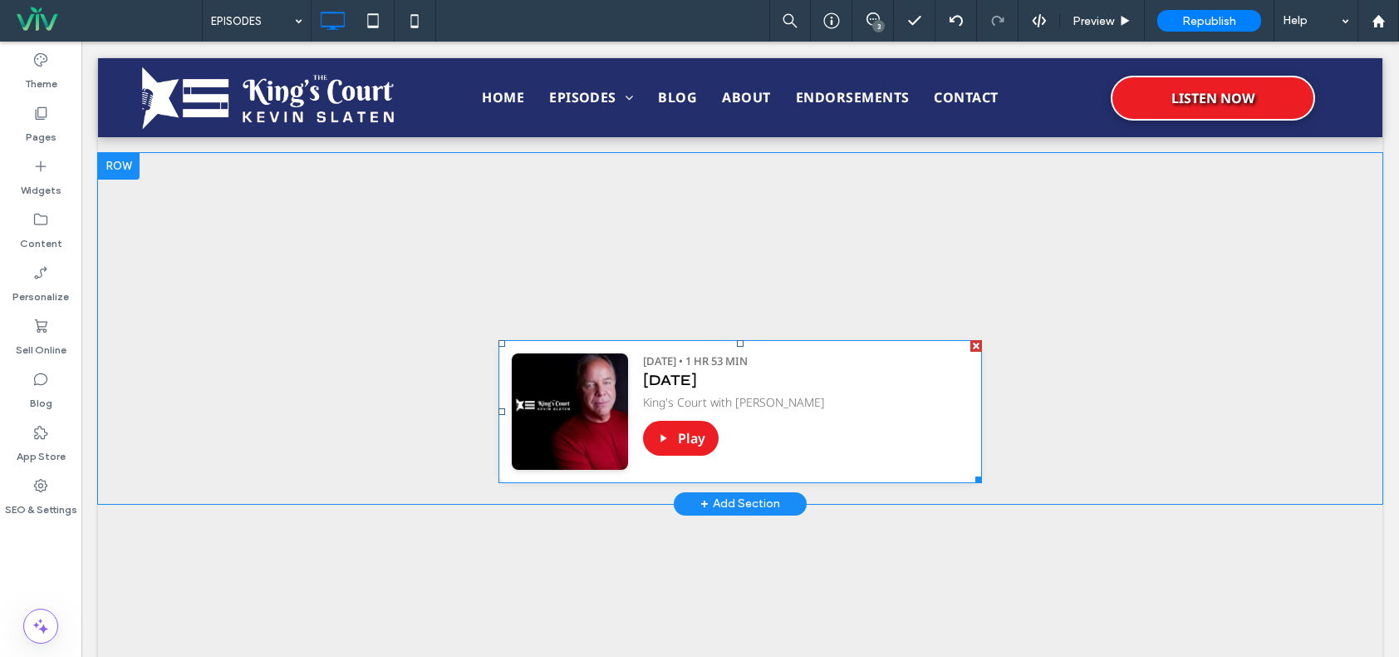
drag, startPoint x: 968, startPoint y: 341, endPoint x: 1049, endPoint y: 382, distance: 90.7
click at [971, 341] on div at bounding box center [977, 346] width 12 height 12
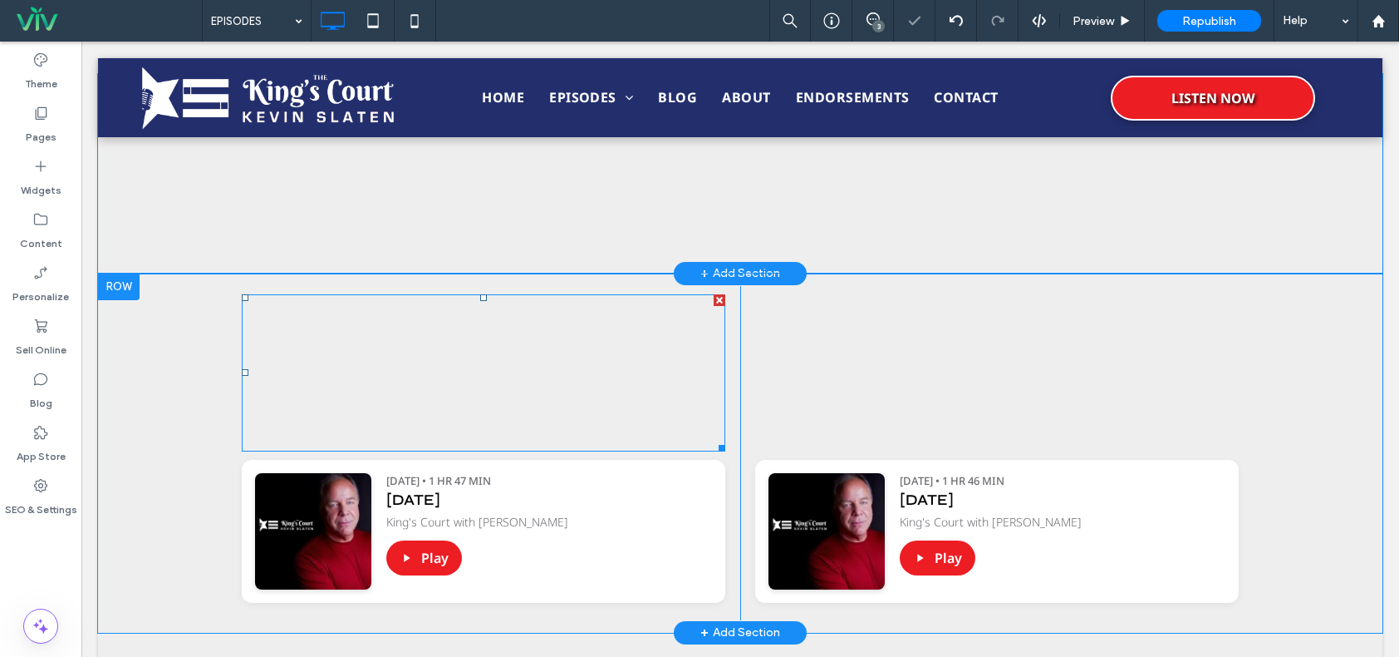
scroll to position [1460, 0]
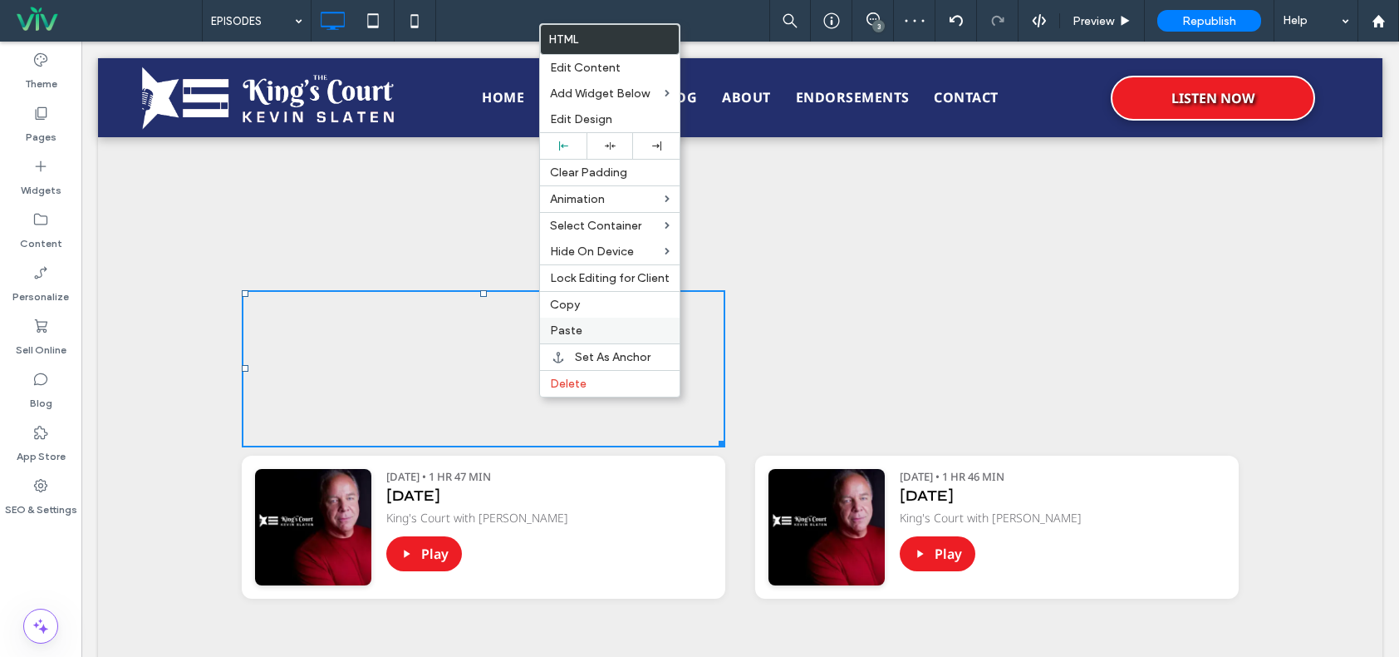
click at [583, 325] on label "Paste" at bounding box center [610, 330] width 120 height 14
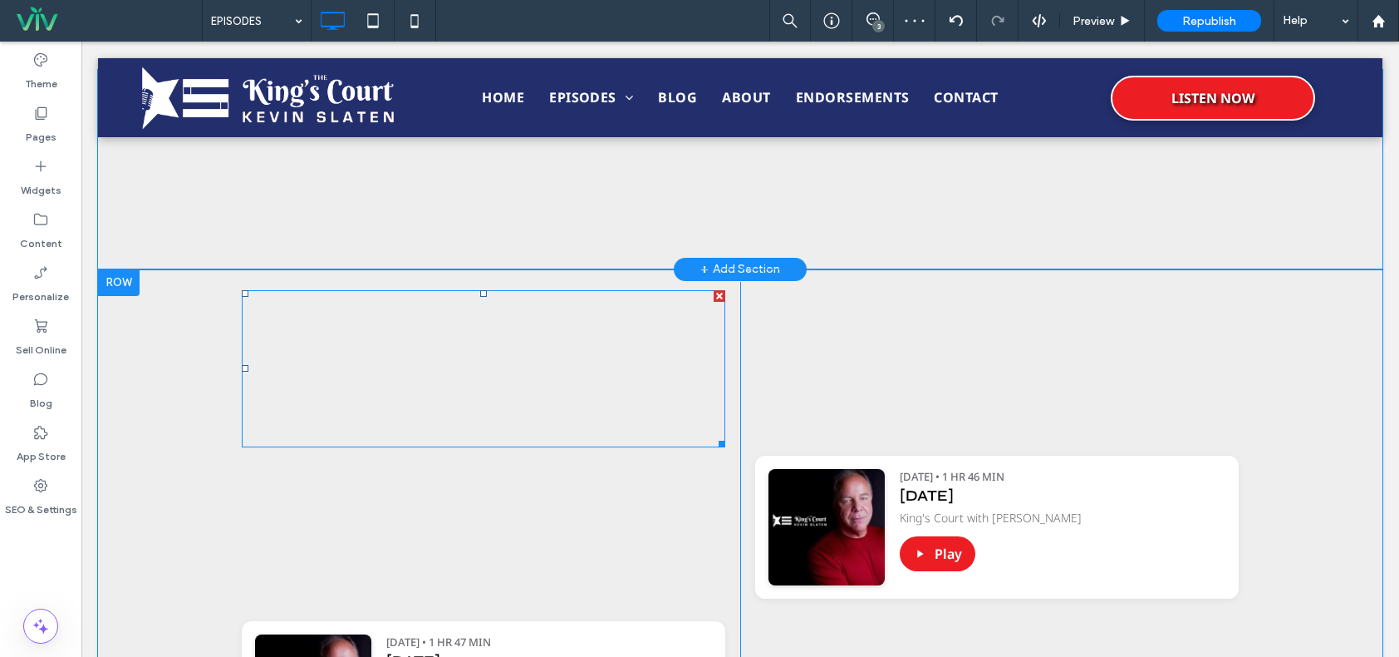
click at [714, 296] on div at bounding box center [720, 296] width 12 height 12
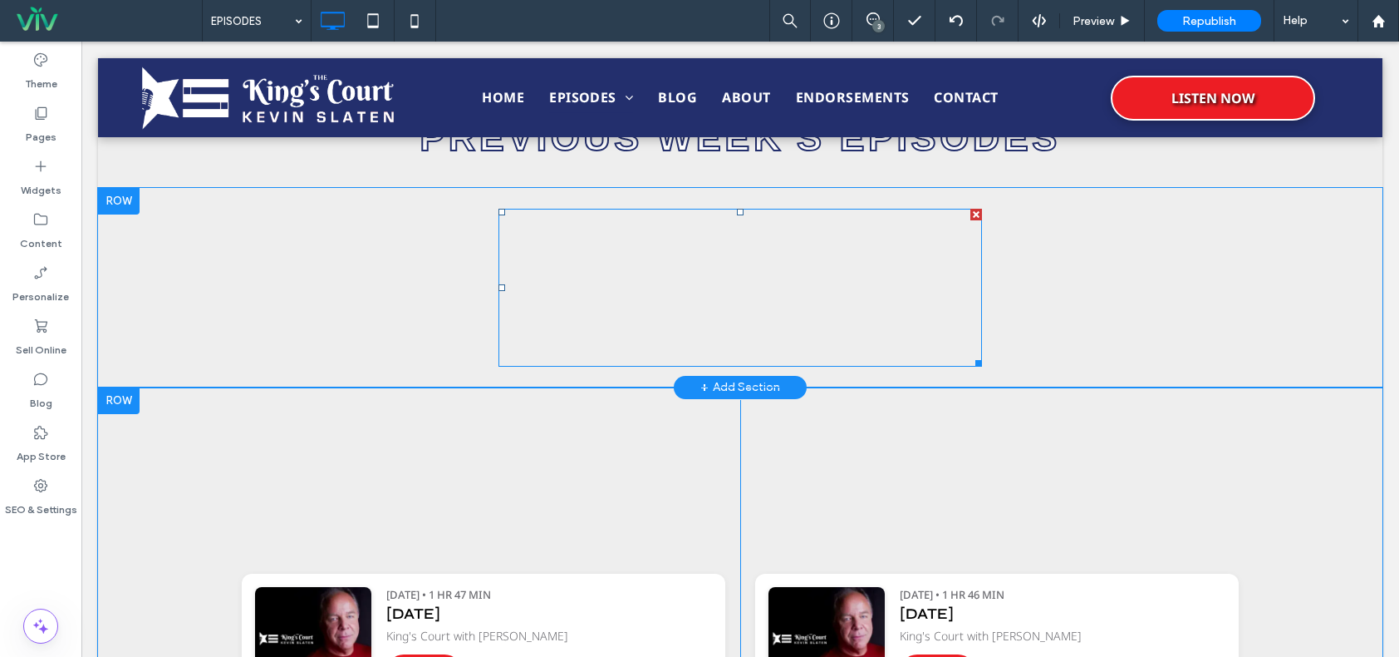
scroll to position [1543, 0]
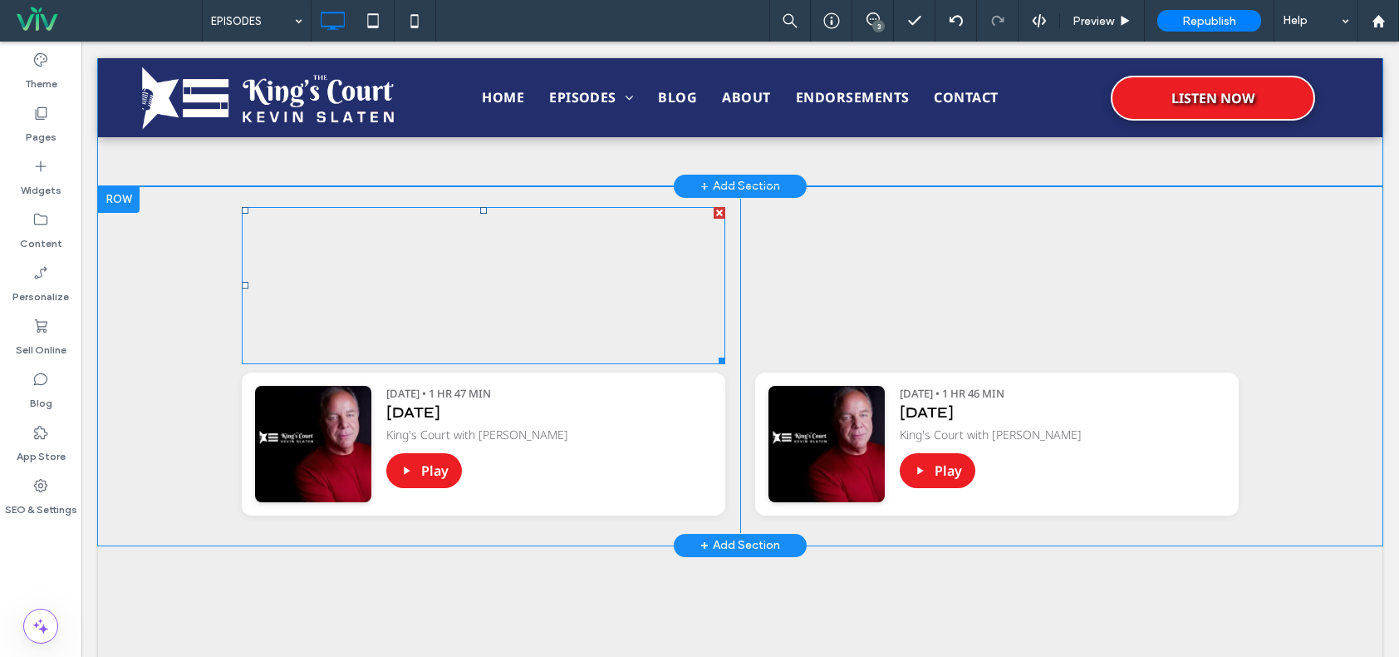
click at [593, 285] on span at bounding box center [484, 285] width 484 height 157
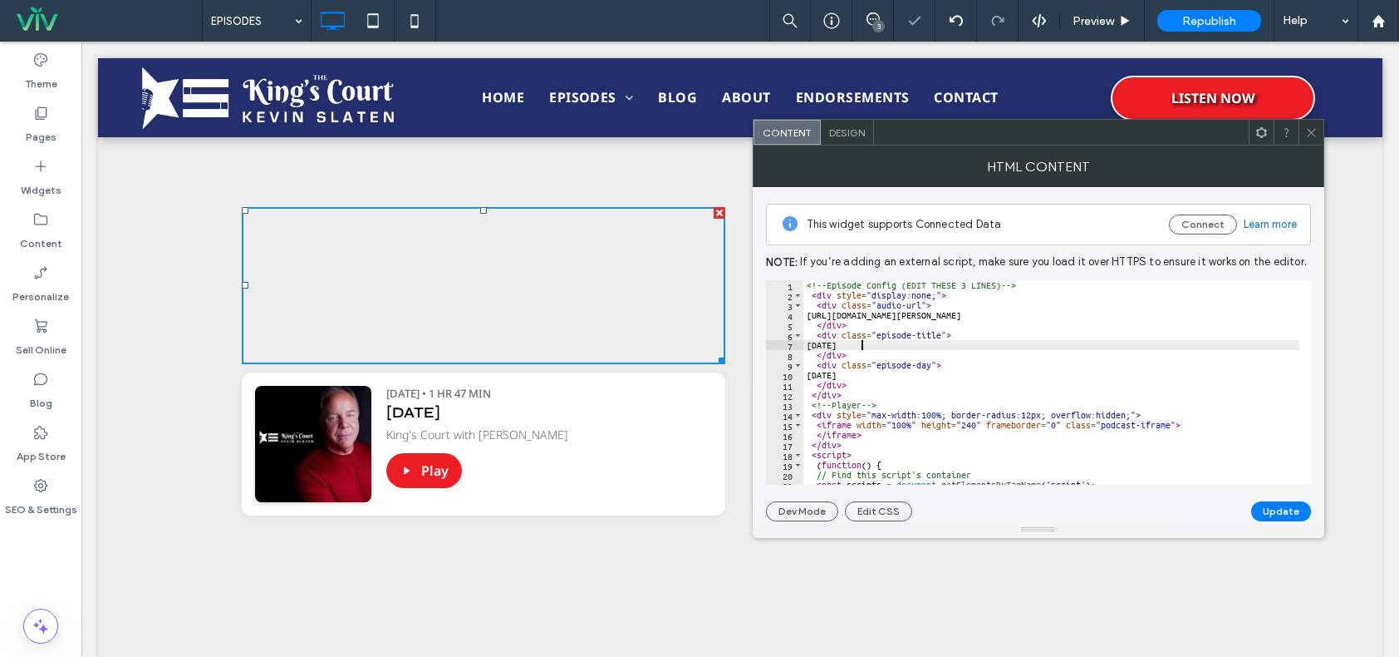
click at [863, 346] on div "<!-- Episode Config (EDIT THESE 3 LINES) --> < div style = "display:none;" > < …" at bounding box center [1253, 386] width 899 height 212
click at [916, 368] on div "<!-- Episode Config (EDIT THESE 3 LINES) --> < div style = "display:none;" > < …" at bounding box center [1253, 386] width 899 height 212
click at [909, 373] on div "<!-- Episode Config (EDIT THESE 3 LINES) --> < div style = "display:none;" > < …" at bounding box center [1253, 386] width 899 height 212
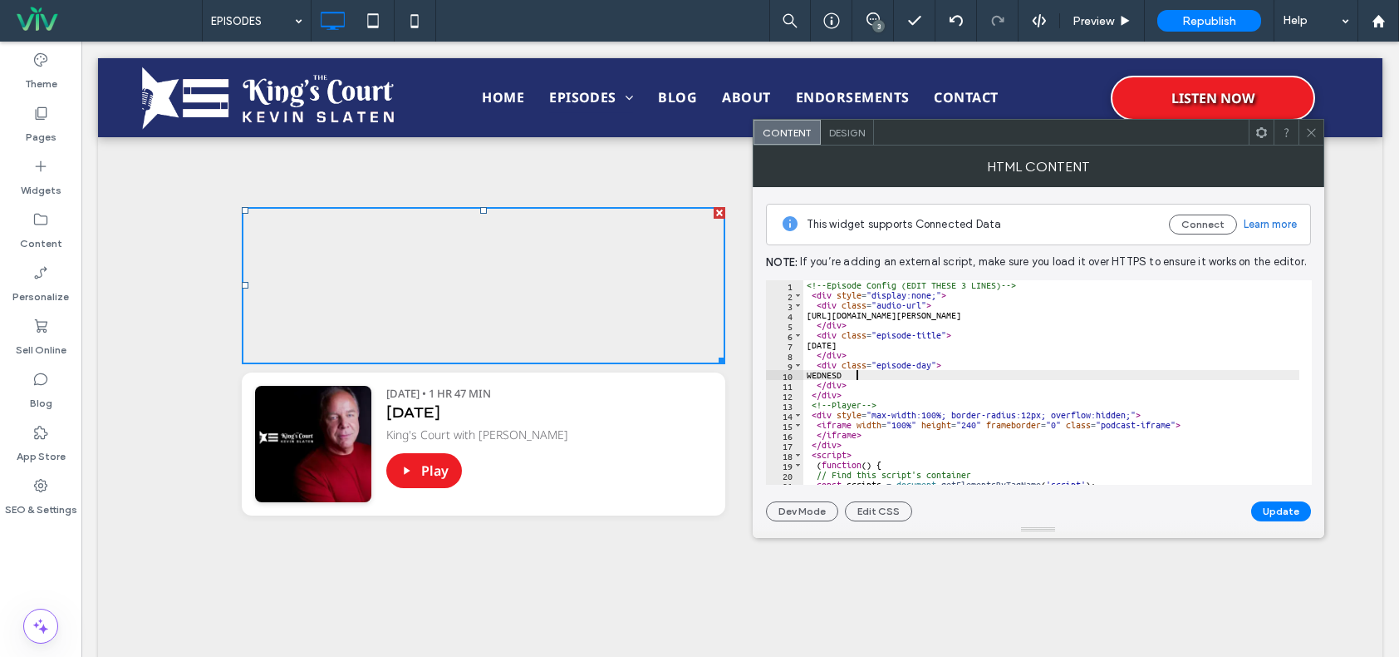
scroll to position [0, 3]
type textarea "*"
type textarea "********"
click at [1273, 515] on button "Update" at bounding box center [1282, 511] width 60 height 20
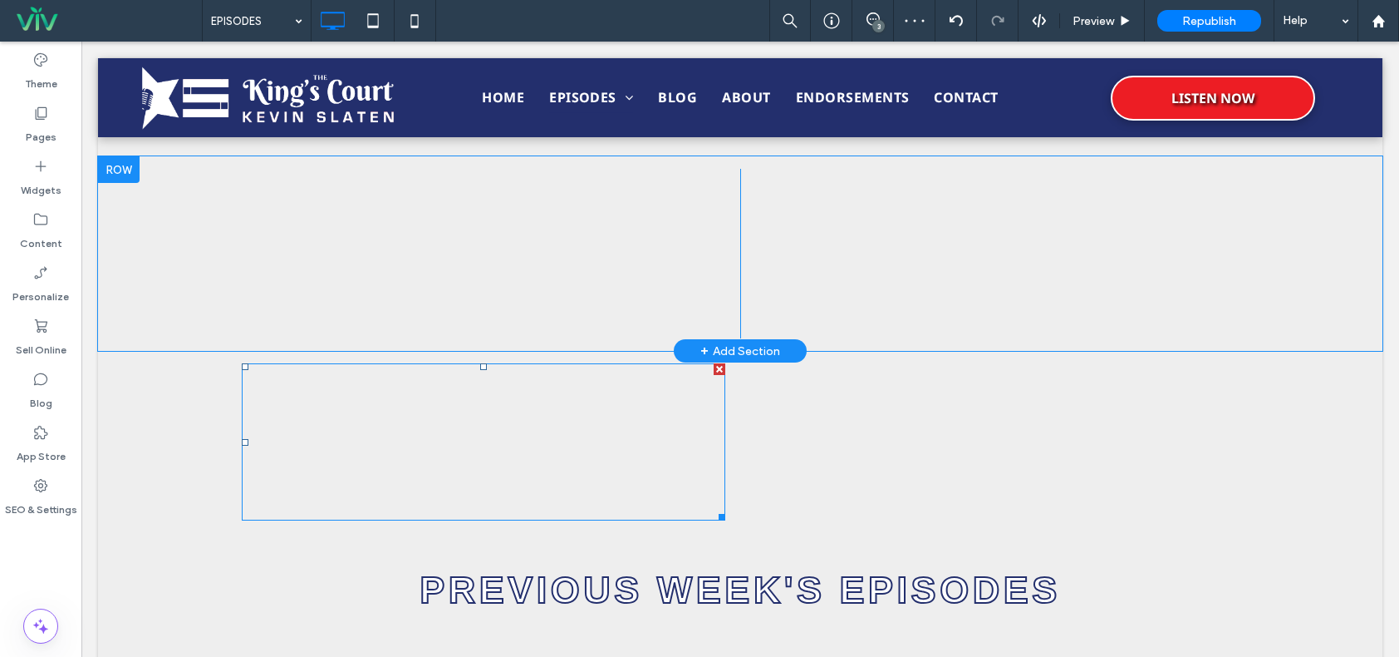
scroll to position [914, 0]
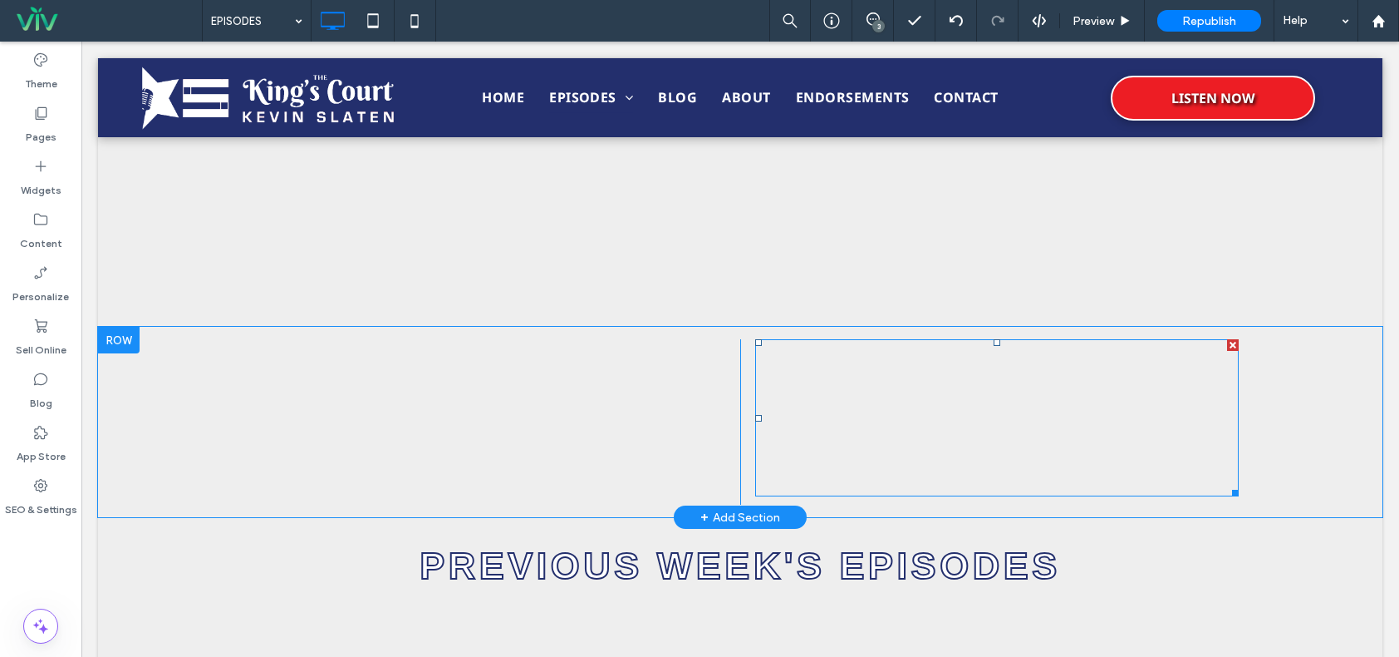
click at [1153, 410] on span at bounding box center [997, 417] width 484 height 157
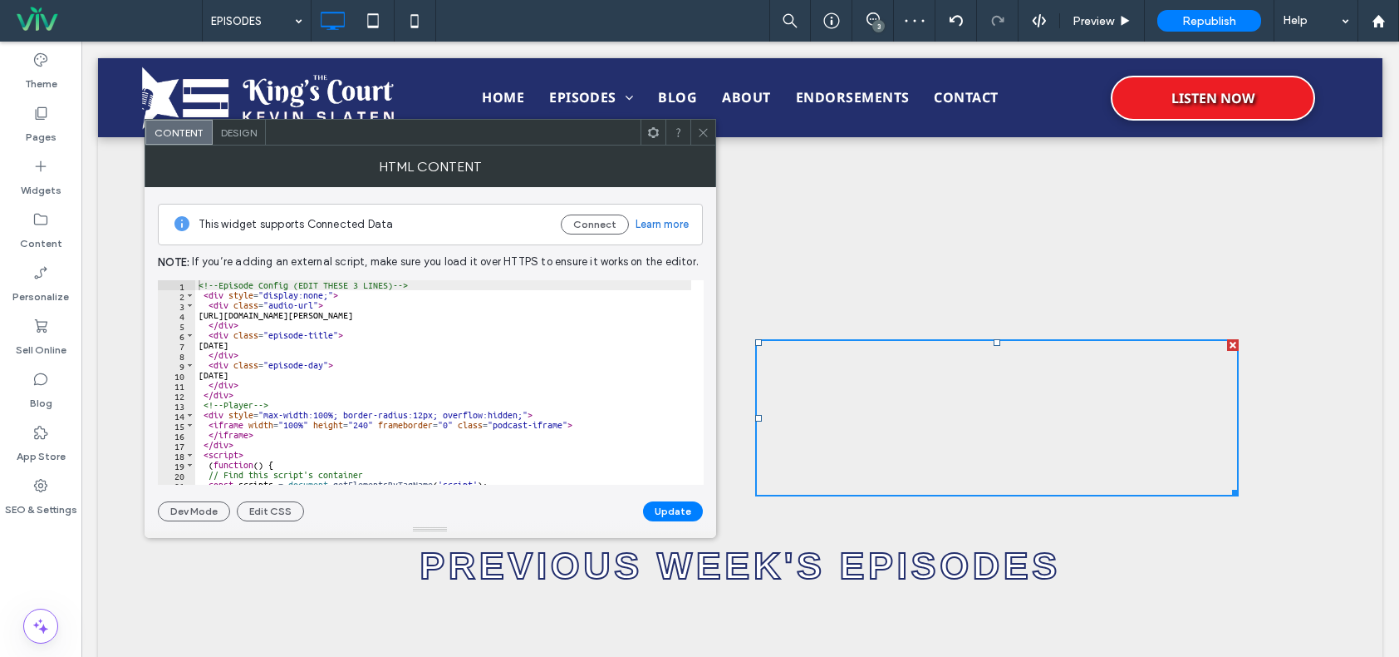
click at [273, 376] on div "<!-- Episode Config (EDIT THESE 3 LINES) --> < div style = "display:none;" > < …" at bounding box center [644, 392] width 899 height 224
type textarea "*"
click at [661, 523] on div at bounding box center [431, 529] width 572 height 17
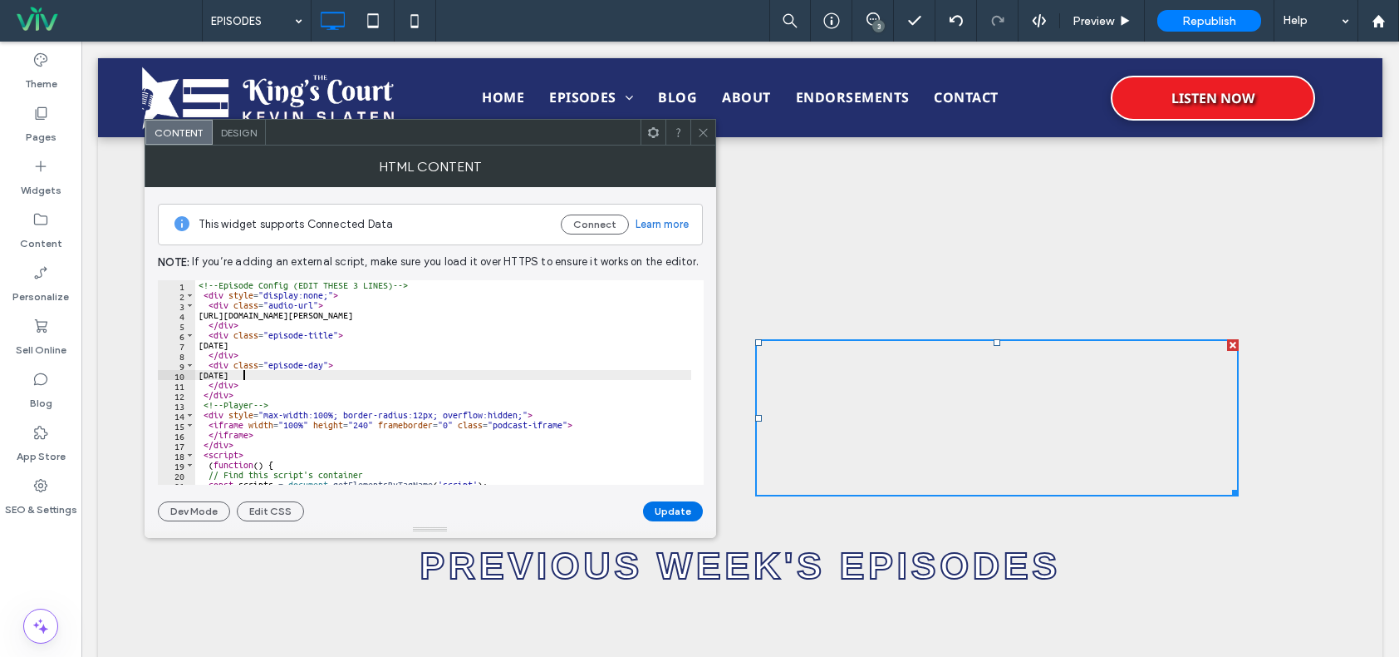
type textarea "******"
click at [701, 512] on button "Update" at bounding box center [673, 511] width 60 height 20
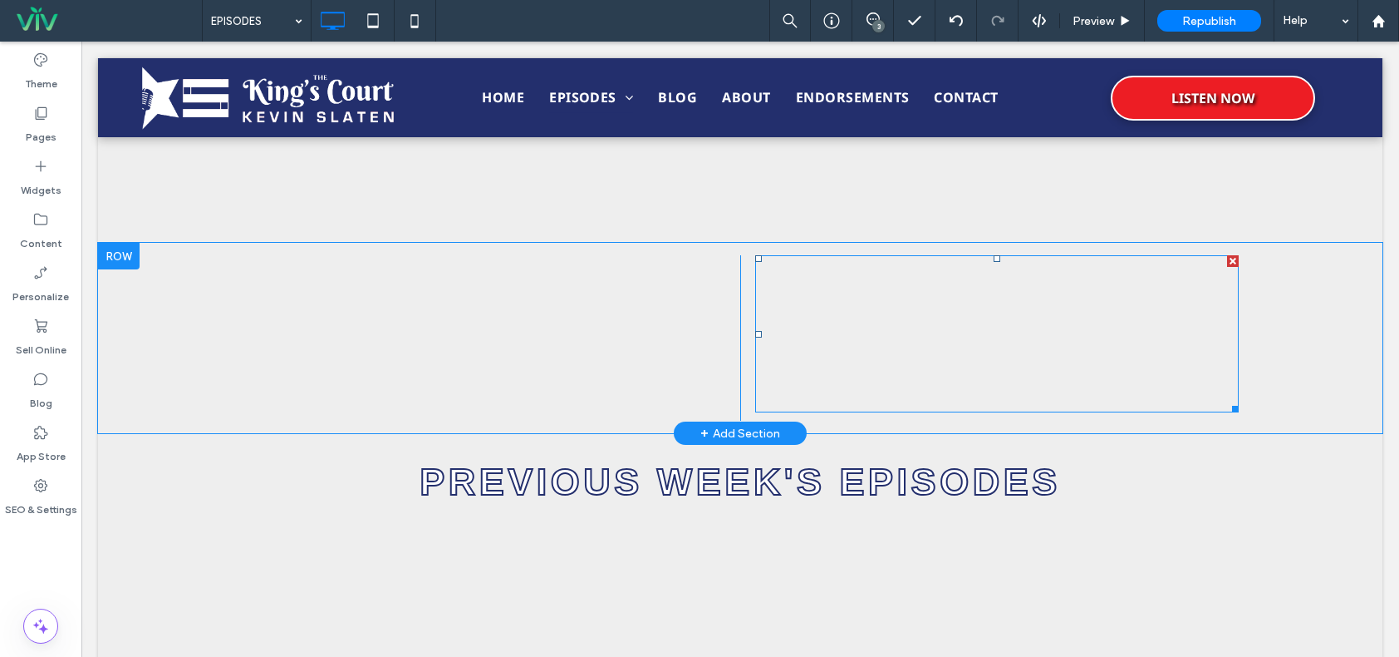
scroll to position [997, 0]
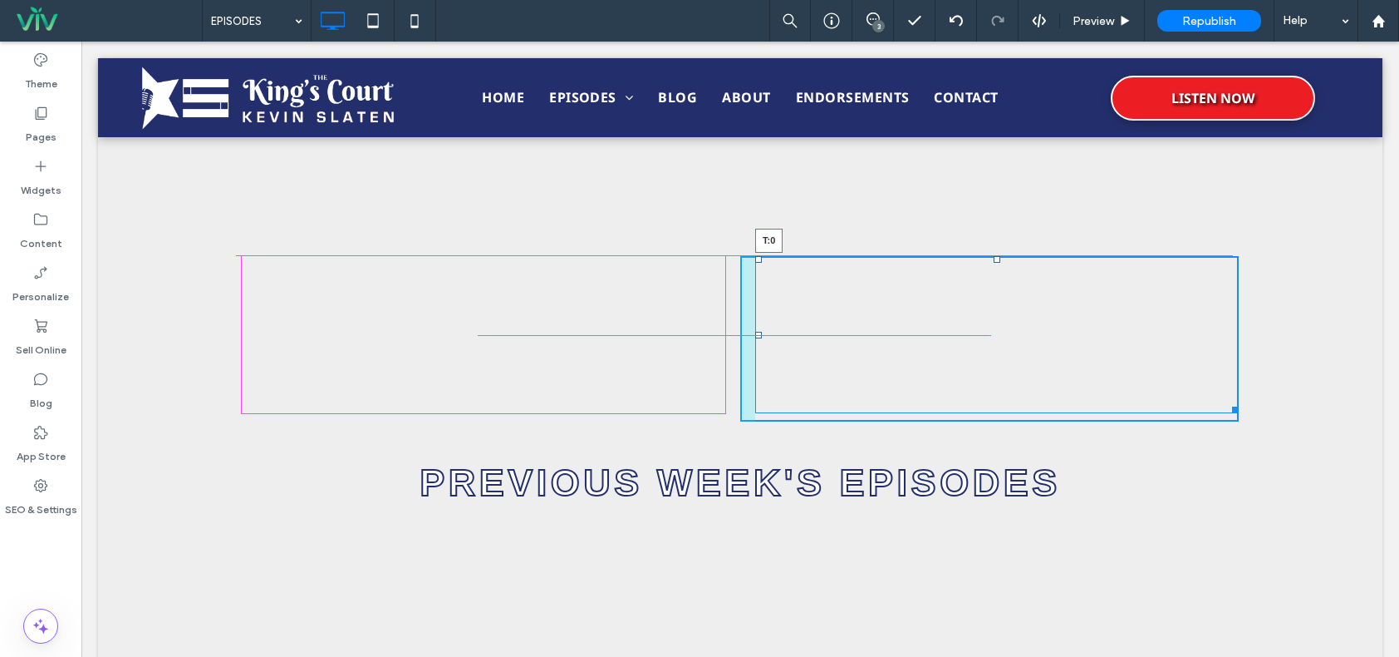
drag, startPoint x: 991, startPoint y: 257, endPoint x: 1050, endPoint y: 314, distance: 82.3
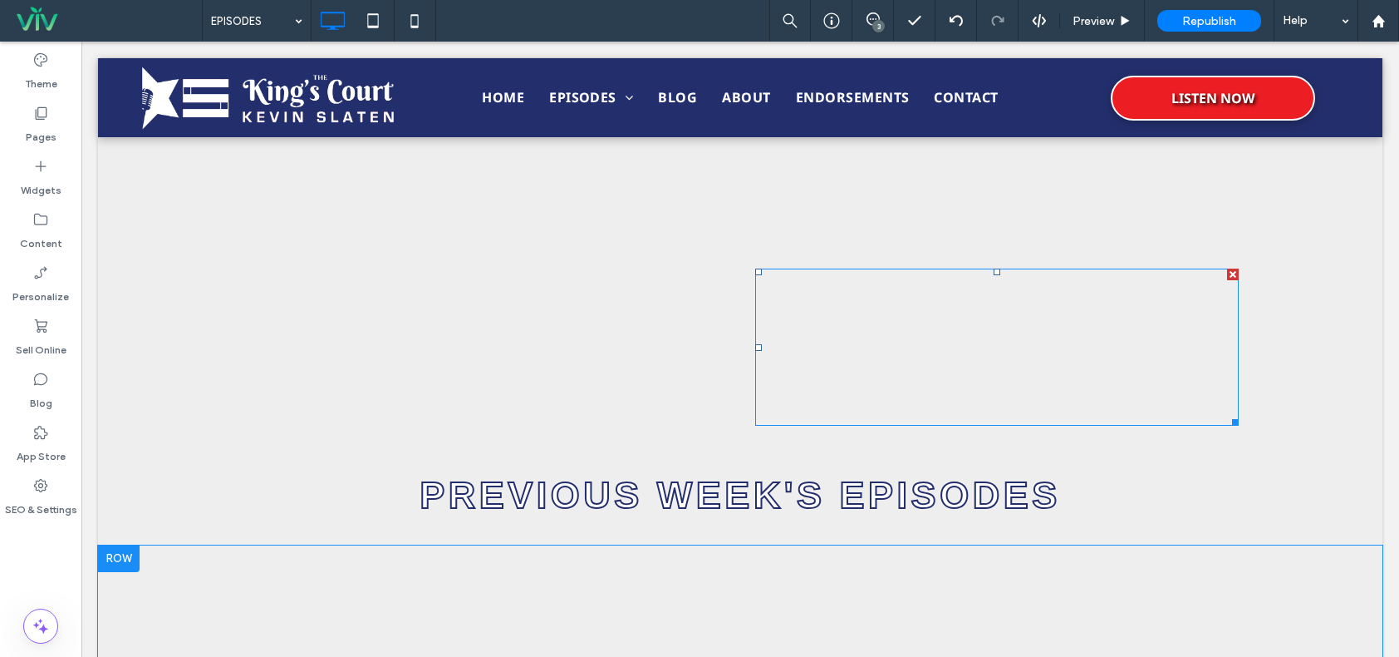
scroll to position [1163, 0]
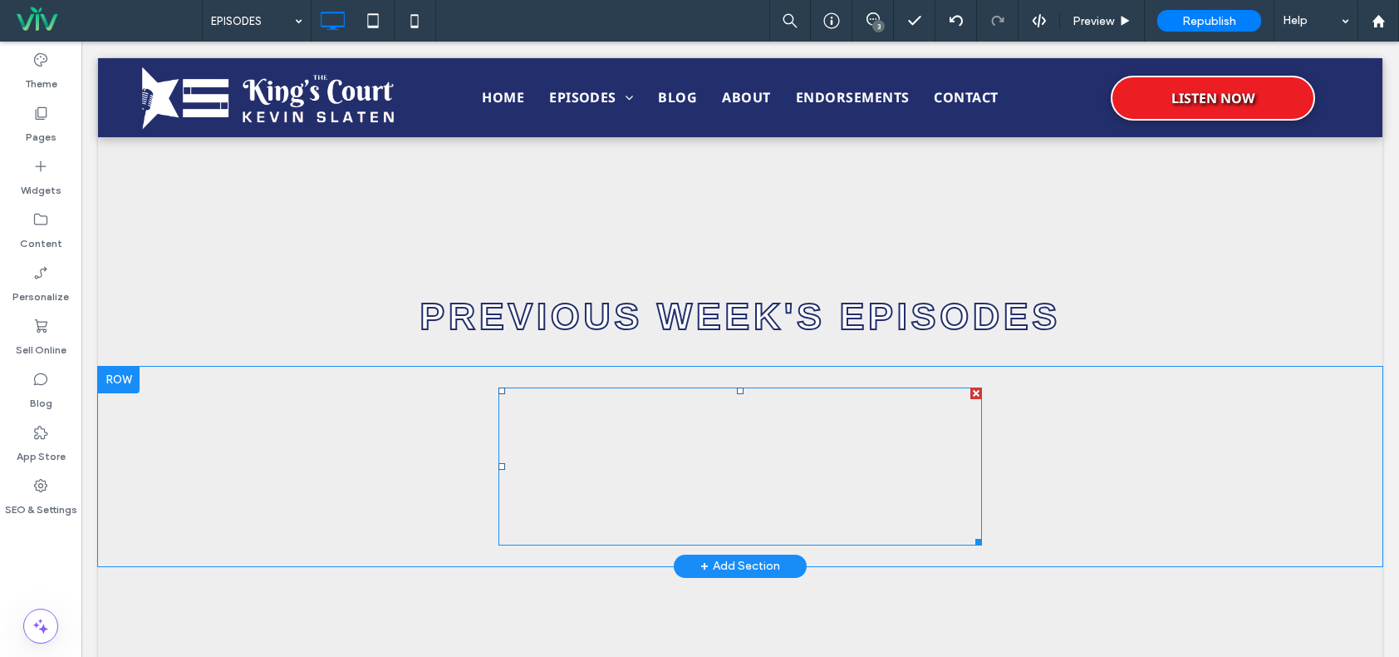
click at [794, 445] on span at bounding box center [741, 466] width 484 height 158
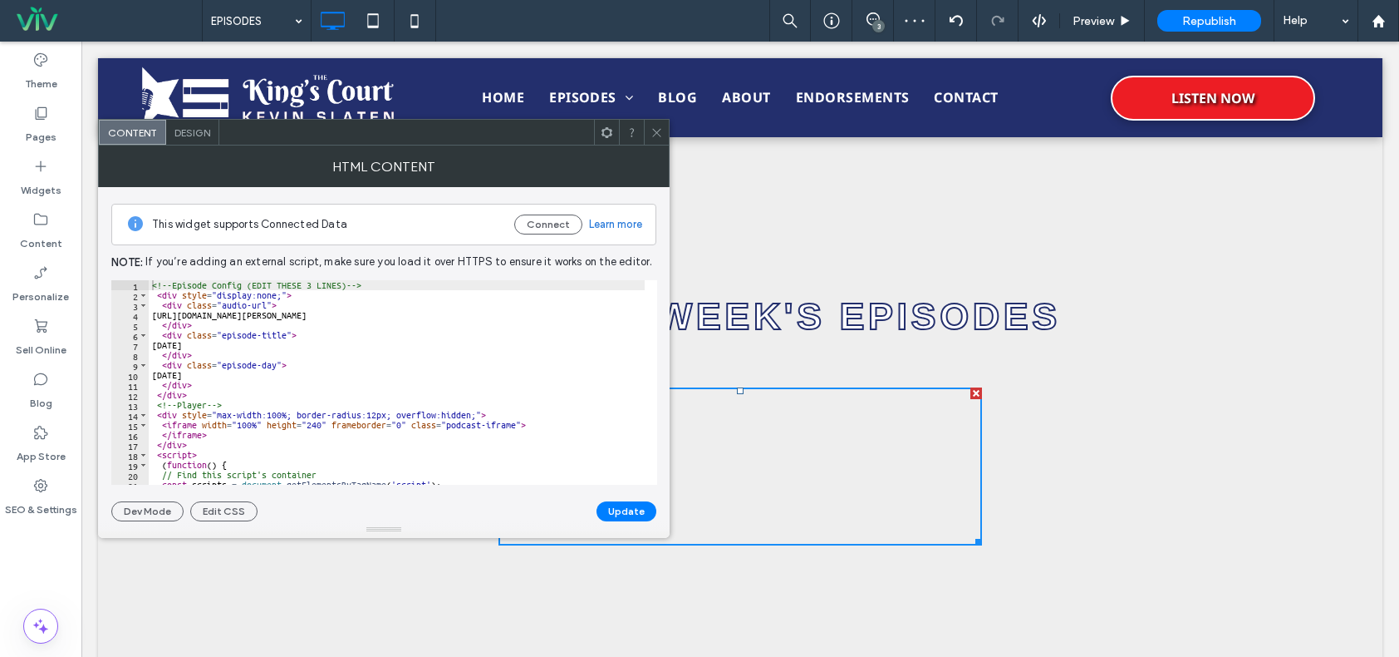
click at [649, 130] on div at bounding box center [656, 132] width 25 height 25
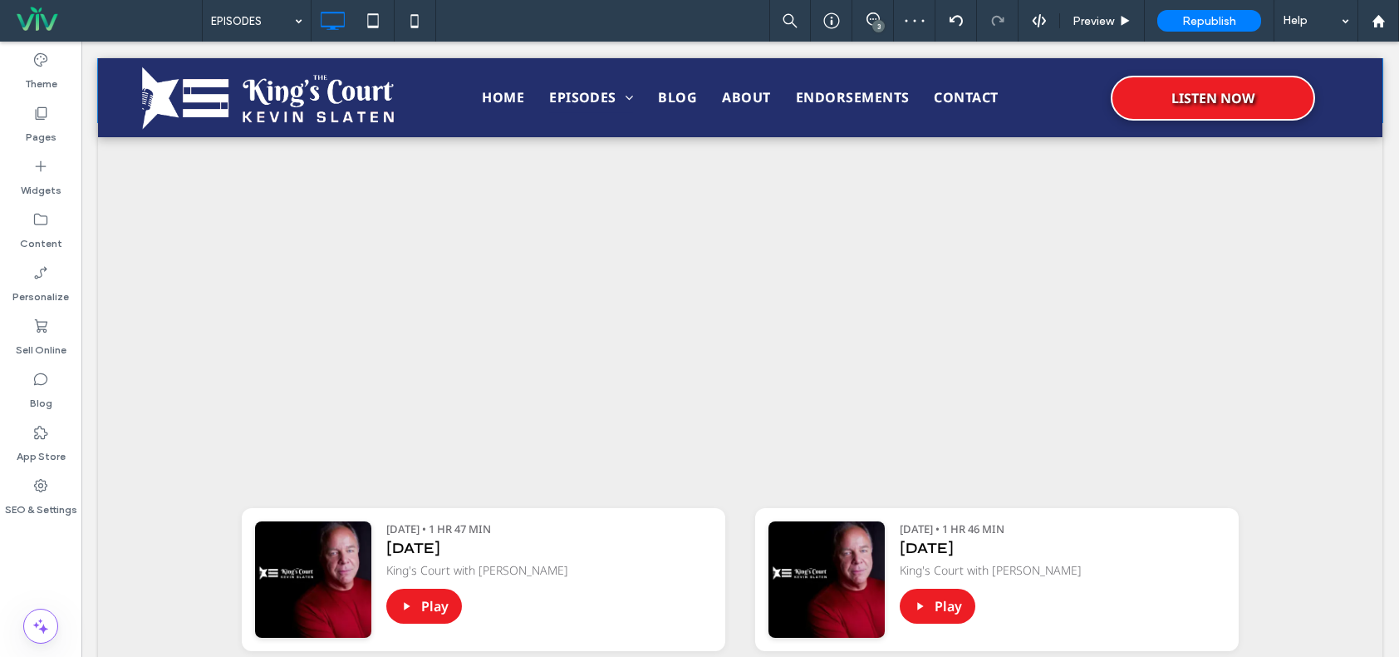
scroll to position [1496, 0]
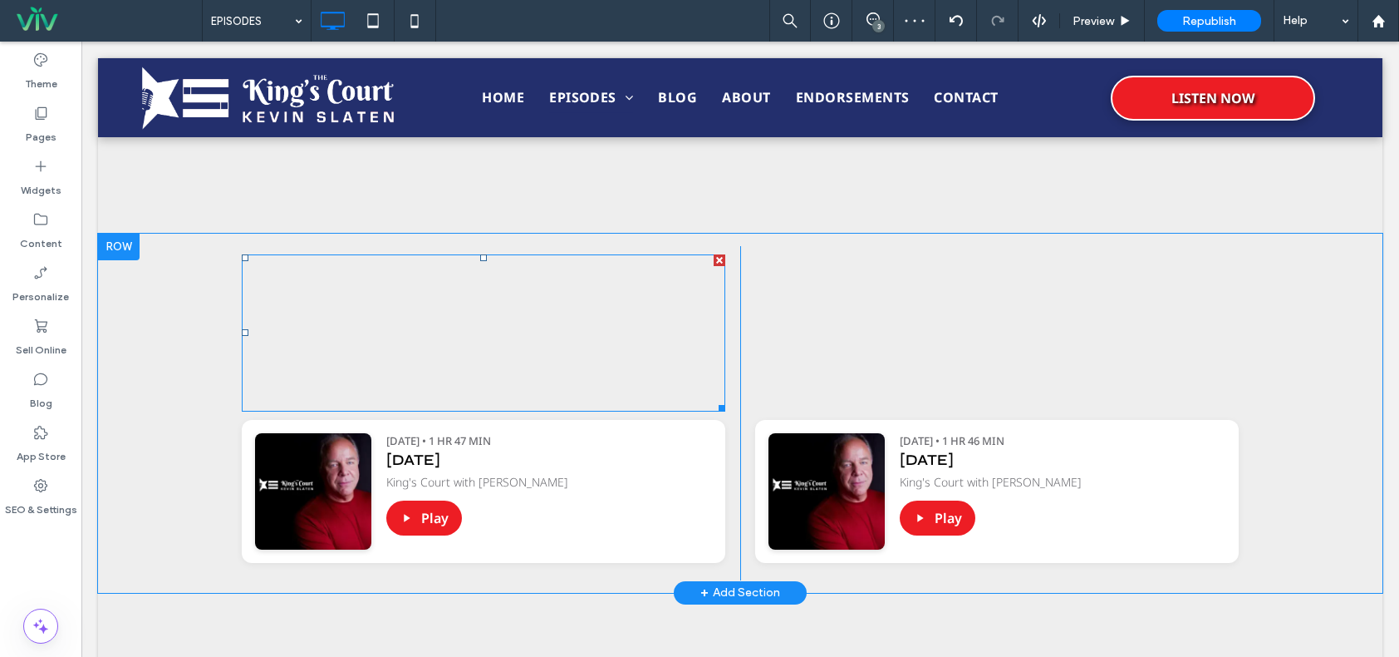
click at [567, 332] on span at bounding box center [484, 332] width 484 height 157
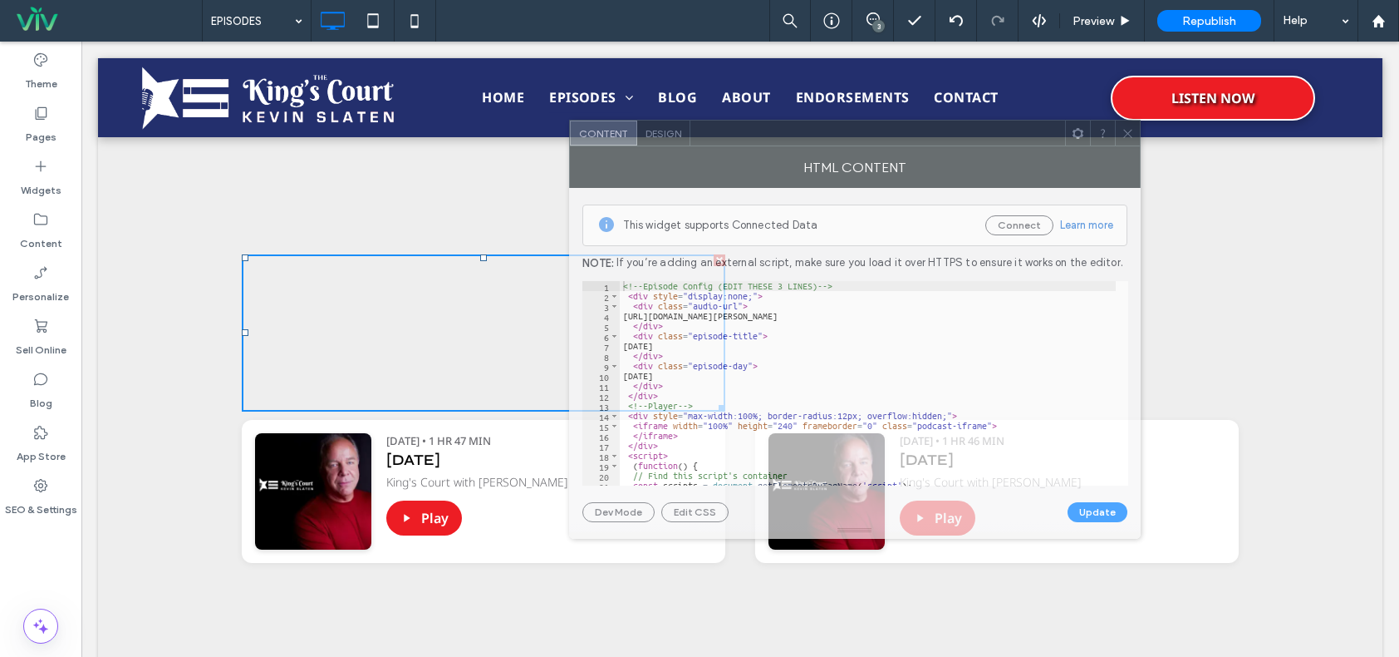
drag, startPoint x: 945, startPoint y: 131, endPoint x: 761, endPoint y: 132, distance: 183.7
click at [761, 132] on div at bounding box center [878, 133] width 375 height 25
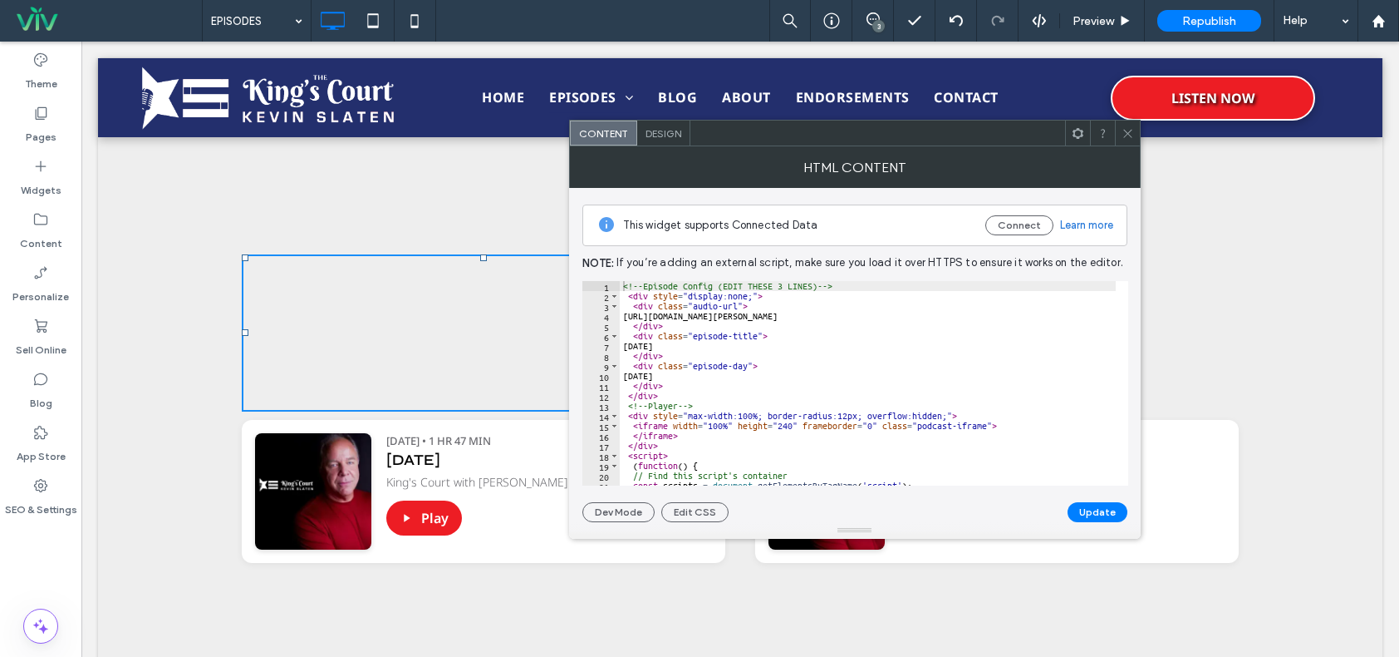
click at [1131, 131] on icon at bounding box center [1128, 133] width 12 height 12
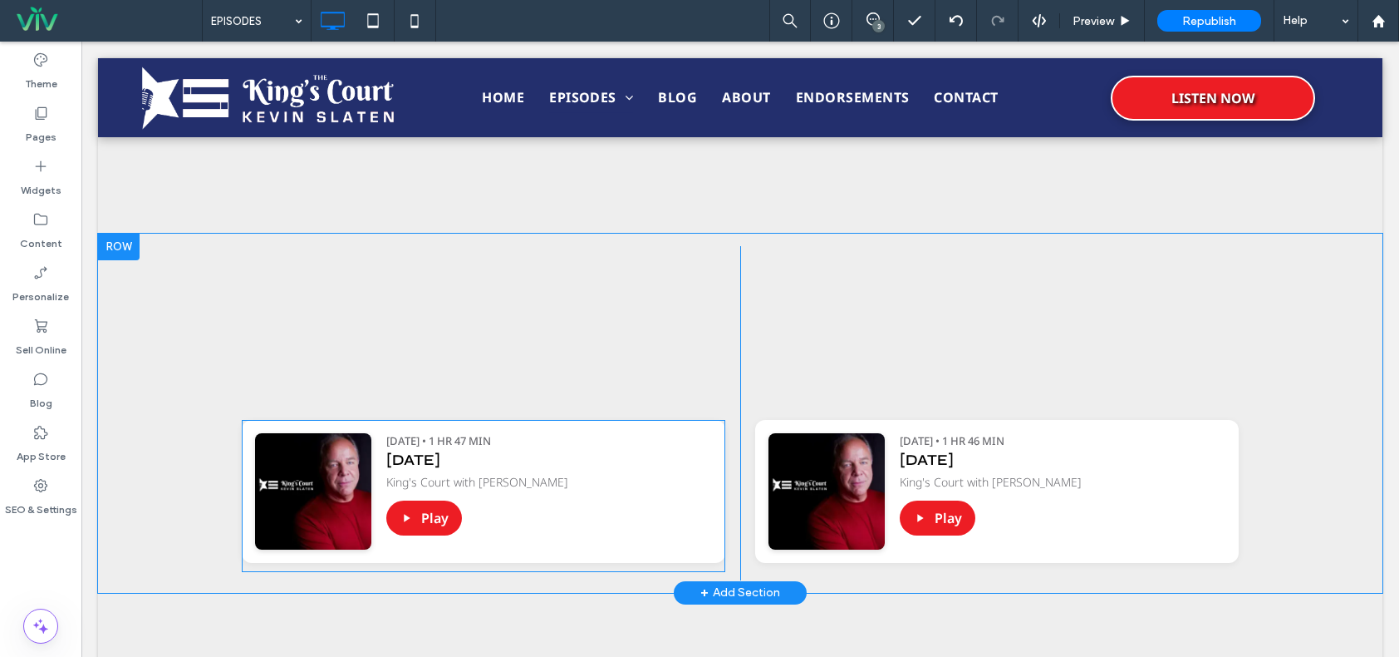
click at [582, 479] on span at bounding box center [484, 496] width 484 height 152
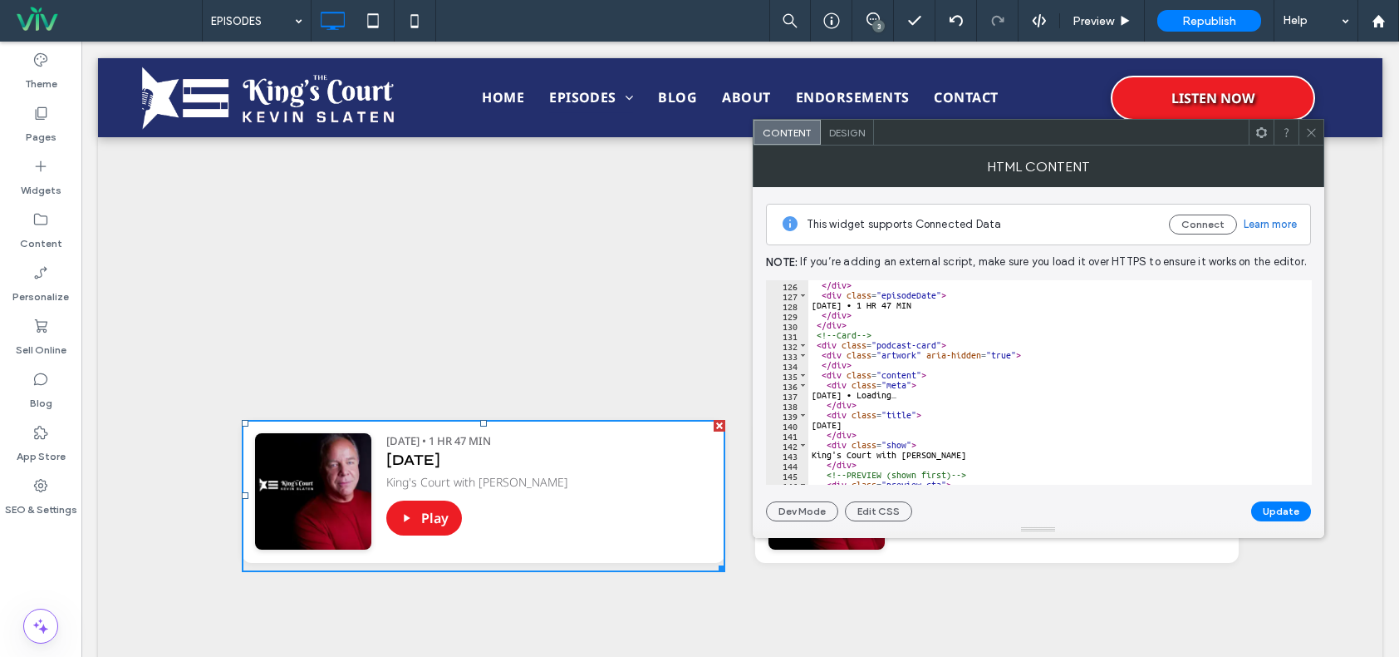
scroll to position [1147, 0]
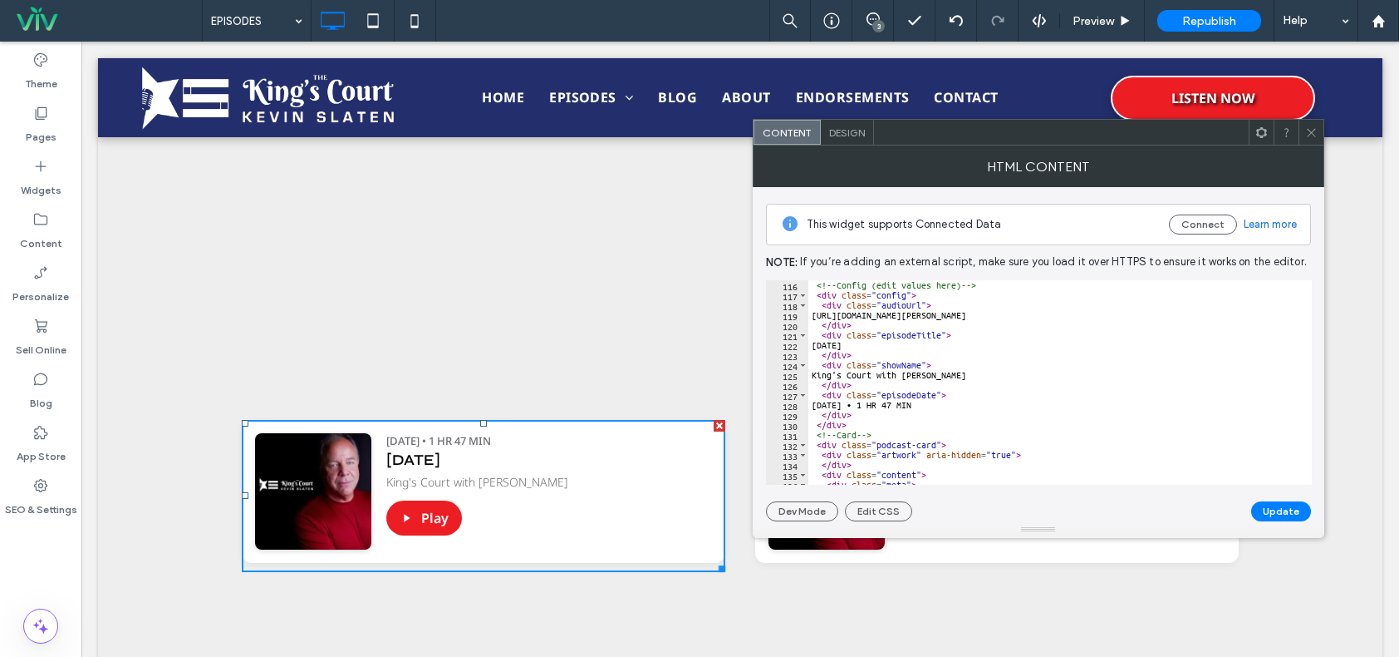
scroll to position [1147, 0]
type textarea "**********"
drag, startPoint x: 827, startPoint y: 311, endPoint x: 1217, endPoint y: 319, distance: 390.7
click at [1217, 319] on div "<!-- Config (edit values here) --> < div class = "config" > < div class = "audi…" at bounding box center [1194, 386] width 770 height 212
click at [1312, 127] on icon at bounding box center [1312, 132] width 12 height 12
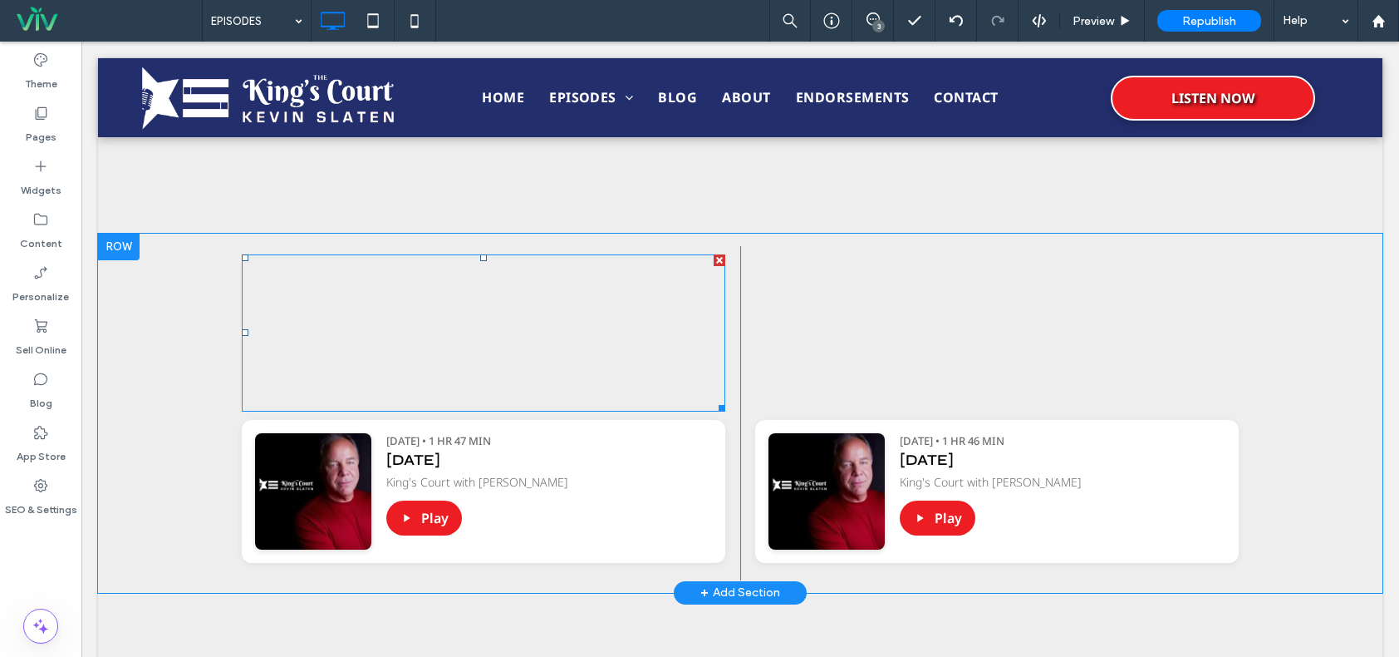
click at [623, 304] on span at bounding box center [484, 332] width 484 height 157
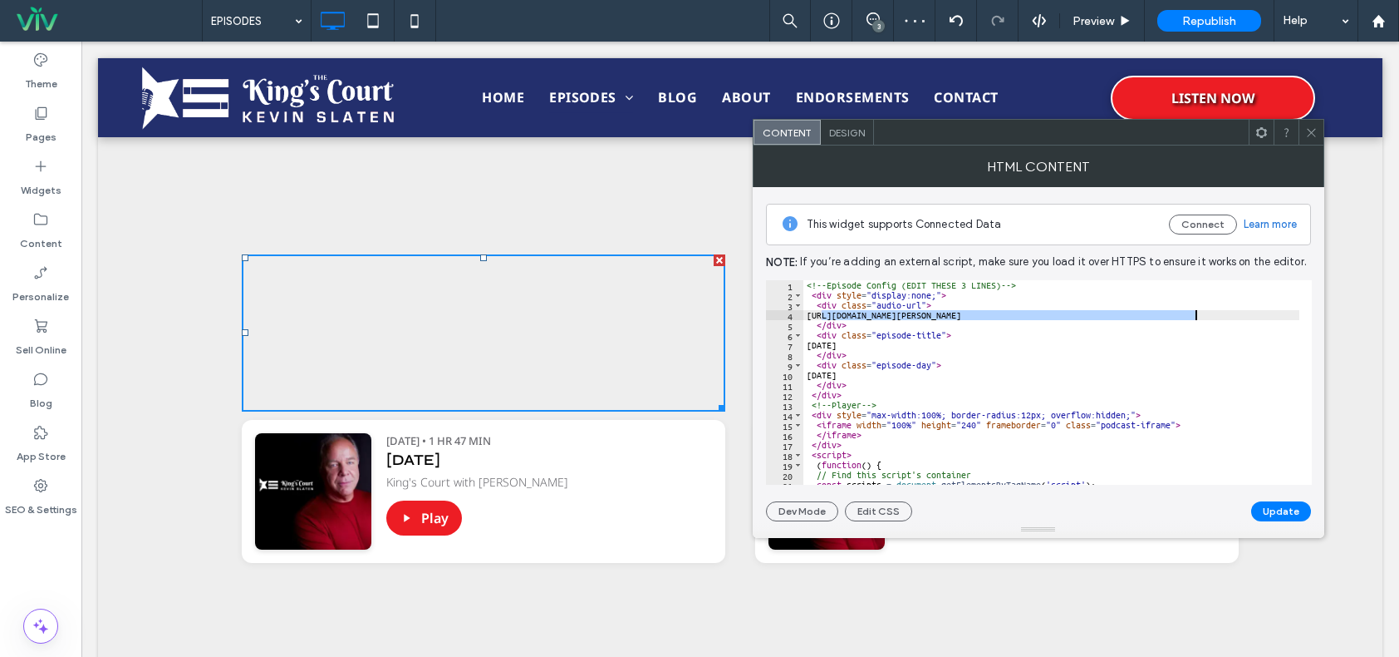
drag, startPoint x: 819, startPoint y: 315, endPoint x: 1198, endPoint y: 315, distance: 379.0
click at [1198, 315] on div "<!-- Episode Config (EDIT THESE 3 LINES) --> < div style = "display:none;" > < …" at bounding box center [1253, 386] width 899 height 212
paste textarea "Cursor at row 4"
type textarea "**********"
click at [1265, 506] on button "Update" at bounding box center [1282, 511] width 60 height 20
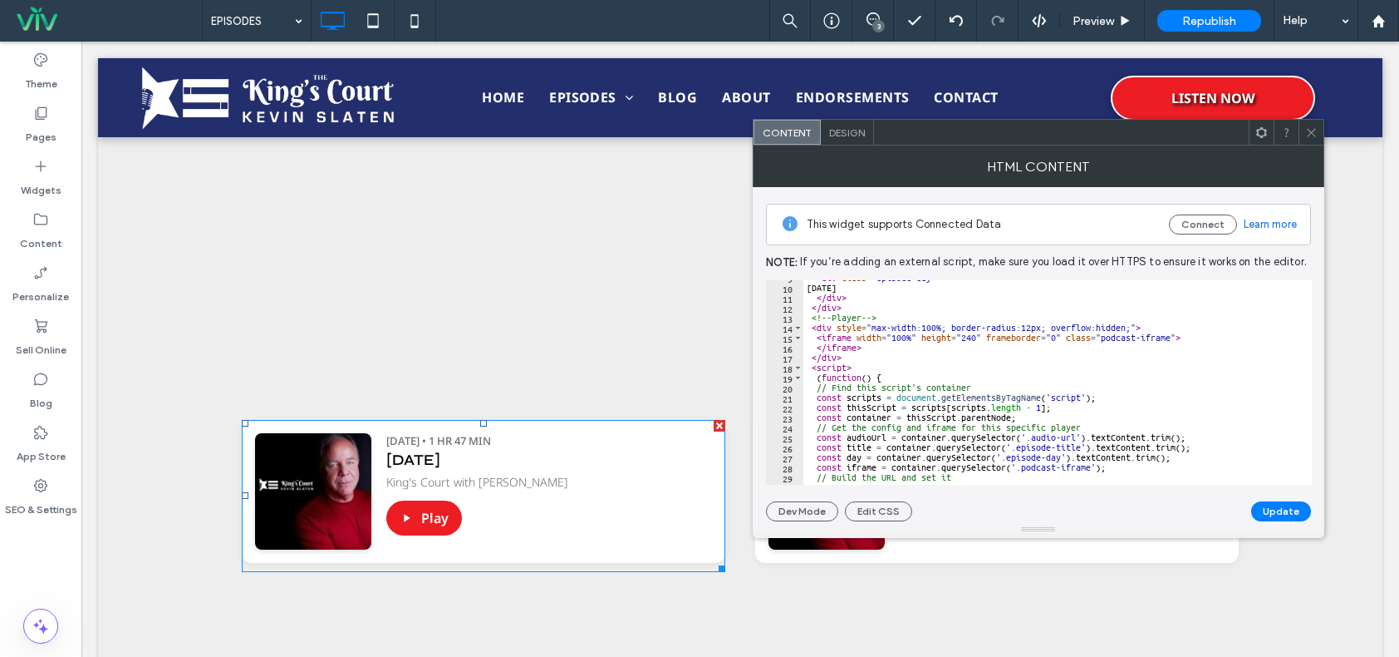
scroll to position [0, 0]
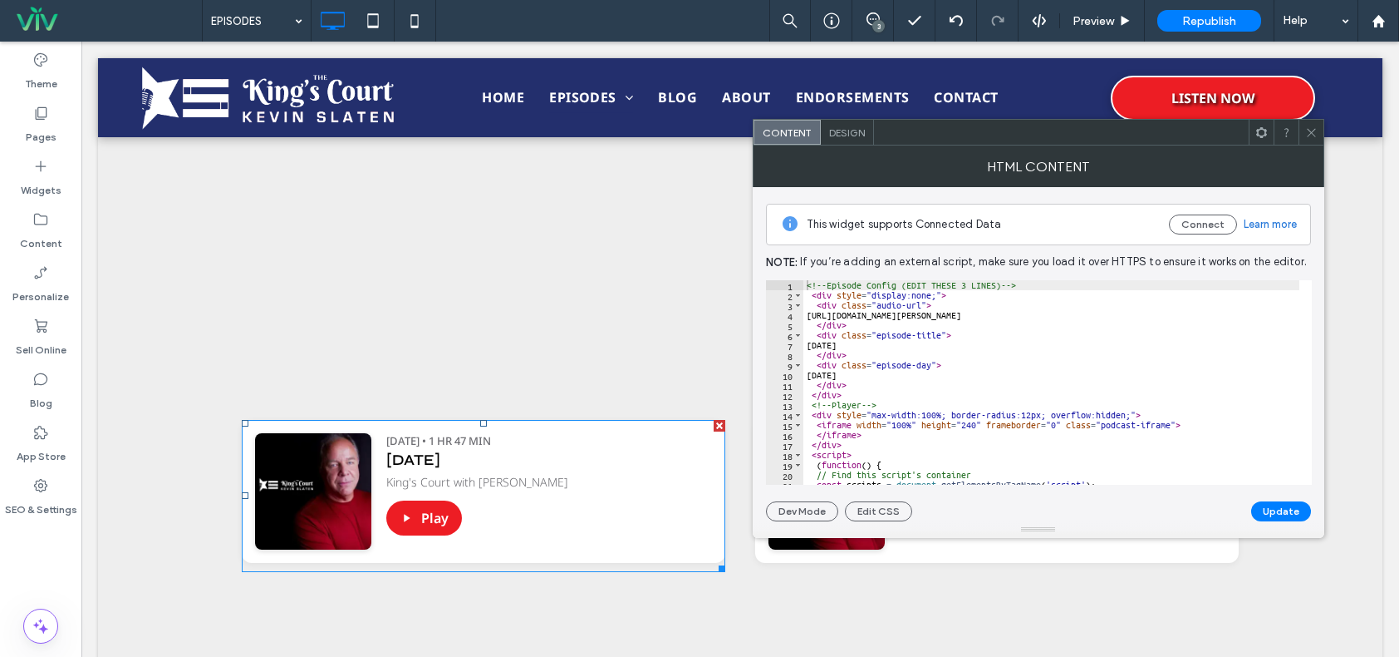
click at [1308, 125] on span at bounding box center [1312, 132] width 12 height 25
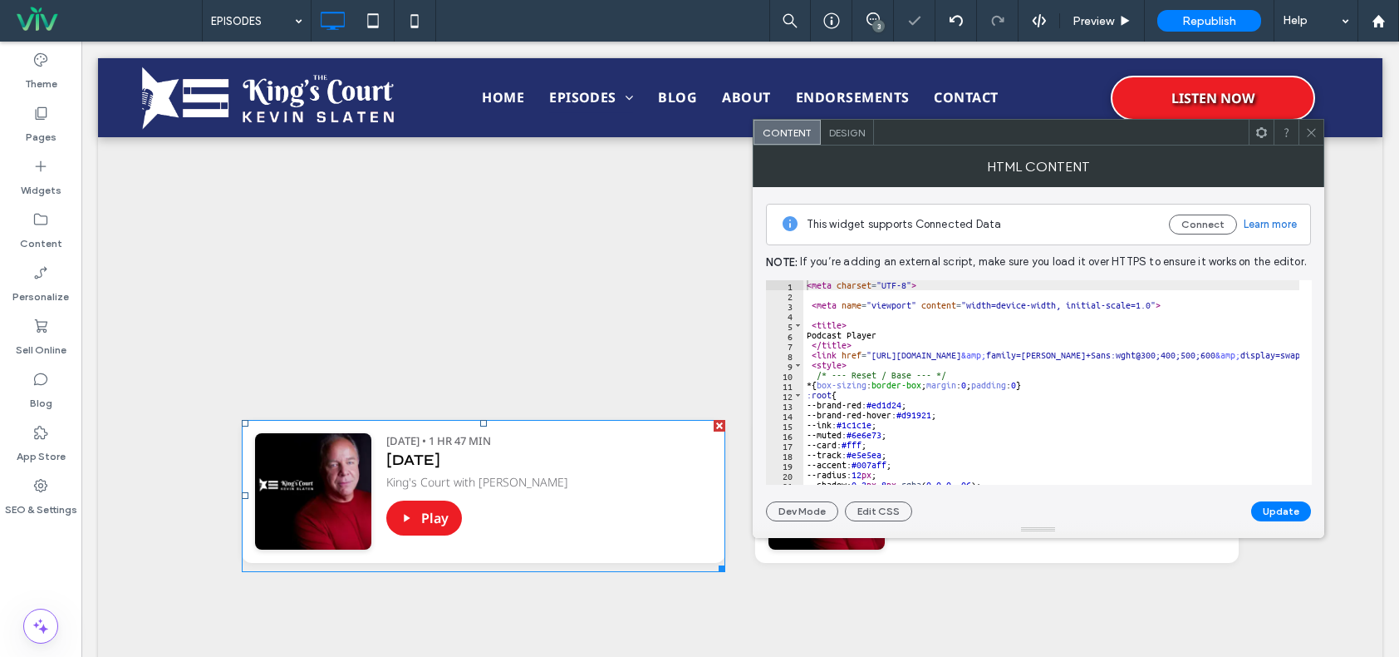
click at [1310, 126] on icon at bounding box center [1312, 132] width 12 height 12
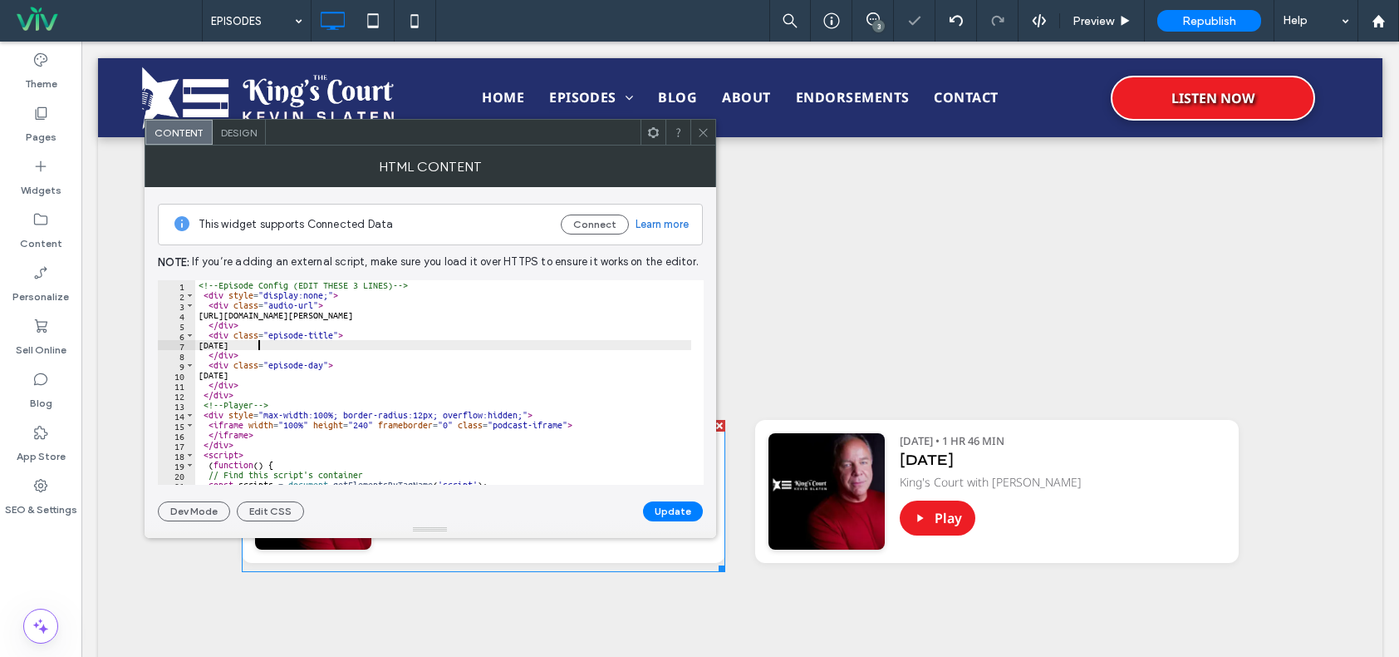
click at [257, 346] on div "<!-- Episode Config (EDIT THESE 3 LINES) --> < div style = "display:none;" > < …" at bounding box center [644, 386] width 899 height 212
type textarea "**********"
click at [665, 514] on button "Update" at bounding box center [673, 511] width 60 height 20
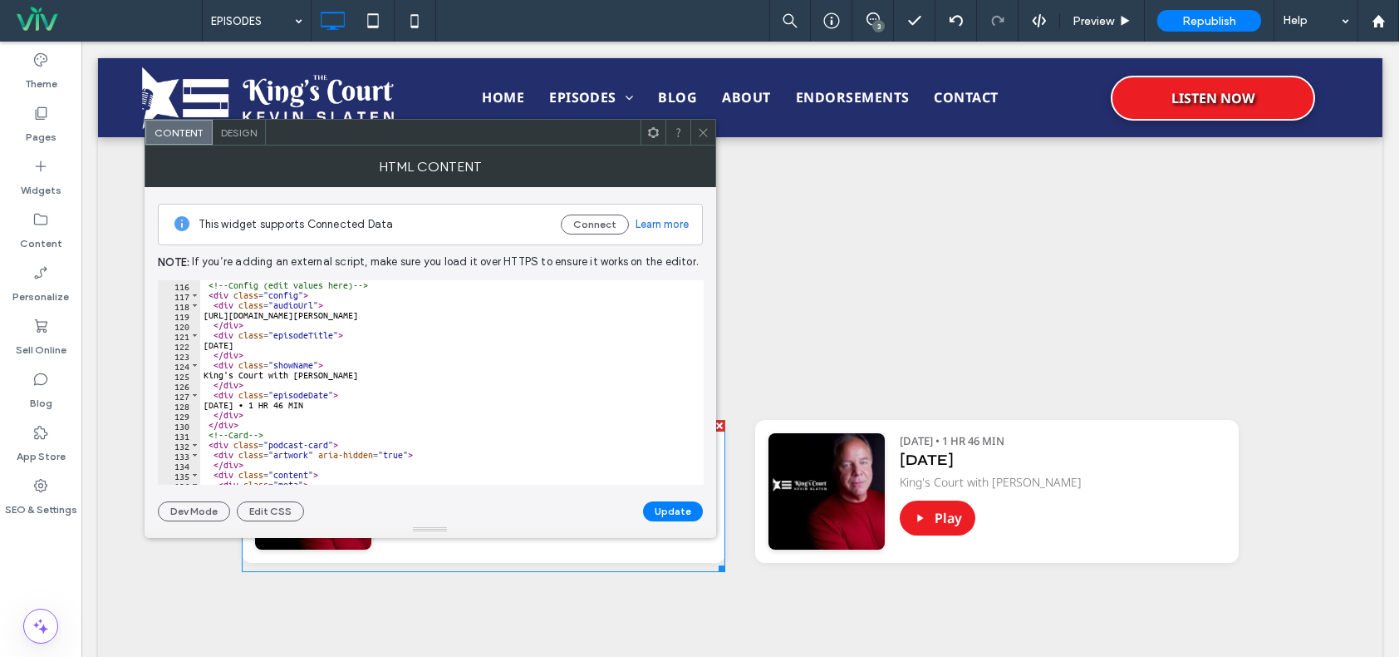
scroll to position [1147, 0]
type textarea "**********"
drag, startPoint x: 218, startPoint y: 314, endPoint x: 587, endPoint y: 317, distance: 369.0
click at [587, 317] on div "<!-- Config (edit values here) --> < div class = "config" > < div class = "audi…" at bounding box center [585, 386] width 770 height 212
click at [701, 128] on icon at bounding box center [703, 132] width 12 height 12
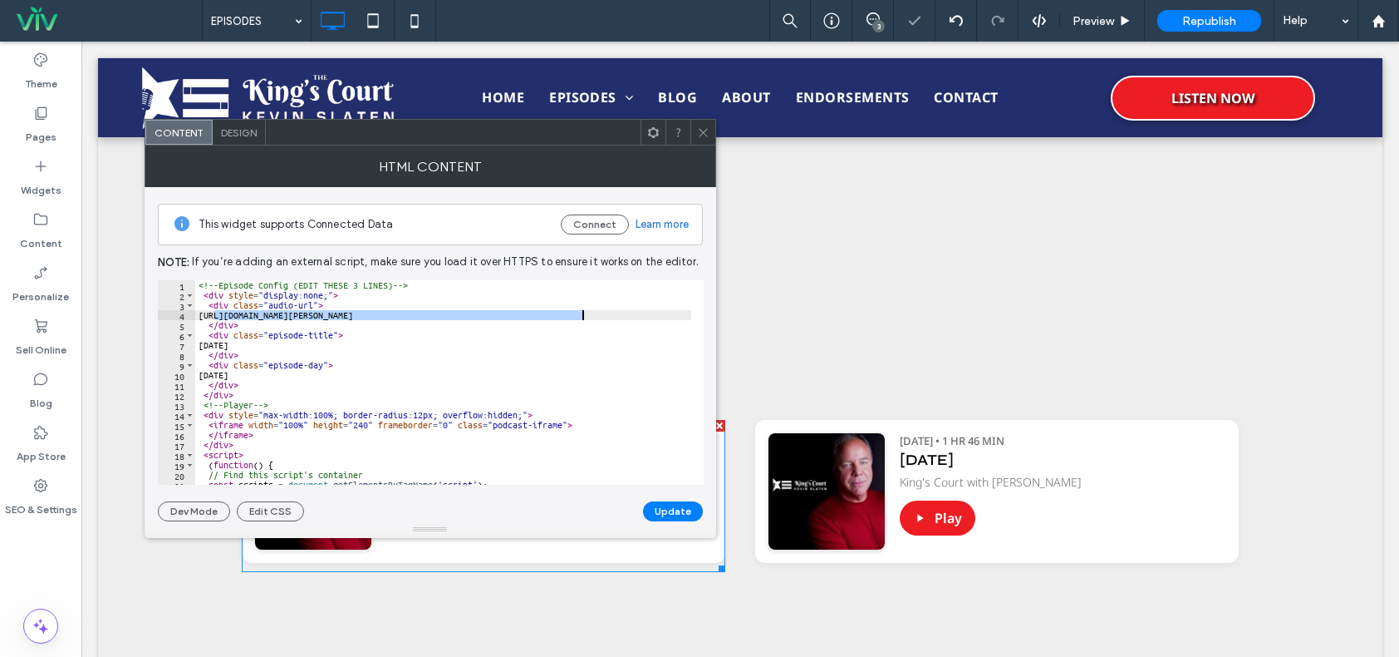
drag, startPoint x: 213, startPoint y: 312, endPoint x: 632, endPoint y: 312, distance: 418.8
click at [632, 312] on div "<!-- Episode Config (EDIT THESE 3 LINES) --> < div style = "display:none;" > < …" at bounding box center [644, 386] width 899 height 212
paste textarea "Cursor at row 4"
click at [634, 358] on div "<!-- Episode Config (EDIT THESE 3 LINES) --> < div style = "display:none;" > < …" at bounding box center [644, 386] width 899 height 212
type textarea "******"
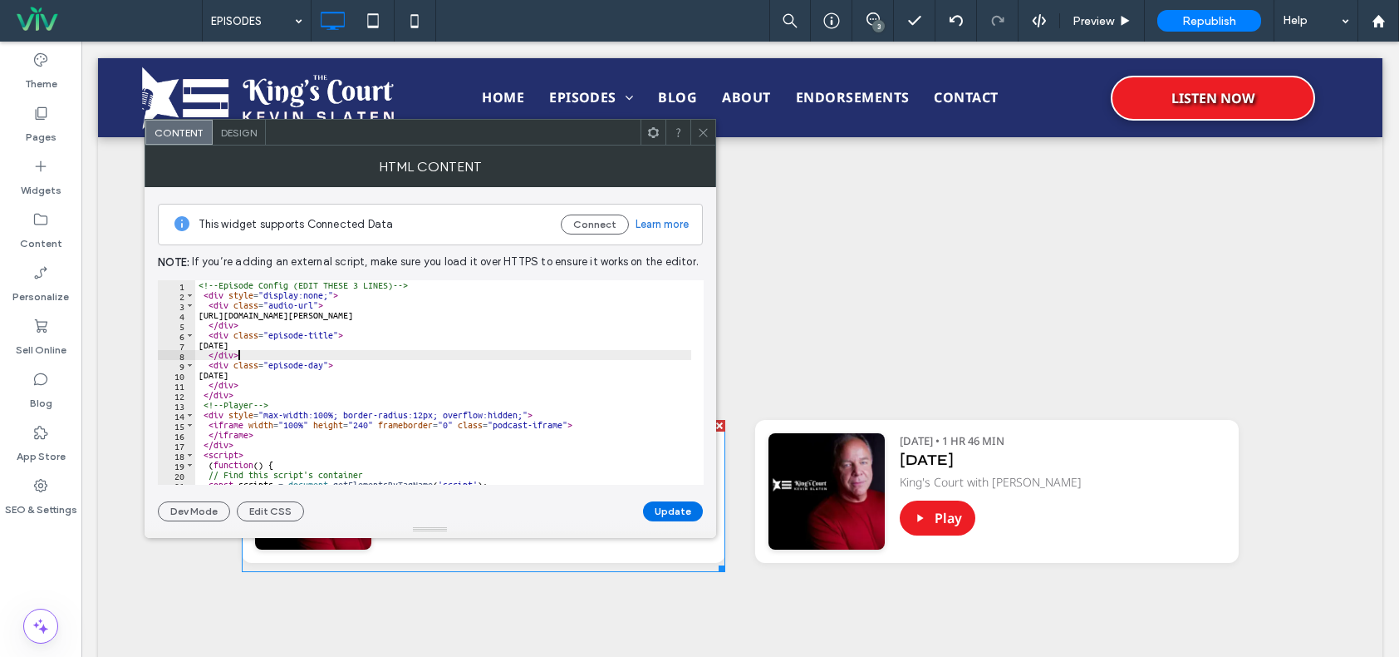
click at [681, 515] on button "Update" at bounding box center [673, 511] width 60 height 20
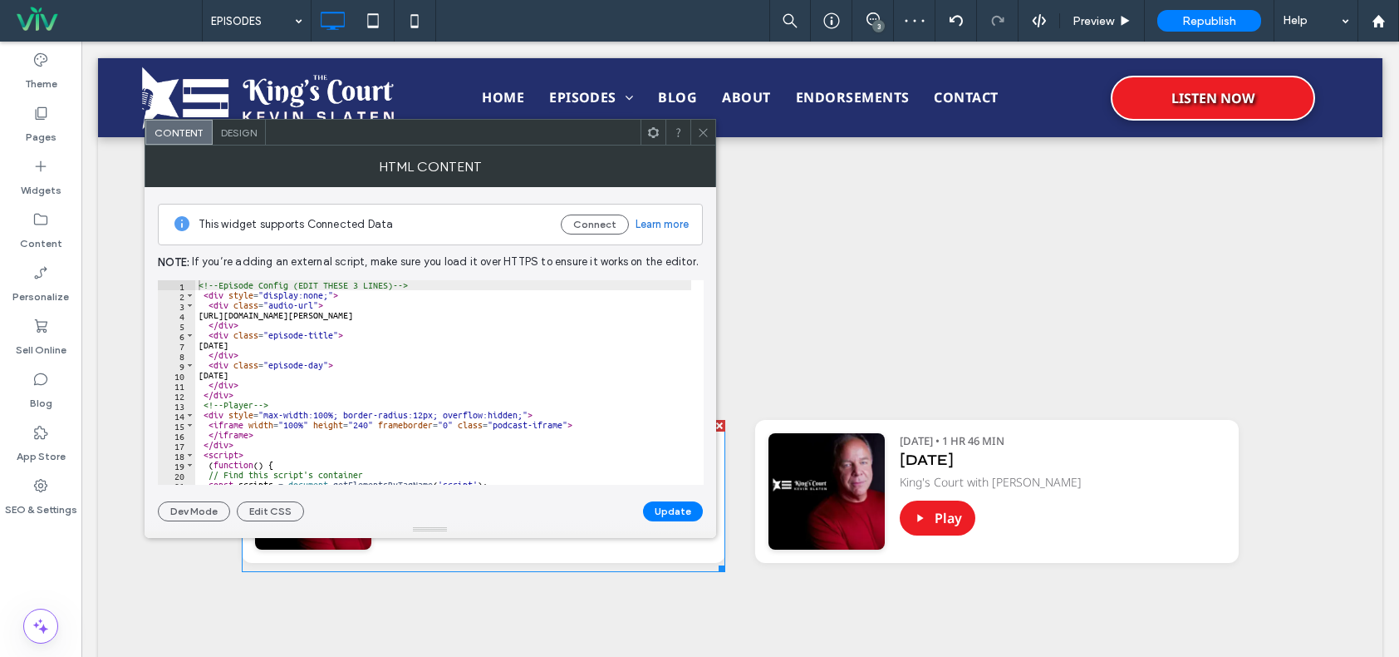
click at [701, 130] on use at bounding box center [703, 132] width 8 height 8
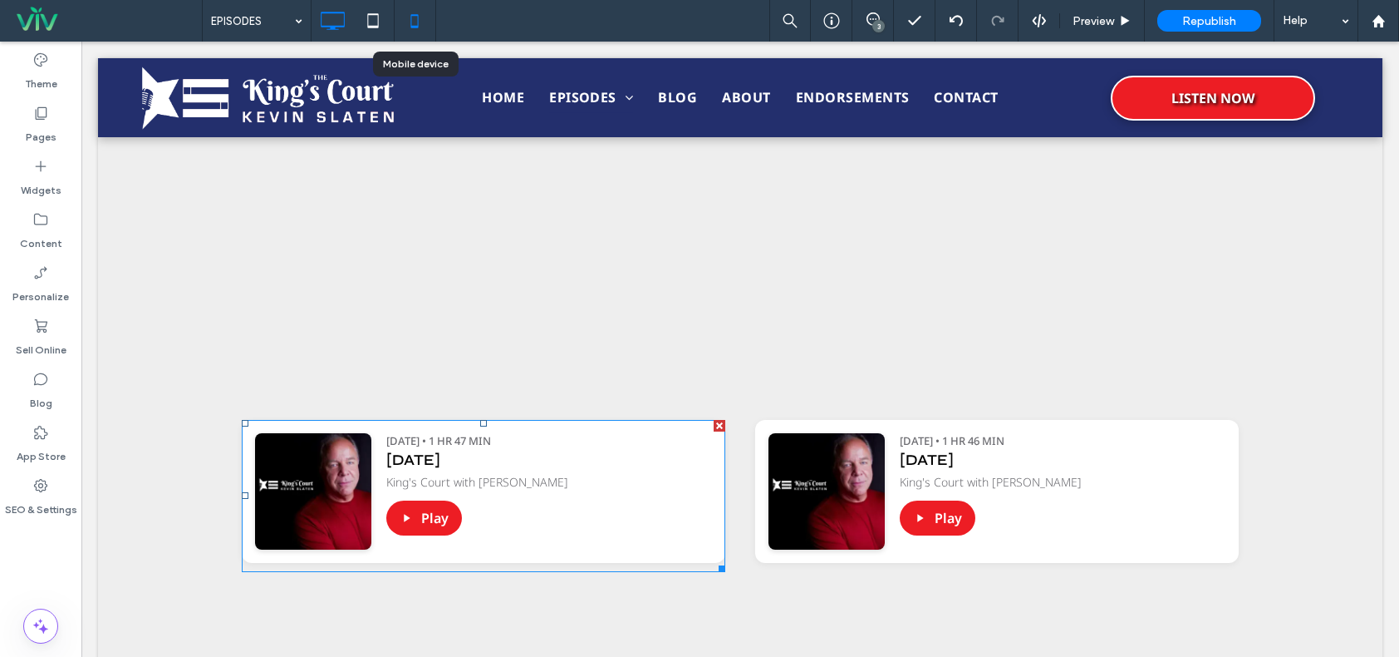
click at [411, 33] on icon at bounding box center [414, 20] width 33 height 33
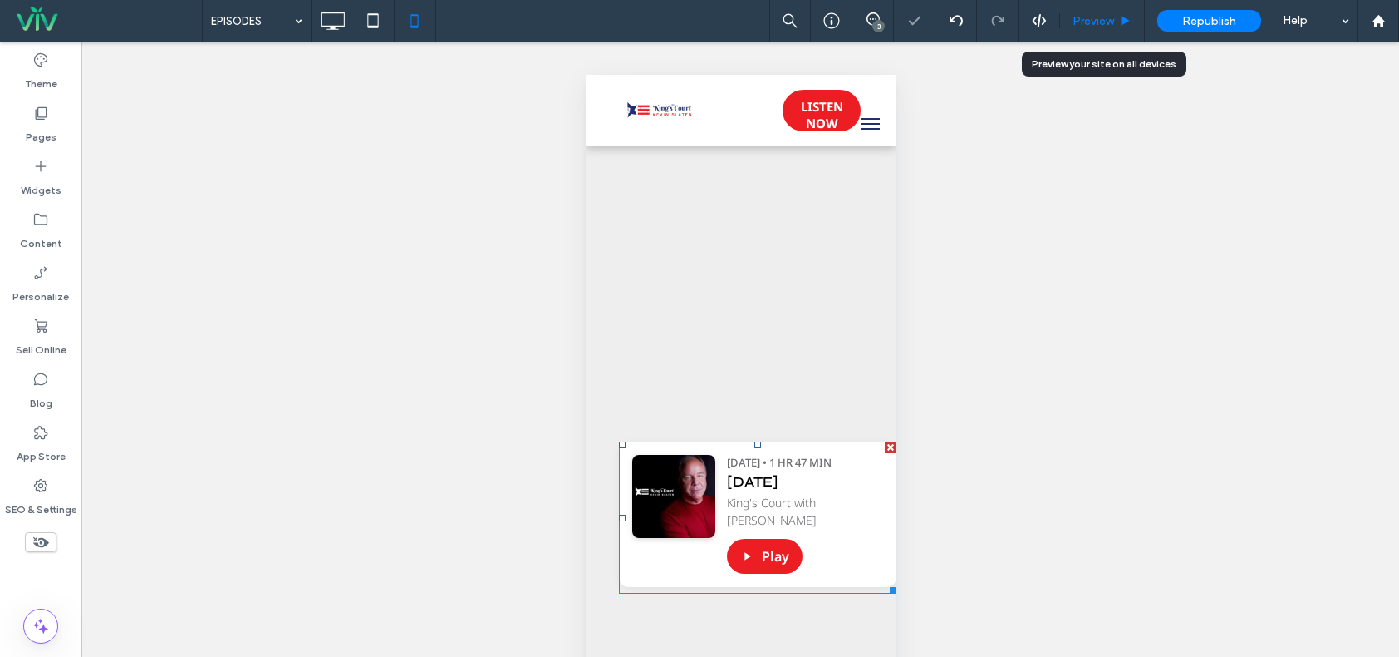
click at [1080, 23] on span "Preview" at bounding box center [1094, 21] width 42 height 14
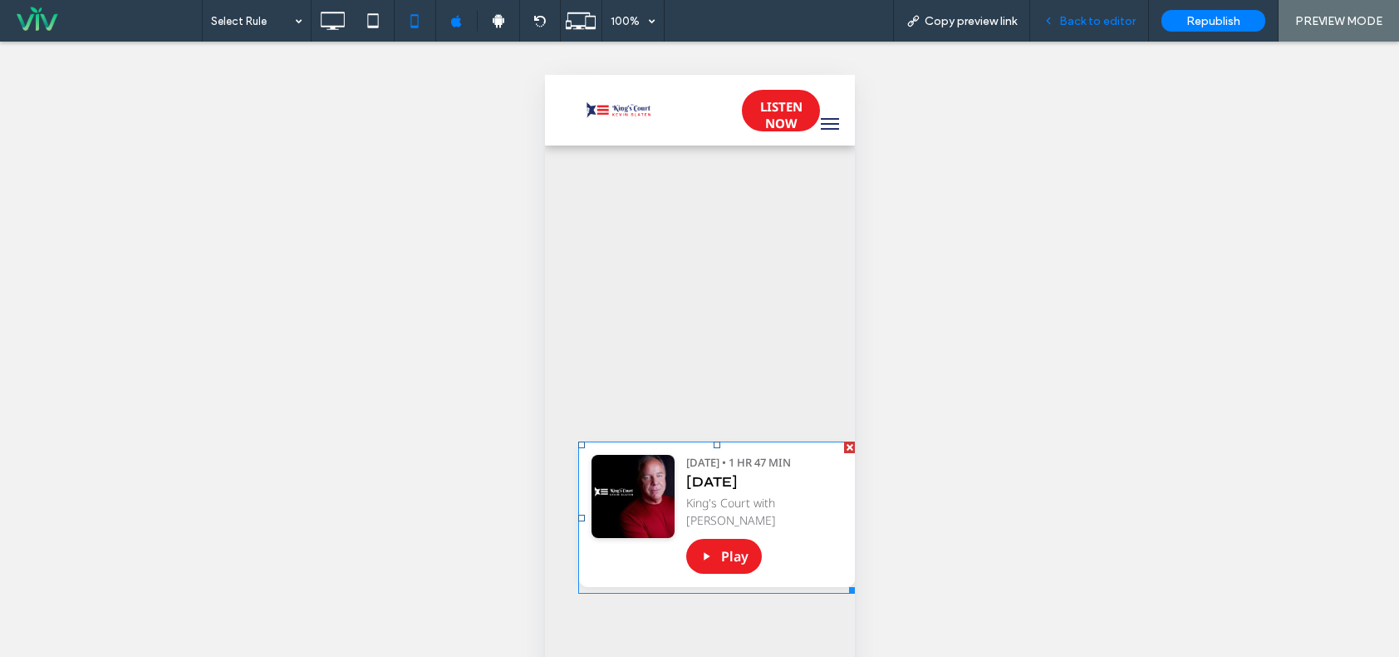
click at [1080, 9] on div "Back to editor" at bounding box center [1089, 21] width 119 height 42
click at [1098, 22] on span "Back to editor" at bounding box center [1098, 21] width 76 height 14
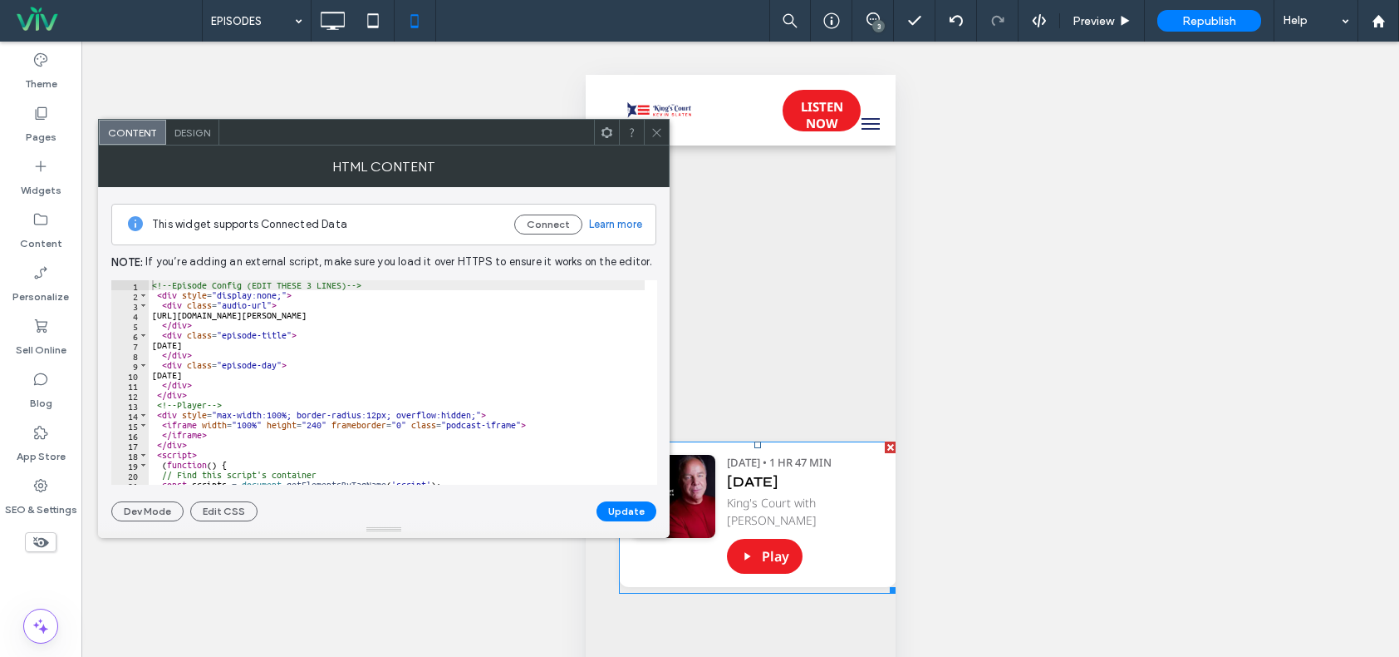
click at [660, 135] on use at bounding box center [656, 132] width 8 height 8
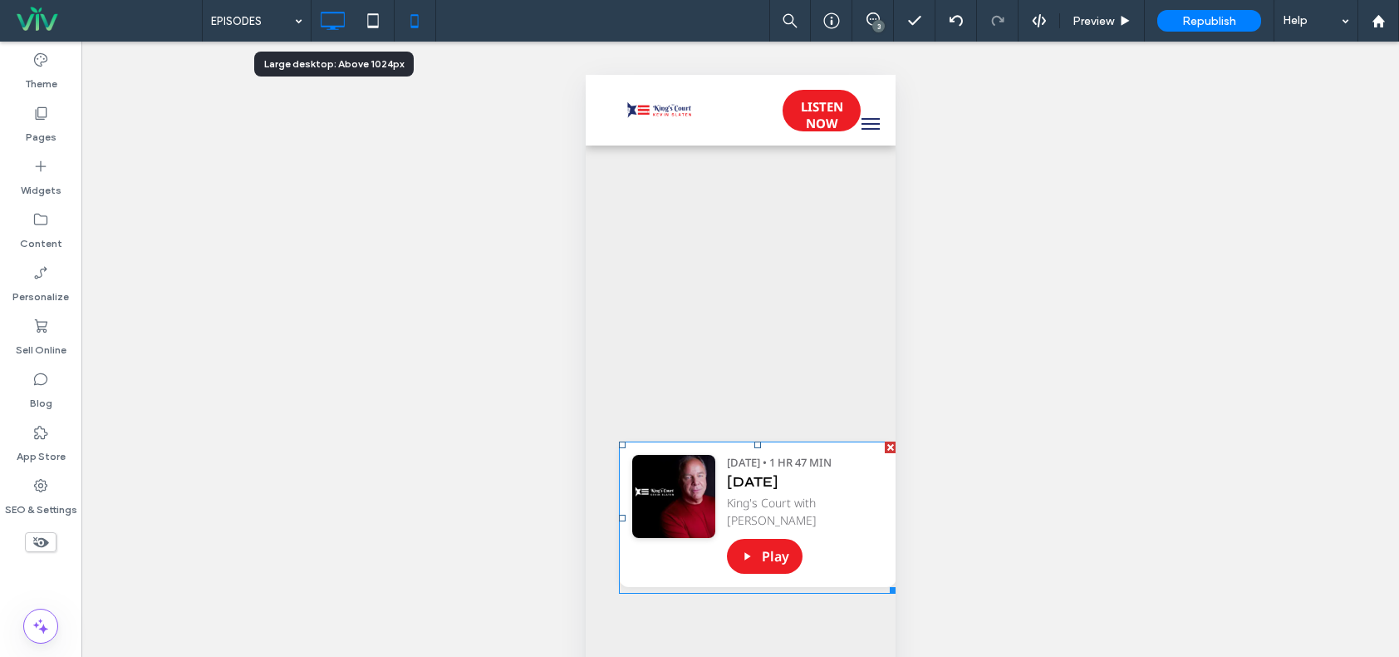
click at [324, 31] on icon at bounding box center [332, 20] width 33 height 33
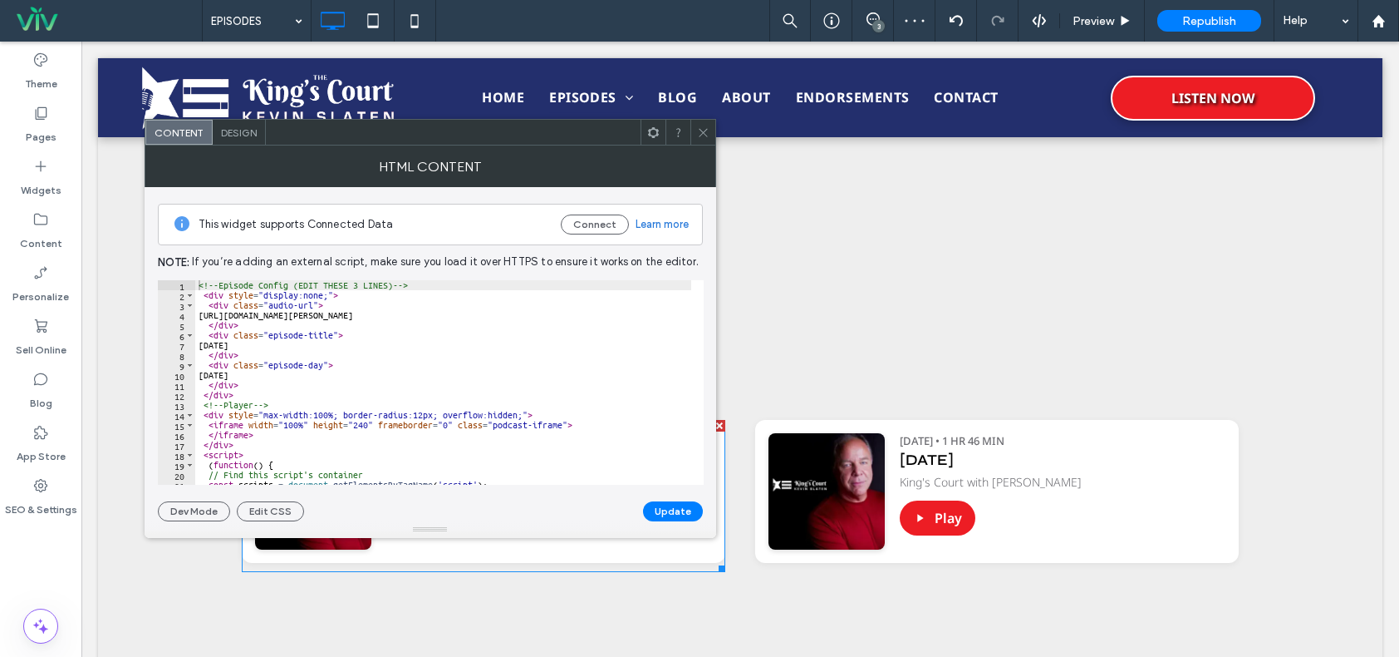
click at [697, 129] on icon at bounding box center [703, 132] width 12 height 12
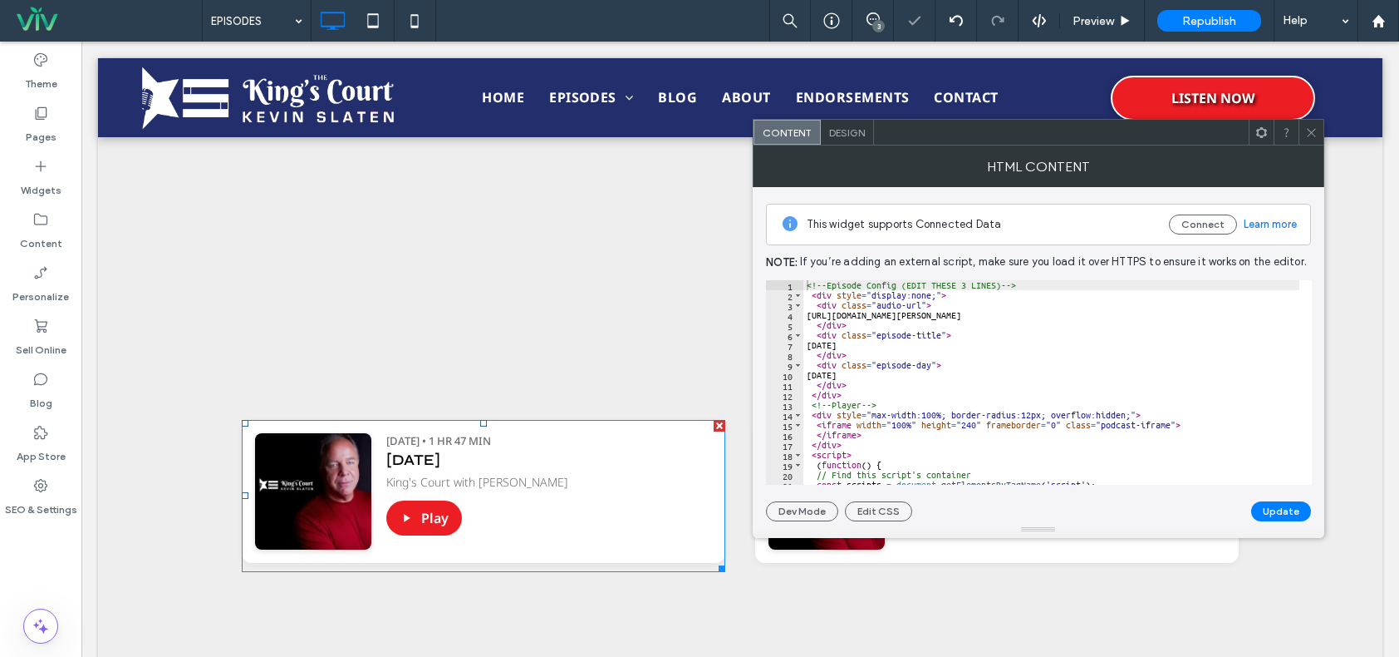
click at [863, 343] on div "<!-- Episode Config (EDIT THESE 3 LINES) --> < div style = "display:none;" > < …" at bounding box center [1253, 392] width 899 height 224
click at [873, 378] on div "<!-- Episode Config (EDIT THESE 3 LINES) --> < div style = "display:none;" > < …" at bounding box center [1253, 386] width 899 height 212
type textarea "*"
type textarea "*******"
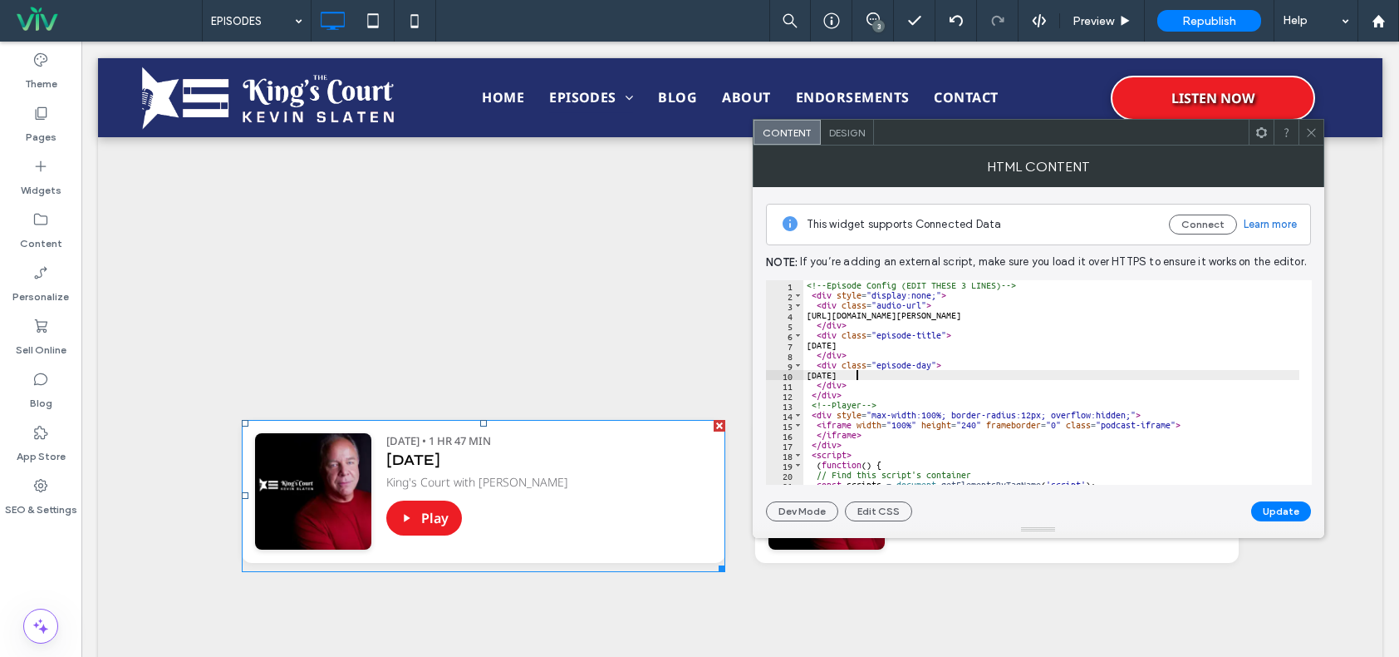
click at [1276, 501] on button "Update" at bounding box center [1282, 511] width 60 height 20
click at [1312, 139] on span at bounding box center [1312, 132] width 12 height 25
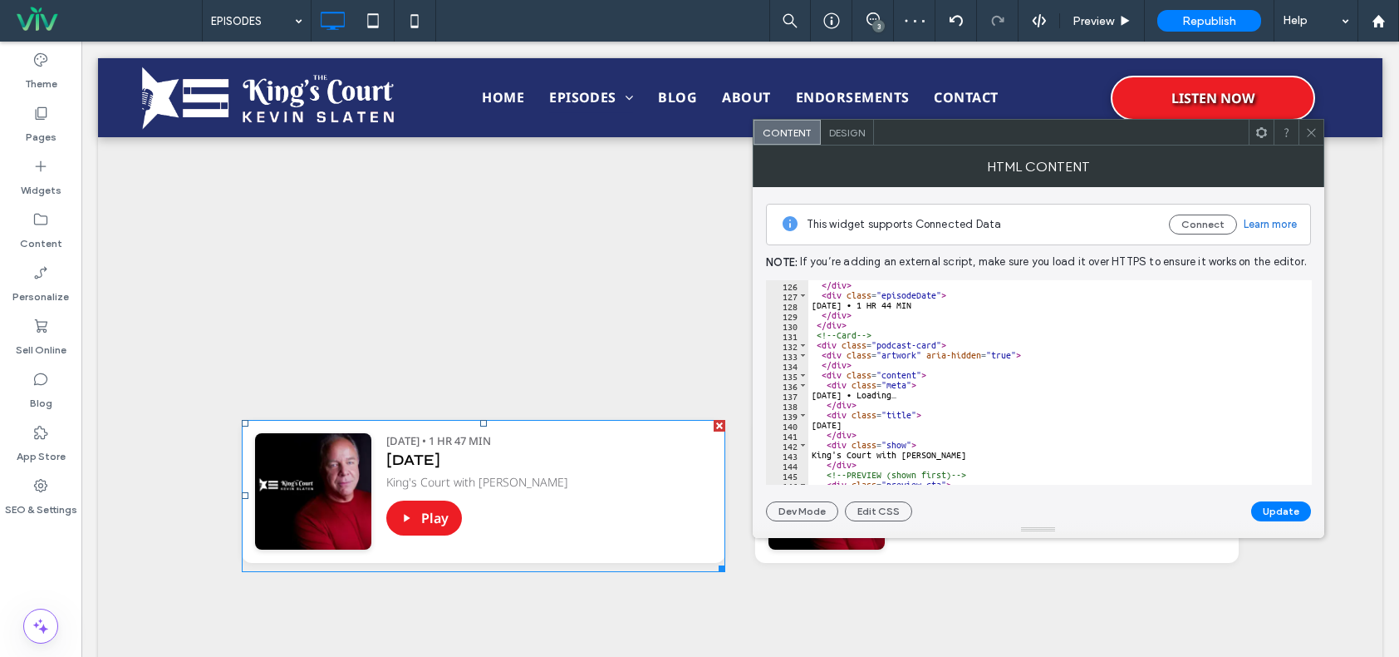
scroll to position [1097, 0]
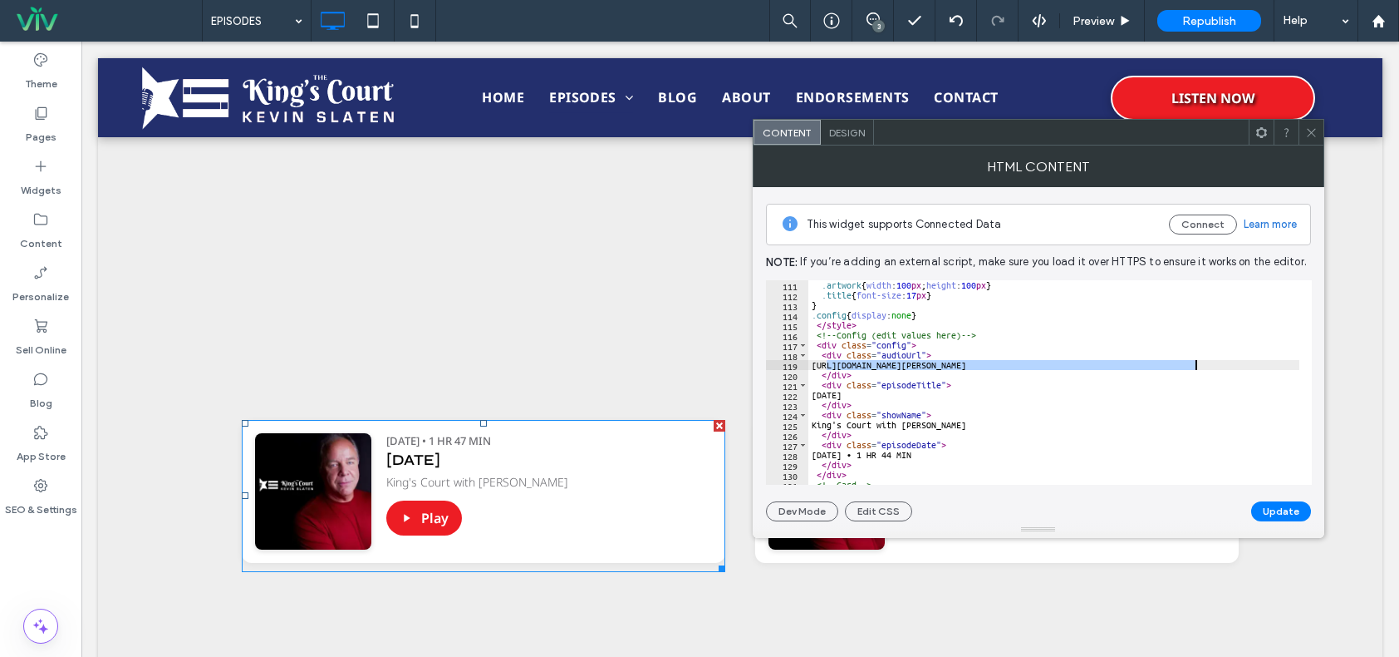
drag, startPoint x: 825, startPoint y: 361, endPoint x: 1228, endPoint y: 367, distance: 403.1
click at [1228, 367] on div ".artwork { width : 100 px ; height : 100 px } .title { font-size : 17 px } } .c…" at bounding box center [1194, 386] width 770 height 212
paste textarea "Cursor at row 119"
type textarea "**********"
click at [1303, 130] on div at bounding box center [1311, 132] width 25 height 25
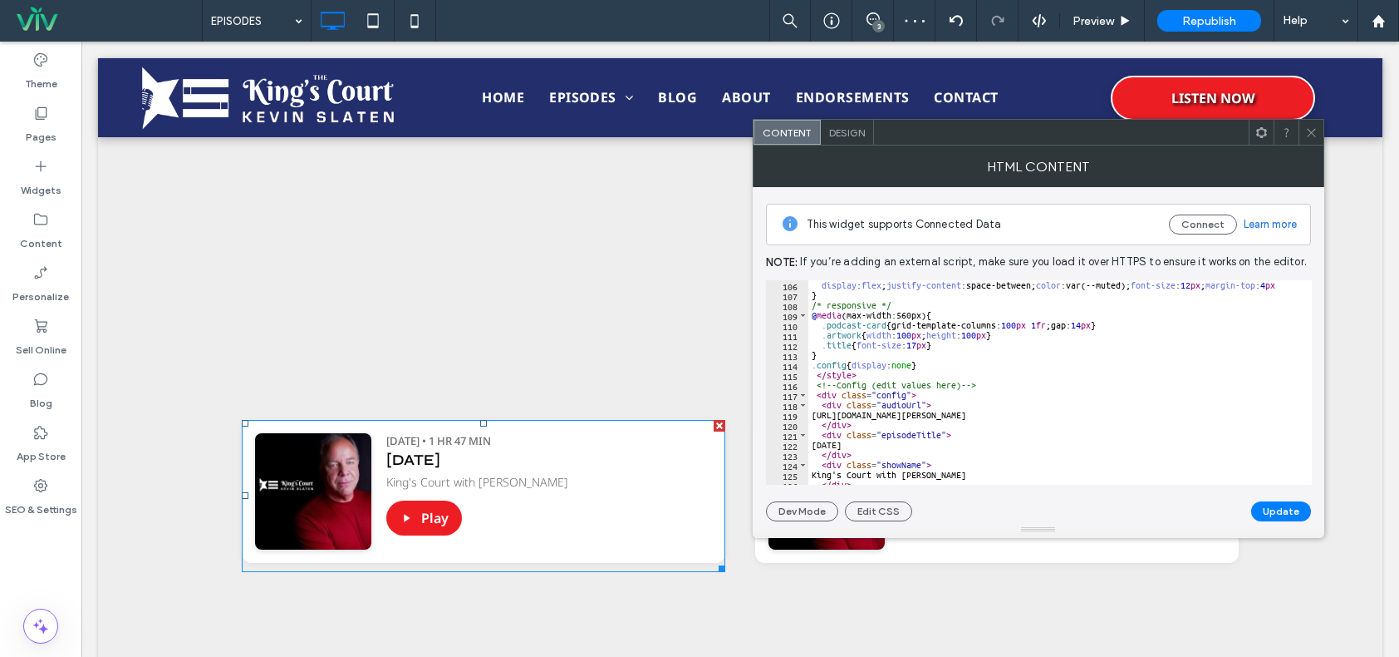
scroll to position [1147, 0]
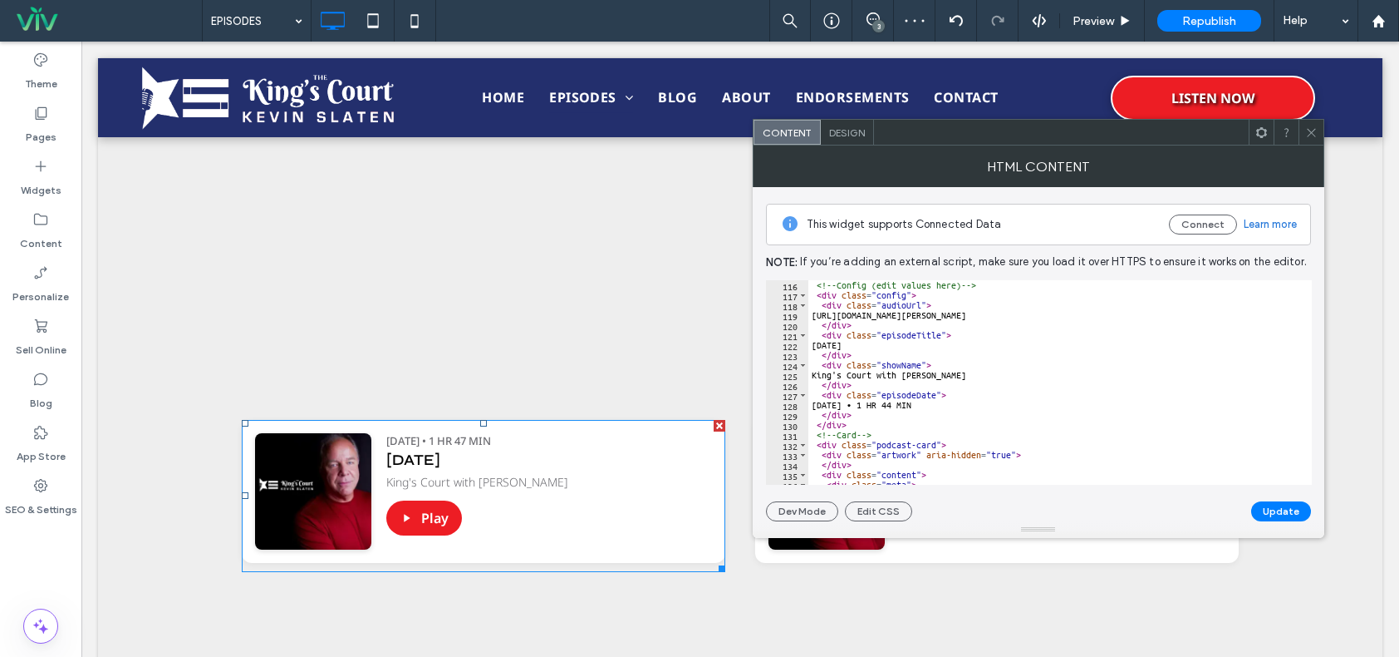
type textarea "**********"
drag, startPoint x: 827, startPoint y: 312, endPoint x: 1242, endPoint y: 311, distance: 414.7
click at [1242, 311] on div "<!-- Config (edit values here) --> < div class = "config" > < div class = "audi…" at bounding box center [1194, 386] width 770 height 212
drag, startPoint x: 1308, startPoint y: 127, endPoint x: 1099, endPoint y: 194, distance: 220.0
click at [1309, 127] on icon at bounding box center [1312, 132] width 12 height 12
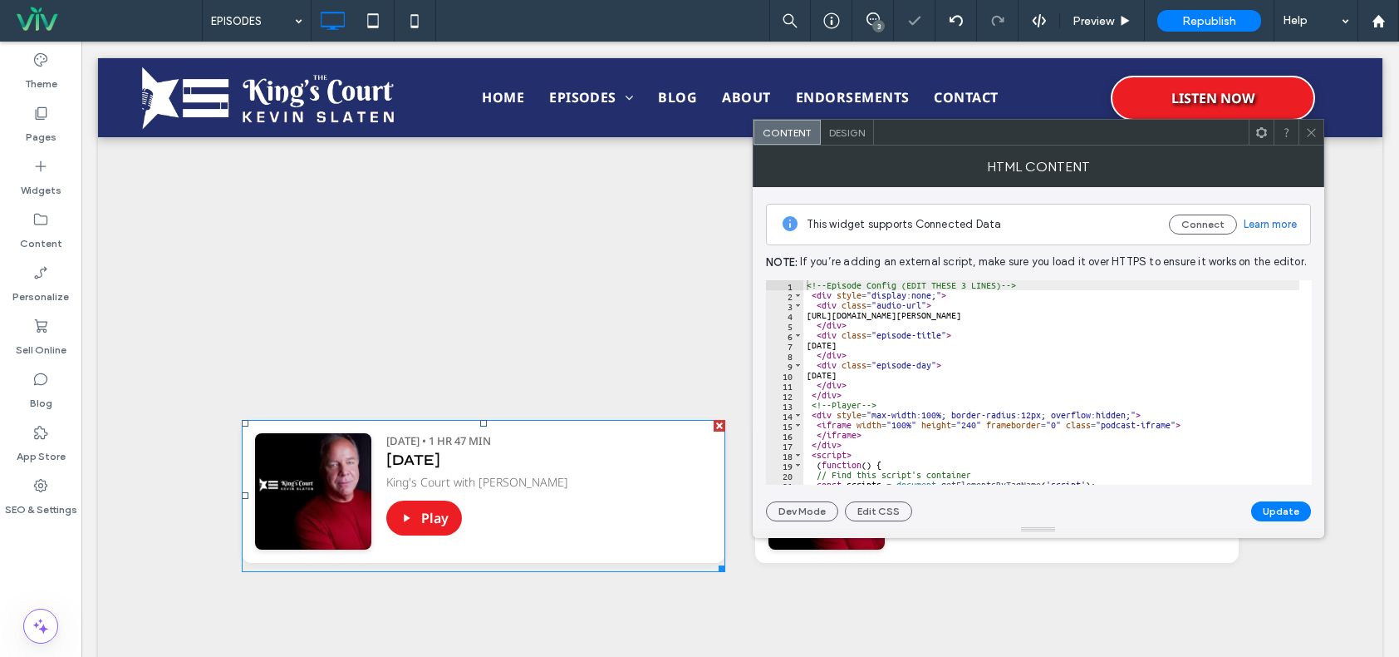
scroll to position [0, 0]
drag, startPoint x: 821, startPoint y: 318, endPoint x: 1274, endPoint y: 317, distance: 452.9
click at [1274, 317] on div "<!-- Episode Config (EDIT THESE 3 LINES) --> < div style = "display:none;" > < …" at bounding box center [1253, 386] width 899 height 212
paste textarea "Cursor at row 4"
type textarea "**********"
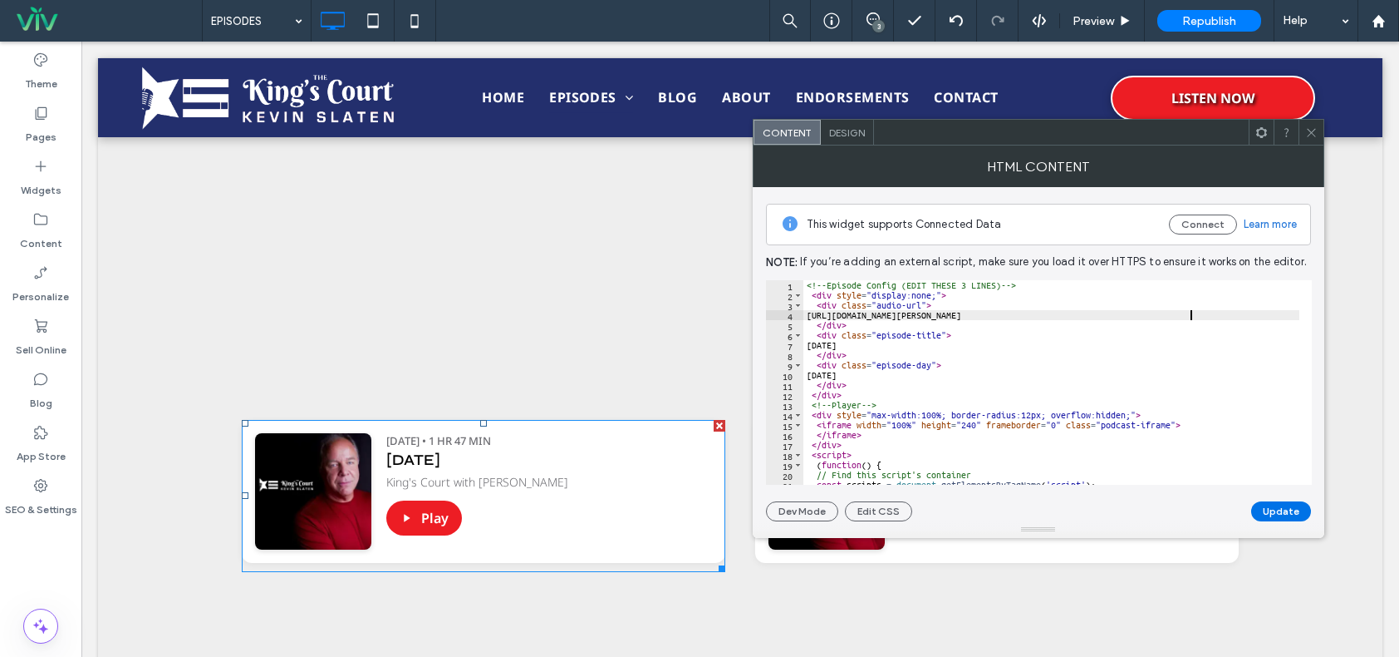
click at [1266, 510] on button "Update" at bounding box center [1282, 511] width 60 height 20
click at [1304, 127] on div at bounding box center [1311, 132] width 25 height 25
click at [1292, 510] on button "Update" at bounding box center [1282, 511] width 60 height 20
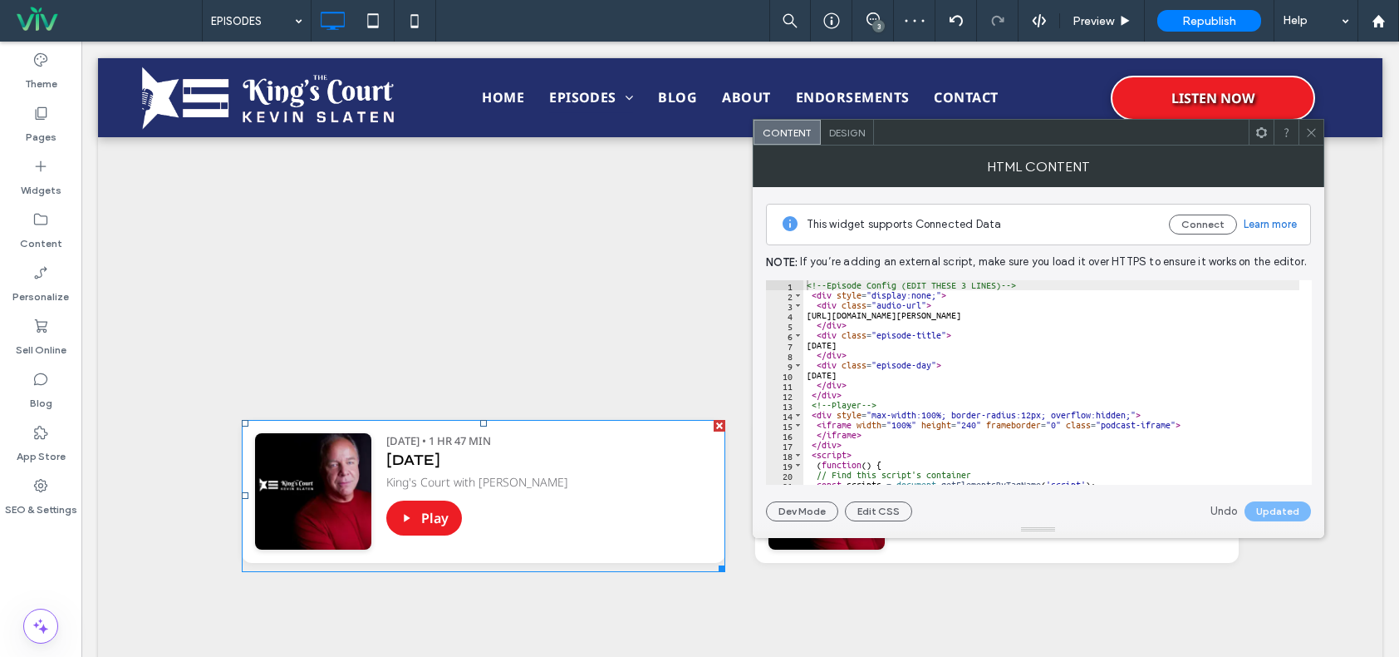
click at [1311, 131] on icon at bounding box center [1312, 132] width 12 height 12
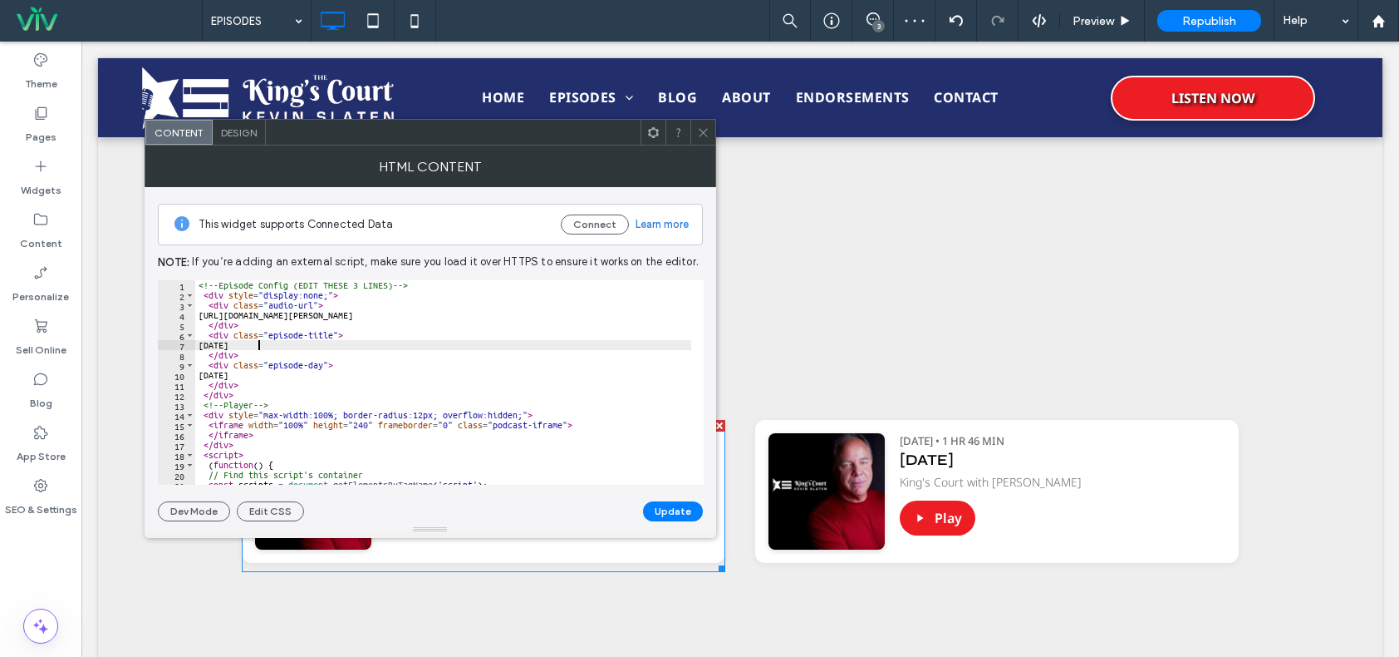
click at [257, 344] on div "<!-- Episode Config (EDIT THESE 3 LINES) --> < div style = "display:none;" > < …" at bounding box center [644, 386] width 899 height 212
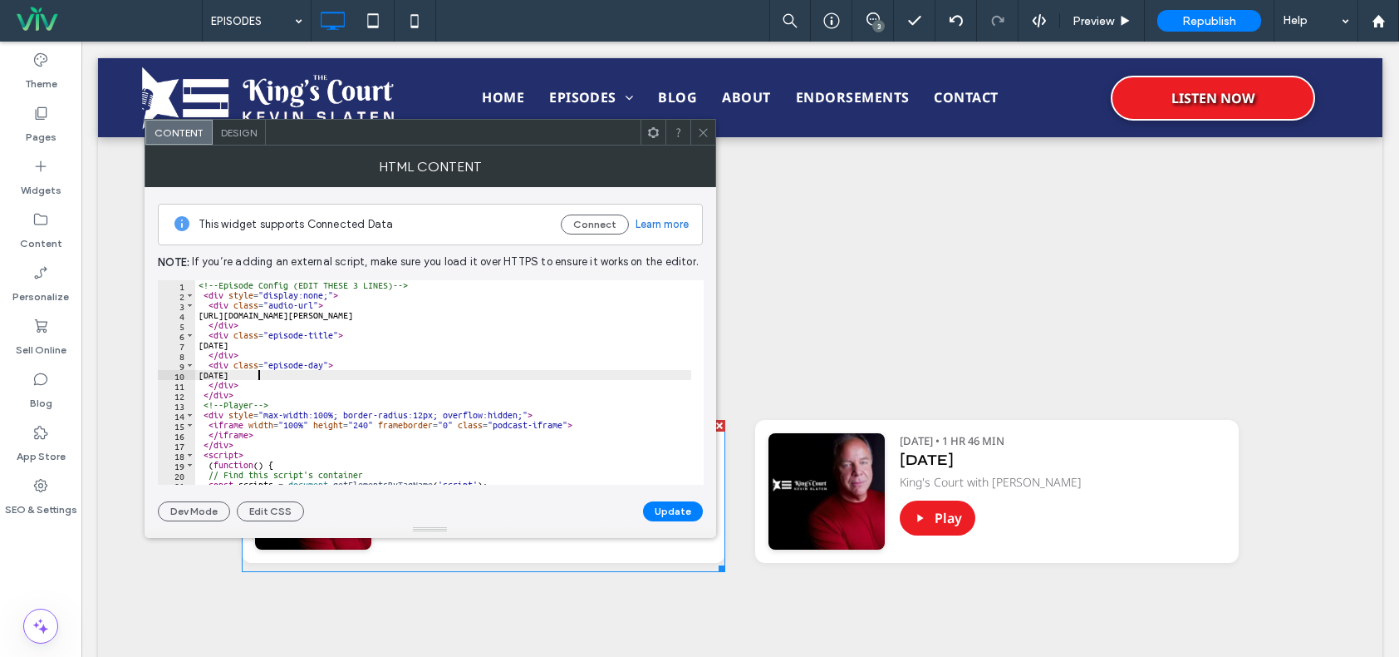
click at [263, 371] on div "<!-- Episode Config (EDIT THESE 3 LINES) --> < div style = "display:none;" > < …" at bounding box center [644, 386] width 899 height 212
type textarea "*"
type textarea "******"
click at [671, 508] on button "Update" at bounding box center [673, 511] width 60 height 20
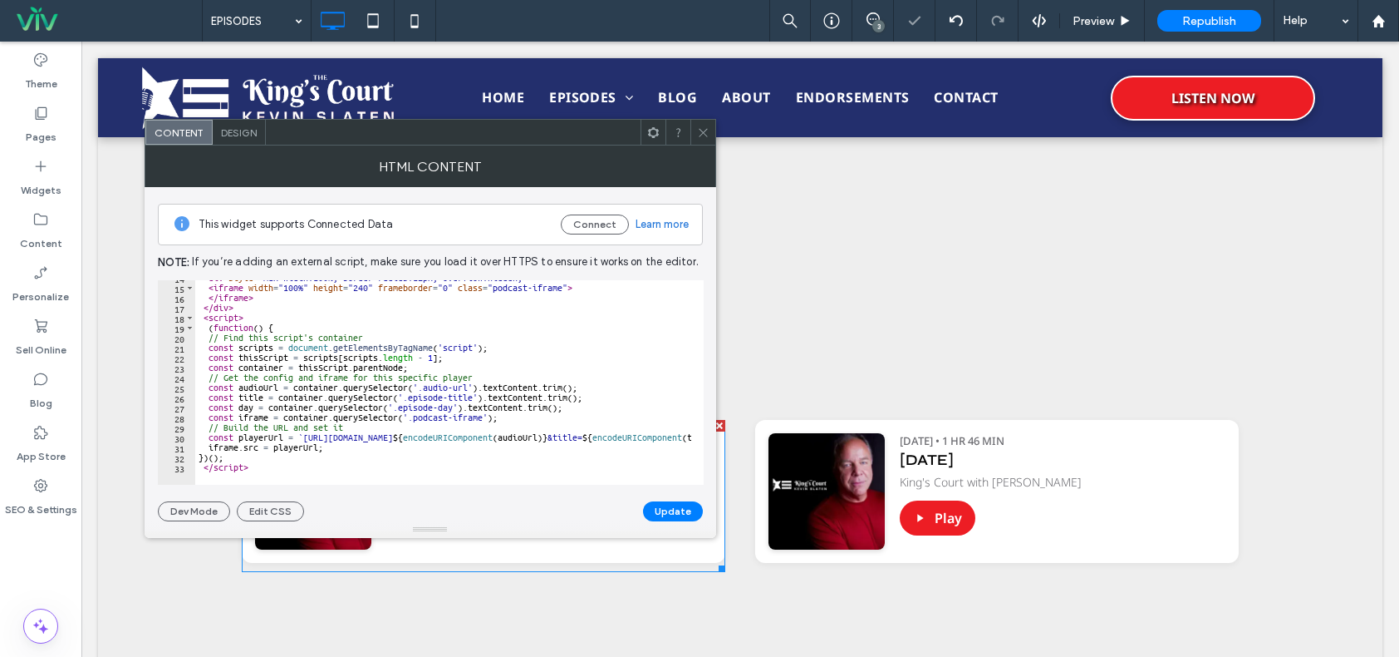
scroll to position [137, 0]
click at [701, 130] on icon at bounding box center [703, 132] width 12 height 12
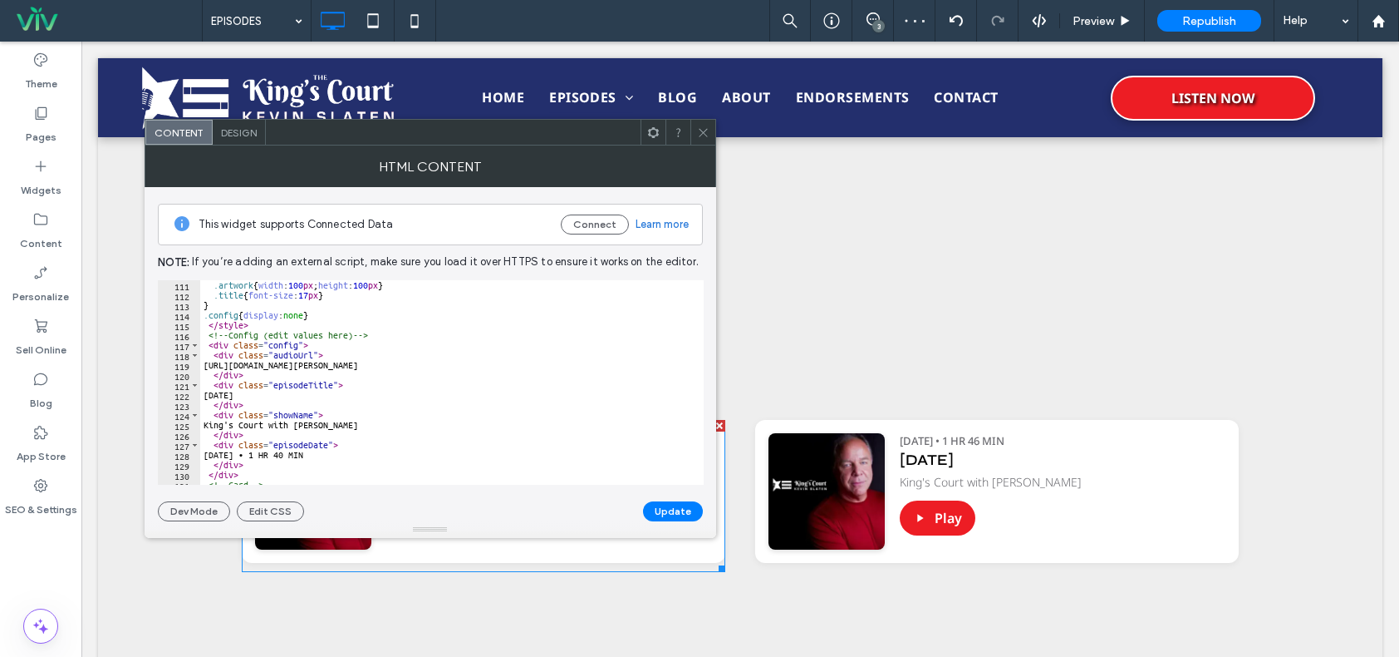
scroll to position [1097, 0]
type textarea "**********"
drag, startPoint x: 216, startPoint y: 366, endPoint x: 587, endPoint y: 367, distance: 370.6
click at [587, 367] on div ".artwork { width : 100 px ; height : 100 px } .title { font-size : 17 px } } .c…" at bounding box center [585, 386] width 770 height 212
click at [705, 127] on icon at bounding box center [703, 132] width 12 height 12
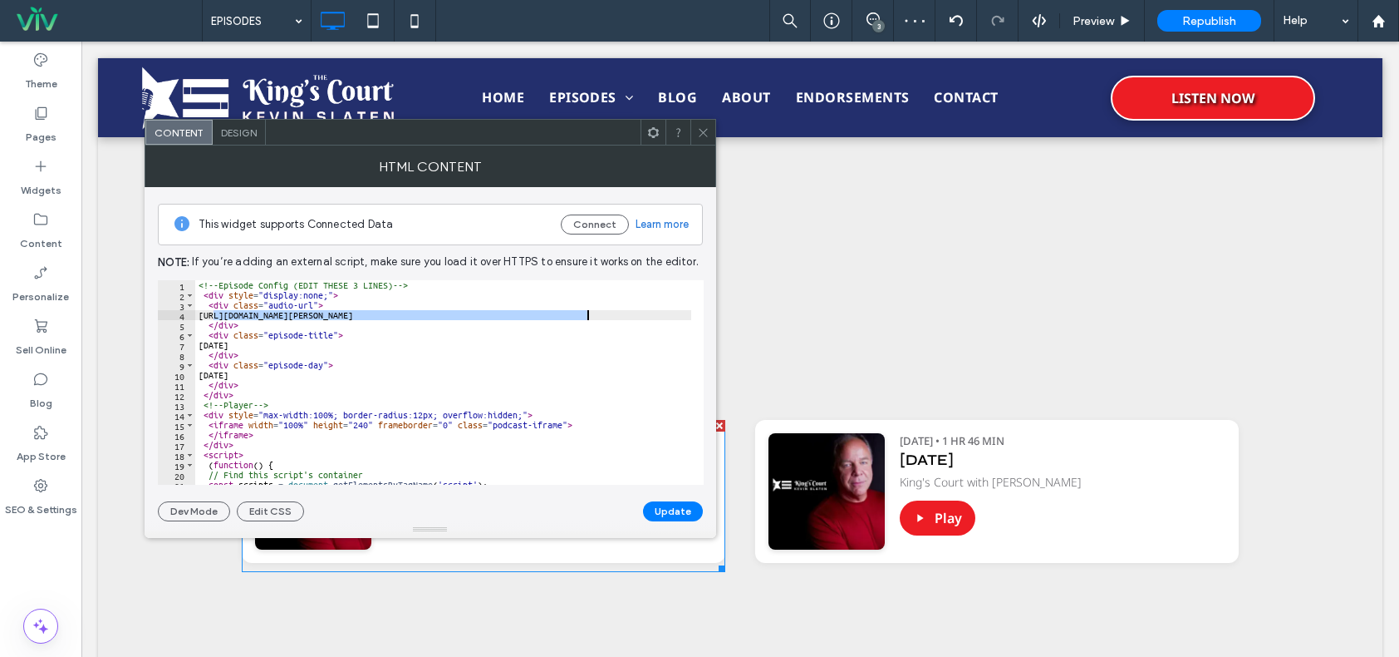
drag, startPoint x: 212, startPoint y: 316, endPoint x: 594, endPoint y: 313, distance: 382.3
click at [594, 313] on div "<!-- Episode Config (EDIT THESE 3 LINES) --> < div style = "display:none;" > < …" at bounding box center [644, 386] width 899 height 212
paste textarea "Cursor at row 4"
type textarea "**********"
click at [667, 511] on button "Update" at bounding box center [673, 511] width 60 height 20
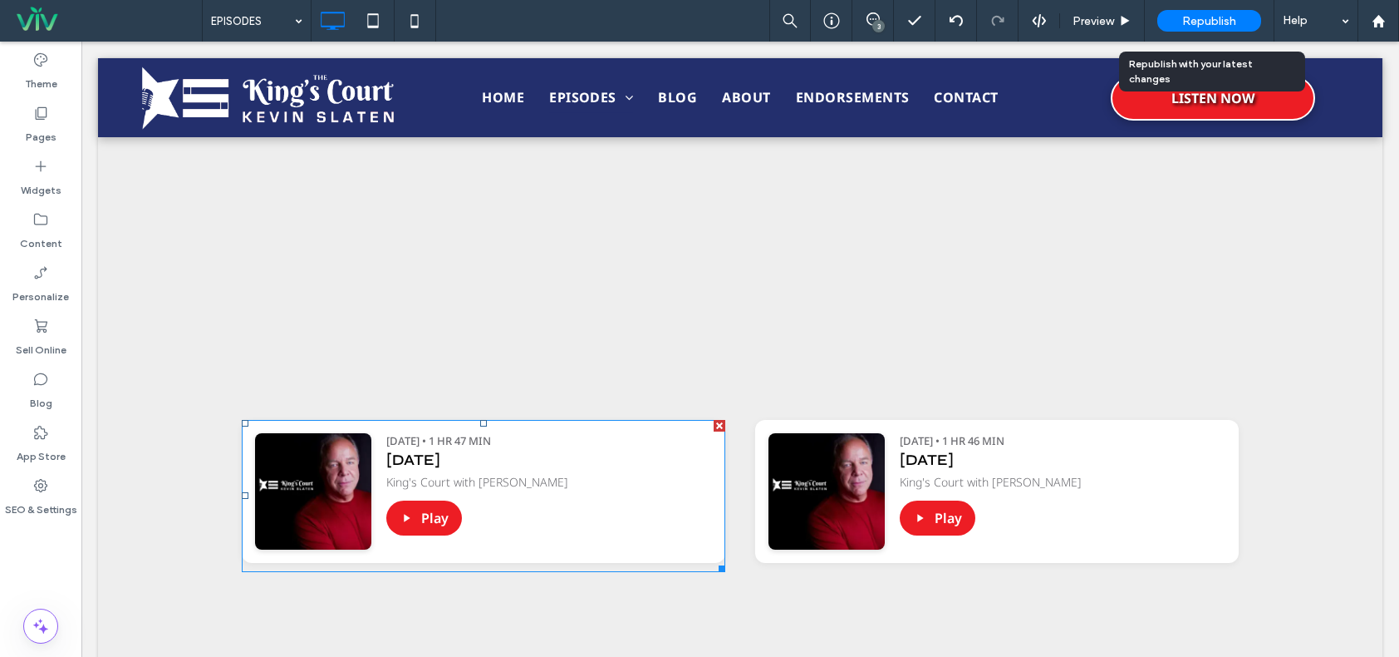
click at [1197, 18] on span "Republish" at bounding box center [1210, 21] width 54 height 14
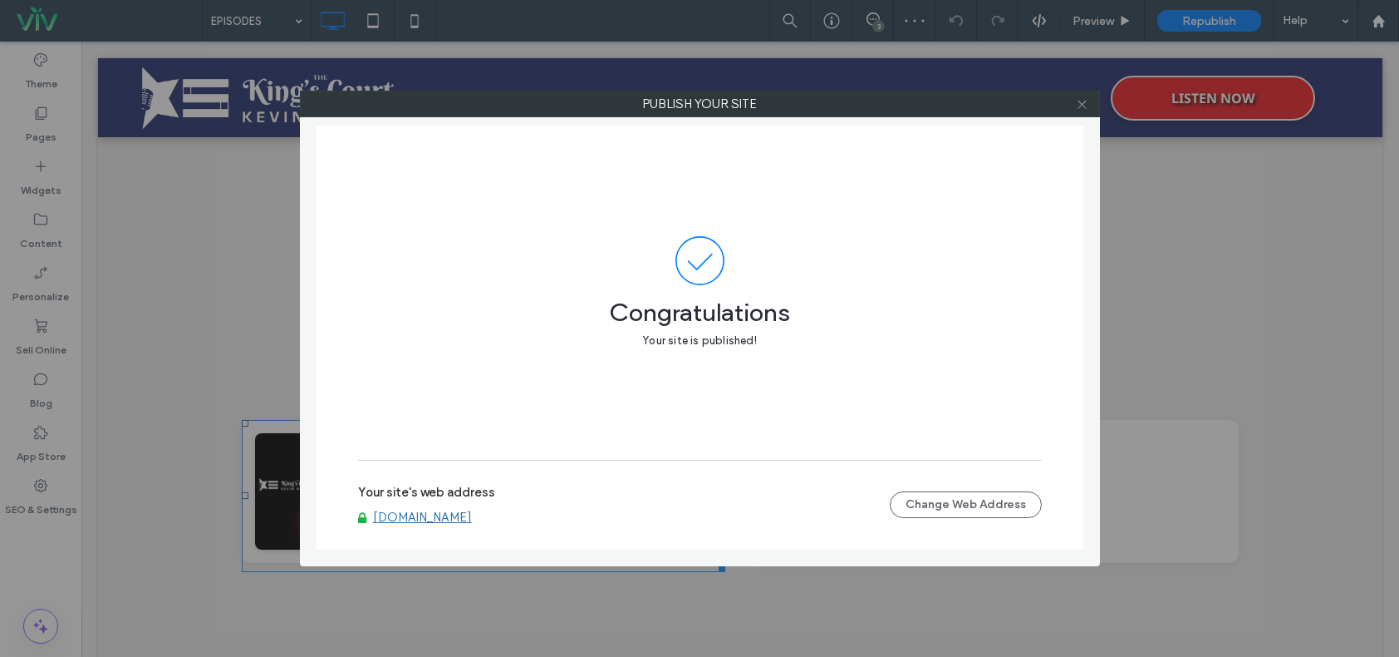
click at [1088, 106] on icon at bounding box center [1082, 104] width 12 height 12
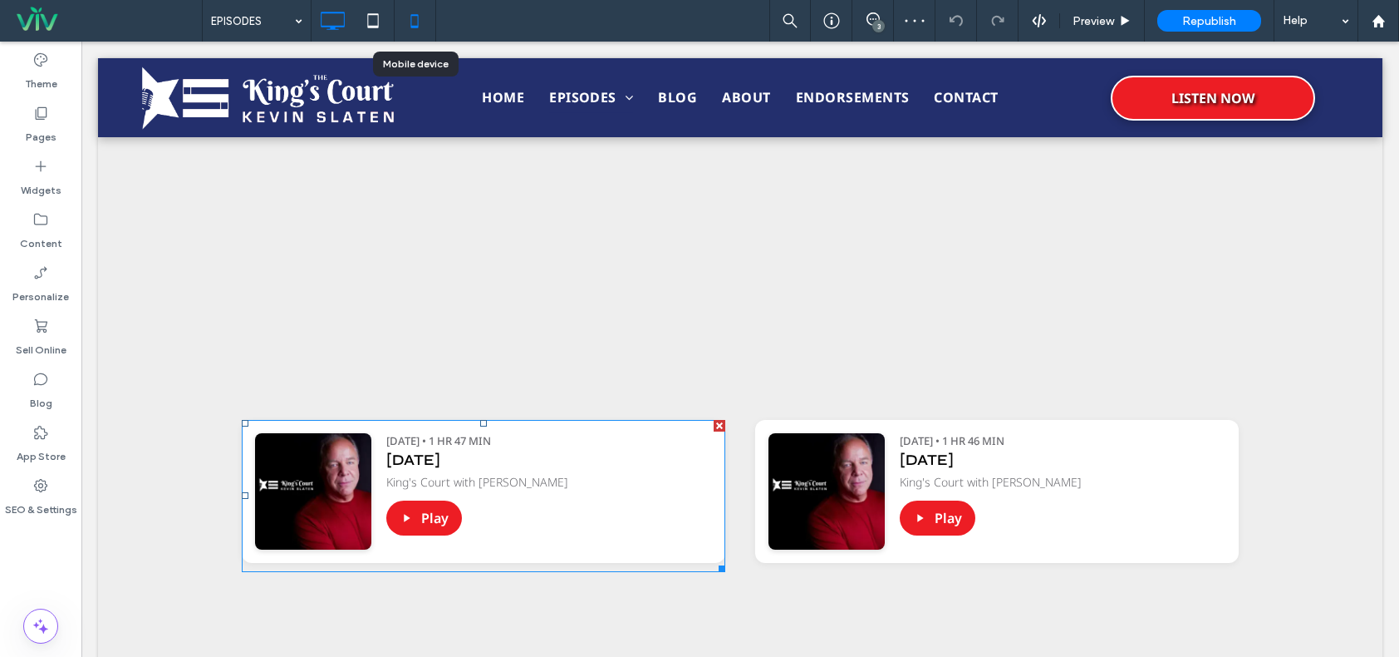
click at [410, 15] on icon at bounding box center [414, 20] width 33 height 33
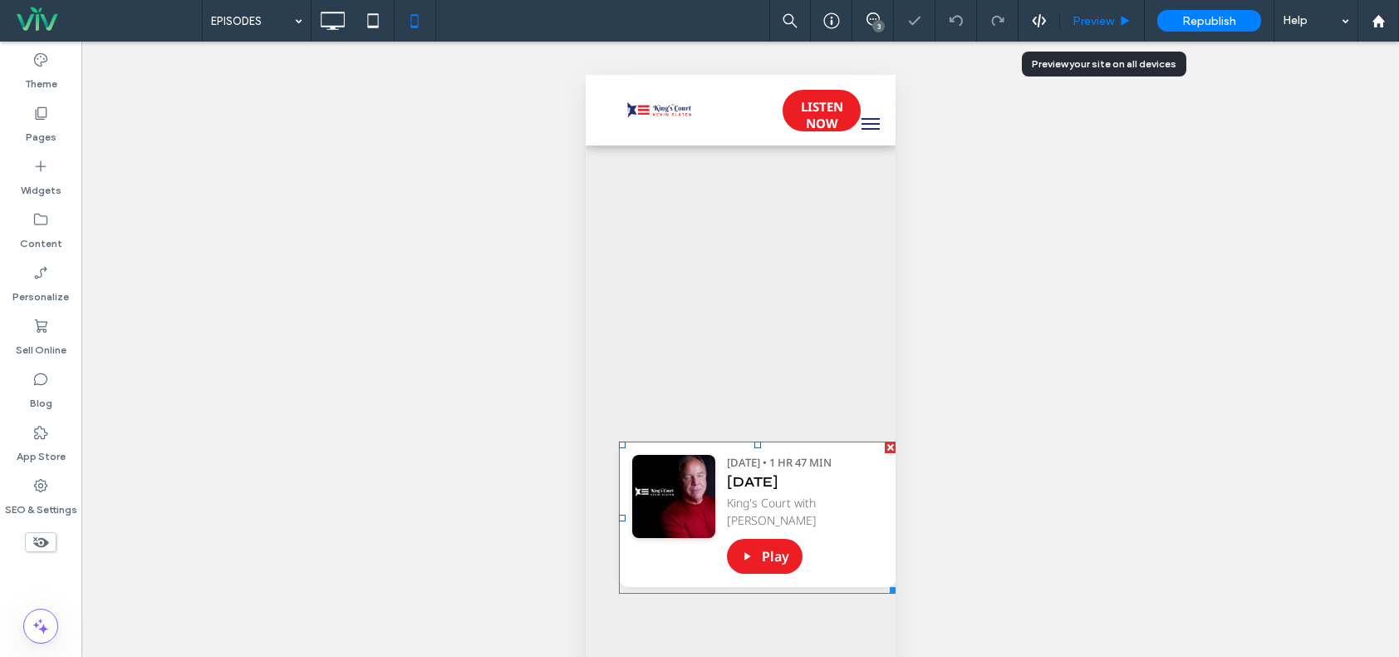
click at [1097, 17] on span "Preview" at bounding box center [1094, 21] width 42 height 14
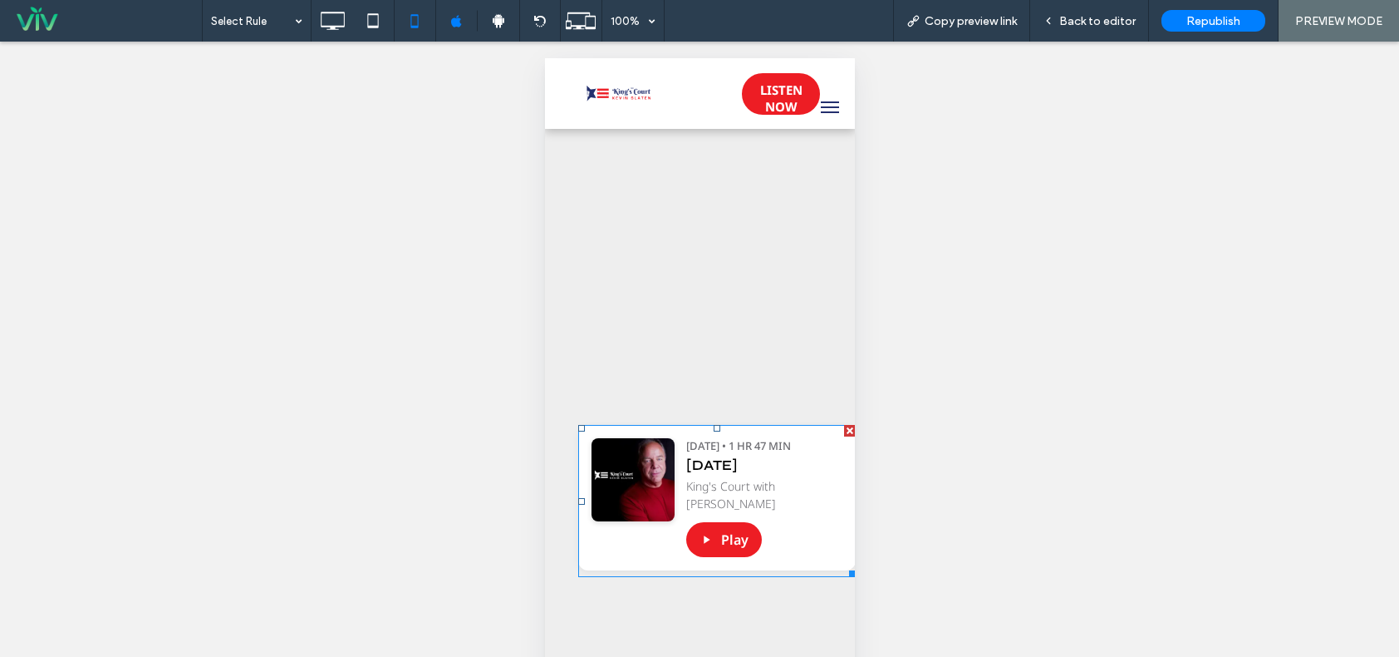
scroll to position [31, 0]
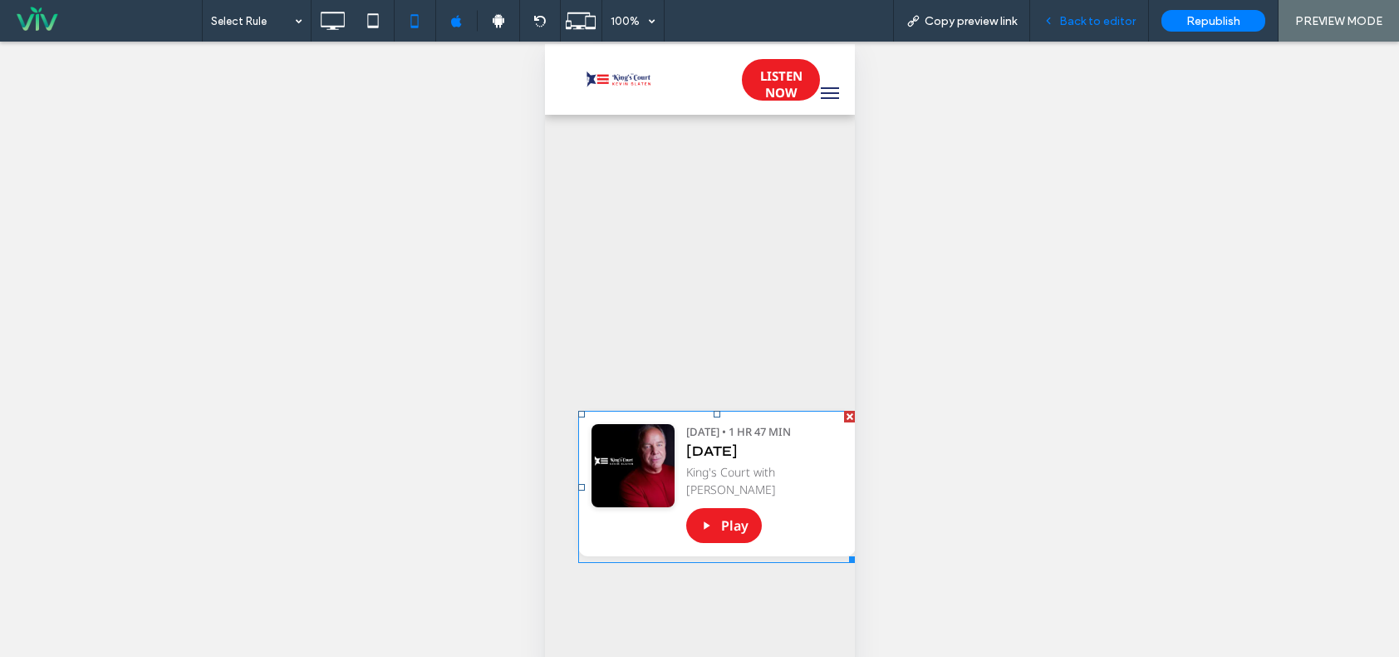
click at [1128, 9] on div "Back to editor" at bounding box center [1089, 21] width 119 height 42
click at [1080, 22] on span "Back to editor" at bounding box center [1098, 21] width 76 height 14
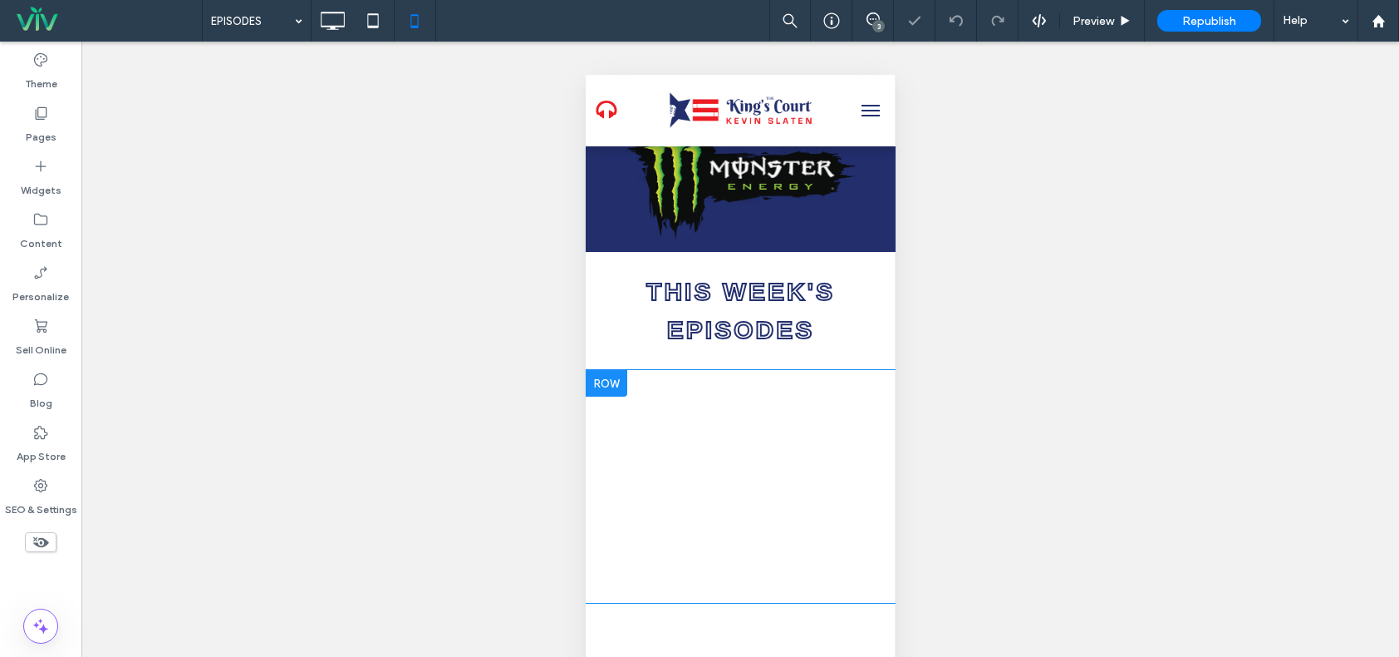
scroll to position [416, 0]
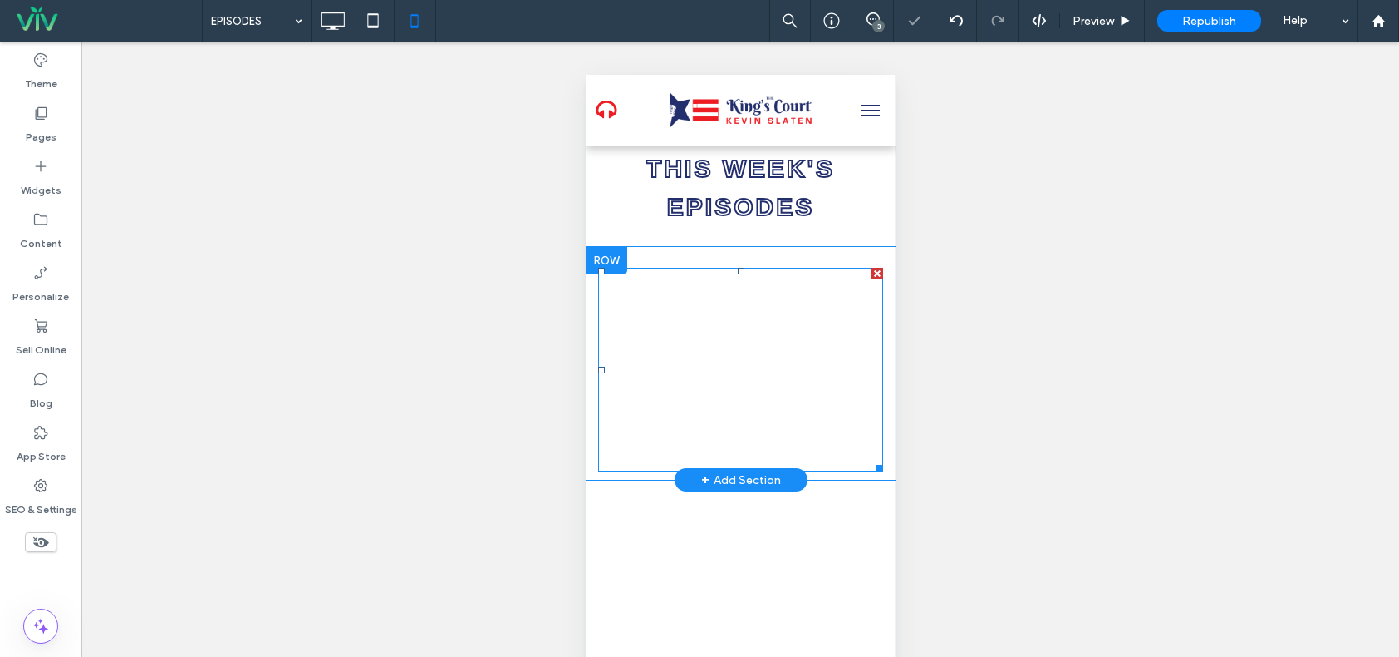
click at [775, 379] on span at bounding box center [740, 370] width 285 height 204
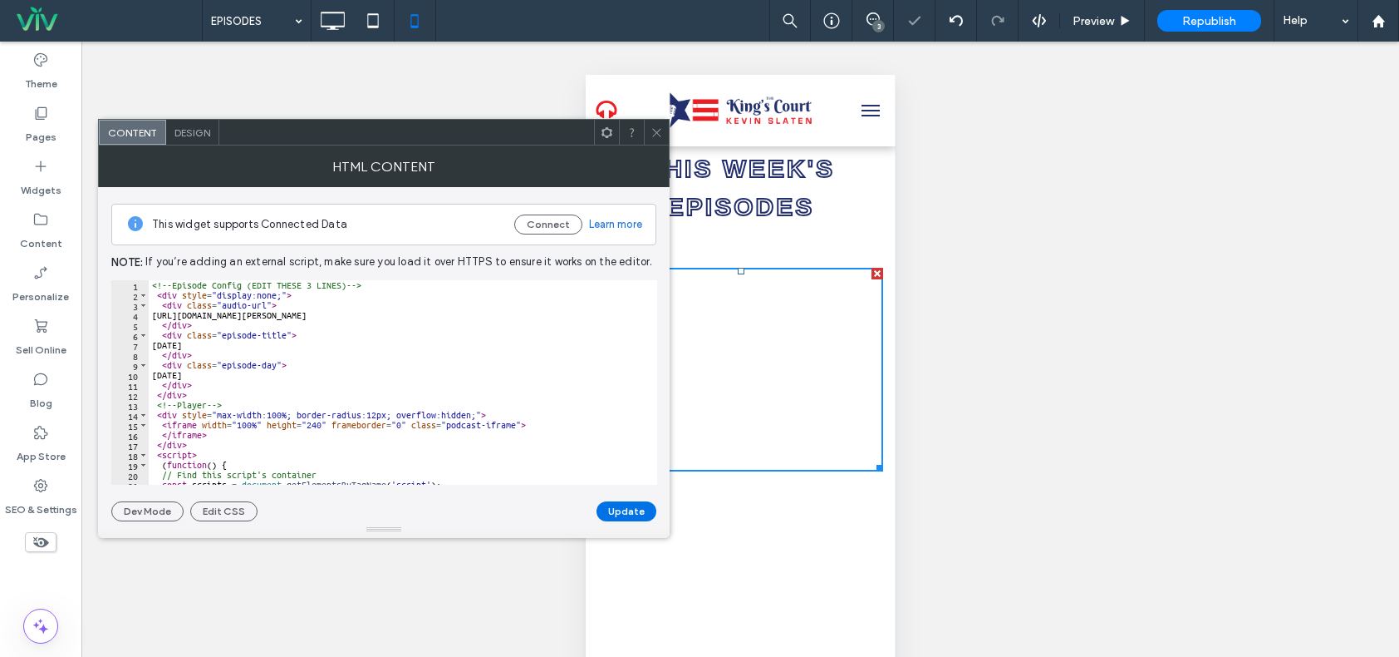
click at [632, 506] on button "Update" at bounding box center [627, 511] width 60 height 20
click at [653, 129] on use at bounding box center [656, 132] width 8 height 8
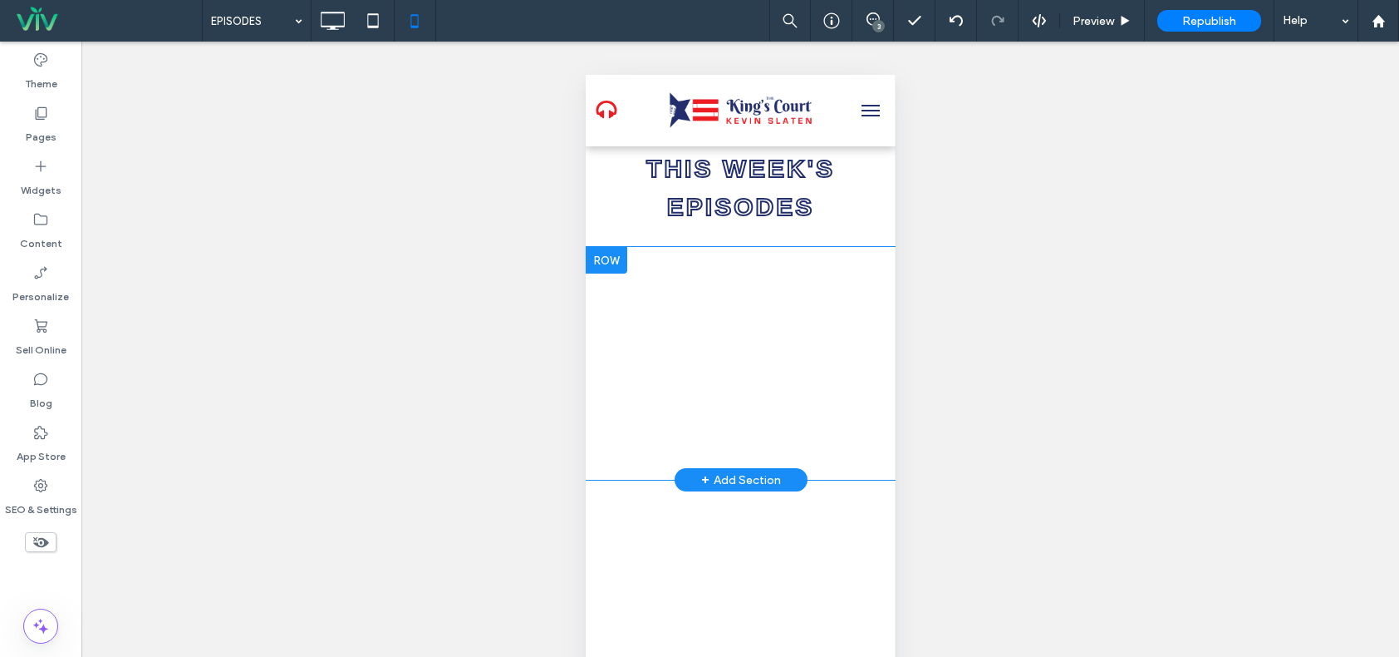
scroll to position [665, 0]
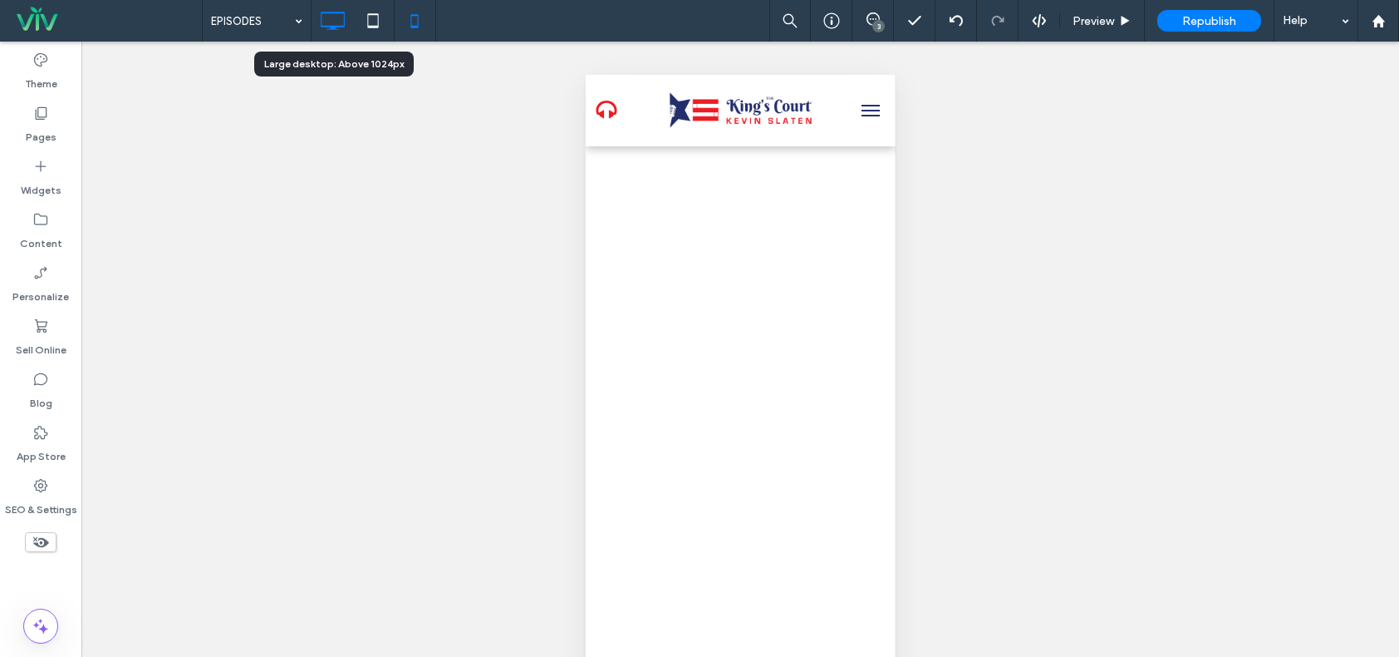
click at [337, 21] on icon at bounding box center [332, 20] width 33 height 33
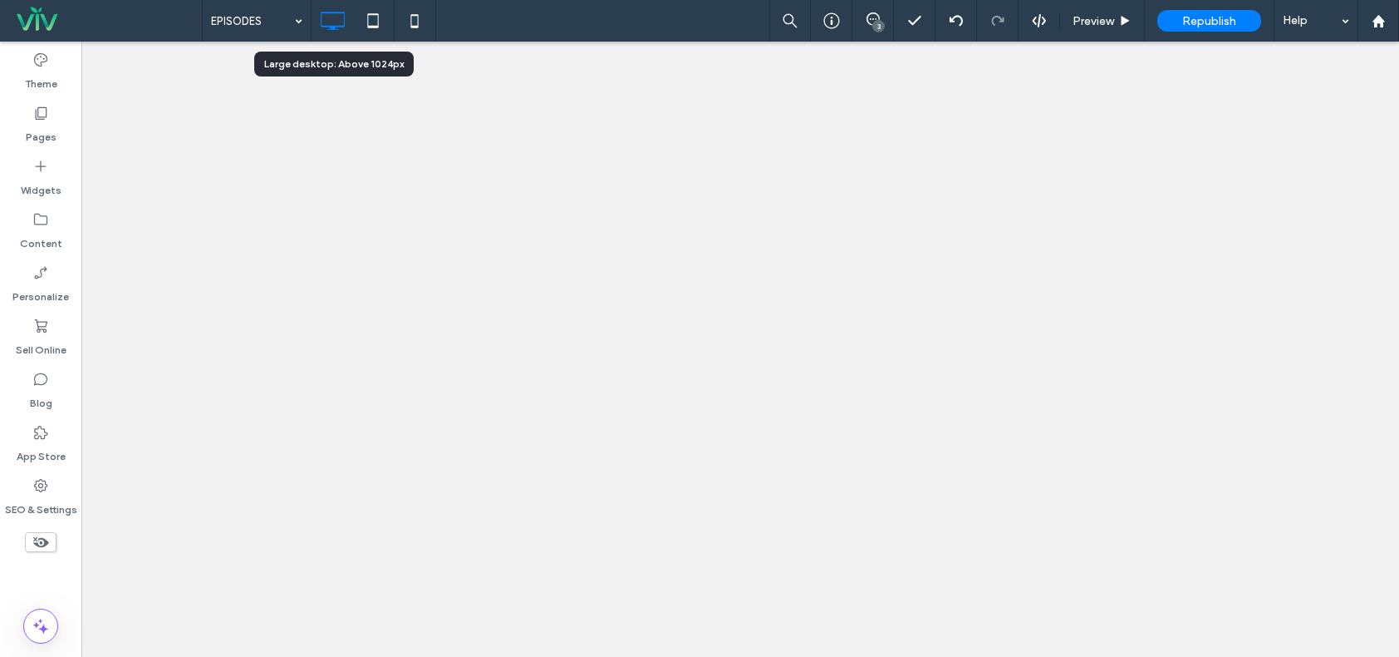
scroll to position [0, 0]
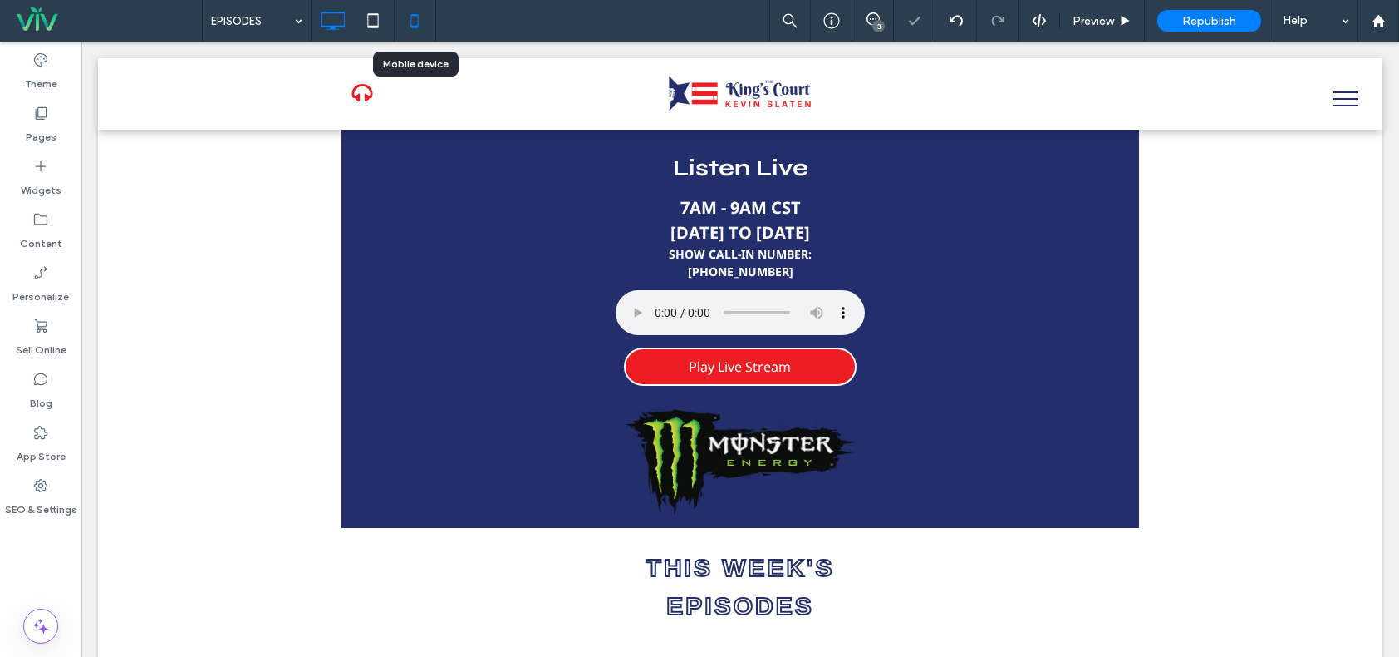
click at [415, 21] on icon at bounding box center [414, 20] width 33 height 33
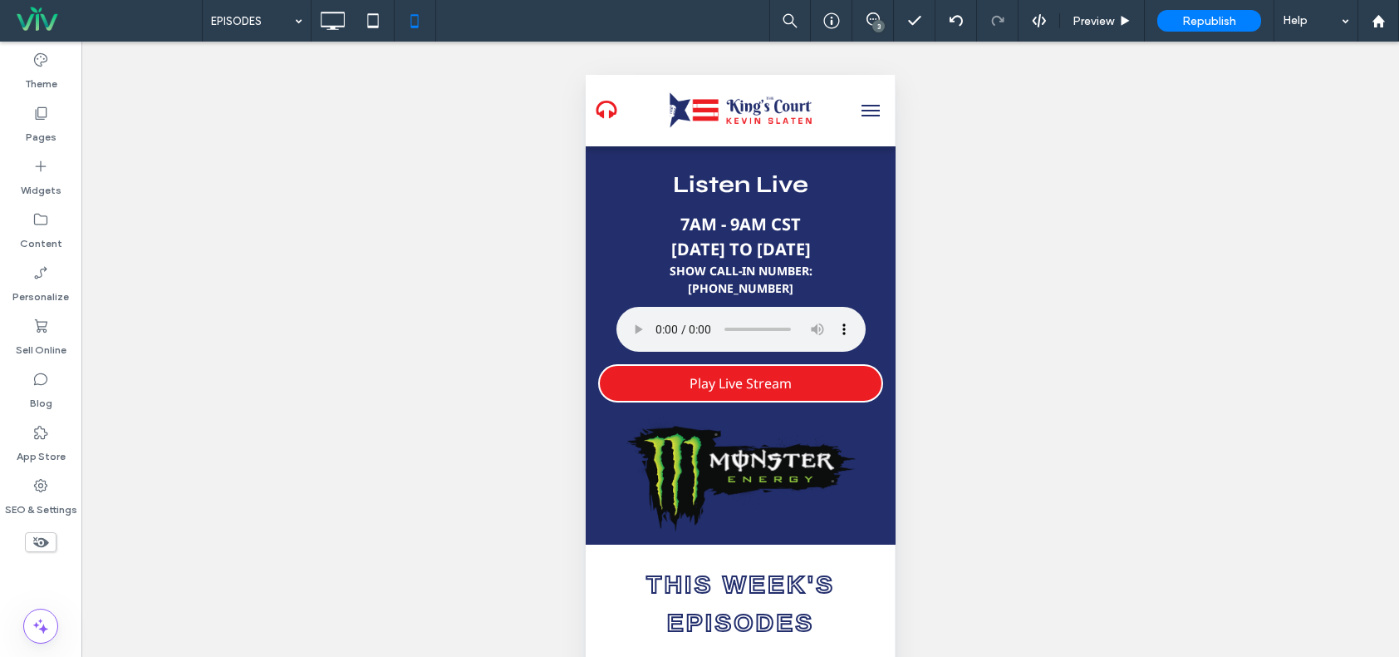
scroll to position [332, 0]
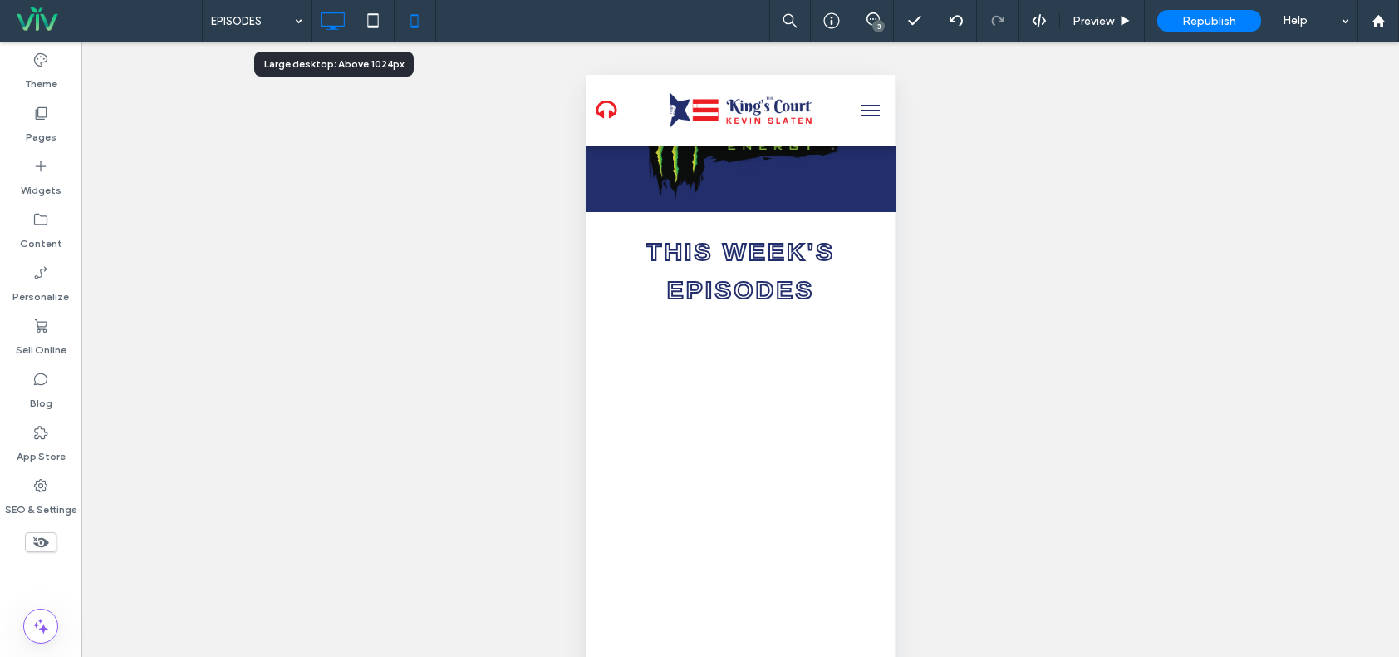
click at [322, 21] on icon at bounding box center [332, 20] width 33 height 33
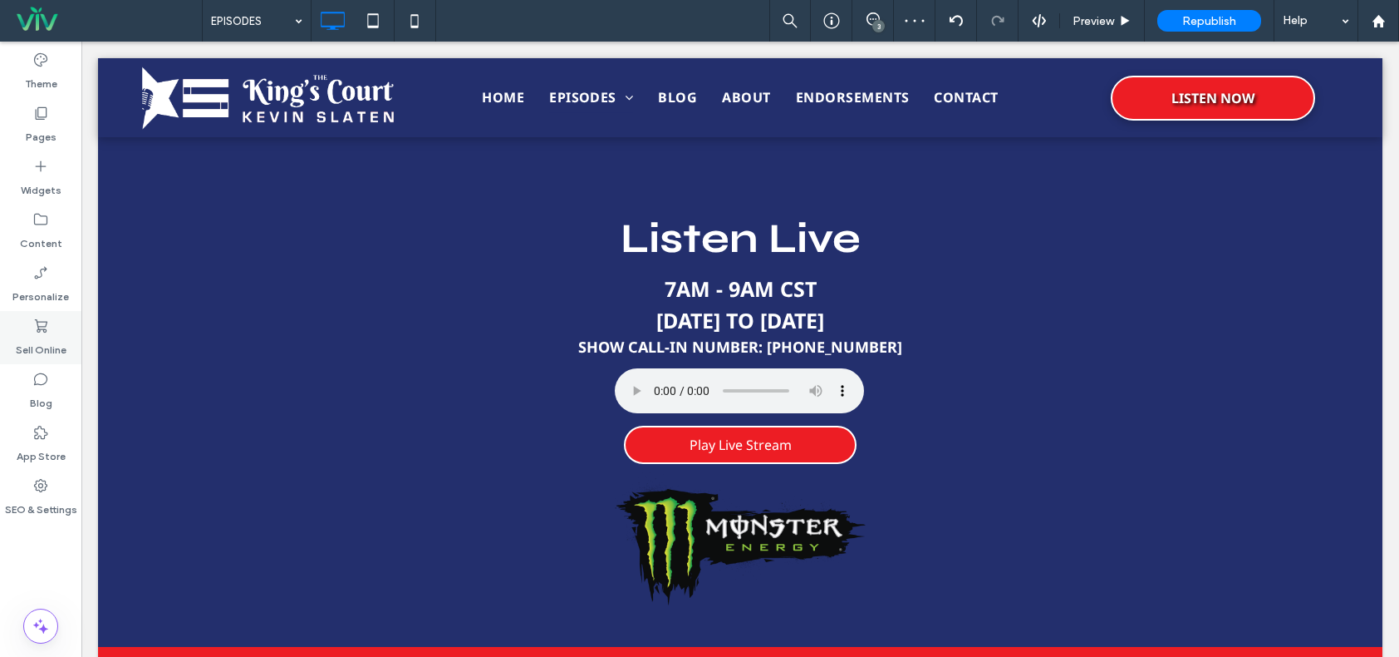
scroll to position [582, 0]
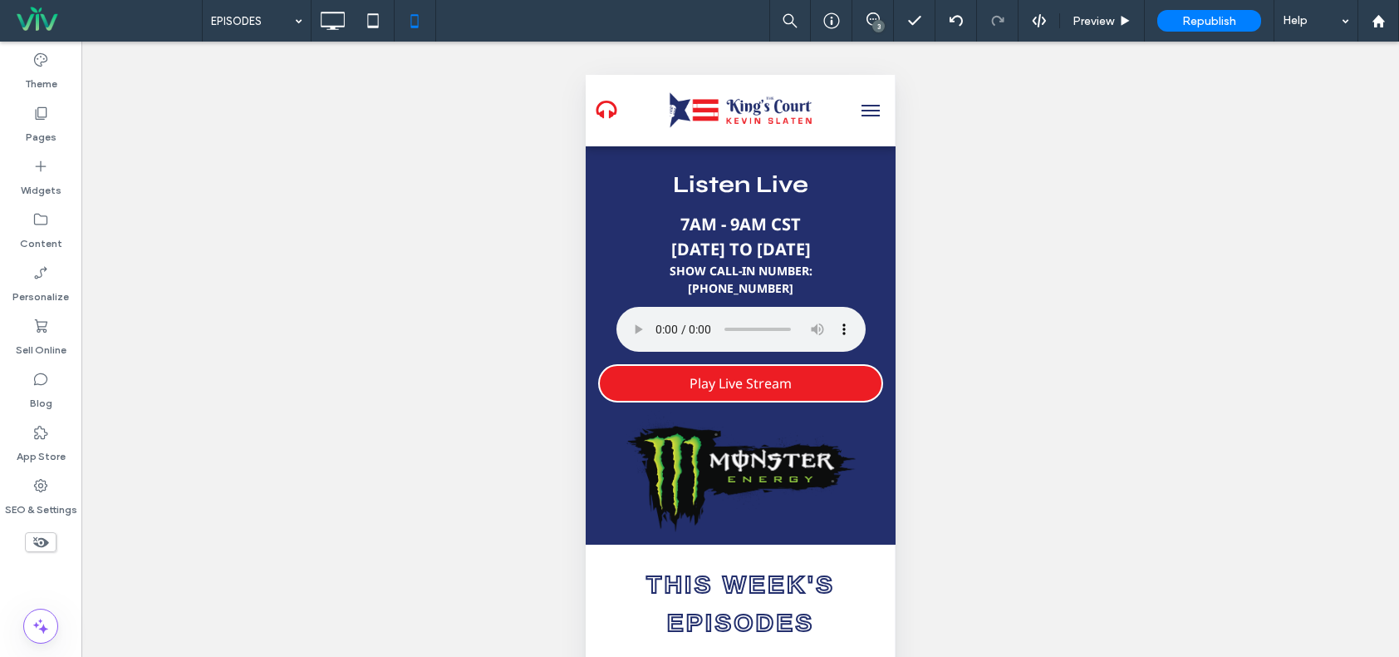
scroll to position [665, 0]
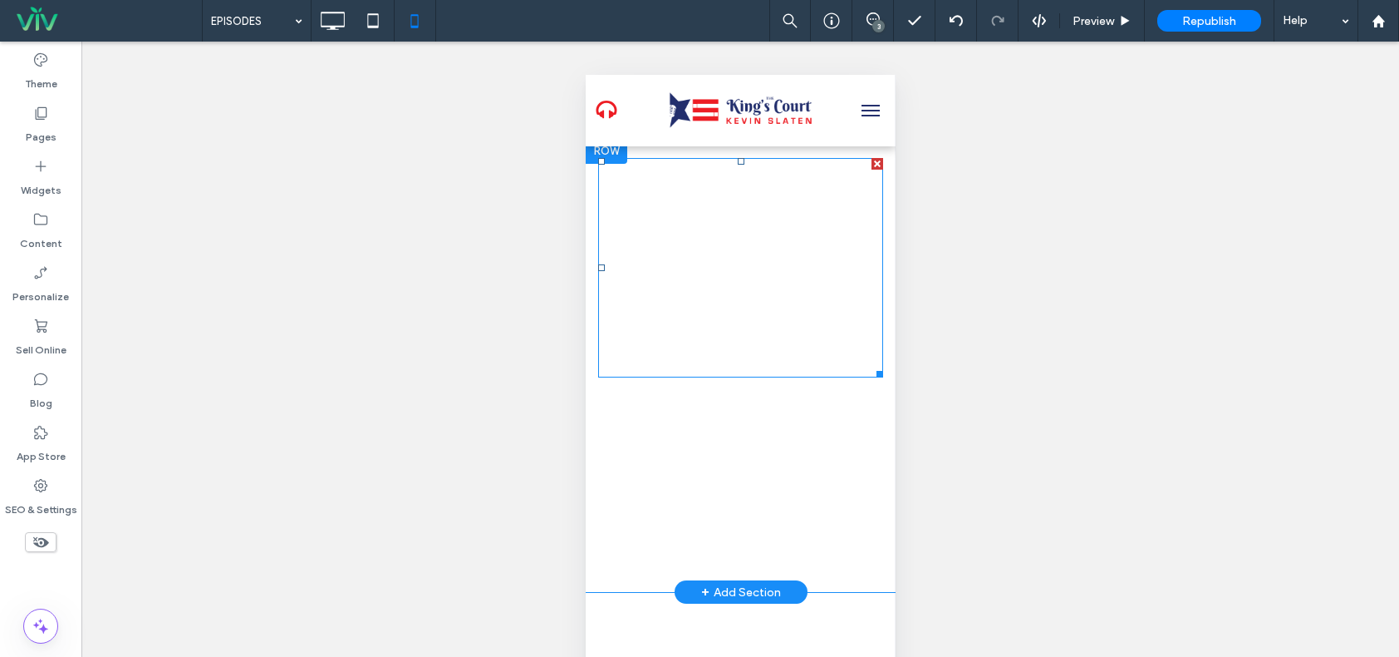
click at [870, 365] on div at bounding box center [876, 371] width 12 height 12
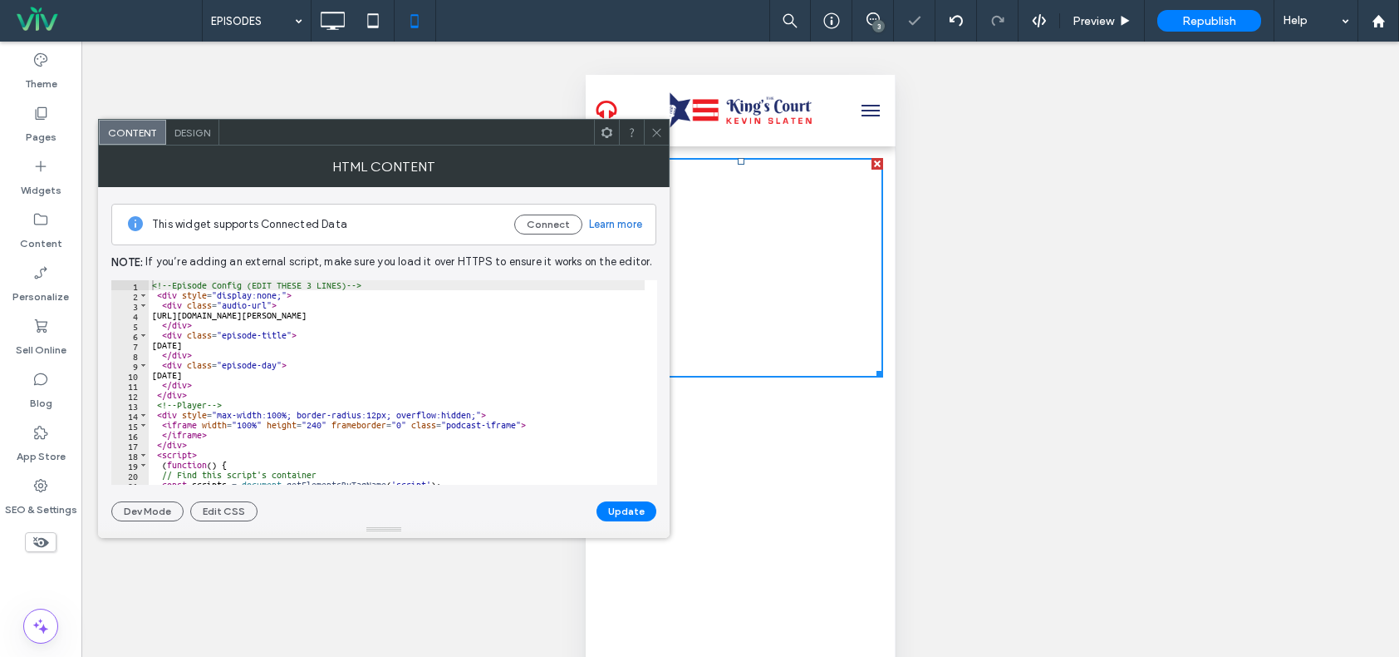
click at [654, 134] on icon at bounding box center [657, 132] width 12 height 12
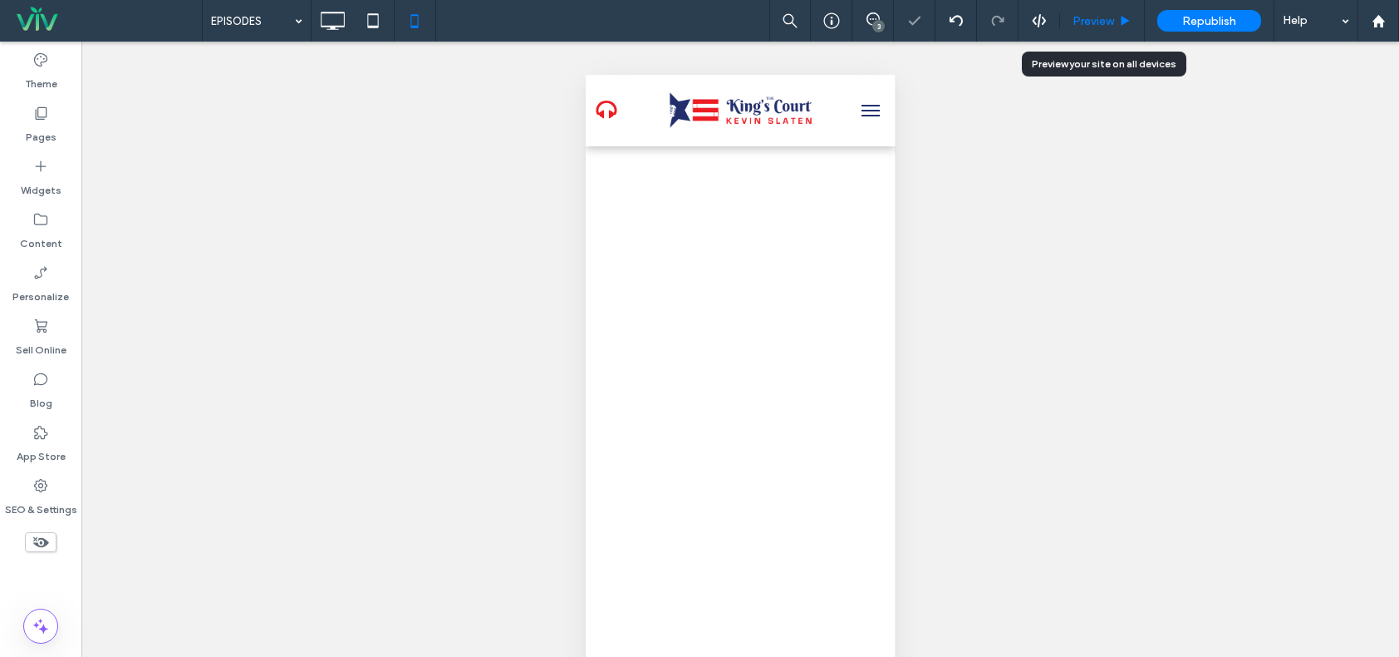
click at [1099, 27] on span "Preview" at bounding box center [1094, 21] width 42 height 14
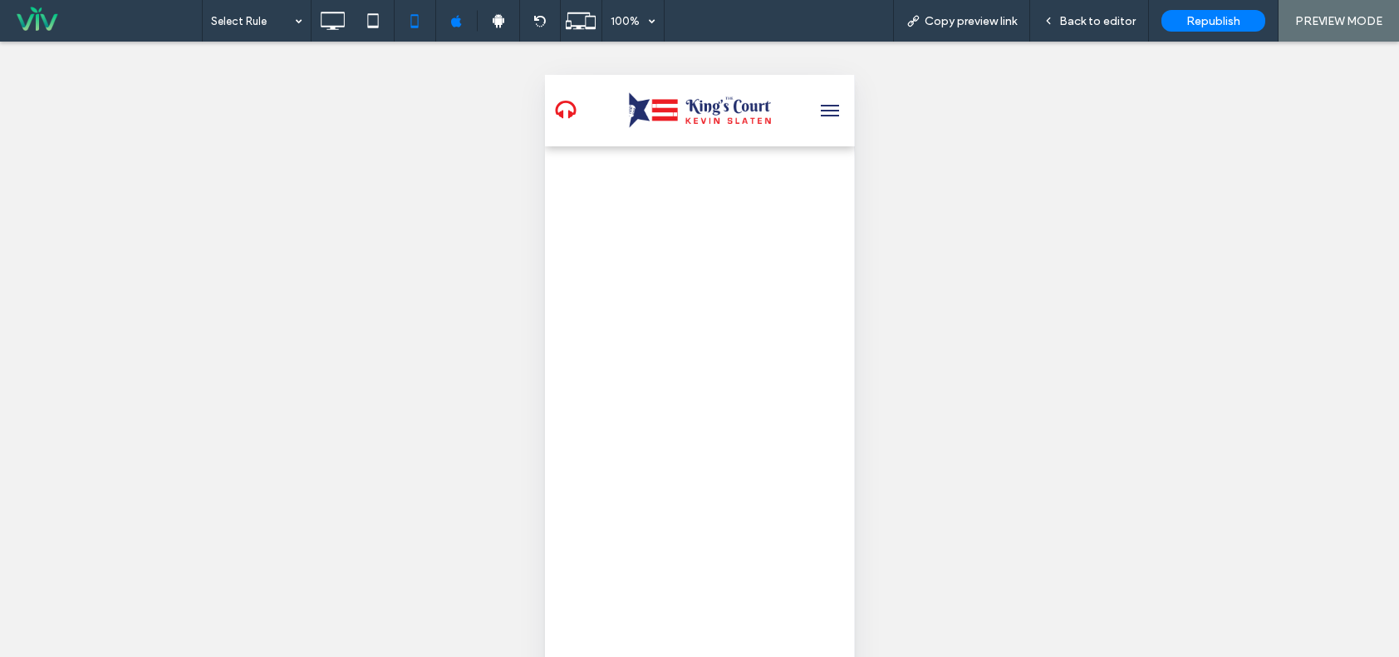
scroll to position [499, 0]
click at [1099, 22] on span "Back to editor" at bounding box center [1098, 21] width 76 height 14
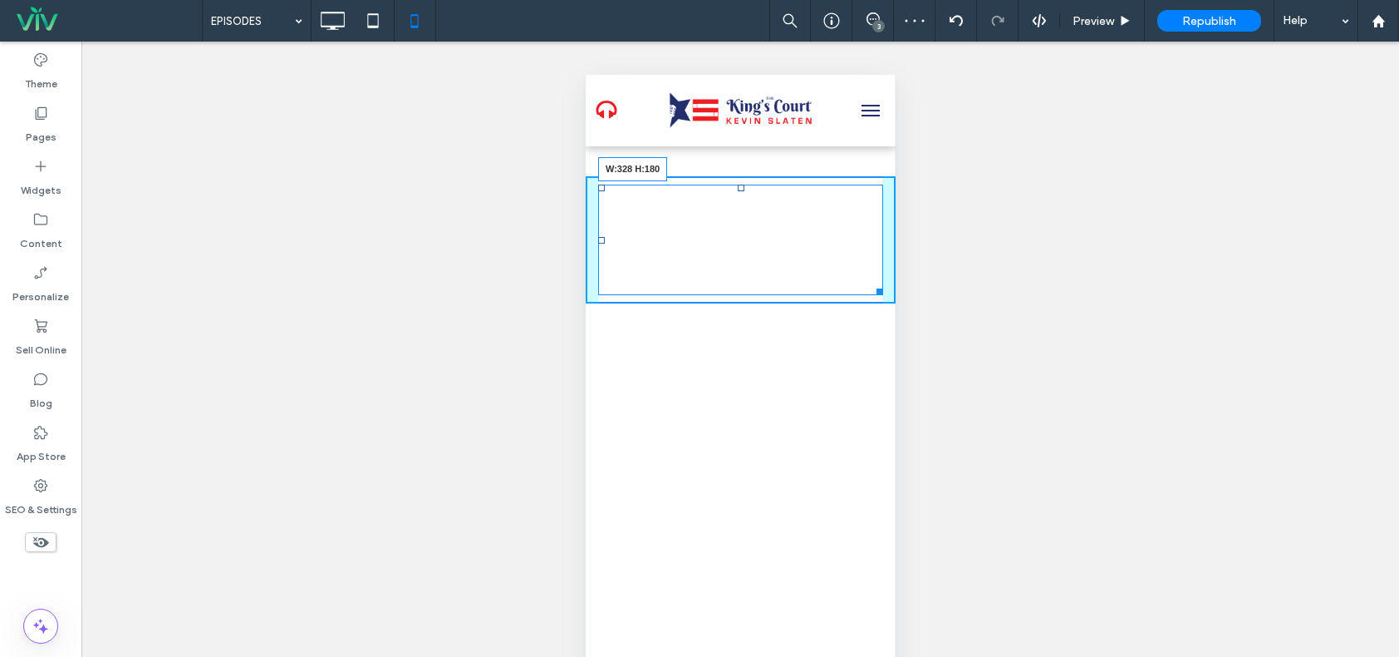
drag, startPoint x: 866, startPoint y: 271, endPoint x: 866, endPoint y: 310, distance: 39.1
click at [870, 295] on div at bounding box center [876, 289] width 12 height 12
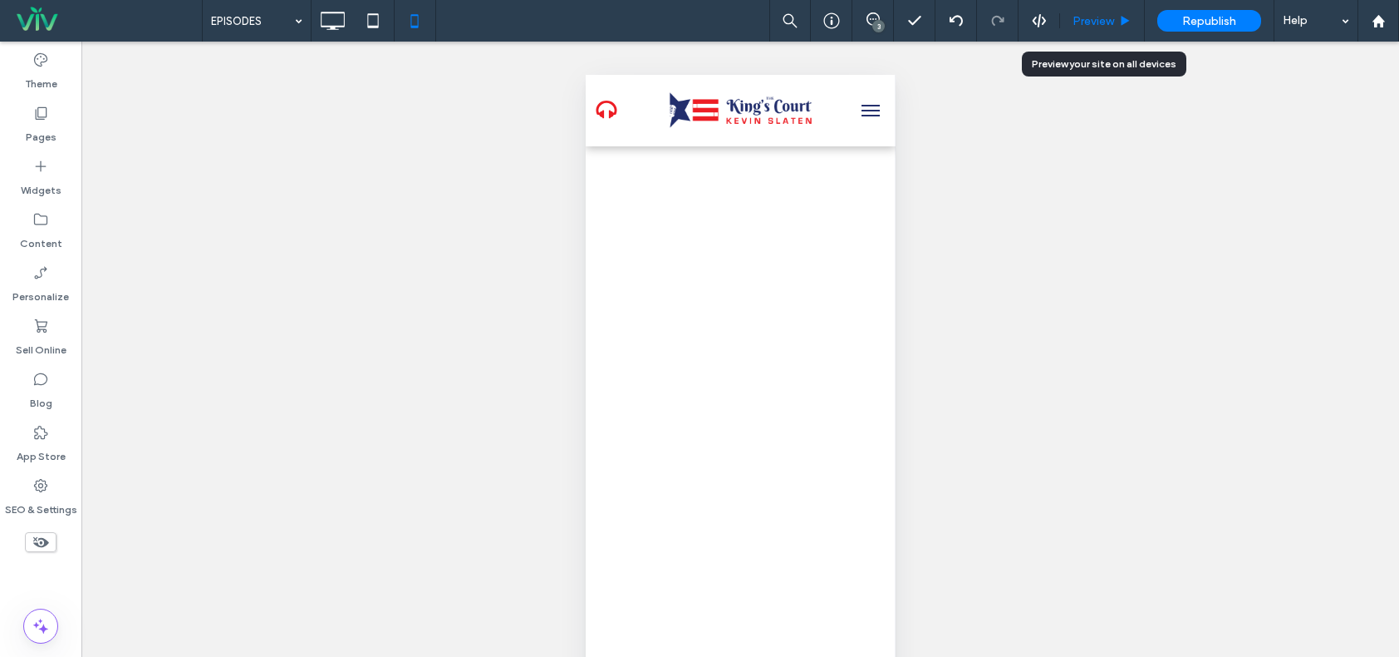
click at [1095, 26] on span "Preview" at bounding box center [1094, 21] width 42 height 14
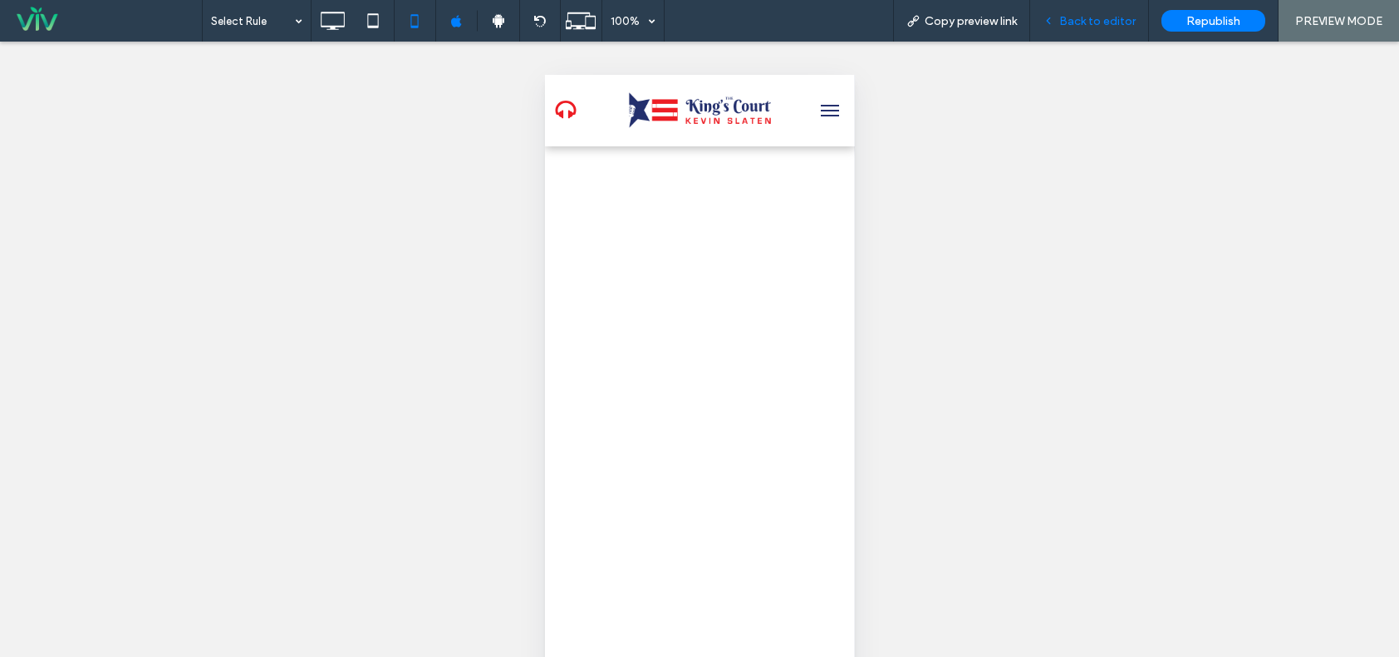
click at [1116, 19] on span "Back to editor" at bounding box center [1098, 21] width 76 height 14
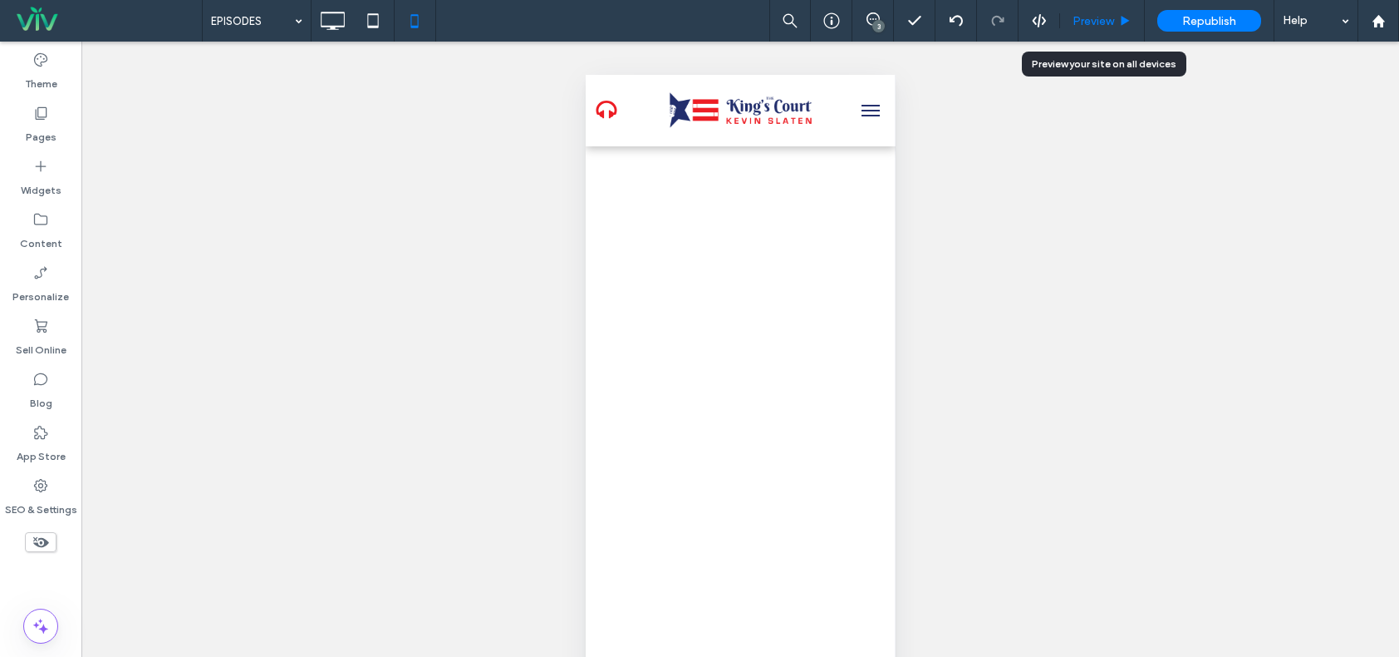
click at [1114, 18] on span "Preview" at bounding box center [1094, 21] width 42 height 14
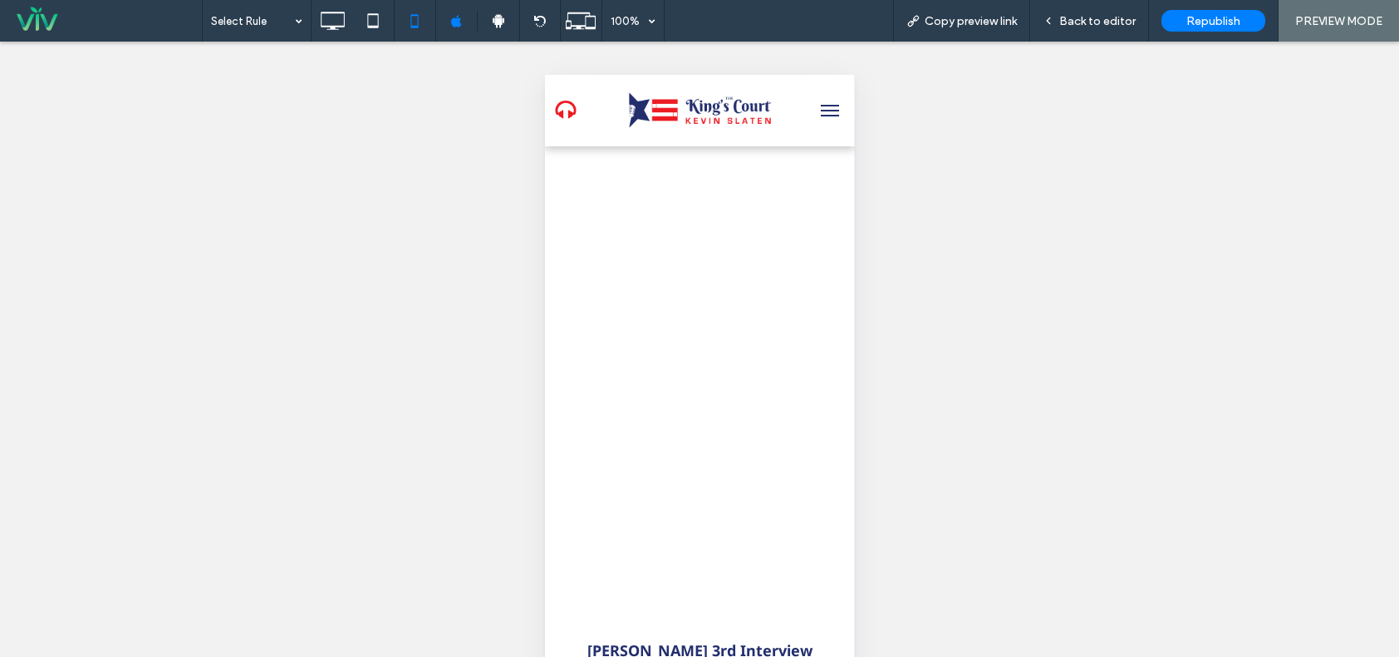
scroll to position [2327, 0]
click at [1076, 27] on span "Back to editor" at bounding box center [1098, 21] width 76 height 14
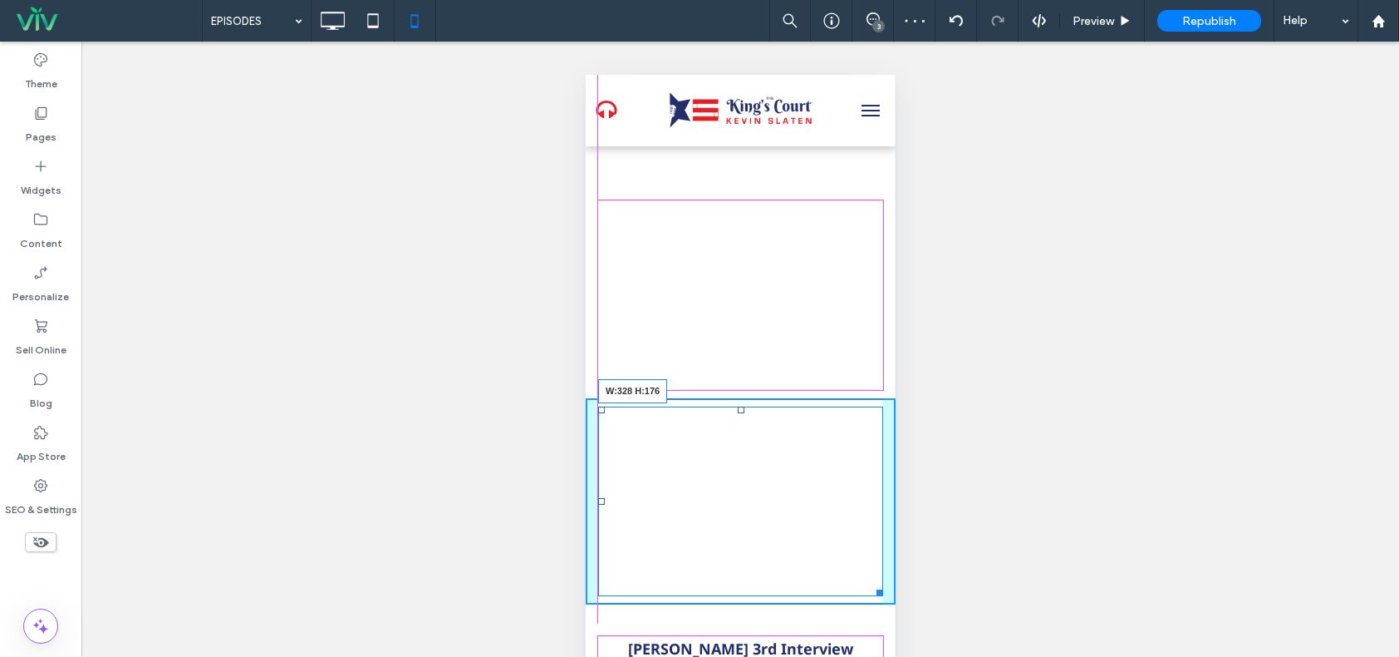
drag, startPoint x: 863, startPoint y: 574, endPoint x: 861, endPoint y: 531, distance: 43.3
click at [870, 583] on div at bounding box center [876, 589] width 12 height 12
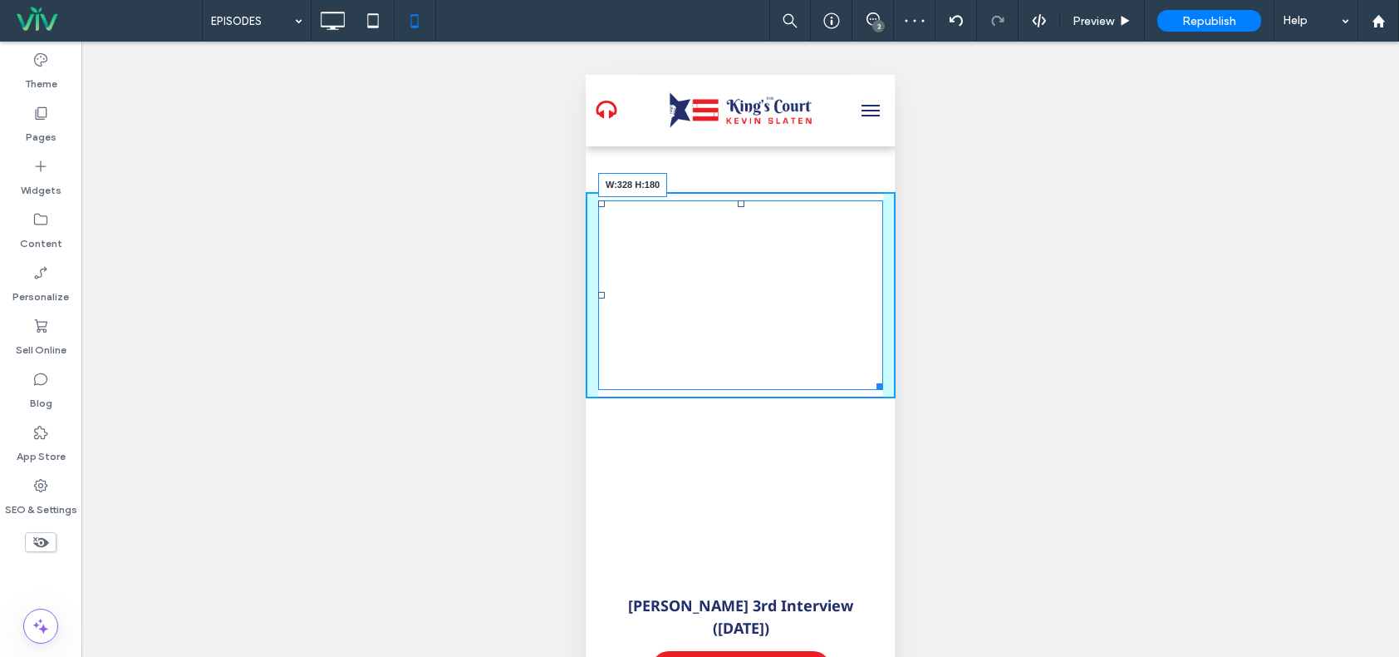
drag, startPoint x: 867, startPoint y: 364, endPoint x: 1412, endPoint y: 410, distance: 547.1
click at [870, 377] on div at bounding box center [876, 383] width 12 height 12
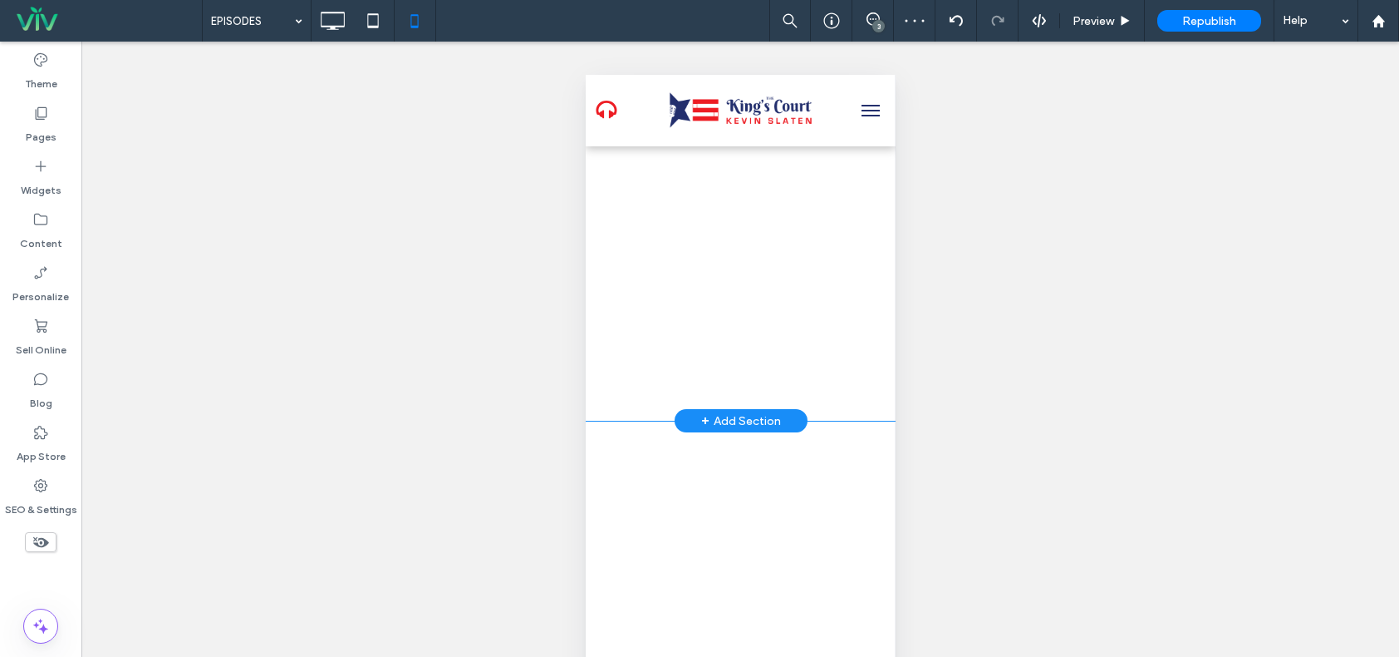
scroll to position [2078, 0]
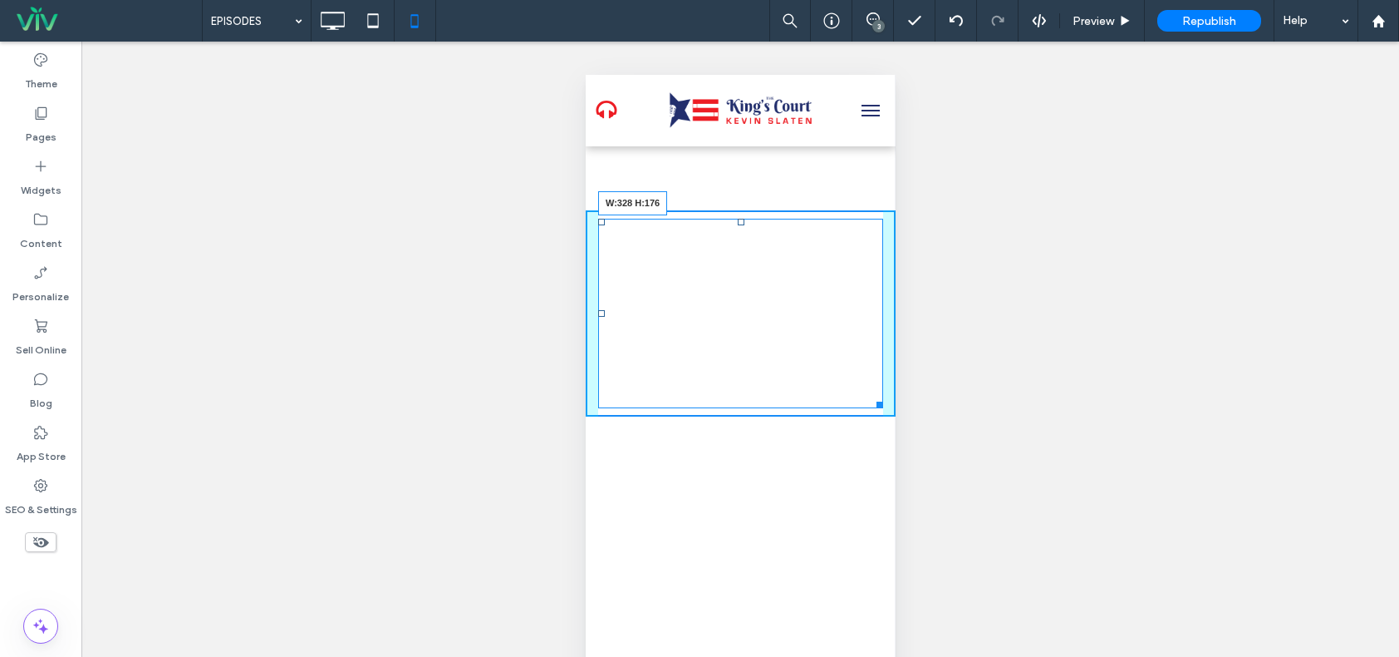
drag, startPoint x: 864, startPoint y: 385, endPoint x: 867, endPoint y: 342, distance: 43.3
click at [870, 396] on div at bounding box center [876, 402] width 12 height 12
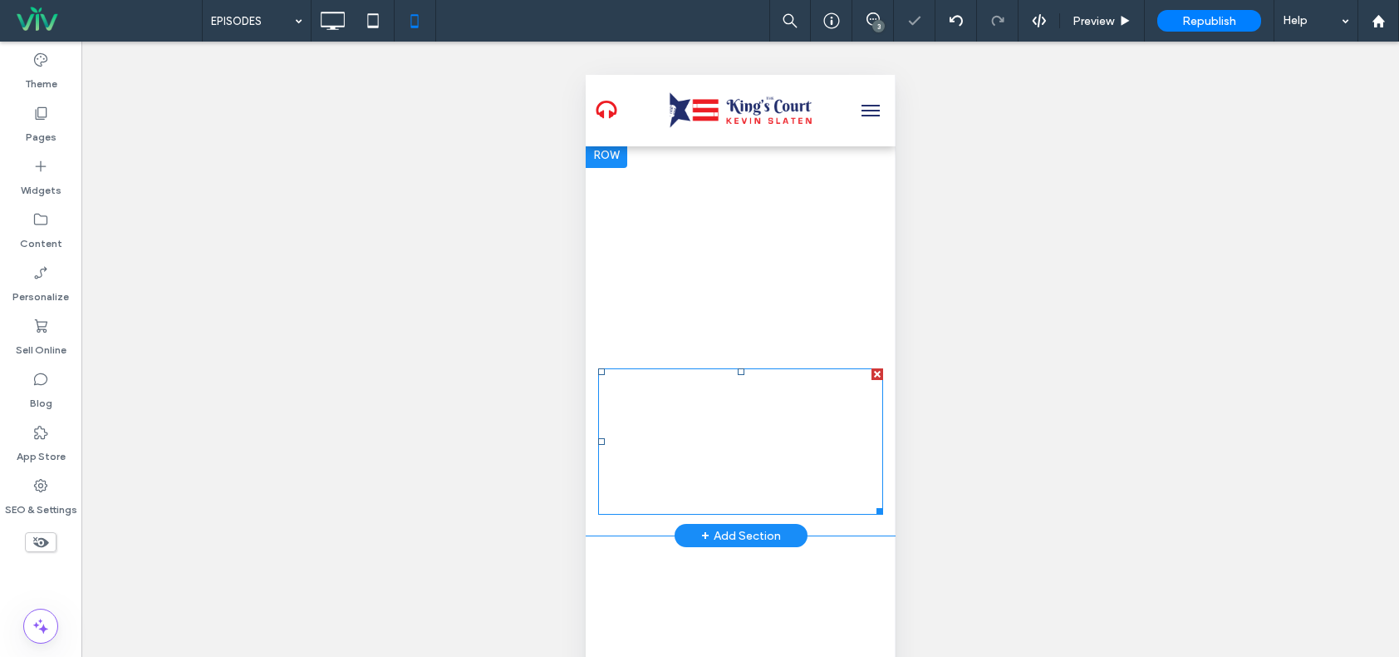
scroll to position [1828, 0]
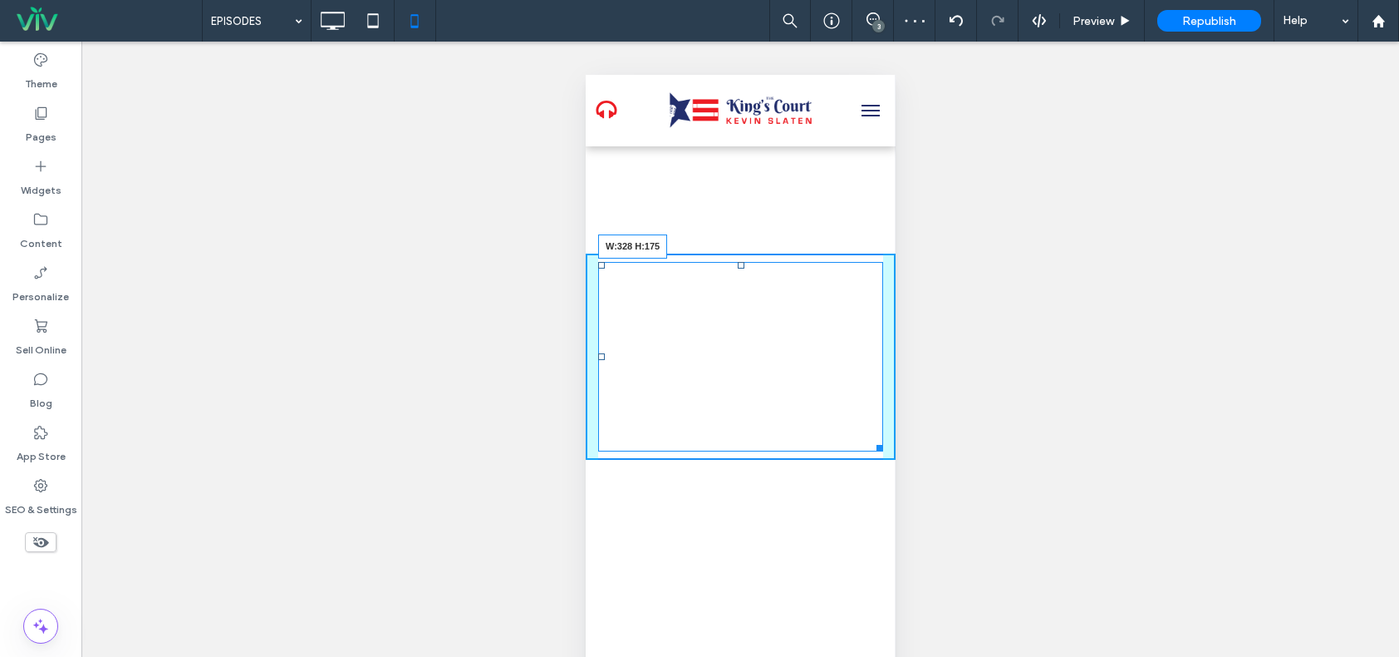
drag, startPoint x: 865, startPoint y: 423, endPoint x: 1421, endPoint y: 470, distance: 557.9
click at [870, 439] on div at bounding box center [876, 445] width 12 height 12
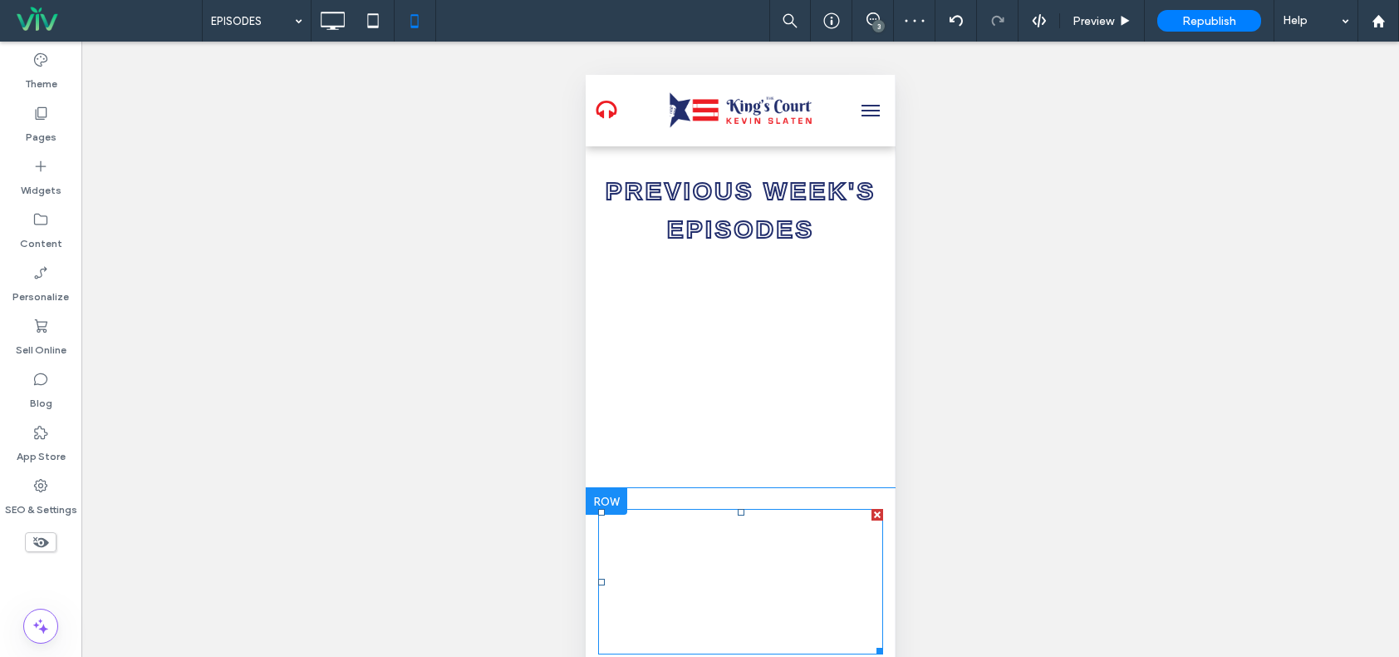
scroll to position [1579, 0]
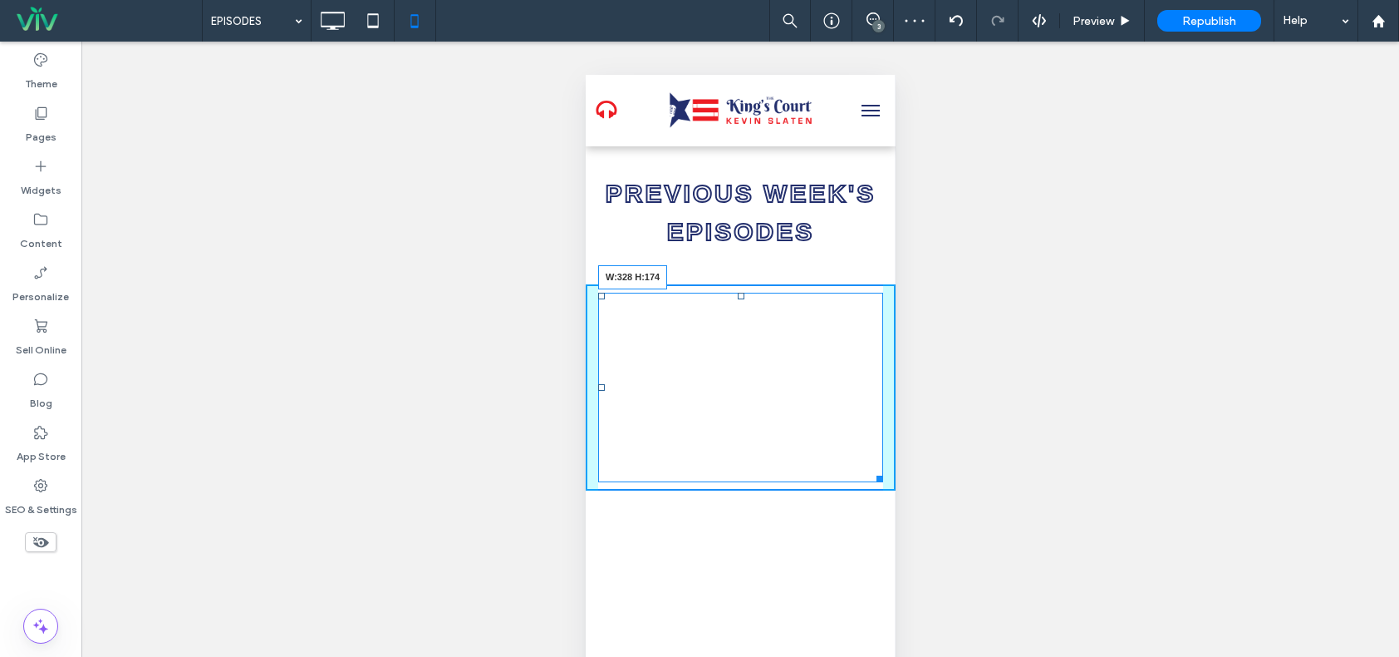
drag, startPoint x: 863, startPoint y: 454, endPoint x: 866, endPoint y: 409, distance: 45.0
click at [870, 470] on div at bounding box center [876, 476] width 12 height 12
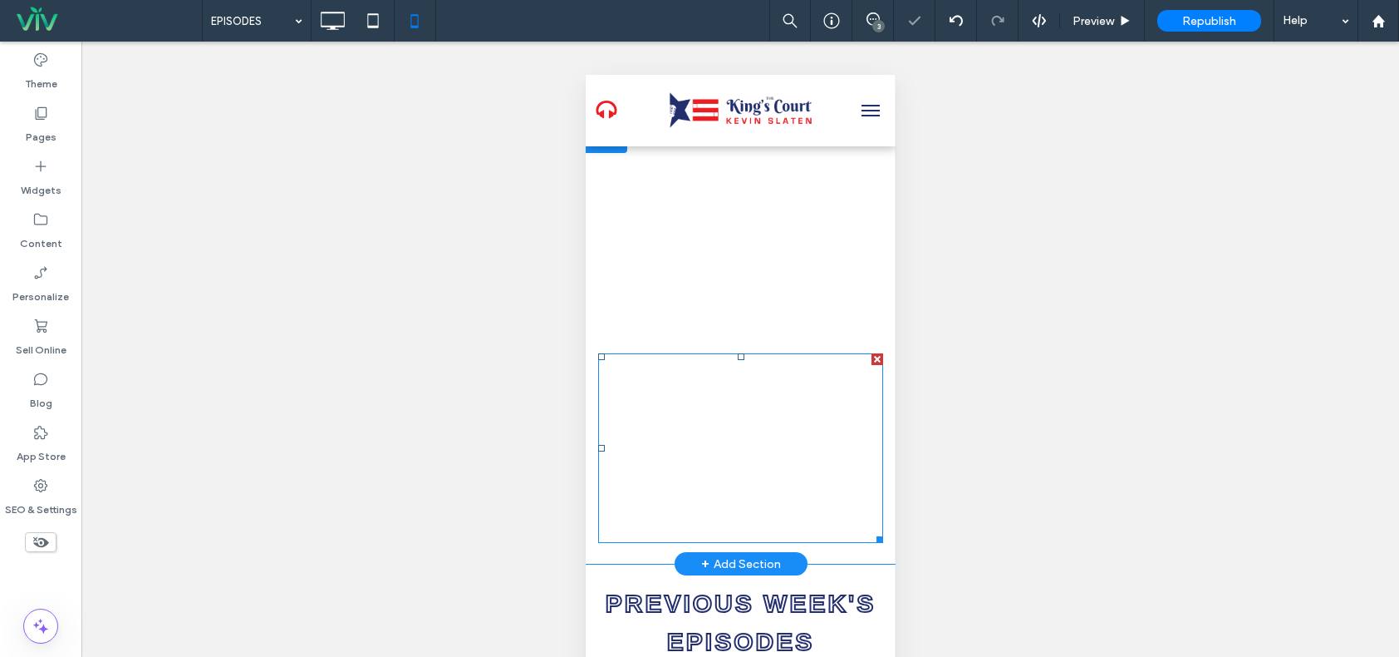
scroll to position [1163, 0]
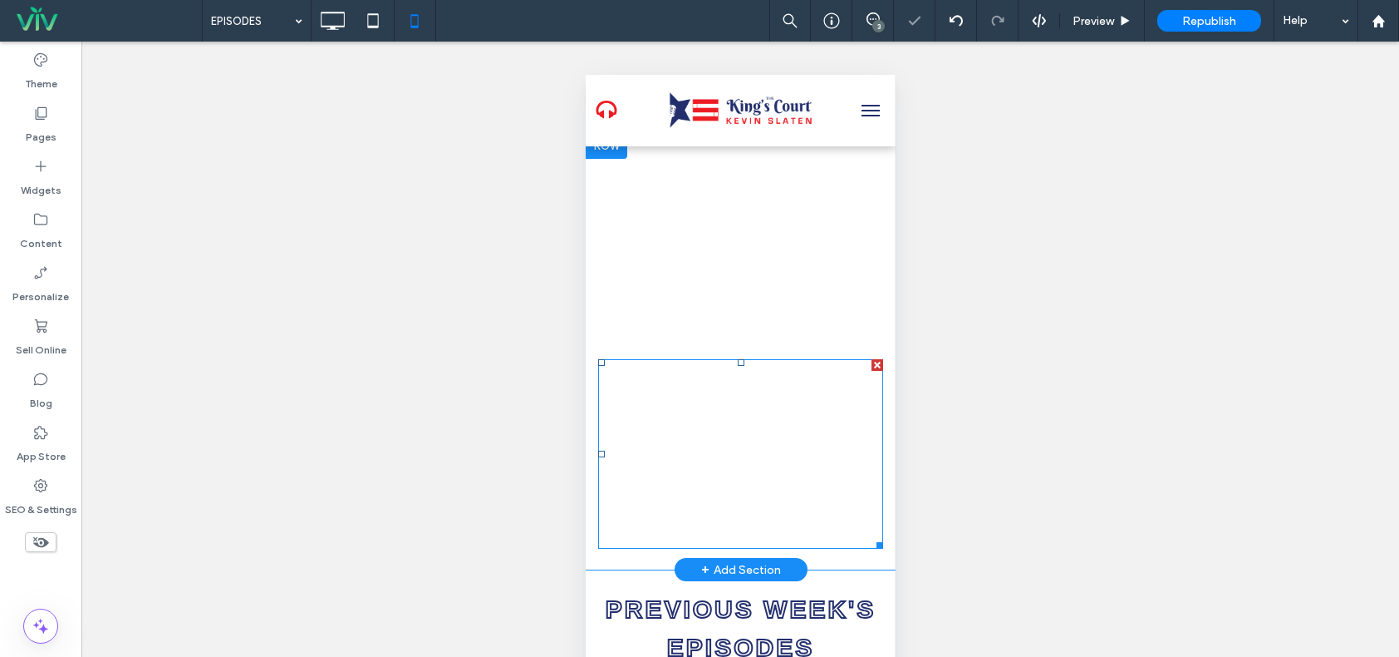
click at [870, 536] on div at bounding box center [876, 542] width 12 height 12
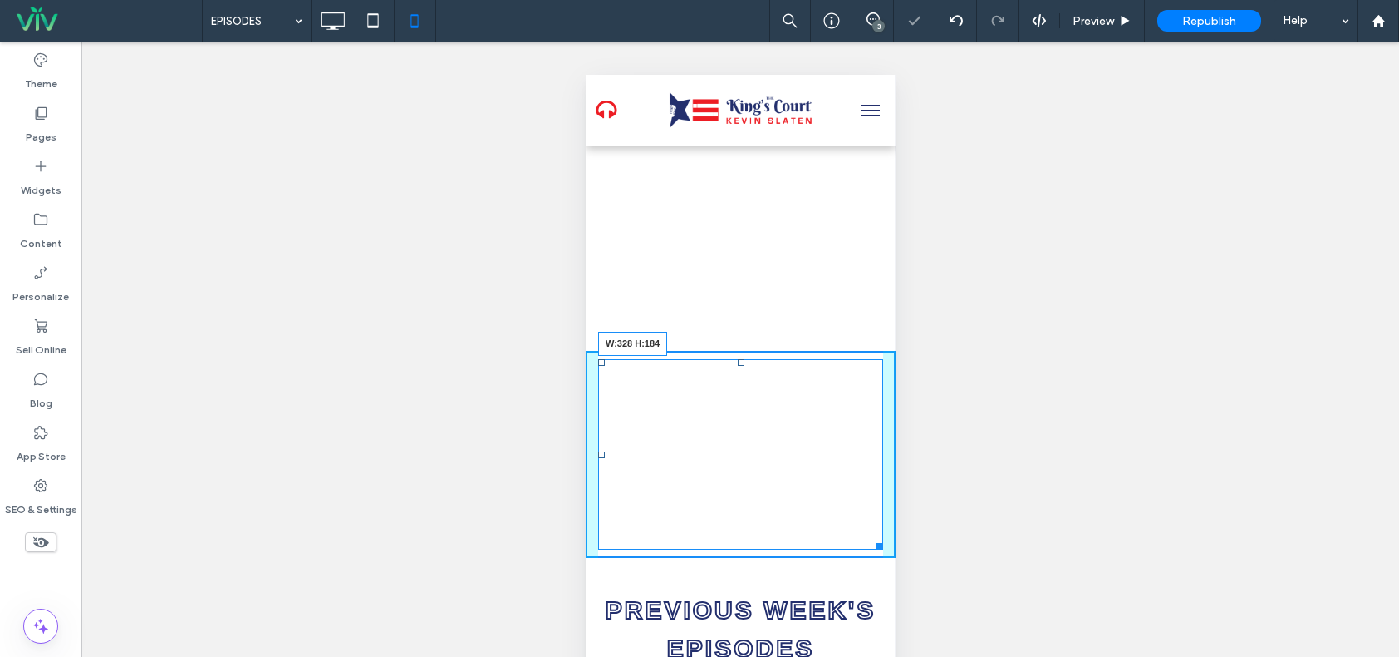
drag, startPoint x: 863, startPoint y: 526, endPoint x: 874, endPoint y: 489, distance: 39.2
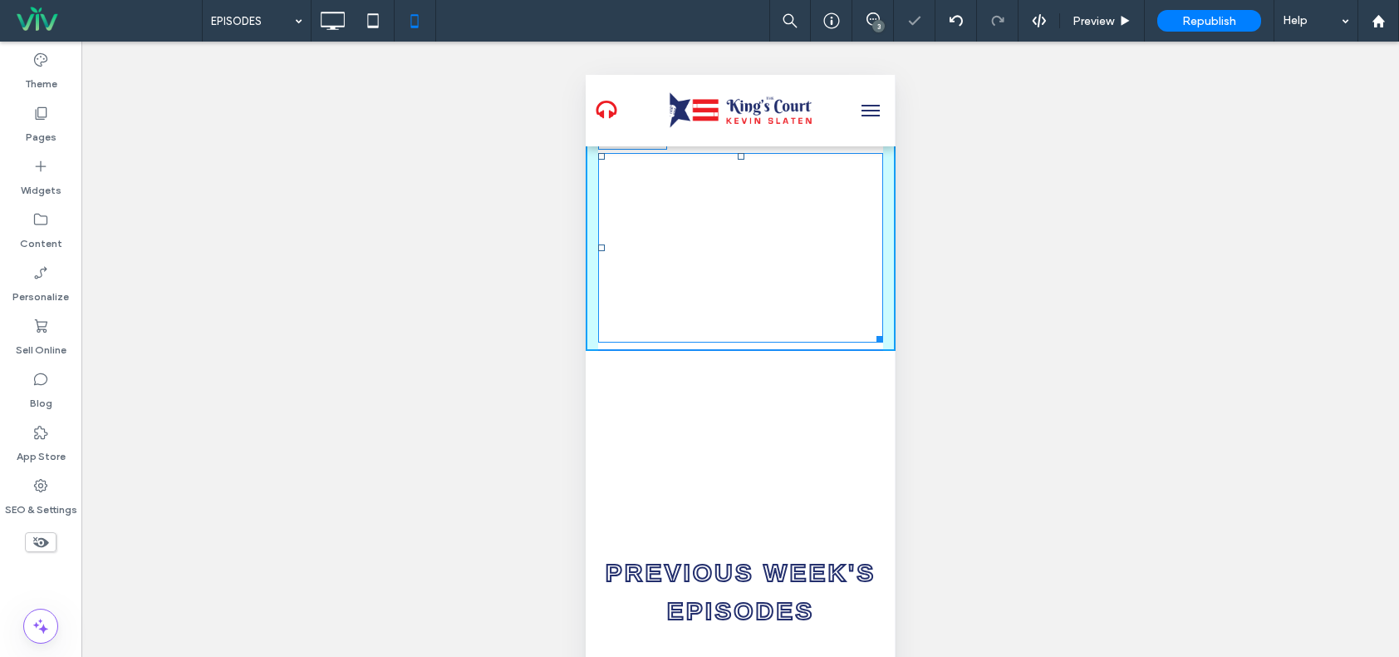
drag, startPoint x: 862, startPoint y: 323, endPoint x: 1423, endPoint y: 392, distance: 565.2
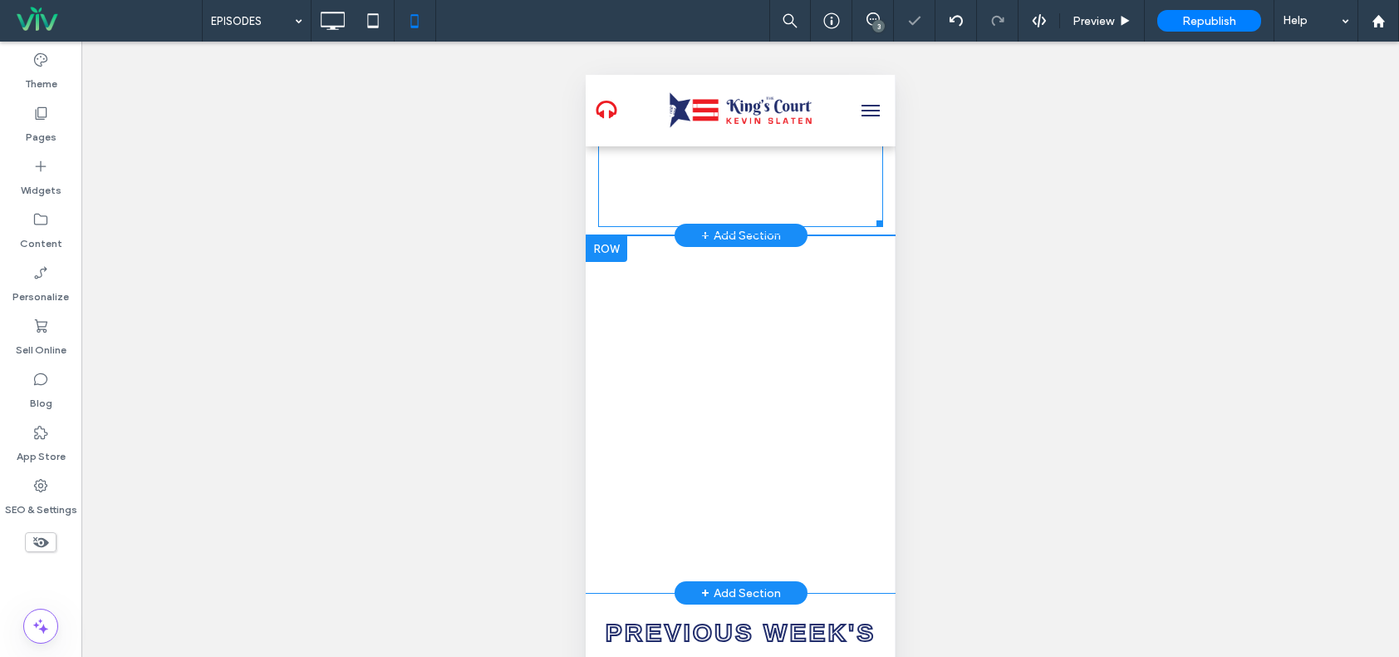
scroll to position [914, 0]
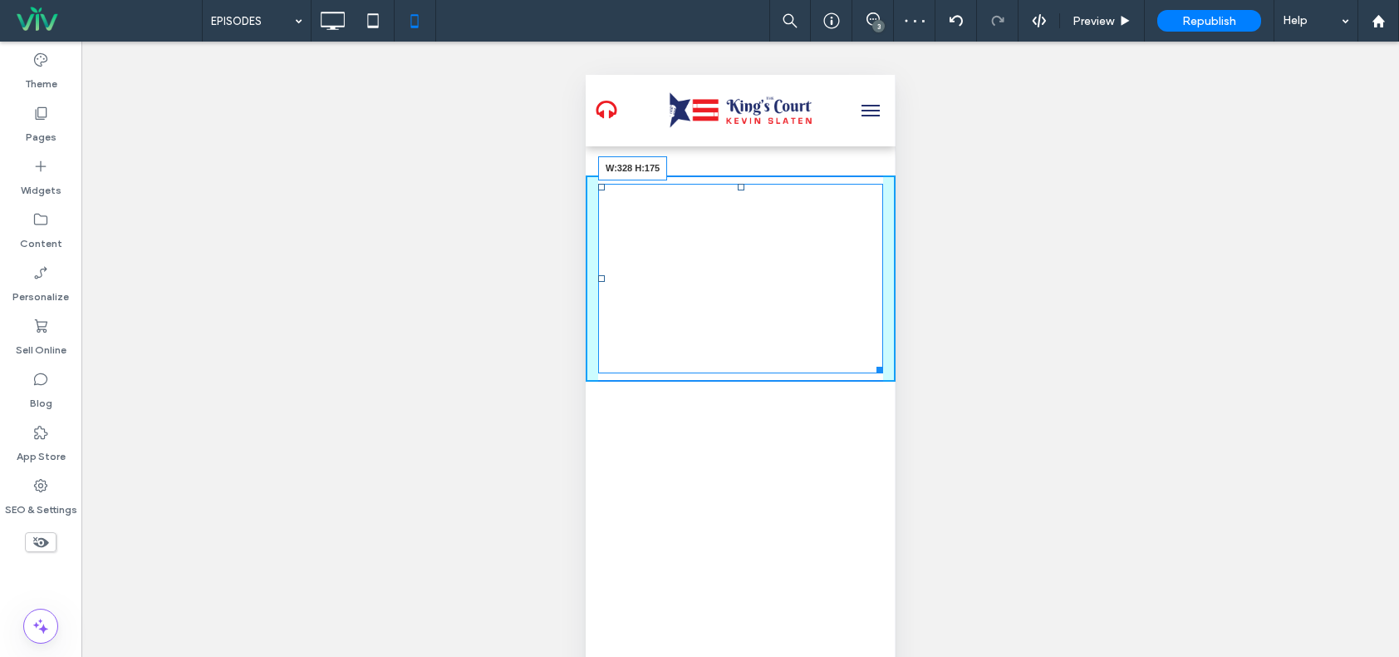
drag, startPoint x: 860, startPoint y: 347, endPoint x: 866, endPoint y: 304, distance: 43.6
click at [870, 361] on div at bounding box center [876, 367] width 12 height 12
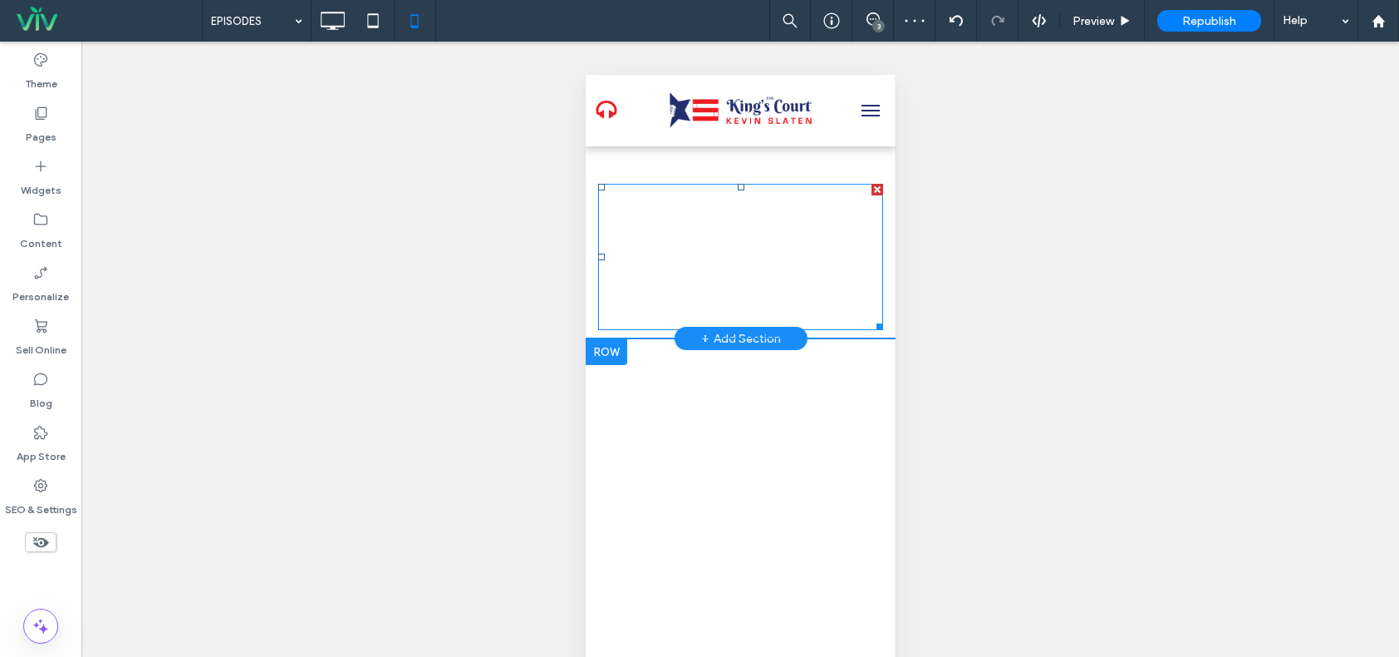
scroll to position [665, 0]
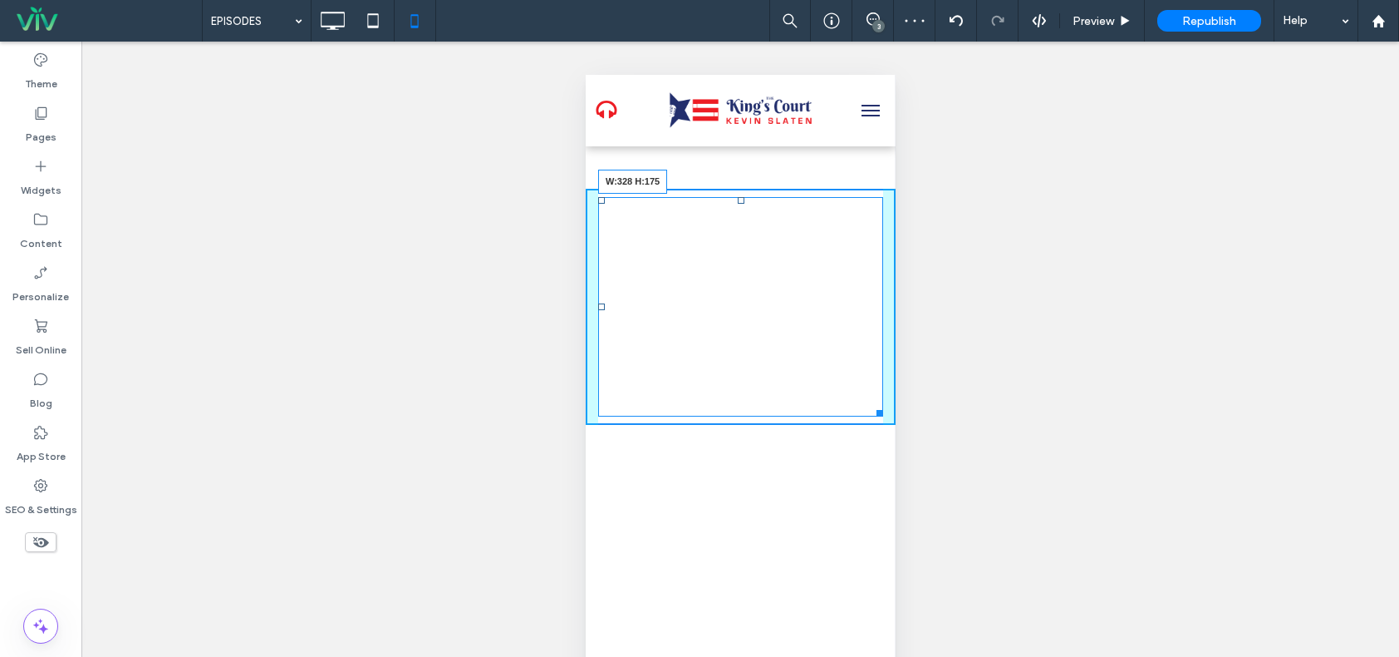
drag, startPoint x: 867, startPoint y: 389, endPoint x: 873, endPoint y: 315, distance: 74.3
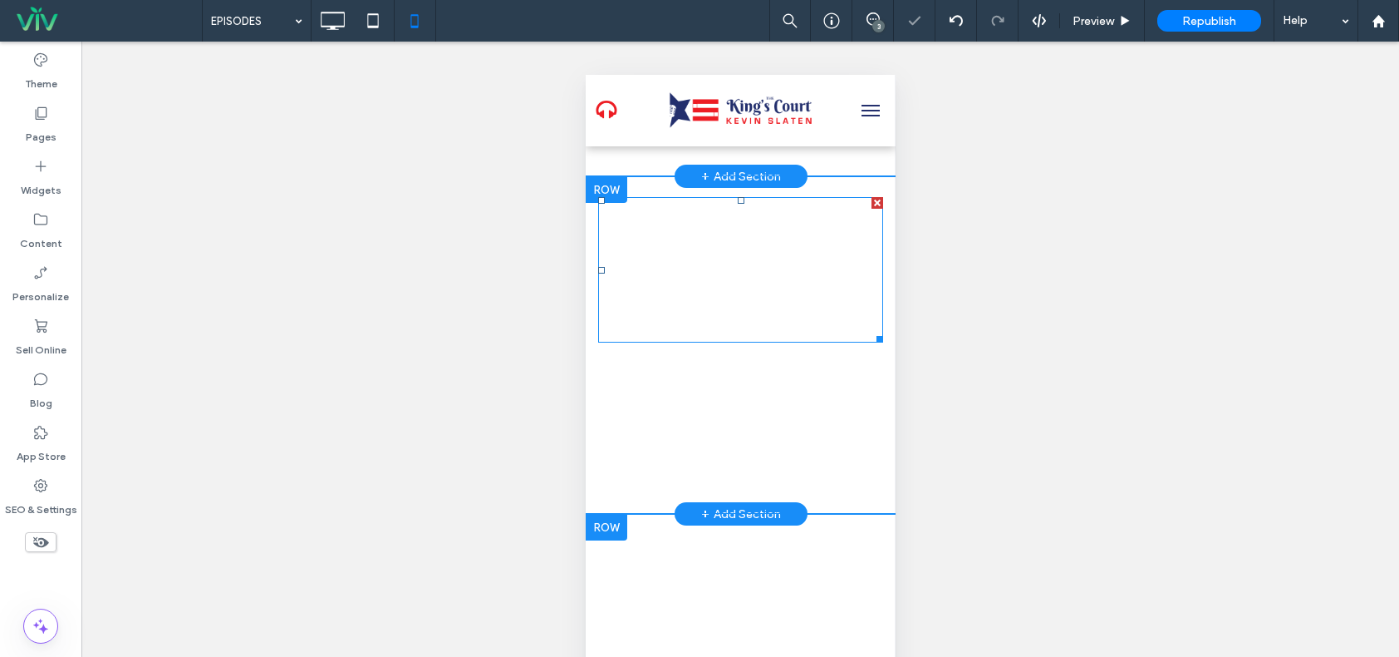
scroll to position [416, 0]
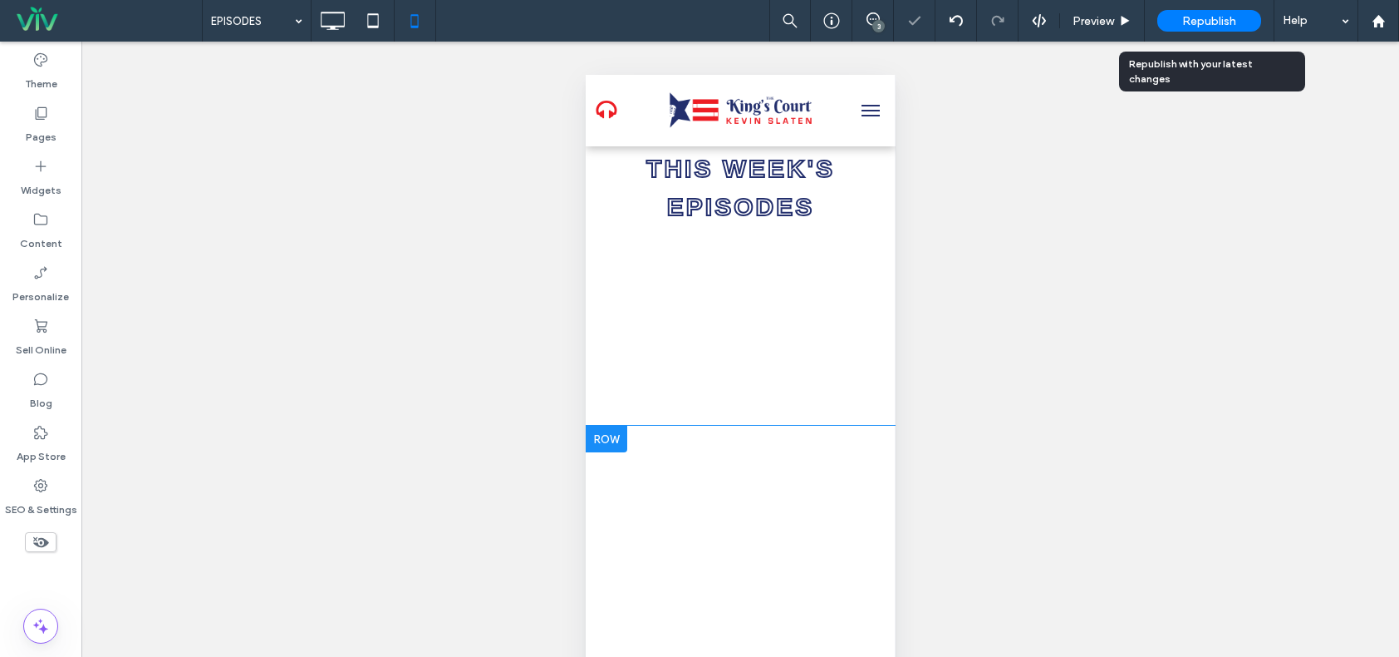
click at [1207, 29] on div "Republish" at bounding box center [1210, 21] width 104 height 22
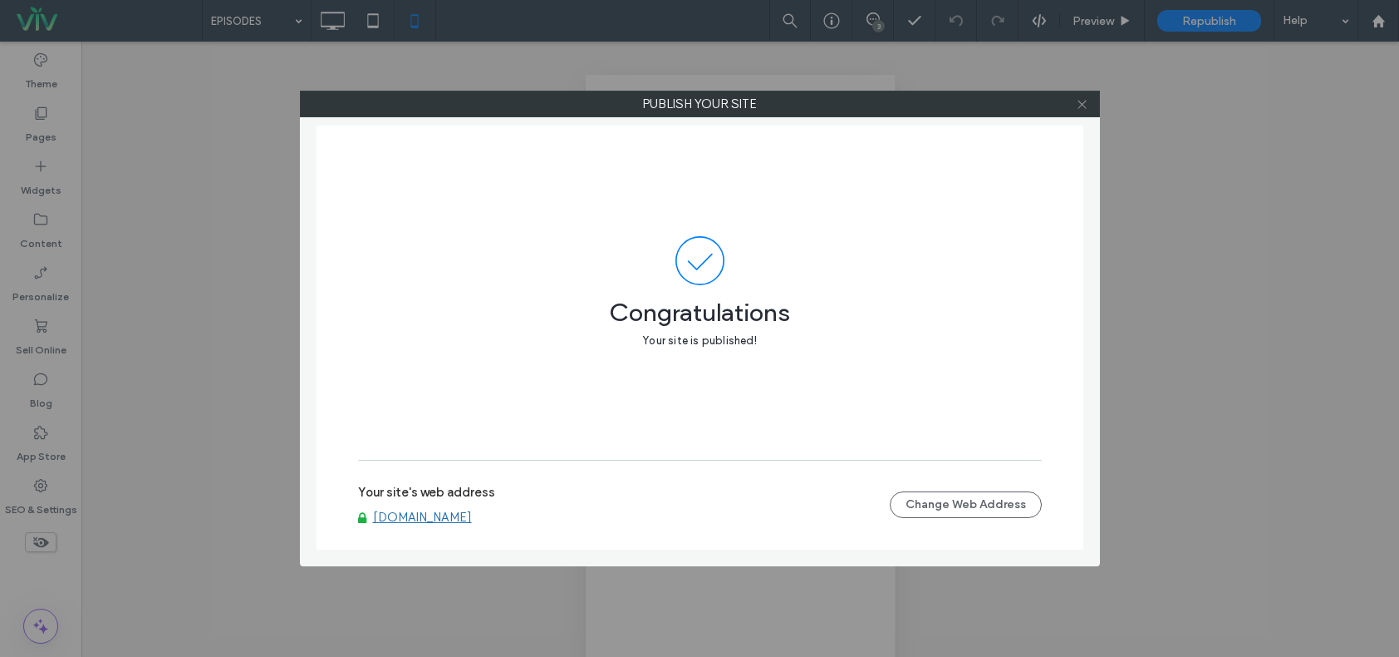
click at [1084, 101] on icon at bounding box center [1082, 104] width 12 height 12
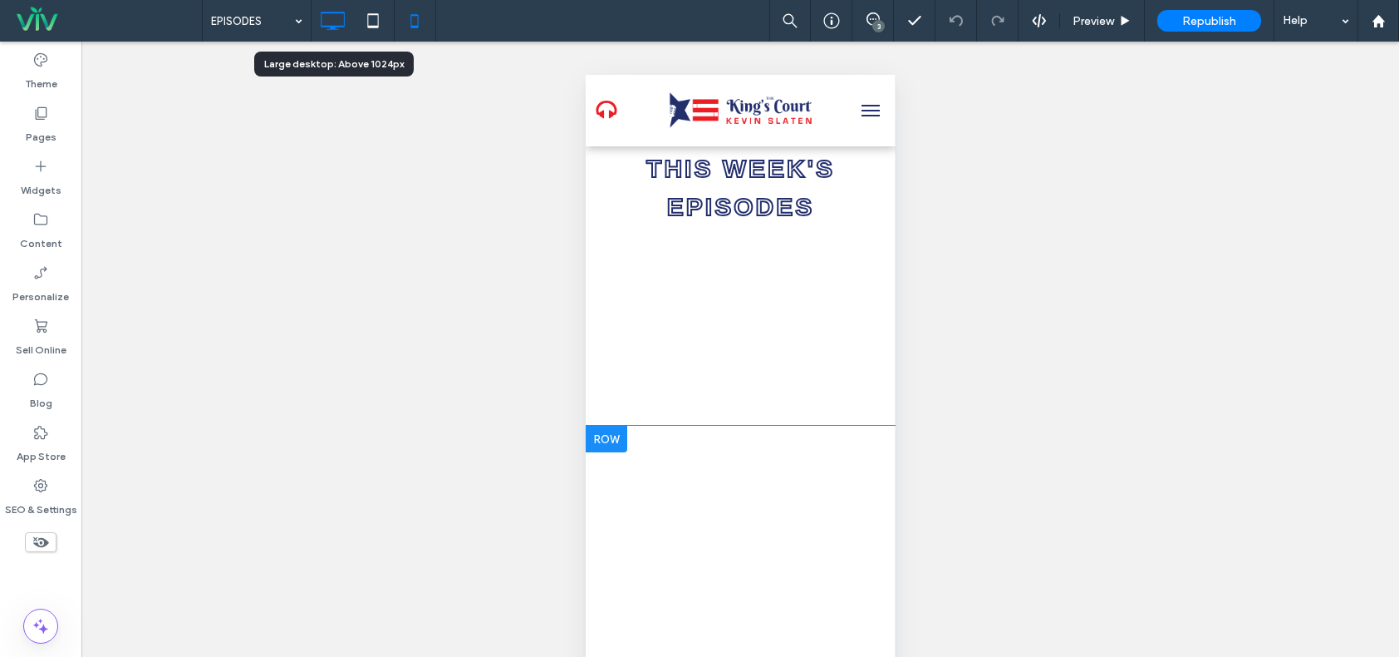
click at [323, 19] on icon at bounding box center [332, 20] width 33 height 33
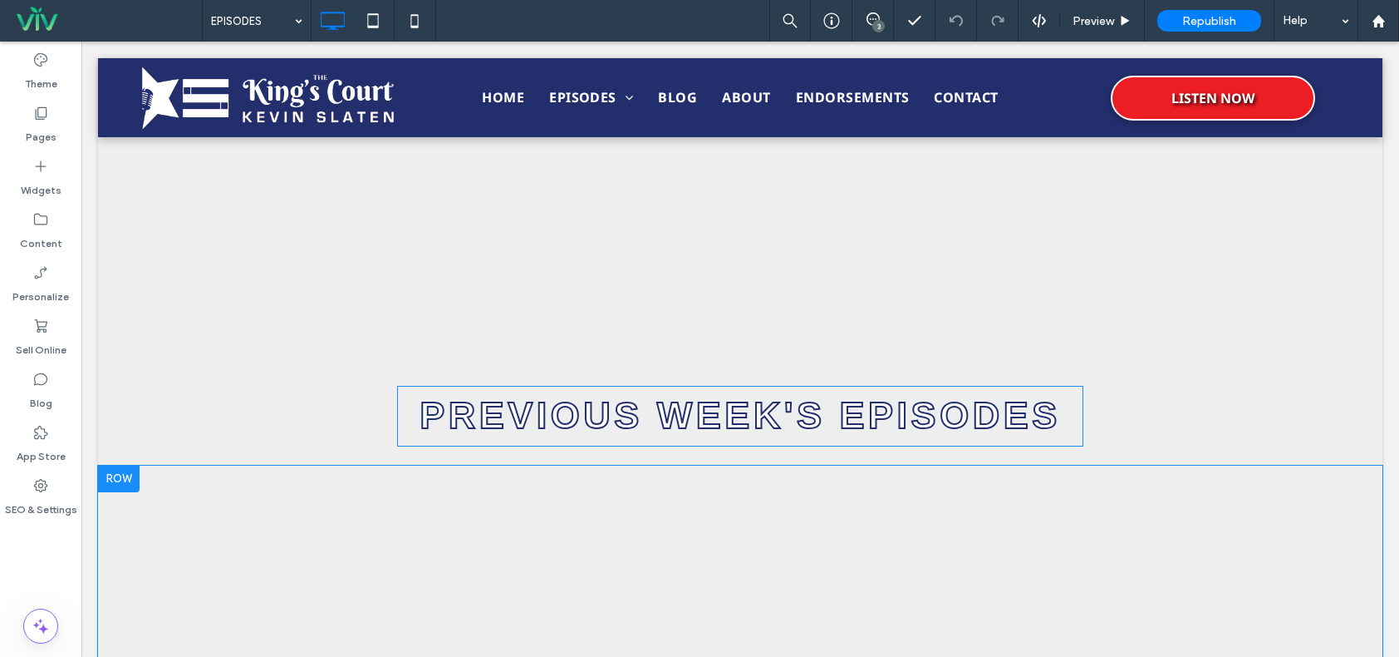
scroll to position [1147, 0]
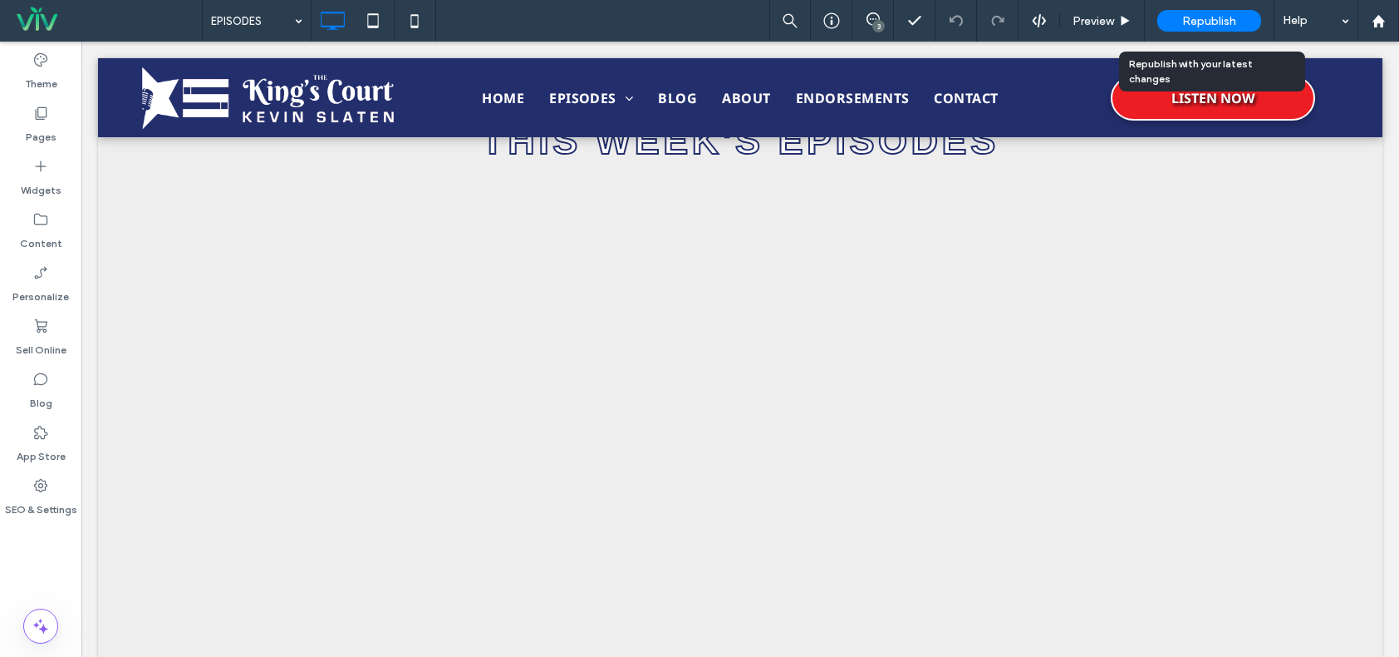
click at [1191, 19] on span "Republish" at bounding box center [1210, 21] width 54 height 14
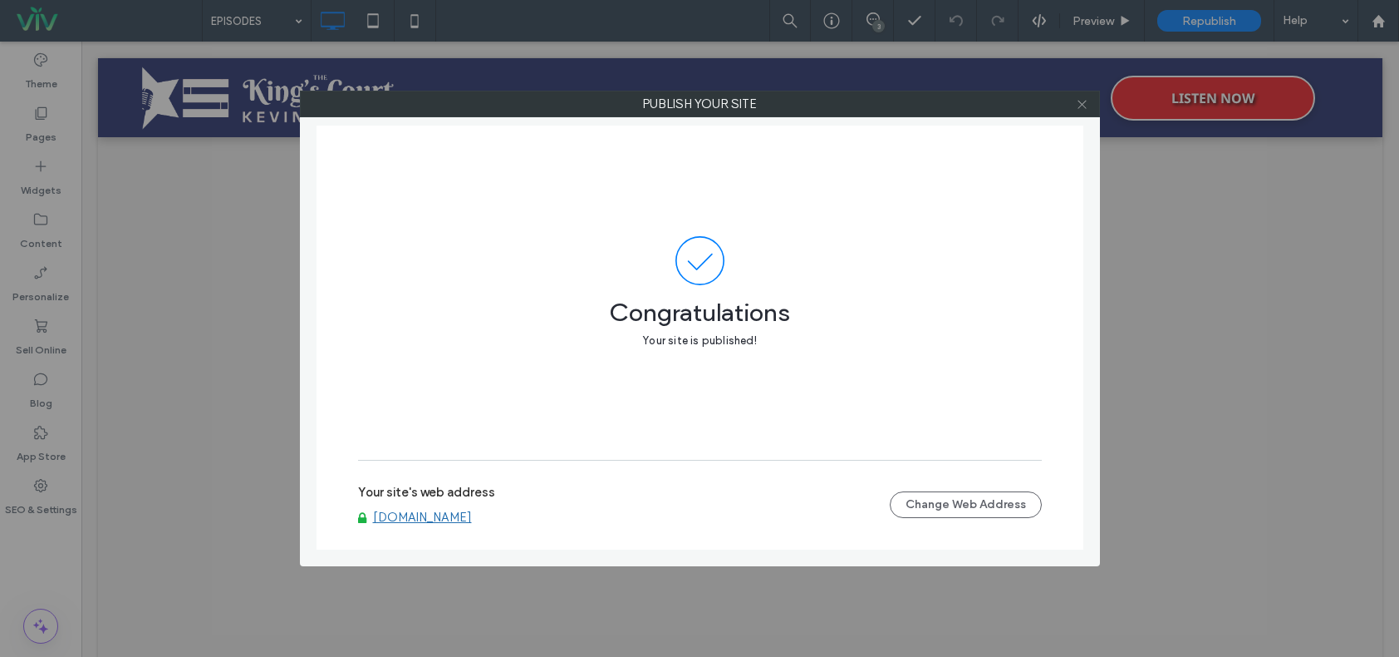
click at [1079, 108] on use at bounding box center [1082, 104] width 8 height 8
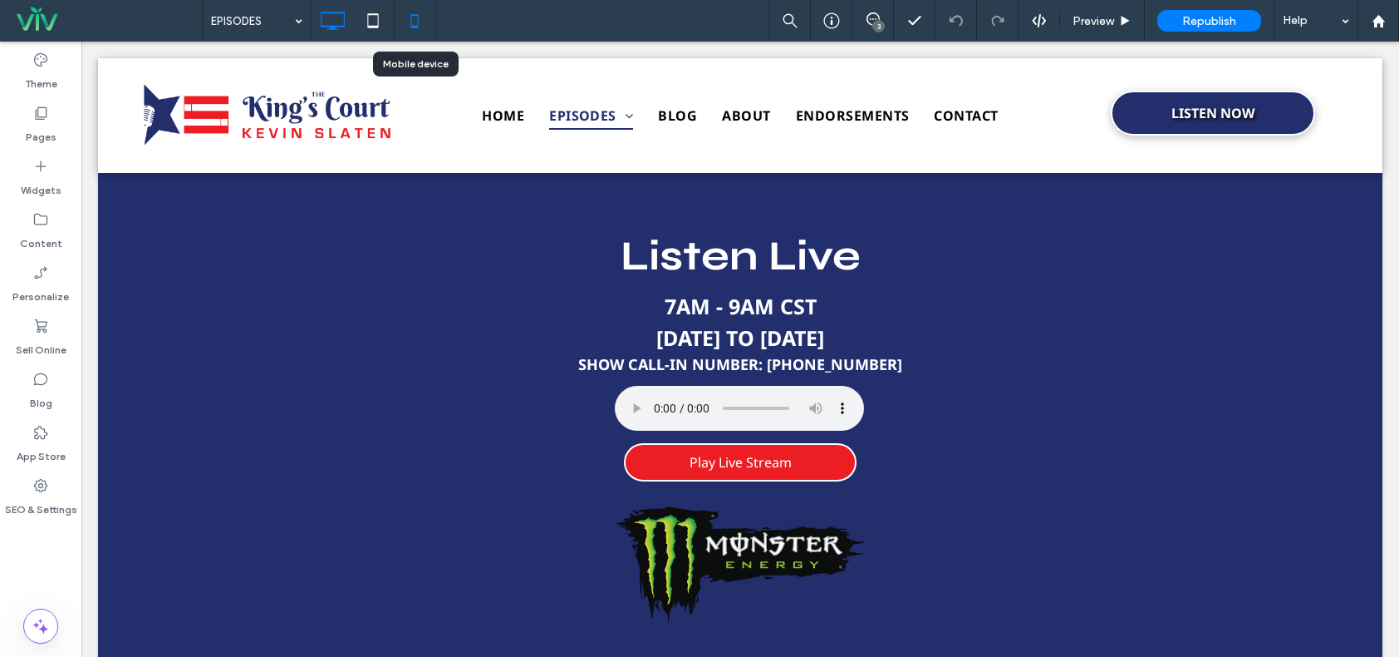
click at [411, 14] on icon at bounding box center [414, 20] width 33 height 33
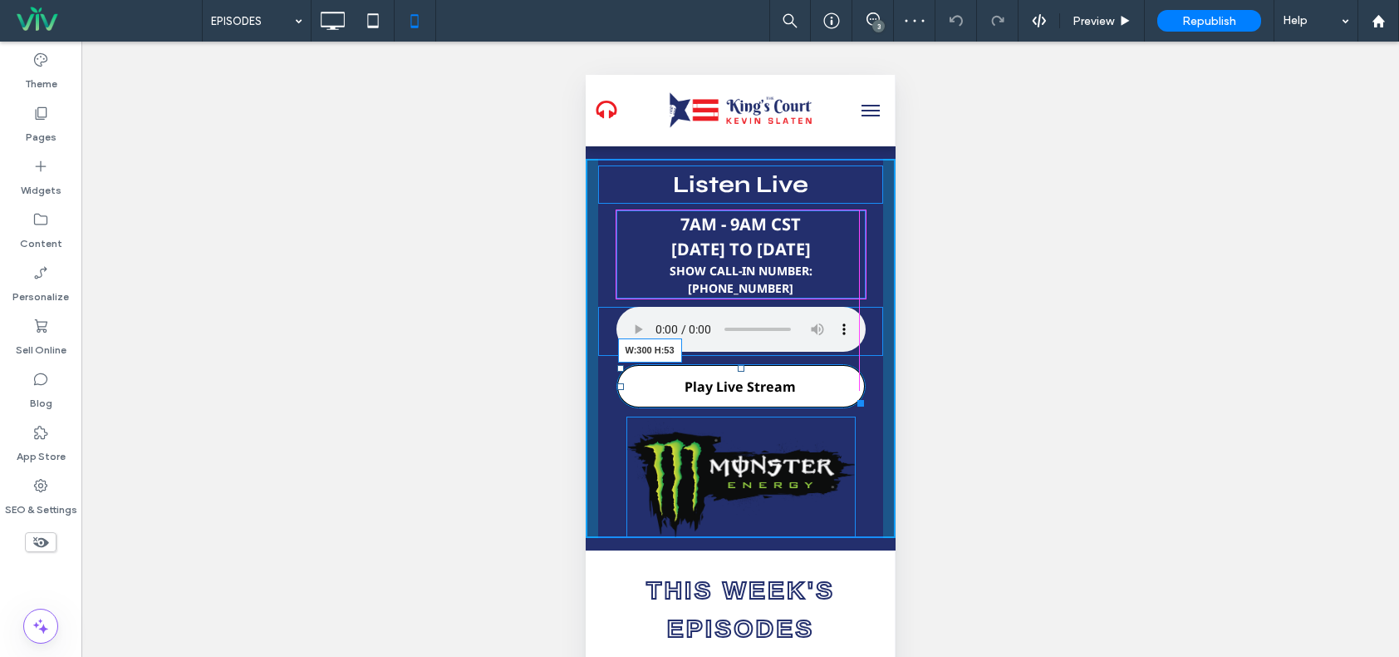
click at [852, 394] on div at bounding box center [857, 400] width 12 height 12
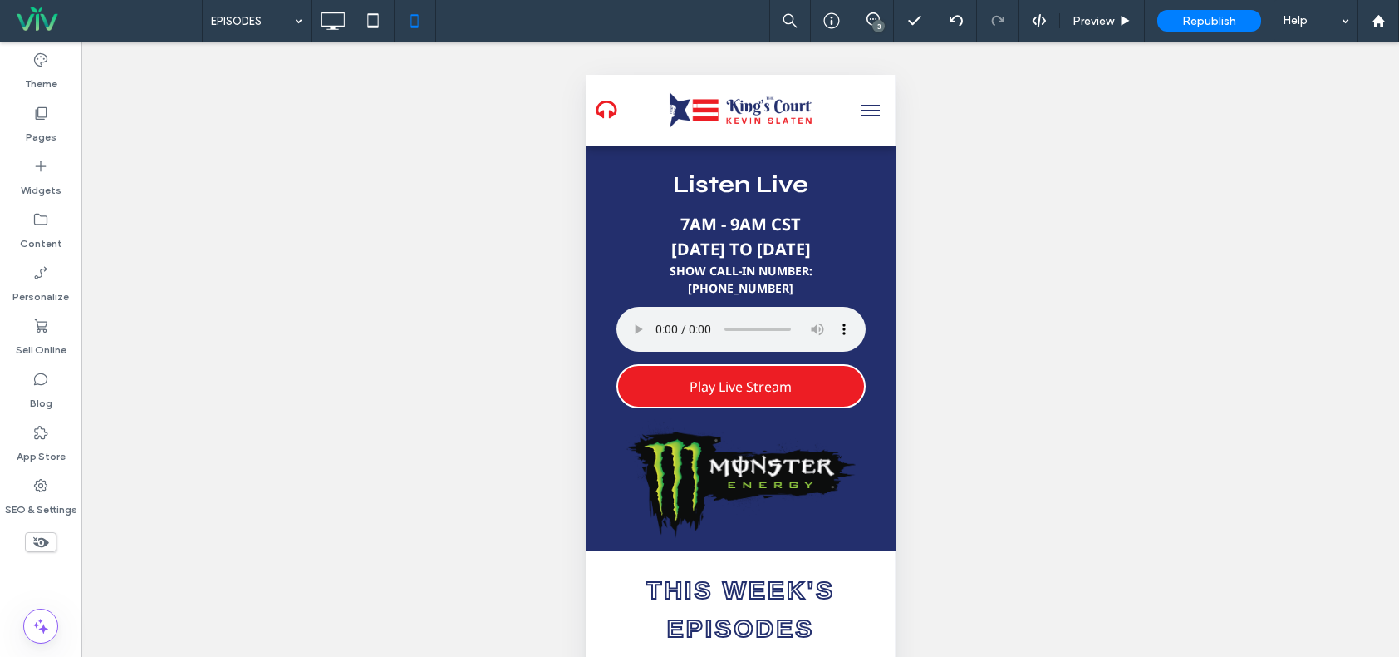
click at [186, 190] on div "Unhide? Yes Unhide? Yes" at bounding box center [740, 370] width 1318 height 657
click at [835, 19] on icon at bounding box center [832, 20] width 17 height 17
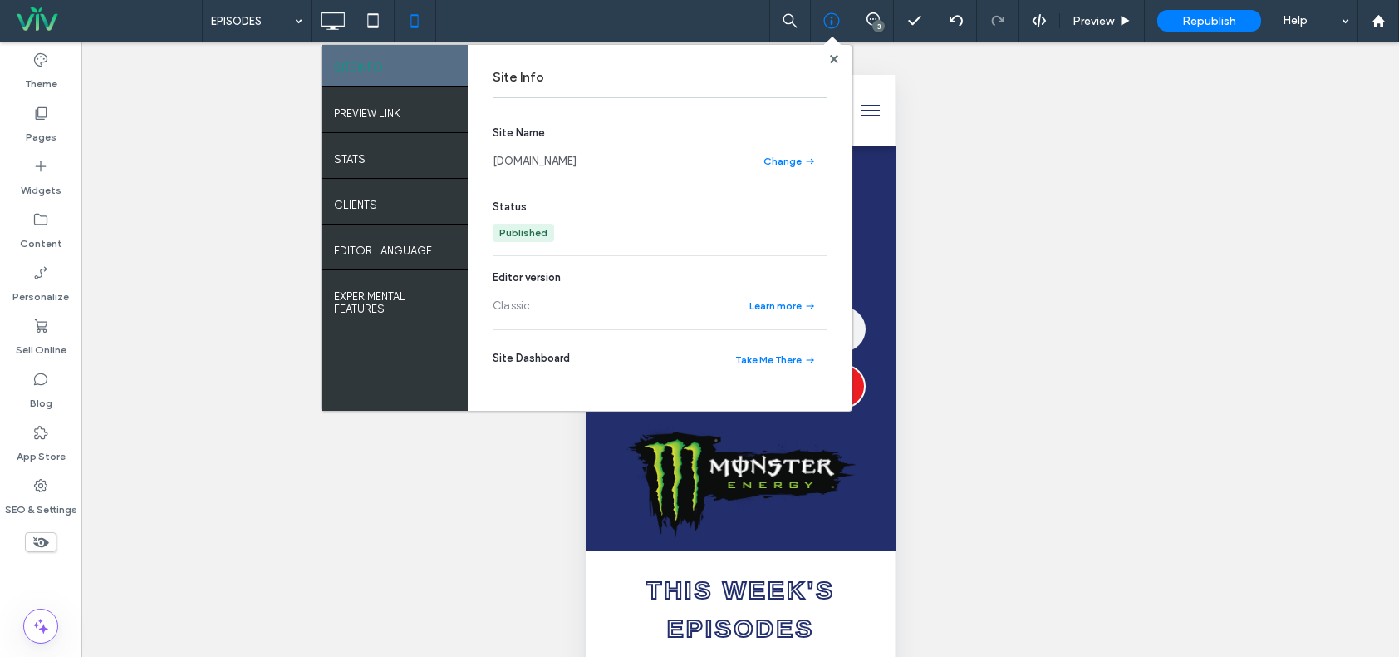
click at [524, 158] on link "[DOMAIN_NAME]" at bounding box center [535, 161] width 84 height 17
click at [838, 61] on use at bounding box center [833, 58] width 8 height 8
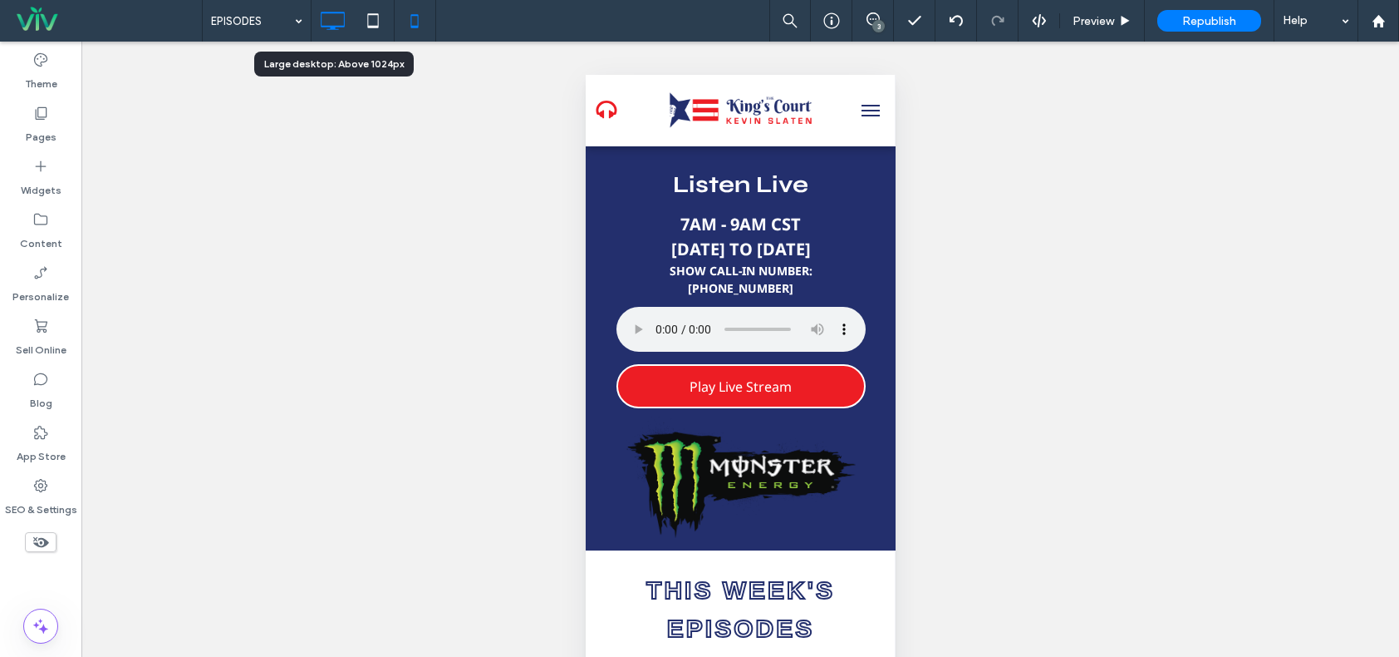
click at [326, 25] on icon at bounding box center [332, 20] width 33 height 33
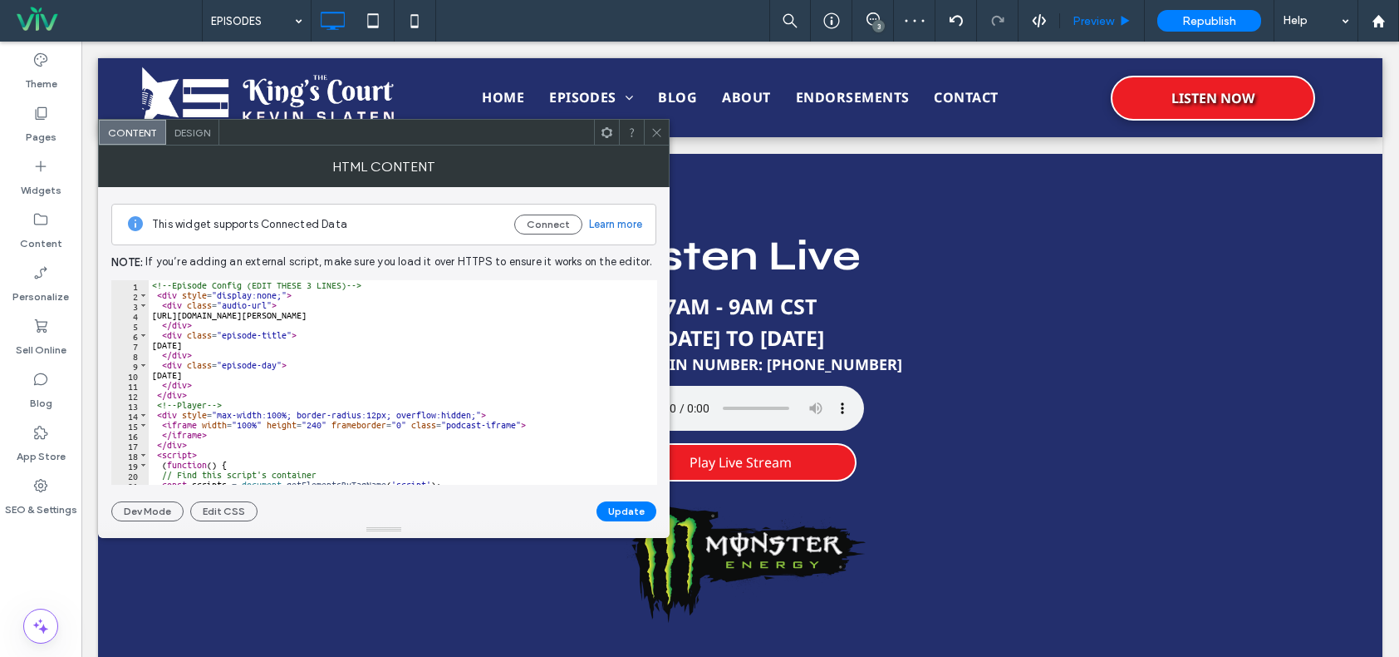
scroll to position [582, 0]
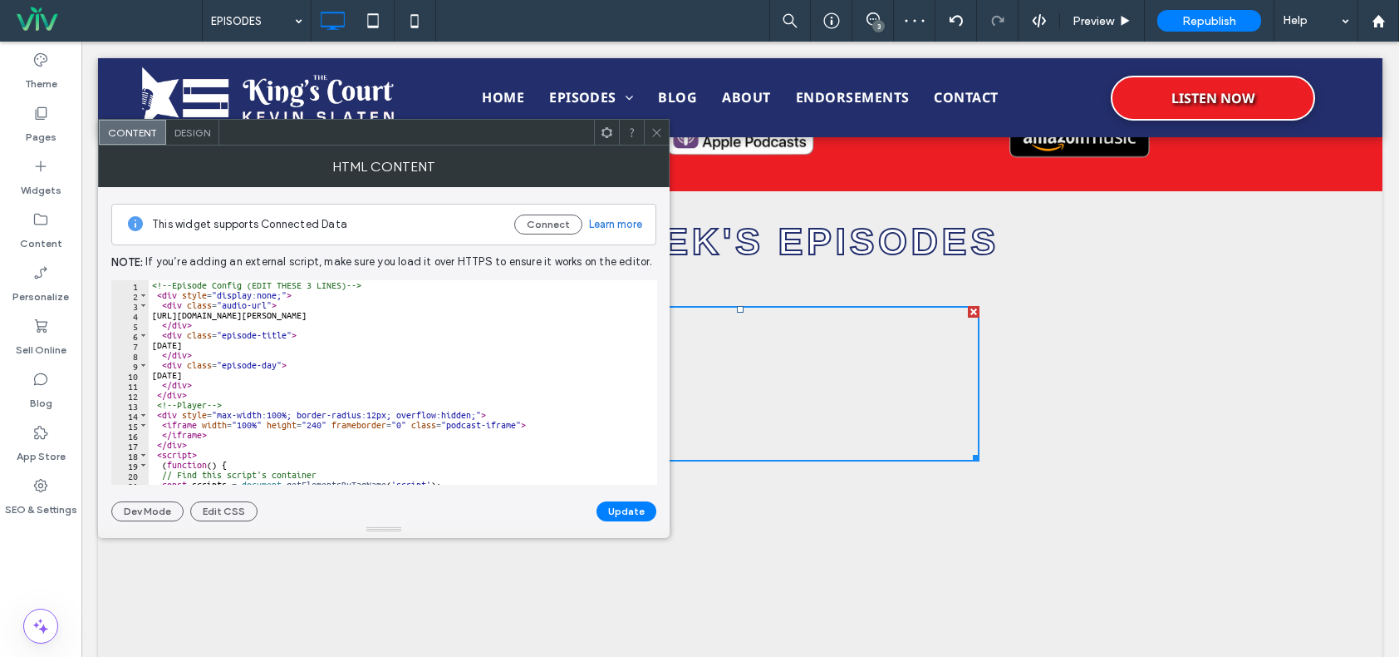
click at [657, 134] on icon at bounding box center [657, 132] width 12 height 12
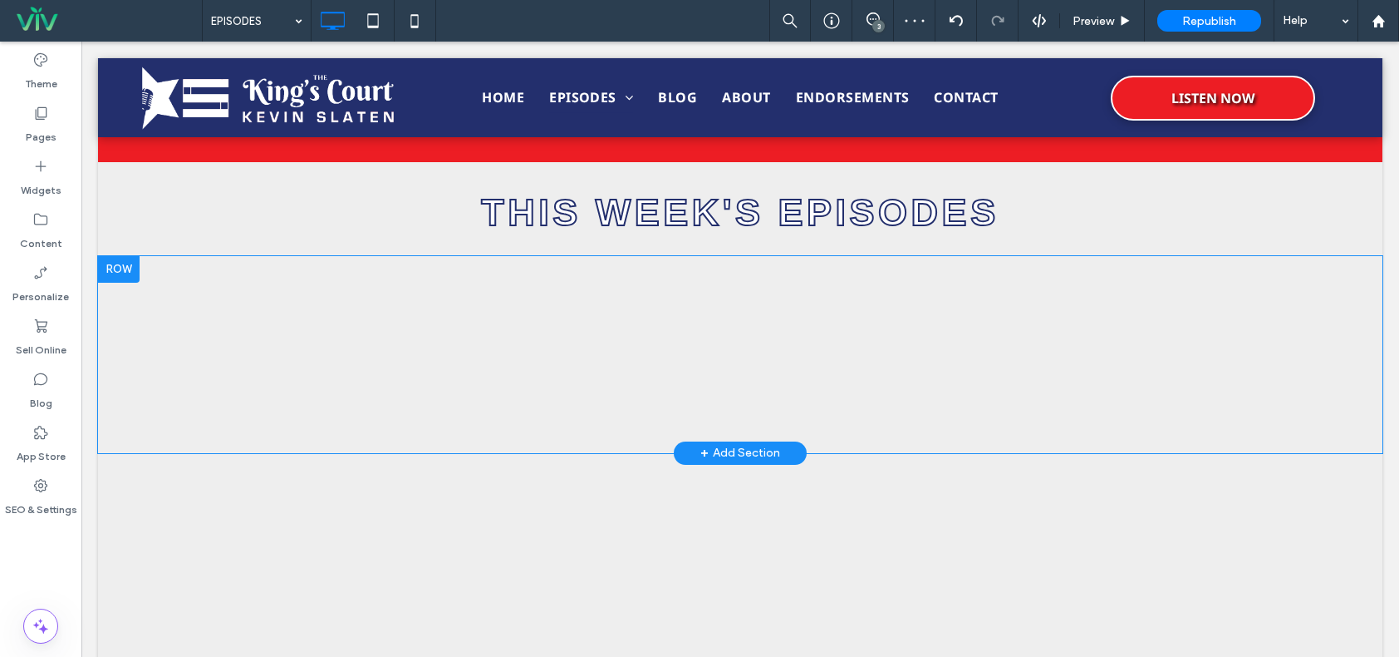
scroll to position [748, 0]
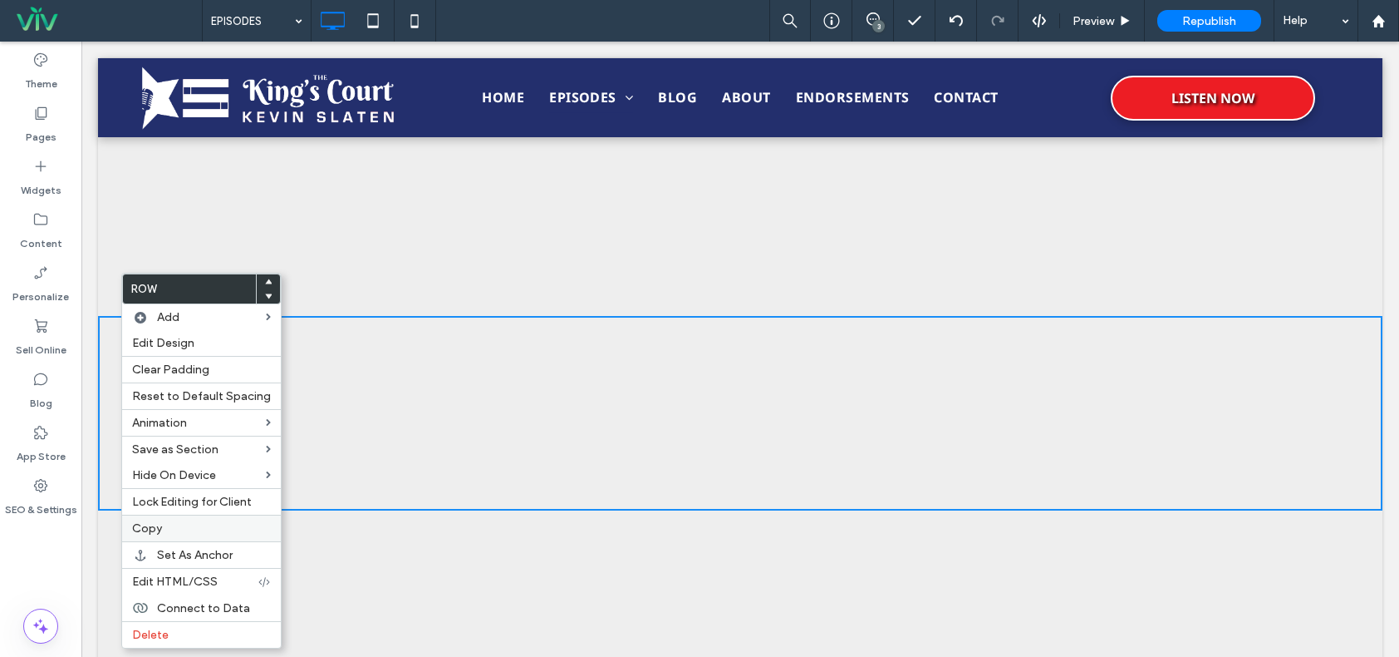
click at [181, 528] on label "Copy" at bounding box center [201, 528] width 139 height 14
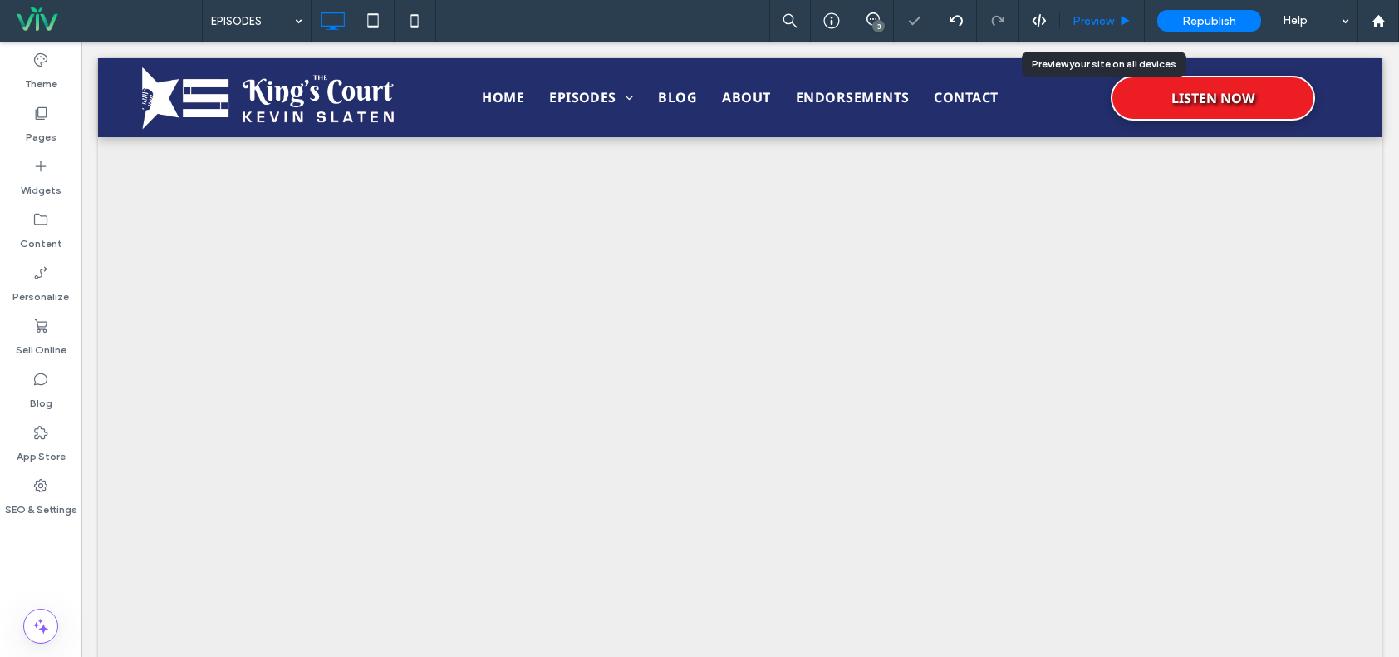
click at [1093, 17] on span "Preview" at bounding box center [1094, 21] width 42 height 14
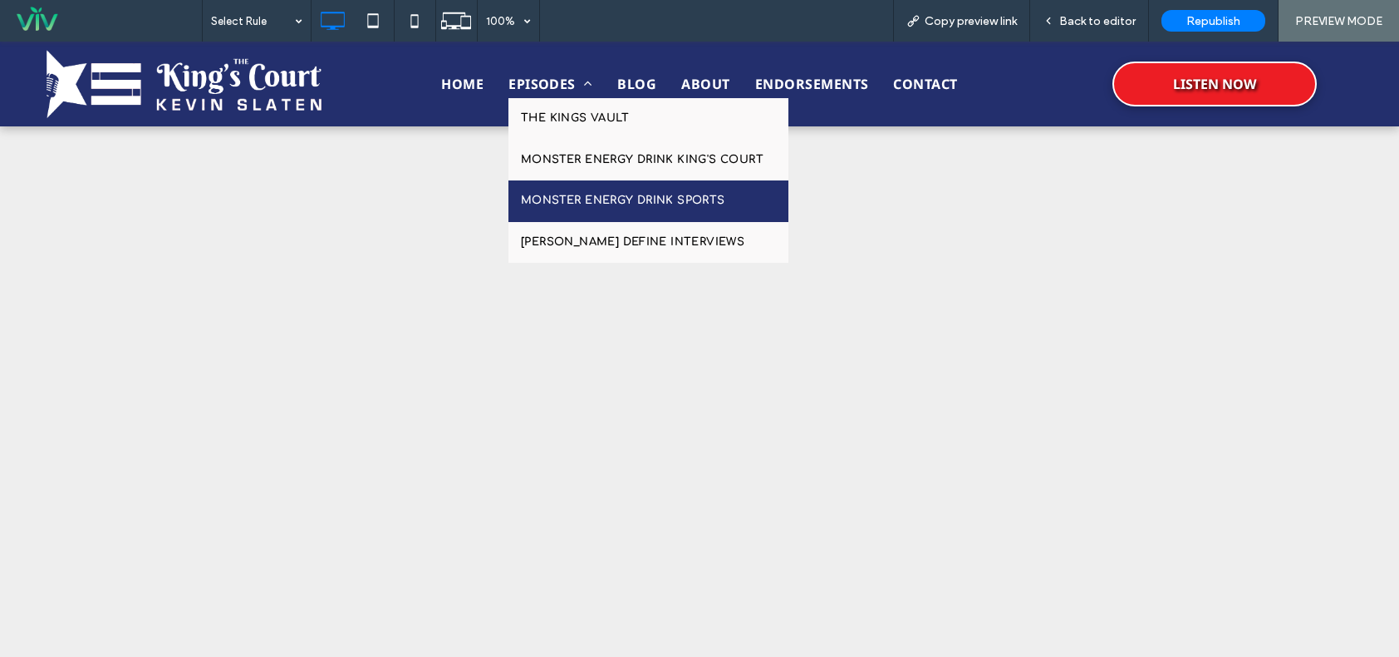
drag, startPoint x: 621, startPoint y: 187, endPoint x: 622, endPoint y: 229, distance: 41.6
click at [622, 187] on link "MONSTER ENERGY DRINK SPORTS" at bounding box center [649, 201] width 280 height 42
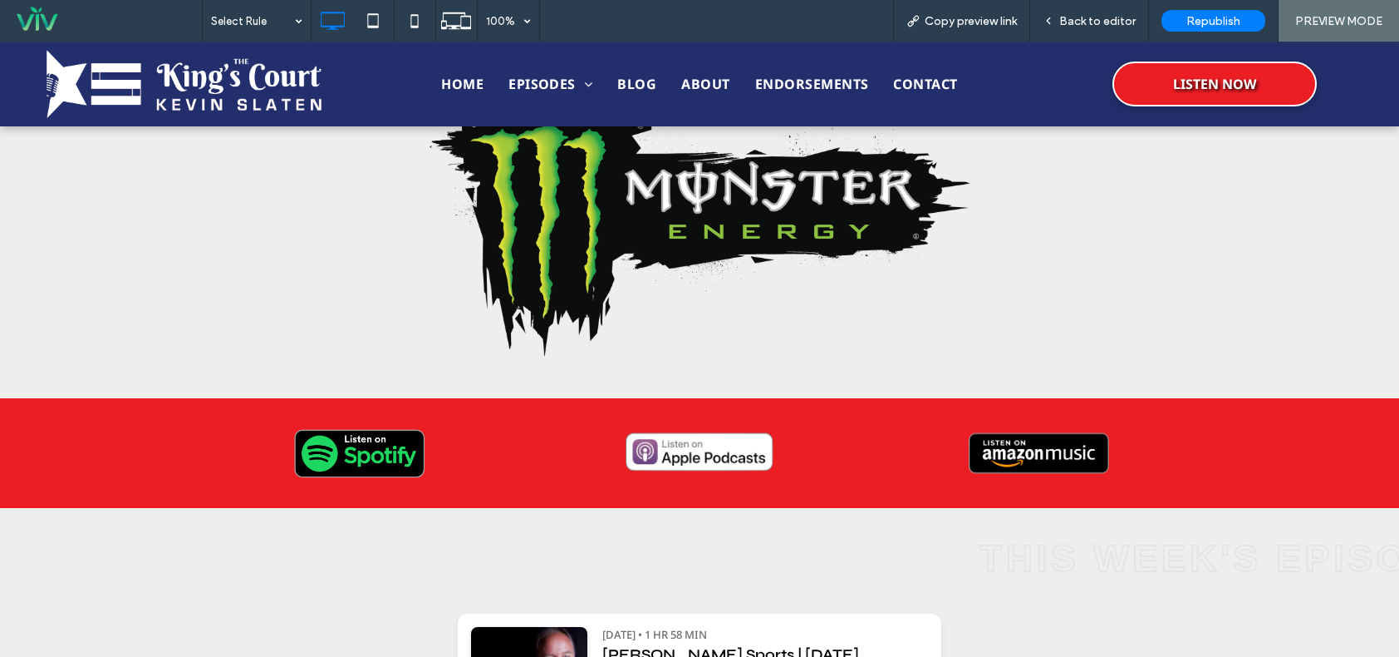
scroll to position [416, 0]
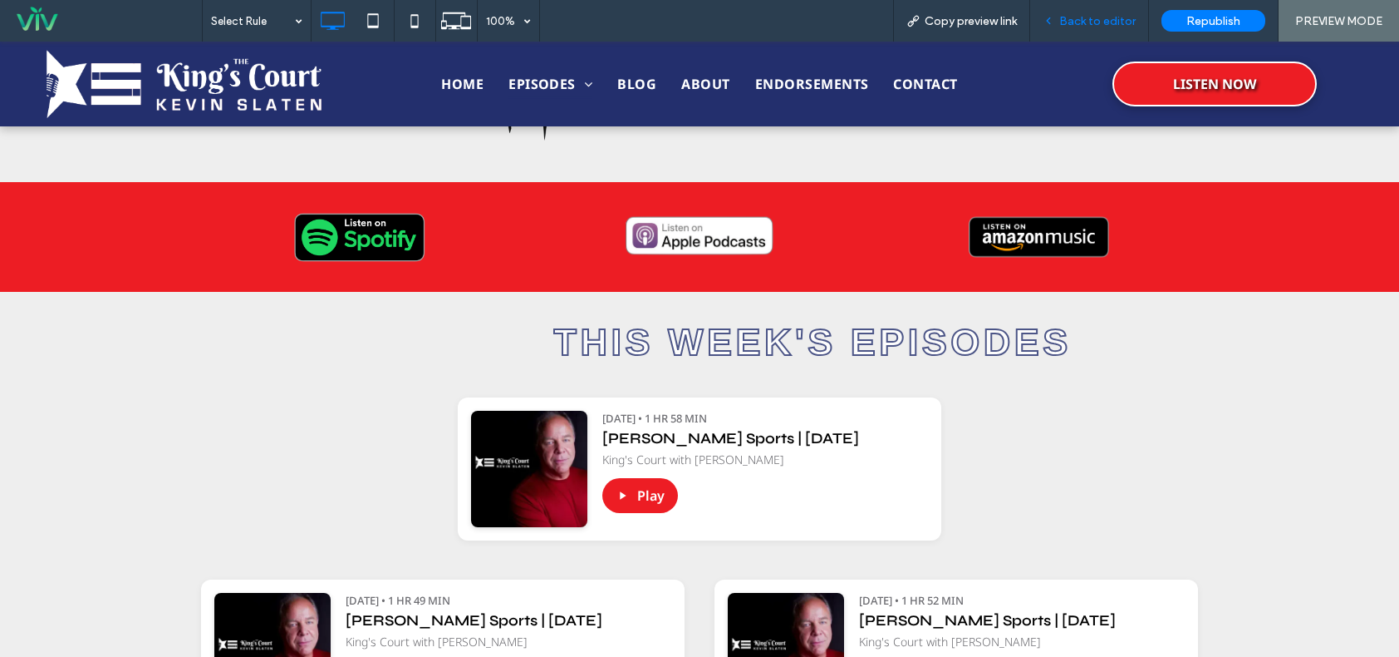
click at [1075, 23] on span "Back to editor" at bounding box center [1098, 21] width 76 height 14
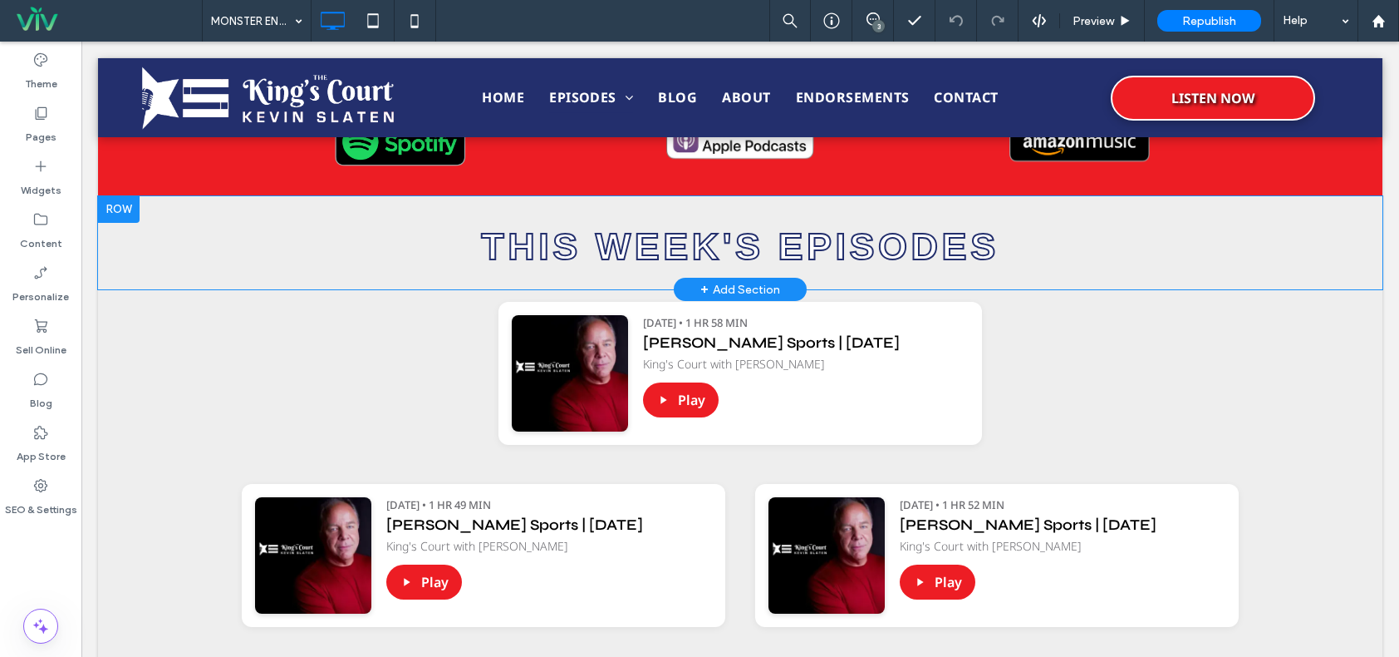
scroll to position [499, 0]
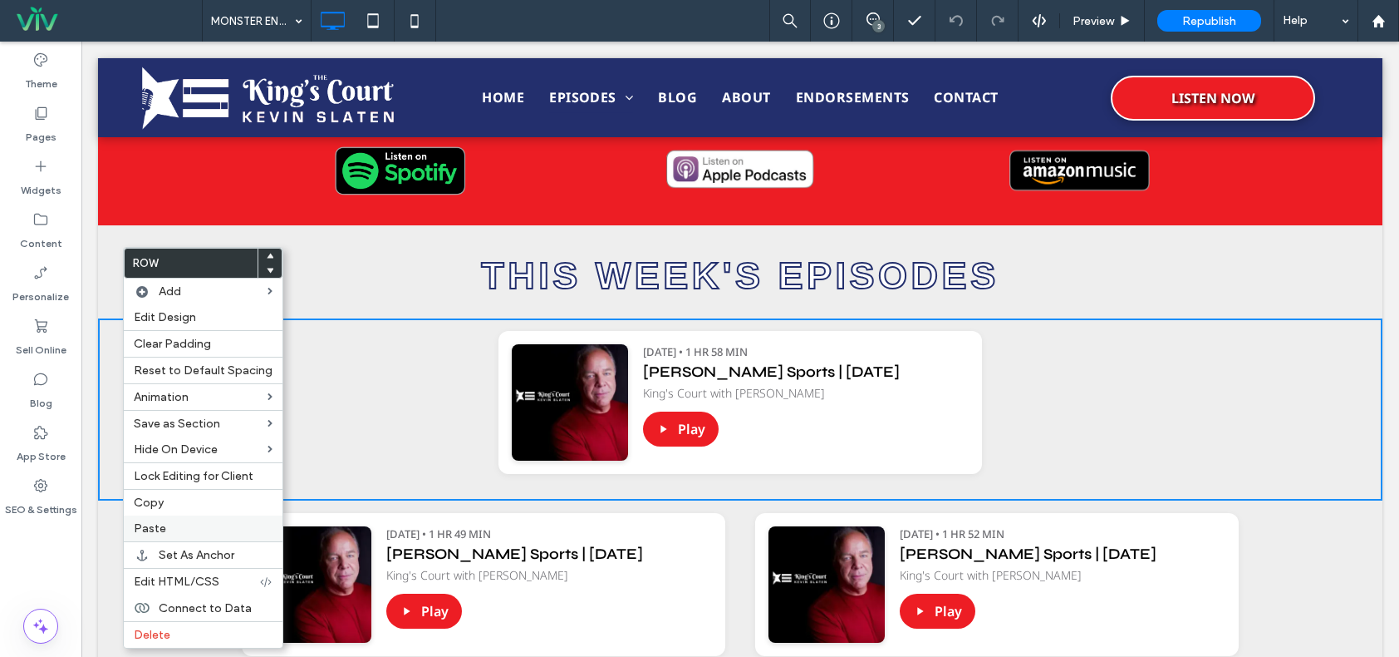
click at [162, 526] on span "Paste" at bounding box center [150, 528] width 32 height 14
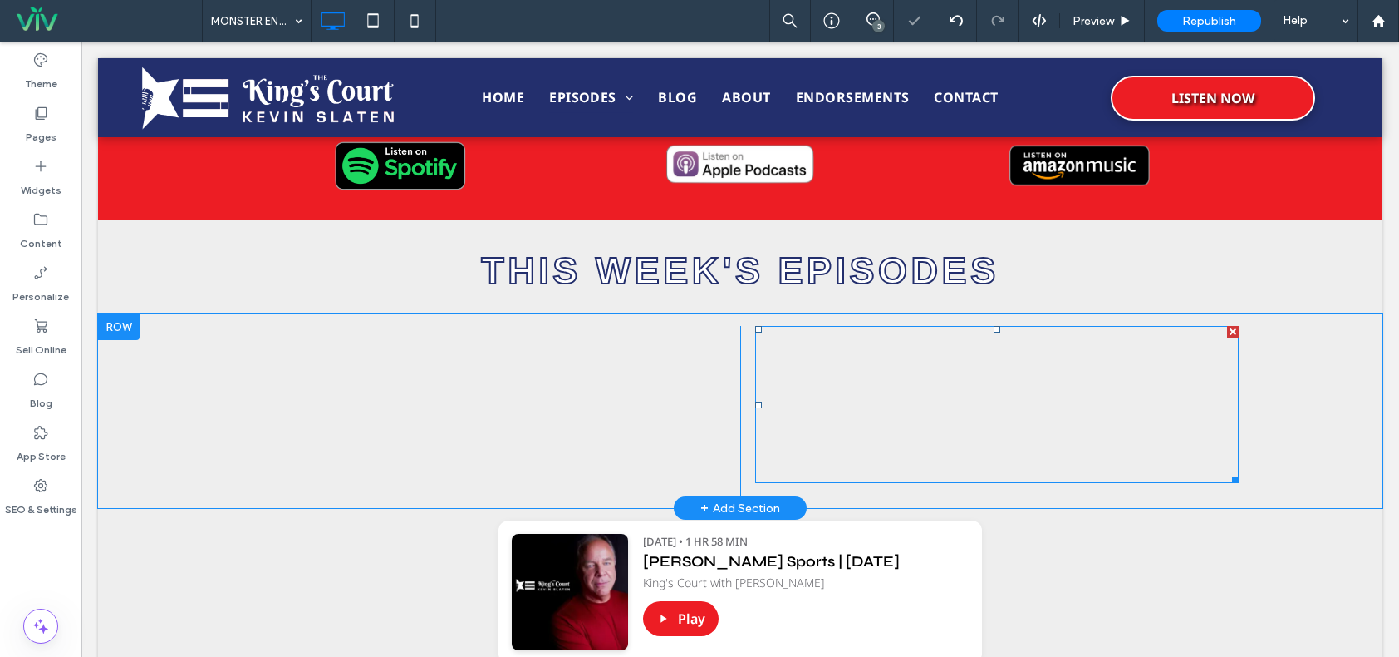
scroll to position [582, 0]
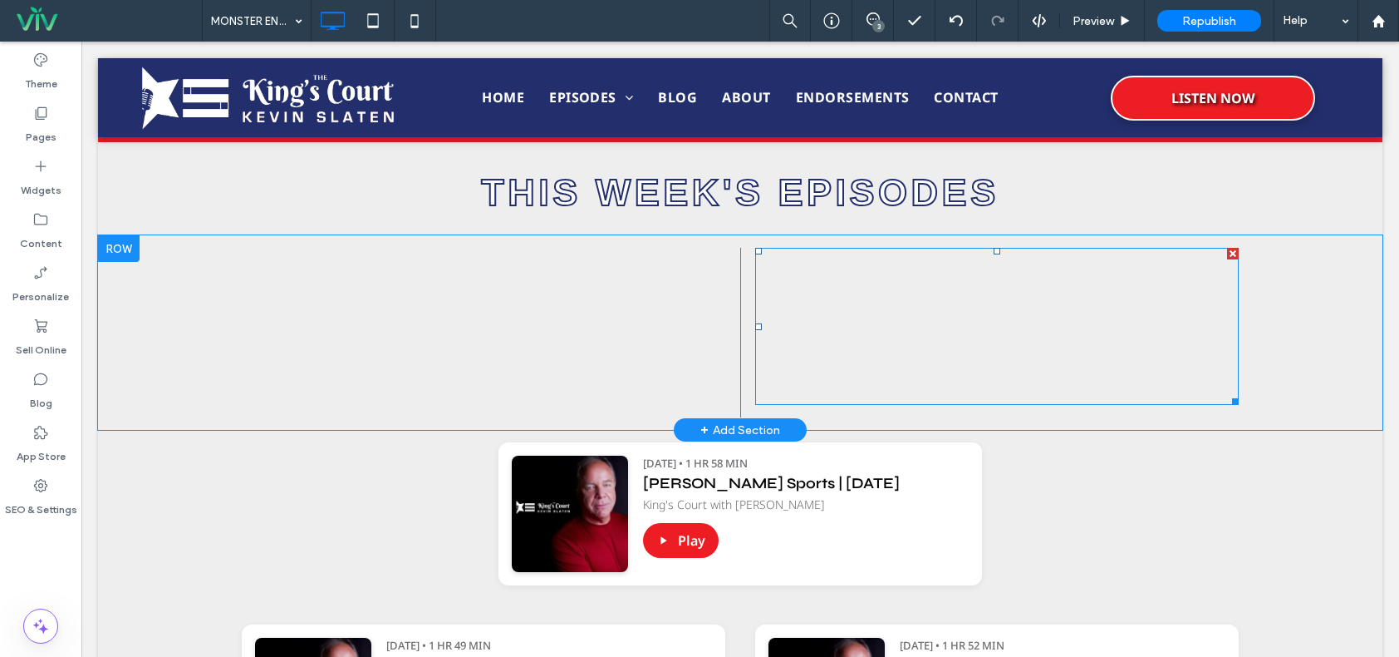
click at [843, 288] on span at bounding box center [997, 326] width 484 height 157
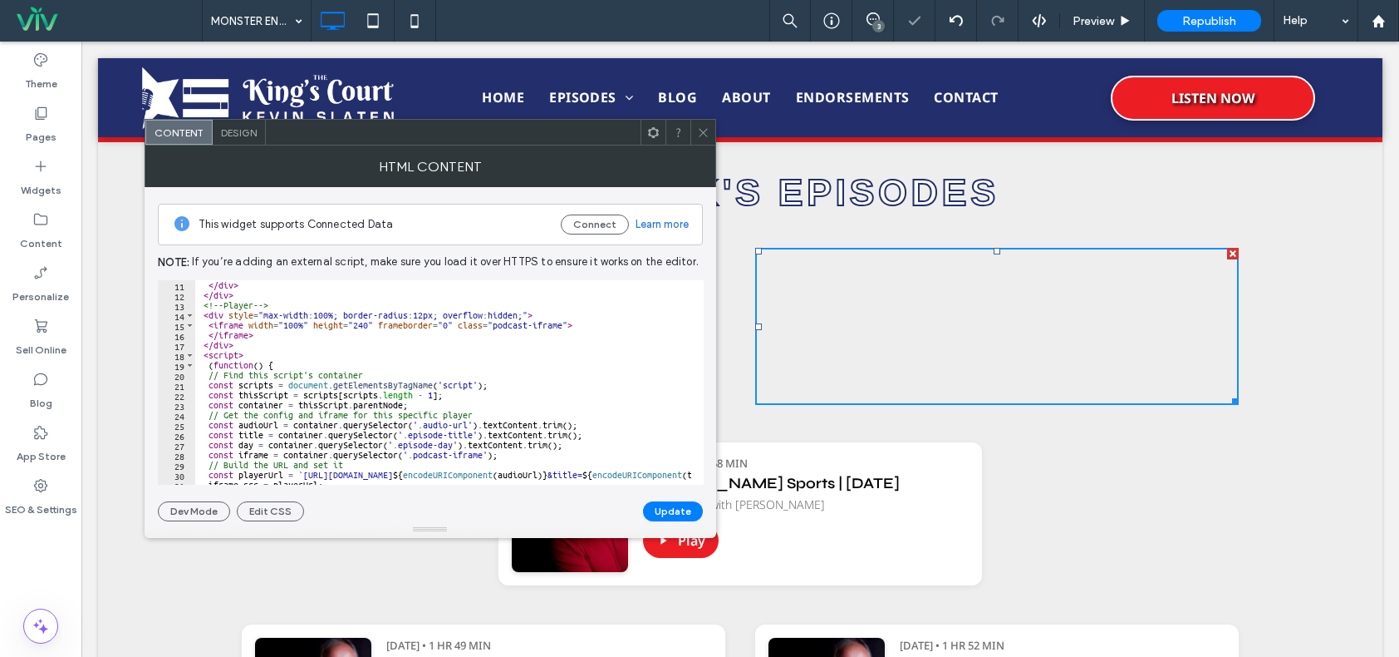
scroll to position [137, 0]
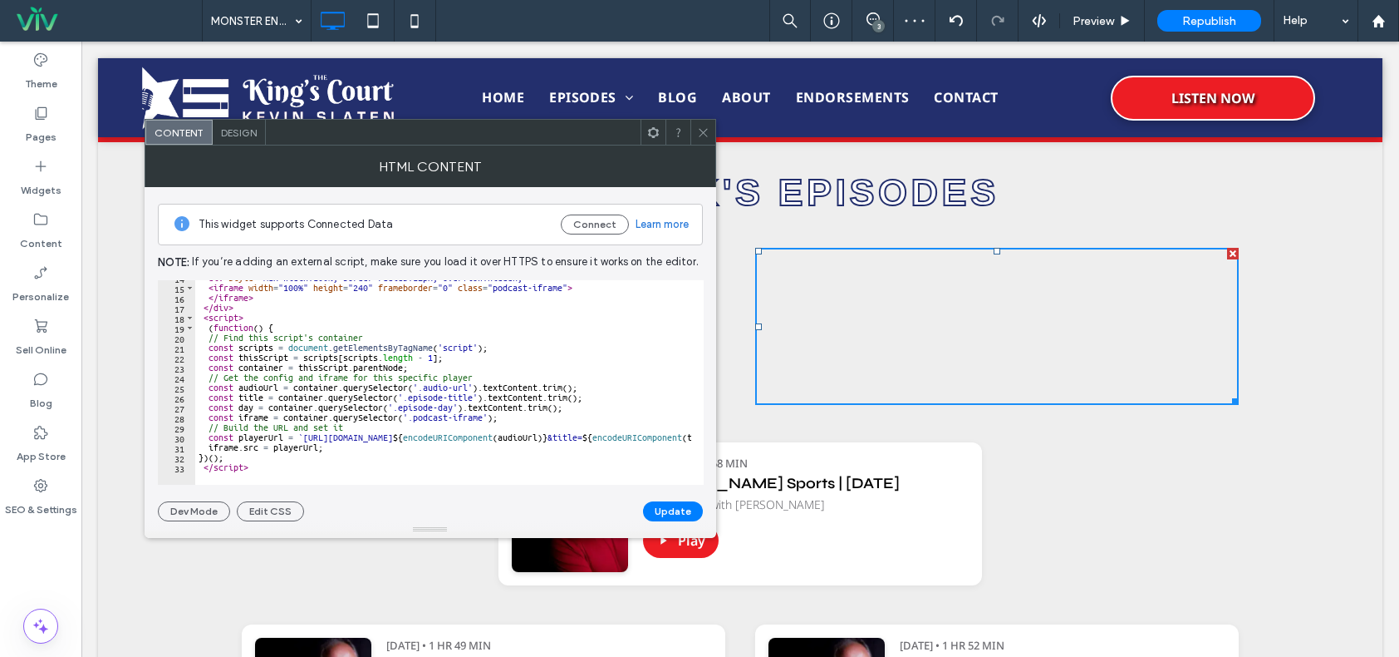
click at [704, 125] on span at bounding box center [703, 132] width 12 height 25
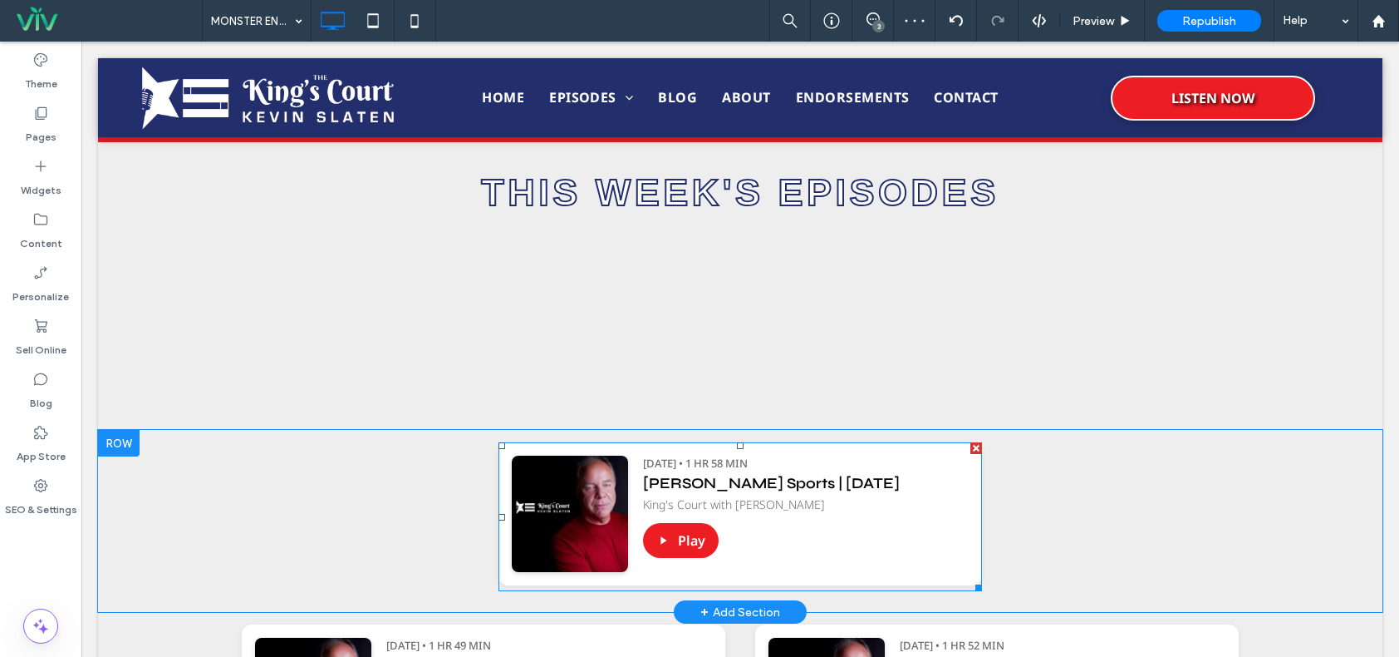
click at [775, 537] on span at bounding box center [741, 516] width 484 height 149
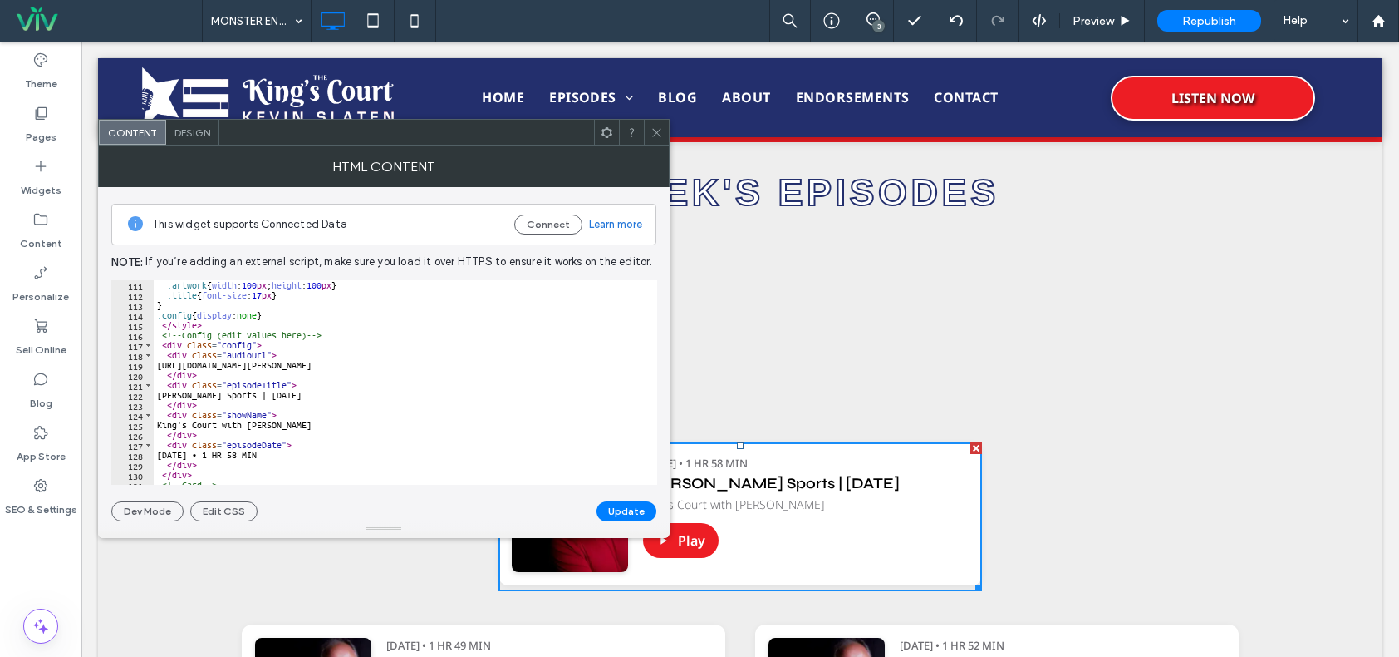
scroll to position [1097, 0]
type textarea "**********"
drag, startPoint x: 170, startPoint y: 396, endPoint x: 356, endPoint y: 396, distance: 185.3
click at [356, 396] on div ".artwork { width : 100 px ; height : 100 px } .title { font-size : 17 px } } .c…" at bounding box center [539, 386] width 770 height 212
click at [656, 121] on span at bounding box center [657, 132] width 12 height 25
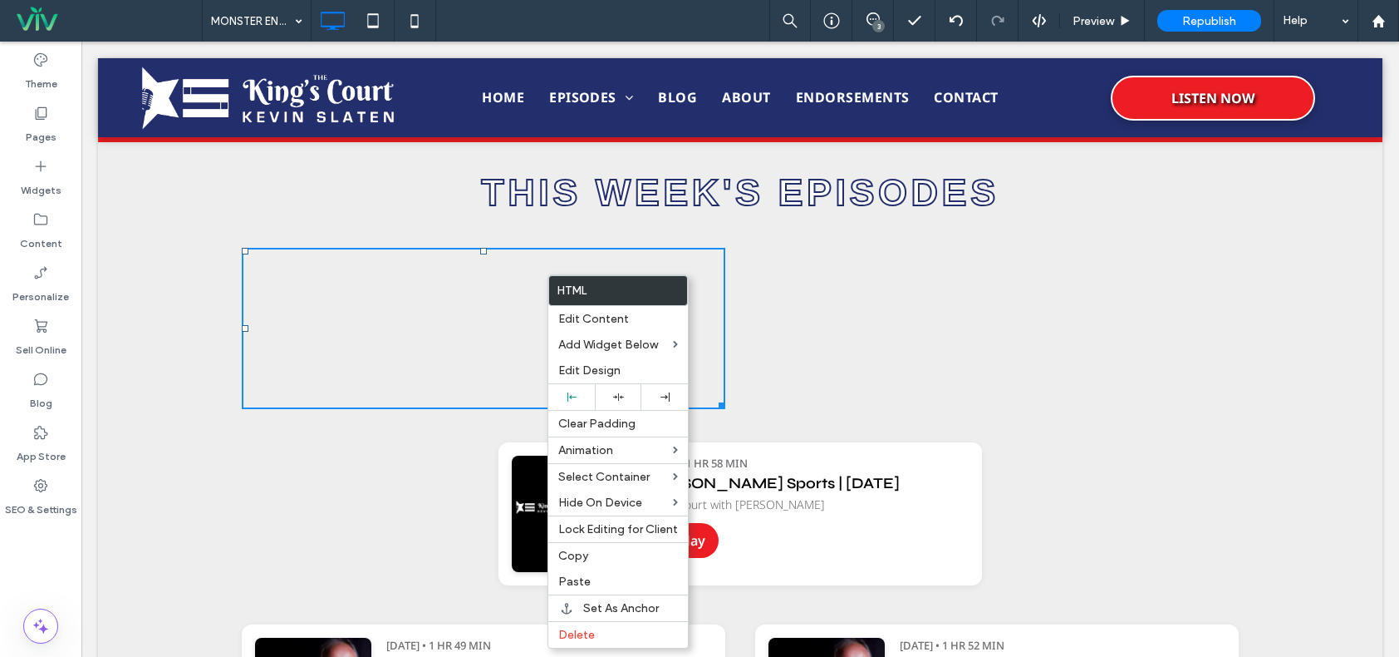
click at [880, 231] on div "THIS WEEK'S EPISODES Click To Paste Row + Add Section" at bounding box center [740, 189] width 1285 height 94
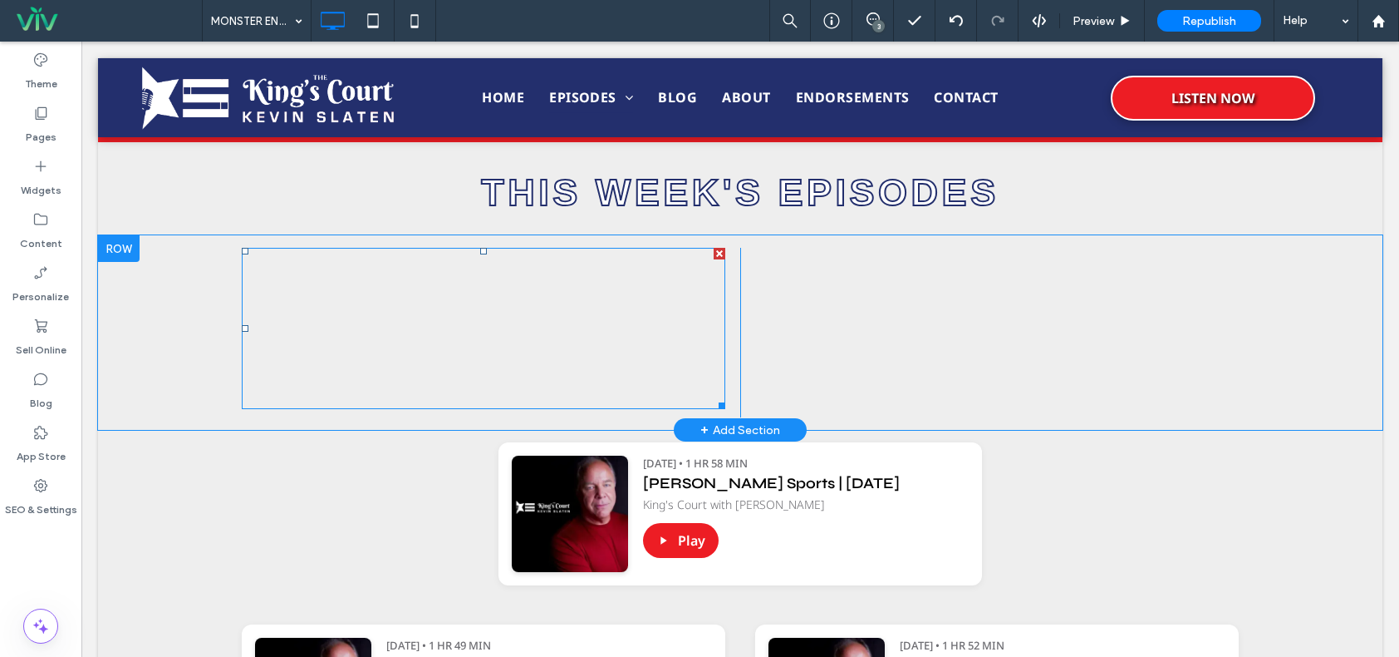
click at [627, 293] on span at bounding box center [484, 328] width 484 height 161
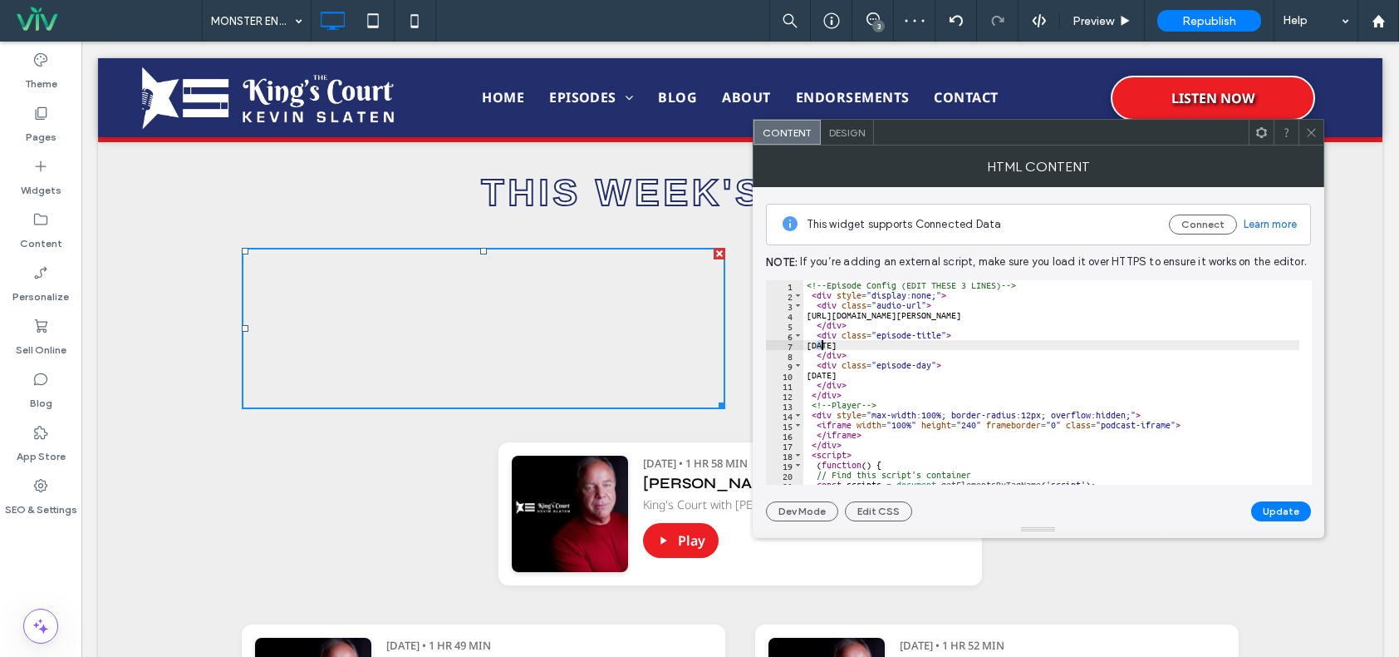
drag, startPoint x: 819, startPoint y: 344, endPoint x: 856, endPoint y: 344, distance: 37.4
click at [856, 344] on div "<!-- Episode Config (EDIT THESE 3 LINES) --> < div style = "display:none;" > < …" at bounding box center [1253, 386] width 899 height 212
click at [849, 344] on div "<!-- Episode Config (EDIT THESE 3 LINES) --> < div style = "display:none;" > < …" at bounding box center [1052, 382] width 496 height 204
drag, startPoint x: 821, startPoint y: 344, endPoint x: 929, endPoint y: 344, distance: 108.0
click at [929, 344] on div "<!-- Episode Config (EDIT THESE 3 LINES) --> < div style = "display:none;" > < …" at bounding box center [1253, 386] width 899 height 212
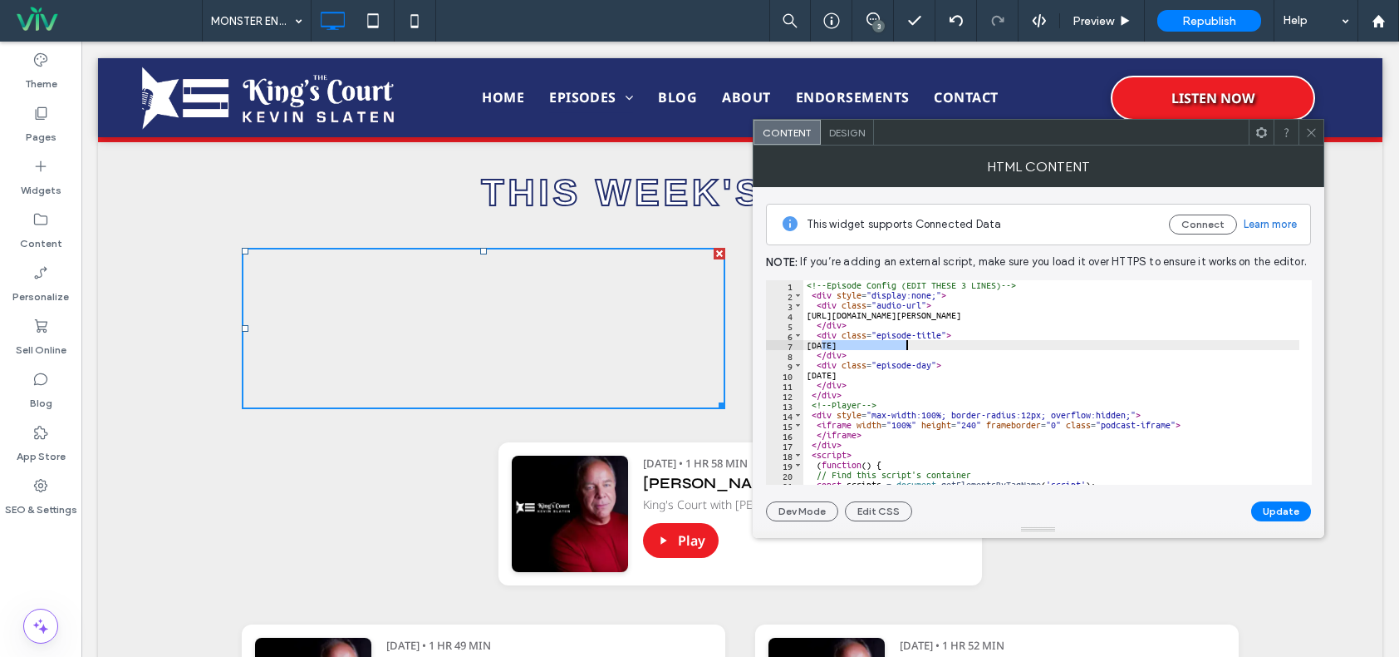
paste textarea "**********"
type textarea "**********"
click at [1276, 519] on button "Update" at bounding box center [1282, 511] width 60 height 20
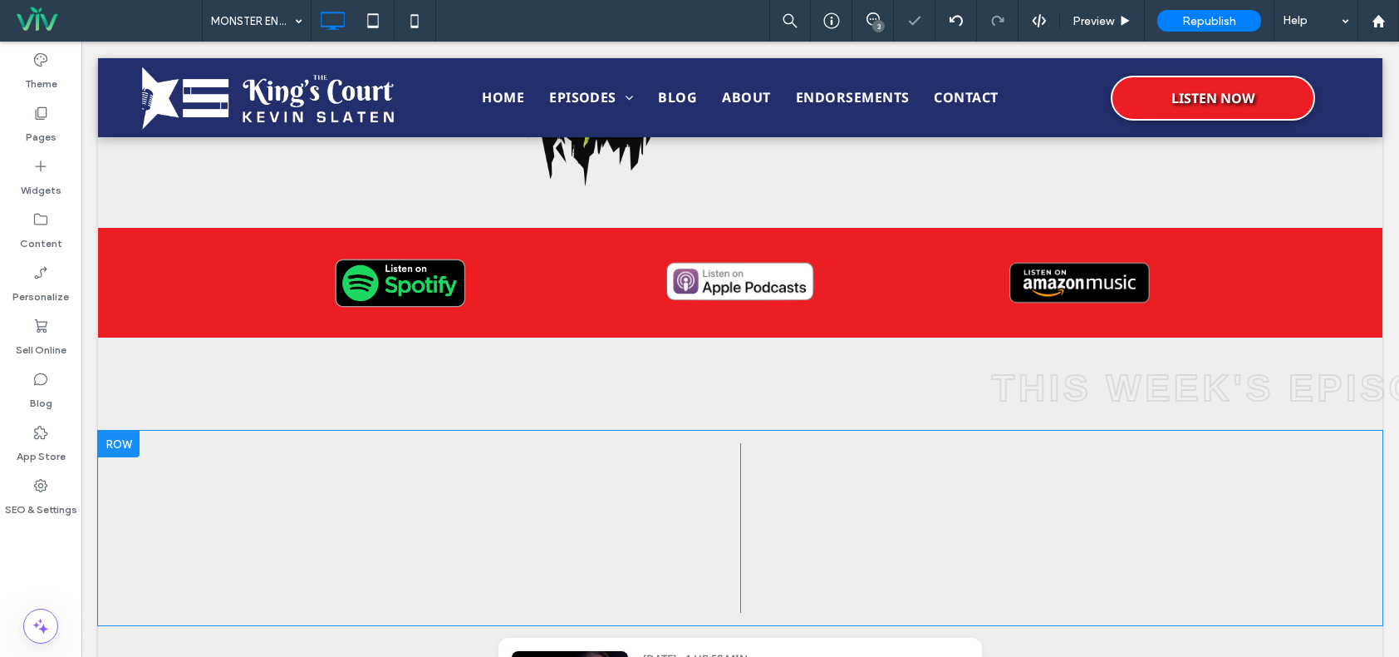
scroll to position [665, 0]
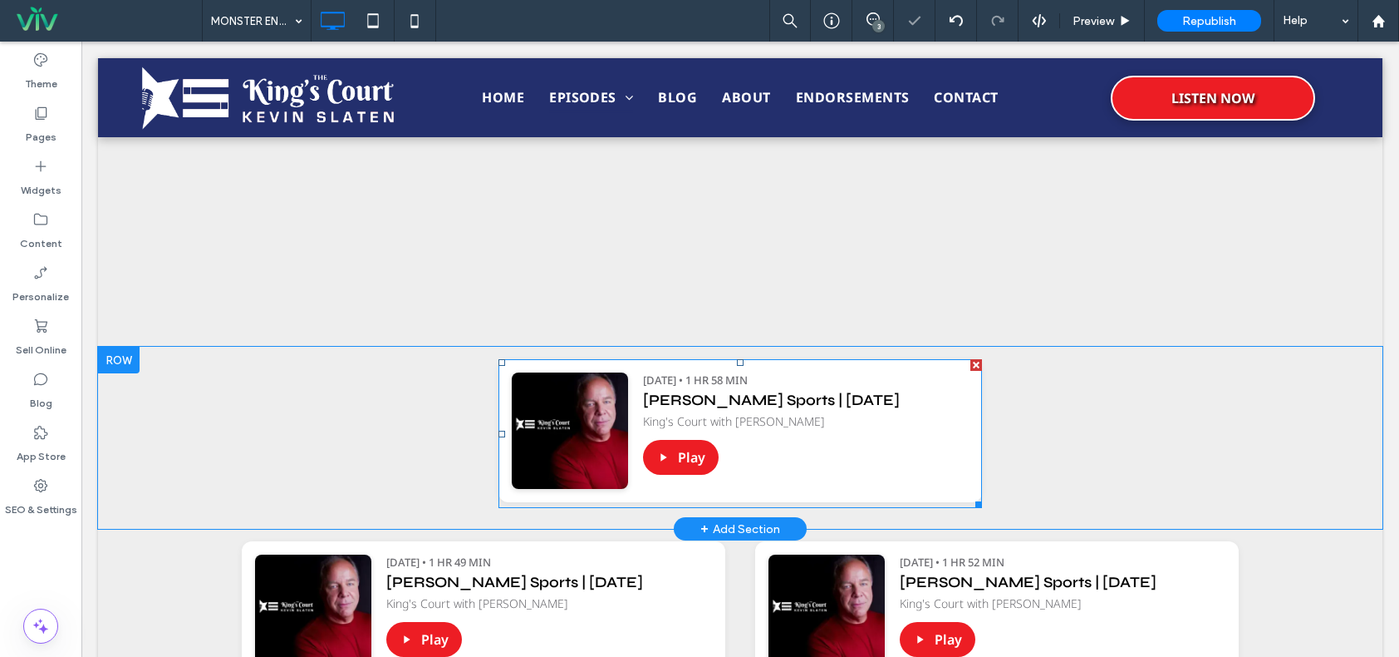
click at [829, 447] on span at bounding box center [741, 433] width 484 height 149
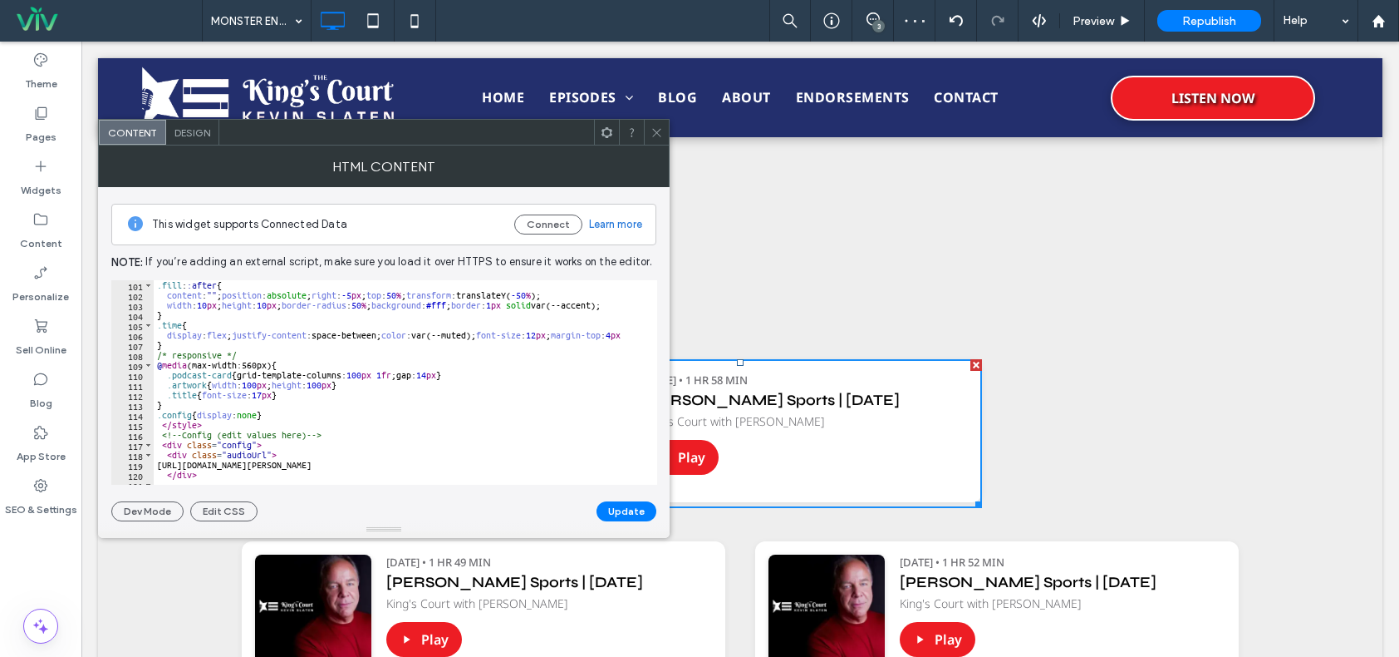
scroll to position [1097, 0]
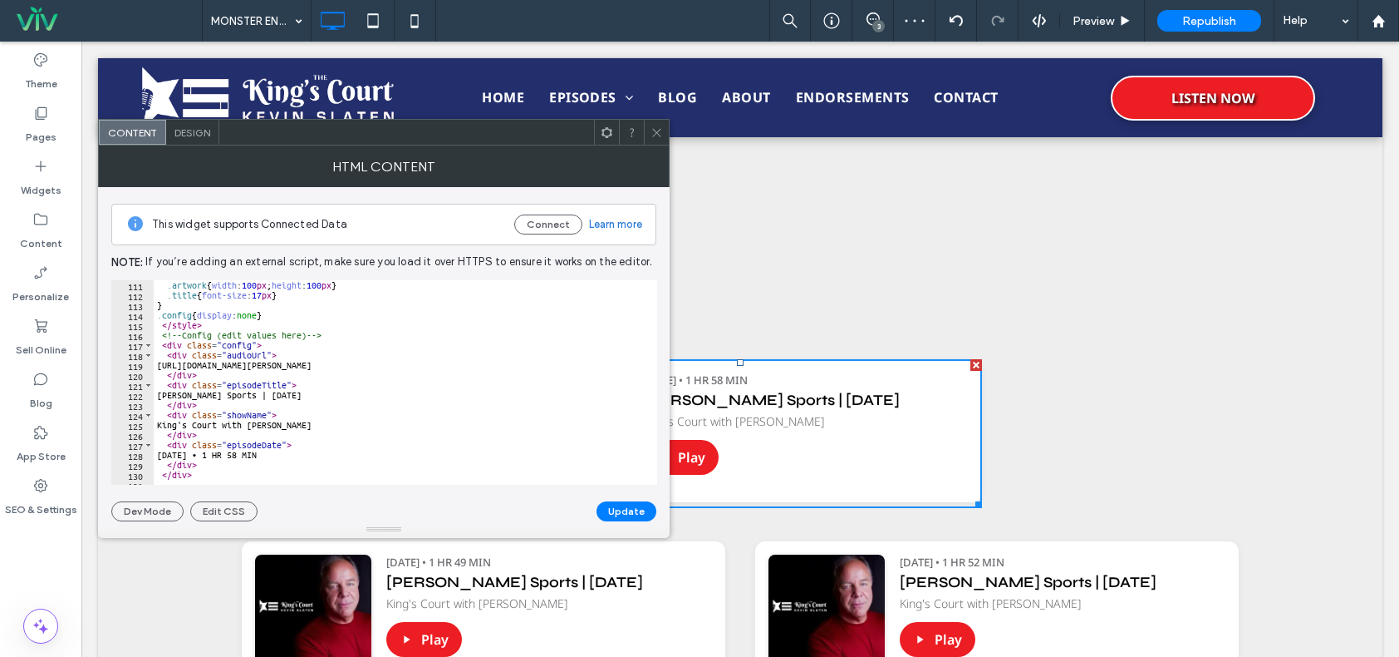
type textarea "**********"
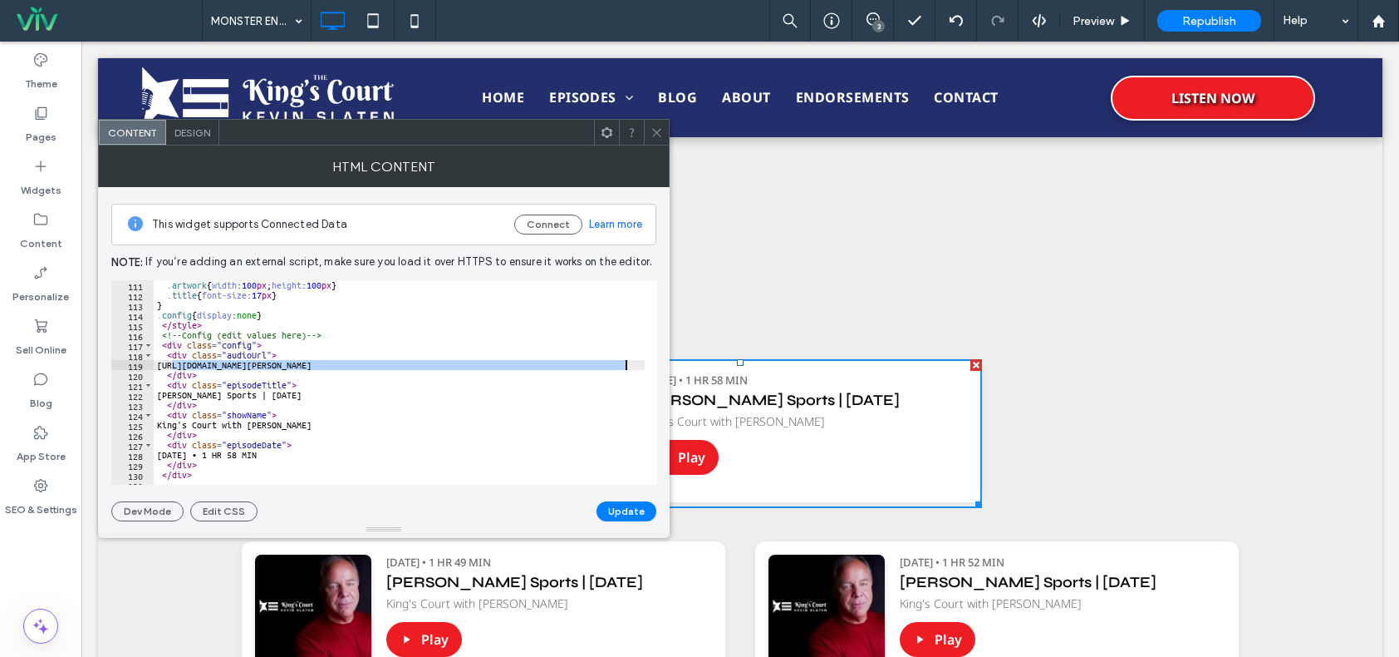
drag, startPoint x: 170, startPoint y: 365, endPoint x: 623, endPoint y: 362, distance: 452.9
click at [623, 362] on div ".podcast-card { grid-template-columns: 100 px 1 fr ;gap: 14 px } .artwork { wid…" at bounding box center [539, 376] width 770 height 212
click at [653, 124] on span at bounding box center [657, 132] width 12 height 25
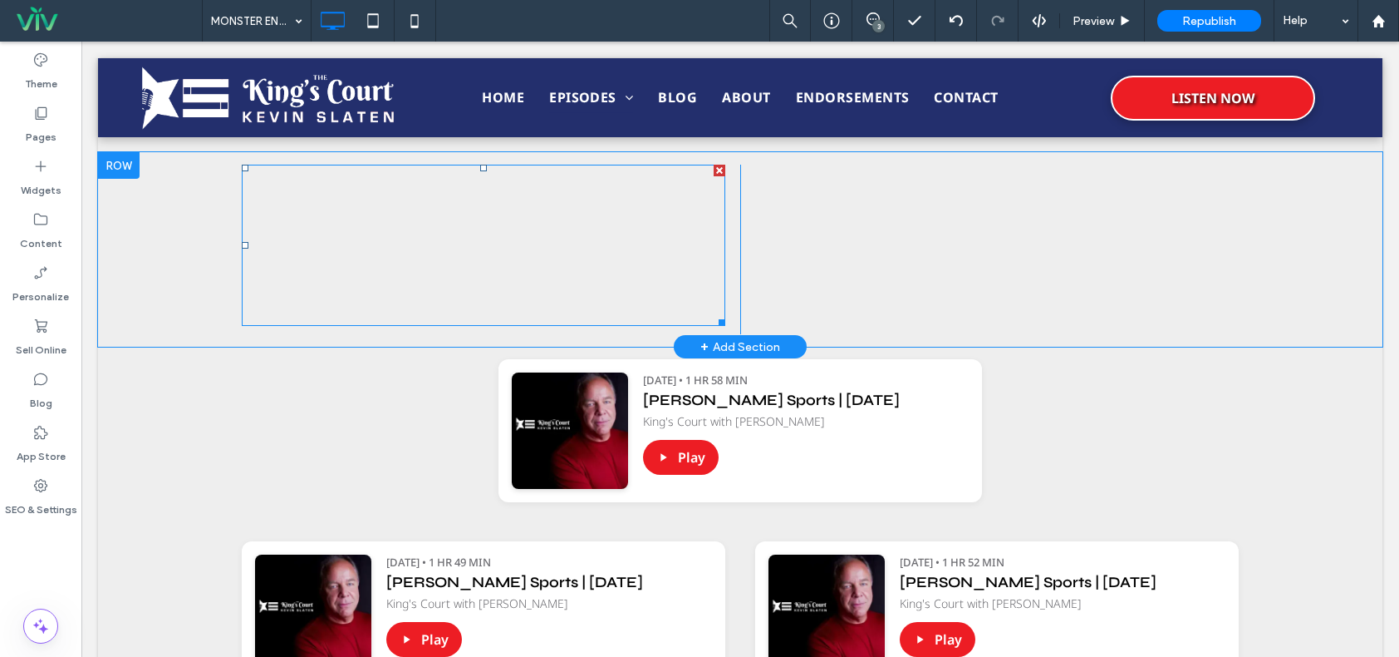
click at [598, 224] on span at bounding box center [484, 245] width 484 height 161
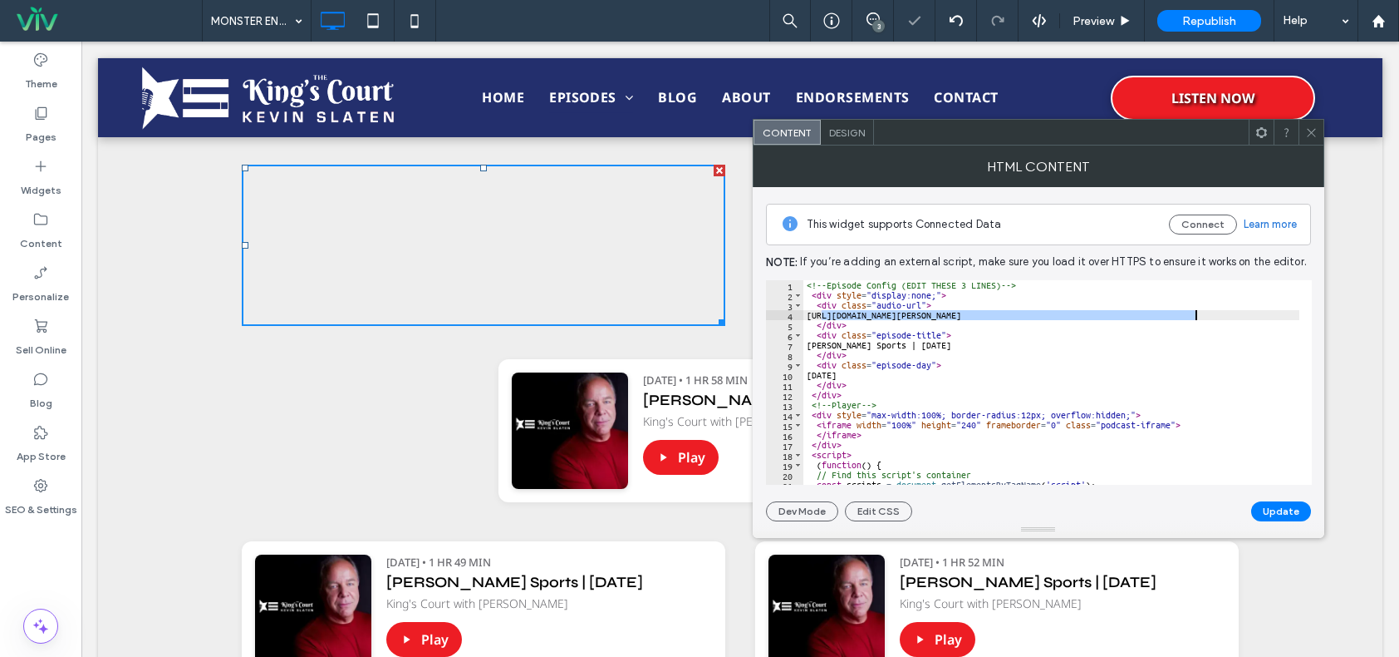
drag, startPoint x: 822, startPoint y: 315, endPoint x: 1199, endPoint y: 314, distance: 377.3
click at [1199, 314] on div "<!-- Episode Config (EDIT THESE 3 LINES) --> < div style = "display:none;" > < …" at bounding box center [1253, 386] width 899 height 212
paste textarea "**********"
type textarea "**********"
click at [1279, 509] on button "Update" at bounding box center [1282, 511] width 60 height 20
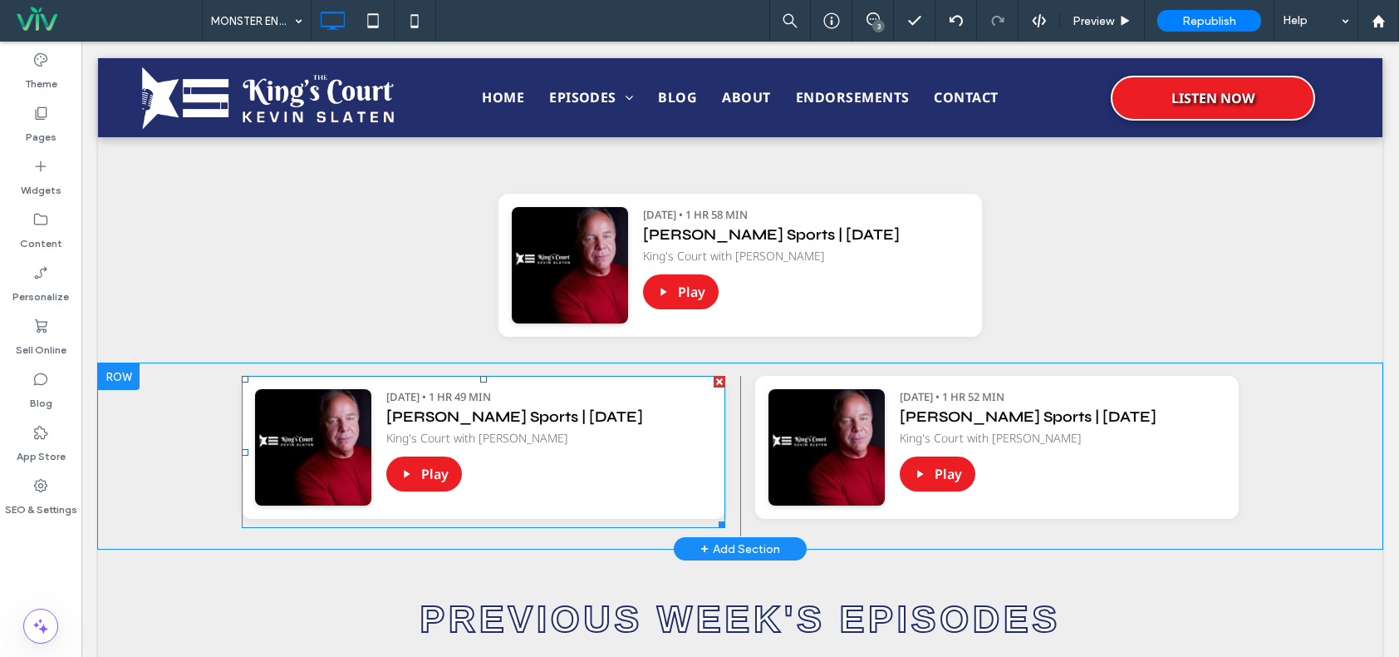
scroll to position [831, 0]
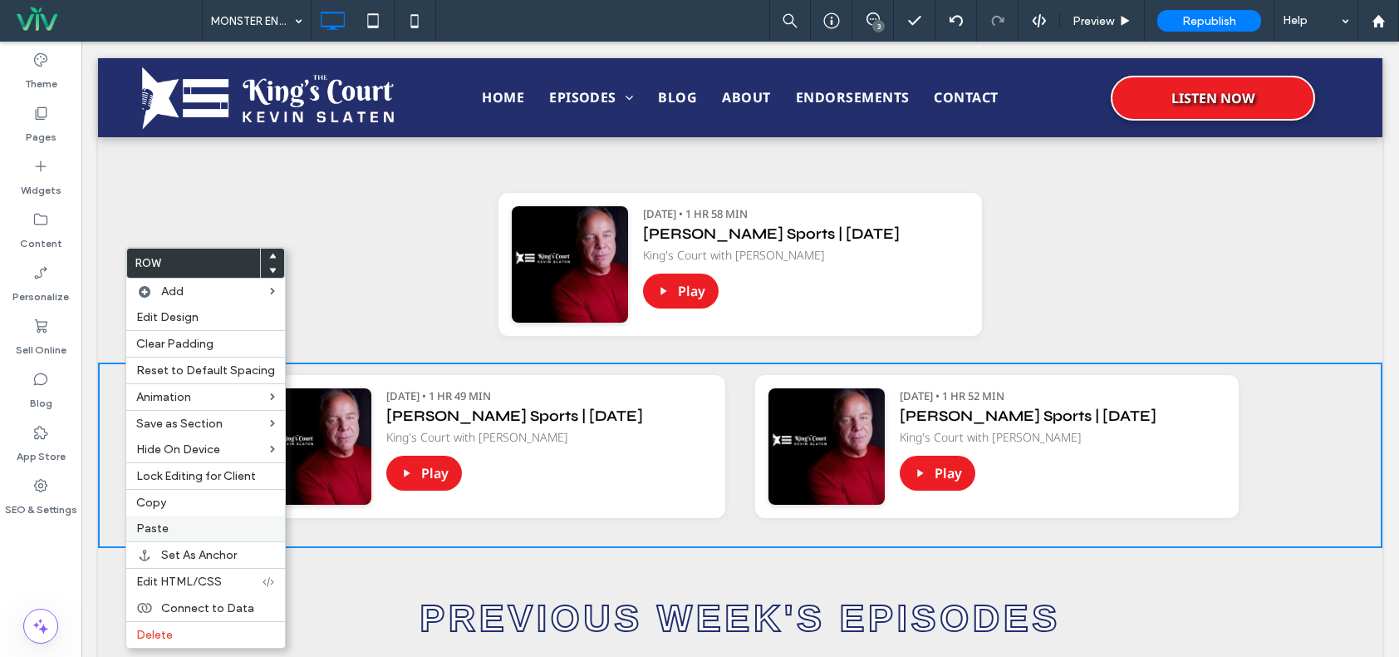
click at [183, 534] on label "Paste" at bounding box center [205, 528] width 139 height 14
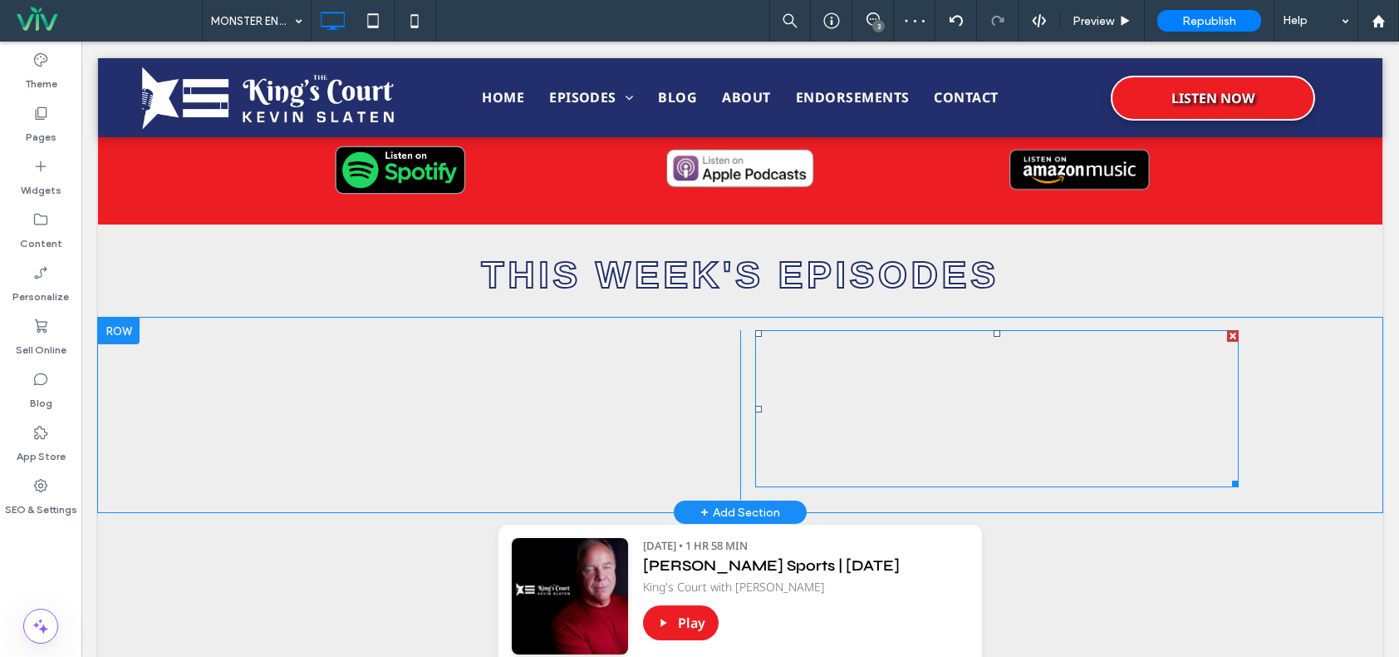
scroll to position [499, 0]
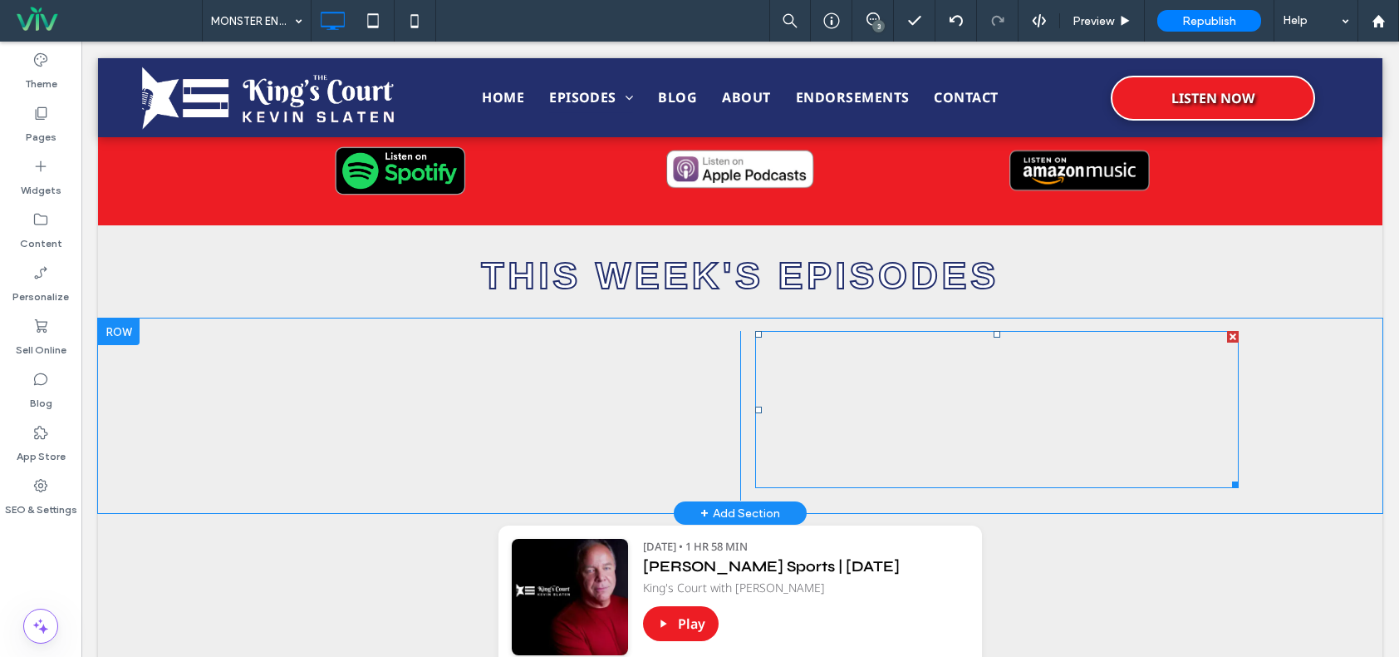
click at [1227, 333] on div at bounding box center [1233, 337] width 12 height 12
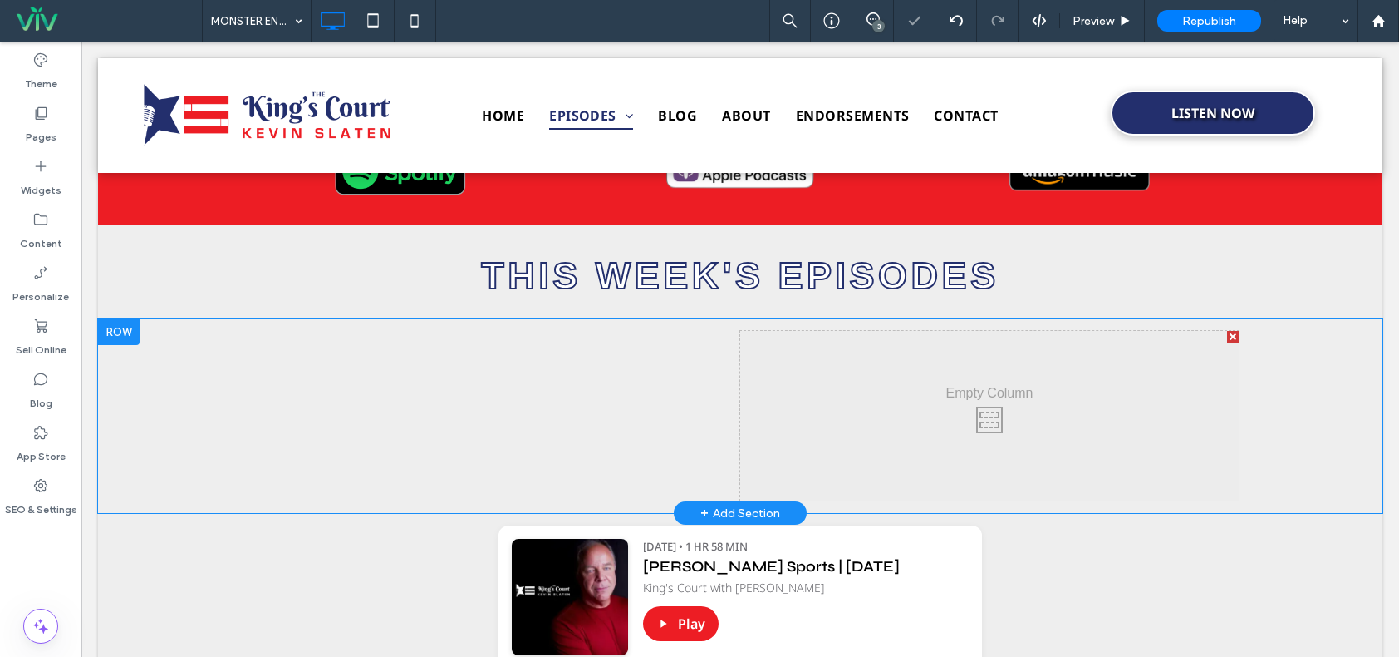
click at [1228, 333] on div at bounding box center [1233, 337] width 12 height 12
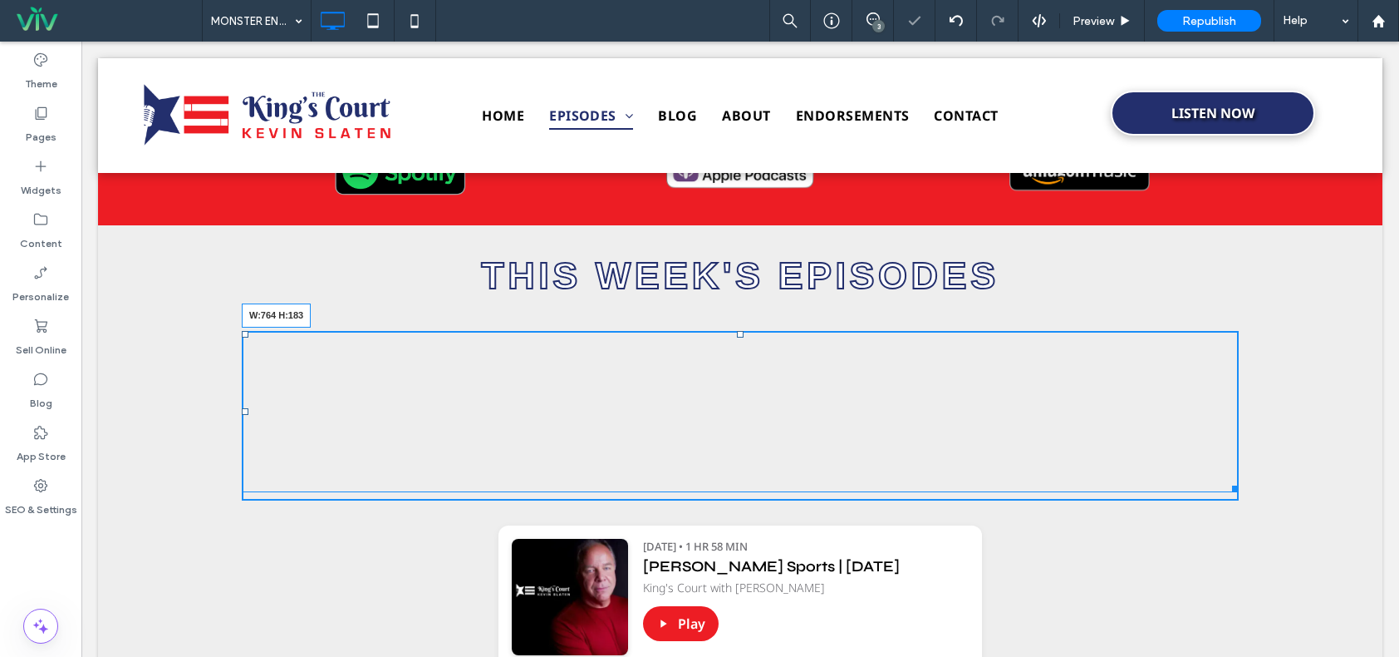
drag, startPoint x: 1224, startPoint y: 486, endPoint x: 780, endPoint y: 470, distance: 444.1
click at [1227, 480] on div at bounding box center [1233, 486] width 12 height 12
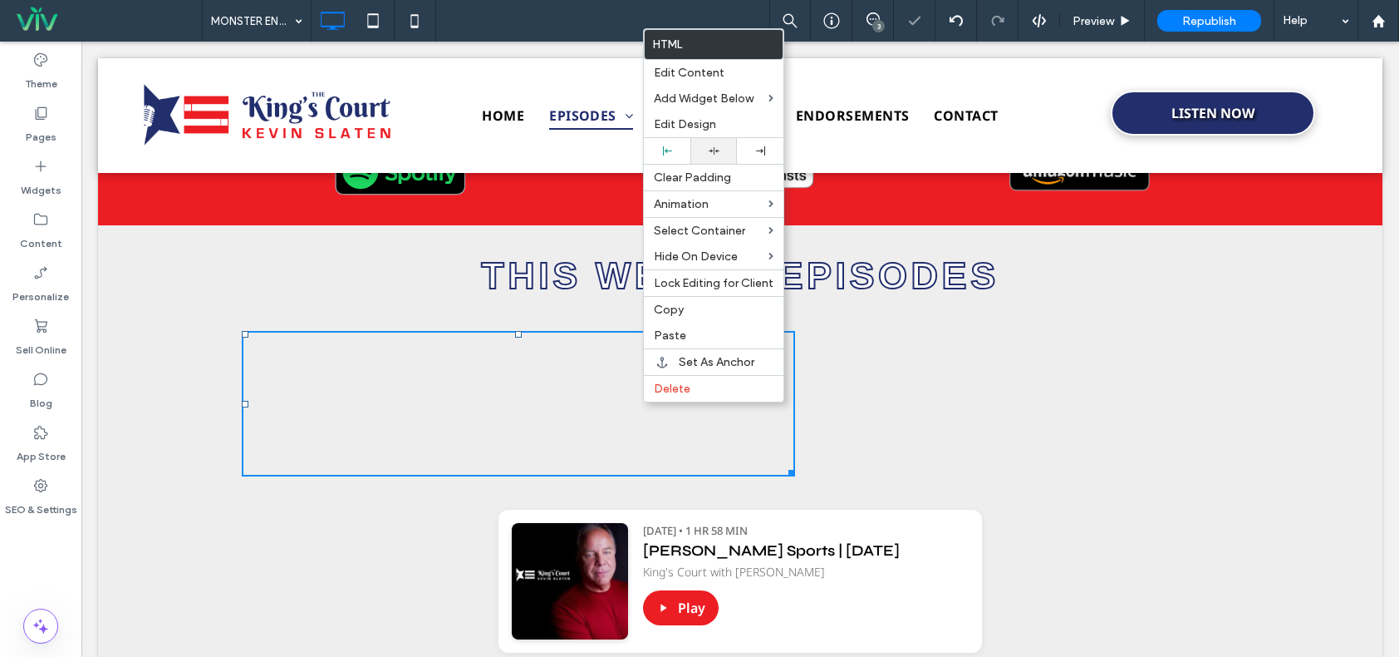
click at [712, 141] on div at bounding box center [714, 151] width 47 height 26
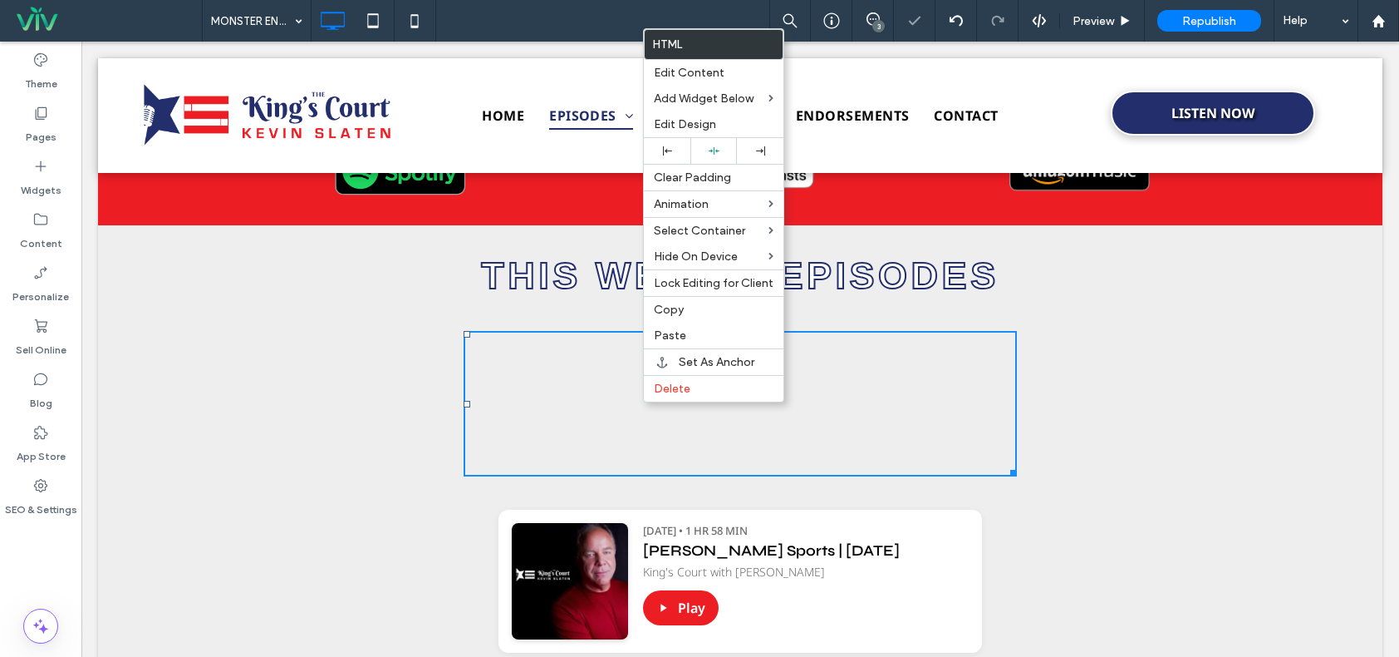
drag, startPoint x: 1170, startPoint y: 371, endPoint x: 1162, endPoint y: 373, distance: 8.5
click at [1169, 371] on div "https://irp.cdn-website.com/e4f27ade/files/uploaded/Slaten+Sports+Show+8-14-25-…" at bounding box center [740, 408] width 997 height 154
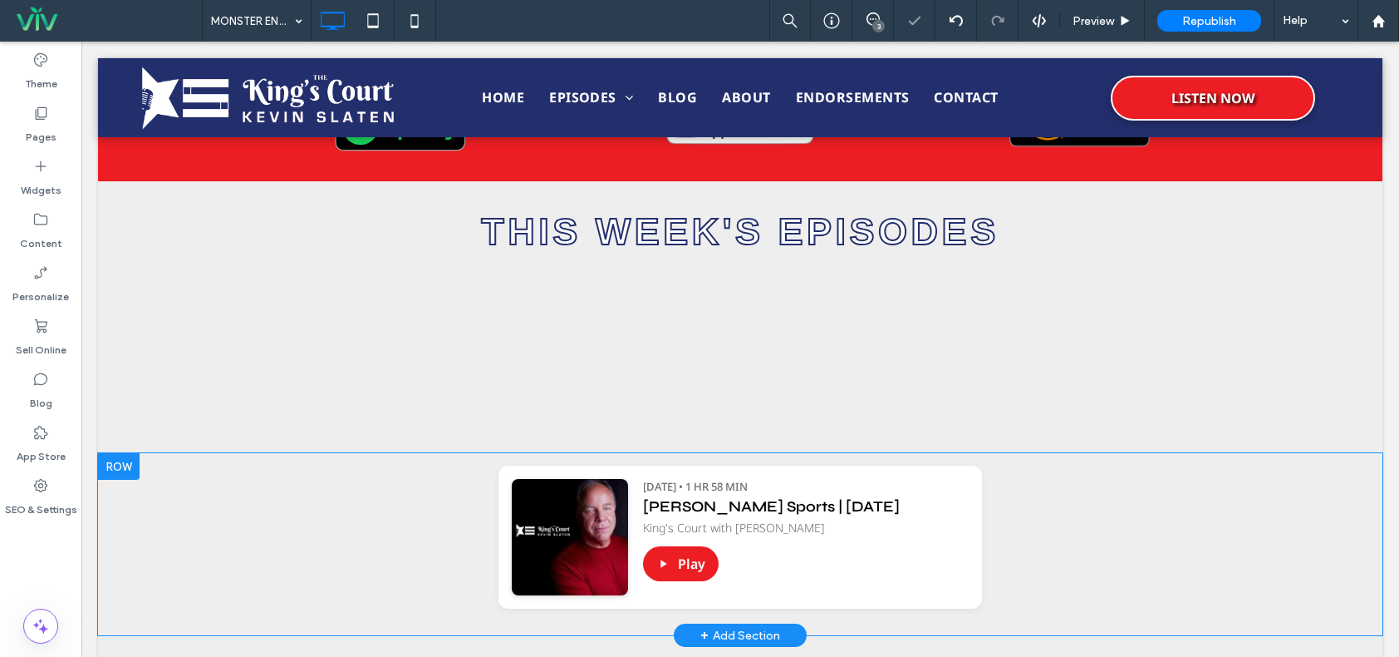
scroll to position [582, 0]
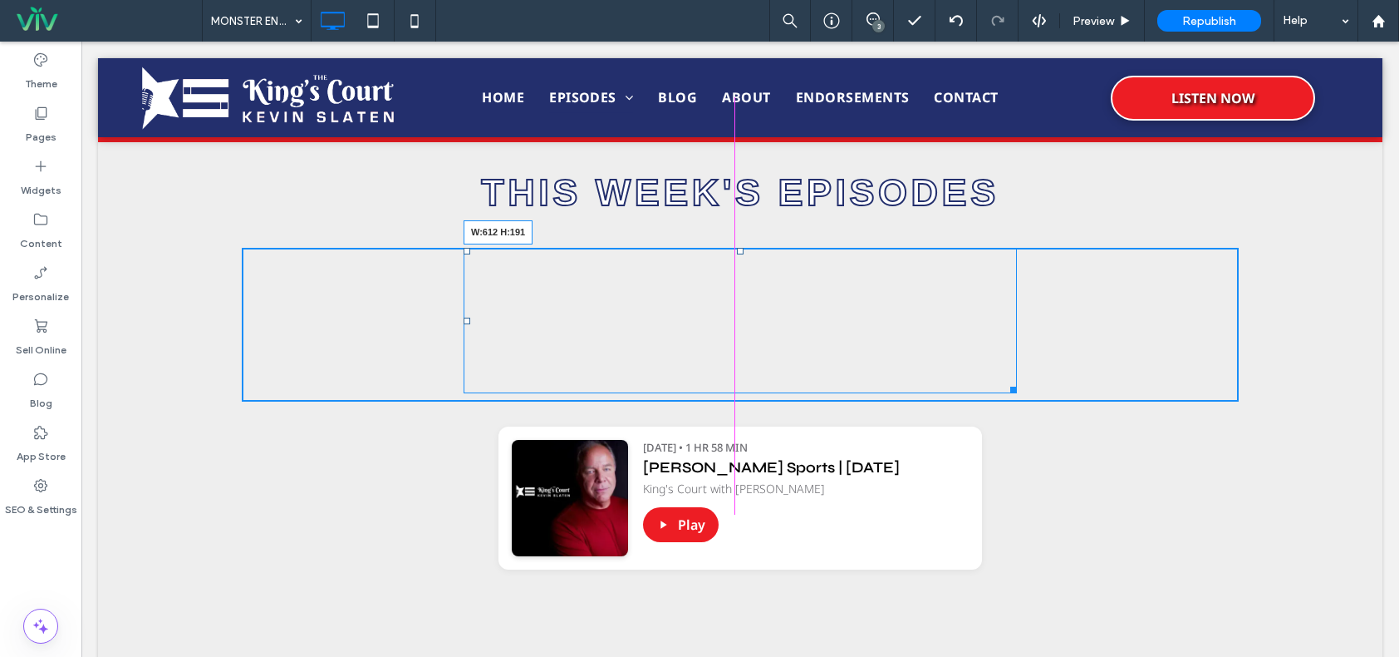
click at [1005, 393] on div at bounding box center [1011, 387] width 12 height 12
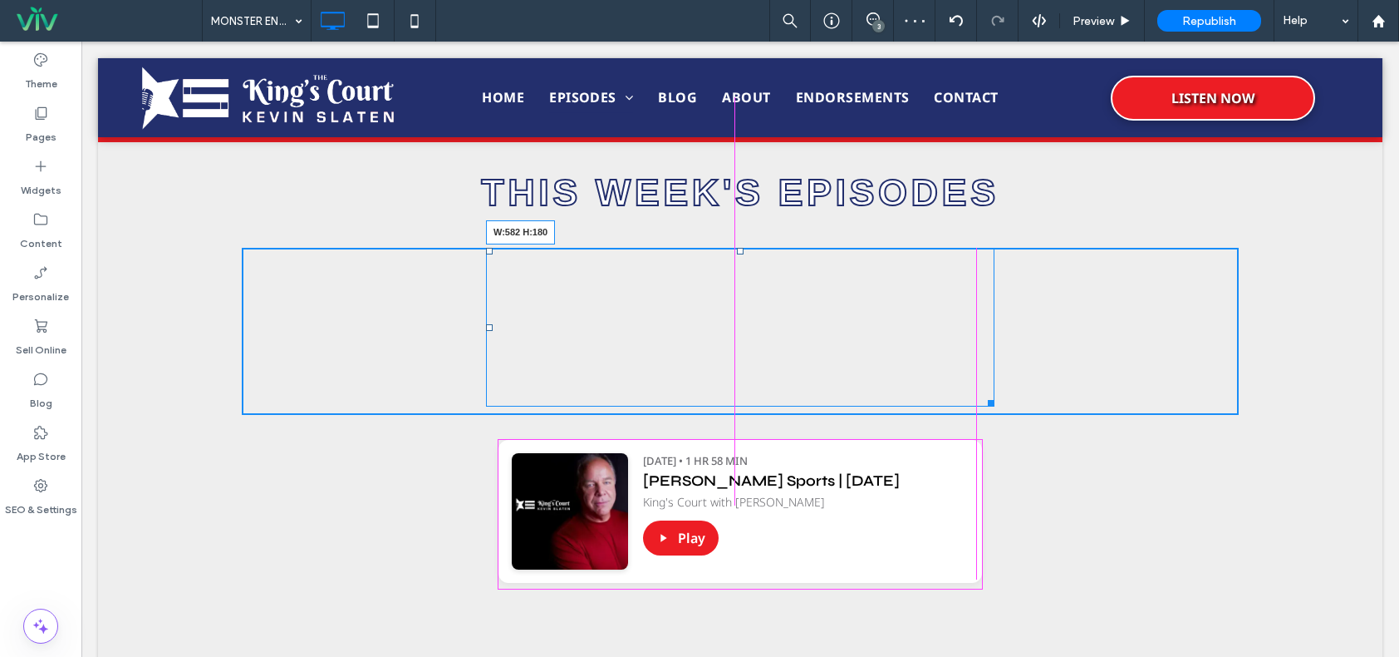
drag, startPoint x: 986, startPoint y: 400, endPoint x: 1054, endPoint y: 432, distance: 75.5
click at [982, 394] on div at bounding box center [988, 400] width 12 height 12
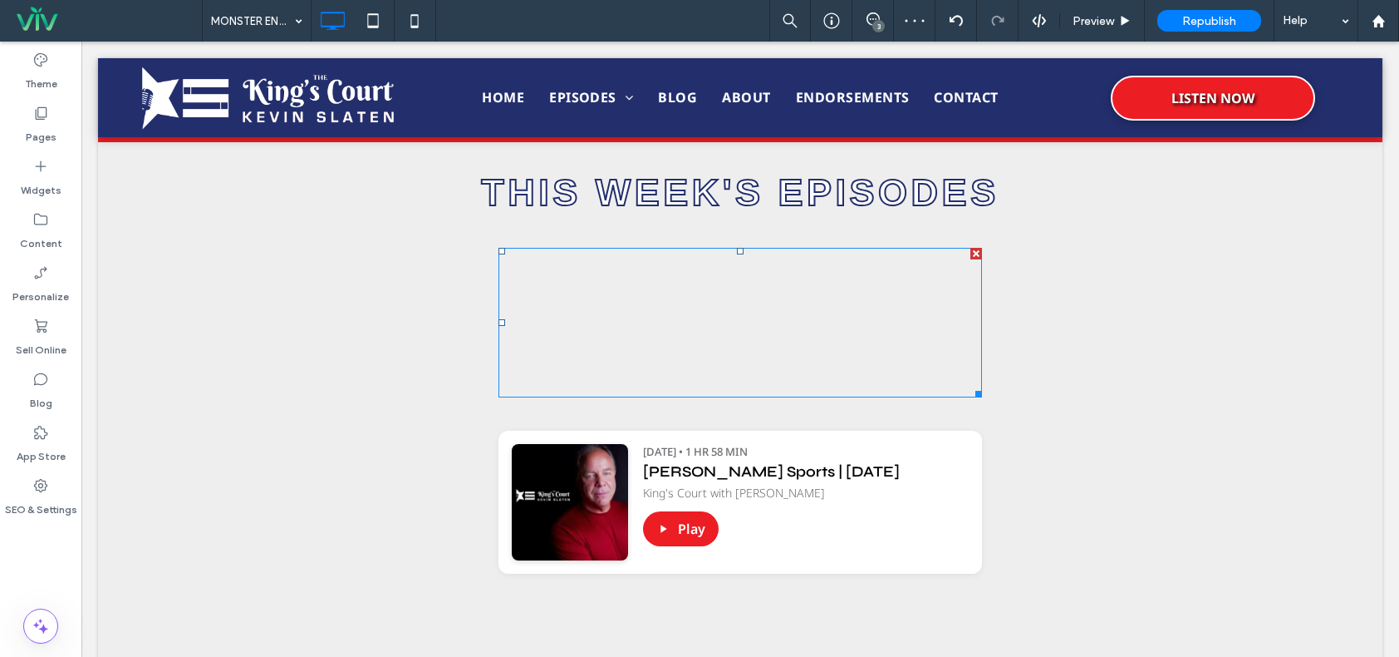
click at [972, 391] on div at bounding box center [976, 391] width 12 height 12
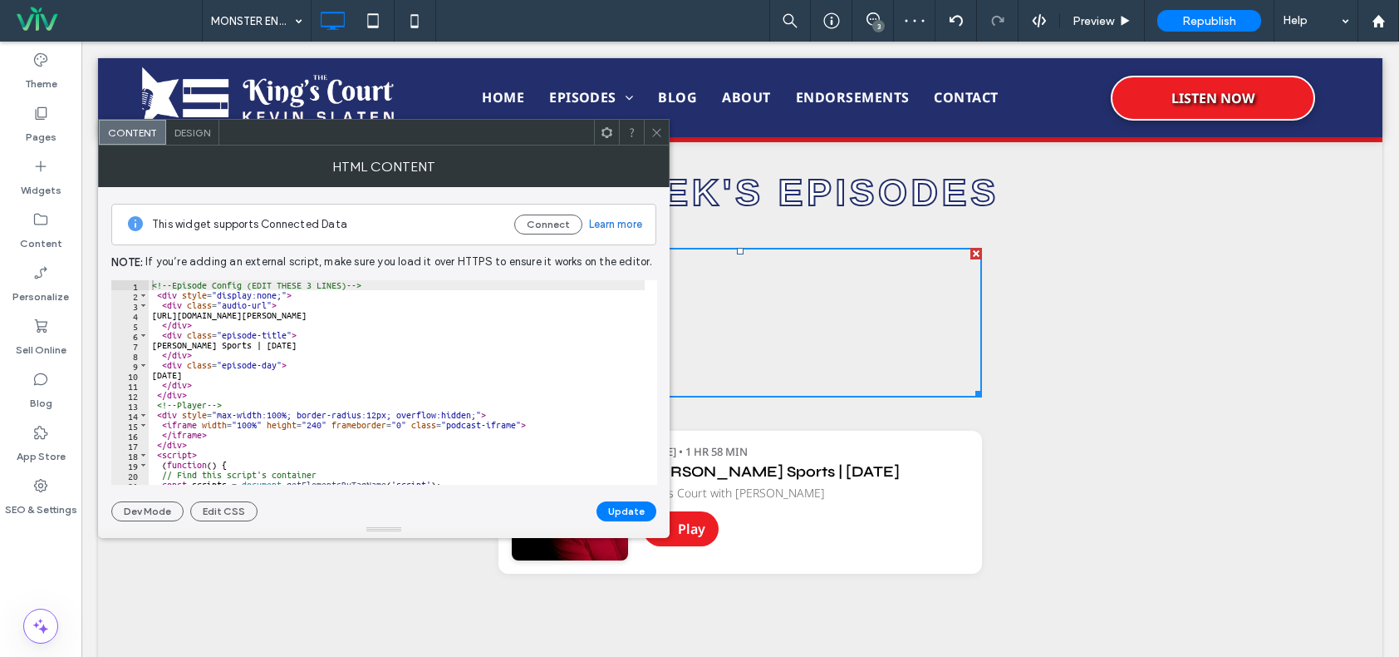
drag, startPoint x: 661, startPoint y: 124, endPoint x: 693, endPoint y: 281, distance: 160.4
click at [661, 124] on span at bounding box center [657, 132] width 12 height 25
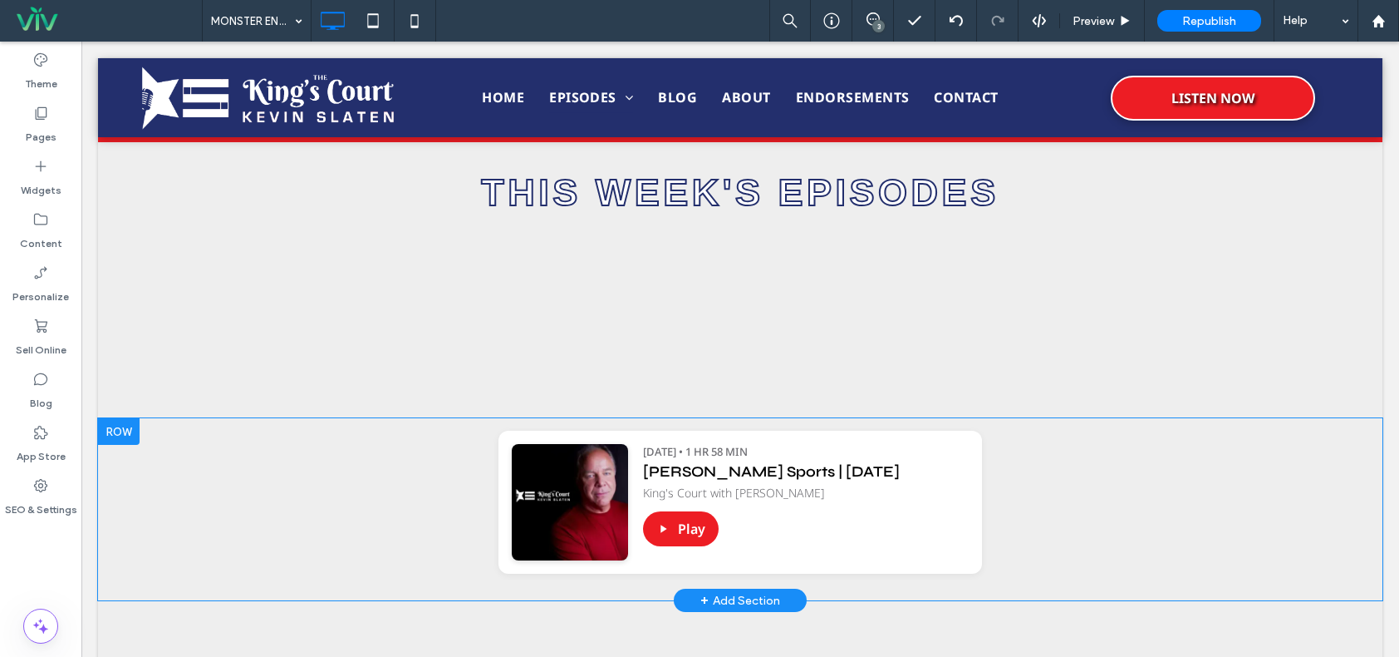
click at [119, 430] on div at bounding box center [119, 431] width 42 height 27
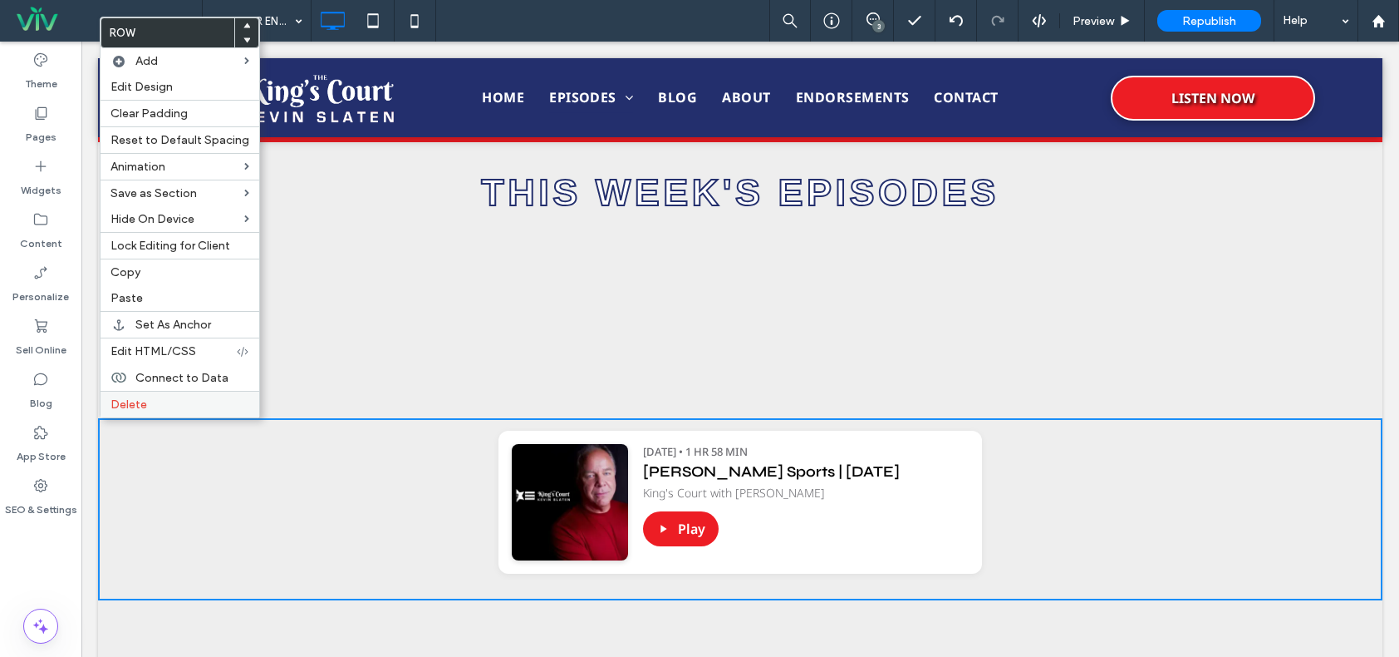
click at [168, 409] on label "Delete" at bounding box center [180, 404] width 139 height 14
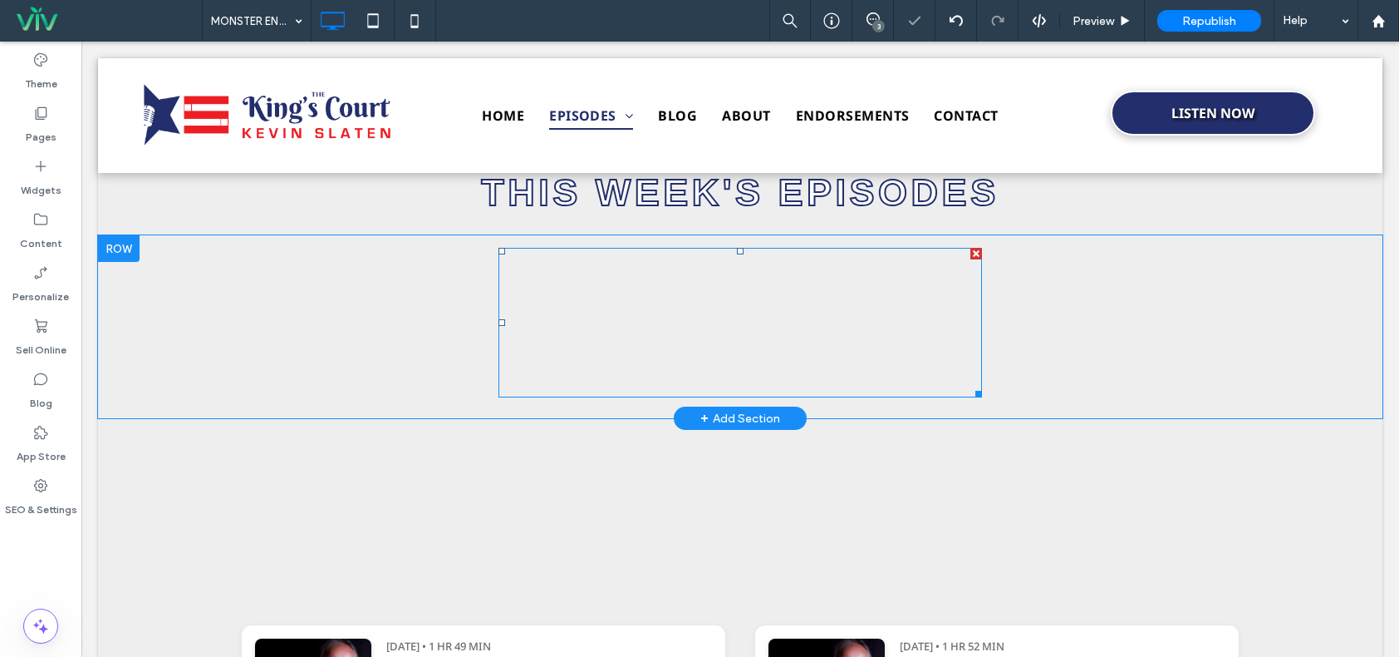
click at [827, 327] on span at bounding box center [741, 323] width 484 height 150
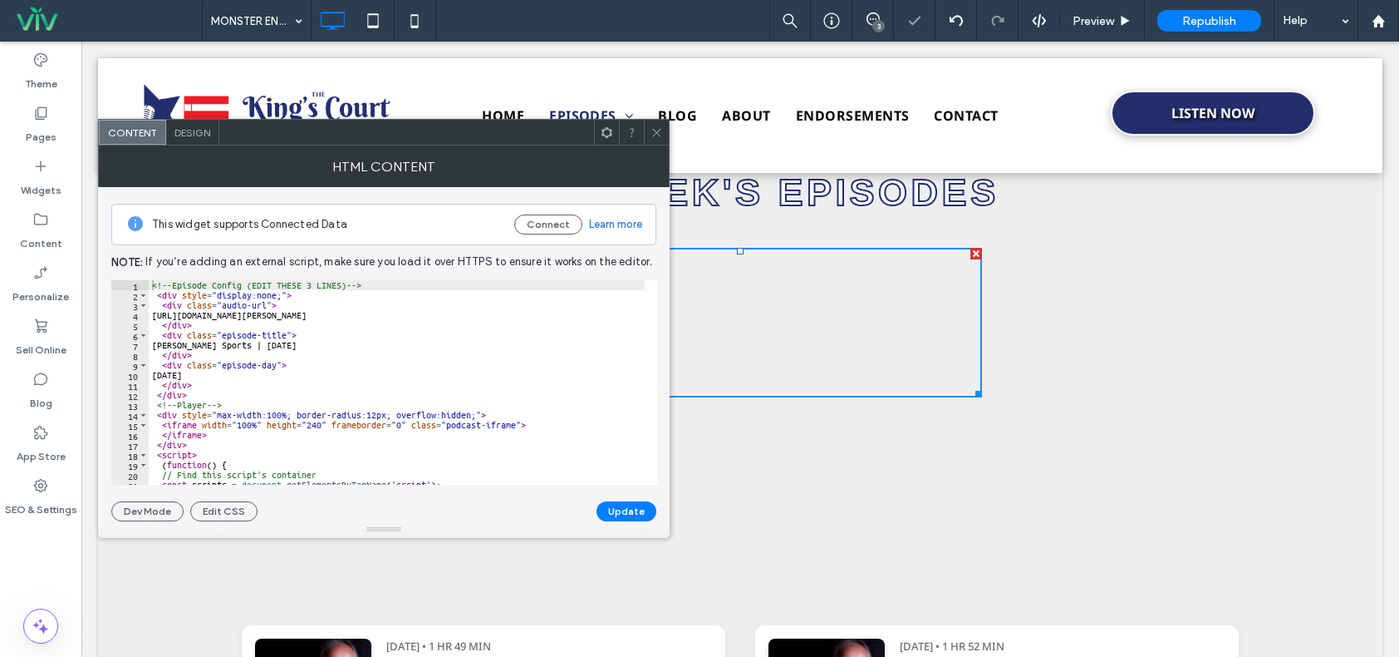
click at [658, 130] on icon at bounding box center [657, 132] width 12 height 12
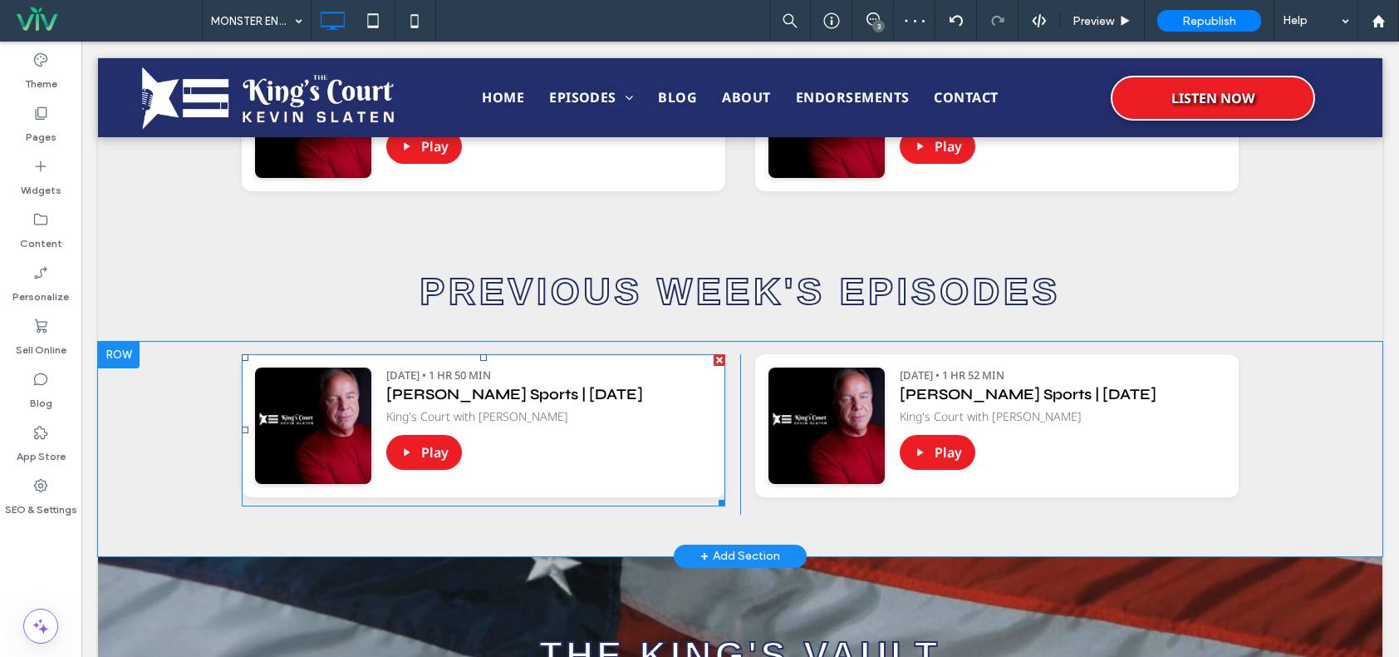
scroll to position [1163, 0]
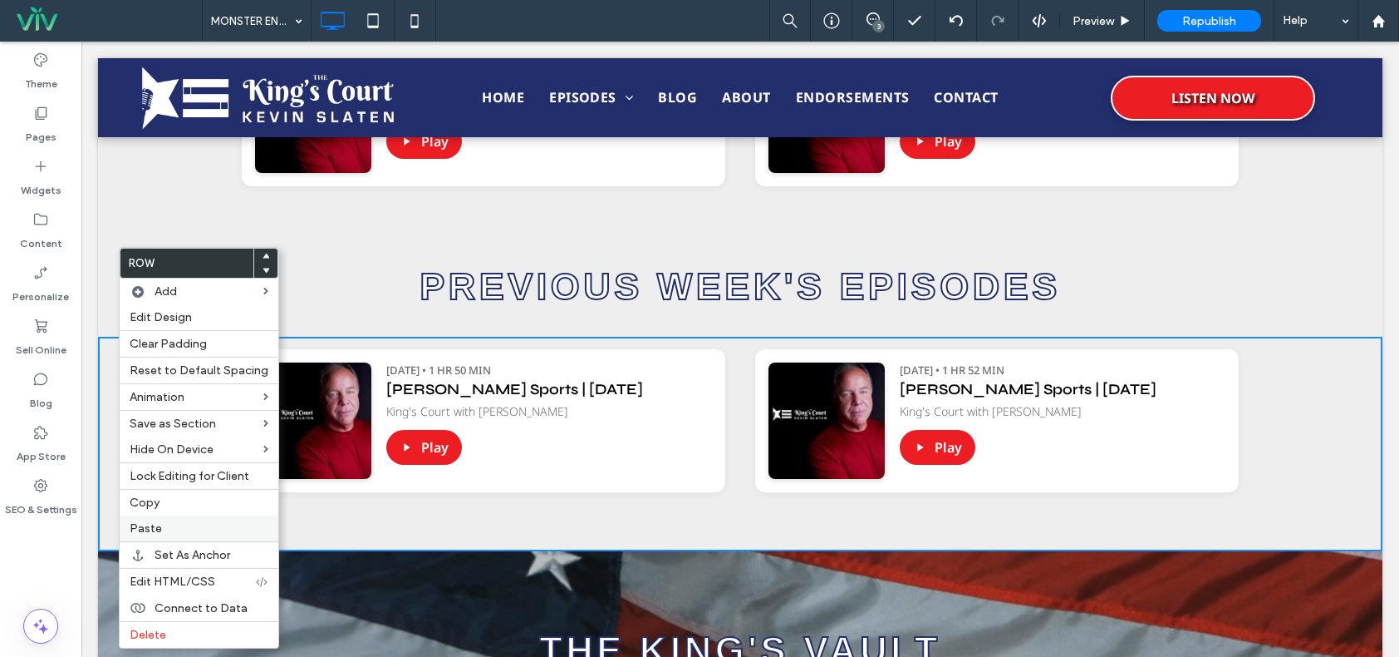
click at [162, 524] on label "Paste" at bounding box center [199, 528] width 139 height 14
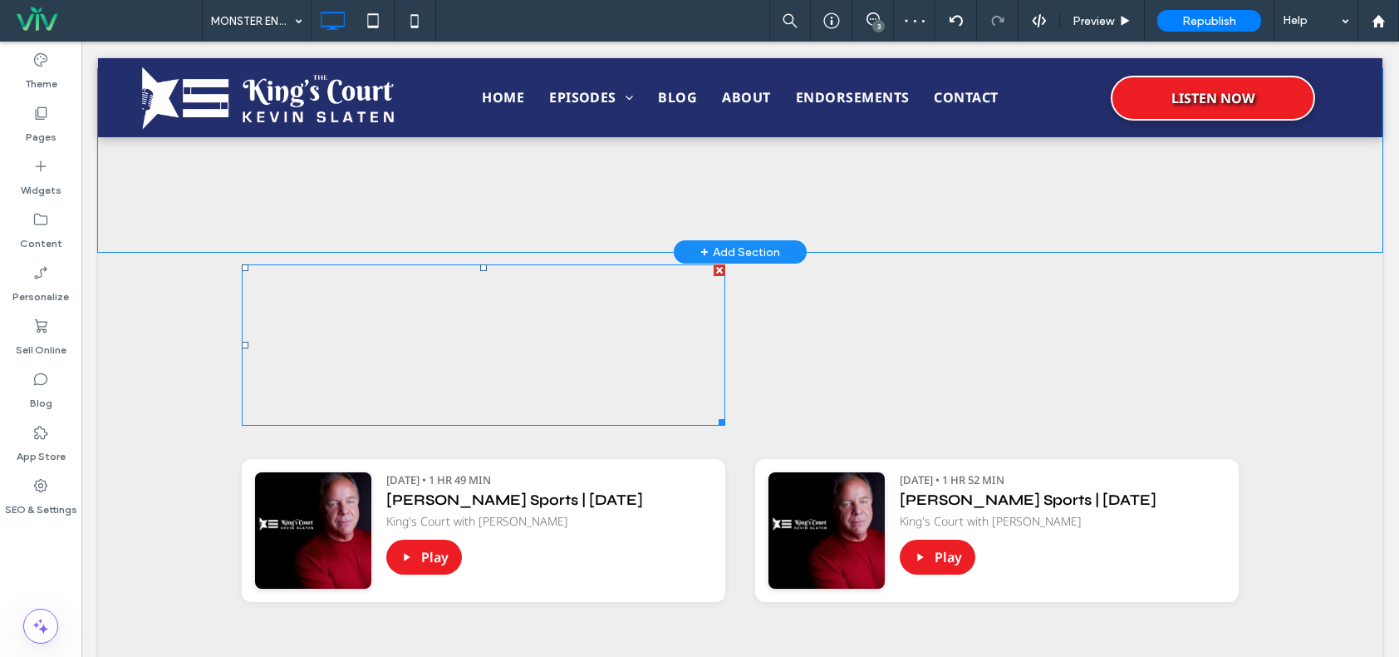
scroll to position [499, 0]
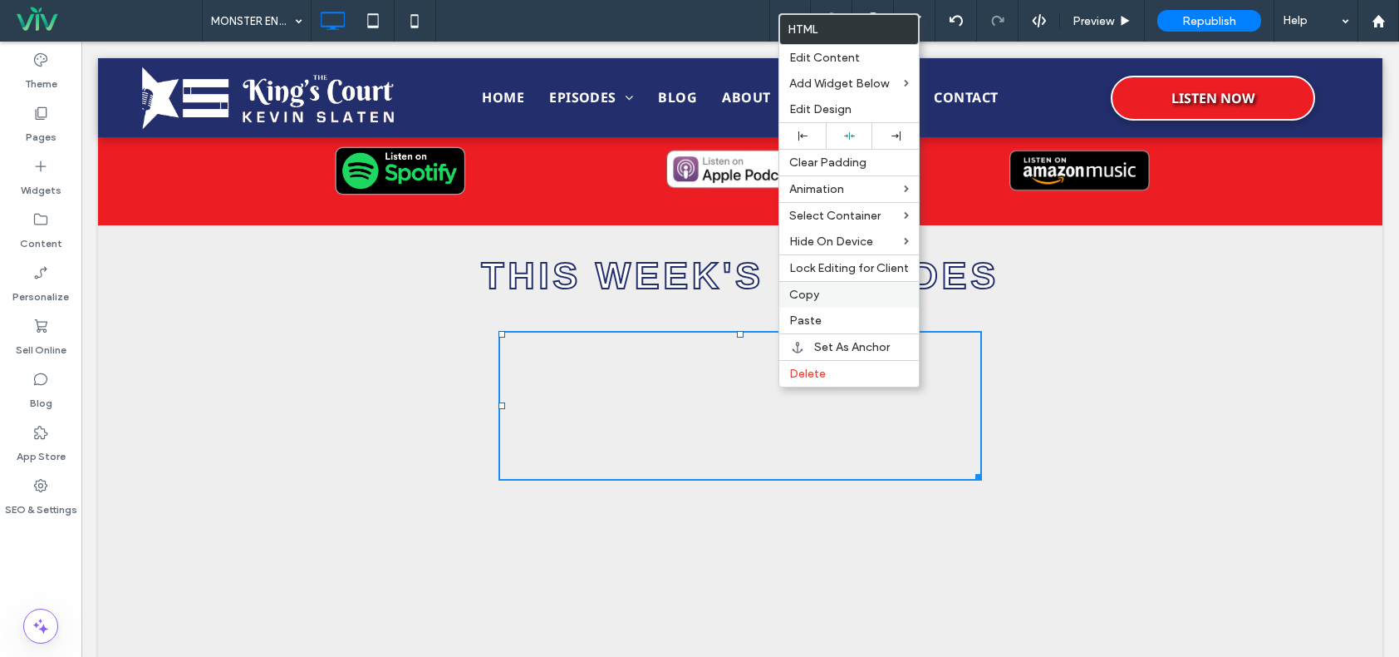
click at [816, 287] on div "Copy" at bounding box center [850, 294] width 140 height 27
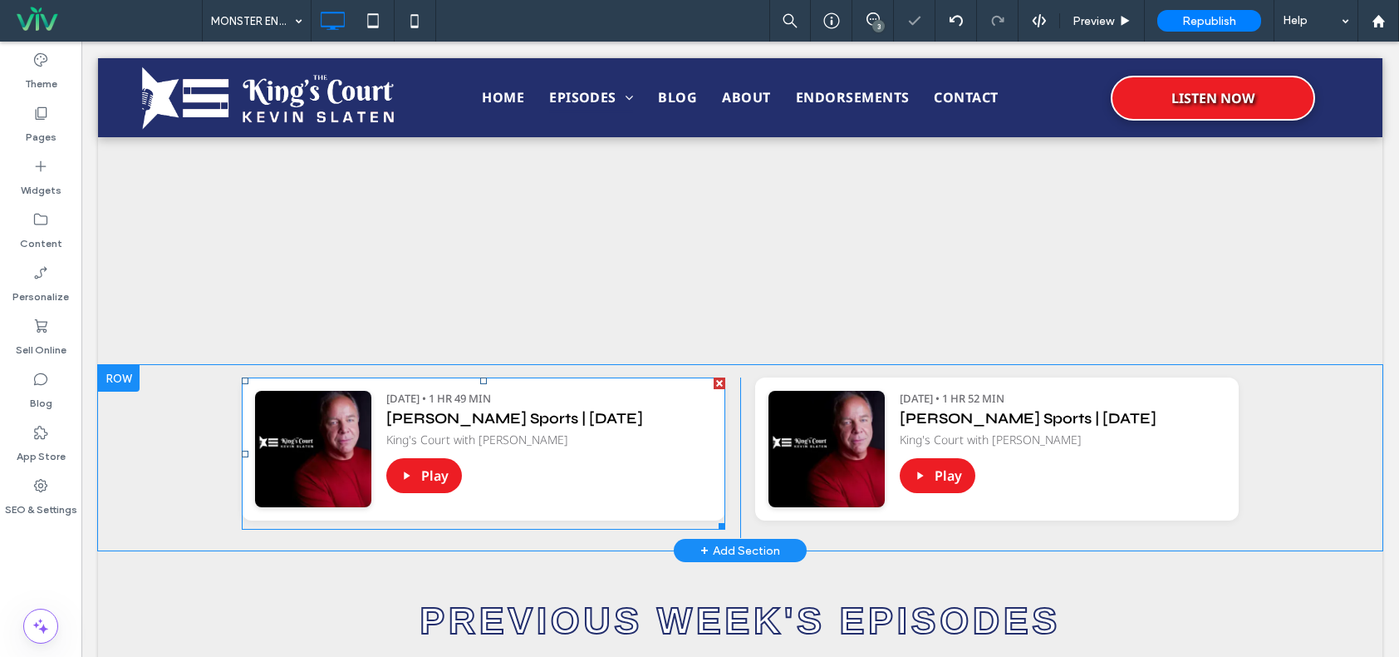
scroll to position [831, 0]
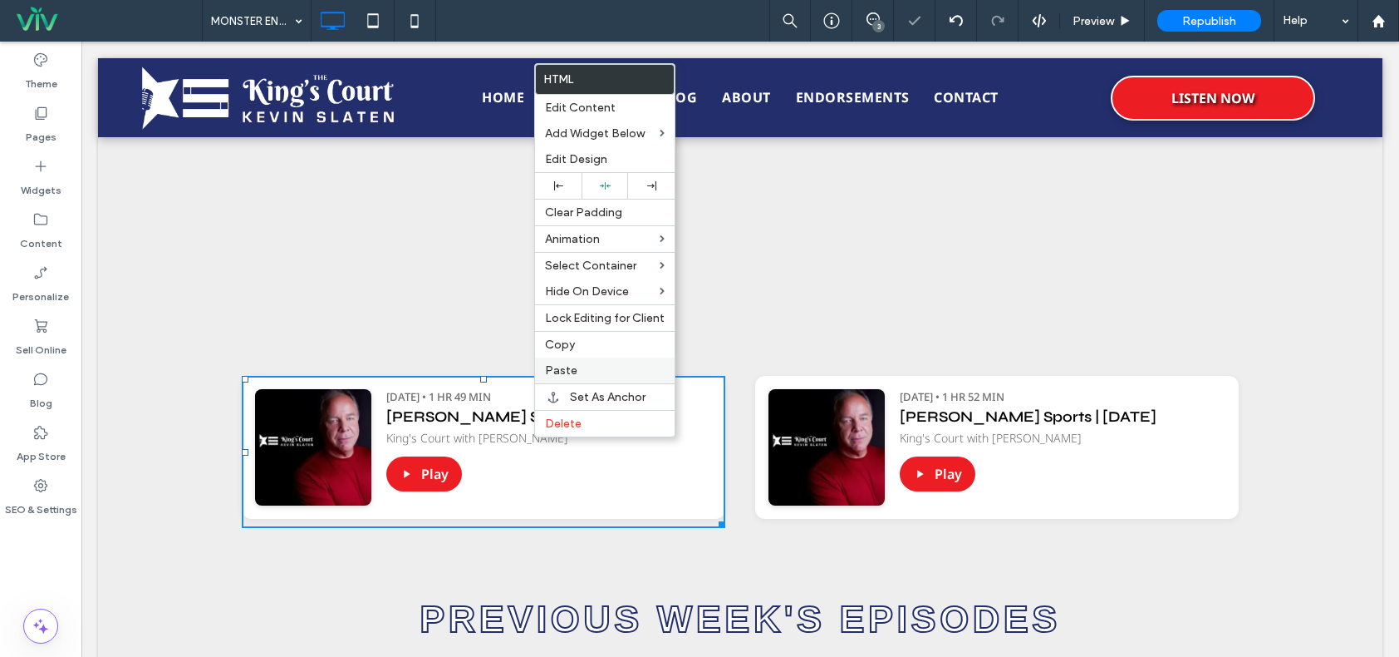
click at [579, 369] on label "Paste" at bounding box center [605, 370] width 120 height 14
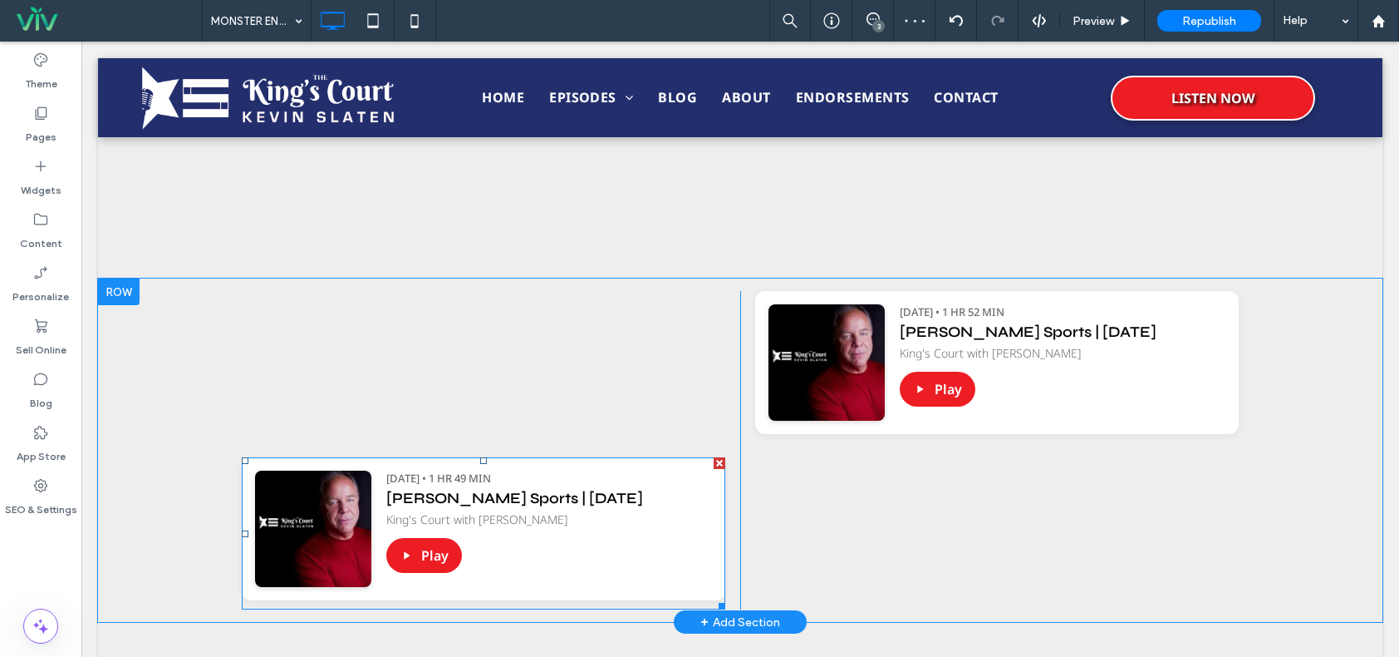
scroll to position [997, 0]
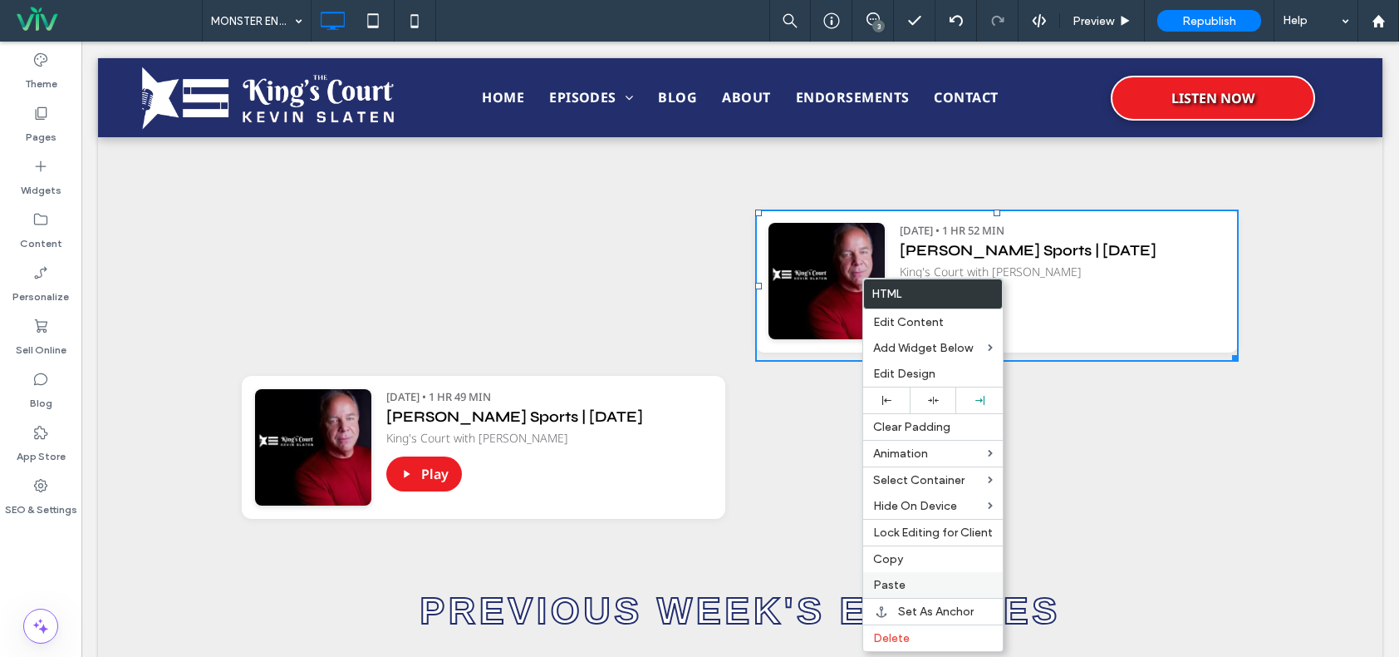
click at [915, 588] on label "Paste" at bounding box center [933, 585] width 120 height 14
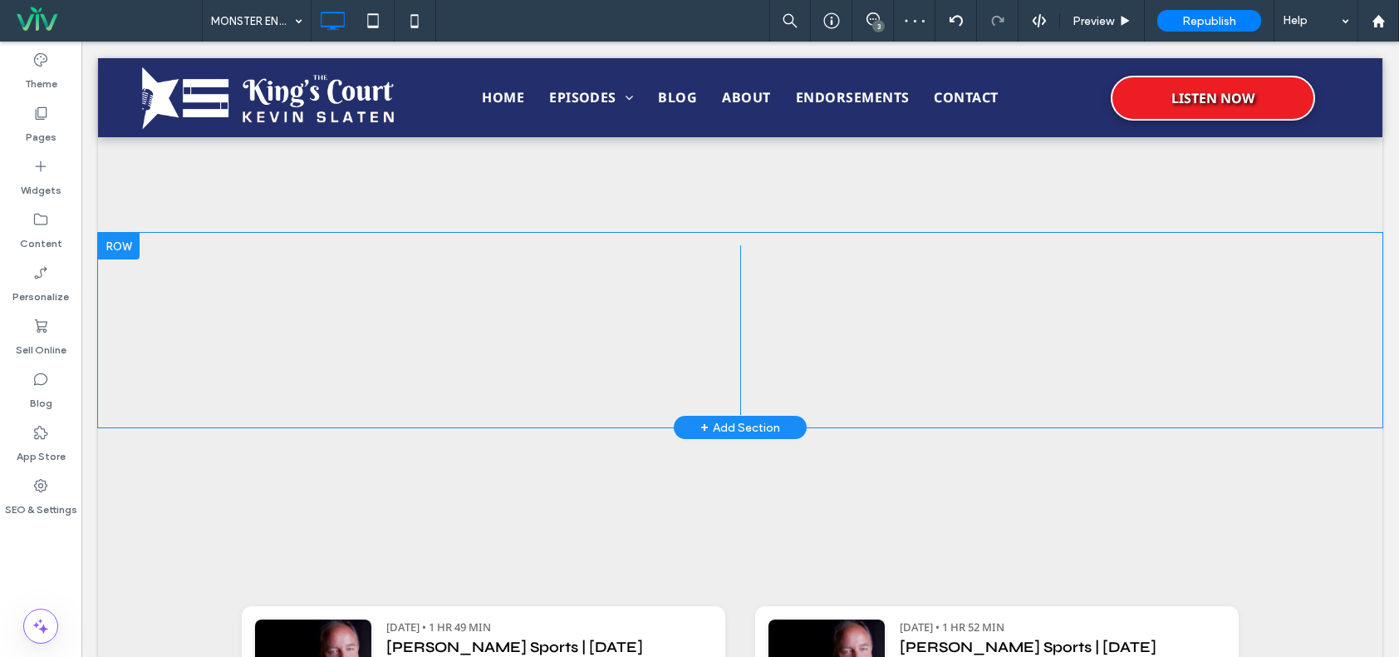
scroll to position [748, 0]
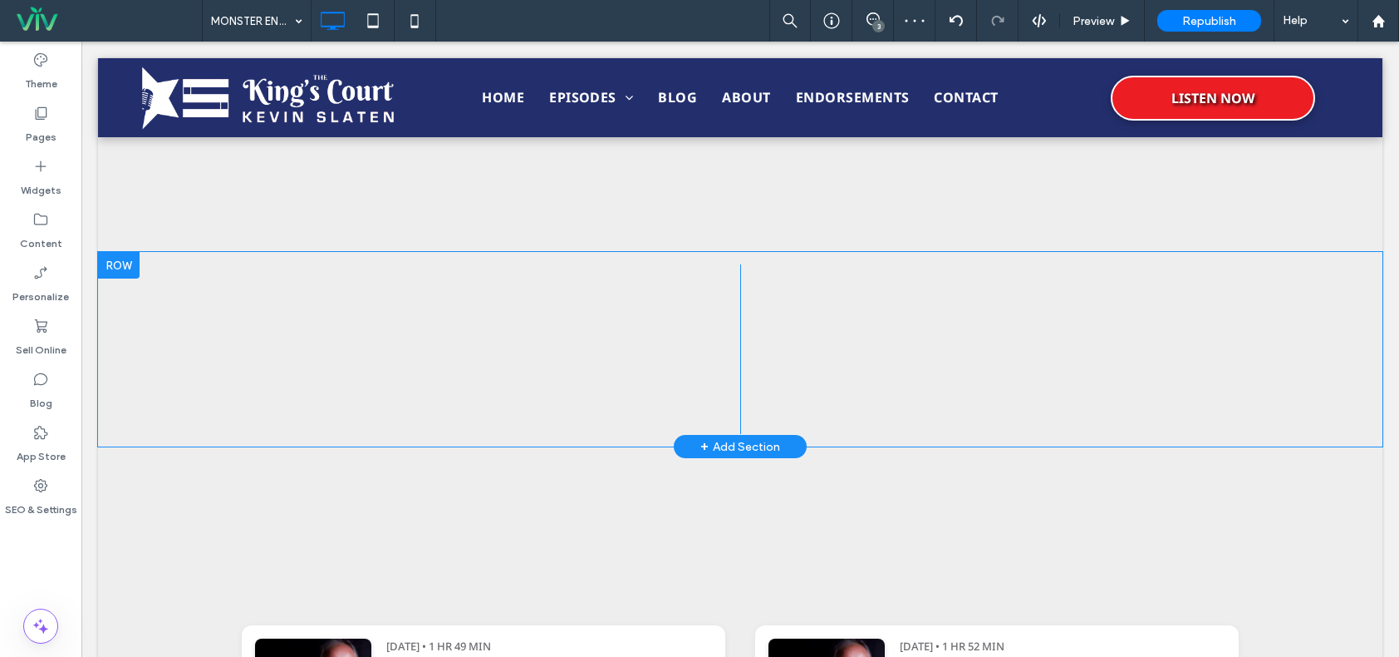
click at [116, 264] on div at bounding box center [119, 265] width 42 height 27
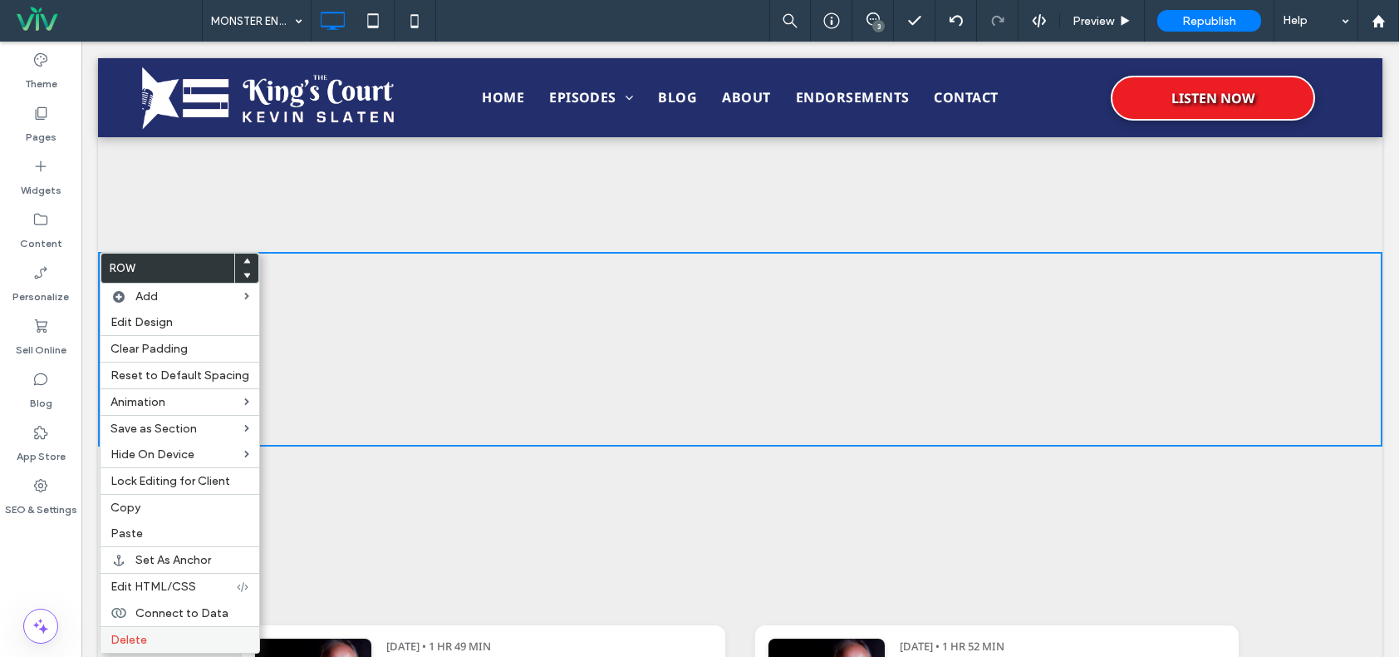
click at [170, 636] on label "Delete" at bounding box center [180, 639] width 139 height 14
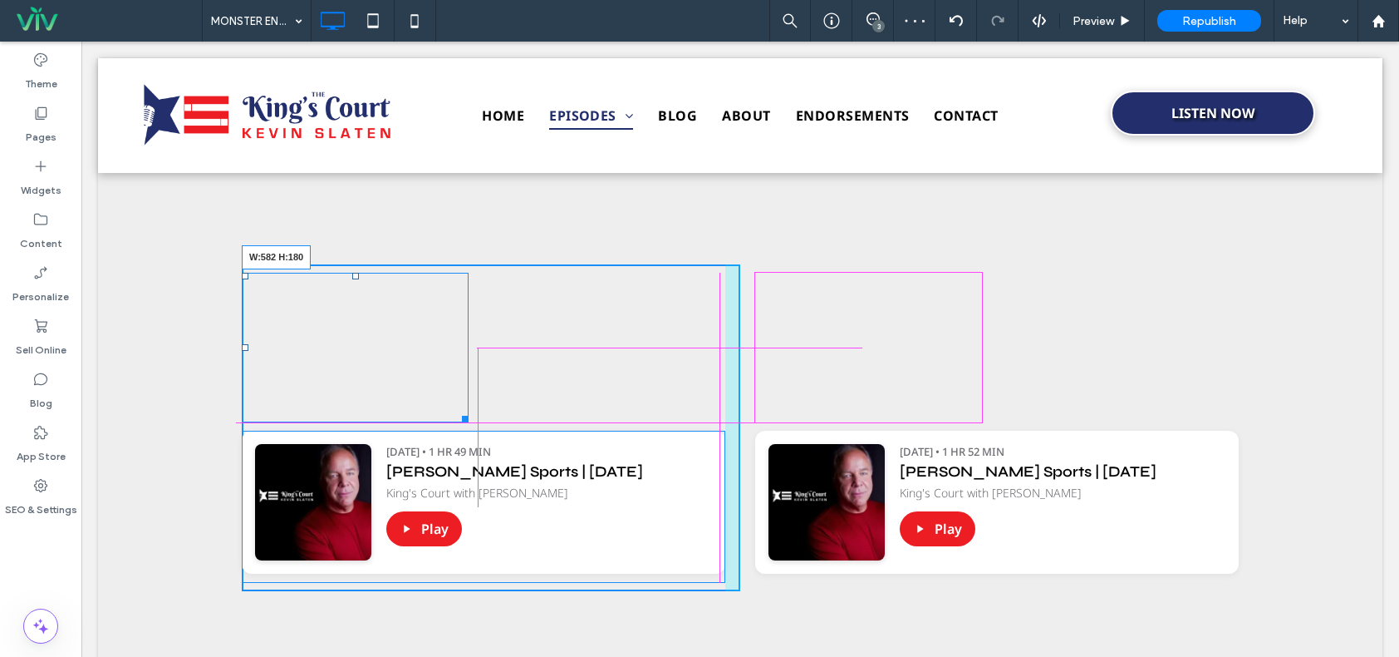
drag, startPoint x: 470, startPoint y: 412, endPoint x: 721, endPoint y: 408, distance: 251.0
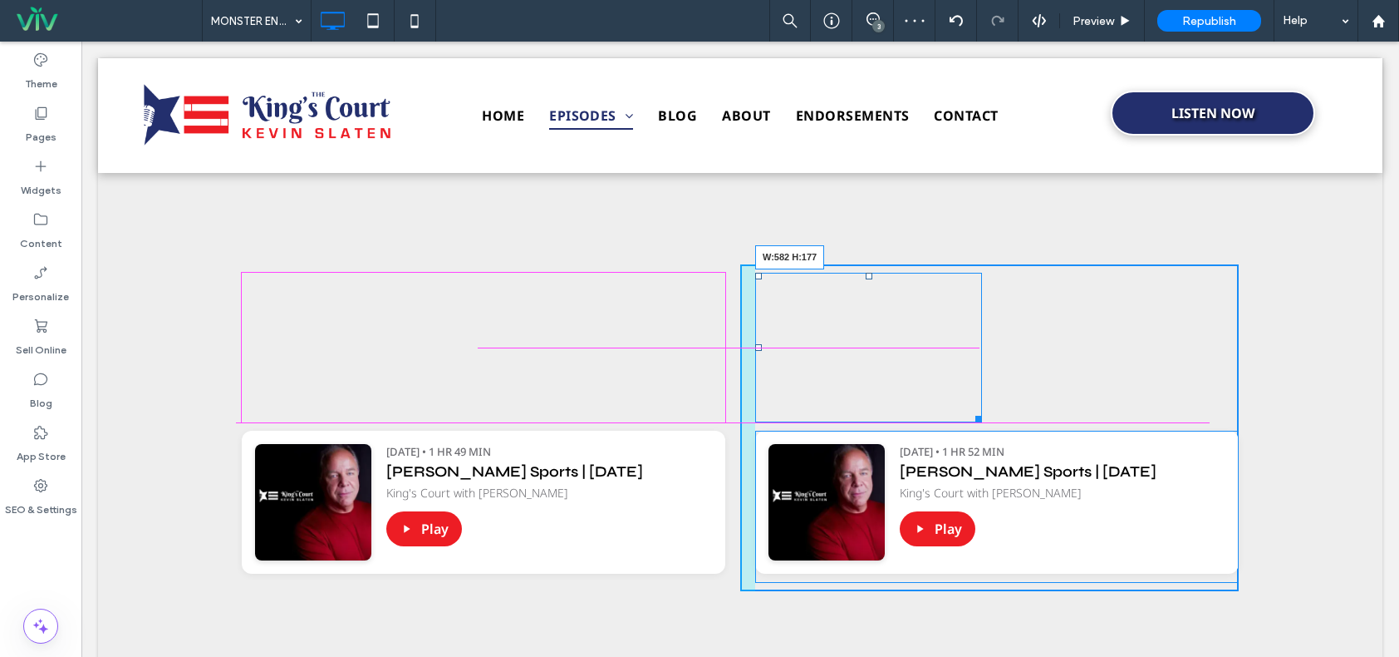
drag, startPoint x: 969, startPoint y: 417, endPoint x: 1359, endPoint y: 452, distance: 391.3
click at [1278, 415] on div "https://irp.cdn-website.com/e4f27ade/files/uploaded/Slaten+Sports+Show+8-14-25-…" at bounding box center [740, 428] width 1285 height 352
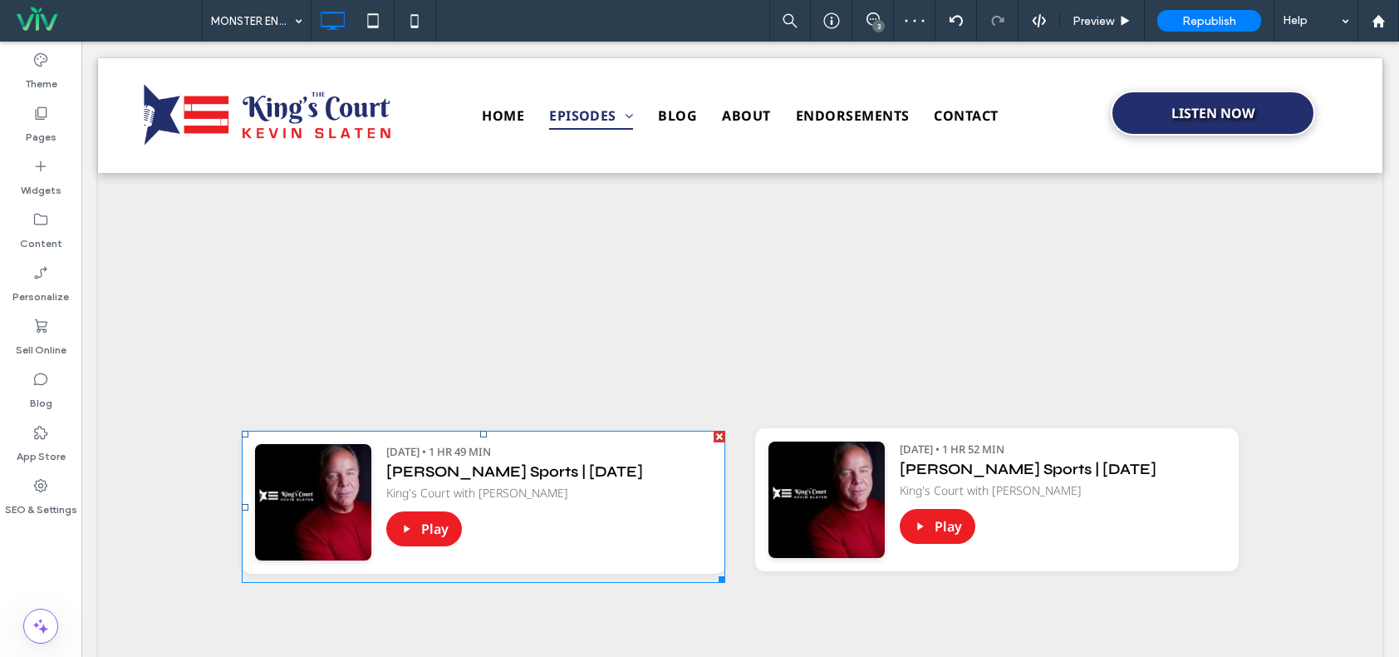
click at [628, 487] on span at bounding box center [484, 506] width 484 height 152
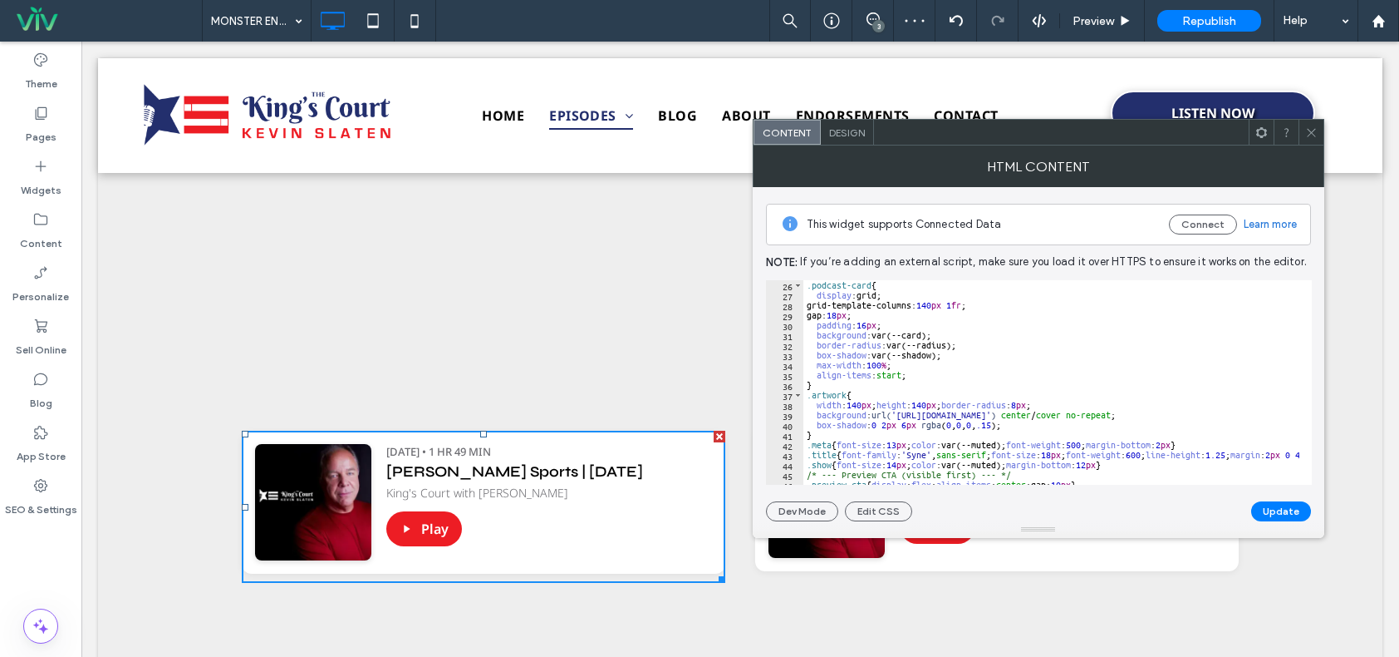
scroll to position [249, 0]
click at [1313, 134] on use at bounding box center [1311, 132] width 8 height 8
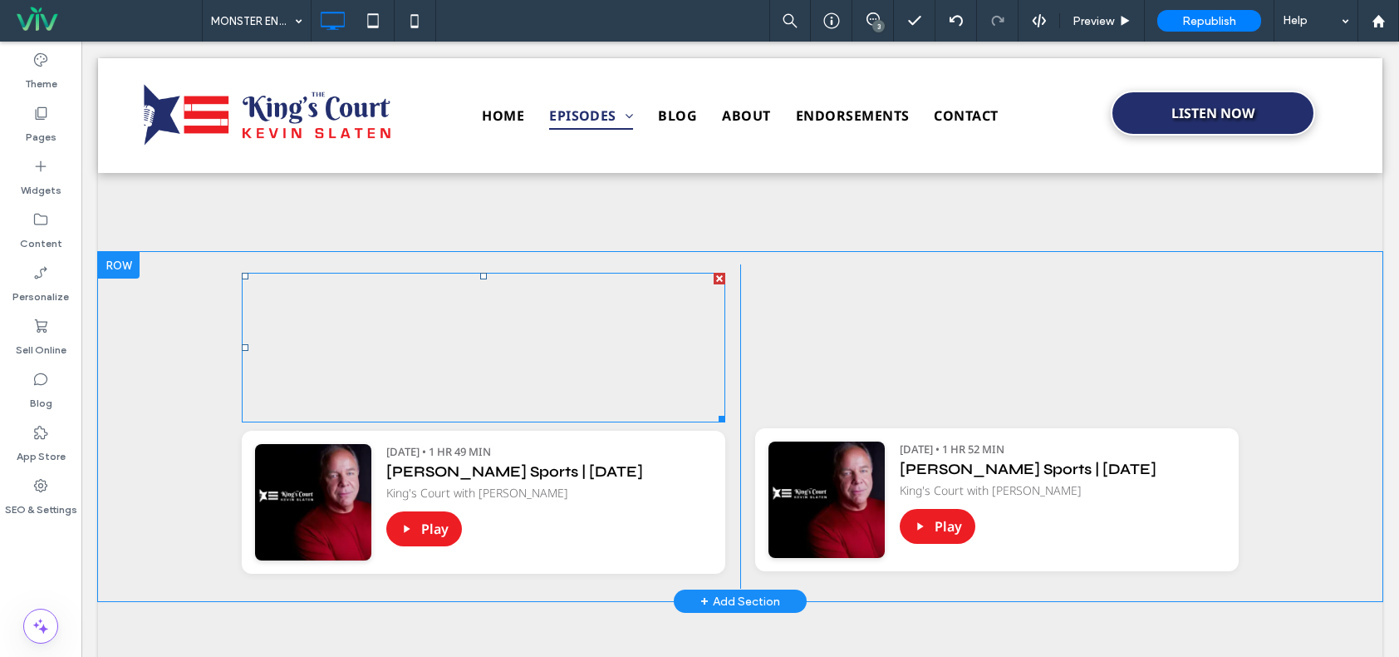
click at [566, 342] on span at bounding box center [484, 348] width 484 height 150
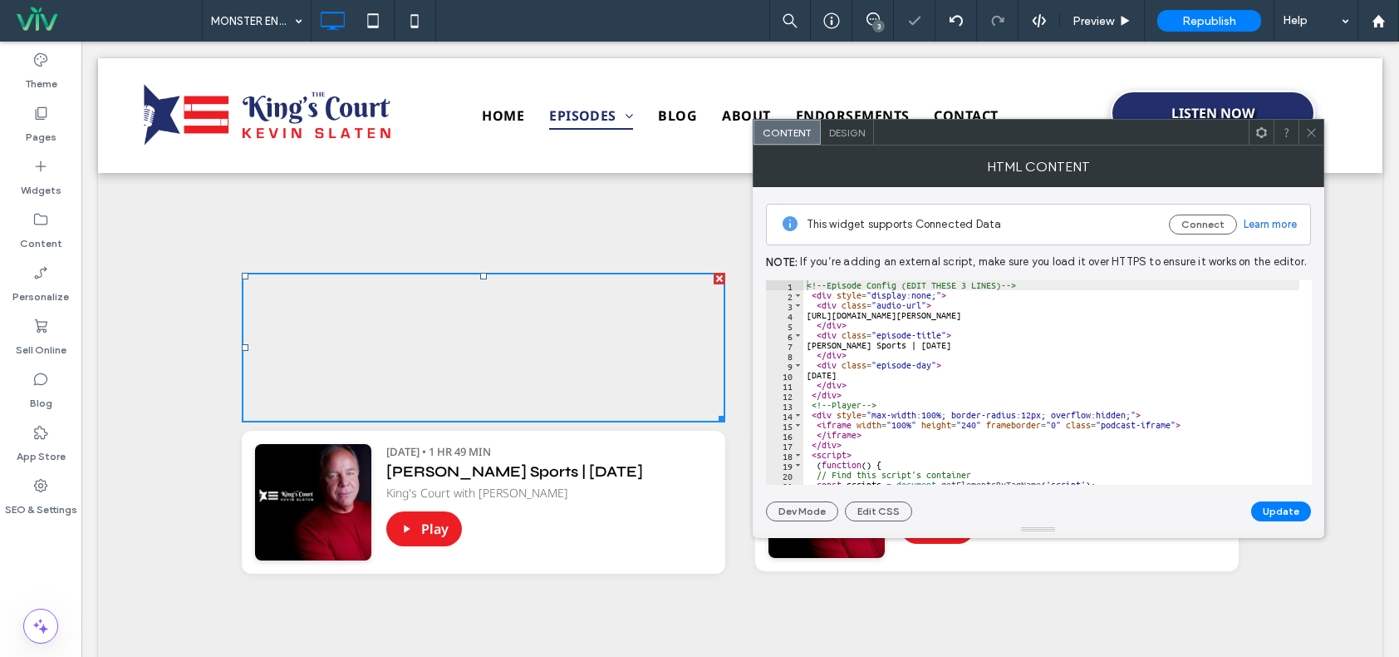
click at [944, 343] on div "<!-- Episode Config (EDIT THESE 3 LINES) --> < div style = "display:none;" > < …" at bounding box center [1253, 392] width 899 height 224
click at [869, 376] on div "<!-- Episode Config (EDIT THESE 3 LINES) --> < div style = "display:none;" > < …" at bounding box center [1253, 386] width 899 height 212
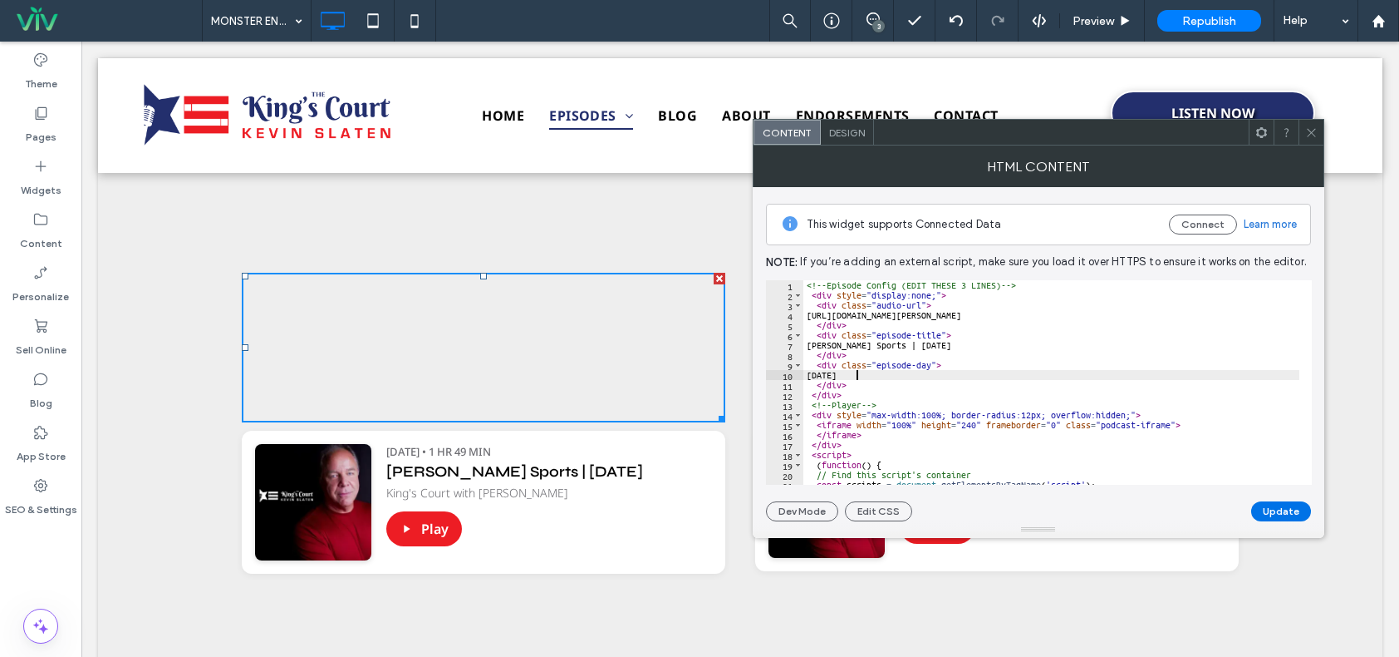
type textarea "*******"
click at [1274, 509] on button "Update" at bounding box center [1282, 511] width 60 height 20
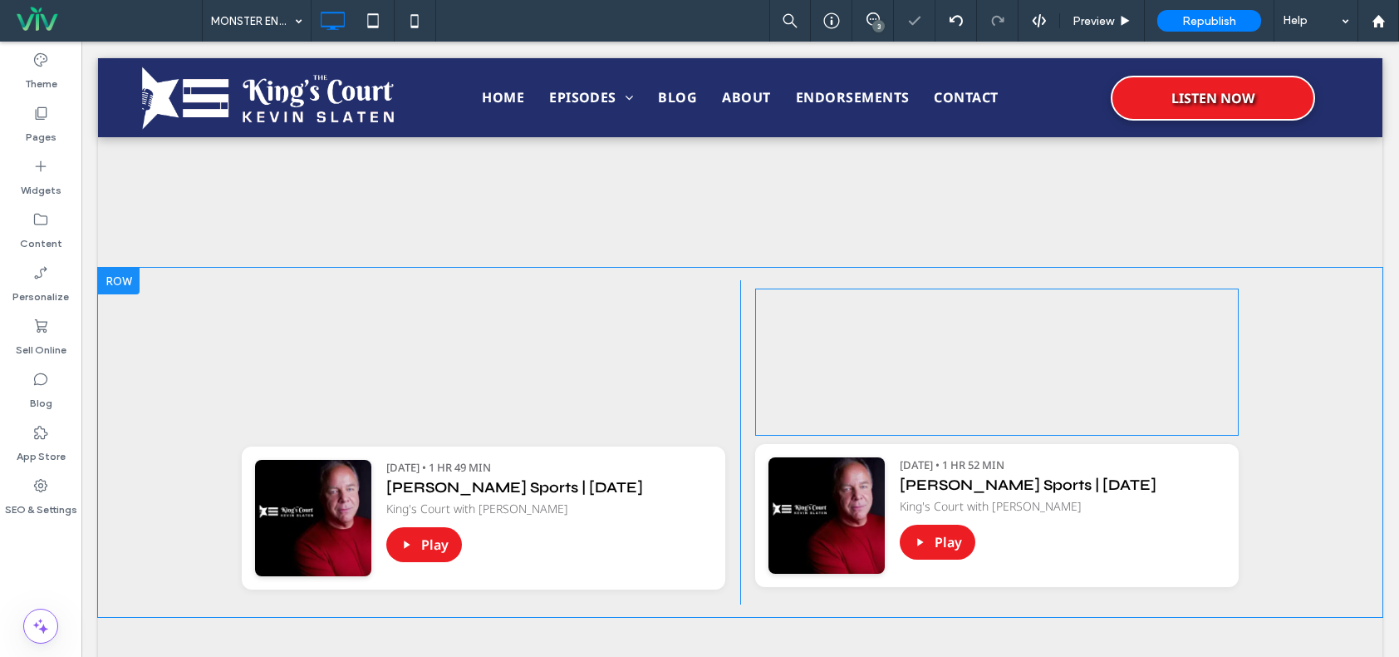
scroll to position [748, 0]
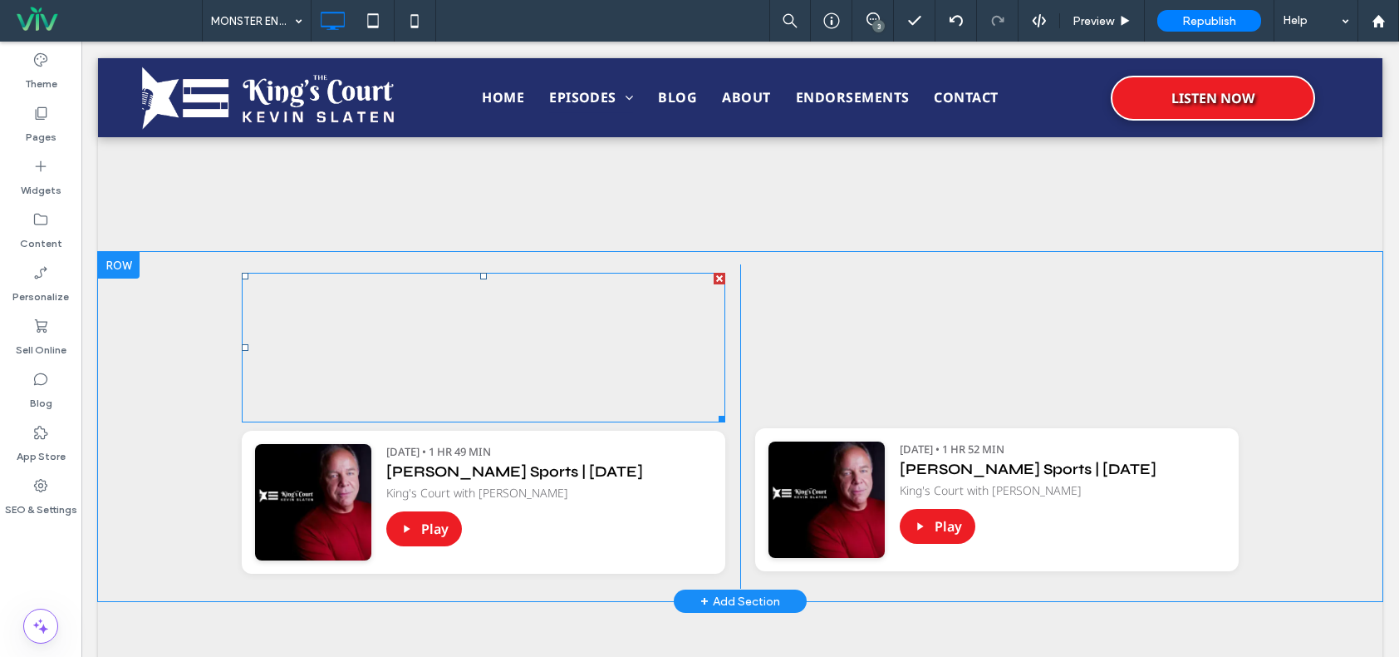
click at [594, 333] on span at bounding box center [484, 348] width 484 height 150
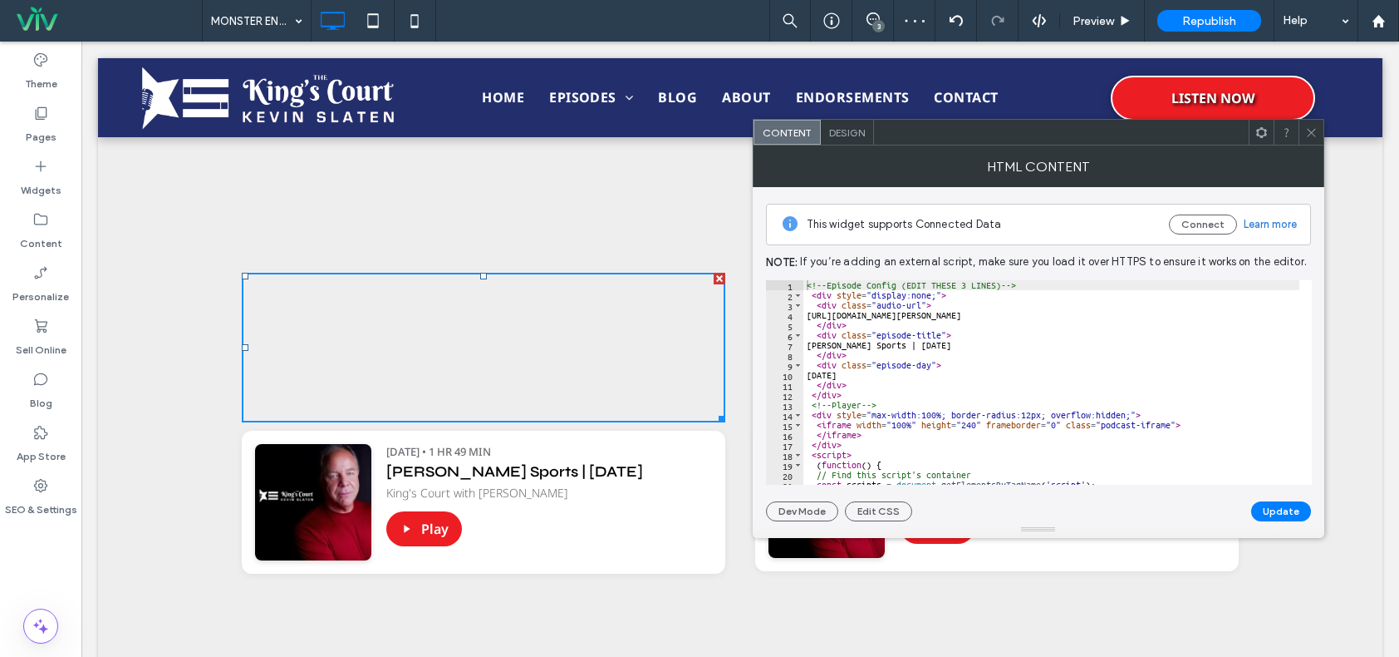
scroll to position [0, 0]
click at [1306, 130] on icon at bounding box center [1312, 132] width 12 height 12
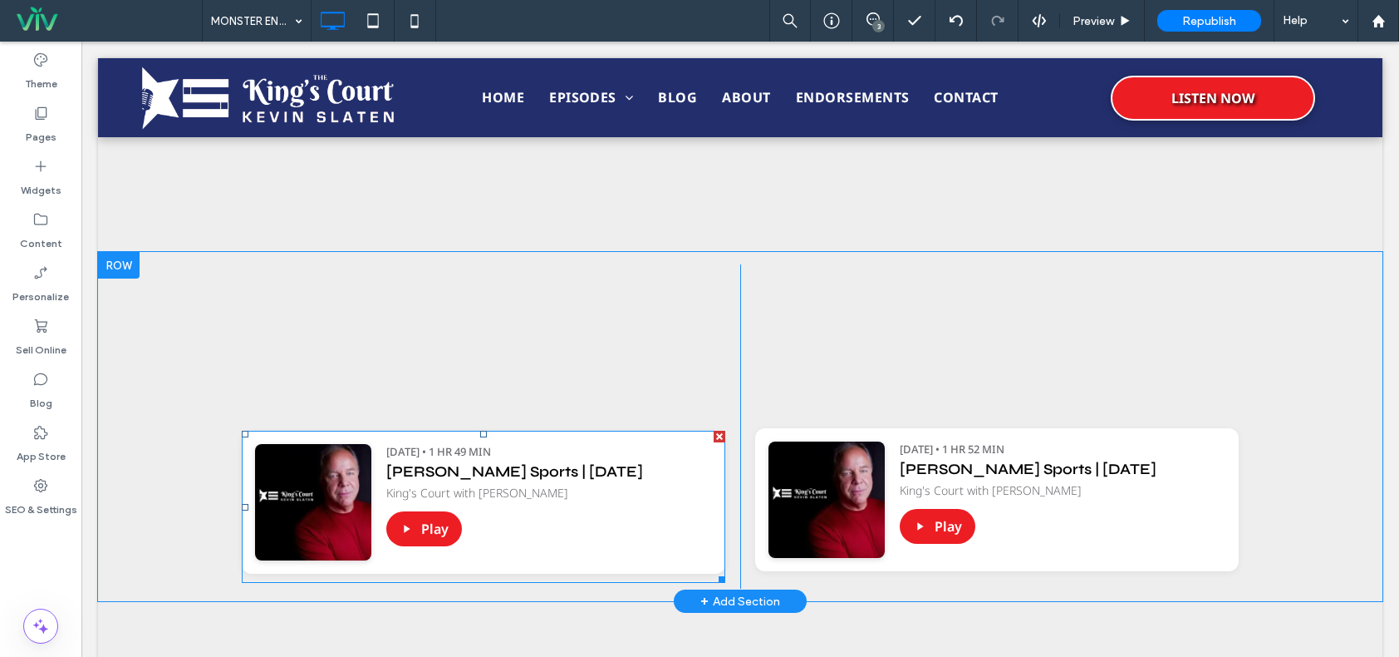
click at [591, 464] on span at bounding box center [484, 506] width 484 height 152
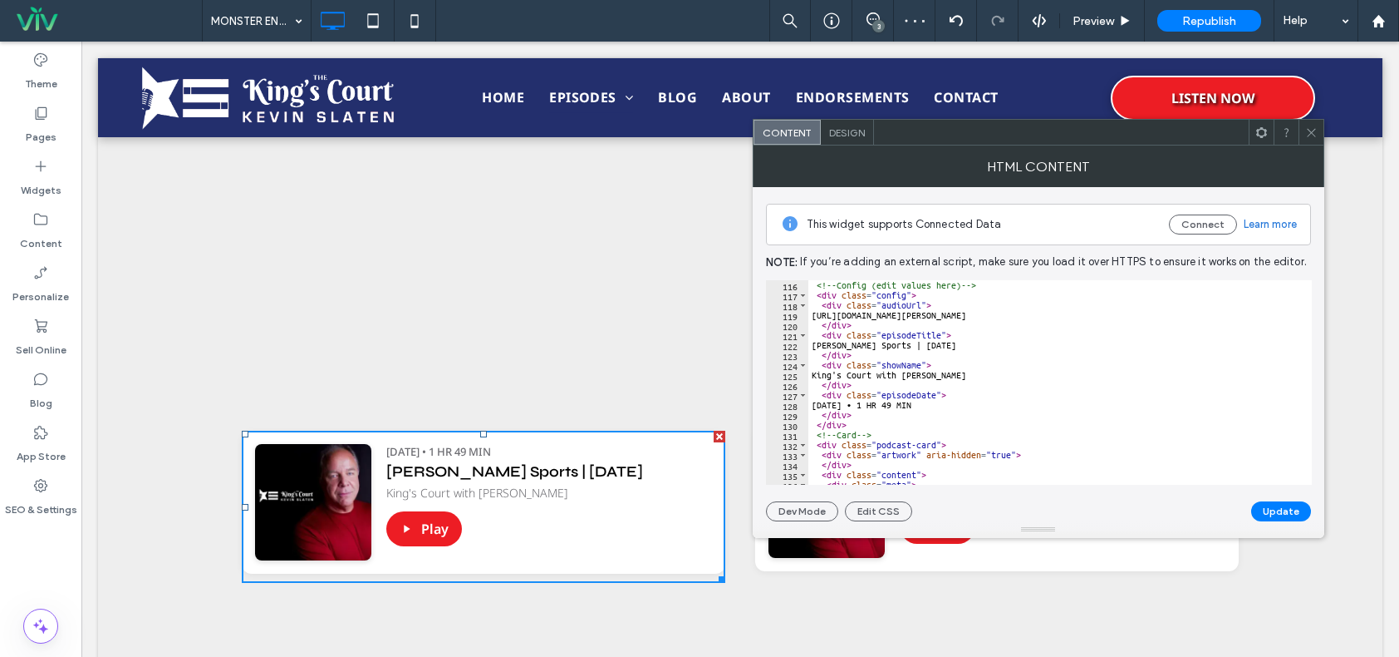
scroll to position [1147, 0]
drag, startPoint x: 828, startPoint y: 317, endPoint x: 1214, endPoint y: 317, distance: 386.4
click at [1264, 322] on div "<!-- Config (edit values here) --> < div class = "config" > < div class = "audi…" at bounding box center [1194, 386] width 770 height 212
type textarea "**********"
click at [1312, 130] on icon at bounding box center [1312, 132] width 12 height 12
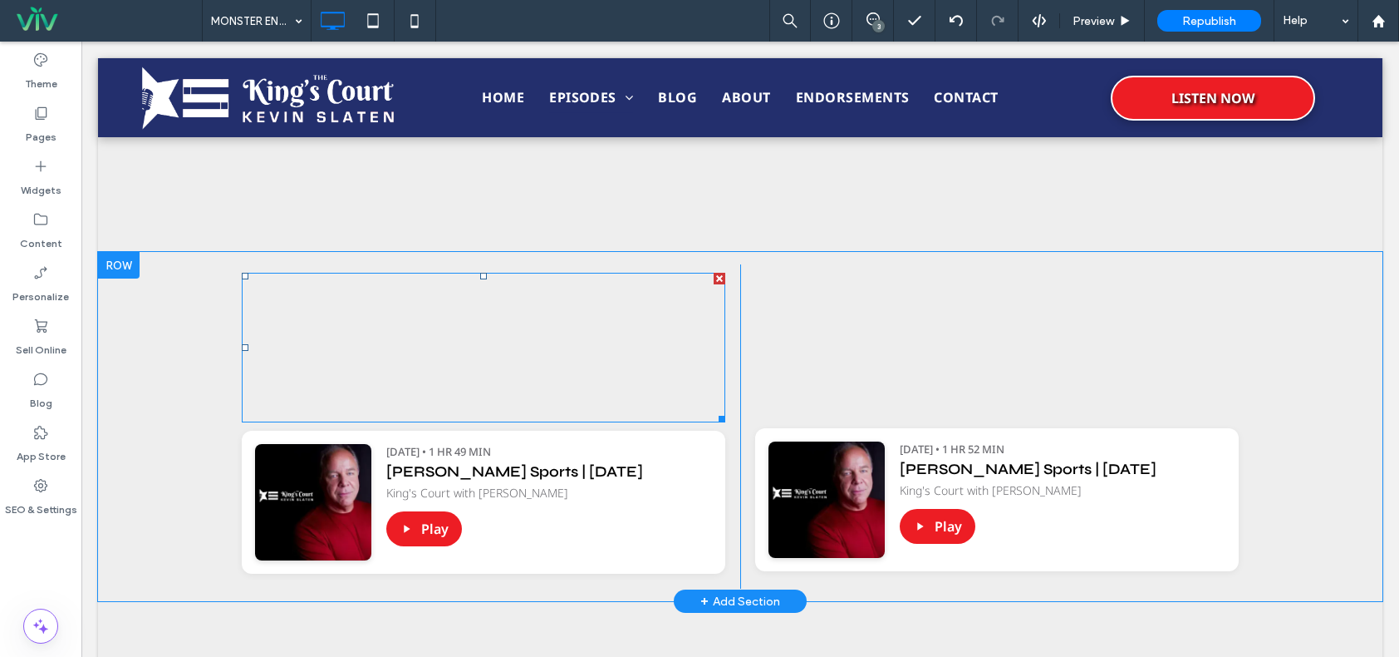
click at [580, 371] on span at bounding box center [484, 348] width 484 height 150
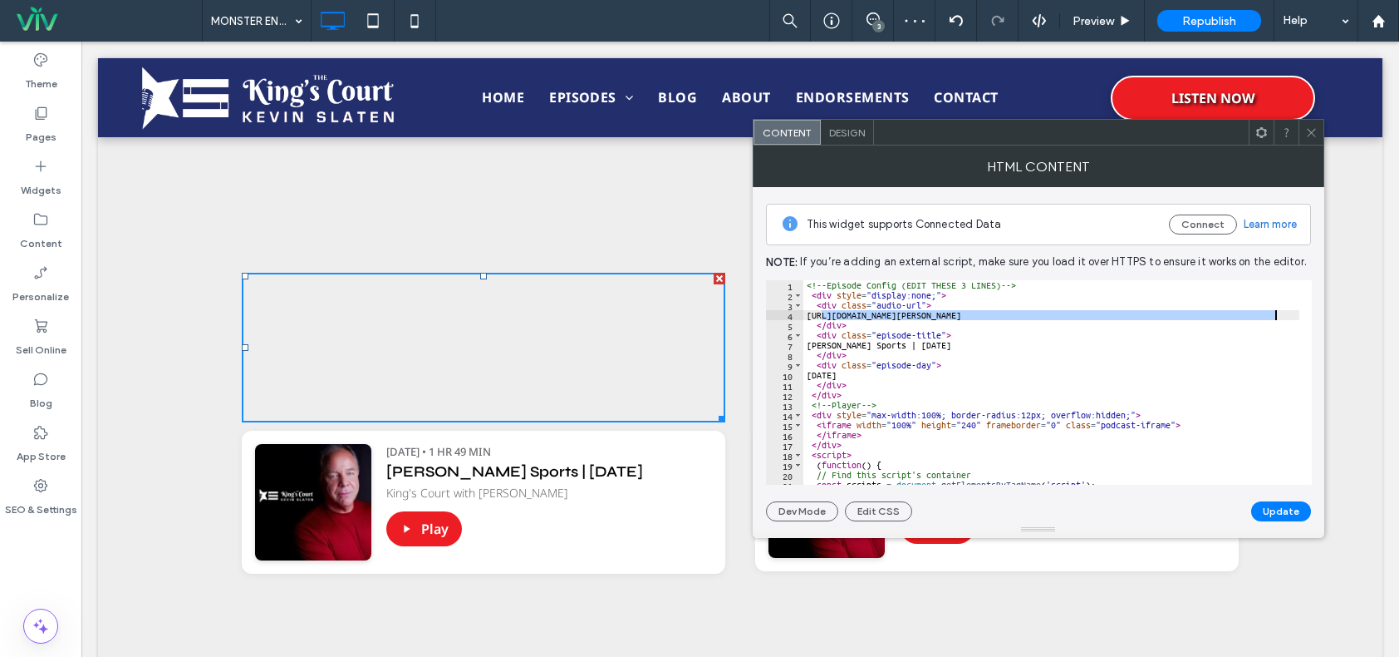
drag, startPoint x: 821, startPoint y: 315, endPoint x: 1293, endPoint y: 319, distance: 472.1
click at [1293, 319] on div "<!-- Episode Config (EDIT THESE 3 LINES) --> < div style = "display:none;" > < …" at bounding box center [1253, 386] width 899 height 212
paste textarea "Cursor at row 4"
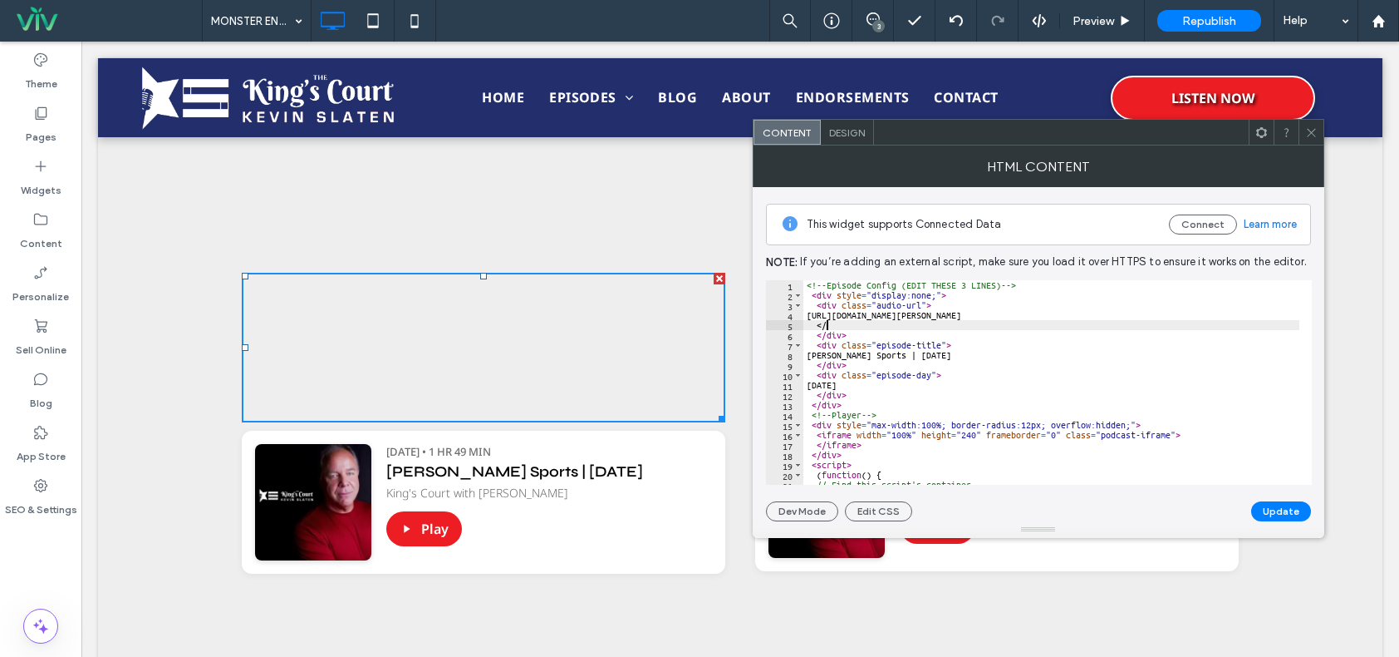
type textarea "*"
click at [1307, 135] on icon at bounding box center [1312, 132] width 12 height 12
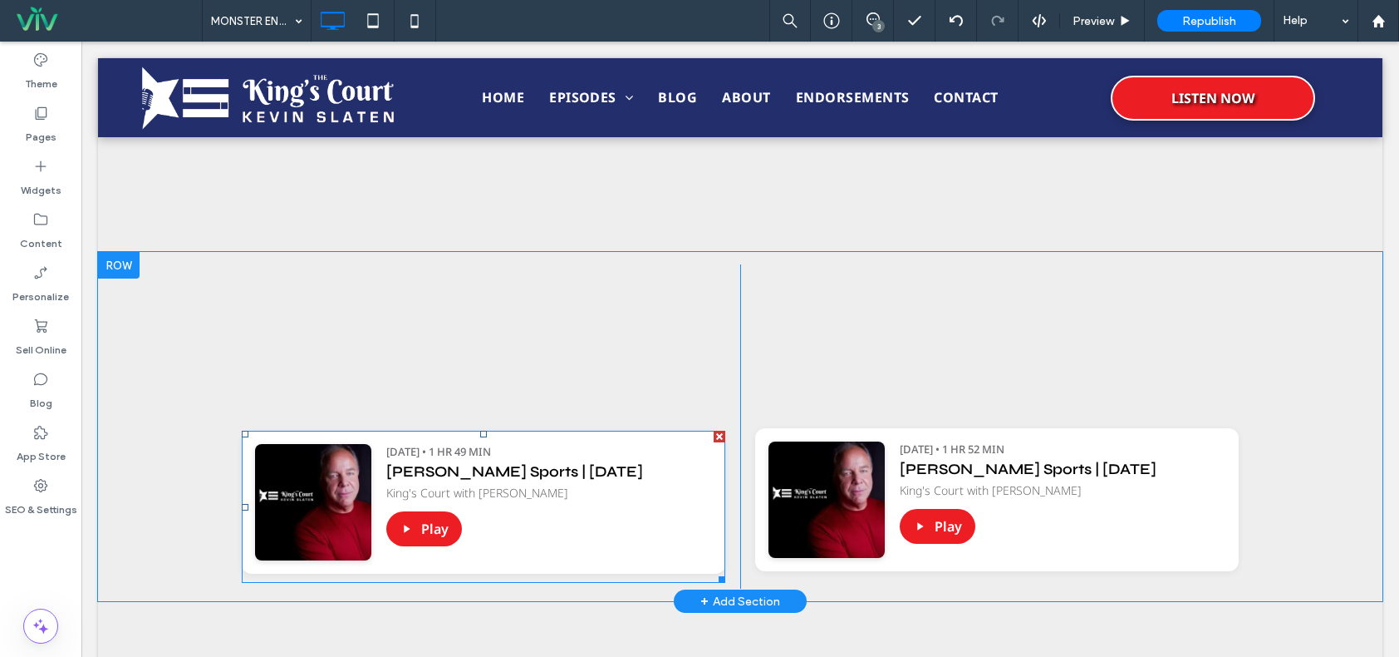
click at [659, 472] on span at bounding box center [484, 506] width 484 height 152
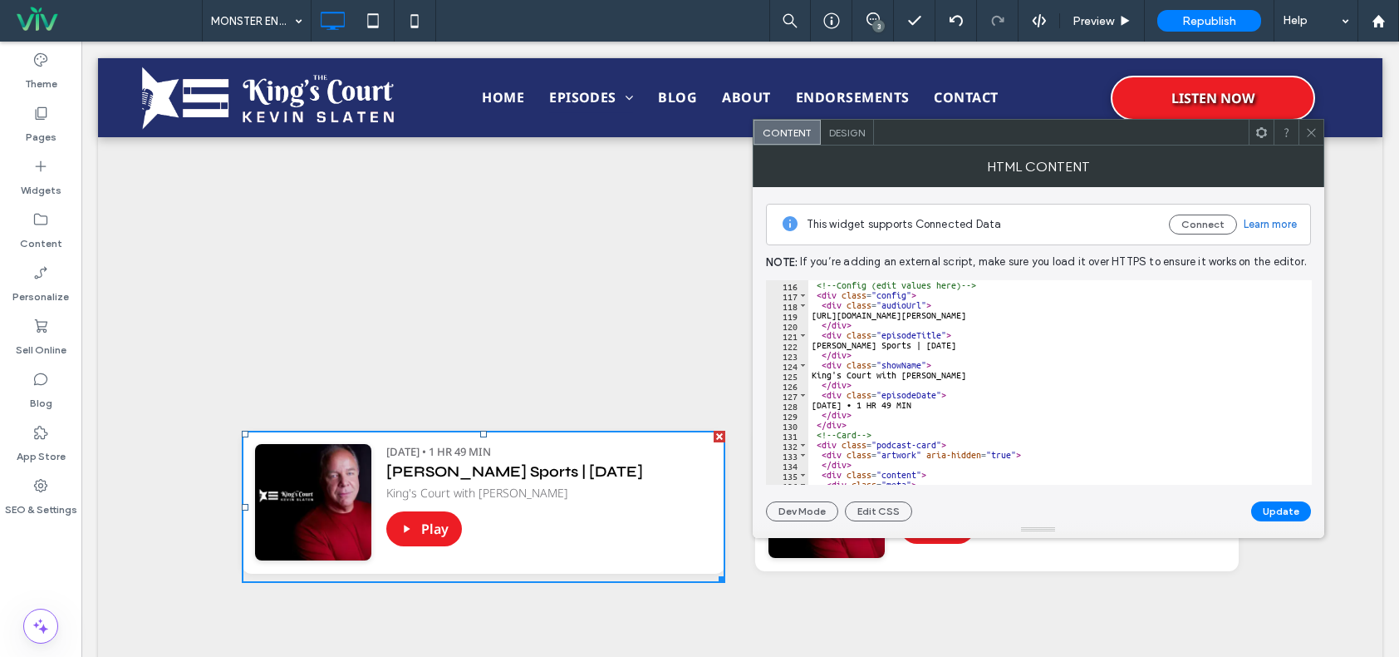
scroll to position [1047, 0]
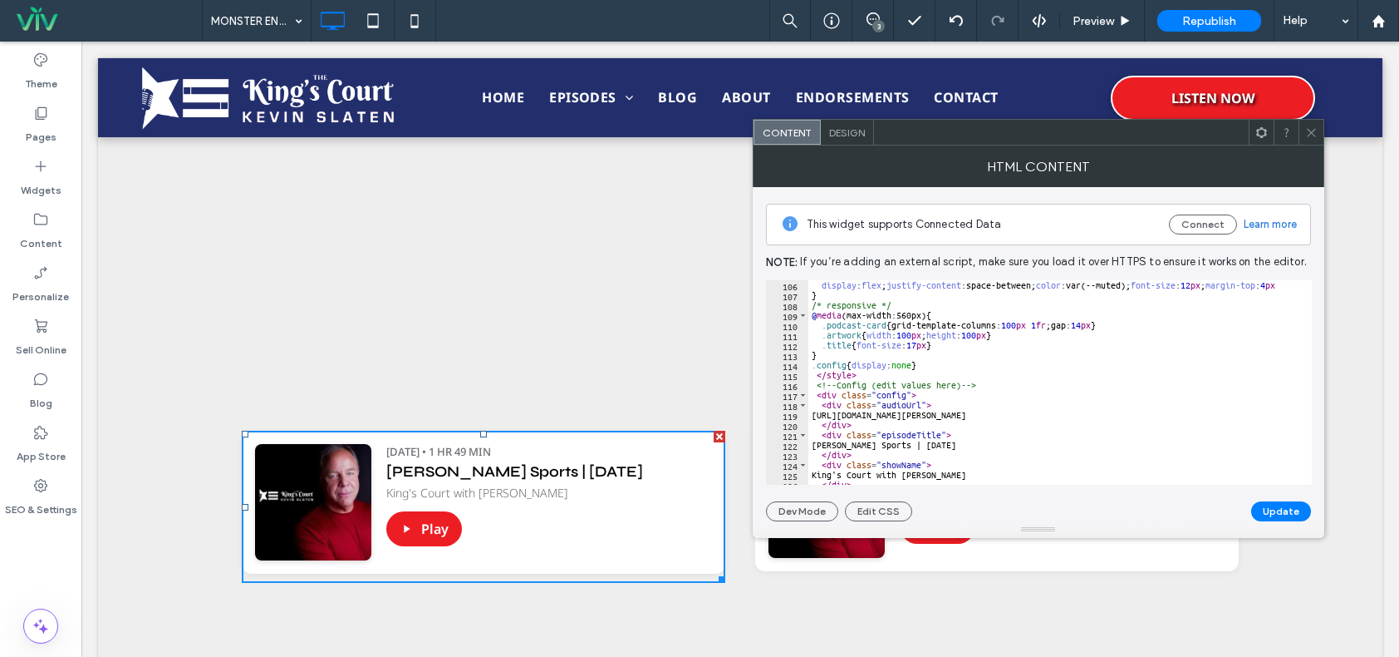
type textarea "**********"
drag, startPoint x: 824, startPoint y: 416, endPoint x: 859, endPoint y: 417, distance: 35.8
click at [859, 417] on div "display : flex ; justify-content :space-between; color :var(--muted); font-size…" at bounding box center [1194, 386] width 770 height 212
click at [859, 417] on div "display : flex ; justify-content :space-between; color :var(--muted); font-size…" at bounding box center [1054, 382] width 491 height 204
drag, startPoint x: 827, startPoint y: 414, endPoint x: 1240, endPoint y: 414, distance: 413.0
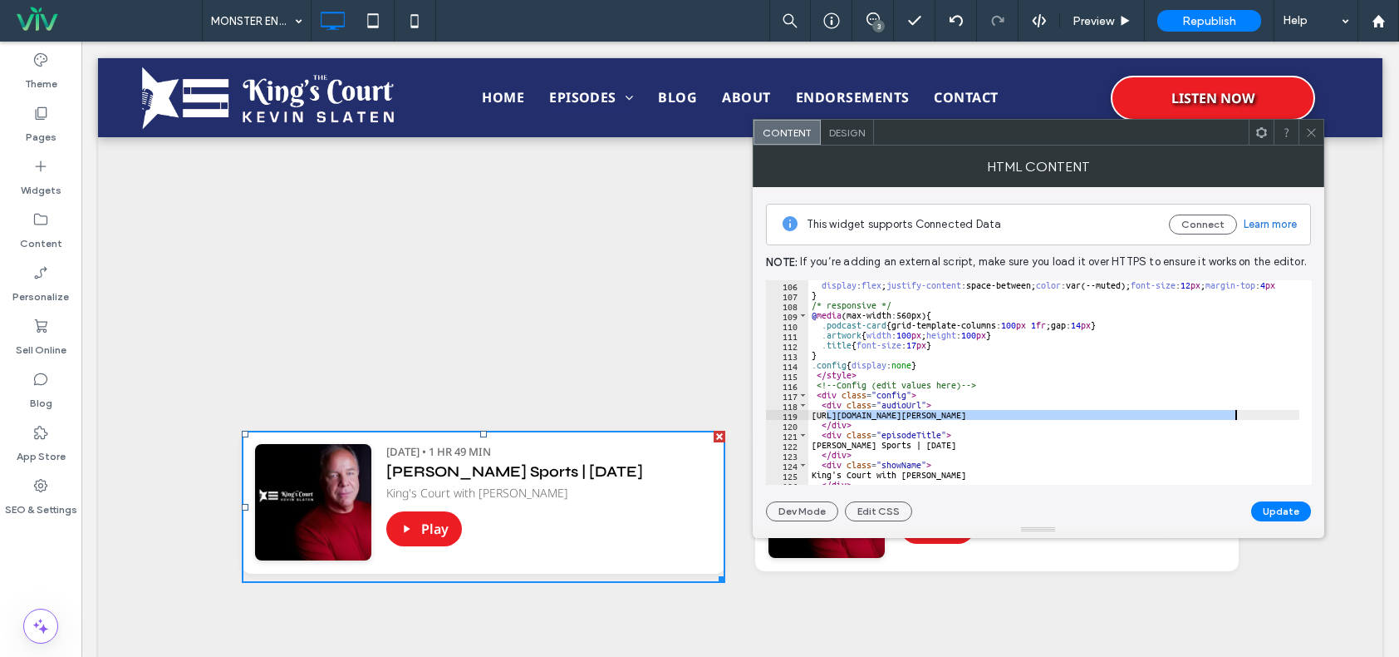
click at [1240, 414] on div "display : flex ; justify-content :space-between; color :var(--muted); font-size…" at bounding box center [1194, 386] width 770 height 212
click at [1311, 124] on span at bounding box center [1312, 132] width 12 height 25
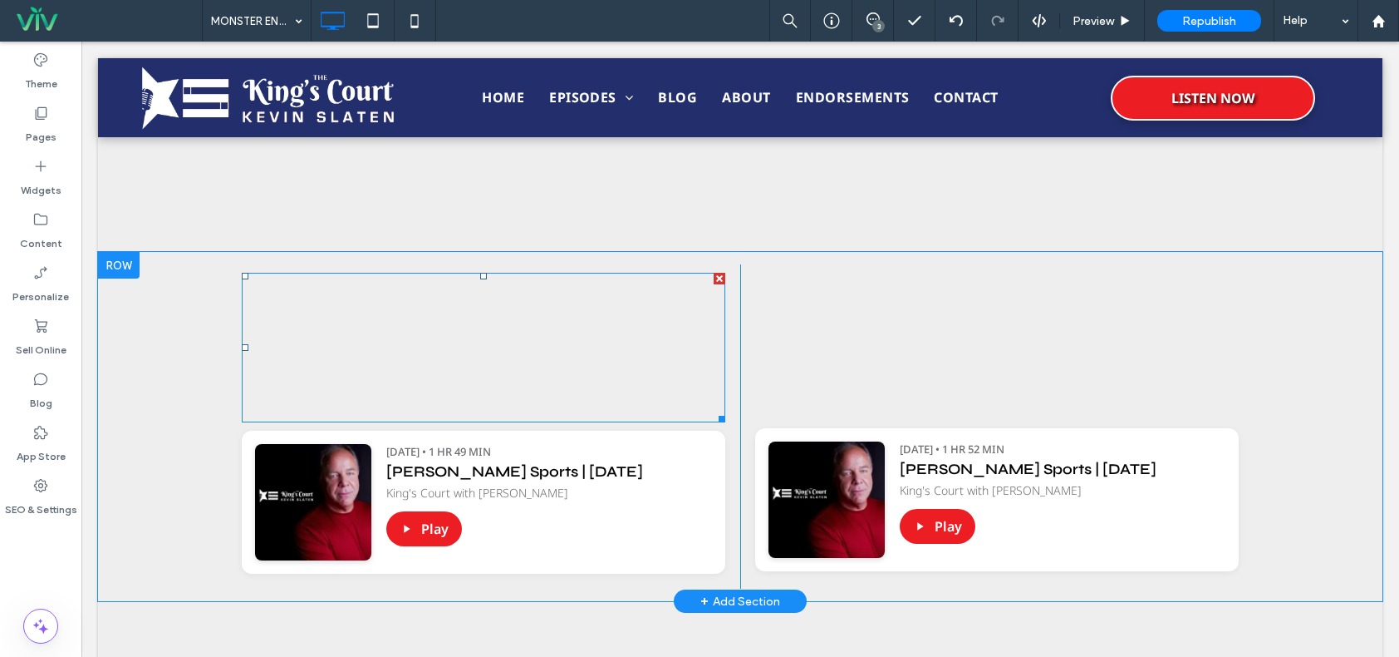
click at [613, 317] on span at bounding box center [484, 348] width 484 height 150
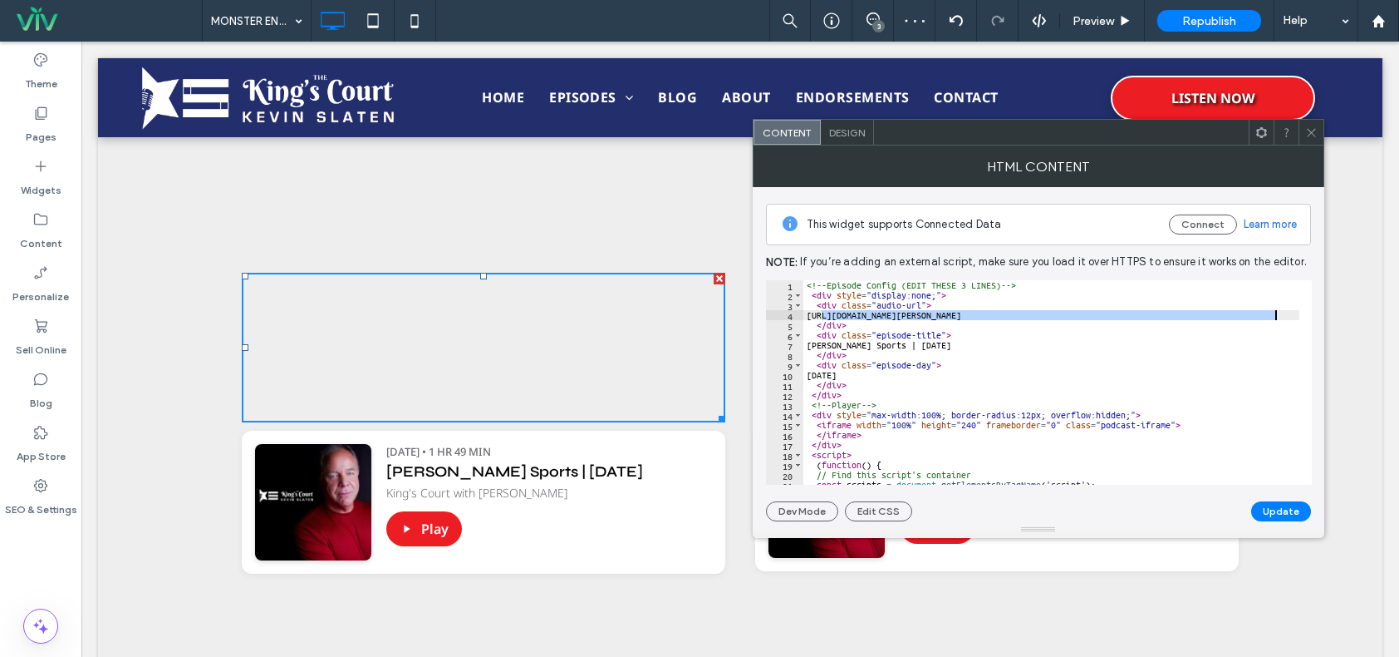
drag, startPoint x: 821, startPoint y: 312, endPoint x: 1282, endPoint y: 312, distance: 461.2
click at [1282, 312] on div "<!-- Episode Config (EDIT THESE 3 LINES) --> < div style = "display:none;" > < …" at bounding box center [1253, 386] width 899 height 212
paste textarea "Cursor at row 4"
type textarea "**********"
click at [1274, 500] on div "**********" at bounding box center [1038, 354] width 545 height 334
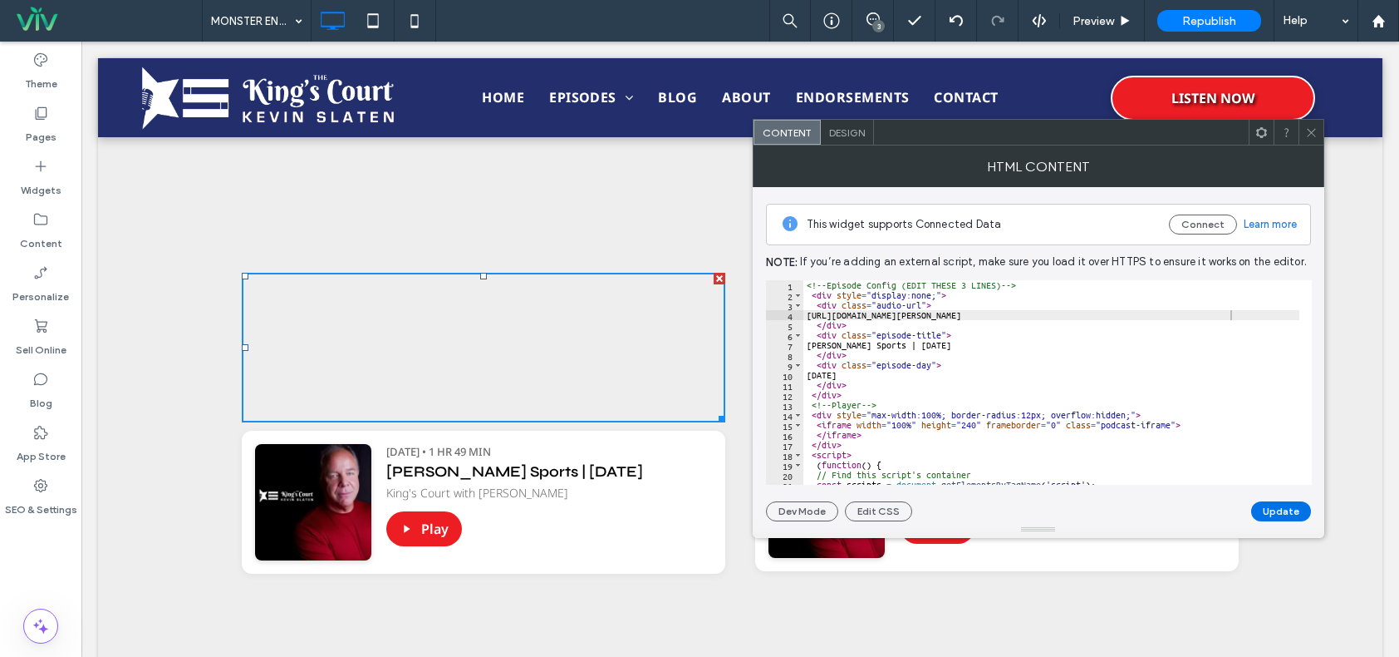
click at [1275, 504] on button "Update" at bounding box center [1282, 511] width 60 height 20
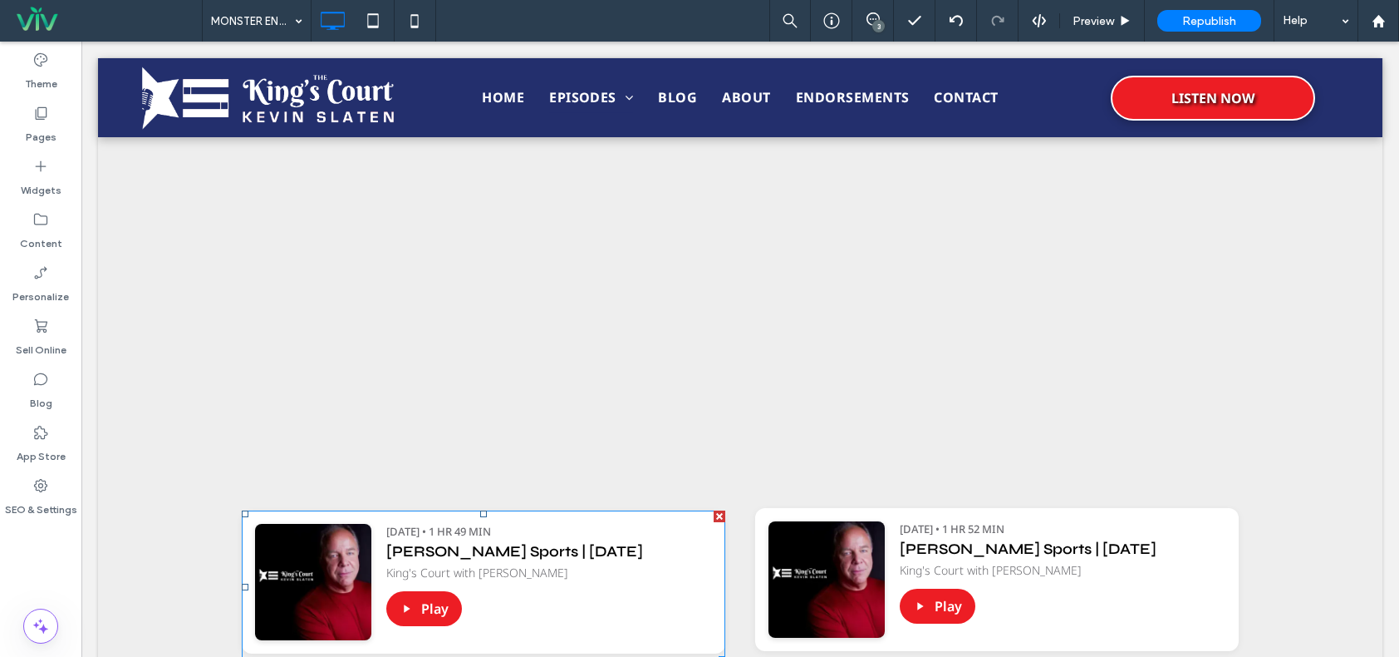
scroll to position [665, 0]
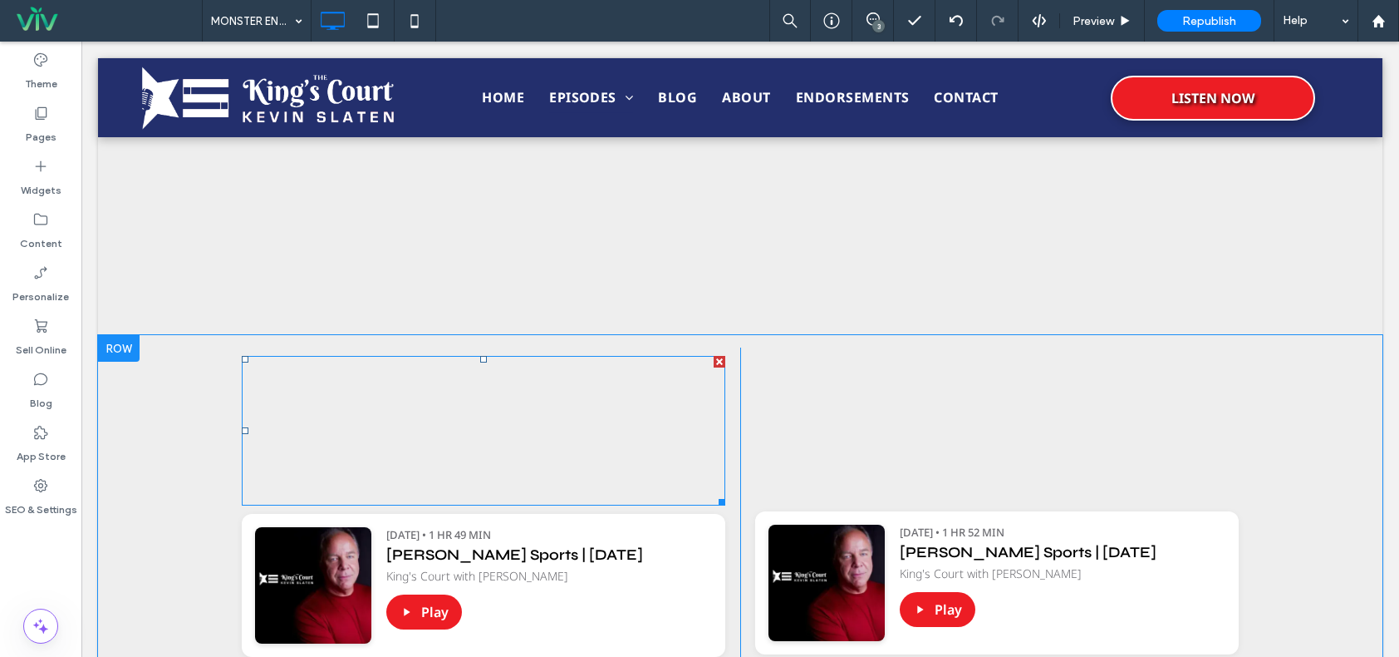
click at [688, 455] on span at bounding box center [484, 431] width 484 height 150
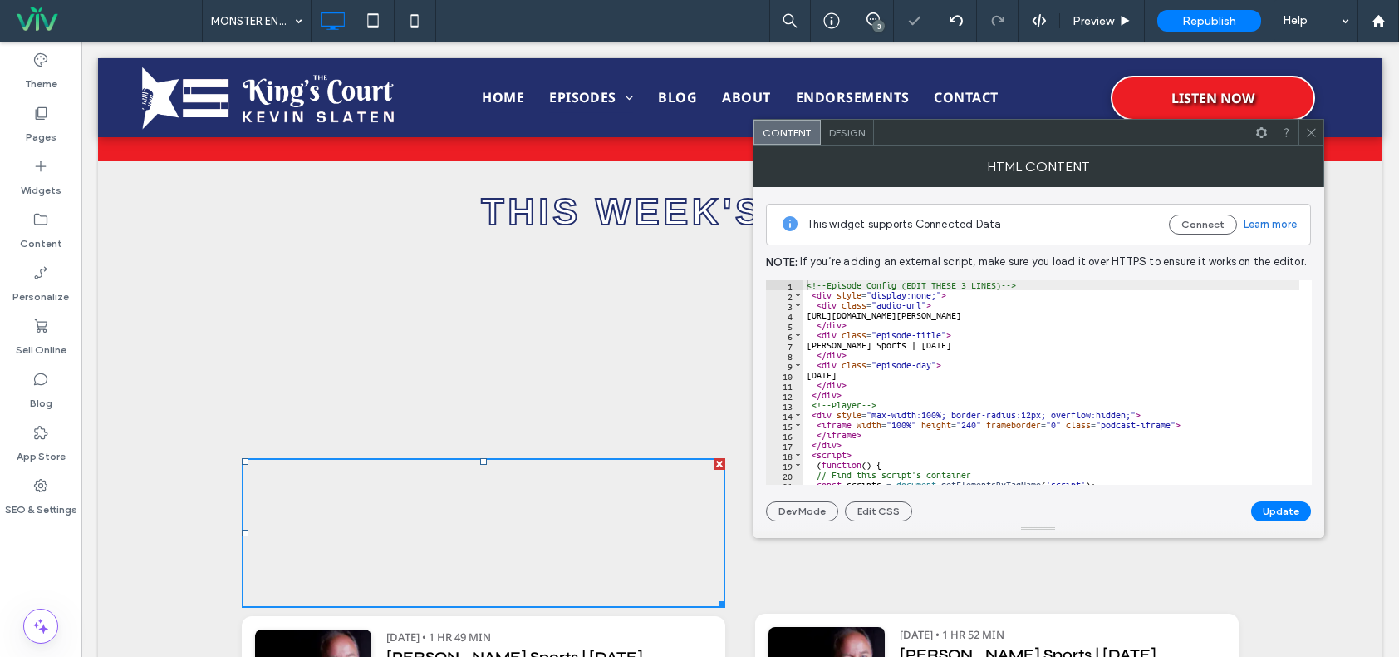
scroll to position [499, 0]
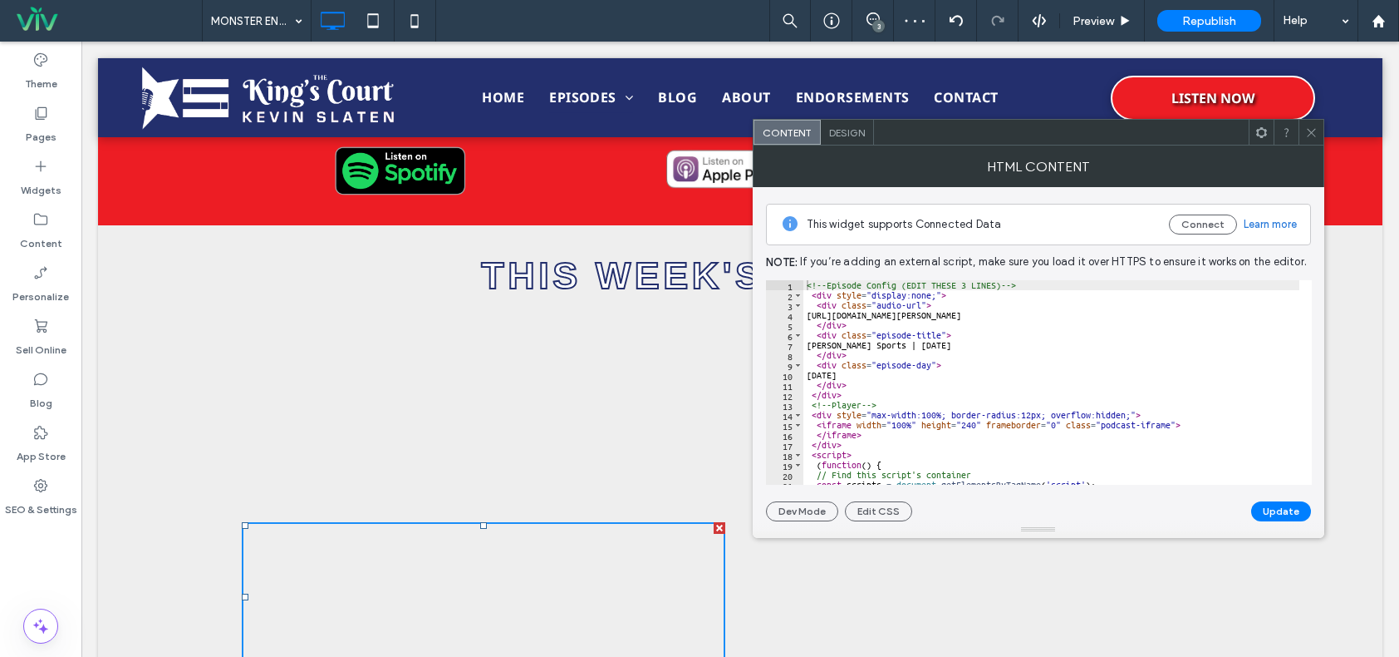
drag, startPoint x: 1307, startPoint y: 134, endPoint x: 1280, endPoint y: 157, distance: 36.0
click at [1308, 134] on icon at bounding box center [1312, 132] width 12 height 12
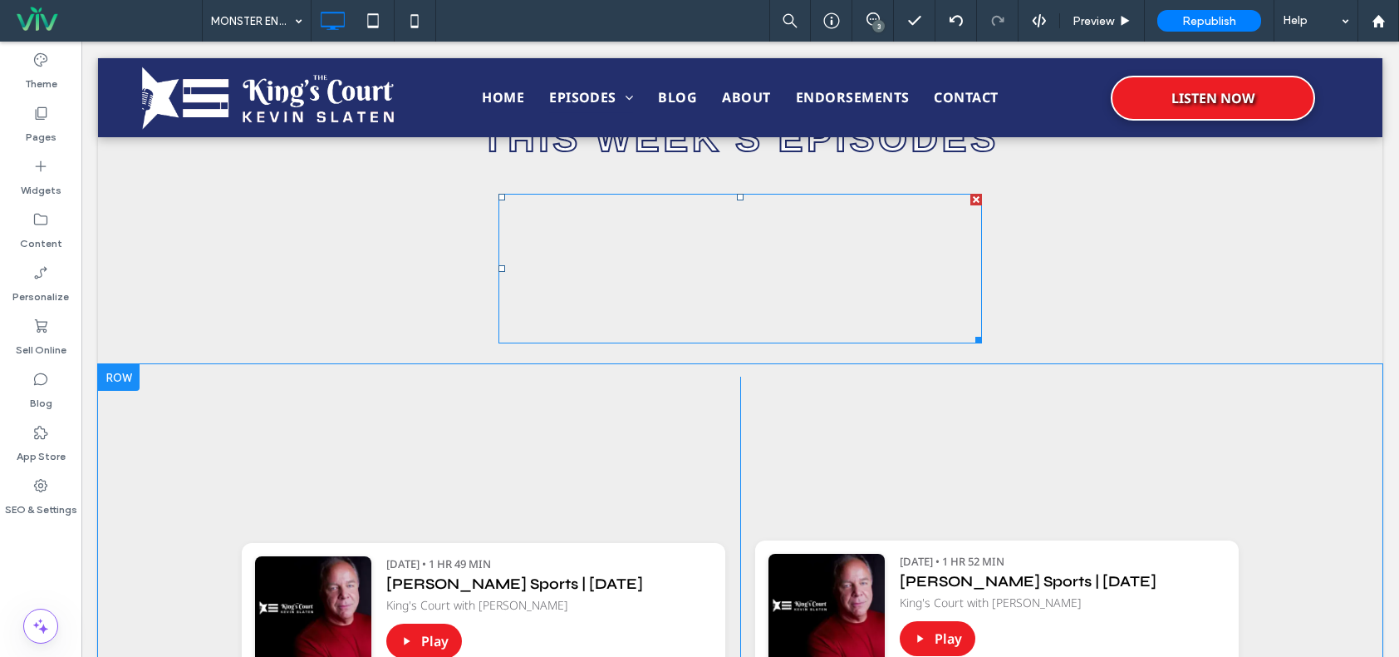
scroll to position [665, 0]
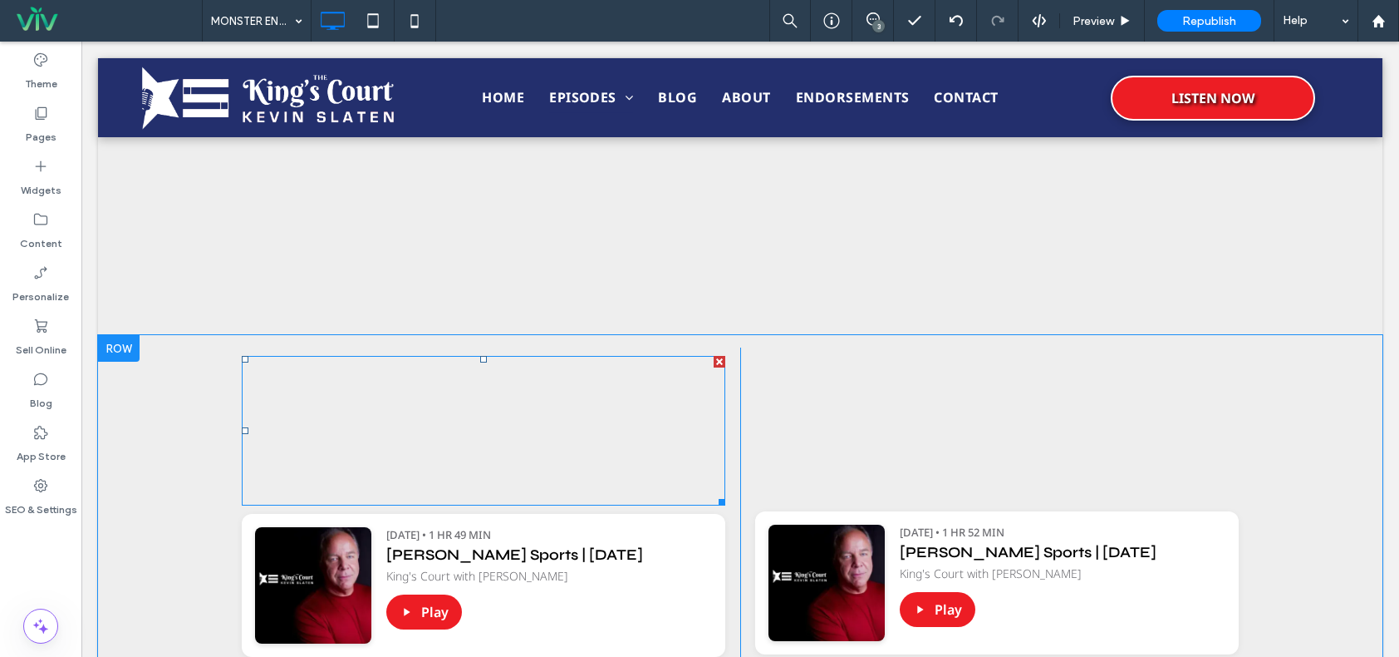
click at [556, 414] on span at bounding box center [484, 431] width 484 height 150
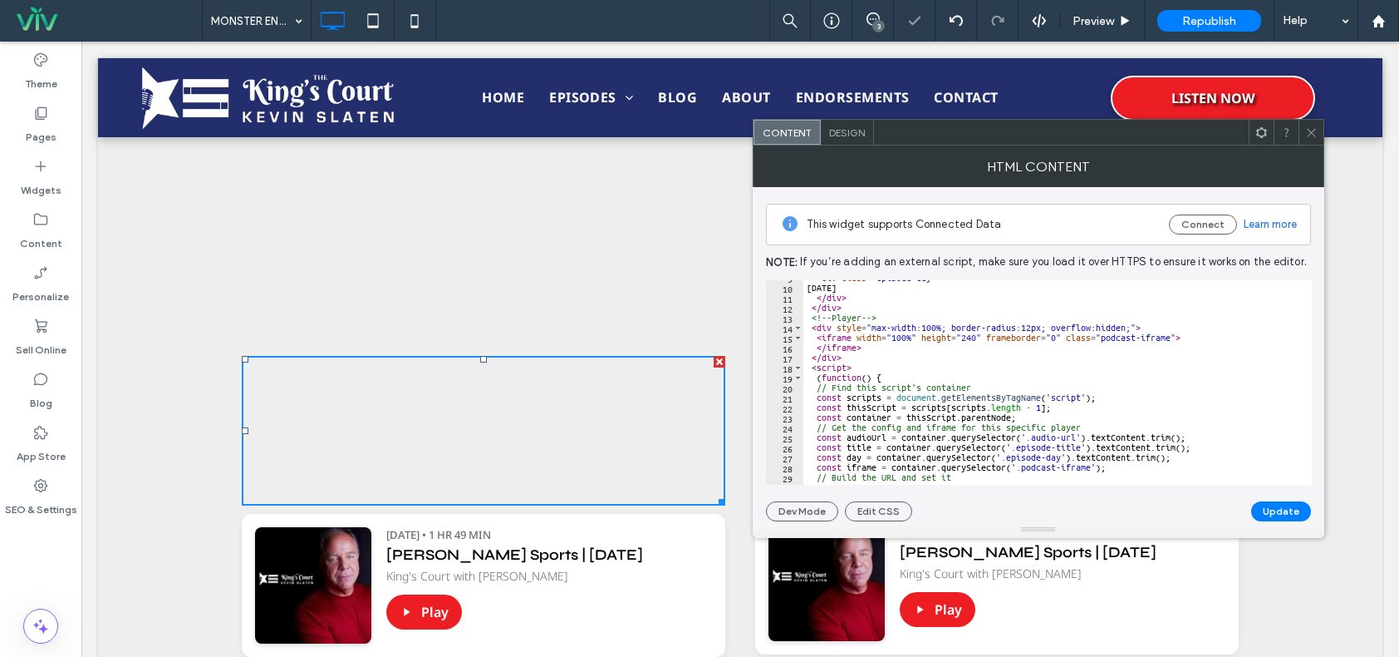
scroll to position [0, 0]
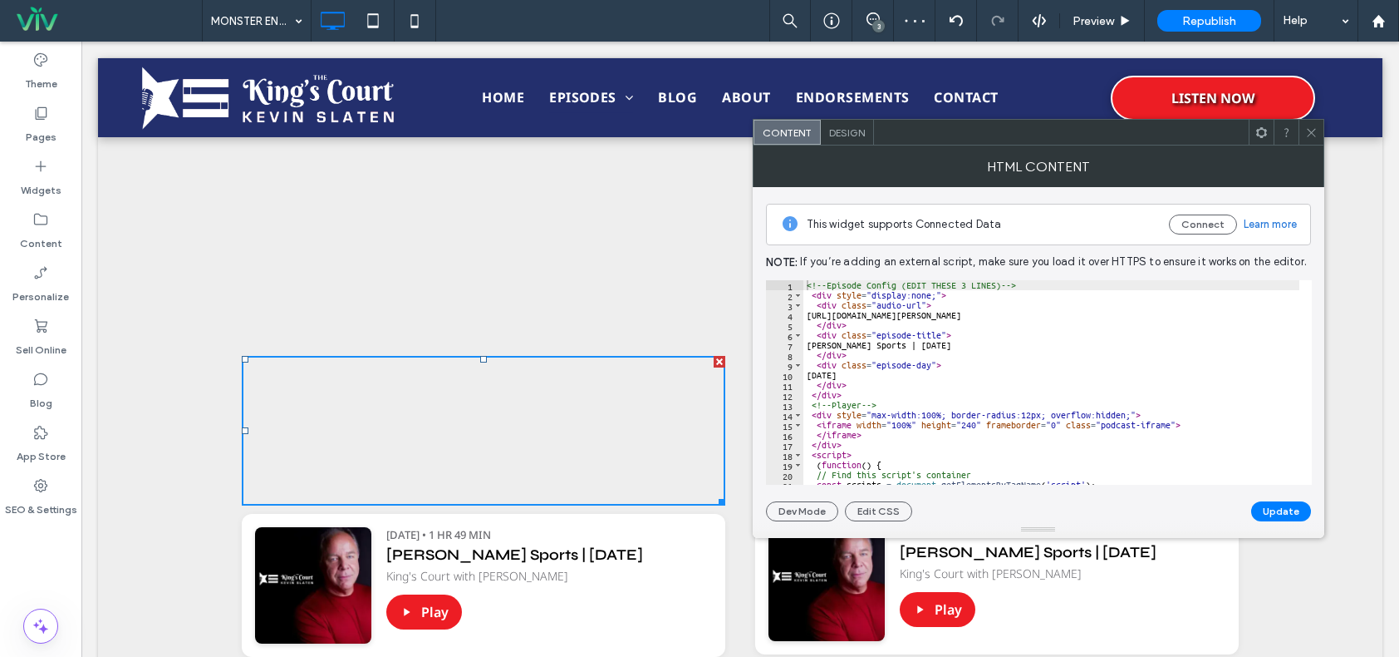
click at [1314, 131] on icon at bounding box center [1312, 132] width 12 height 12
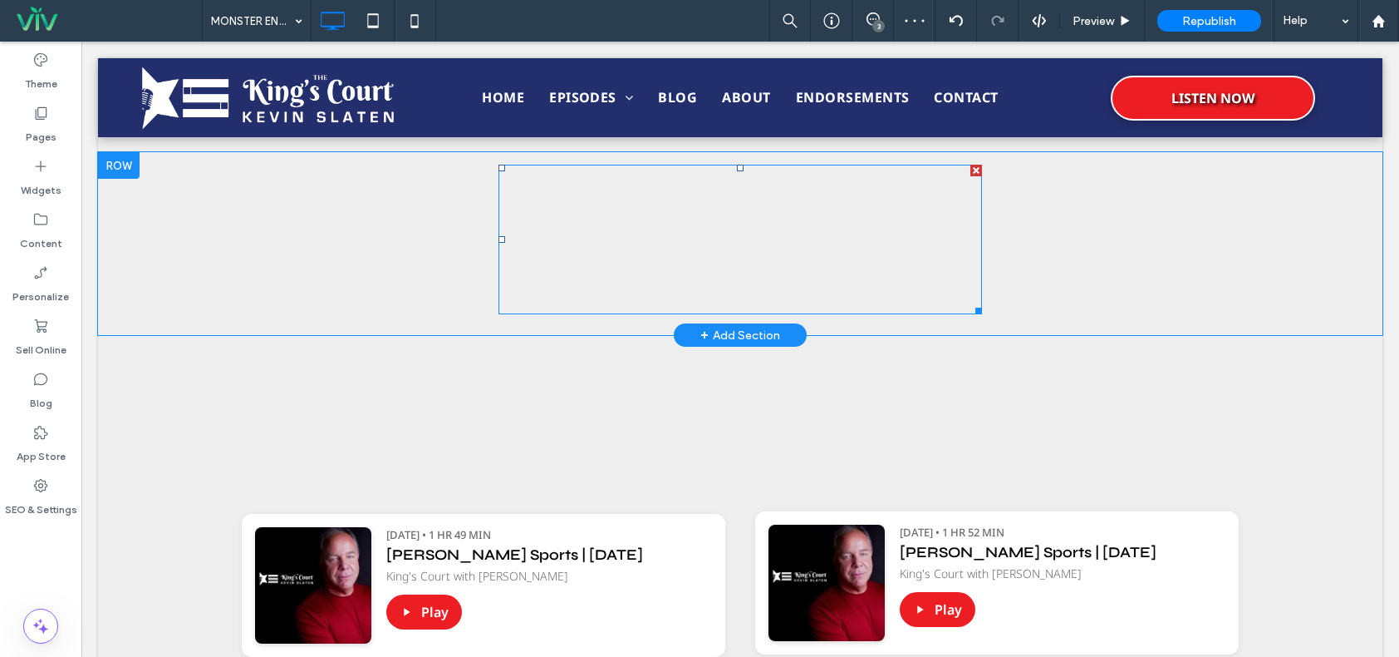
click at [765, 258] on span at bounding box center [741, 240] width 484 height 150
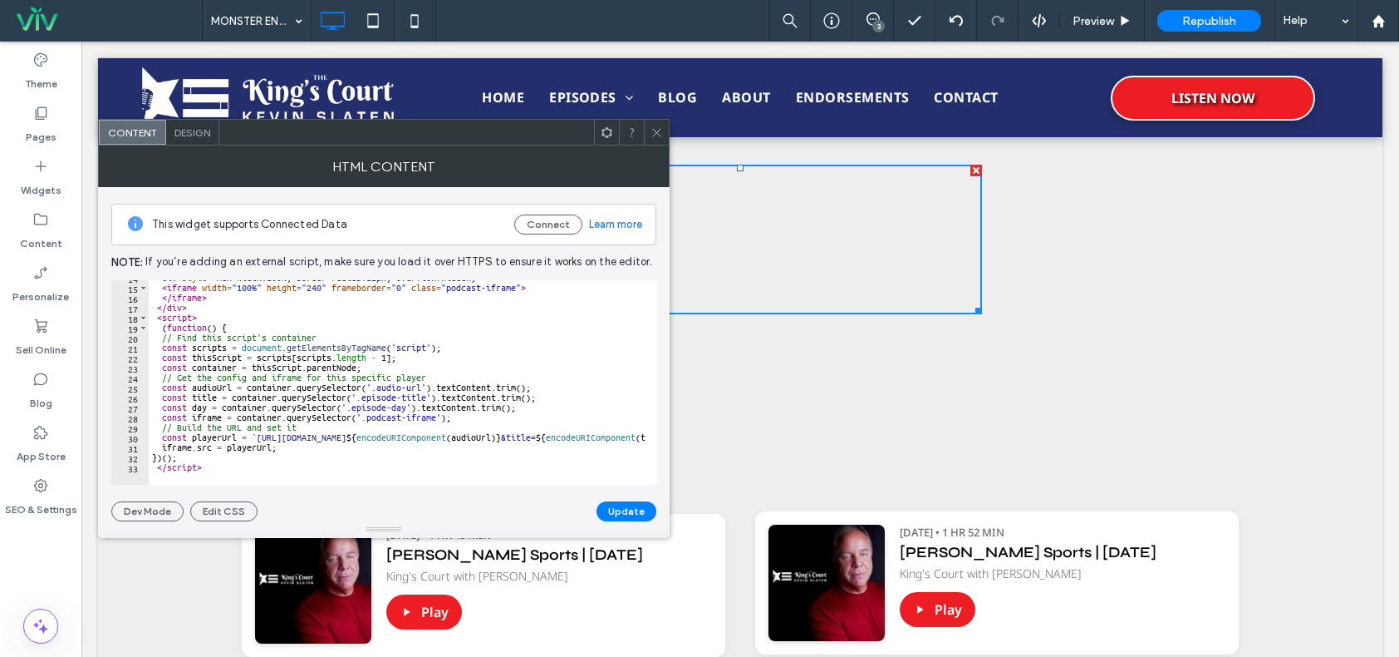
scroll to position [137, 0]
drag, startPoint x: 660, startPoint y: 134, endPoint x: 657, endPoint y: 125, distance: 9.0
click at [660, 134] on icon at bounding box center [657, 132] width 12 height 12
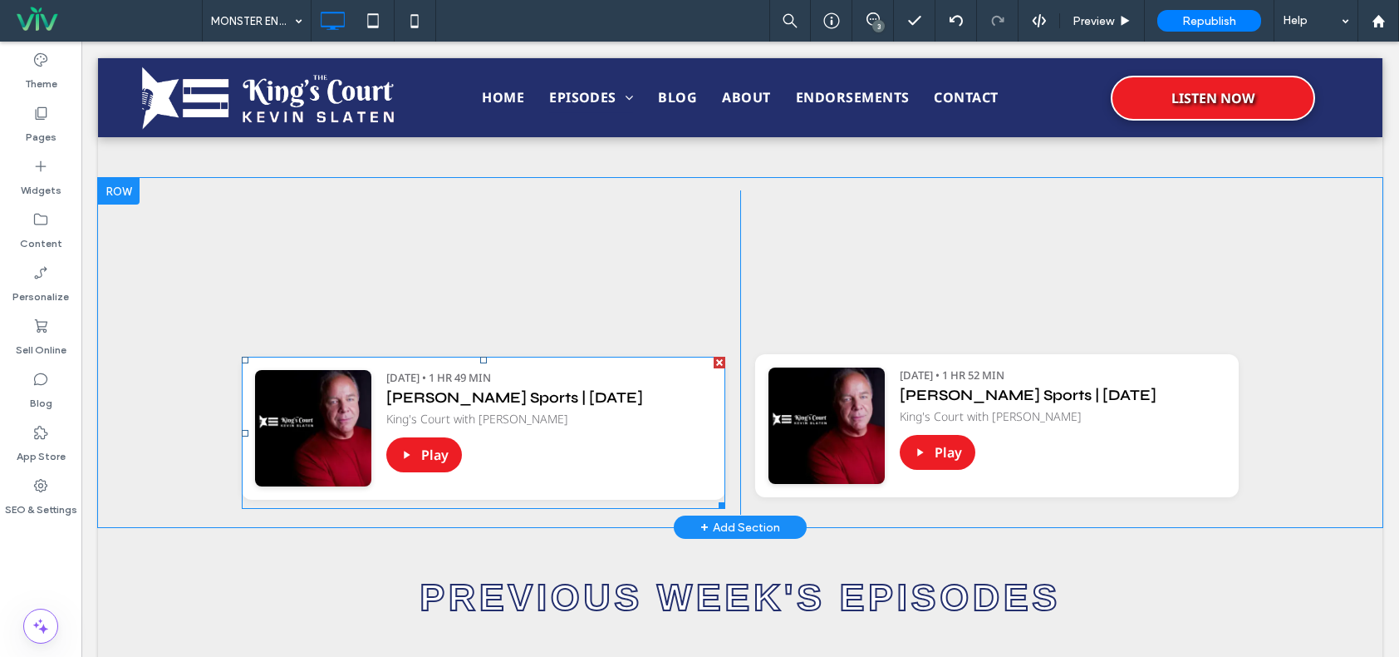
scroll to position [831, 0]
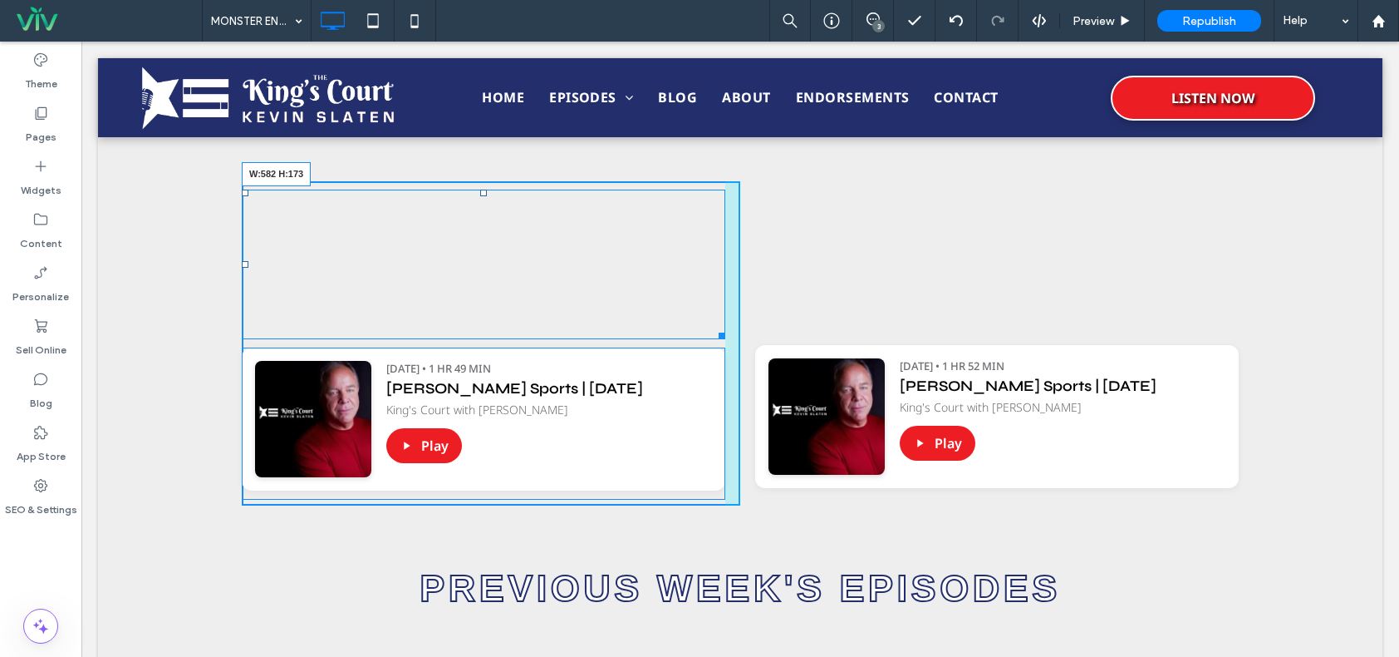
drag, startPoint x: 716, startPoint y: 332, endPoint x: 726, endPoint y: 326, distance: 11.5
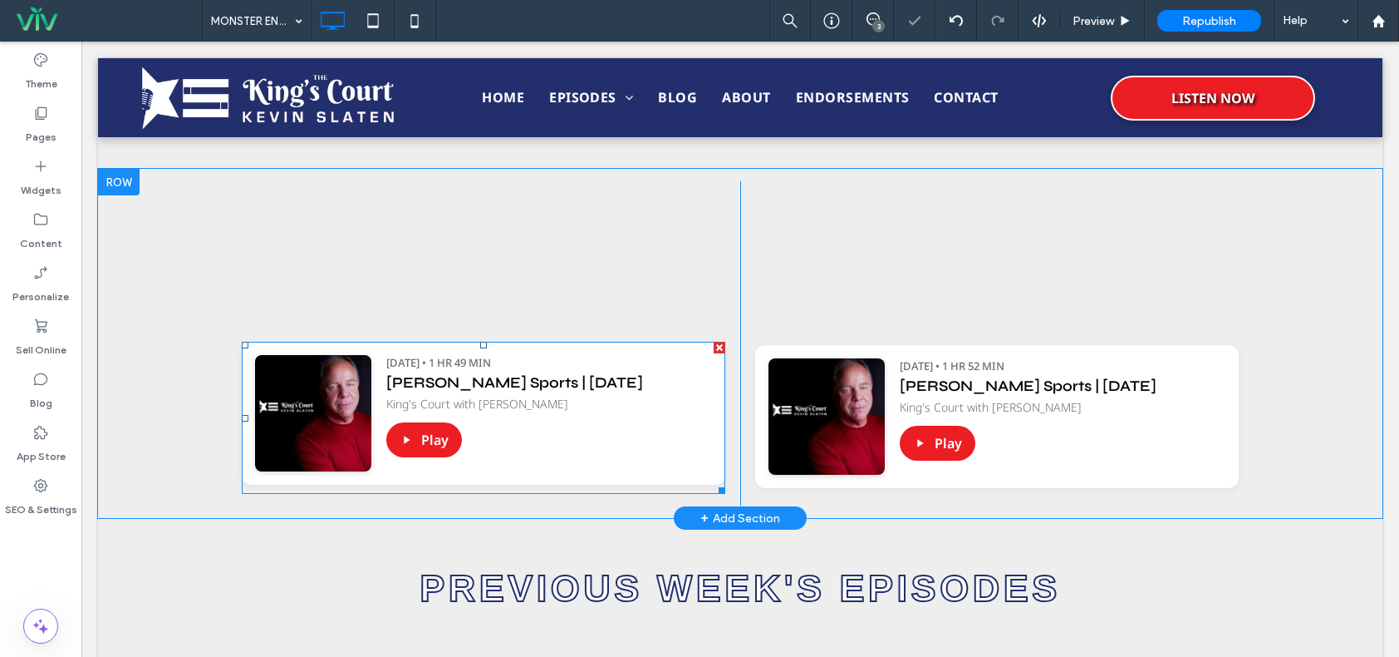
click at [571, 439] on span at bounding box center [484, 418] width 484 height 152
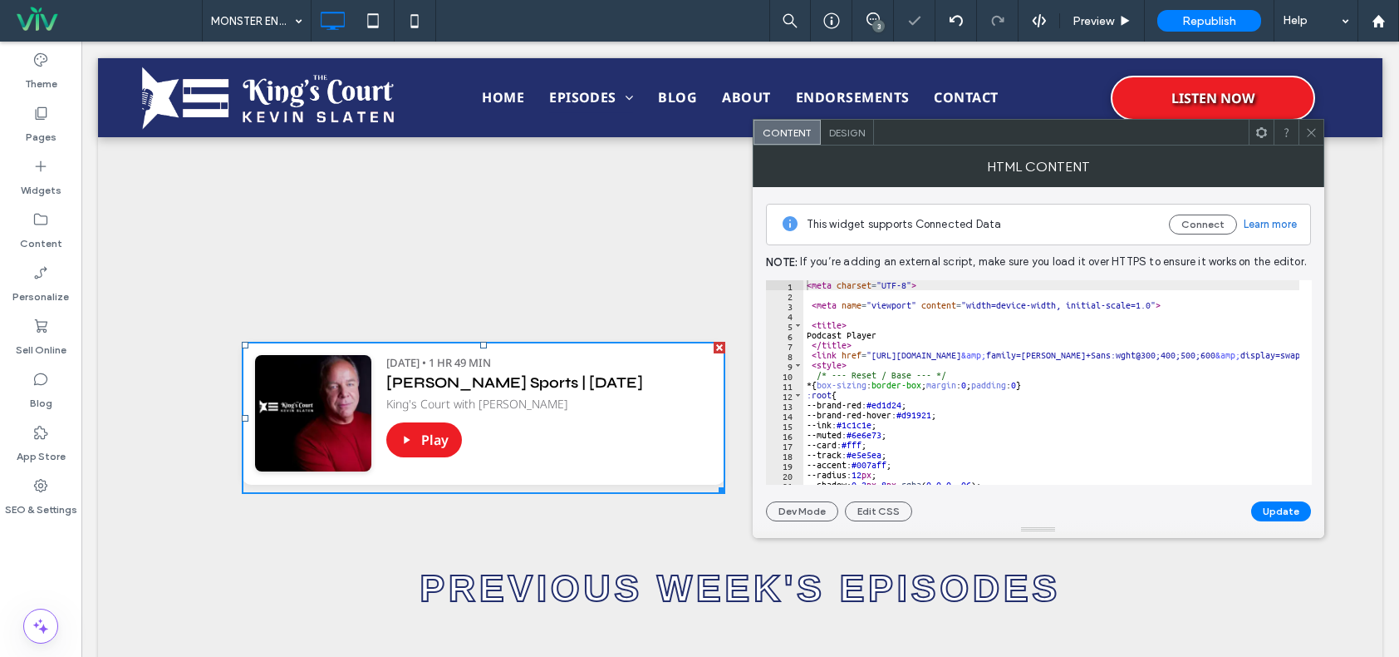
click at [1310, 132] on icon at bounding box center [1312, 132] width 12 height 12
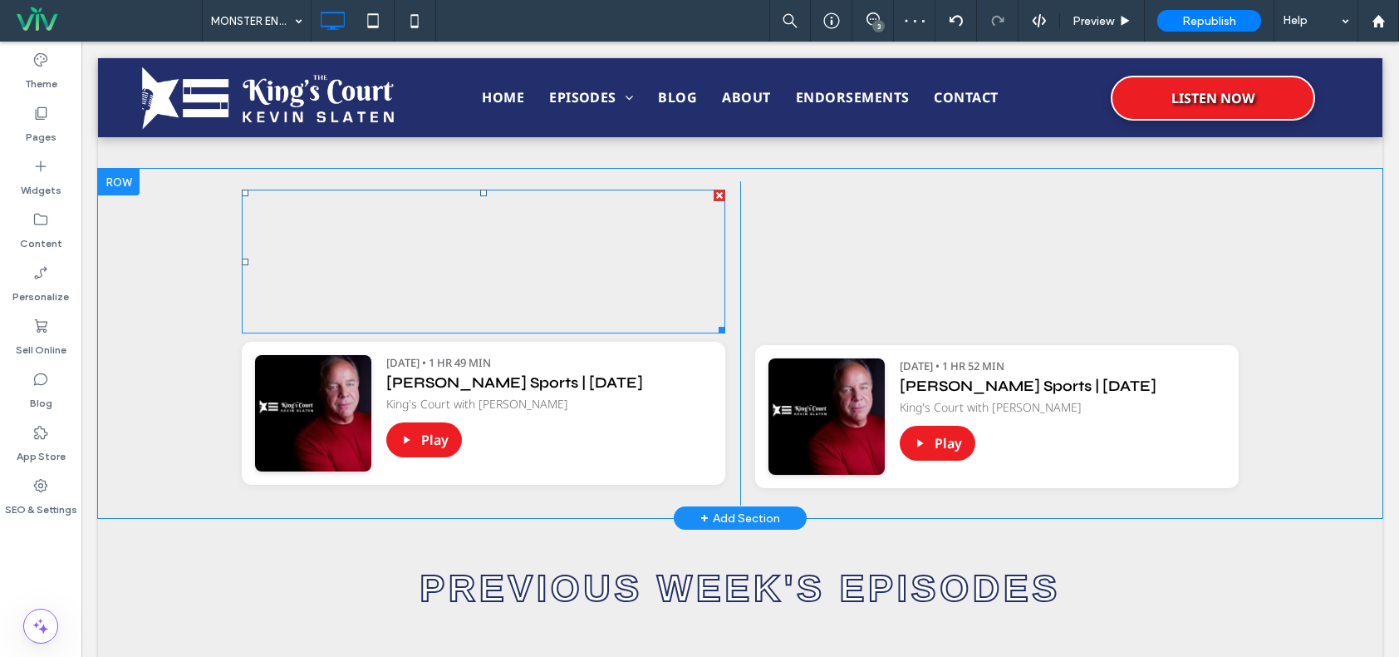
click at [627, 249] on span at bounding box center [484, 261] width 484 height 144
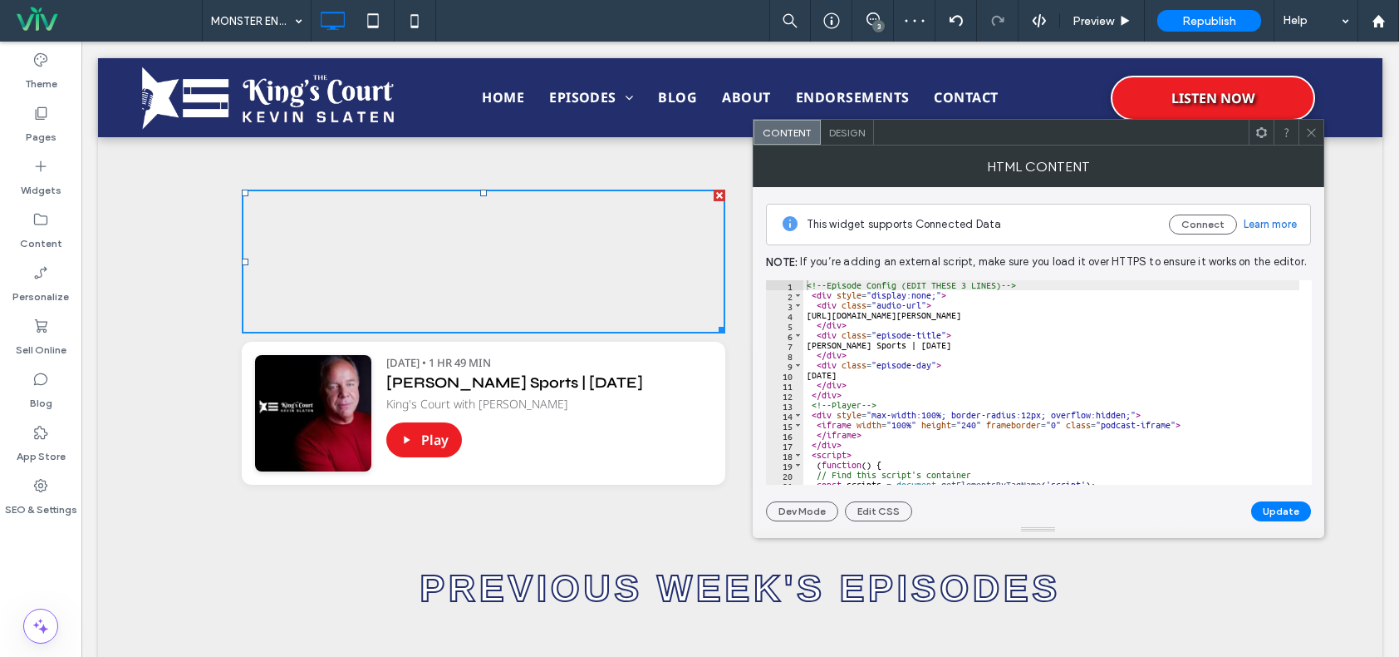
click at [1316, 134] on icon at bounding box center [1312, 132] width 12 height 12
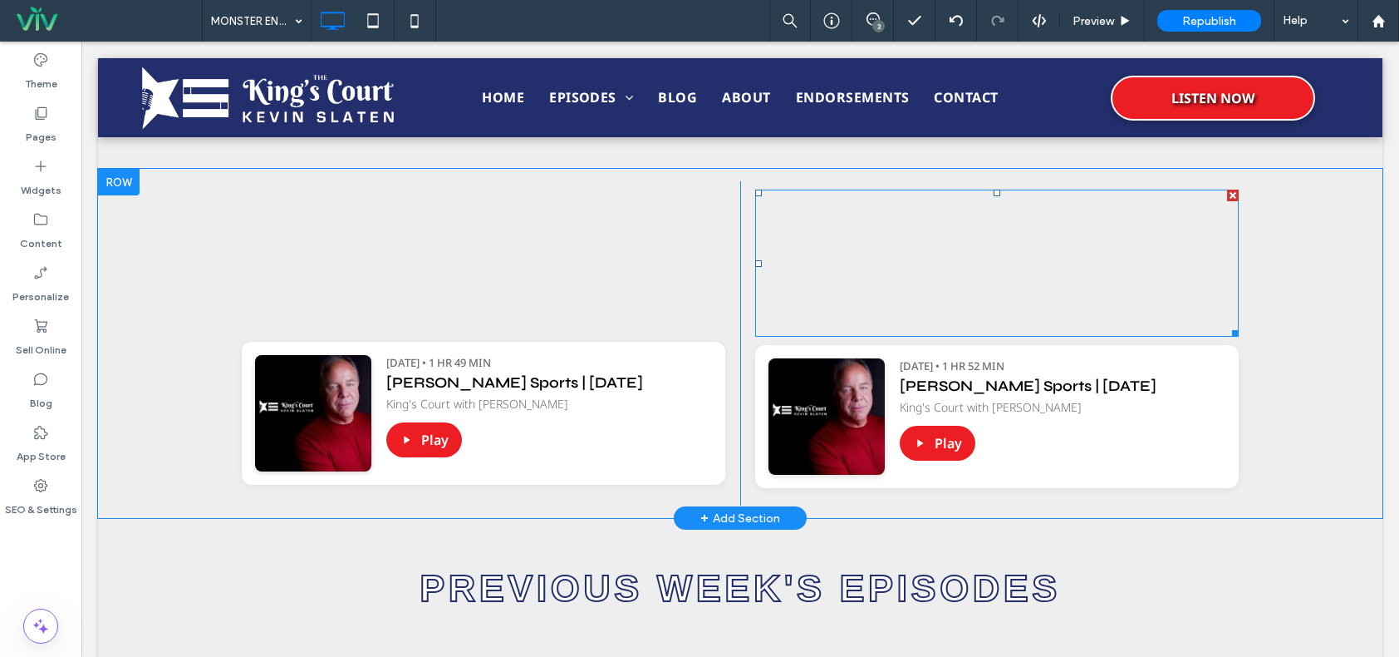
click at [1036, 265] on span at bounding box center [997, 262] width 484 height 147
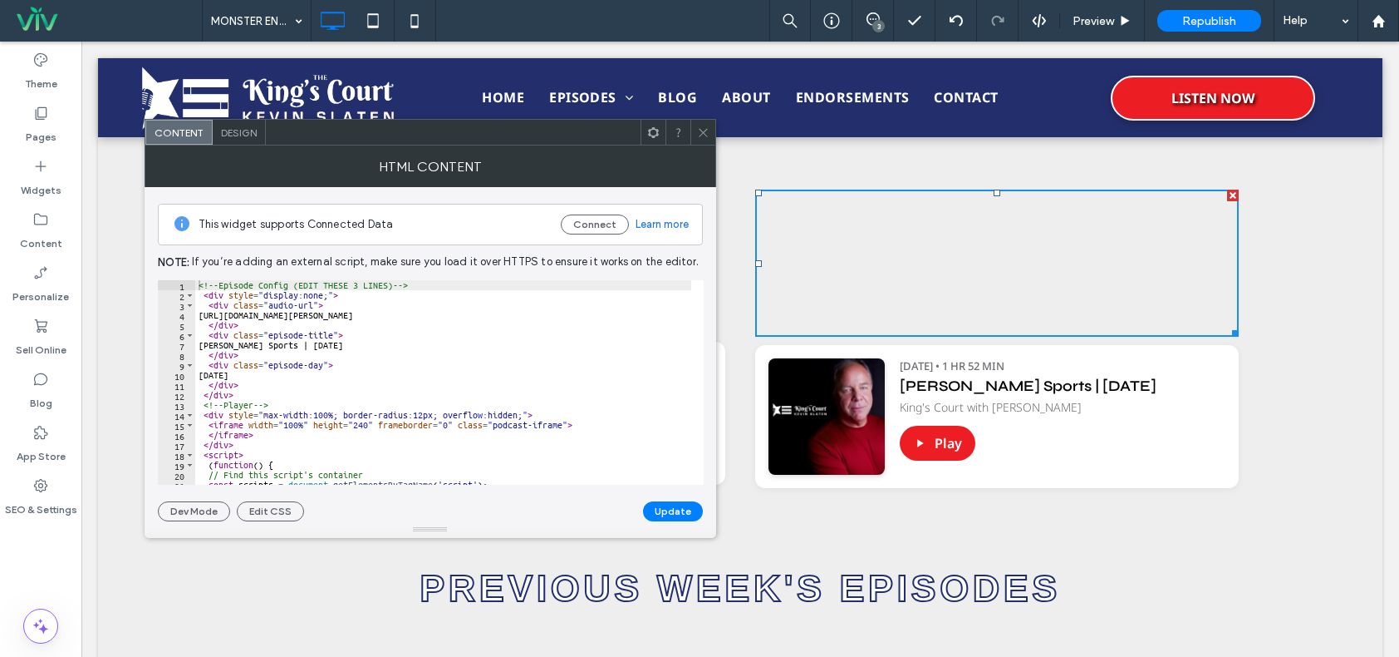
click at [701, 138] on icon at bounding box center [703, 132] width 12 height 12
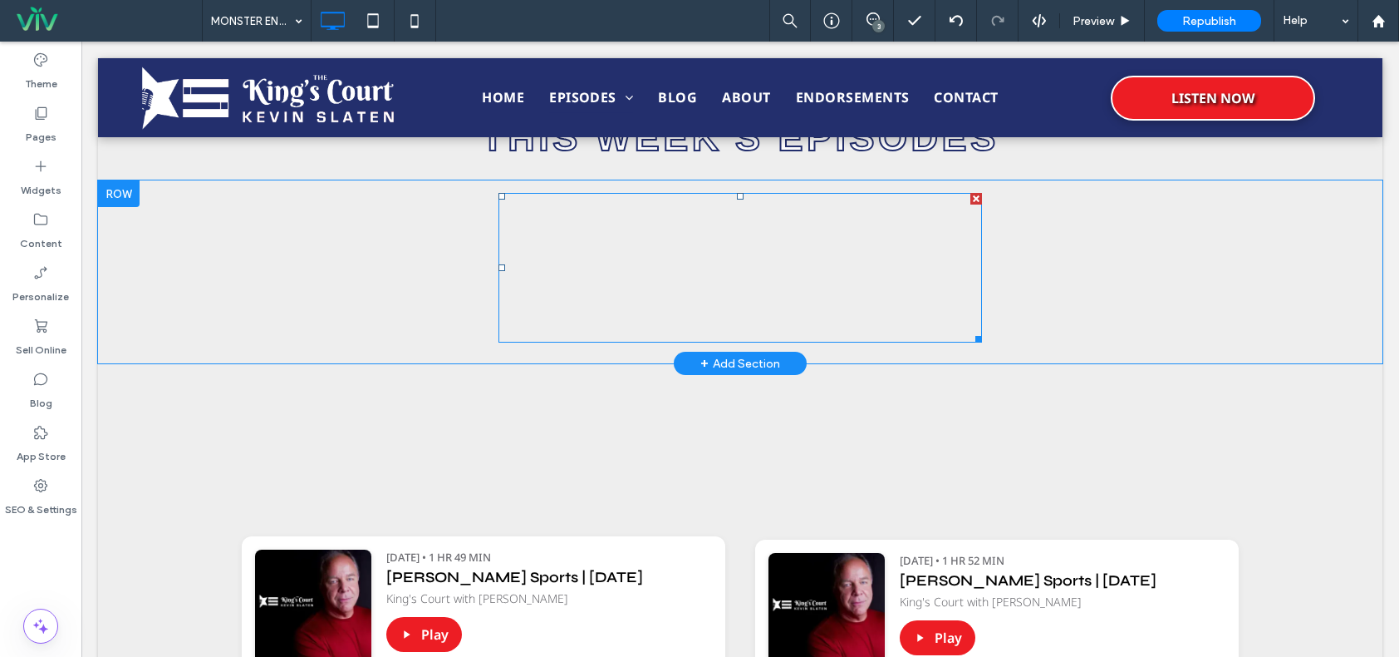
scroll to position [748, 0]
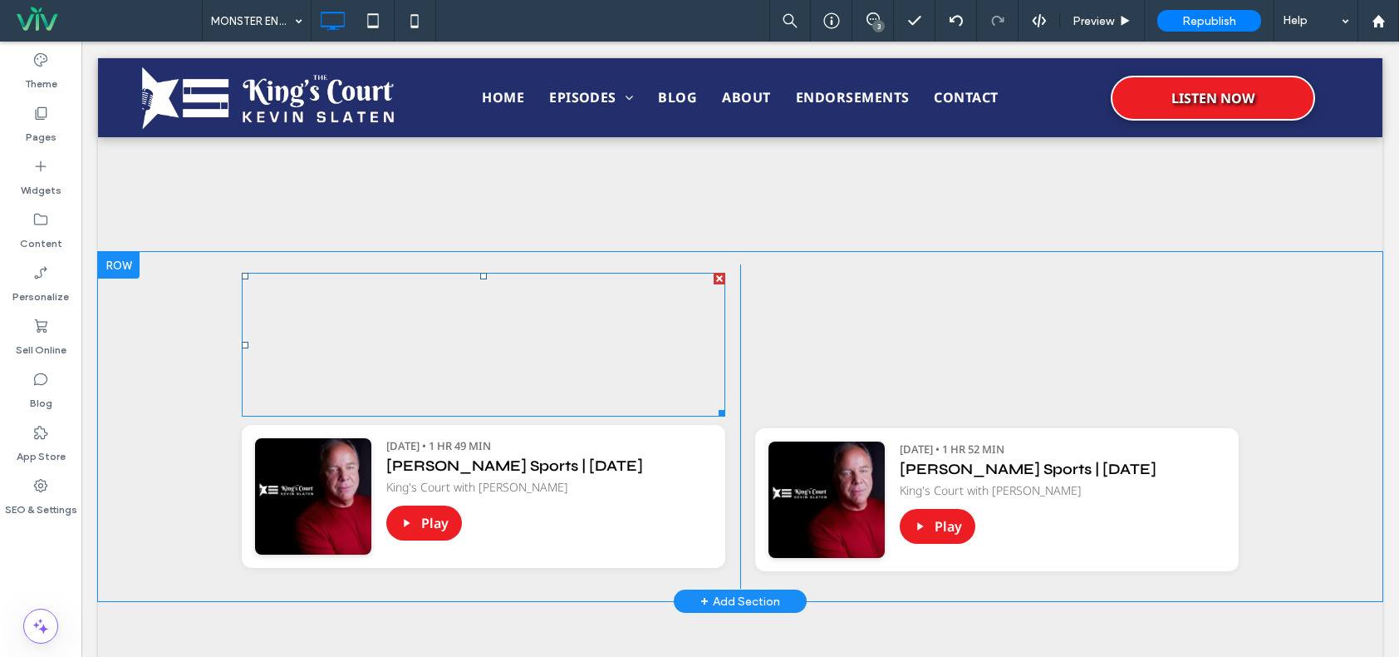
click at [622, 376] on span at bounding box center [484, 345] width 484 height 144
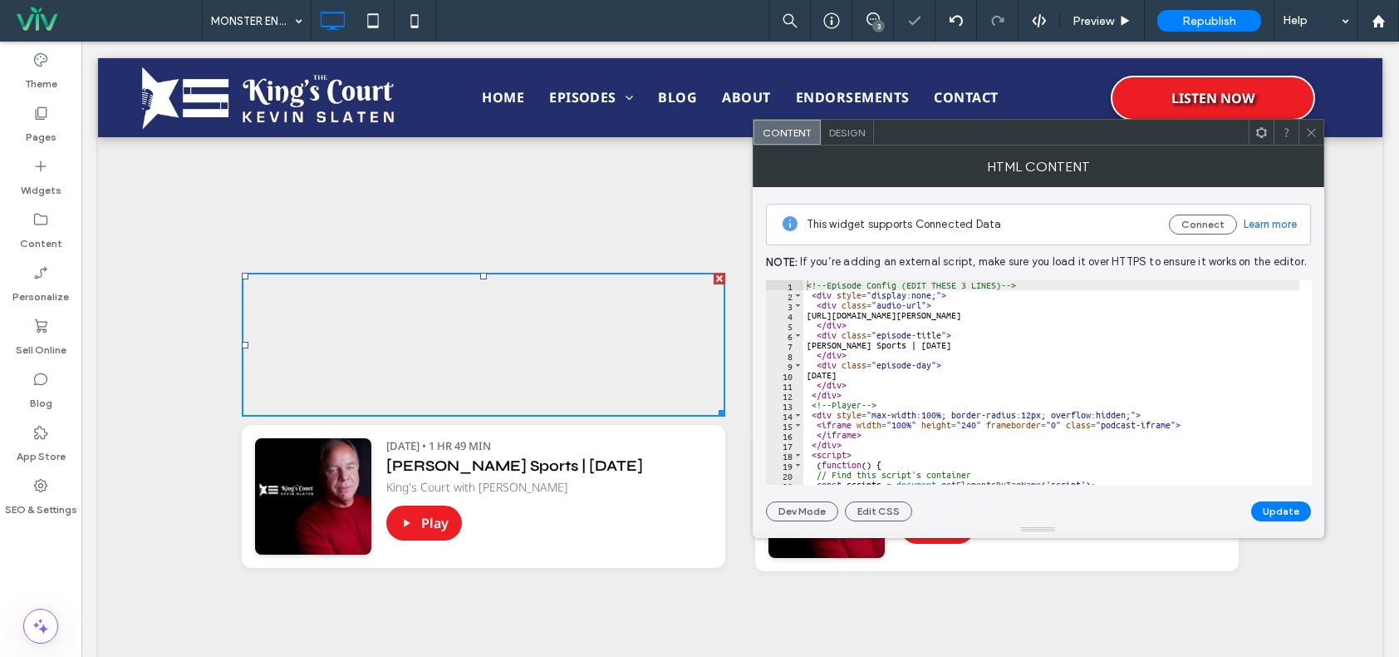
click at [1316, 128] on icon at bounding box center [1312, 132] width 12 height 12
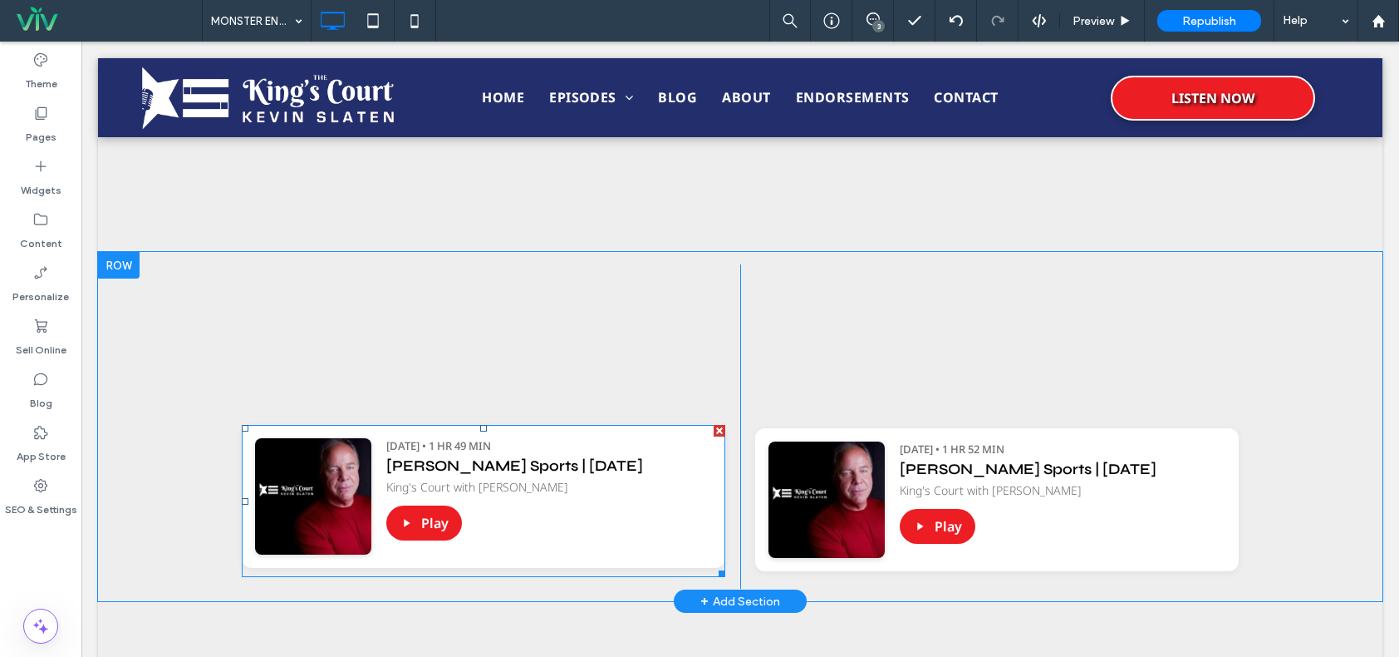
click at [691, 460] on span at bounding box center [484, 501] width 484 height 152
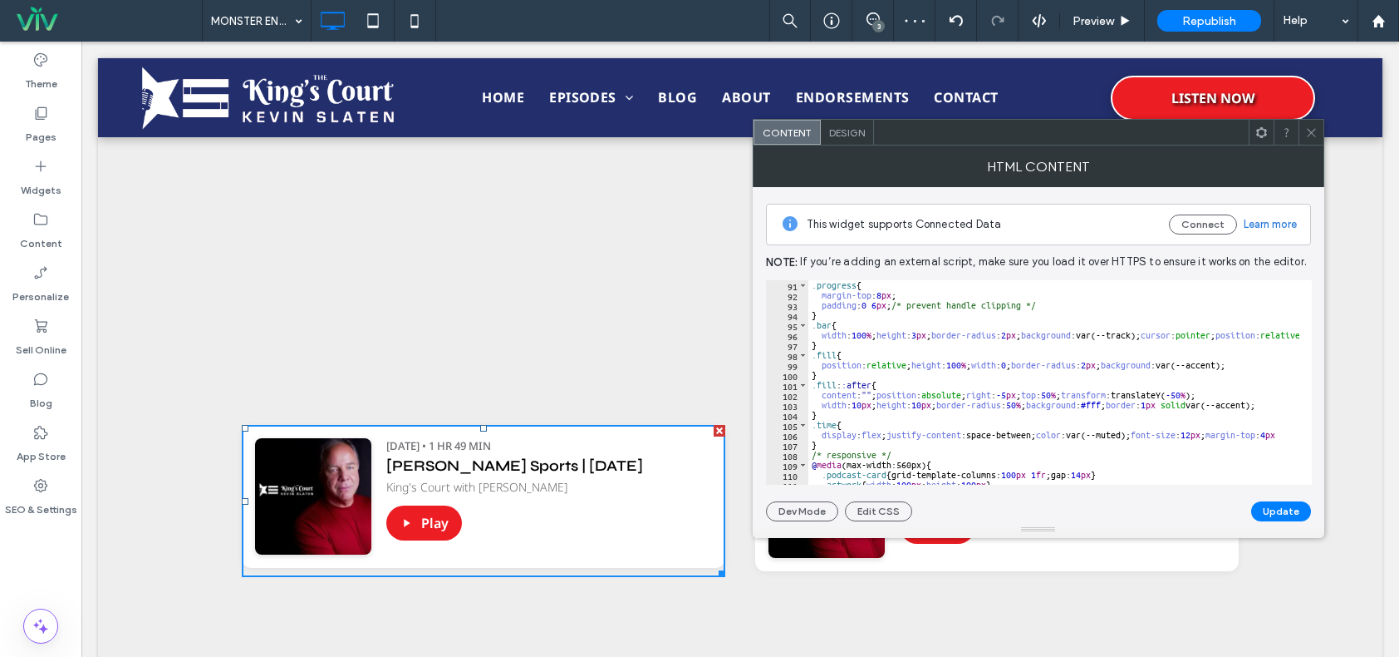
scroll to position [898, 0]
click at [1306, 131] on icon at bounding box center [1312, 132] width 12 height 12
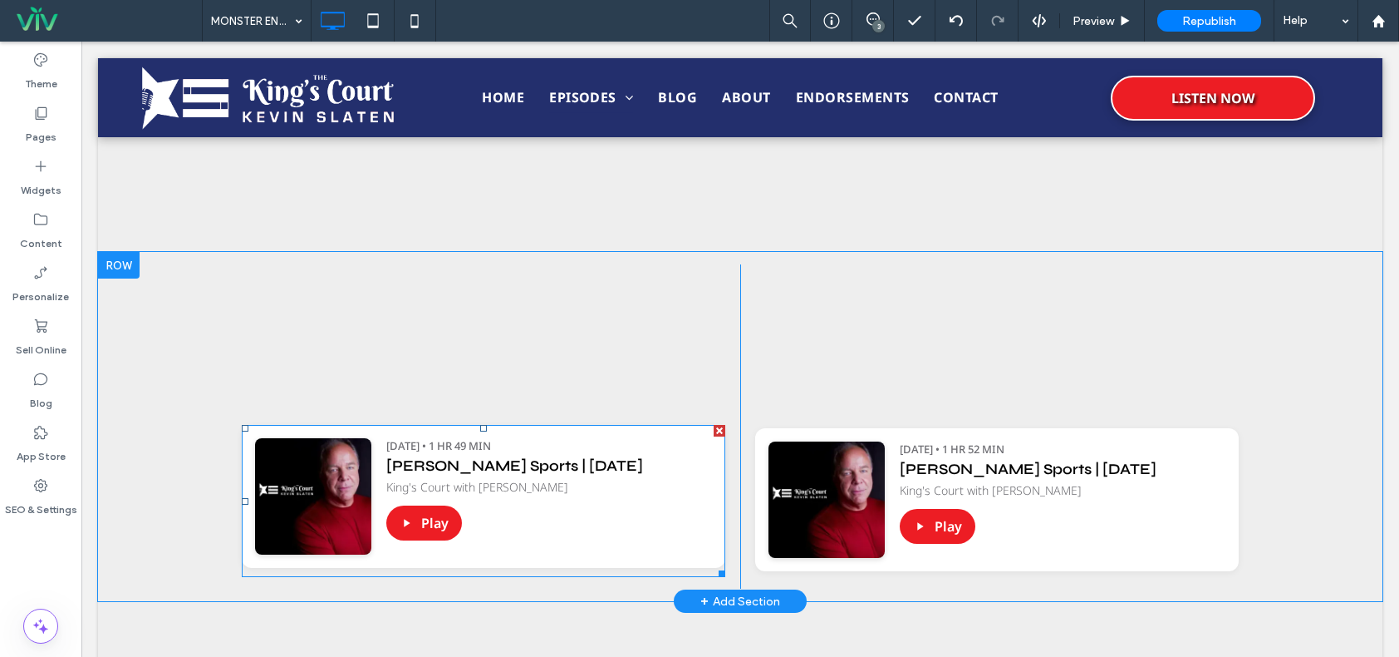
click at [714, 430] on div at bounding box center [720, 431] width 12 height 12
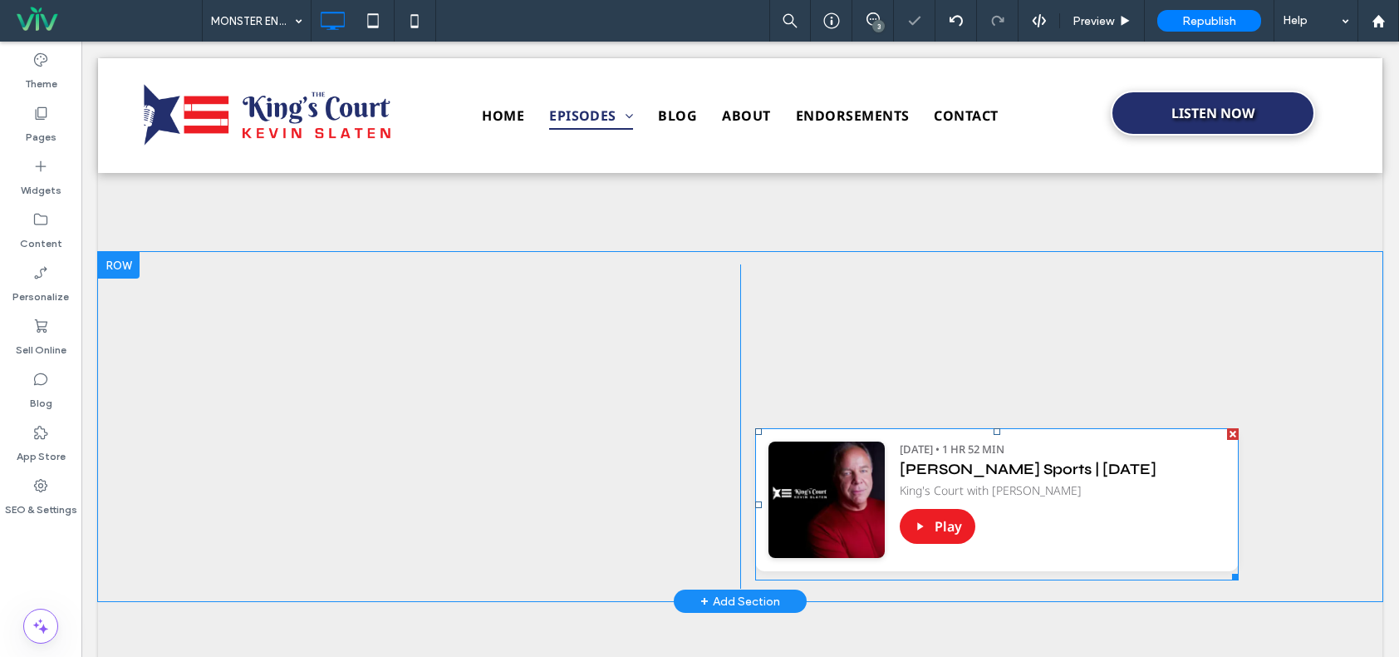
click at [1034, 504] on span at bounding box center [997, 504] width 484 height 152
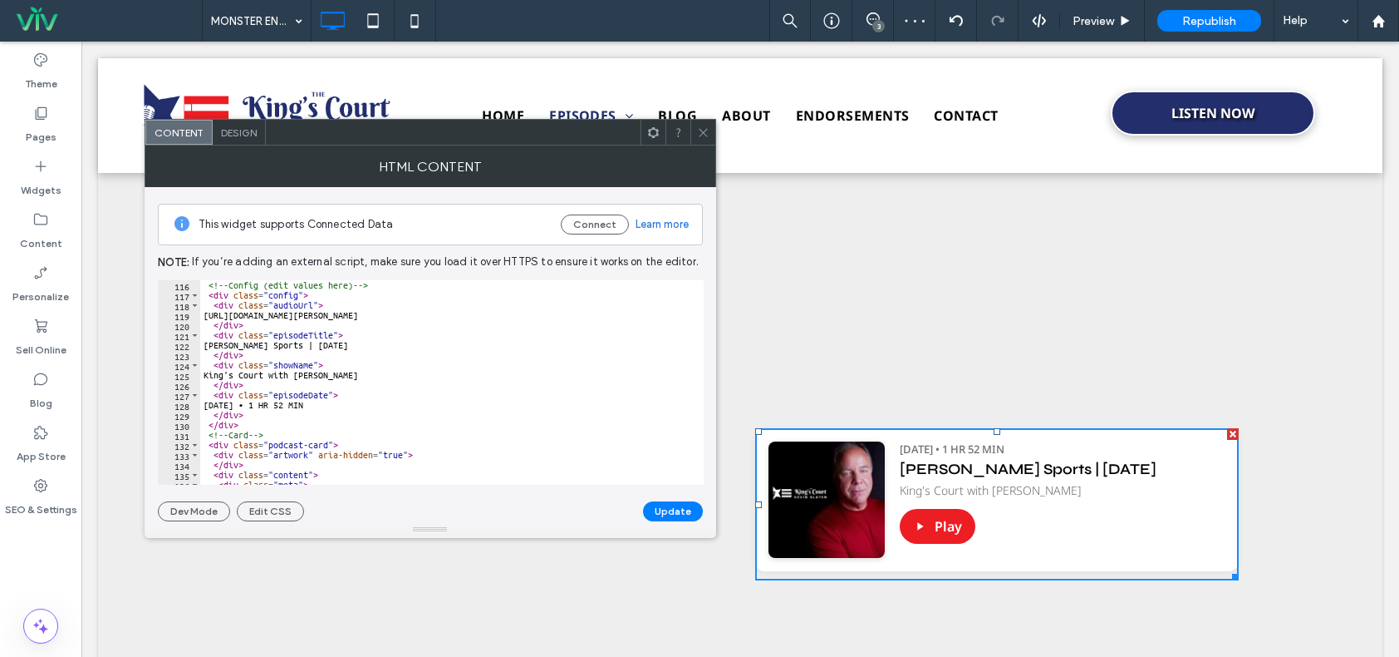
scroll to position [1147, 0]
drag, startPoint x: 703, startPoint y: 133, endPoint x: 717, endPoint y: 132, distance: 14.2
click at [703, 133] on icon at bounding box center [703, 132] width 12 height 12
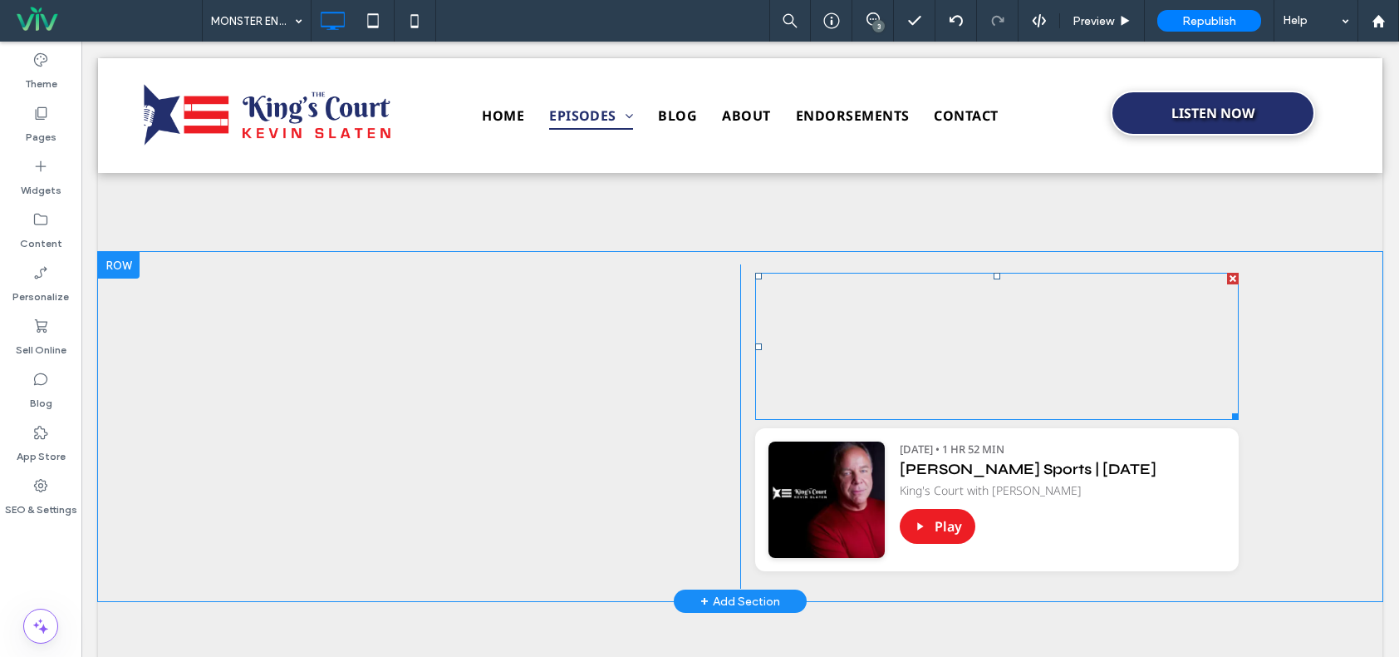
click at [1026, 355] on span at bounding box center [997, 346] width 484 height 147
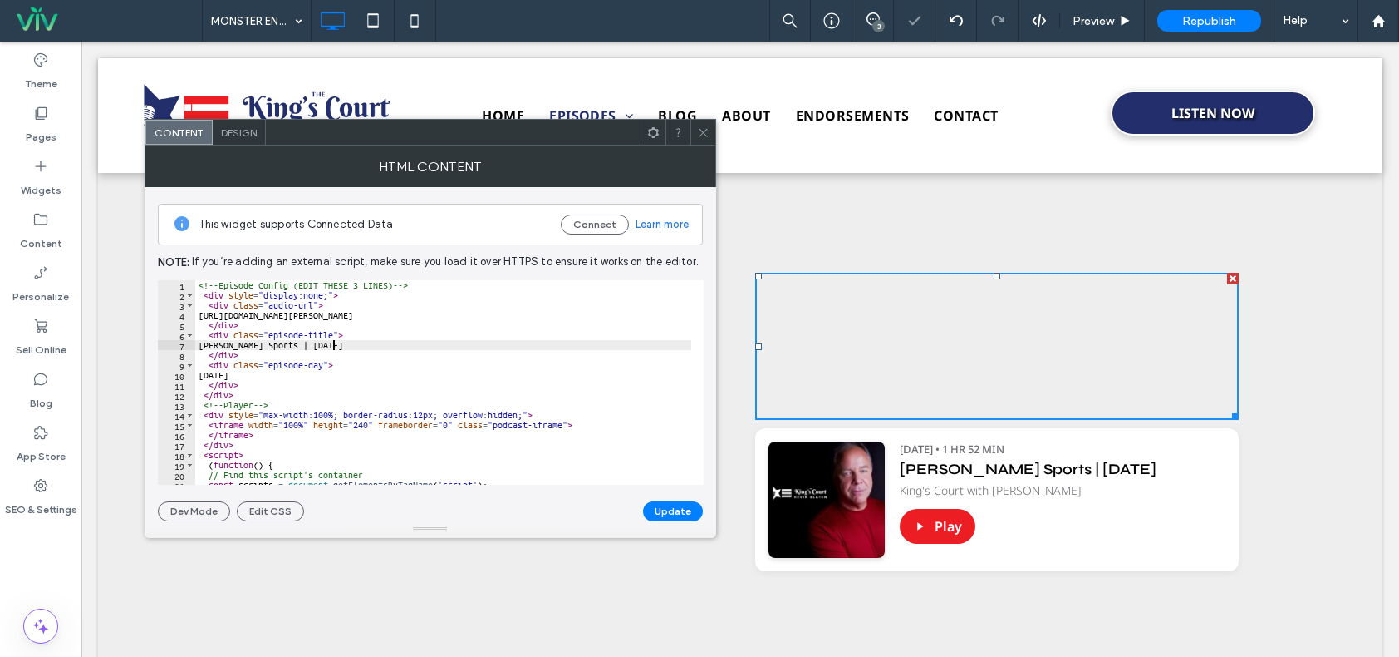
click at [335, 345] on div "<!-- Episode Config (EDIT THESE 3 LINES) --> < div style = "display:none;" > < …" at bounding box center [644, 386] width 899 height 212
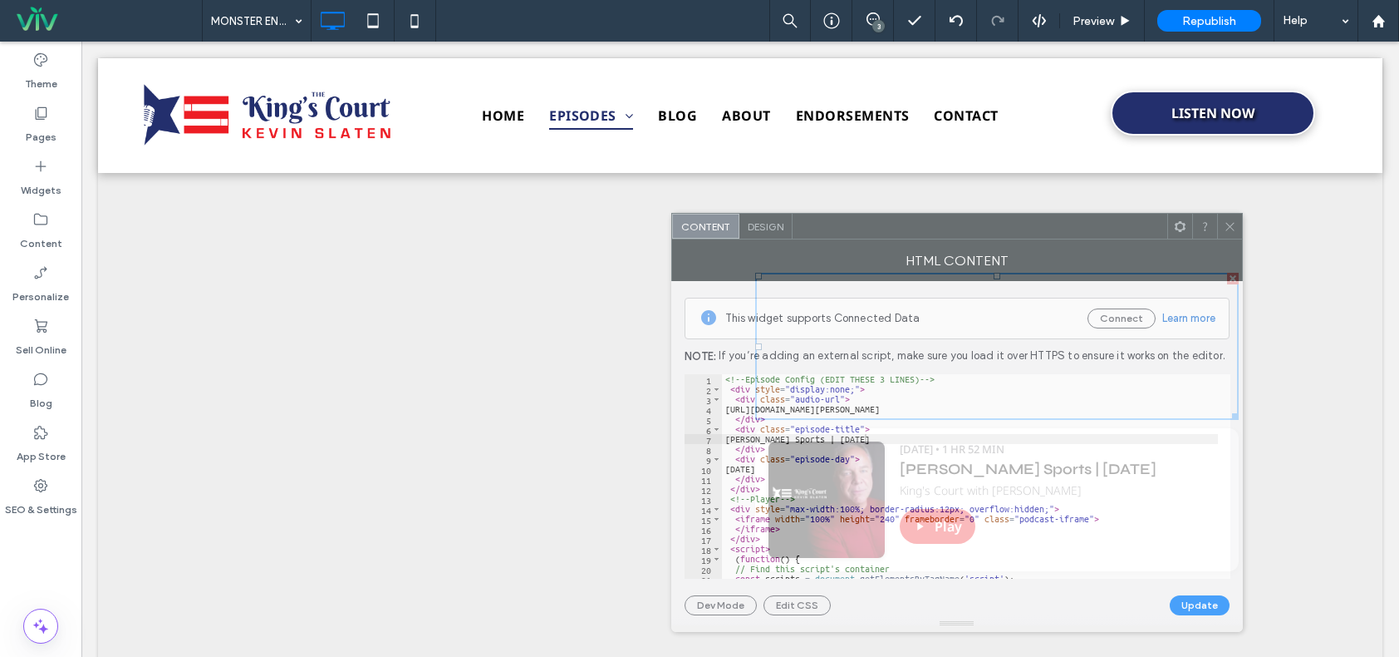
drag, startPoint x: 416, startPoint y: 141, endPoint x: 863, endPoint y: 189, distance: 448.9
click at [863, 214] on div at bounding box center [980, 226] width 375 height 25
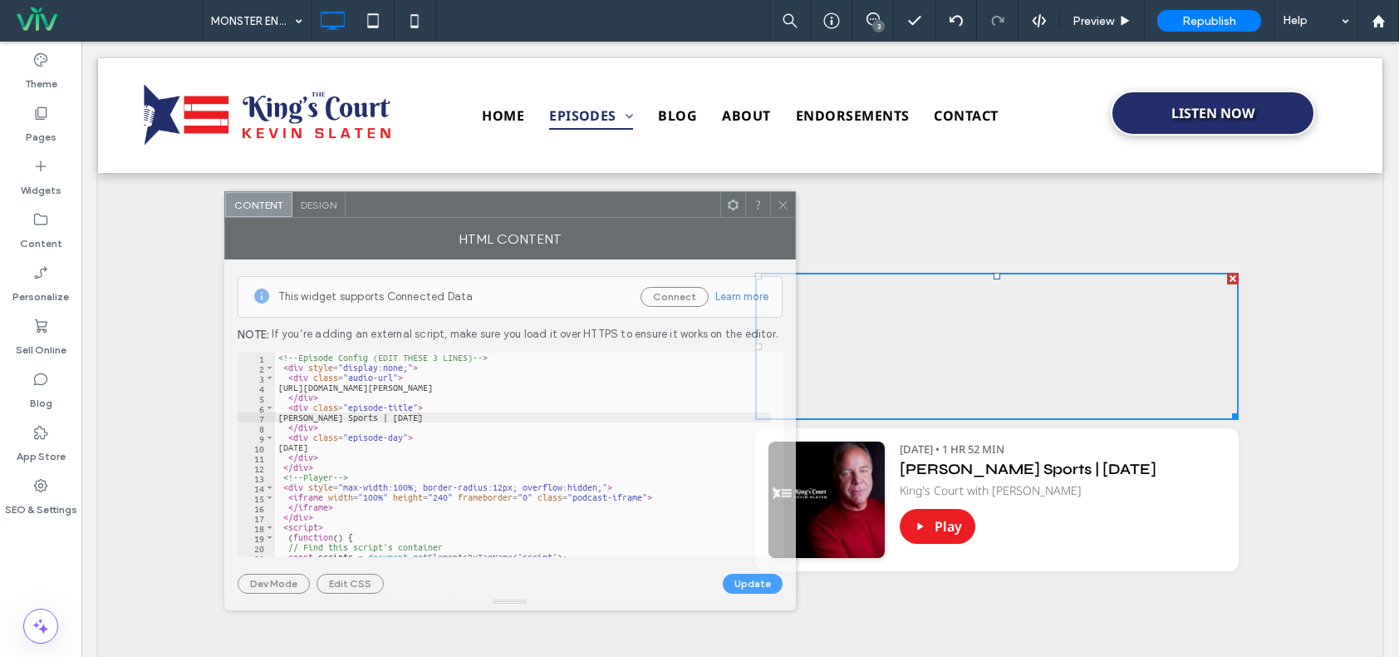
drag, startPoint x: 932, startPoint y: 187, endPoint x: 566, endPoint y: 211, distance: 367.3
click at [566, 211] on div at bounding box center [533, 204] width 375 height 25
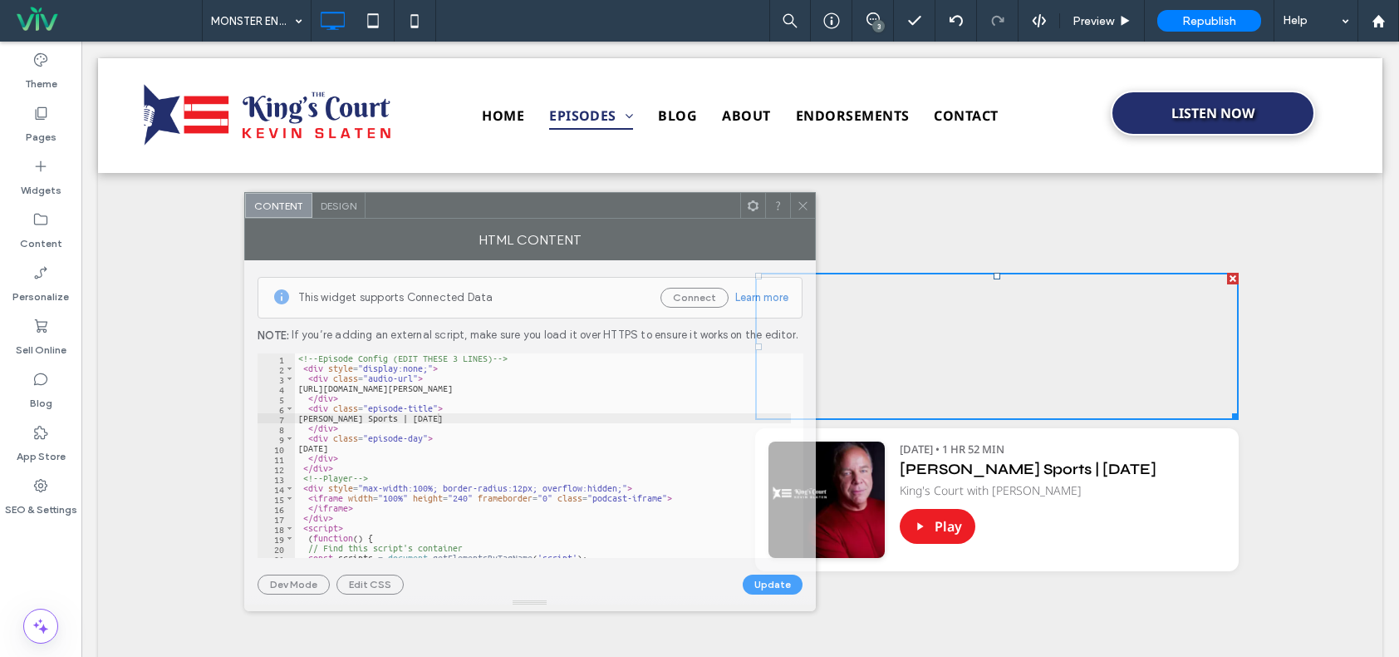
drag, startPoint x: 564, startPoint y: 218, endPoint x: 587, endPoint y: 219, distance: 22.5
click at [587, 219] on div "HTML Content" at bounding box center [530, 240] width 572 height 42
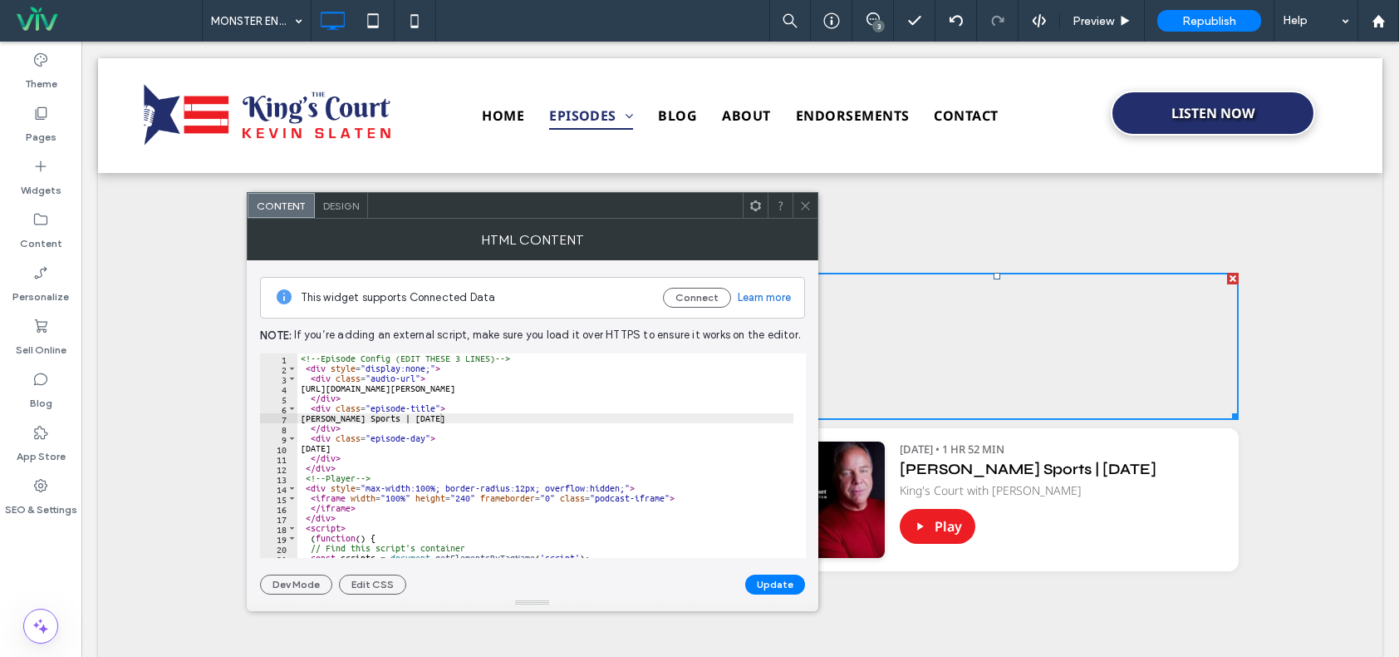
click at [365, 450] on div "<!-- Episode Config (EDIT THESE 3 LINES) --> < div style = "display:none;" > < …" at bounding box center [747, 459] width 899 height 212
type textarea "*"
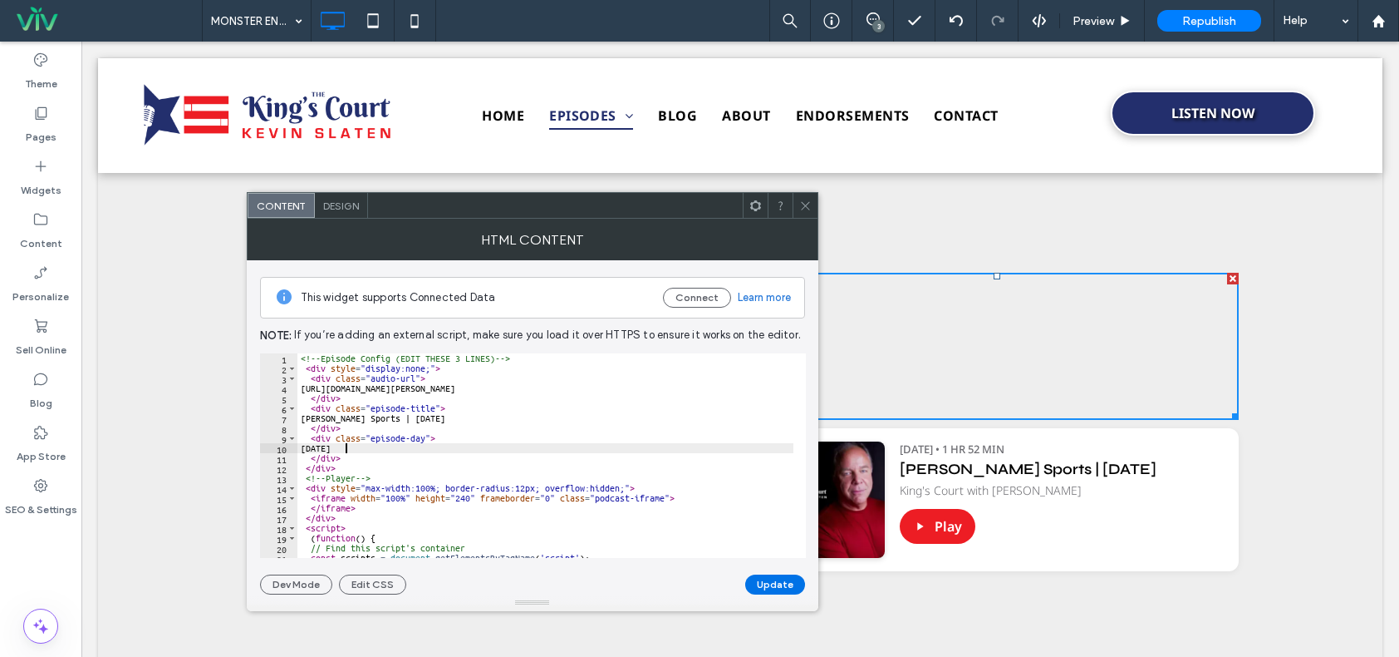
type textarea "******"
click at [780, 586] on button "Update" at bounding box center [775, 584] width 60 height 20
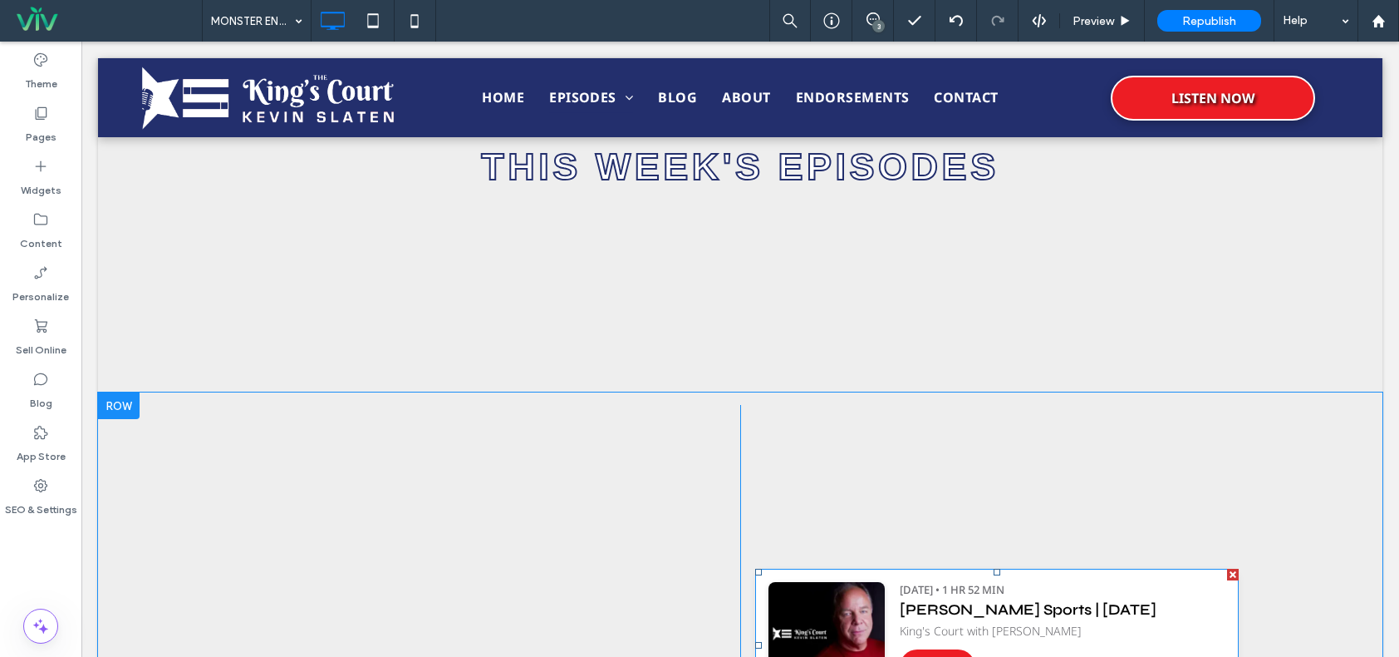
scroll to position [730, 0]
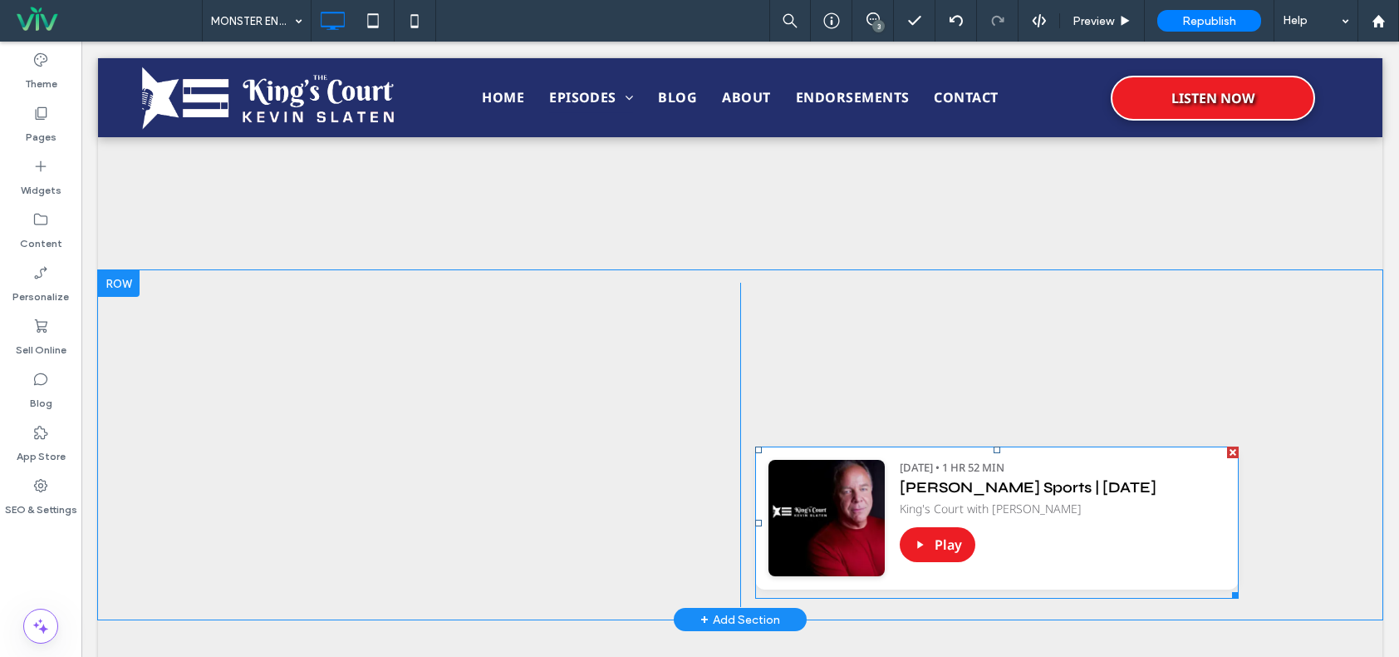
click at [1034, 471] on span at bounding box center [997, 522] width 484 height 152
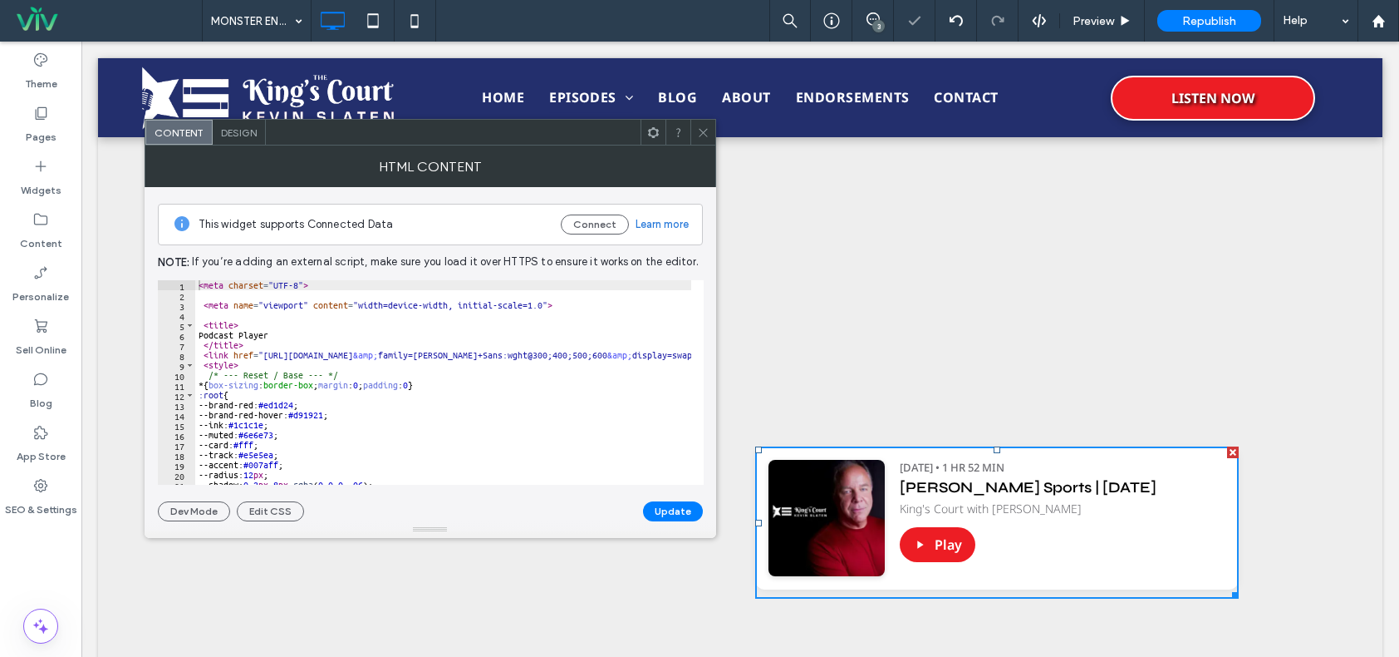
click at [699, 135] on icon at bounding box center [703, 132] width 12 height 12
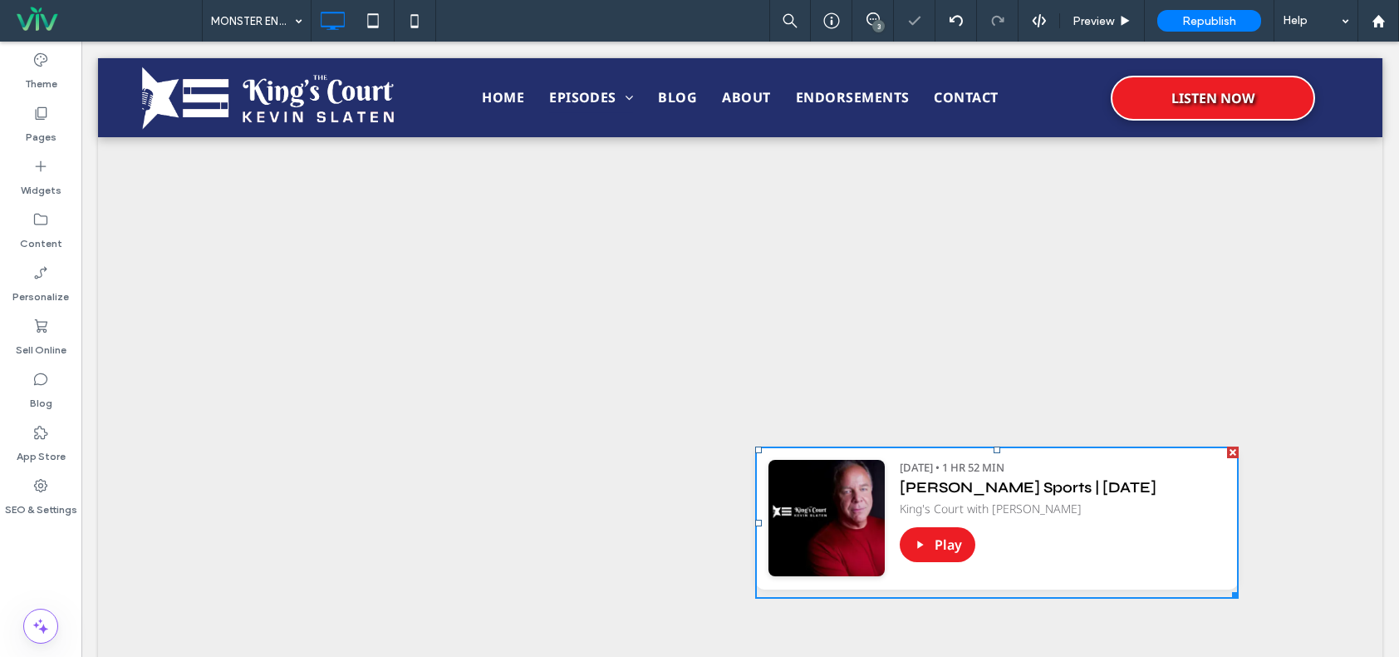
click at [755, 490] on span at bounding box center [755, 490] width 0 height 0
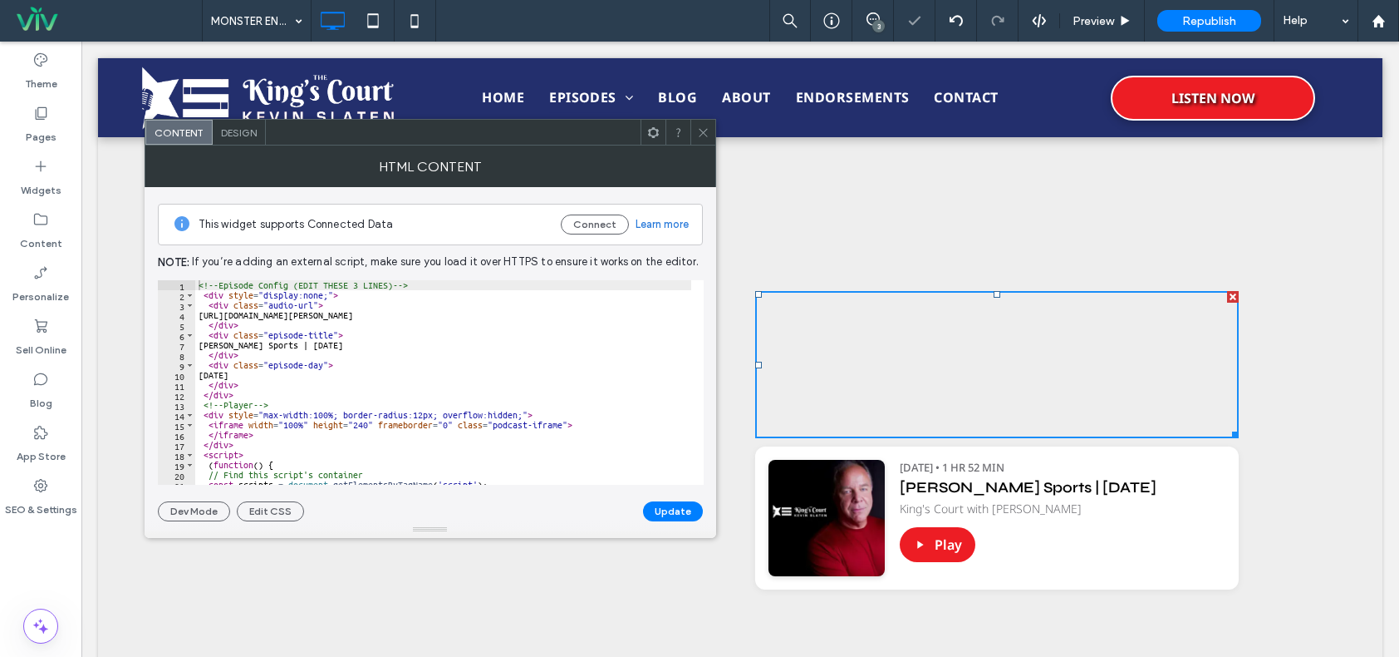
drag, startPoint x: 695, startPoint y: 125, endPoint x: 637, endPoint y: 116, distance: 57.9
click at [695, 125] on div at bounding box center [703, 132] width 25 height 25
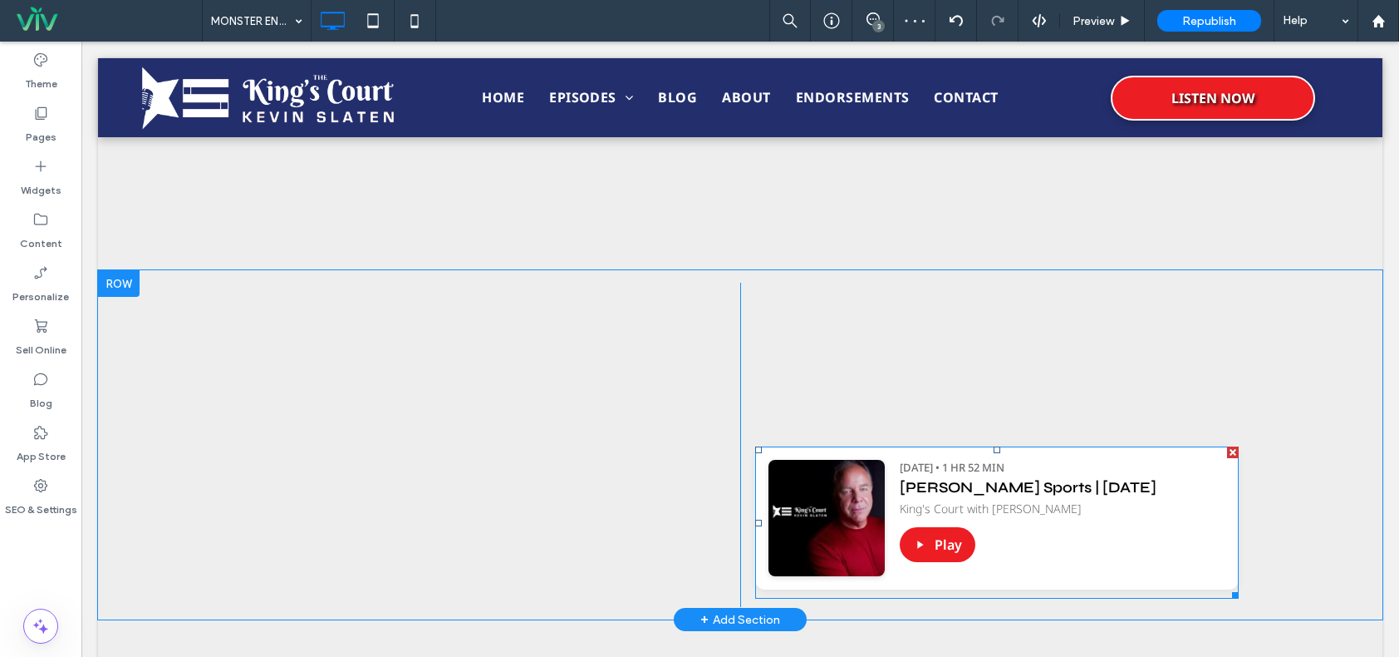
click at [1150, 537] on span at bounding box center [997, 522] width 484 height 152
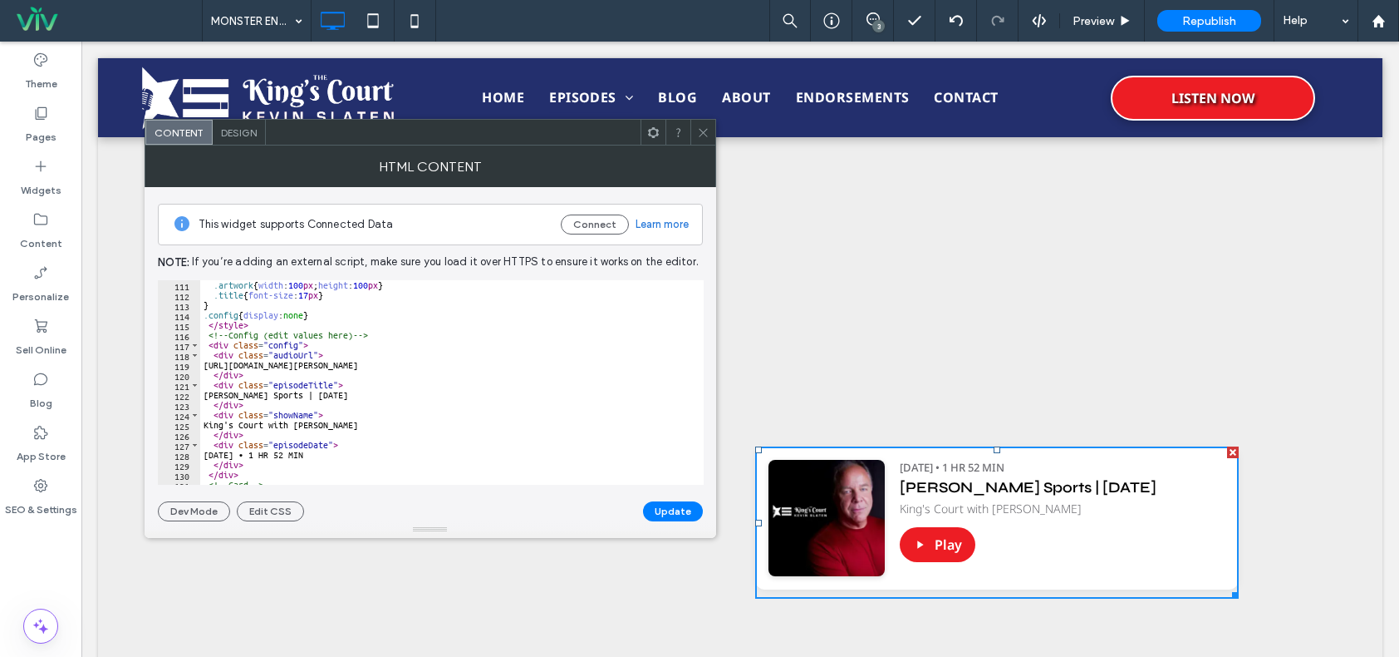
scroll to position [1097, 0]
type textarea "**********"
drag, startPoint x: 218, startPoint y: 362, endPoint x: 625, endPoint y: 364, distance: 407.2
click at [625, 364] on div ".artwork { width : 100 px ; height : 100 px } .title { font-size : 17 px } } .c…" at bounding box center [585, 386] width 770 height 212
drag, startPoint x: 704, startPoint y: 129, endPoint x: 640, endPoint y: 106, distance: 68.1
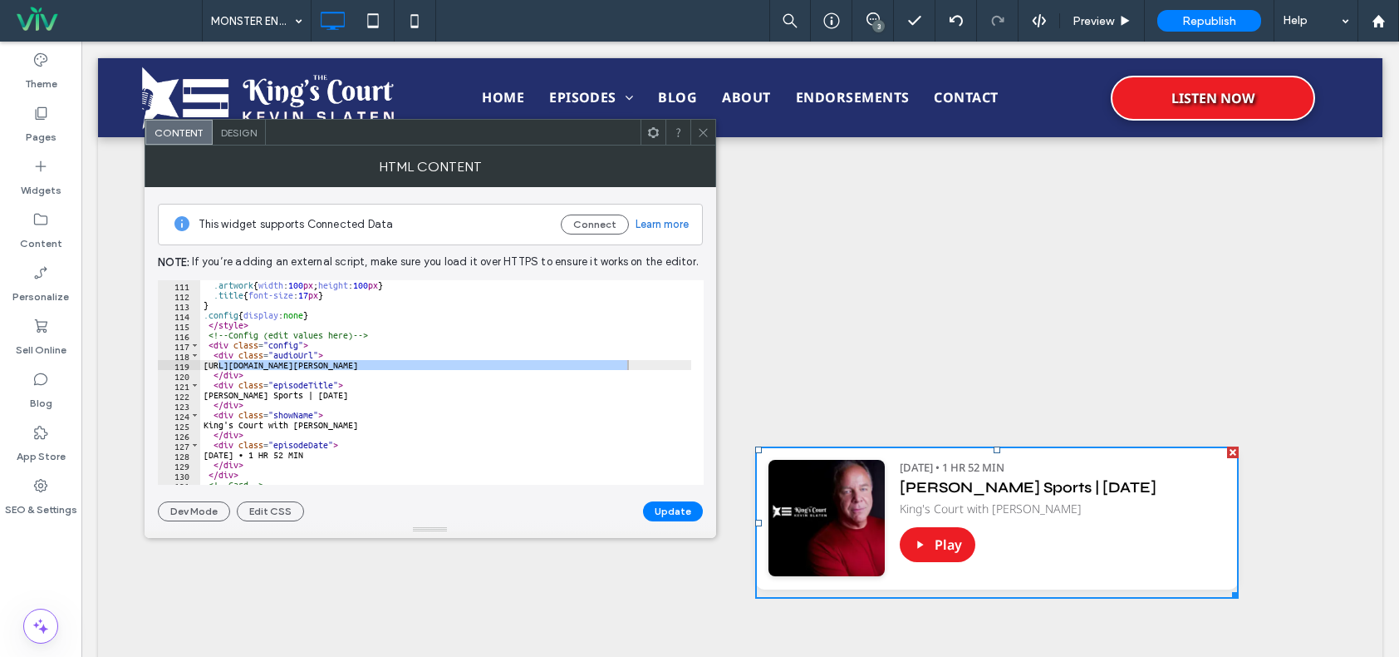
click at [704, 129] on icon at bounding box center [703, 132] width 12 height 12
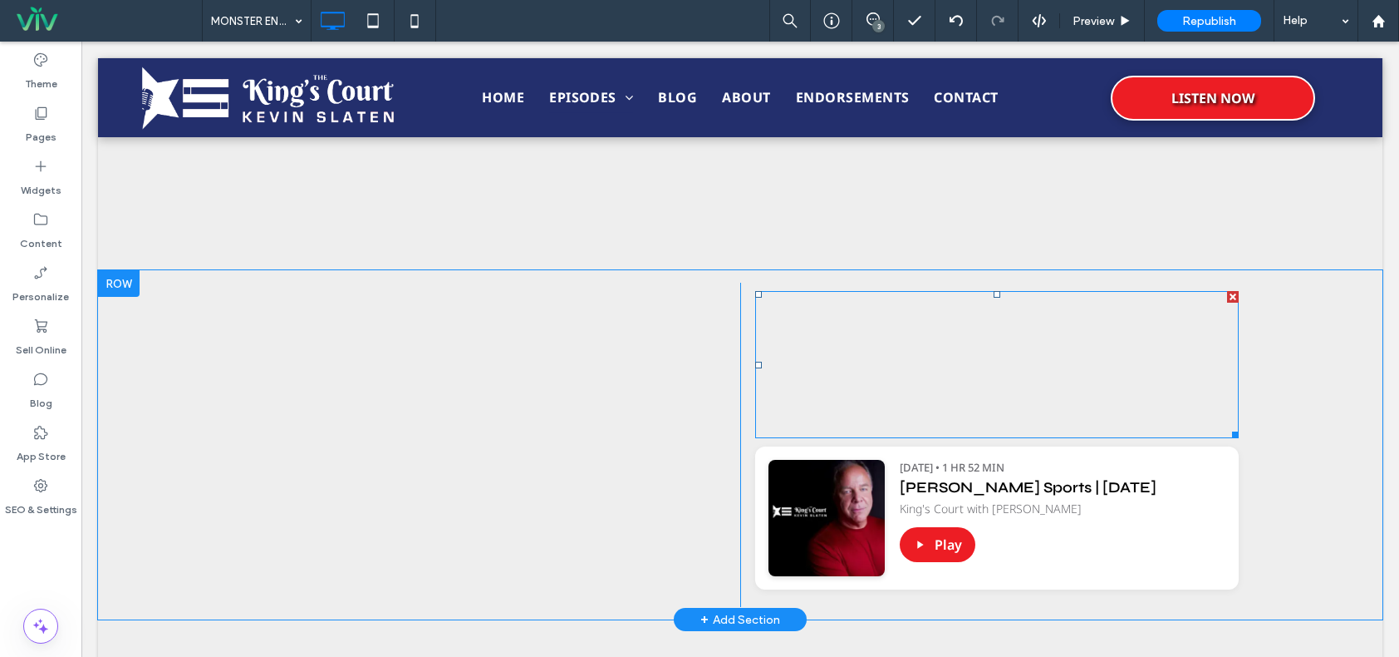
click at [1162, 366] on span at bounding box center [997, 364] width 484 height 147
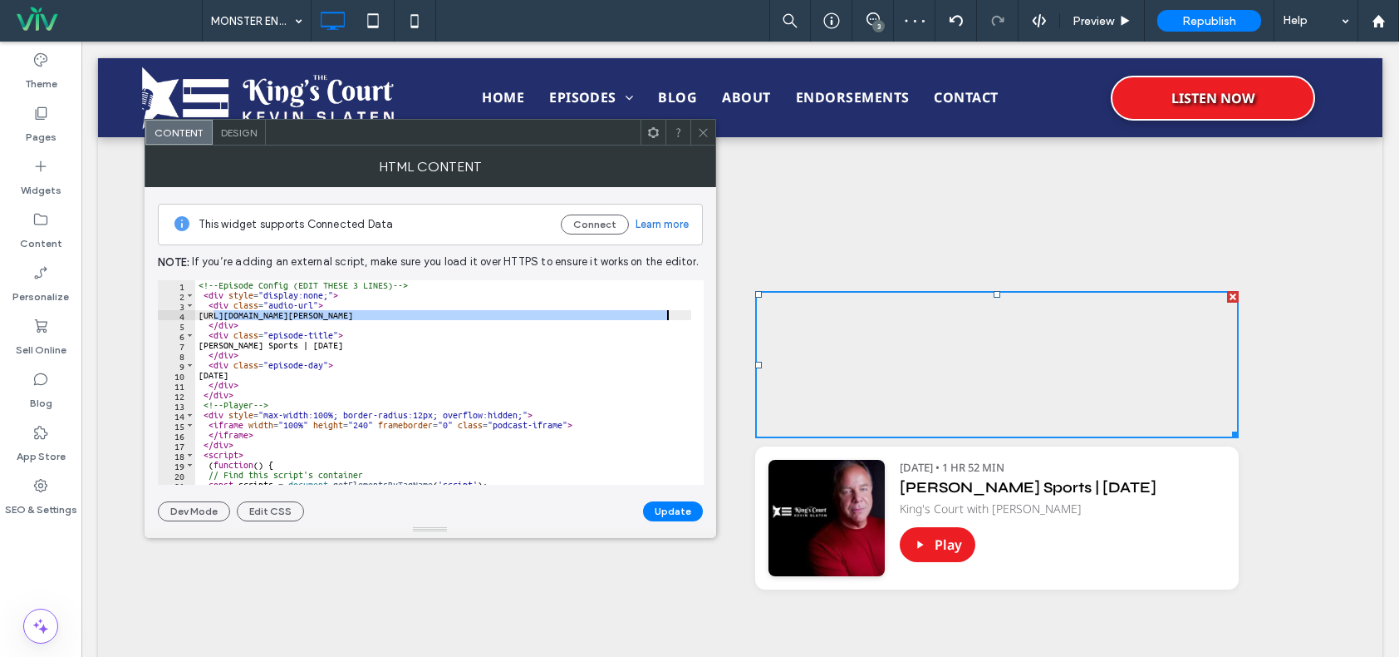
drag, startPoint x: 213, startPoint y: 312, endPoint x: 670, endPoint y: 315, distance: 457.1
click at [670, 315] on div "<!-- Episode Config (EDIT THESE 3 LINES) --> < div style = "display:none;" > < …" at bounding box center [644, 386] width 899 height 212
paste textarea "Cursor at row 4"
type textarea "**********"
click at [676, 508] on button "Update" at bounding box center [673, 511] width 60 height 20
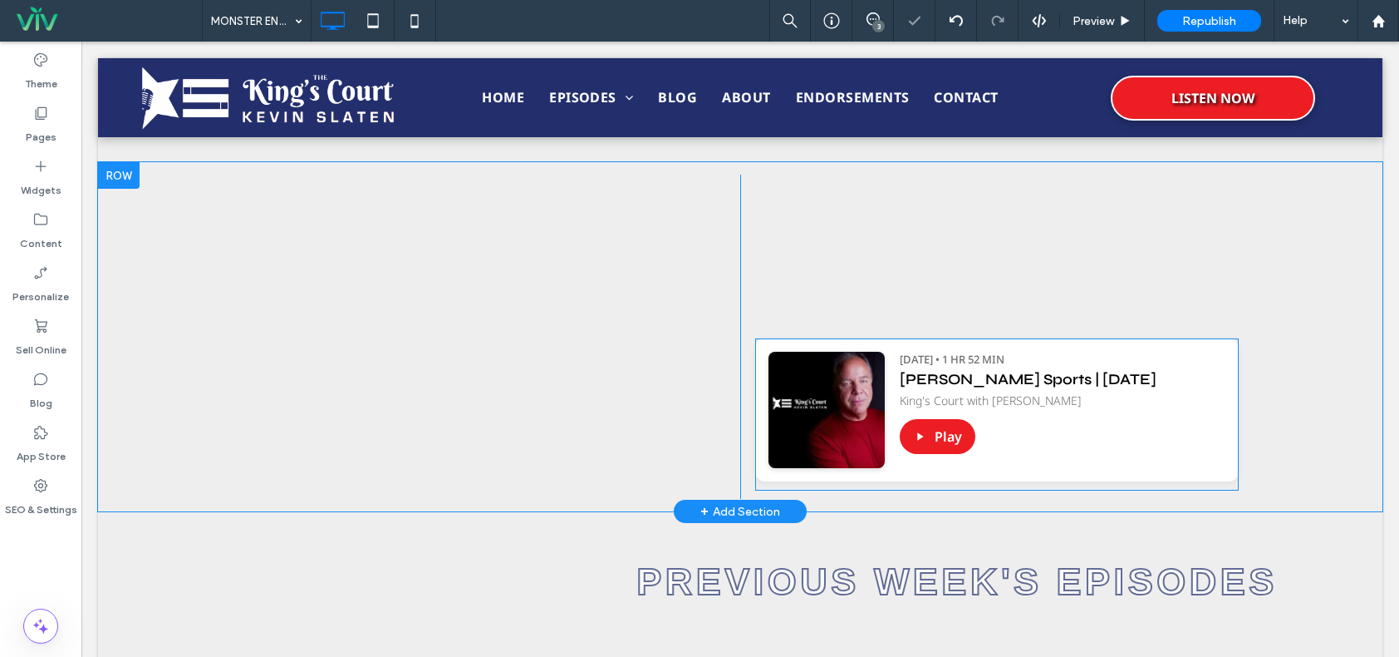
scroll to position [831, 0]
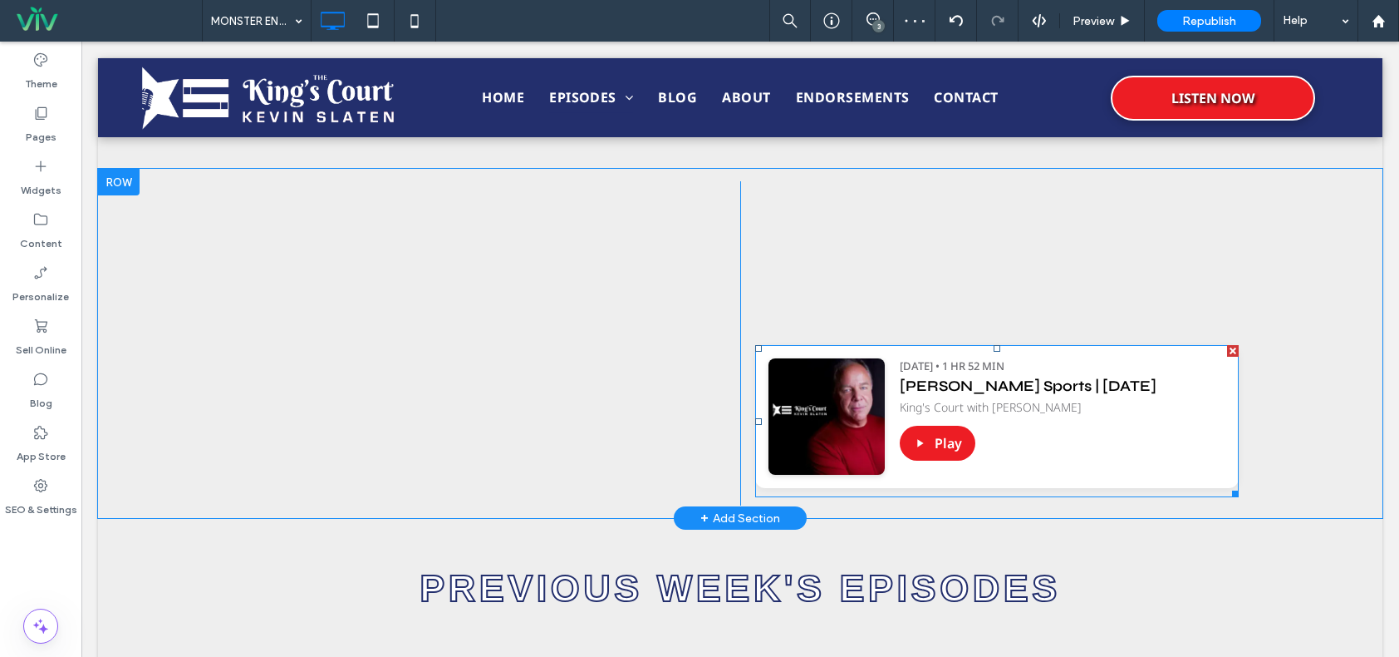
click at [1227, 349] on div at bounding box center [1233, 351] width 12 height 12
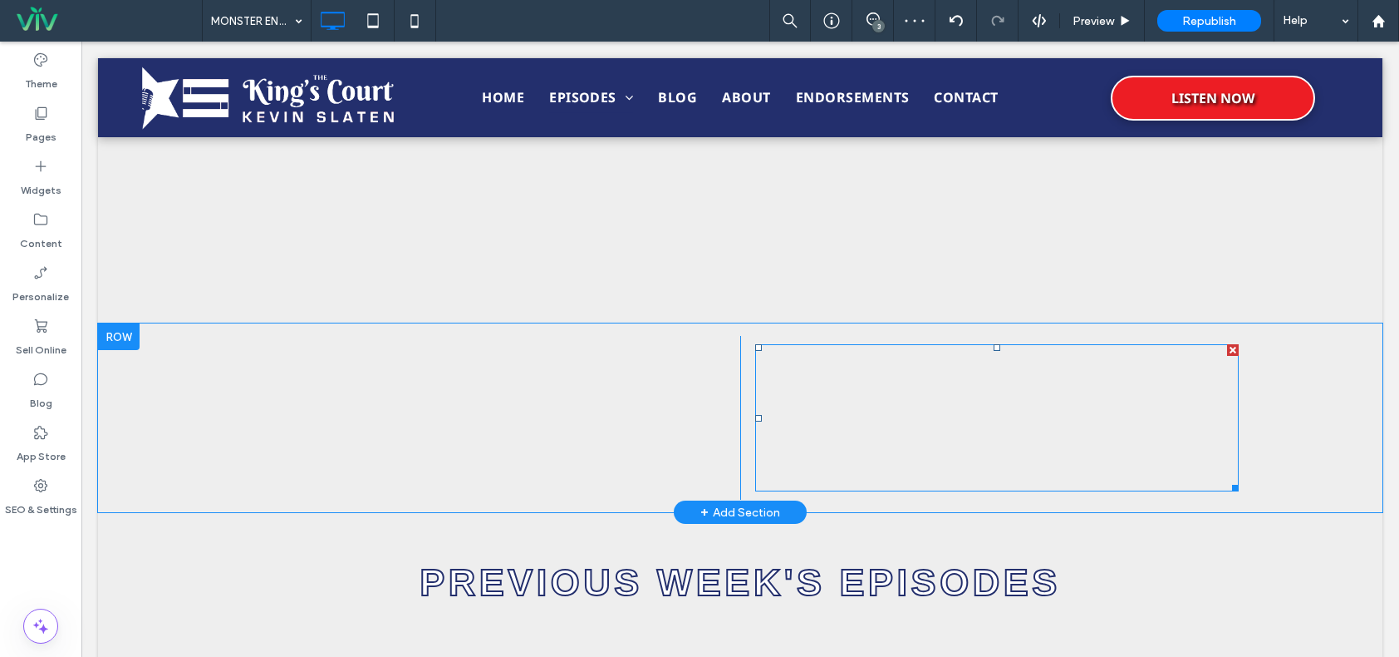
scroll to position [665, 0]
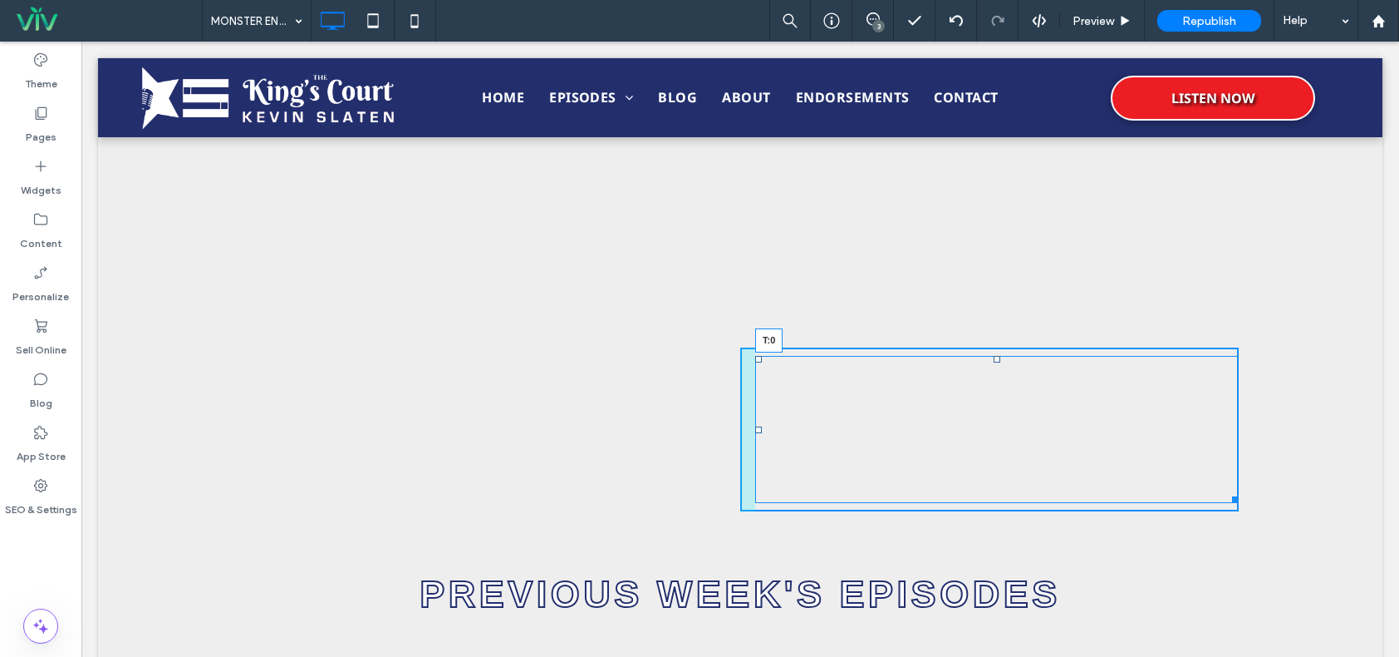
click at [994, 356] on div at bounding box center [997, 359] width 7 height 7
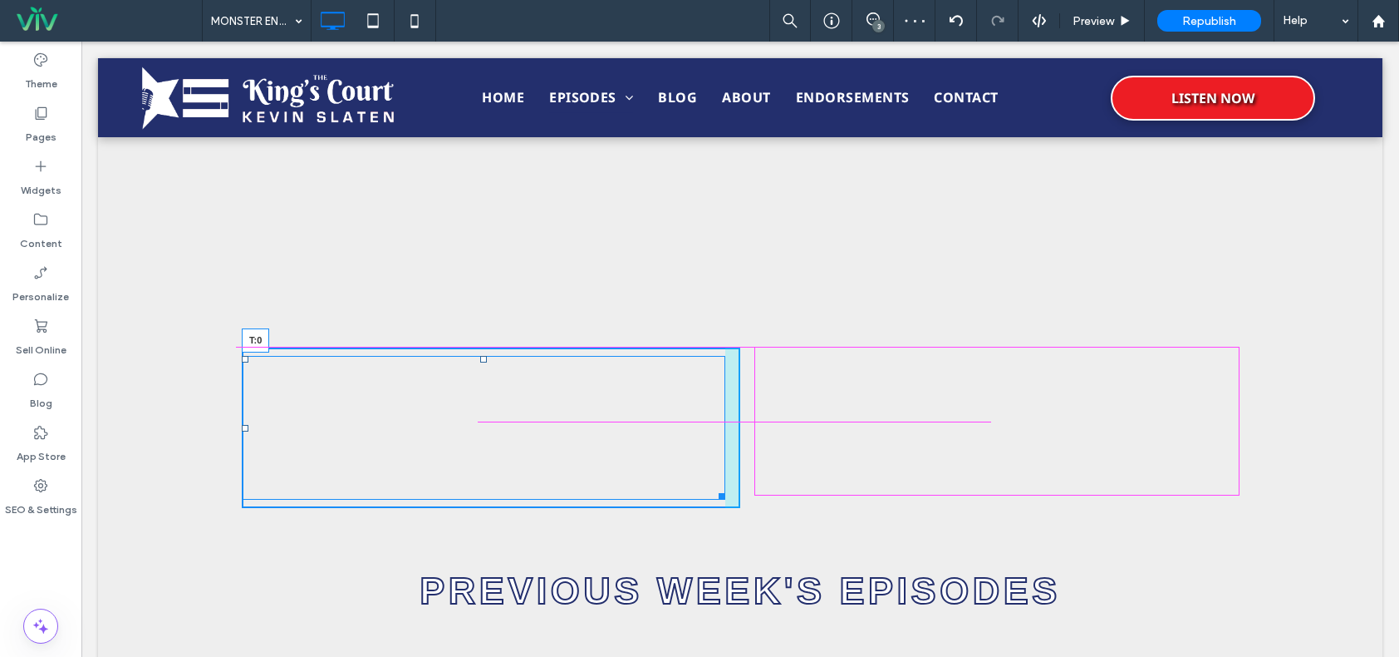
drag, startPoint x: 475, startPoint y: 359, endPoint x: 638, endPoint y: 338, distance: 164.2
click at [480, 356] on div at bounding box center [483, 359] width 7 height 7
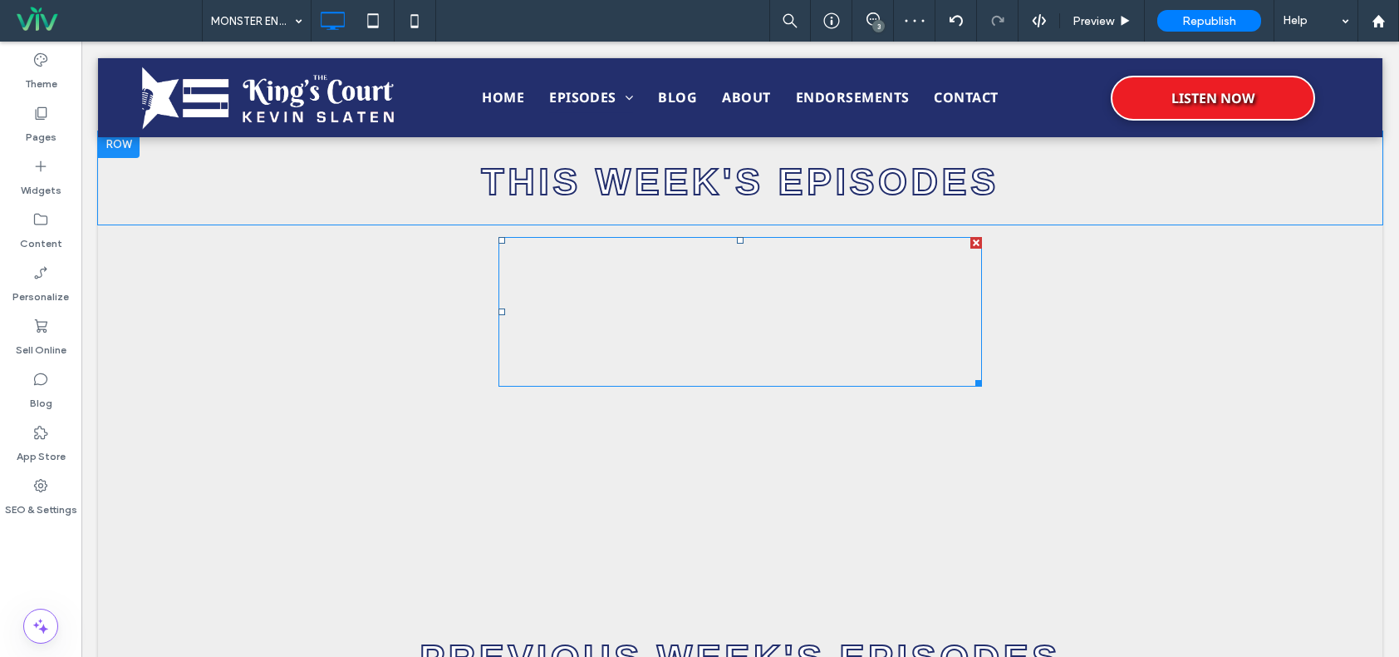
scroll to position [499, 0]
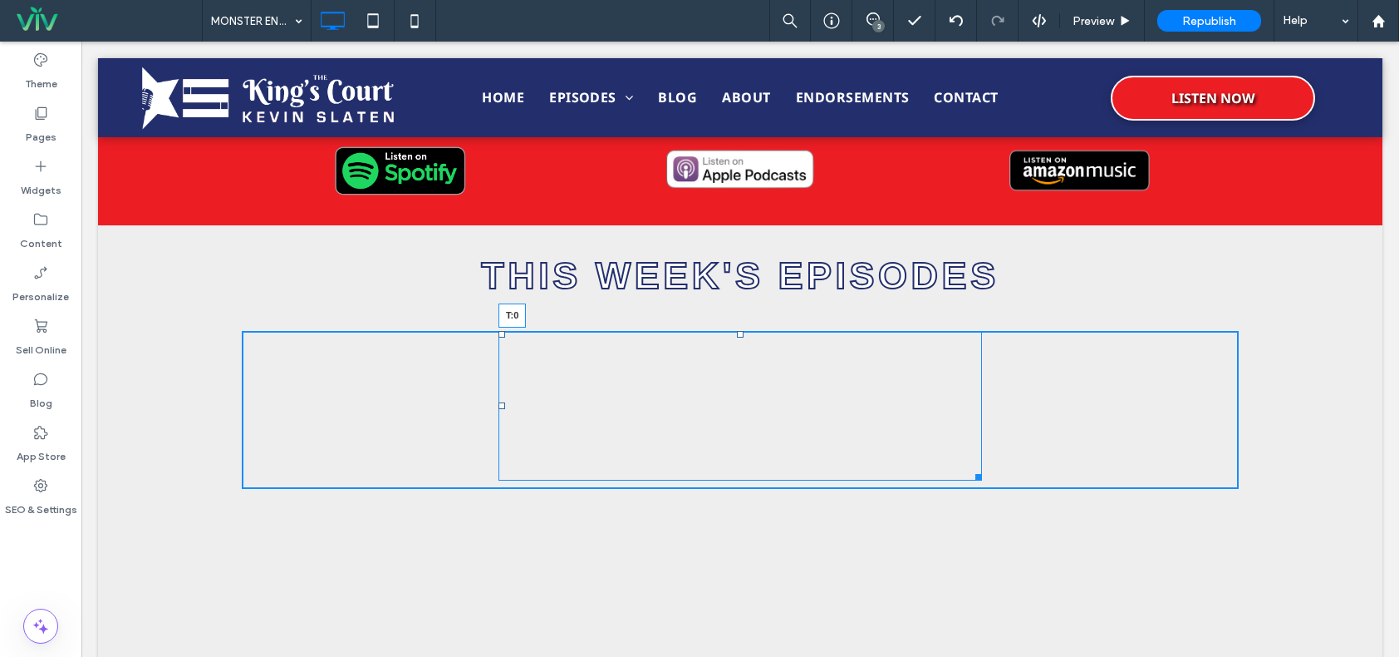
click at [737, 334] on div at bounding box center [740, 334] width 7 height 7
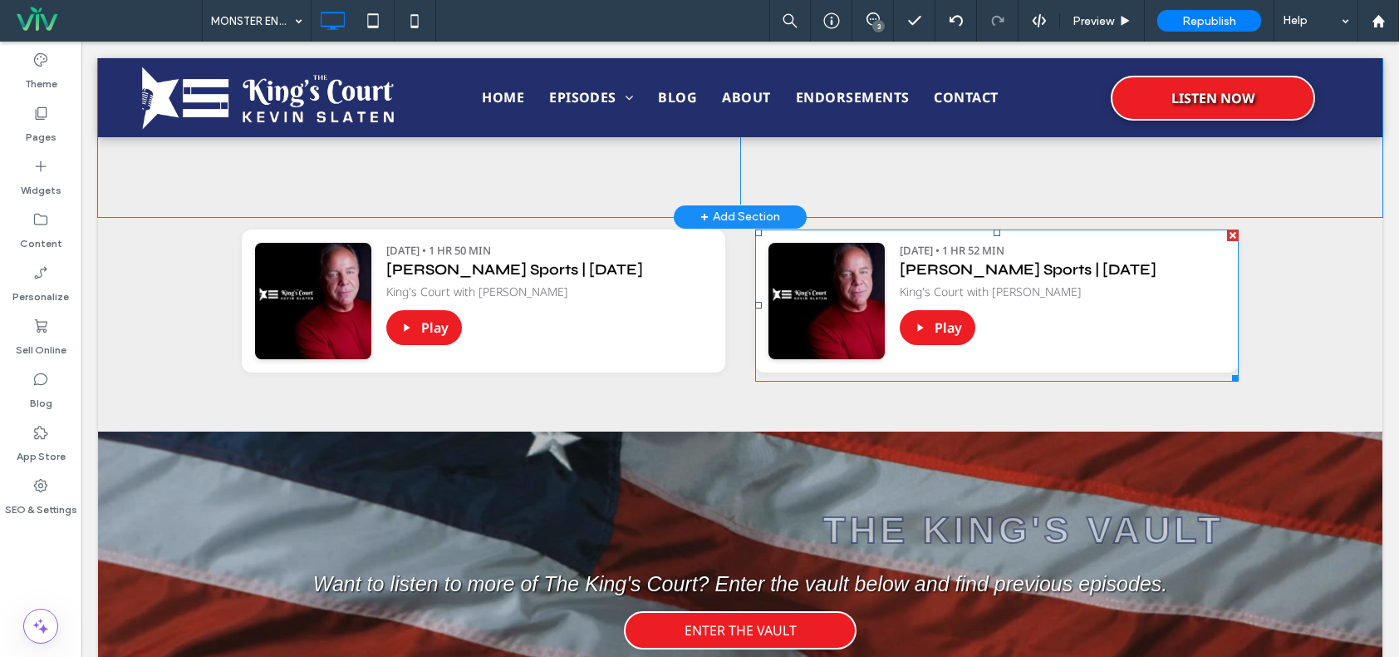
scroll to position [1080, 0]
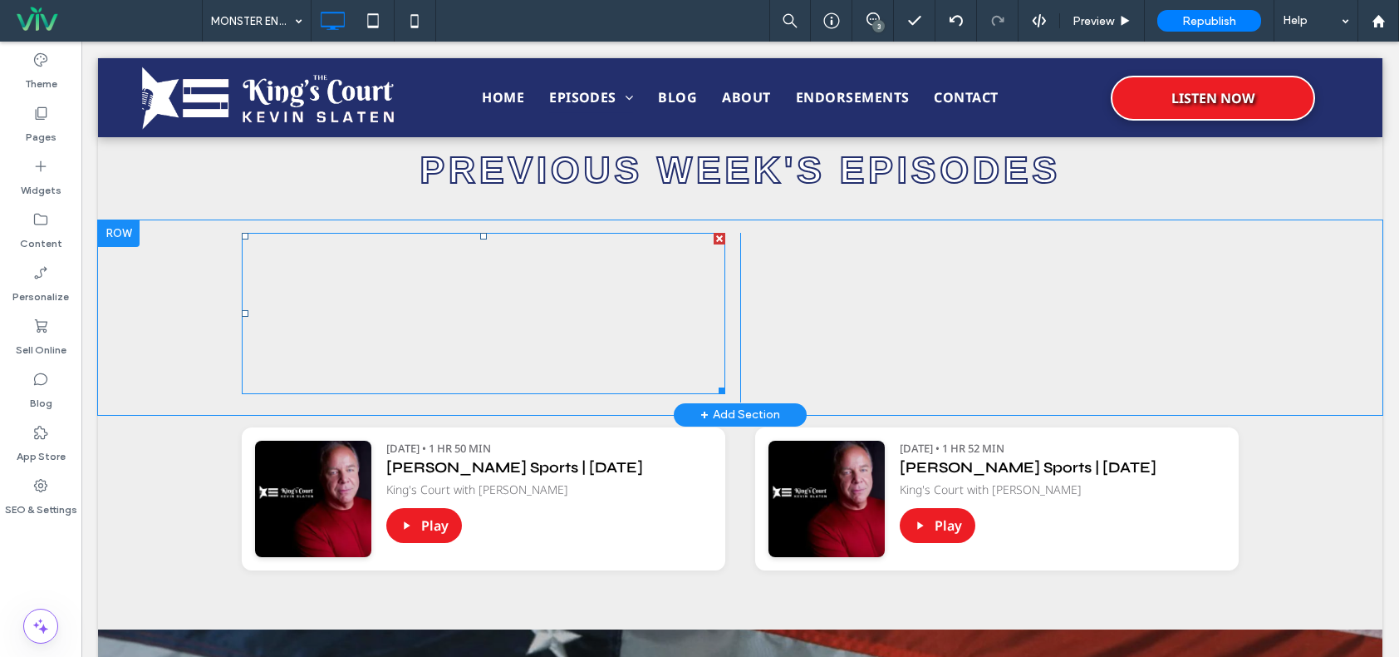
click at [553, 309] on span at bounding box center [484, 313] width 484 height 161
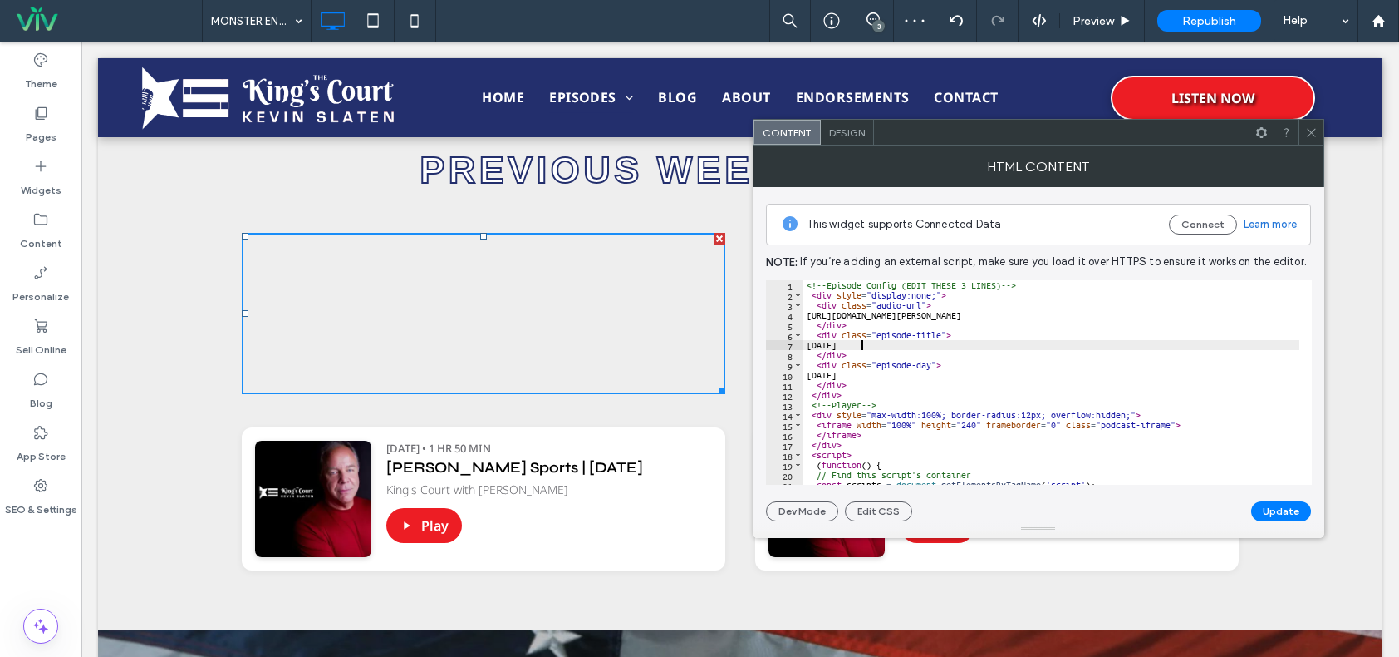
click at [863, 343] on div "<!-- Episode Config (EDIT THESE 3 LINES) --> < div style = "display:none;" > < …" at bounding box center [1253, 386] width 899 height 212
click at [863, 376] on div "<!-- Episode Config (EDIT THESE 3 LINES) --> < div style = "display:none;" > < …" at bounding box center [1253, 386] width 899 height 212
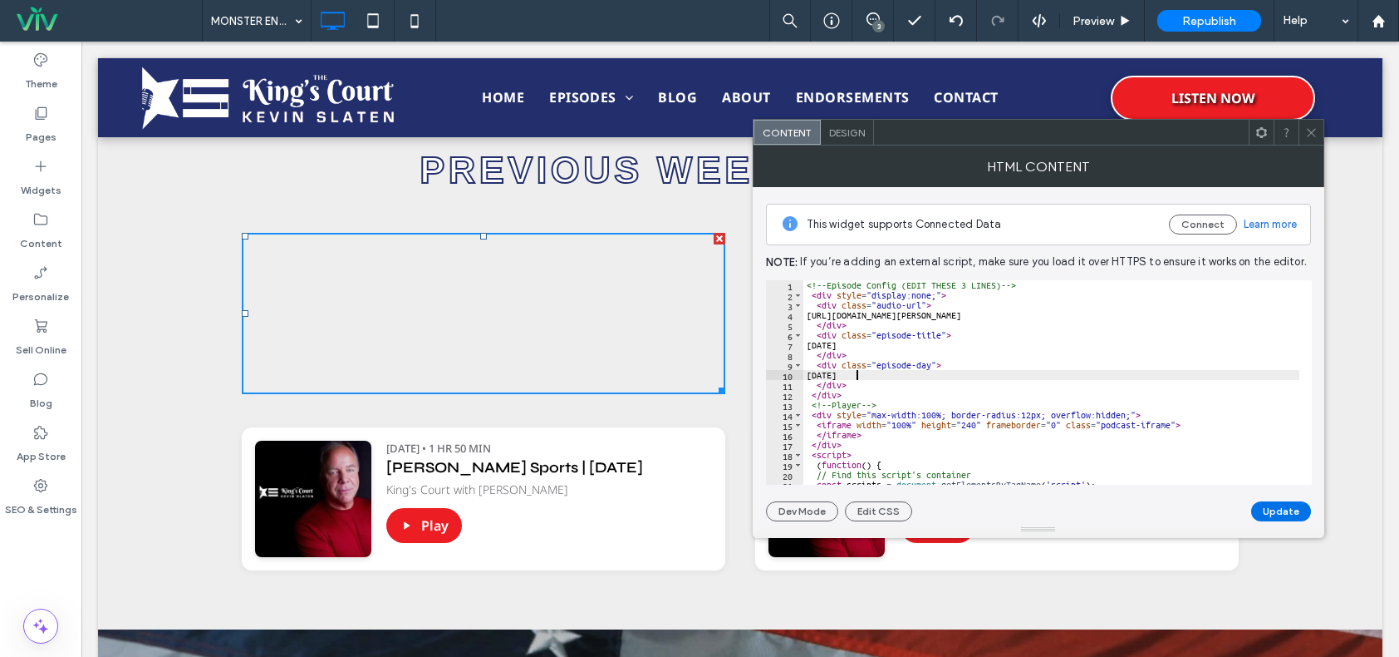
type textarea "*******"
click at [1276, 511] on button "Update" at bounding box center [1282, 511] width 60 height 20
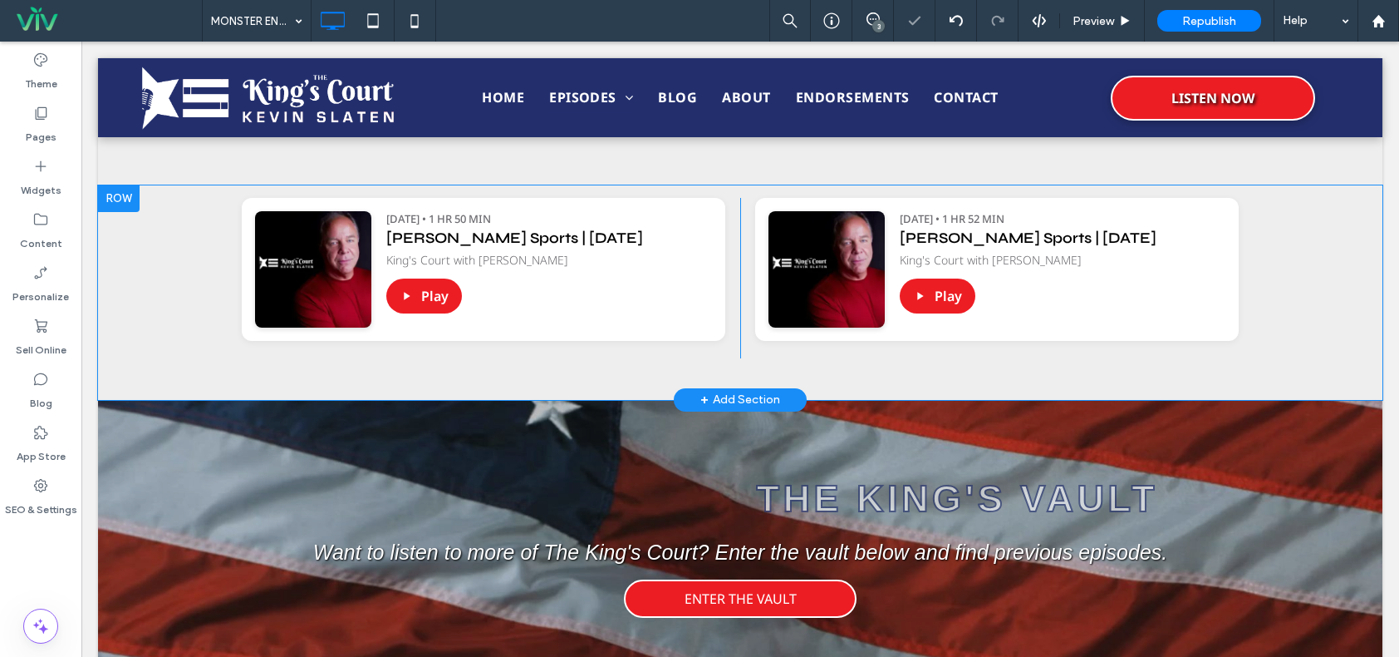
scroll to position [1163, 0]
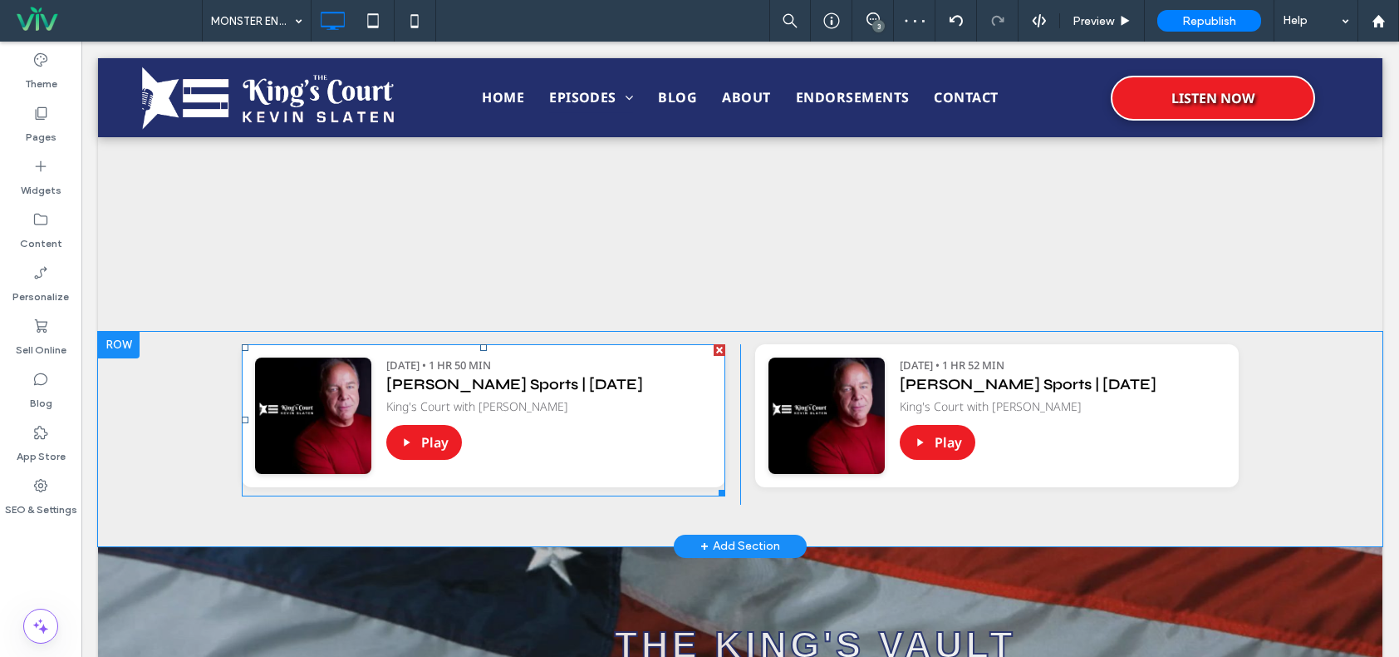
click at [643, 425] on span at bounding box center [484, 420] width 484 height 152
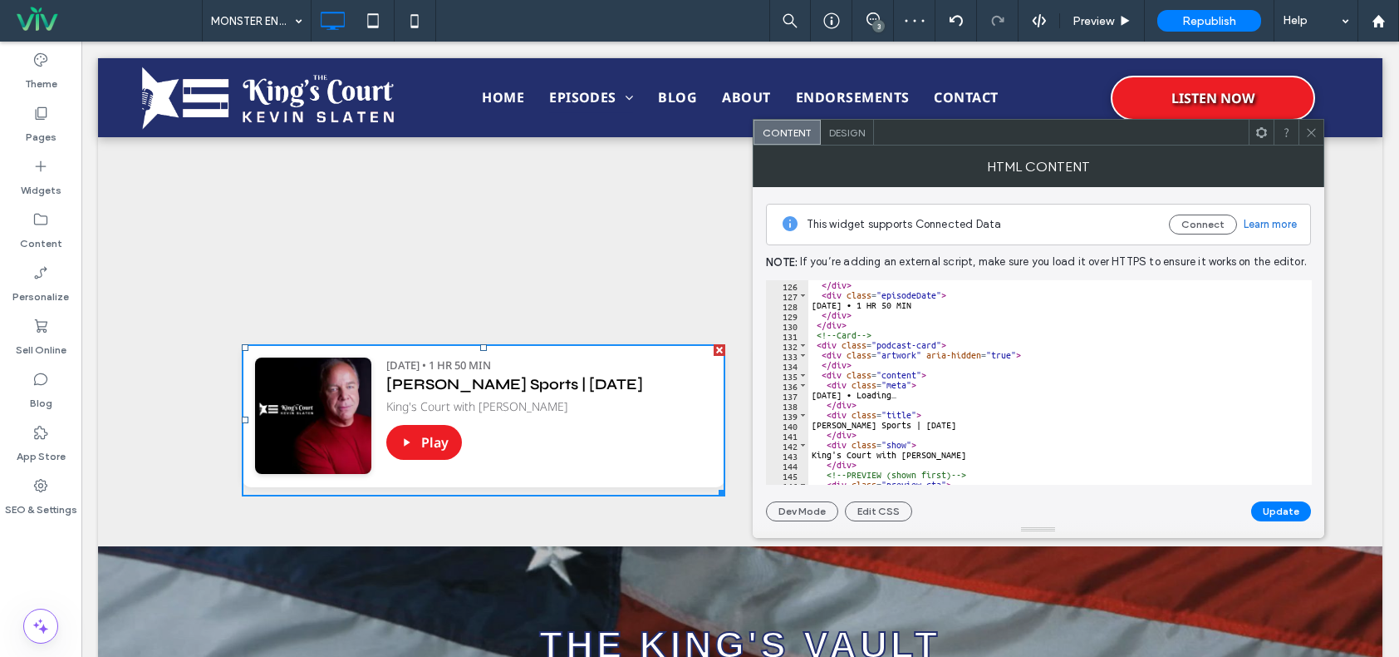
scroll to position [1097, 0]
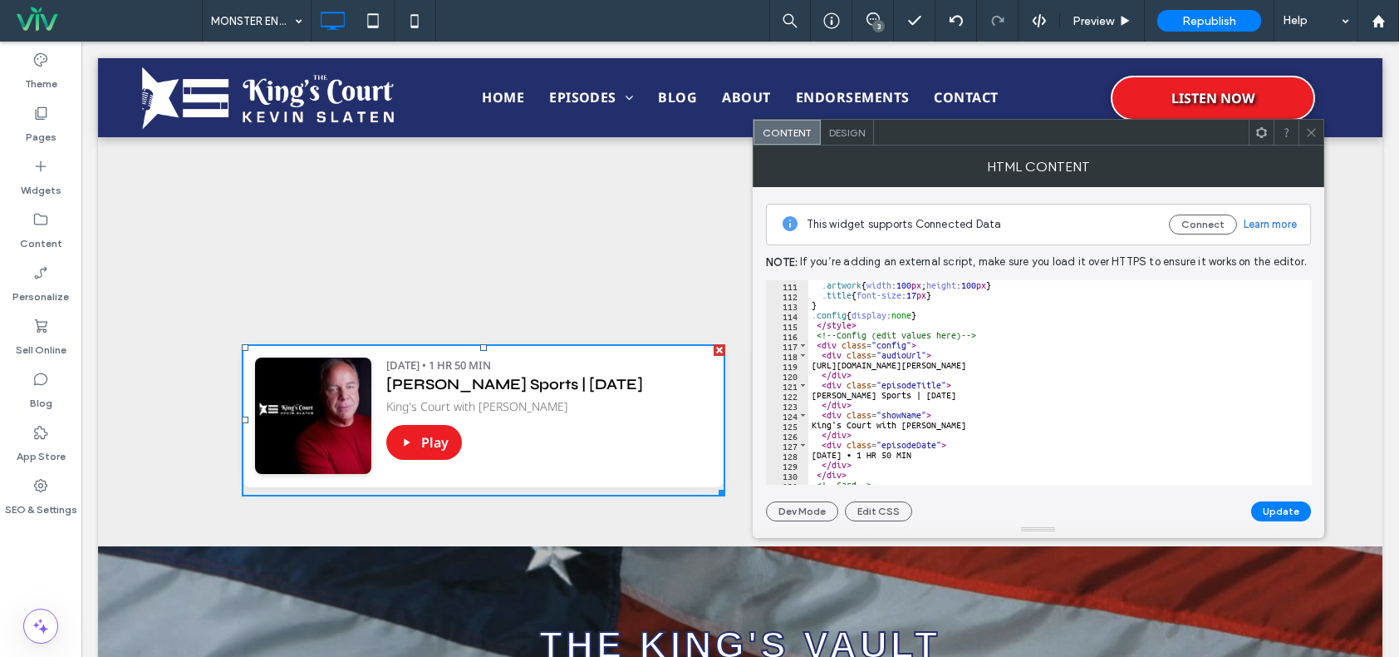
type textarea "**********"
drag, startPoint x: 1238, startPoint y: 360, endPoint x: 826, endPoint y: 362, distance: 412.2
click at [826, 362] on div ".artwork { width : 100 px ; height : 100 px } .title { font-size : 17 px } } .c…" at bounding box center [1194, 386] width 770 height 212
click at [1306, 131] on icon at bounding box center [1312, 132] width 12 height 12
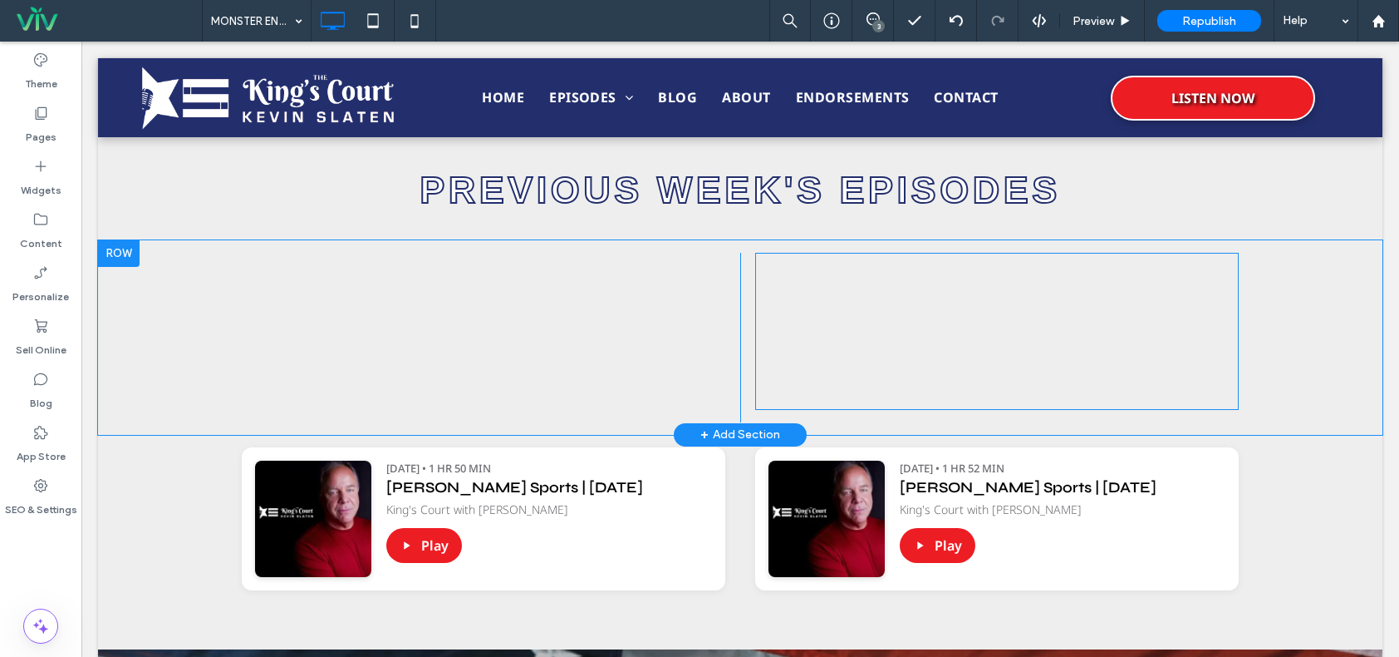
scroll to position [997, 0]
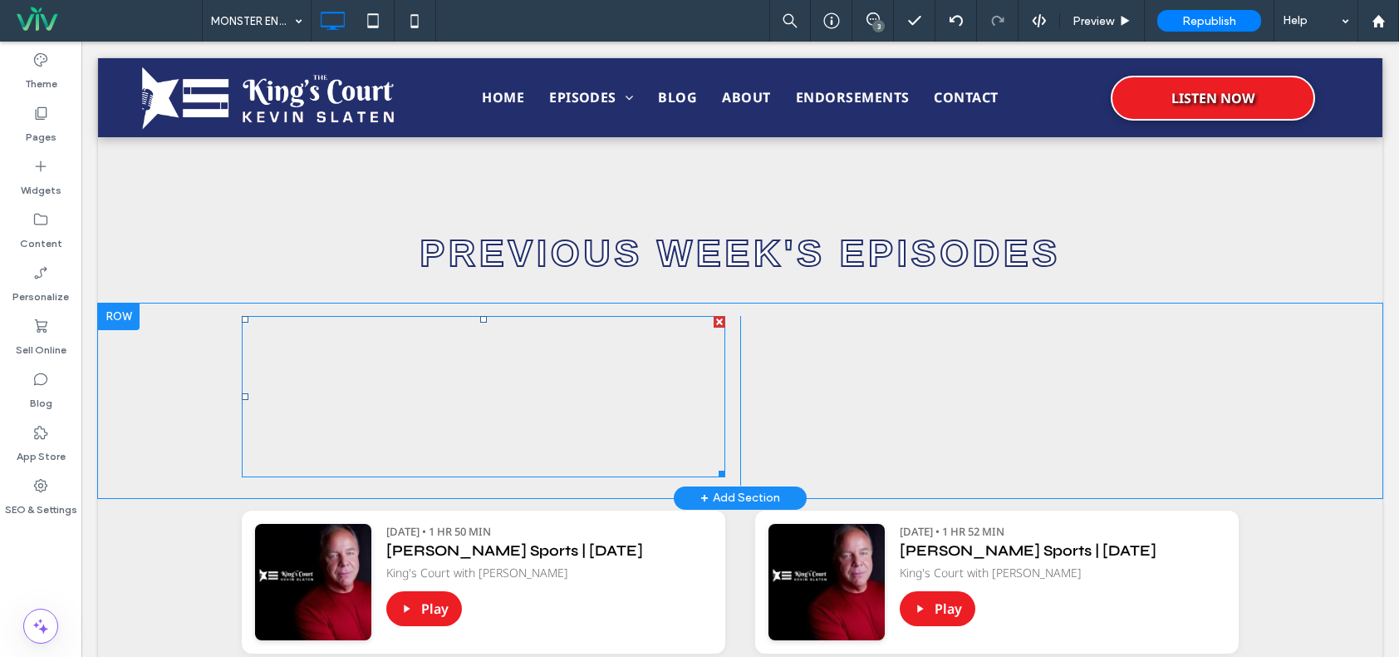
click at [611, 424] on span at bounding box center [484, 396] width 484 height 161
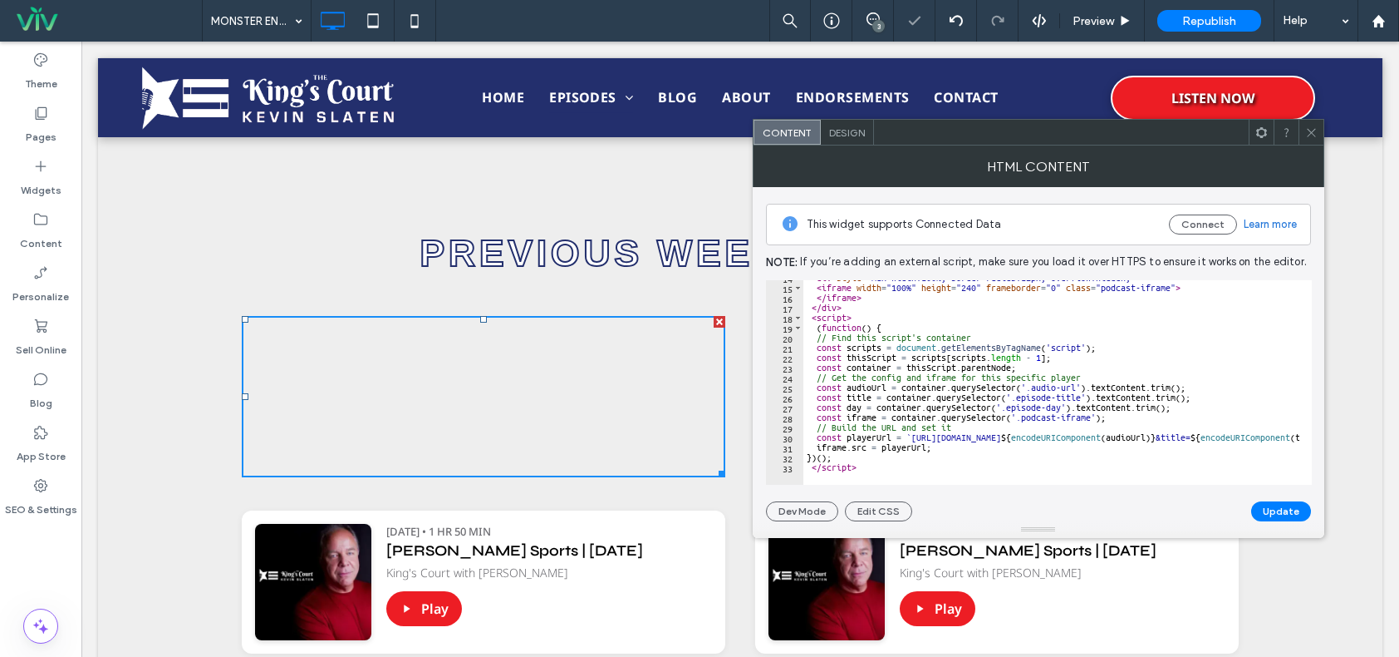
scroll to position [0, 0]
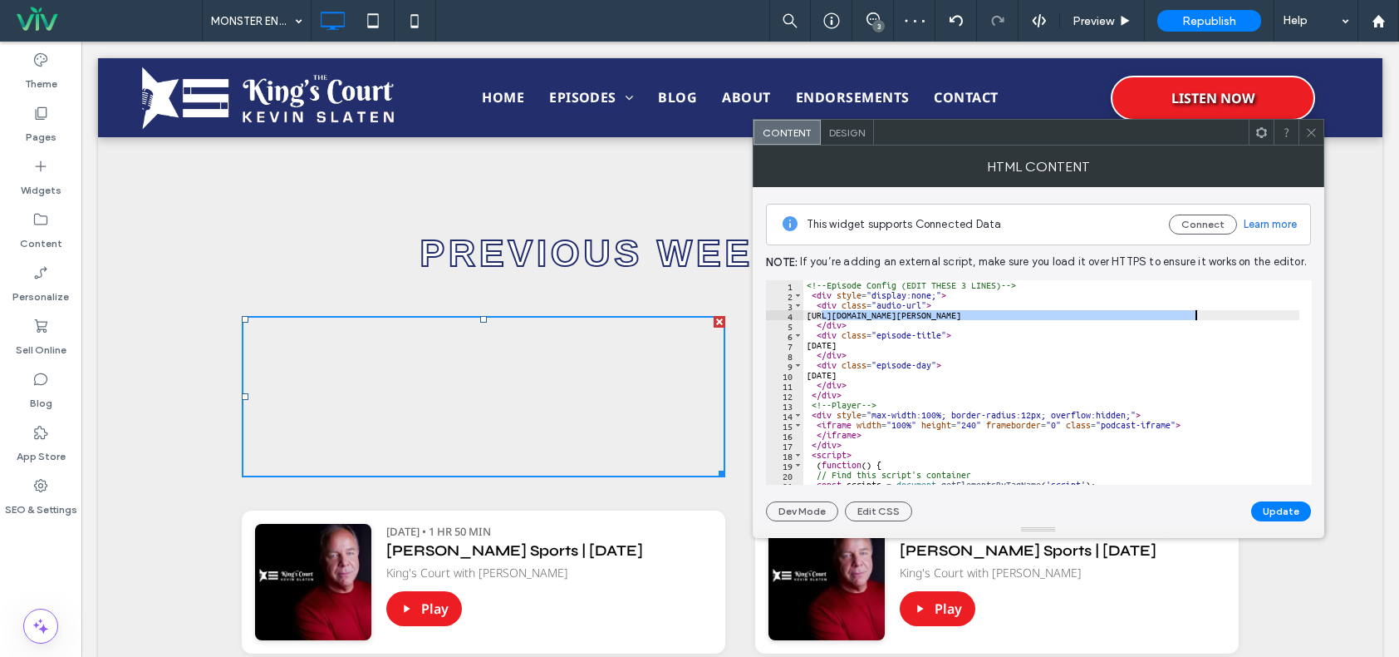
drag, startPoint x: 838, startPoint y: 317, endPoint x: 1209, endPoint y: 313, distance: 371.5
click at [1209, 313] on div "<!-- Episode Config (EDIT THESE 3 LINES) --> < div style = "display:none;" > < …" at bounding box center [1253, 386] width 899 height 212
paste textarea "******"
type textarea "**********"
click at [1283, 511] on button "Update" at bounding box center [1282, 511] width 60 height 20
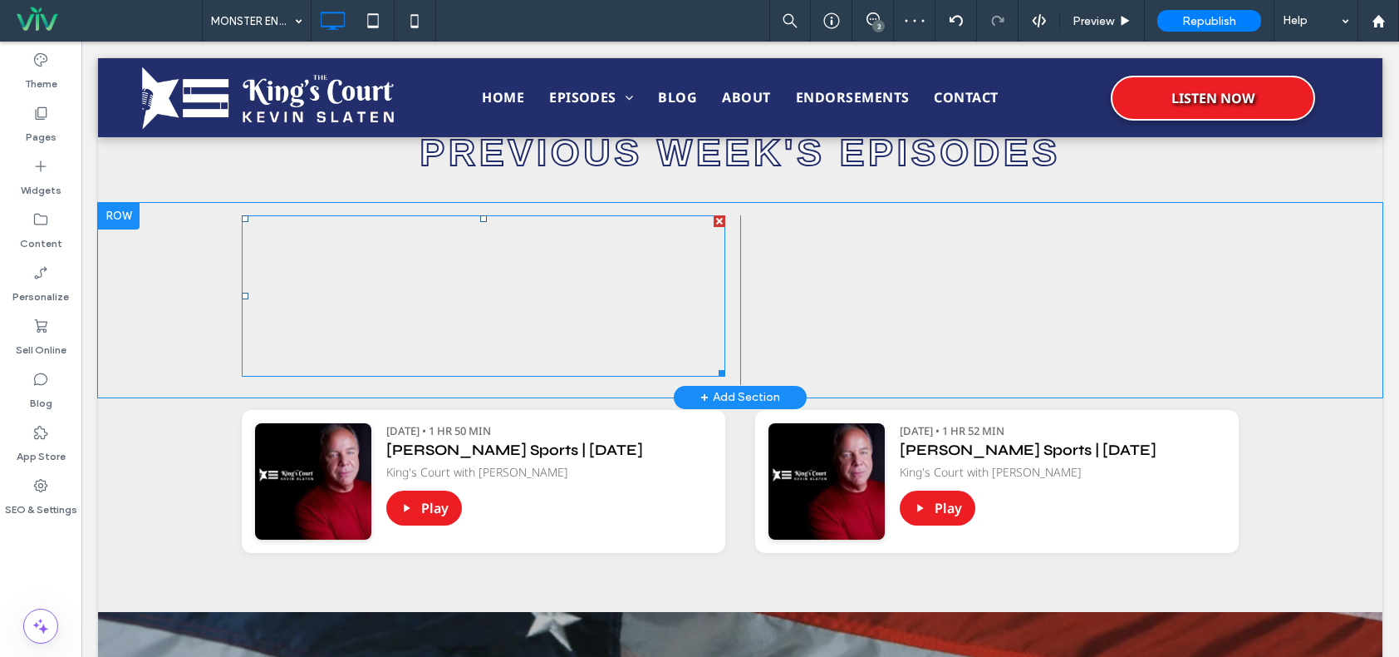
scroll to position [997, 0]
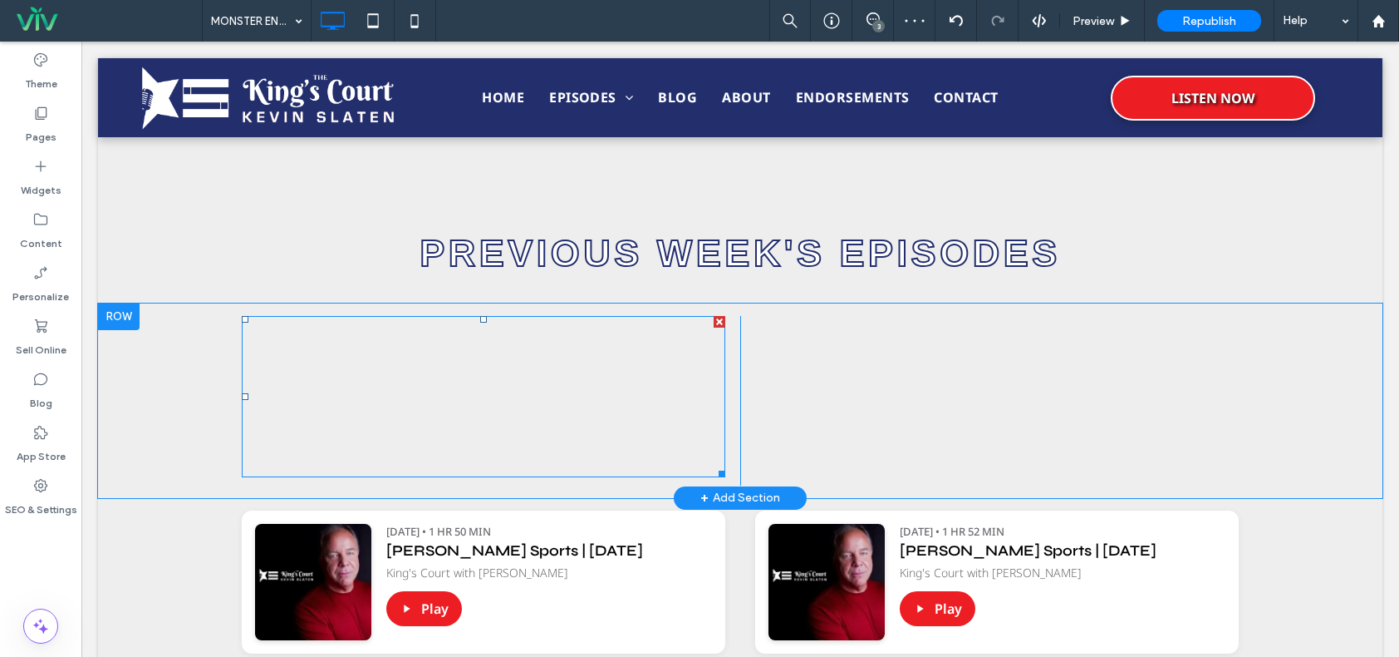
click at [630, 365] on span at bounding box center [484, 396] width 484 height 161
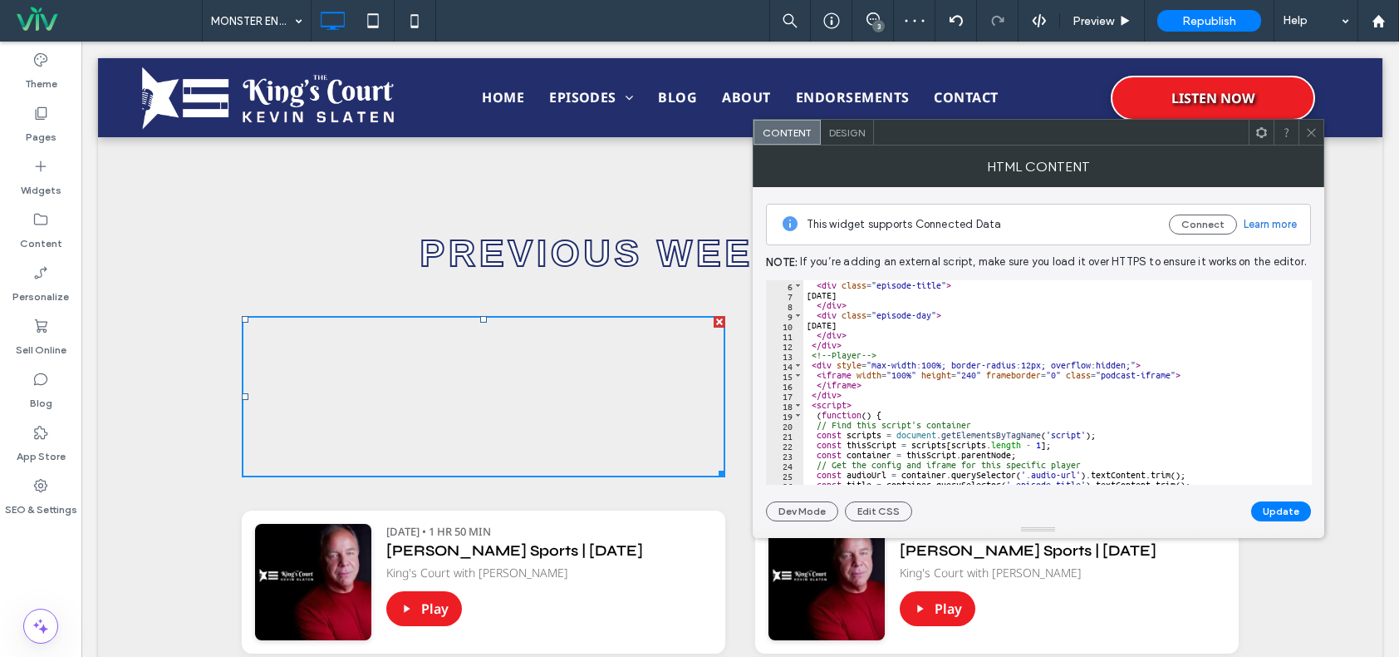
scroll to position [137, 0]
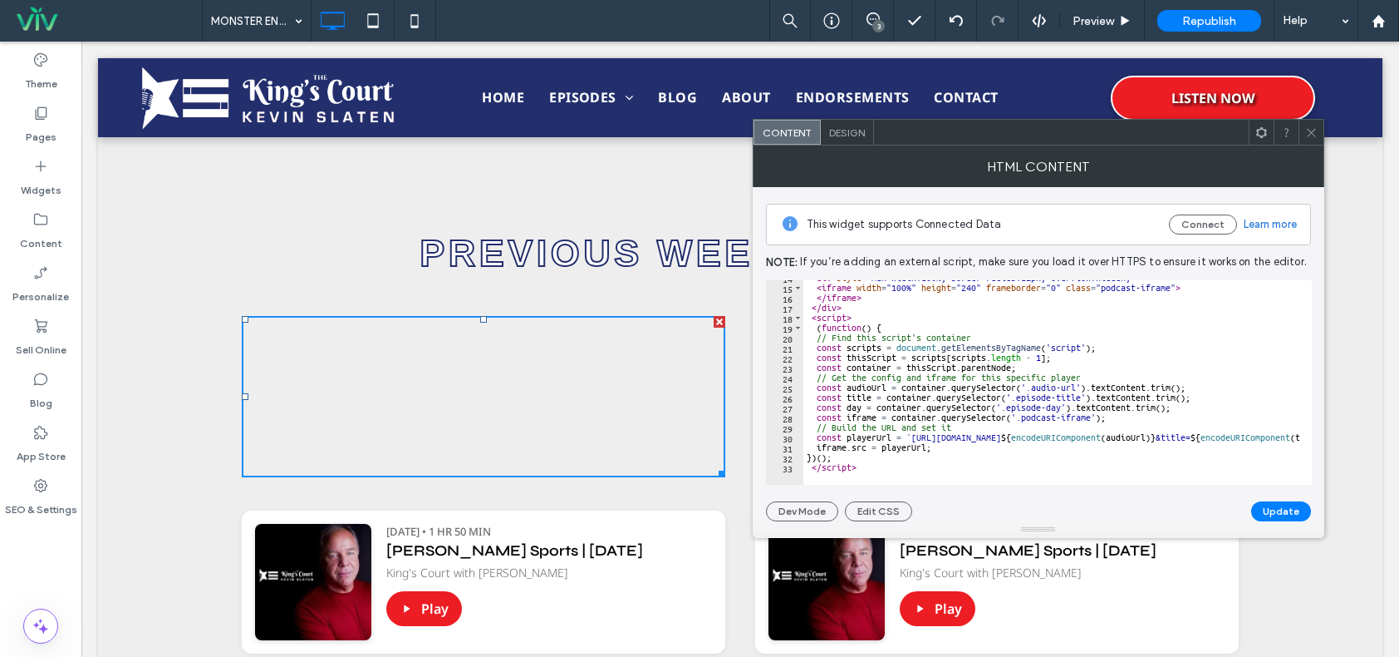
drag, startPoint x: 1309, startPoint y: 133, endPoint x: 1142, endPoint y: 238, distance: 197.1
click at [1310, 133] on icon at bounding box center [1312, 132] width 12 height 12
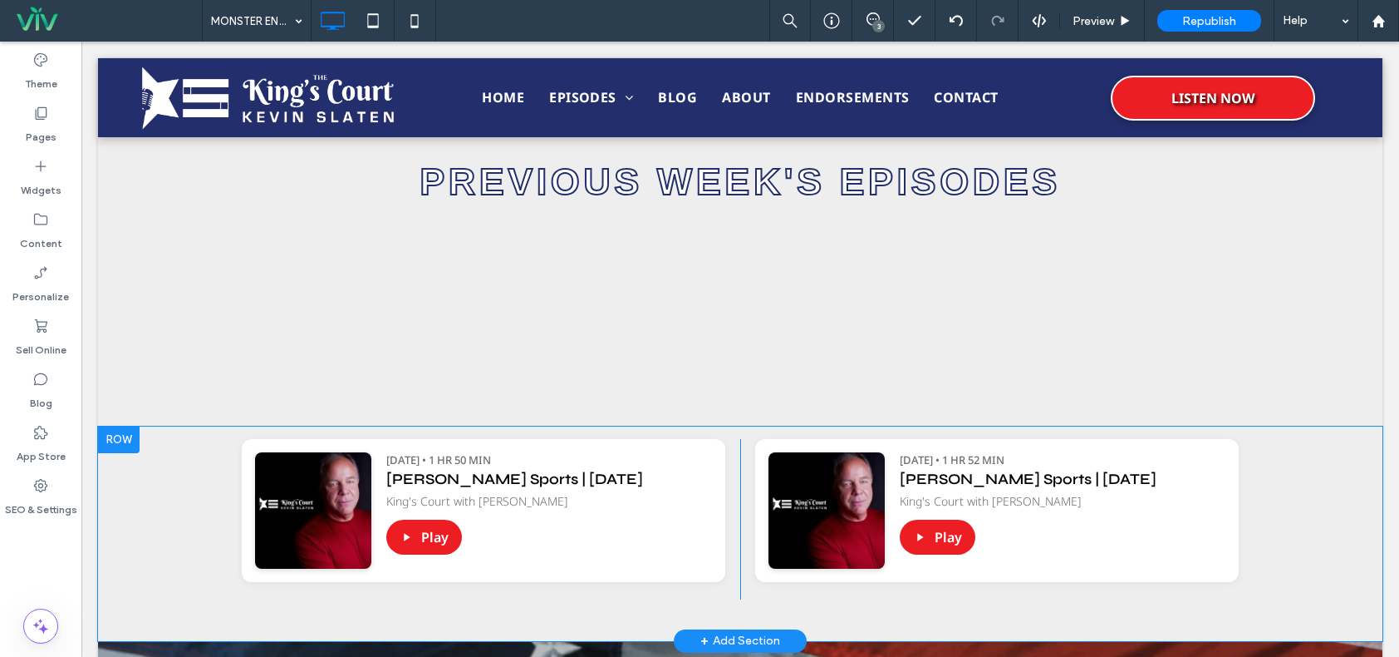
scroll to position [1163, 0]
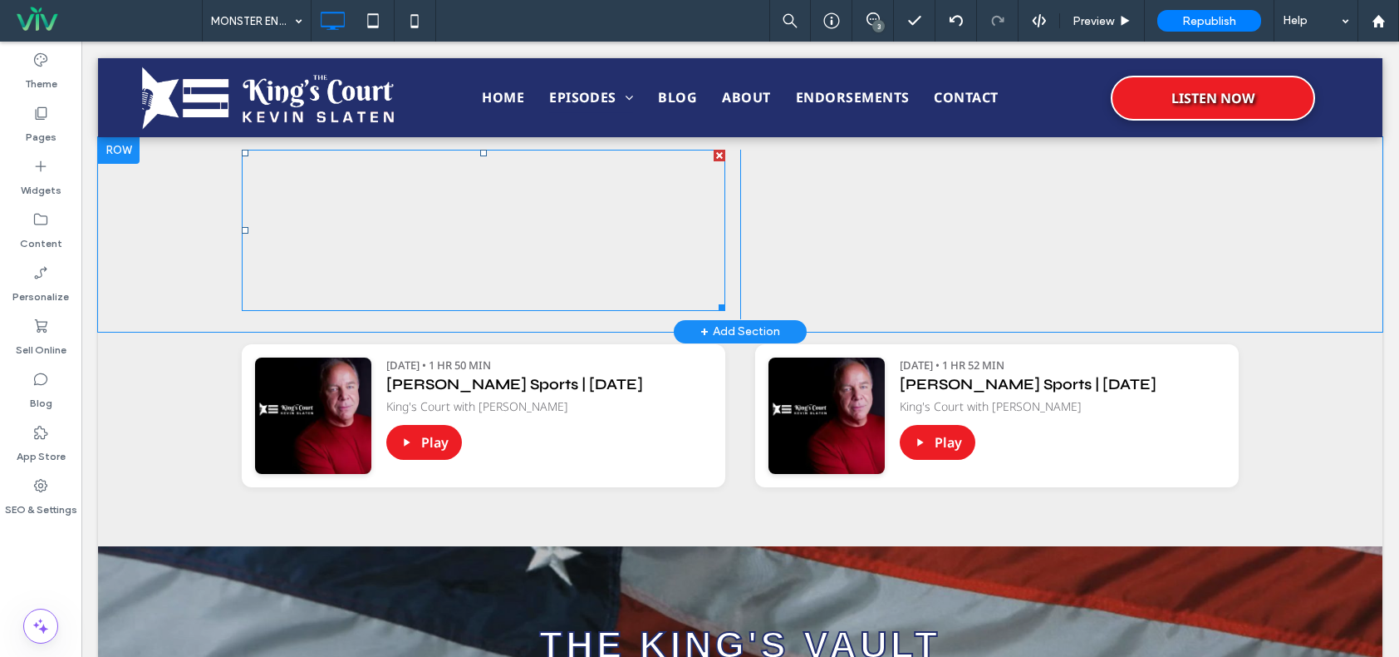
click at [516, 233] on span at bounding box center [484, 230] width 484 height 161
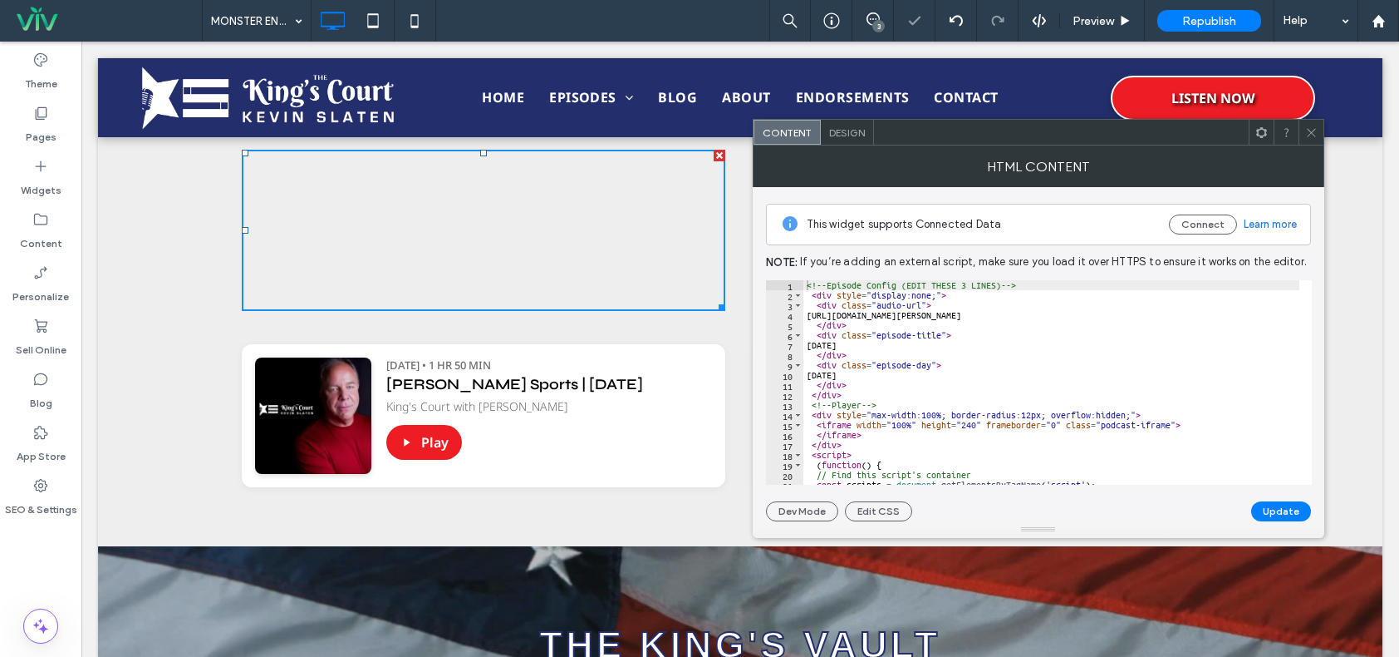
click at [1311, 129] on icon at bounding box center [1312, 132] width 12 height 12
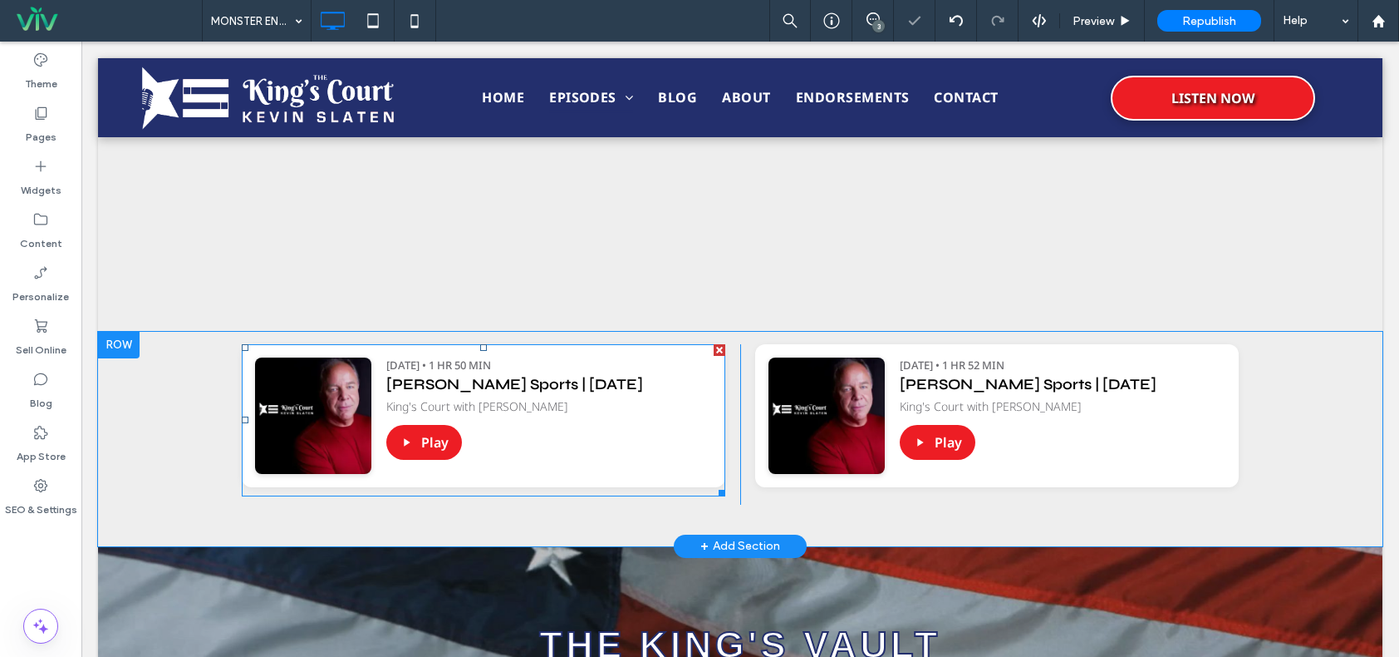
click at [648, 381] on span at bounding box center [484, 420] width 484 height 152
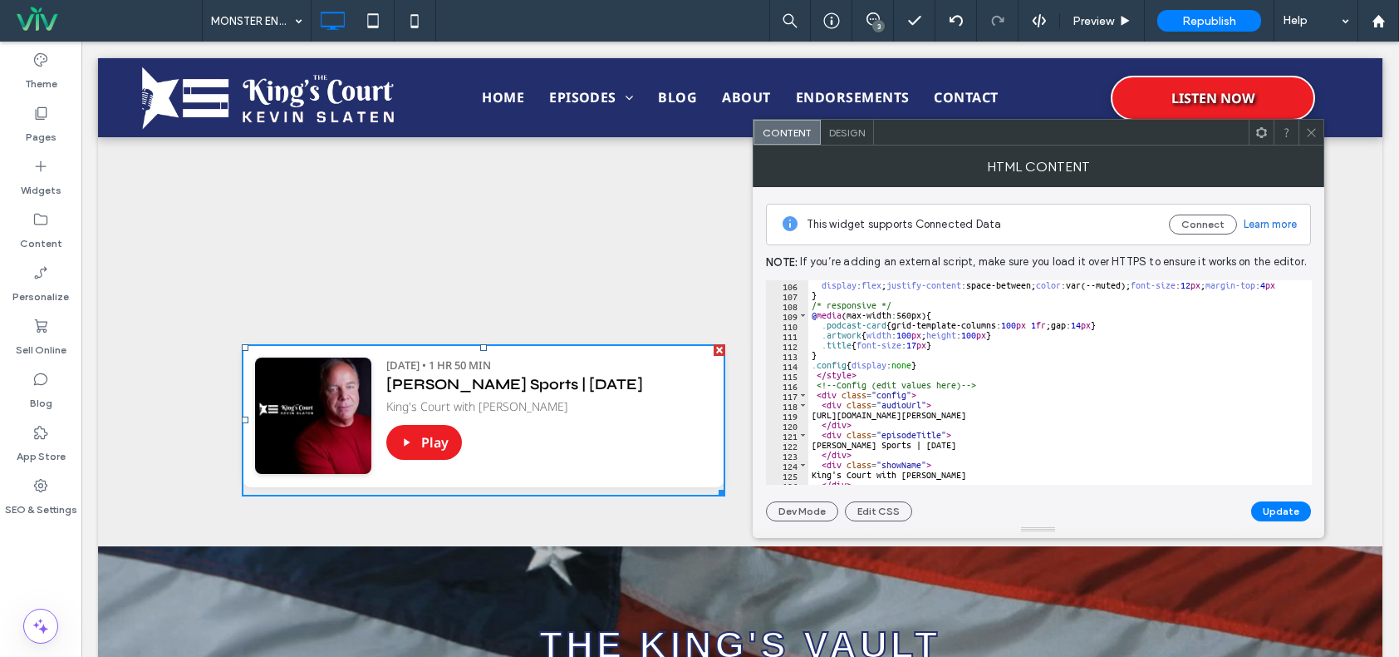
scroll to position [1097, 0]
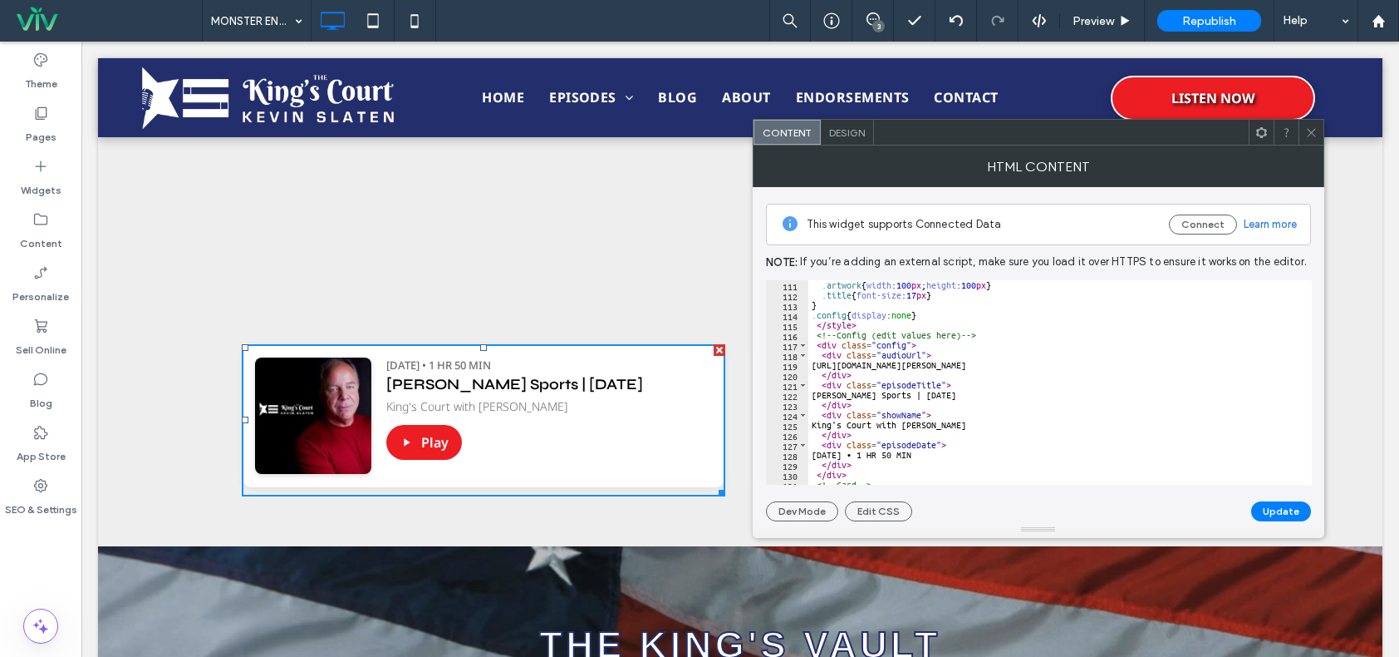
type textarea "**********"
drag, startPoint x: 827, startPoint y: 393, endPoint x: 1000, endPoint y: 394, distance: 172.9
click at [1001, 394] on div ".artwork { width : 100 px ; height : 100 px } .title { font-size : 17 px } } .c…" at bounding box center [1194, 386] width 770 height 212
click at [1311, 126] on icon at bounding box center [1312, 132] width 12 height 12
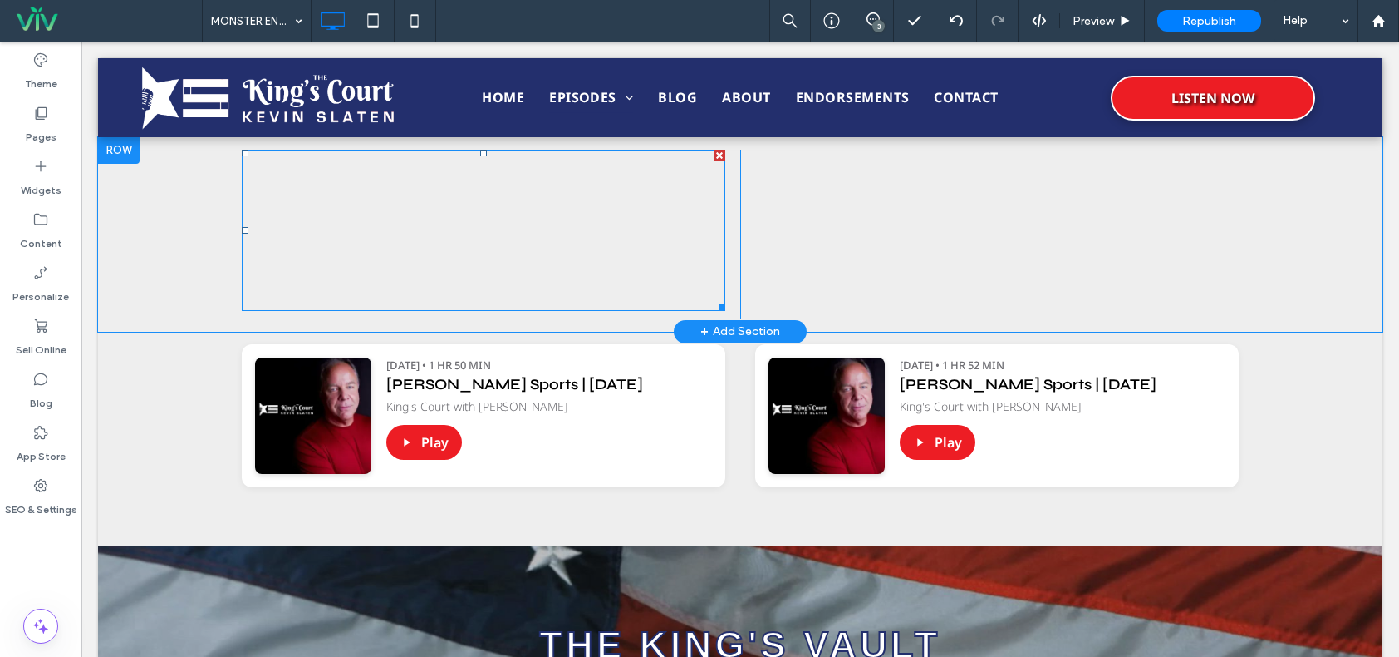
click at [520, 249] on span at bounding box center [484, 230] width 484 height 161
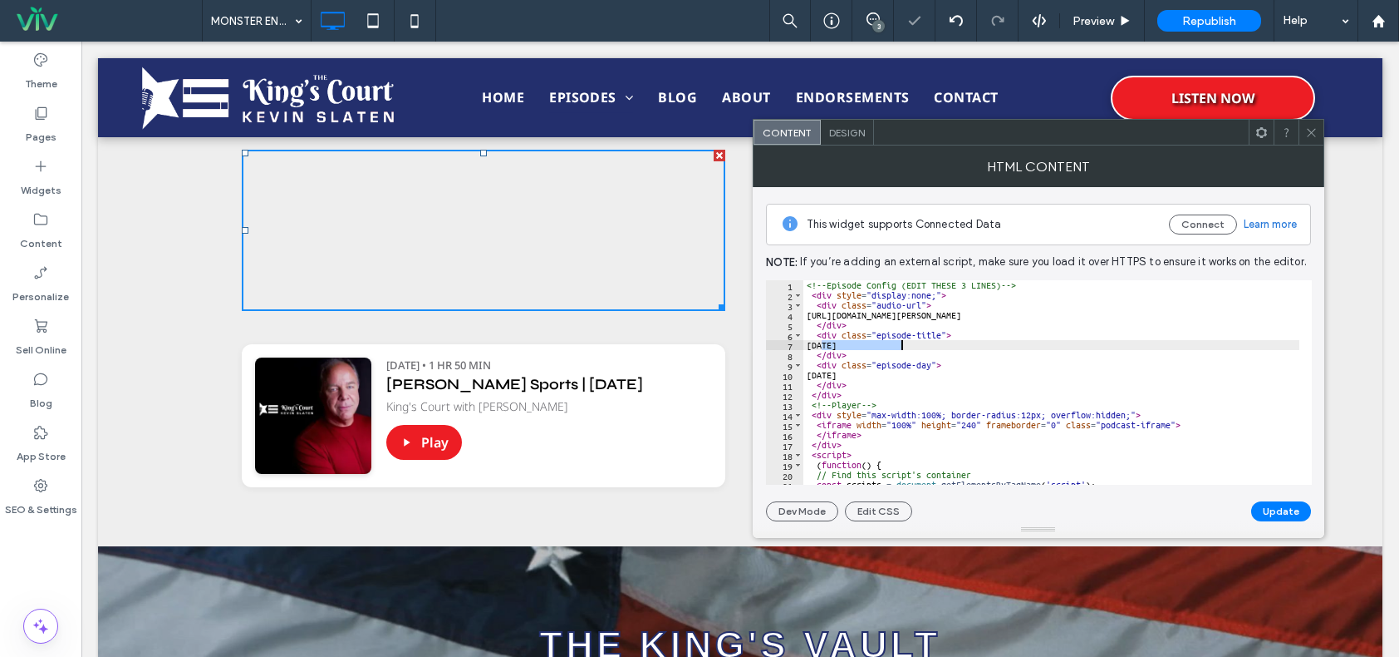
drag, startPoint x: 822, startPoint y: 346, endPoint x: 897, endPoint y: 344, distance: 74.8
click at [903, 345] on div "<!-- Episode Config (EDIT THESE 3 LINES) --> < div style = "display:none;" > < …" at bounding box center [1253, 386] width 899 height 212
paste textarea "**********"
type textarea "**********"
click at [1281, 511] on button "Update" at bounding box center [1282, 511] width 60 height 20
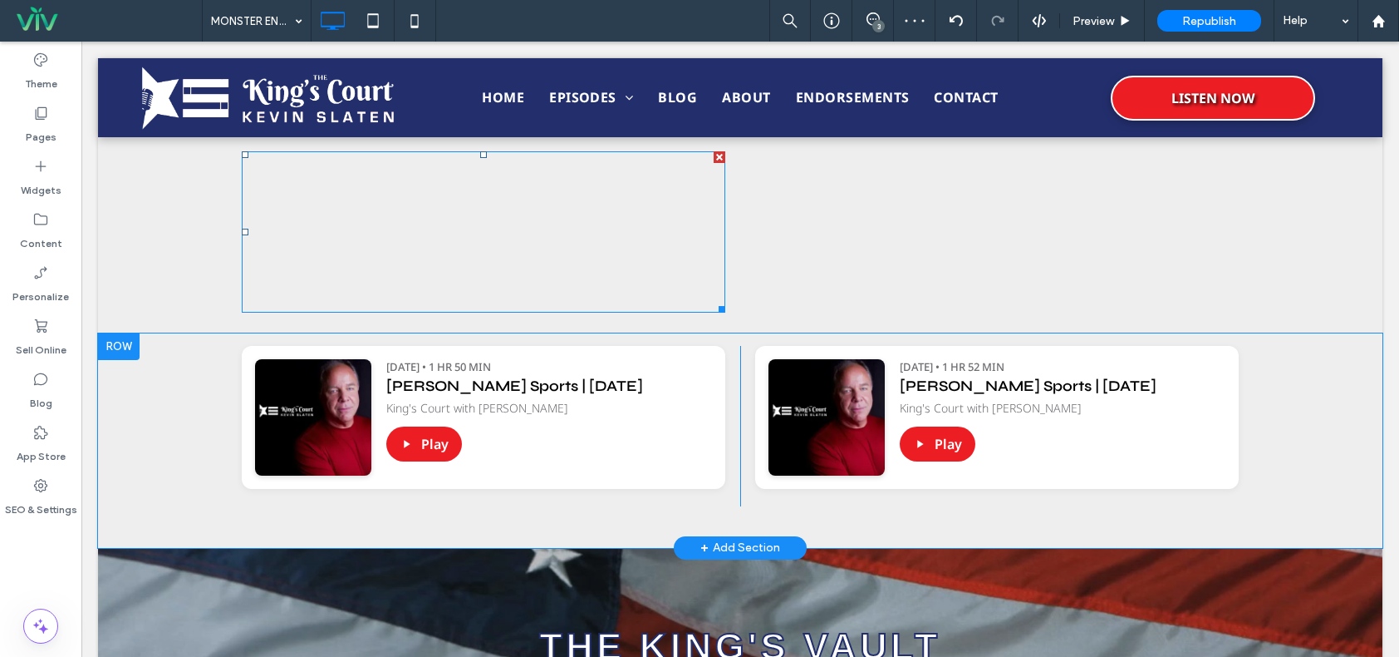
scroll to position [1163, 0]
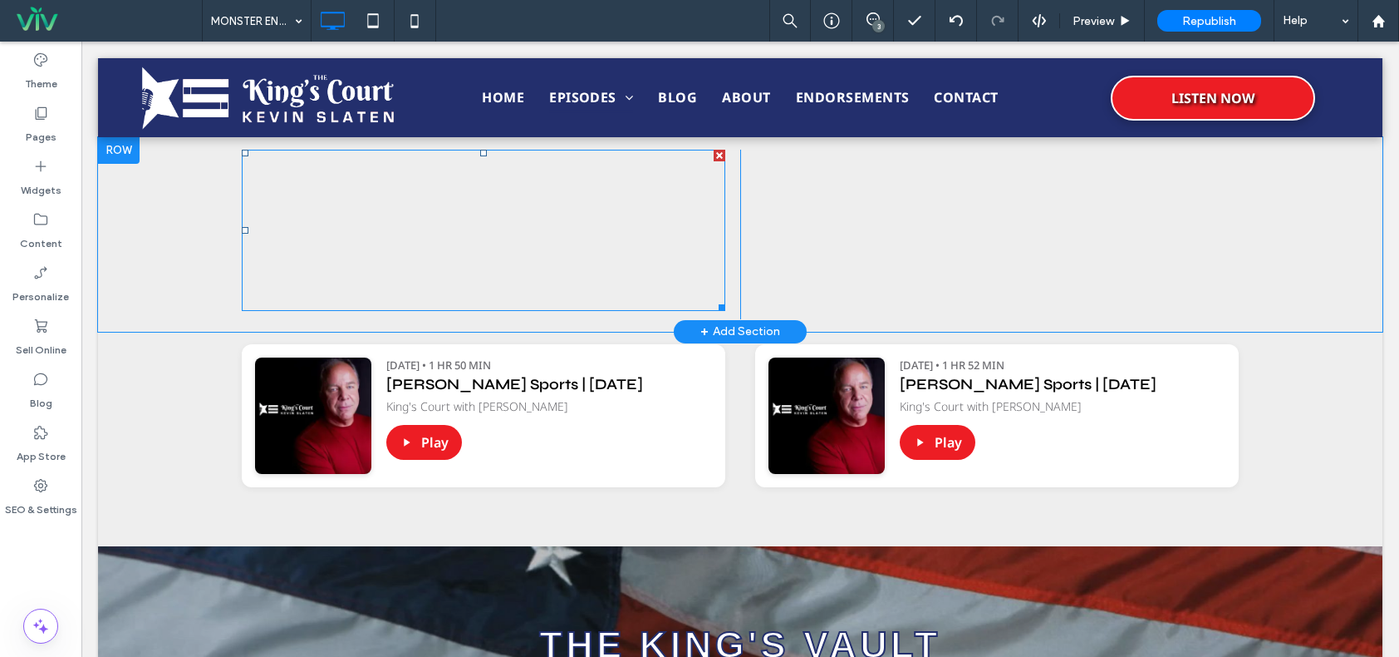
click at [580, 216] on span at bounding box center [484, 230] width 484 height 161
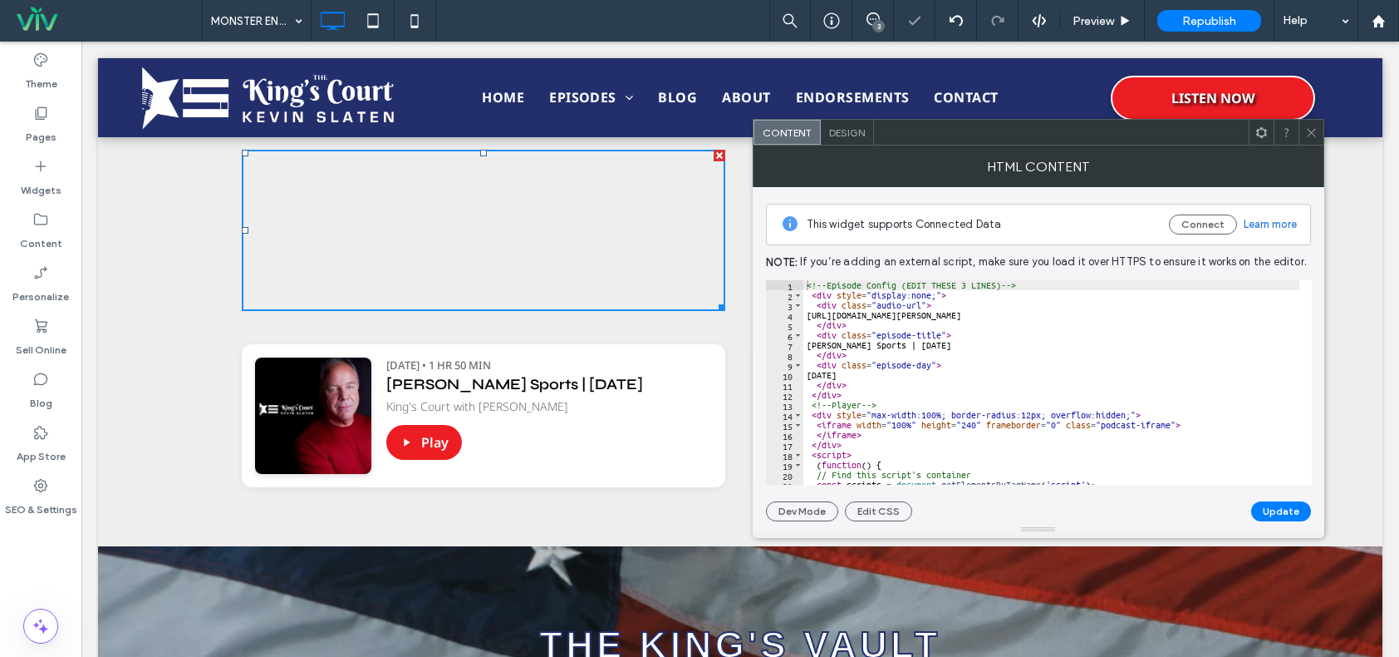
click at [1301, 129] on div at bounding box center [1311, 132] width 25 height 25
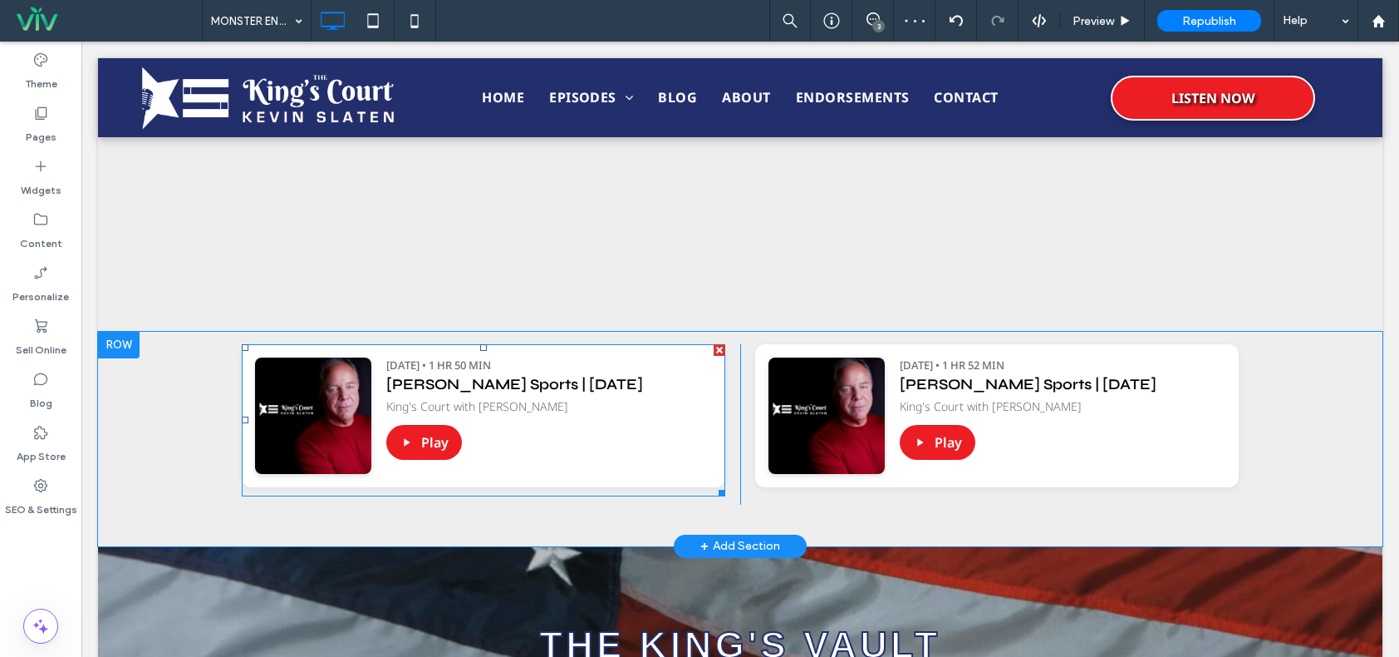
click at [714, 348] on div at bounding box center [720, 350] width 12 height 12
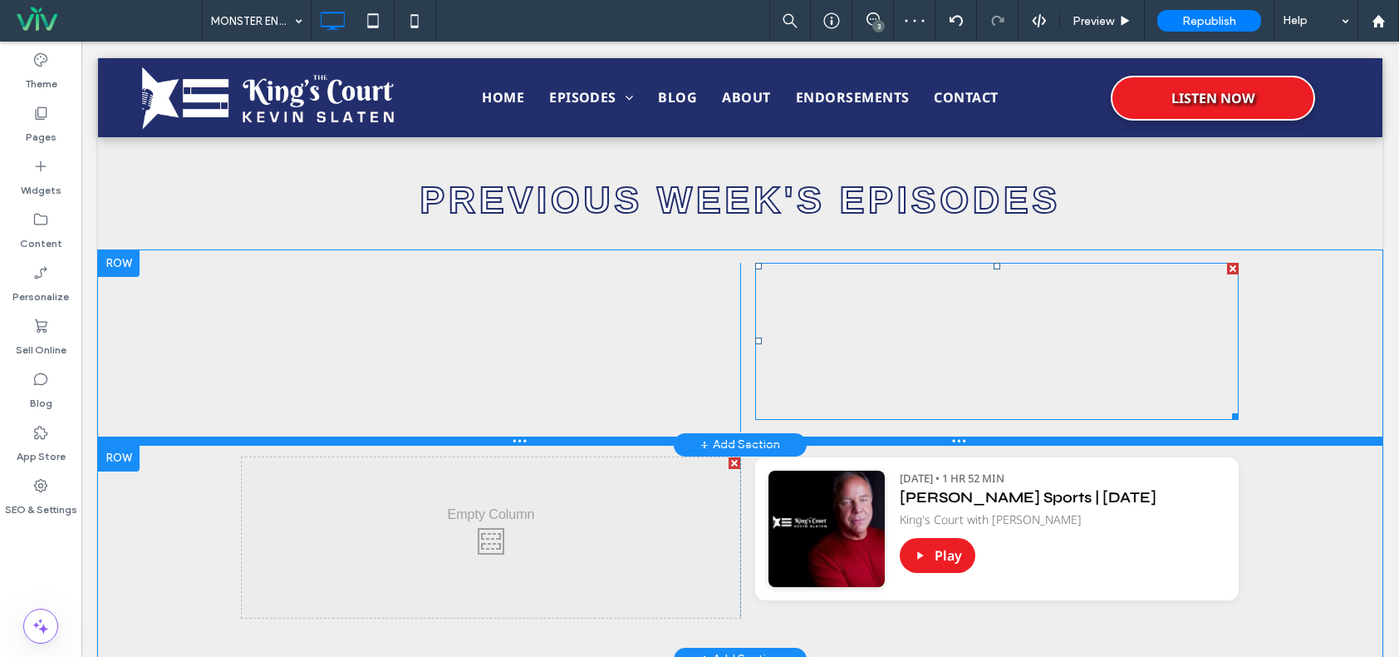
scroll to position [1080, 0]
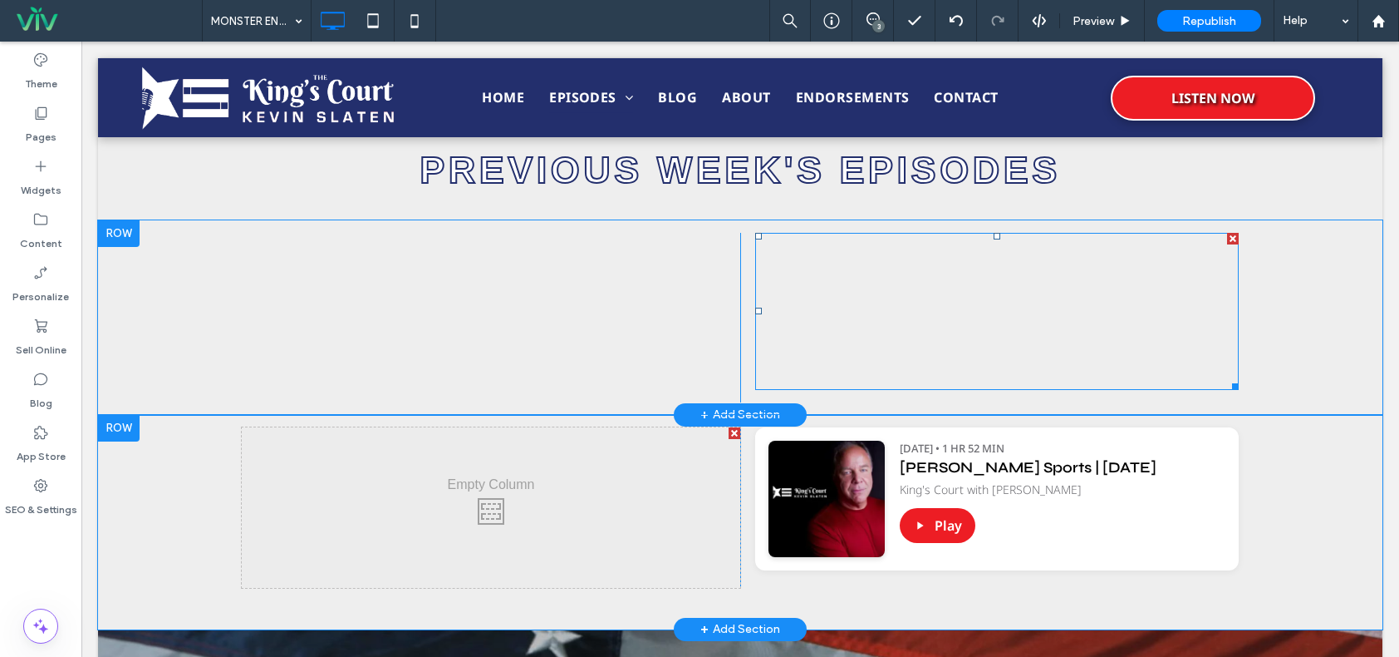
click at [987, 315] on span at bounding box center [997, 311] width 484 height 157
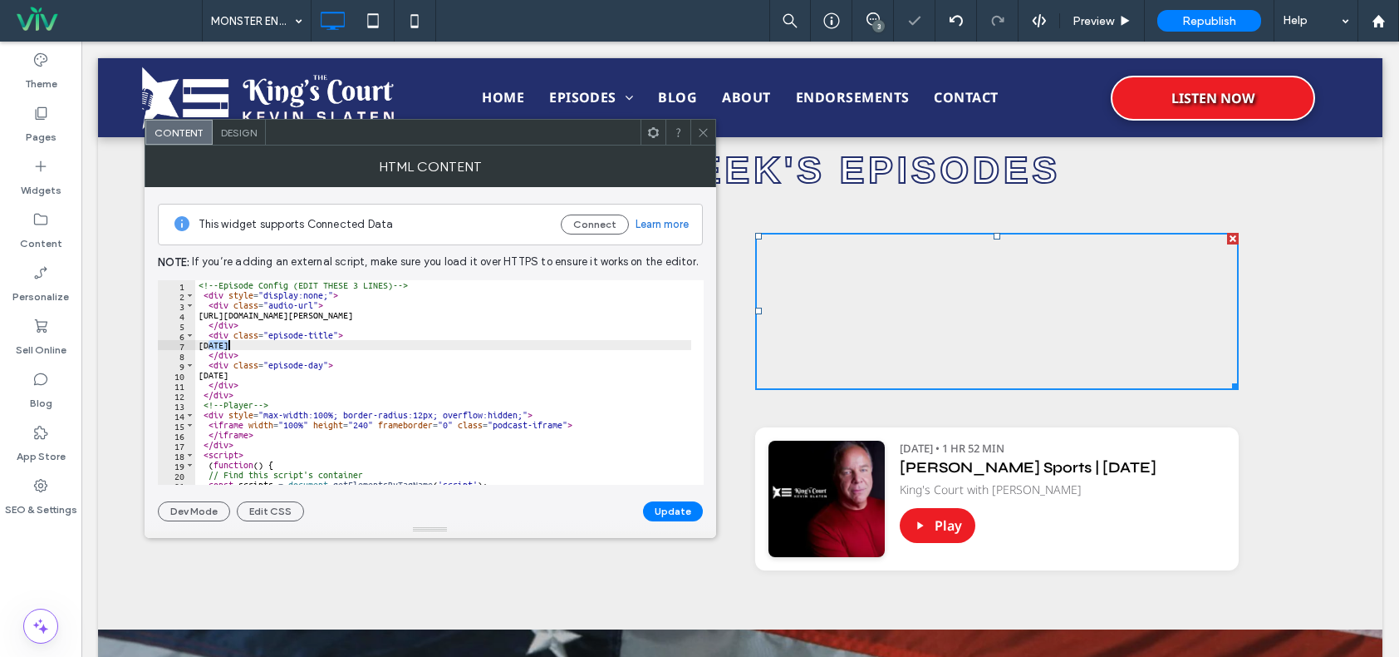
drag, startPoint x: 210, startPoint y: 345, endPoint x: 258, endPoint y: 344, distance: 47.4
click at [258, 344] on div "<!-- Episode Config (EDIT THESE 3 LINES) --> < div style = "display:none;" > < …" at bounding box center [644, 386] width 899 height 212
click at [255, 343] on div "<!-- Episode Config (EDIT THESE 3 LINES) --> < div style = "display:none;" > < …" at bounding box center [443, 382] width 496 height 204
drag, startPoint x: 214, startPoint y: 346, endPoint x: 322, endPoint y: 343, distance: 108.9
click at [322, 343] on div "<!-- Episode Config (EDIT THESE 3 LINES) --> < div style = "display:none;" > < …" at bounding box center [644, 386] width 899 height 212
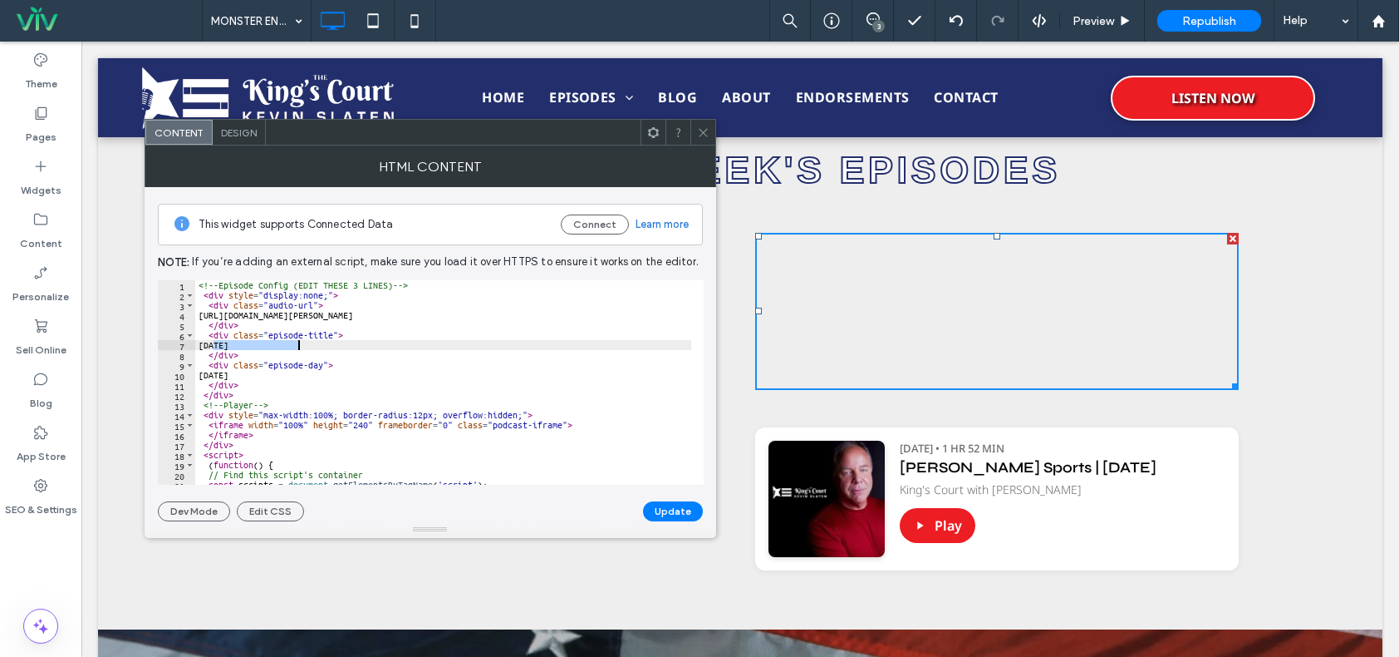
paste textarea "**********"
click at [332, 347] on div "<!-- Episode Config (EDIT THESE 3 LINES) --> < div style = "display:none;" > < …" at bounding box center [644, 386] width 899 height 212
click at [302, 371] on div "<!-- Episode Config (EDIT THESE 3 LINES) --> < div style = "display:none;" > < …" at bounding box center [644, 386] width 899 height 212
type textarea "*"
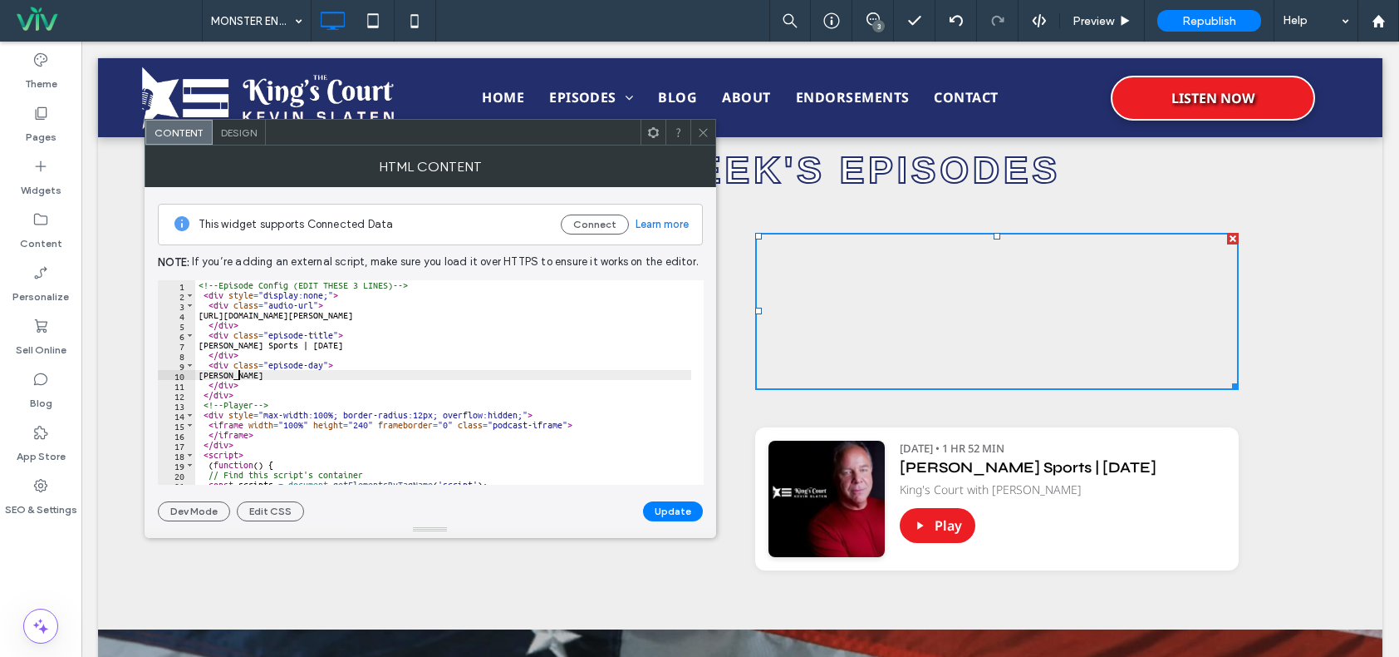
scroll to position [0, 3]
type textarea "******"
click at [686, 509] on button "Update" at bounding box center [673, 511] width 60 height 20
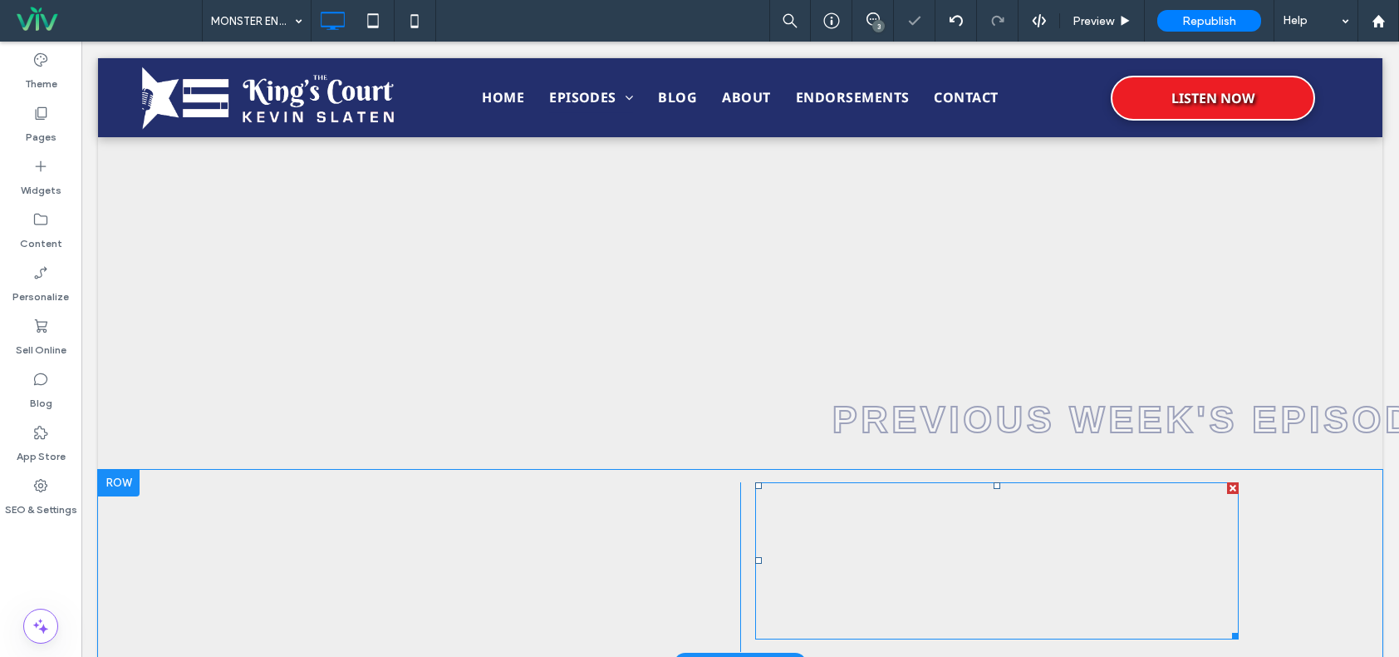
scroll to position [1080, 0]
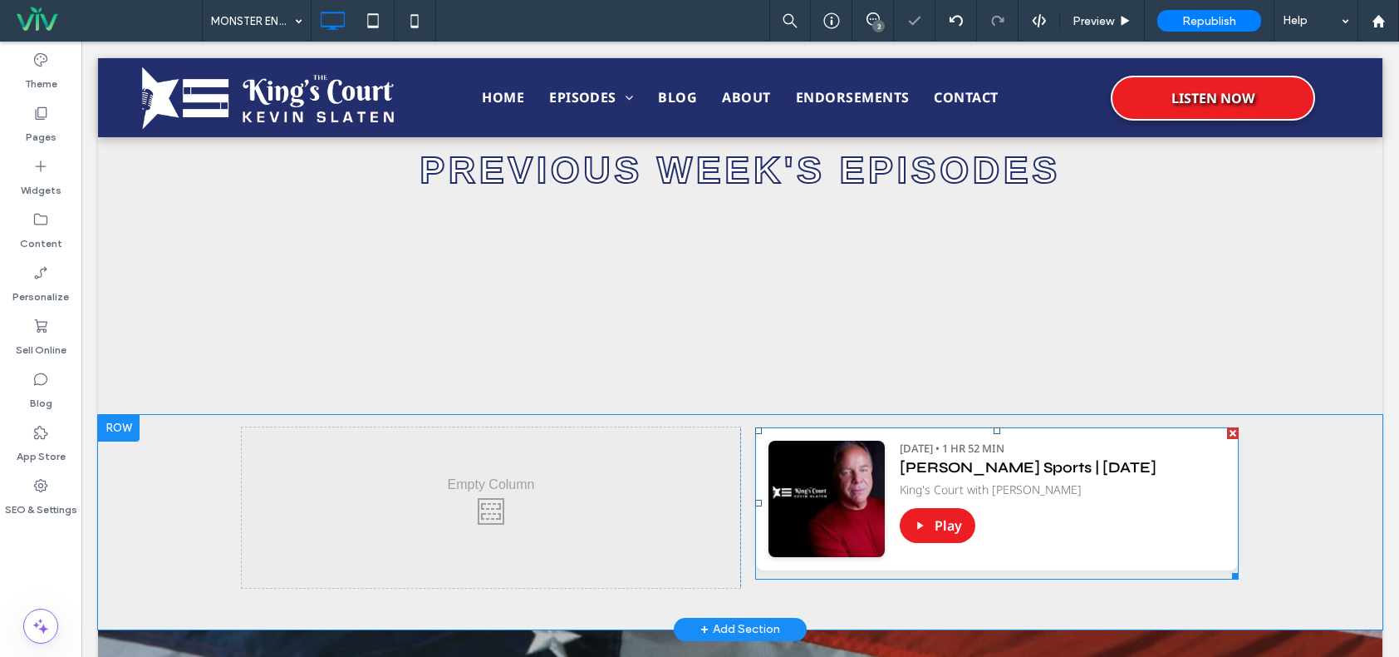
click at [1065, 476] on span at bounding box center [997, 503] width 484 height 152
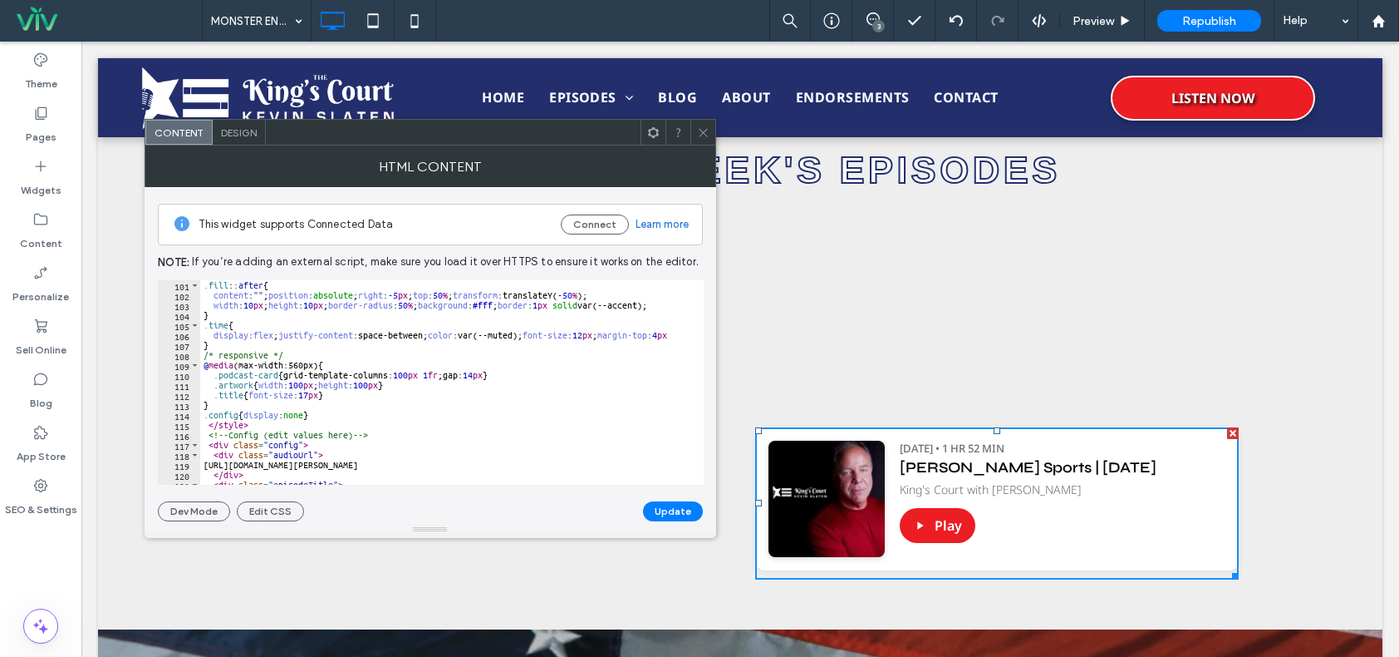
scroll to position [1147, 0]
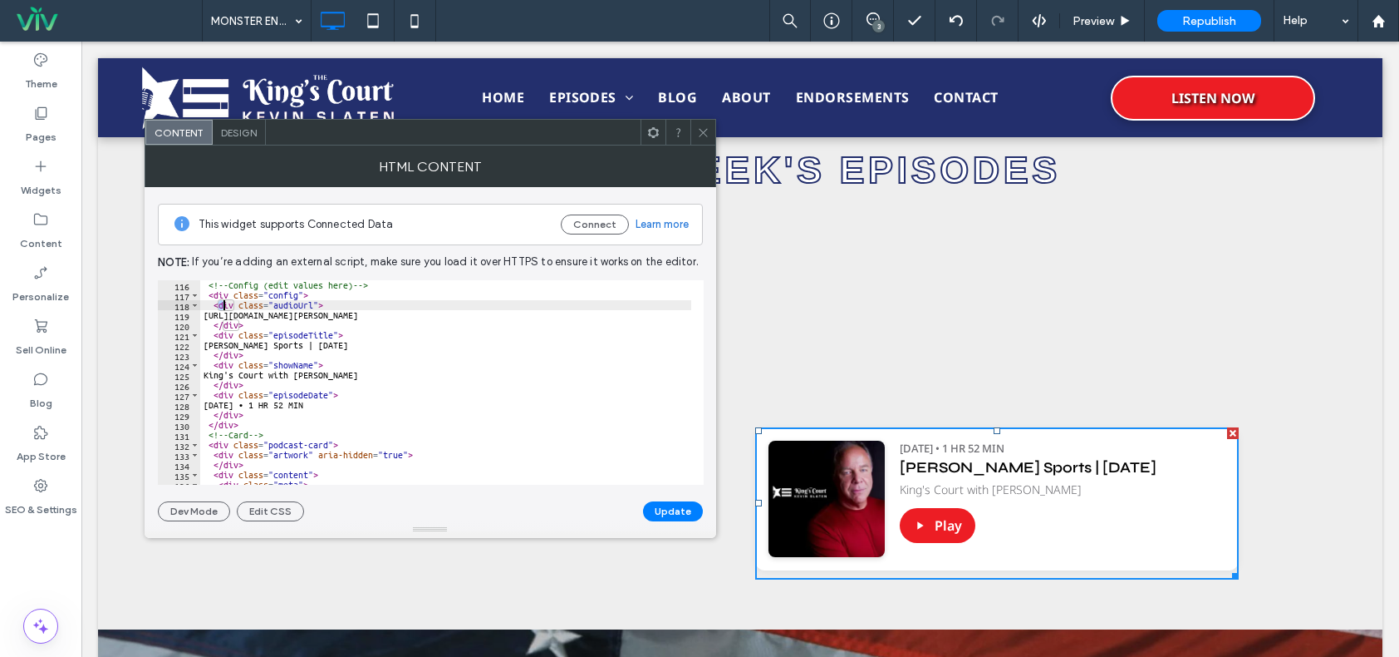
drag, startPoint x: 219, startPoint y: 309, endPoint x: 234, endPoint y: 309, distance: 15.0
click at [234, 309] on div "<!-- Config (edit values here) --> < div class = "config" > < div class = "audi…" at bounding box center [585, 386] width 770 height 212
click at [216, 311] on div "<!-- Config (edit values here) --> < div class = "config" > < div class = "audi…" at bounding box center [585, 386] width 770 height 212
type textarea "**********"
drag, startPoint x: 217, startPoint y: 316, endPoint x: 625, endPoint y: 317, distance: 408.0
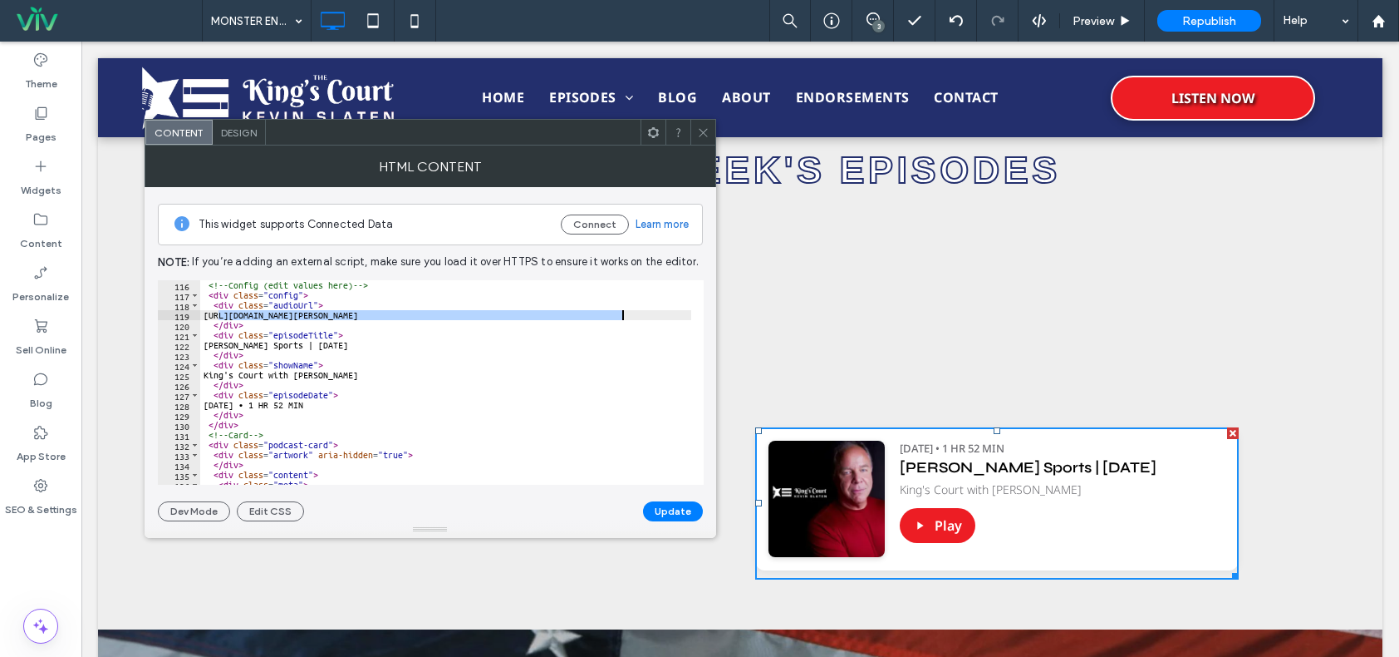
click at [635, 317] on div "<!-- Config (edit values here) --> < div class = "config" > < div class = "audi…" at bounding box center [585, 386] width 770 height 212
click at [703, 127] on icon at bounding box center [703, 132] width 12 height 12
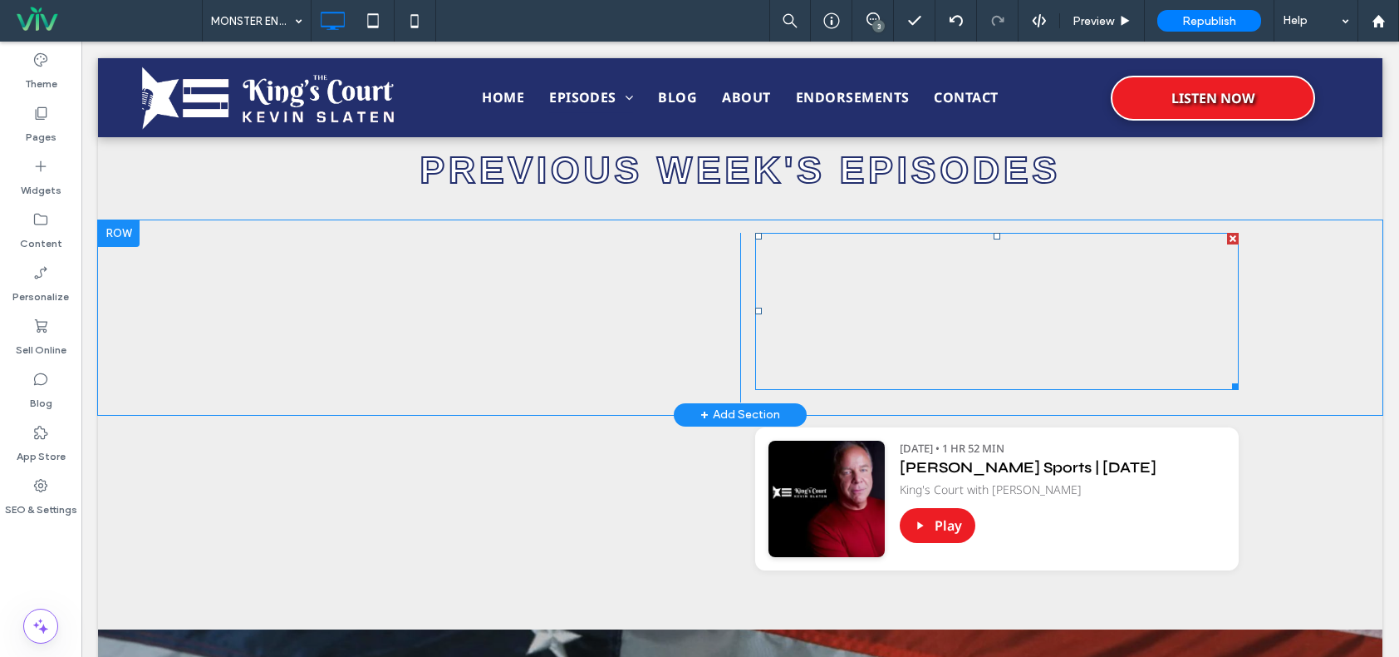
click at [1065, 312] on span at bounding box center [997, 311] width 484 height 157
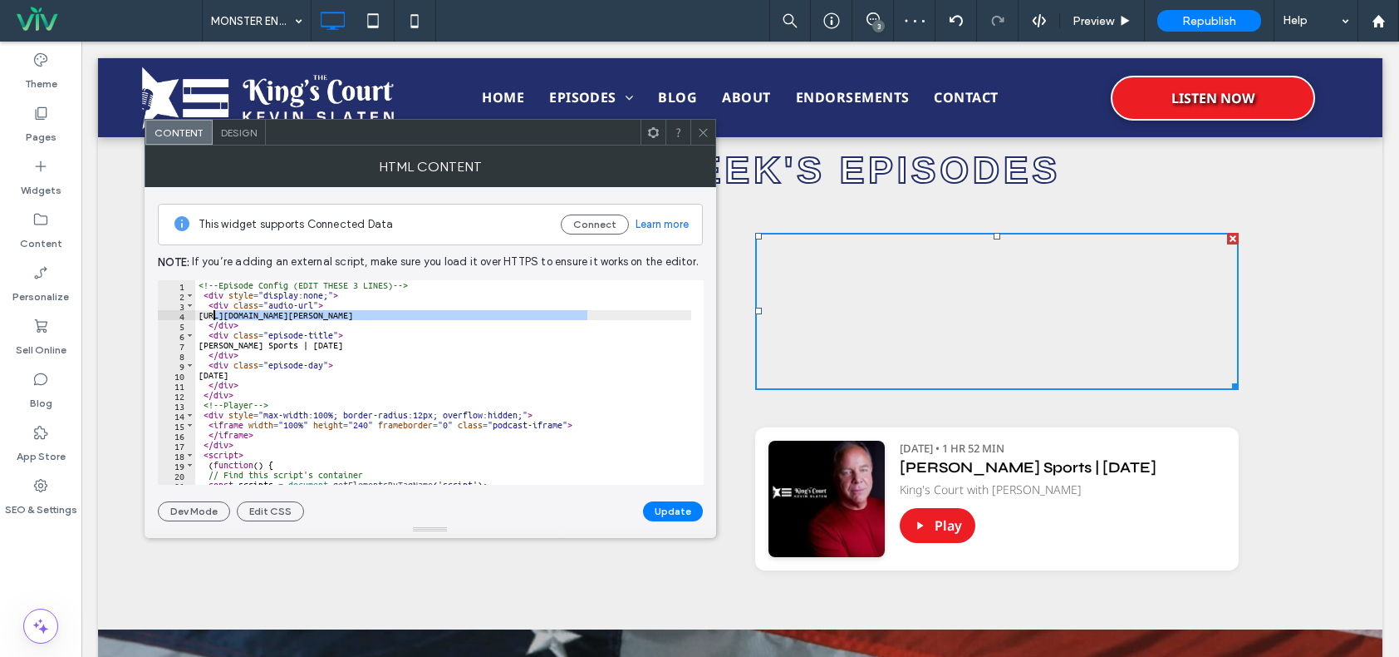
drag, startPoint x: 587, startPoint y: 313, endPoint x: 212, endPoint y: 317, distance: 374.8
click at [212, 317] on div "<!-- Episode Config (EDIT THESE 3 LINES) --> < div style = "display:none;" > < …" at bounding box center [644, 386] width 899 height 212
paste textarea "******"
type textarea "**********"
click at [659, 502] on button "Update" at bounding box center [673, 511] width 60 height 20
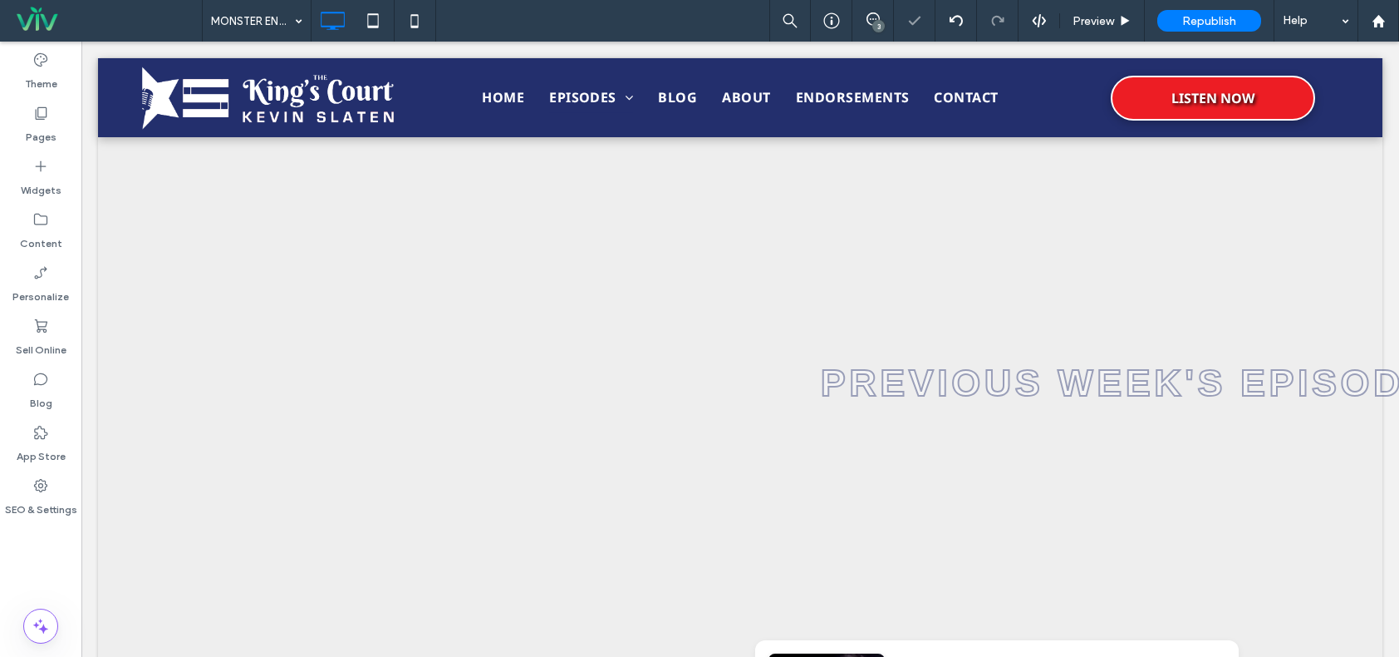
scroll to position [1247, 0]
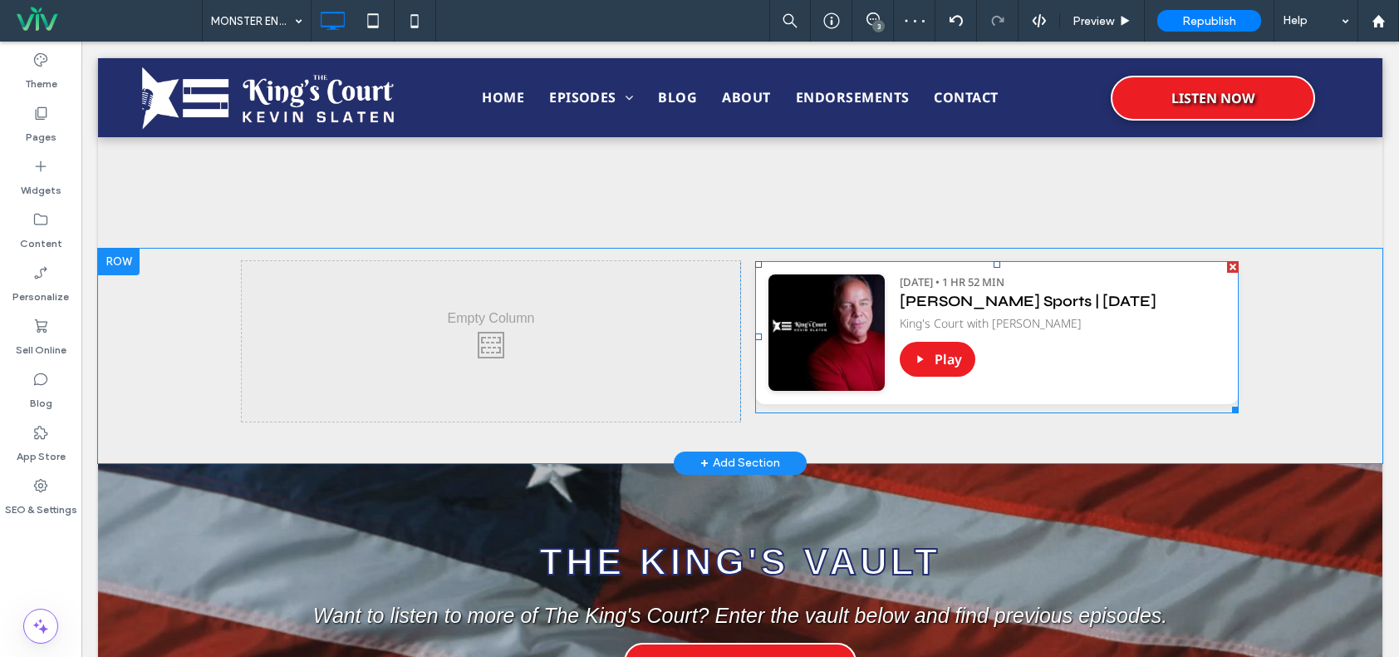
click at [1227, 264] on div at bounding box center [1233, 267] width 12 height 12
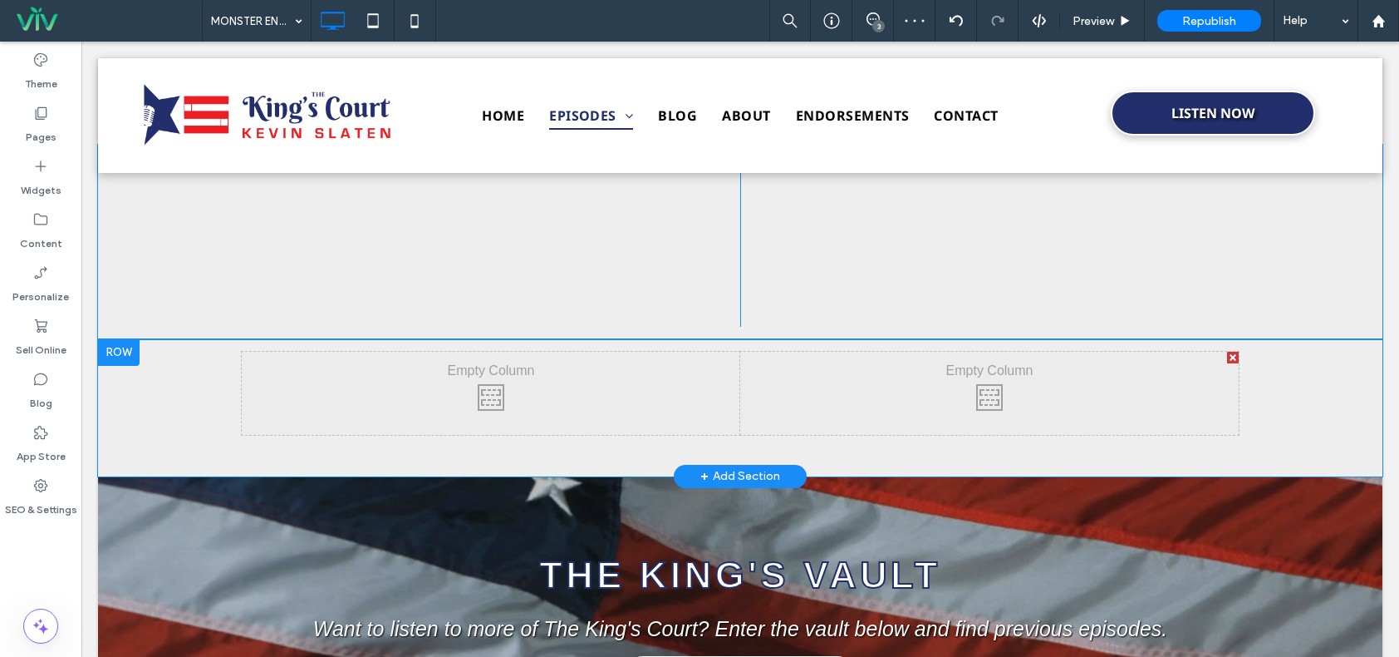
scroll to position [1080, 0]
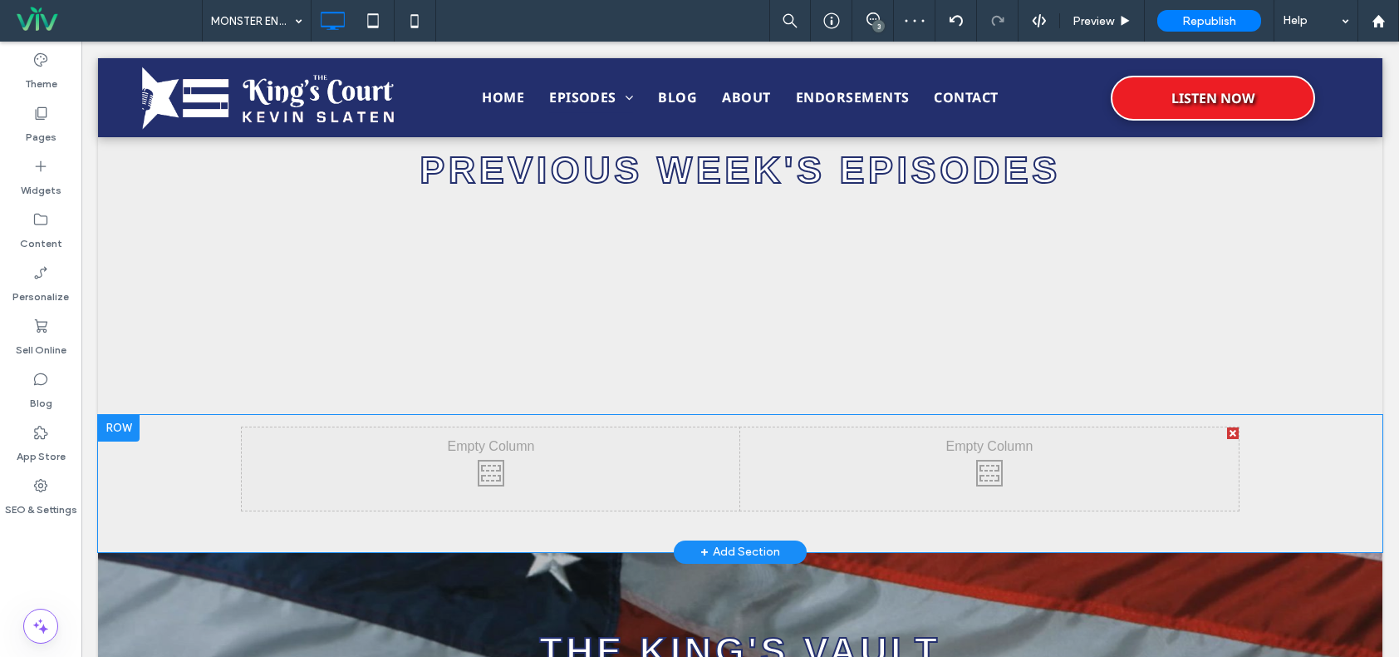
click at [110, 431] on div at bounding box center [119, 428] width 42 height 27
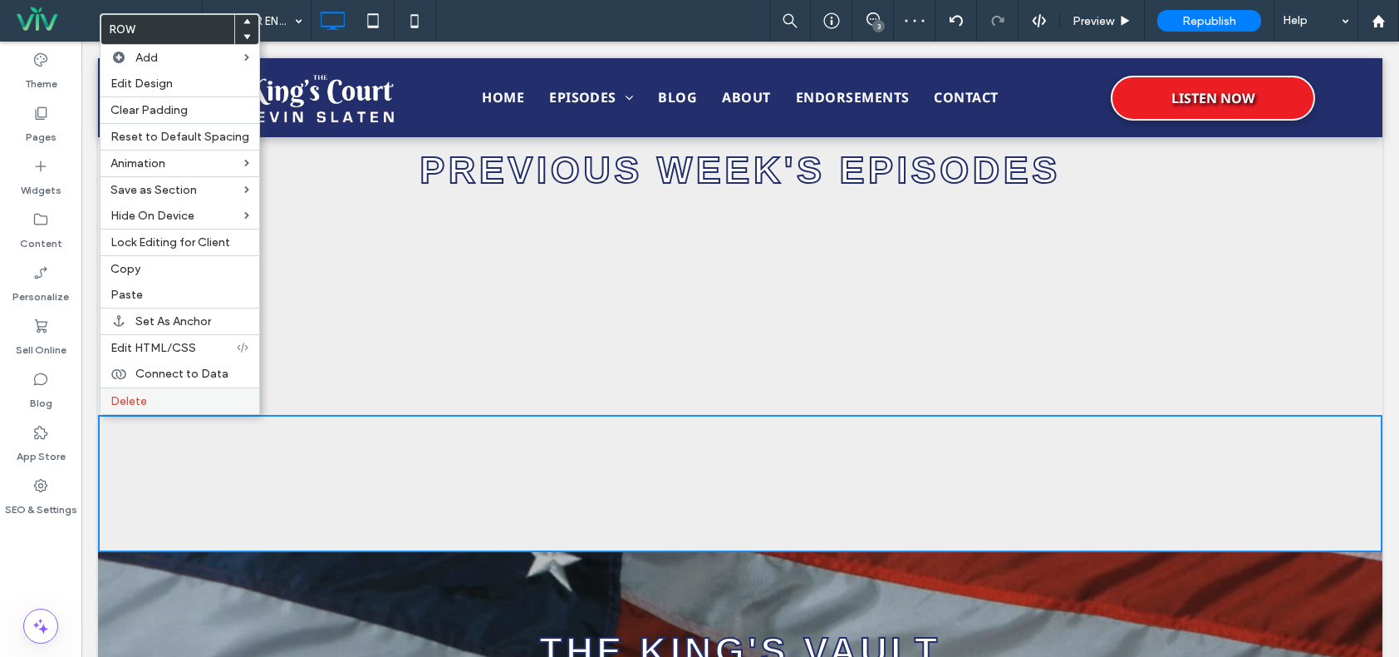
click at [135, 401] on span "Delete" at bounding box center [129, 401] width 37 height 14
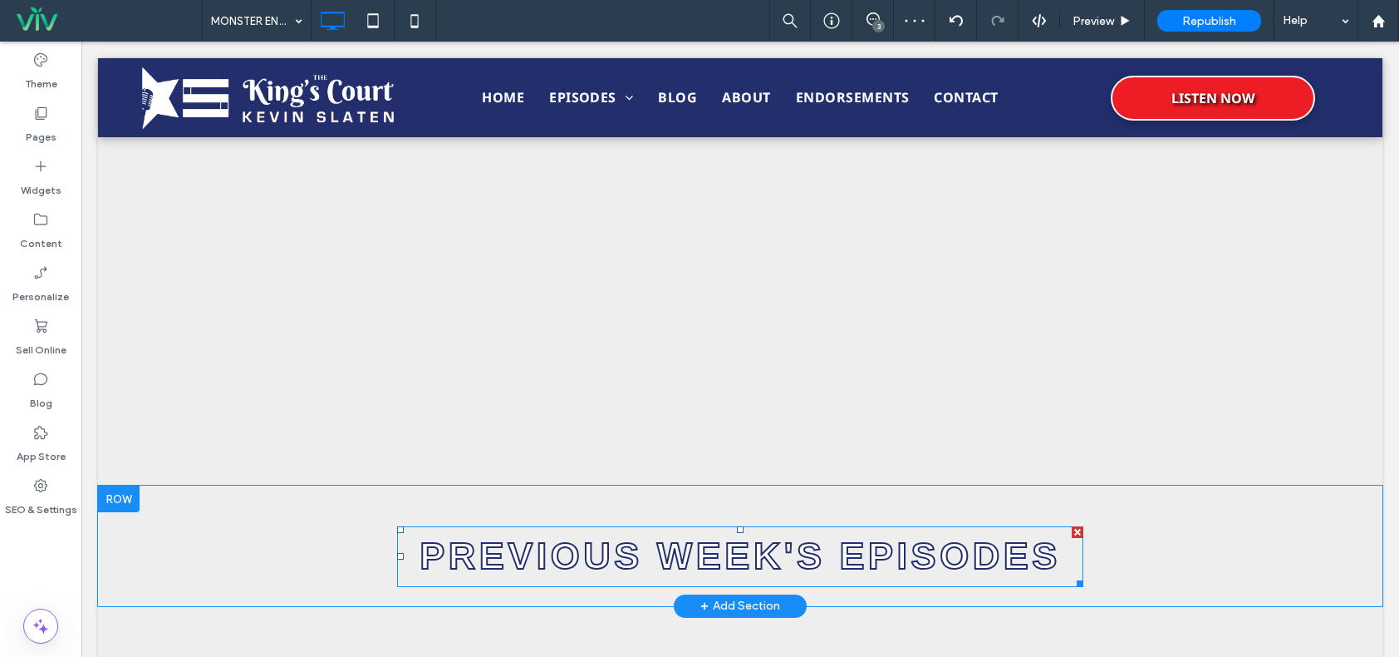
scroll to position [665, 0]
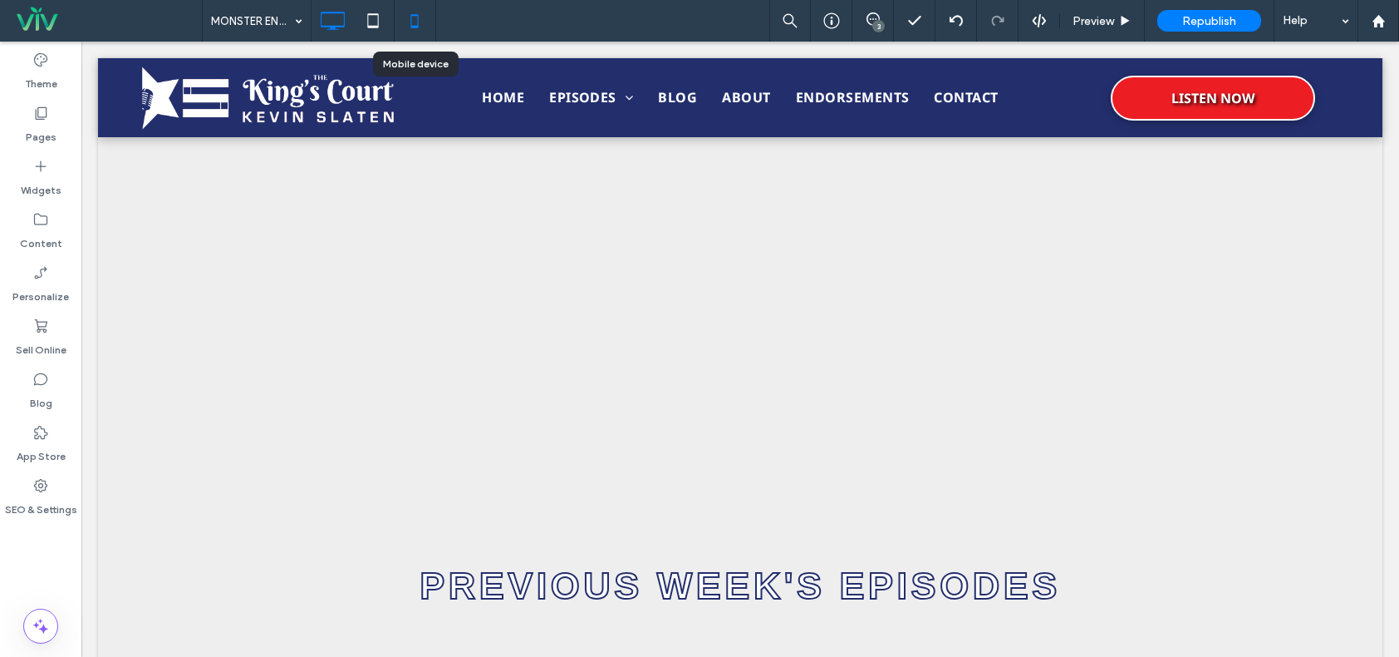
click at [409, 24] on icon at bounding box center [414, 20] width 33 height 33
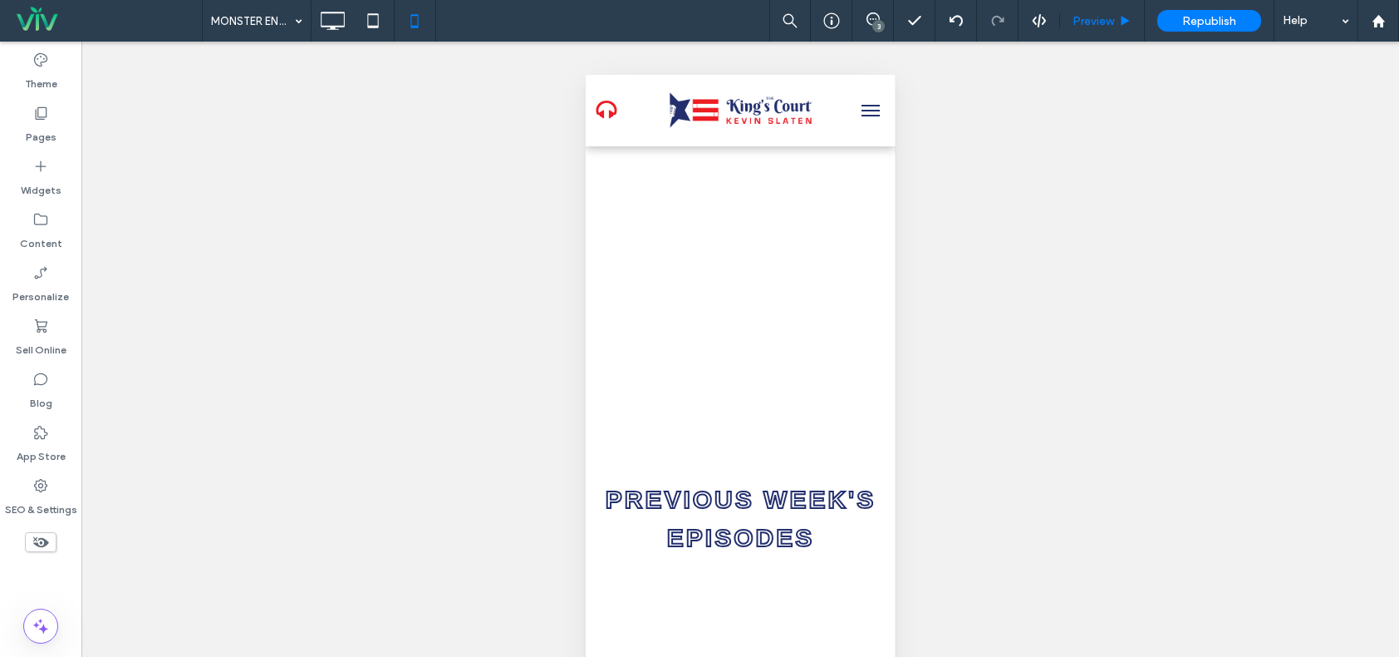
scroll to position [582, 0]
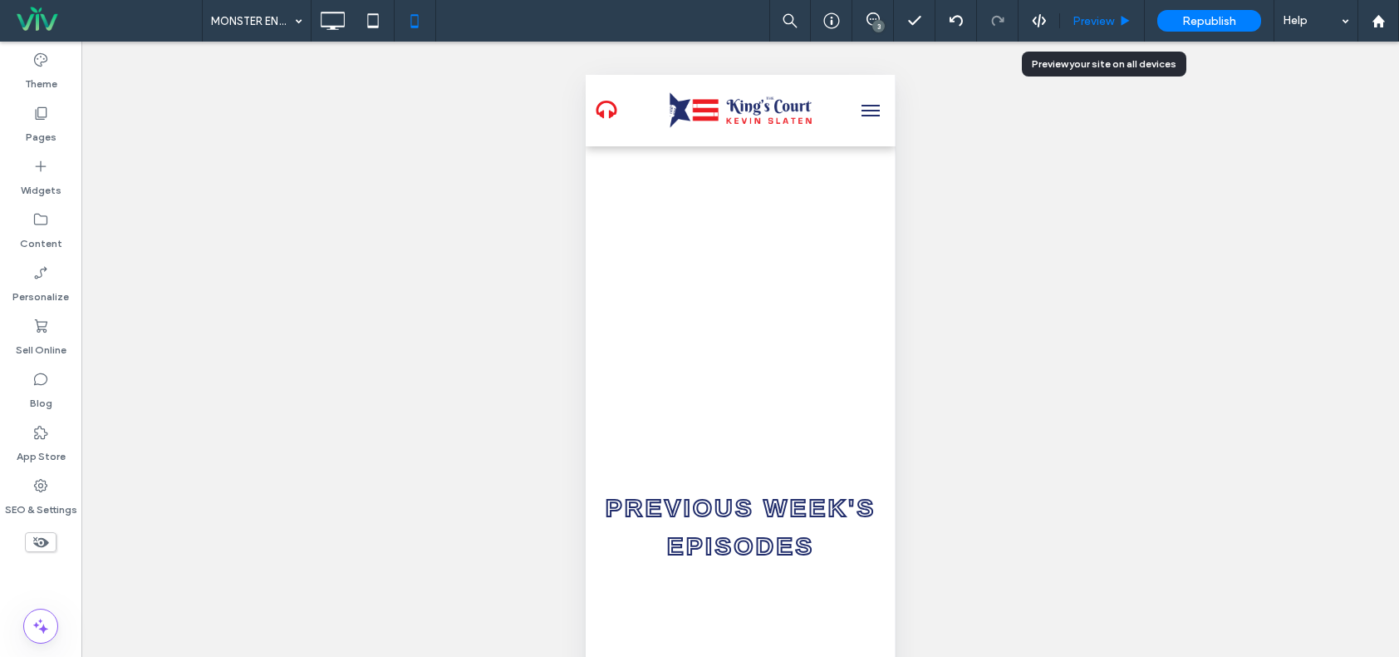
click at [1112, 21] on span "Preview" at bounding box center [1094, 21] width 42 height 14
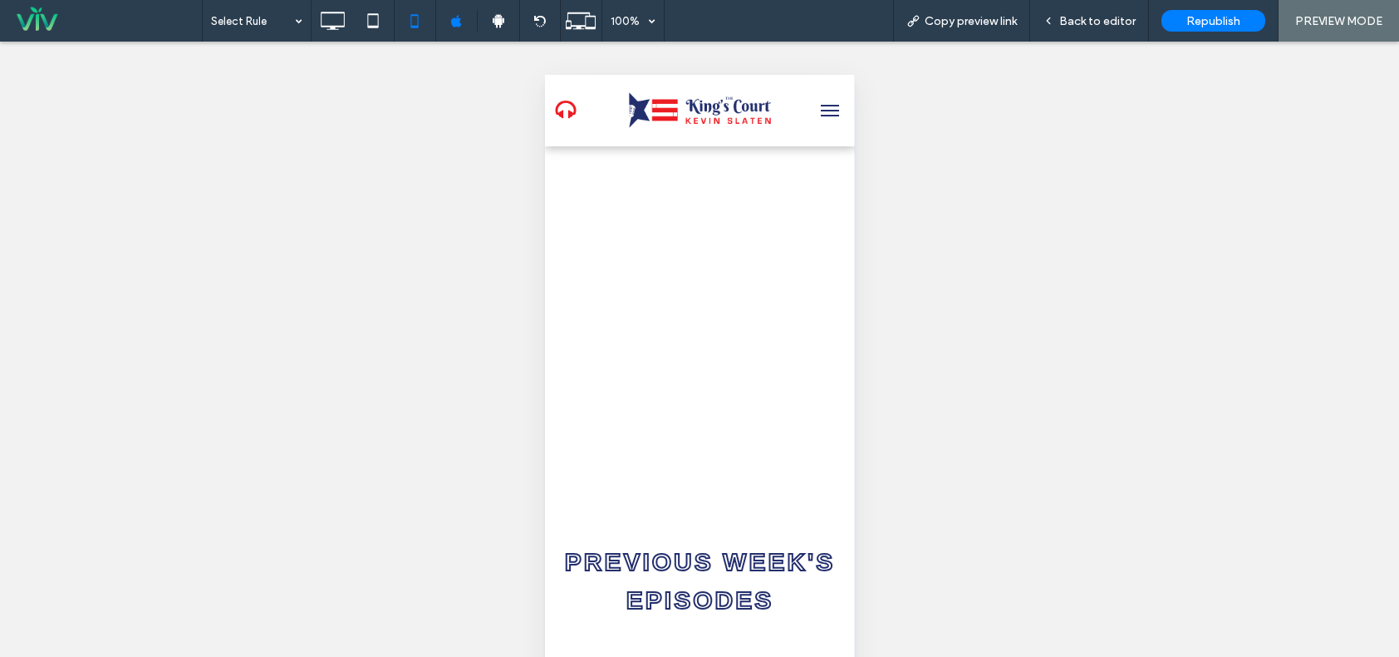
scroll to position [499, 0]
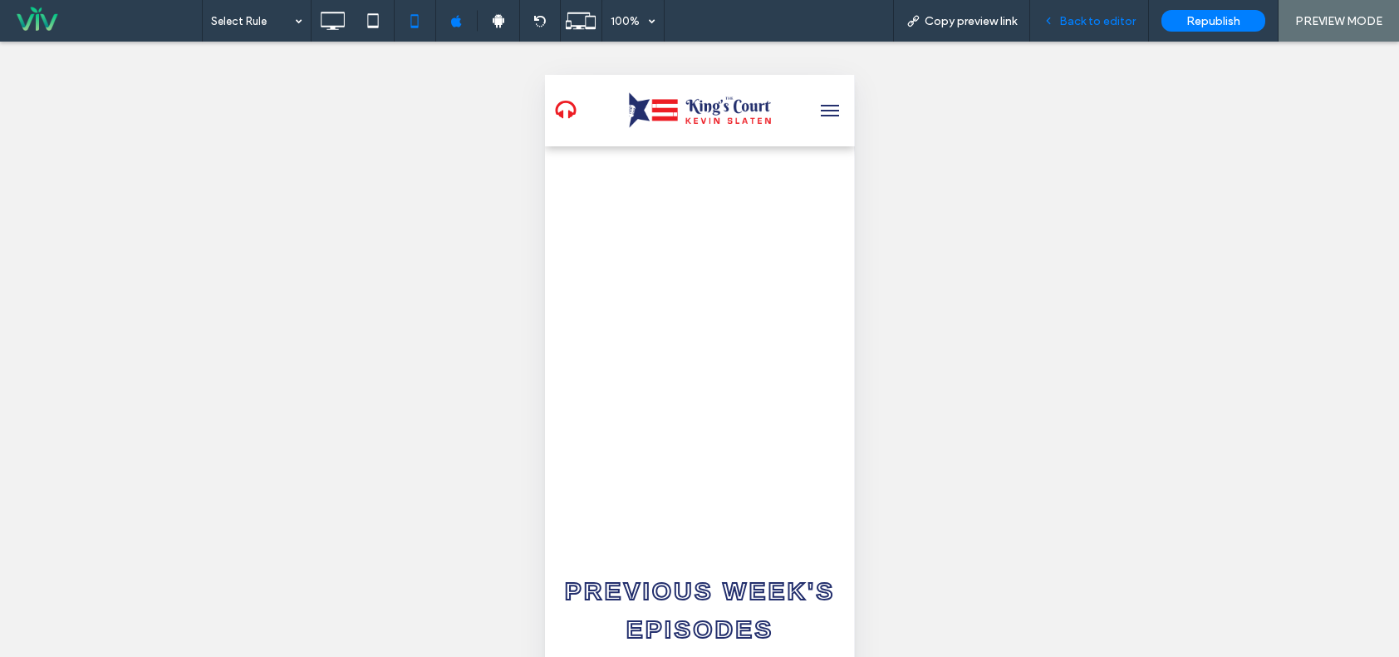
click at [1100, 17] on span "Back to editor" at bounding box center [1098, 21] width 76 height 14
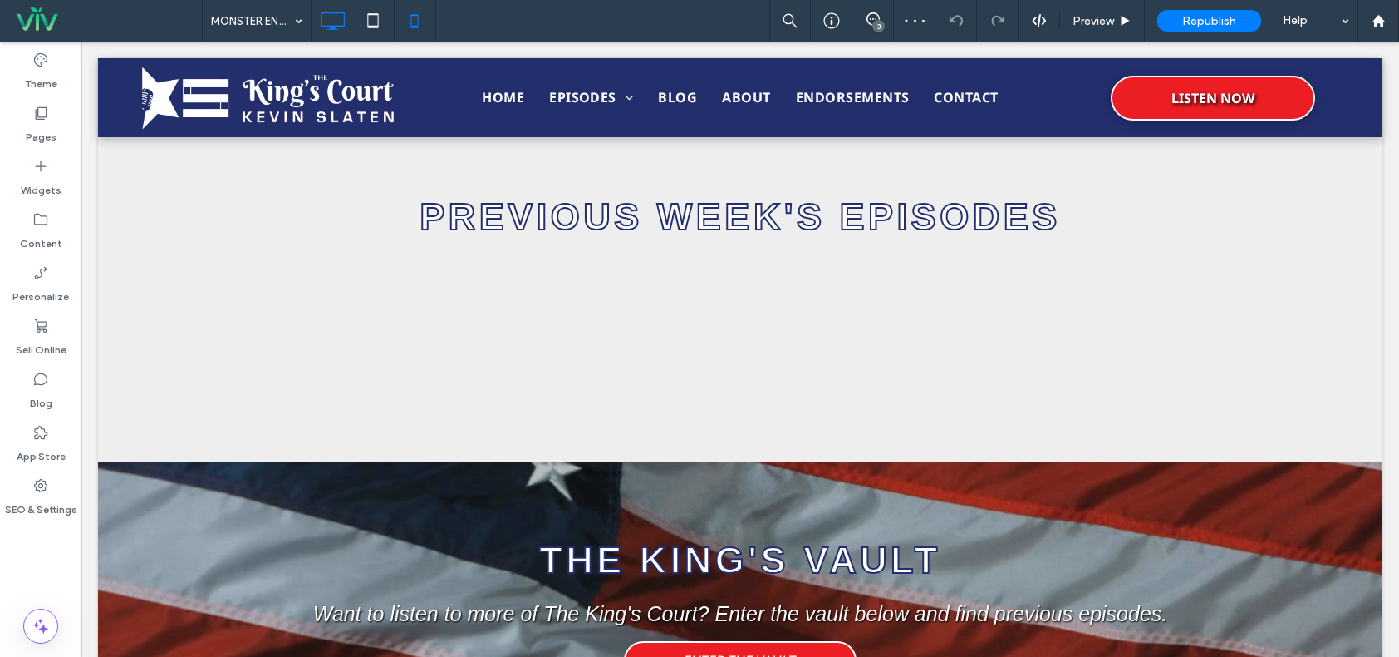
scroll to position [981, 0]
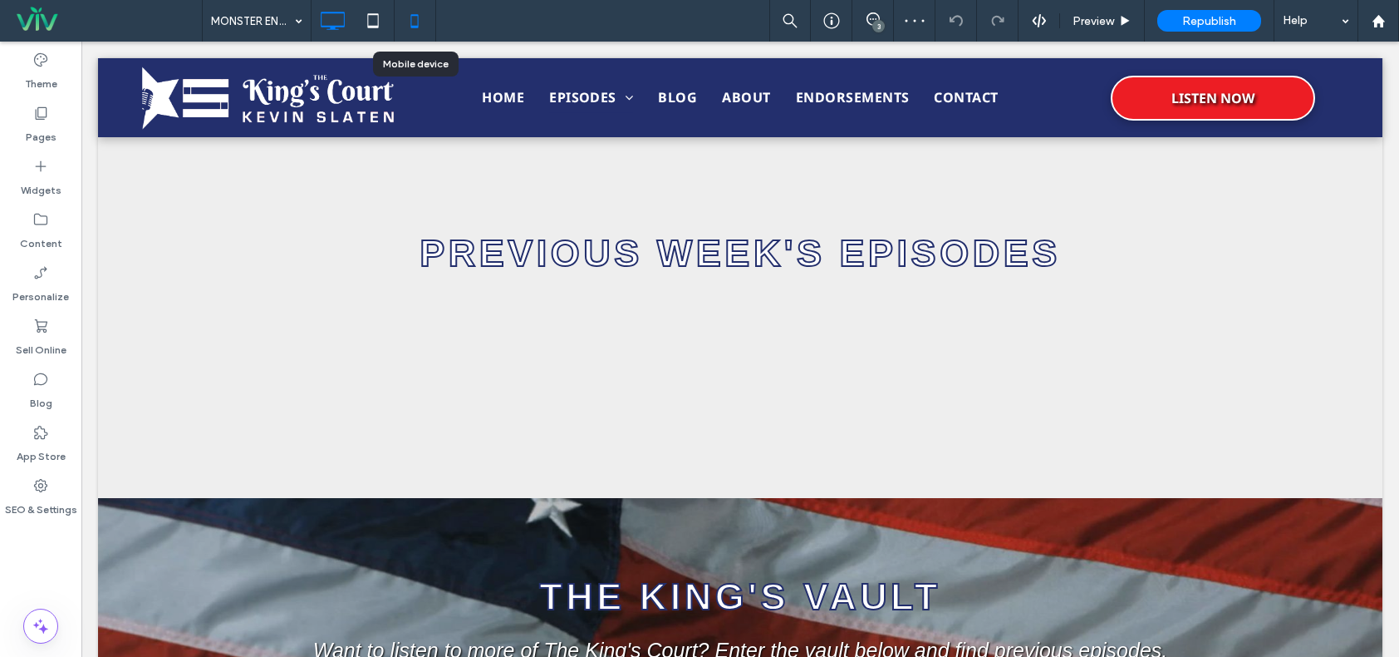
click at [417, 14] on icon at bounding box center [414, 20] width 33 height 33
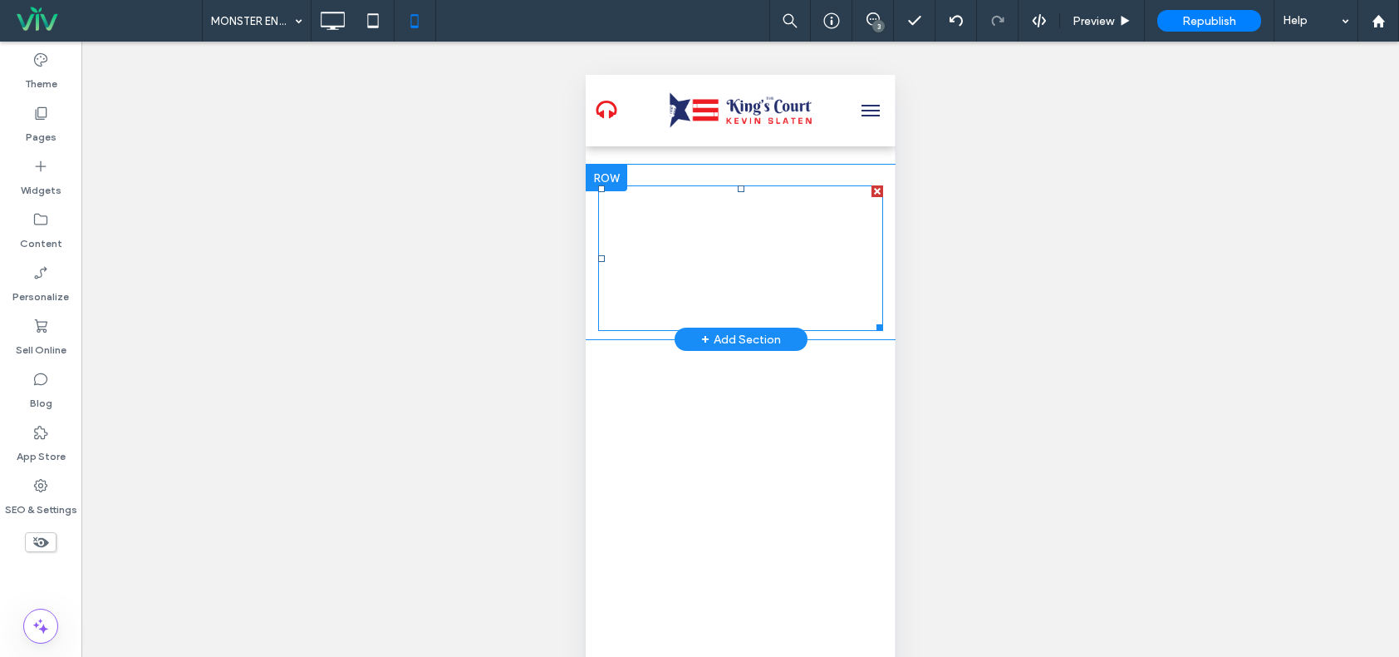
scroll to position [332, 0]
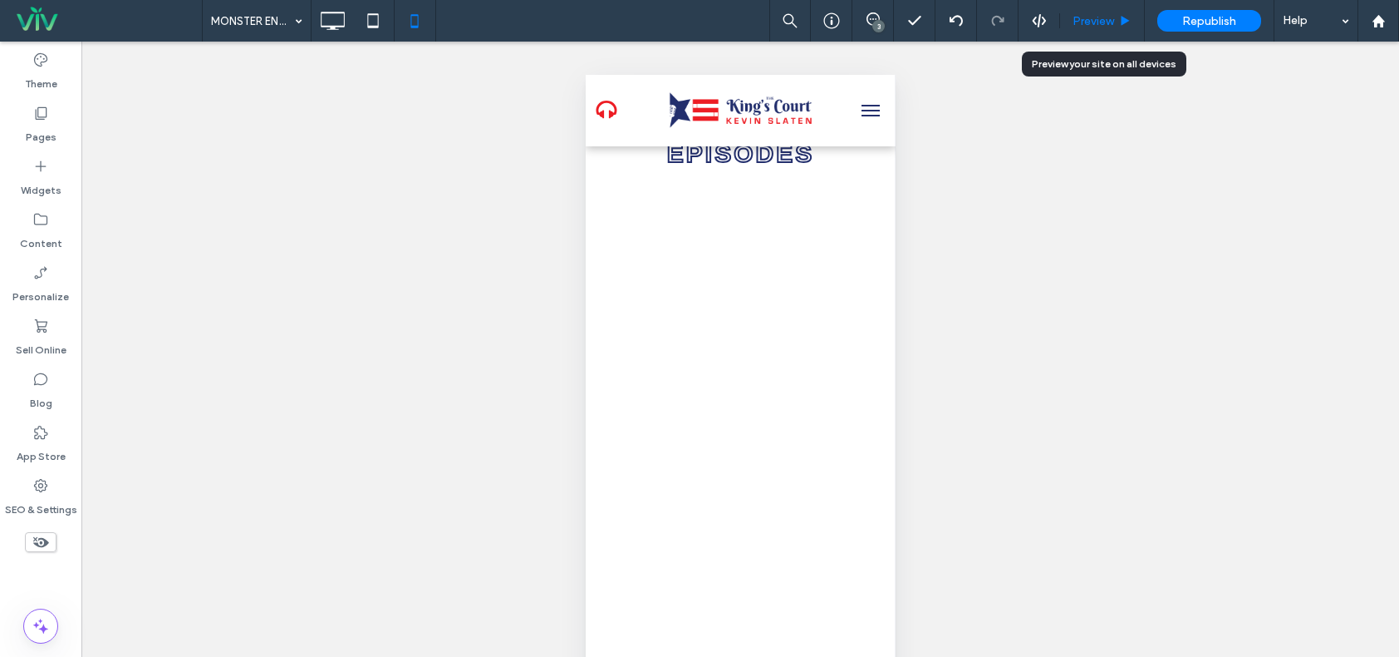
click at [1109, 20] on span "Preview" at bounding box center [1094, 21] width 42 height 14
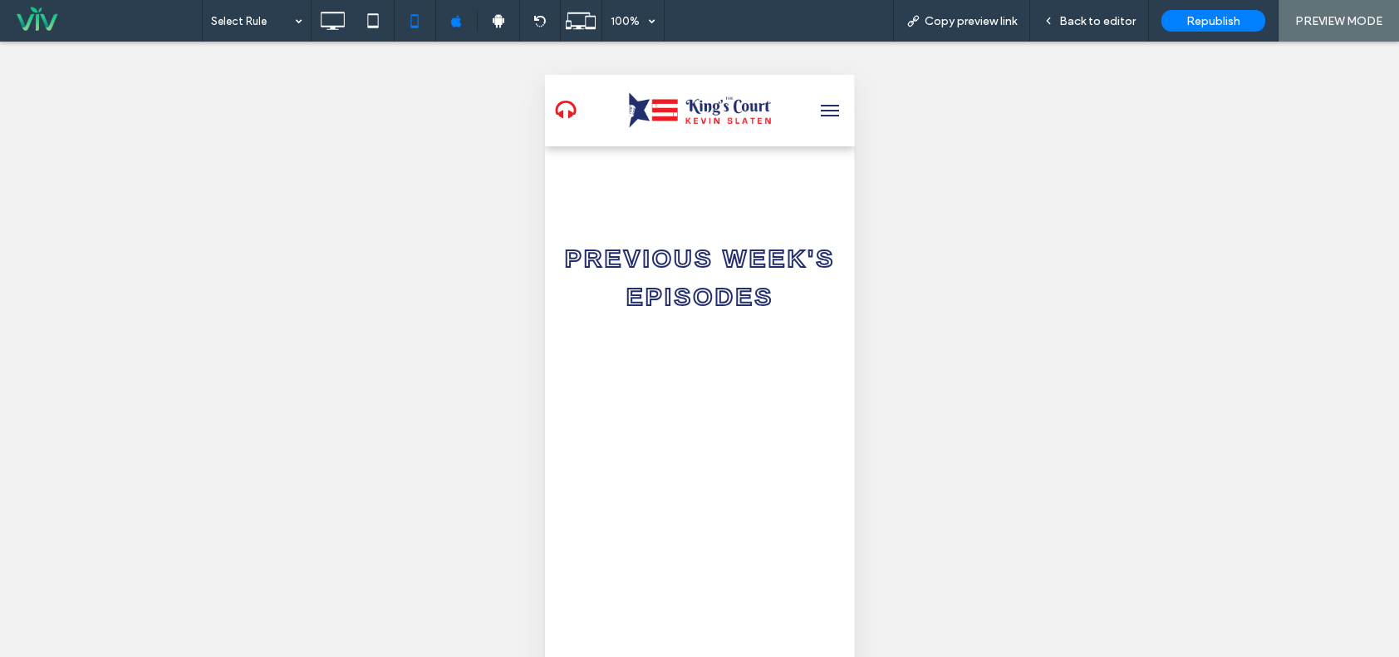
scroll to position [1080, 0]
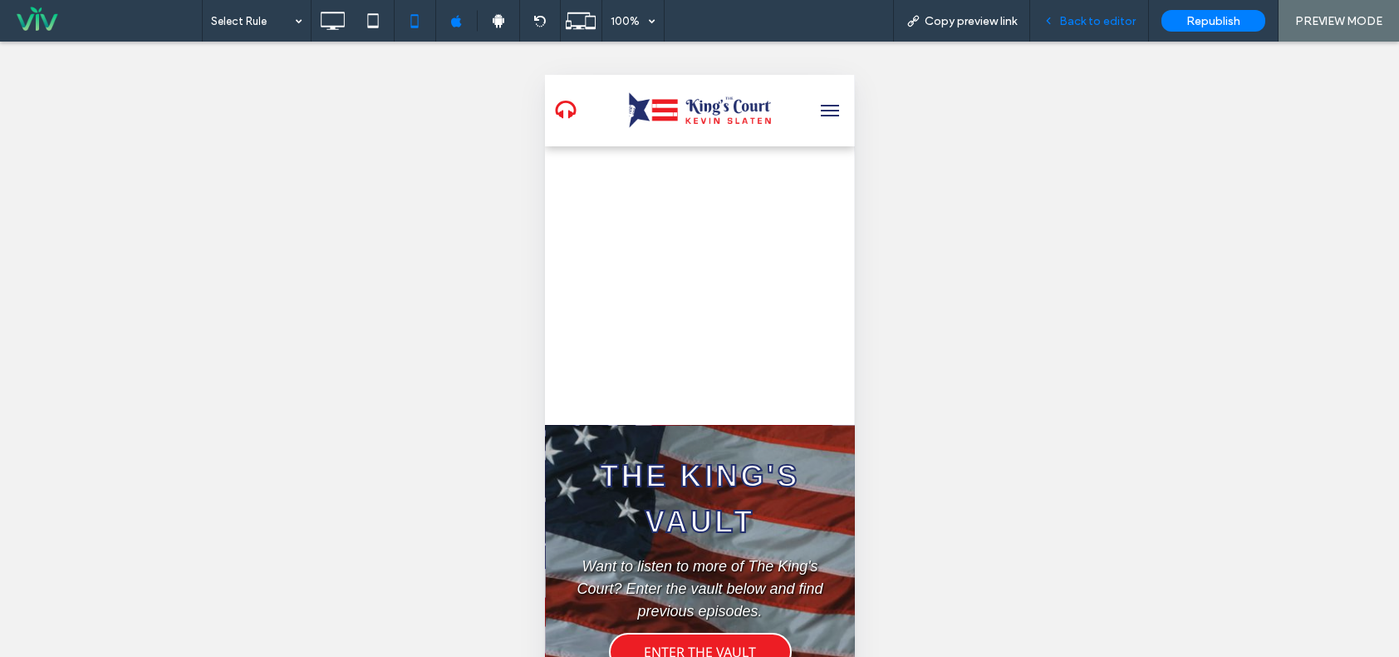
click at [1121, 20] on span "Back to editor" at bounding box center [1098, 21] width 76 height 14
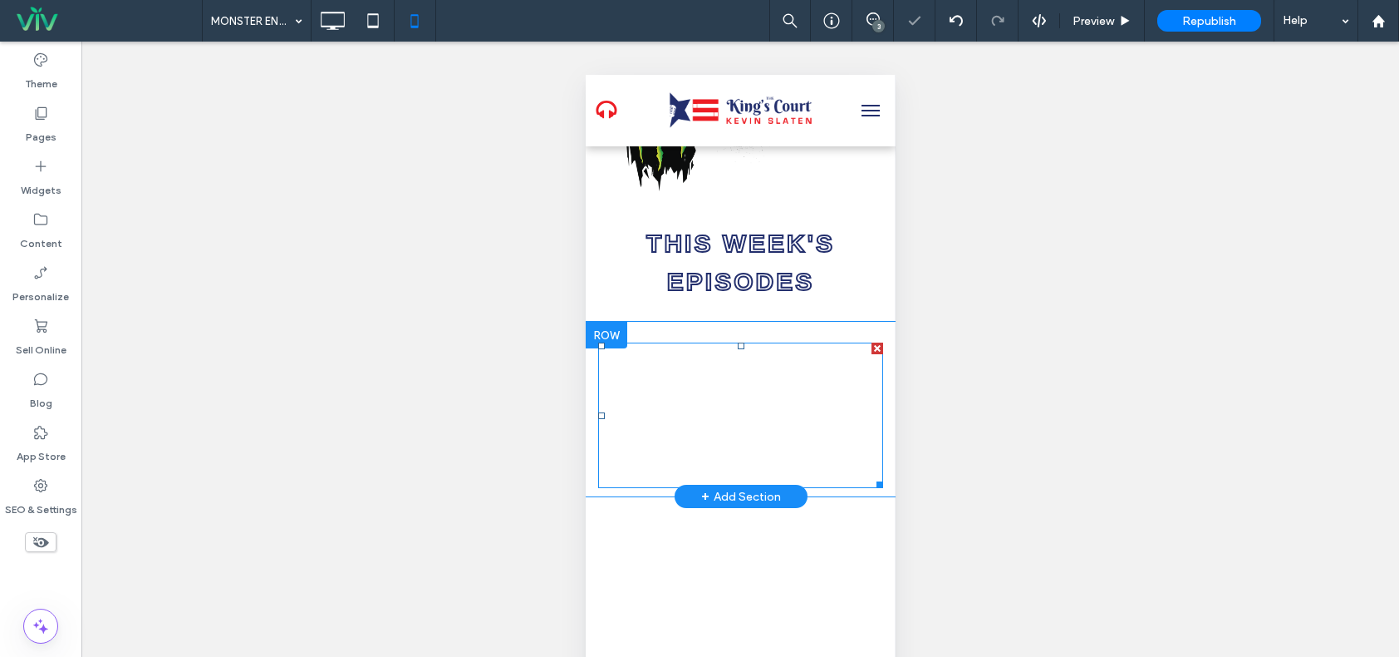
scroll to position [332, 0]
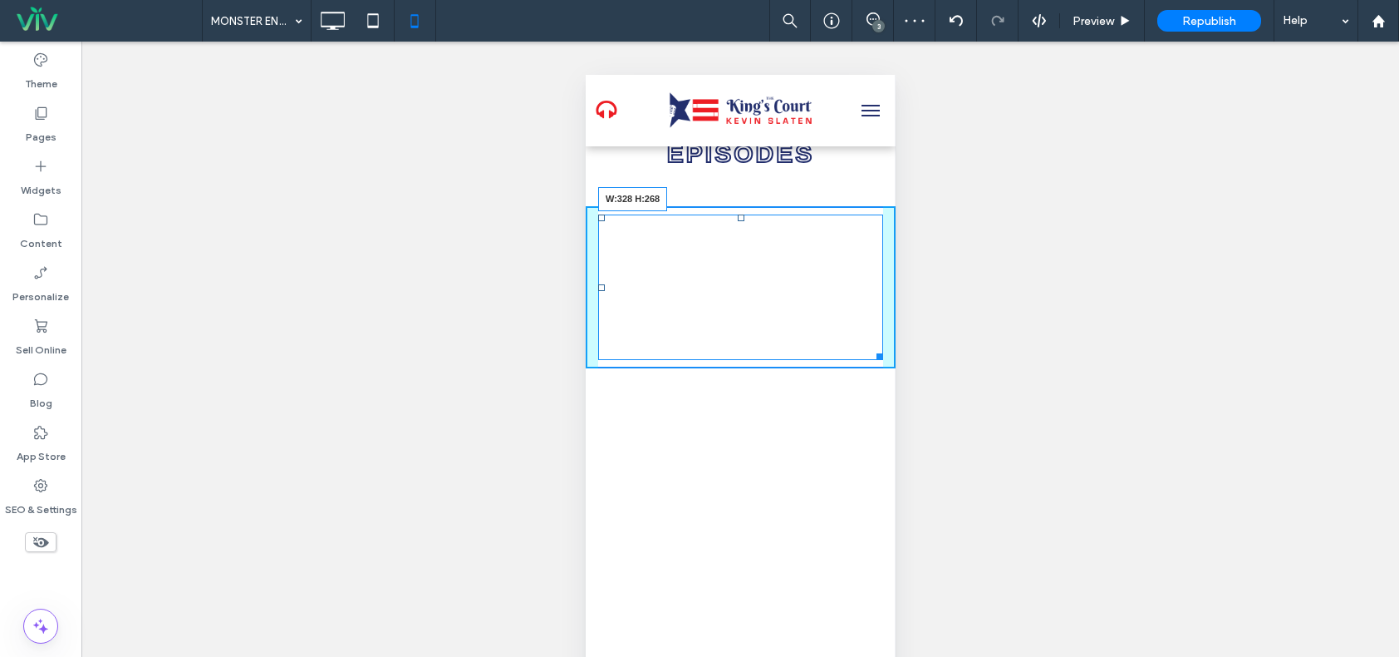
drag, startPoint x: 869, startPoint y: 366, endPoint x: 1458, endPoint y: 494, distance: 603.0
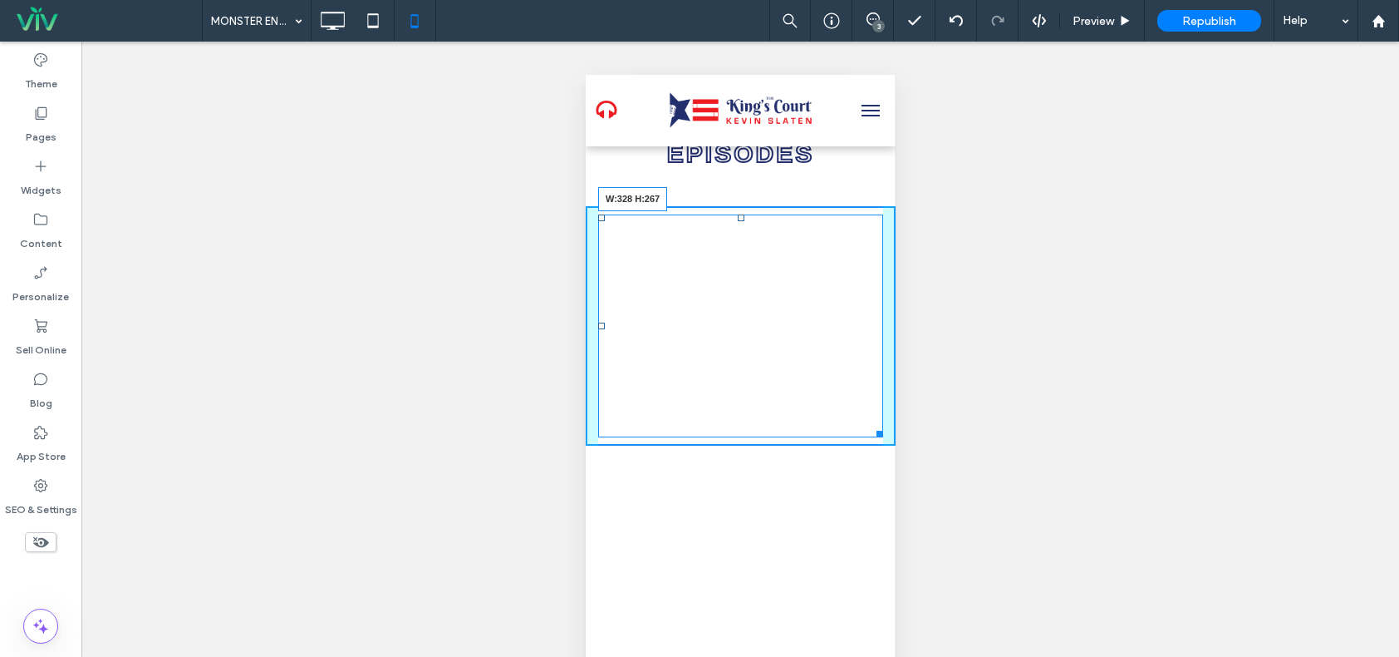
drag, startPoint x: 864, startPoint y: 430, endPoint x: 1513, endPoint y: 273, distance: 666.8
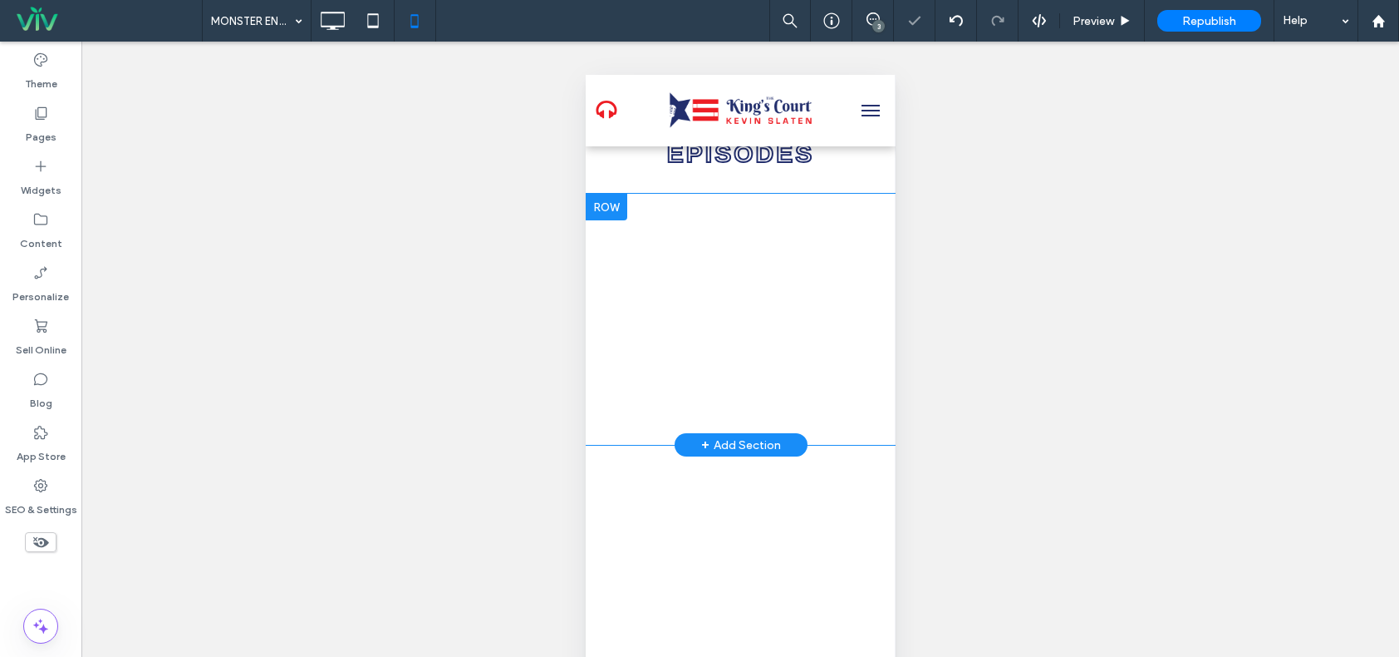
click at [1051, 307] on div "Unhide? Yes Unhide? Yes Unhide? Yes Unhide? Yes Unhide? Yes Unhide? Yes" at bounding box center [740, 370] width 1318 height 657
click at [795, 345] on span at bounding box center [740, 325] width 285 height 222
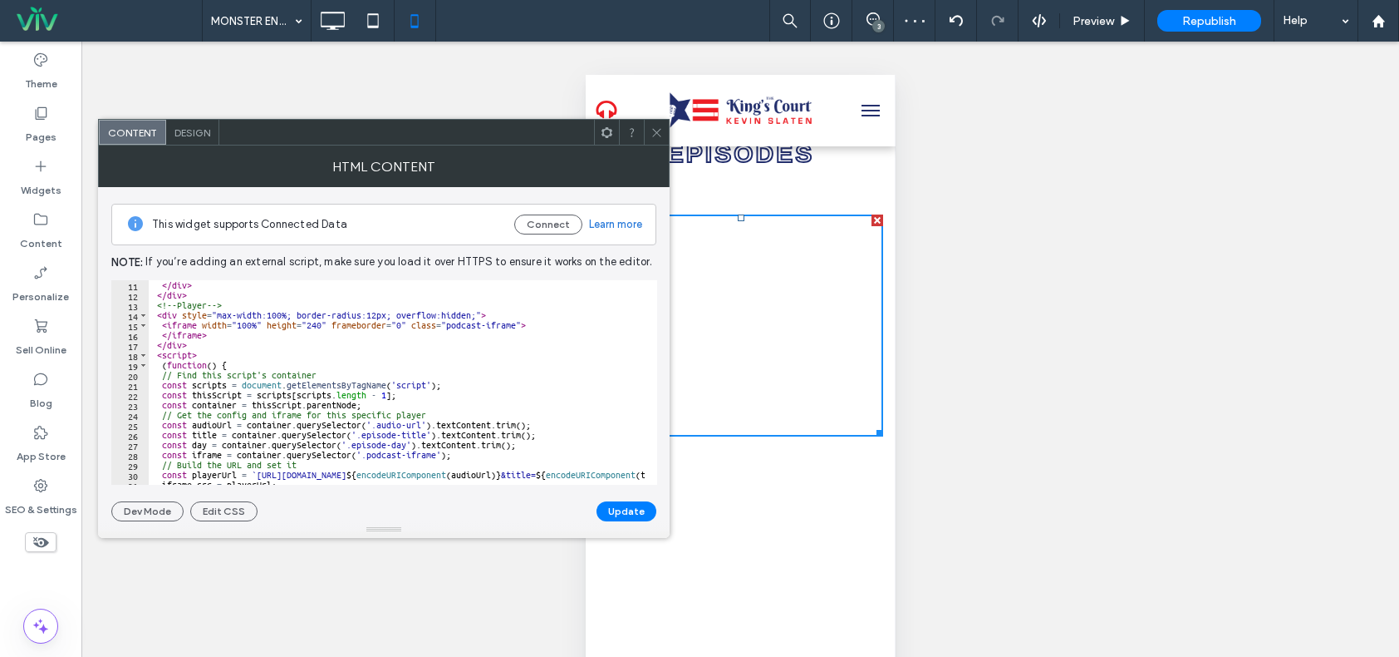
scroll to position [100, 0]
click at [321, 326] on div "</ div > </ div > <!-- Player --> < div style = "max-width:100%; border-radius:…" at bounding box center [598, 386] width 899 height 212
type textarea "**********"
click at [612, 508] on button "Update" at bounding box center [627, 511] width 60 height 20
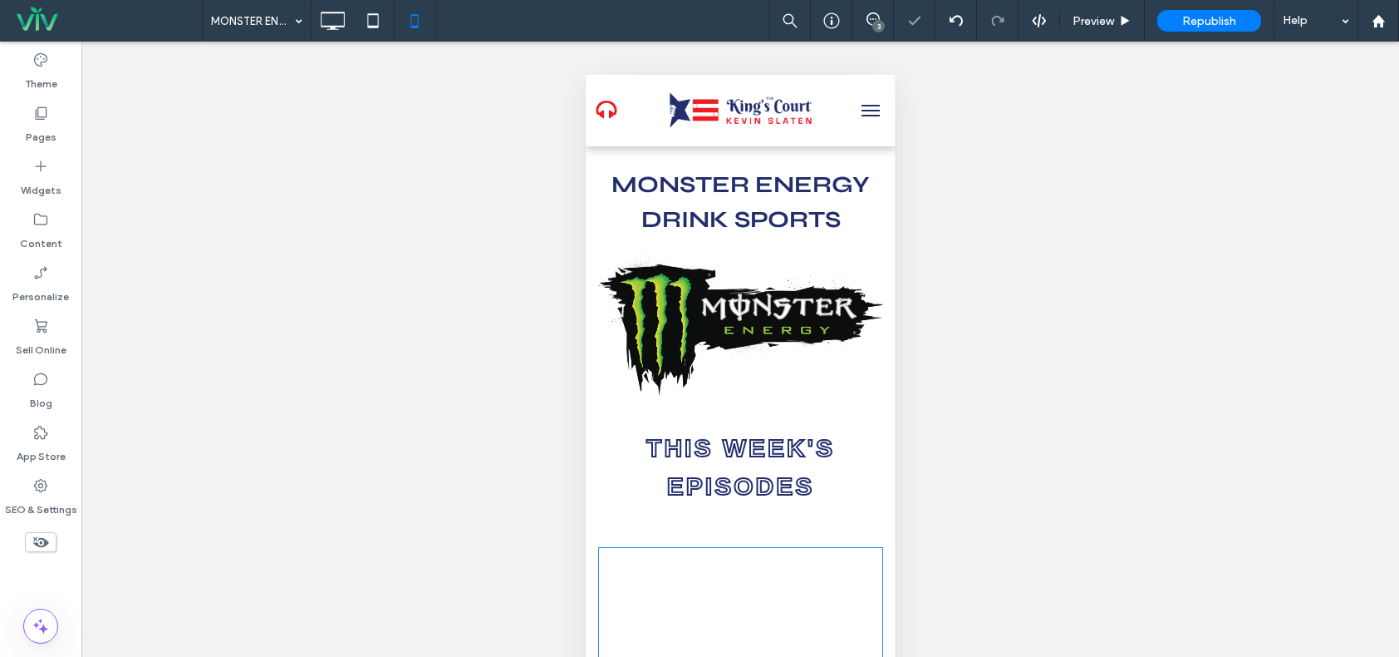
scroll to position [416, 0]
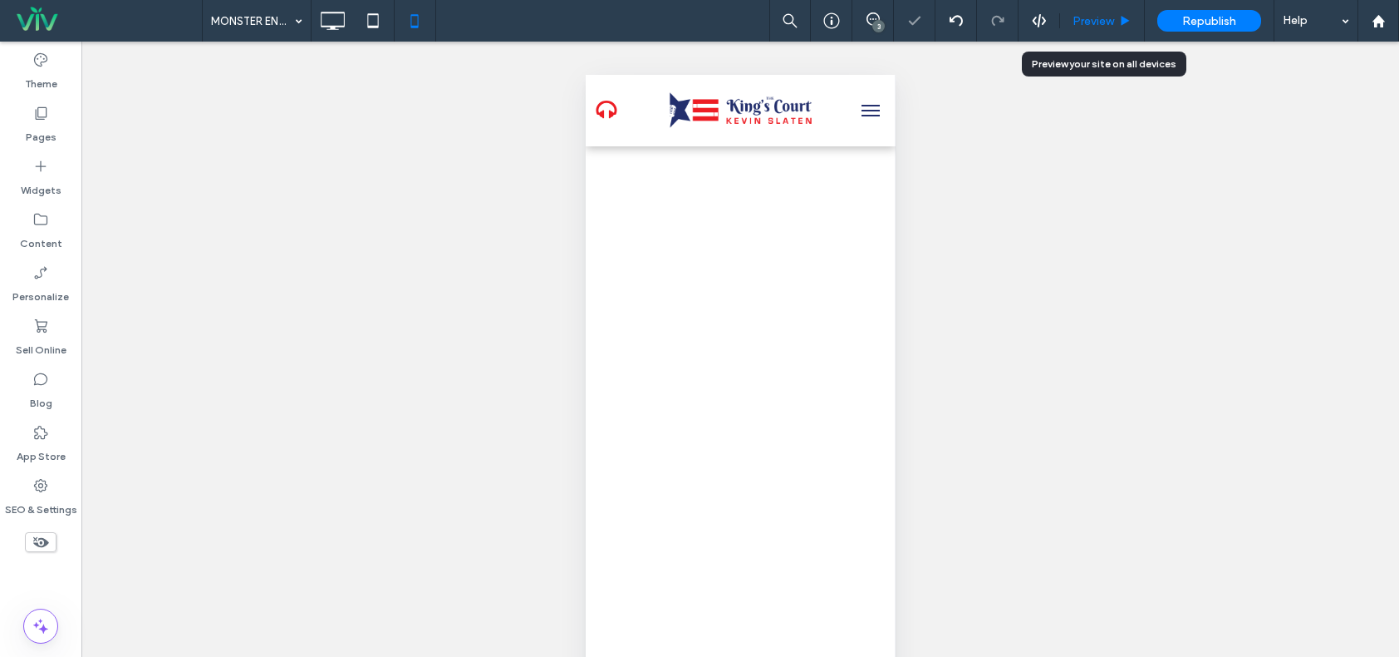
click at [1112, 17] on span "Preview" at bounding box center [1094, 21] width 42 height 14
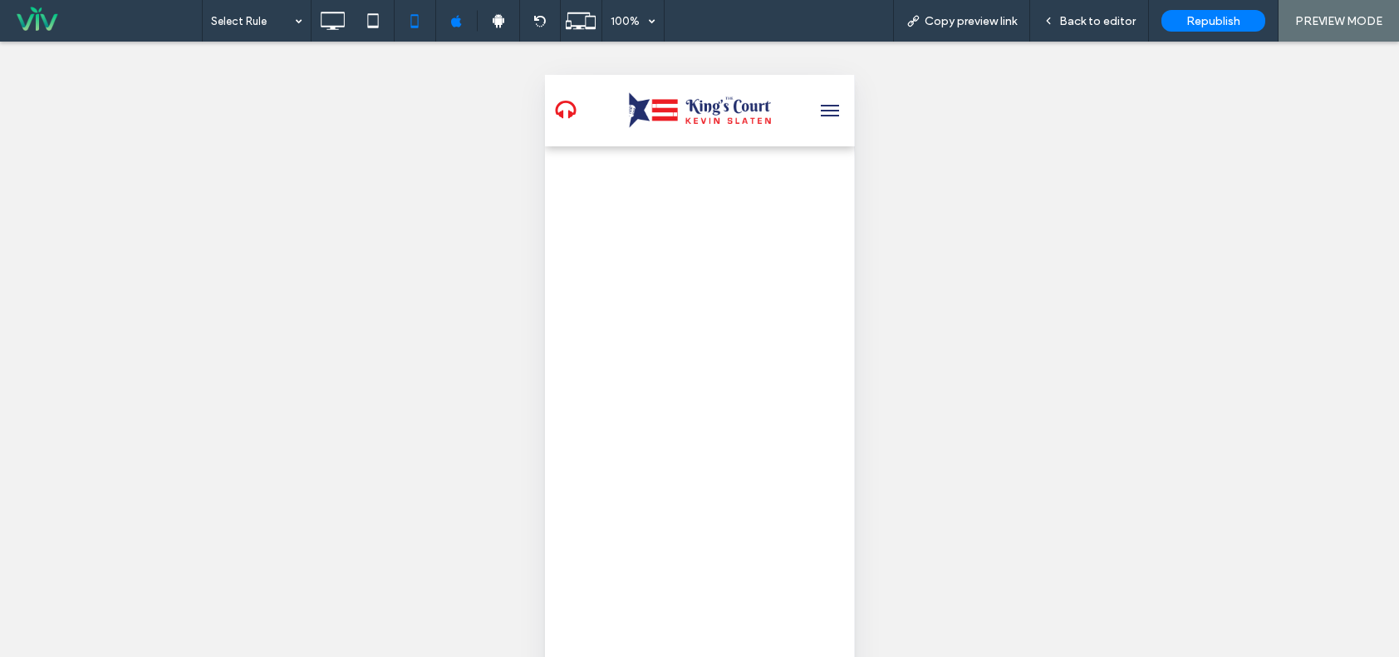
drag, startPoint x: 1106, startPoint y: 18, endPoint x: 1021, endPoint y: 67, distance: 97.9
click at [1107, 18] on span "Back to editor" at bounding box center [1098, 21] width 76 height 14
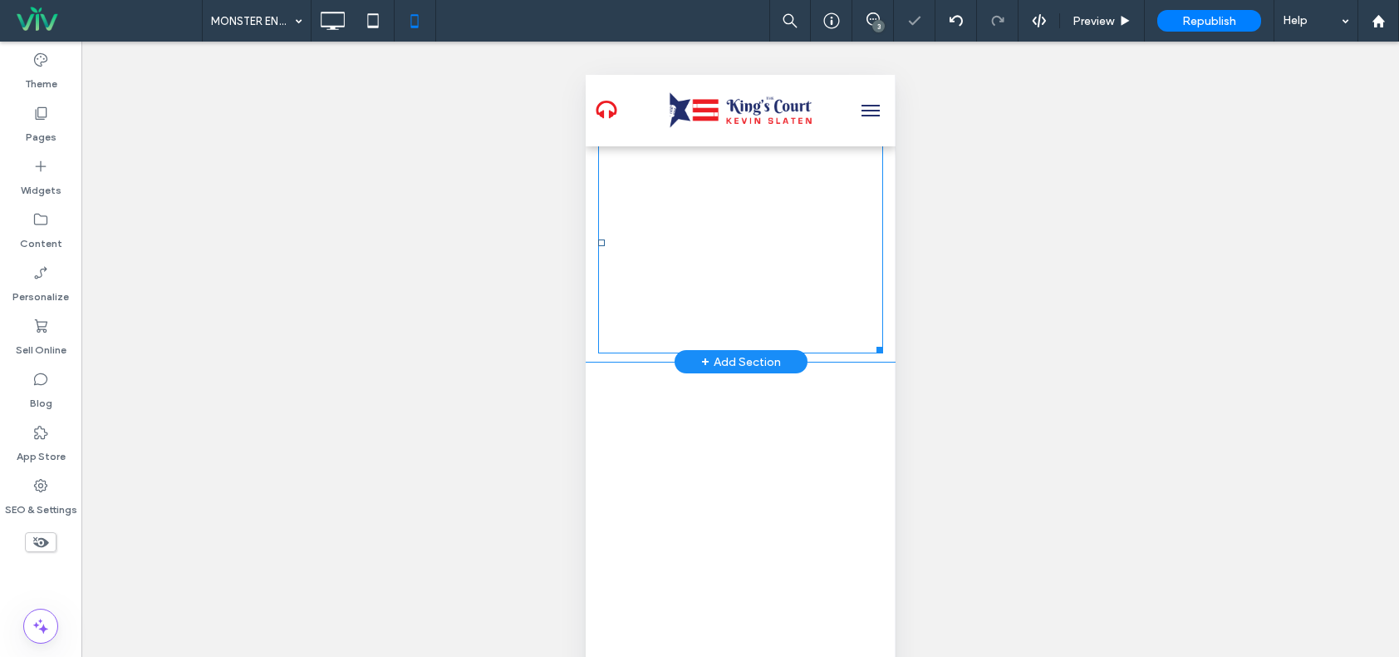
click at [706, 322] on span at bounding box center [740, 242] width 285 height 222
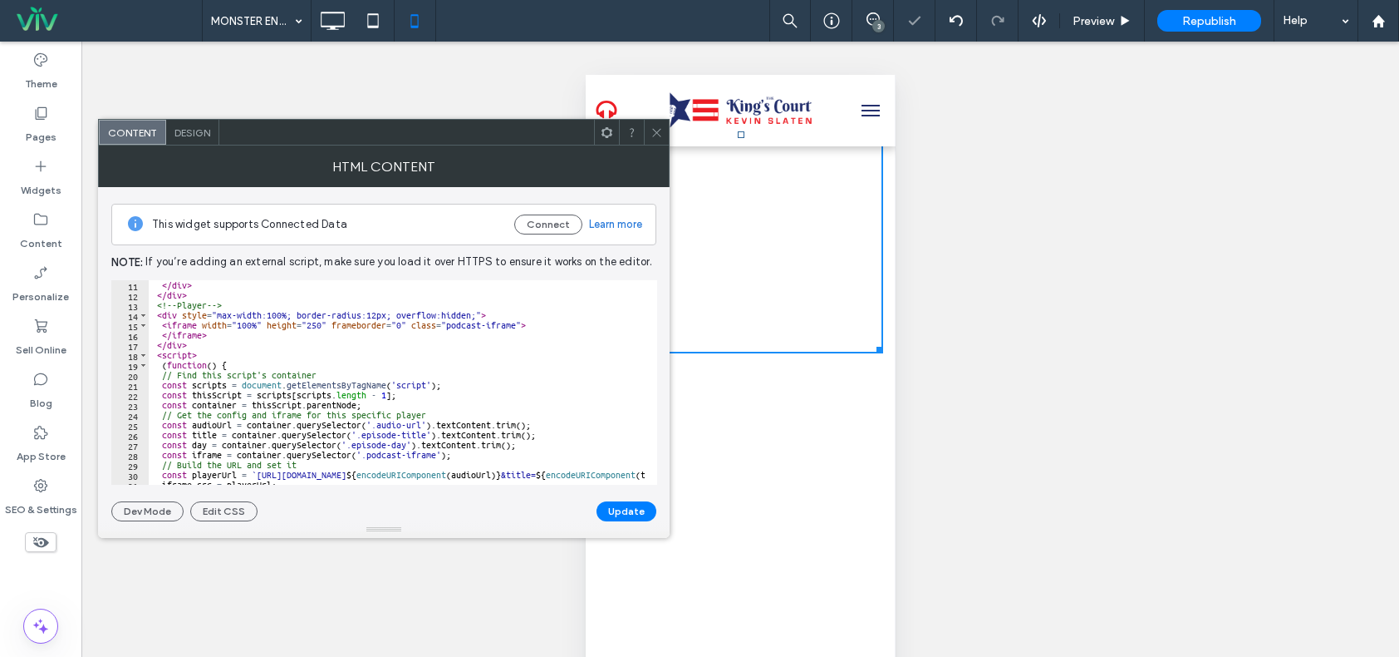
scroll to position [50, 0]
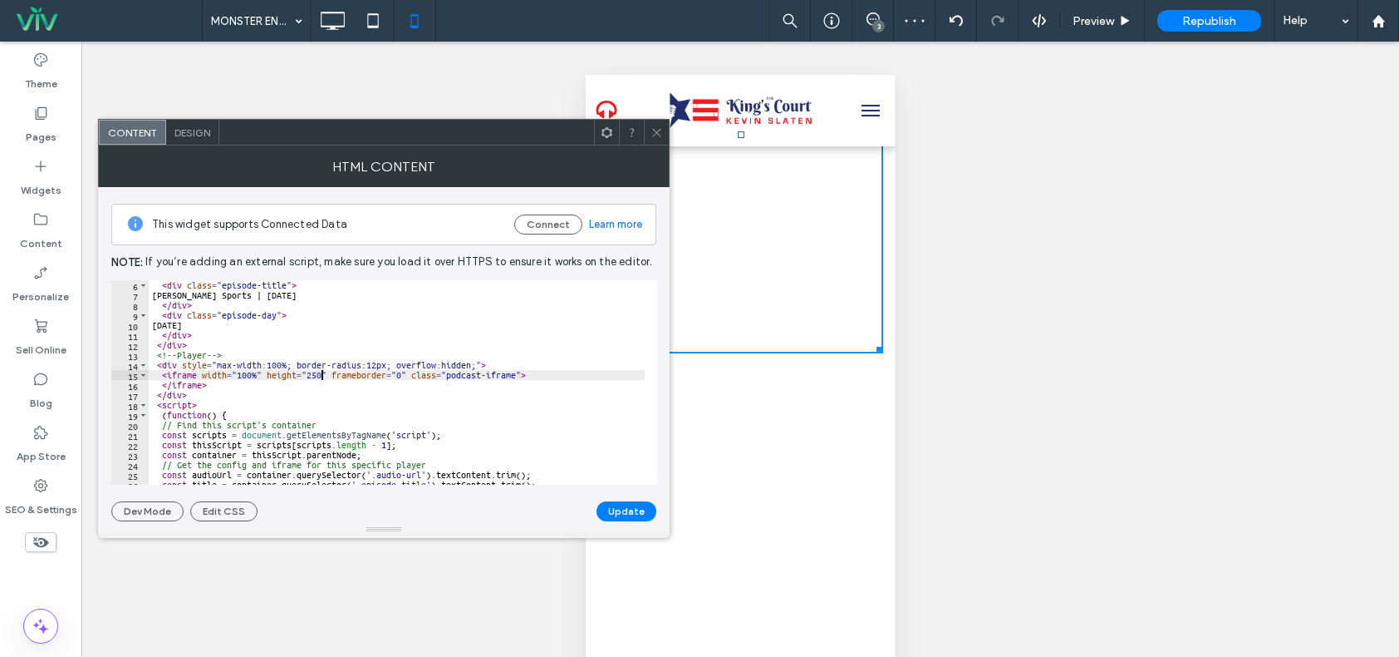
click at [320, 377] on div "< div class = "episode-title" > Slaten Sports | August 14th, 2025 </ div > < di…" at bounding box center [598, 386] width 899 height 212
type textarea "**********"
click at [612, 506] on button "Update" at bounding box center [627, 511] width 60 height 20
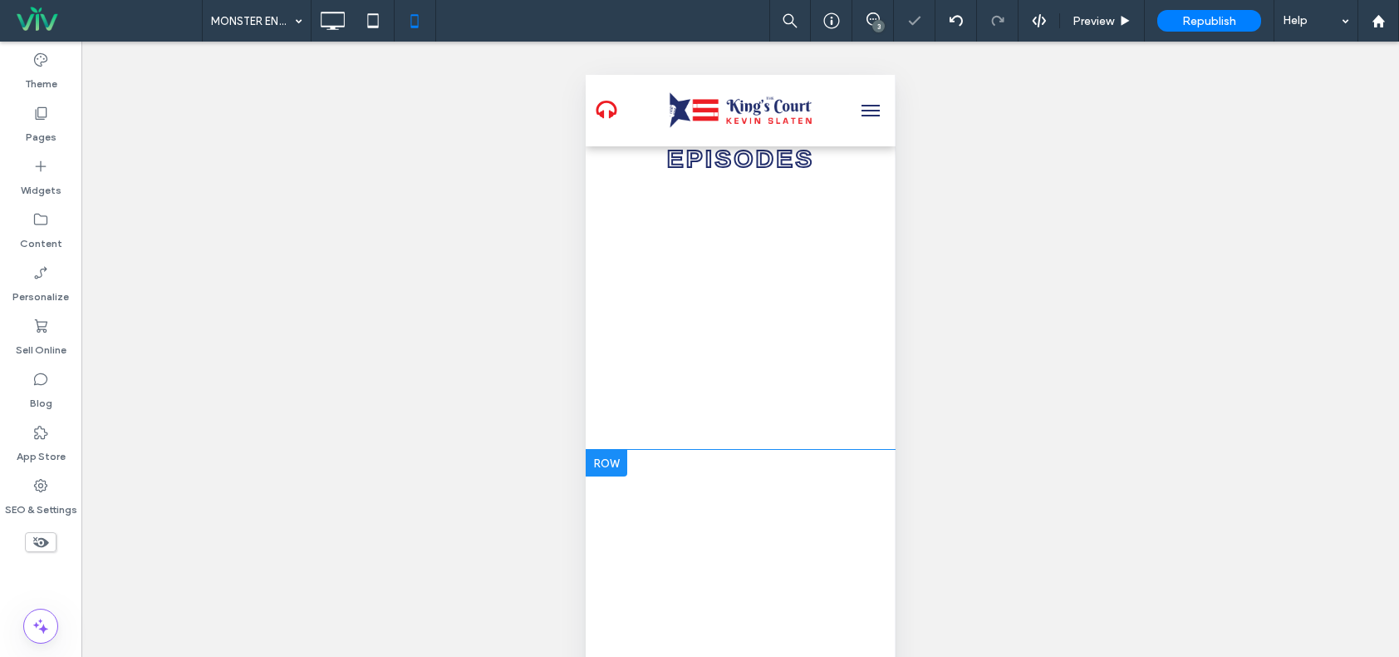
scroll to position [332, 0]
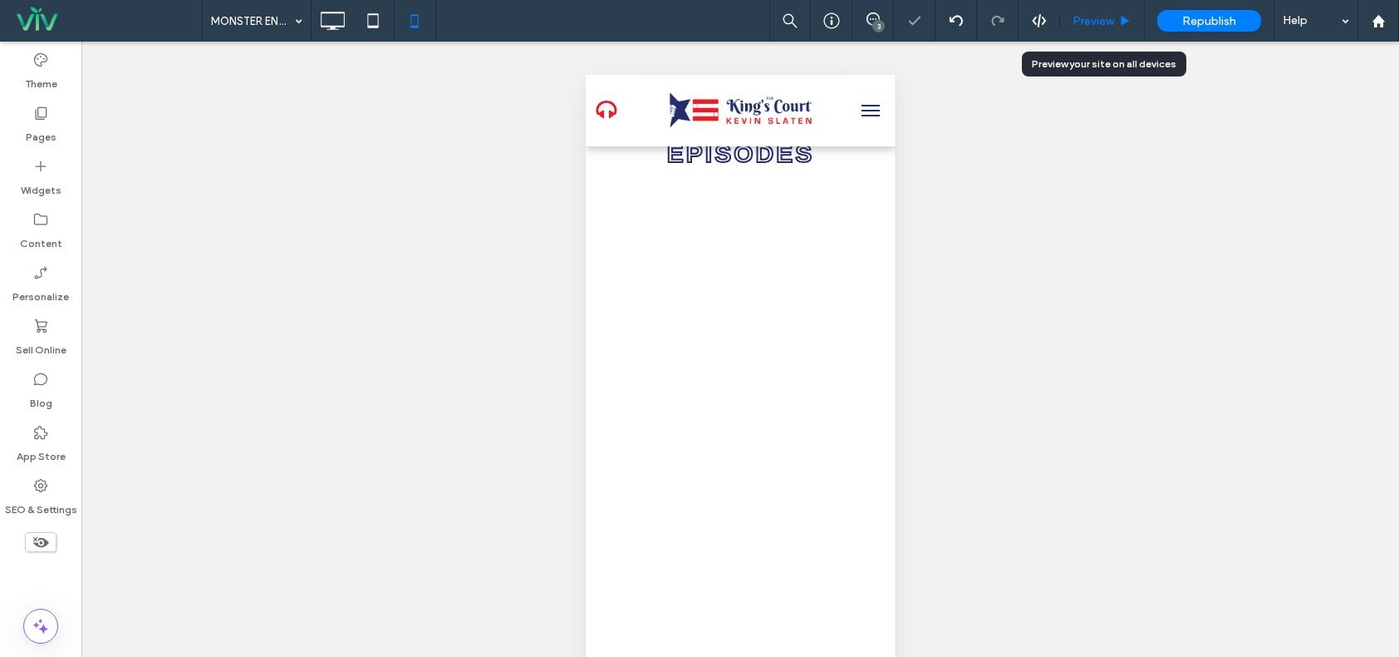
click at [1127, 17] on icon at bounding box center [1125, 21] width 12 height 12
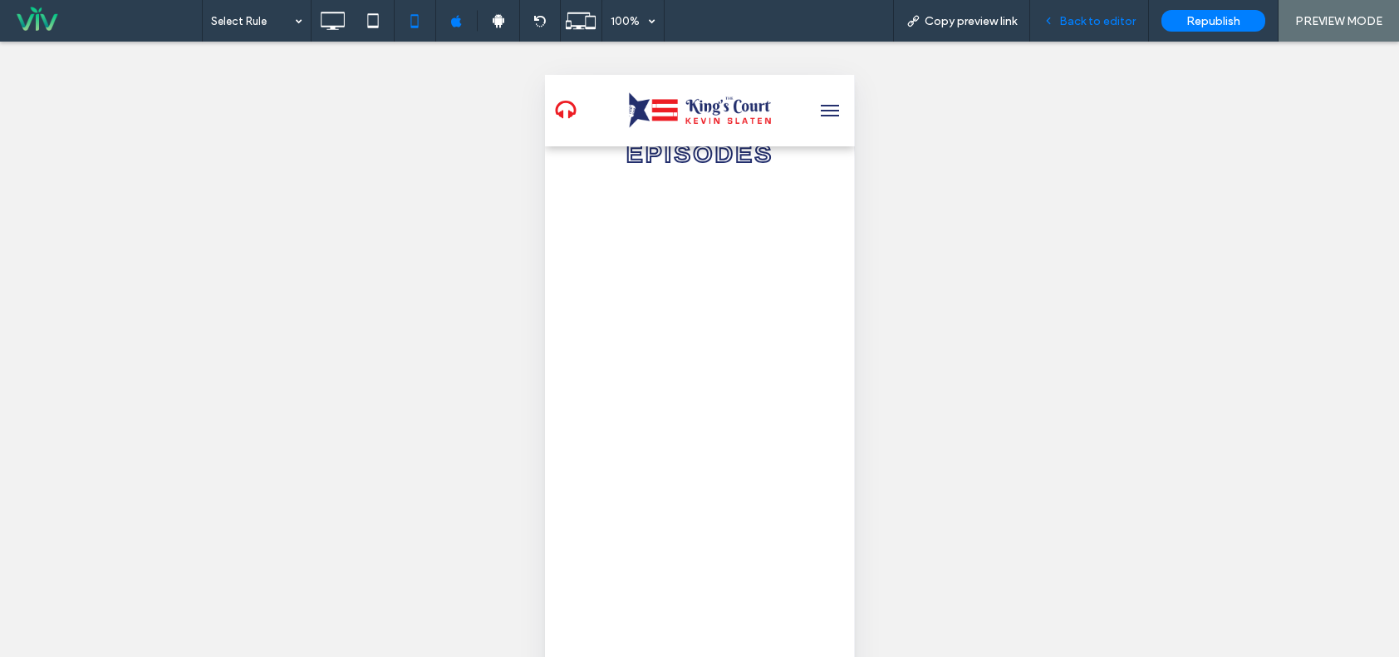
click at [1090, 25] on span "Back to editor" at bounding box center [1098, 21] width 76 height 14
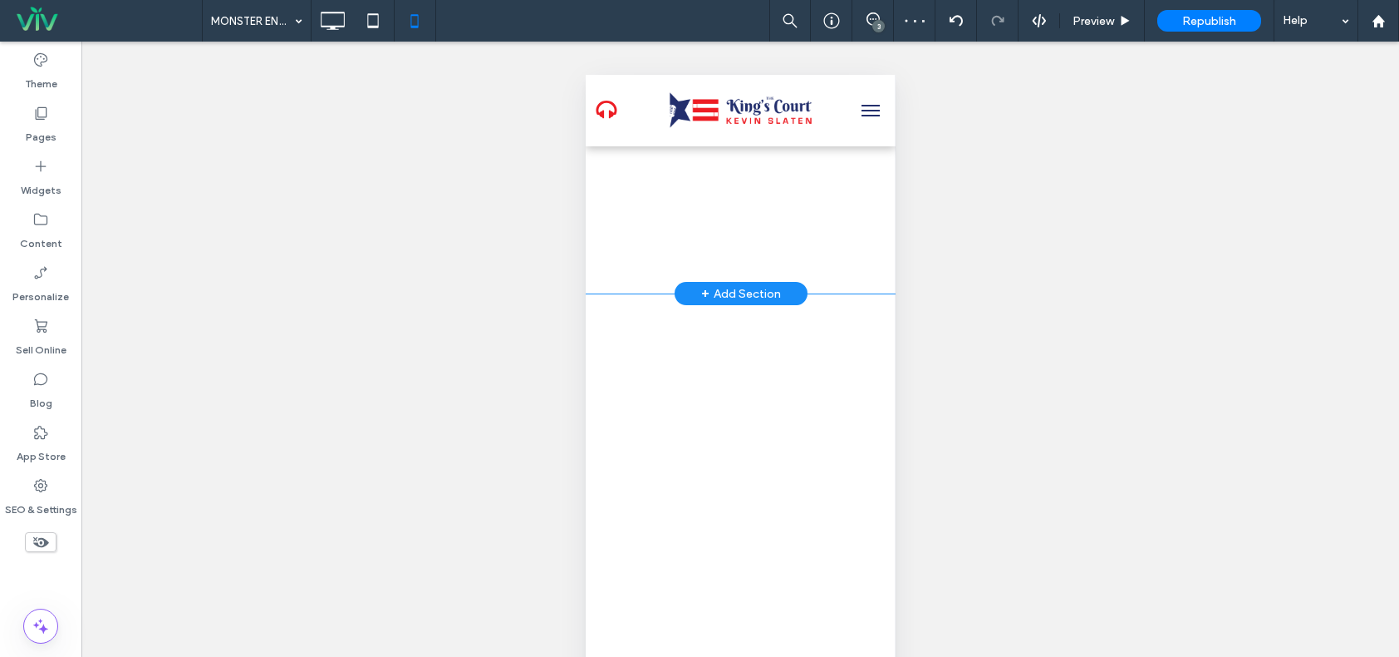
scroll to position [499, 0]
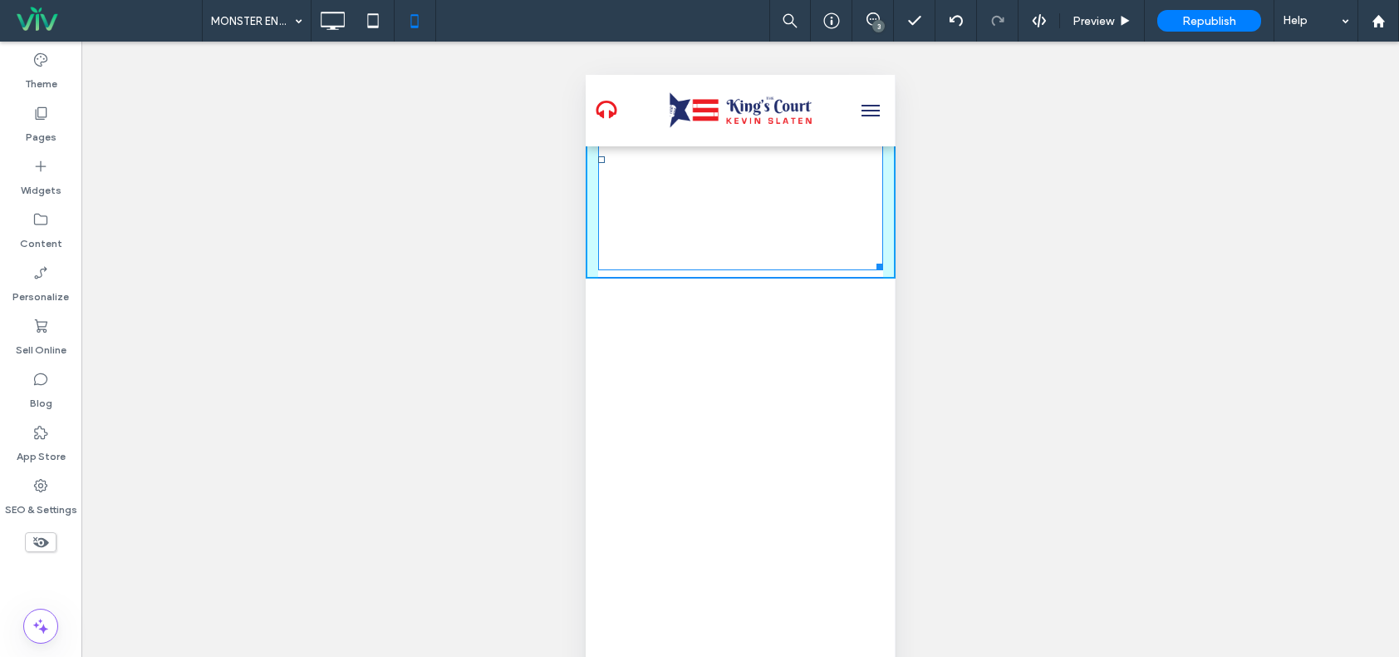
drag, startPoint x: 858, startPoint y: 253, endPoint x: 856, endPoint y: 182, distance: 71.5
click at [856, 182] on div "https://irp.cdn-website.com/e4f27ade/files/uploaded/Slaten+Sports+Show+8-14-25-…" at bounding box center [740, 159] width 285 height 222
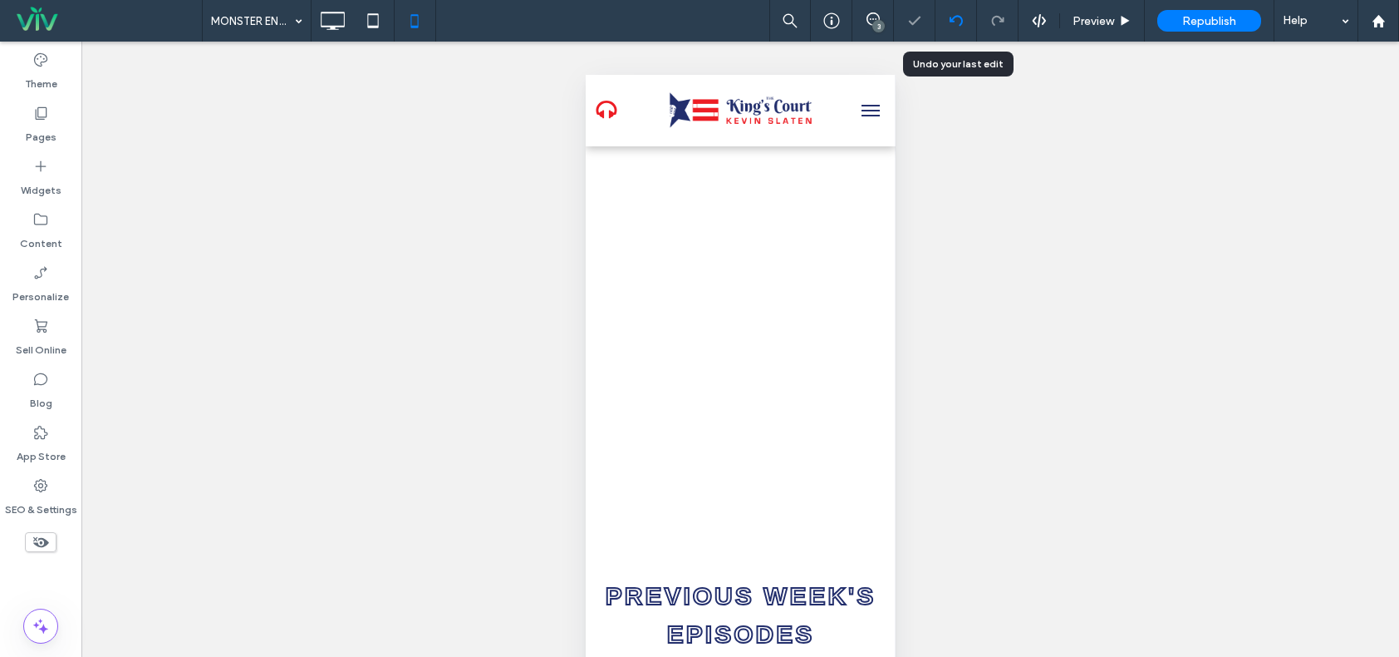
drag, startPoint x: 958, startPoint y: 5, endPoint x: 955, endPoint y: 23, distance: 18.6
click at [959, 5] on div at bounding box center [957, 21] width 42 height 42
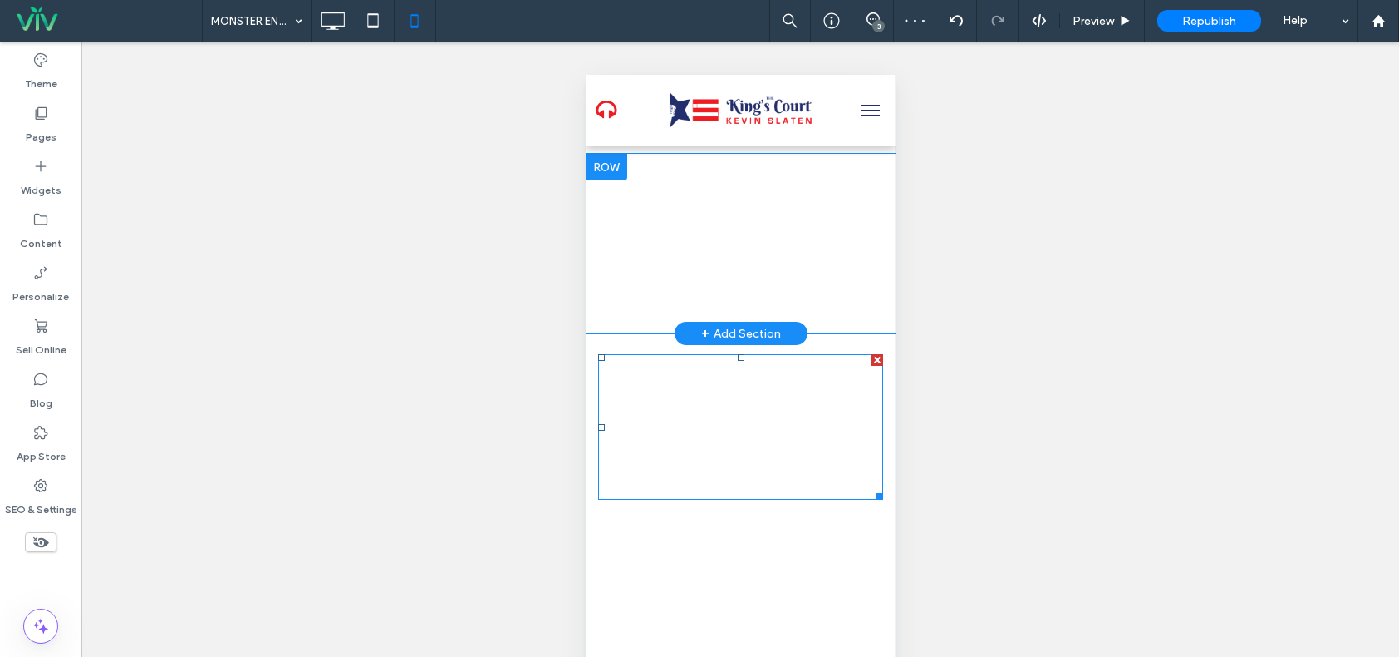
scroll to position [332, 0]
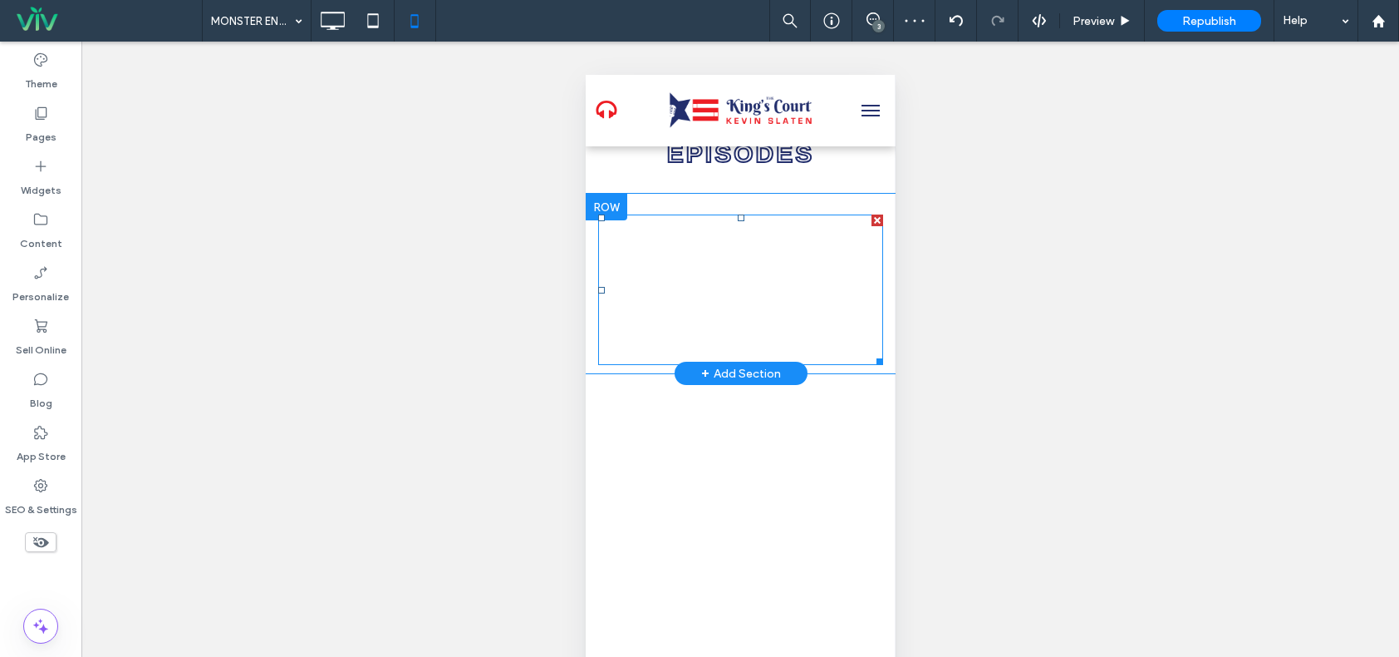
click at [804, 346] on span at bounding box center [740, 289] width 285 height 150
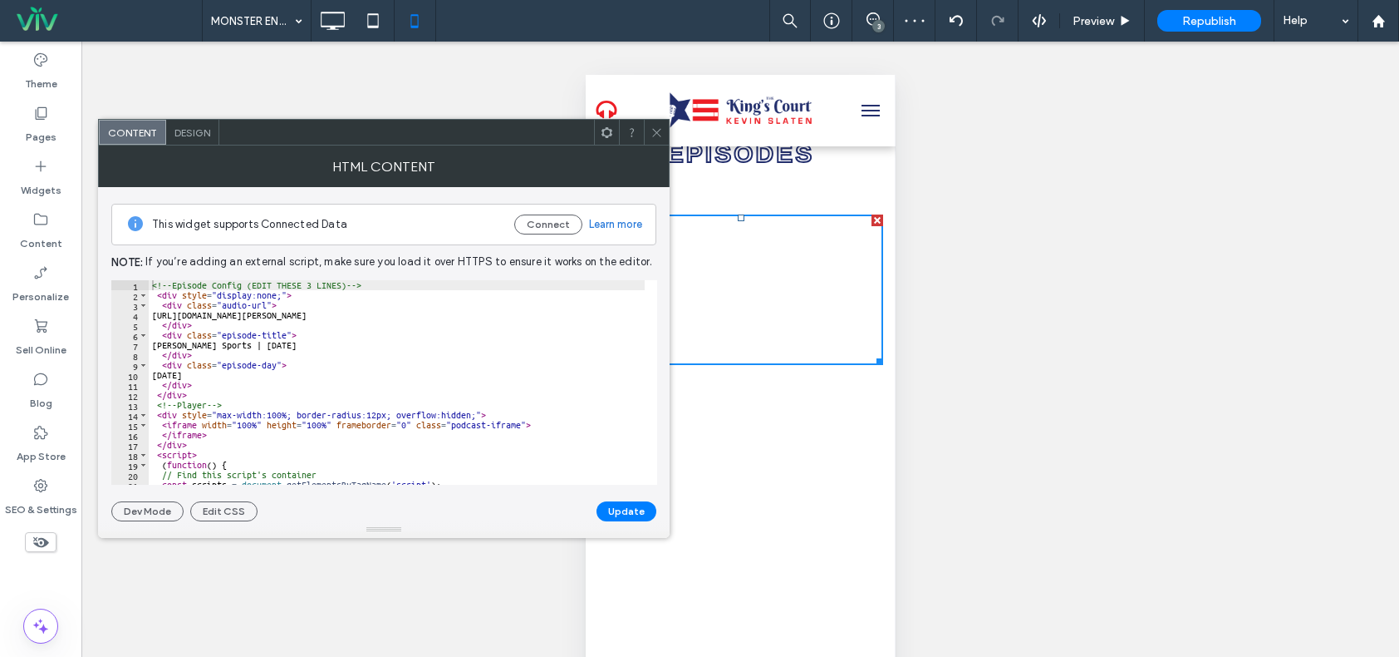
scroll to position [0, 0]
click at [664, 124] on div at bounding box center [656, 132] width 25 height 25
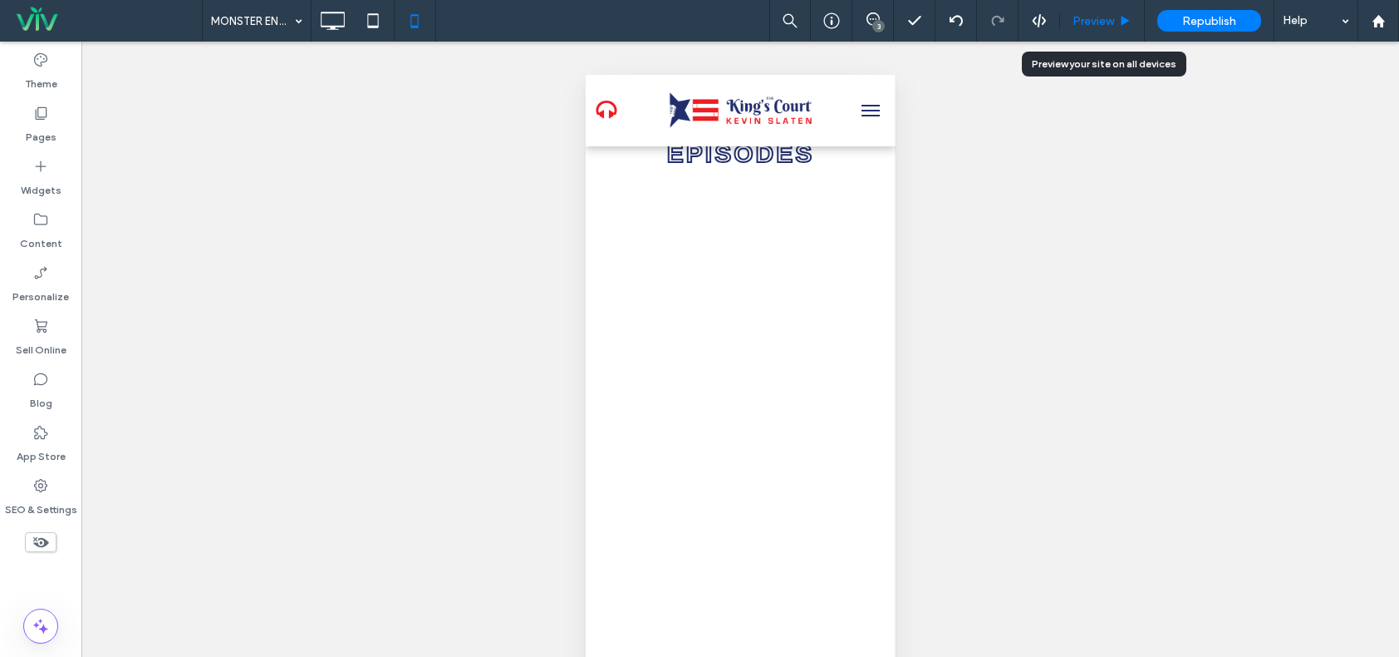
click at [1096, 20] on span "Preview" at bounding box center [1094, 21] width 42 height 14
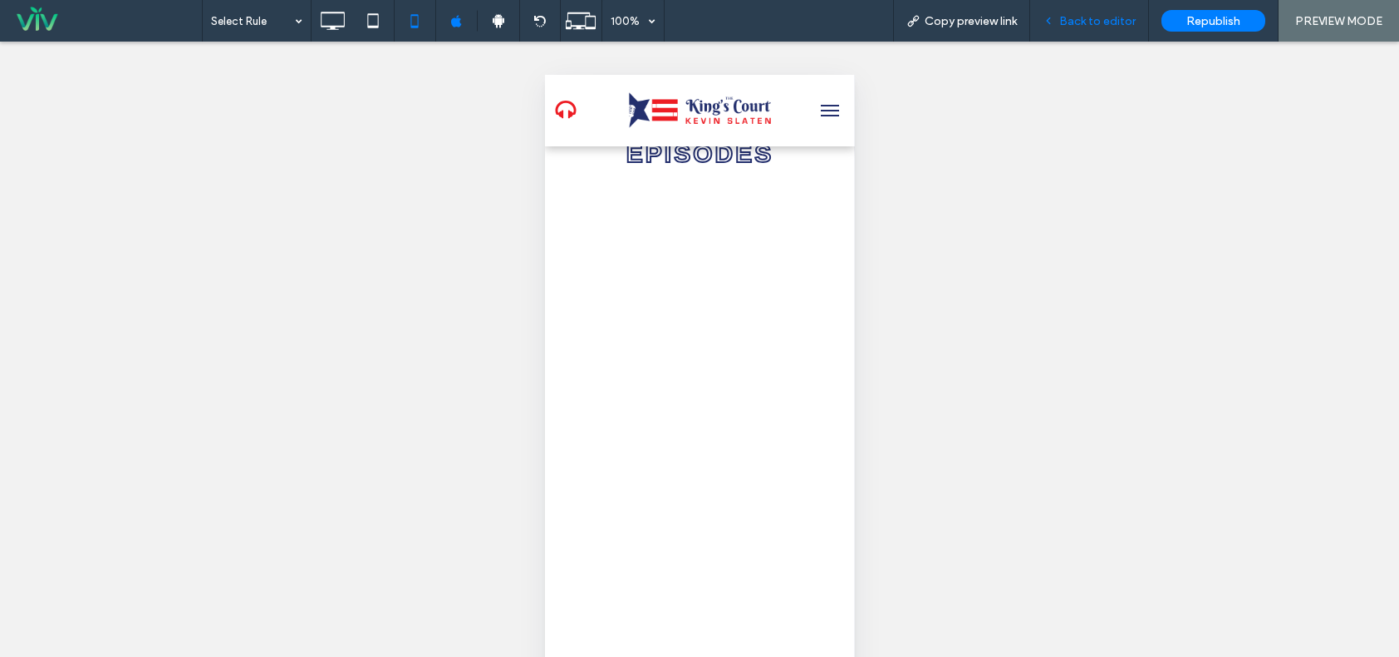
click at [1134, 8] on div "Back to editor" at bounding box center [1089, 21] width 119 height 42
click at [1111, 17] on span "Back to editor" at bounding box center [1098, 21] width 76 height 14
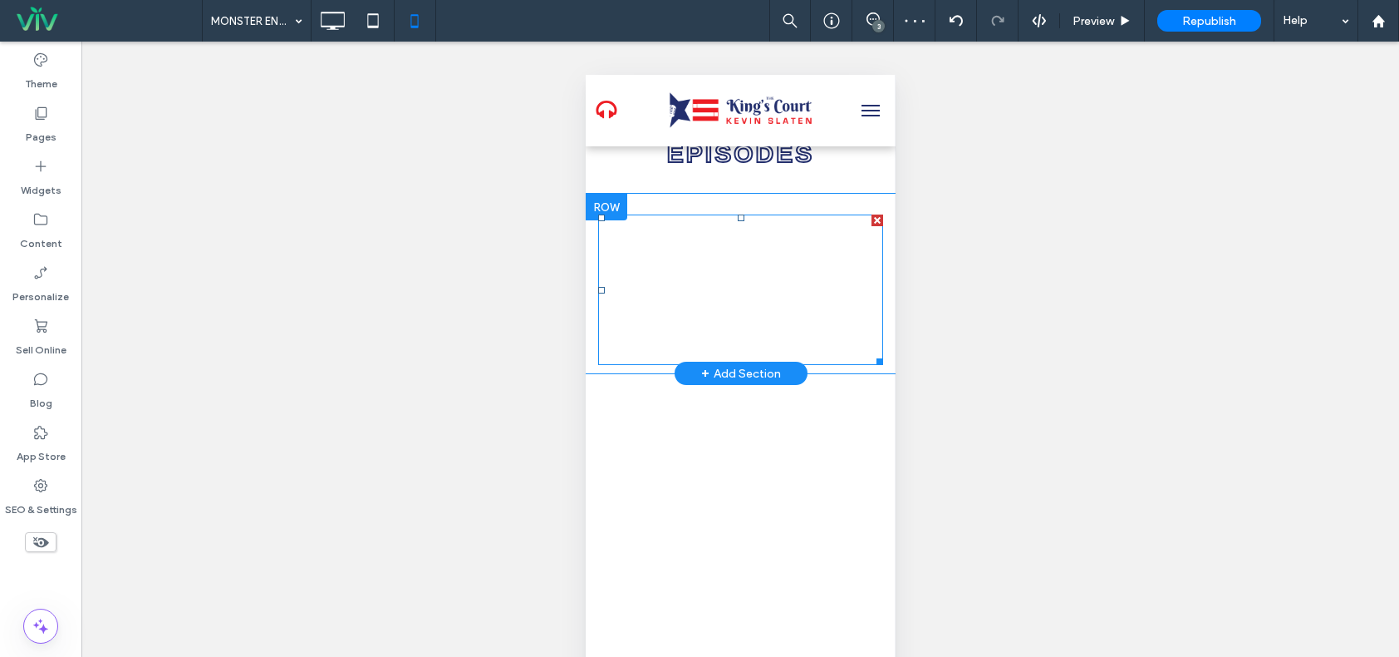
click at [849, 346] on span at bounding box center [740, 289] width 285 height 150
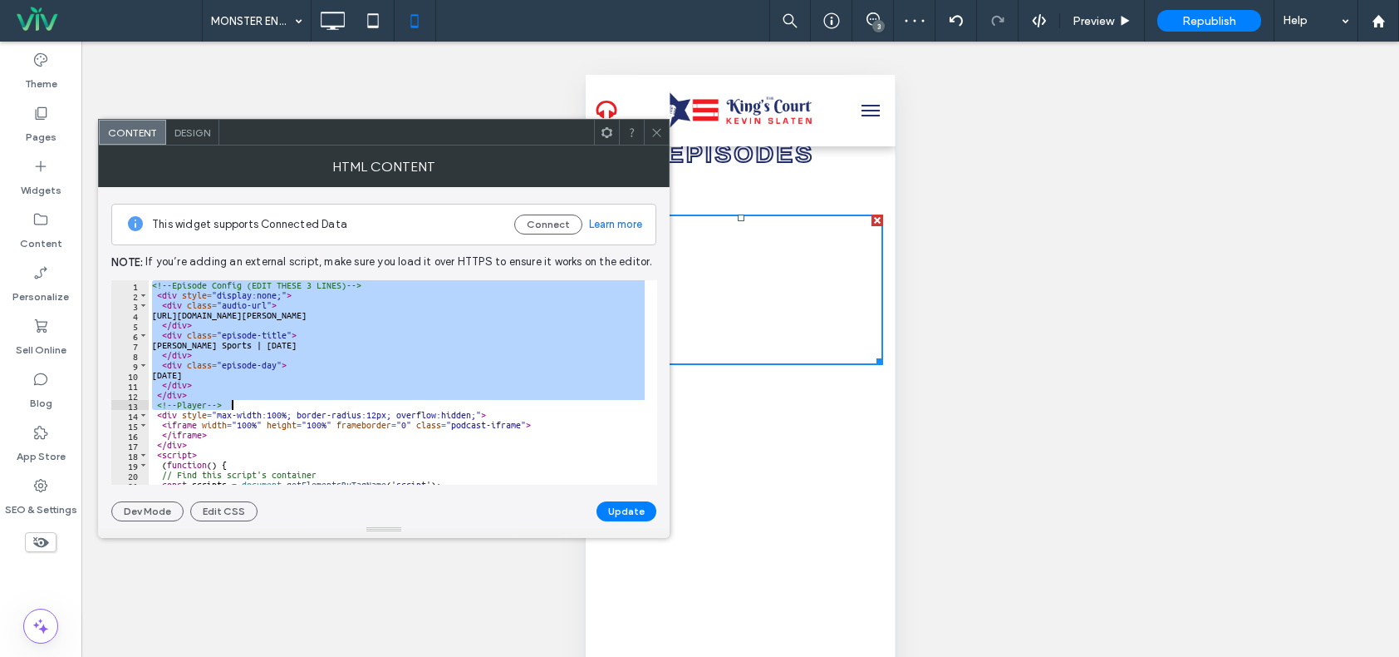
scroll to position [137, 0]
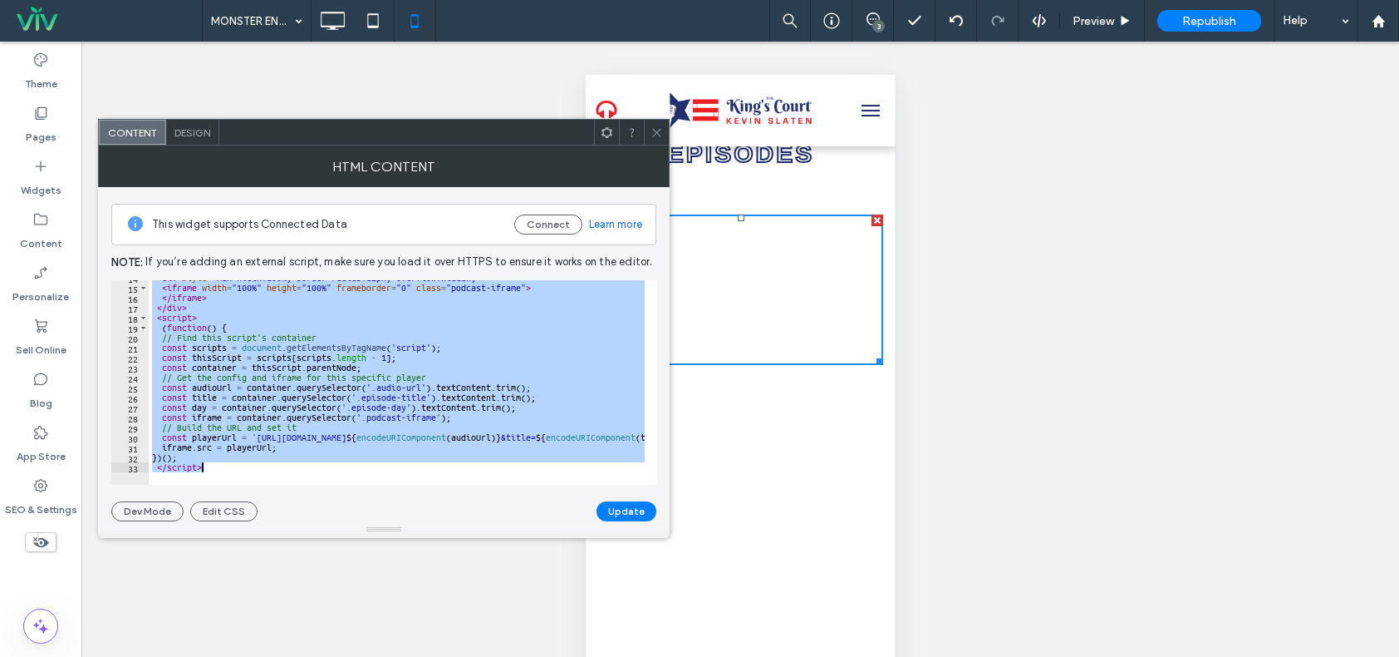
drag, startPoint x: 150, startPoint y: 286, endPoint x: 372, endPoint y: 482, distance: 296.8
click at [372, 483] on div "**********" at bounding box center [384, 382] width 546 height 204
type textarea "**********"
click at [655, 127] on icon at bounding box center [657, 132] width 12 height 12
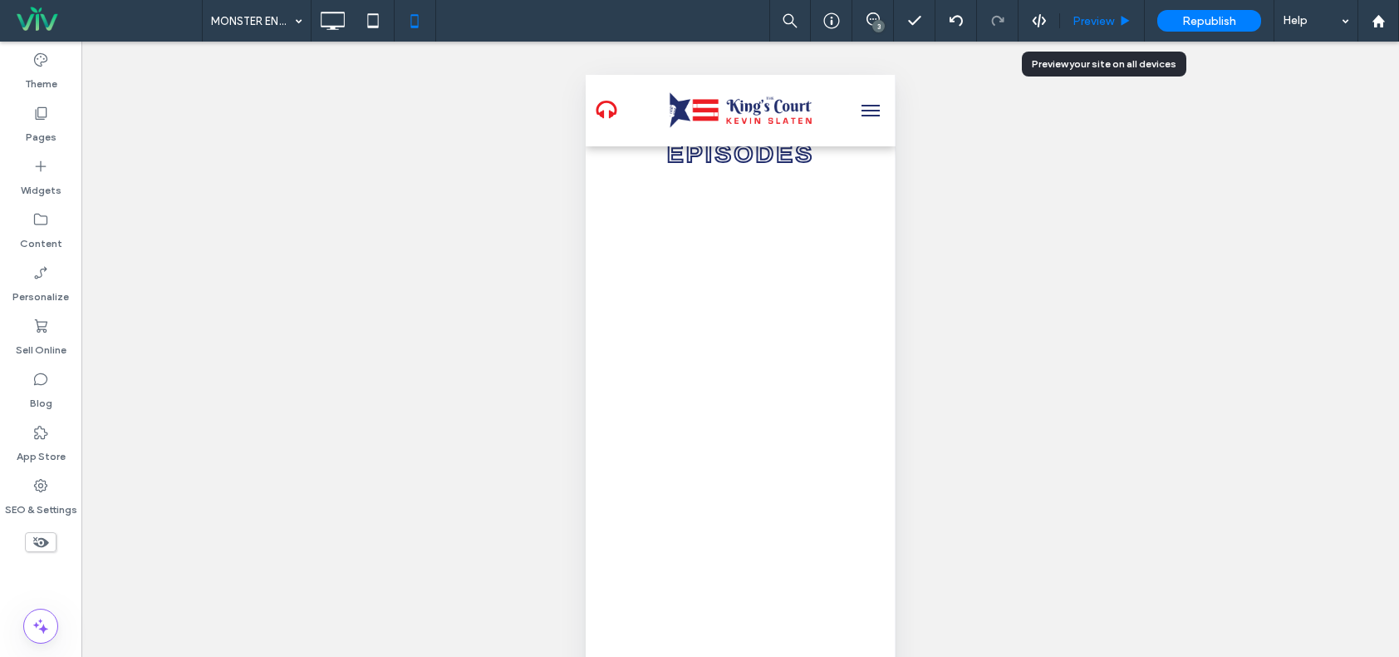
click at [1114, 21] on span "Preview" at bounding box center [1094, 21] width 42 height 14
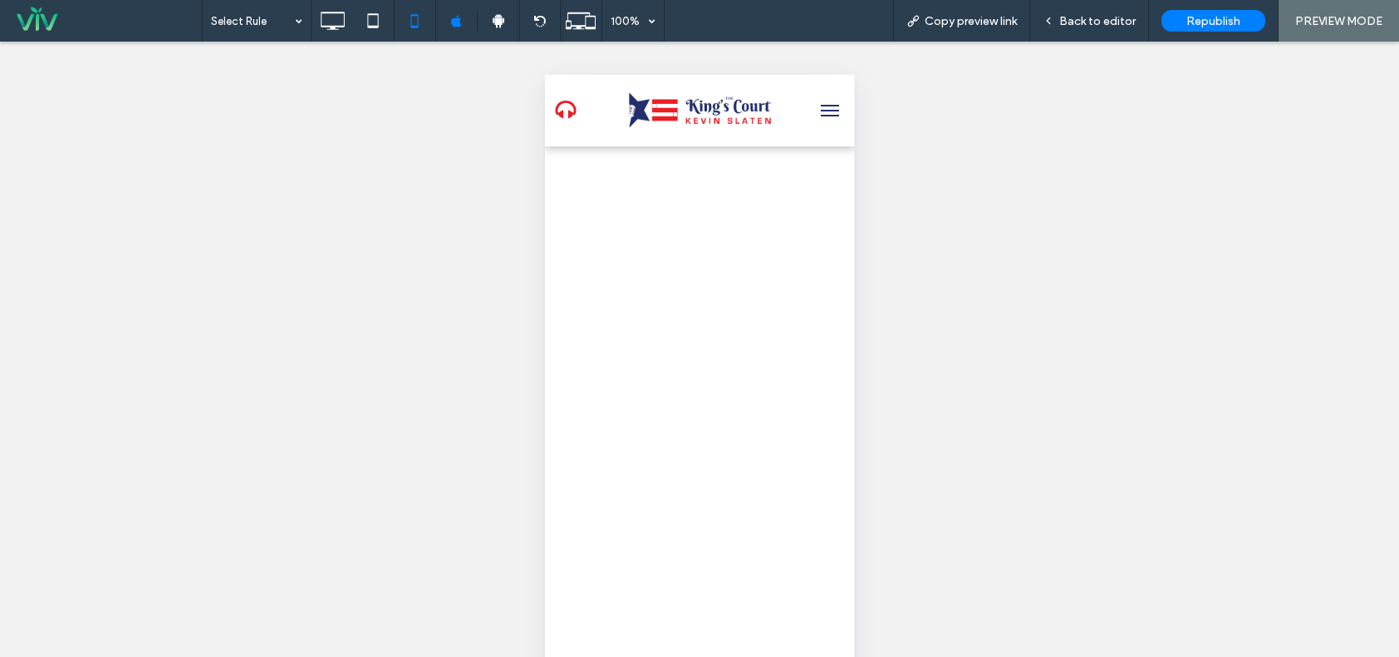
scroll to position [499, 0]
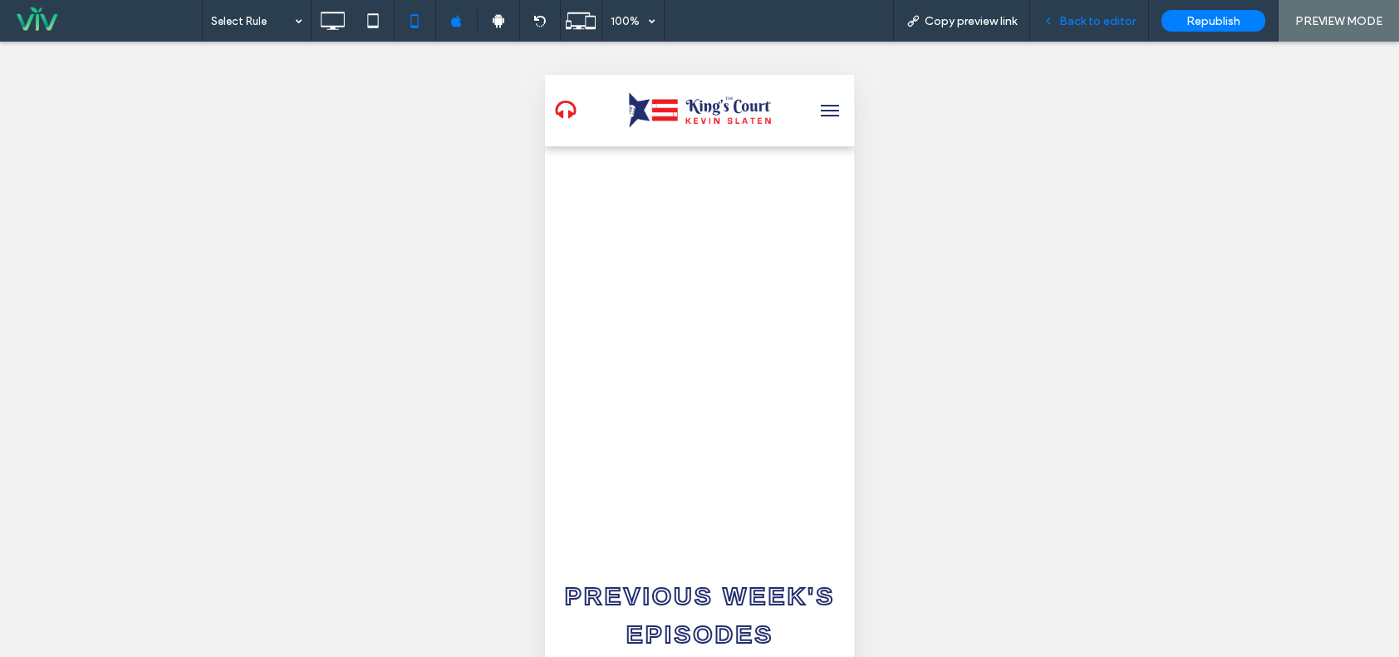
click at [1081, 24] on span "Back to editor" at bounding box center [1098, 21] width 76 height 14
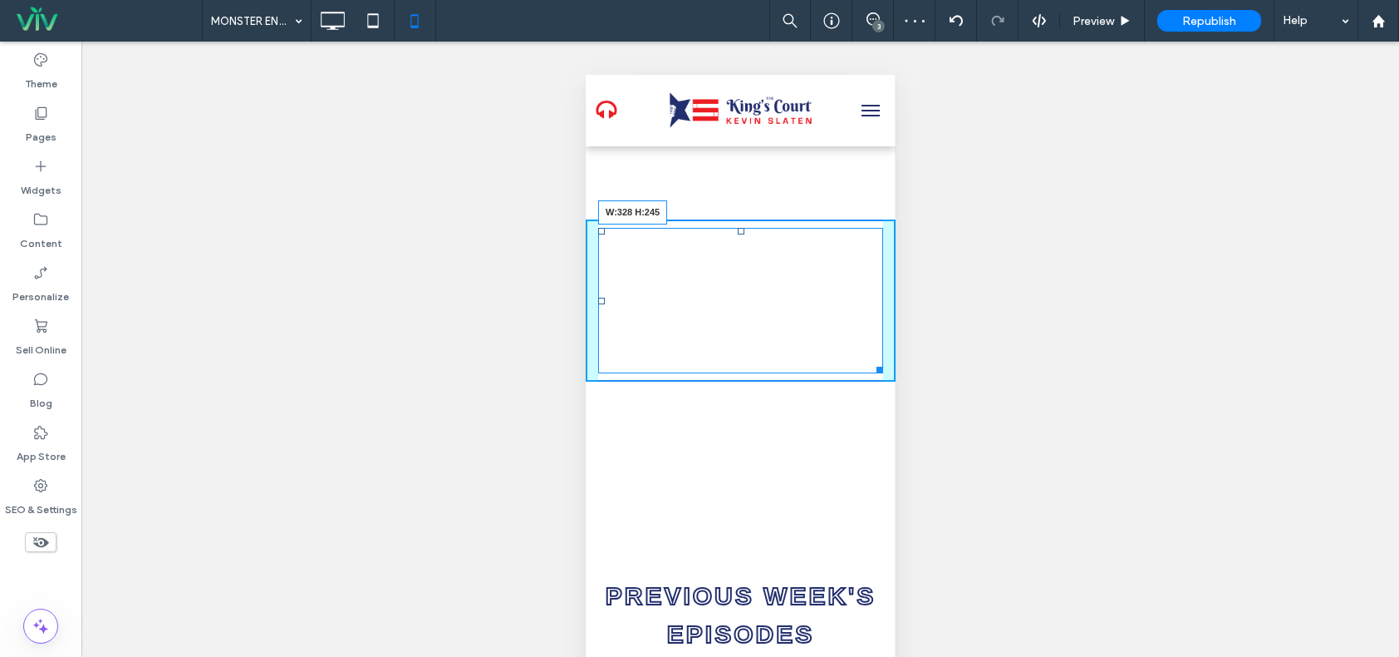
drag, startPoint x: 864, startPoint y: 360, endPoint x: 1450, endPoint y: 491, distance: 600.4
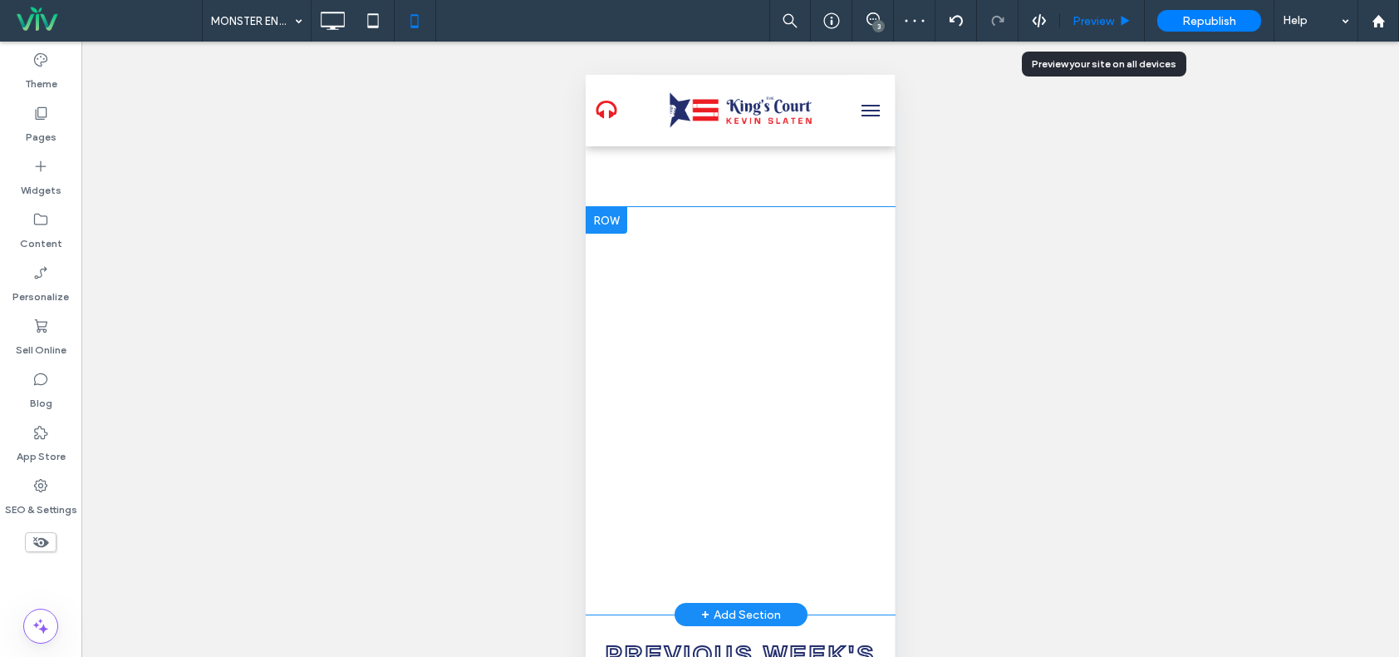
click at [1088, 28] on div "Preview" at bounding box center [1102, 21] width 85 height 42
click at [1088, 16] on span "Preview" at bounding box center [1094, 21] width 42 height 14
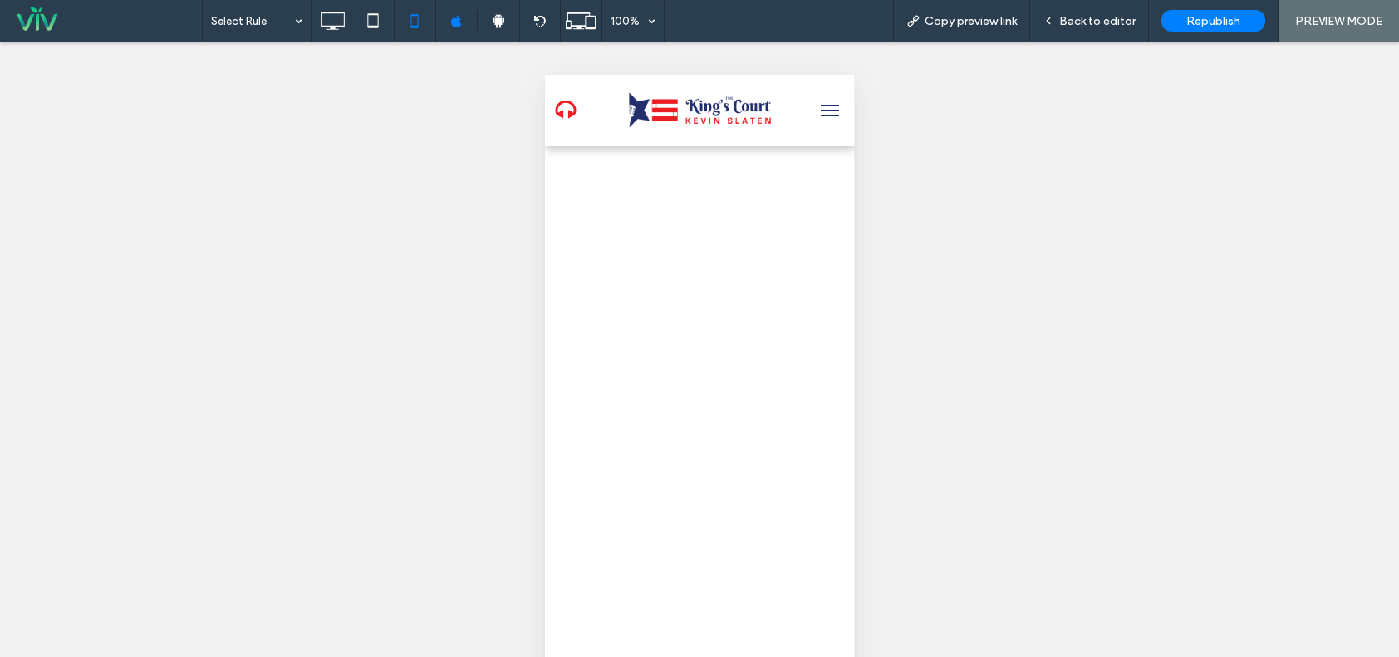
scroll to position [499, 0]
click at [1097, 18] on span "Back to editor" at bounding box center [1098, 21] width 76 height 14
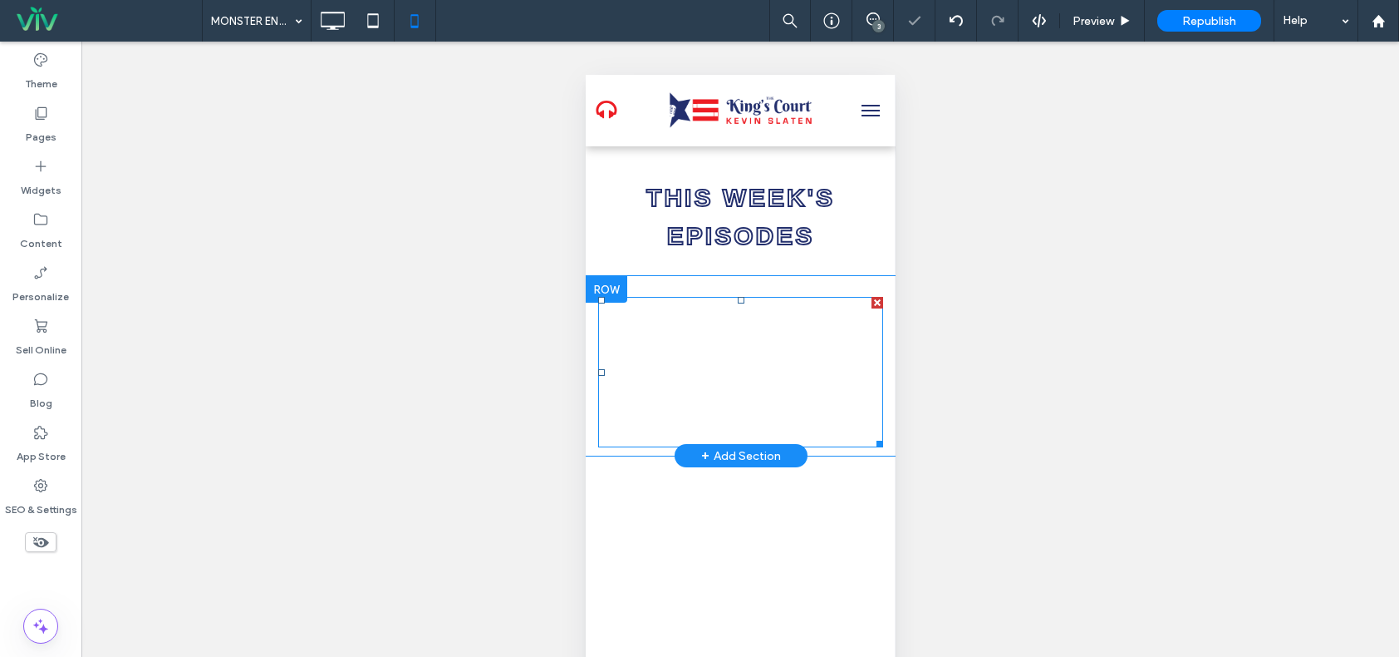
scroll to position [249, 0]
click at [642, 398] on span at bounding box center [740, 373] width 285 height 150
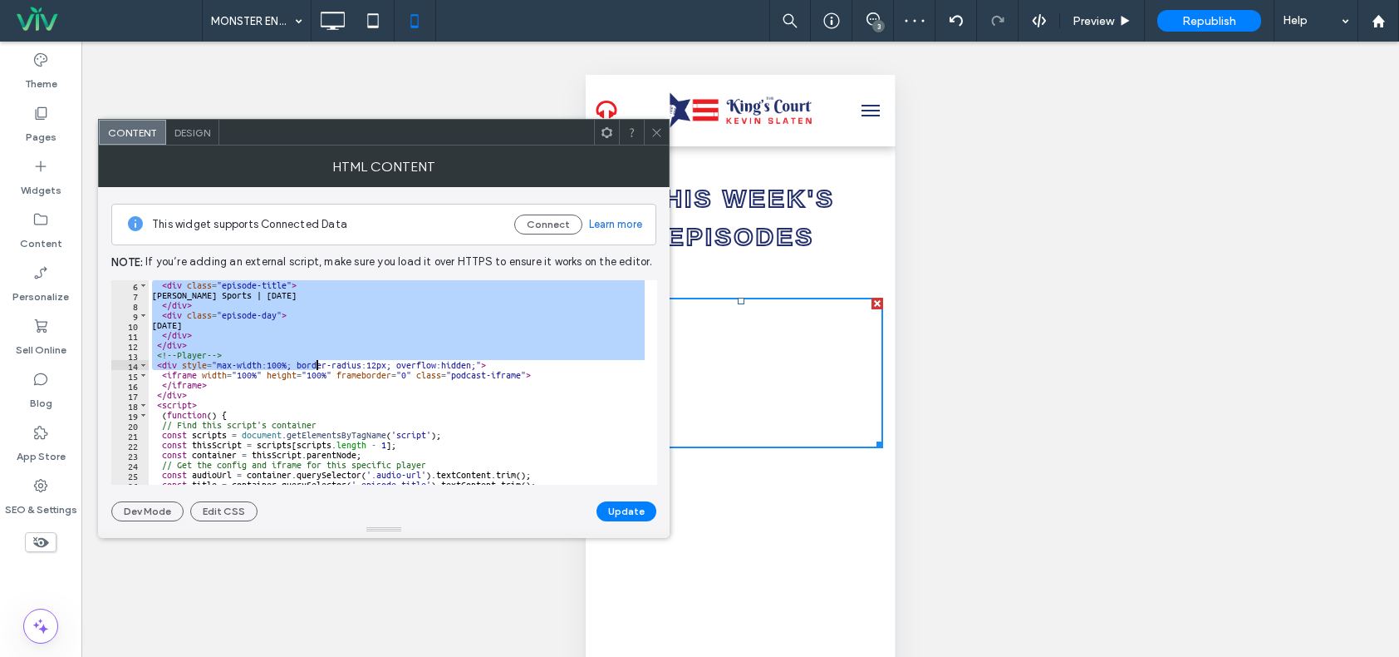
scroll to position [137, 0]
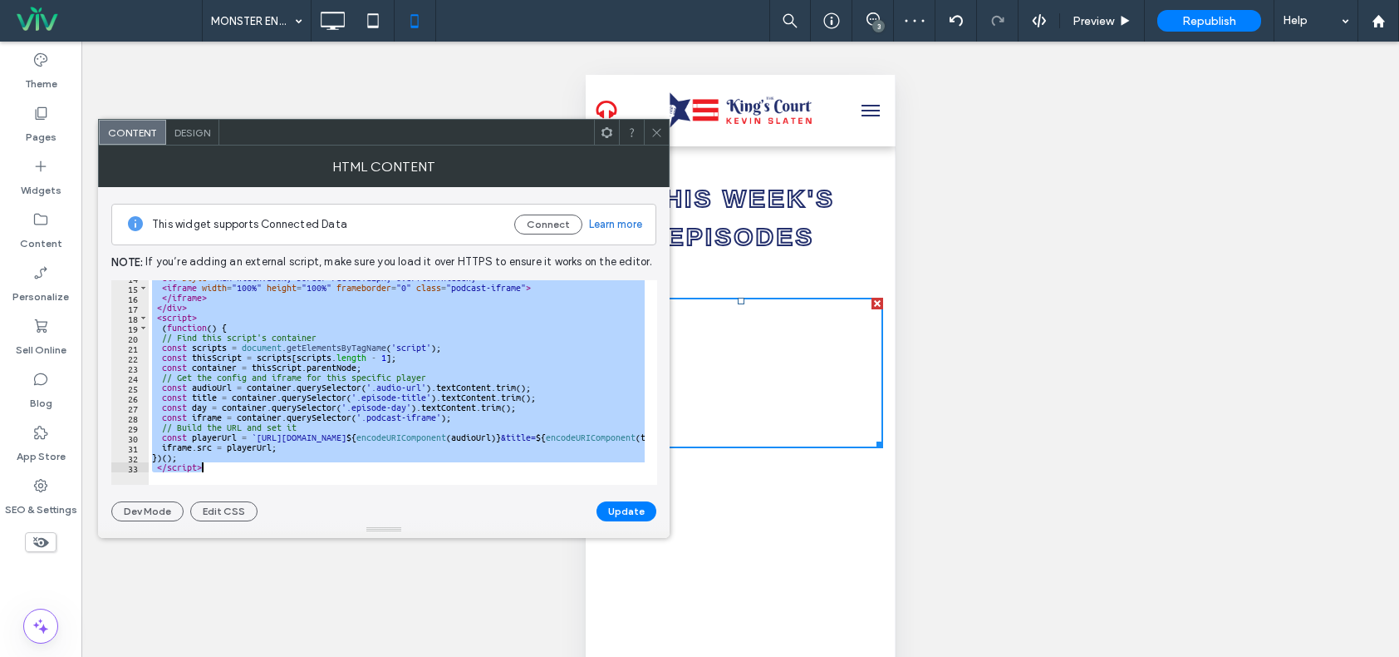
drag, startPoint x: 153, startPoint y: 287, endPoint x: 341, endPoint y: 477, distance: 267.4
click at [341, 477] on div "**********" at bounding box center [384, 382] width 546 height 204
type textarea "**********"
click at [648, 133] on div at bounding box center [656, 132] width 25 height 25
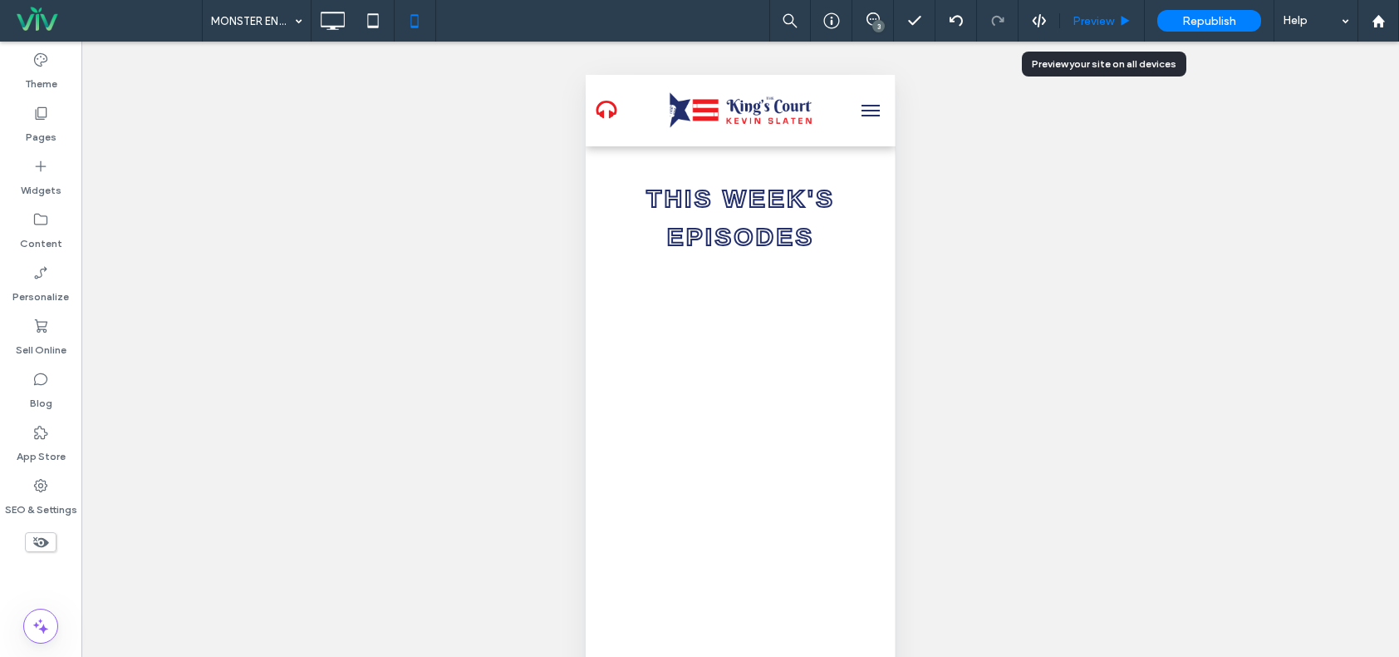
click at [1092, 22] on span "Preview" at bounding box center [1094, 21] width 42 height 14
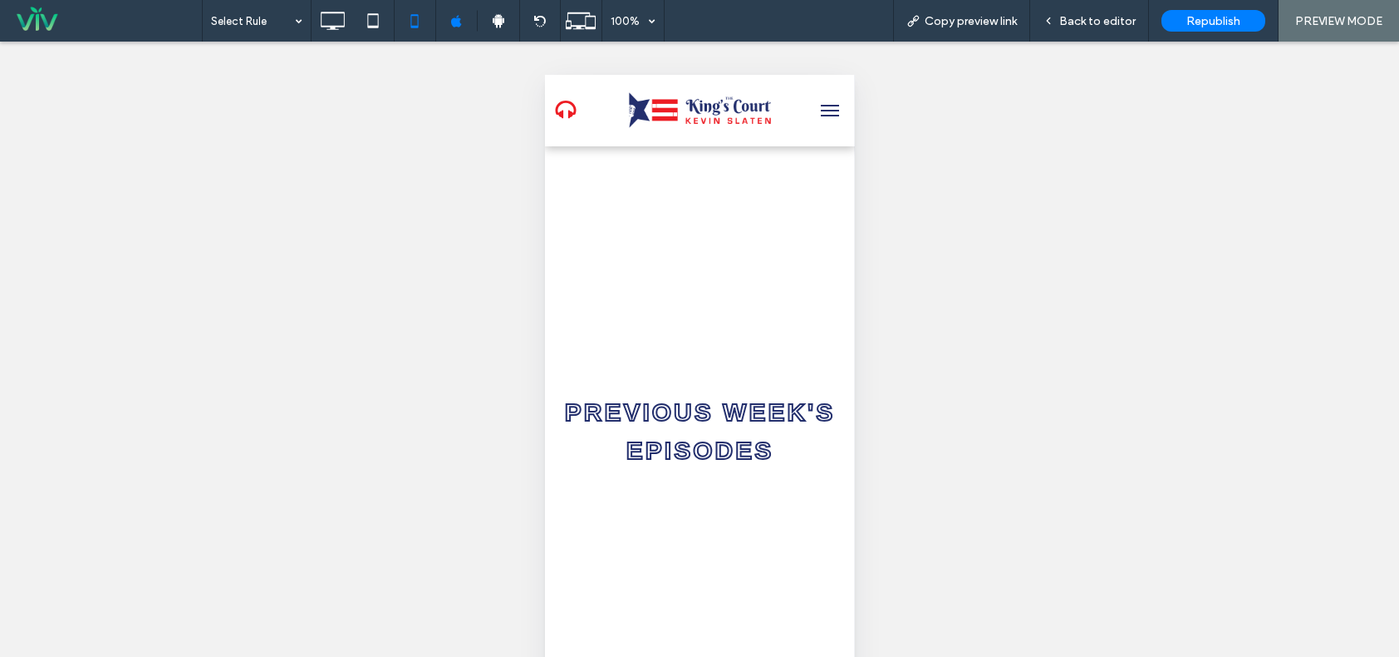
scroll to position [748, 0]
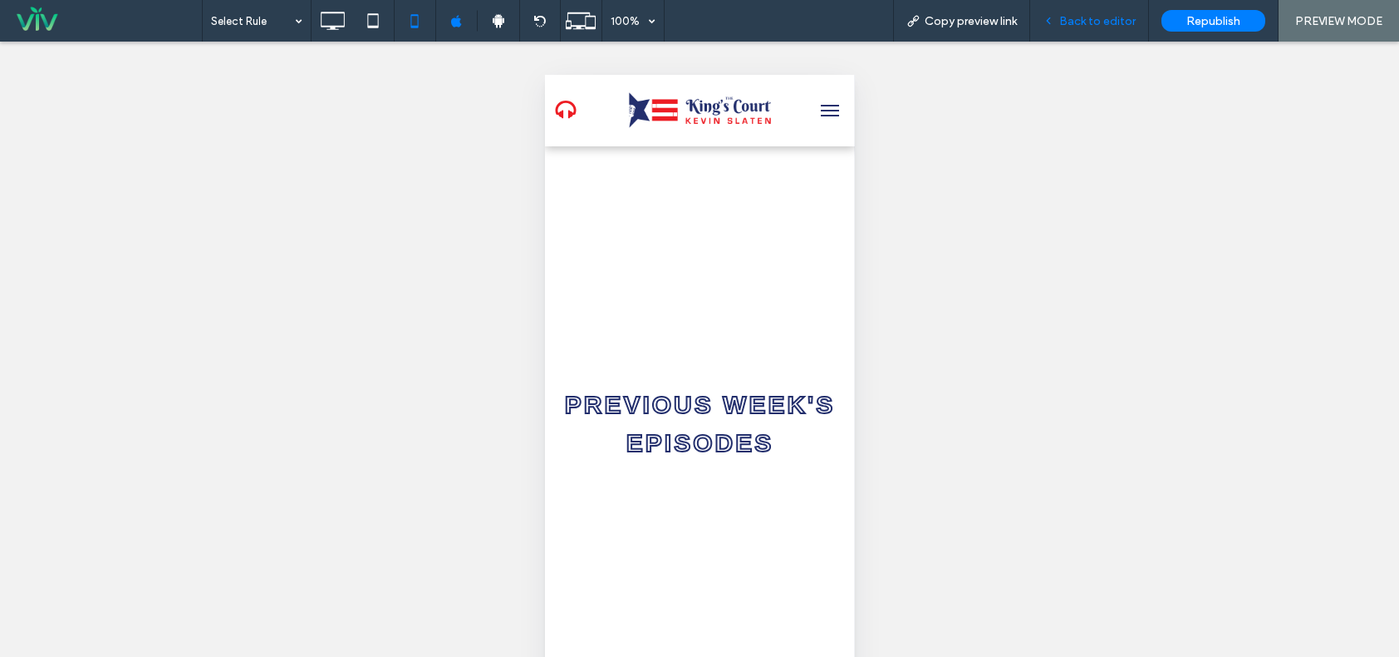
click at [1110, 27] on span "Back to editor" at bounding box center [1098, 21] width 76 height 14
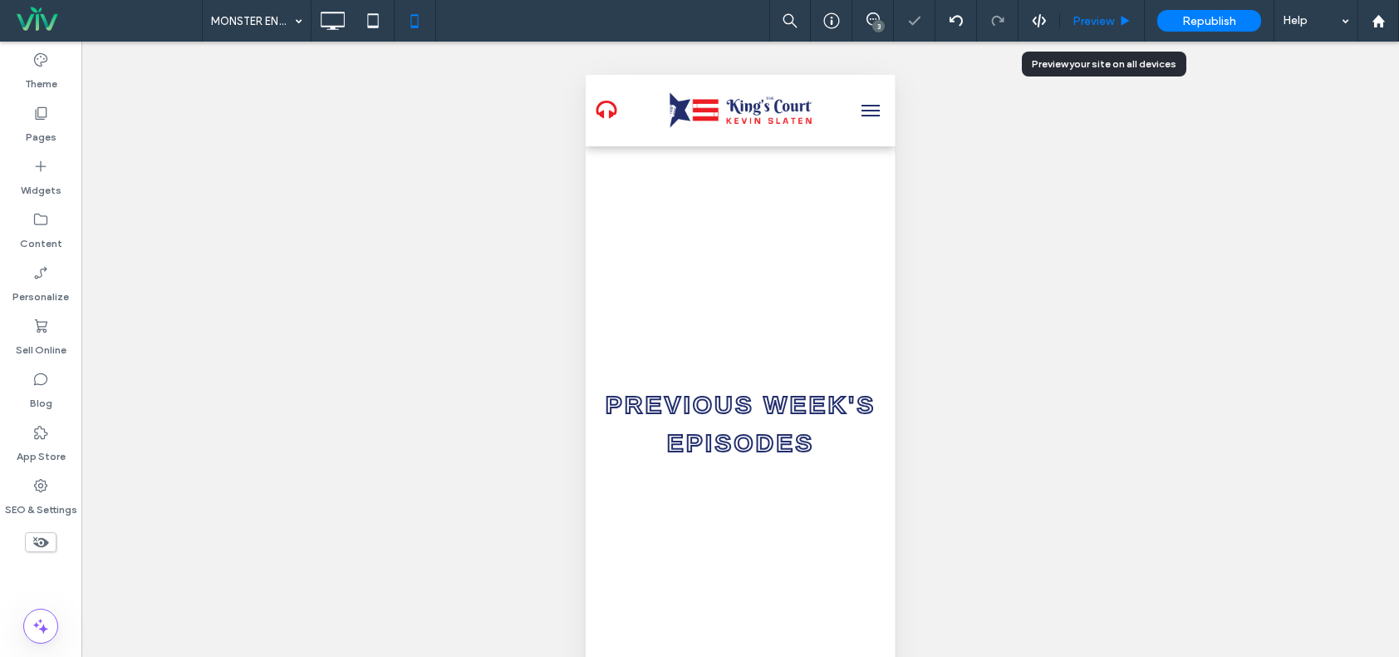
click at [1094, 27] on span "Preview" at bounding box center [1094, 21] width 42 height 14
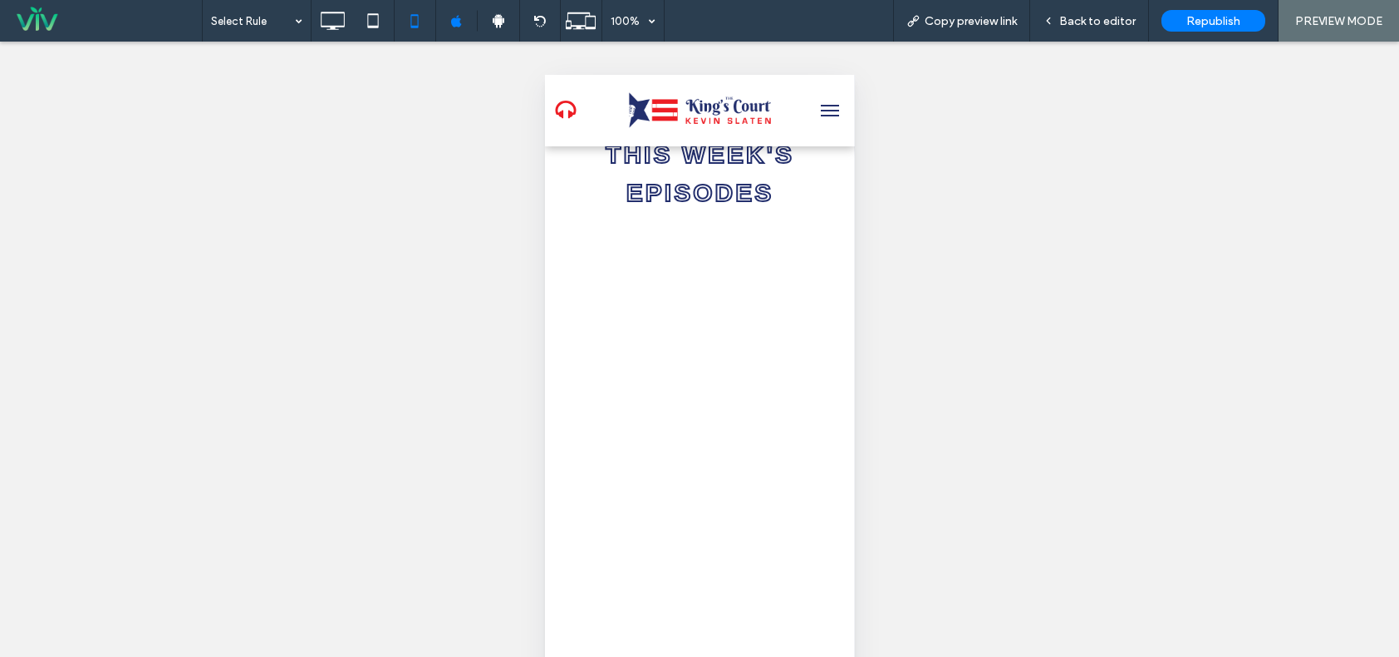
scroll to position [332, 0]
click at [1087, 27] on span "Back to editor" at bounding box center [1098, 21] width 76 height 14
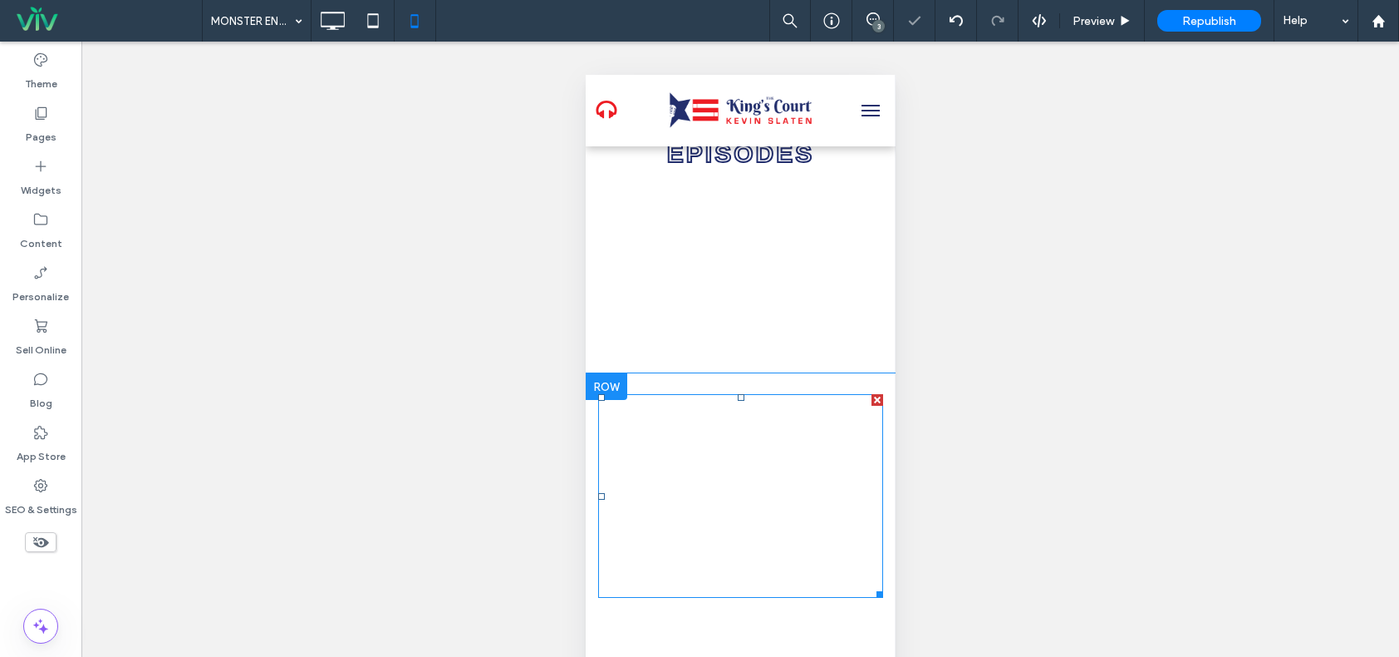
click at [687, 470] on span at bounding box center [740, 496] width 285 height 204
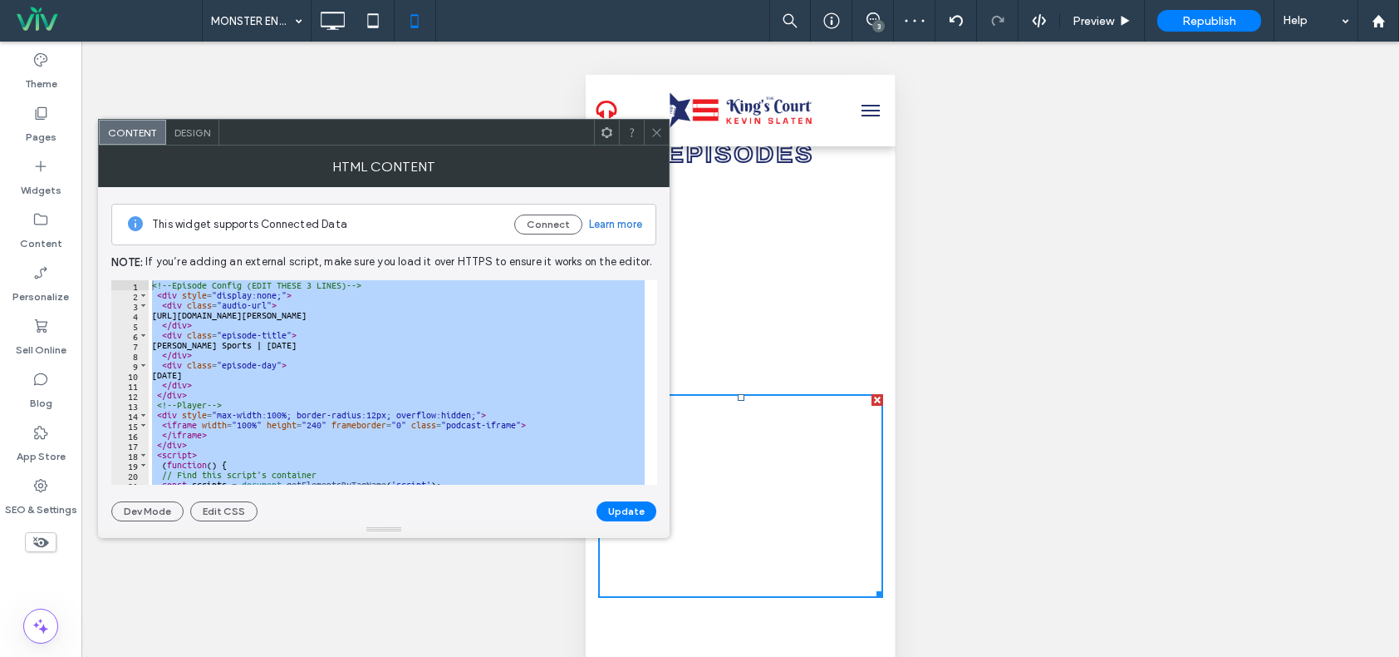
drag, startPoint x: 229, startPoint y: 471, endPoint x: 139, endPoint y: 219, distance: 268.4
click at [139, 219] on div "This widget supports Connected Data Connect Learn more Note: If you’re adding a…" at bounding box center [383, 354] width 545 height 334
type textarea "**********"
drag, startPoint x: 194, startPoint y: 277, endPoint x: 156, endPoint y: 357, distance: 88.5
click at [659, 134] on icon at bounding box center [657, 132] width 12 height 12
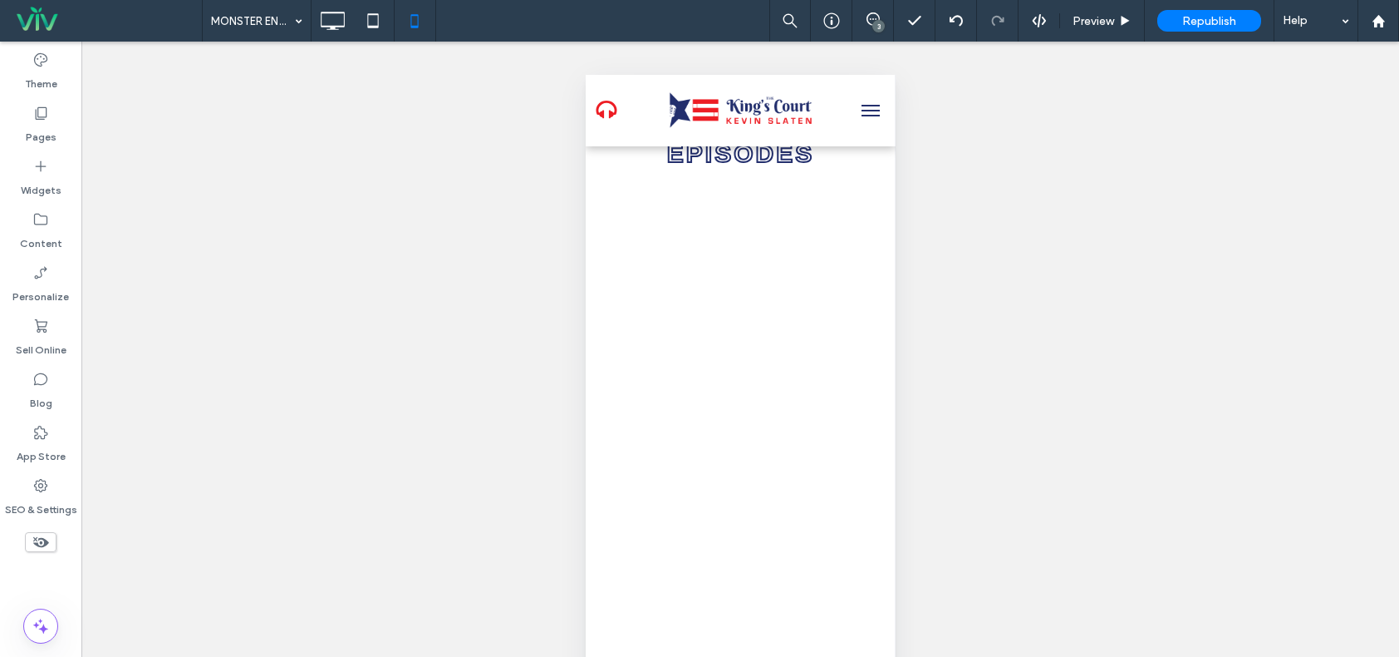
click at [1045, 445] on div "Unhide? Yes Unhide? Yes Unhide? Yes Unhide? Yes Unhide? Yes Unhide? Yes Unhide?…" at bounding box center [740, 370] width 1318 height 657
click at [323, 25] on icon at bounding box center [332, 20] width 33 height 33
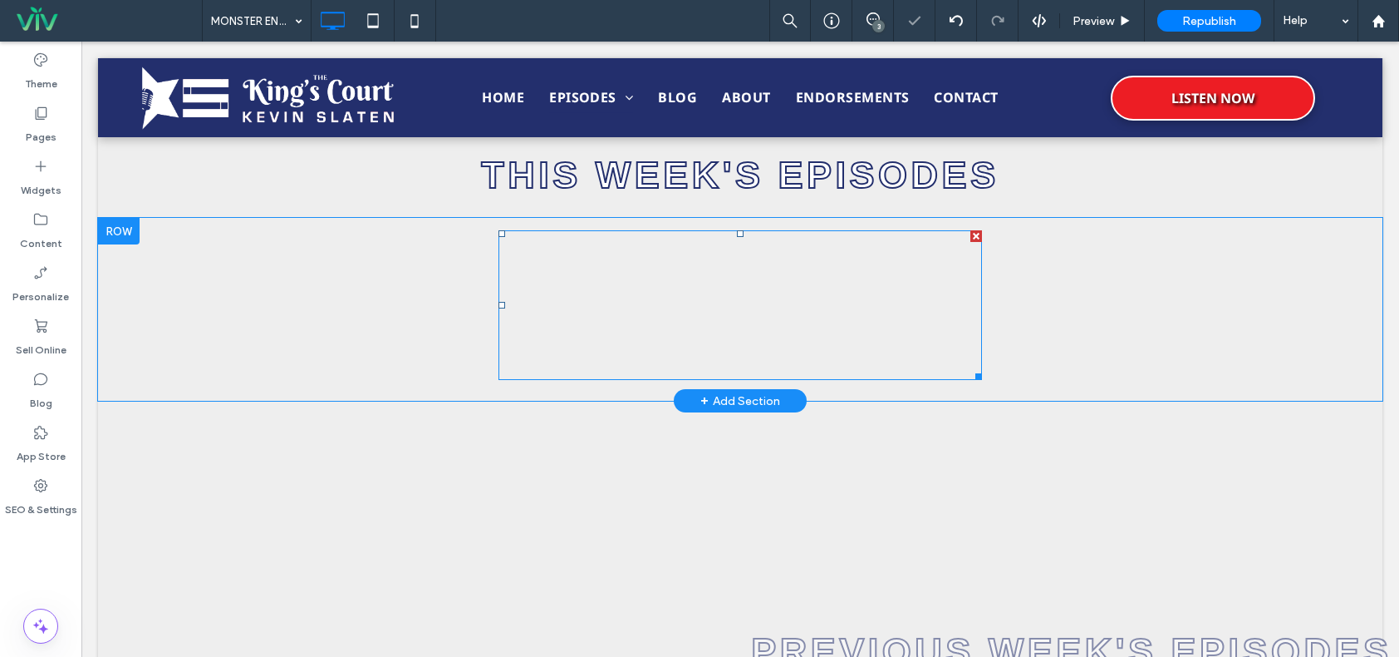
scroll to position [581, 0]
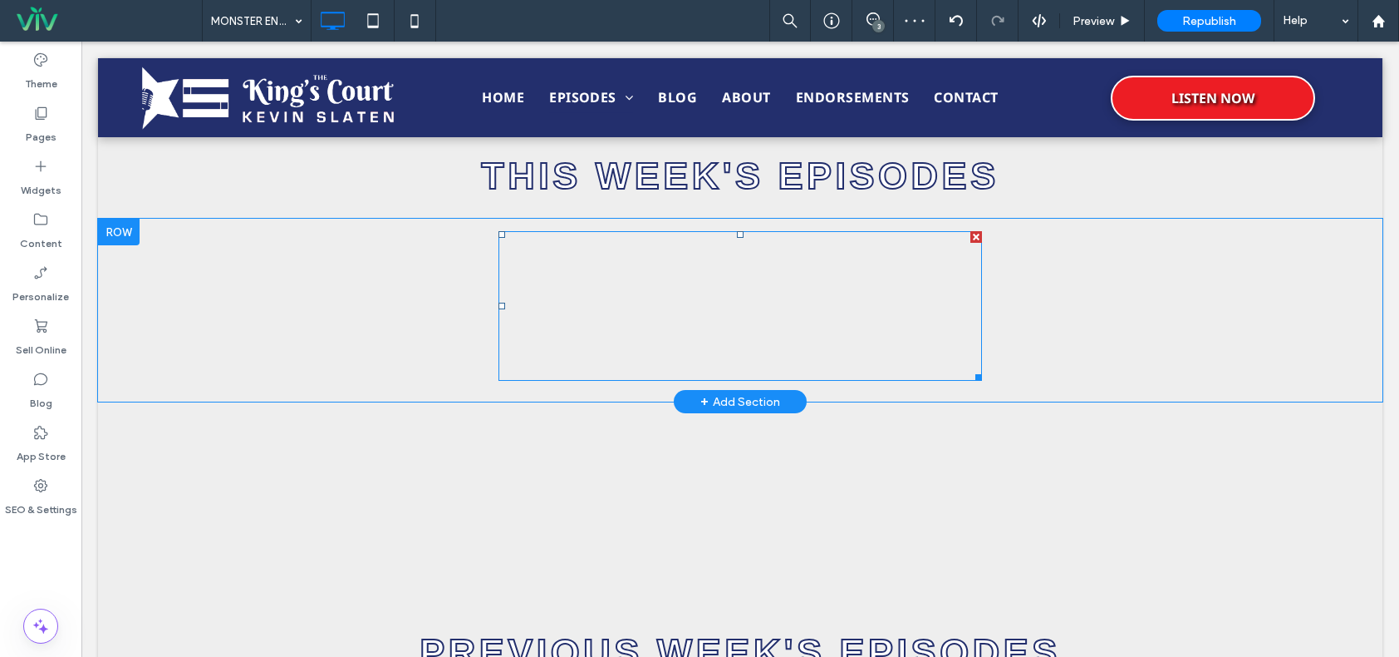
click at [898, 310] on span at bounding box center [741, 306] width 484 height 150
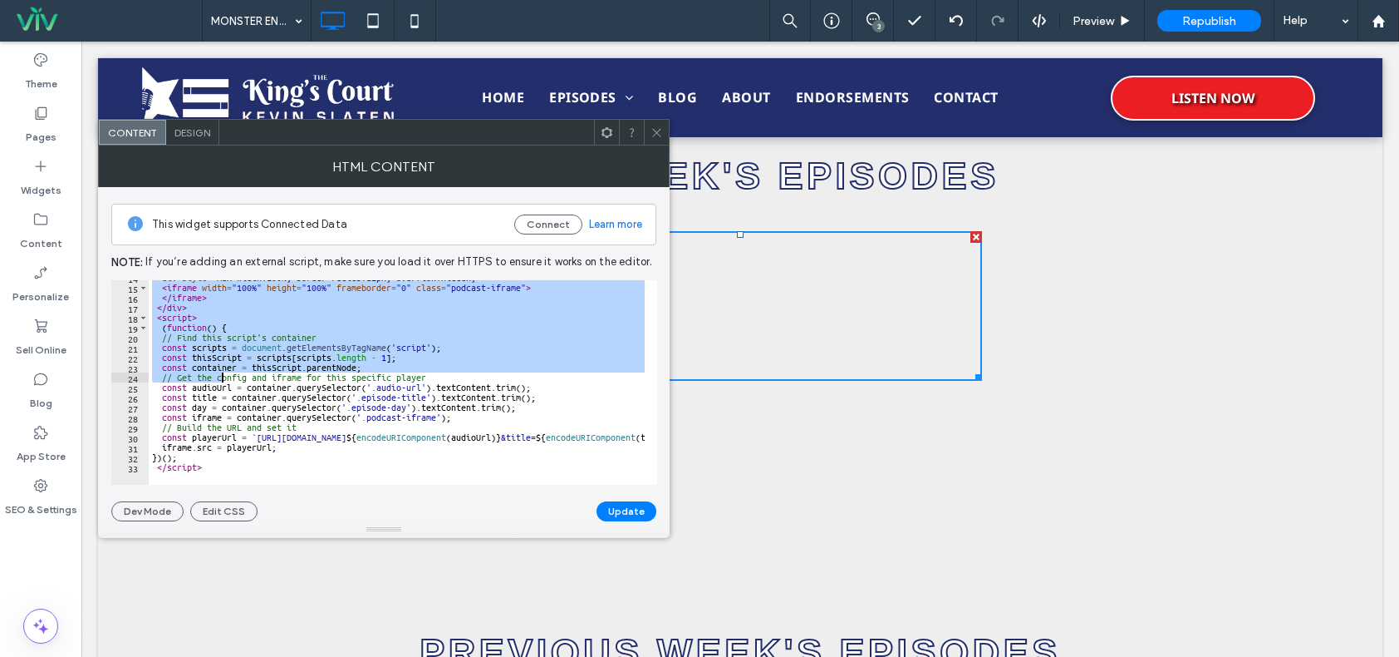
scroll to position [137, 0]
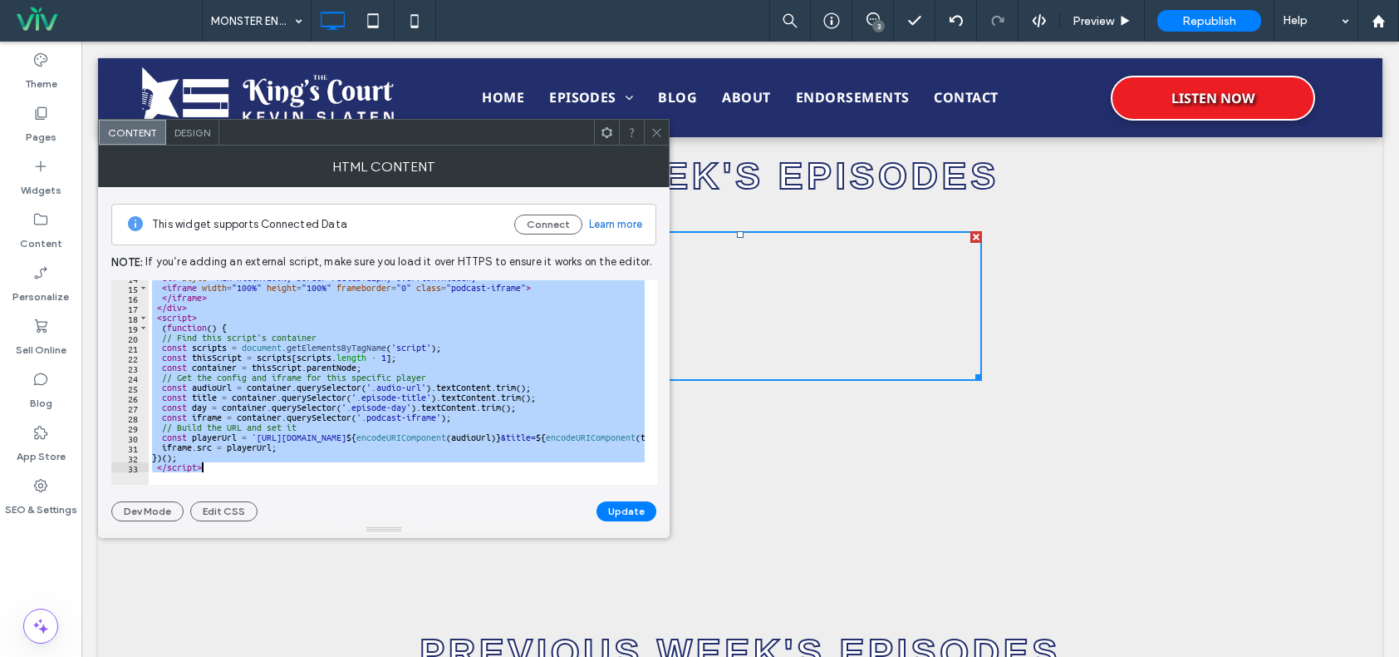
drag, startPoint x: 153, startPoint y: 288, endPoint x: 271, endPoint y: 505, distance: 247.7
click at [271, 505] on div "**********" at bounding box center [383, 354] width 545 height 334
paste textarea "Cursor at row 33"
type textarea "*********"
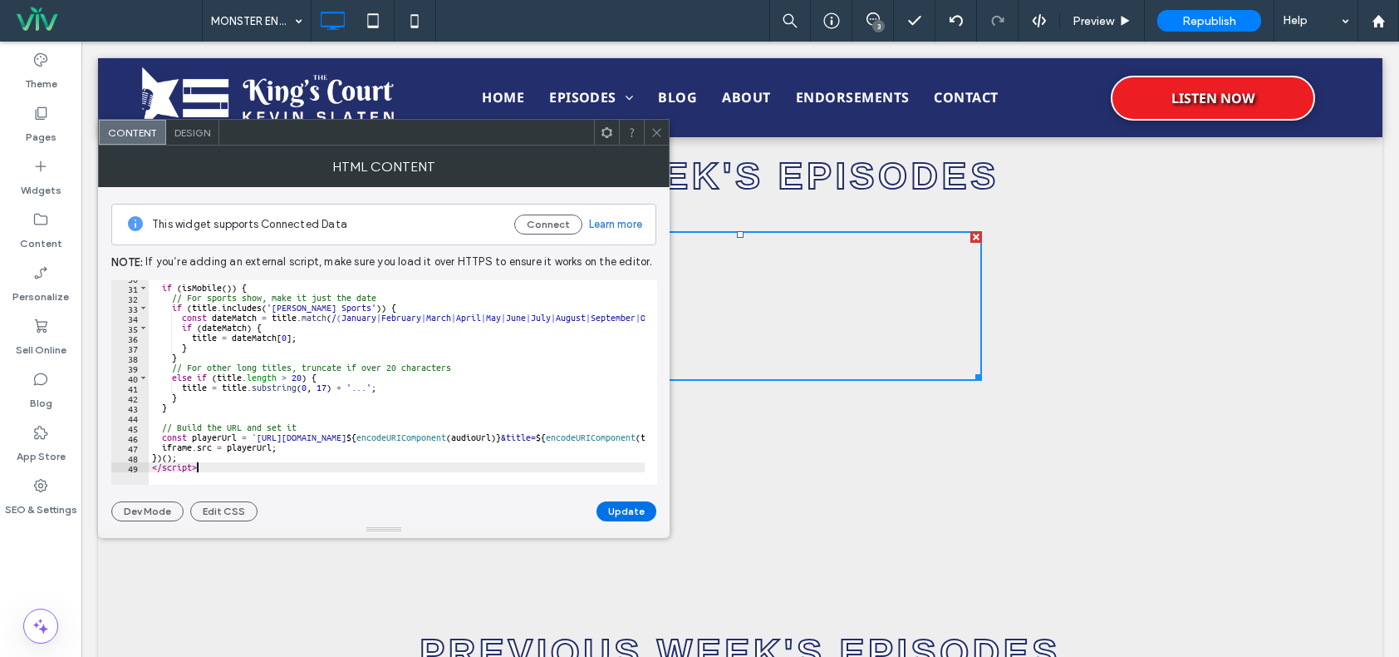
click at [634, 508] on button "Update" at bounding box center [627, 511] width 60 height 20
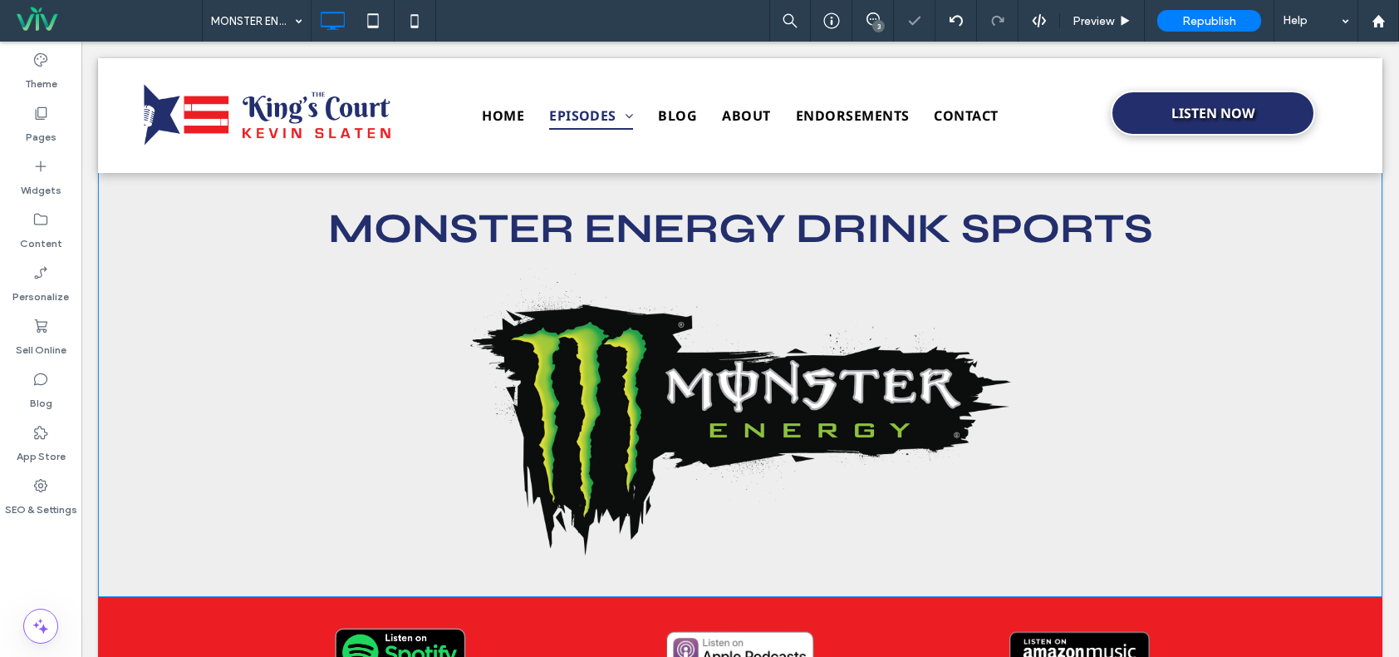
scroll to position [0, 0]
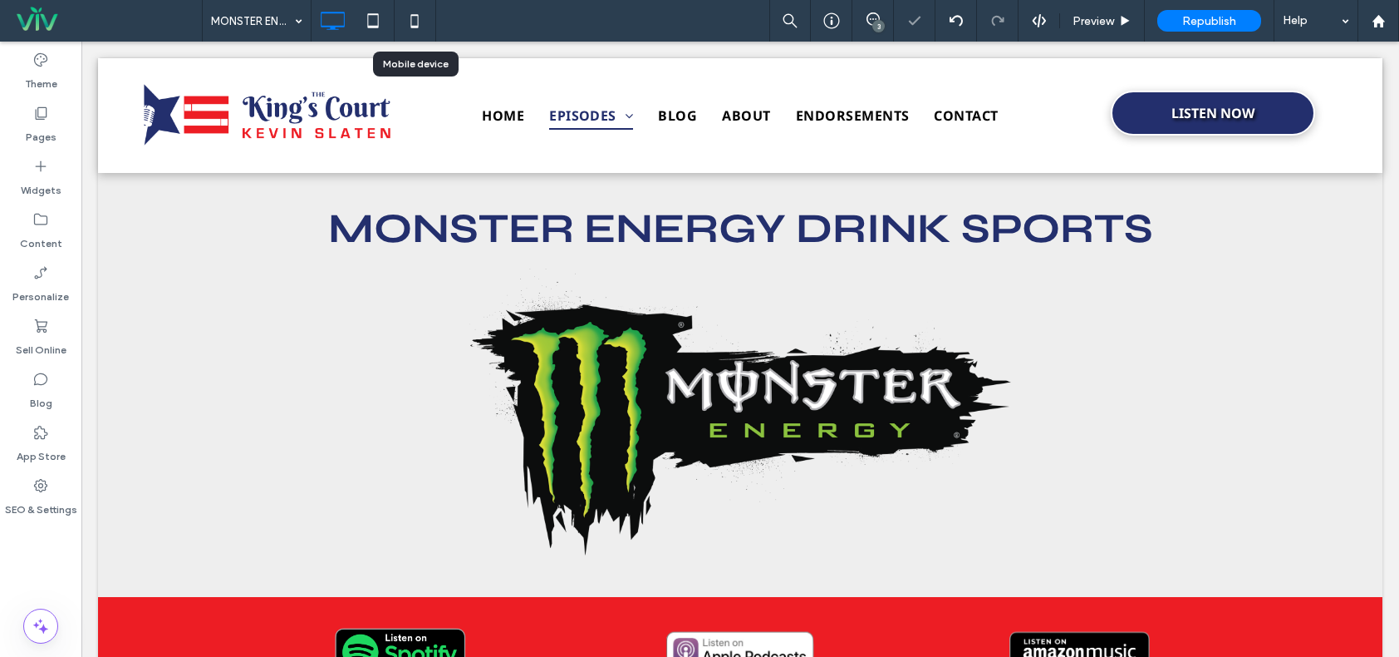
click at [410, 22] on icon at bounding box center [414, 20] width 33 height 33
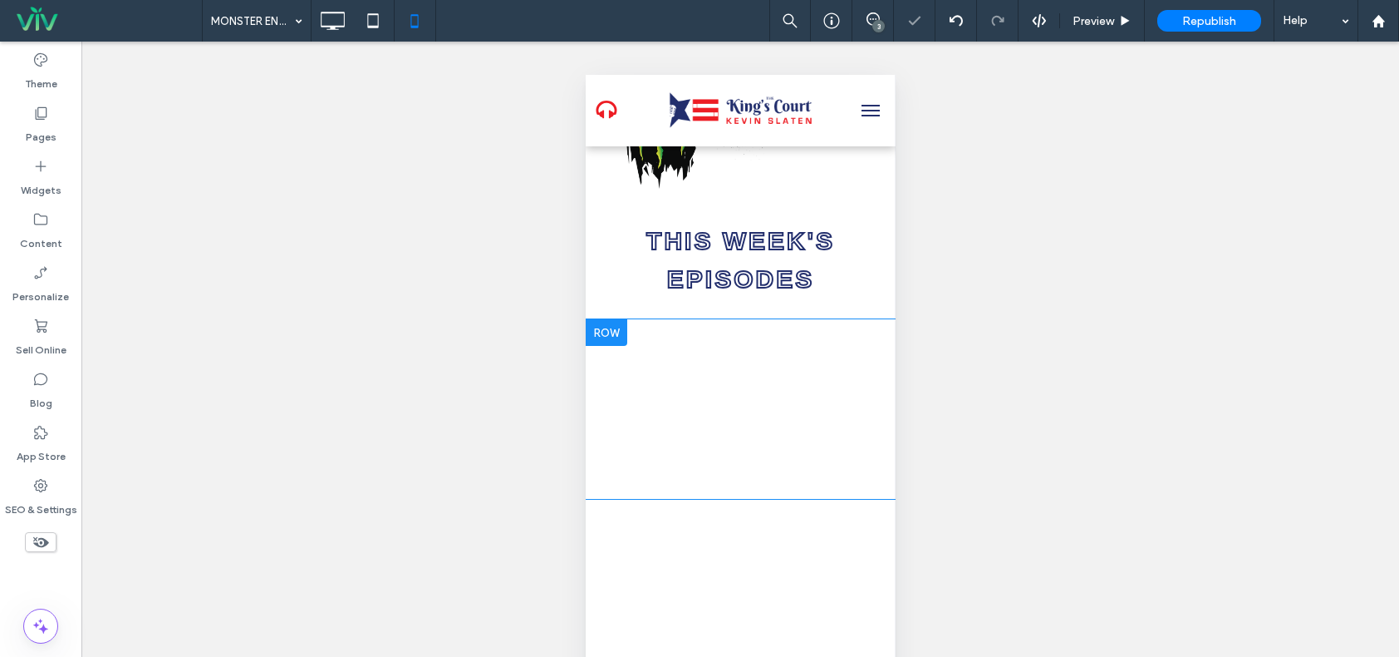
scroll to position [249, 0]
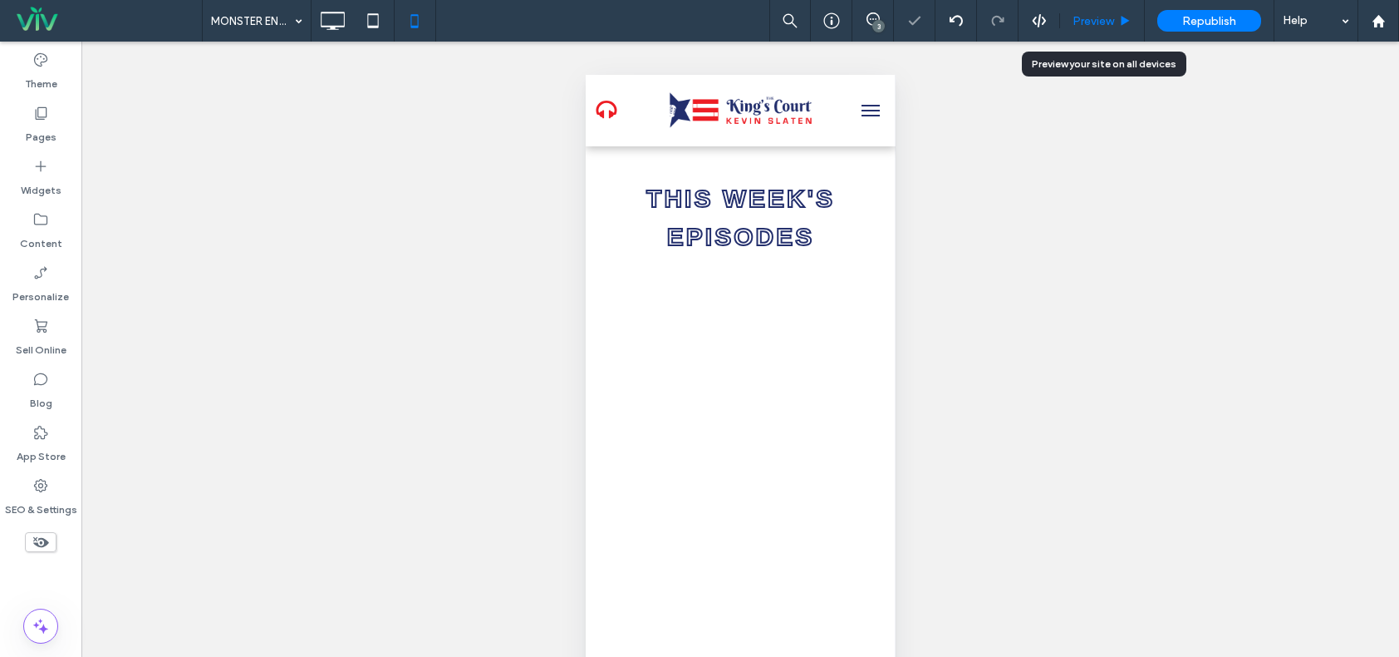
click at [1109, 22] on span "Preview" at bounding box center [1094, 21] width 42 height 14
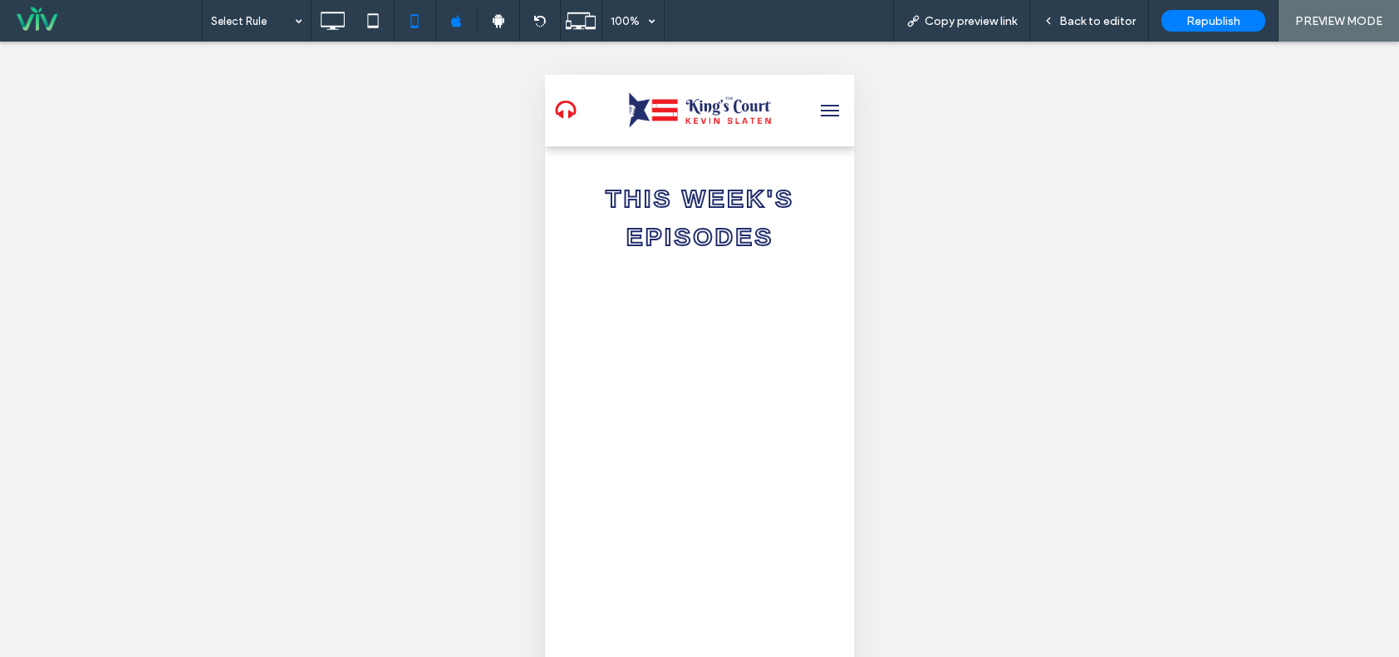
drag, startPoint x: 1080, startPoint y: 27, endPoint x: 1037, endPoint y: 76, distance: 65.4
click at [1080, 23] on span "Back to editor" at bounding box center [1098, 21] width 76 height 14
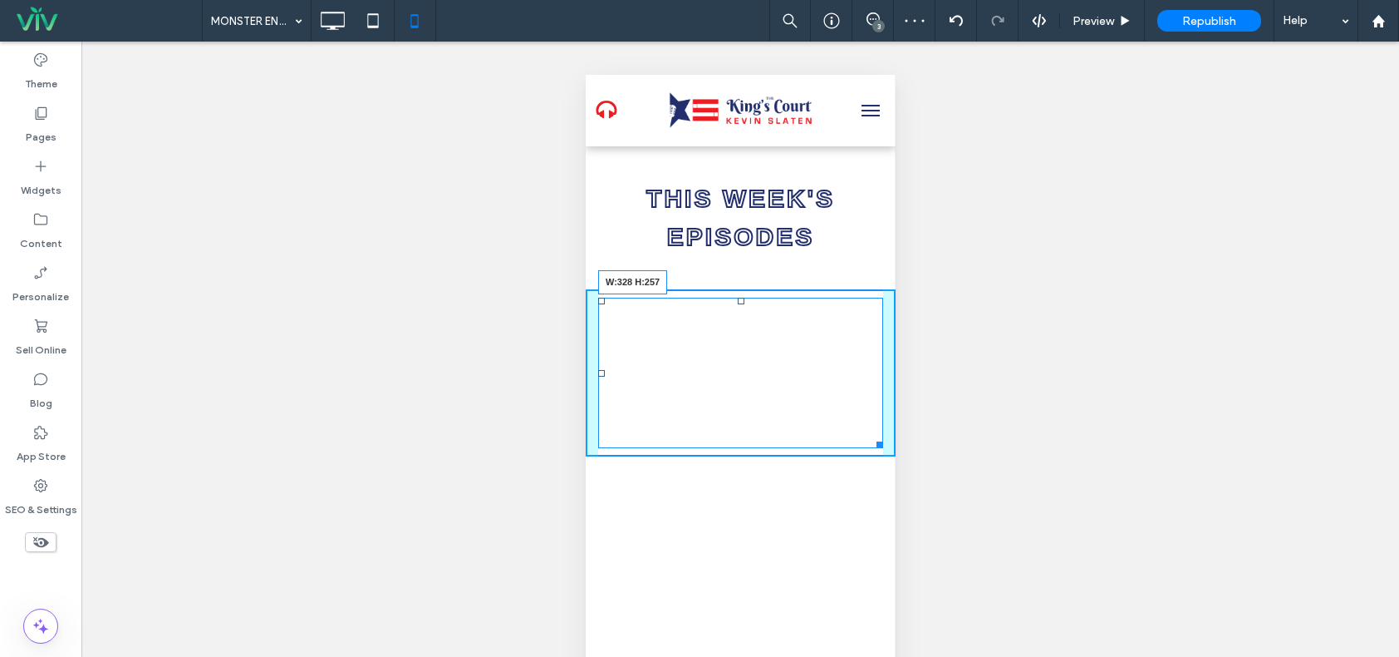
drag, startPoint x: 864, startPoint y: 435, endPoint x: 1315, endPoint y: 530, distance: 460.5
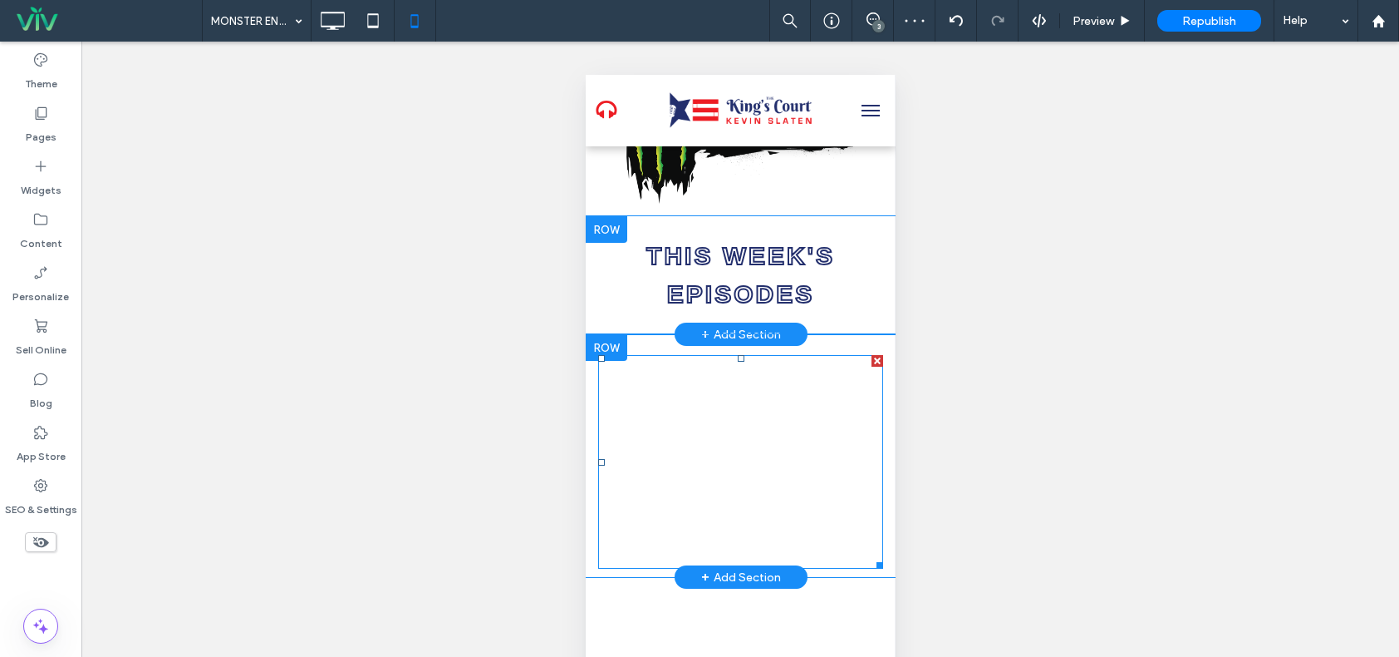
scroll to position [83, 0]
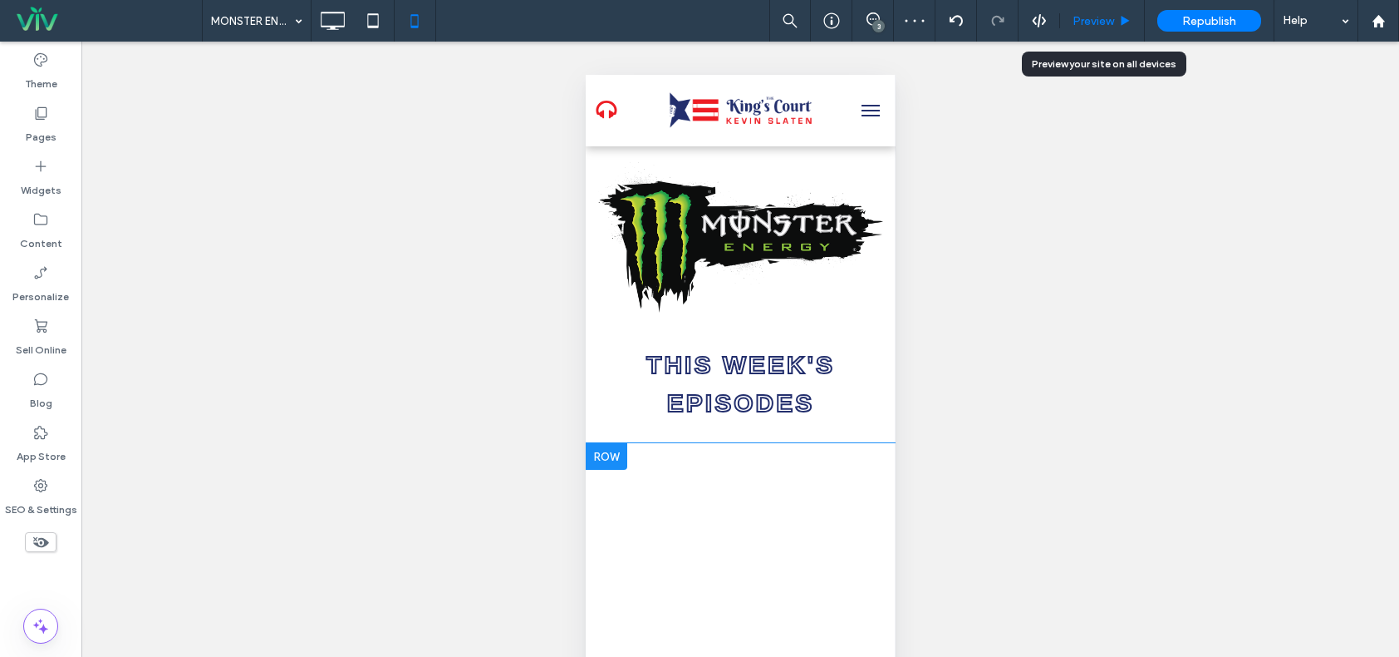
click at [1083, 36] on div "Preview" at bounding box center [1102, 21] width 85 height 42
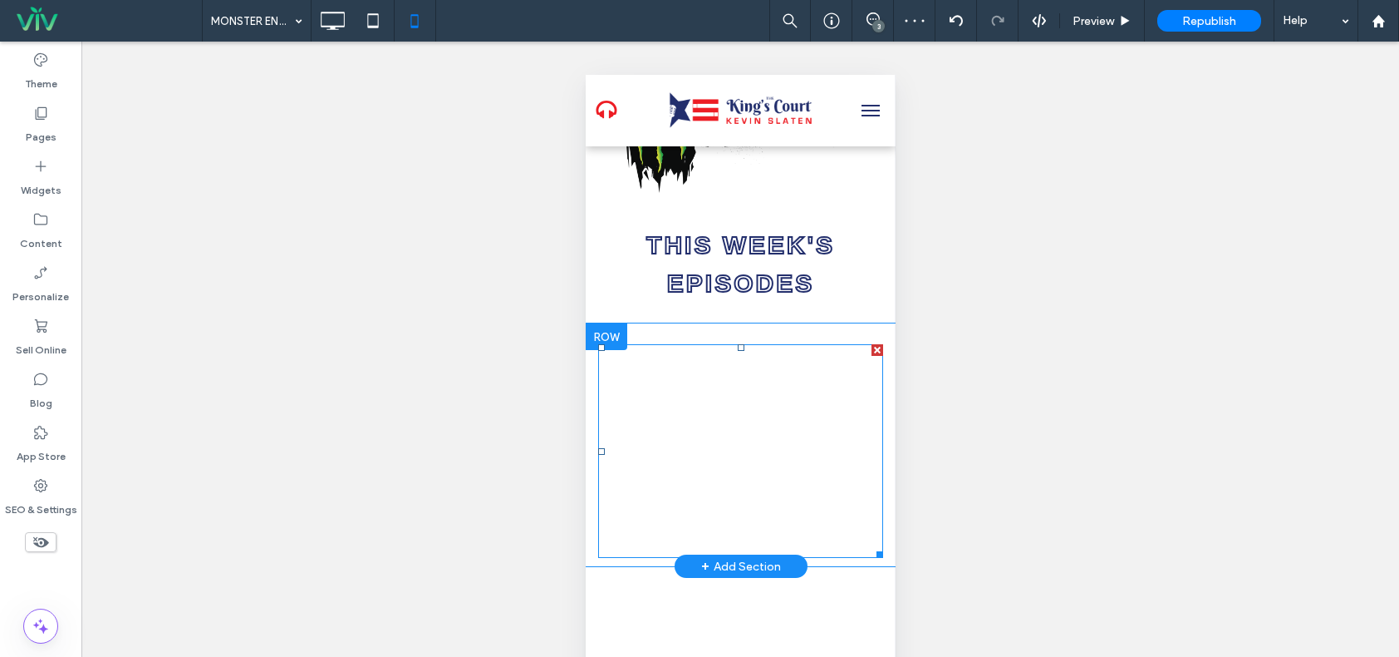
scroll to position [332, 0]
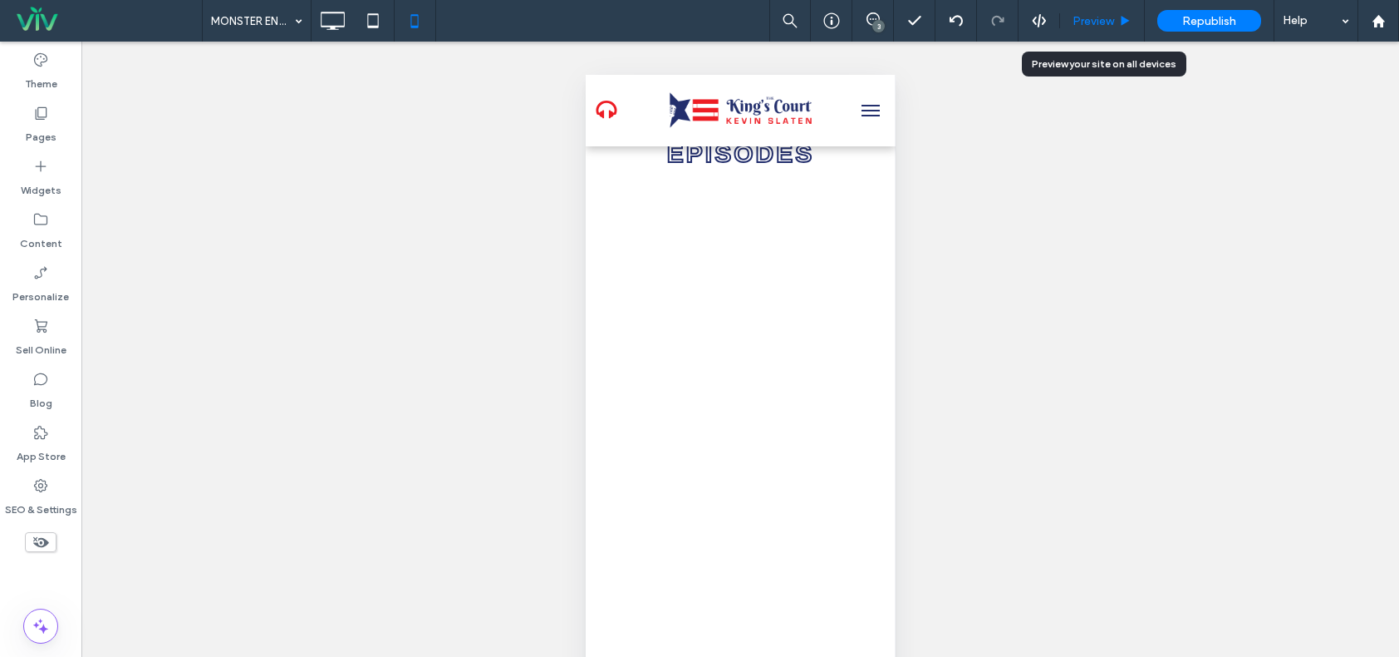
click at [1119, 23] on icon at bounding box center [1125, 21] width 12 height 12
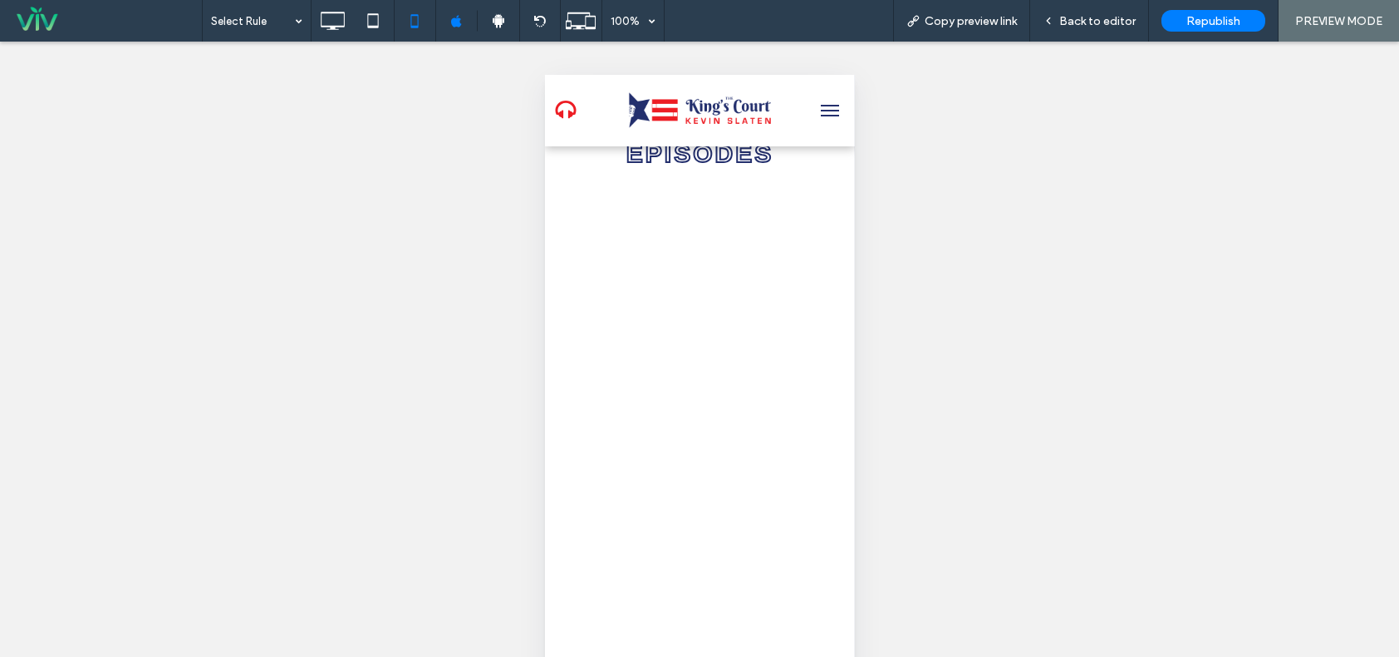
scroll to position [249, 0]
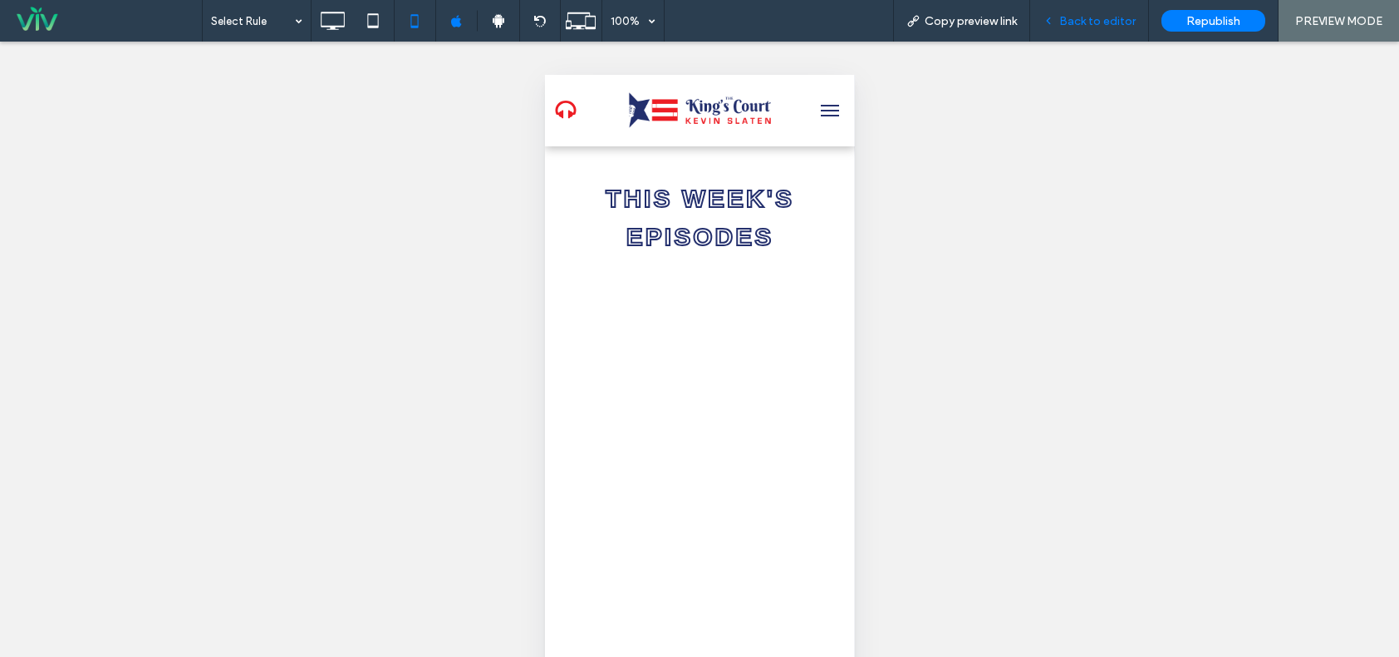
click at [1109, 16] on span "Back to editor" at bounding box center [1098, 21] width 76 height 14
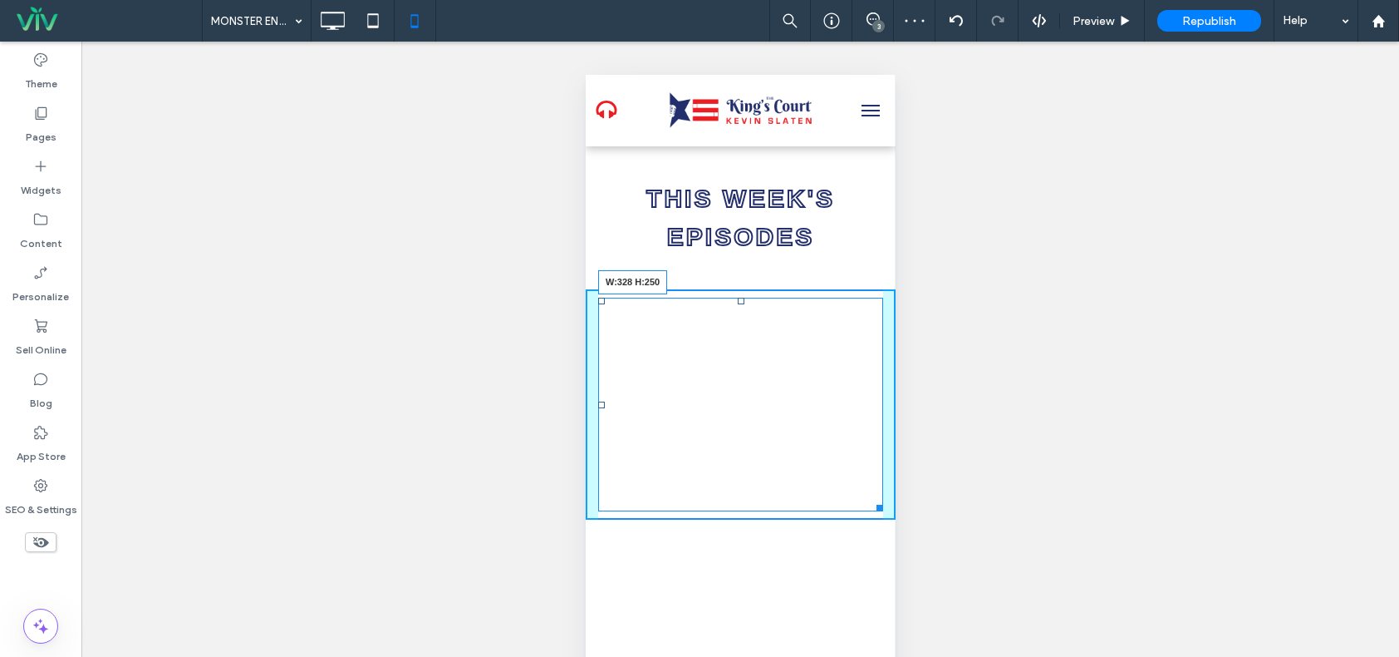
drag, startPoint x: 863, startPoint y: 504, endPoint x: 1466, endPoint y: 573, distance: 607.3
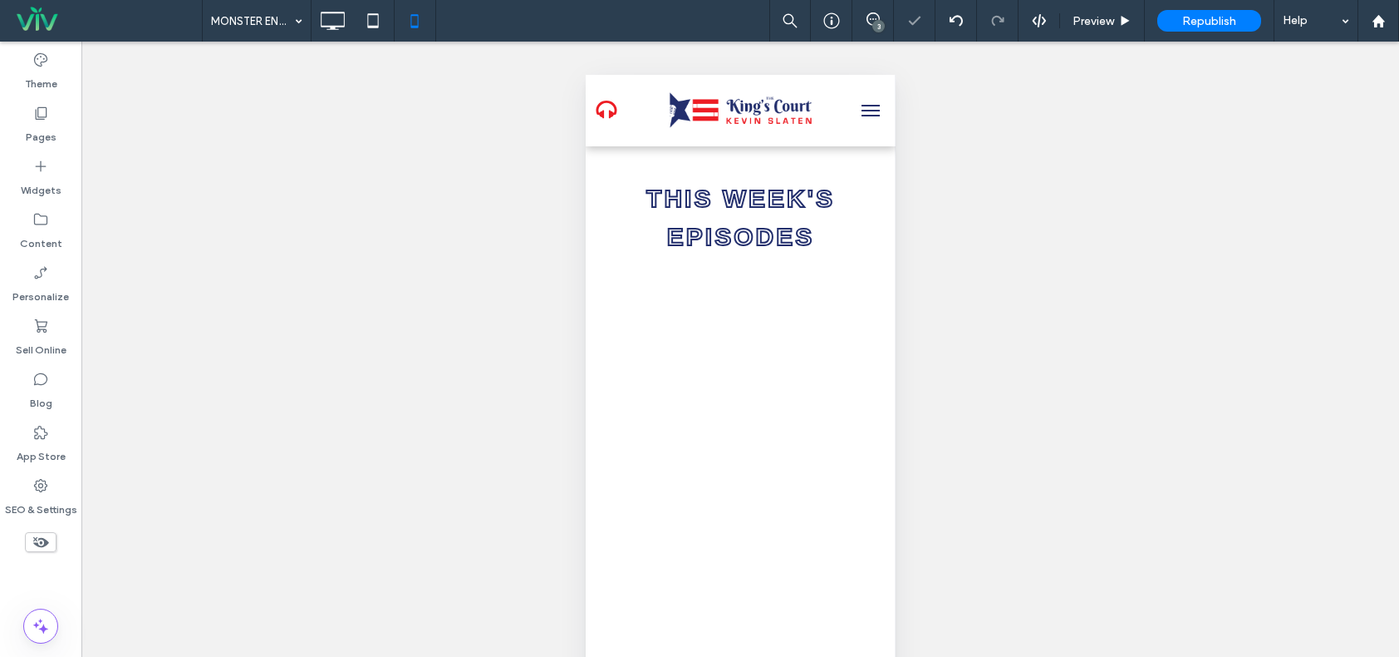
click at [382, 322] on div "Unhide? Yes Unhide? Yes Unhide? Yes Unhide? Yes Unhide? Yes Unhide? Yes Unhide?…" at bounding box center [740, 370] width 1318 height 657
click at [1151, 426] on div "Unhide? Yes Unhide? Yes Unhide? Yes Unhide? Yes Unhide? Yes Unhide? Yes Unhide?…" at bounding box center [740, 370] width 1318 height 657
click at [1097, 22] on span "Preview" at bounding box center [1094, 21] width 42 height 14
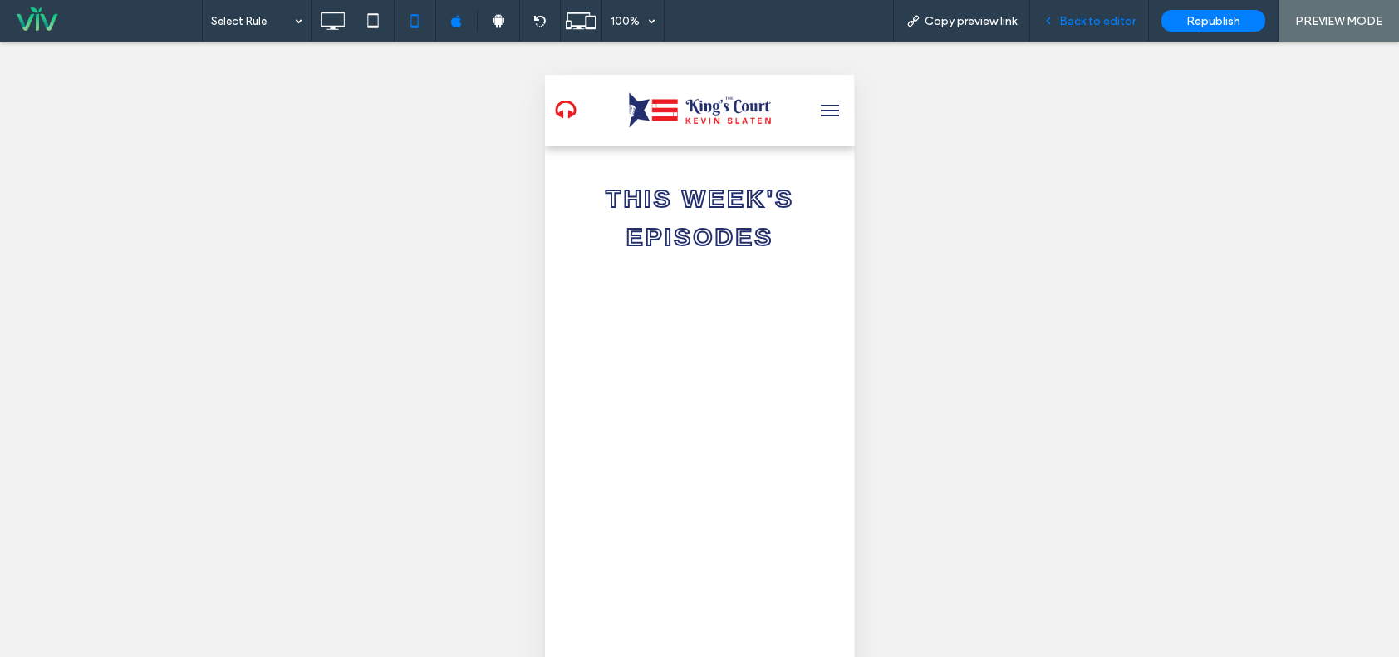
click at [1129, 21] on span "Back to editor" at bounding box center [1098, 21] width 76 height 14
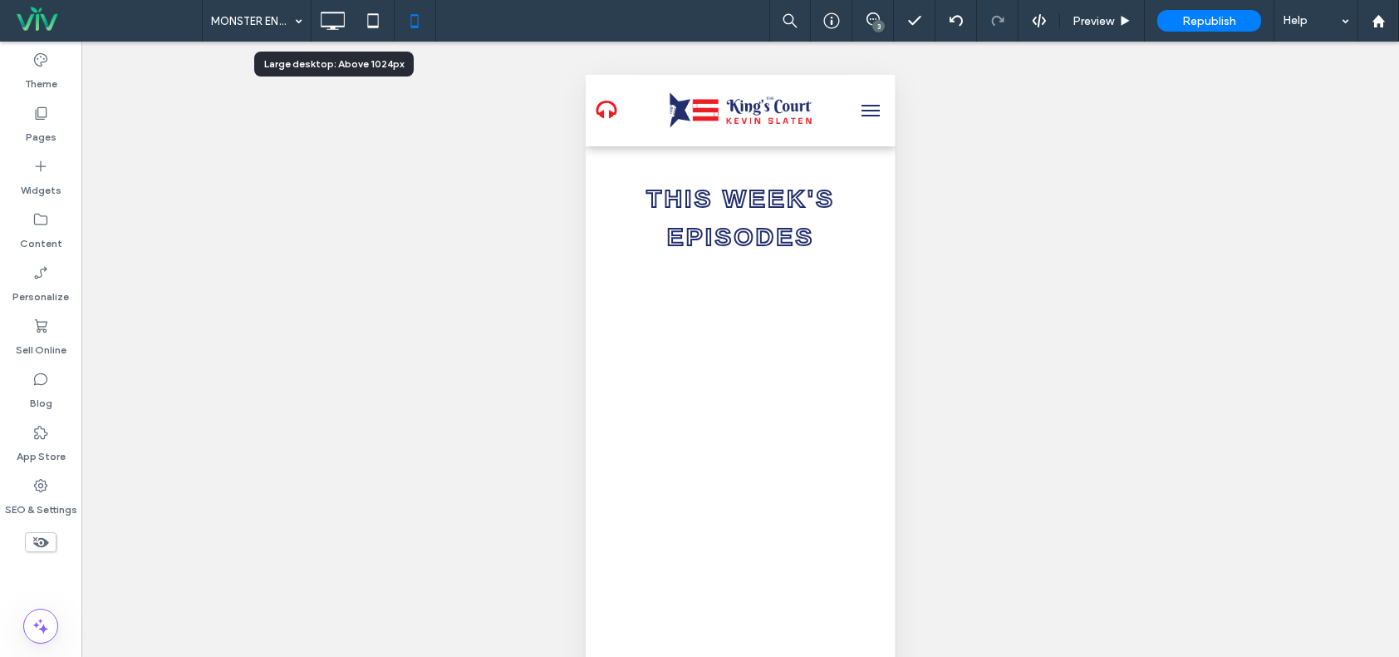
click at [323, 13] on use at bounding box center [333, 21] width 24 height 18
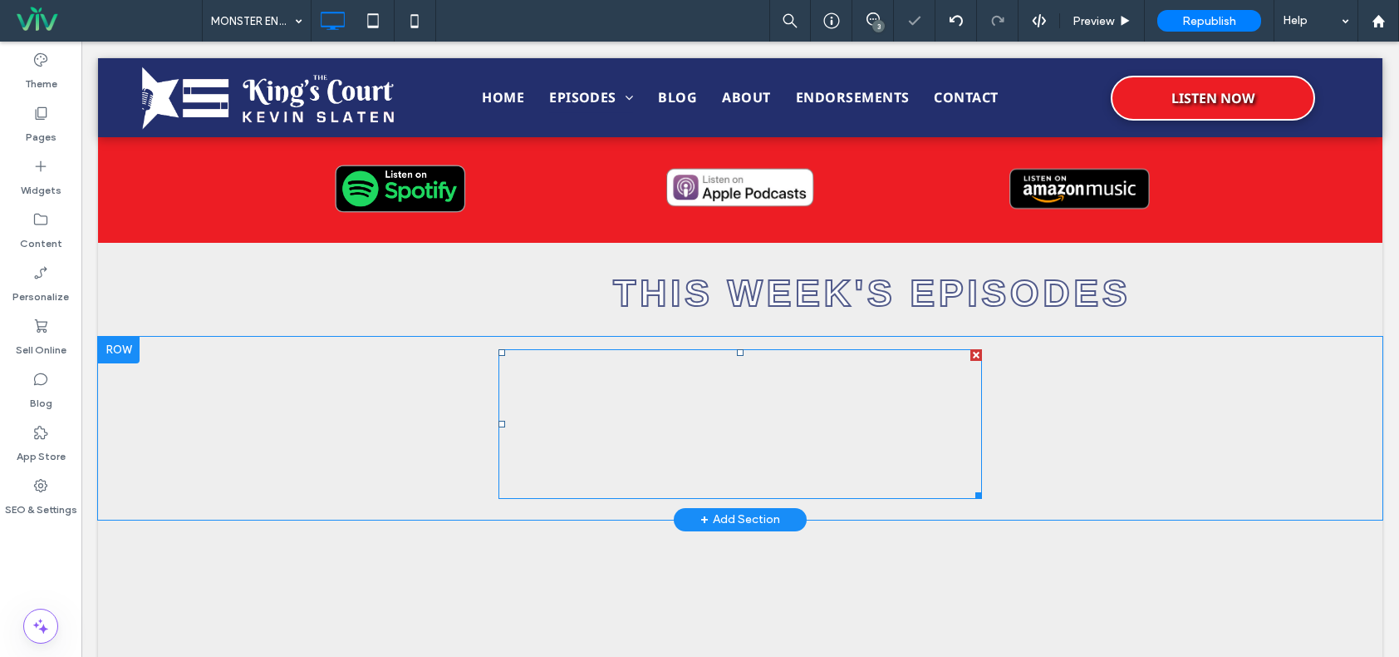
click at [828, 405] on span at bounding box center [741, 424] width 484 height 150
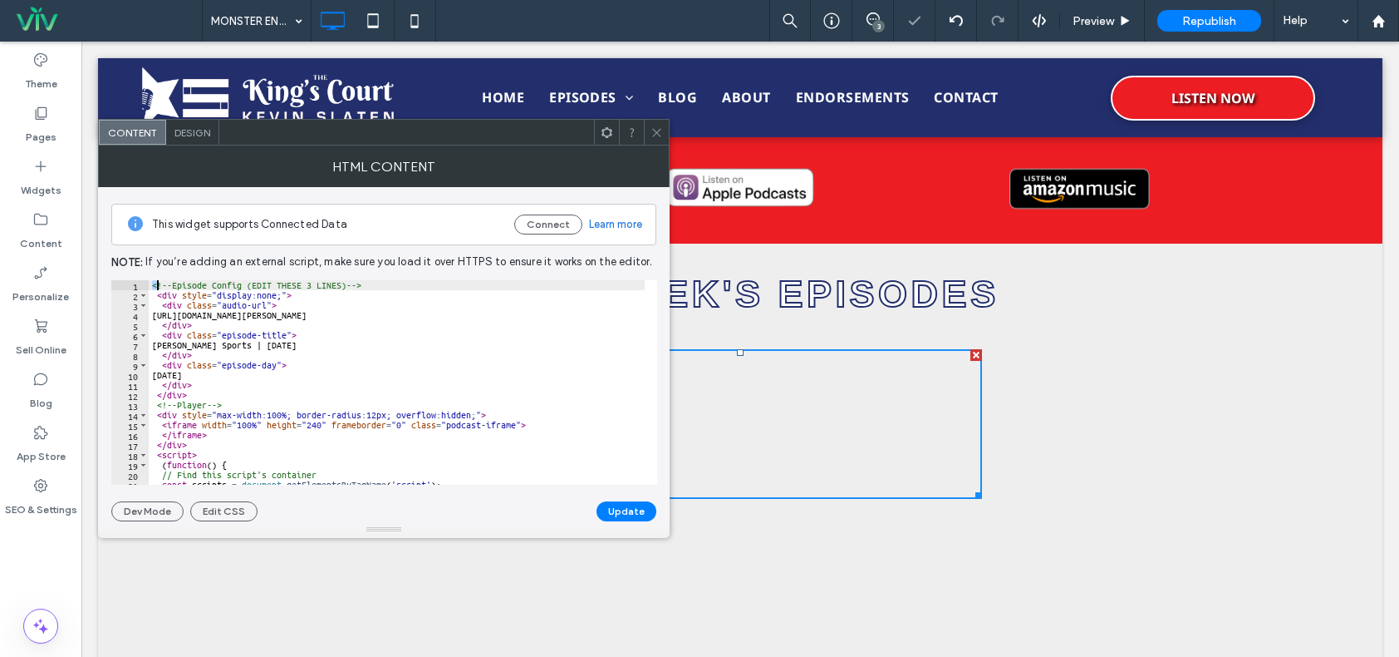
scroll to position [307, 0]
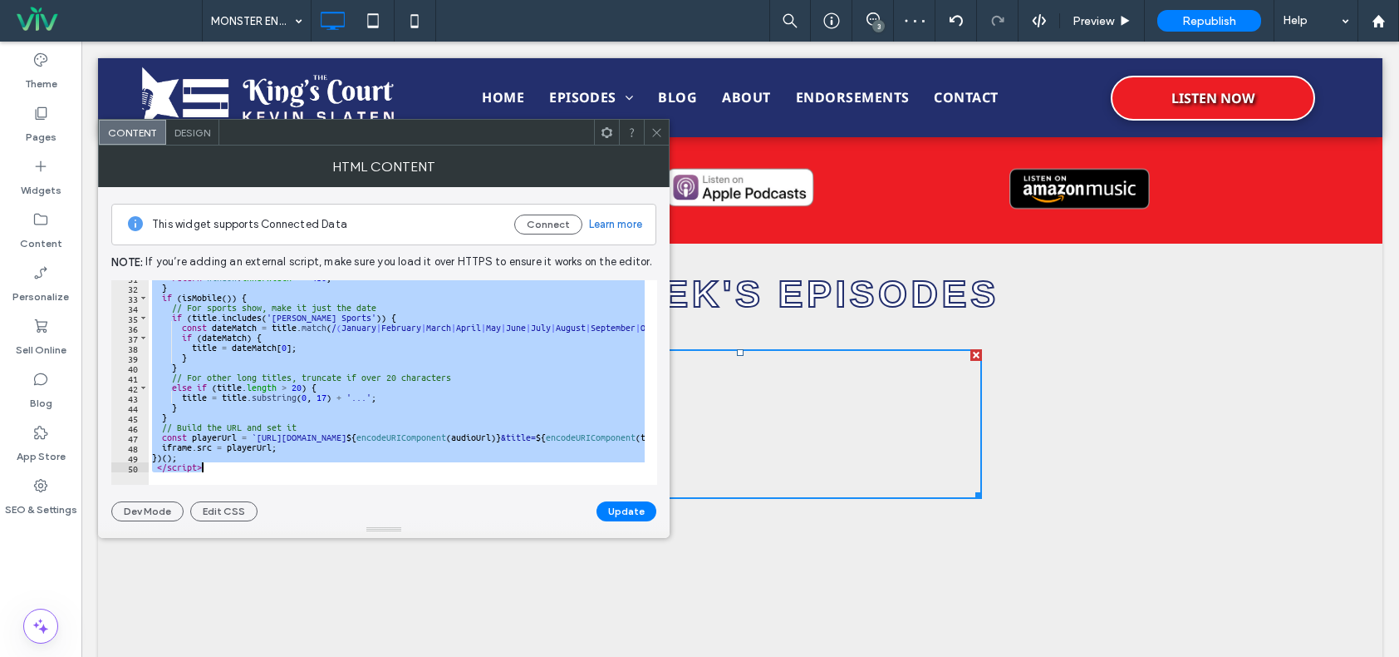
drag, startPoint x: 153, startPoint y: 285, endPoint x: 258, endPoint y: 475, distance: 216.9
click at [258, 475] on div "**********" at bounding box center [384, 382] width 546 height 204
paste textarea "Cursor at row 50"
type textarea "*********"
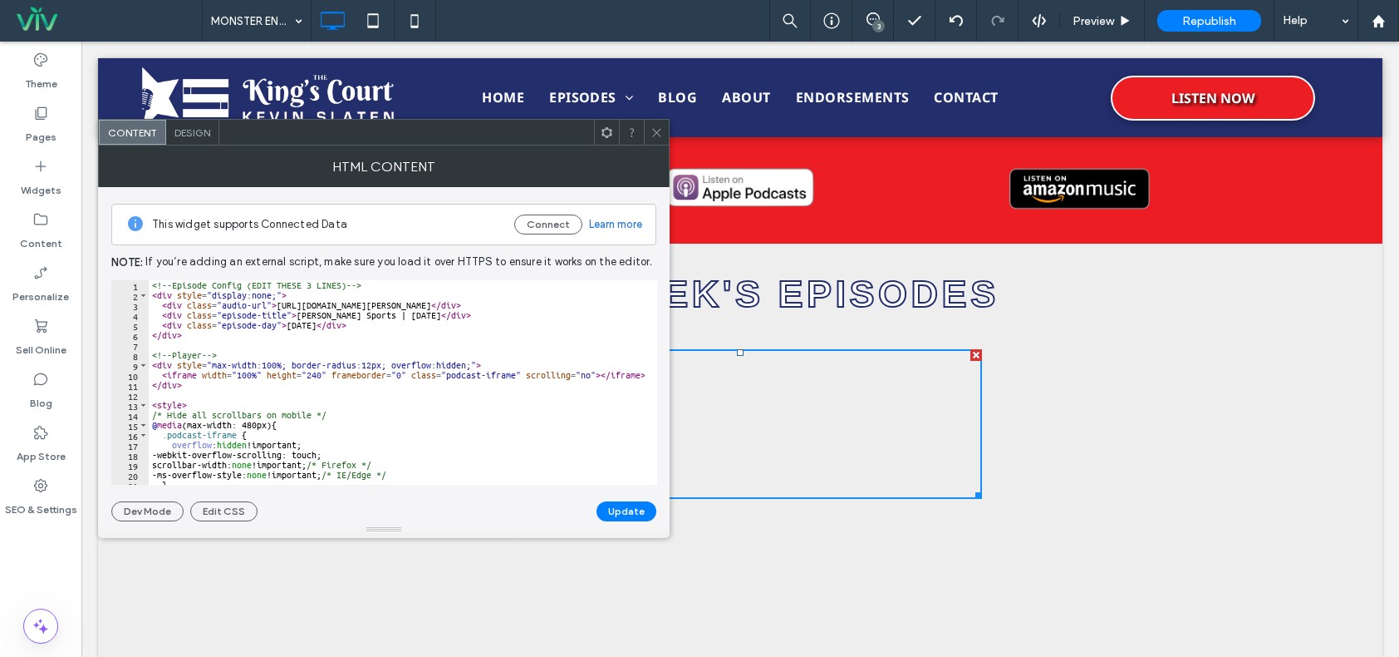
scroll to position [0, 0]
click at [644, 511] on button "Update" at bounding box center [627, 511] width 60 height 20
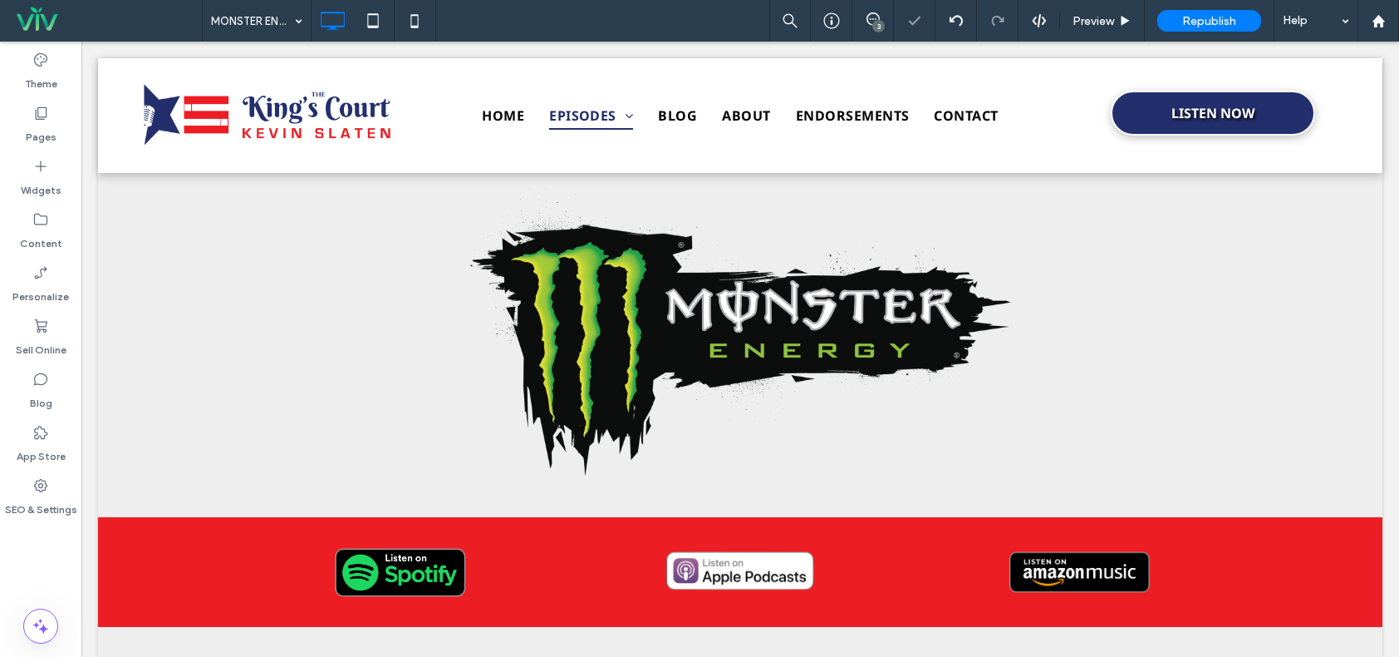
scroll to position [416, 0]
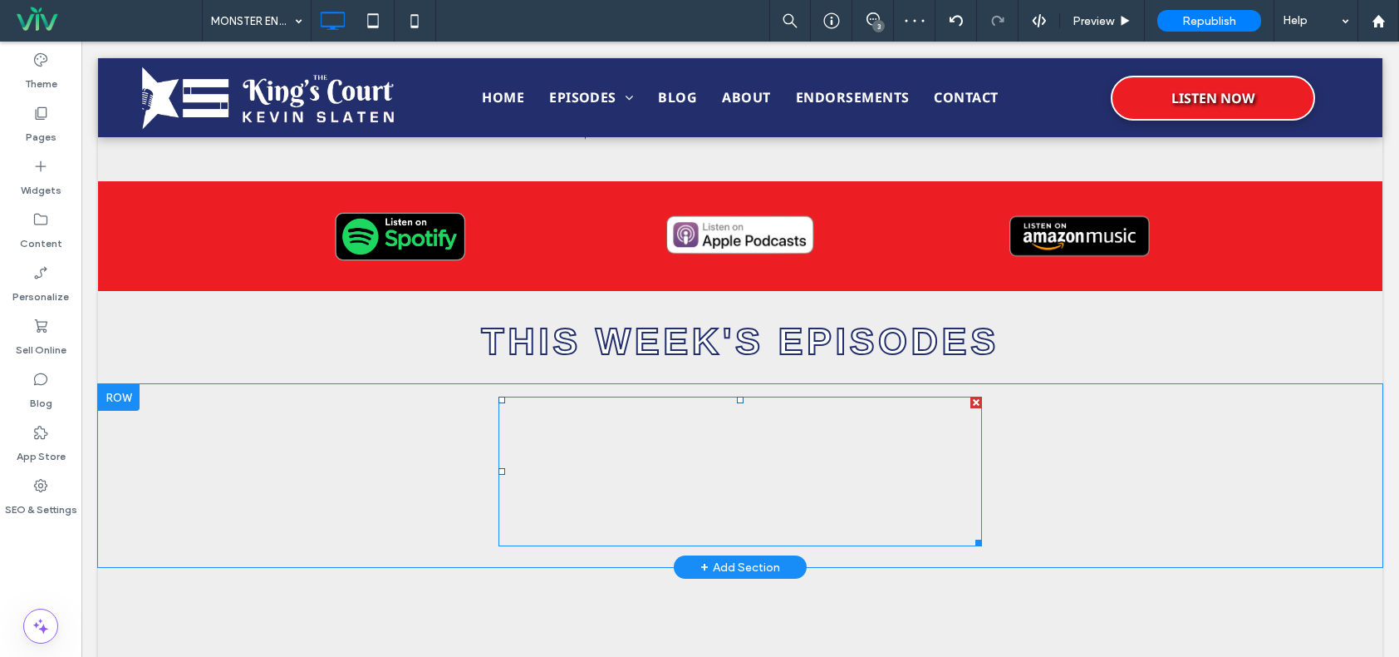
click at [718, 446] on span at bounding box center [741, 471] width 484 height 150
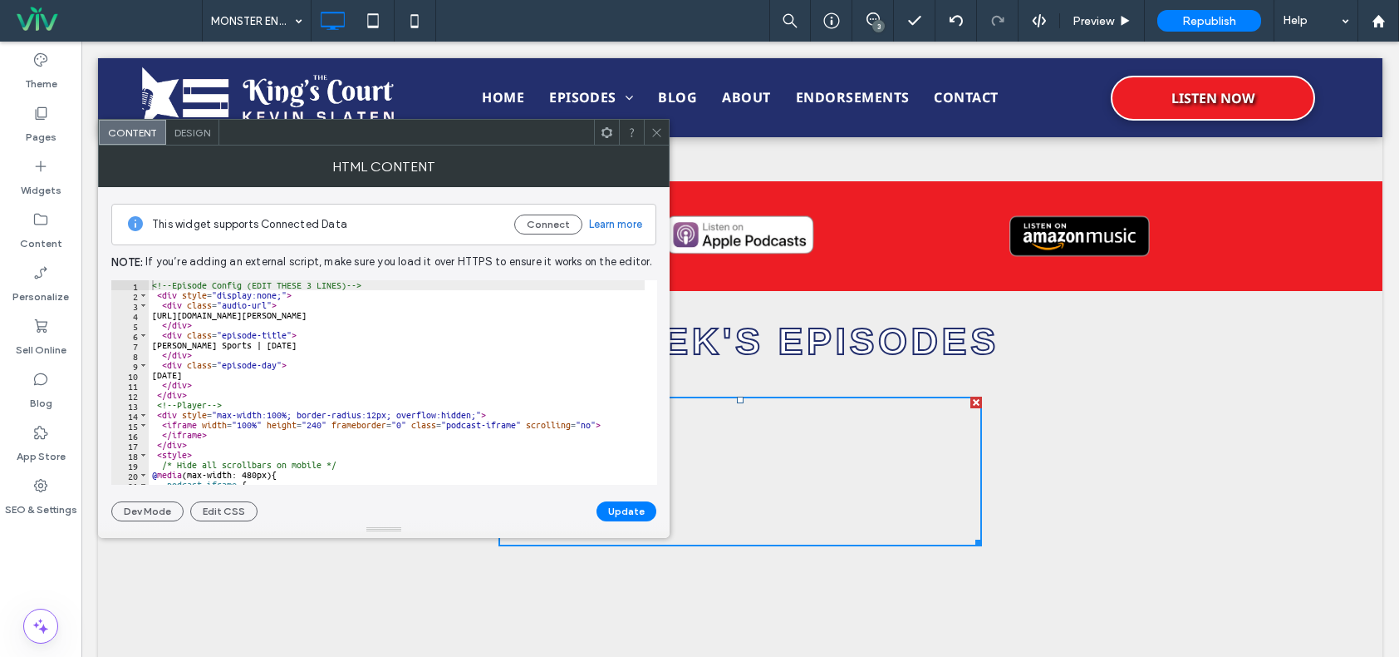
click at [650, 135] on div at bounding box center [656, 132] width 25 height 25
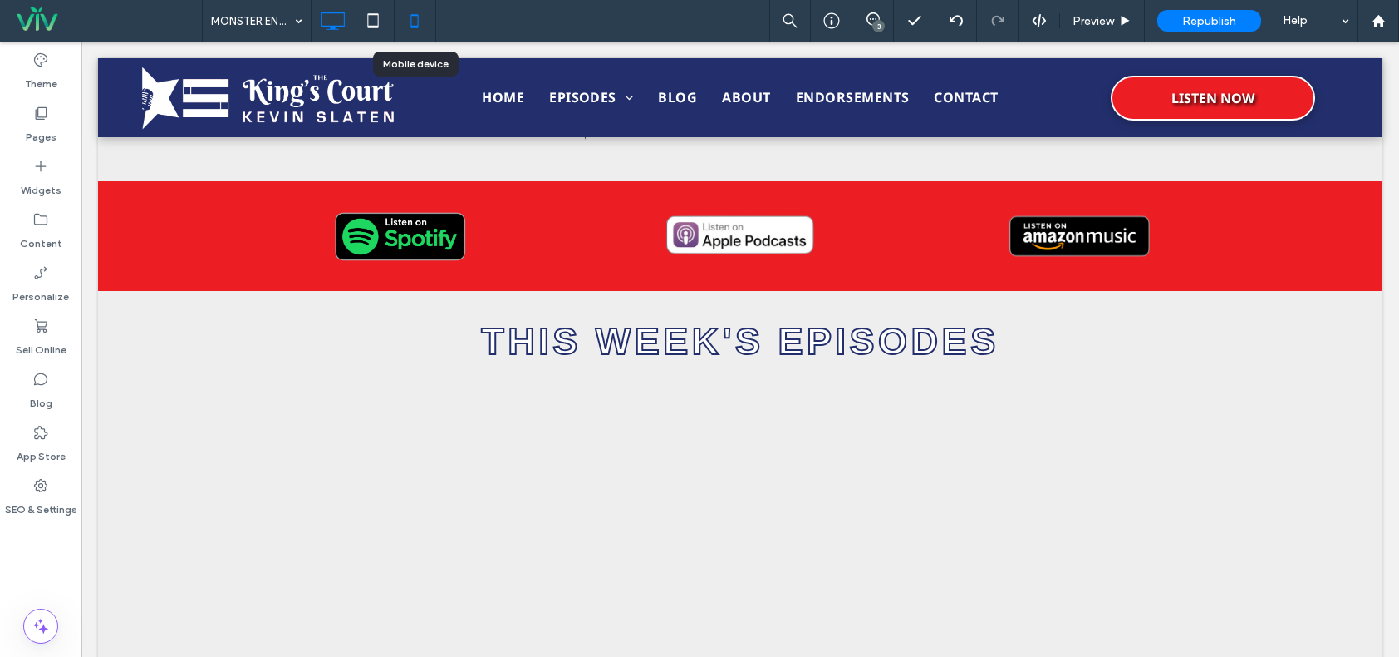
click at [422, 18] on icon at bounding box center [414, 20] width 33 height 33
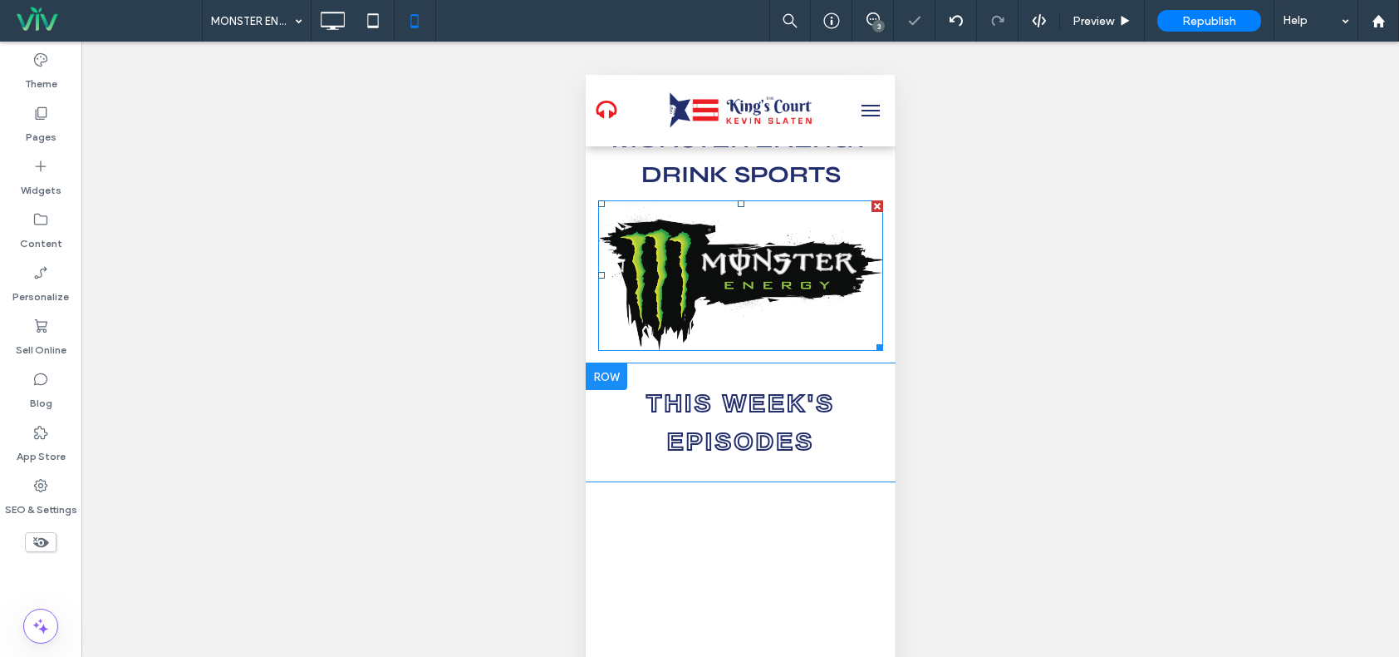
scroll to position [166, 0]
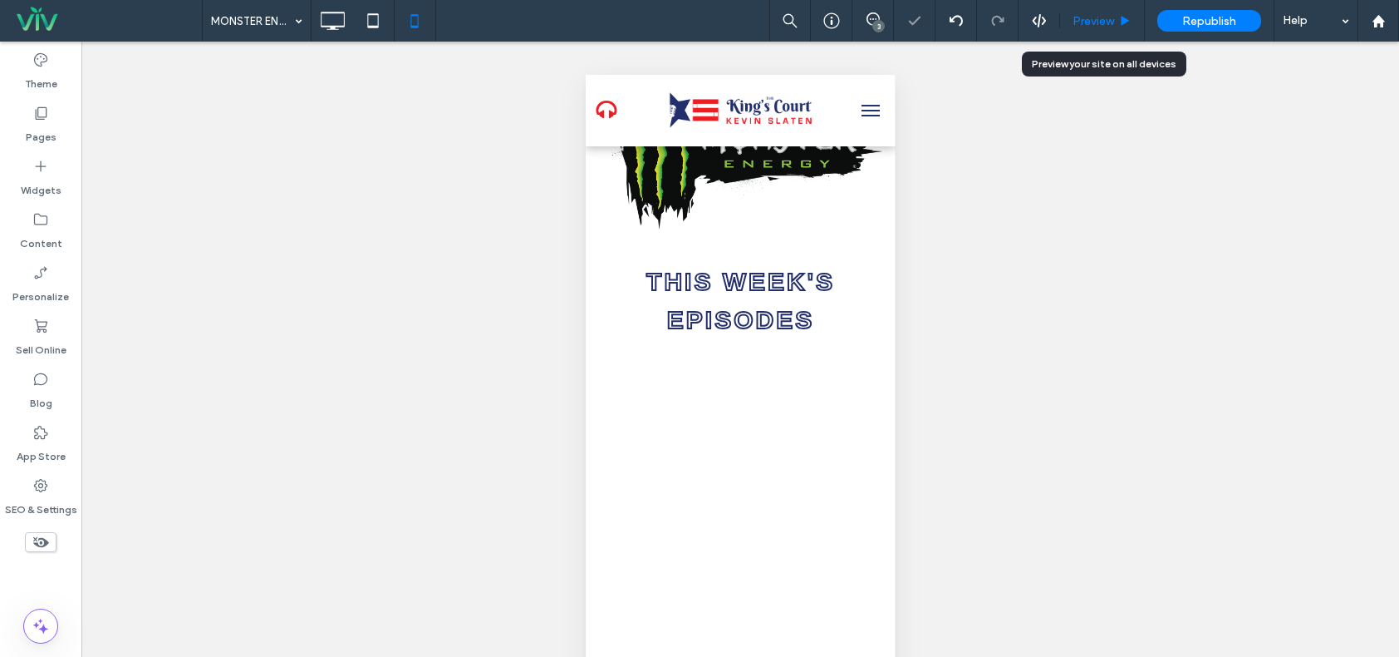
click at [1114, 17] on span "Preview" at bounding box center [1094, 21] width 42 height 14
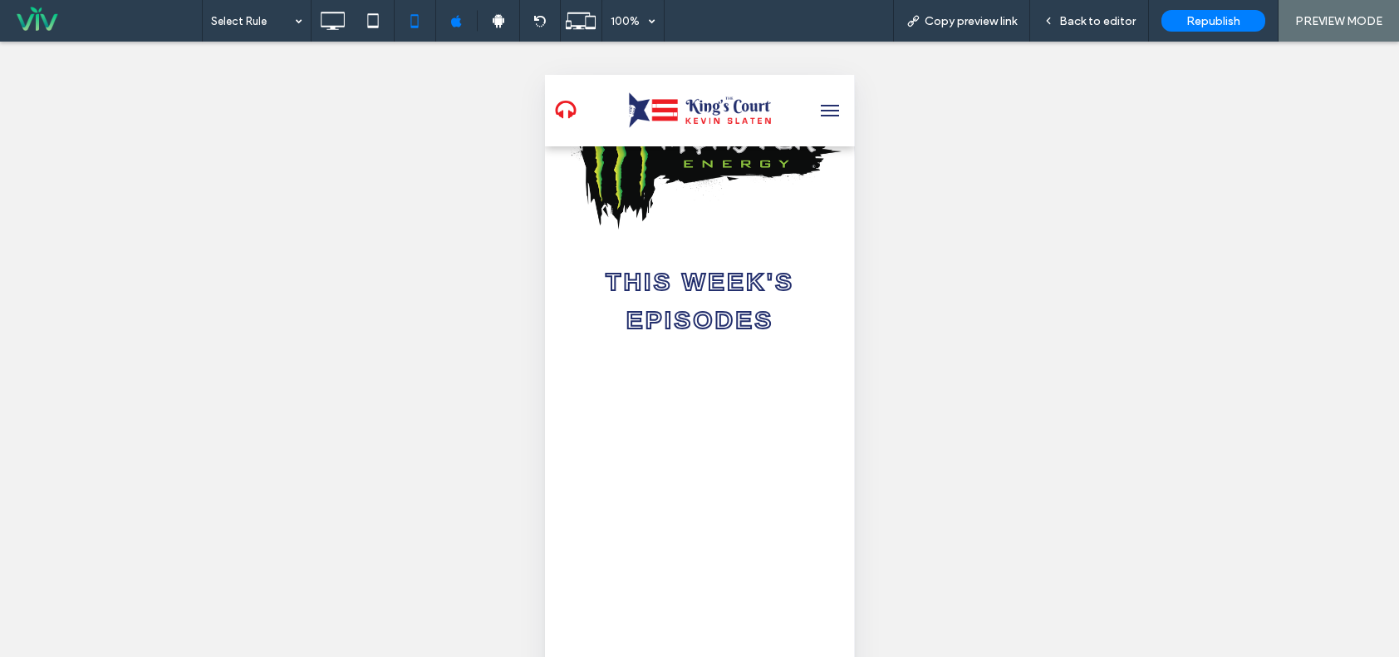
scroll to position [249, 0]
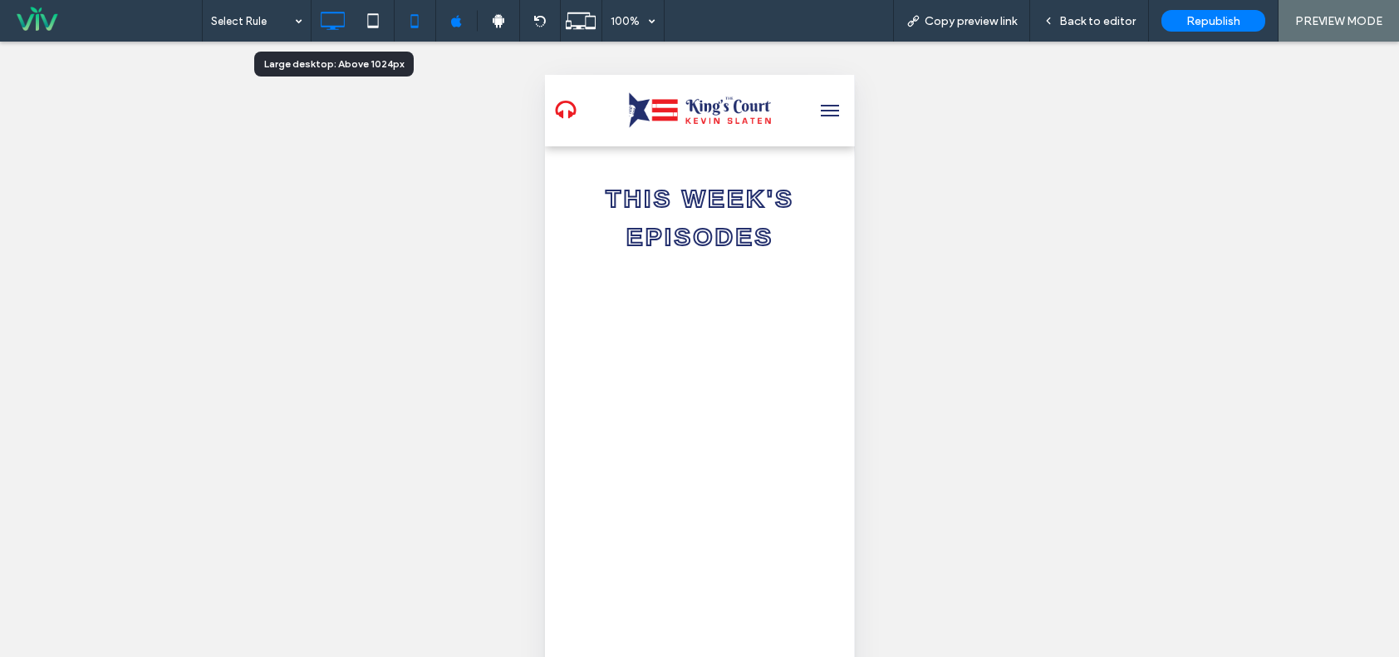
click at [339, 14] on icon at bounding box center [332, 20] width 33 height 33
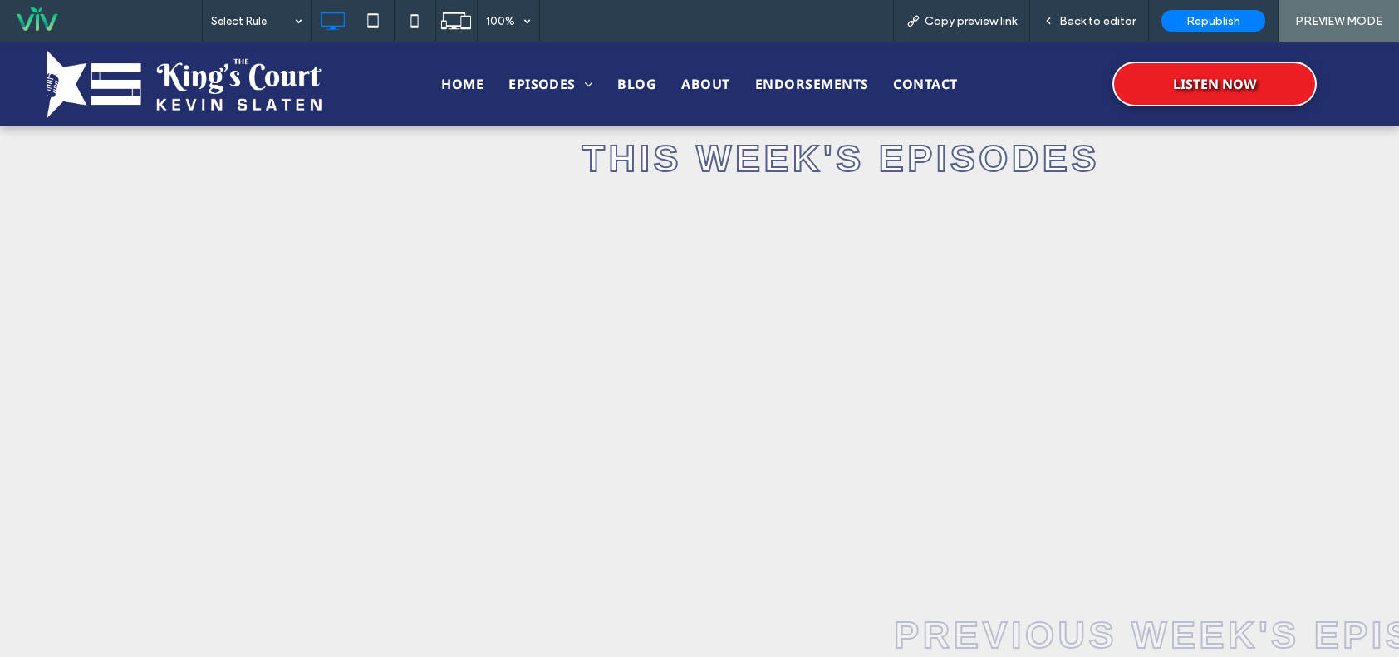
scroll to position [588, 0]
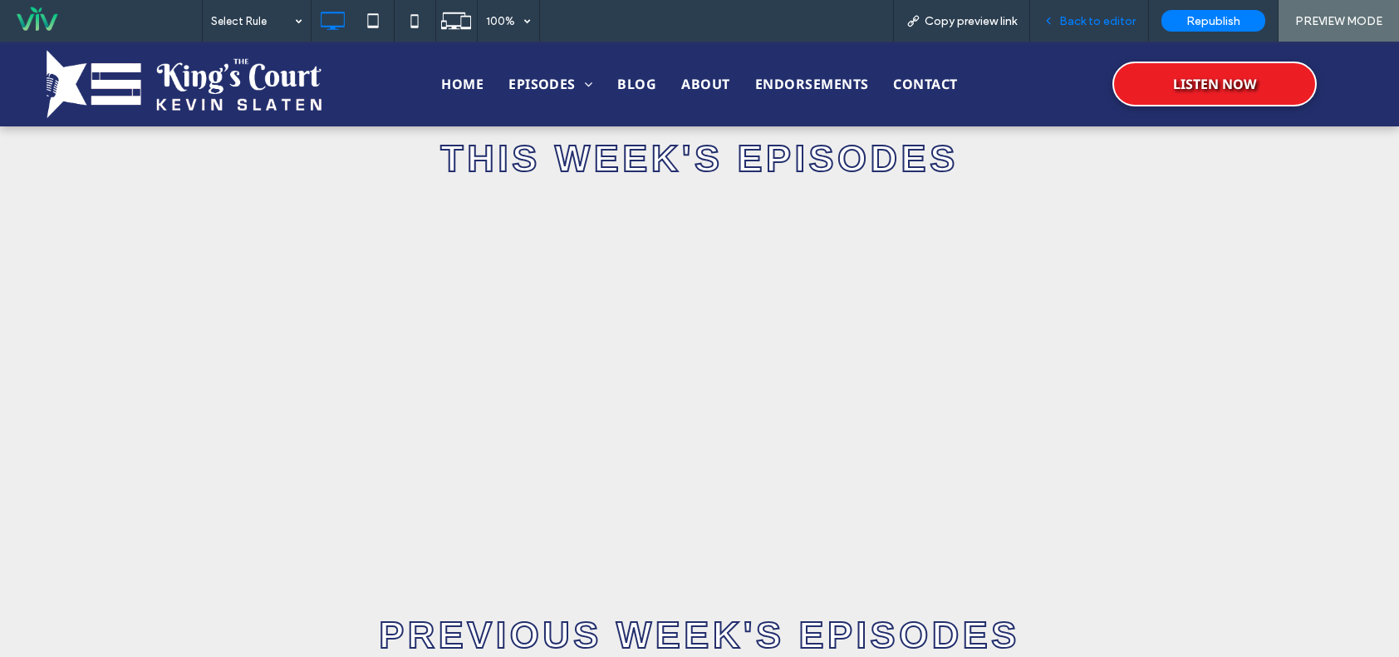
click at [1086, 31] on div "Back to editor" at bounding box center [1089, 21] width 119 height 42
click at [1081, 8] on div "Back to editor" at bounding box center [1089, 21] width 119 height 42
click at [1082, 17] on span "Back to editor" at bounding box center [1098, 21] width 76 height 14
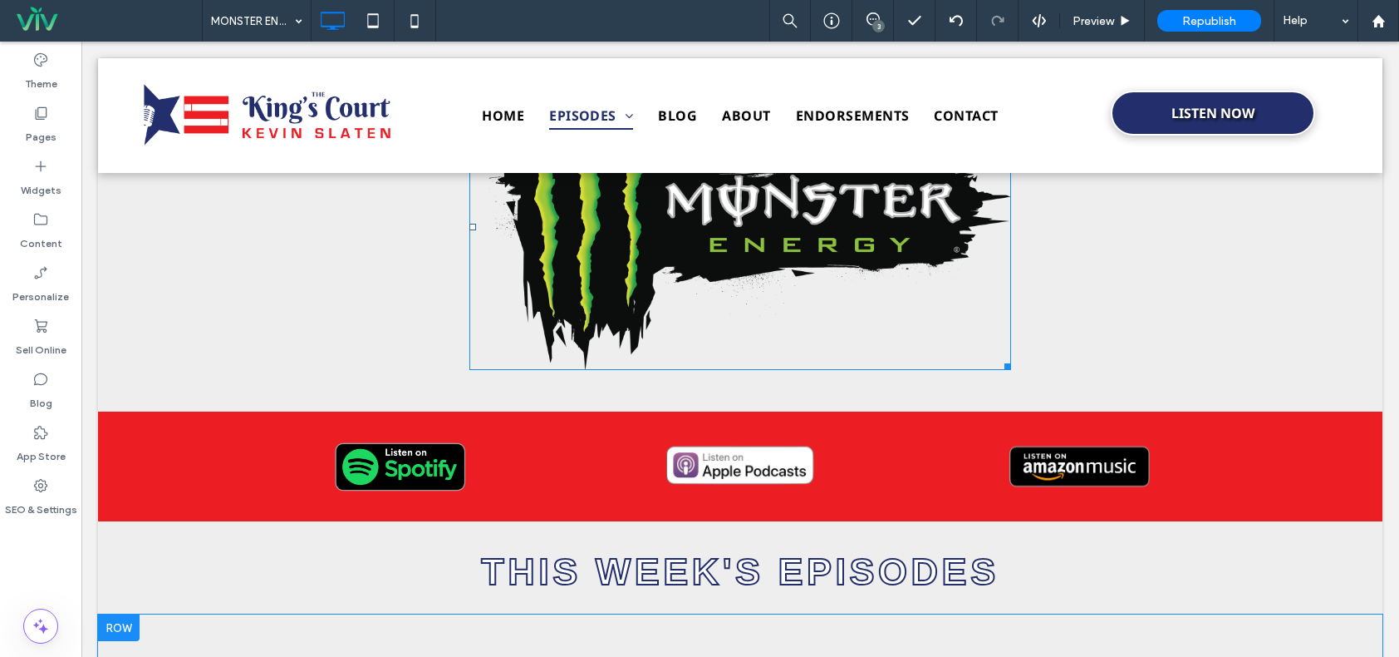
scroll to position [499, 0]
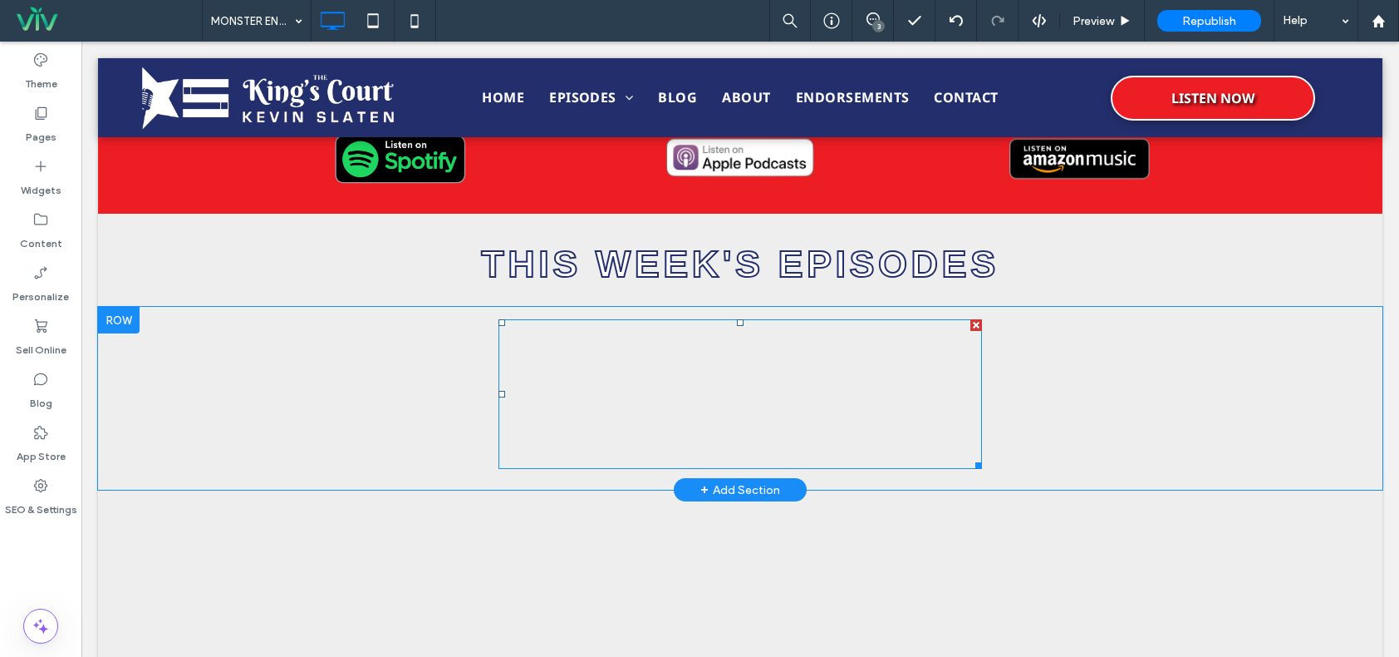
click at [797, 388] on span at bounding box center [741, 394] width 484 height 150
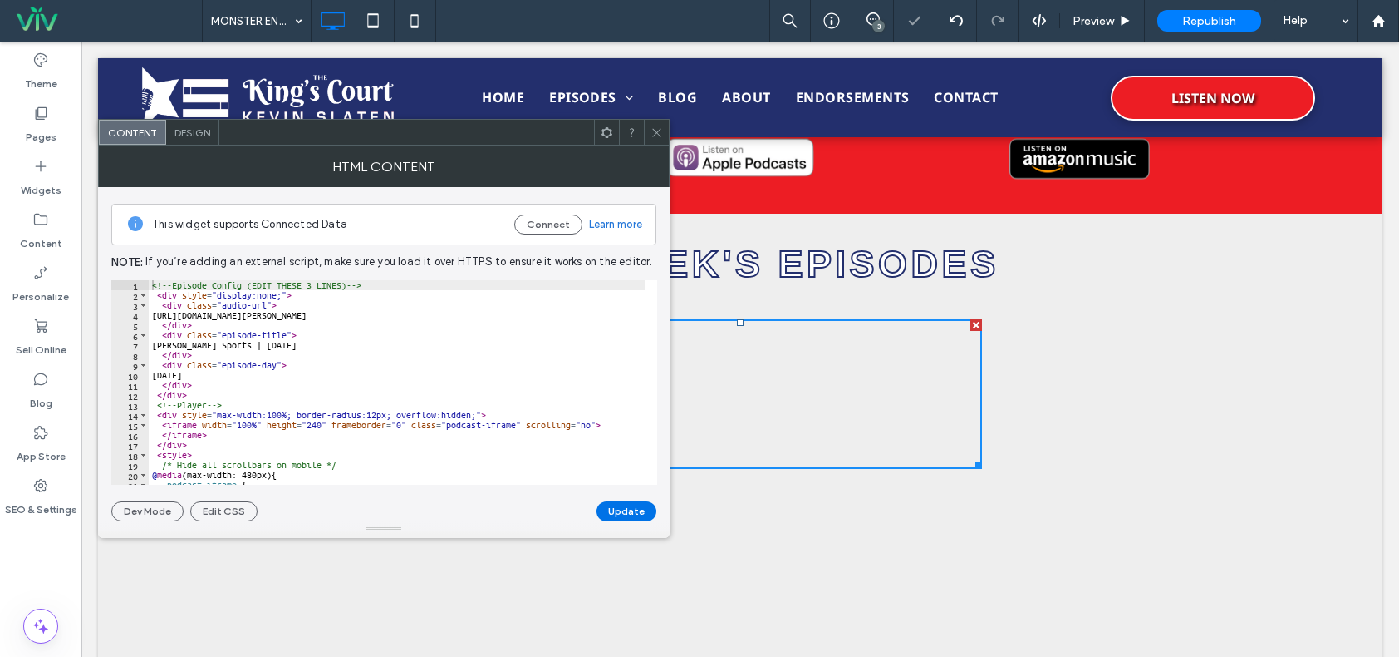
click at [627, 507] on button "Update" at bounding box center [627, 511] width 60 height 20
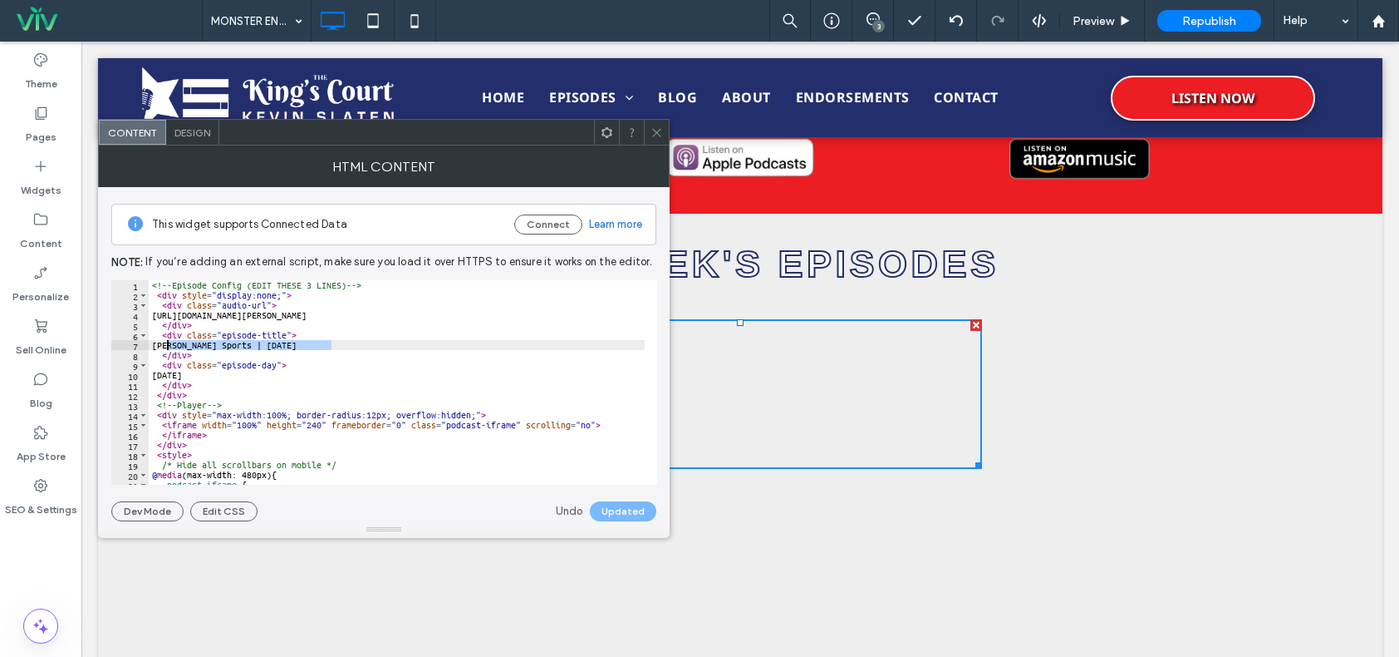
drag, startPoint x: 338, startPoint y: 341, endPoint x: 167, endPoint y: 345, distance: 171.2
click at [167, 345] on div "<!-- Episode Config (EDIT THESE 3 LINES) --> < div style = "display:none;" > < …" at bounding box center [598, 386] width 899 height 212
paste textarea "Cursor at row 7"
type textarea "**********"
click at [615, 514] on button "Update" at bounding box center [627, 511] width 60 height 20
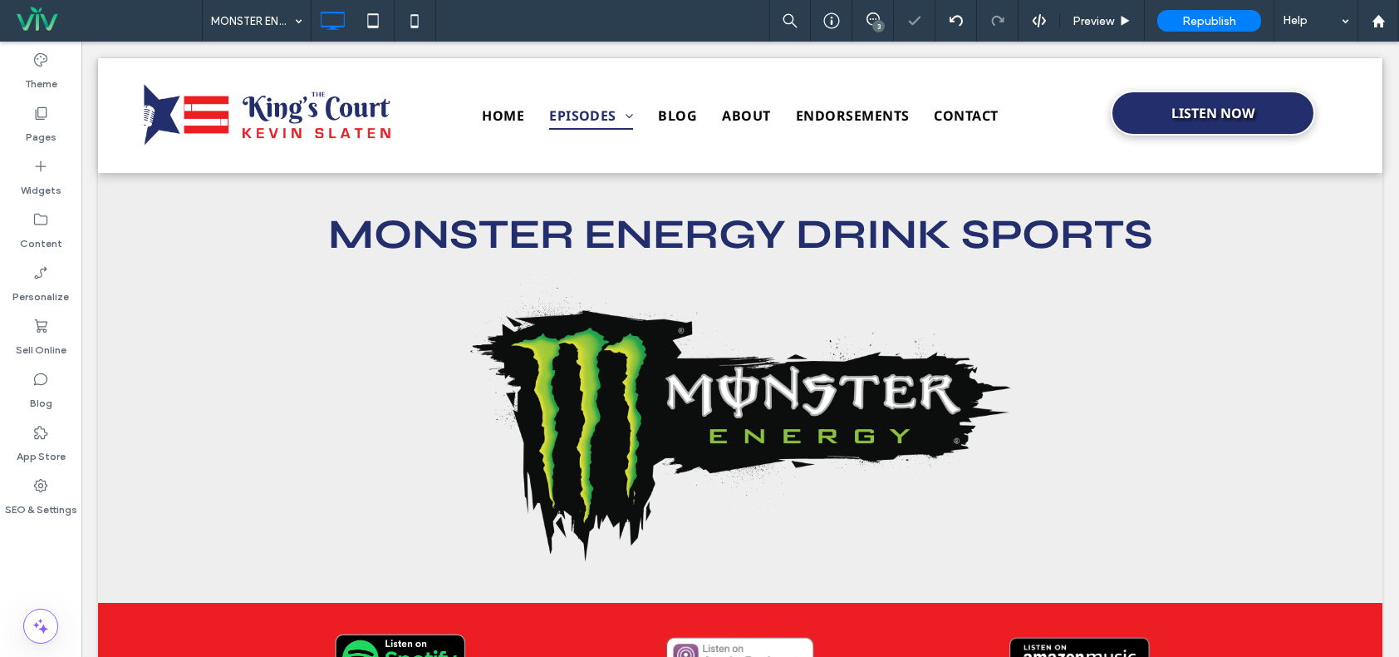
scroll to position [416, 0]
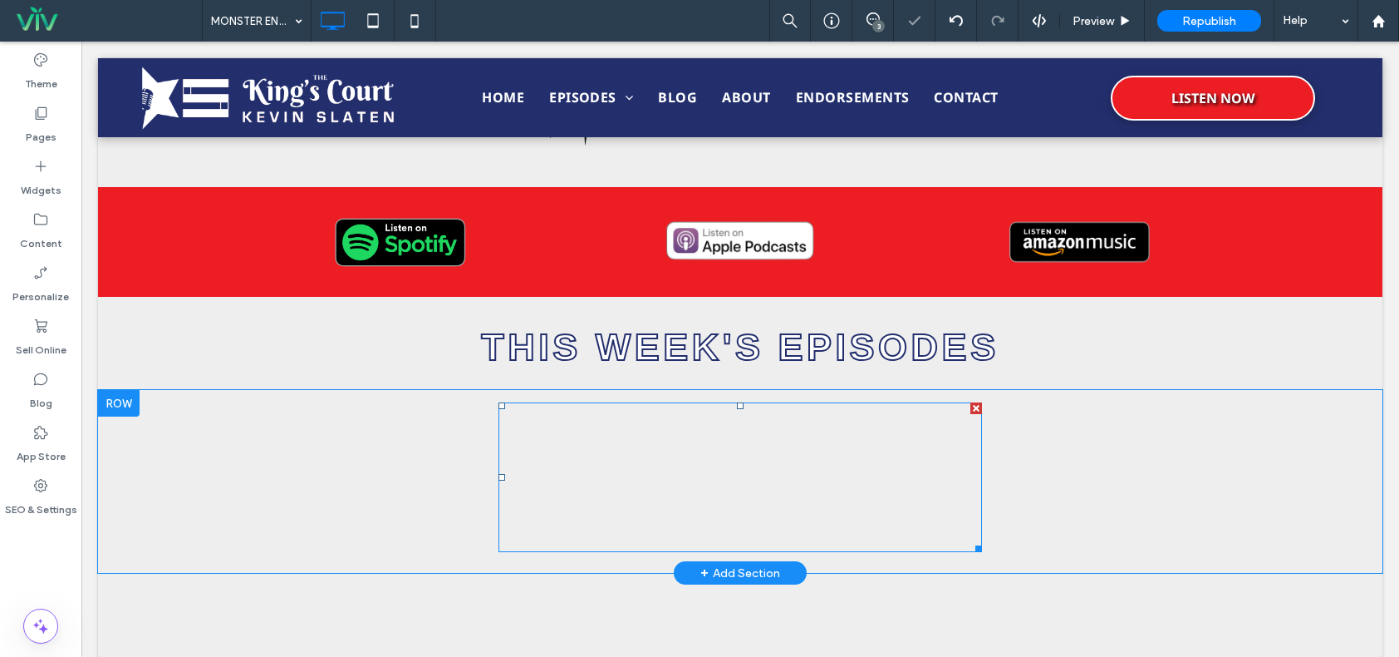
click at [897, 464] on span at bounding box center [741, 477] width 484 height 150
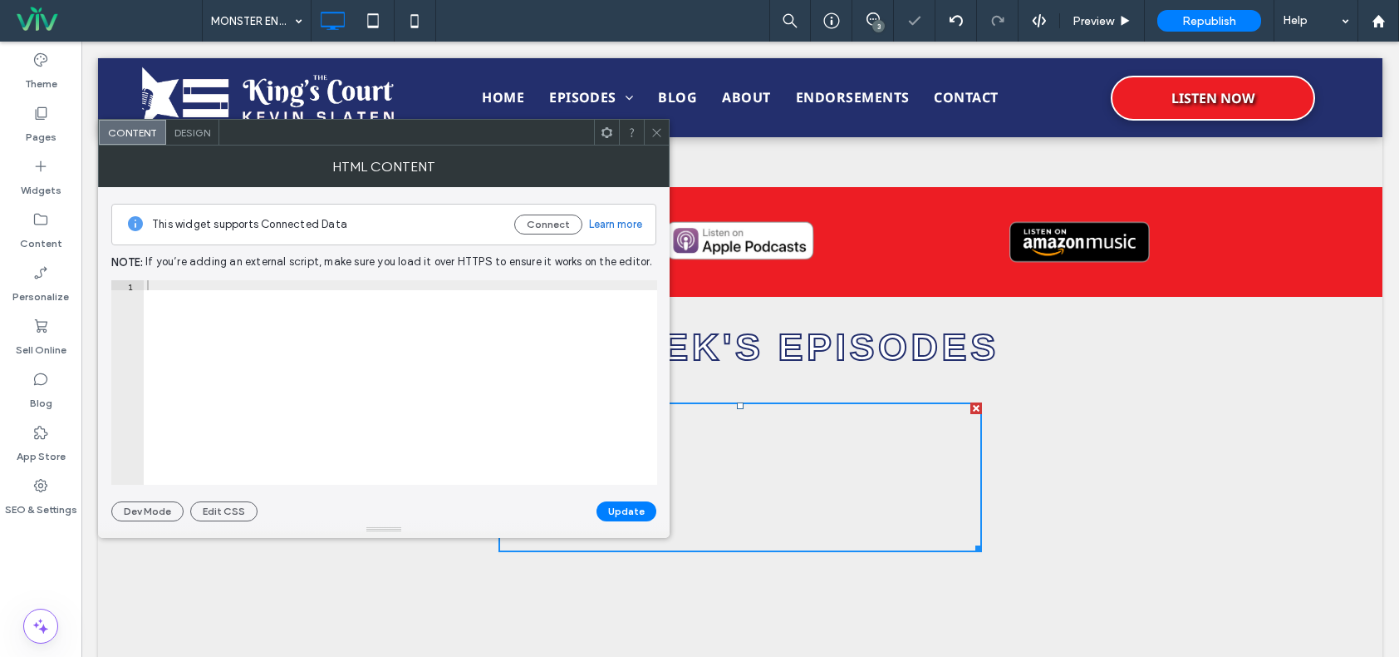
scroll to position [410, 0]
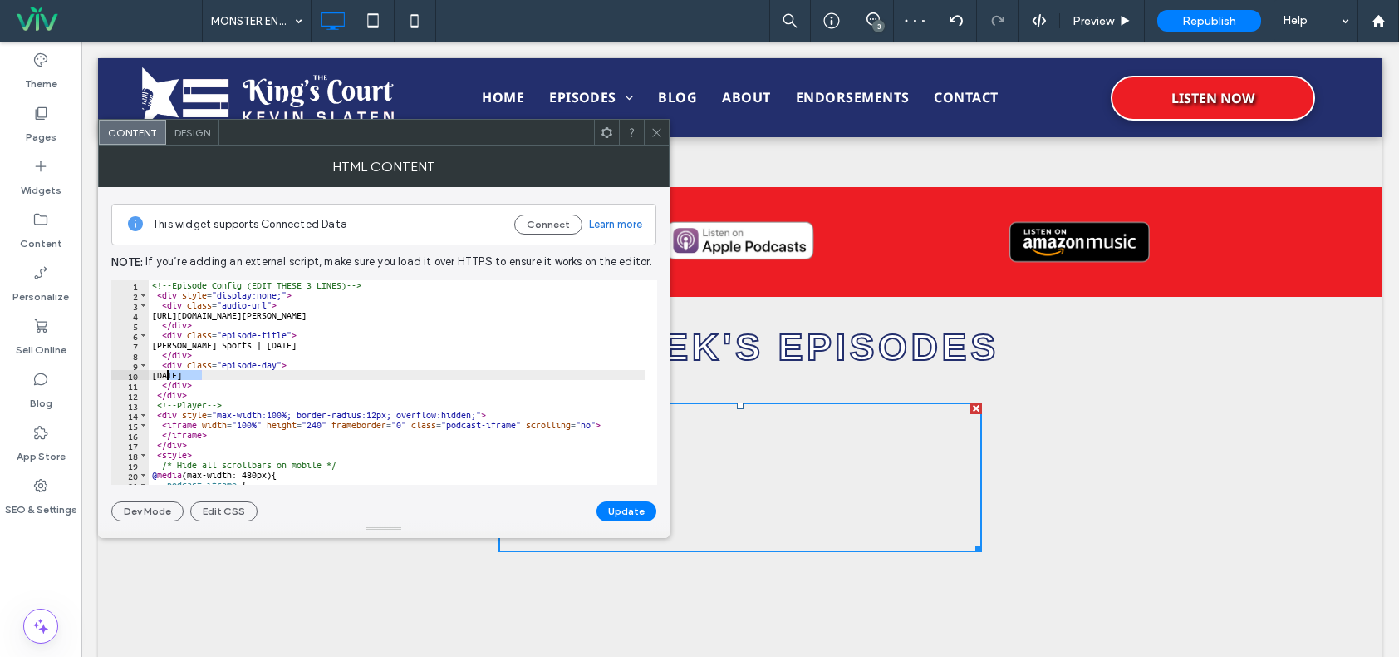
drag, startPoint x: 203, startPoint y: 373, endPoint x: 166, endPoint y: 373, distance: 36.6
click at [166, 373] on div "<!-- Episode Config (EDIT THESE 3 LINES) --> < div style = "display:none;" > < …" at bounding box center [598, 386] width 899 height 212
type textarea "********"
click at [622, 515] on button "Update" at bounding box center [627, 511] width 60 height 20
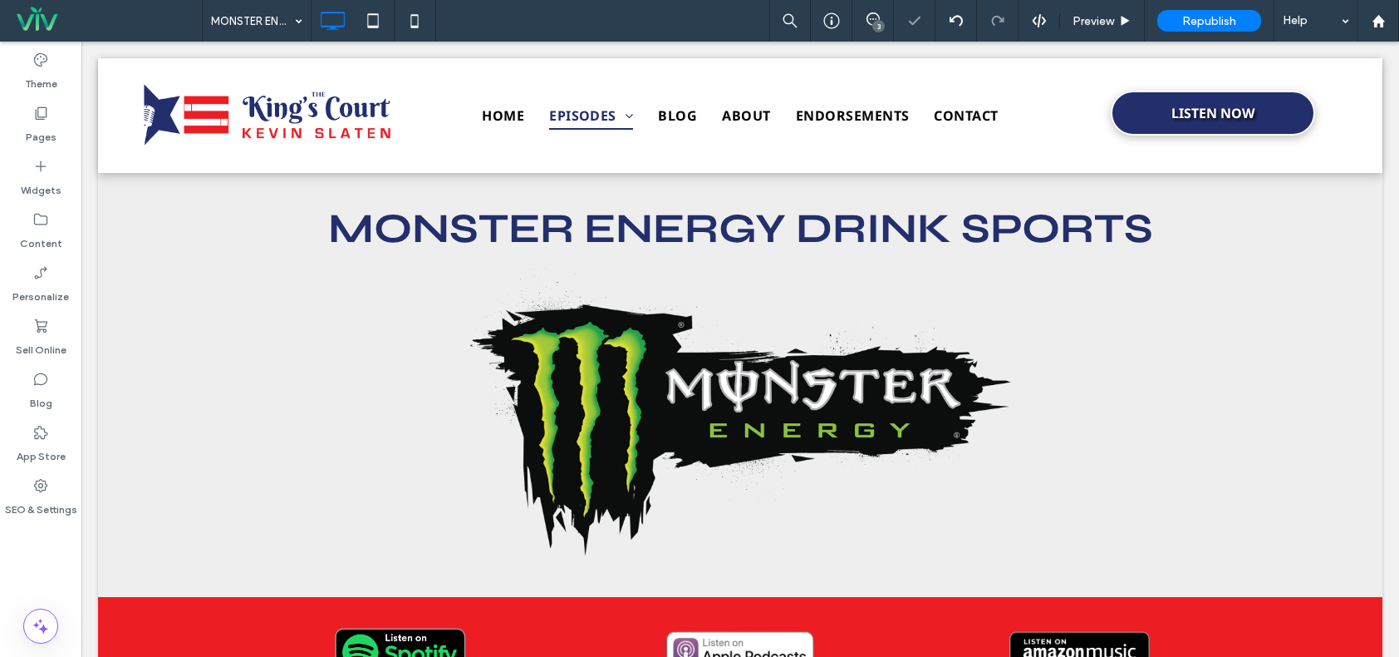
scroll to position [0, 0]
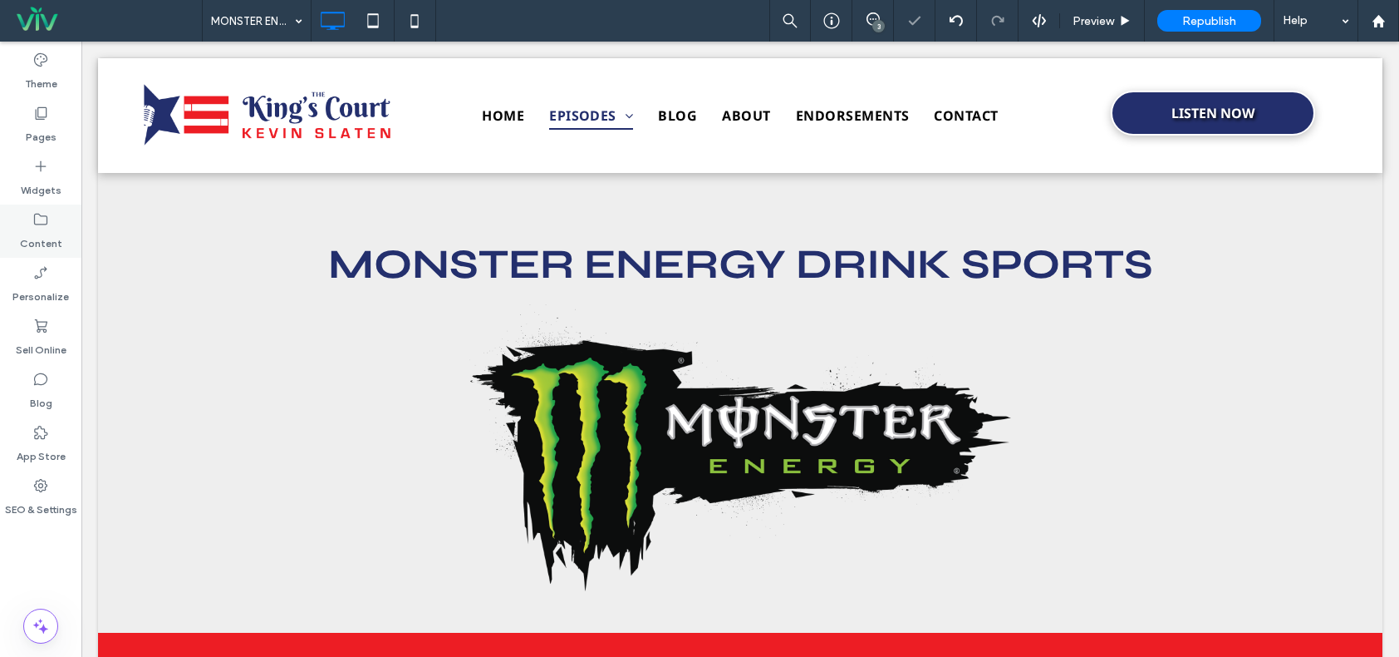
click at [50, 234] on label "Content" at bounding box center [41, 239] width 42 height 23
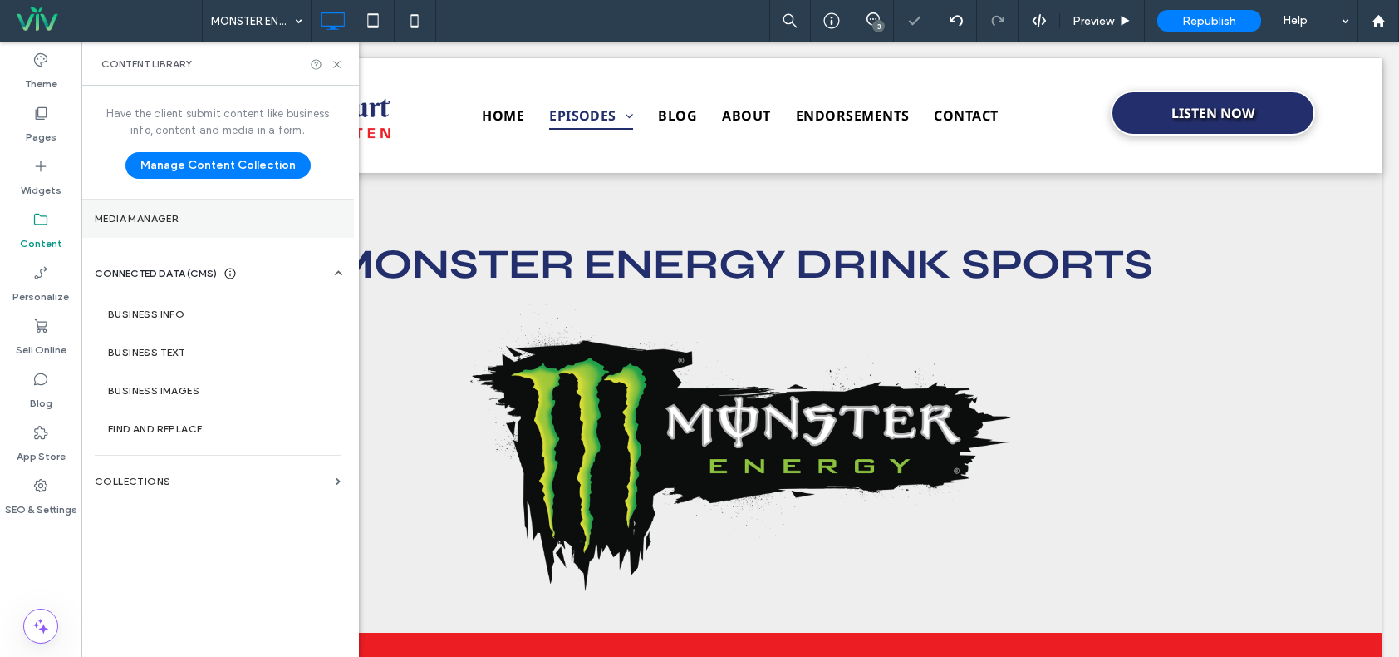
click at [175, 207] on section "Media Manager" at bounding box center [217, 218] width 273 height 38
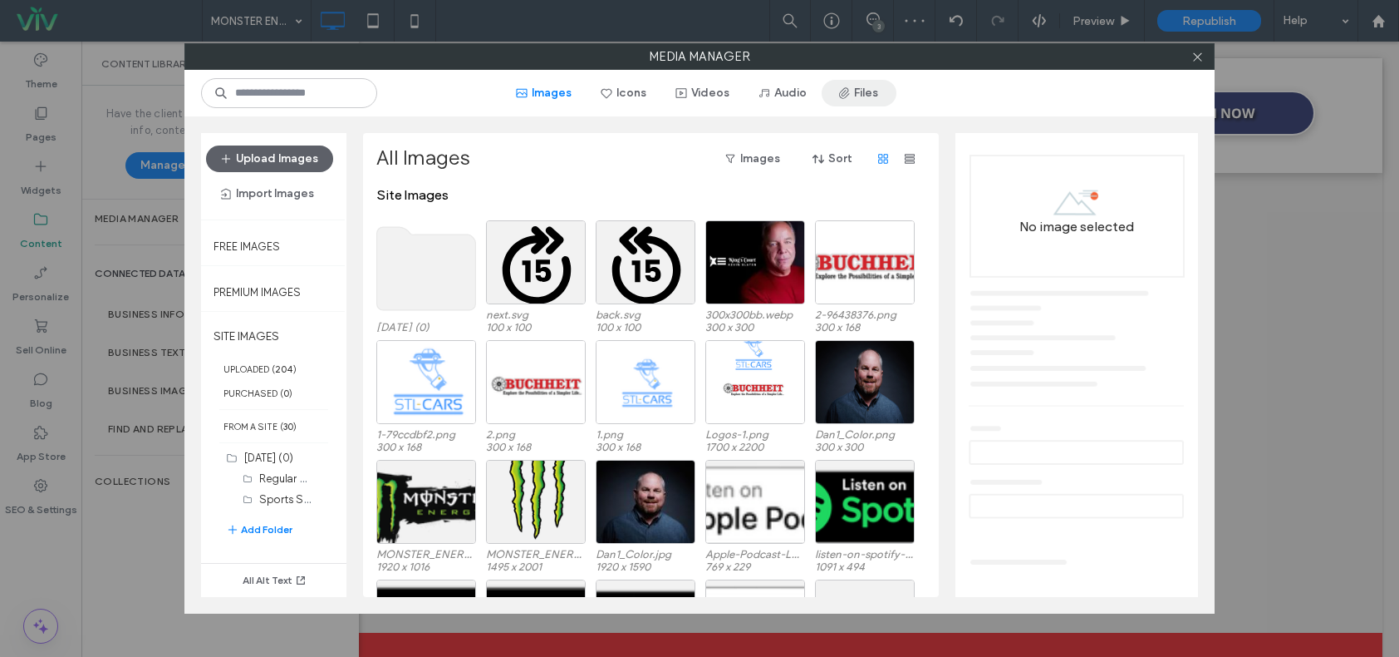
click at [879, 83] on button "Files" at bounding box center [859, 93] width 75 height 27
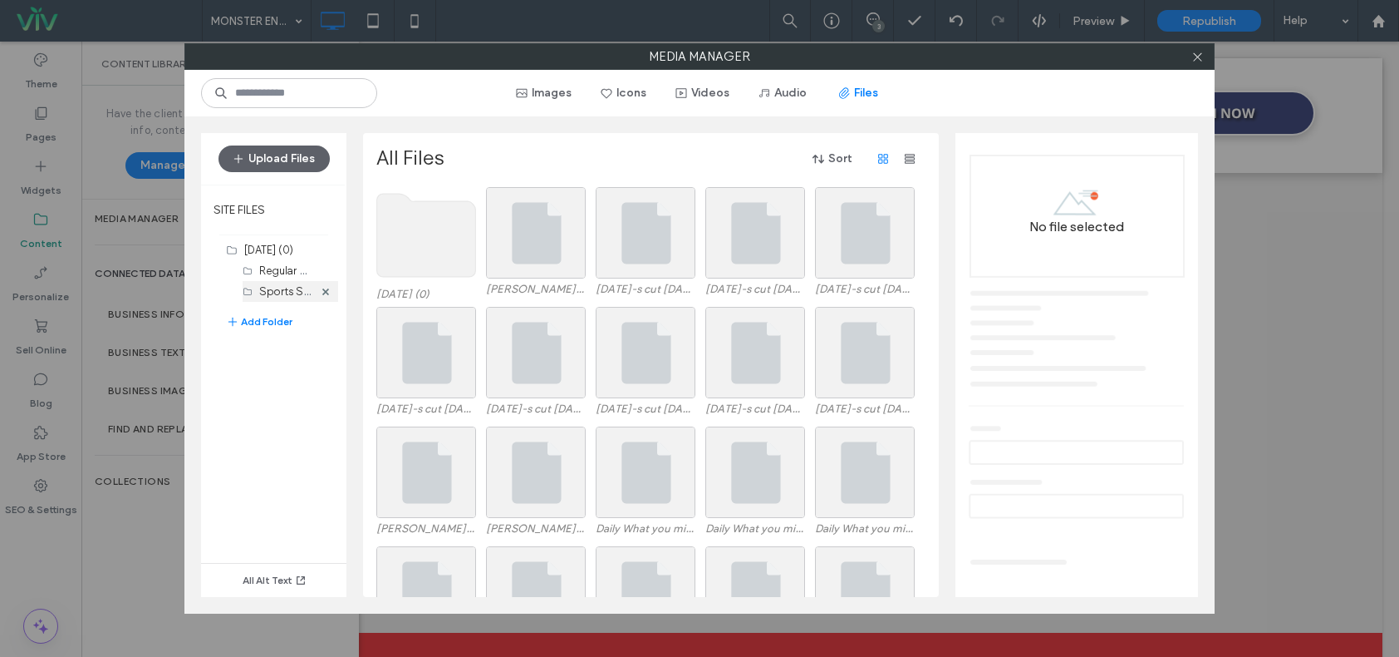
click at [273, 295] on label "Sports Shows (6)" at bounding box center [302, 291] width 86 height 16
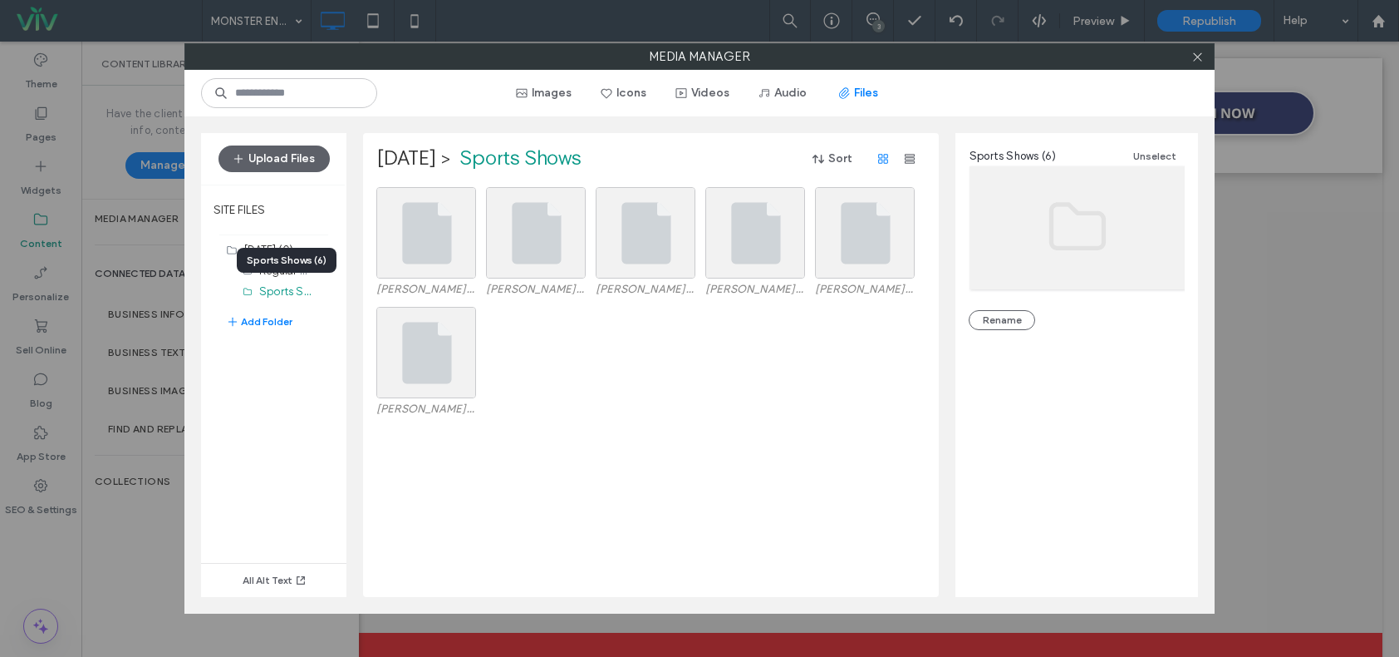
click at [238, 440] on div "All Alt Text" at bounding box center [273, 472] width 145 height 248
click at [418, 248] on div "Select" at bounding box center [426, 232] width 100 height 91
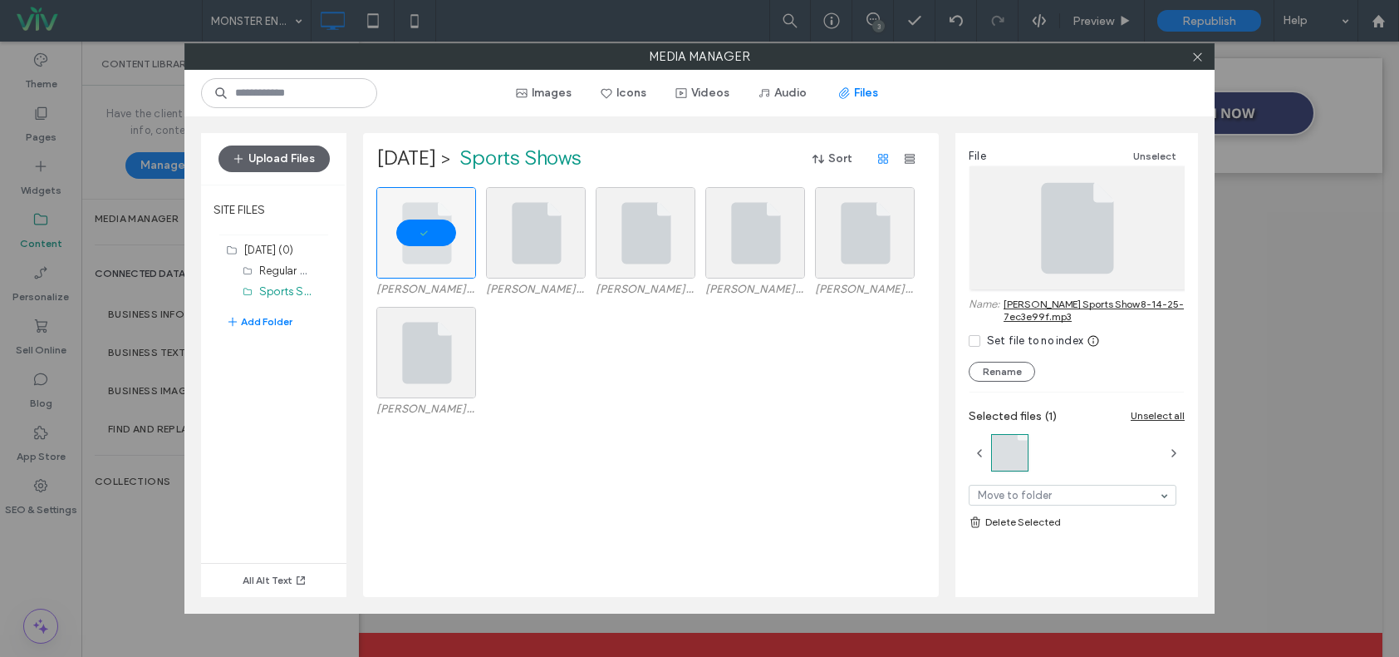
click at [1033, 315] on link "[PERSON_NAME] Sports Show 8-14-25-7ec3e99f.mp3" at bounding box center [1094, 310] width 181 height 25
click at [1206, 57] on div at bounding box center [1197, 56] width 25 height 25
click at [1200, 55] on icon at bounding box center [1198, 57] width 12 height 12
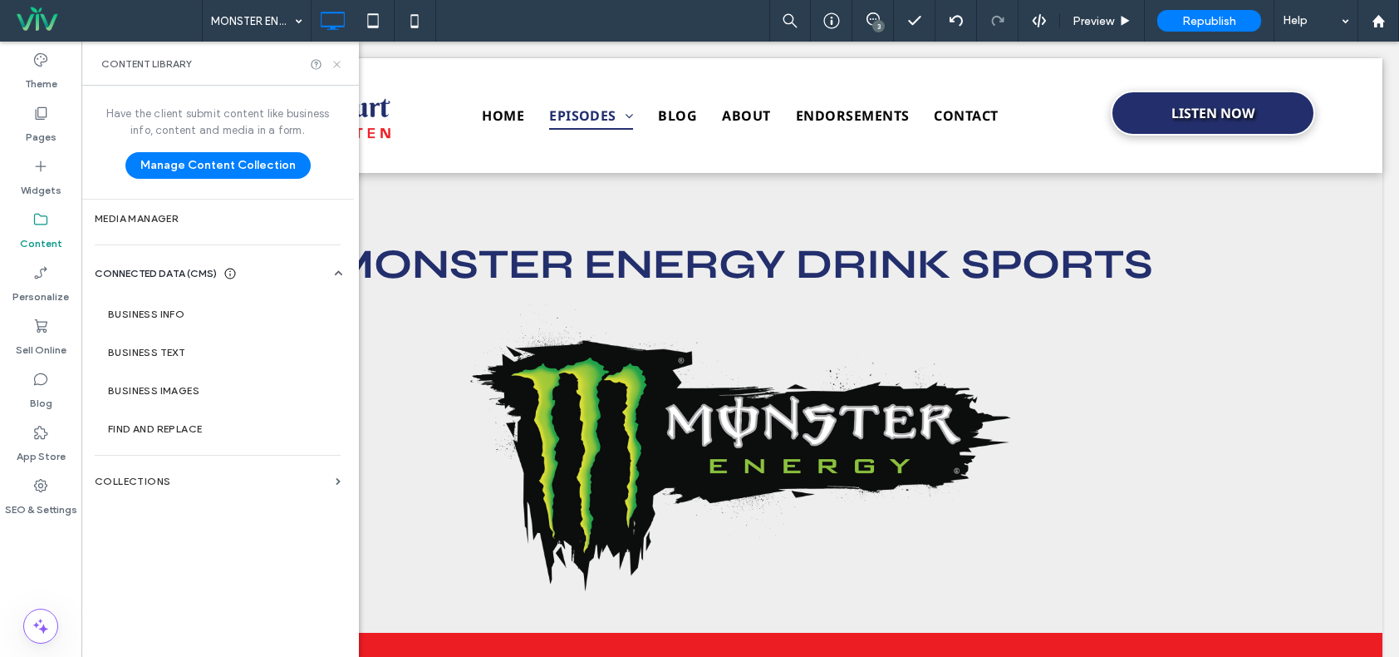
drag, startPoint x: 334, startPoint y: 66, endPoint x: 282, endPoint y: 114, distance: 70.6
click at [334, 66] on icon at bounding box center [337, 64] width 12 height 12
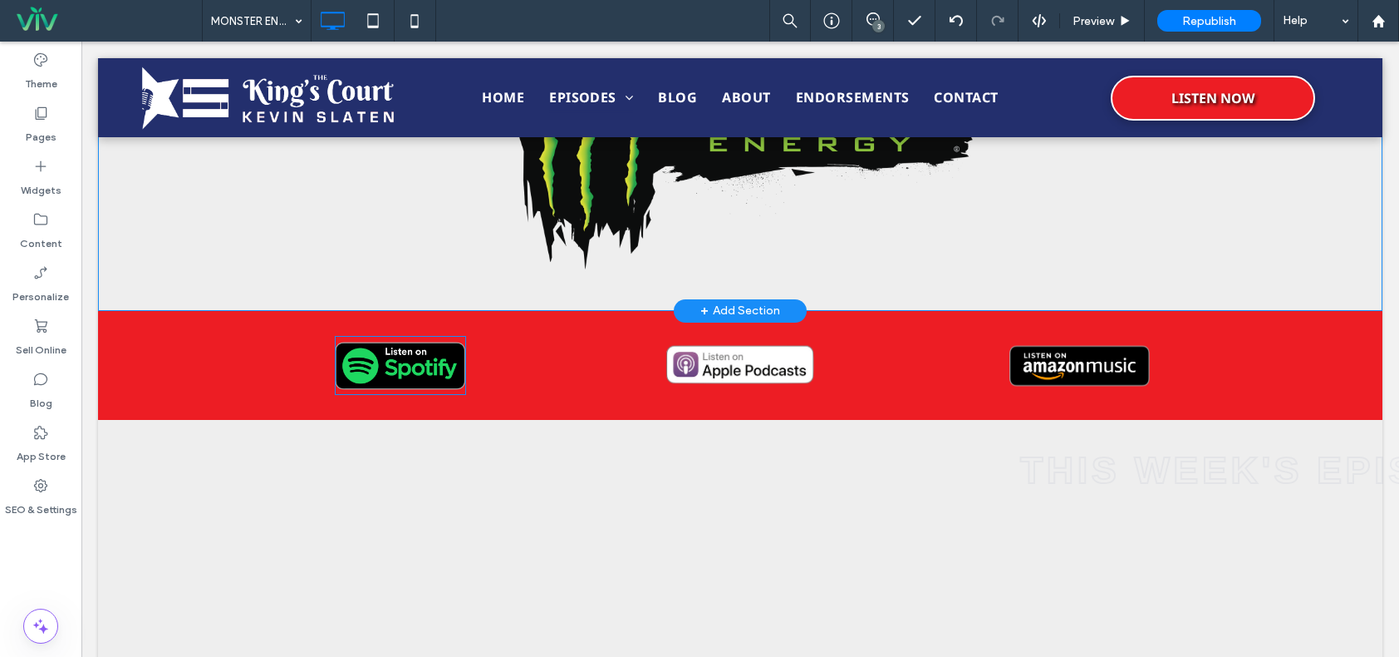
scroll to position [499, 0]
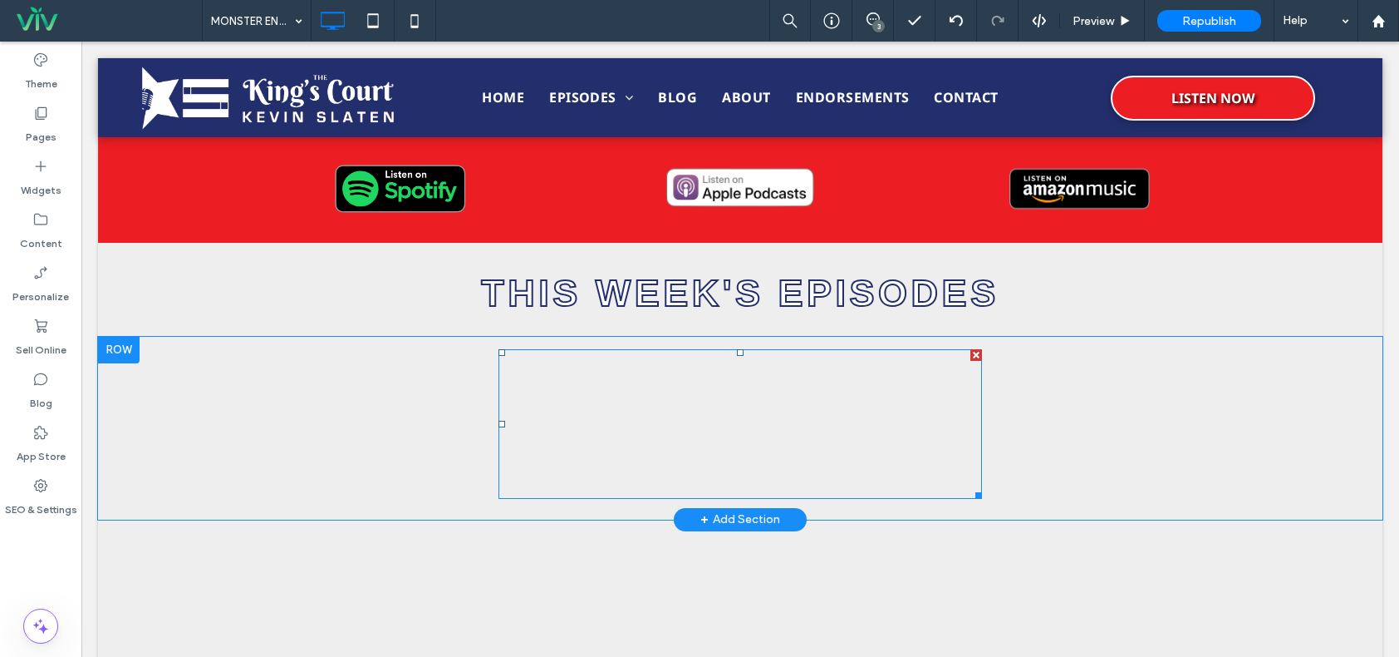
click at [794, 444] on span at bounding box center [741, 424] width 484 height 150
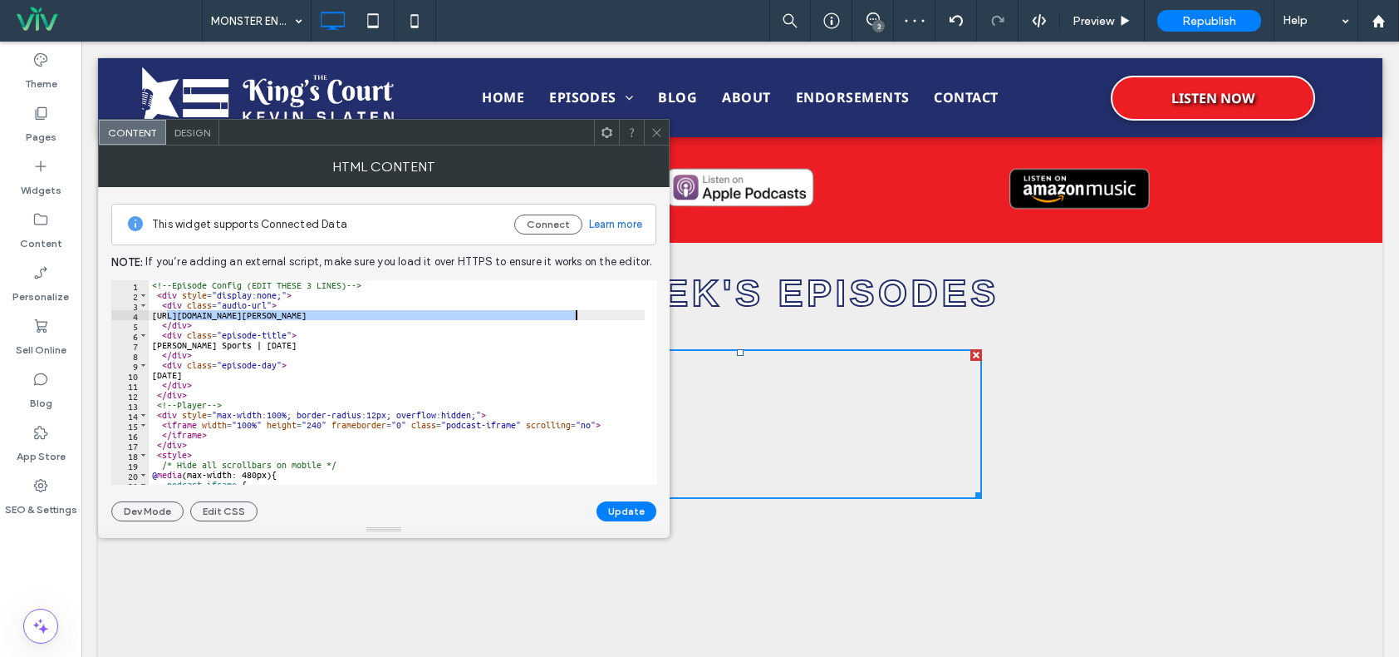
drag, startPoint x: 166, startPoint y: 315, endPoint x: 578, endPoint y: 315, distance: 412.2
click at [581, 316] on div "<!-- Episode Config (EDIT THESE 3 LINES) --> < div style = "display:none;" > < …" at bounding box center [598, 386] width 899 height 212
paste textarea "*********"
type textarea "**********"
click at [652, 510] on button "Update" at bounding box center [627, 511] width 60 height 20
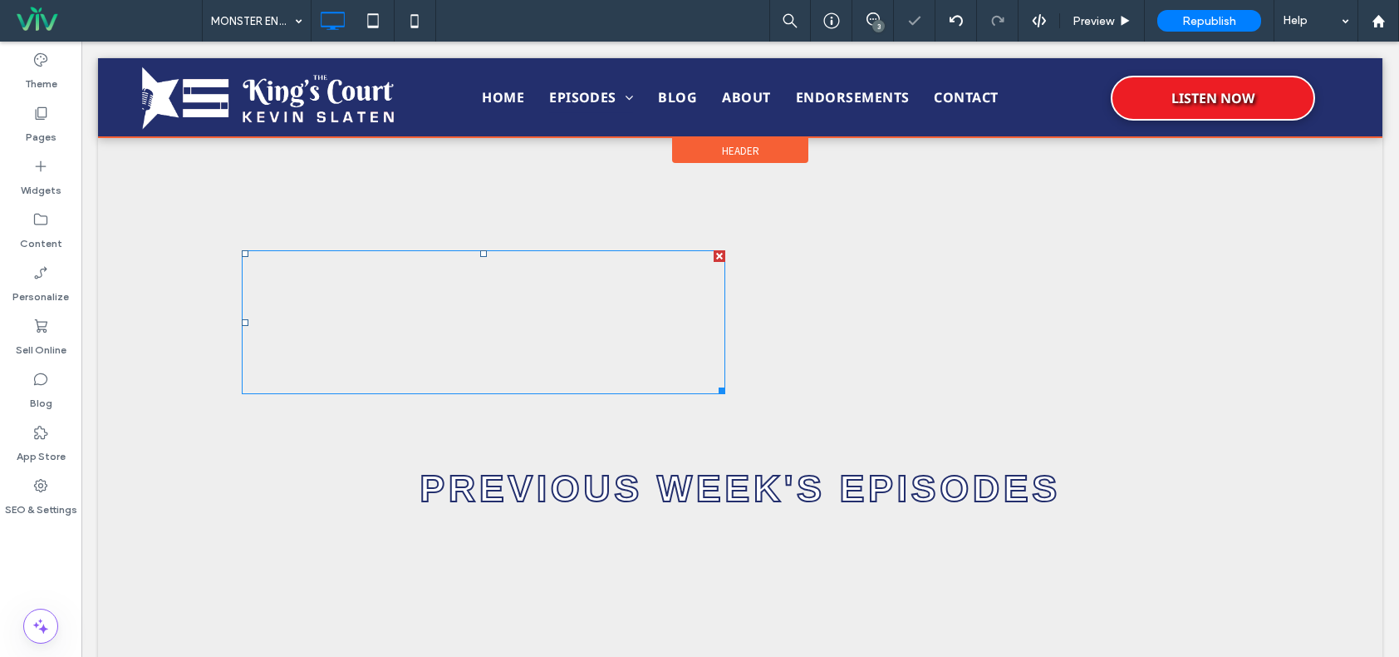
scroll to position [712, 0]
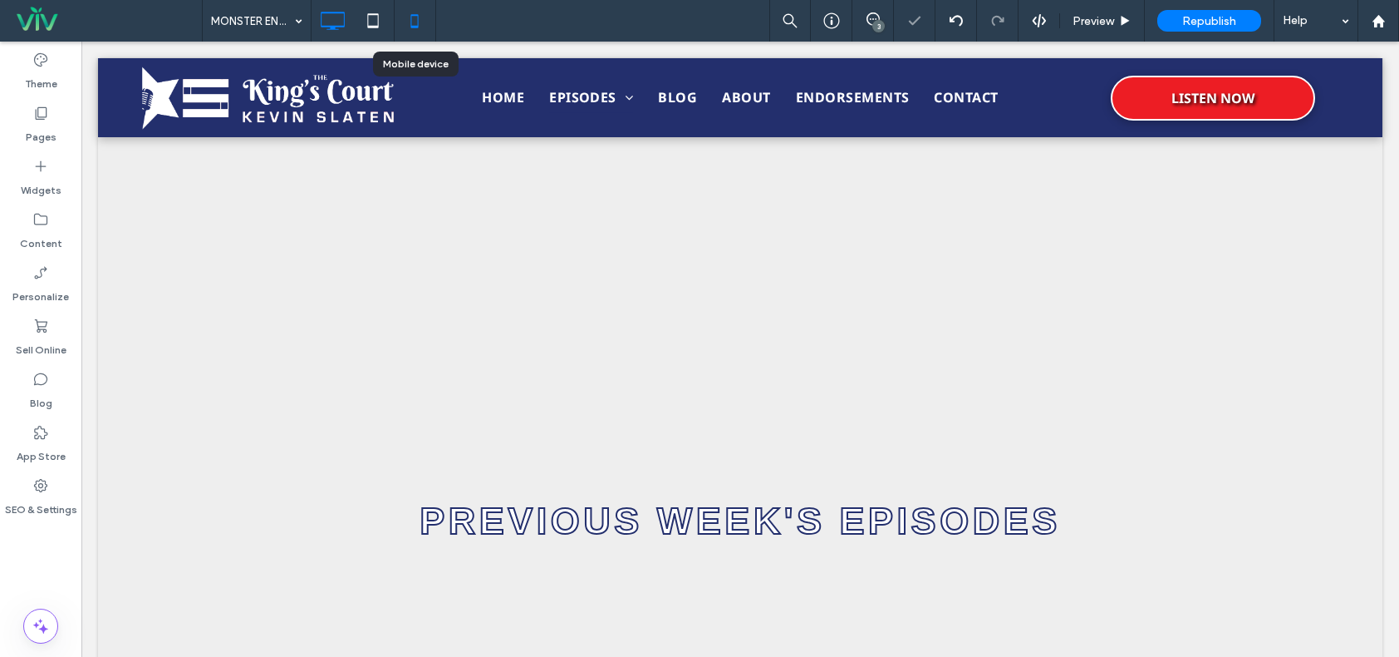
click at [406, 23] on icon at bounding box center [414, 20] width 33 height 33
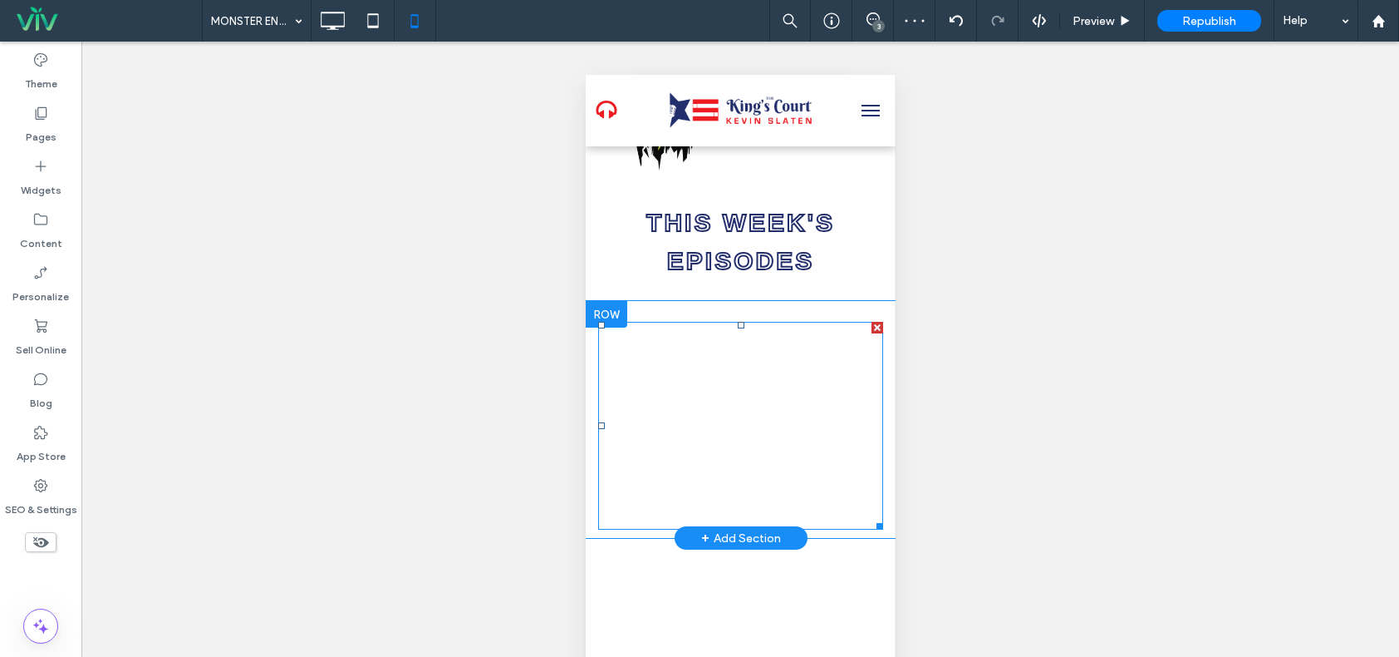
scroll to position [249, 0]
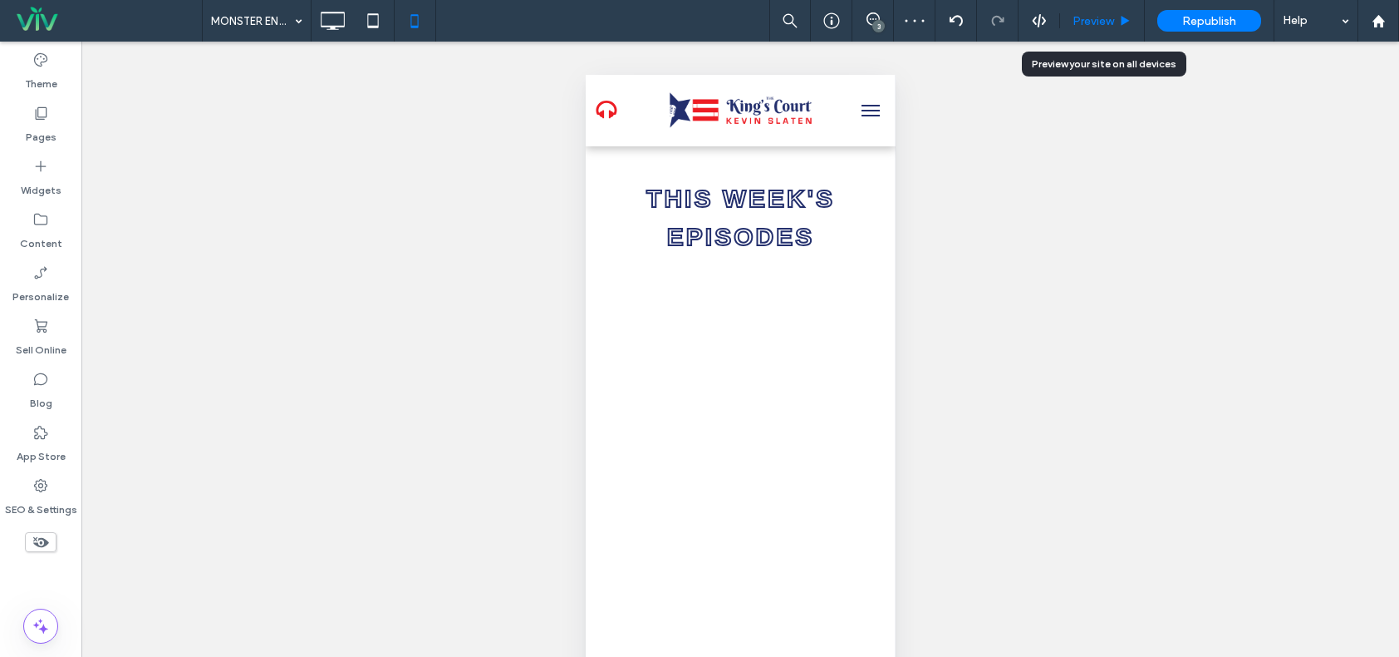
click at [1114, 14] on span "Preview" at bounding box center [1094, 21] width 42 height 14
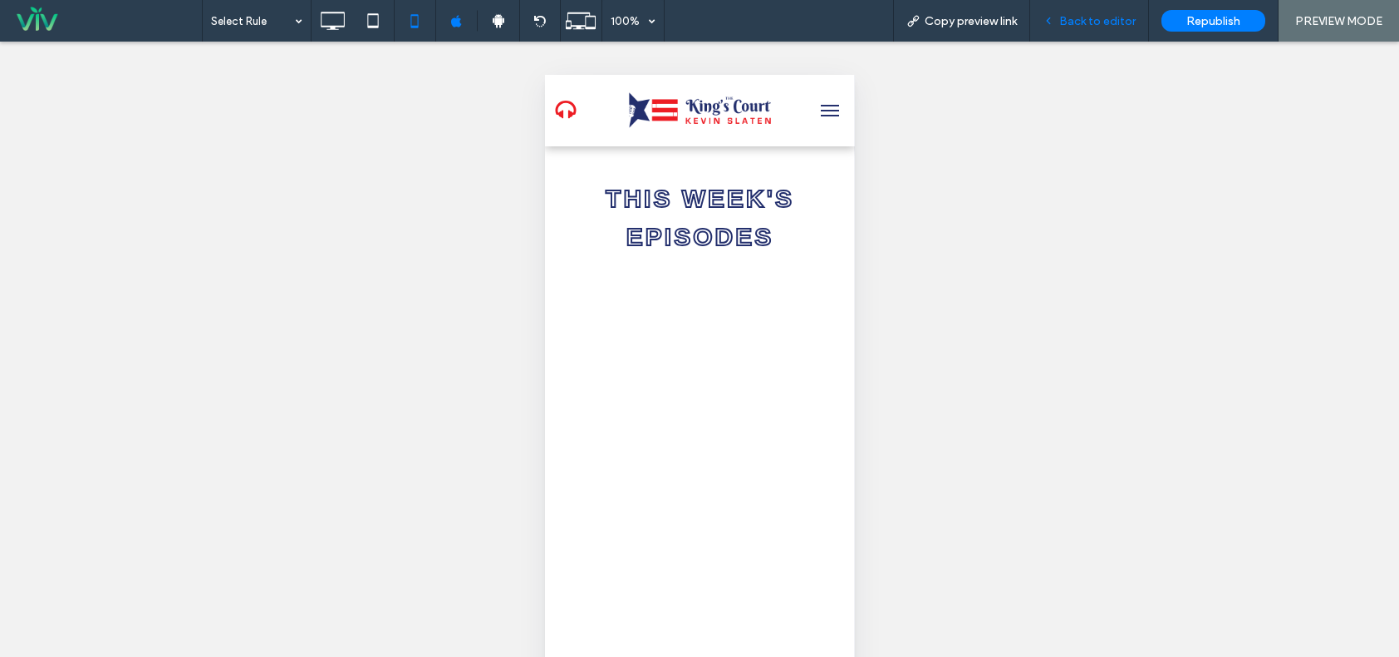
click at [1104, 16] on span "Back to editor" at bounding box center [1098, 21] width 76 height 14
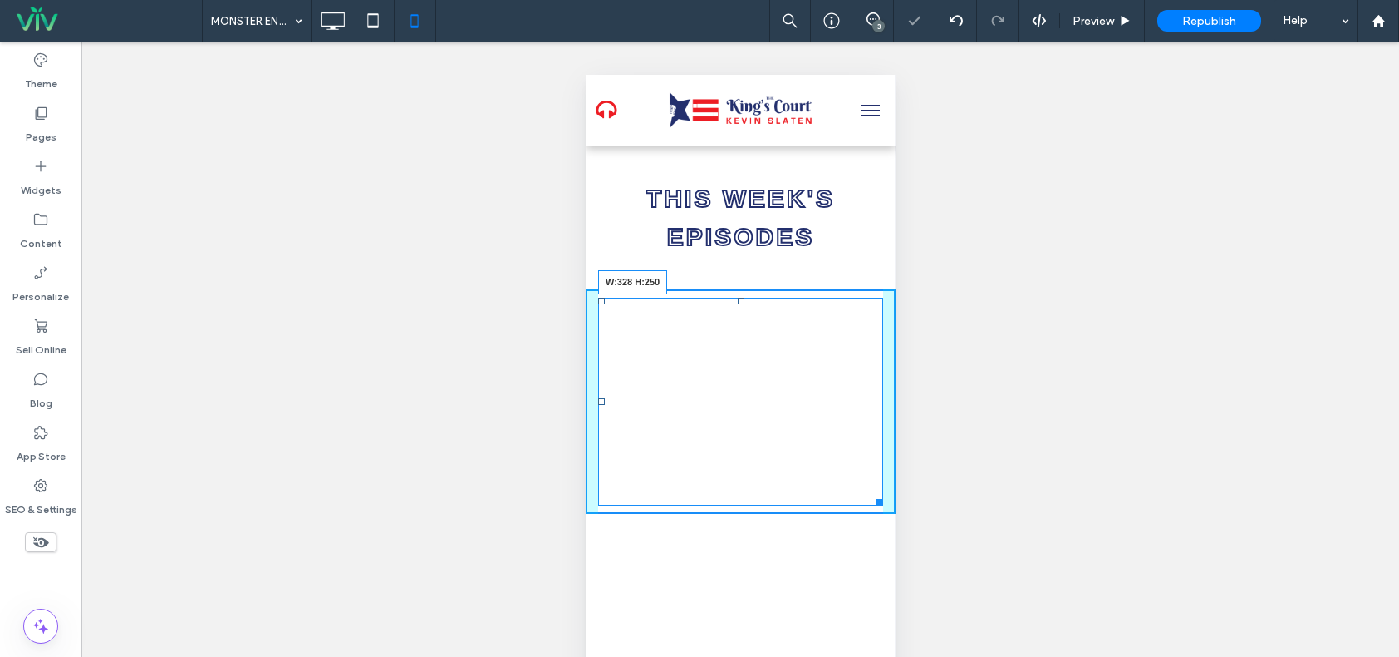
drag, startPoint x: 864, startPoint y: 493, endPoint x: 1447, endPoint y: 567, distance: 587.2
click at [870, 493] on div at bounding box center [876, 499] width 12 height 12
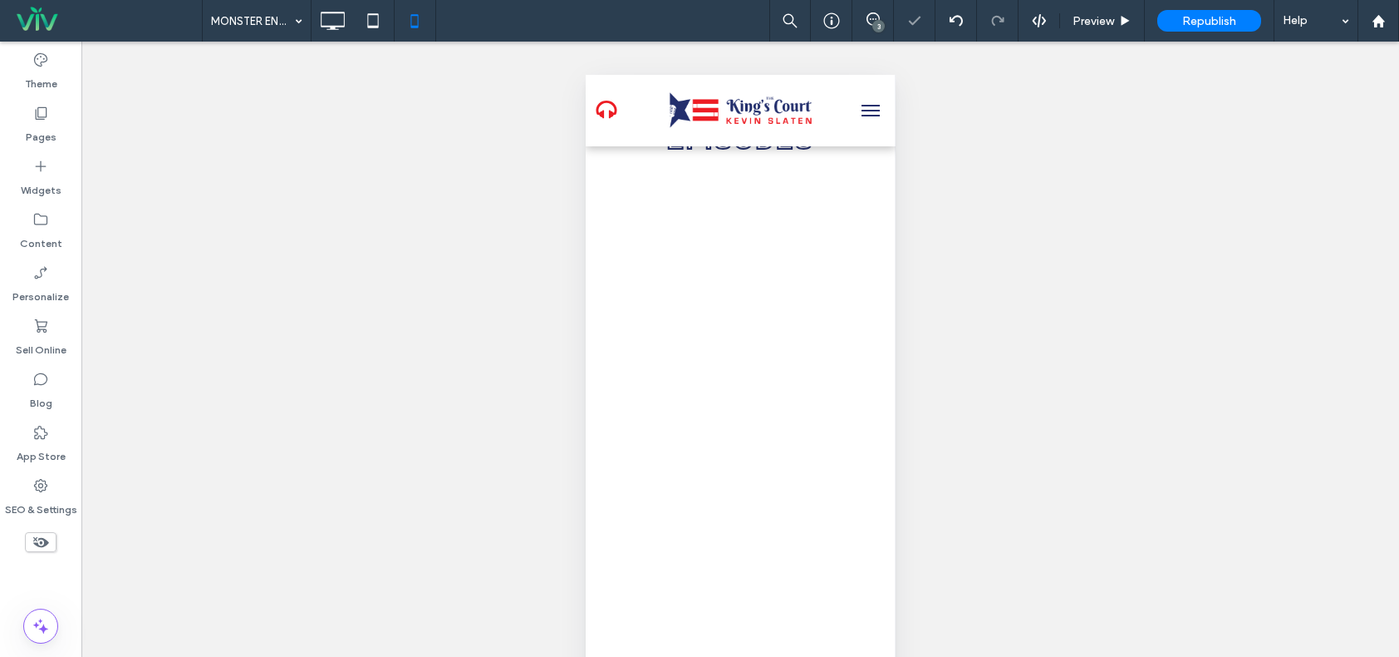
scroll to position [249, 0]
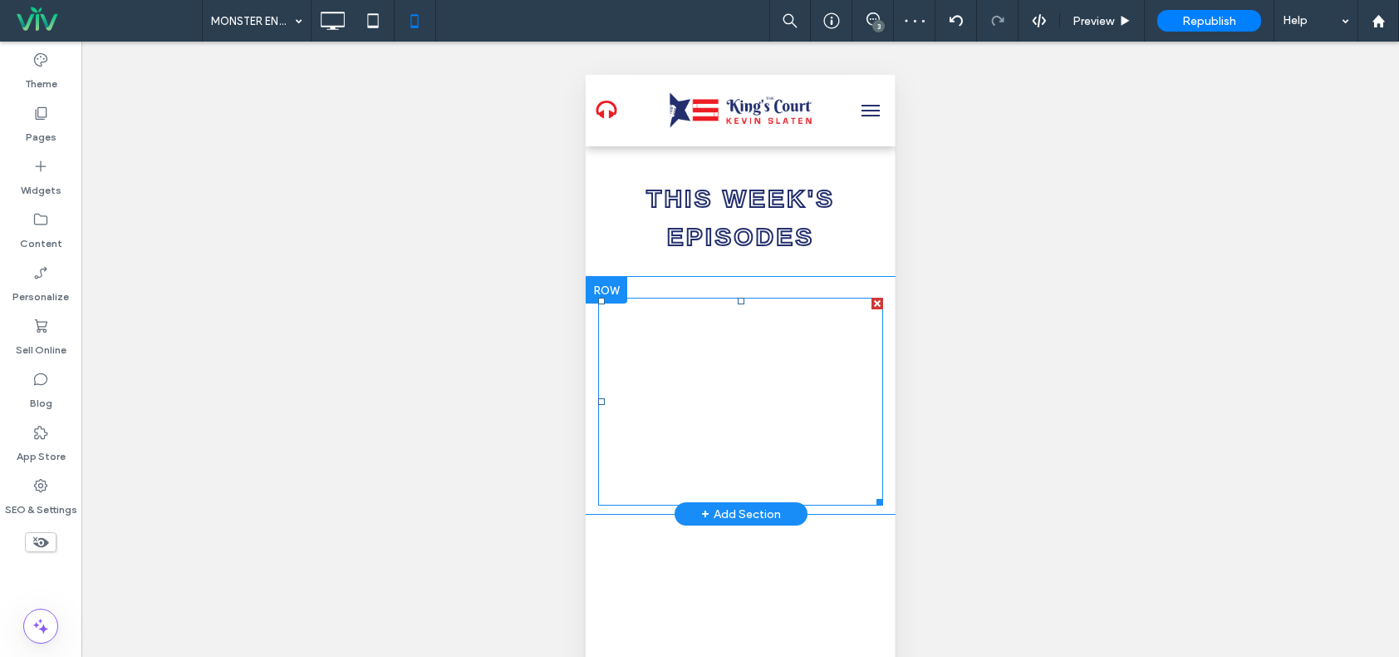
click at [870, 493] on div at bounding box center [876, 499] width 12 height 12
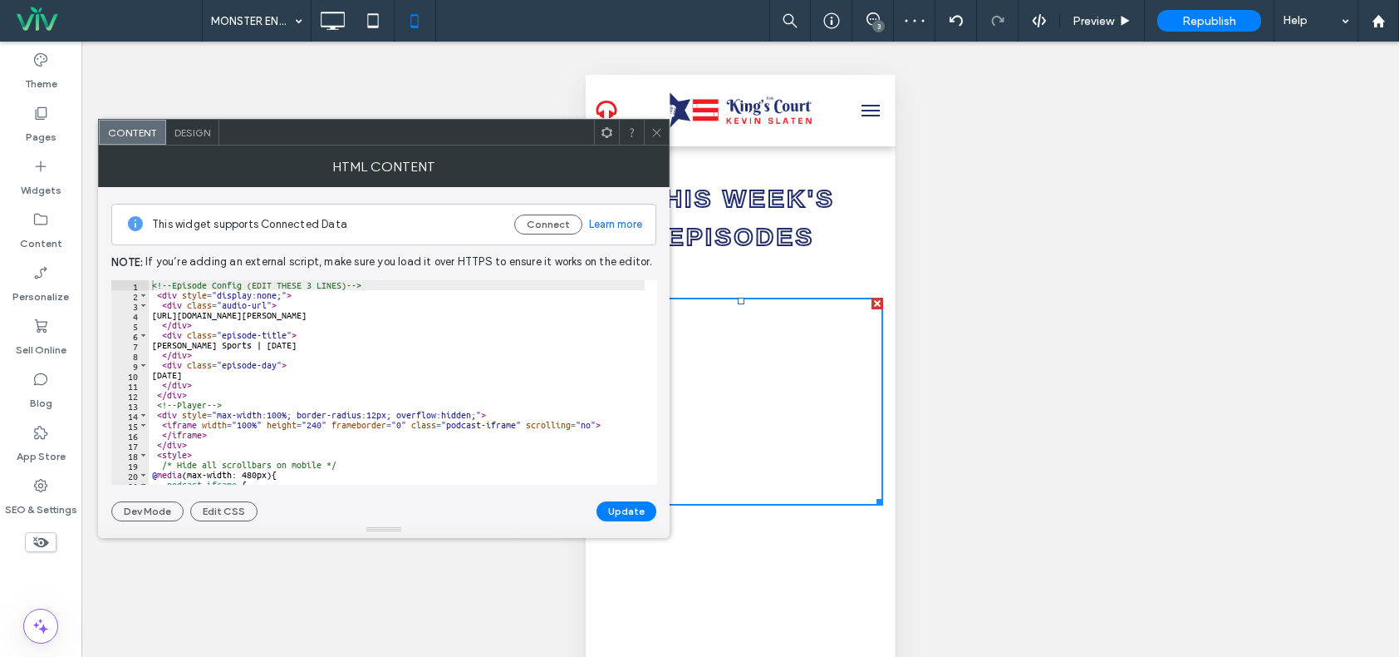
click at [654, 121] on span at bounding box center [657, 132] width 12 height 25
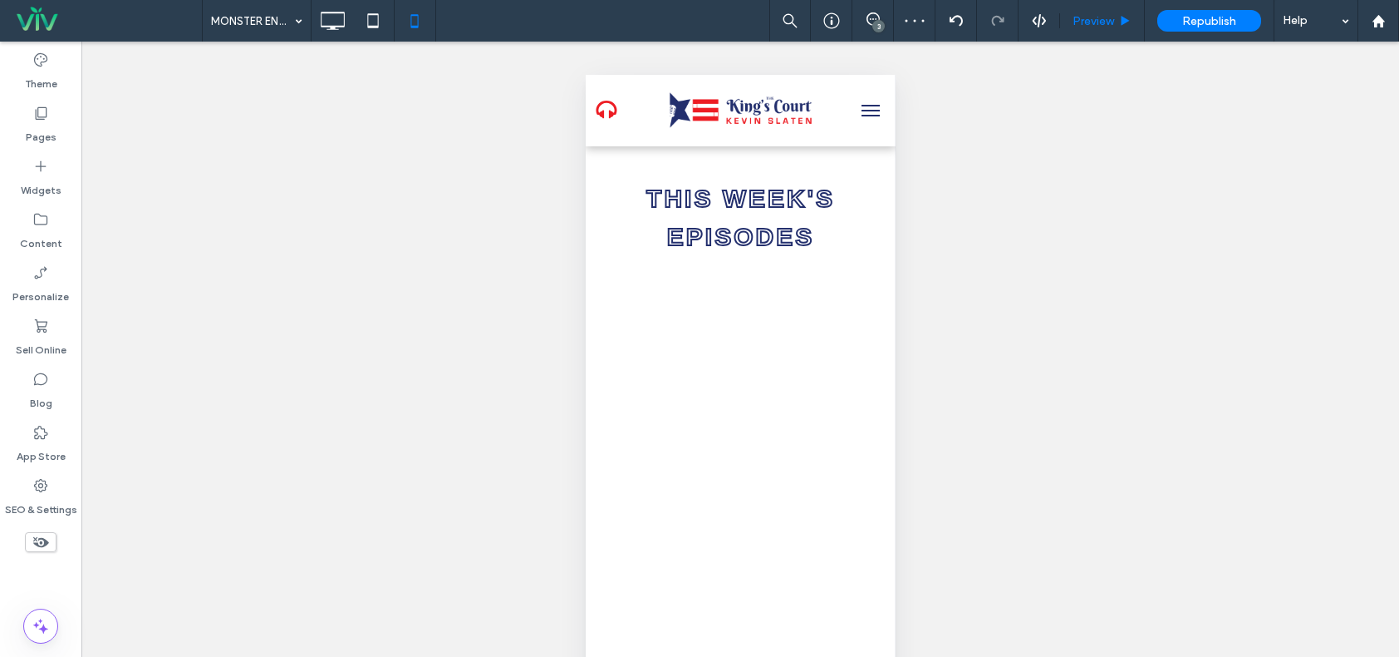
click at [1093, 20] on span "Preview" at bounding box center [1094, 21] width 42 height 14
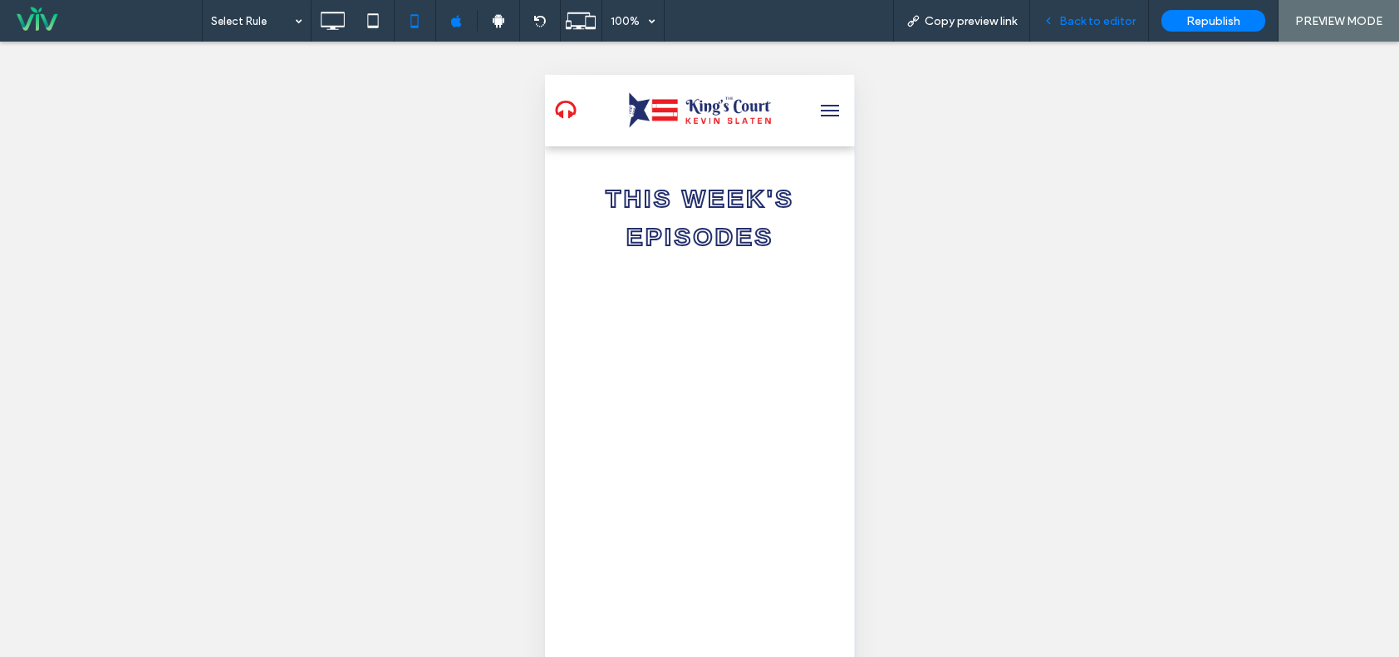
click at [1088, 19] on span "Back to editor" at bounding box center [1098, 21] width 76 height 14
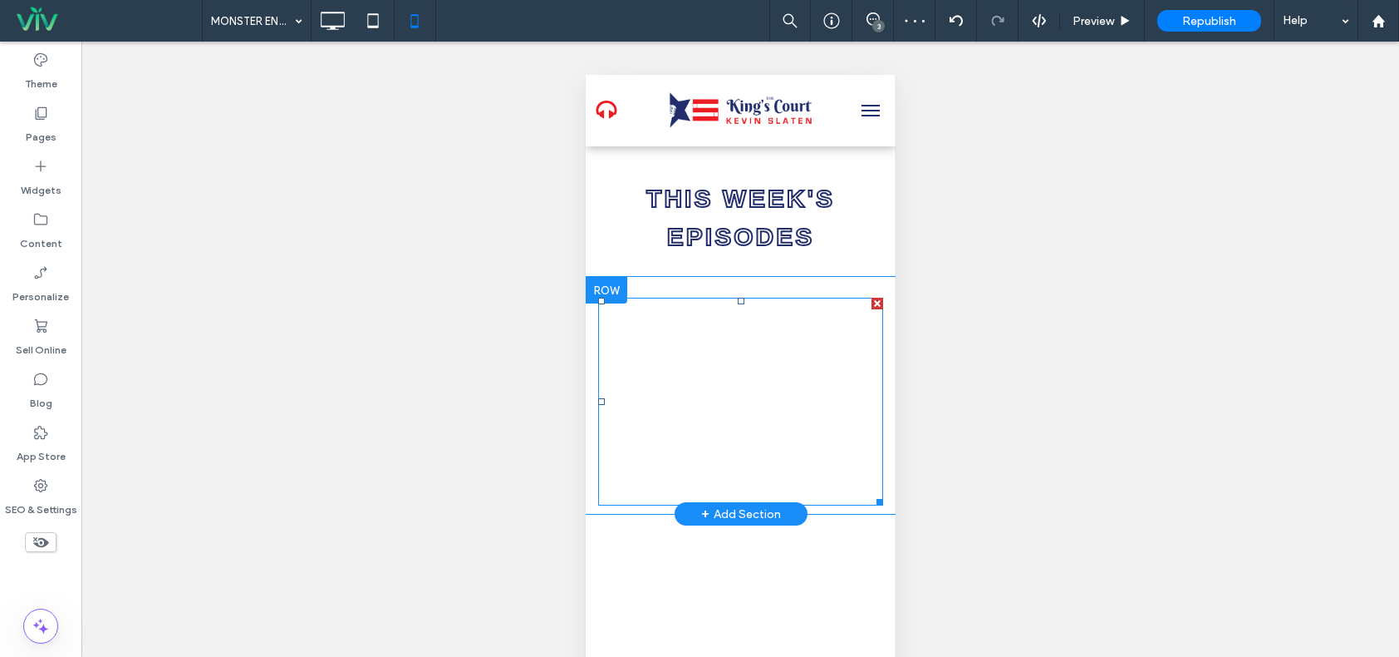
click at [796, 435] on span at bounding box center [740, 402] width 285 height 208
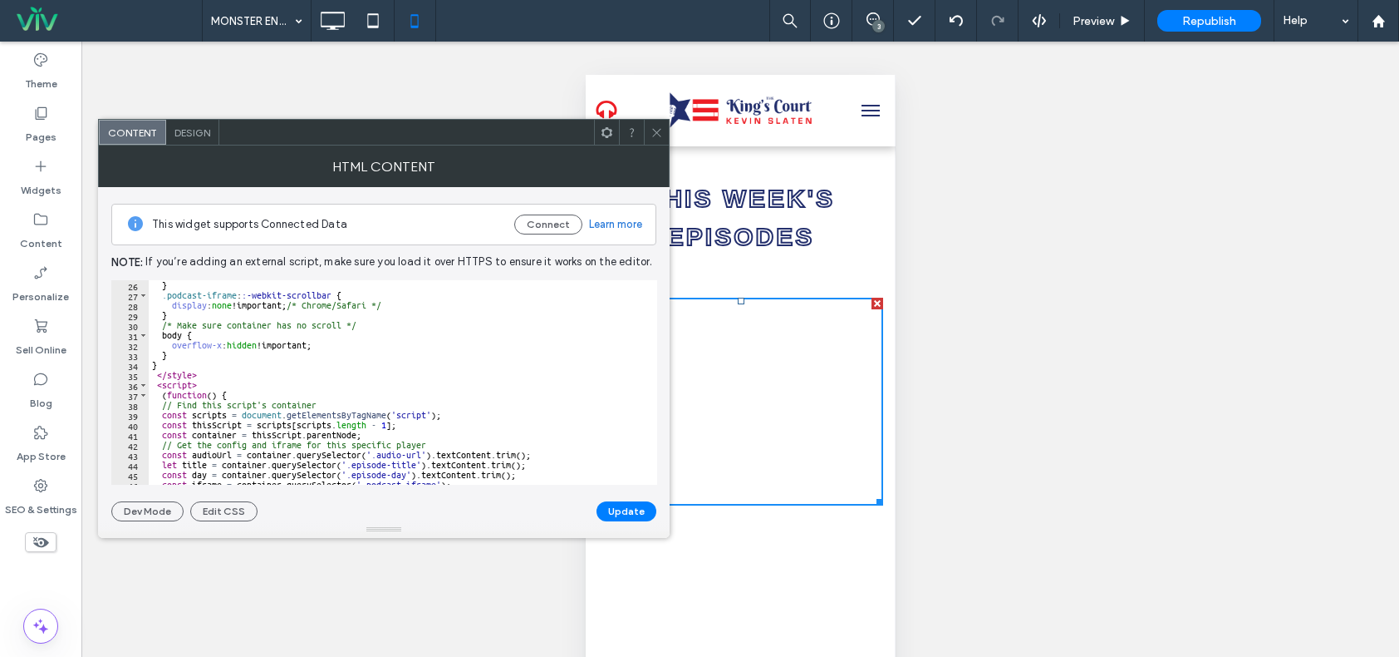
scroll to position [486, 0]
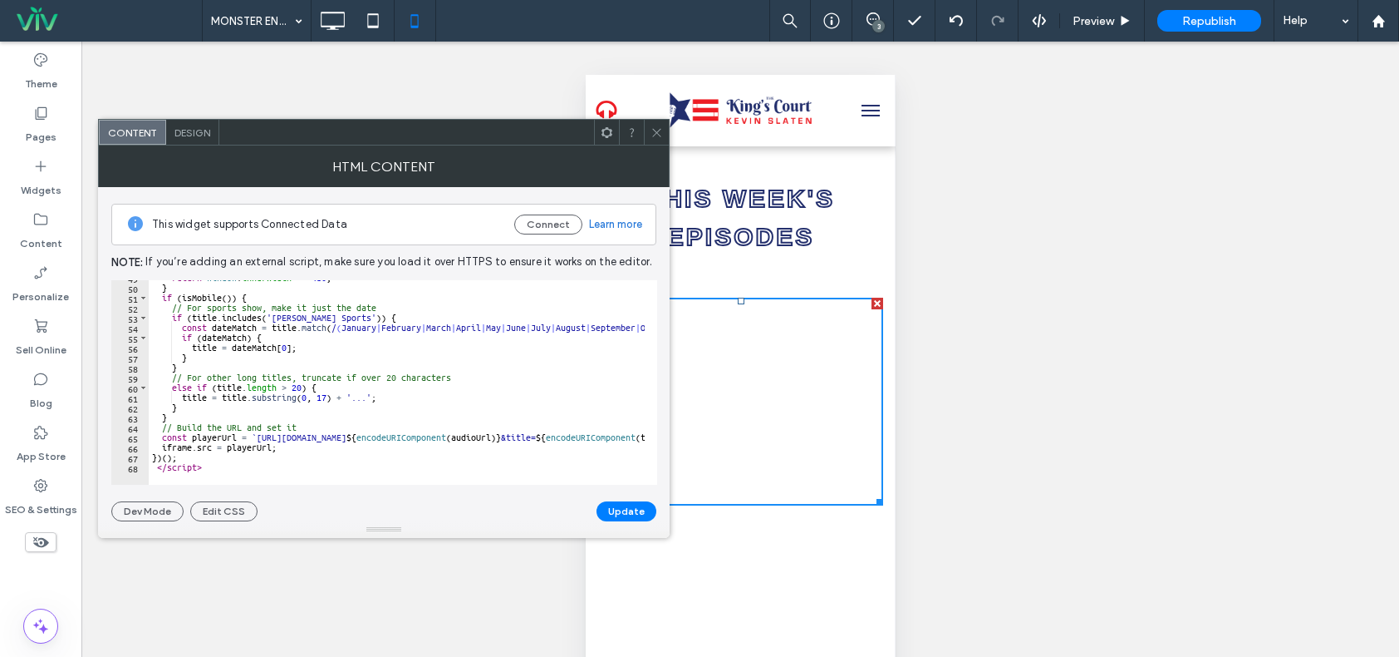
click at [659, 126] on icon at bounding box center [657, 132] width 12 height 12
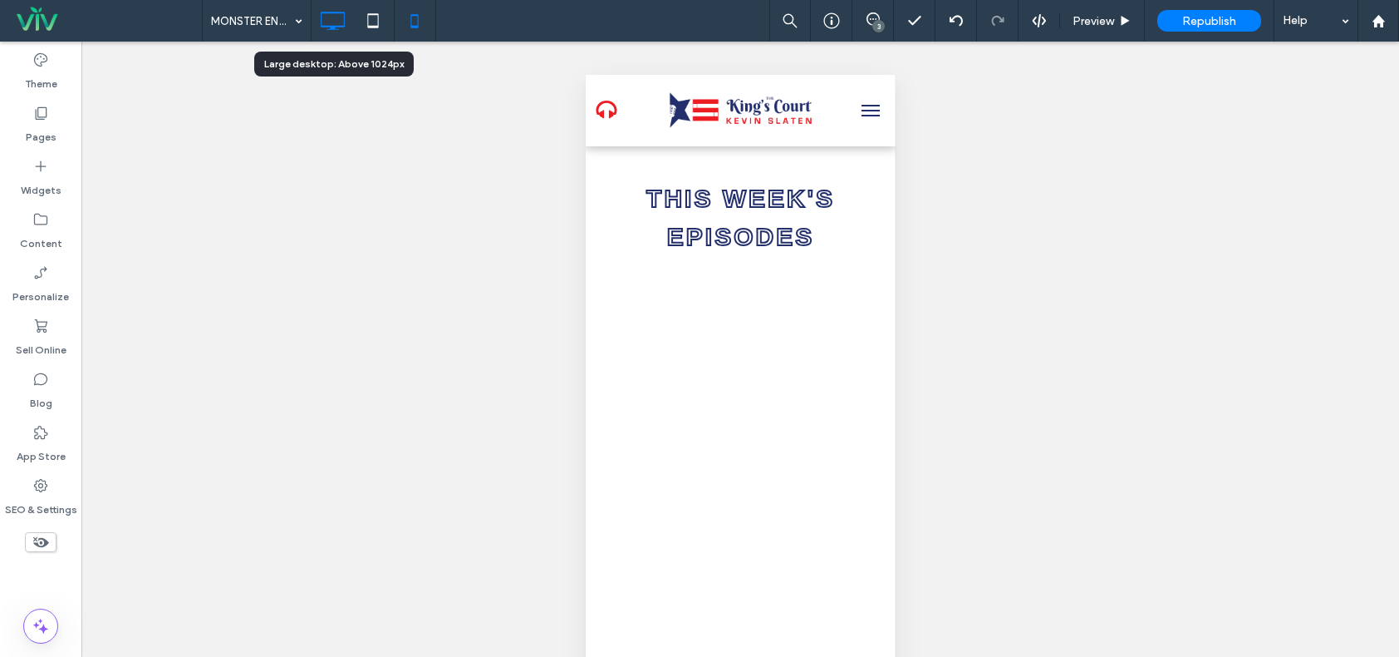
click at [348, 16] on icon at bounding box center [332, 20] width 33 height 33
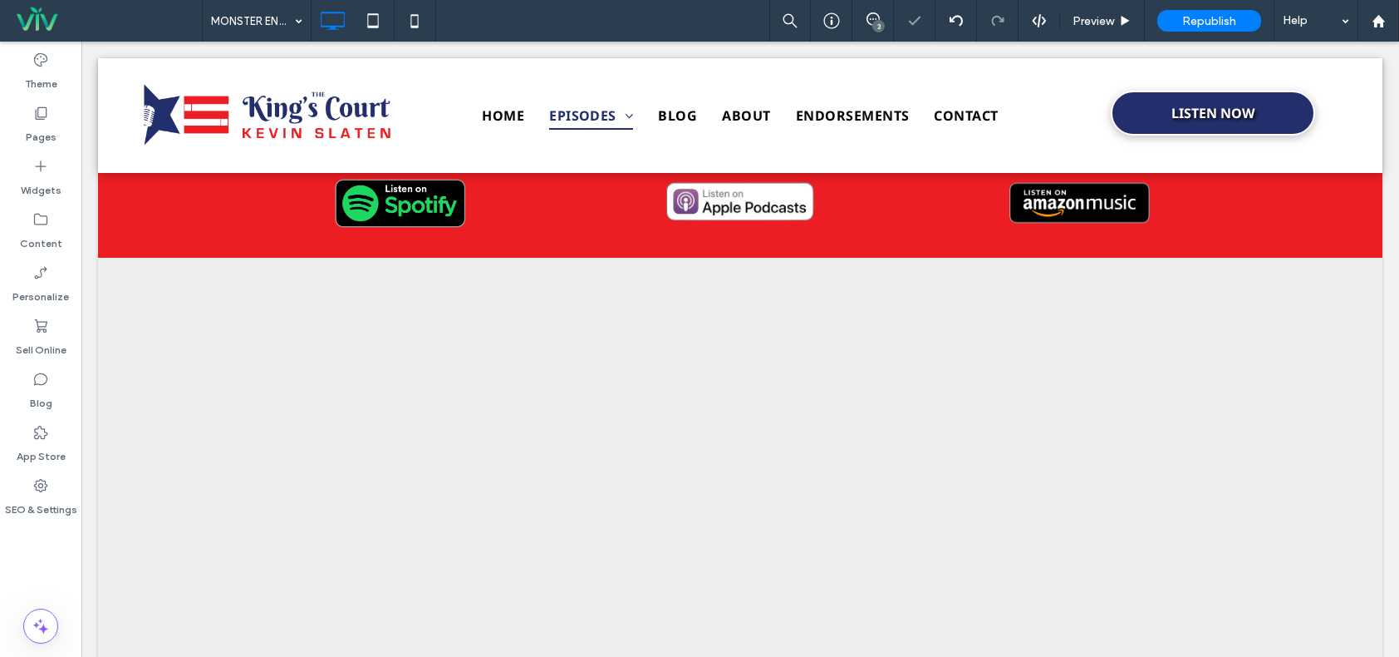
scroll to position [451, 0]
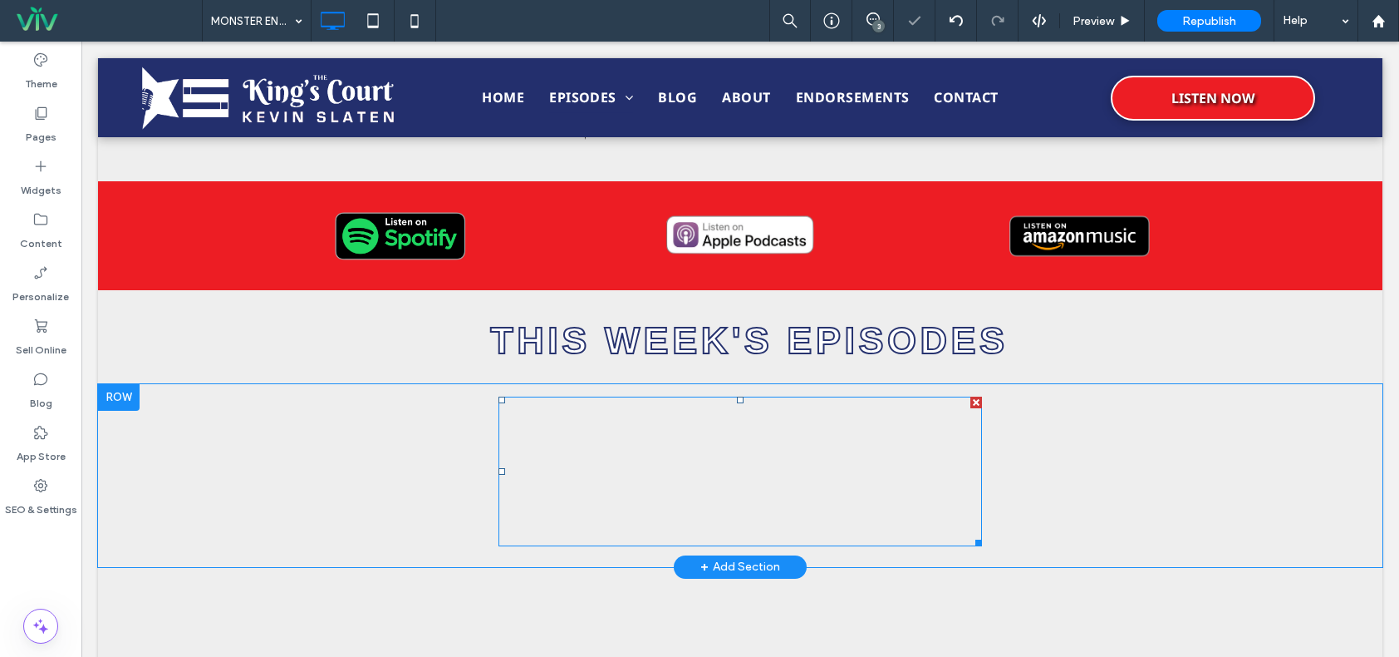
click at [844, 438] on span at bounding box center [741, 471] width 484 height 150
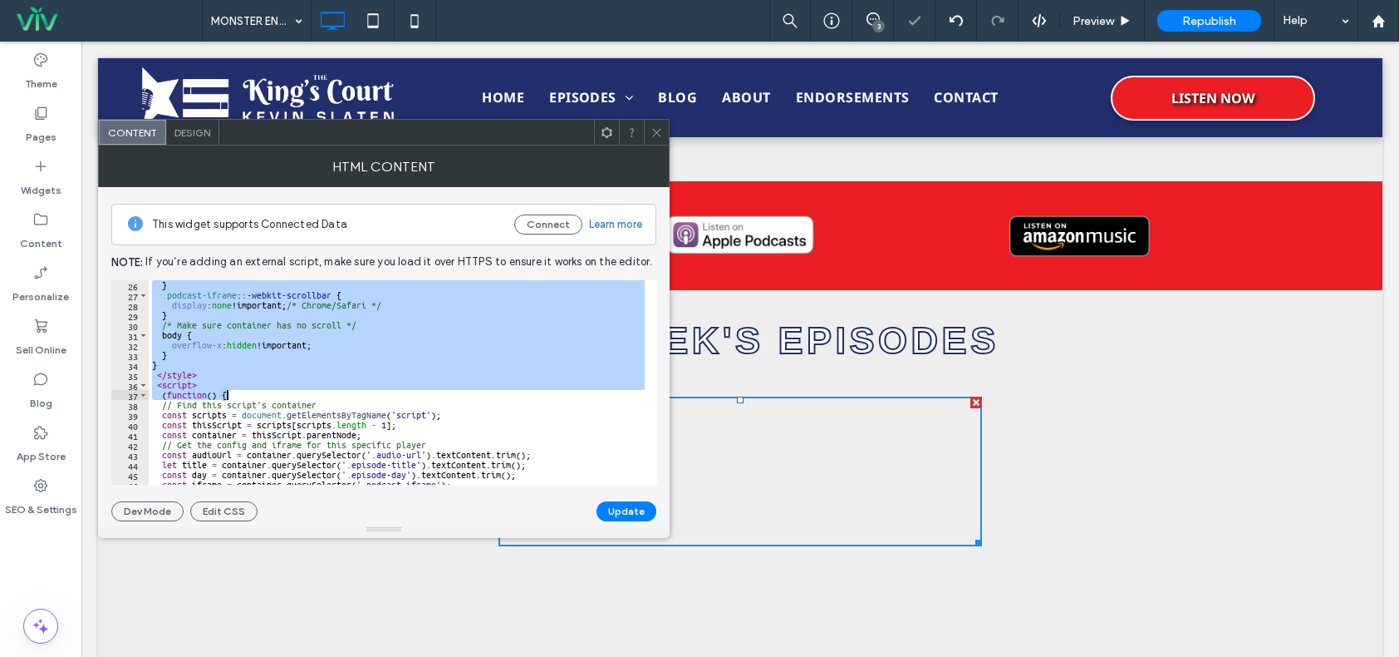
scroll to position [486, 0]
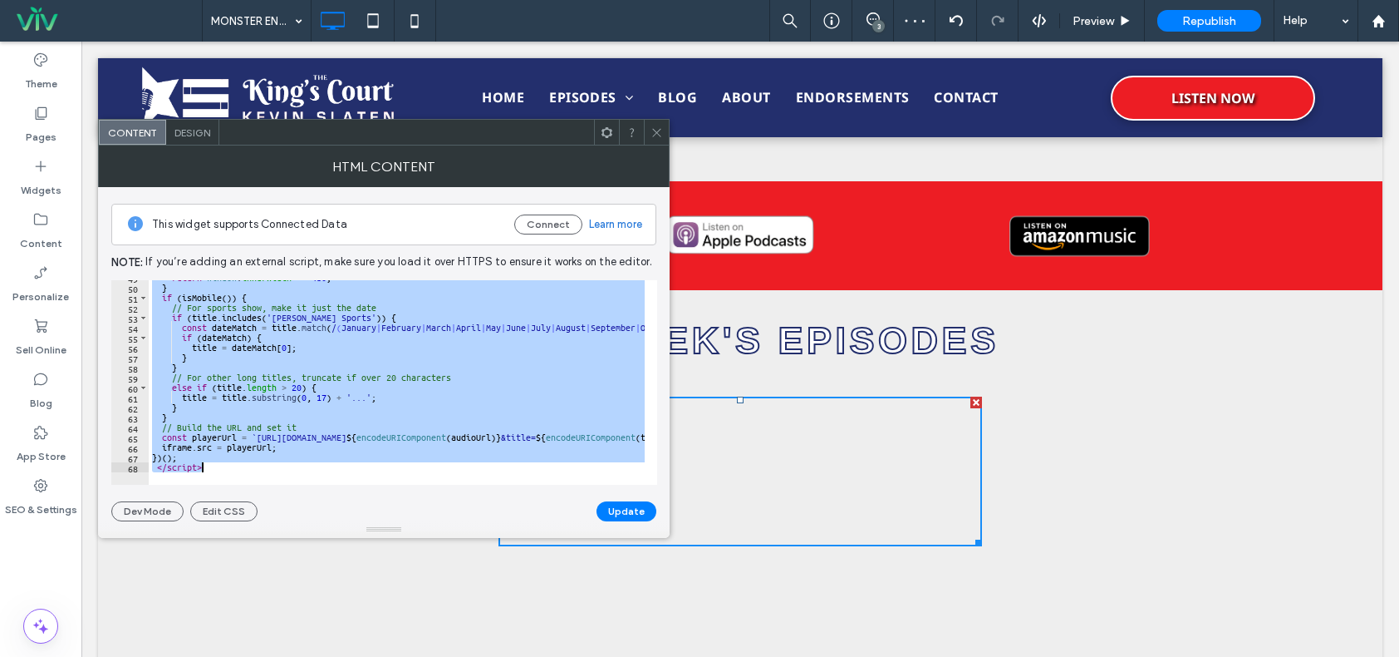
drag, startPoint x: 152, startPoint y: 284, endPoint x: 364, endPoint y: 470, distance: 281.5
click at [364, 470] on div "**********" at bounding box center [384, 382] width 546 height 204
paste textarea "Cursor at row 68"
type textarea "*********"
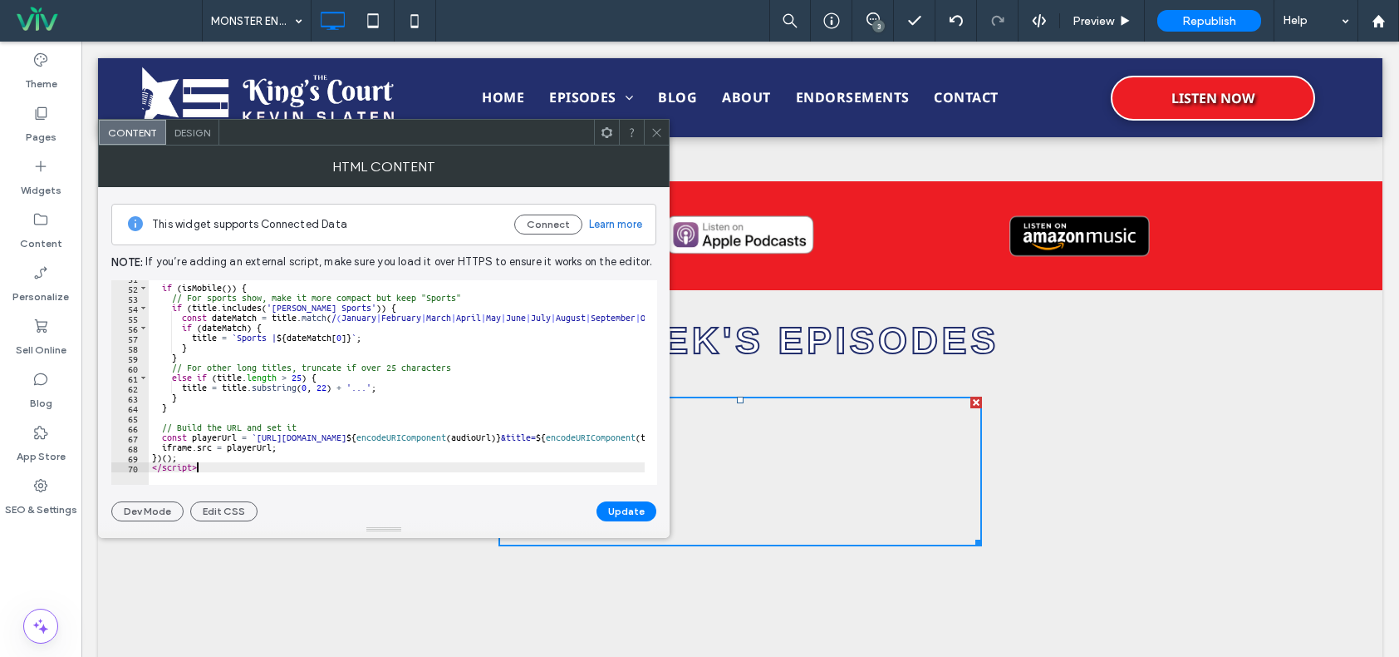
click at [643, 510] on button "Update" at bounding box center [627, 511] width 60 height 20
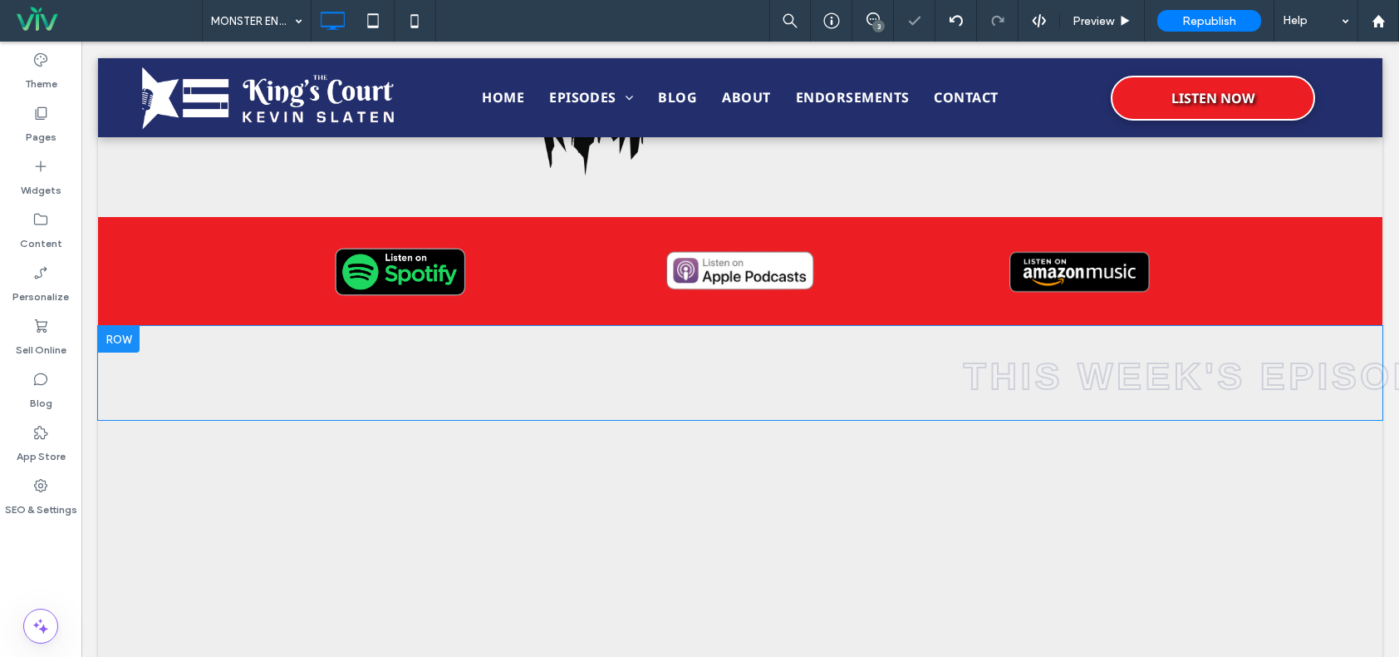
scroll to position [381, 0]
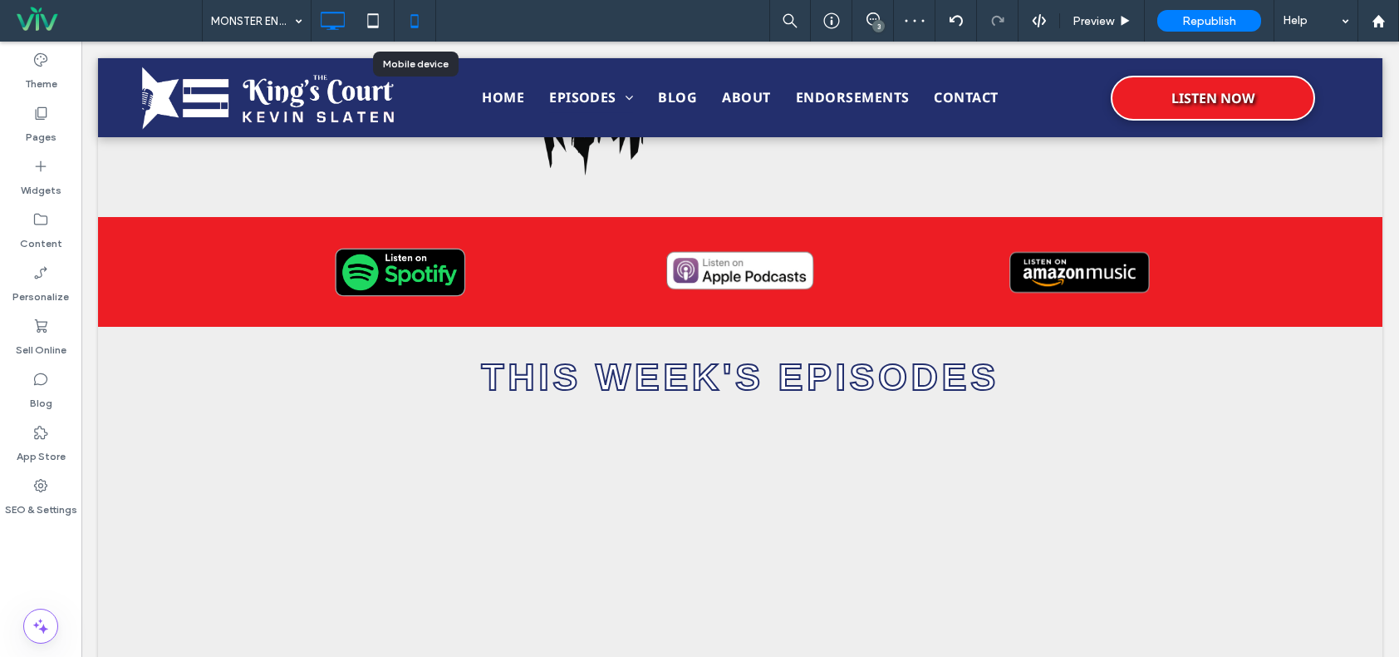
click at [410, 22] on icon at bounding box center [414, 20] width 33 height 33
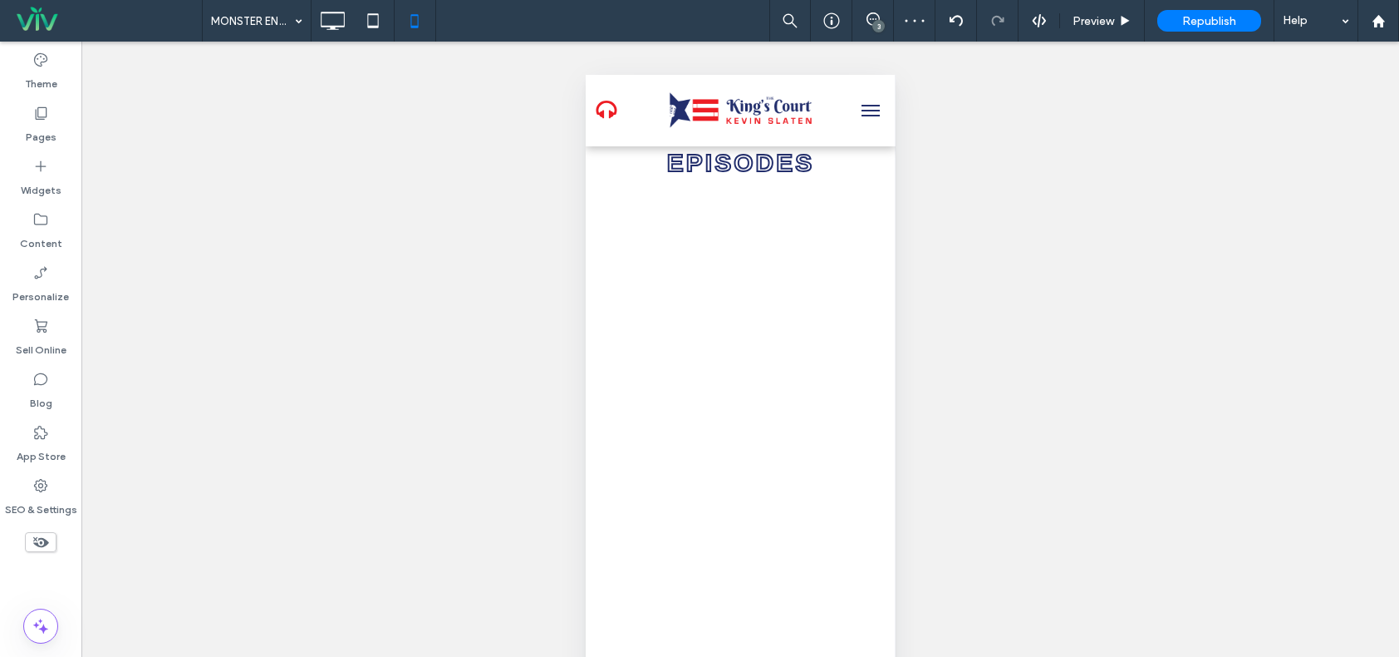
scroll to position [332, 0]
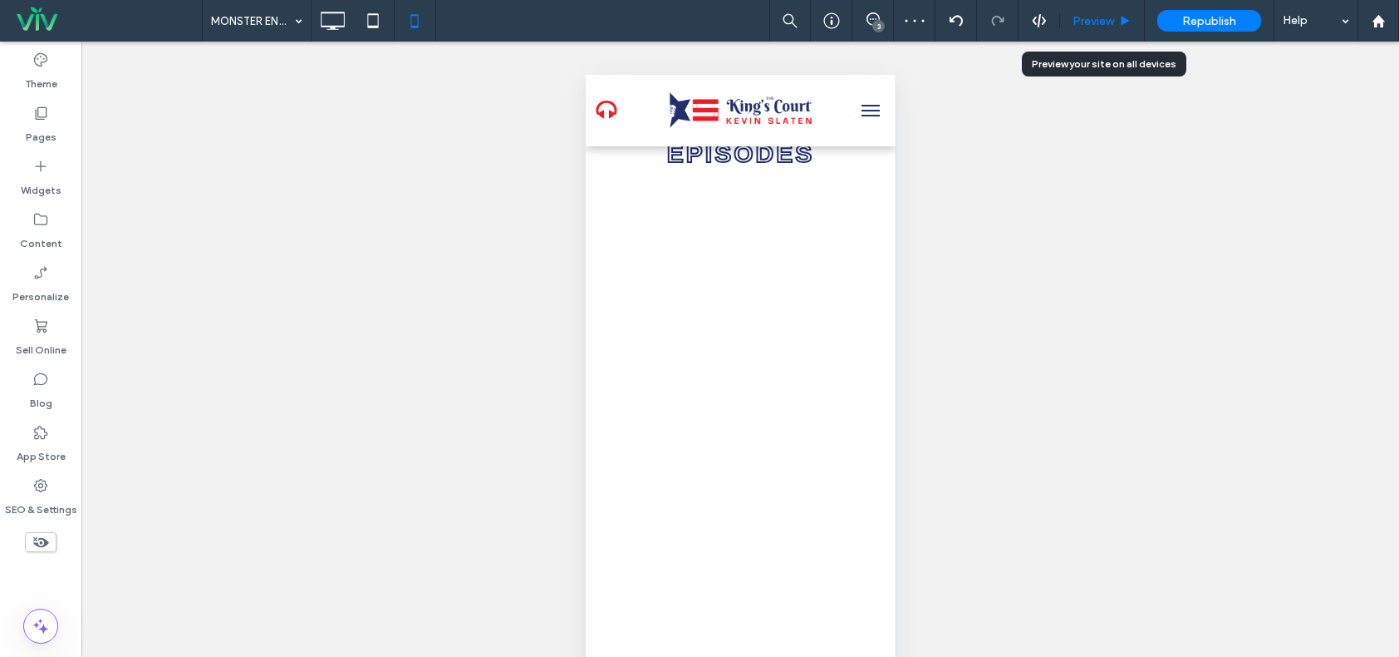
click at [1108, 14] on span "Preview" at bounding box center [1094, 21] width 42 height 14
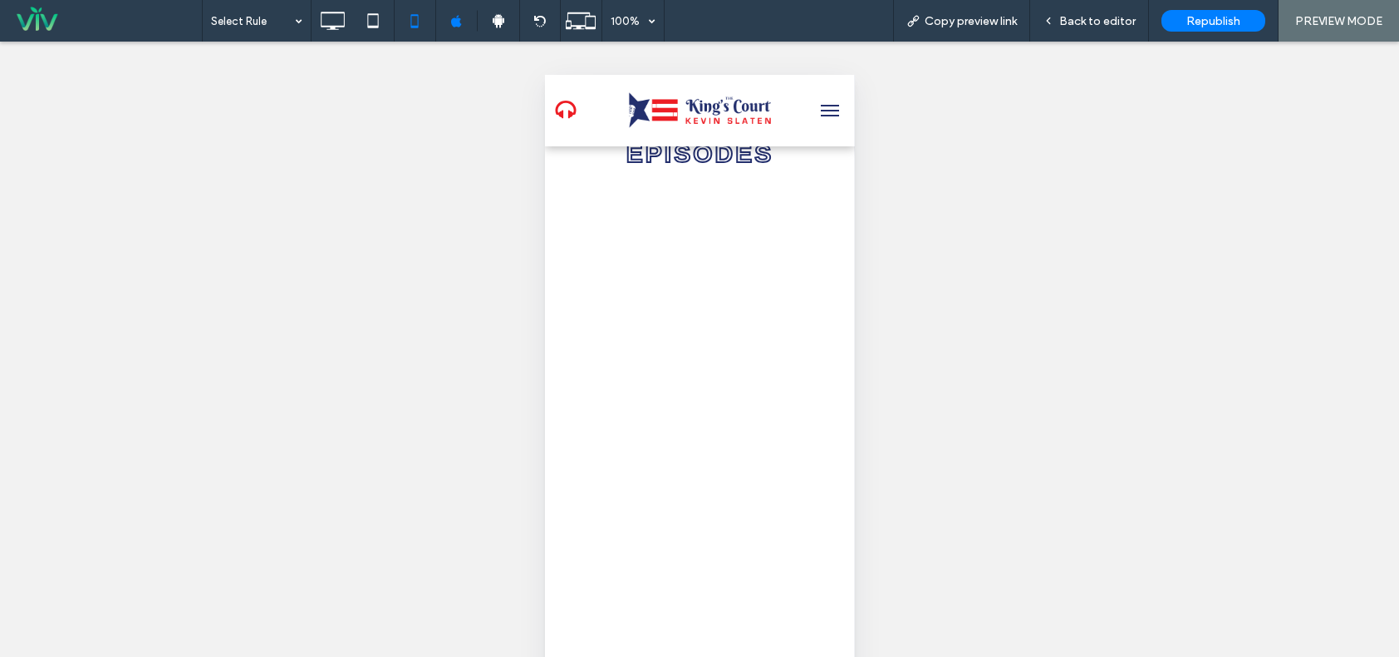
click at [917, 279] on div "Unhide? Yes Unhide? Yes Unhide? Yes Unhide? Yes Unhide? Yes Unhide? Yes Unhide?…" at bounding box center [699, 370] width 1399 height 657
click at [341, 21] on icon at bounding box center [332, 20] width 33 height 33
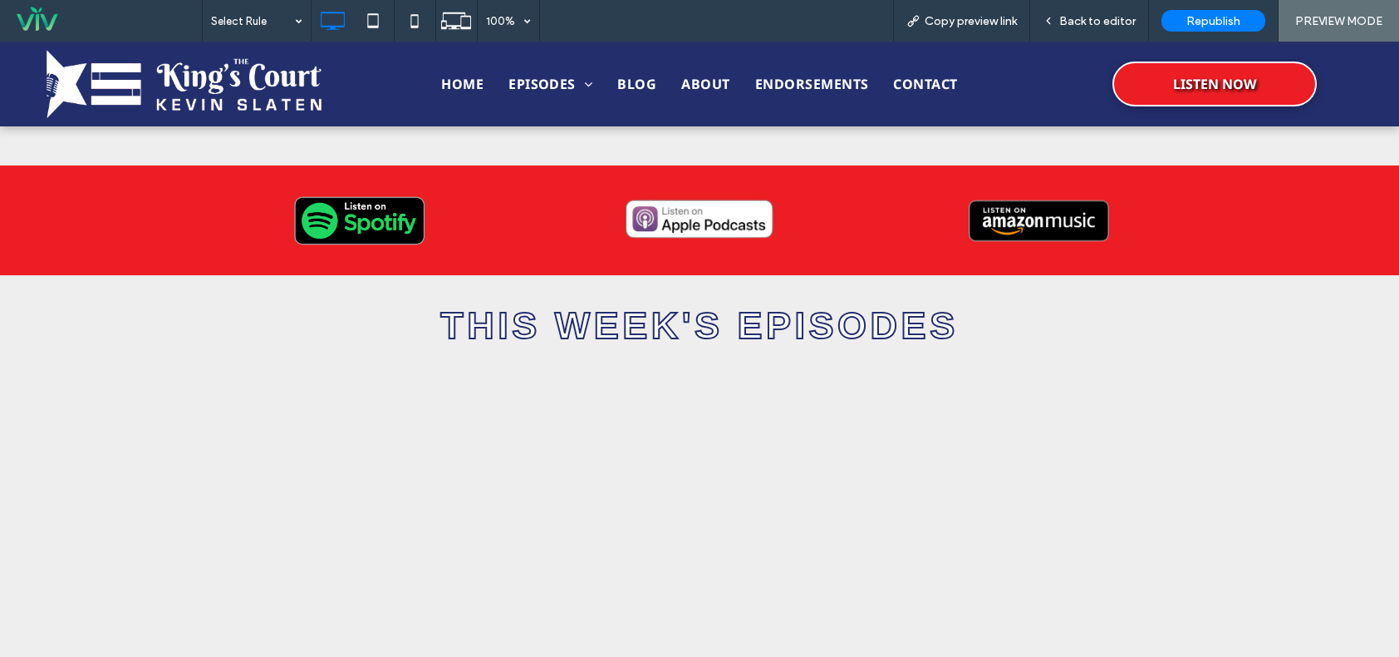
scroll to position [582, 0]
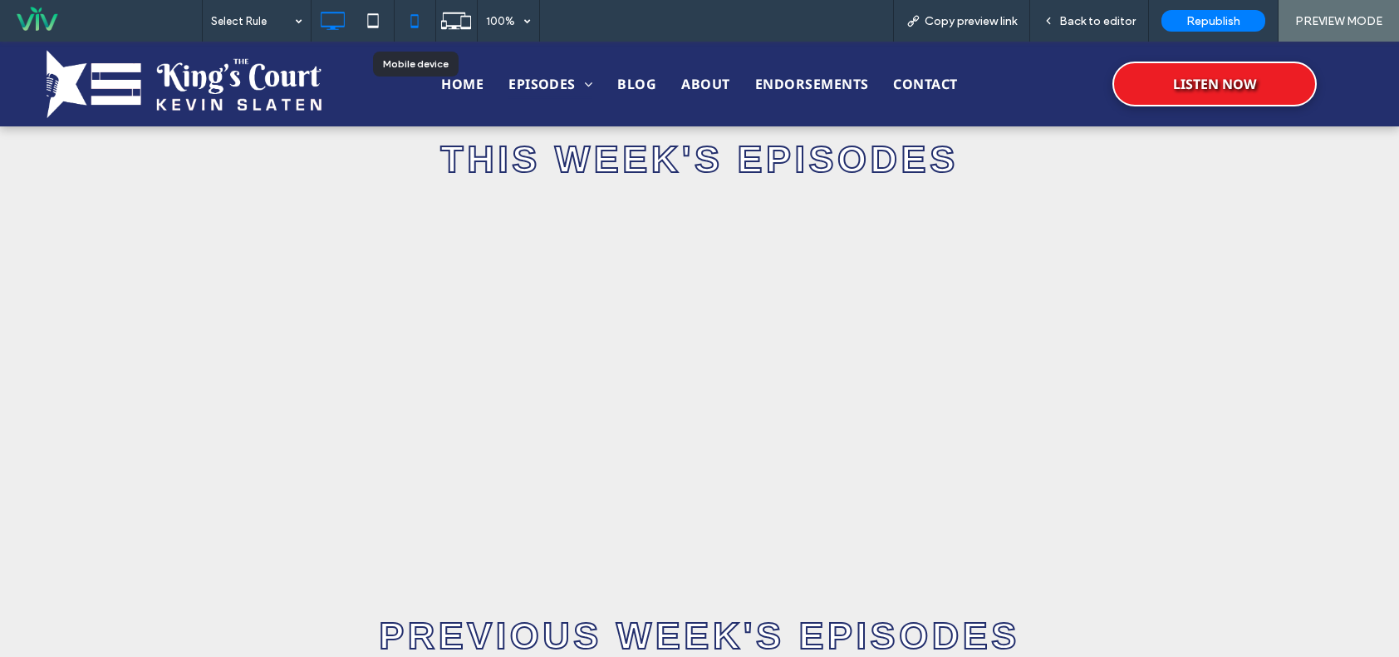
click at [410, 22] on icon at bounding box center [414, 20] width 33 height 33
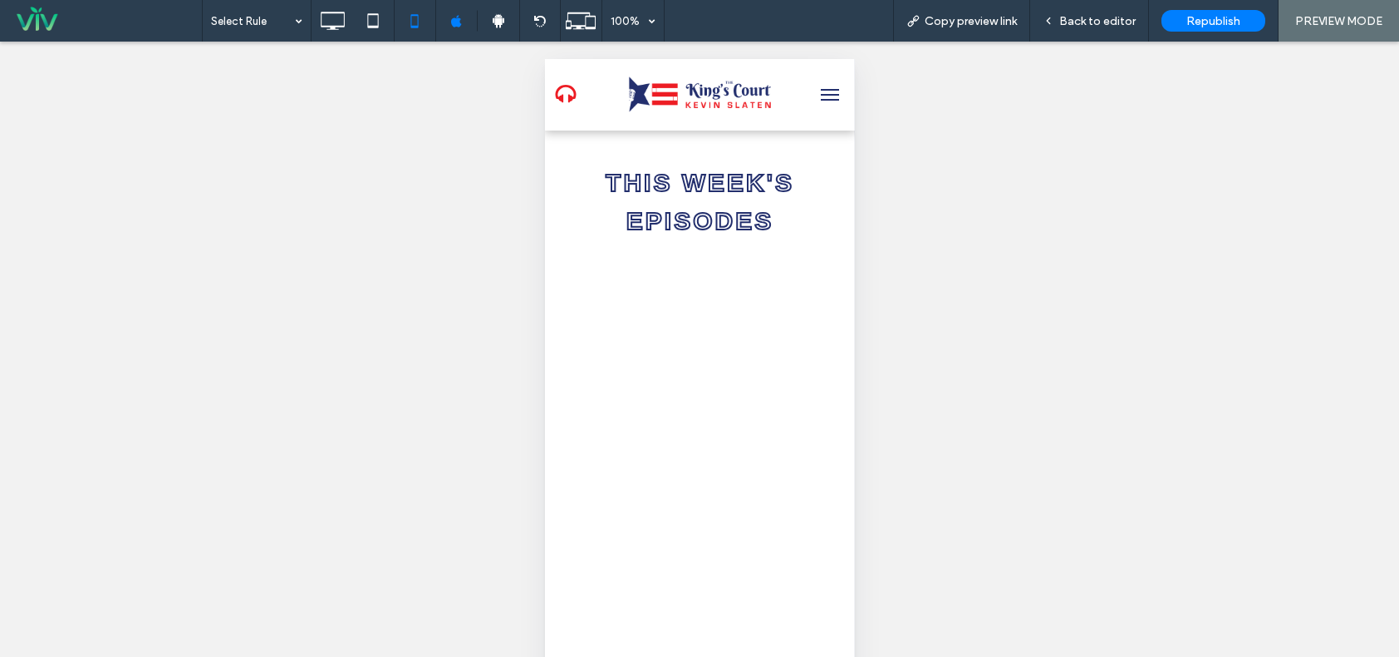
scroll to position [31, 0]
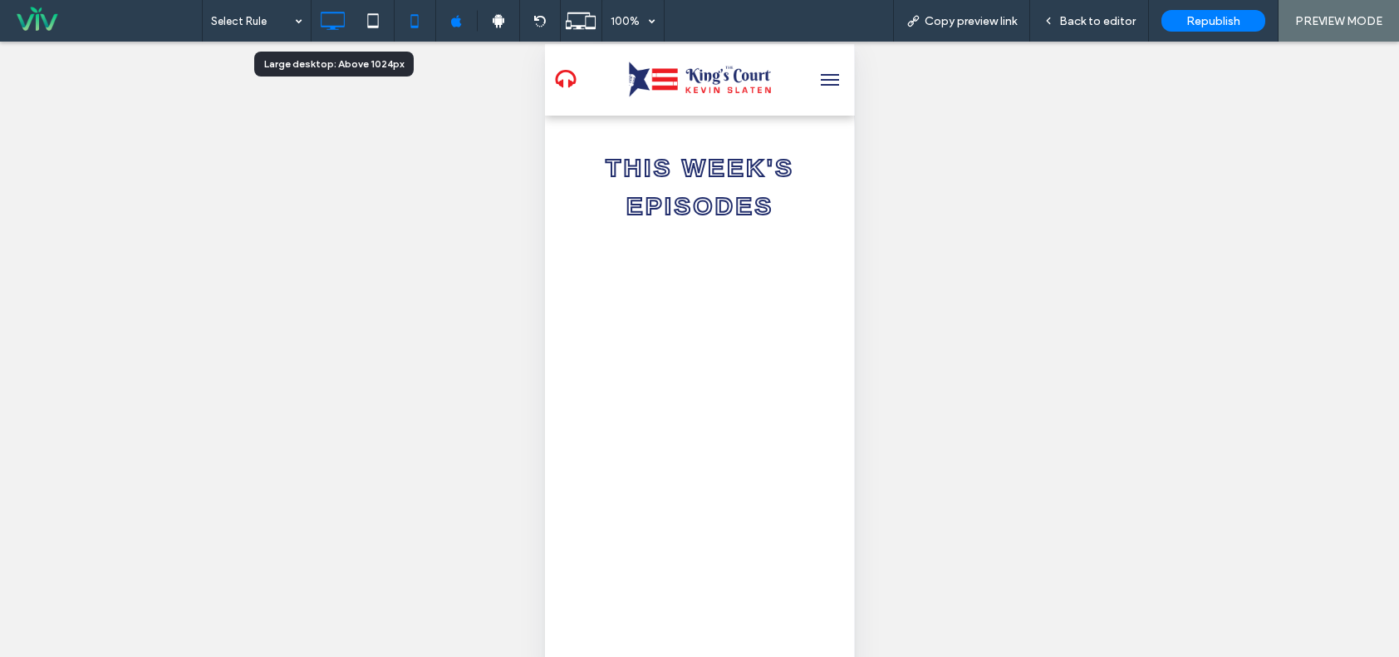
click at [332, 17] on icon at bounding box center [332, 20] width 33 height 33
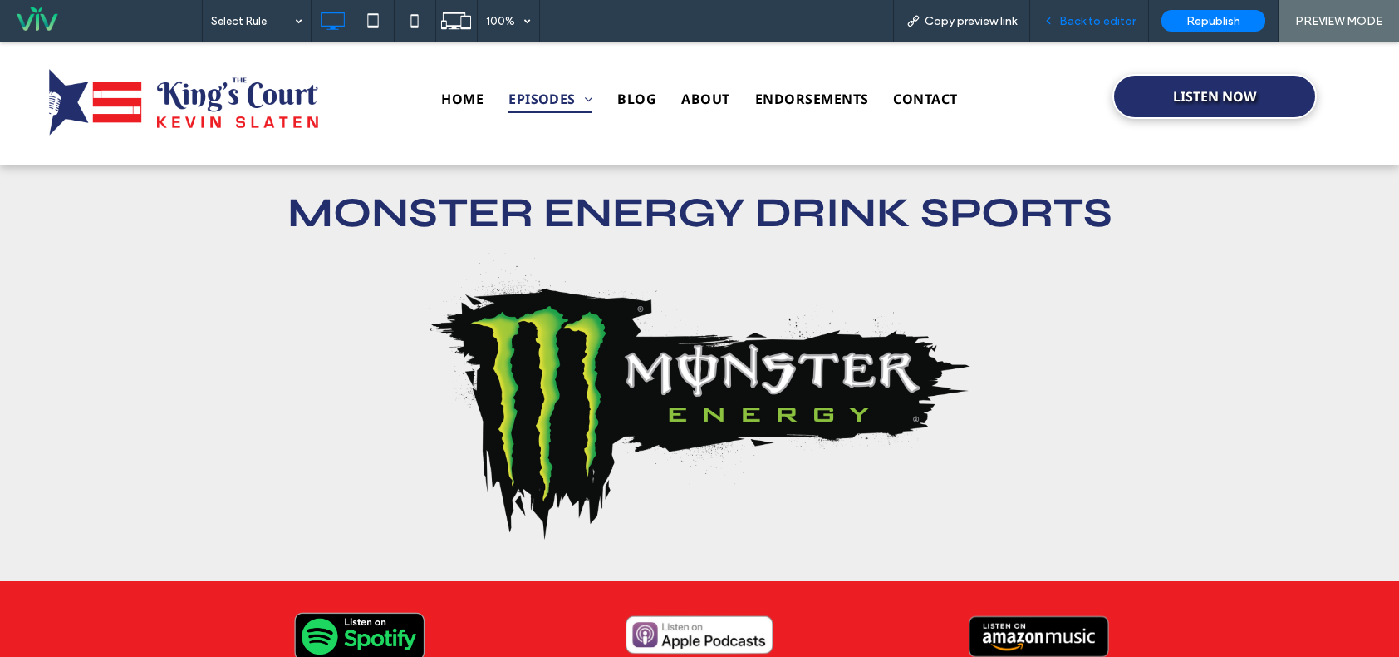
scroll to position [0, 0]
click at [1111, 17] on span "Back to editor" at bounding box center [1098, 21] width 76 height 14
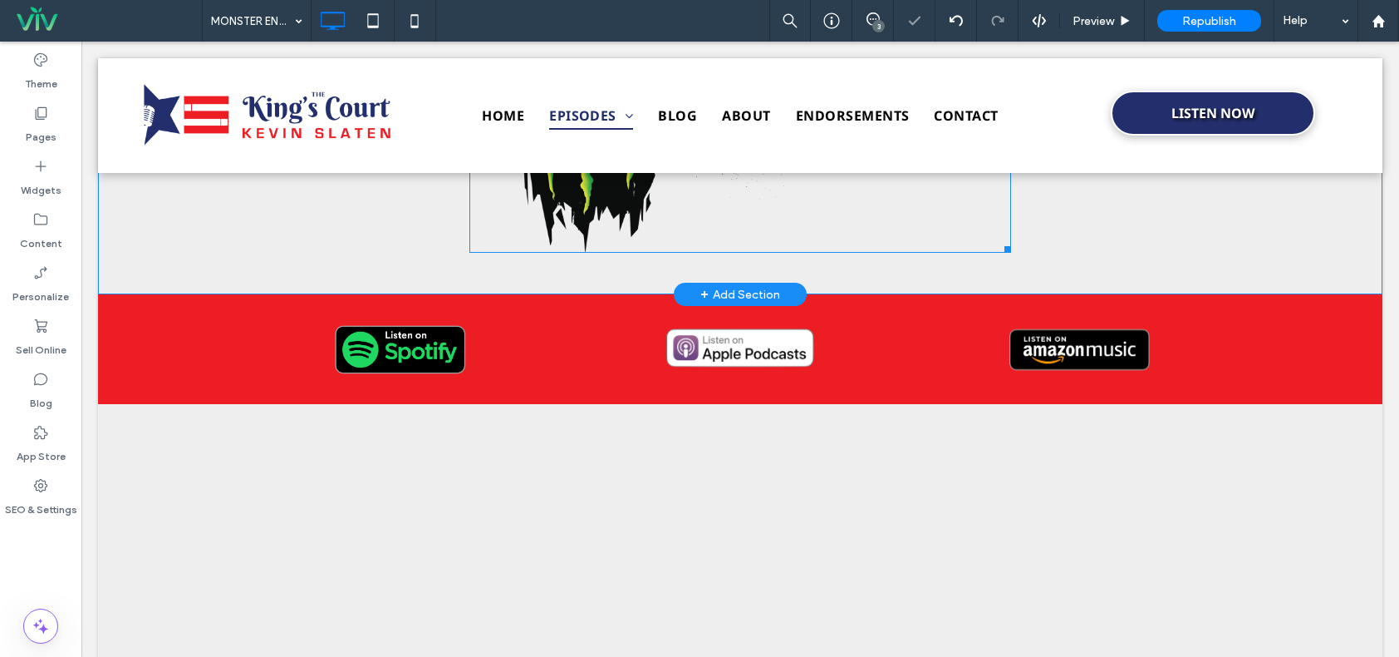
scroll to position [416, 0]
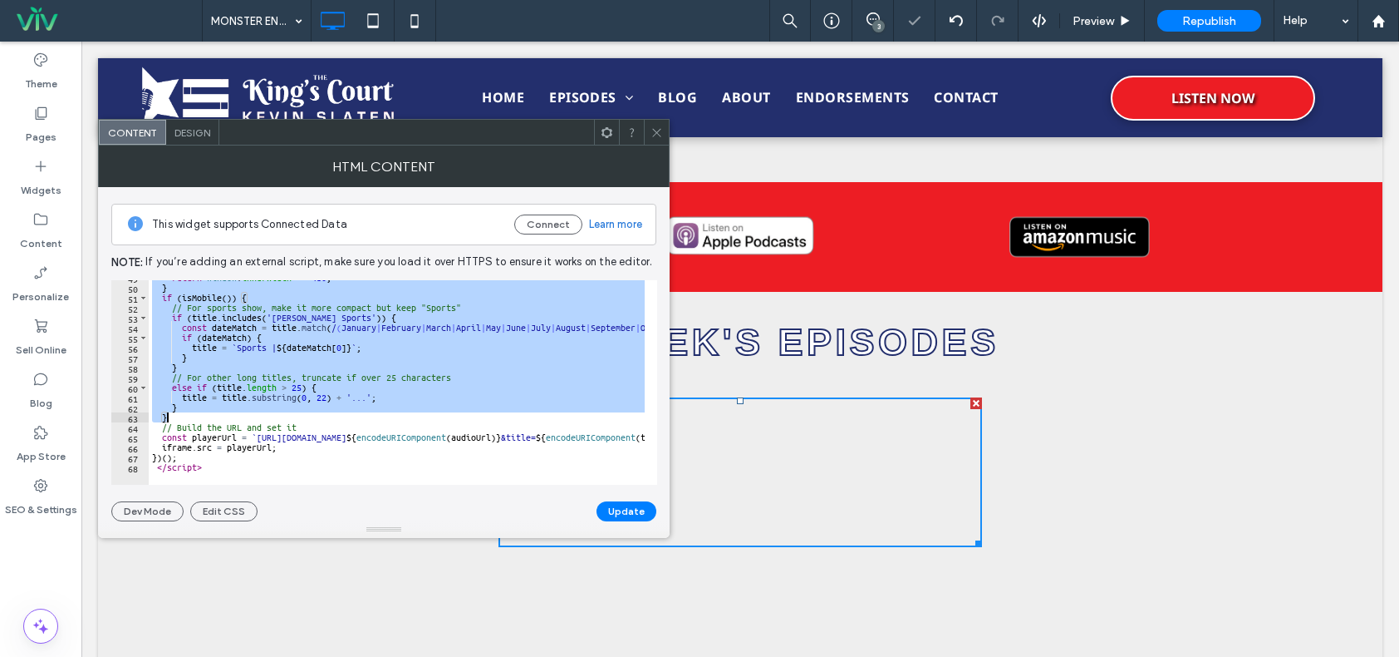
scroll to position [486, 0]
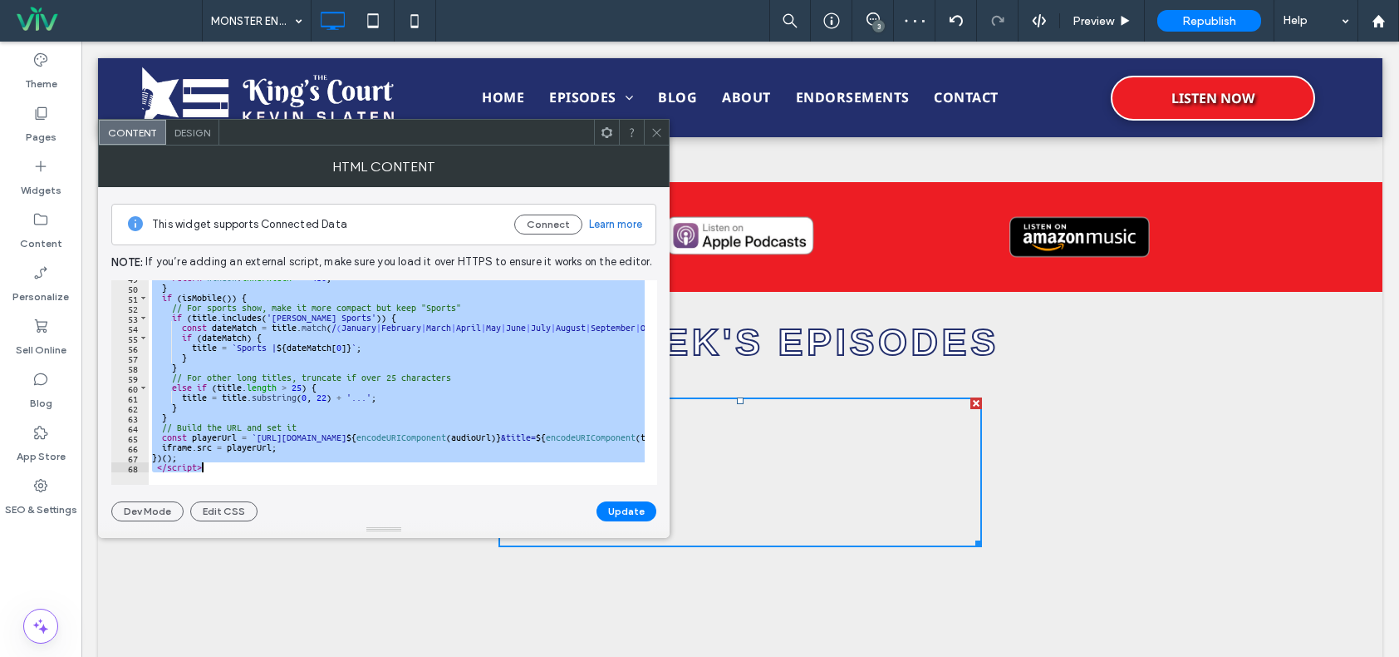
drag, startPoint x: 150, startPoint y: 285, endPoint x: 263, endPoint y: 480, distance: 226.1
click at [263, 480] on div "**********" at bounding box center [384, 382] width 546 height 204
paste textarea "Cursor at row 68"
type textarea "*********"
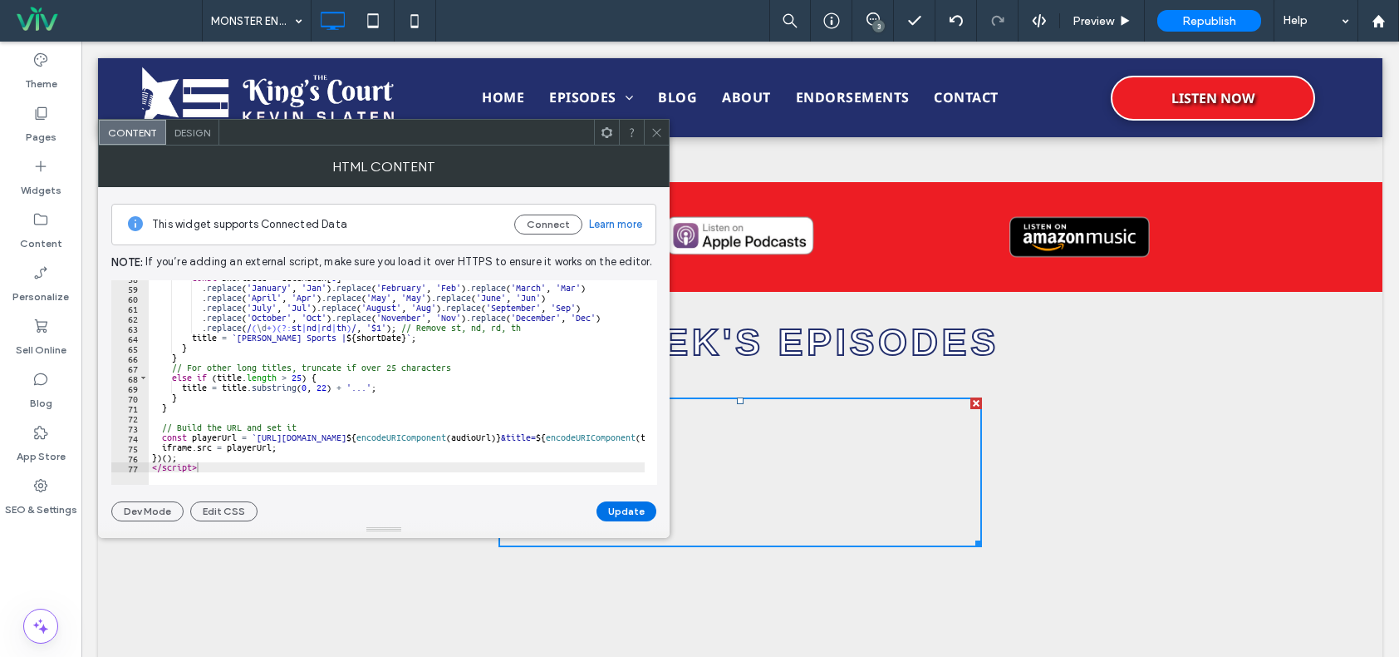
click at [637, 510] on button "Update" at bounding box center [627, 511] width 60 height 20
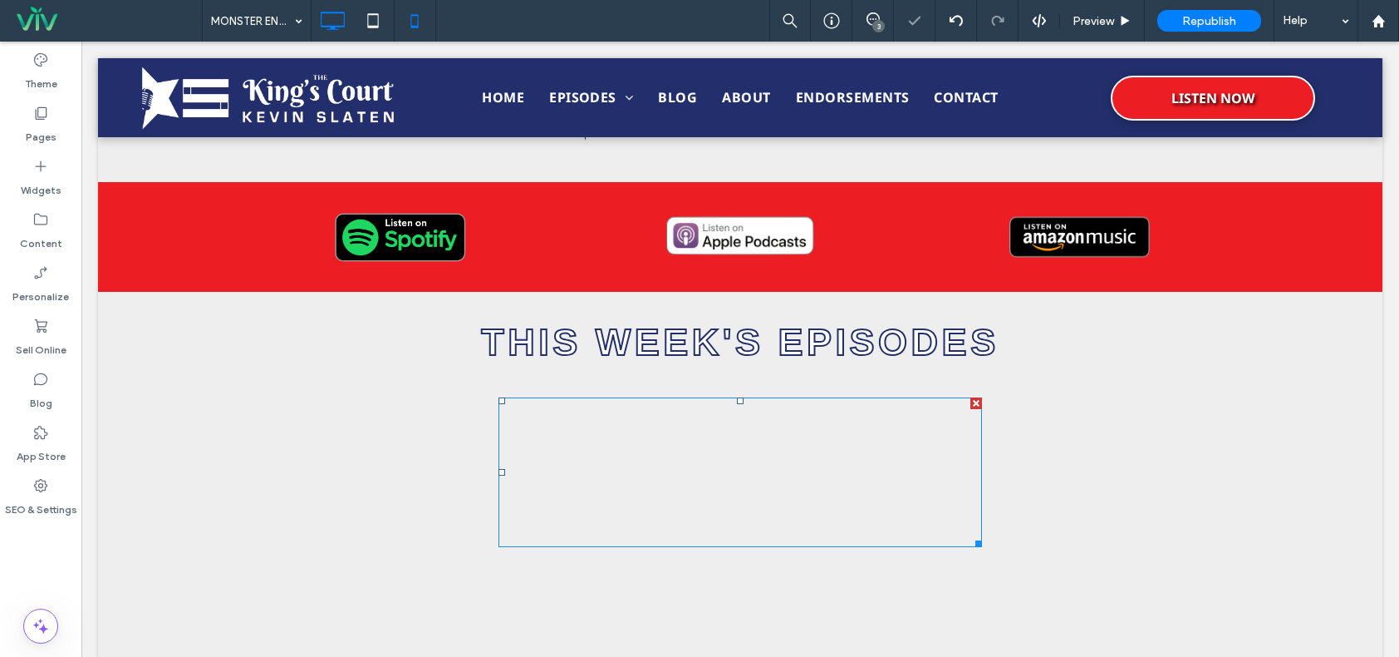
click at [418, 21] on use at bounding box center [414, 20] width 7 height 13
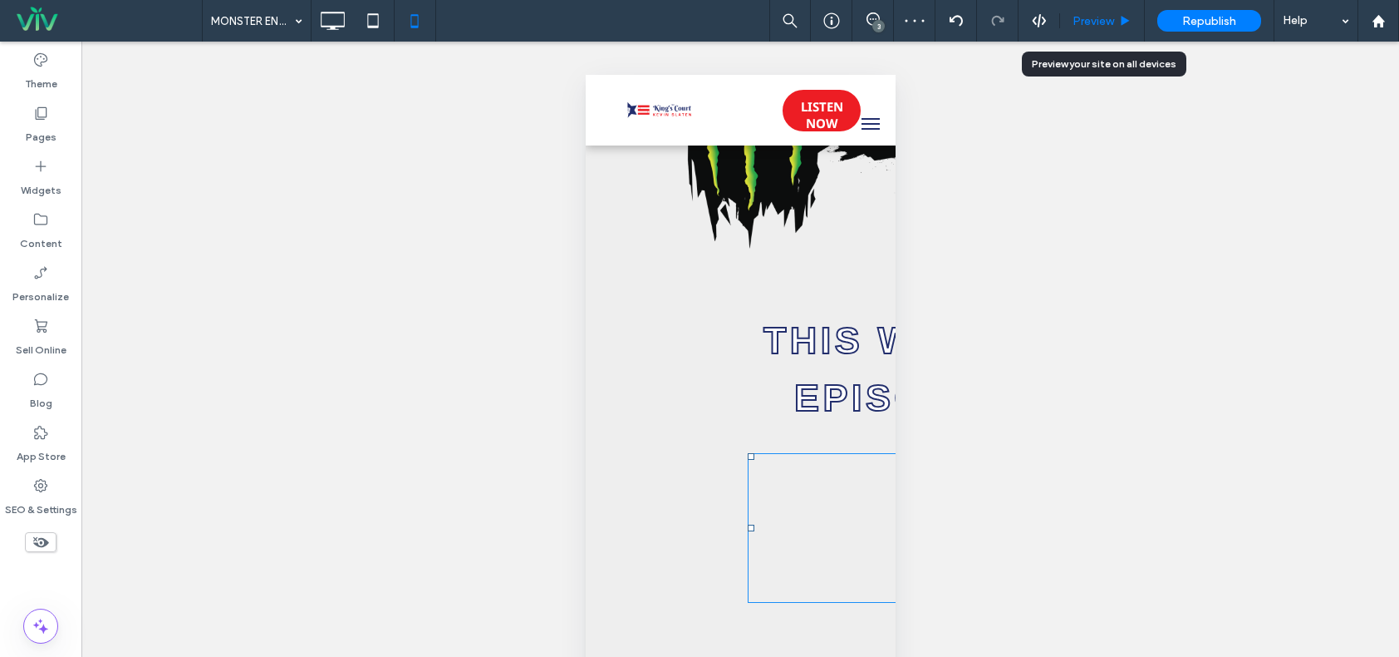
click at [1101, 22] on span "Preview" at bounding box center [1094, 21] width 42 height 14
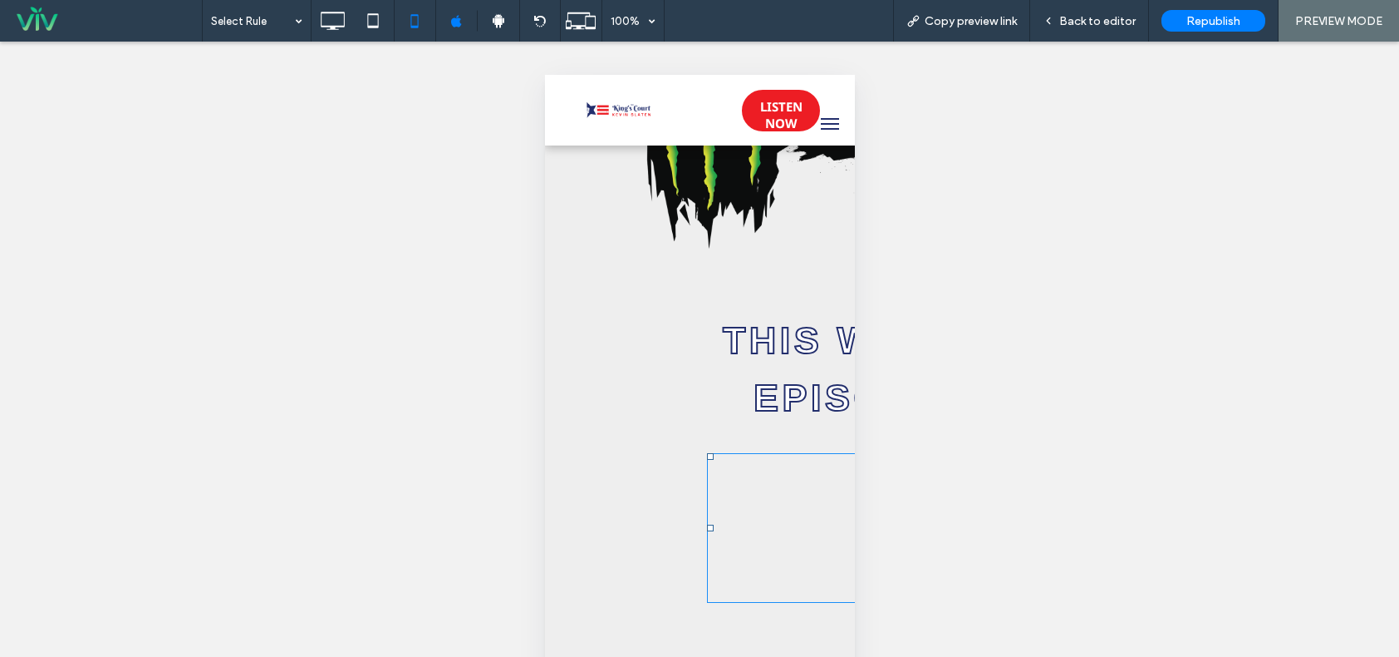
click at [220, 360] on div "Unhide? Yes Unhide? Yes Unhide? Yes Unhide? Yes Unhide? Yes Unhide? Yes Unhide?…" at bounding box center [699, 370] width 1399 height 657
click at [1092, 11] on div "Back to editor" at bounding box center [1089, 21] width 119 height 42
click at [1090, 26] on span "Back to editor" at bounding box center [1098, 21] width 76 height 14
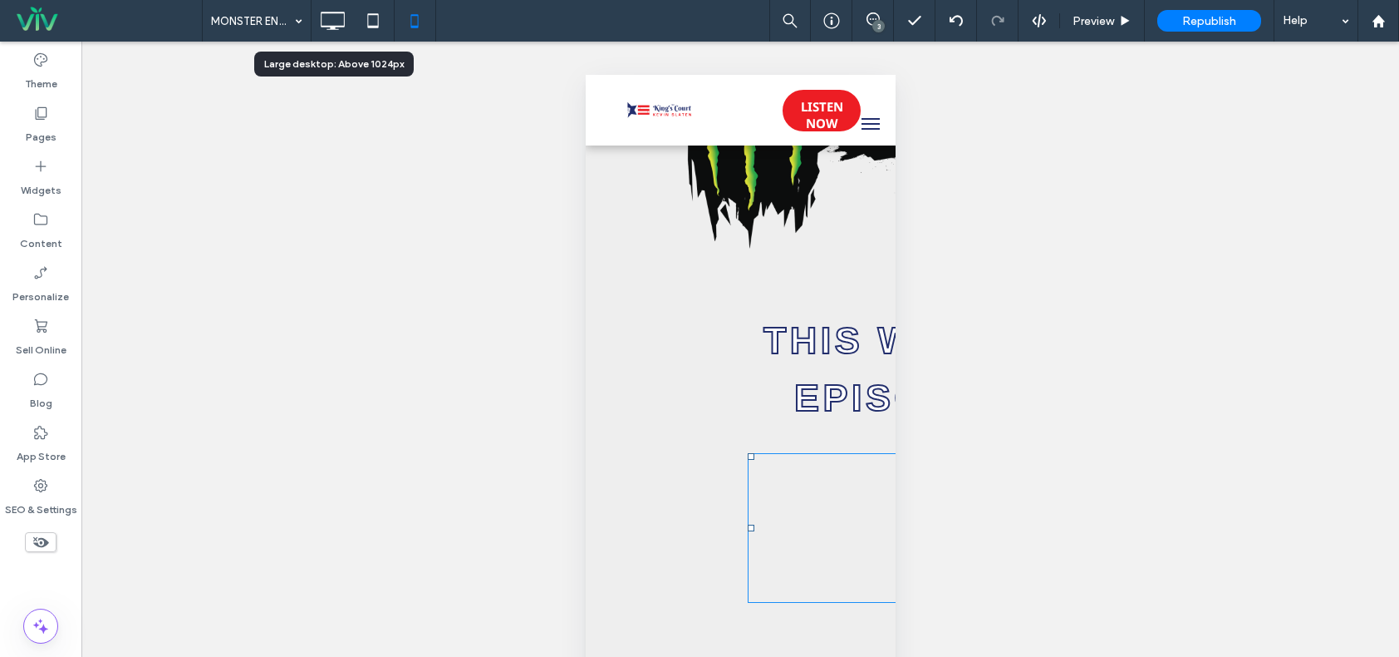
click at [338, 30] on icon at bounding box center [332, 20] width 33 height 33
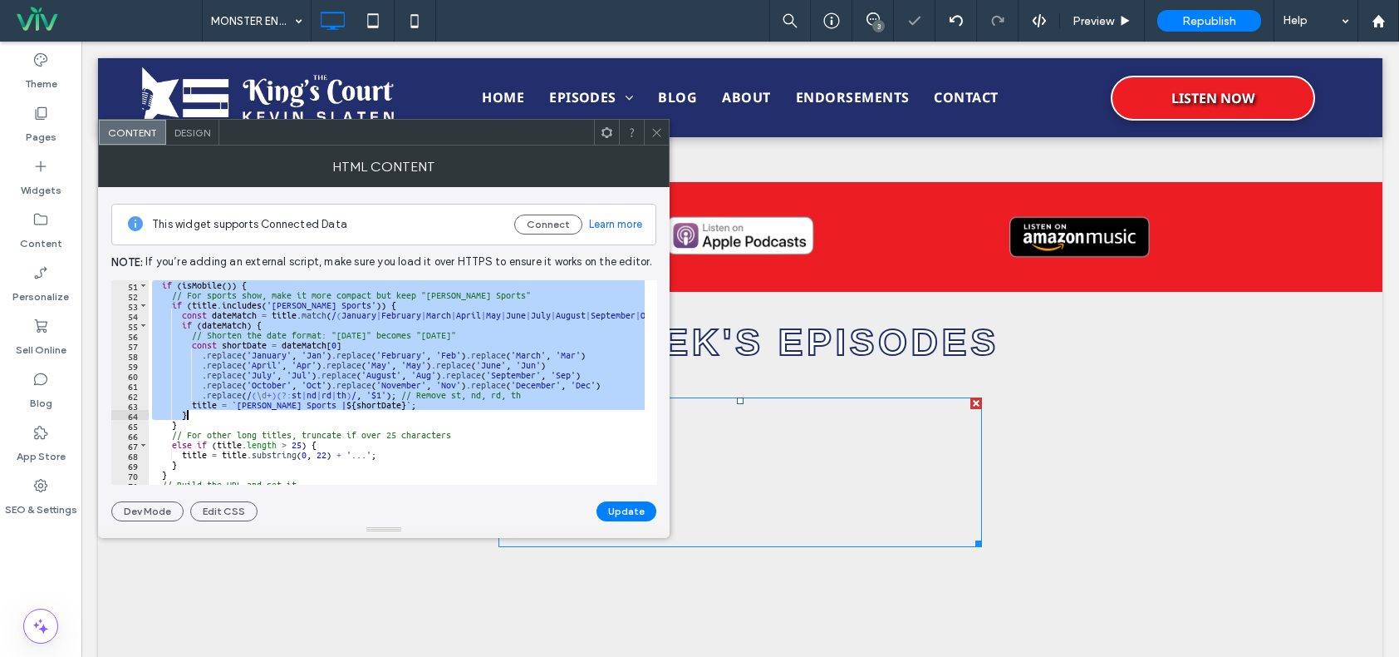
scroll to position [556, 0]
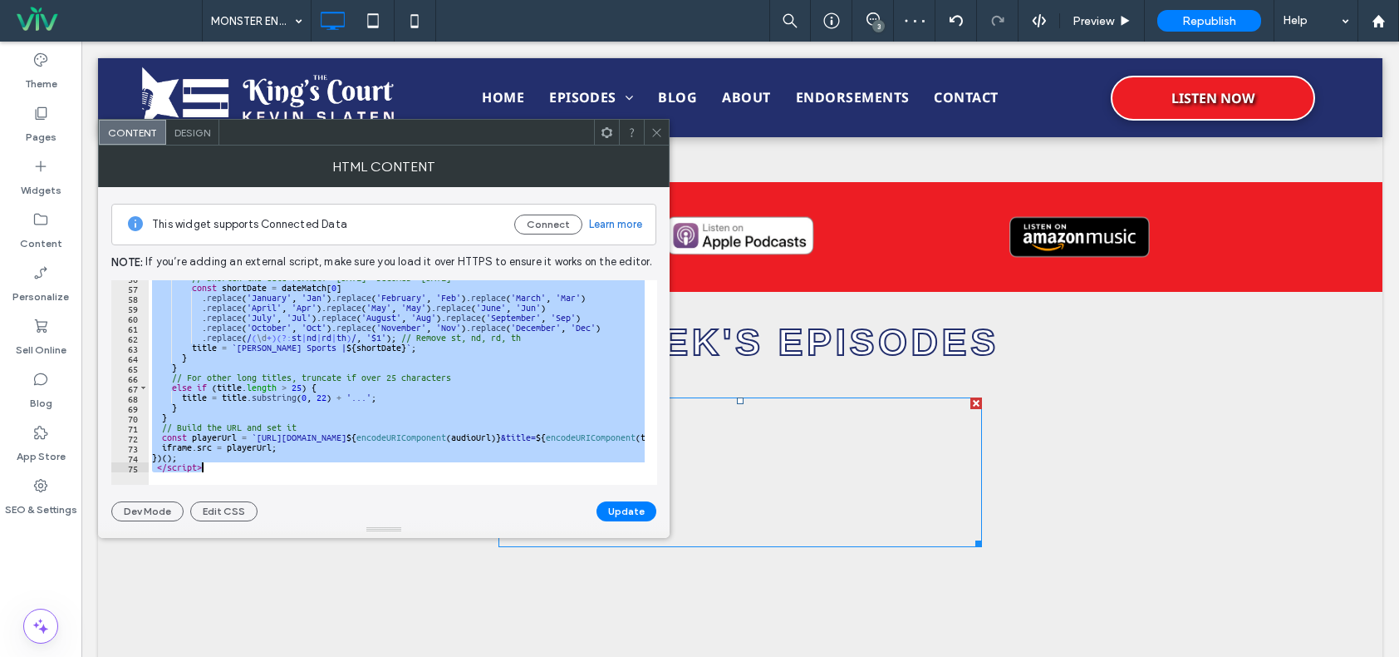
drag, startPoint x: 153, startPoint y: 285, endPoint x: 286, endPoint y: 477, distance: 233.5
click at [286, 477] on div "**********" at bounding box center [384, 382] width 546 height 204
paste textarea "Cursor at row 75"
type textarea "*********"
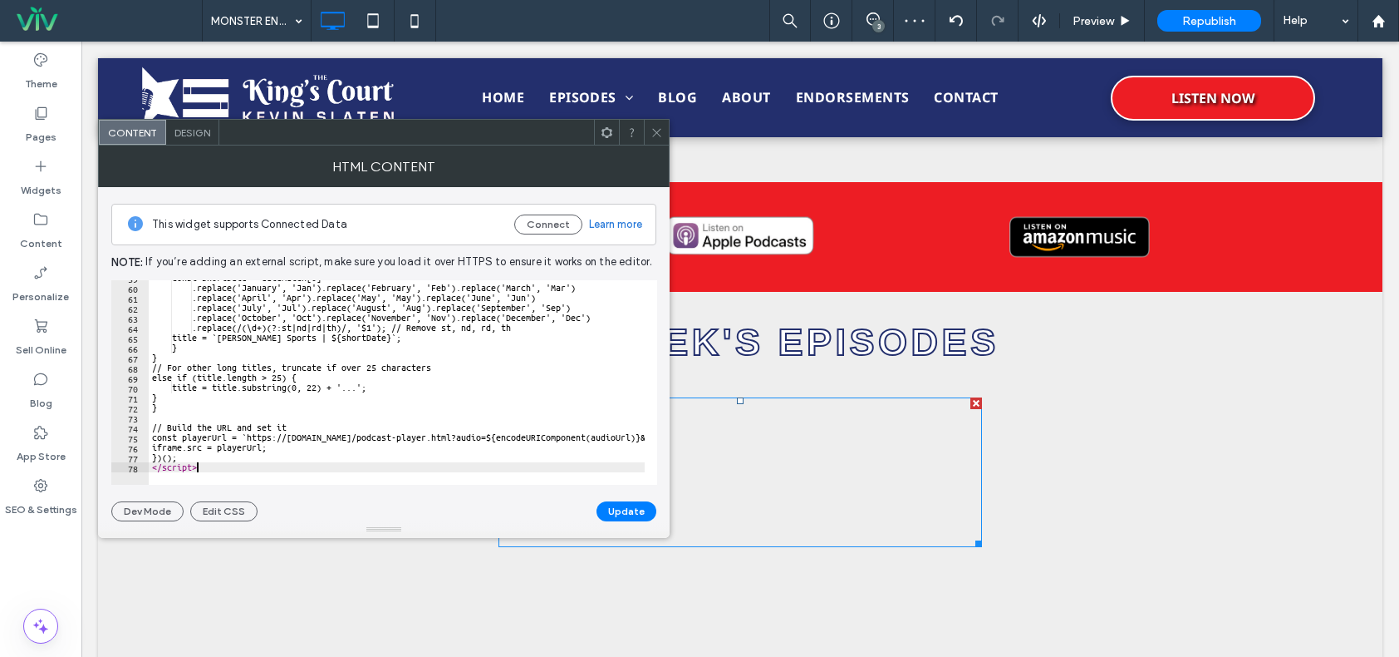
scroll to position [586, 0]
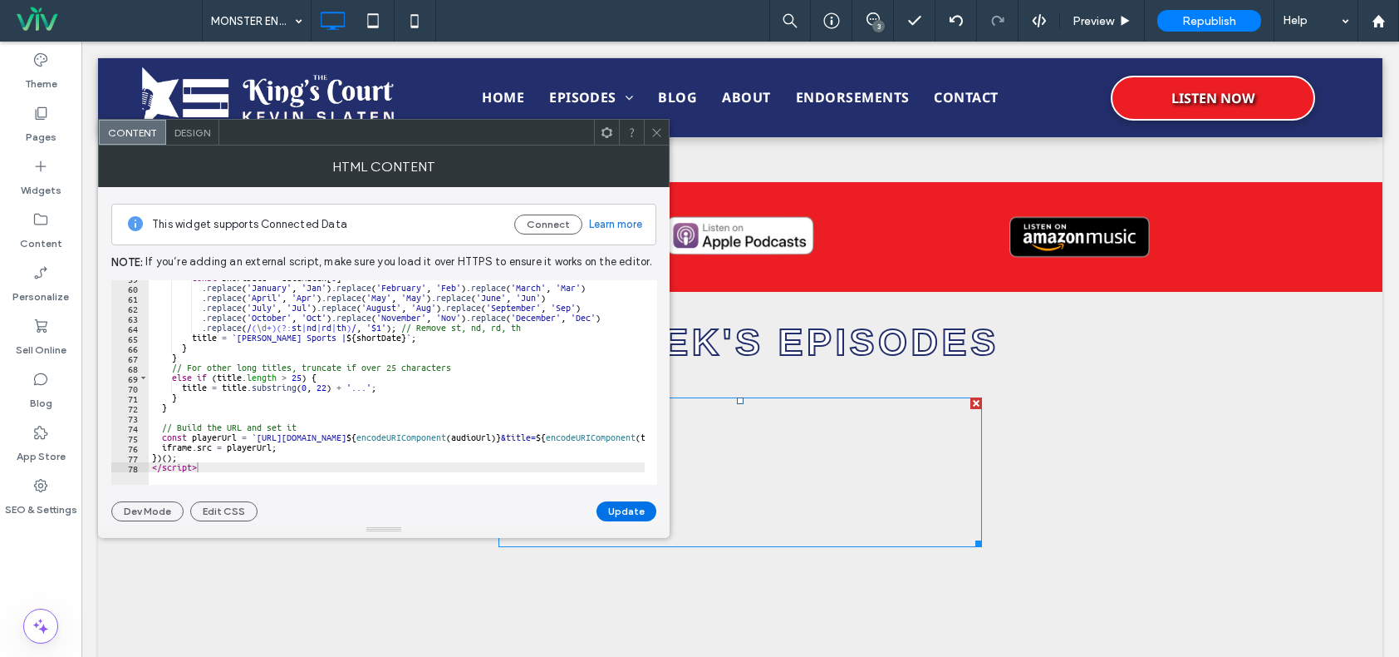
click at [631, 509] on button "Update" at bounding box center [627, 511] width 60 height 20
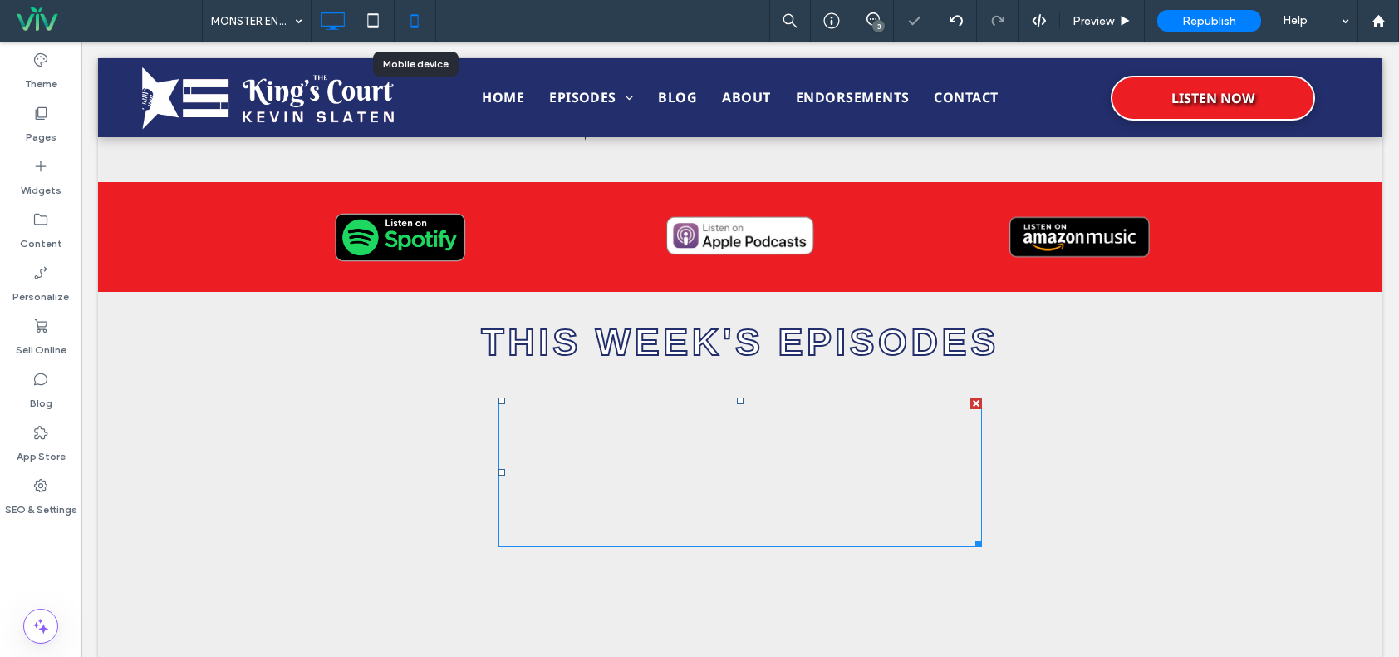
click at [420, 16] on icon at bounding box center [414, 20] width 33 height 33
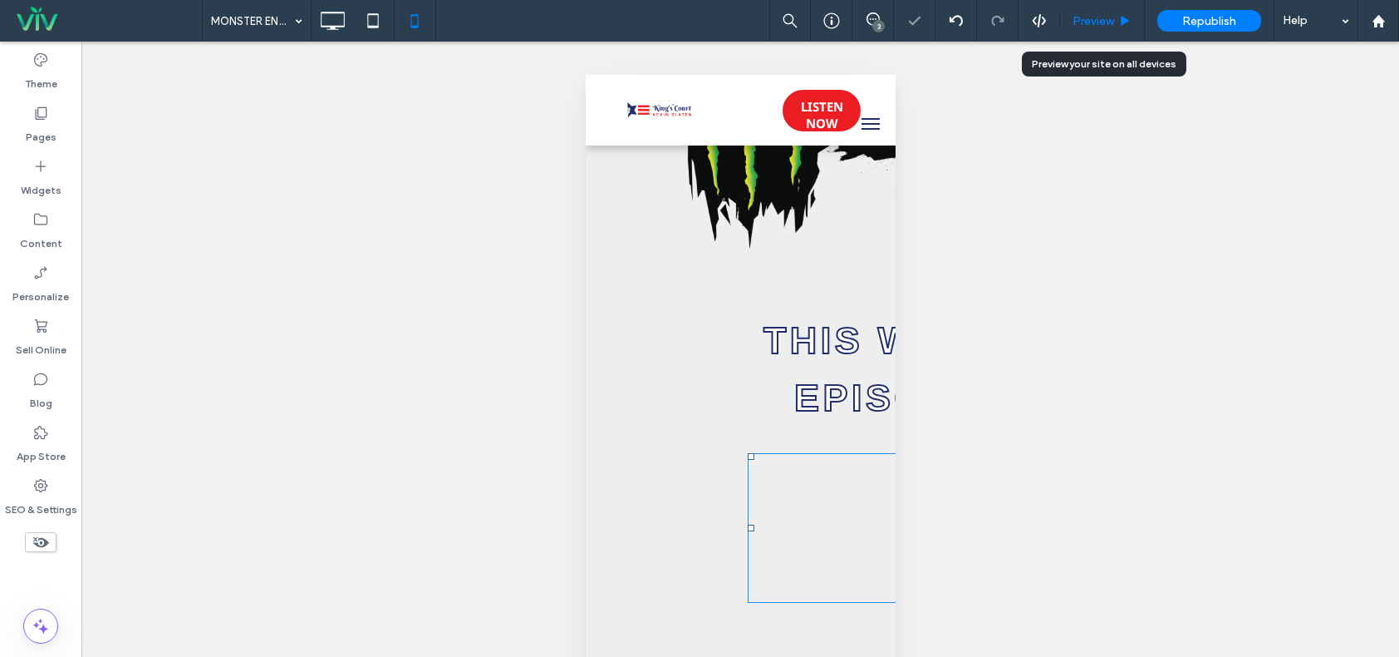
click at [1109, 24] on span "Preview" at bounding box center [1094, 21] width 42 height 14
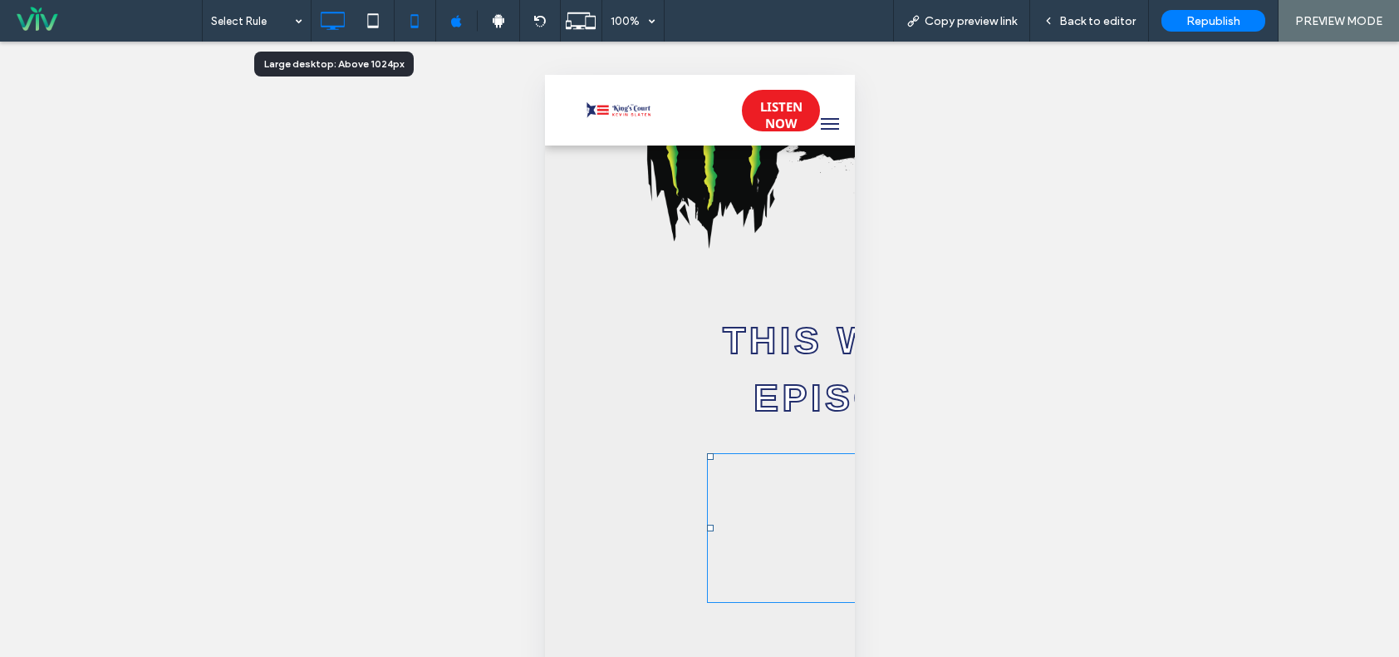
click at [329, 22] on icon at bounding box center [332, 20] width 33 height 33
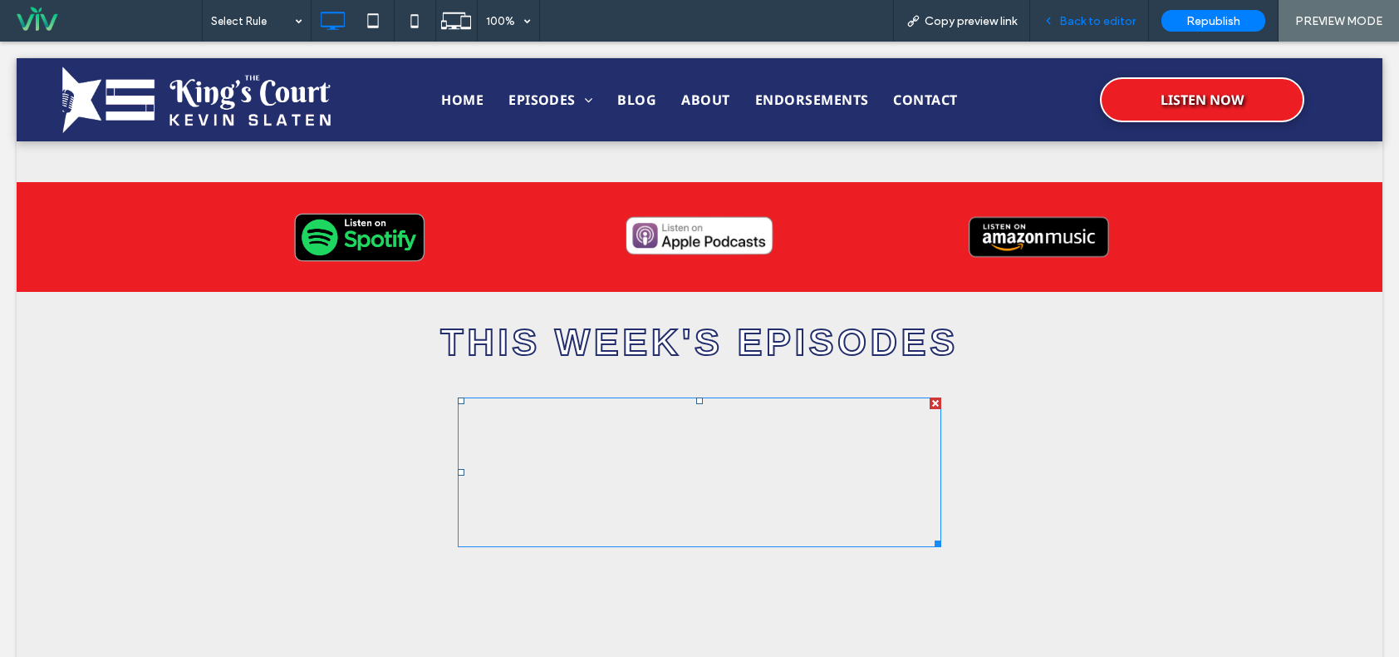
click at [1090, 24] on span "Back to editor" at bounding box center [1098, 21] width 76 height 14
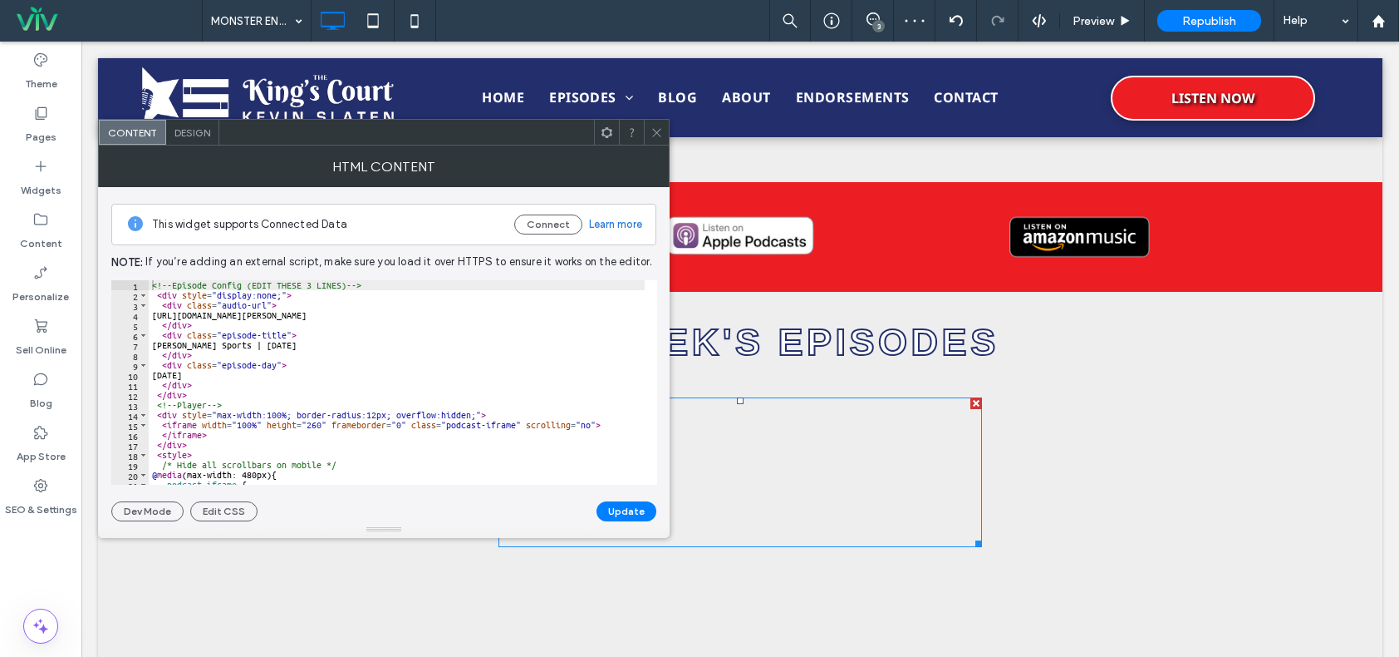
click at [288, 345] on div "<!-- Episode Config (EDIT THESE 3 LINES) --> < div style = "display:none;" > < …" at bounding box center [598, 392] width 899 height 224
type textarea "**********"
click at [621, 516] on button "Update" at bounding box center [627, 511] width 60 height 20
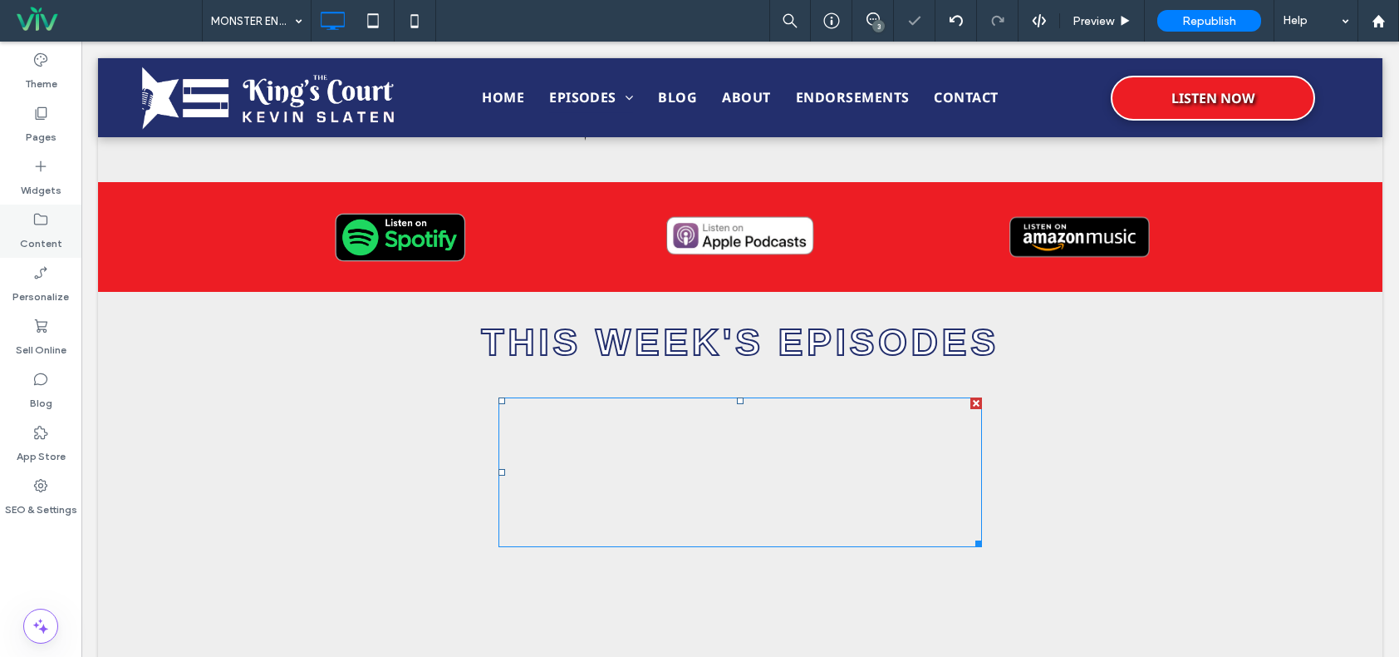
click at [44, 240] on label "Content" at bounding box center [41, 239] width 42 height 23
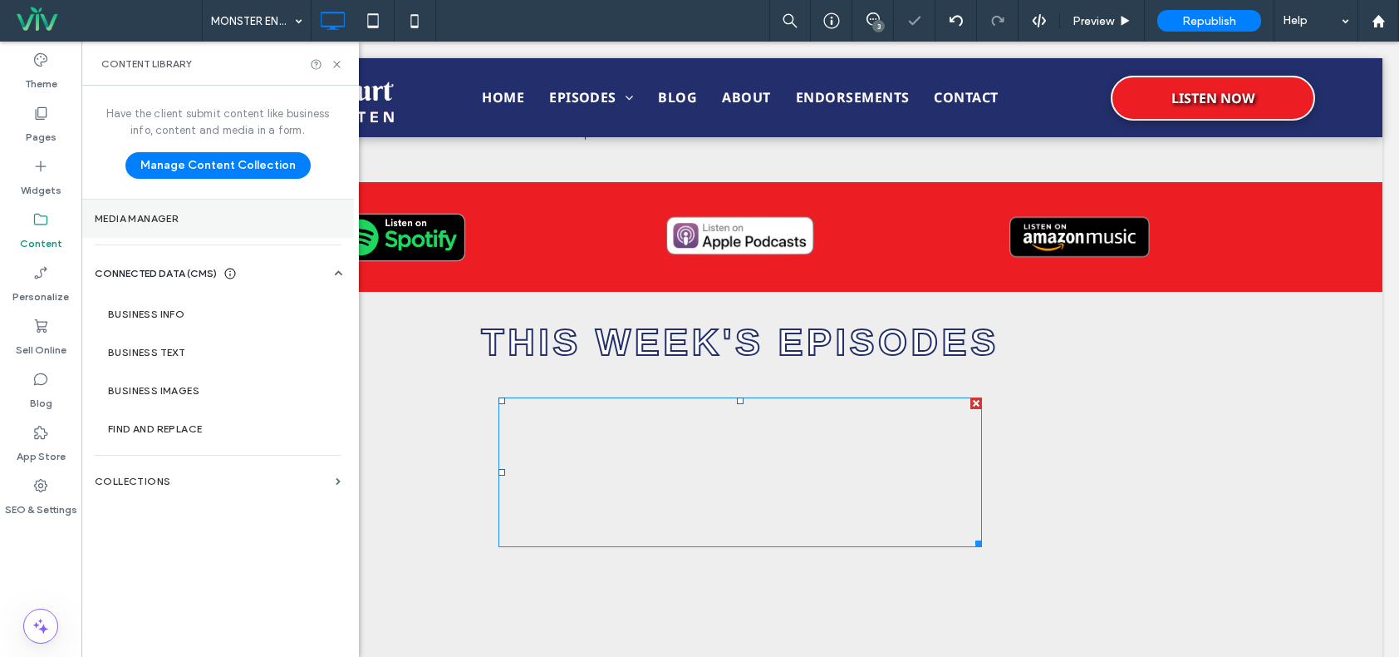
click at [129, 221] on label "Media Manager" at bounding box center [218, 219] width 246 height 12
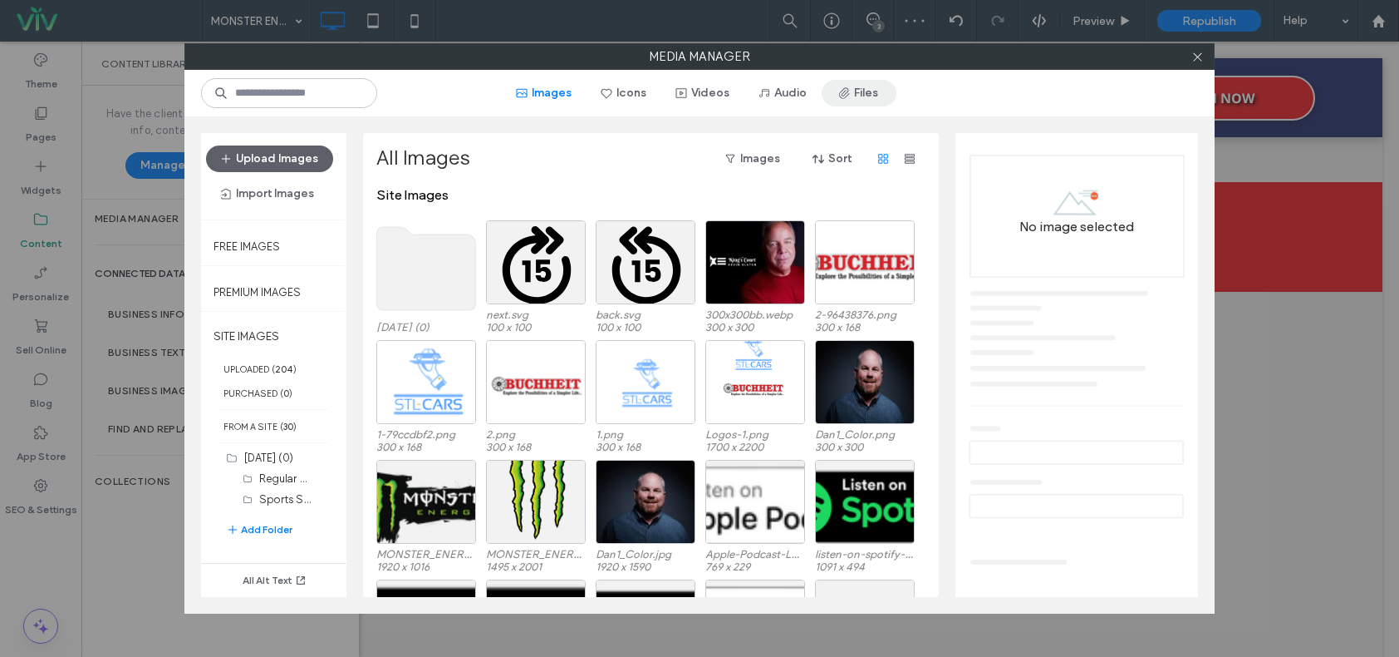
click at [858, 93] on button "Files" at bounding box center [859, 93] width 75 height 27
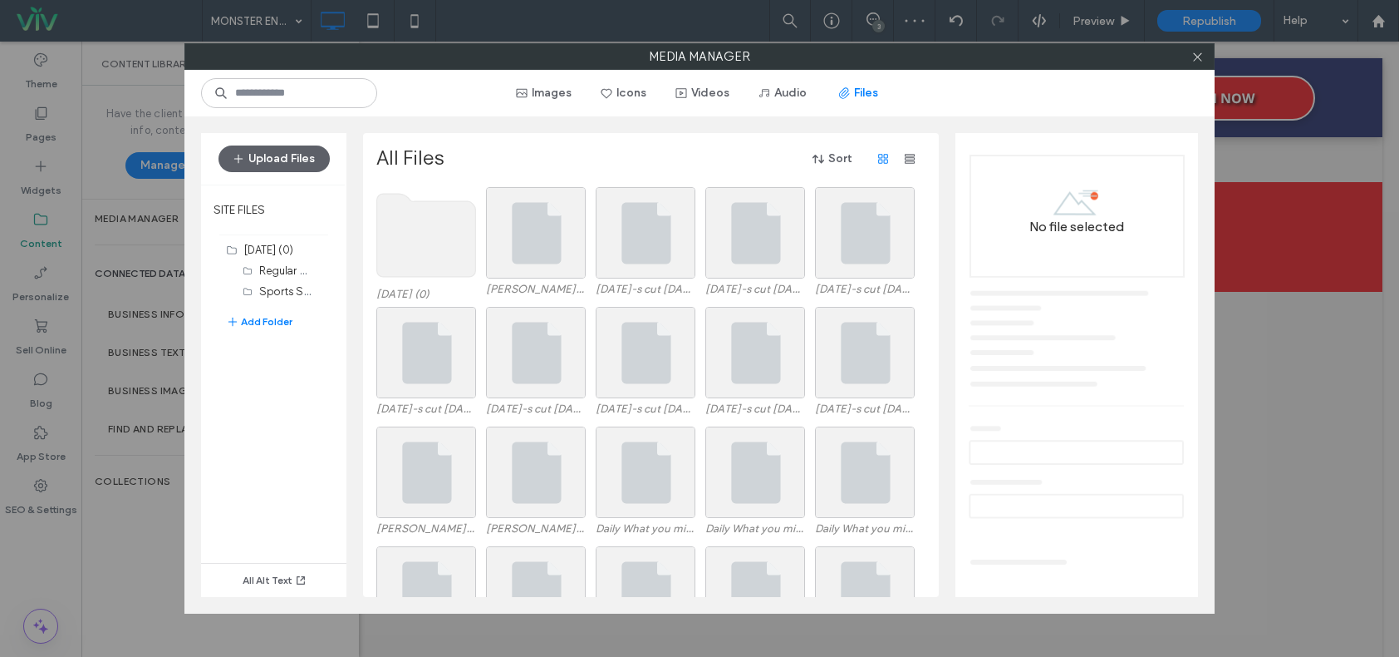
click at [430, 218] on use at bounding box center [426, 235] width 99 height 83
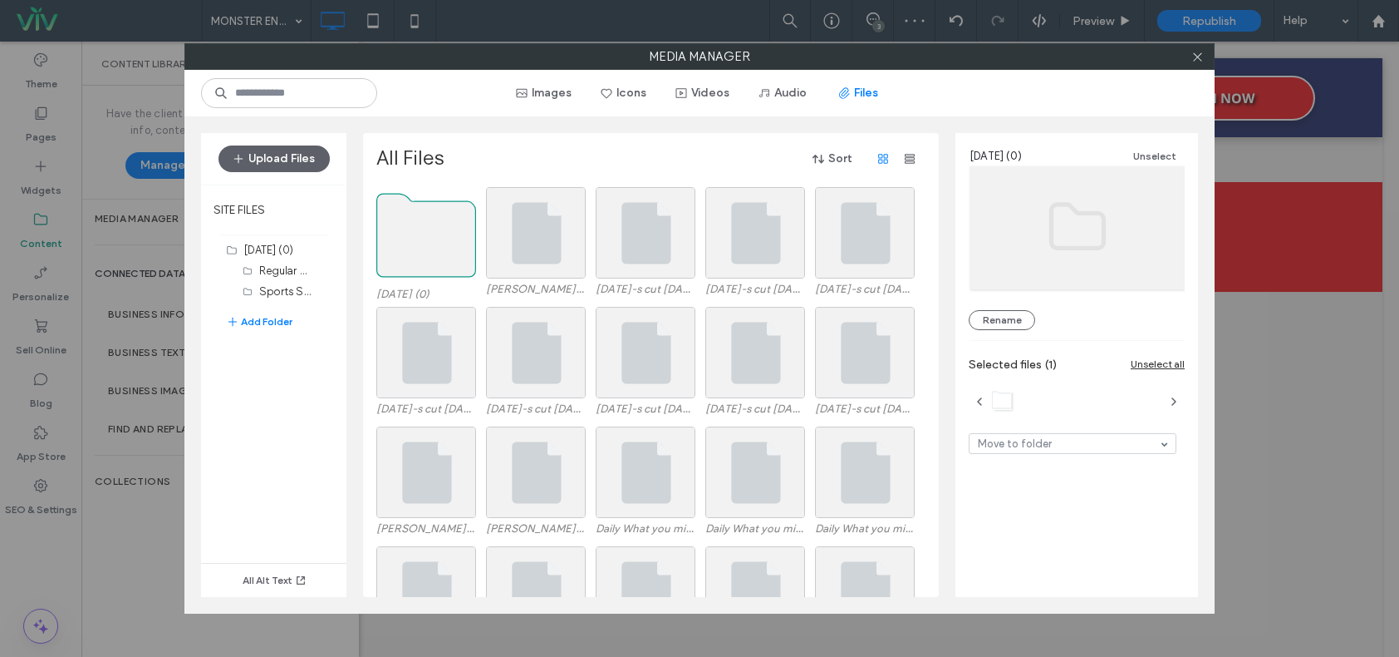
click at [430, 218] on use at bounding box center [426, 235] width 99 height 83
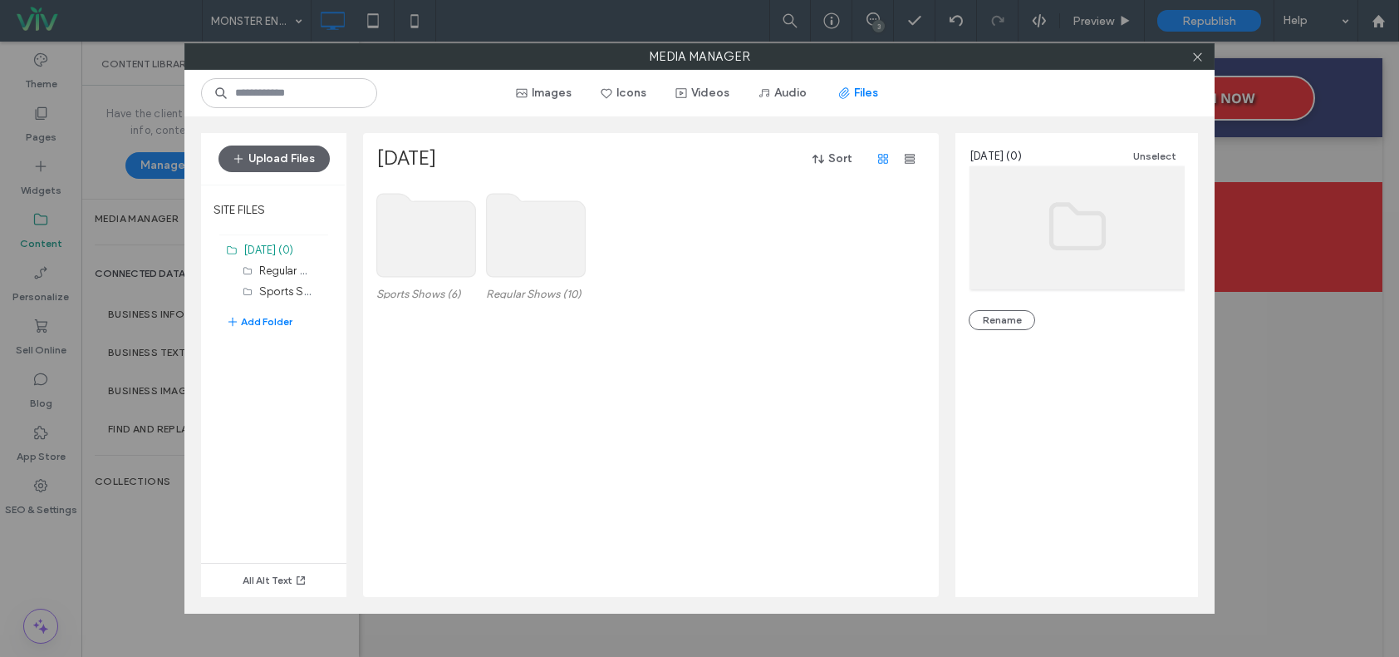
click at [405, 249] on use at bounding box center [426, 235] width 99 height 83
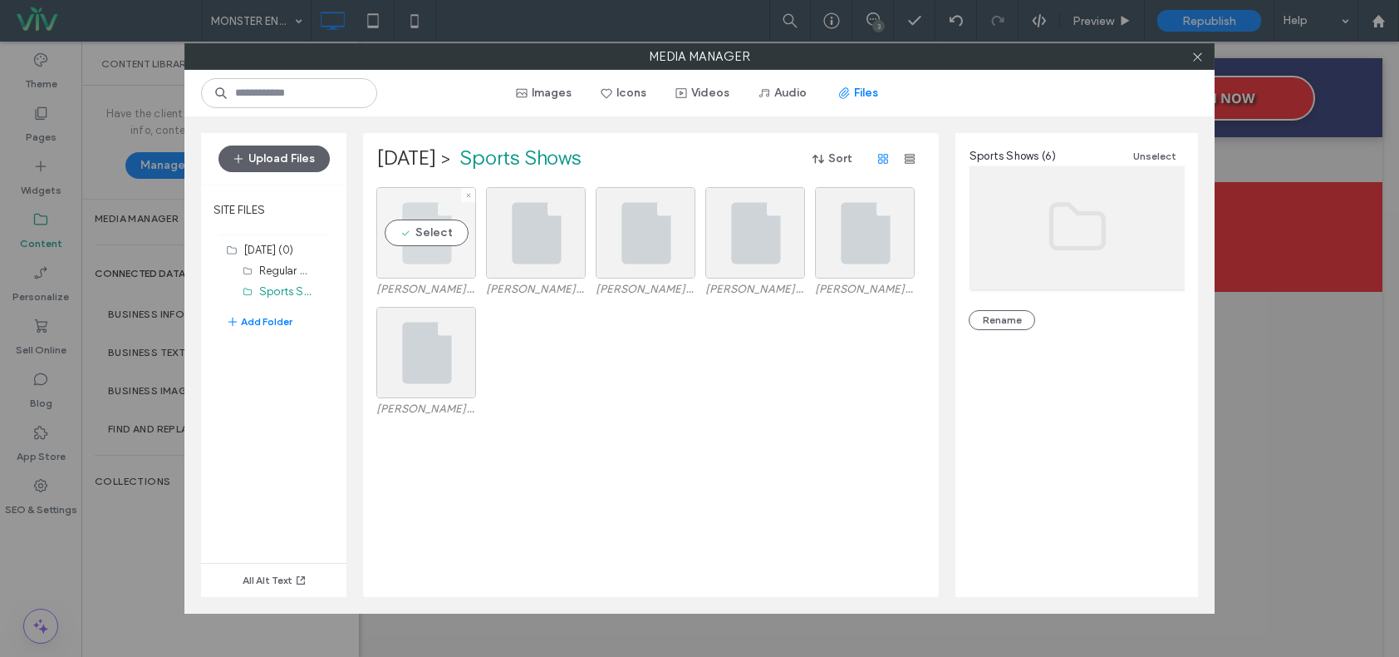
click at [440, 246] on div "Select" at bounding box center [426, 232] width 100 height 91
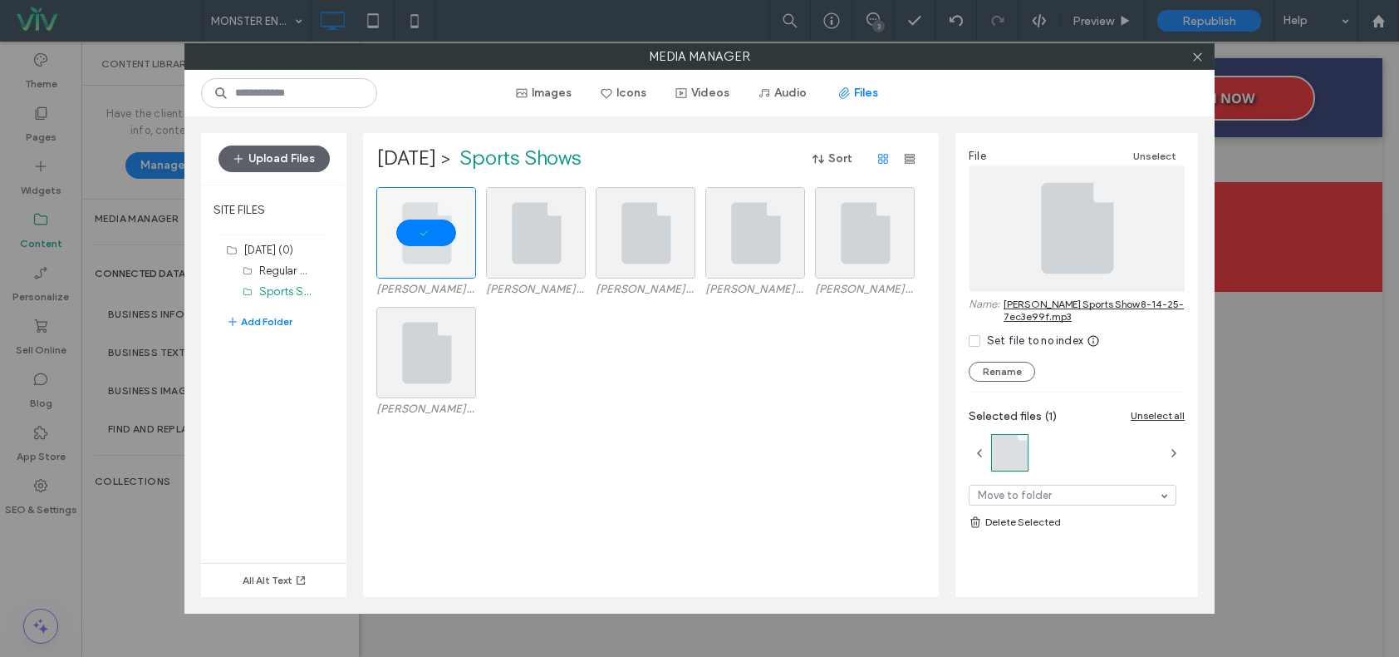
click at [1051, 307] on link "[PERSON_NAME] Sports Show 8-14-25-7ec3e99f.mp3" at bounding box center [1094, 310] width 181 height 25
click at [529, 218] on div "Select" at bounding box center [536, 232] width 100 height 91
click at [1033, 301] on link "[PERSON_NAME] Sports Show [DATE].mp3" at bounding box center [1094, 310] width 181 height 25
click at [634, 250] on div "Select" at bounding box center [646, 232] width 100 height 91
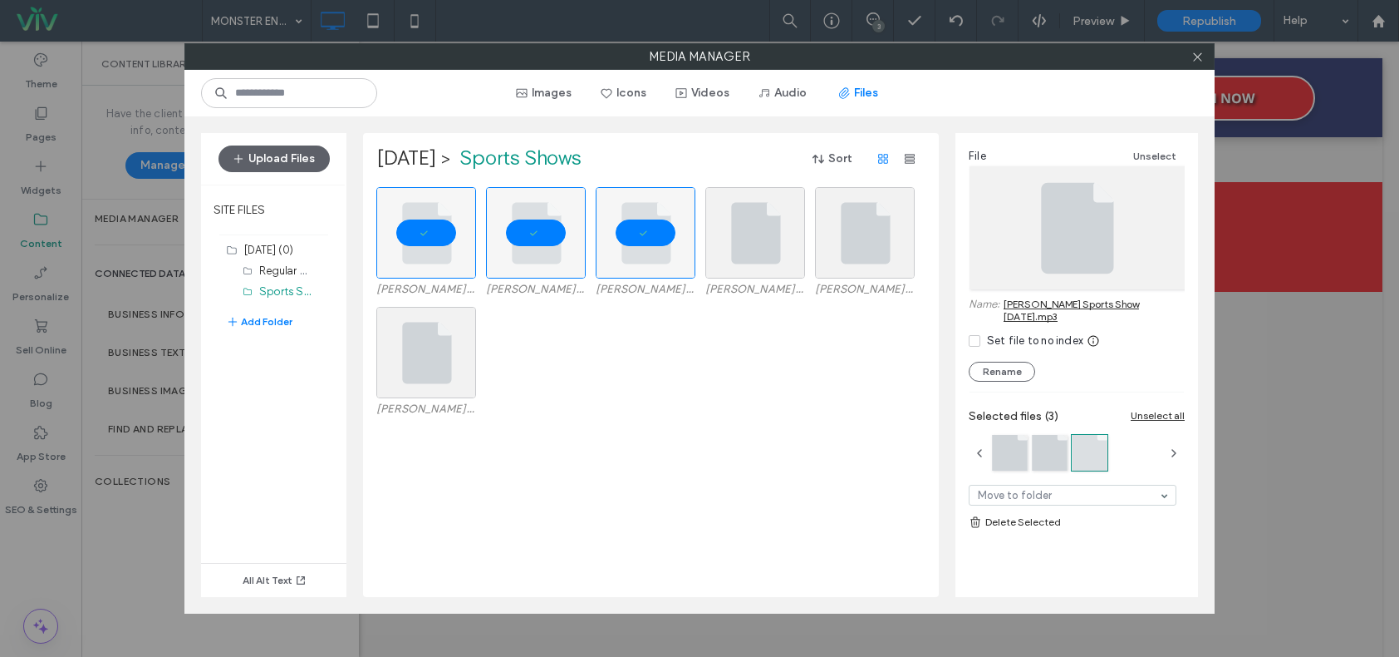
click at [1046, 300] on link "[PERSON_NAME] Sports Show [DATE].mp3" at bounding box center [1094, 310] width 181 height 25
click at [721, 220] on div "Select" at bounding box center [756, 232] width 100 height 91
click at [1030, 306] on link "[PERSON_NAME] Sports Show [DATE].mp3" at bounding box center [1094, 310] width 181 height 25
click at [871, 217] on div "Select" at bounding box center [865, 232] width 100 height 91
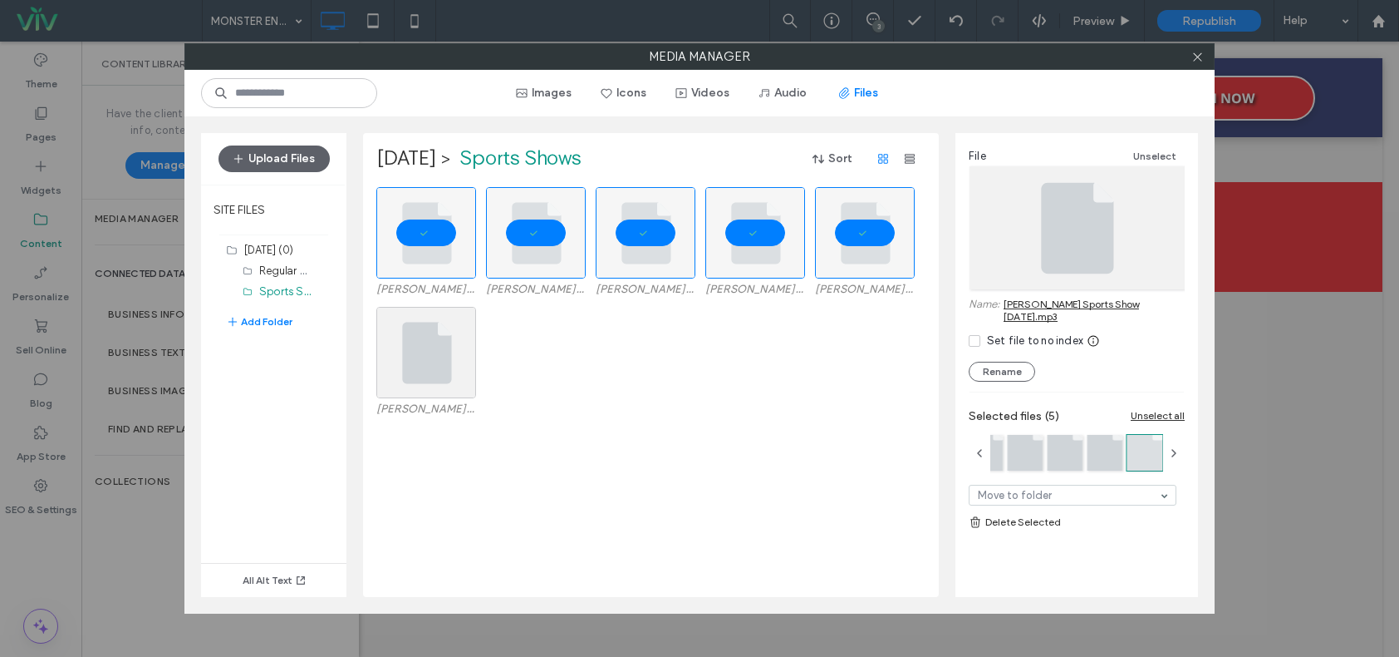
click at [1074, 303] on link "[PERSON_NAME] Sports Show [DATE].mp3" at bounding box center [1094, 310] width 181 height 25
click at [449, 340] on div "Select" at bounding box center [426, 352] width 100 height 91
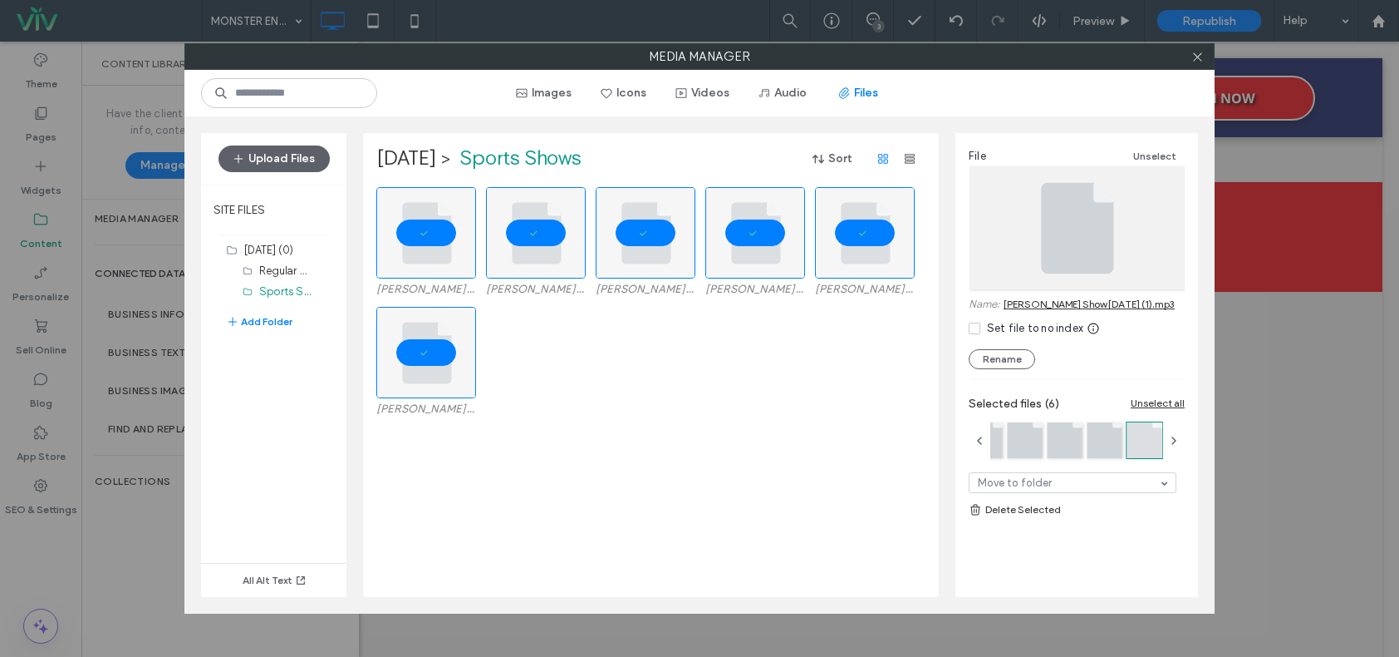
click at [1047, 303] on link "[PERSON_NAME] Show [DATE] (1).mp3" at bounding box center [1089, 304] width 171 height 12
click at [1198, 54] on icon at bounding box center [1198, 57] width 12 height 12
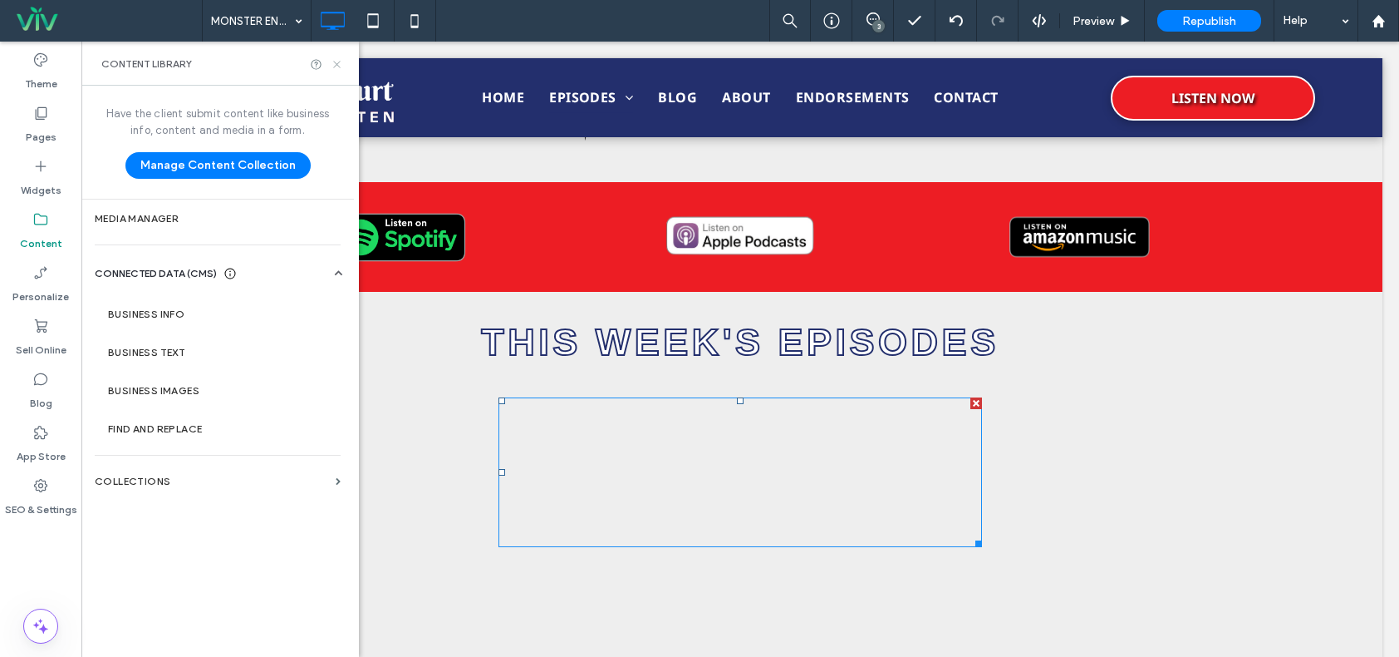
click at [339, 66] on use at bounding box center [336, 64] width 7 height 7
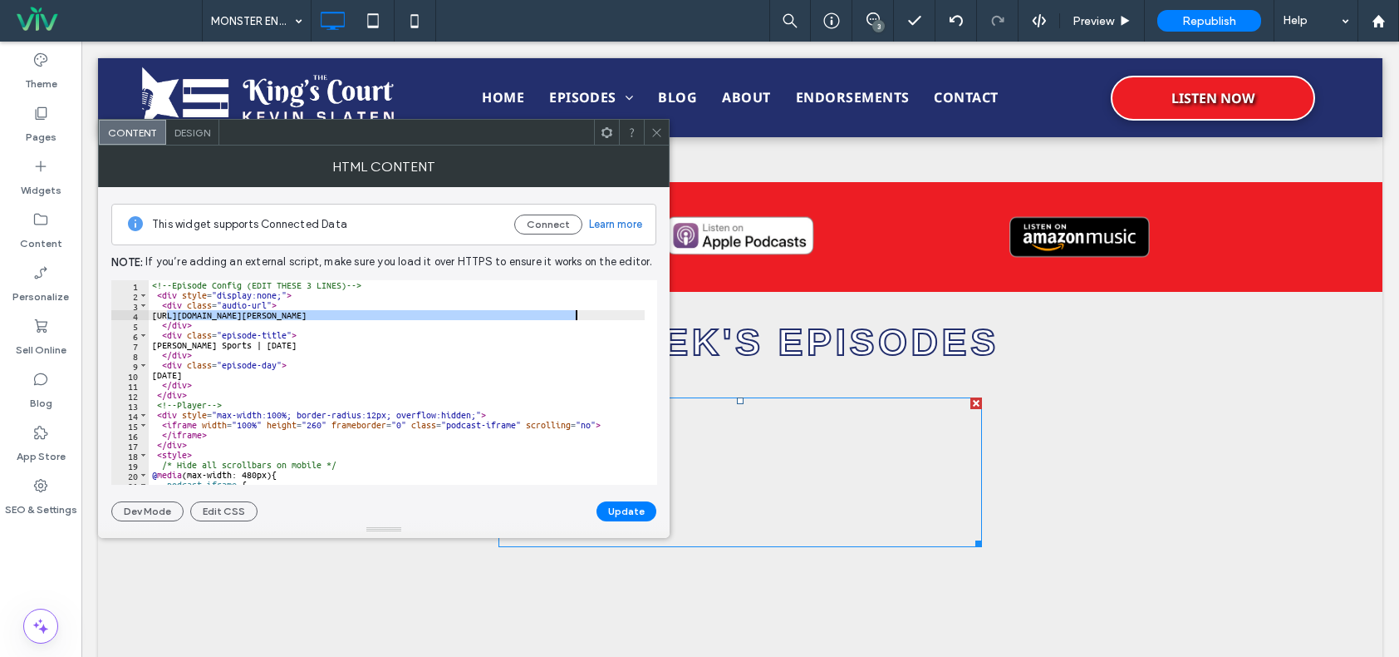
drag, startPoint x: 165, startPoint y: 313, endPoint x: 574, endPoint y: 316, distance: 408.9
click at [574, 316] on div "<!-- Episode Config (EDIT THESE 3 LINES) --> < div style = "display:none;" > < …" at bounding box center [598, 386] width 899 height 212
paste textarea "*********"
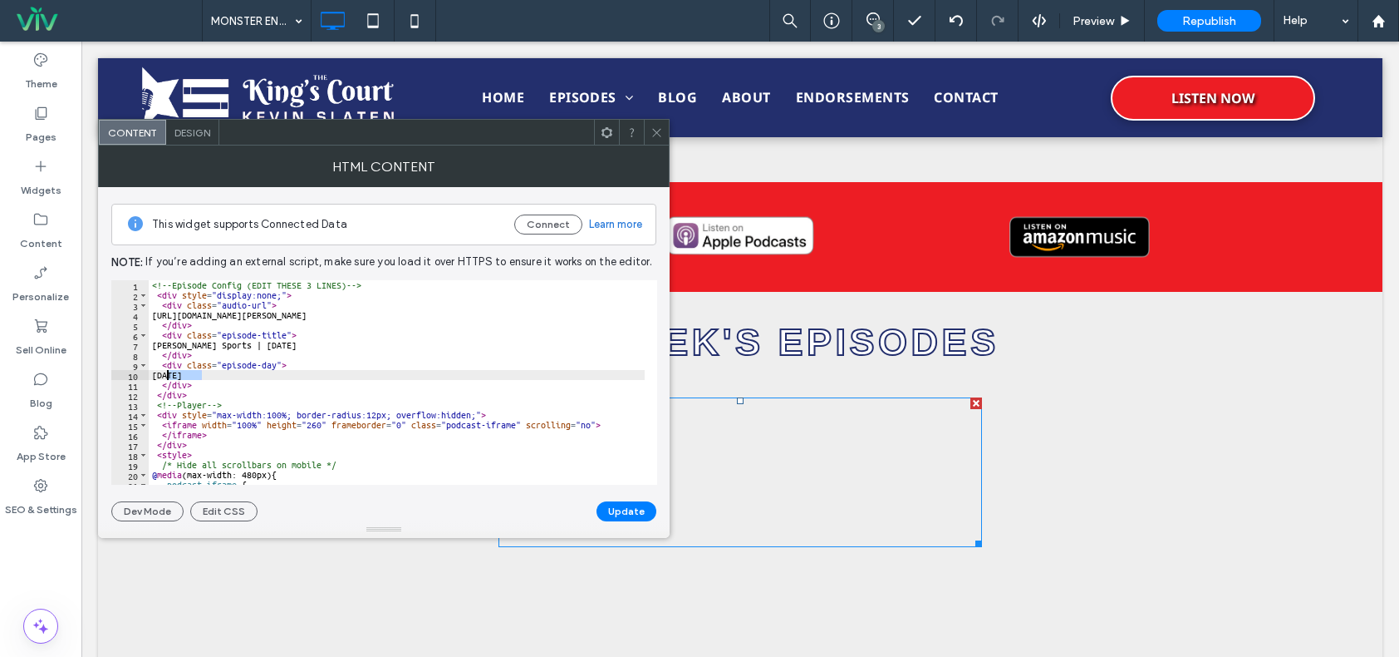
drag, startPoint x: 204, startPoint y: 379, endPoint x: 167, endPoint y: 376, distance: 36.7
click at [163, 376] on div "<!-- Episode Config (EDIT THESE 3 LINES) --> < div style = "display:none;" > < …" at bounding box center [598, 386] width 899 height 212
type textarea "*"
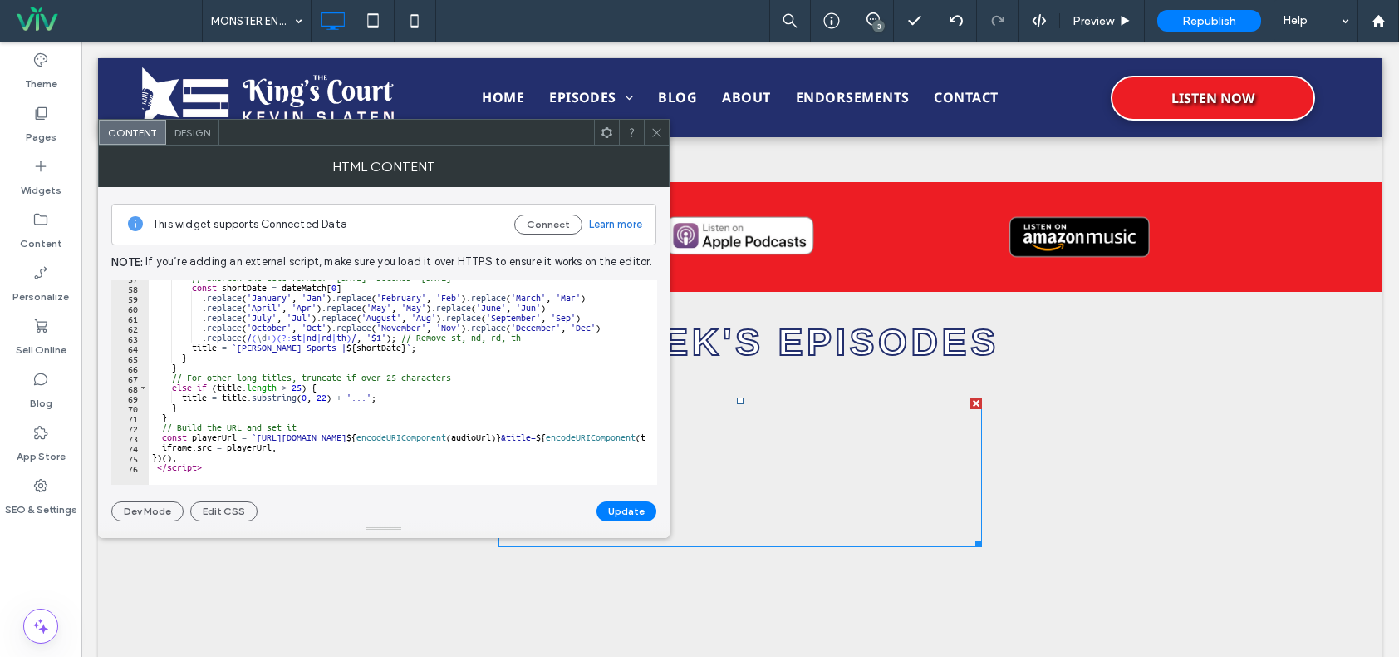
scroll to position [566, 0]
type textarea "********"
click at [638, 507] on button "Update" at bounding box center [627, 511] width 60 height 20
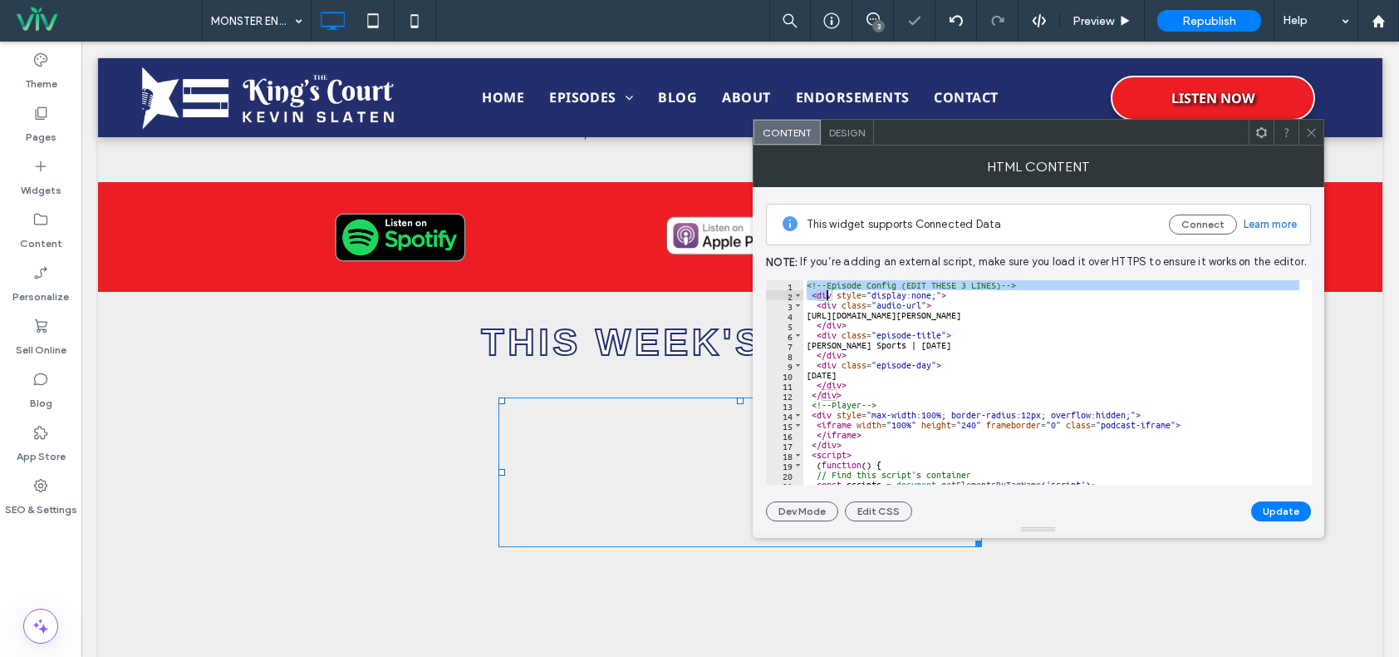
scroll to position [137, 0]
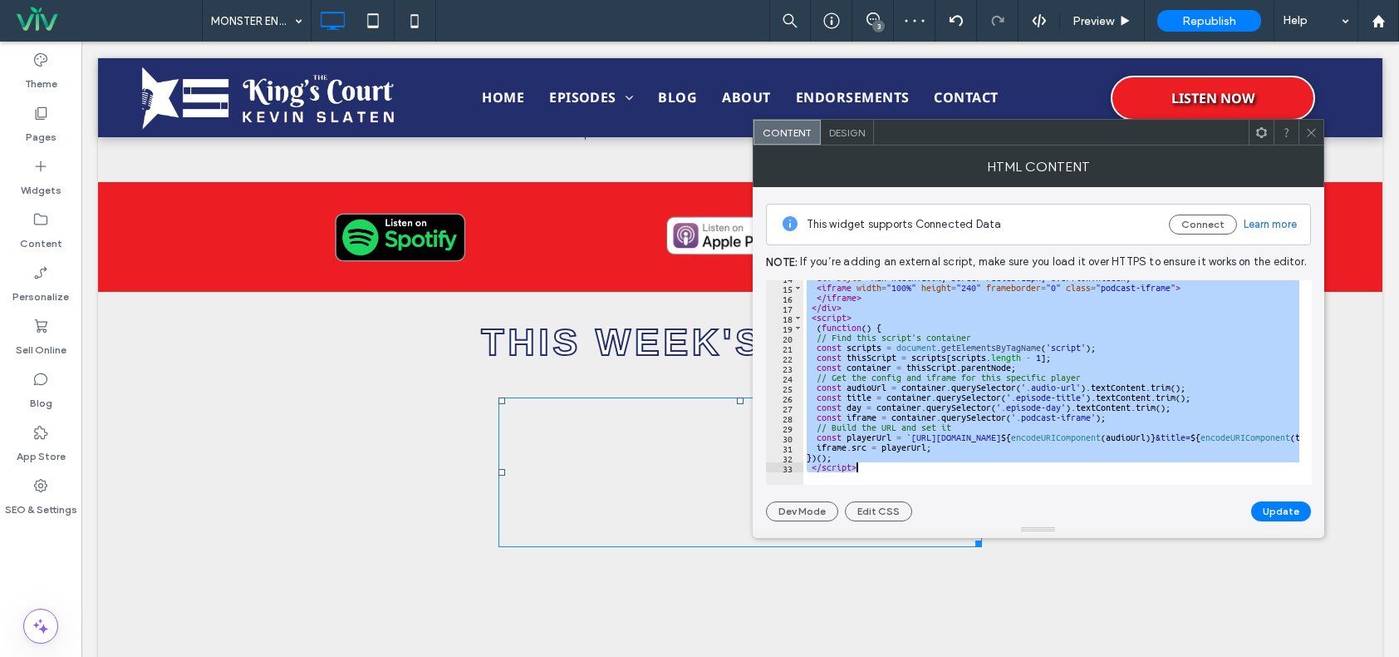
drag, startPoint x: 804, startPoint y: 284, endPoint x: 904, endPoint y: 477, distance: 217.1
click at [904, 477] on div "**********" at bounding box center [1039, 382] width 546 height 204
paste textarea "Cursor at row 33"
type textarea "*********"
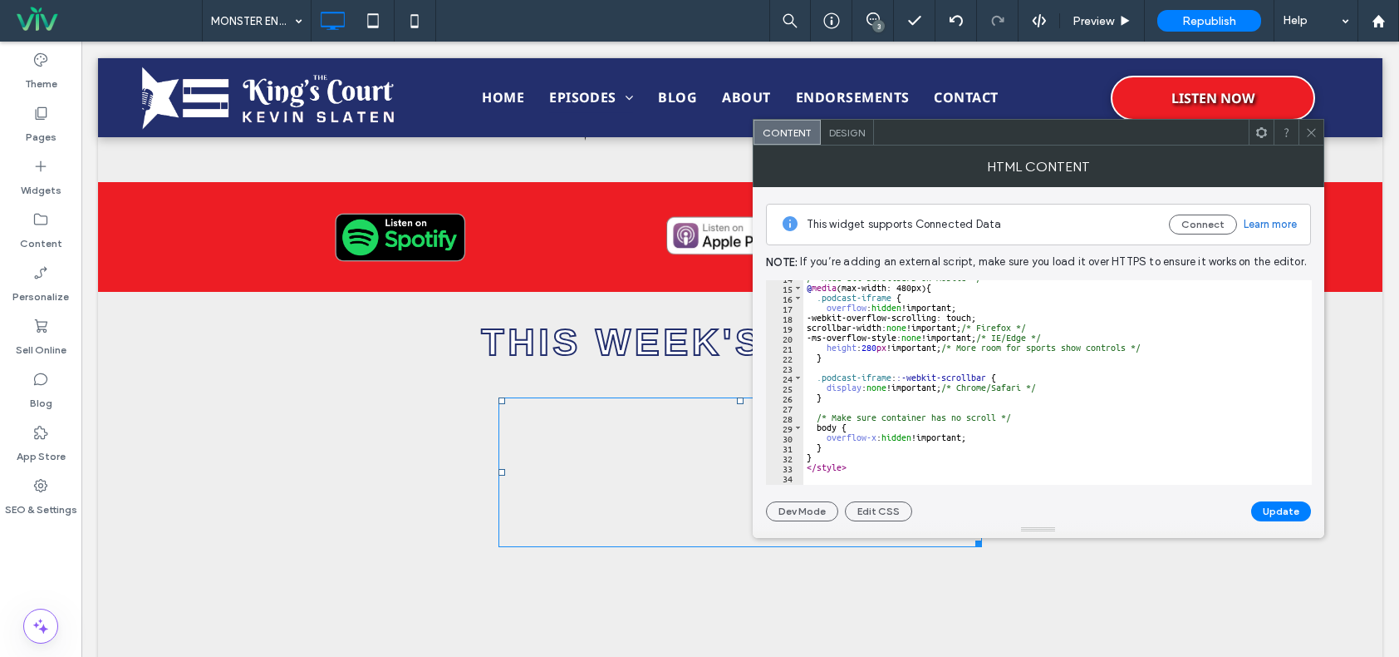
scroll to position [0, 0]
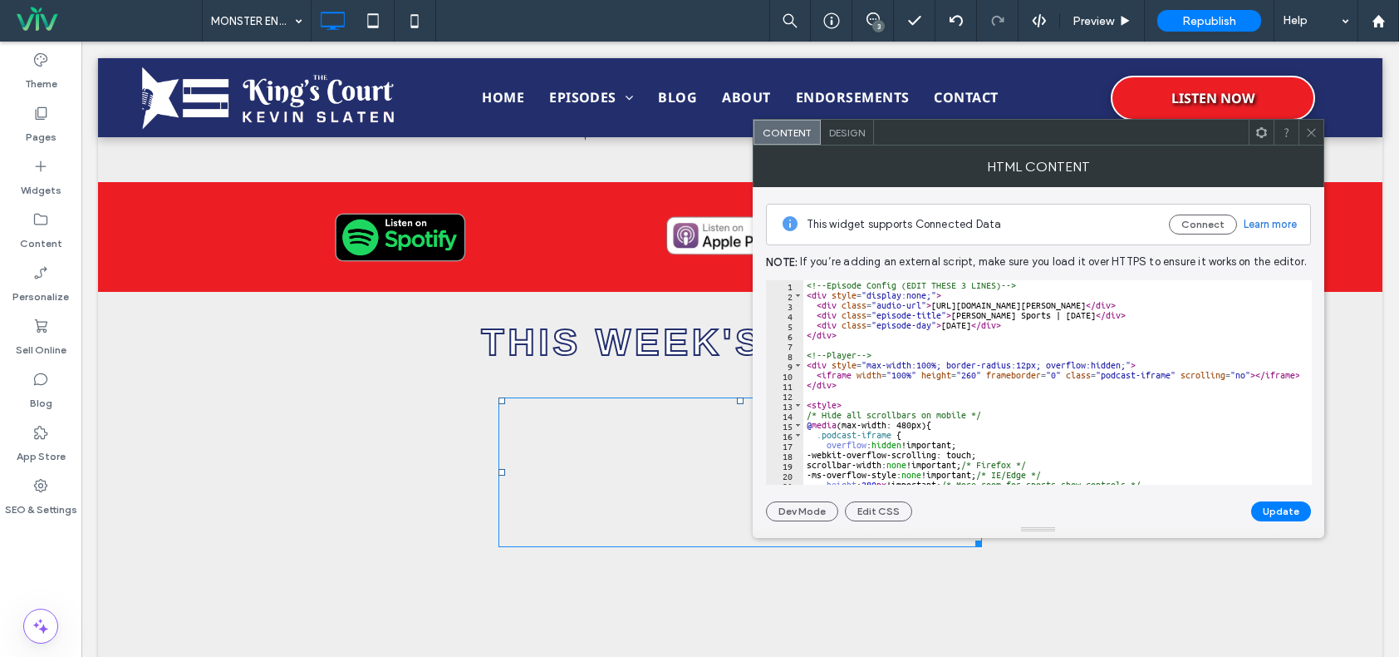
click at [1287, 509] on button "Update" at bounding box center [1282, 511] width 60 height 20
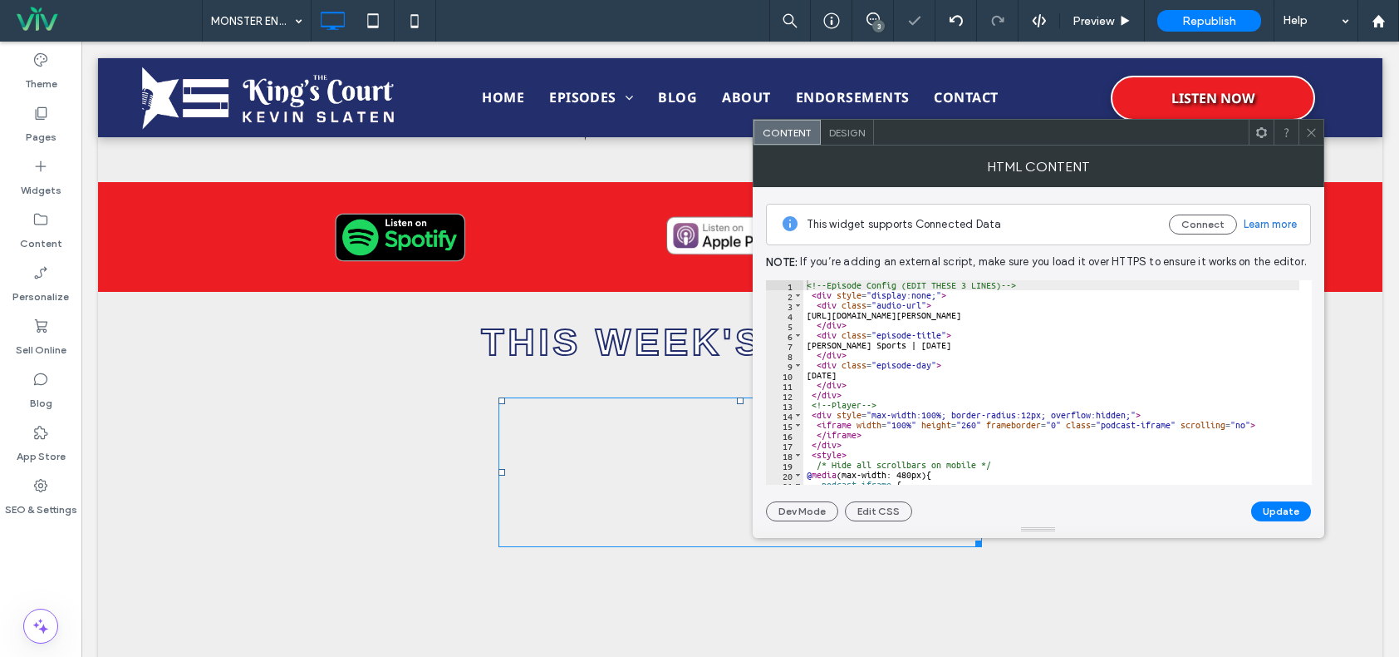
click at [1310, 126] on icon at bounding box center [1312, 132] width 12 height 12
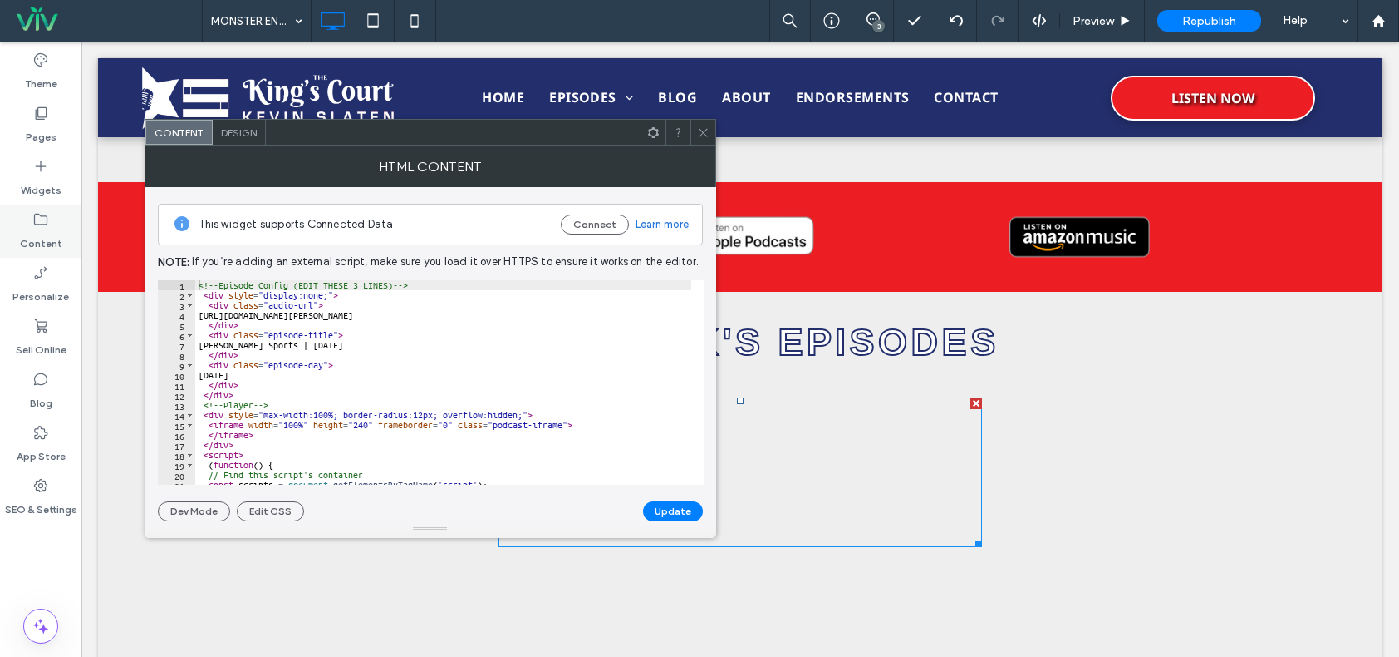
click at [43, 214] on icon at bounding box center [40, 219] width 17 height 17
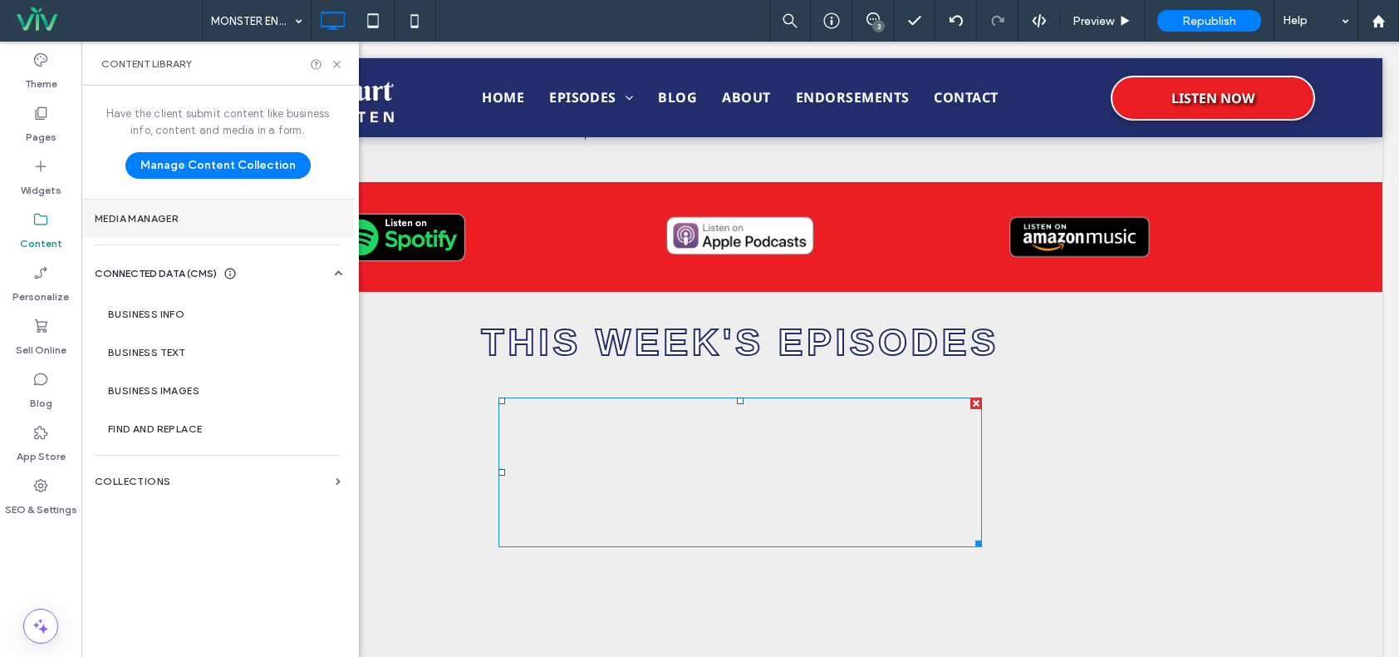
click at [161, 226] on section "Media Manager" at bounding box center [217, 218] width 273 height 38
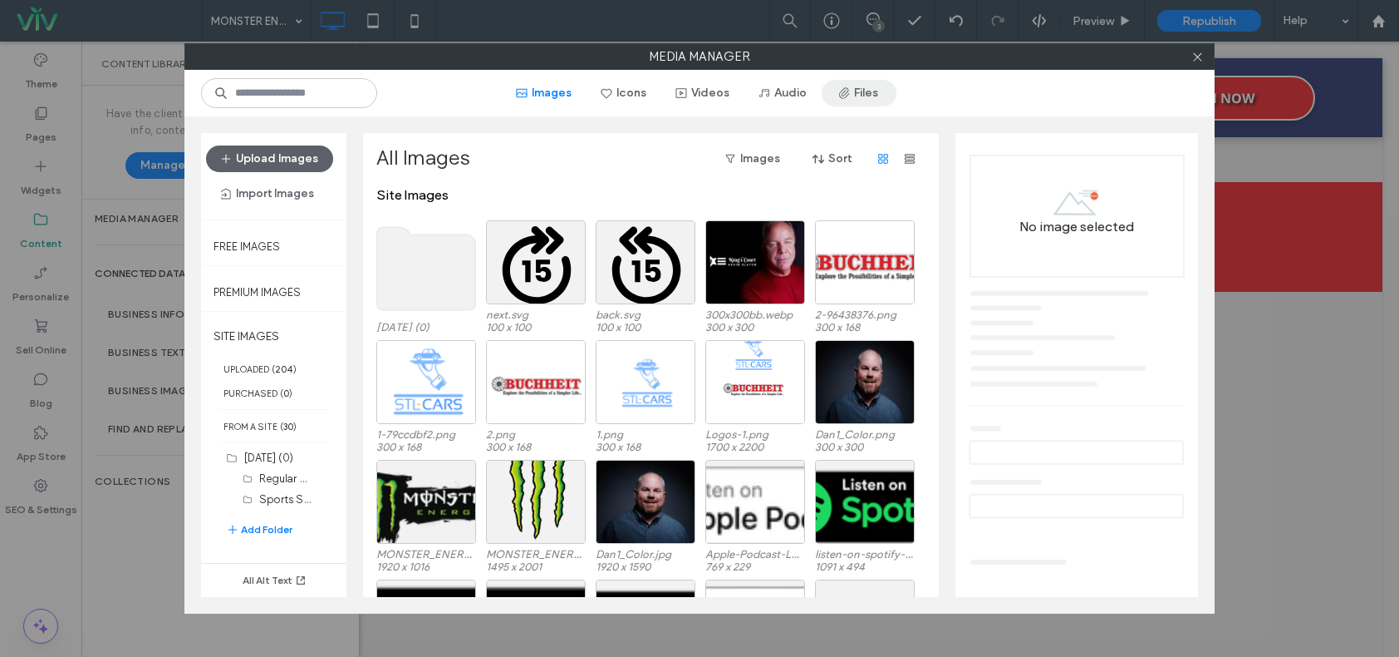
click at [843, 96] on icon "button" at bounding box center [844, 92] width 13 height 13
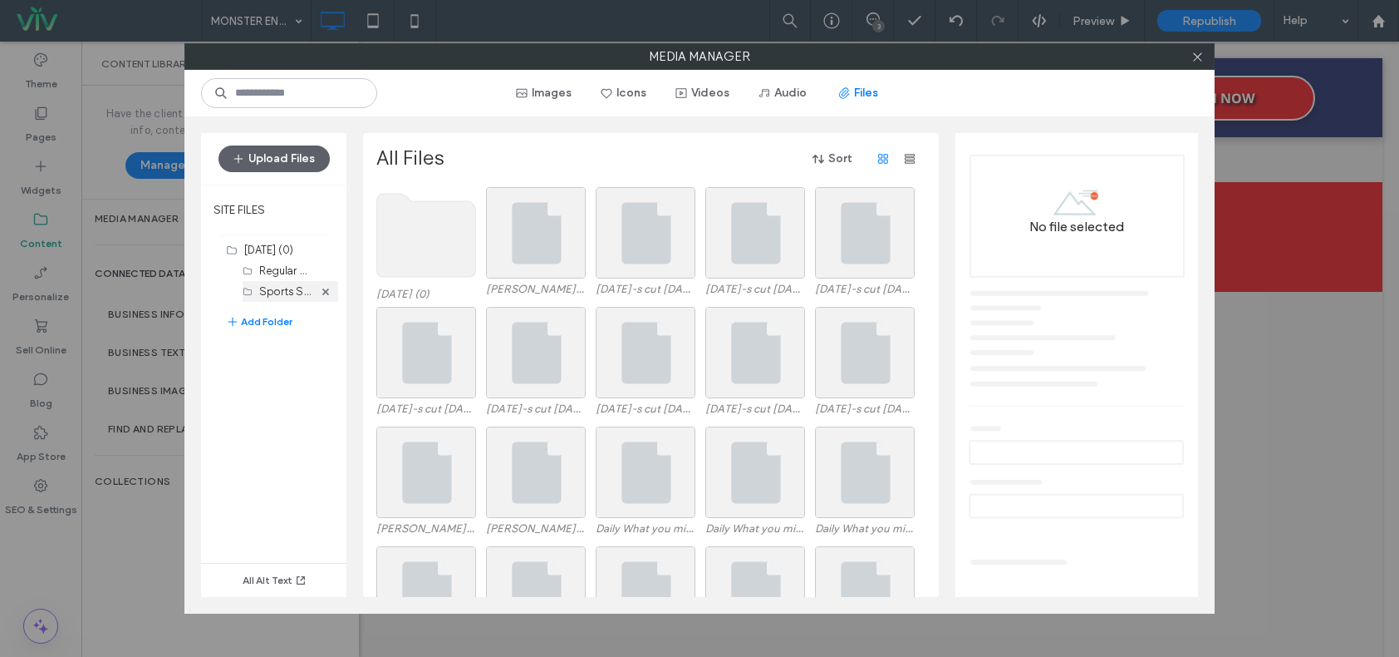
click at [273, 287] on label "Sports Shows (6)" at bounding box center [302, 291] width 86 height 16
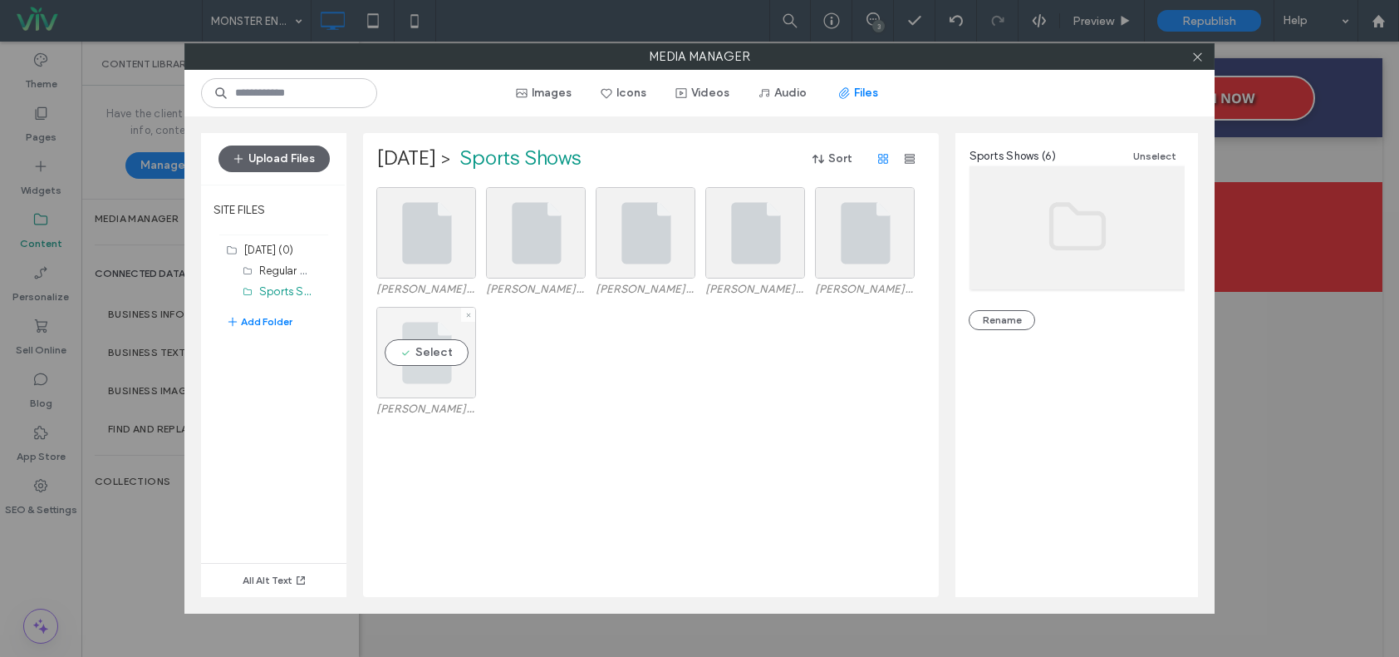
click at [416, 377] on div "Select" at bounding box center [426, 352] width 100 height 91
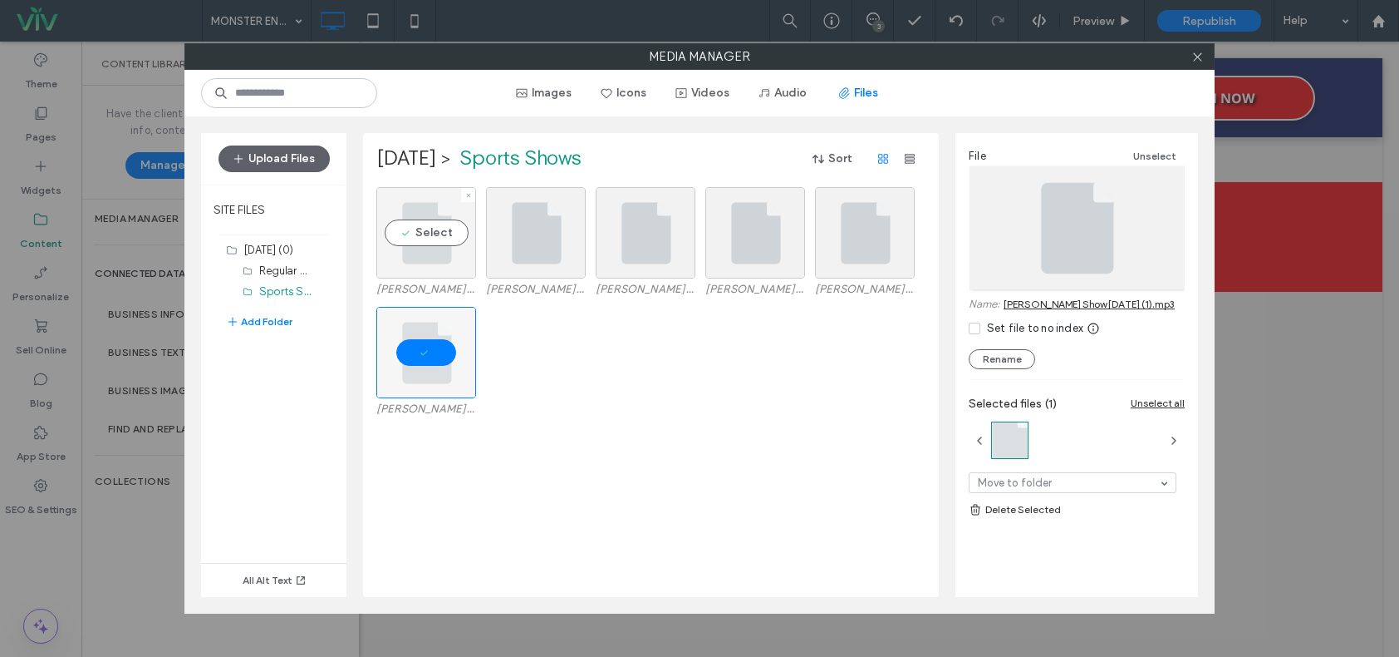
click at [405, 237] on div "Select" at bounding box center [426, 232] width 100 height 91
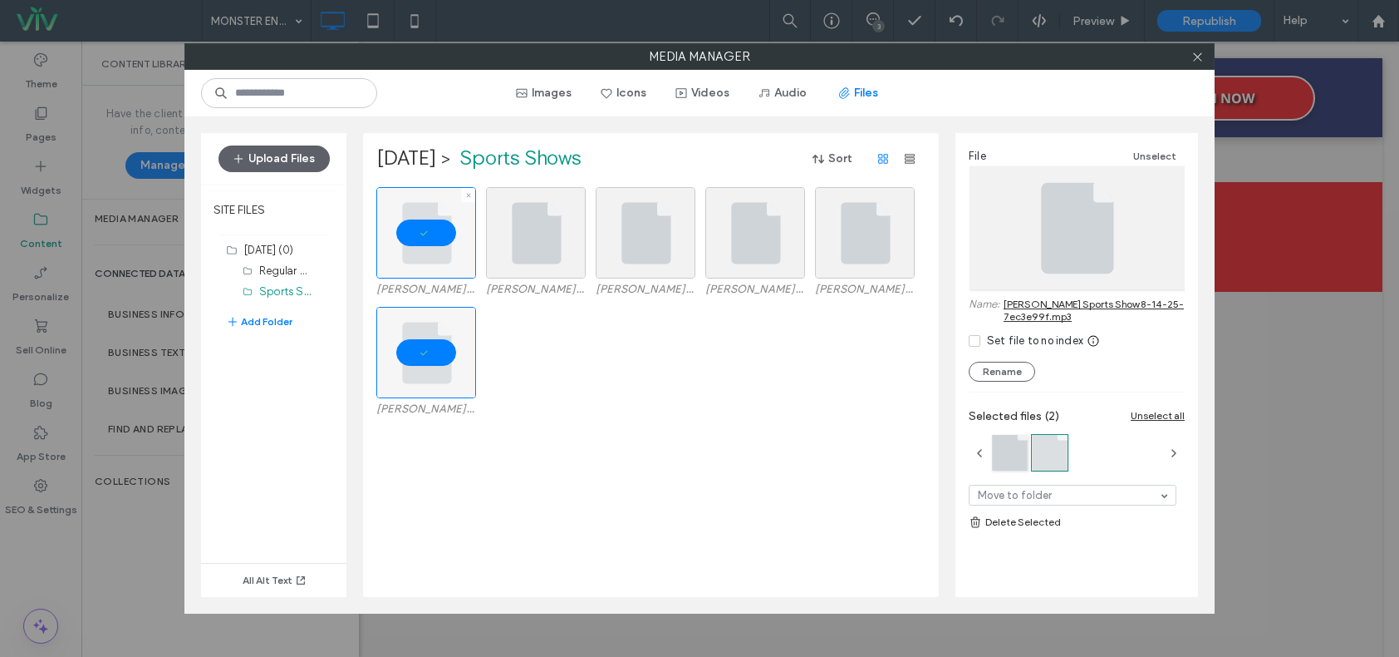
click at [404, 234] on div at bounding box center [426, 232] width 100 height 91
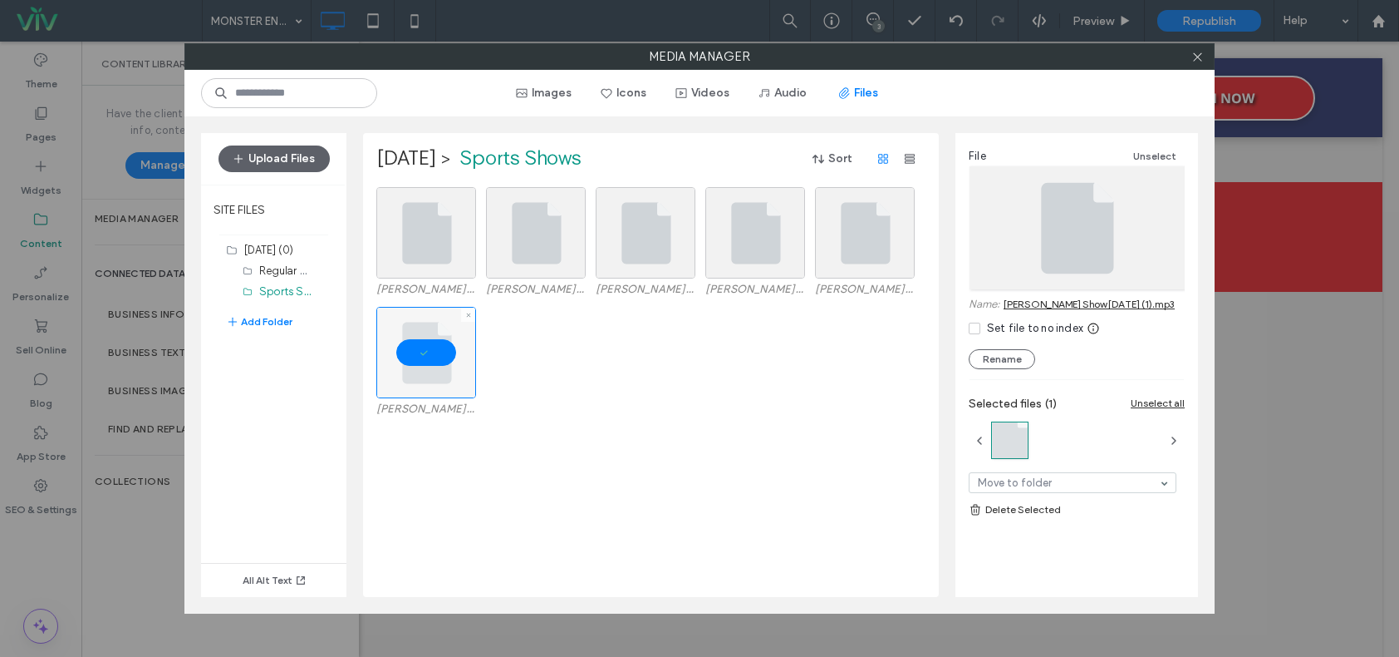
click at [463, 314] on div at bounding box center [468, 314] width 14 height 14
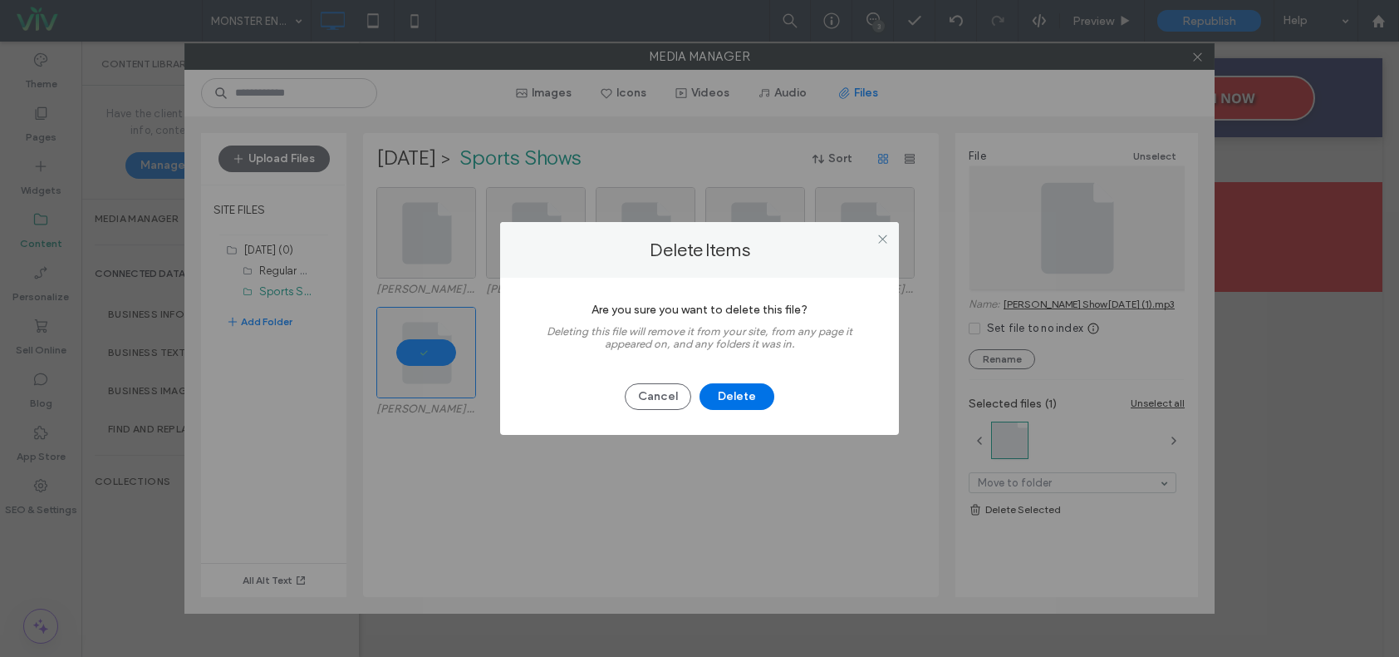
click at [720, 391] on button "Delete" at bounding box center [737, 396] width 75 height 27
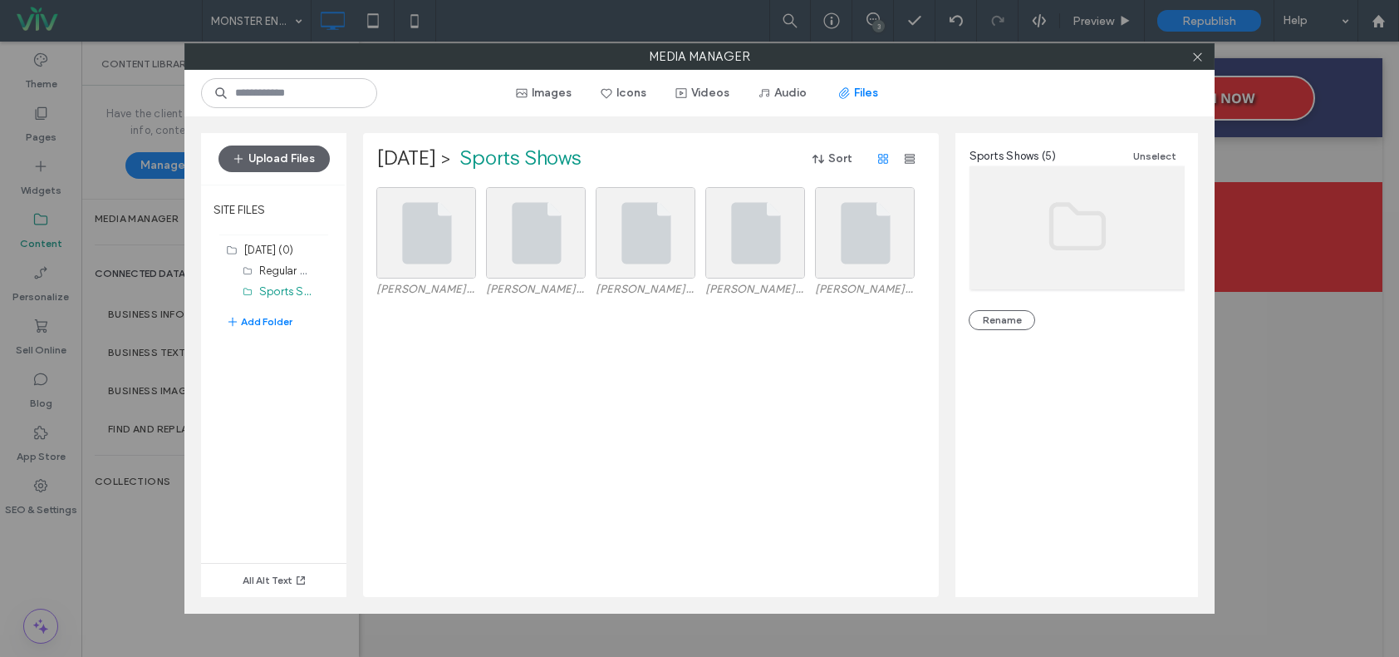
click at [799, 344] on div "[PERSON_NAME] Sports Show 8-14-25-7ec3e99f.mp3 [PERSON_NAME] Sports Show [DATE]…" at bounding box center [655, 392] width 558 height 410
click at [1201, 57] on icon at bounding box center [1198, 57] width 12 height 12
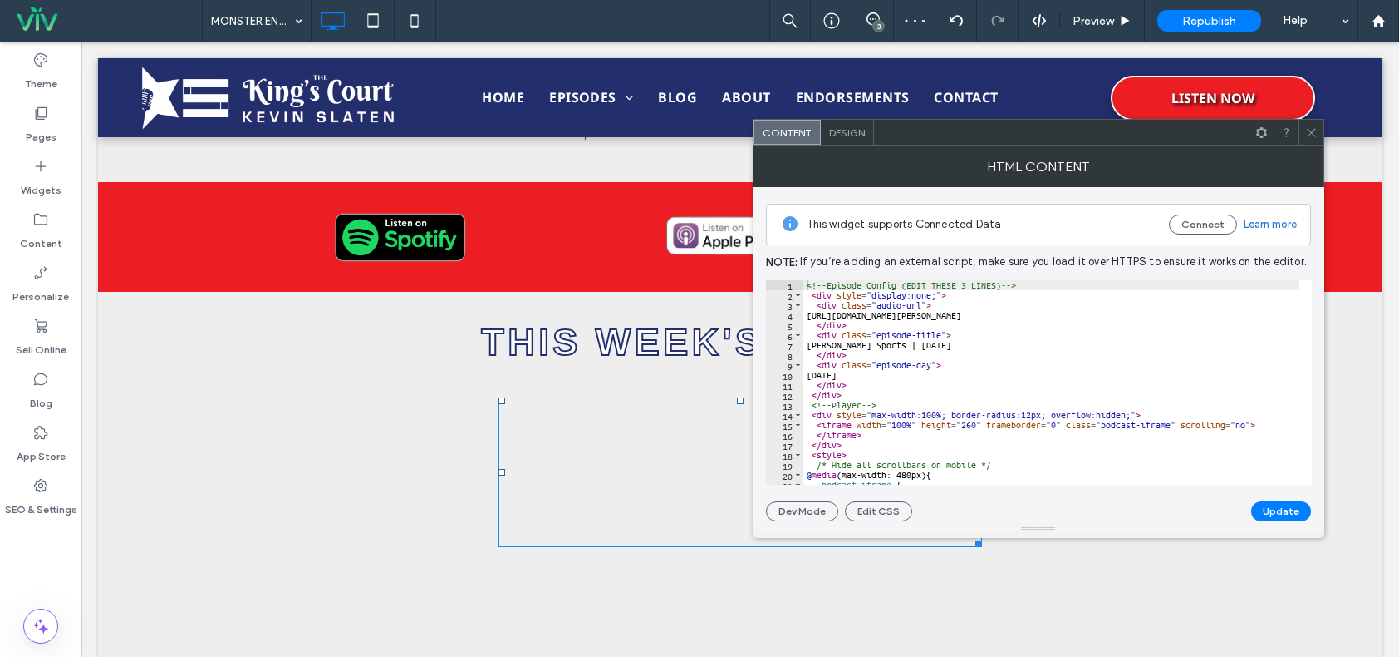
click at [1310, 129] on icon at bounding box center [1312, 132] width 12 height 12
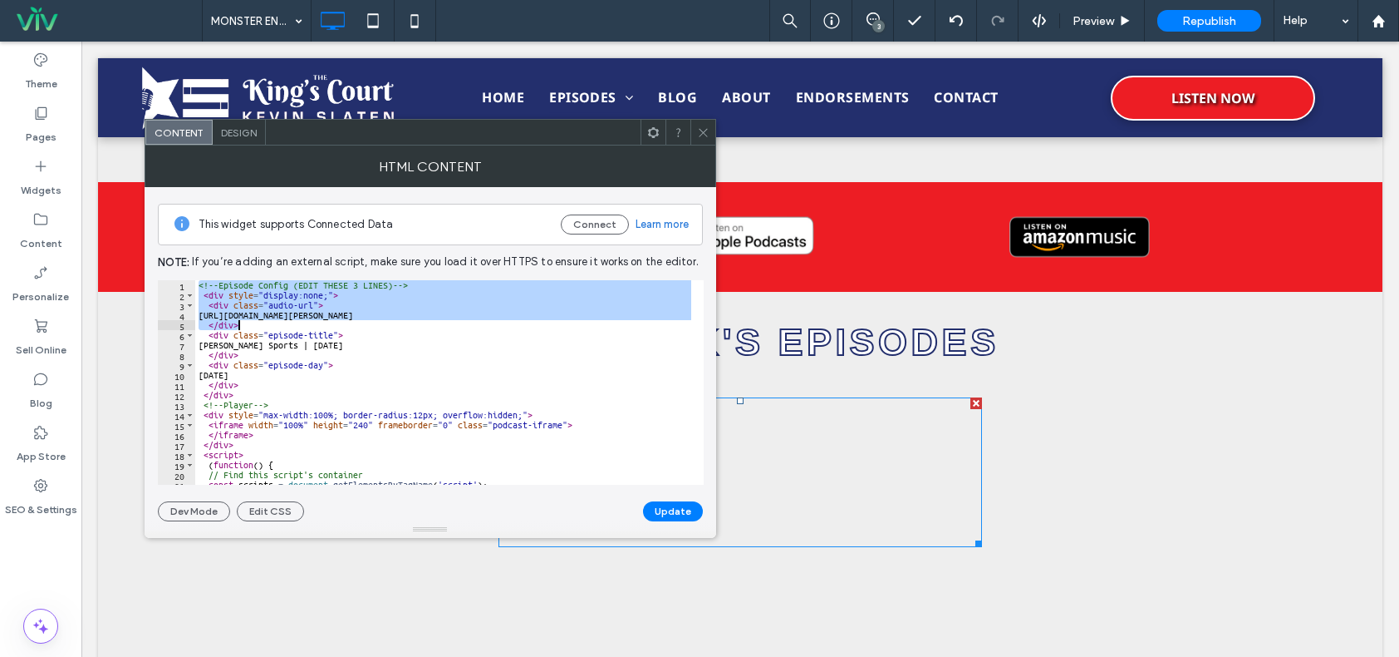
scroll to position [137, 0]
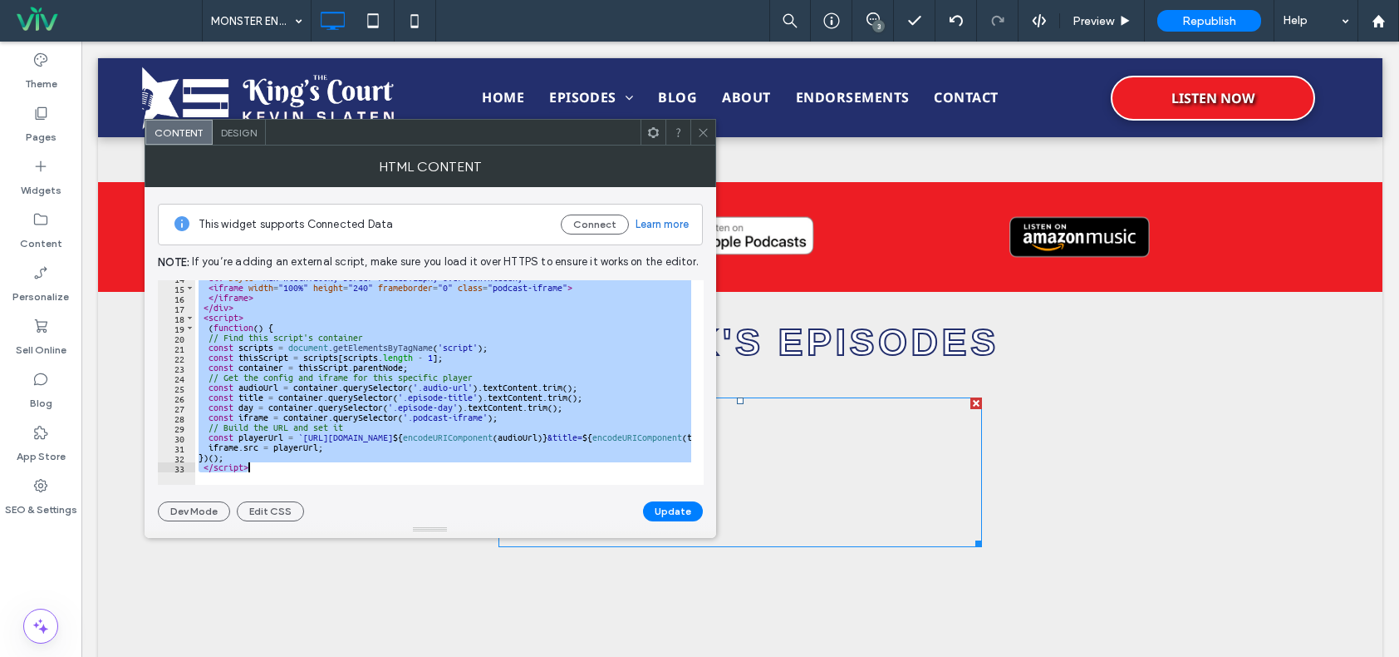
drag, startPoint x: 199, startPoint y: 283, endPoint x: 477, endPoint y: 500, distance: 353.4
click at [479, 506] on div "**********" at bounding box center [430, 354] width 545 height 334
paste textarea "Cursor at row 33"
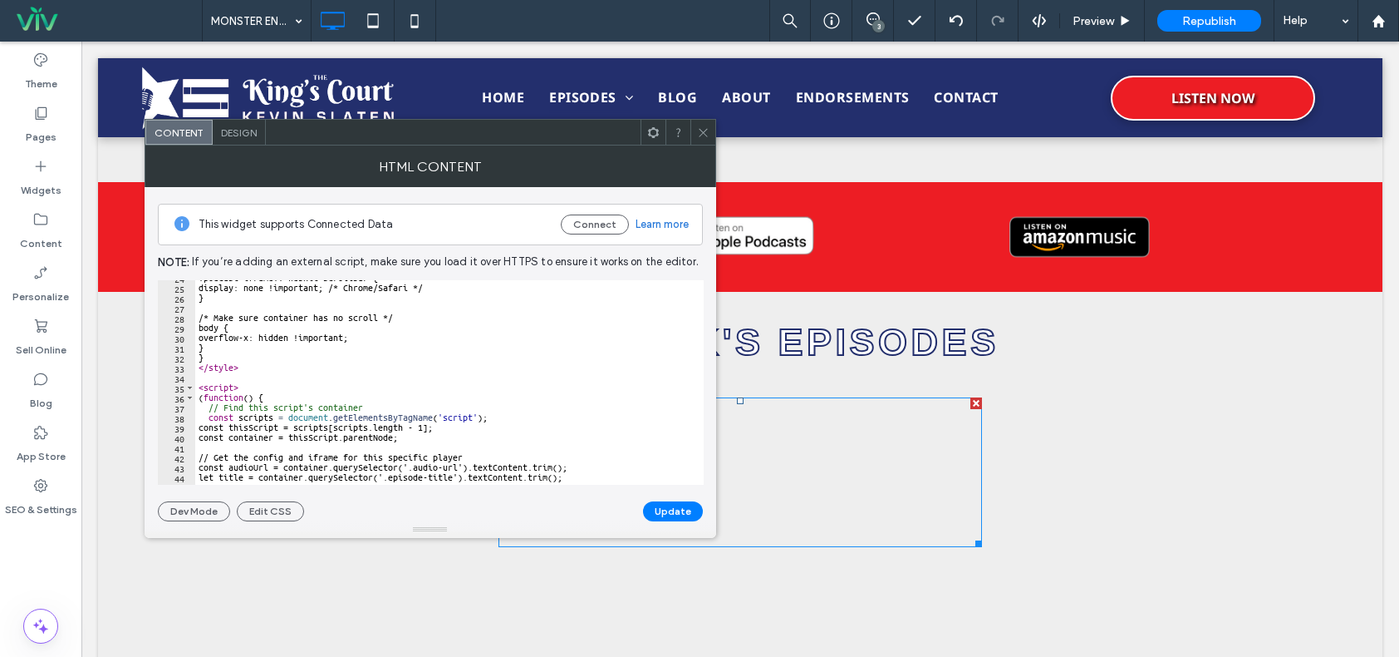
scroll to position [0, 0]
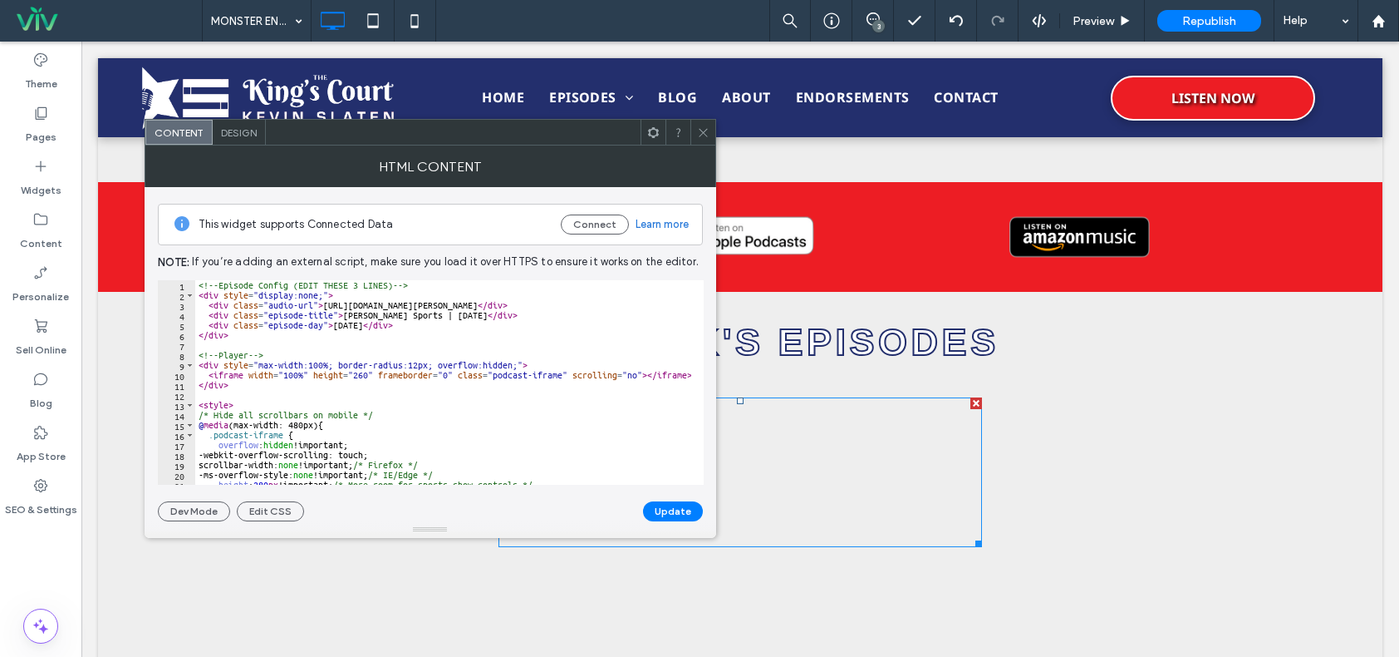
click at [466, 315] on div "<!-- Episode Config (EDIT THESE 3 LINES) --> < div style = "display:none;" > < …" at bounding box center [644, 386] width 899 height 212
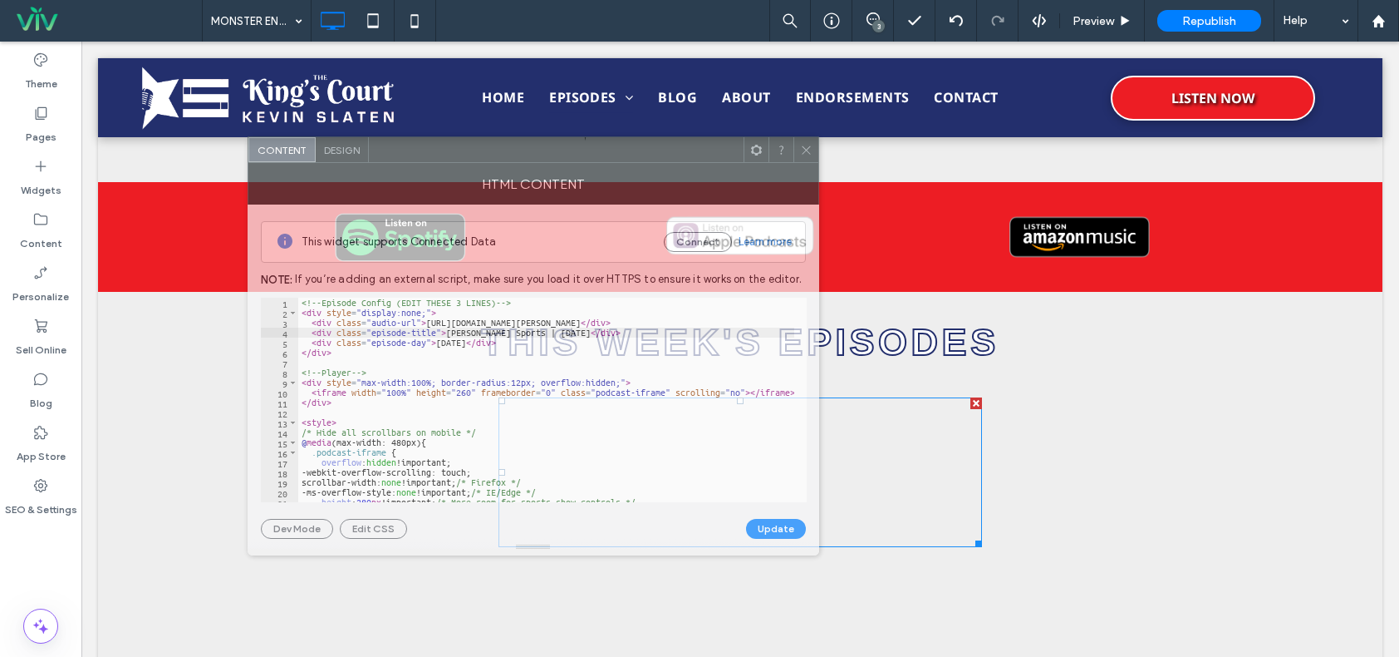
drag, startPoint x: 411, startPoint y: 138, endPoint x: 519, endPoint y: 165, distance: 111.3
click at [506, 156] on div at bounding box center [556, 149] width 375 height 25
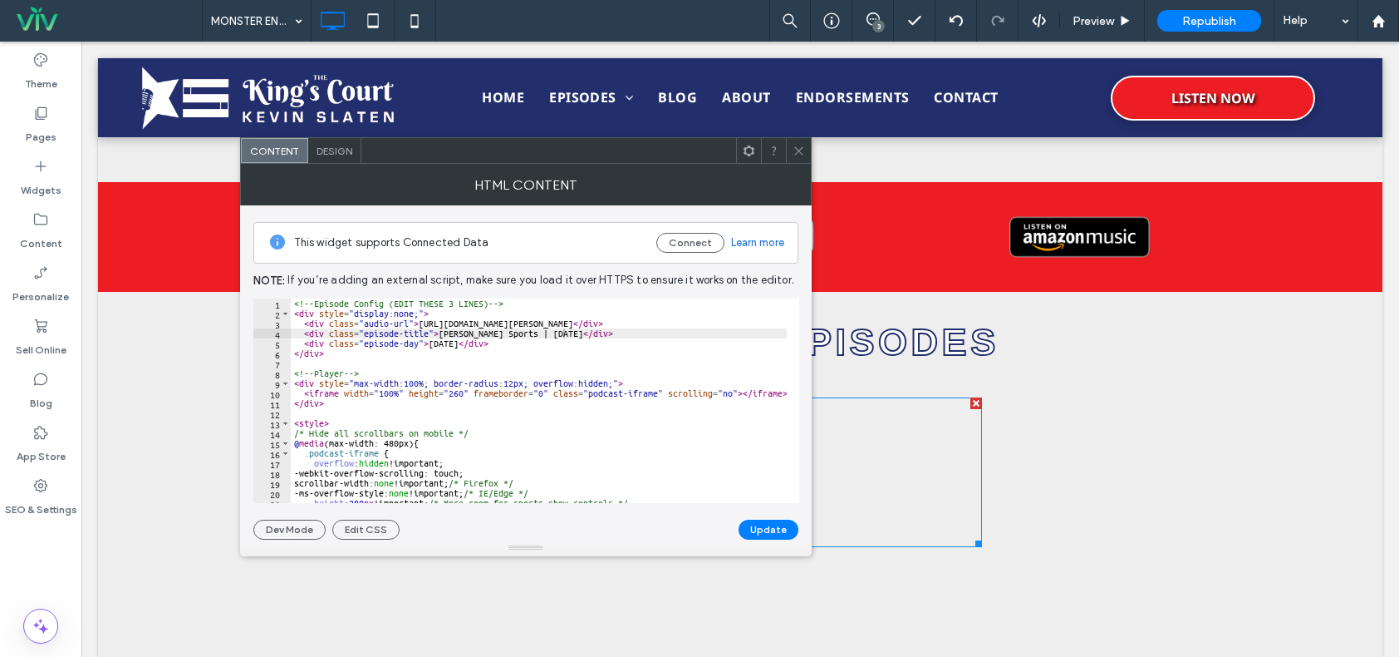
click at [543, 335] on div "<!-- Episode Config (EDIT THESE 3 LINES) --> < div style = "display:none;" > < …" at bounding box center [740, 404] width 899 height 212
click at [463, 344] on div "<!-- Episode Config (EDIT THESE 3 LINES) --> < div style = "display:none;" > < …" at bounding box center [740, 404] width 899 height 212
type textarea "**********"
click at [764, 524] on button "Update" at bounding box center [769, 529] width 60 height 20
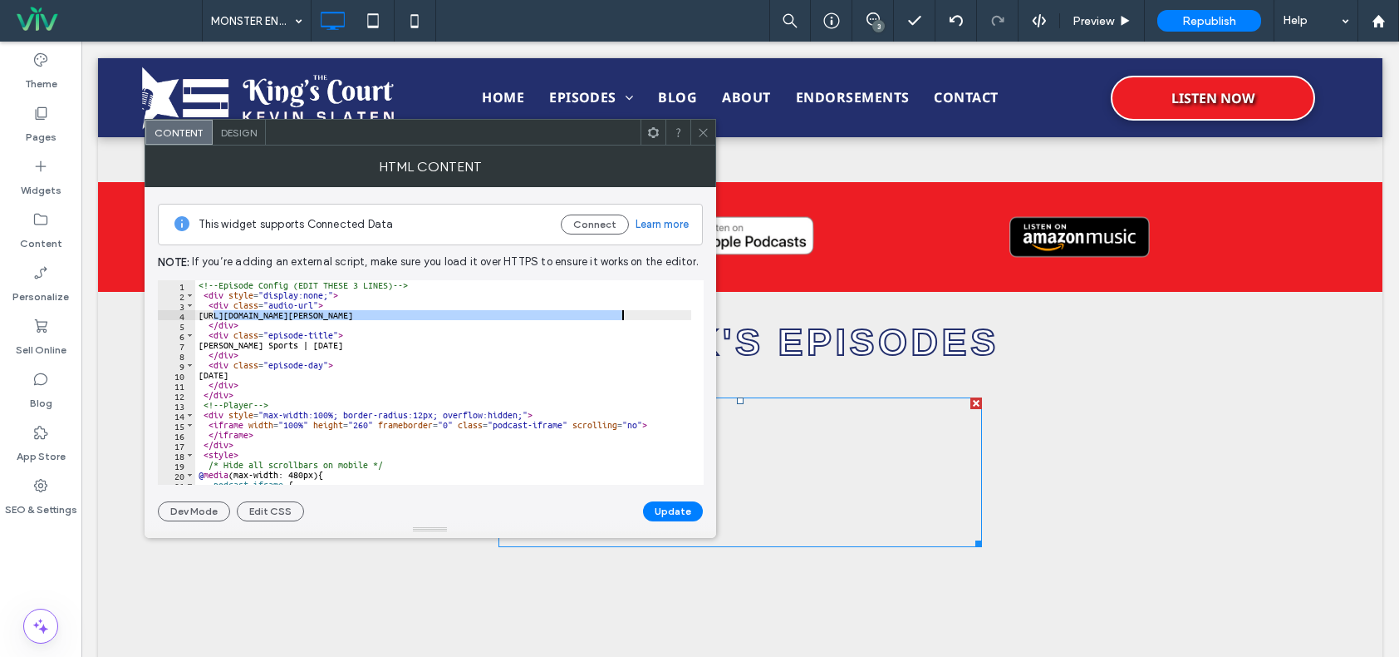
drag, startPoint x: 214, startPoint y: 312, endPoint x: 627, endPoint y: 317, distance: 412.2
click at [627, 317] on div "<!-- Episode Config (EDIT THESE 3 LINES) --> < div style = "display:none;" > < …" at bounding box center [644, 386] width 899 height 212
paste textarea "Cursor at row 4"
type textarea "**********"
click at [683, 509] on button "Update" at bounding box center [673, 511] width 60 height 20
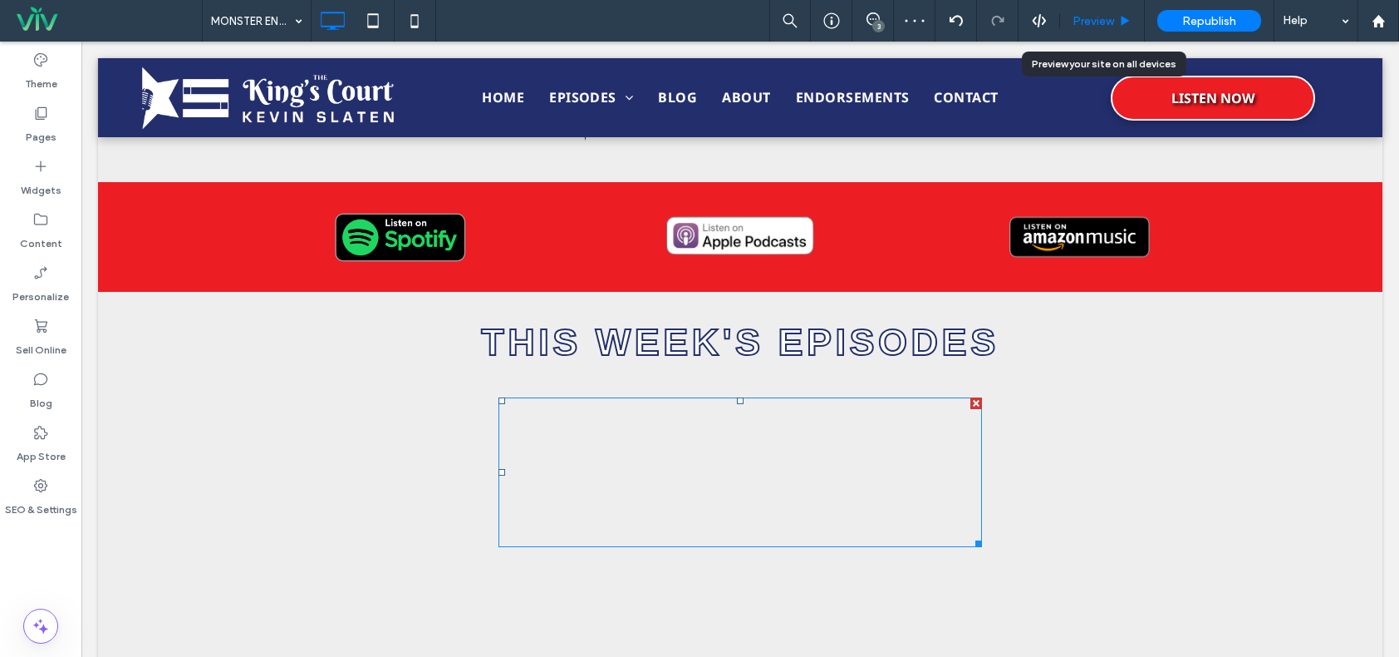
click at [1086, 17] on span "Preview" at bounding box center [1094, 21] width 42 height 14
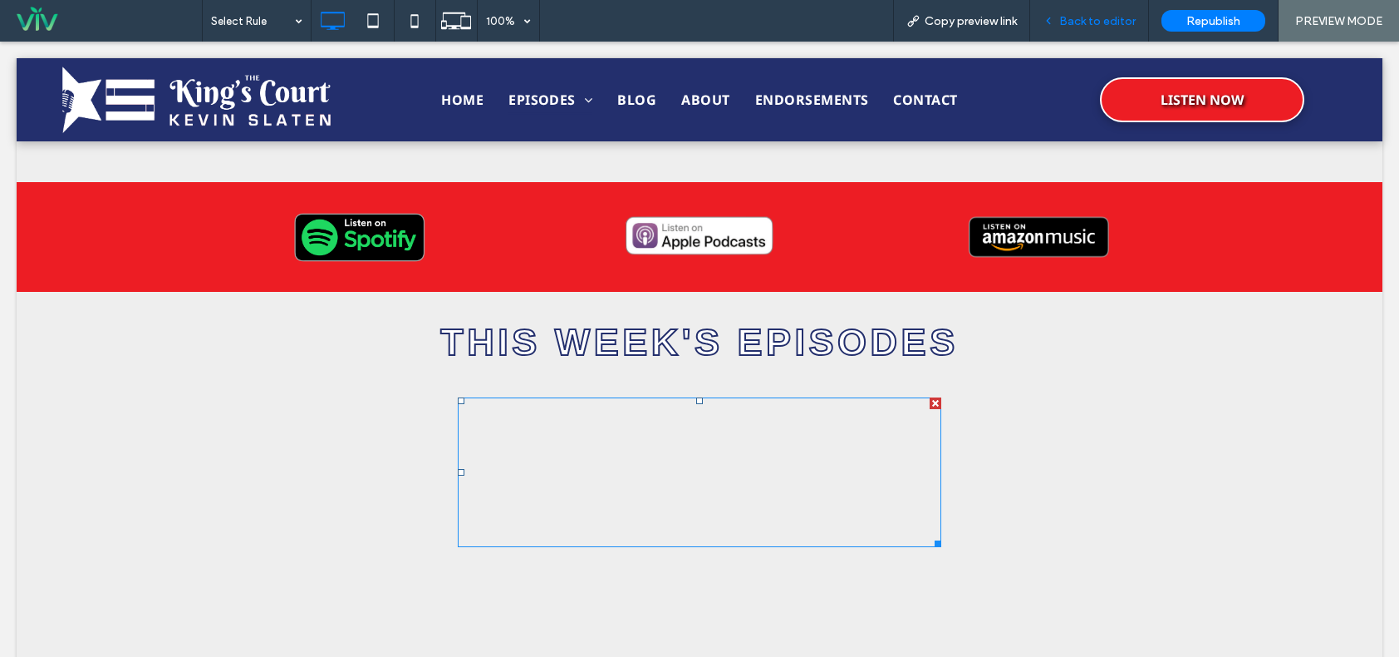
click at [1084, 13] on div "Back to editor" at bounding box center [1089, 21] width 119 height 42
click at [1080, 32] on div "Back to editor" at bounding box center [1089, 21] width 119 height 42
click at [1075, 27] on span "Back to editor" at bounding box center [1098, 21] width 76 height 14
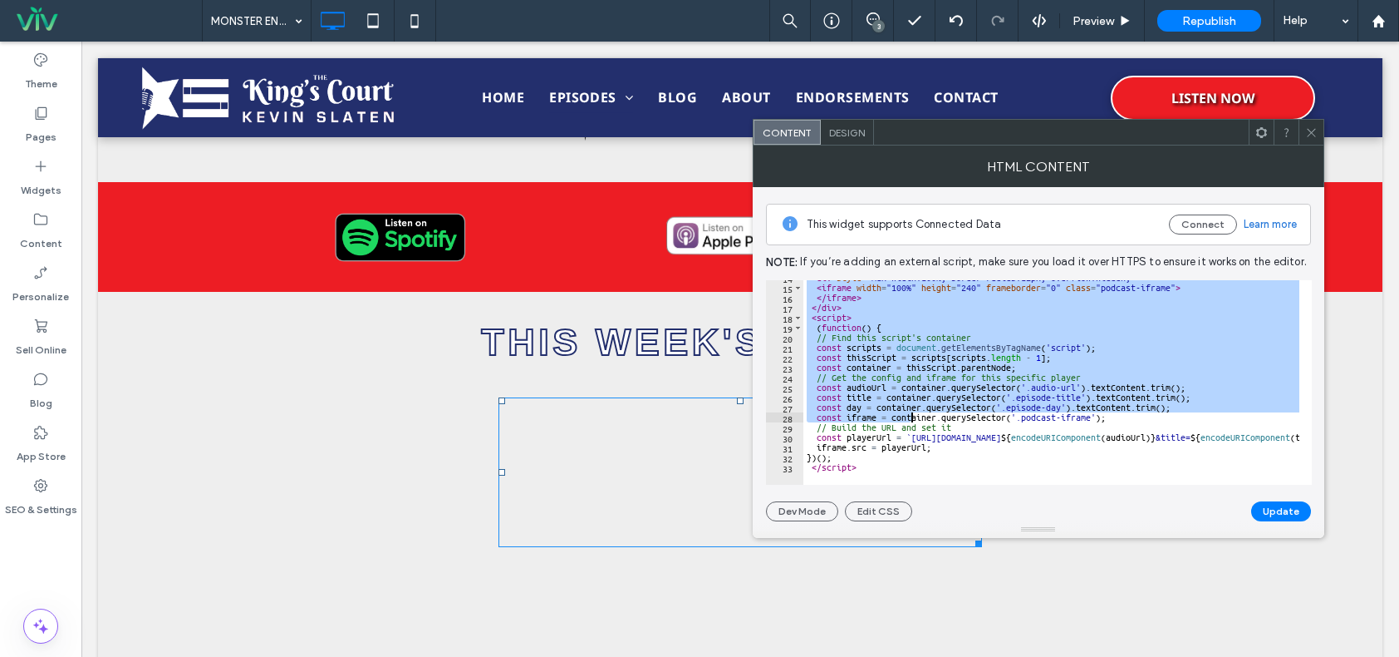
scroll to position [137, 0]
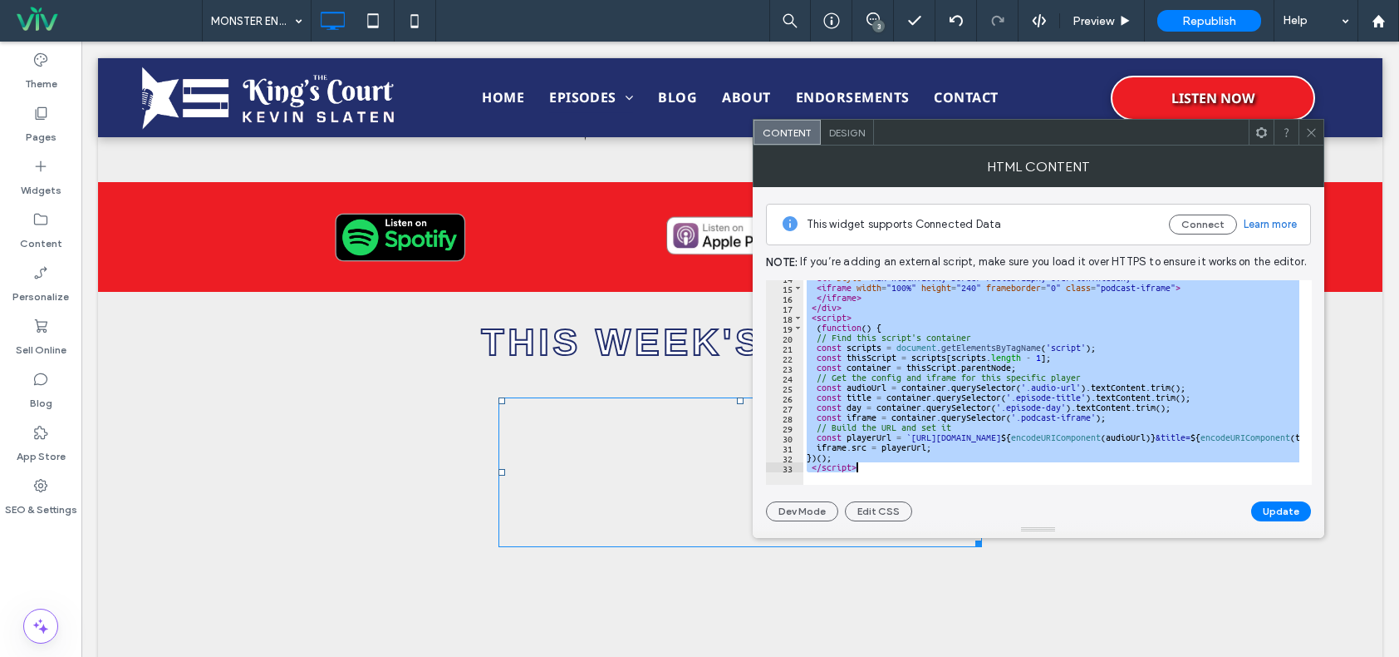
drag, startPoint x: 804, startPoint y: 283, endPoint x: 950, endPoint y: 476, distance: 241.5
click at [950, 476] on div "**********" at bounding box center [1039, 382] width 546 height 204
type textarea "**********"
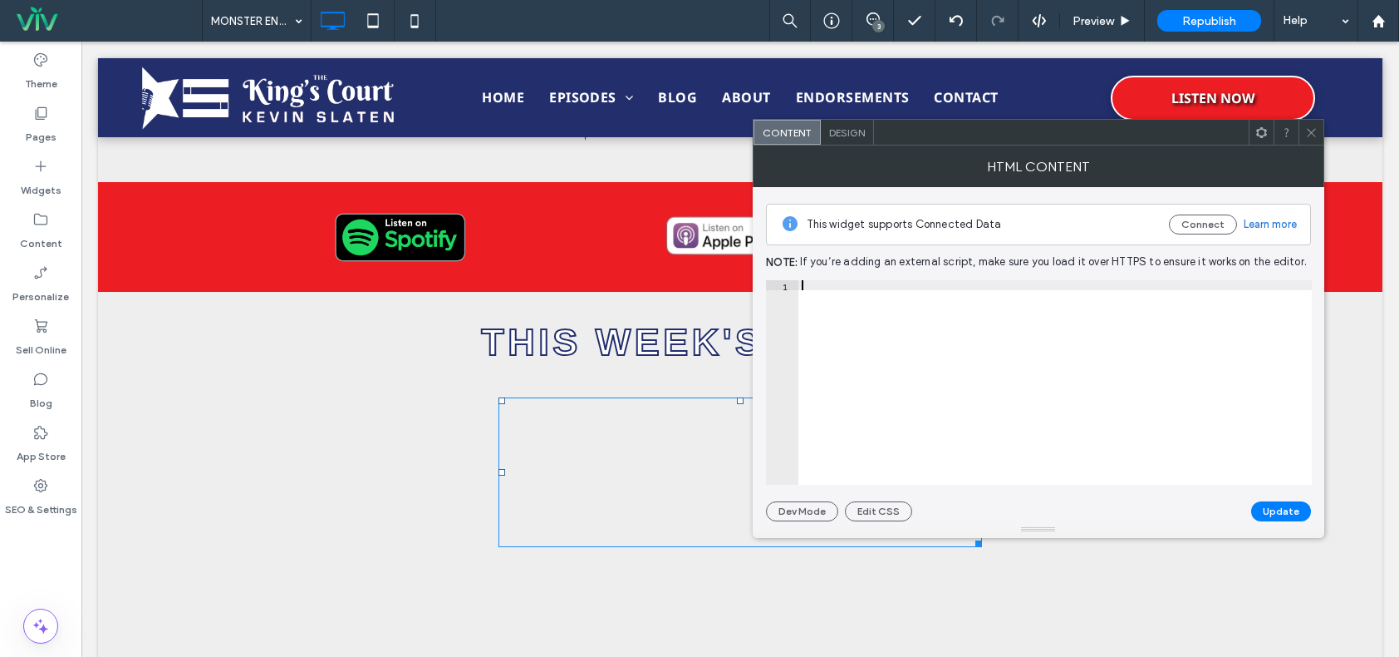
paste textarea "*********"
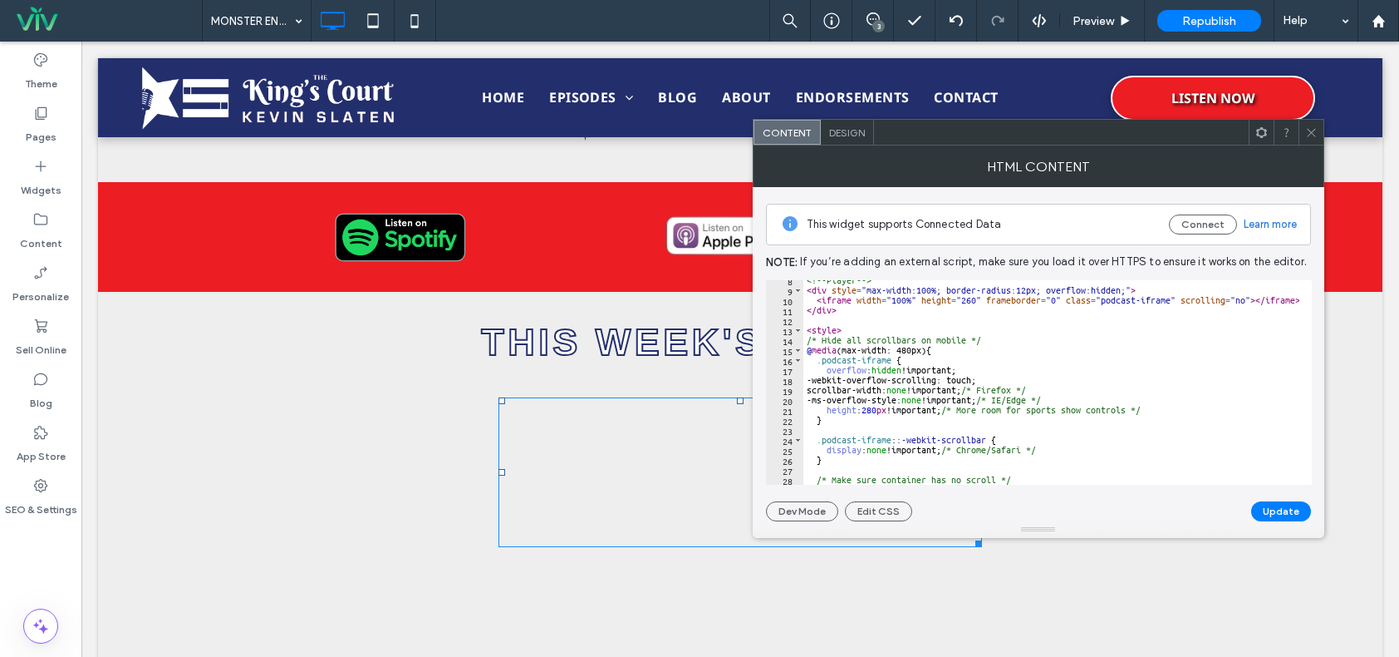
scroll to position [0, 0]
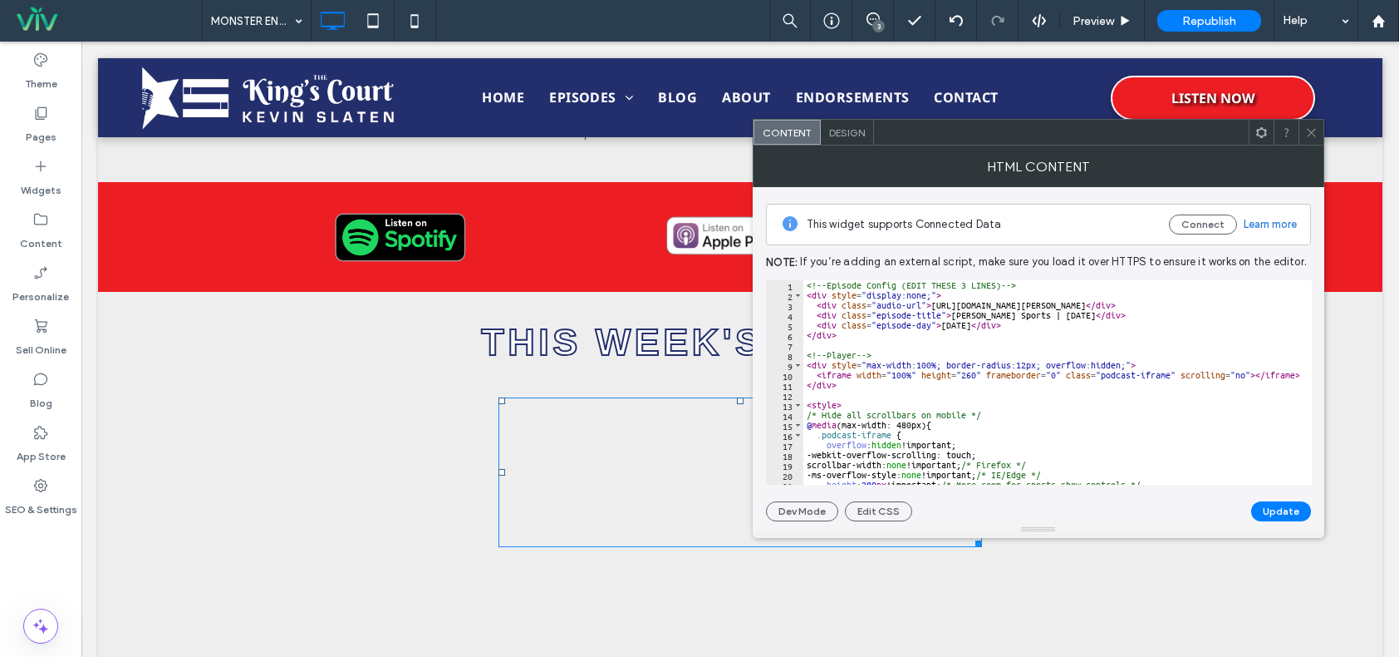
click at [1075, 315] on div "<!-- Episode Config (EDIT THESE 3 LINES) --> < div style = "display:none;" > < …" at bounding box center [1253, 386] width 899 height 212
type textarea "**********"
click at [1269, 510] on button "Update" at bounding box center [1282, 510] width 60 height 20
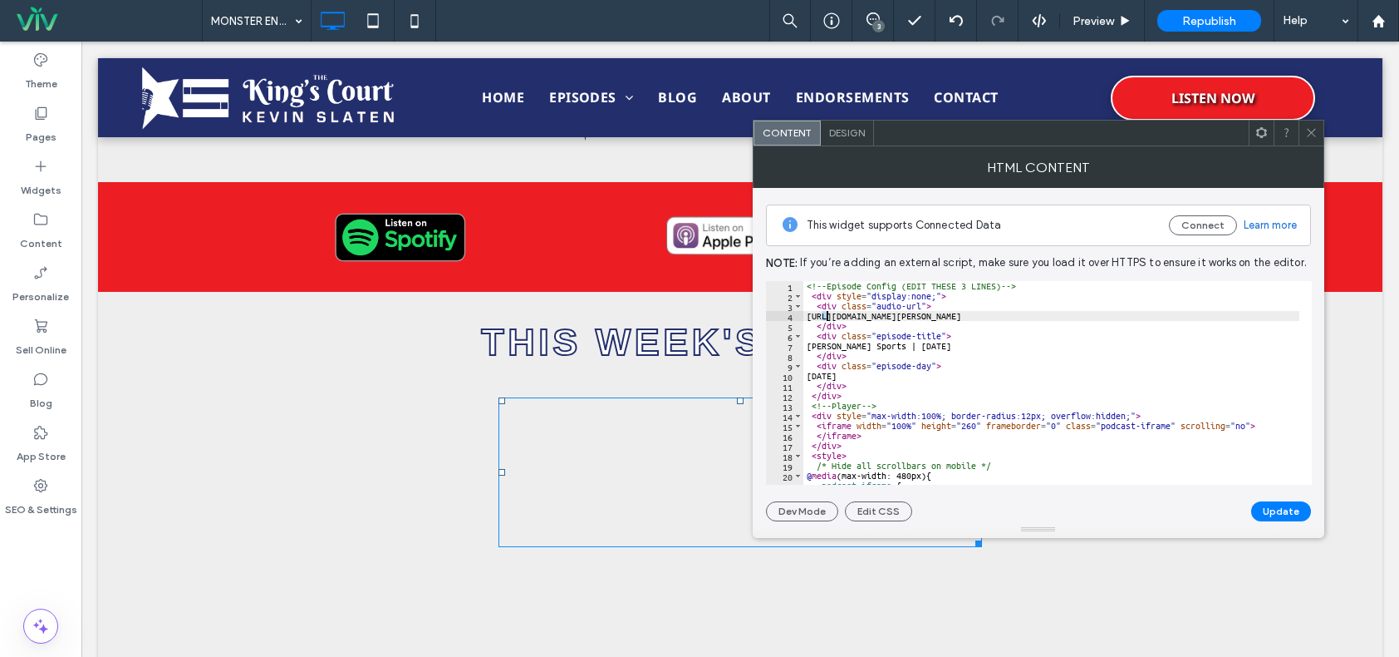
click at [826, 316] on div "<!-- Episode Config (EDIT THESE 3 LINES) --> < div style = "display:none;" > < …" at bounding box center [1253, 386] width 899 height 211
click at [826, 316] on div "<!-- Episode Config (EDIT THESE 3 LINES) --> < div style = "display:none;" > < …" at bounding box center [1052, 383] width 496 height 204
click at [821, 313] on div "<!-- Episode Config (EDIT THESE 3 LINES) --> < div style = "display:none;" > < …" at bounding box center [1253, 386] width 899 height 211
drag, startPoint x: 821, startPoint y: 313, endPoint x: 1213, endPoint y: 317, distance: 392.3
click at [1242, 320] on div "<!-- Episode Config (EDIT THESE 3 LINES) --> < div style = "display:none;" > < …" at bounding box center [1253, 386] width 899 height 211
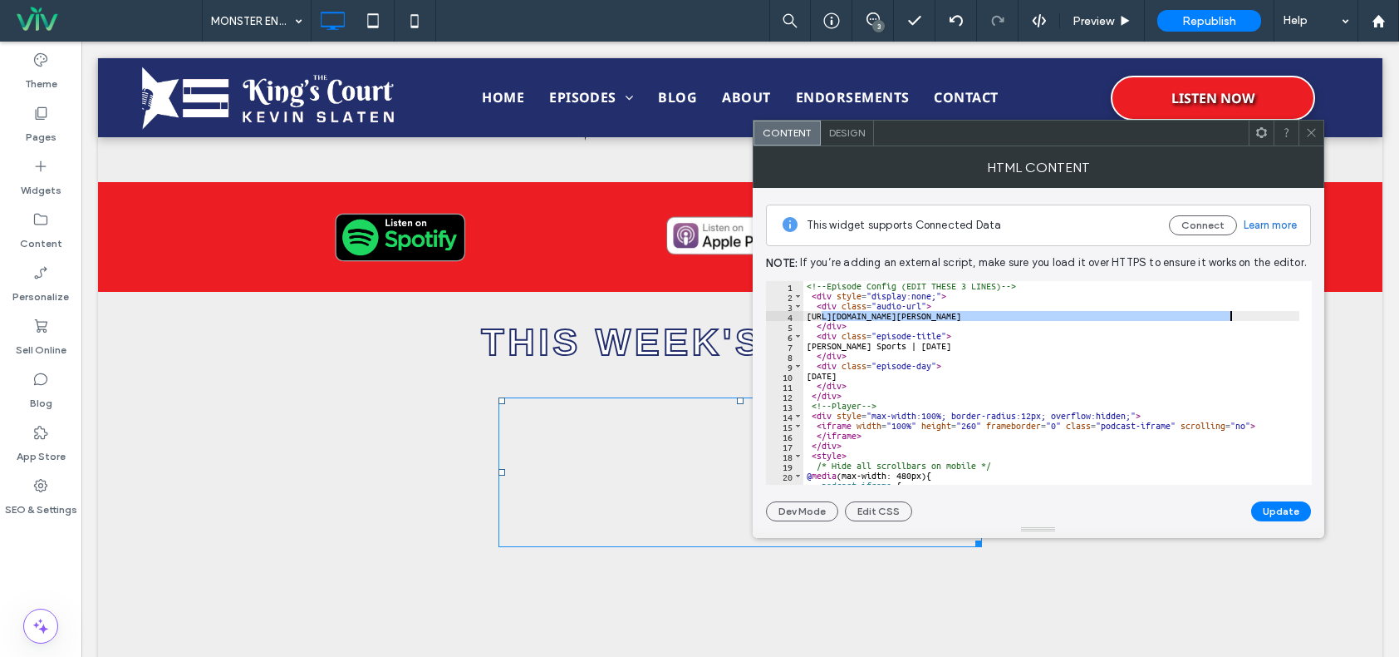
paste textarea "Cursor at row 4"
type textarea "**********"
click at [1269, 505] on button "Update" at bounding box center [1282, 511] width 60 height 20
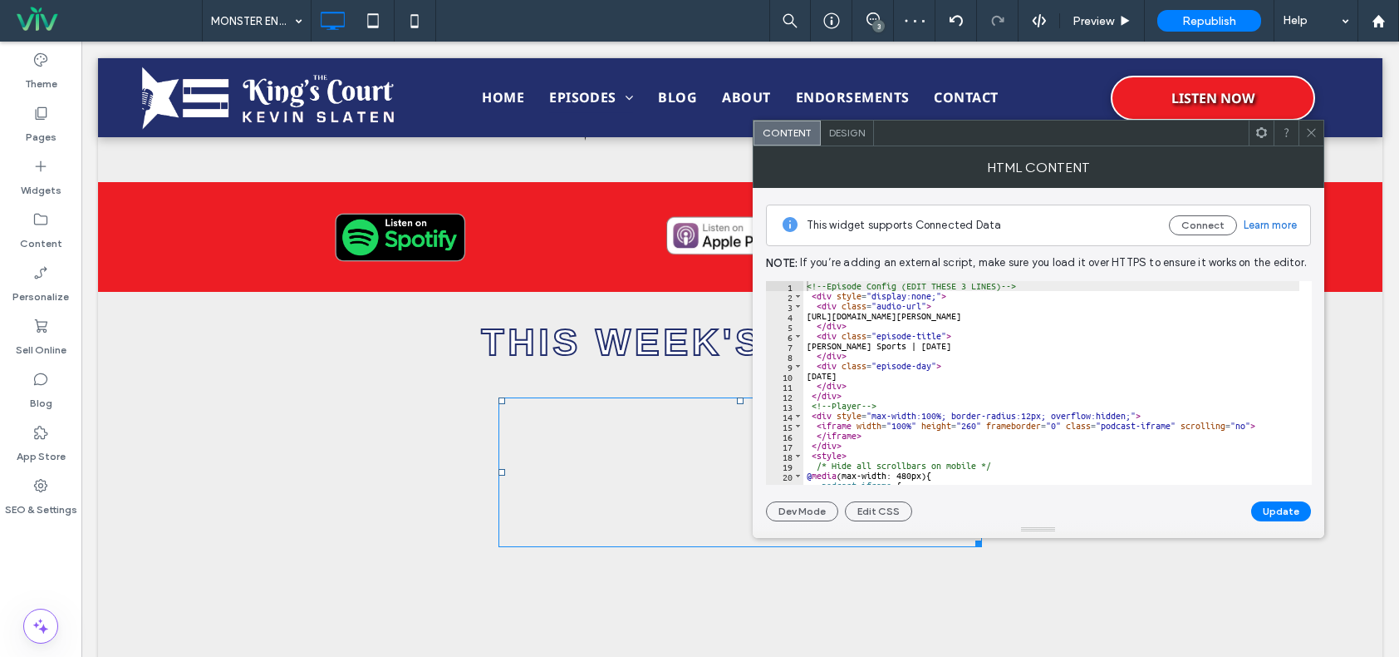
click at [1314, 129] on icon at bounding box center [1312, 132] width 12 height 12
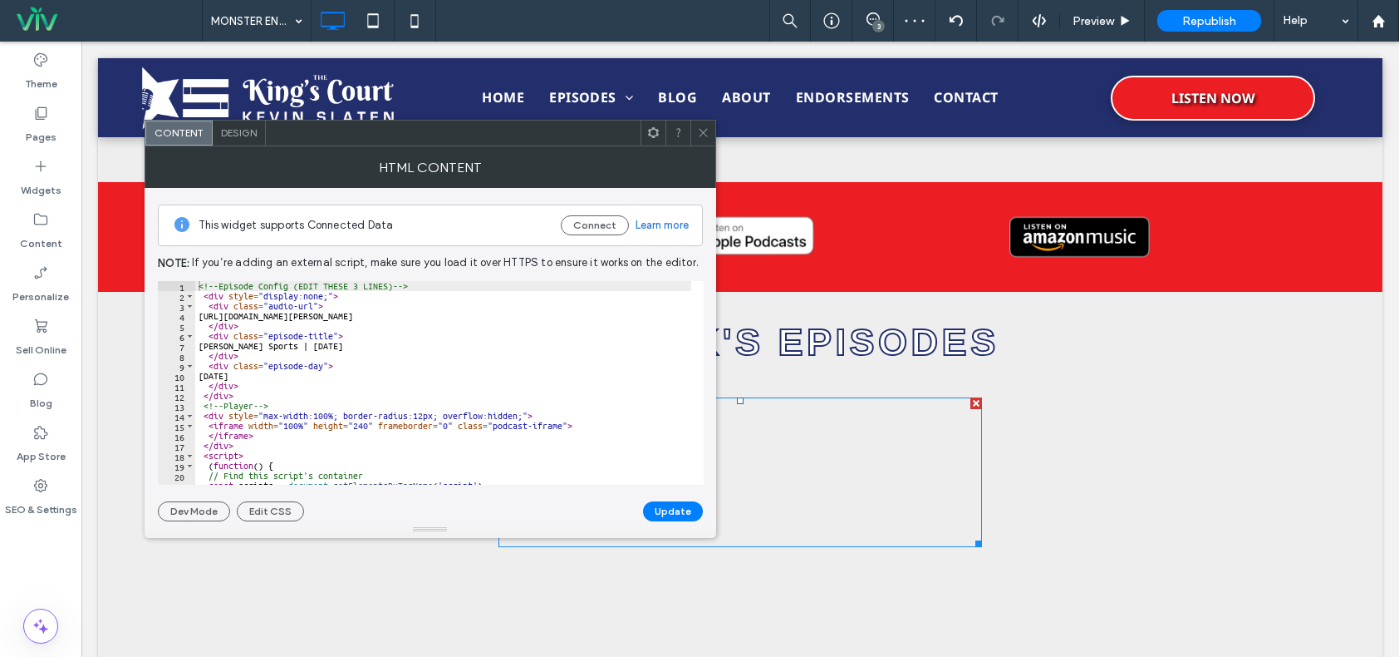
drag, startPoint x: 241, startPoint y: 314, endPoint x: 224, endPoint y: 306, distance: 19.3
click at [241, 314] on div "<!-- Episode Config (EDIT THESE 3 LINES) --> < div style = "display:none;" > < …" at bounding box center [644, 393] width 899 height 224
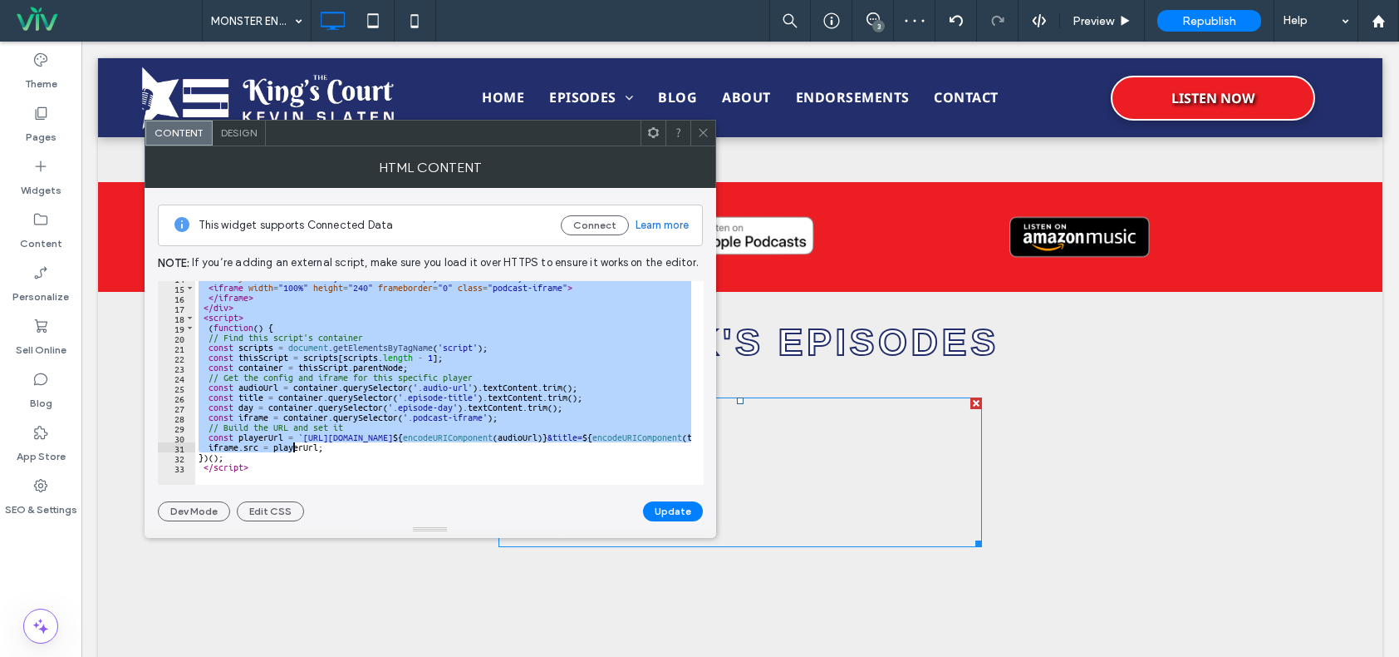
scroll to position [138, 0]
drag, startPoint x: 198, startPoint y: 285, endPoint x: 309, endPoint y: 480, distance: 224.8
click at [308, 476] on div "**********" at bounding box center [431, 383] width 546 height 204
type textarea "**********"
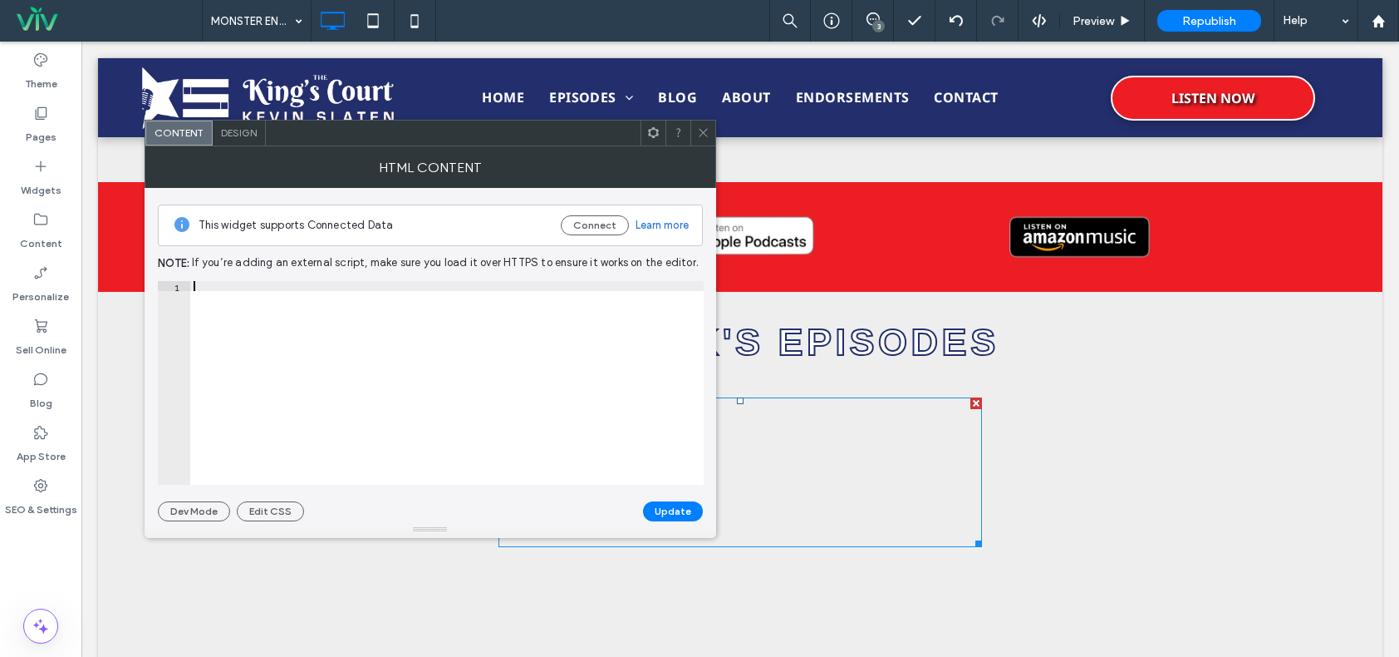
paste textarea "*********"
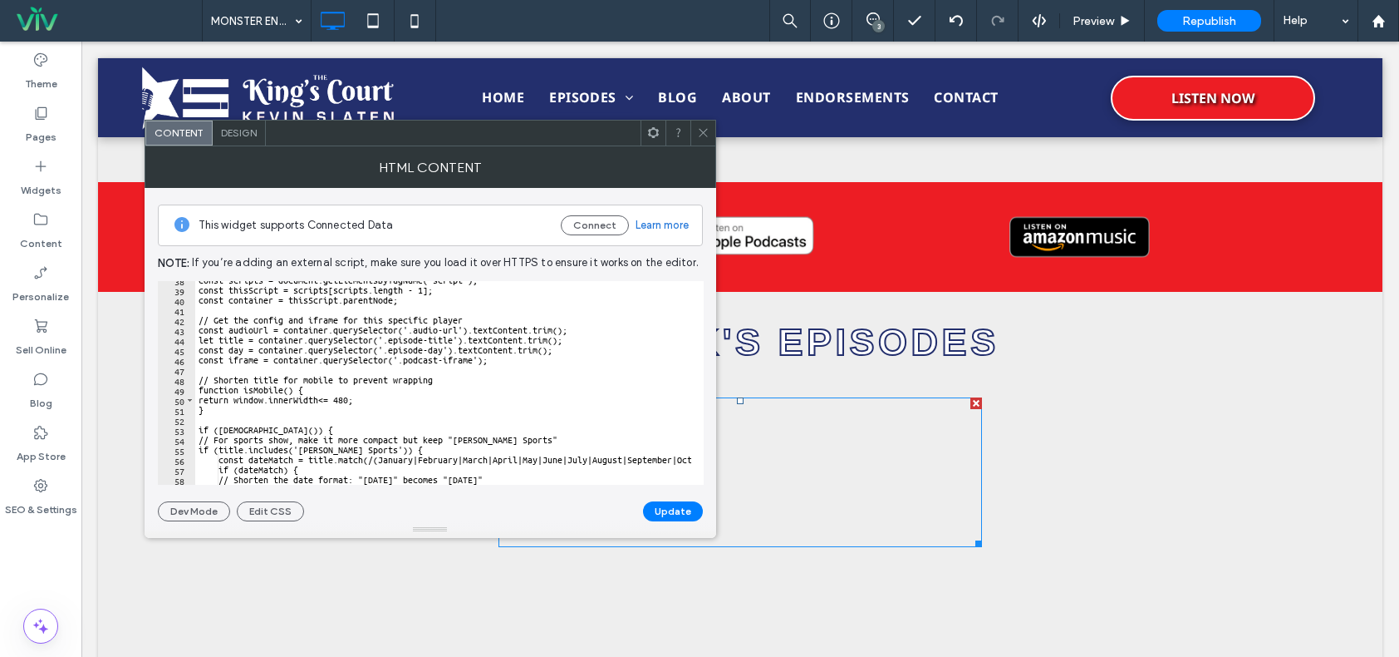
scroll to position [0, 0]
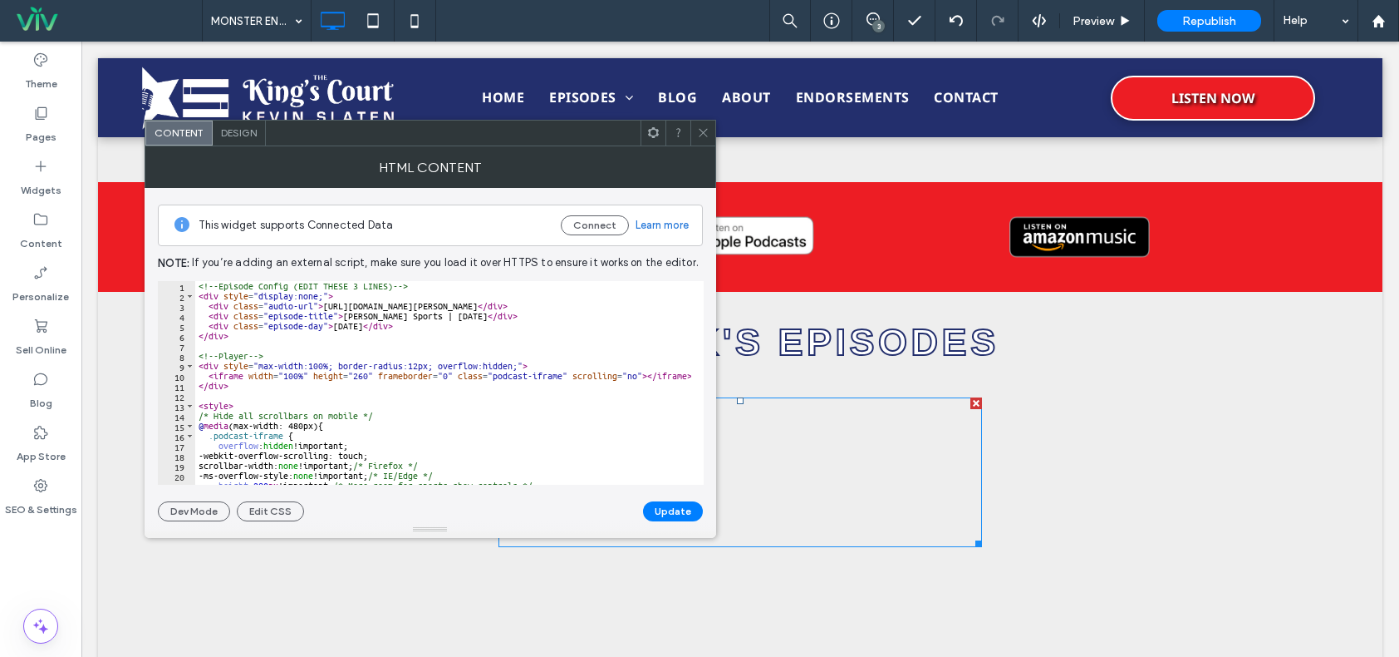
click at [464, 316] on div "<!-- Episode Config (EDIT THESE 3 LINES) --> < div style = "display:none;" > < …" at bounding box center [644, 386] width 899 height 211
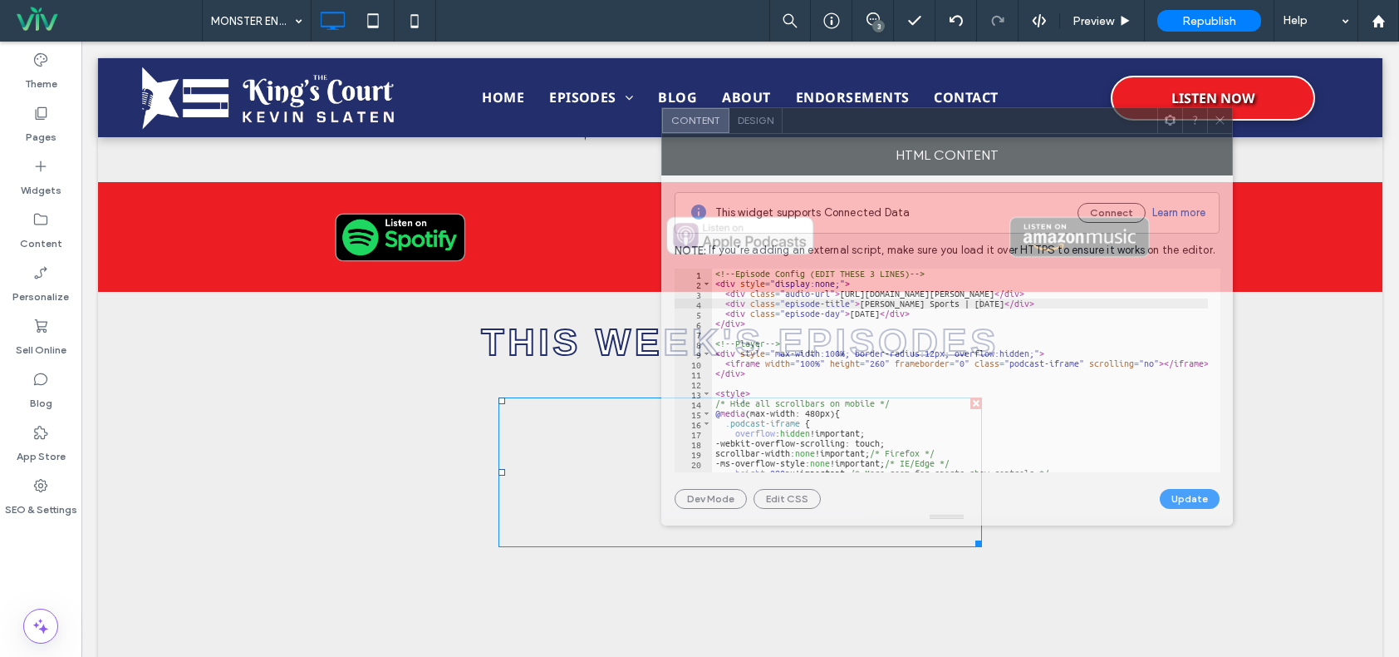
drag, startPoint x: 429, startPoint y: 136, endPoint x: 946, endPoint y: 124, distance: 517.1
click at [946, 124] on div at bounding box center [970, 120] width 375 height 25
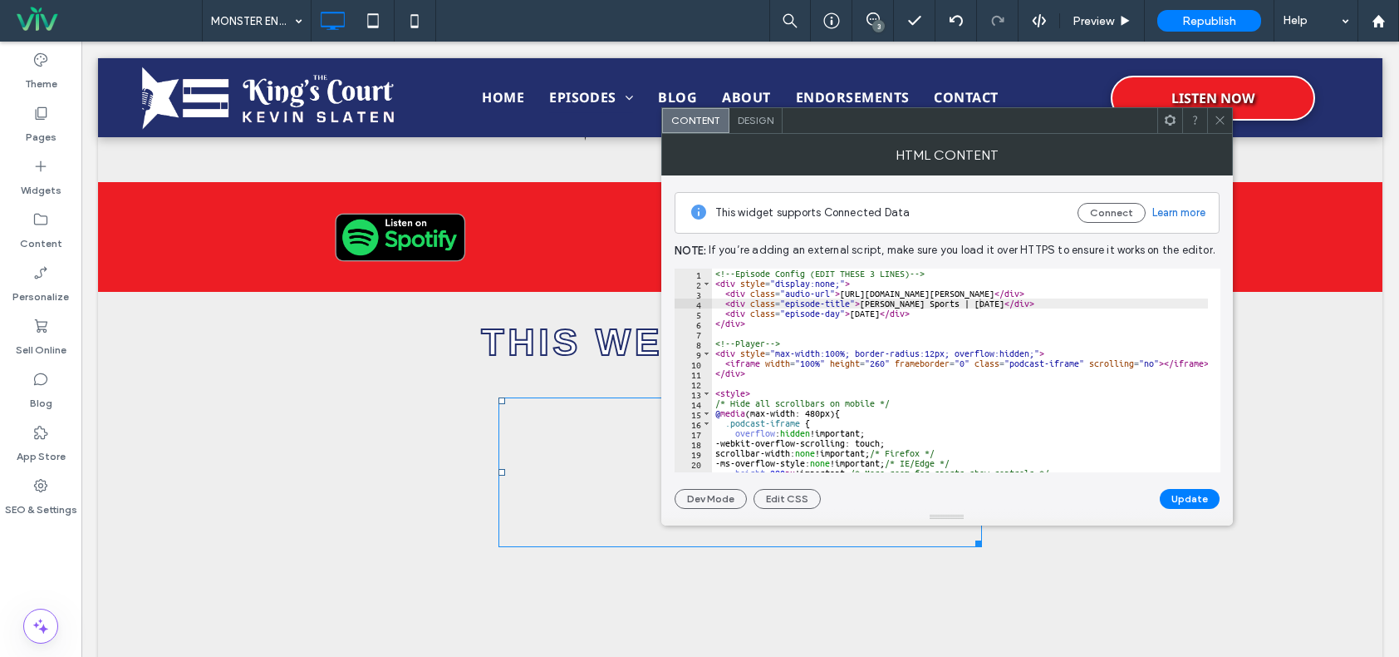
click at [883, 312] on div "<!-- Episode Config (EDIT THESE 3 LINES) --> < div style = "display:none;" > < …" at bounding box center [1161, 373] width 899 height 211
type textarea "**********"
click at [1193, 504] on button "Update" at bounding box center [1190, 499] width 60 height 20
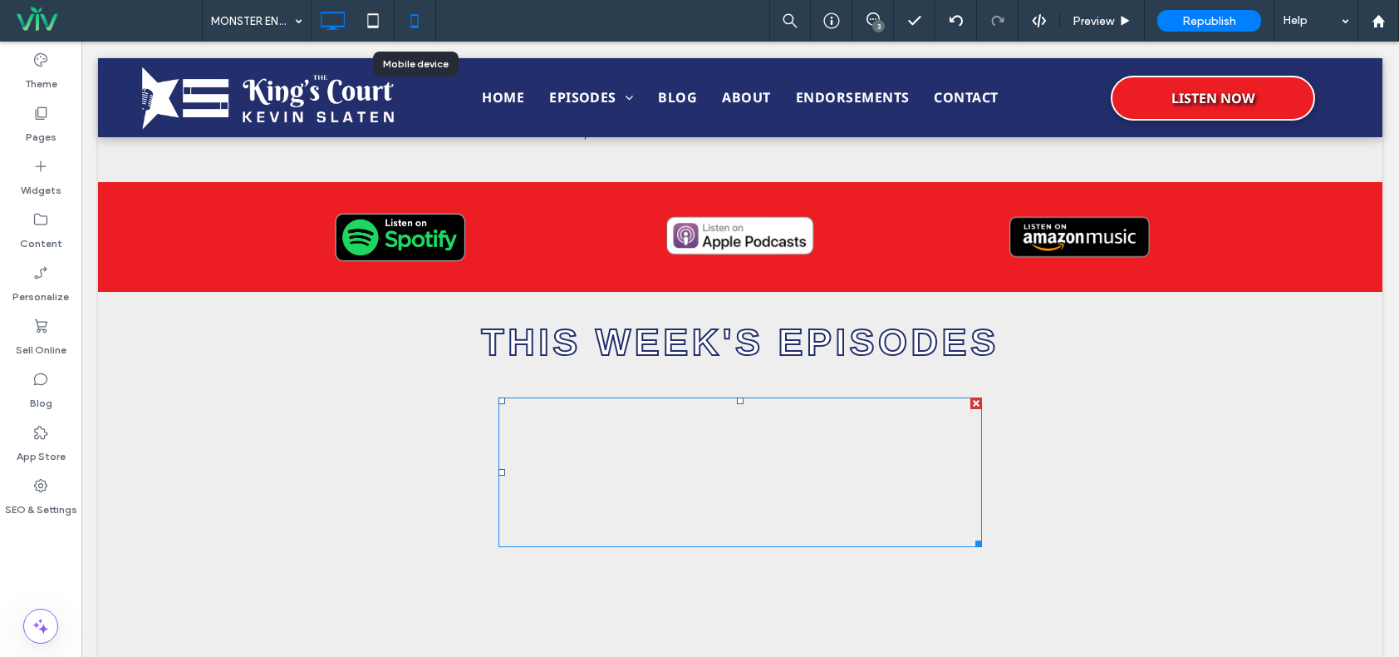
click at [408, 14] on icon at bounding box center [414, 20] width 33 height 33
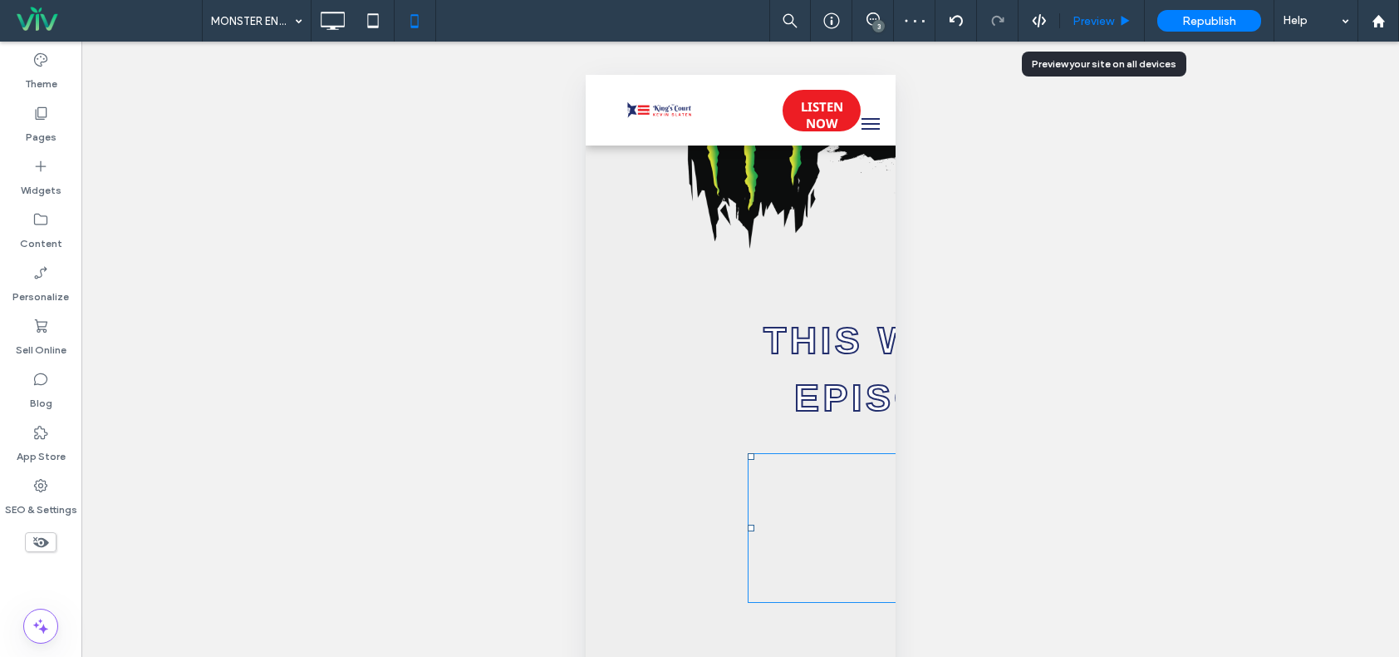
click at [1123, 14] on div "Preview" at bounding box center [1102, 21] width 84 height 14
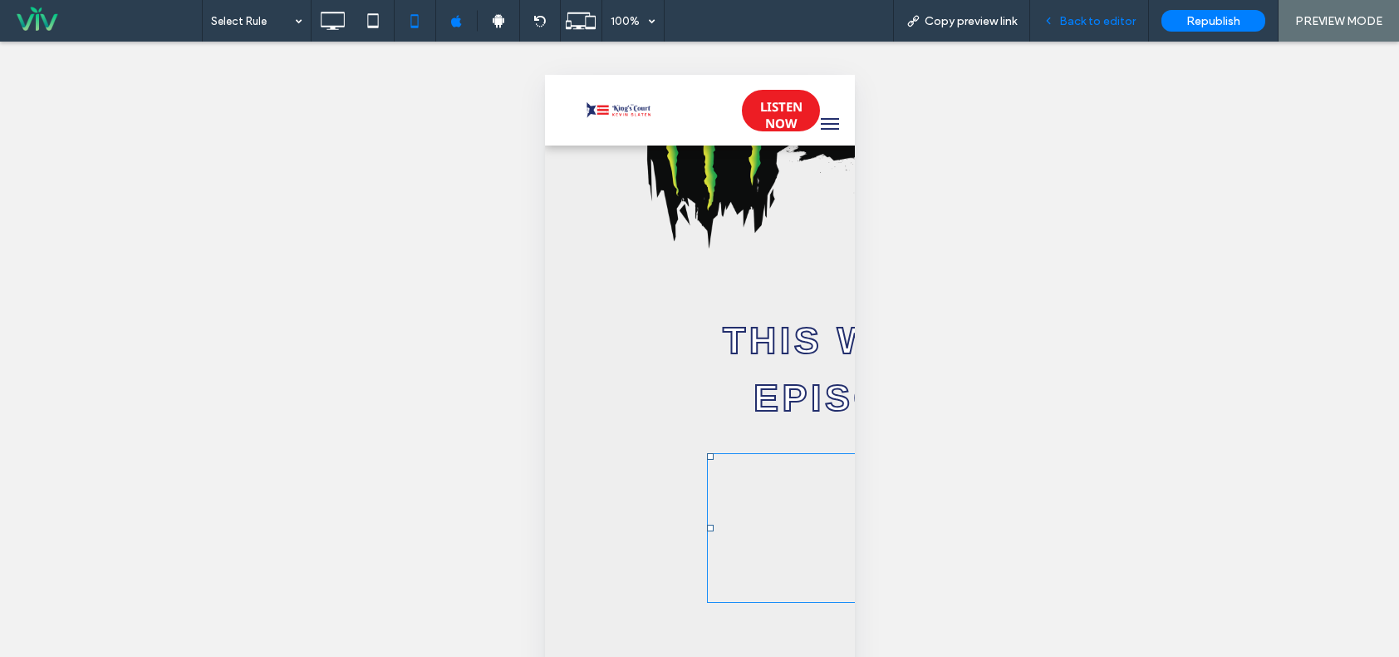
click at [1080, 21] on span "Back to editor" at bounding box center [1098, 21] width 76 height 14
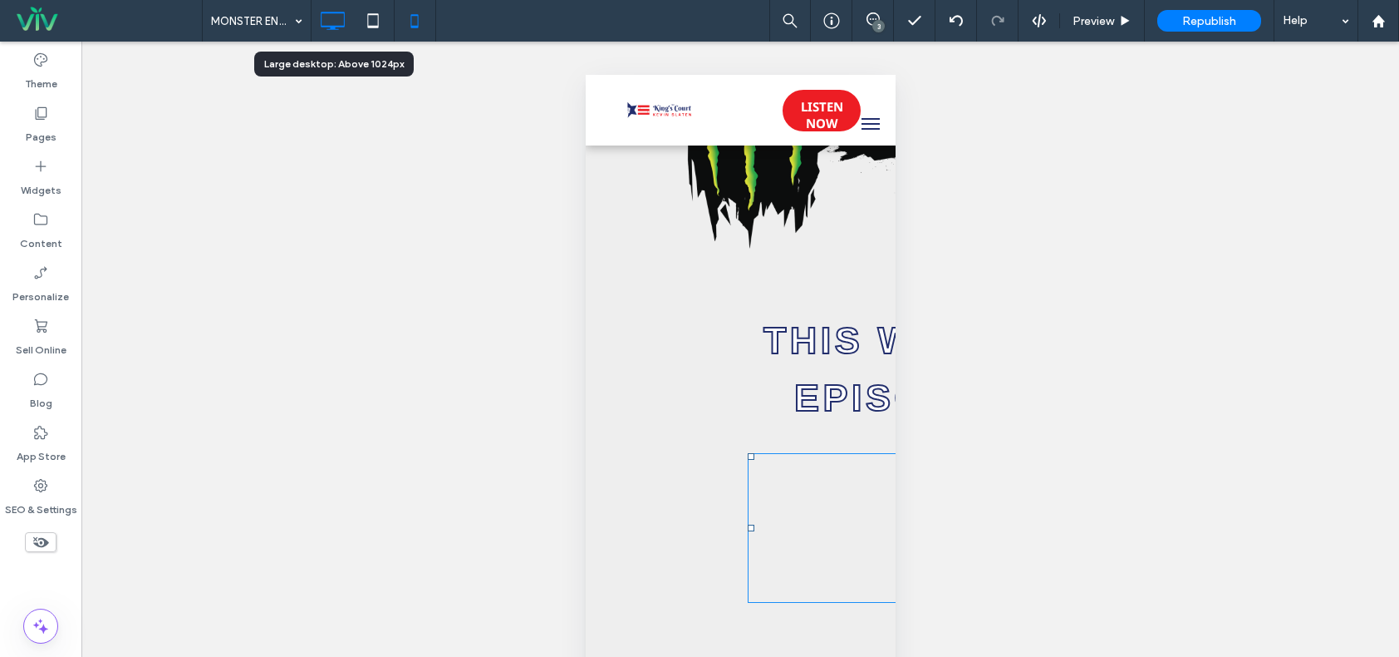
click at [334, 27] on use at bounding box center [333, 21] width 24 height 18
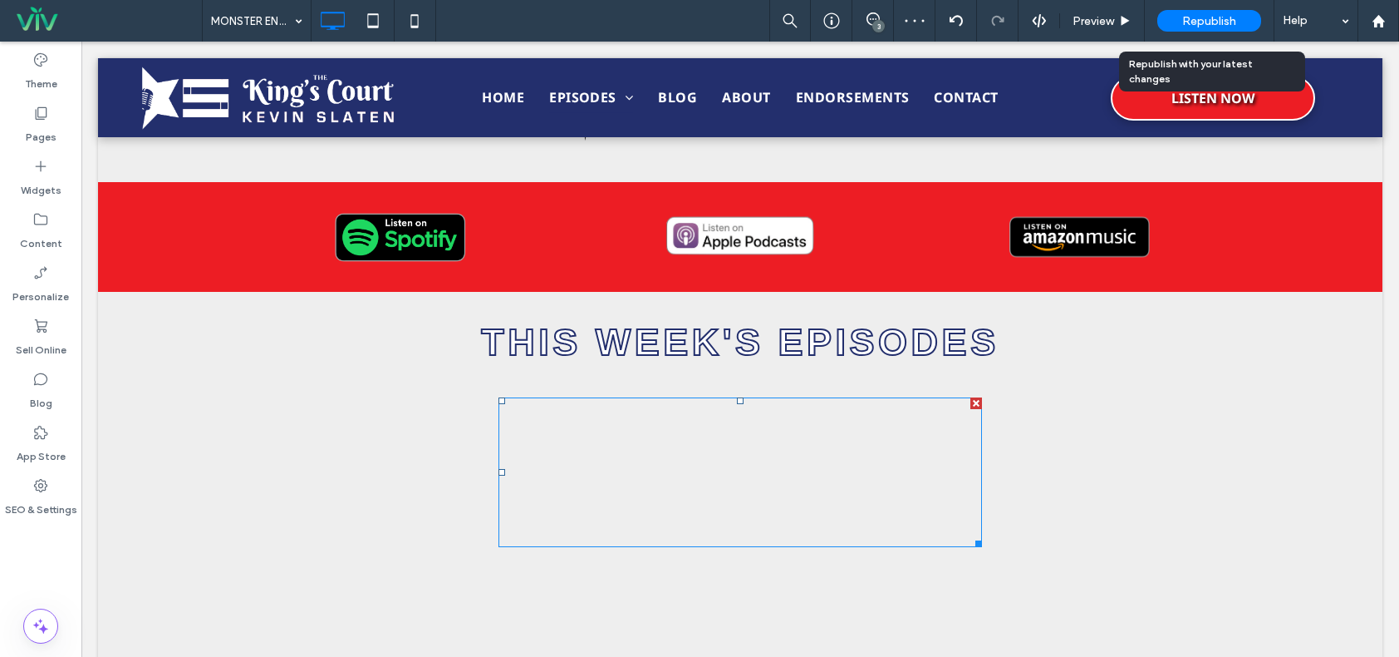
click at [1169, 15] on div "Republish" at bounding box center [1210, 21] width 104 height 22
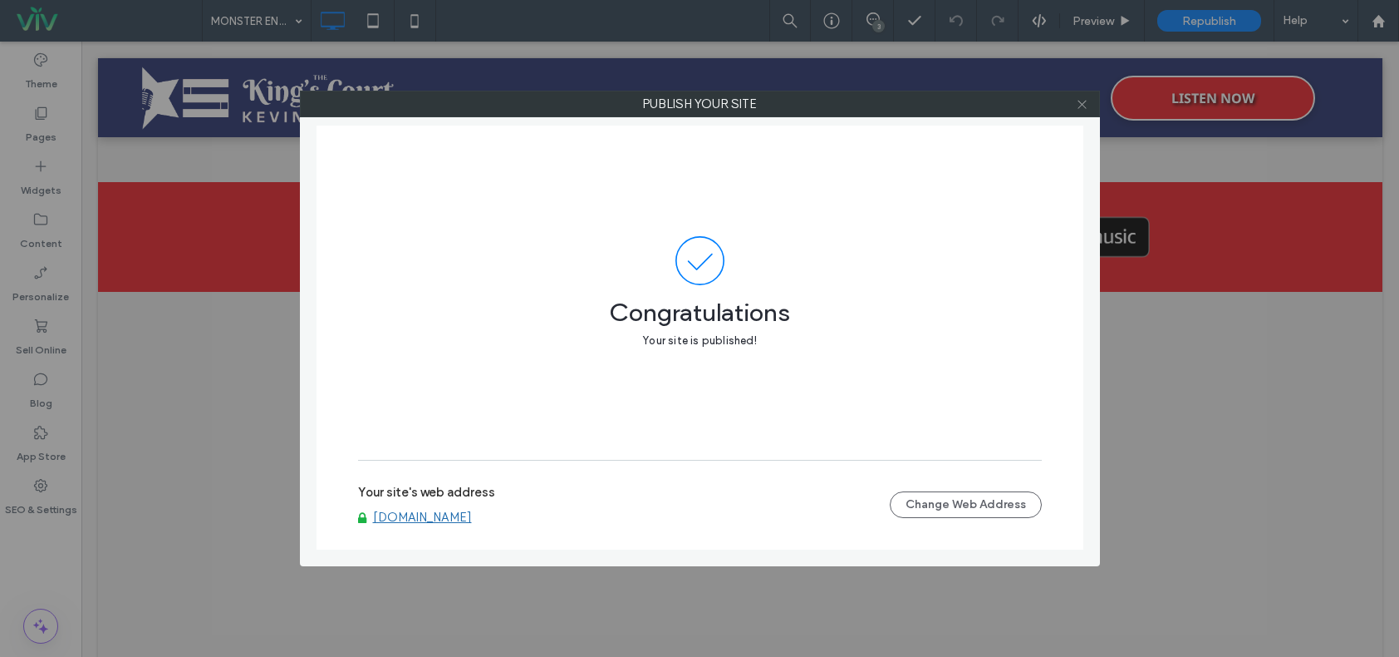
click at [1083, 102] on icon at bounding box center [1082, 104] width 12 height 12
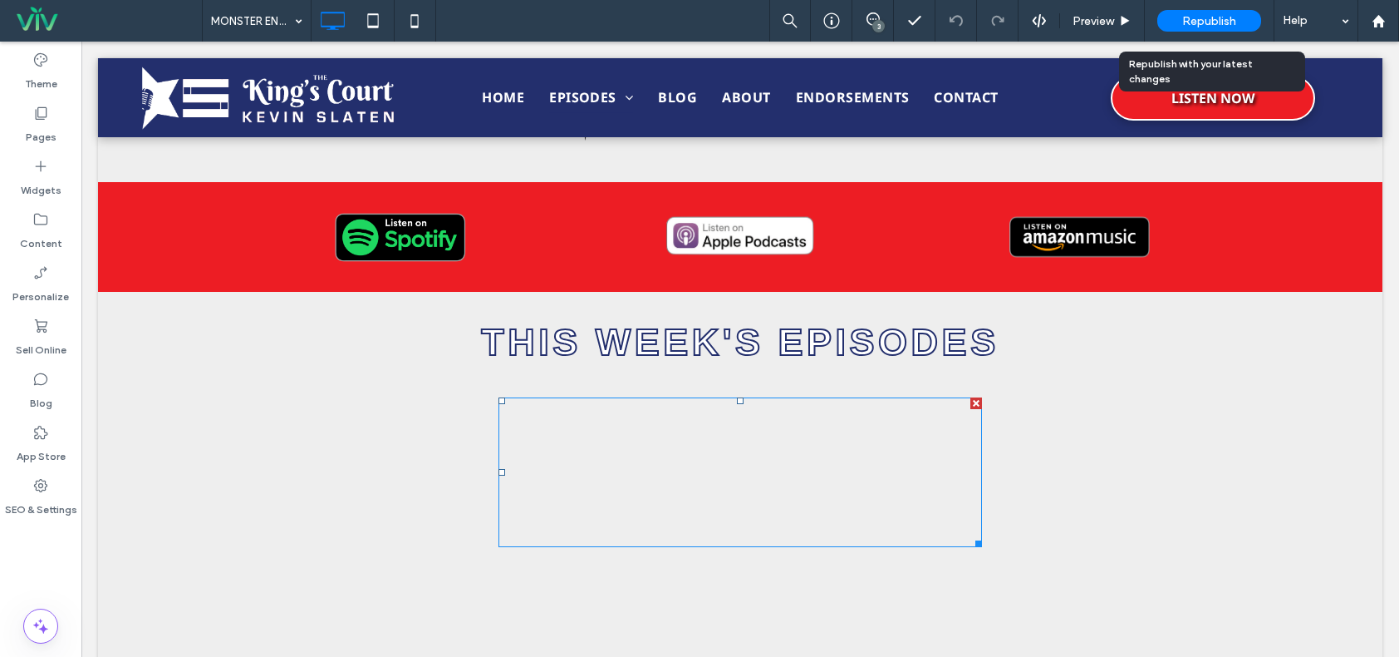
click at [1220, 14] on span "Republish" at bounding box center [1210, 21] width 54 height 14
